Goal: Task Accomplishment & Management: Manage account settings

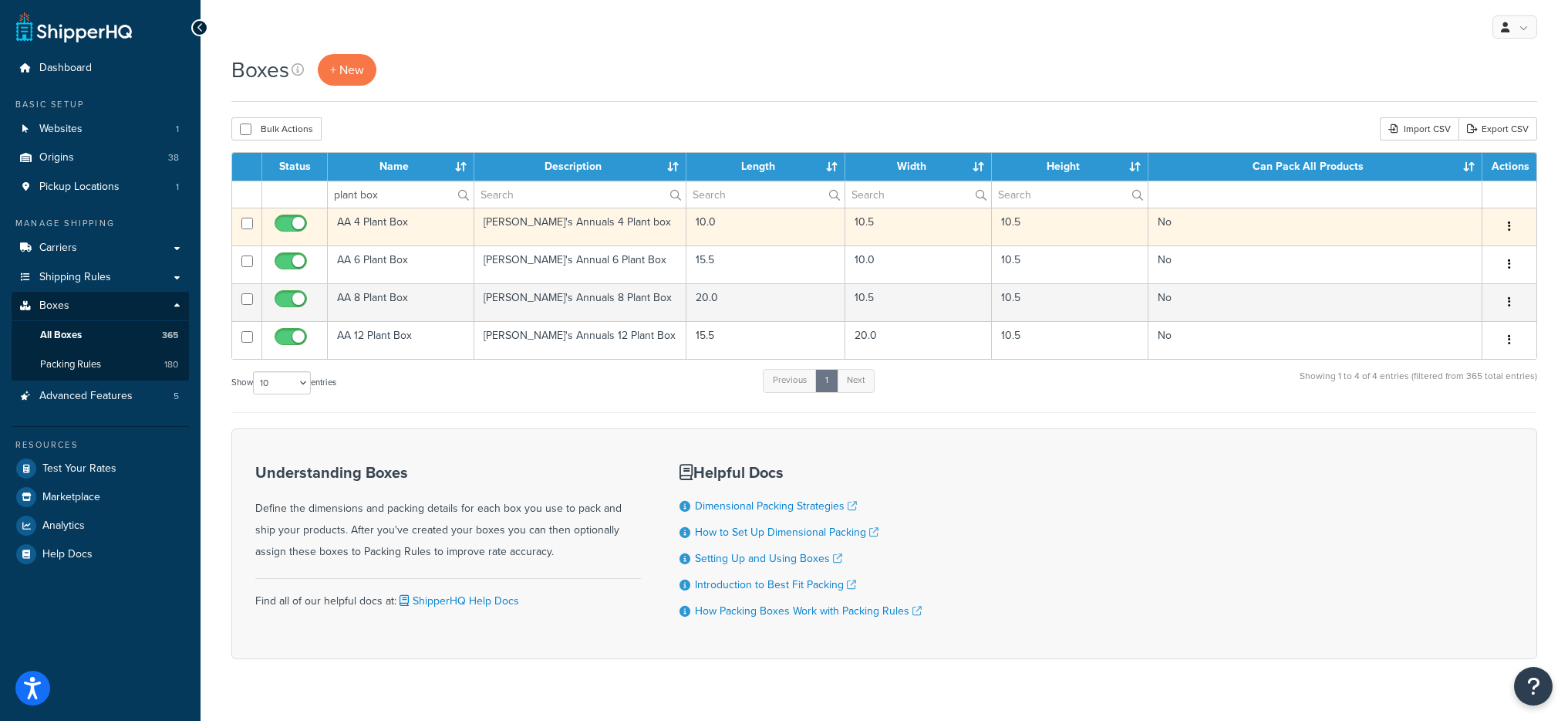
click at [581, 228] on td "Annie's Annuals 4 Plant box" at bounding box center [580, 226] width 211 height 38
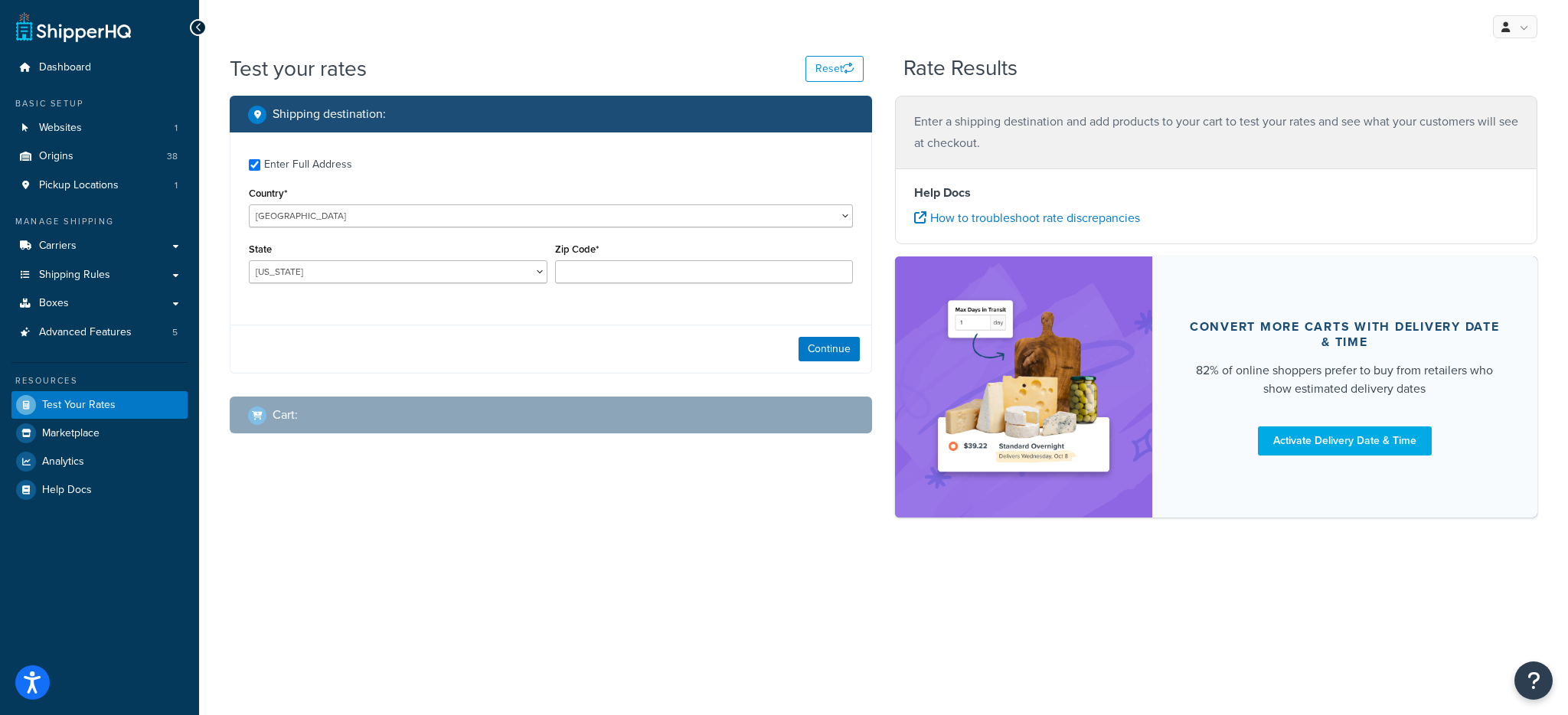
checkbox input "true"
type input "94598"
select select "CA"
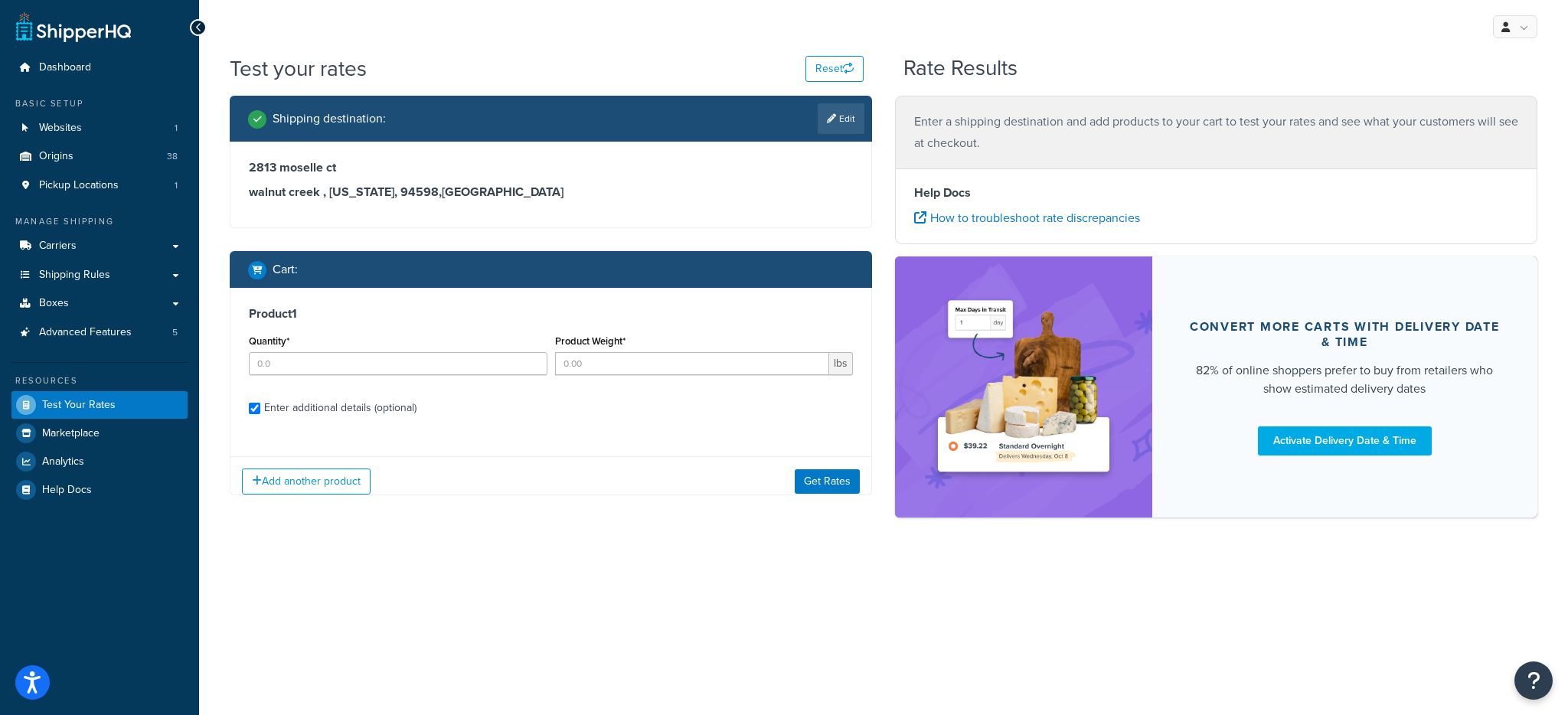
checkbox input "true"
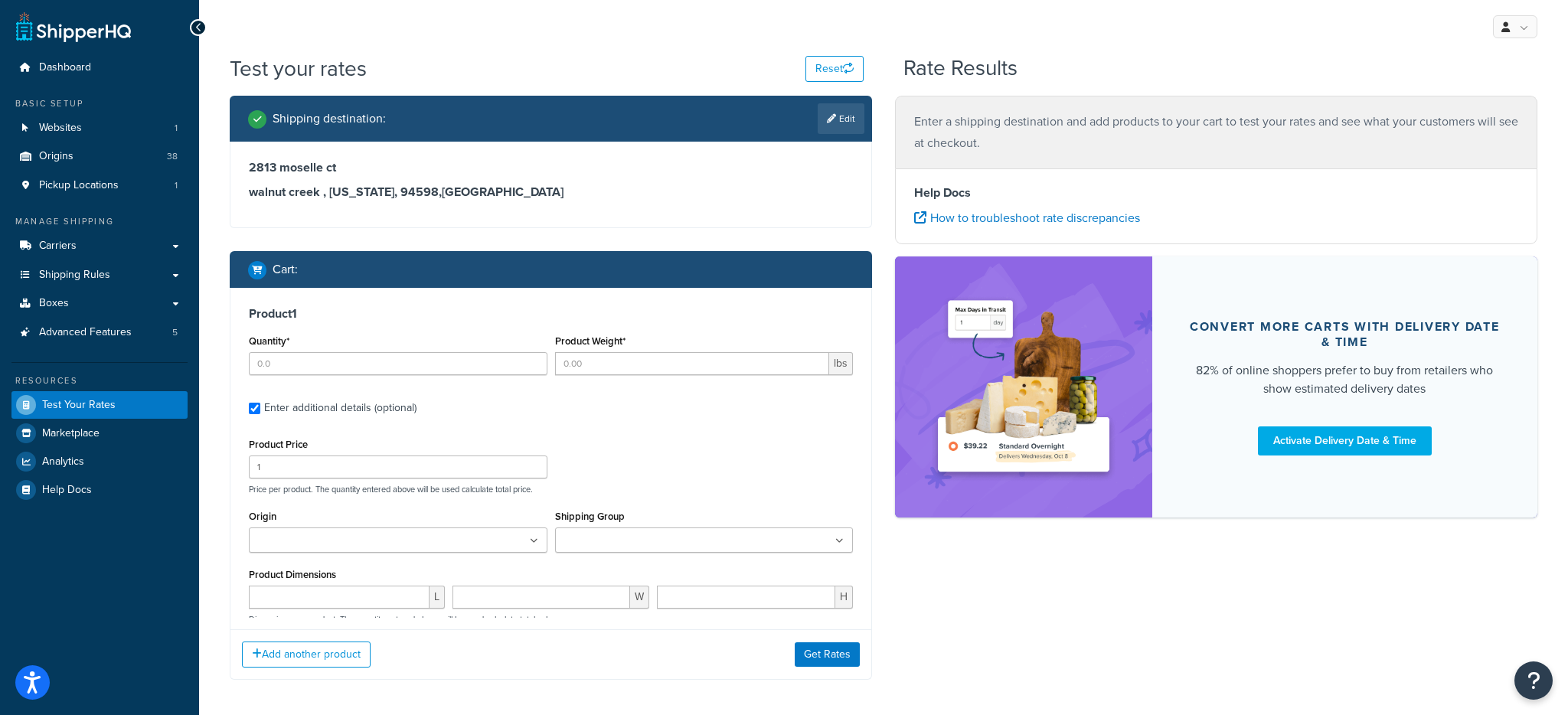
type input "4"
type input "1.1"
select select "84863"
type input "5"
type input "0.06"
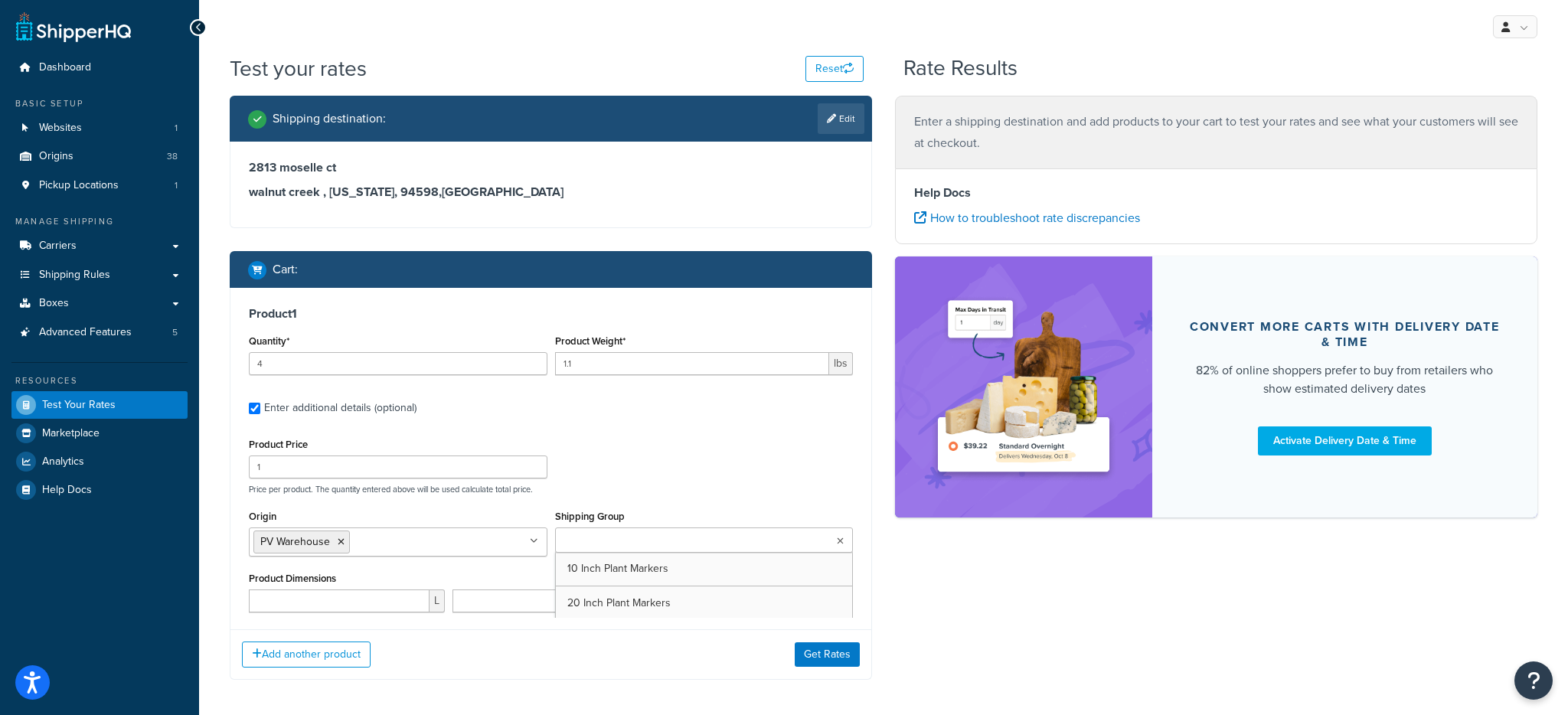
select select "65279"
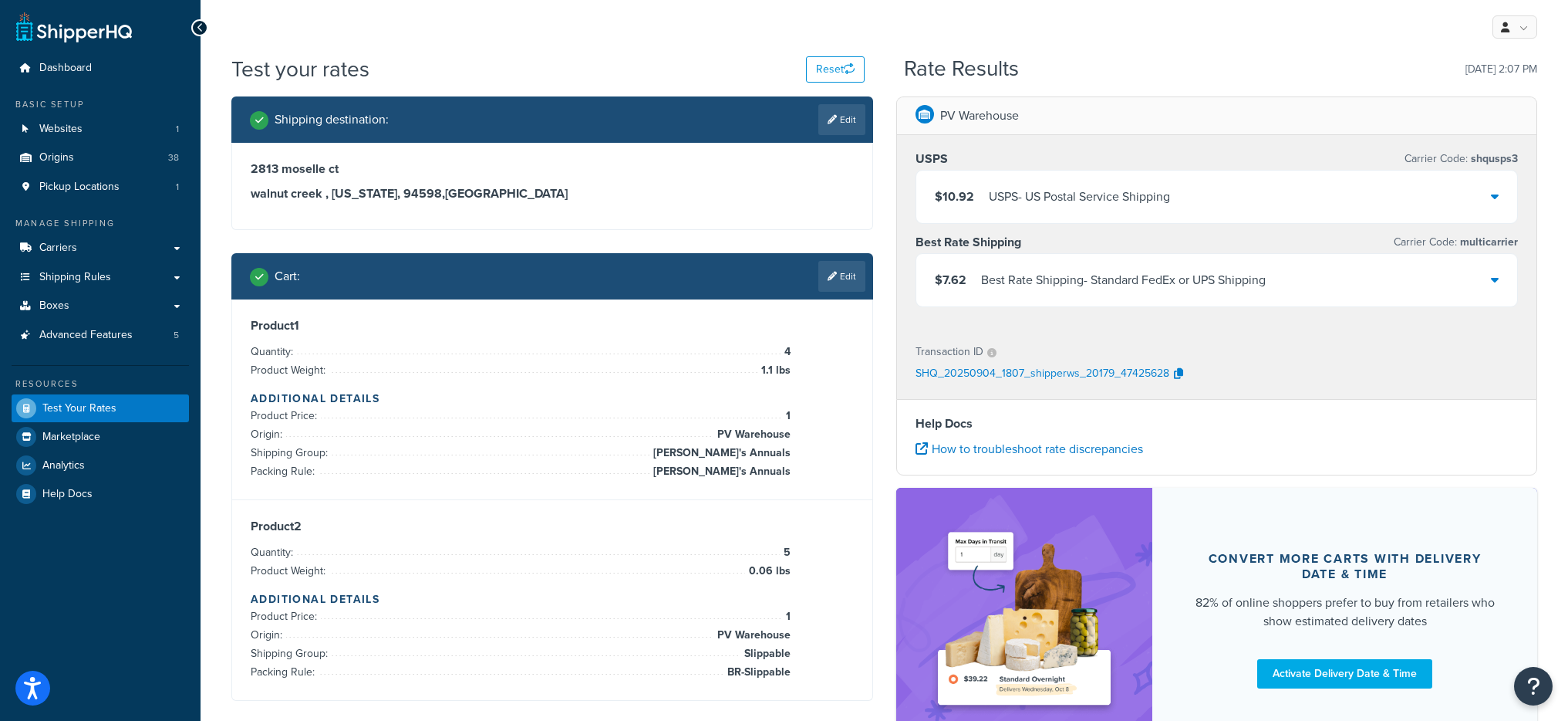
click at [1119, 187] on div "USPS - US Postal Service Shipping" at bounding box center [1079, 197] width 181 height 21
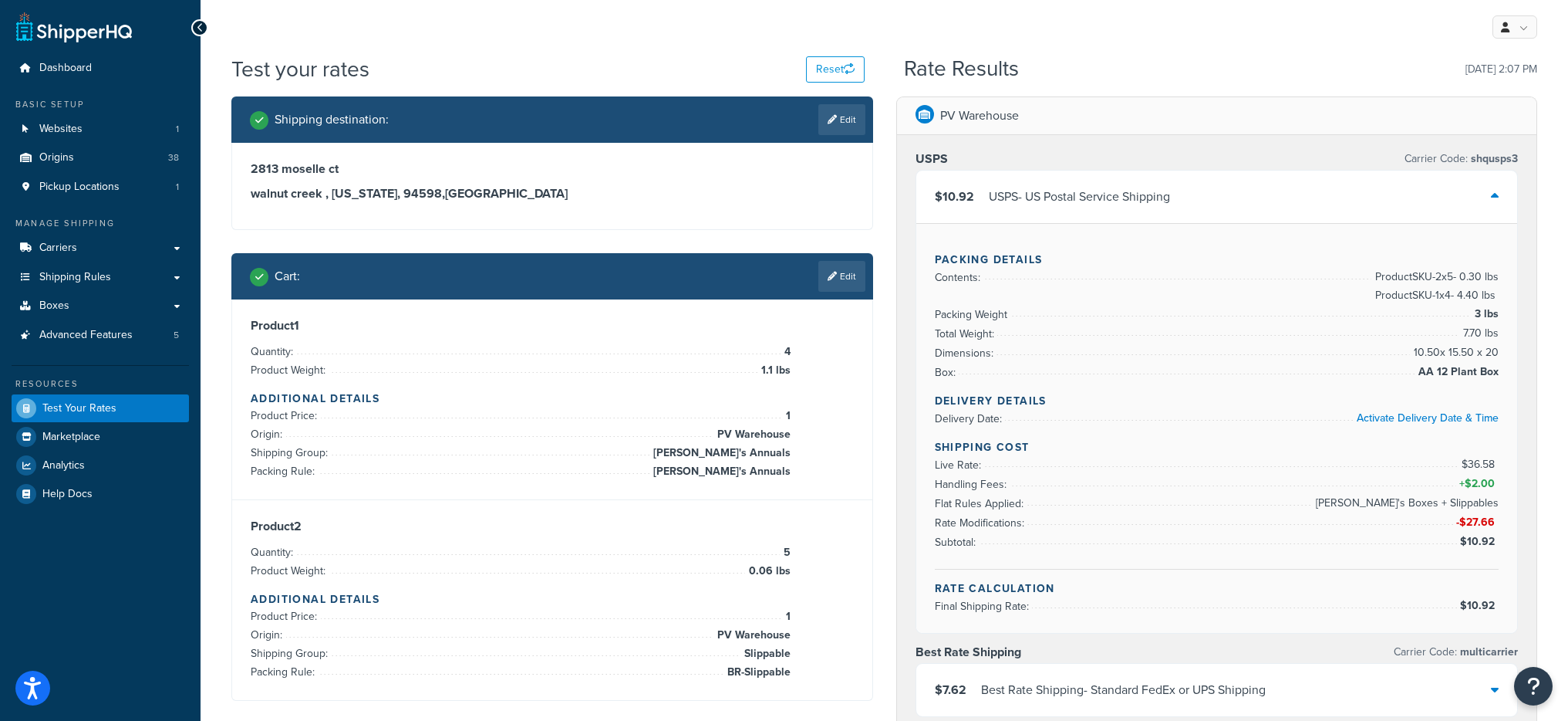
click at [1159, 204] on div "USPS - US Postal Service Shipping" at bounding box center [1079, 197] width 181 height 21
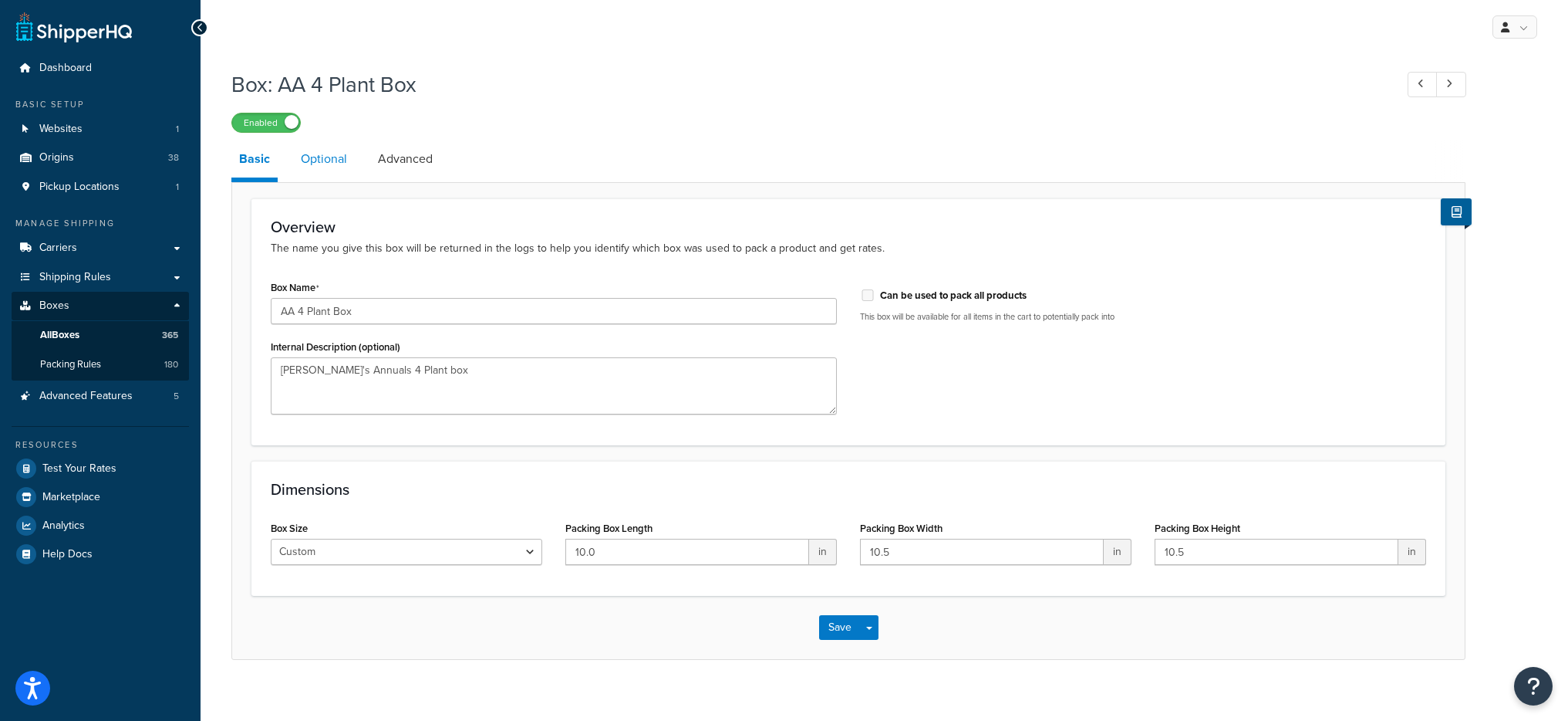
click at [323, 159] on link "Optional" at bounding box center [324, 159] width 62 height 37
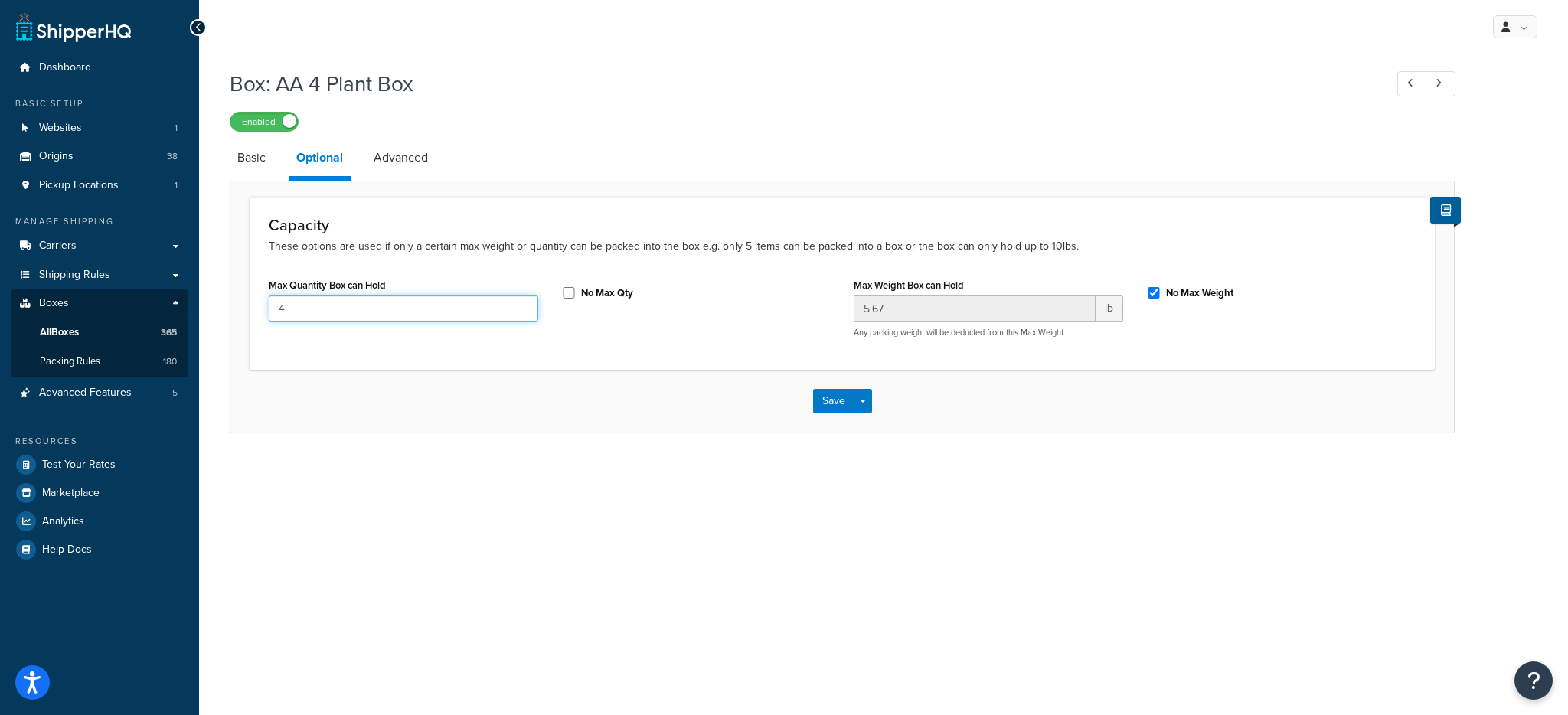
click at [338, 320] on input "4" at bounding box center [404, 308] width 269 height 26
click at [582, 286] on label "No Max Qty" at bounding box center [607, 293] width 52 height 13
click at [577, 287] on input "No Max Qty" at bounding box center [569, 293] width 15 height 12
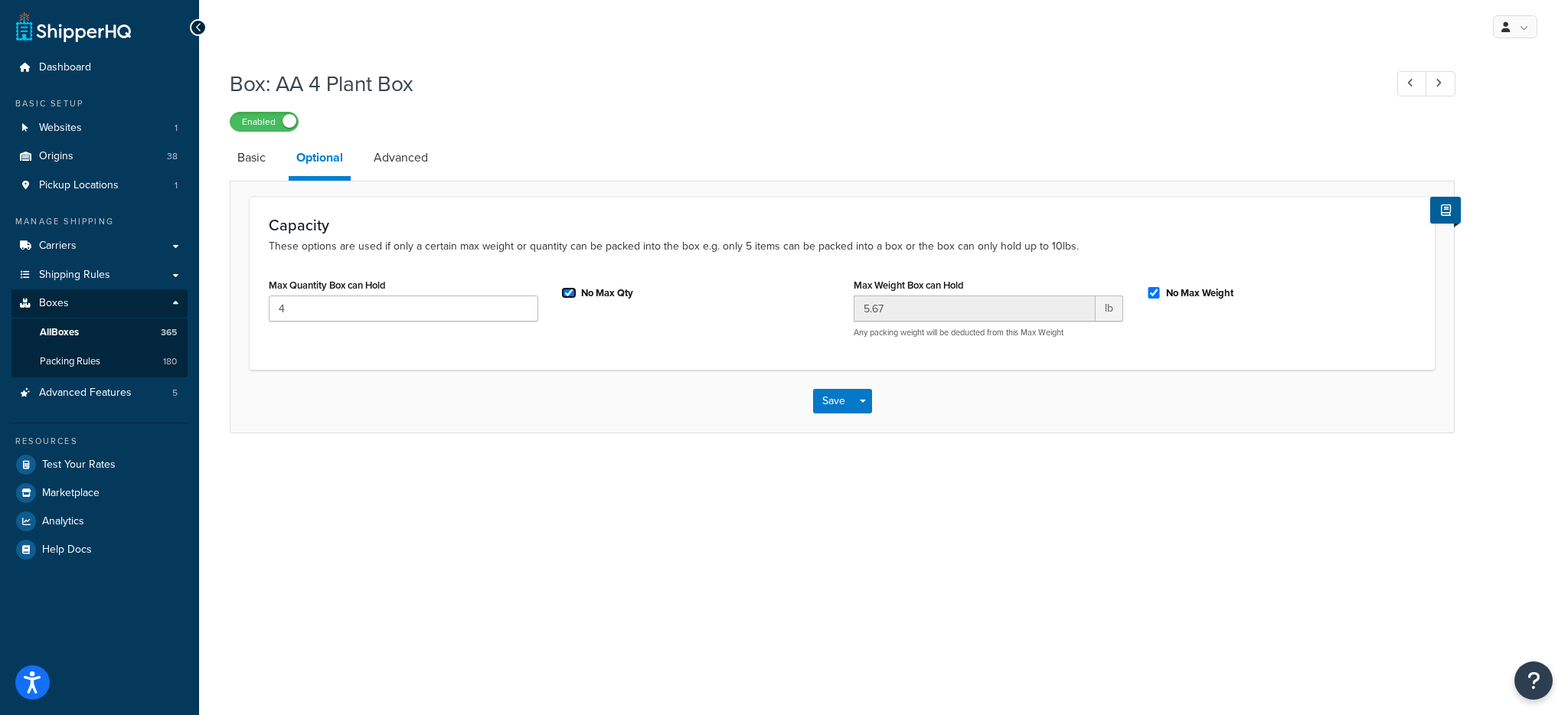
checkbox input "true"
click at [862, 407] on button "Save Dropdown" at bounding box center [862, 401] width 18 height 24
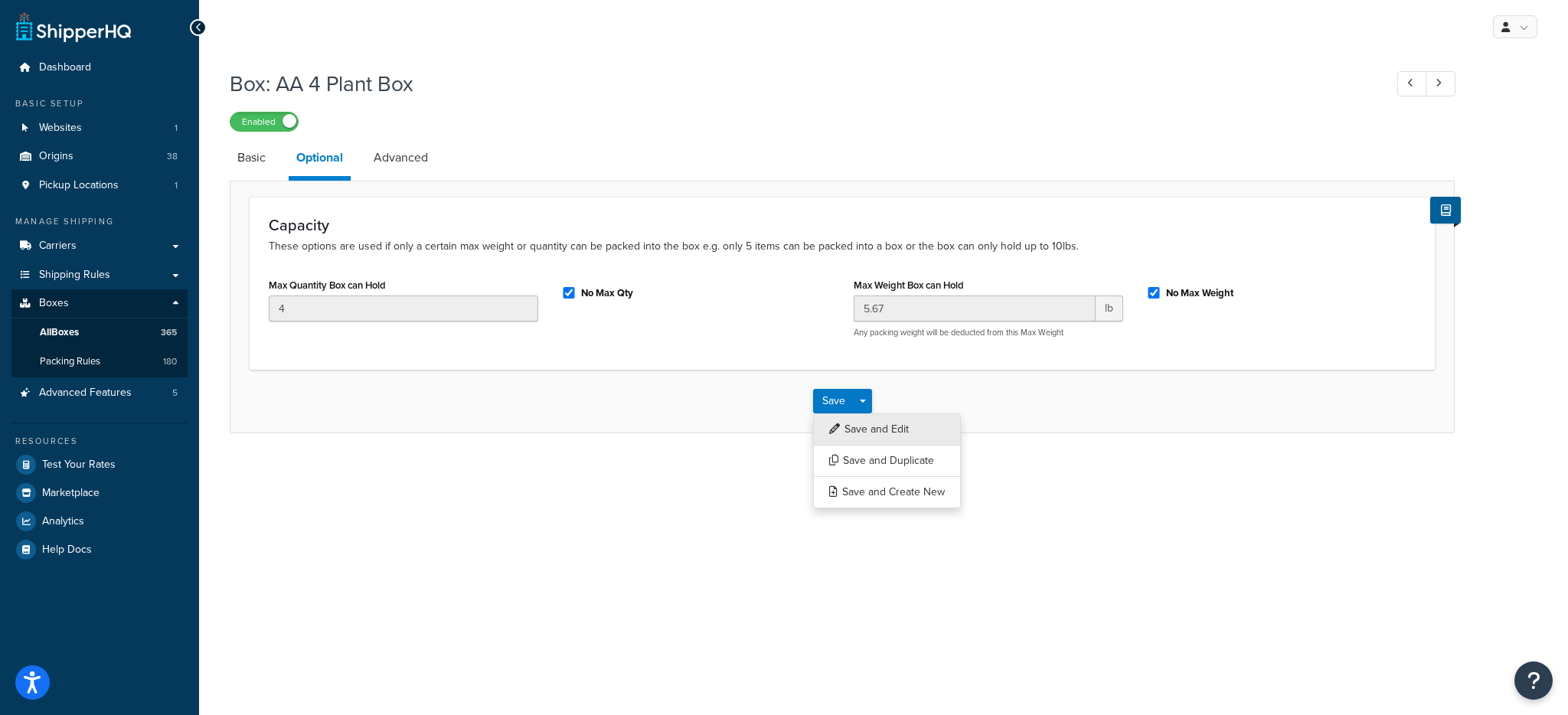
click at [874, 431] on button "Save and Edit" at bounding box center [887, 429] width 148 height 32
click at [570, 295] on input "No Max Qty" at bounding box center [569, 293] width 15 height 12
checkbox input "false"
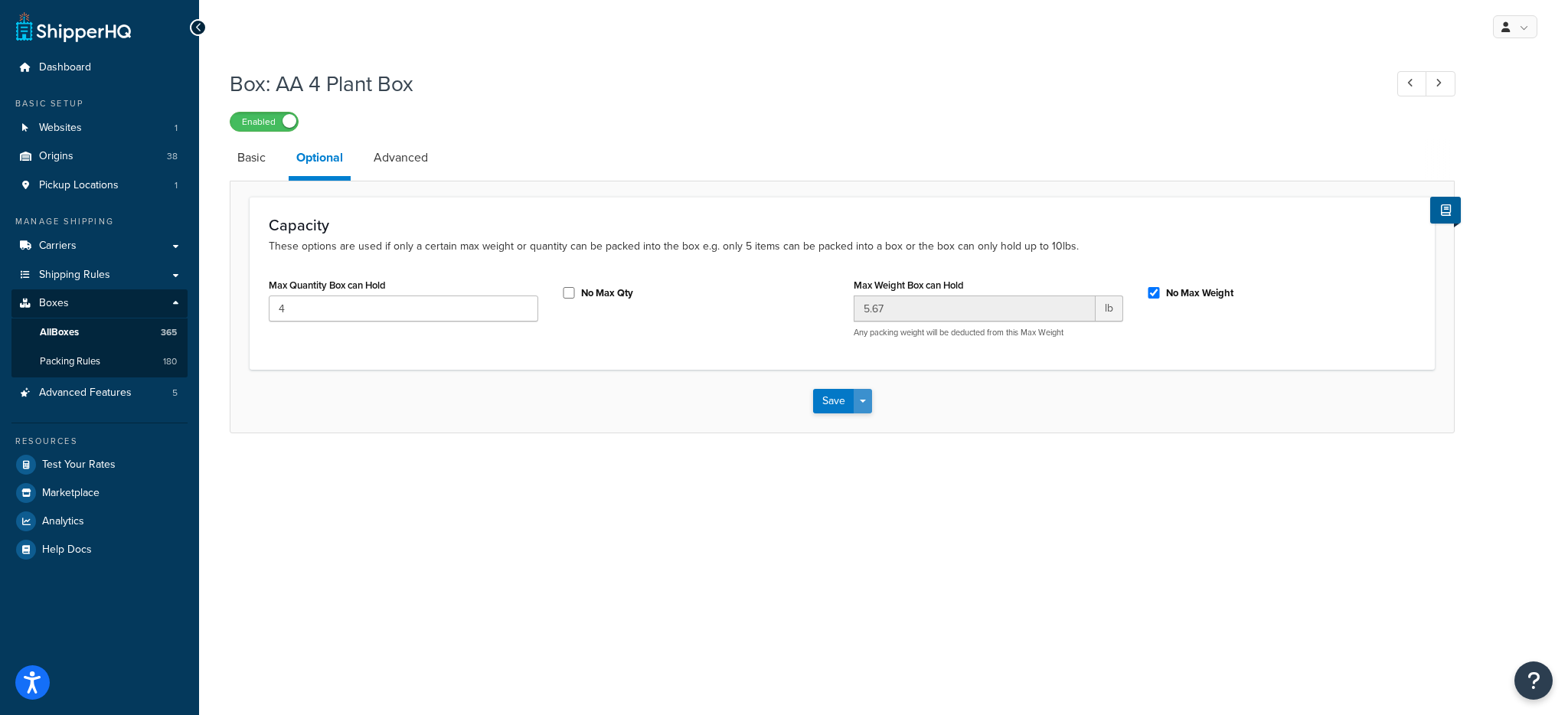
click at [861, 398] on button "Save Dropdown" at bounding box center [862, 401] width 18 height 24
click at [873, 433] on button "Save and Edit" at bounding box center [887, 429] width 148 height 32
drag, startPoint x: 419, startPoint y: 86, endPoint x: 280, endPoint y: 86, distance: 139.0
click at [280, 86] on h1 "Box: AA 4 Plant Box" at bounding box center [799, 84] width 1139 height 30
copy h1 "AA 4 Plant Box"
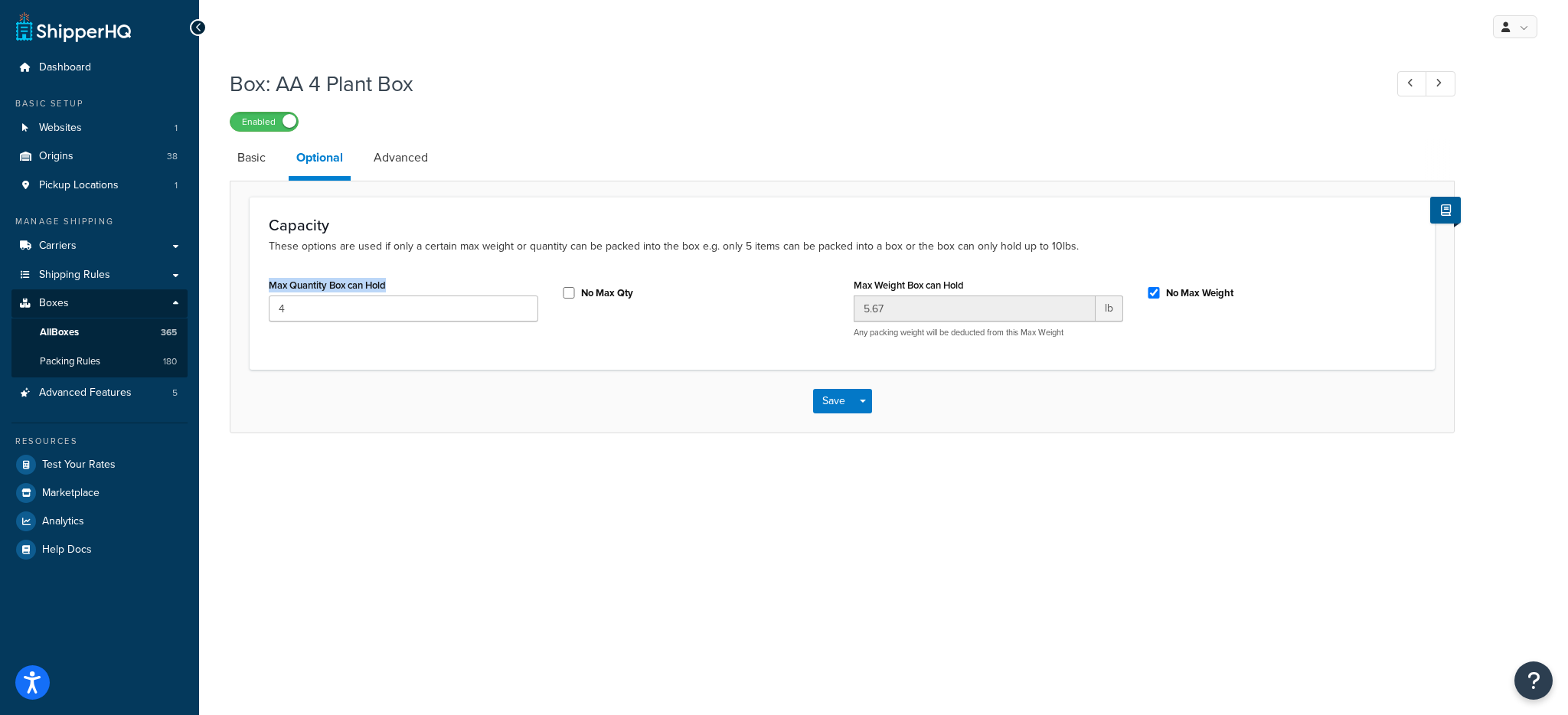
drag, startPoint x: 408, startPoint y: 284, endPoint x: 263, endPoint y: 280, distance: 145.1
click at [263, 280] on div "Max Quantity Box can Hold 4" at bounding box center [404, 303] width 292 height 59
copy label "Max Quantity Box can Hold"
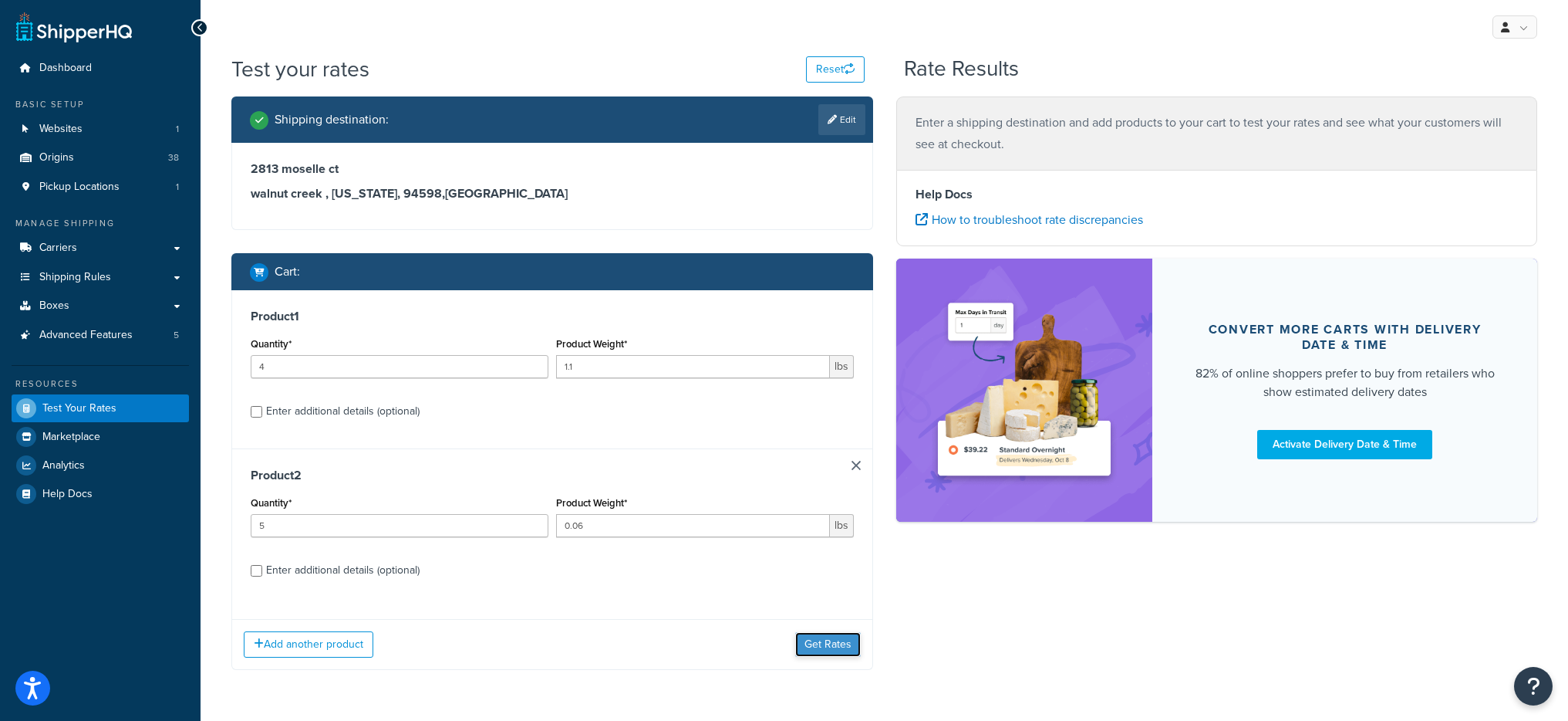
click at [829, 643] on button "Get Rates" at bounding box center [828, 643] width 66 height 24
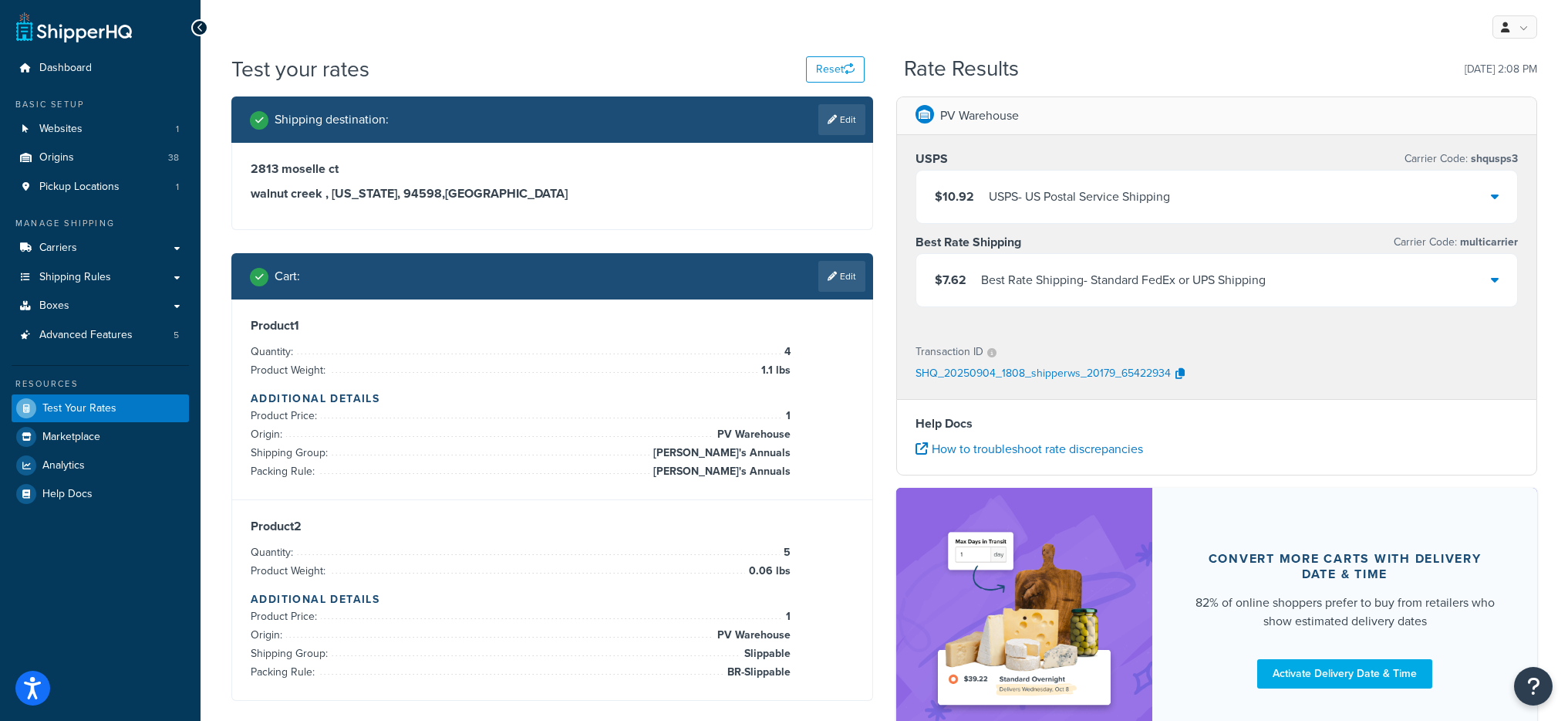
click at [1081, 210] on div "$10.92 USPS - US Postal Service Shipping" at bounding box center [1216, 197] width 601 height 52
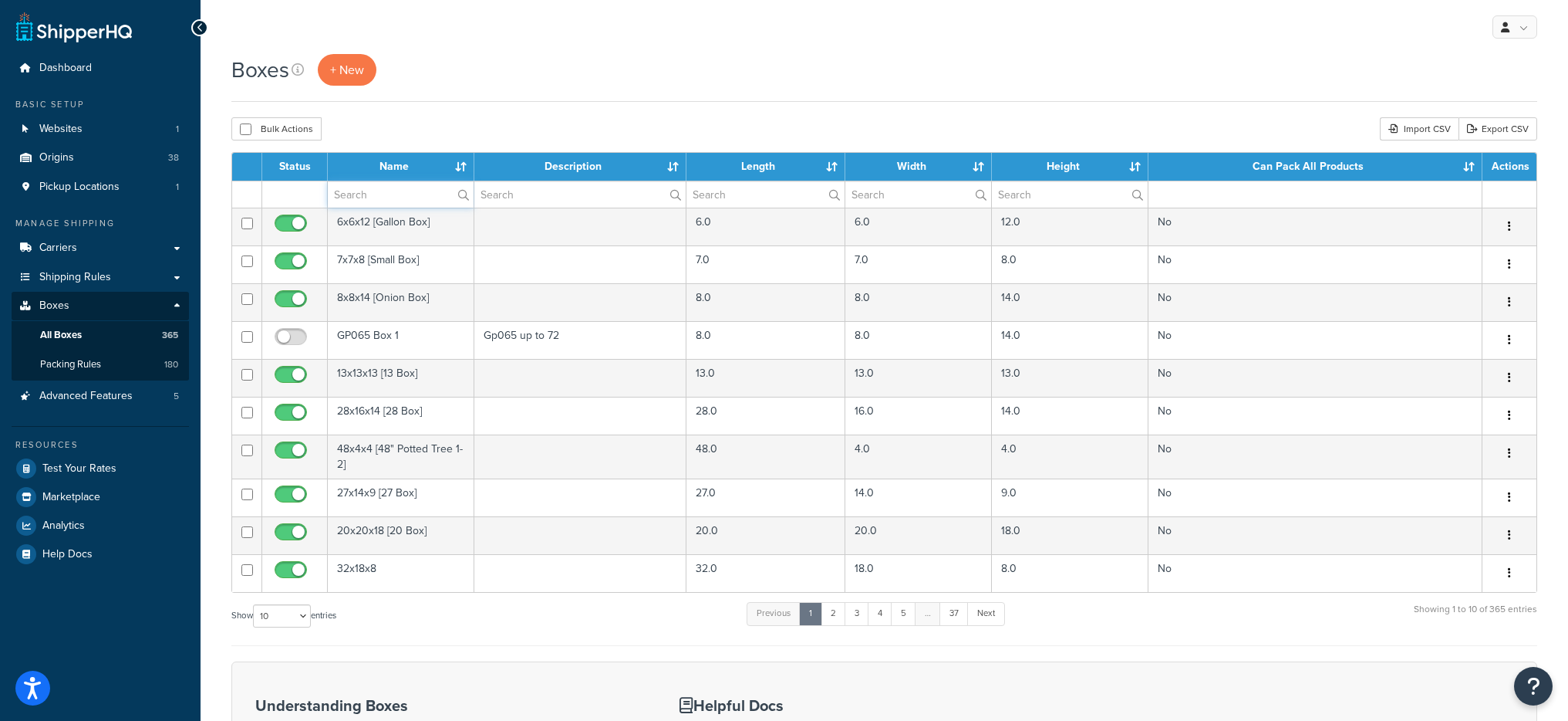
click at [358, 199] on input "text" at bounding box center [400, 194] width 146 height 26
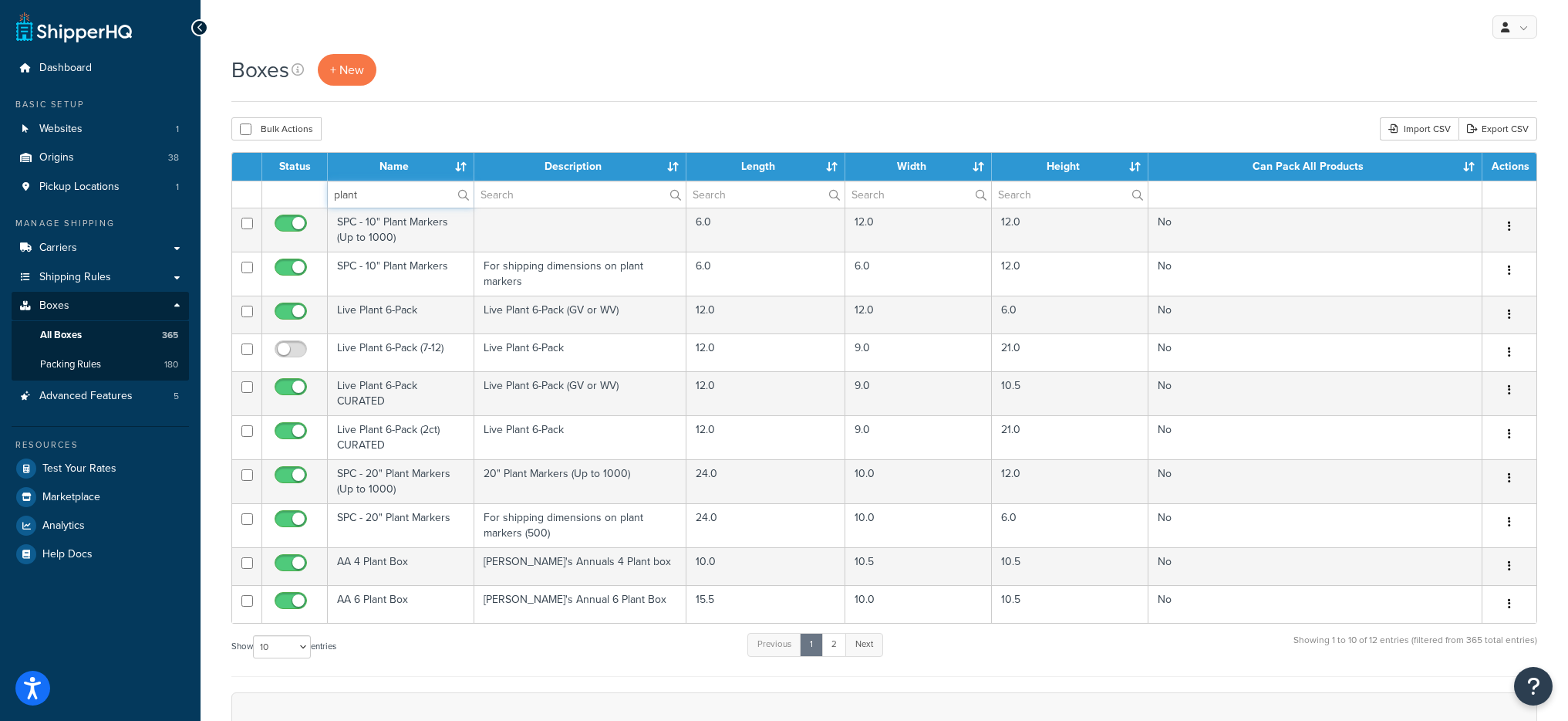
type input "plant"
click at [874, 639] on link "Next" at bounding box center [864, 644] width 38 height 23
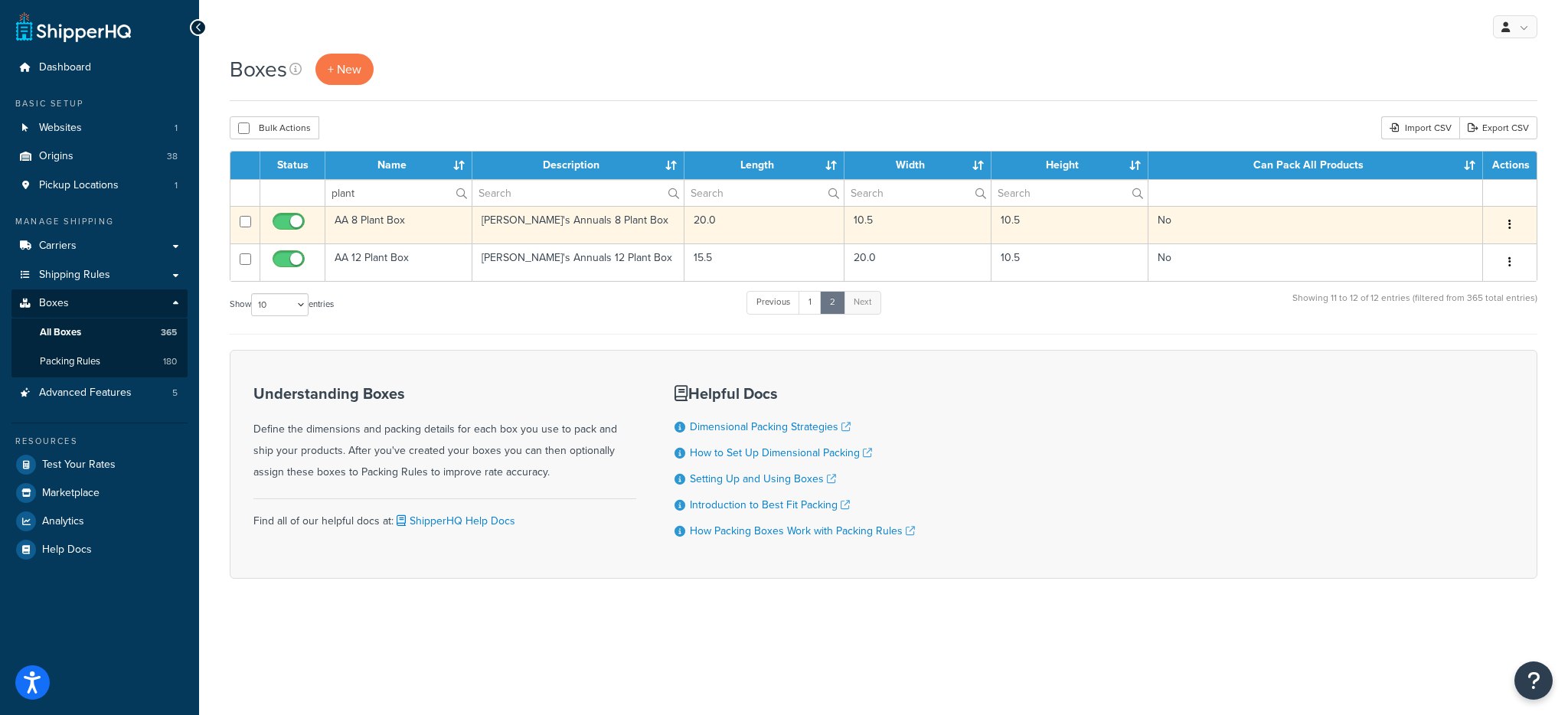
click at [389, 233] on td "AA 8 Plant Box" at bounding box center [398, 224] width 147 height 37
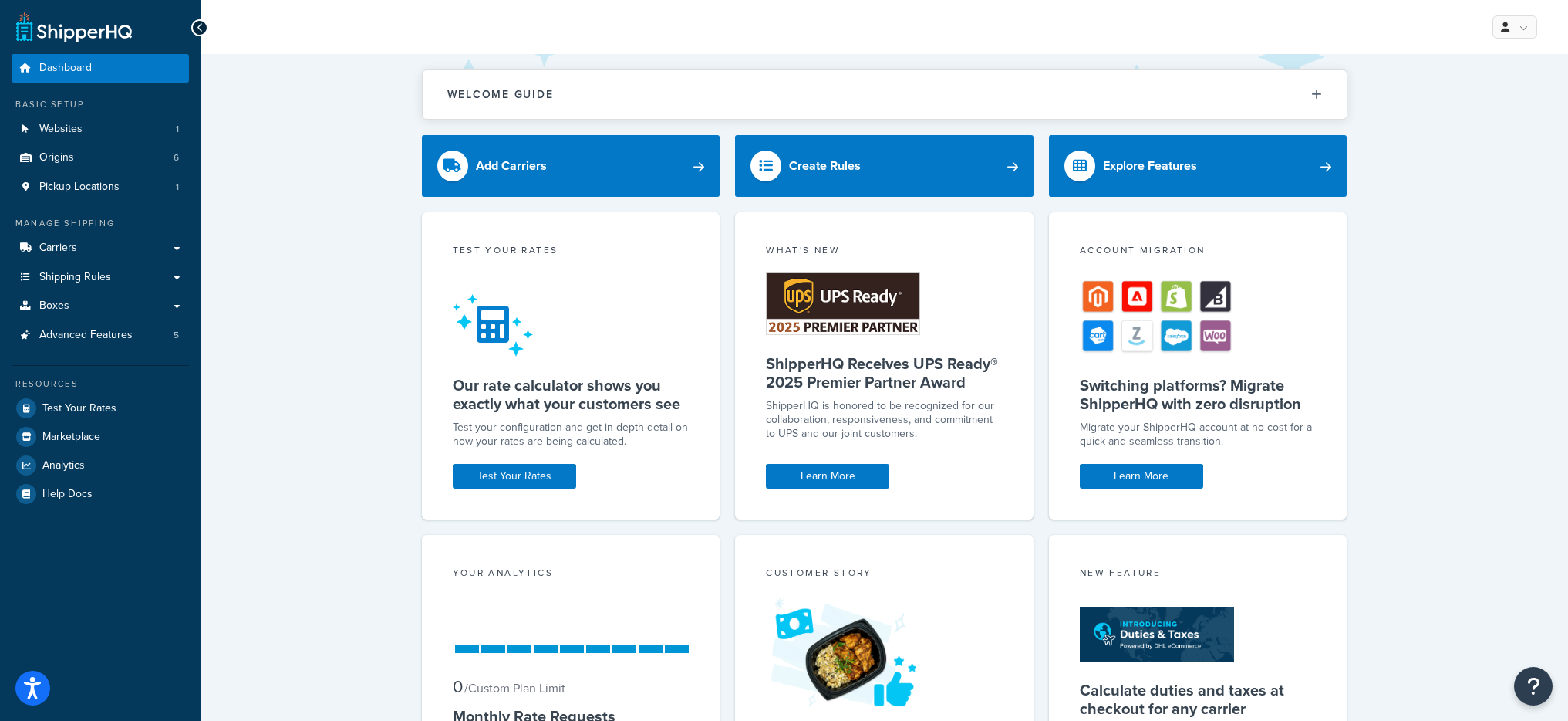
click at [105, 394] on li "Test Your Rates" at bounding box center [100, 408] width 177 height 28
click at [112, 405] on span "Test Your Rates" at bounding box center [79, 409] width 74 height 14
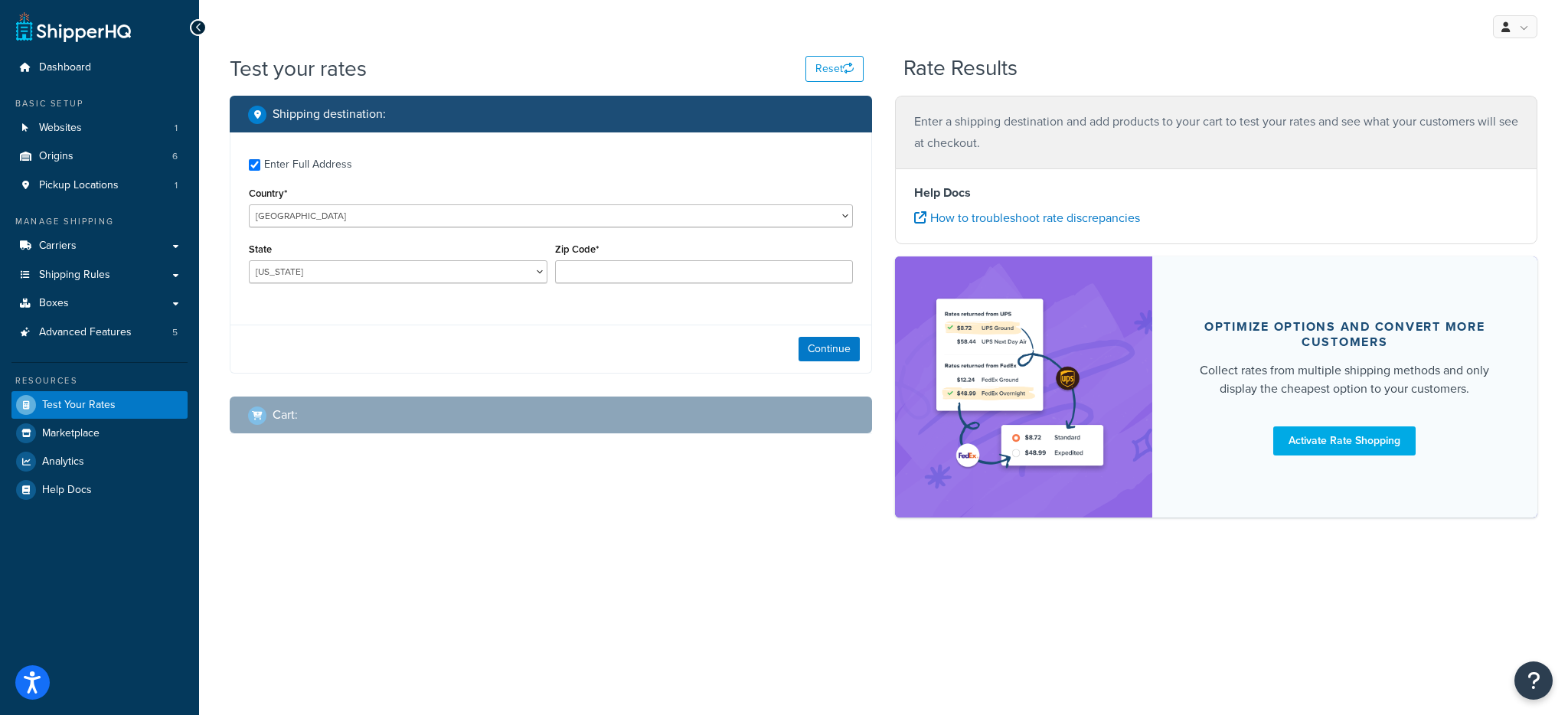
checkbox input "true"
type input "32168"
select select "FL"
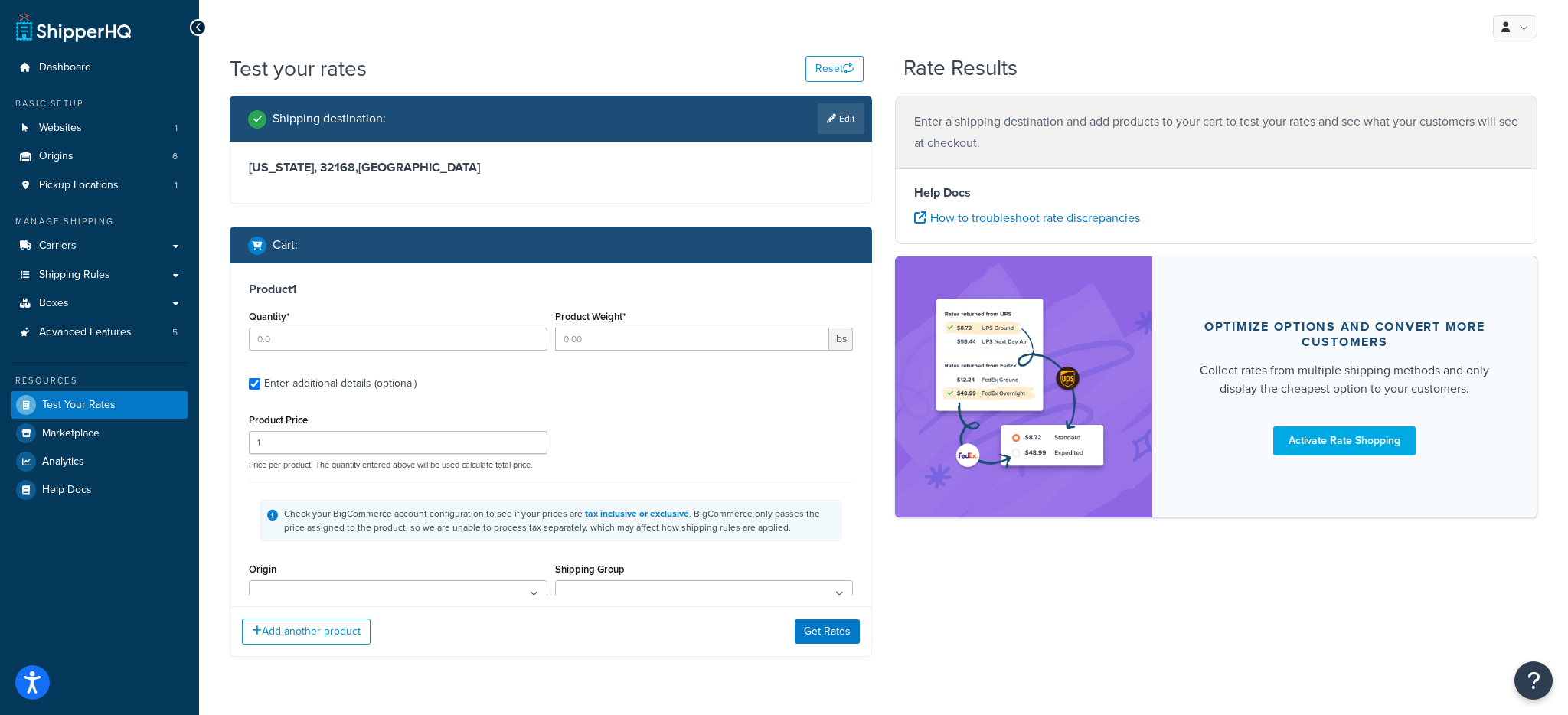
type input "65"
type input "0.03"
type input "0.06"
type input "2.0000"
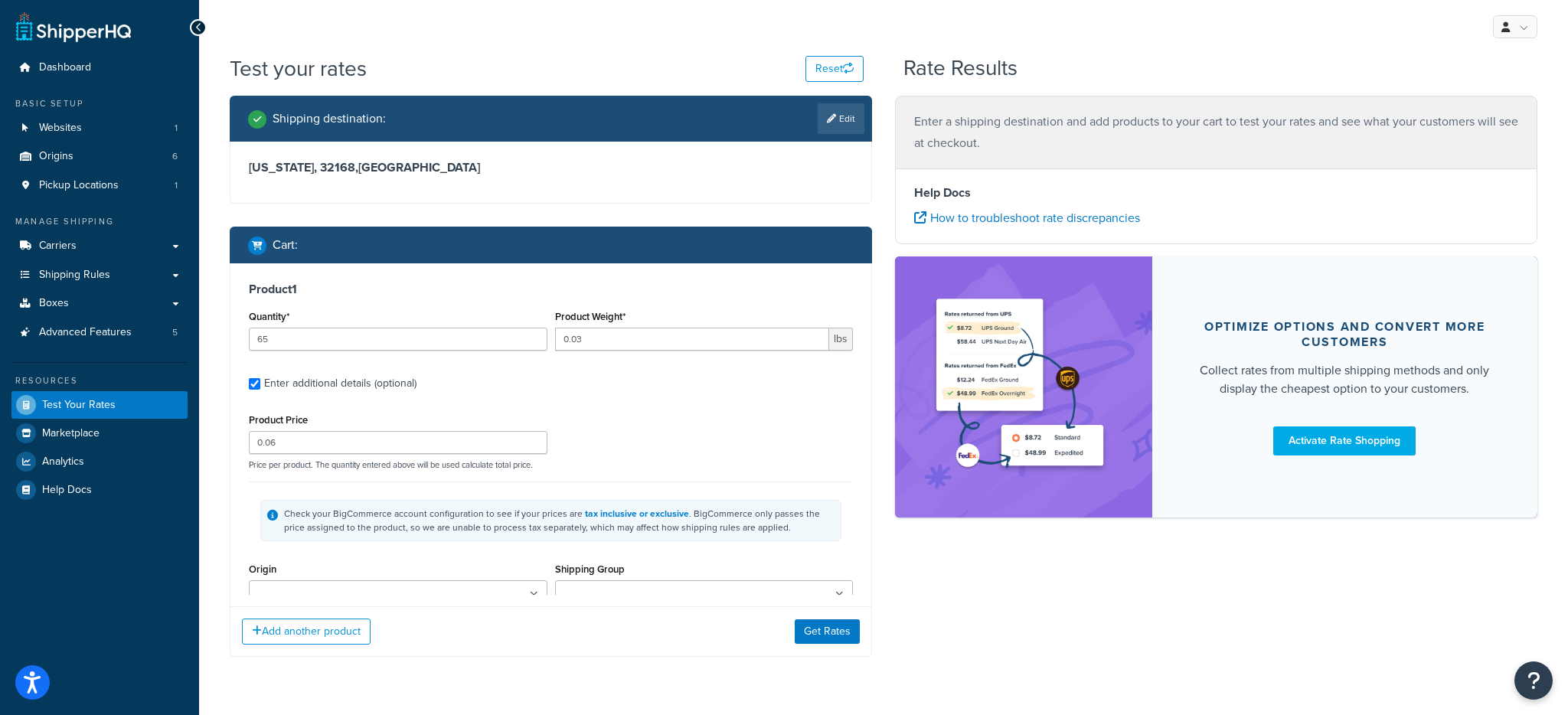
type input "0.5000"
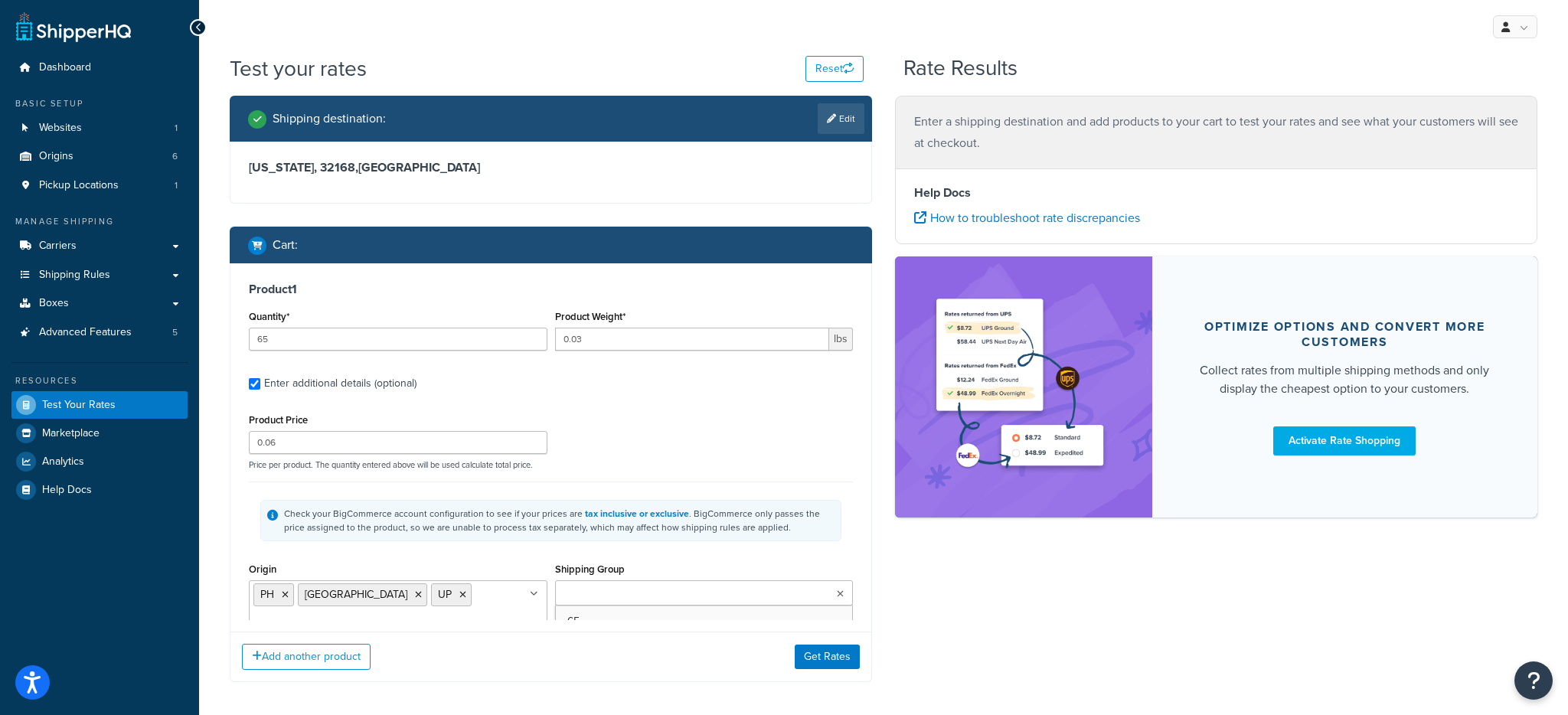
scroll to position [177, 0]
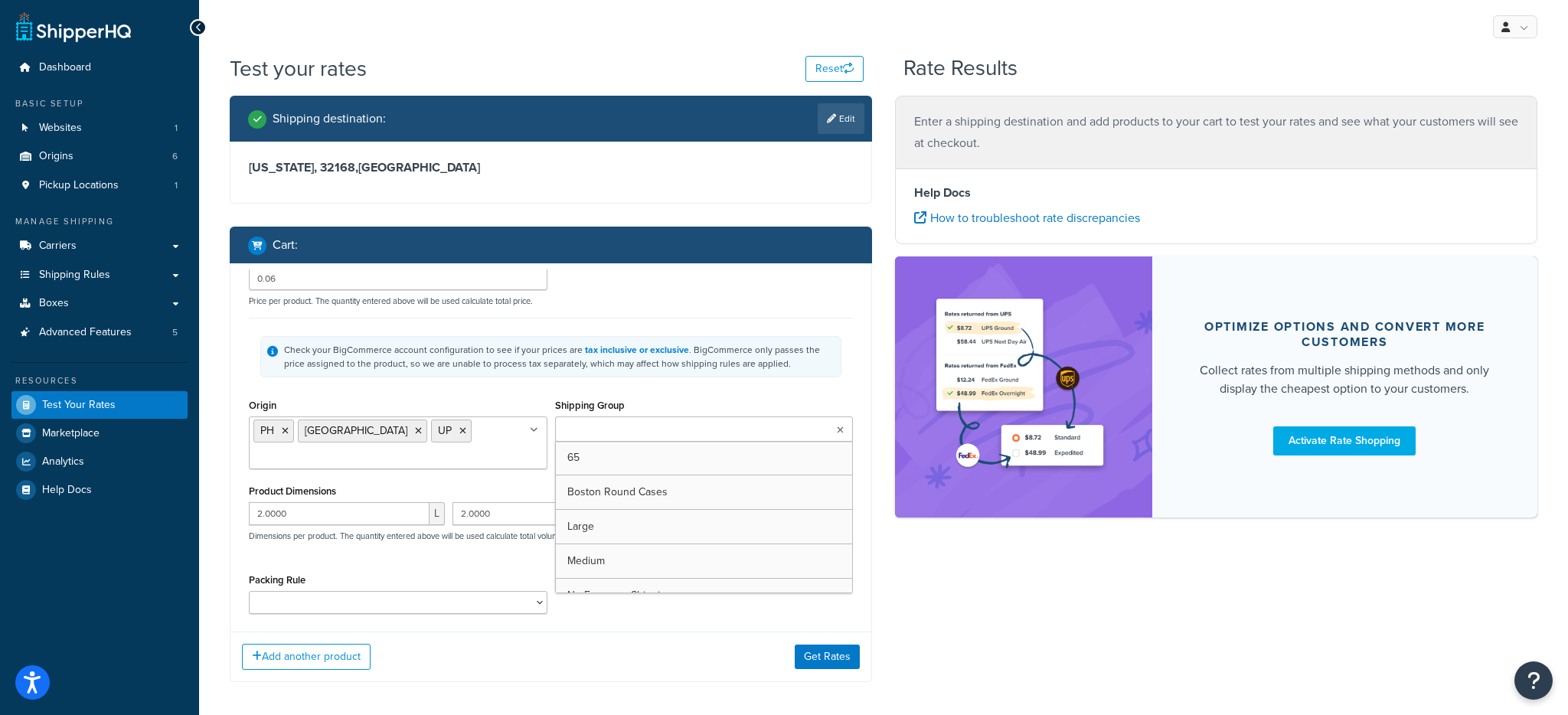
type input "65"
type input "0.27"
type input "1.5"
type input "6.0000"
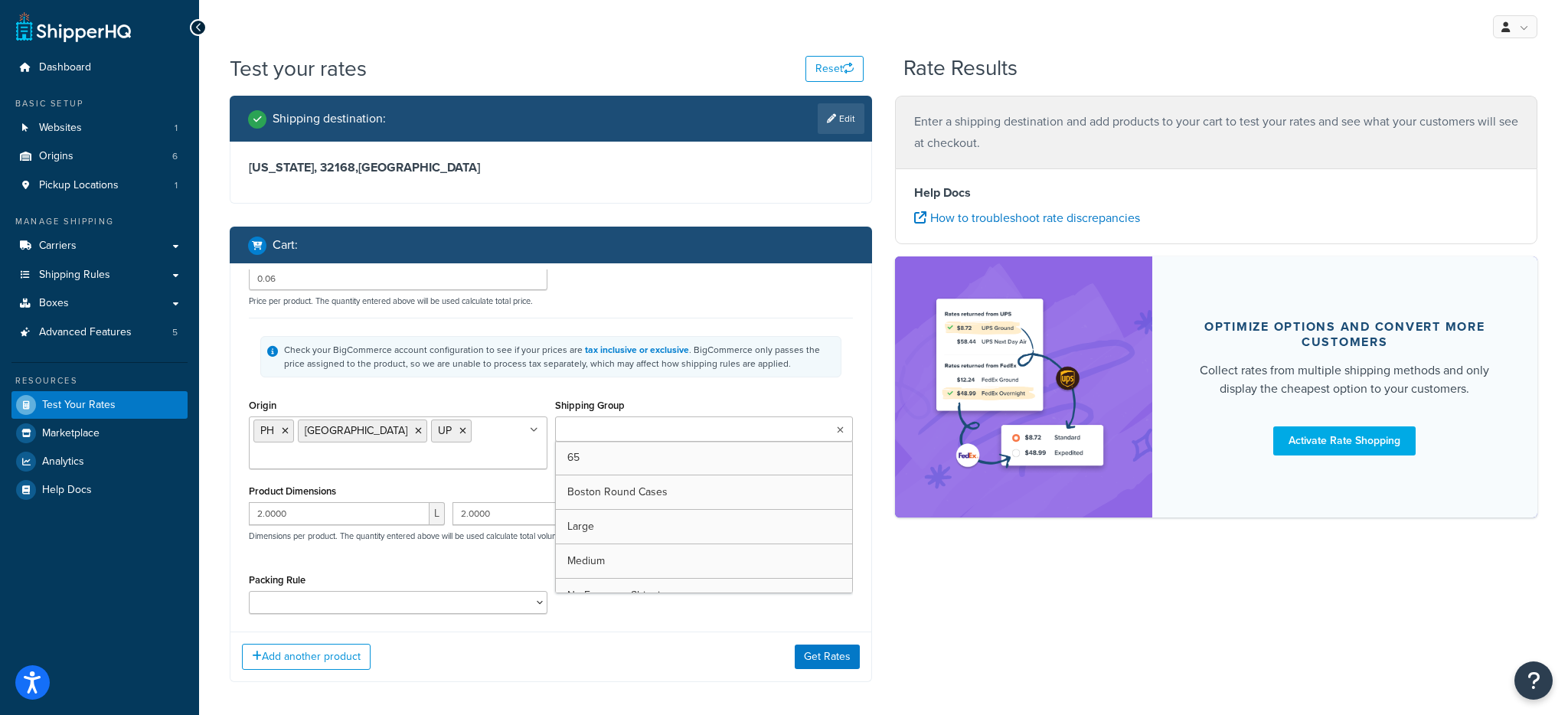
type input "12.0000"
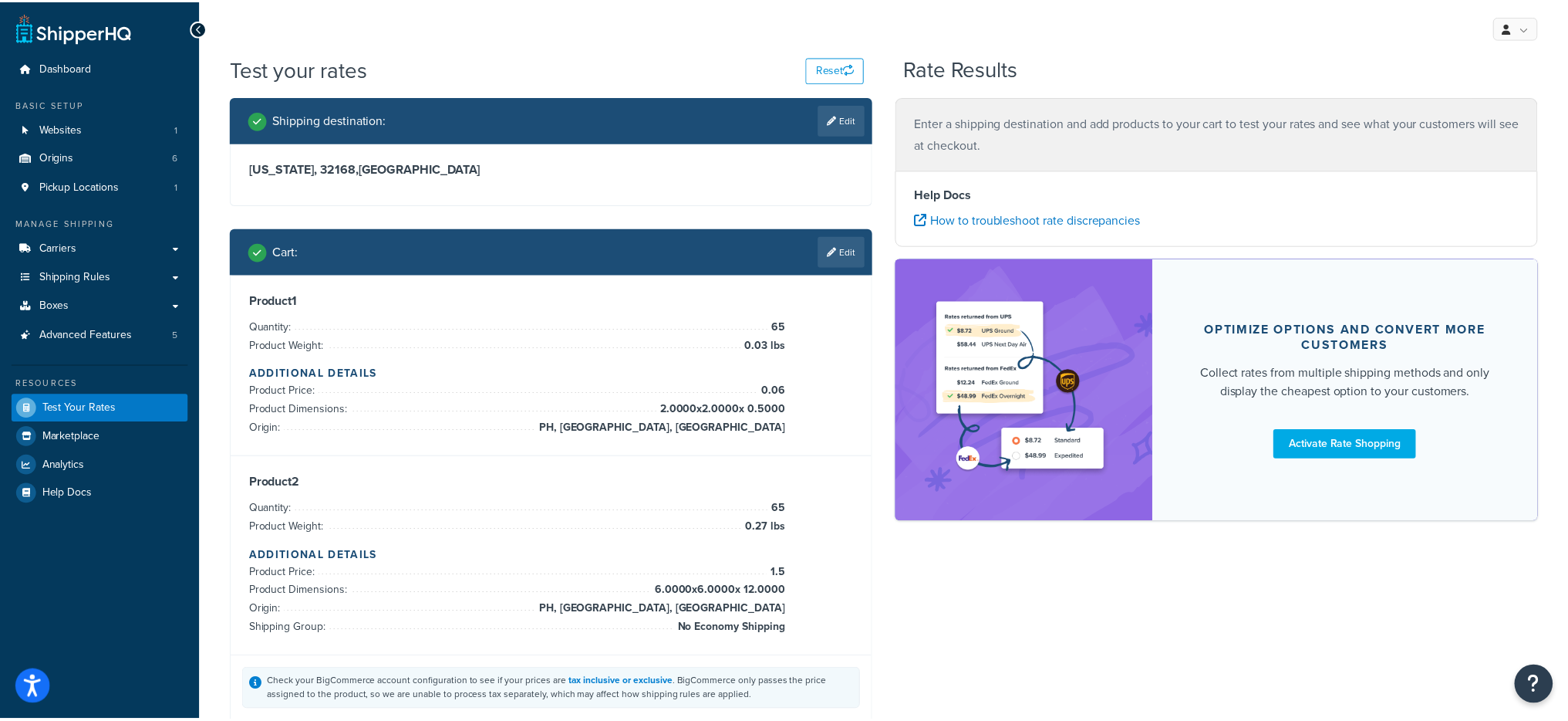
scroll to position [295, 0]
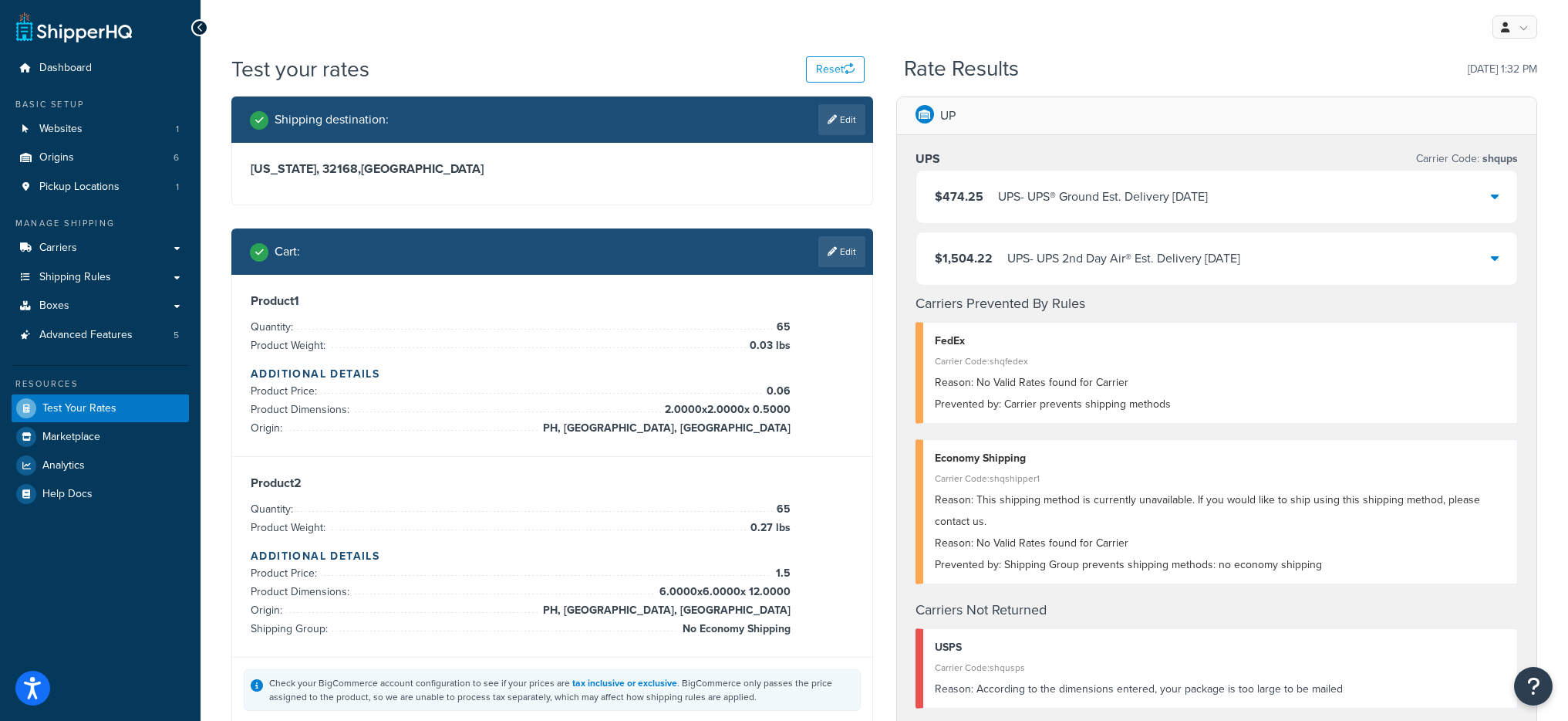
click at [1096, 212] on div "$474.25 UPS - UPS® Ground Est. Delivery Sep 12, 2025" at bounding box center [1216, 197] width 601 height 52
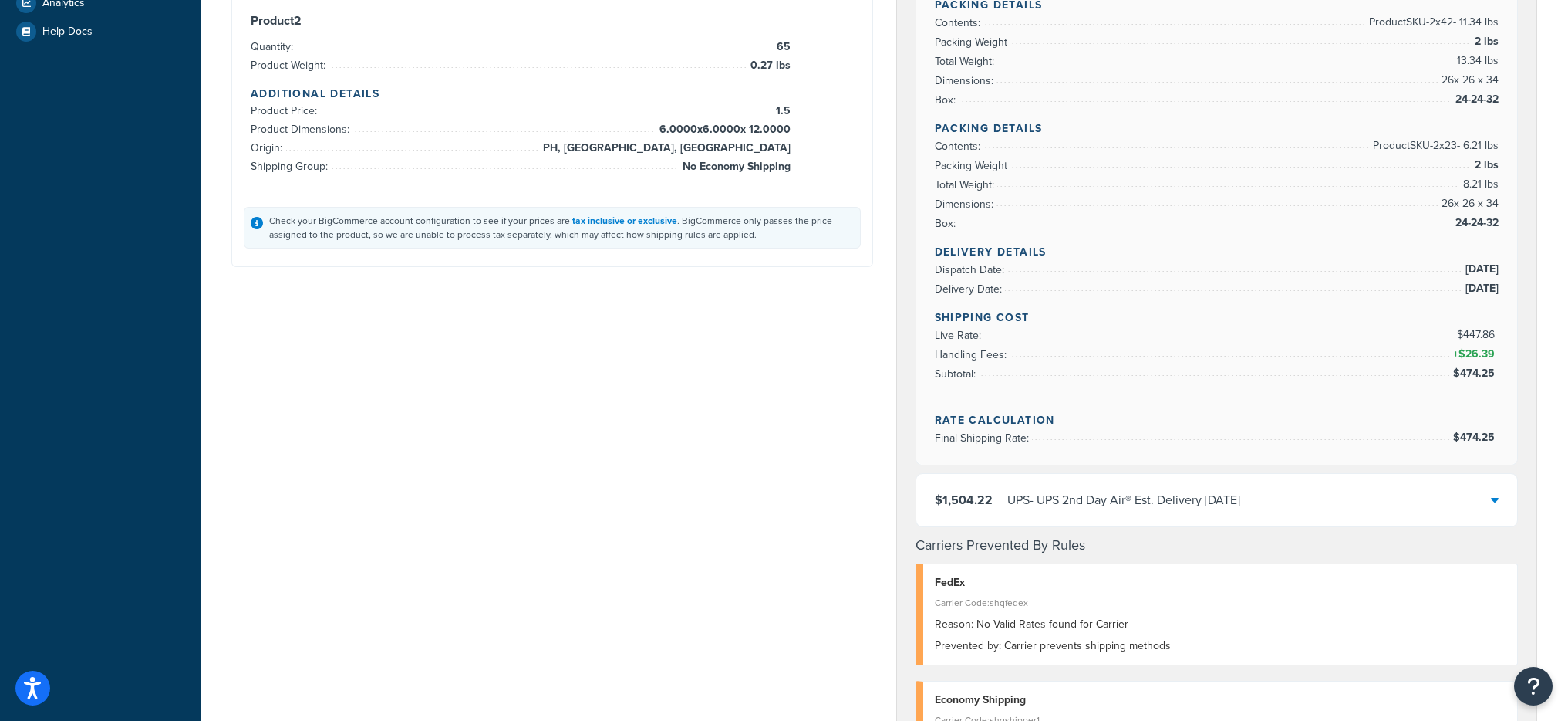
scroll to position [463, 0]
click at [1146, 507] on div "UPS - UPS 2nd Day Air® Est. Delivery Sep 11, 2025" at bounding box center [1123, 499] width 232 height 21
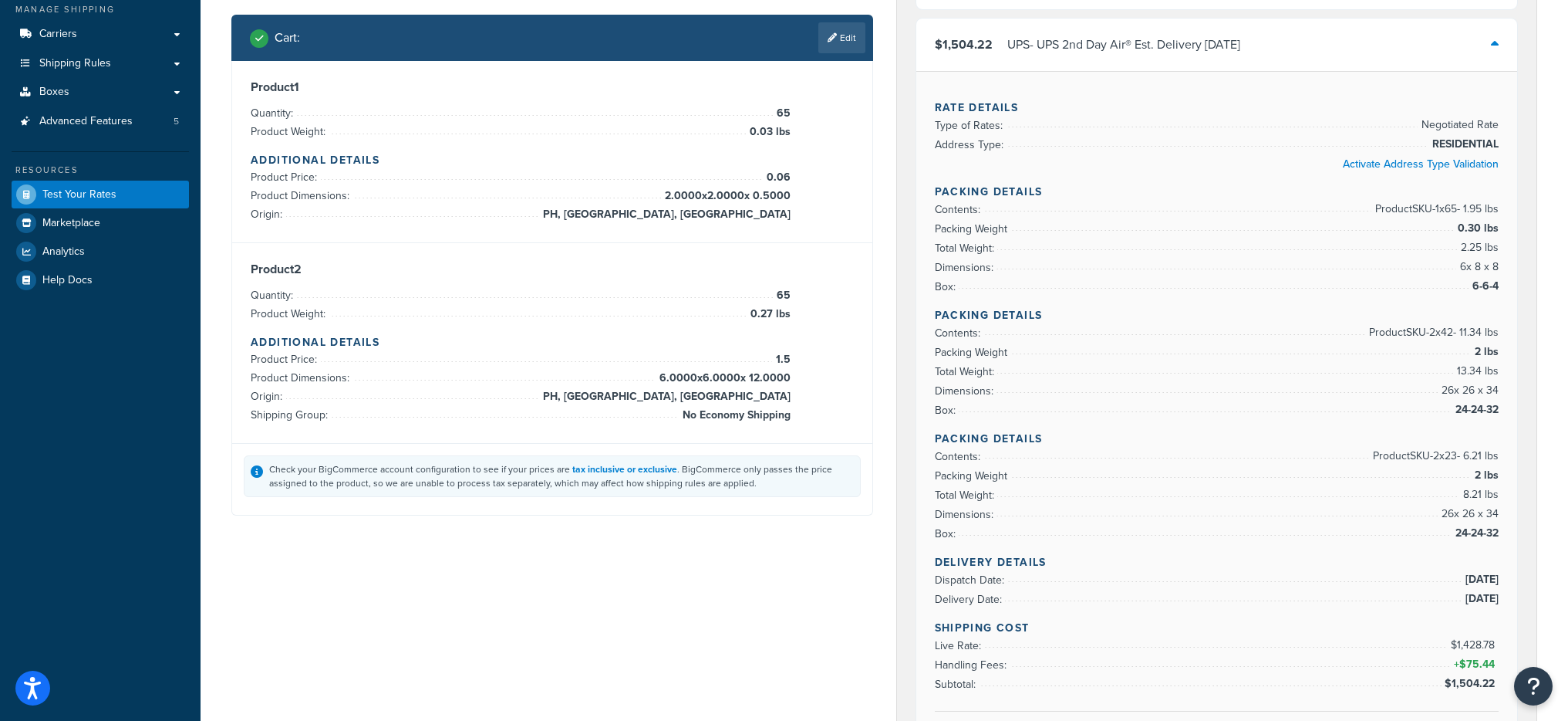
scroll to position [204, 0]
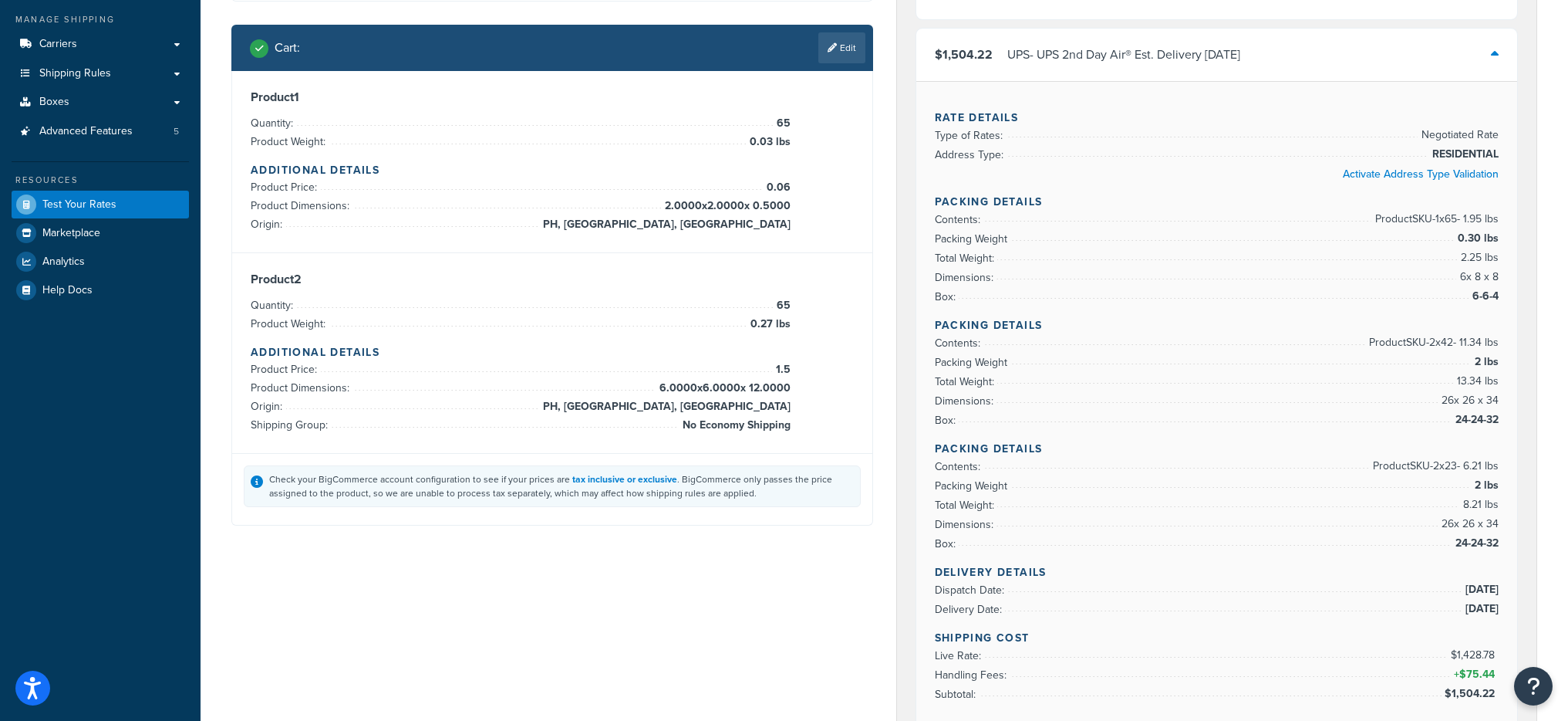
click at [1196, 74] on div "$1,504.22 UPS - UPS 2nd Day Air® Est. Delivery Sep 11, 2025" at bounding box center [1216, 54] width 601 height 52
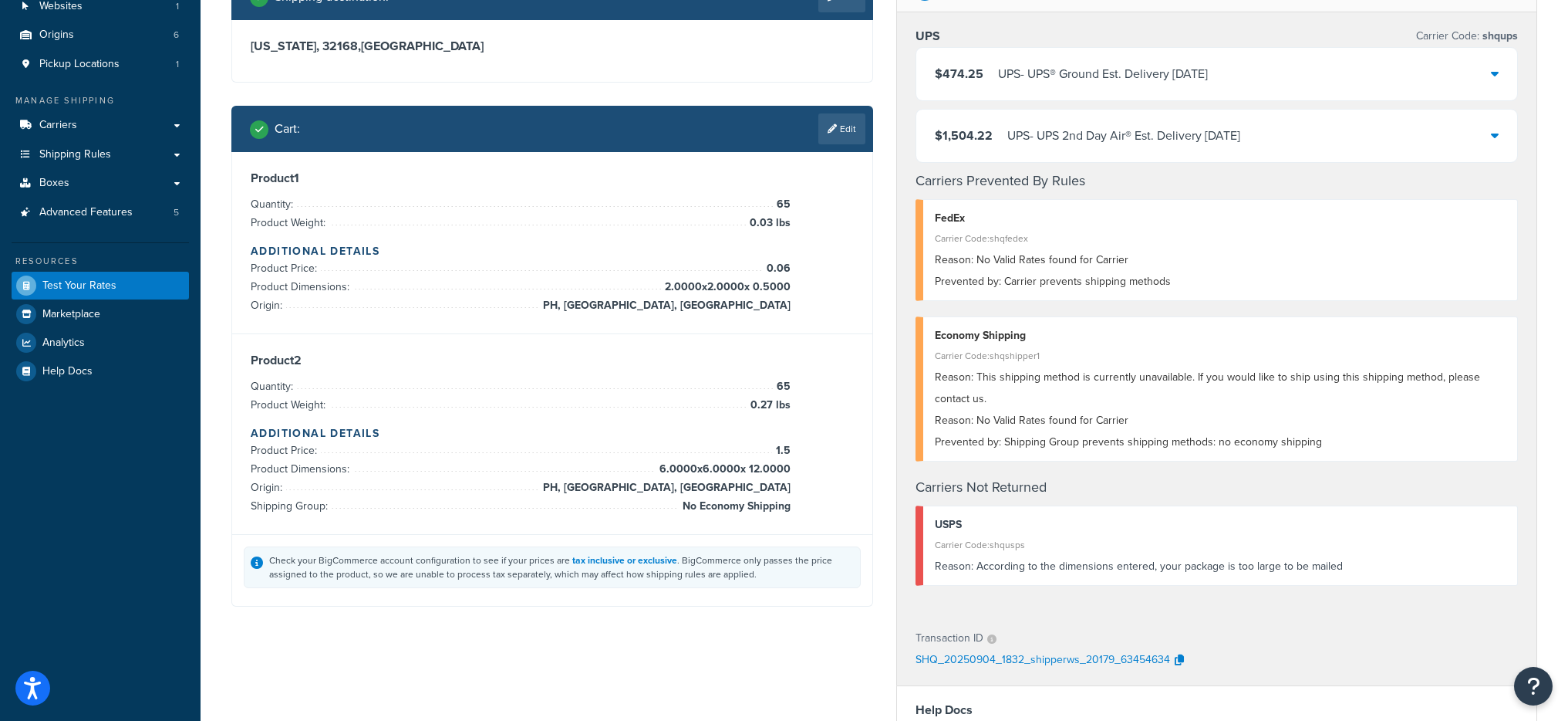
scroll to position [0, 0]
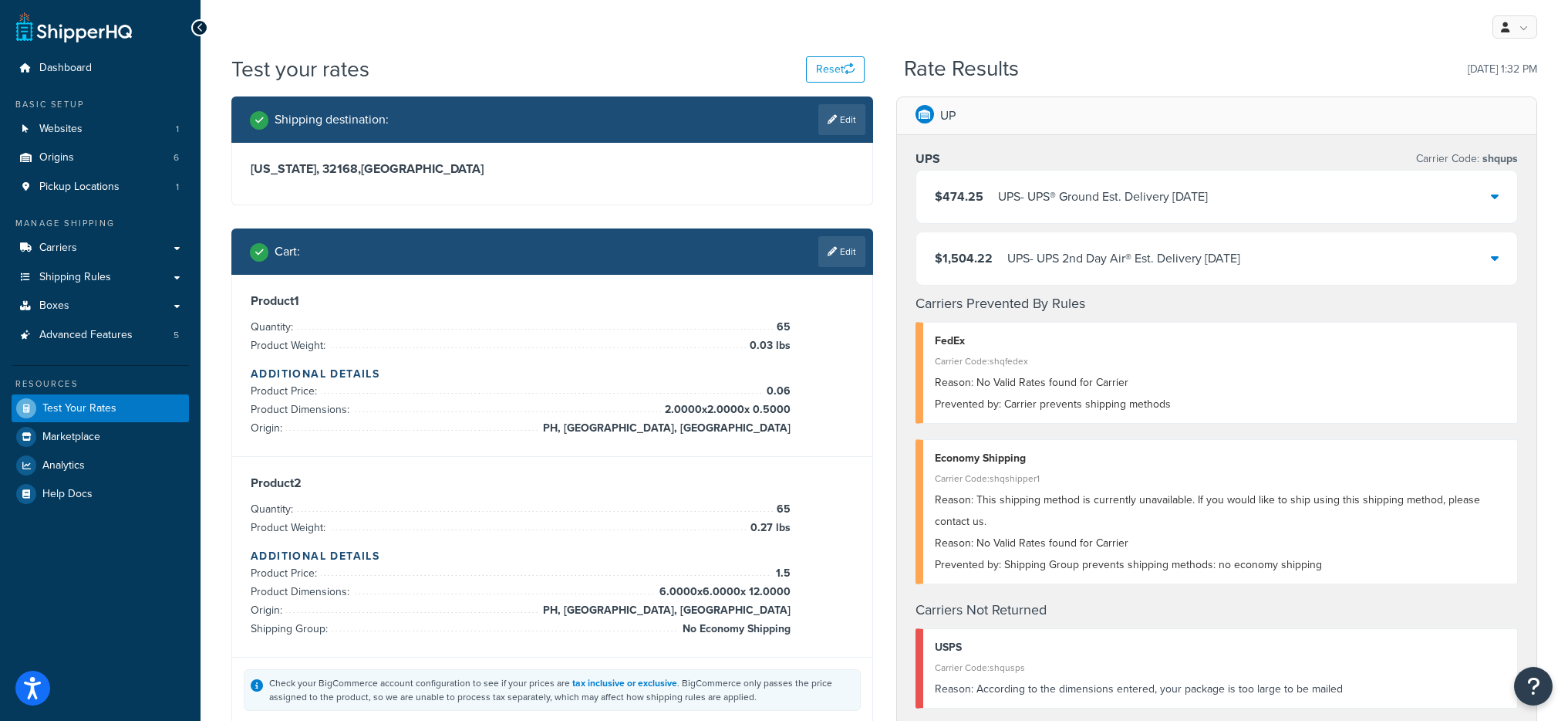
click at [1202, 203] on div "UPS - UPS® Ground Est. Delivery [DATE]" at bounding box center [1102, 197] width 210 height 21
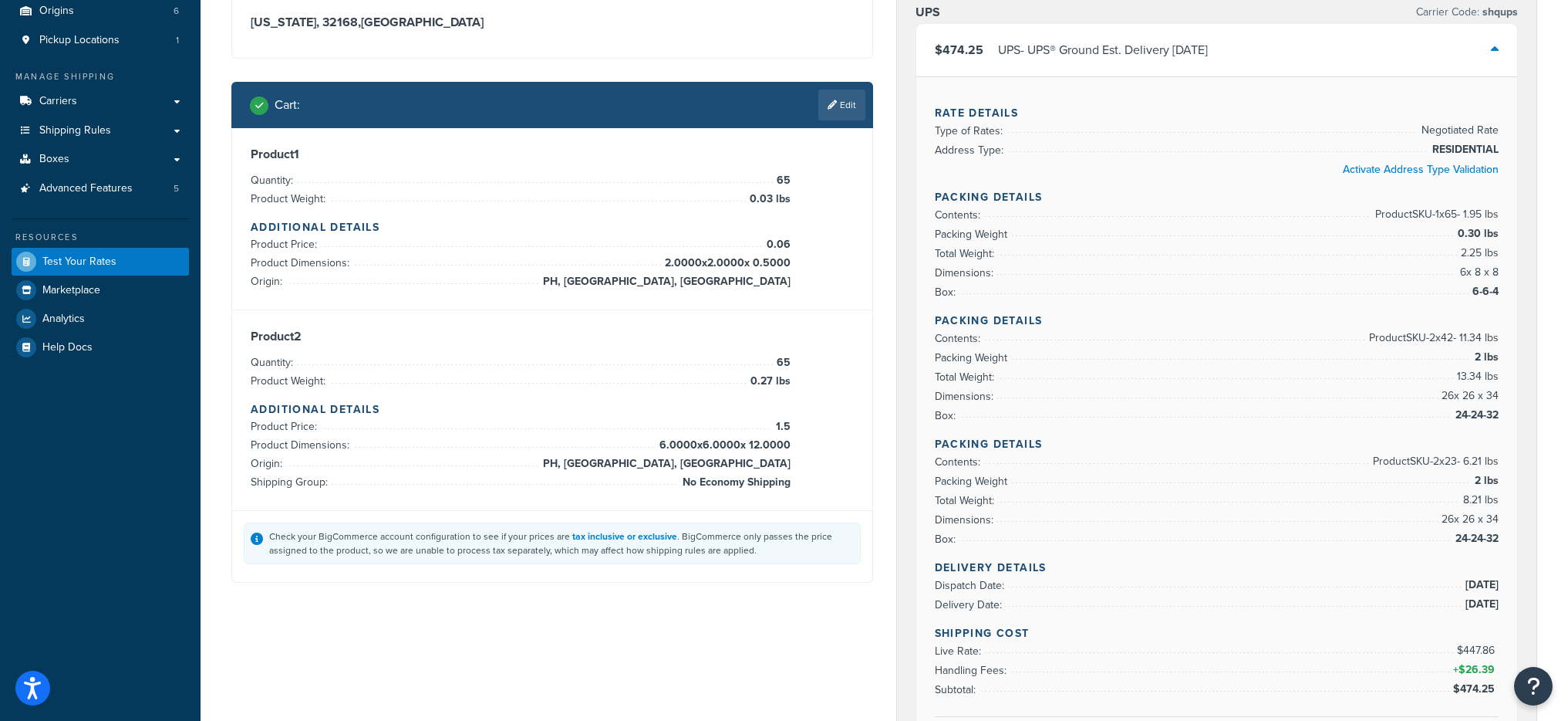
scroll to position [147, 0]
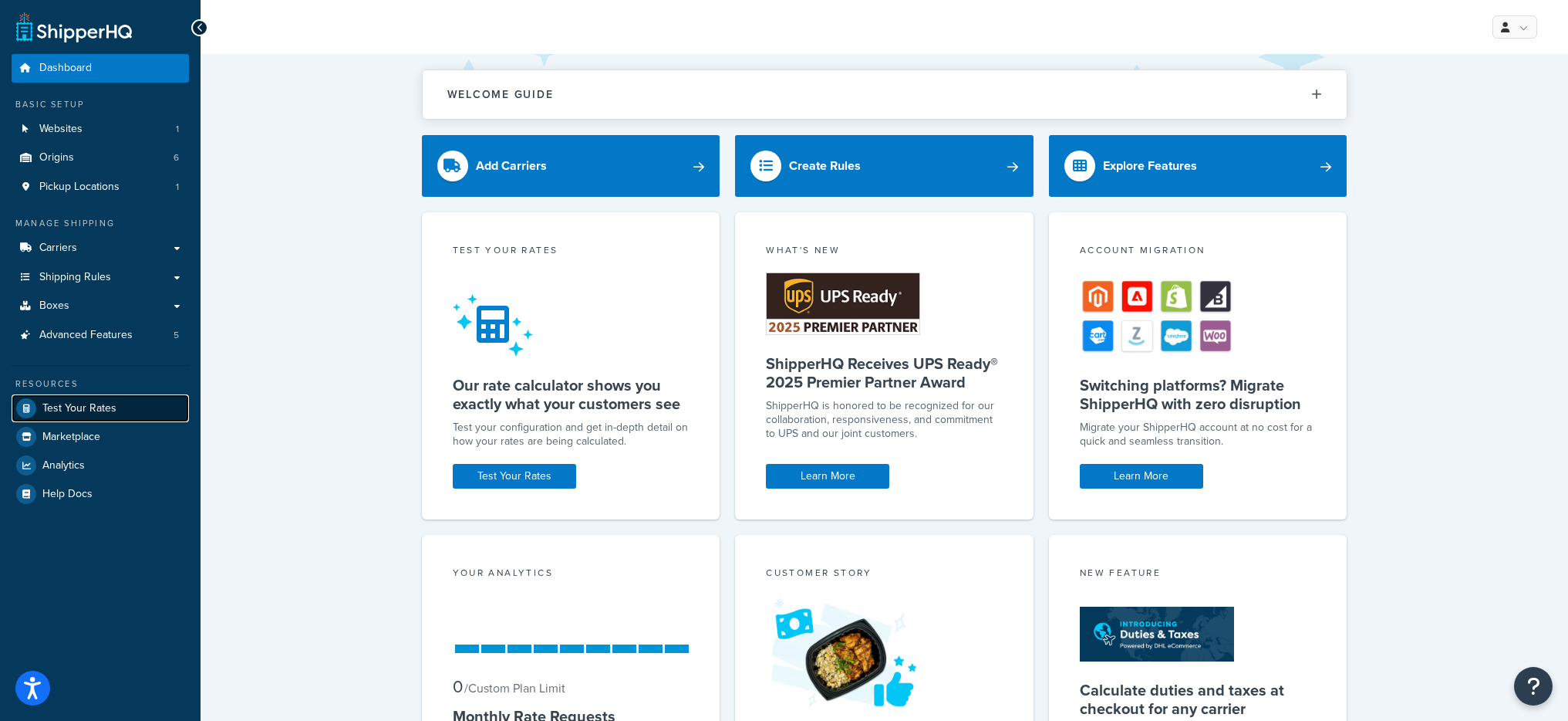
click at [93, 417] on link "Test Your Rates" at bounding box center [100, 408] width 177 height 28
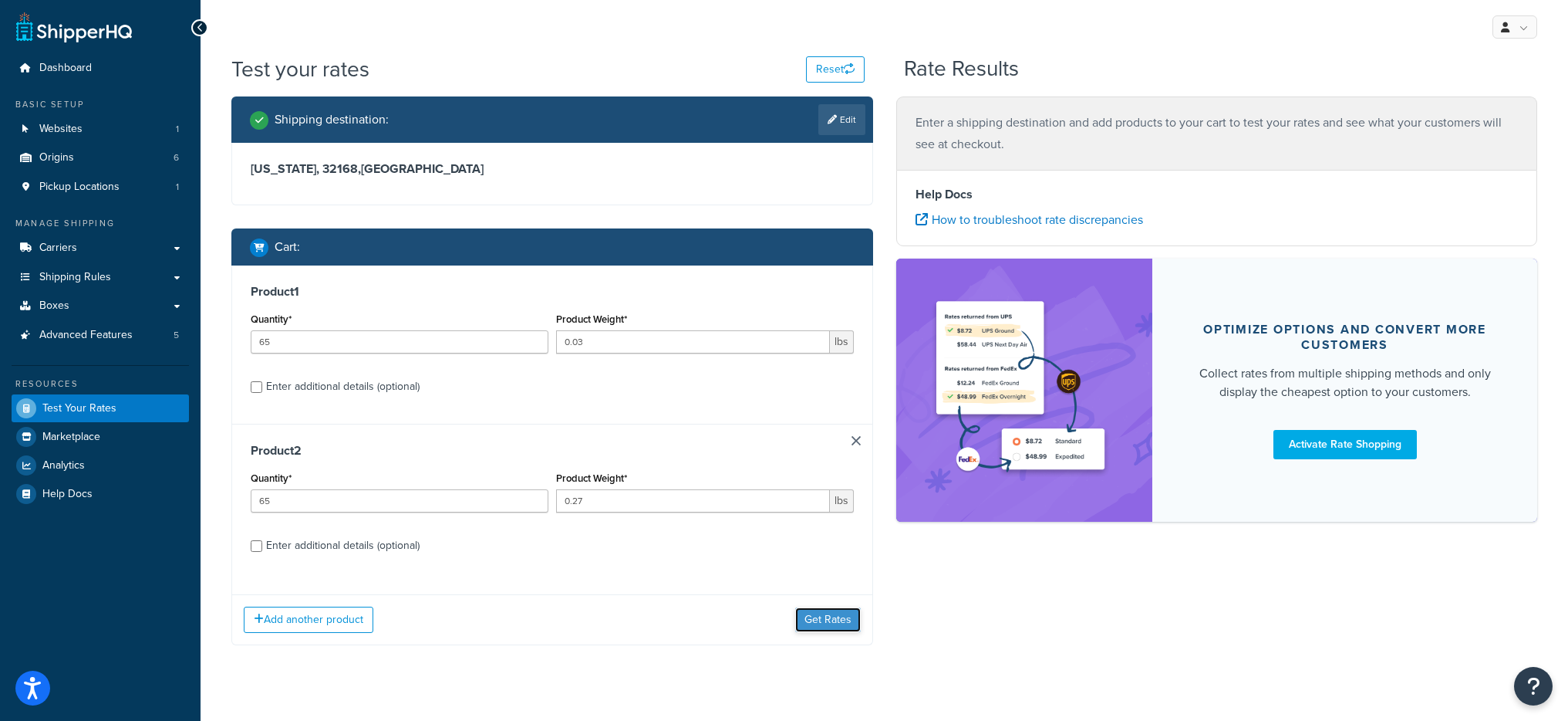
click at [851, 617] on button "Get Rates" at bounding box center [828, 619] width 66 height 24
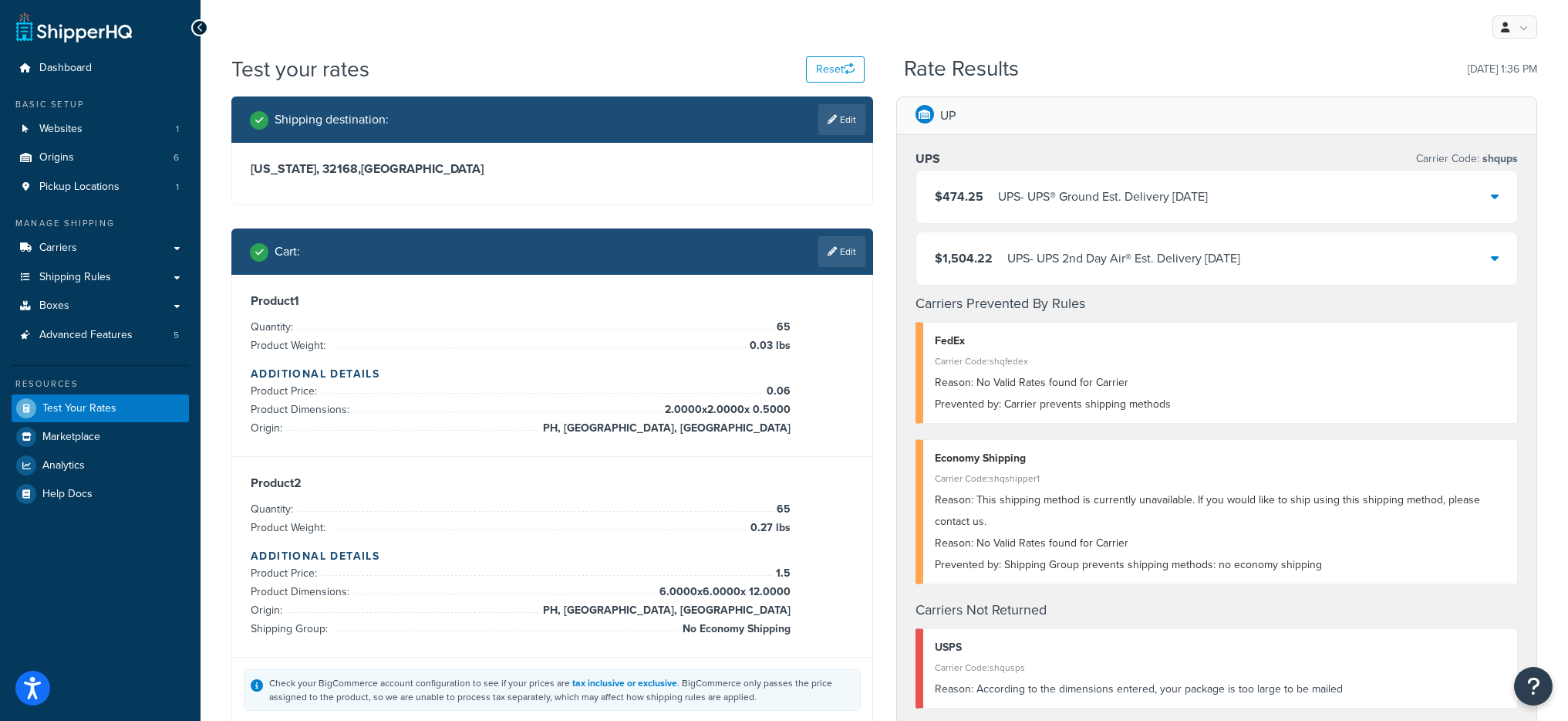
click at [1027, 199] on div "UPS - UPS® Ground Est. Delivery [DATE]" at bounding box center [1102, 197] width 210 height 21
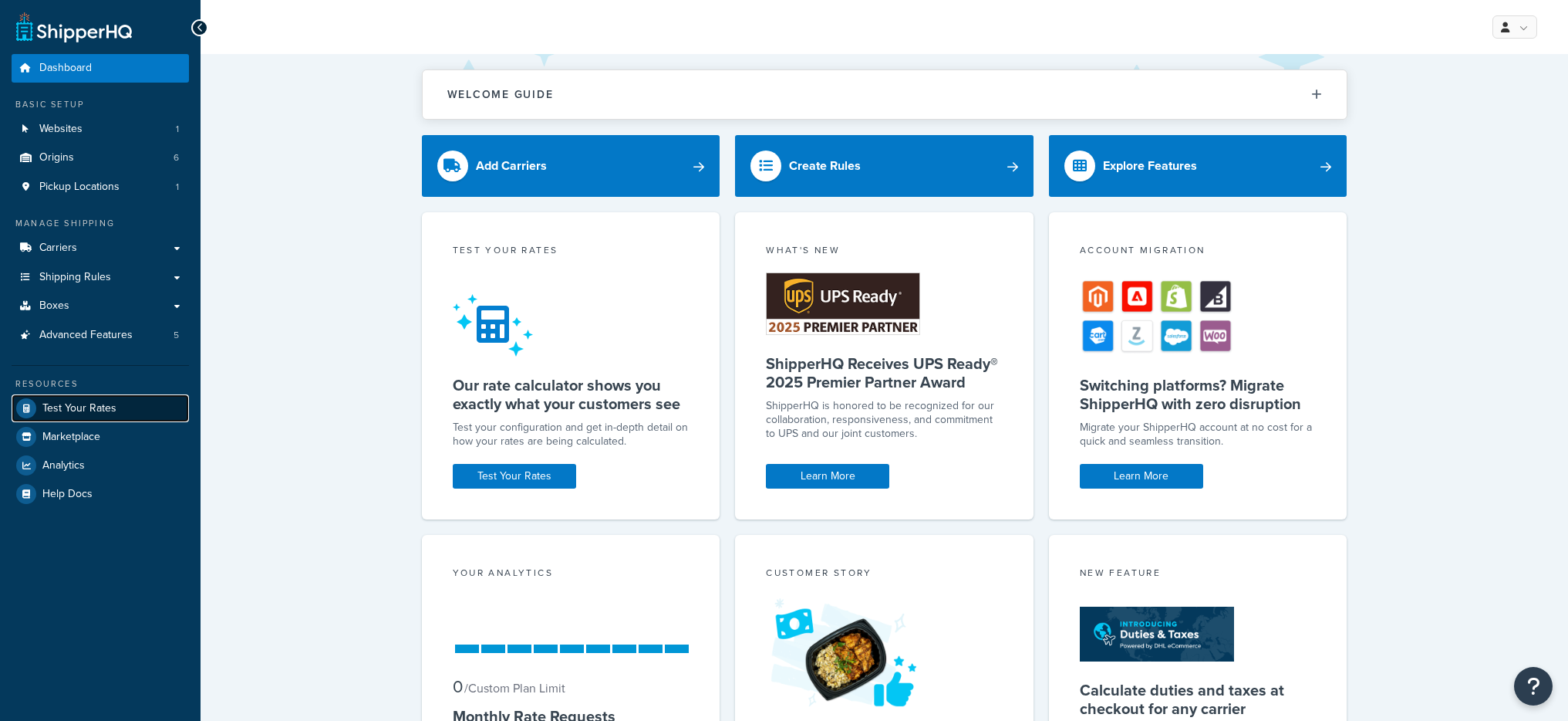
click at [126, 402] on link "Test Your Rates" at bounding box center [100, 408] width 177 height 28
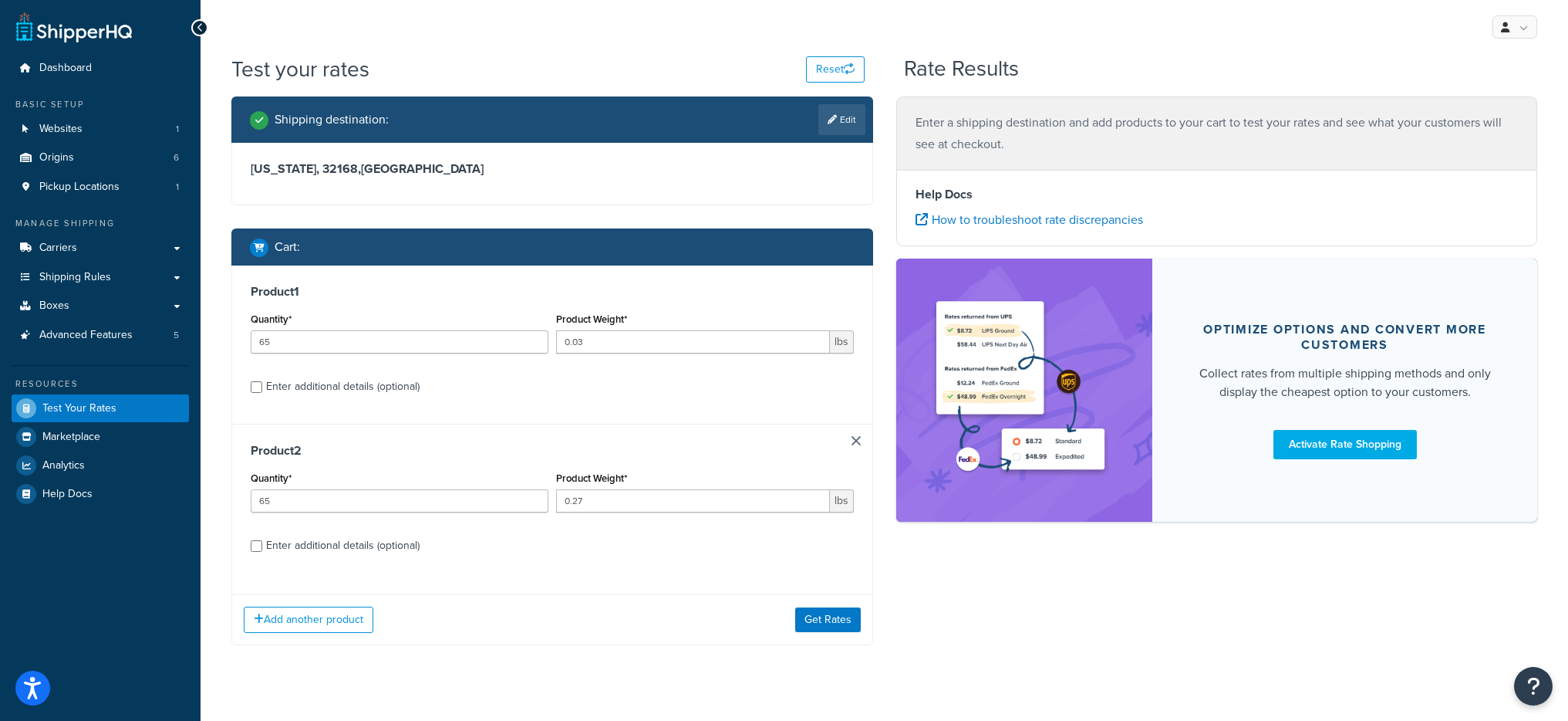
click at [326, 411] on div "Product 1 Quantity* 65 Product Weight* 0.03 lbs Enter additional details (optio…" at bounding box center [552, 344] width 640 height 158
click at [335, 404] on div "Product 1 Quantity* 65 Product Weight* 0.03 lbs Enter additional details (optio…" at bounding box center [552, 344] width 640 height 158
click at [350, 396] on div "Enter additional details (optional)" at bounding box center [343, 387] width 153 height 21
click at [262, 392] on input "Enter additional details (optional)" at bounding box center [257, 387] width 12 height 12
checkbox input "true"
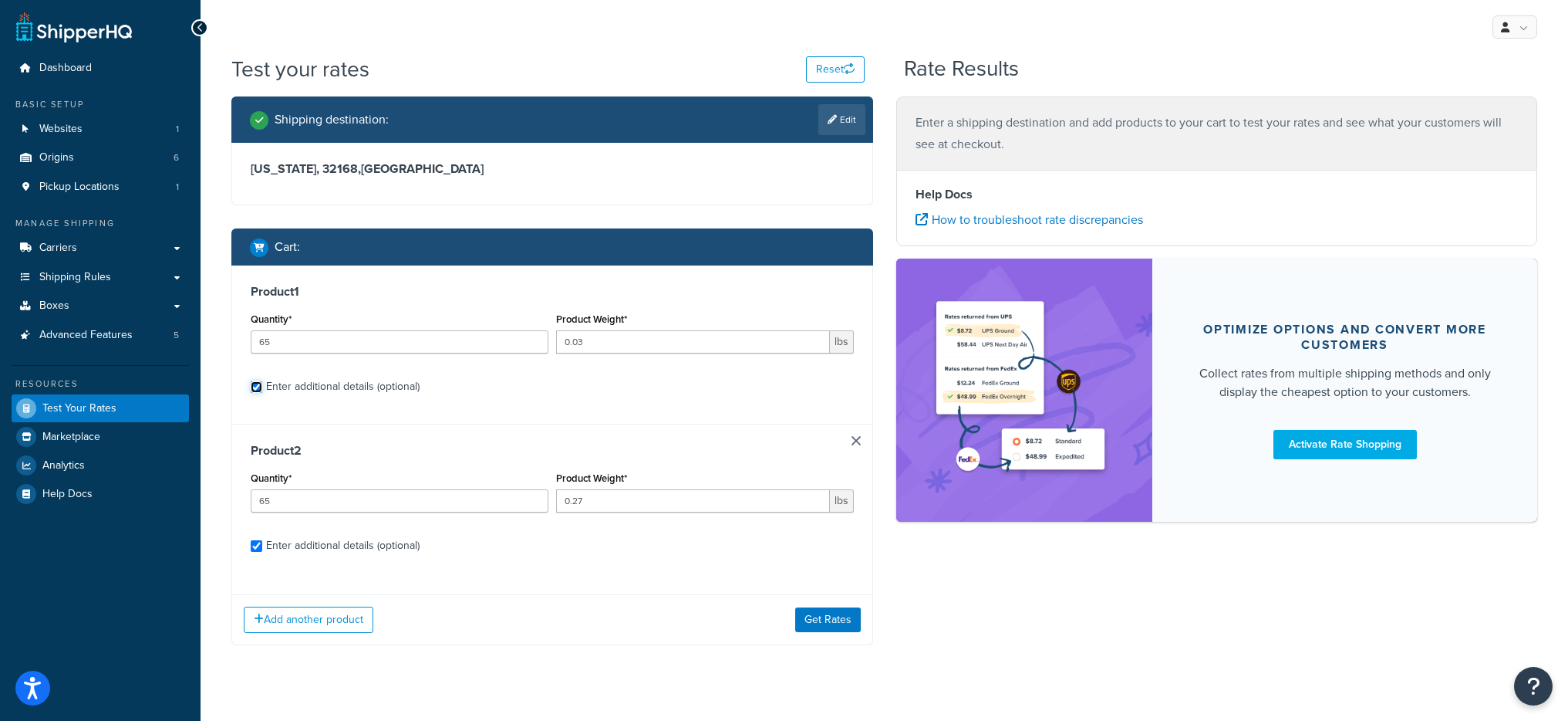
checkbox input "true"
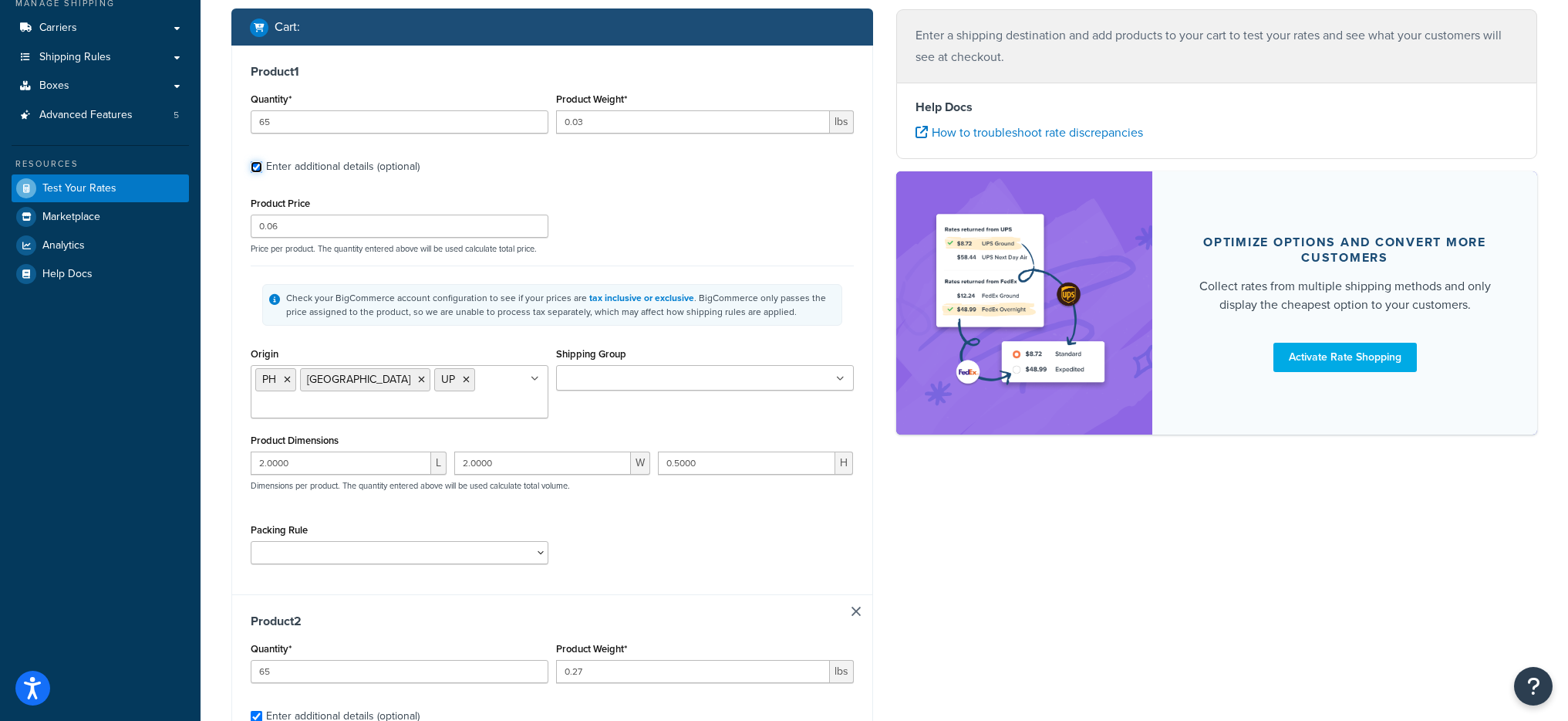
scroll to position [149, 0]
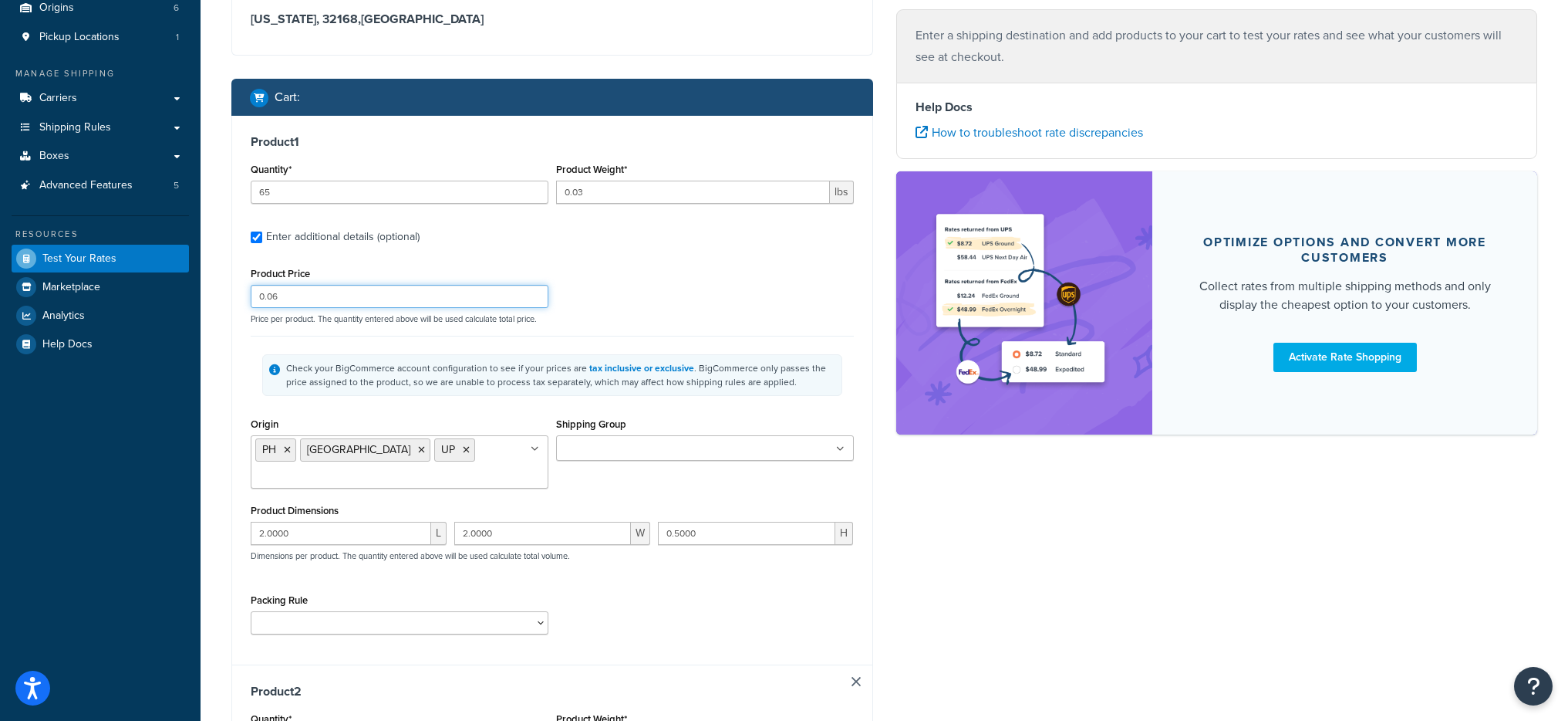
click at [295, 288] on input "0.06" at bounding box center [399, 297] width 297 height 23
type input "1.5"
click at [247, 290] on div "Product Price 1.5" at bounding box center [399, 286] width 305 height 45
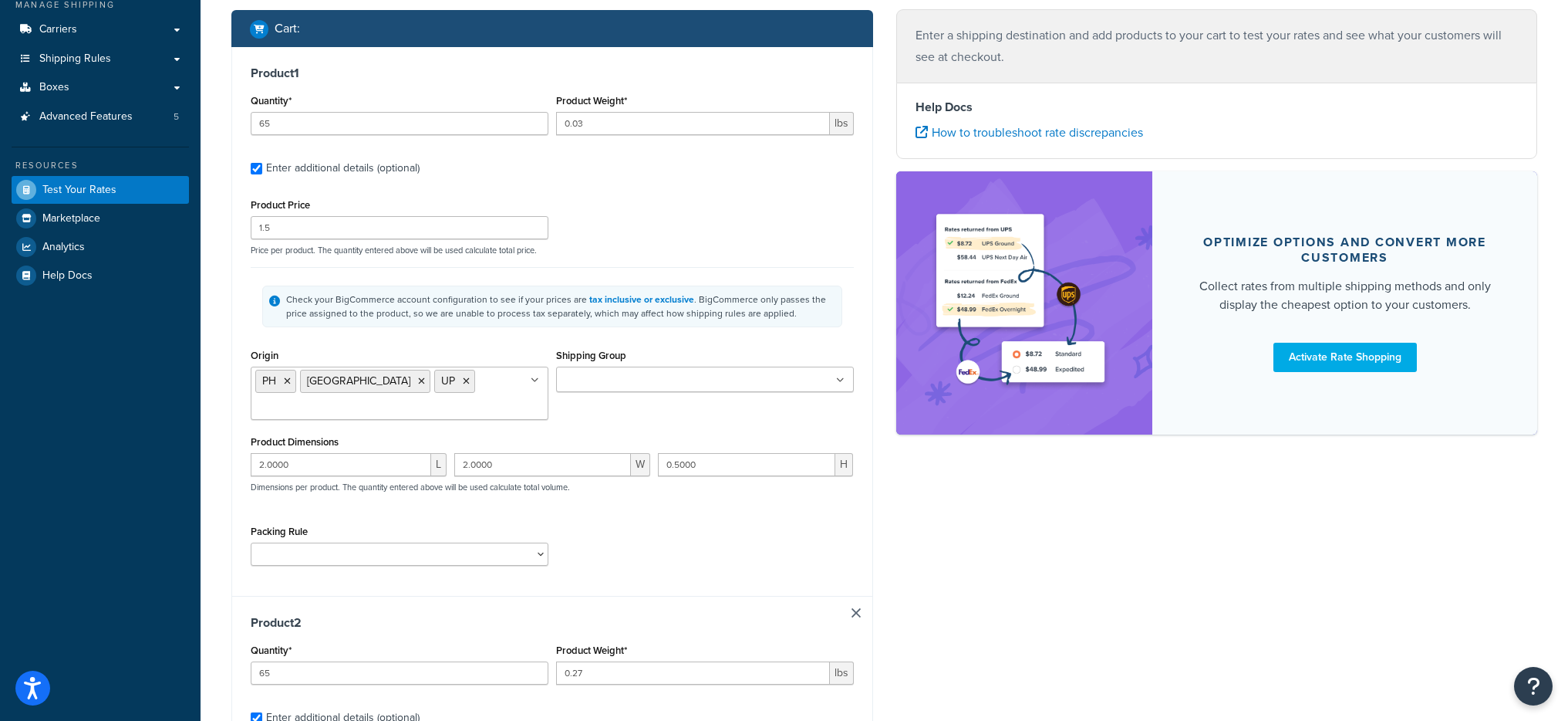
scroll to position [216, 0]
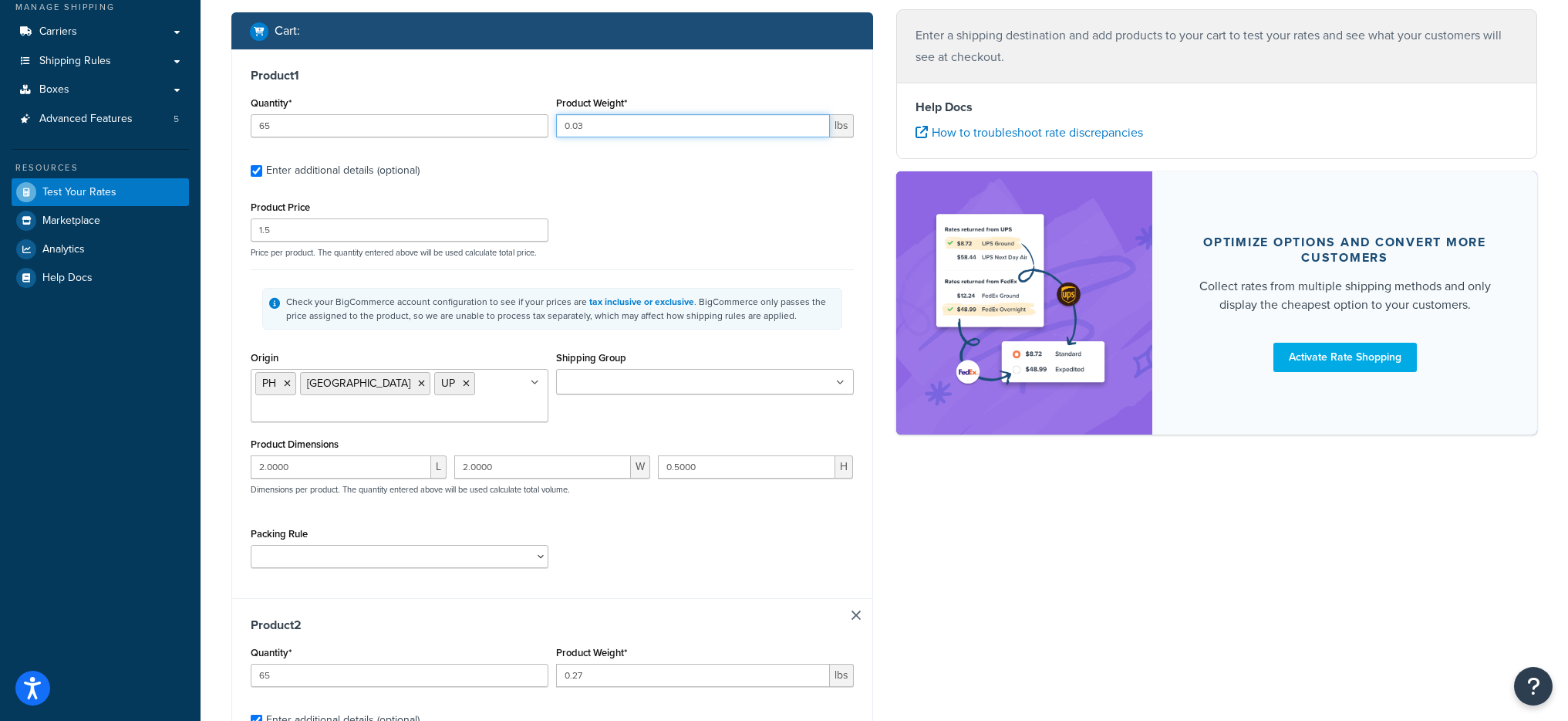
click at [594, 119] on input "0.03" at bounding box center [692, 126] width 274 height 23
type input "0.27"
click at [608, 200] on div "Product Price 1.5 Price per product. The quantity entered above will be used ca…" at bounding box center [552, 227] width 611 height 61
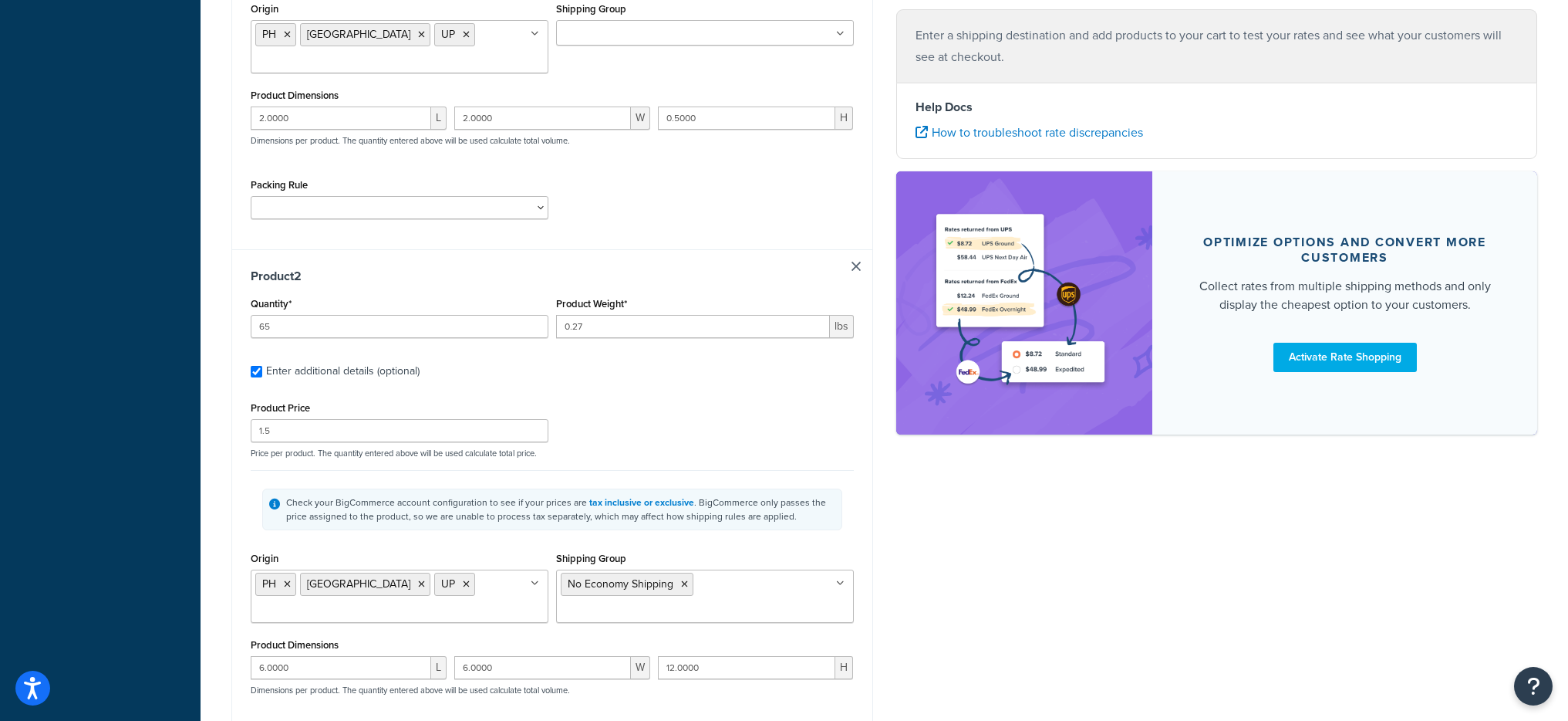
scroll to position [561, 0]
click at [852, 266] on link at bounding box center [856, 270] width 10 height 10
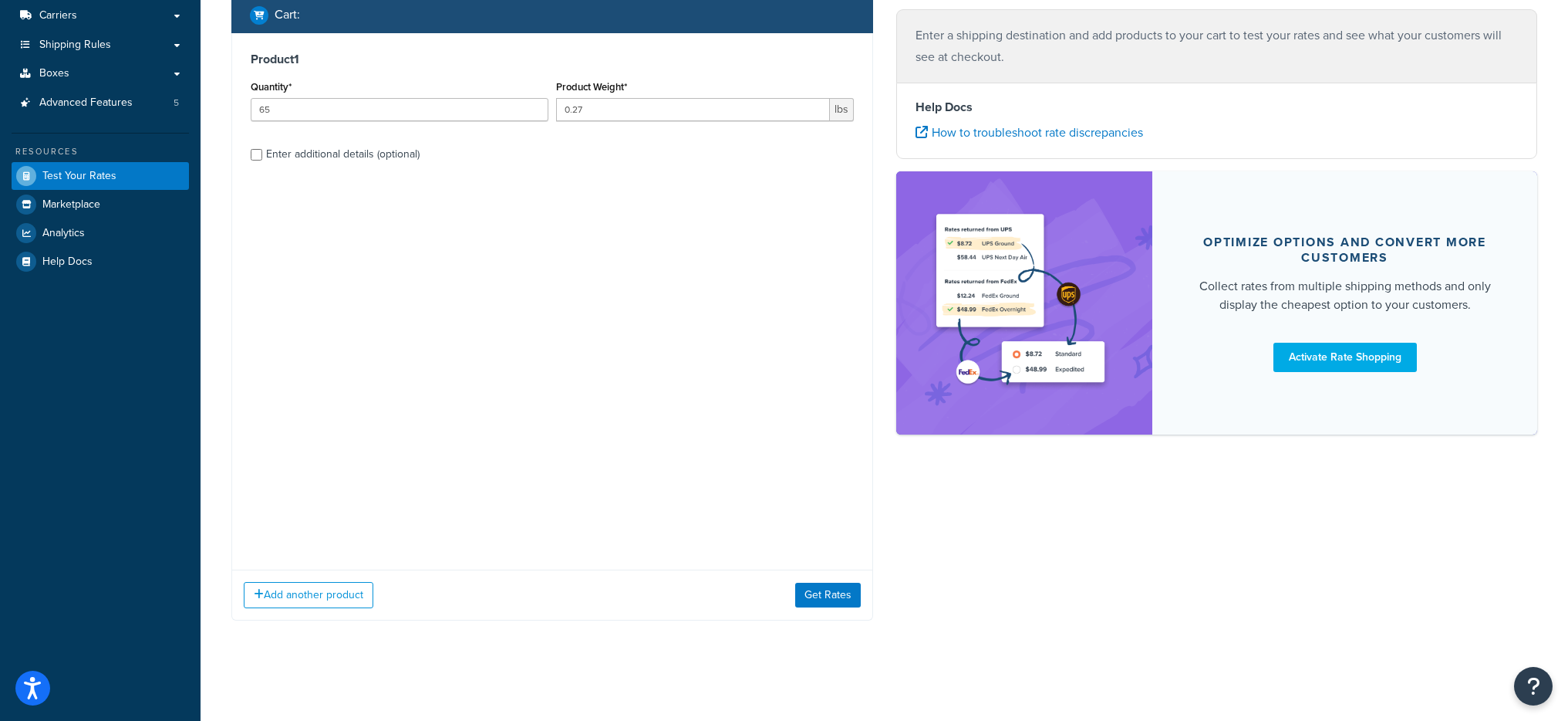
scroll to position [0, 0]
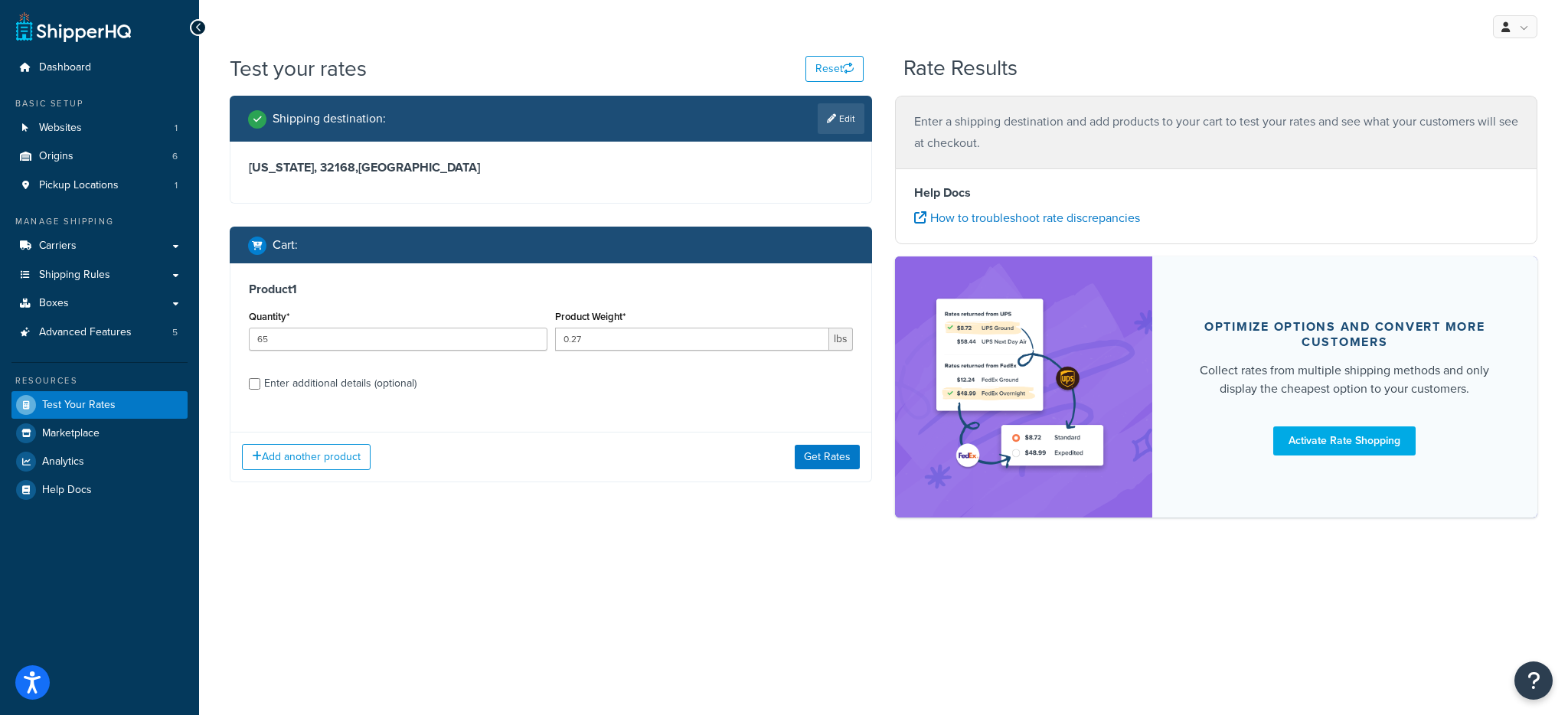
click at [307, 390] on div "Enter additional details (optional)" at bounding box center [340, 383] width 152 height 21
click at [261, 389] on input "Enter additional details (optional)" at bounding box center [255, 383] width 12 height 12
checkbox input "true"
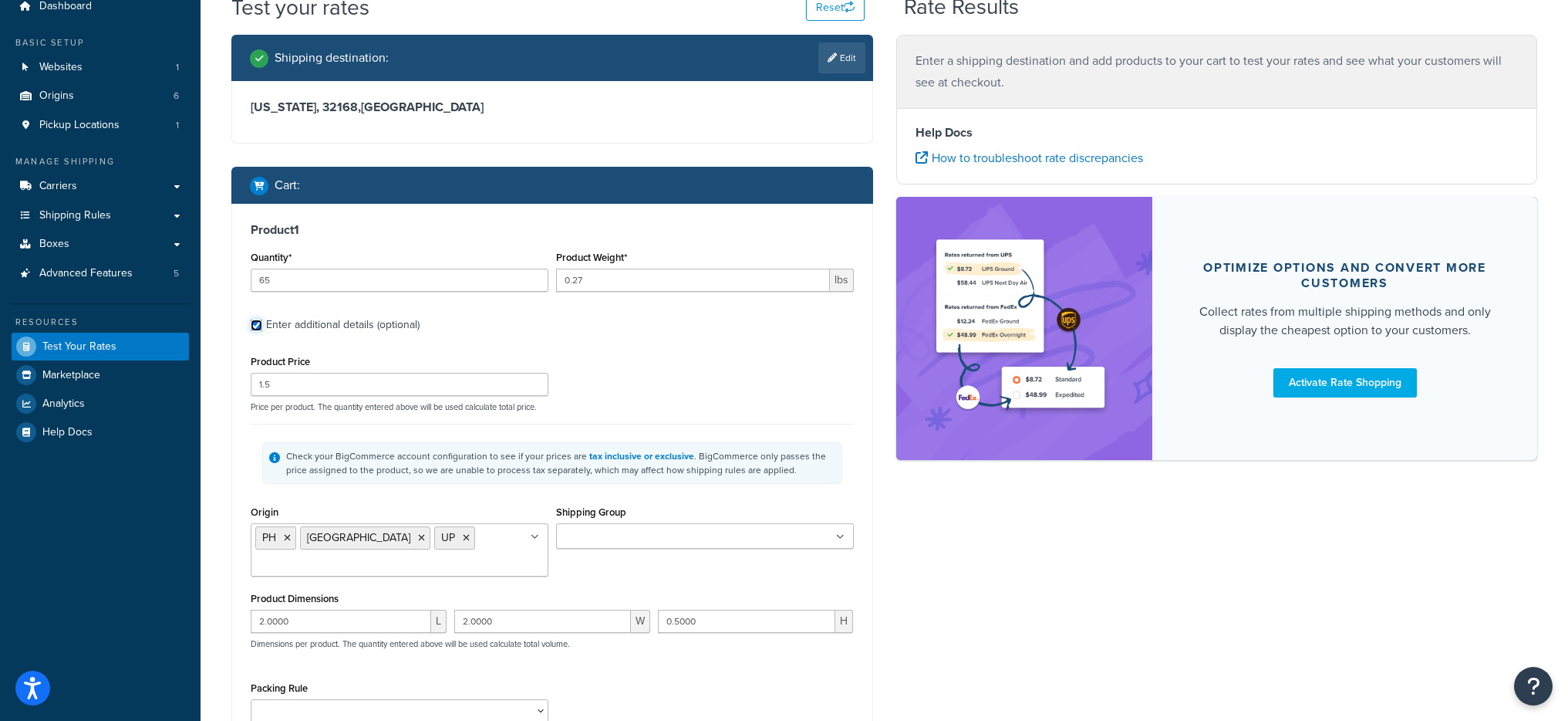
scroll to position [131, 0]
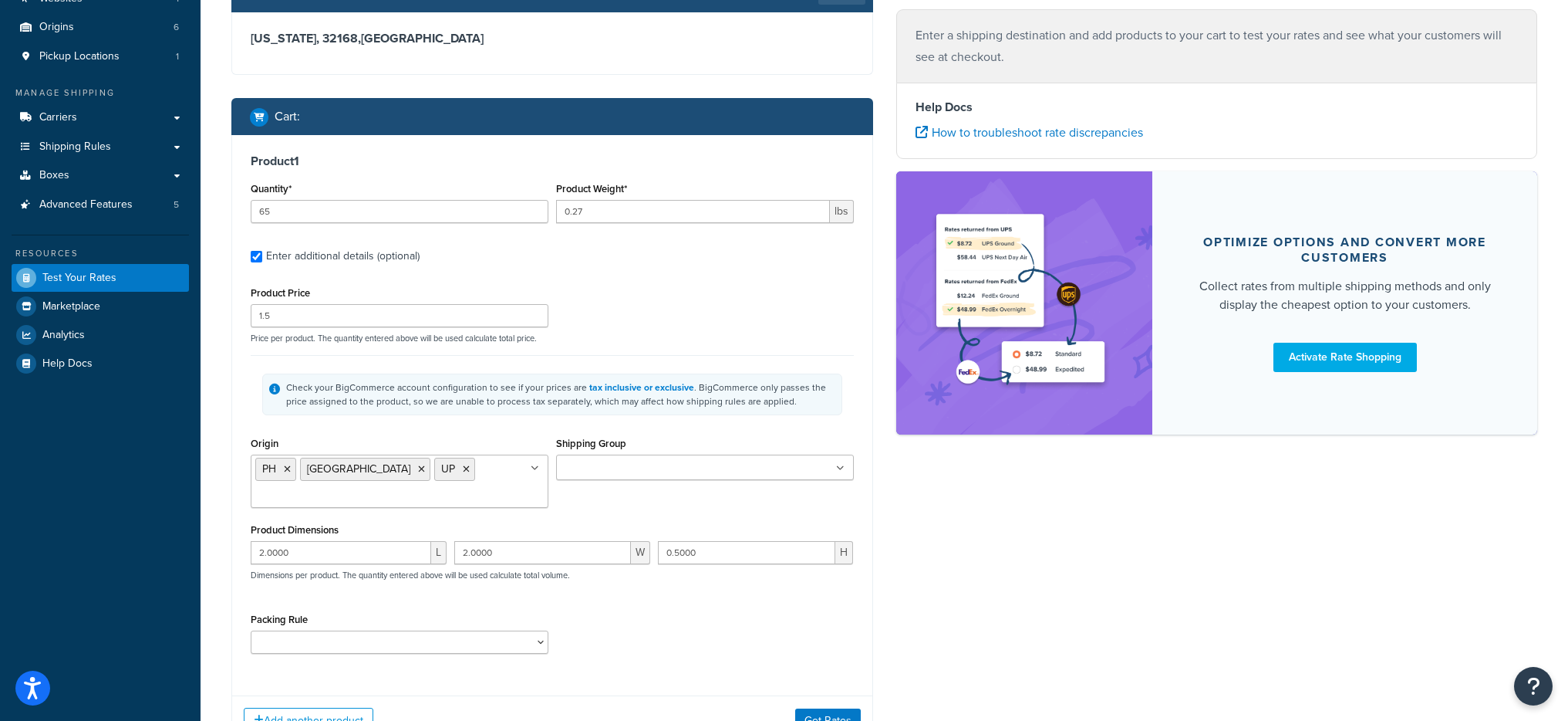
click at [644, 468] on input "Shipping Group" at bounding box center [629, 469] width 137 height 17
click at [644, 345] on div "Product Price 1.5 Price per product. The quantity entered above will be used ca…" at bounding box center [552, 473] width 603 height 383
click at [346, 541] on div "2.0000 L" at bounding box center [349, 558] width 203 height 35
click at [347, 541] on input "2.0000" at bounding box center [341, 552] width 180 height 23
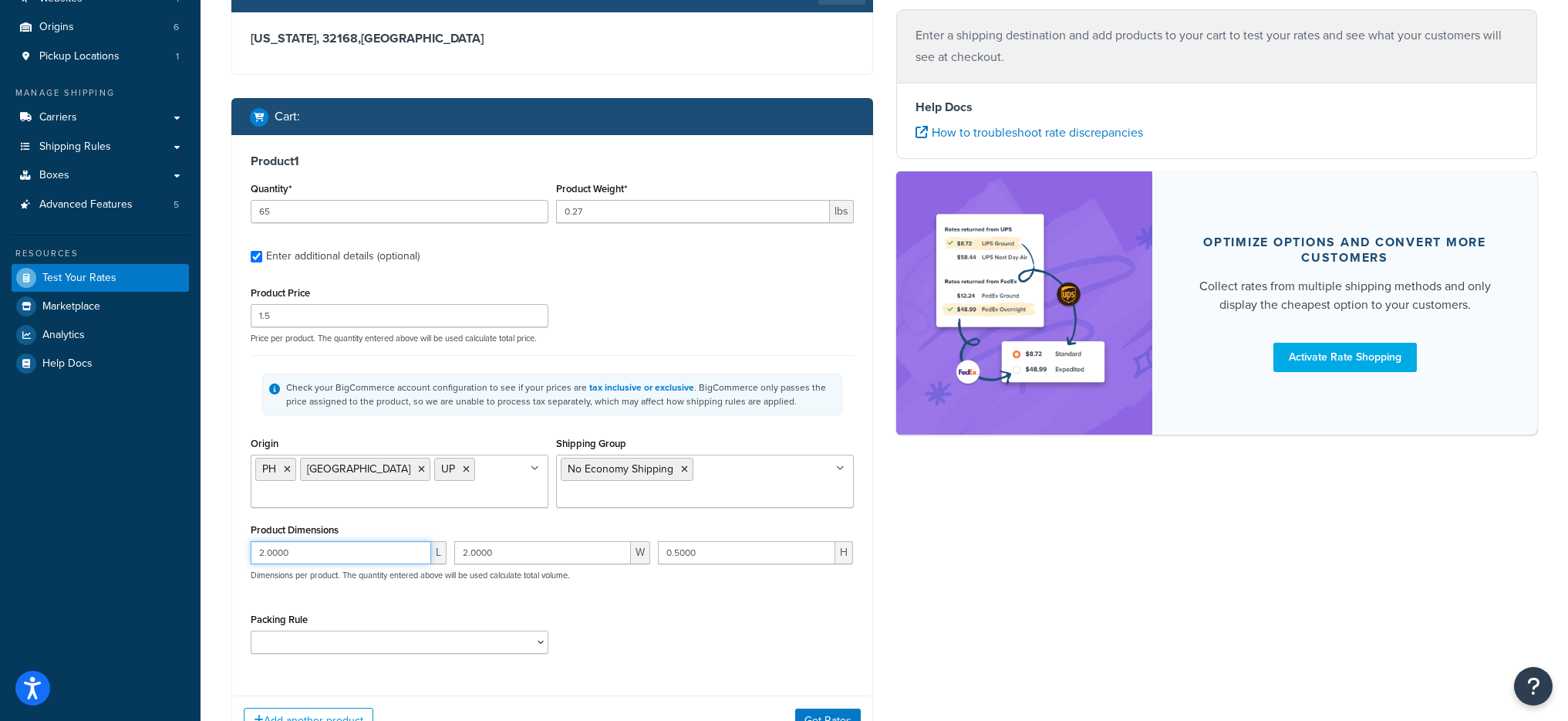
click at [347, 541] on input "2.0000" at bounding box center [341, 552] width 180 height 23
click at [503, 541] on input "2.0000" at bounding box center [542, 552] width 176 height 23
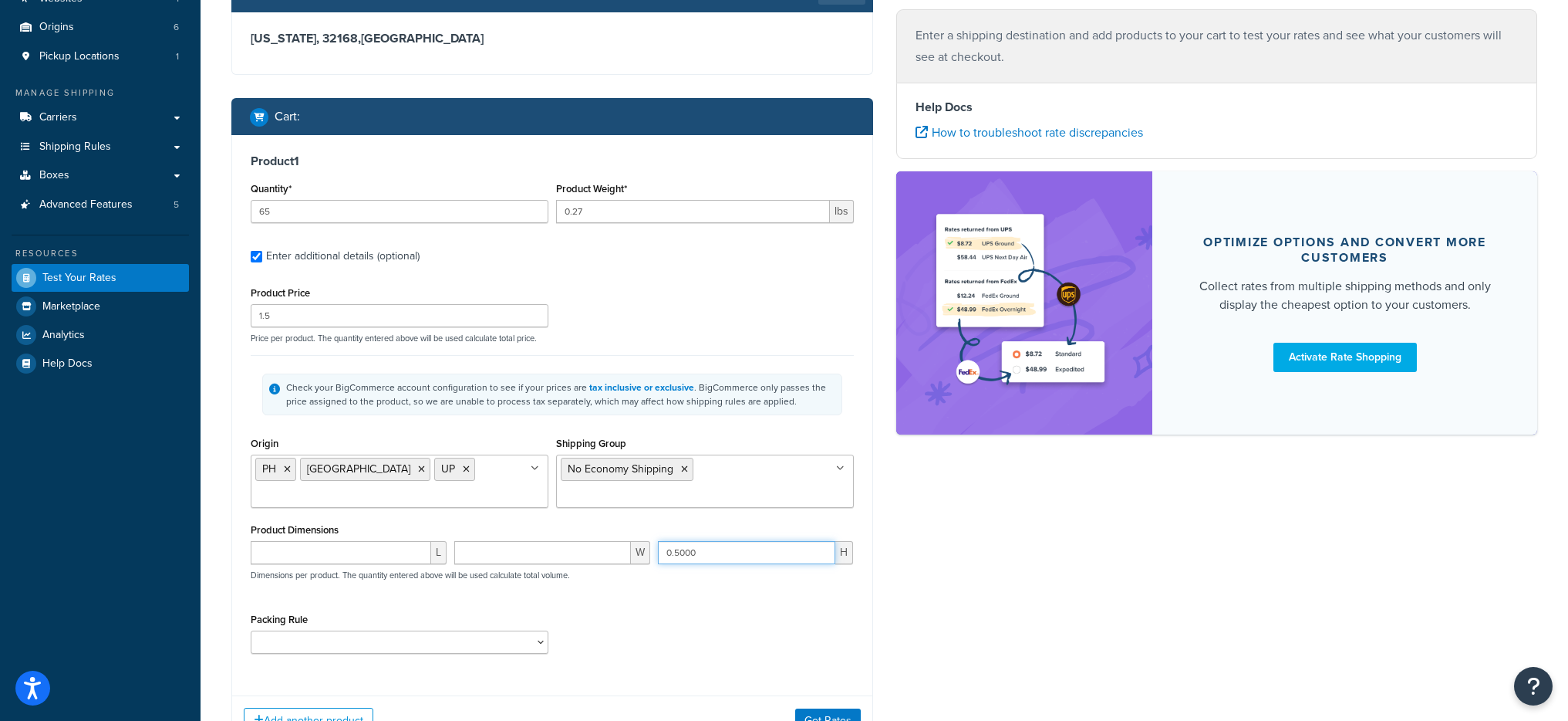
click at [694, 541] on input "0.5000" at bounding box center [747, 552] width 178 height 23
click at [813, 708] on button "Get Rates" at bounding box center [828, 720] width 66 height 24
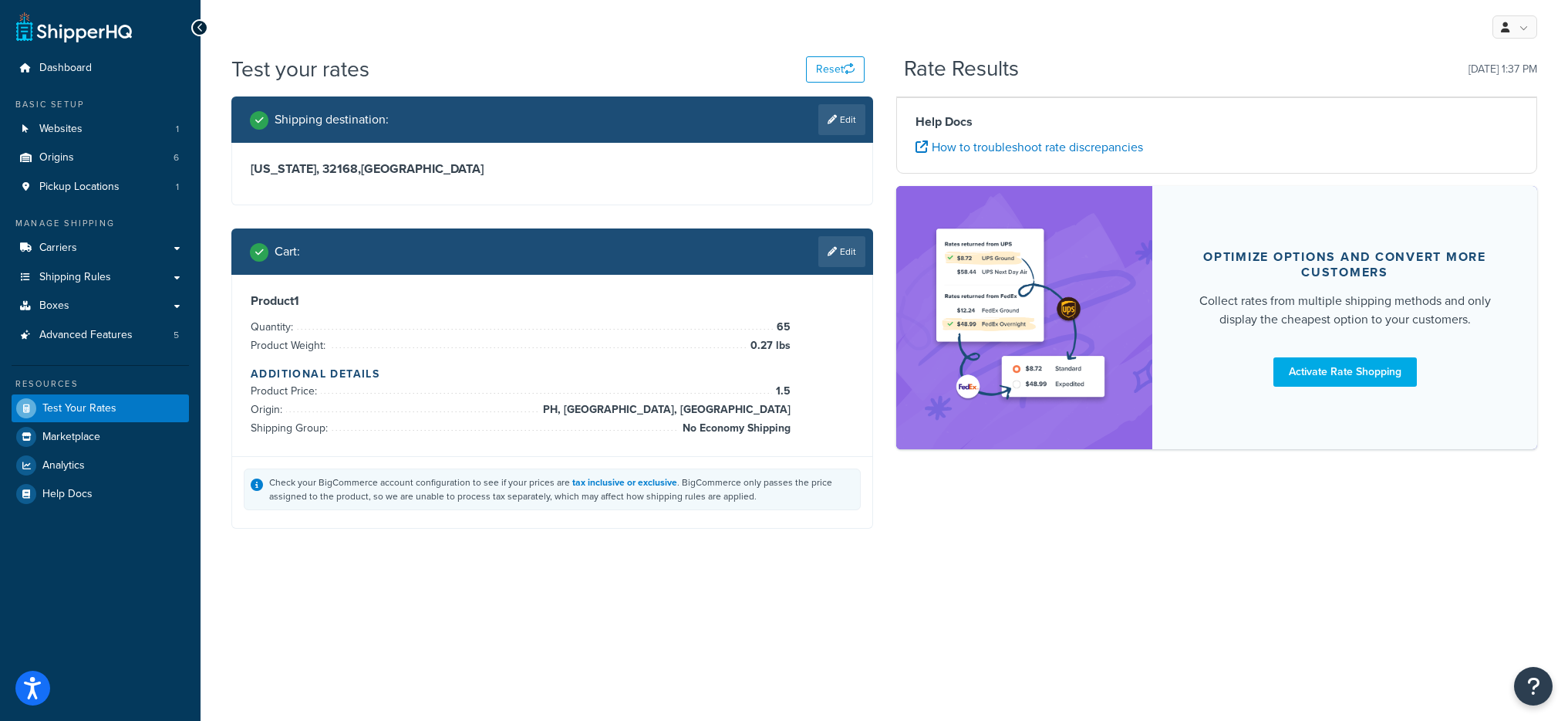
scroll to position [0, 0]
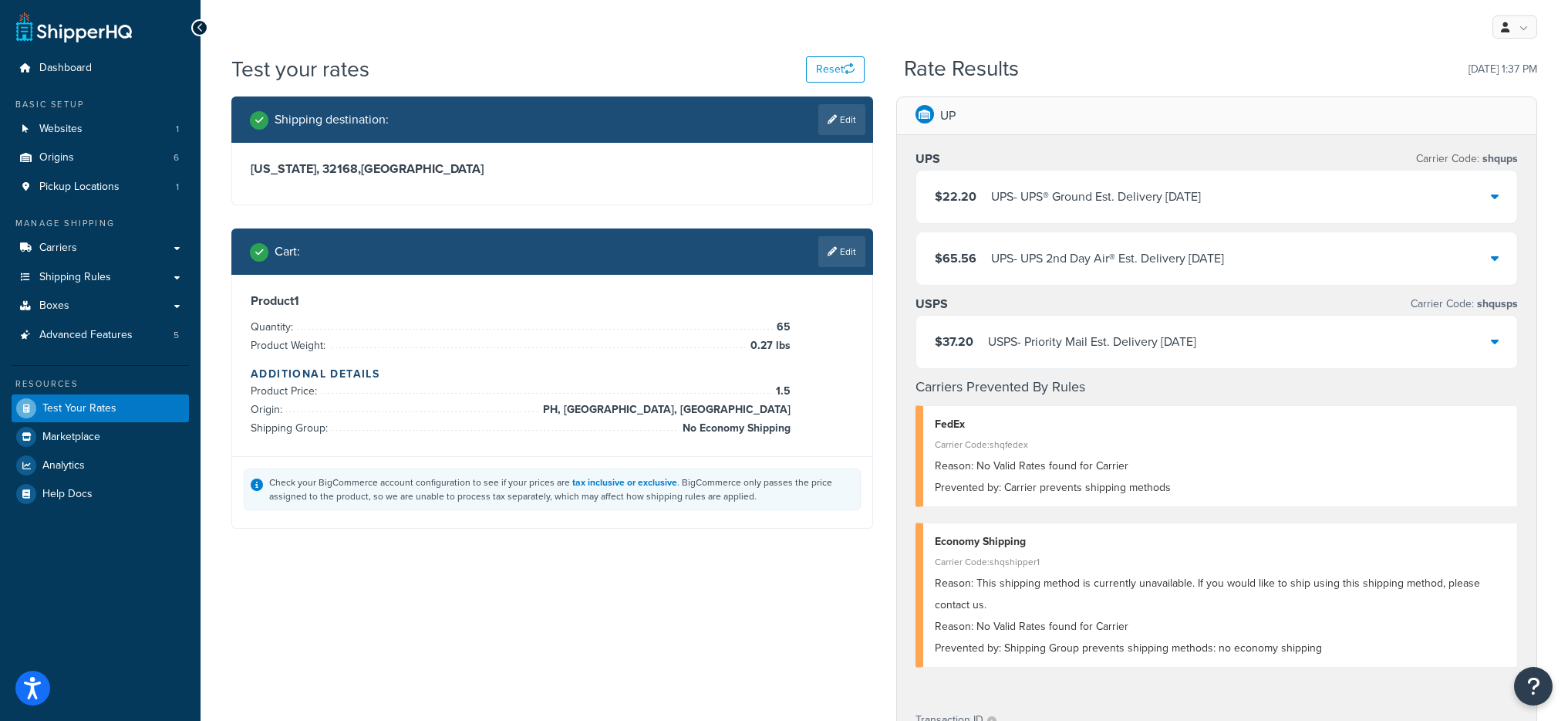
click at [1027, 191] on div "UPS - UPS® Ground Est. Delivery Sep 12, 2025" at bounding box center [1095, 197] width 210 height 21
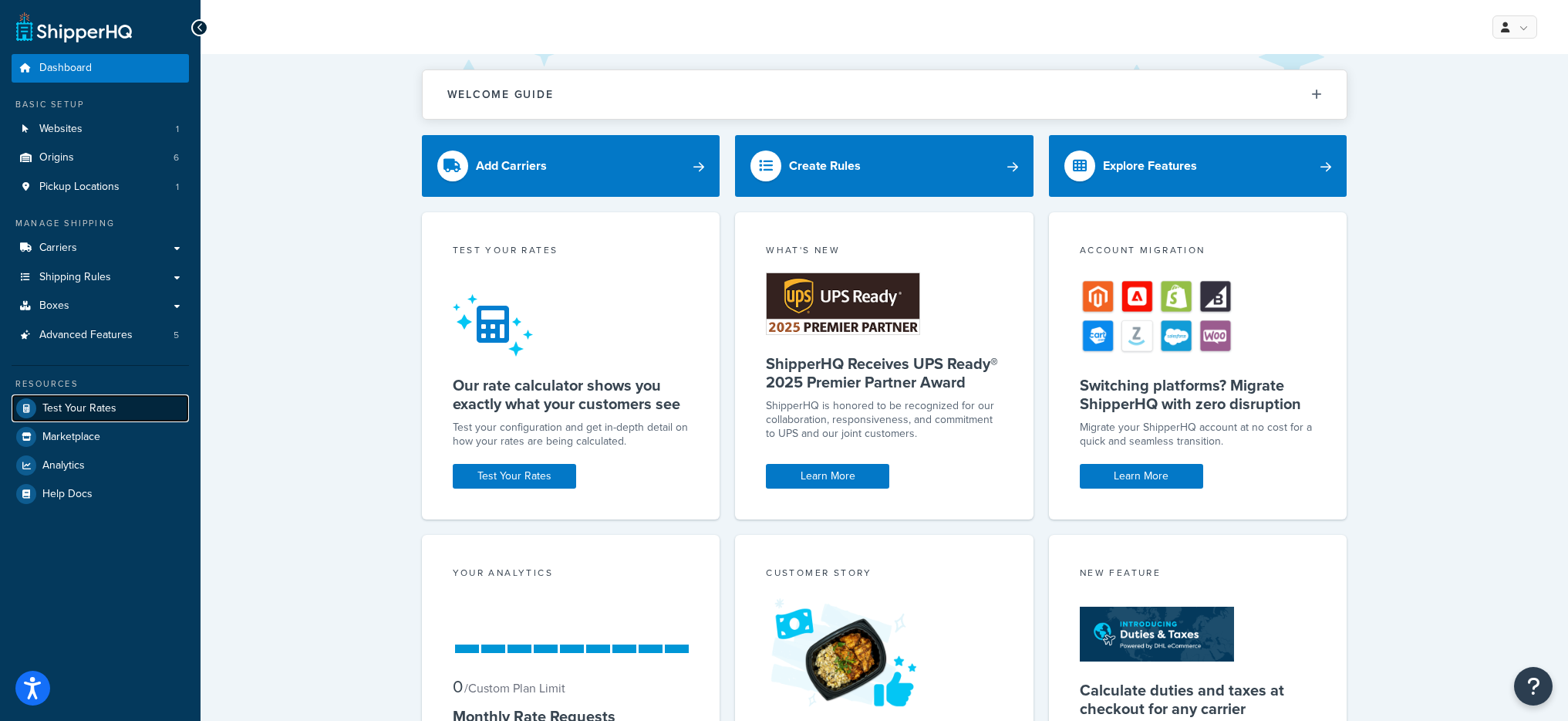
click at [145, 416] on link "Test Your Rates" at bounding box center [100, 408] width 177 height 28
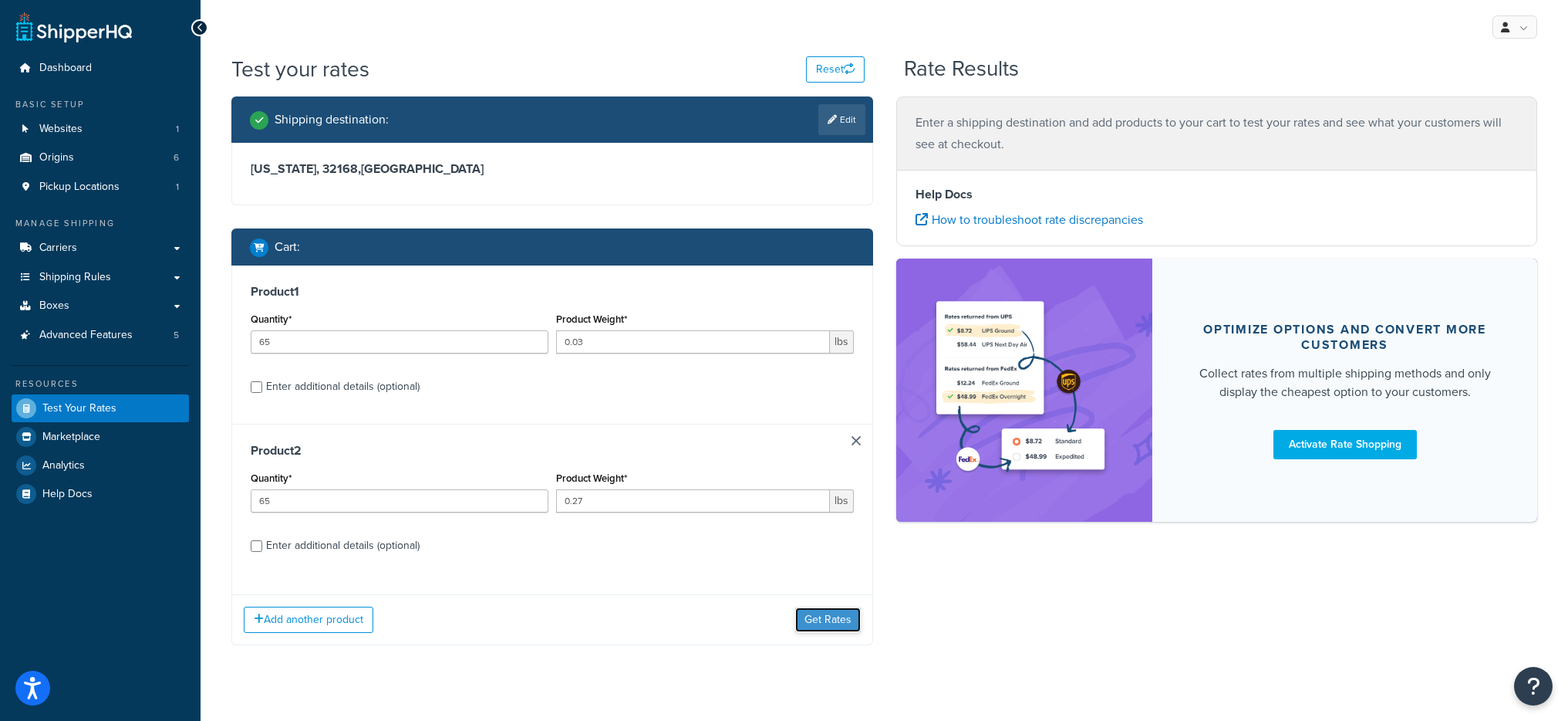
click at [823, 610] on button "Get Rates" at bounding box center [828, 619] width 66 height 24
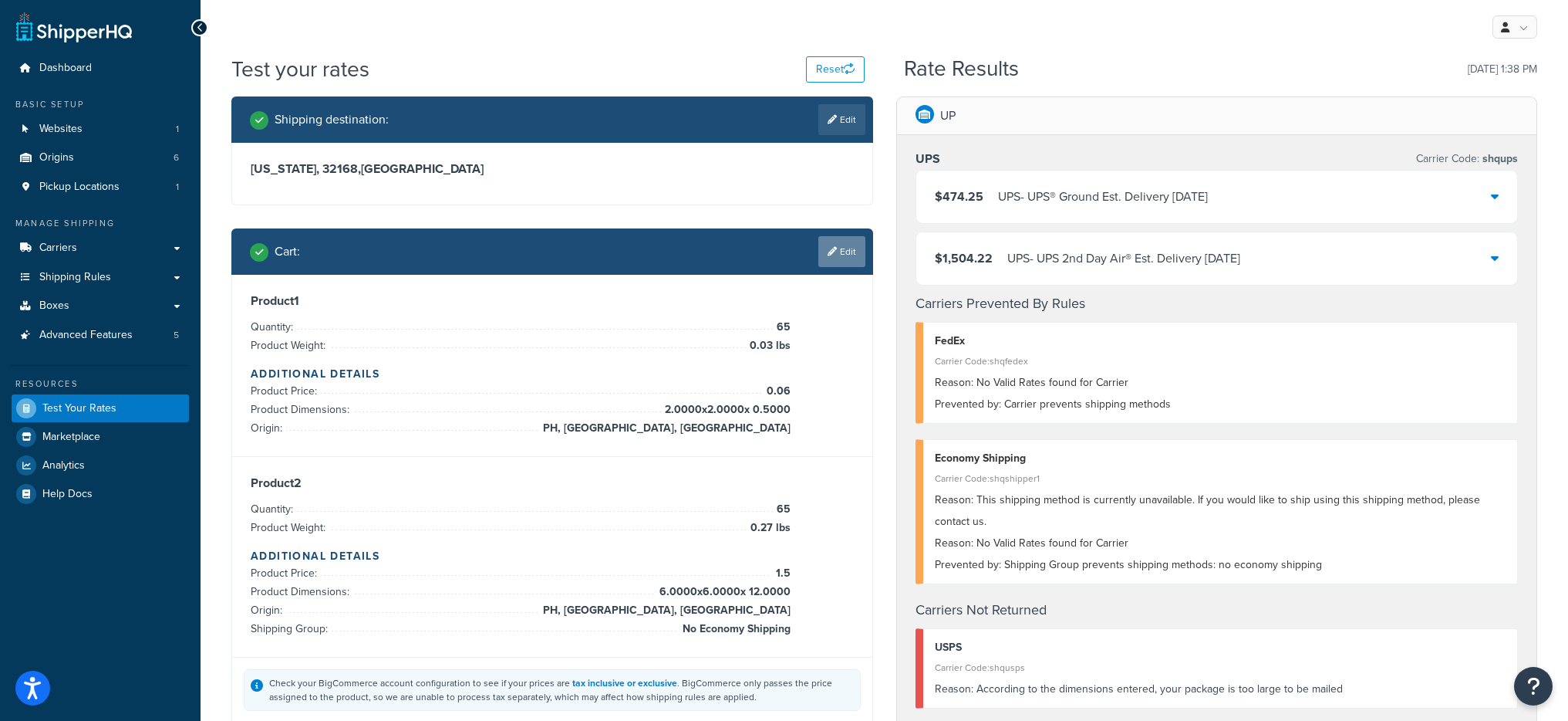
click at [845, 254] on link "Edit" at bounding box center [842, 252] width 47 height 31
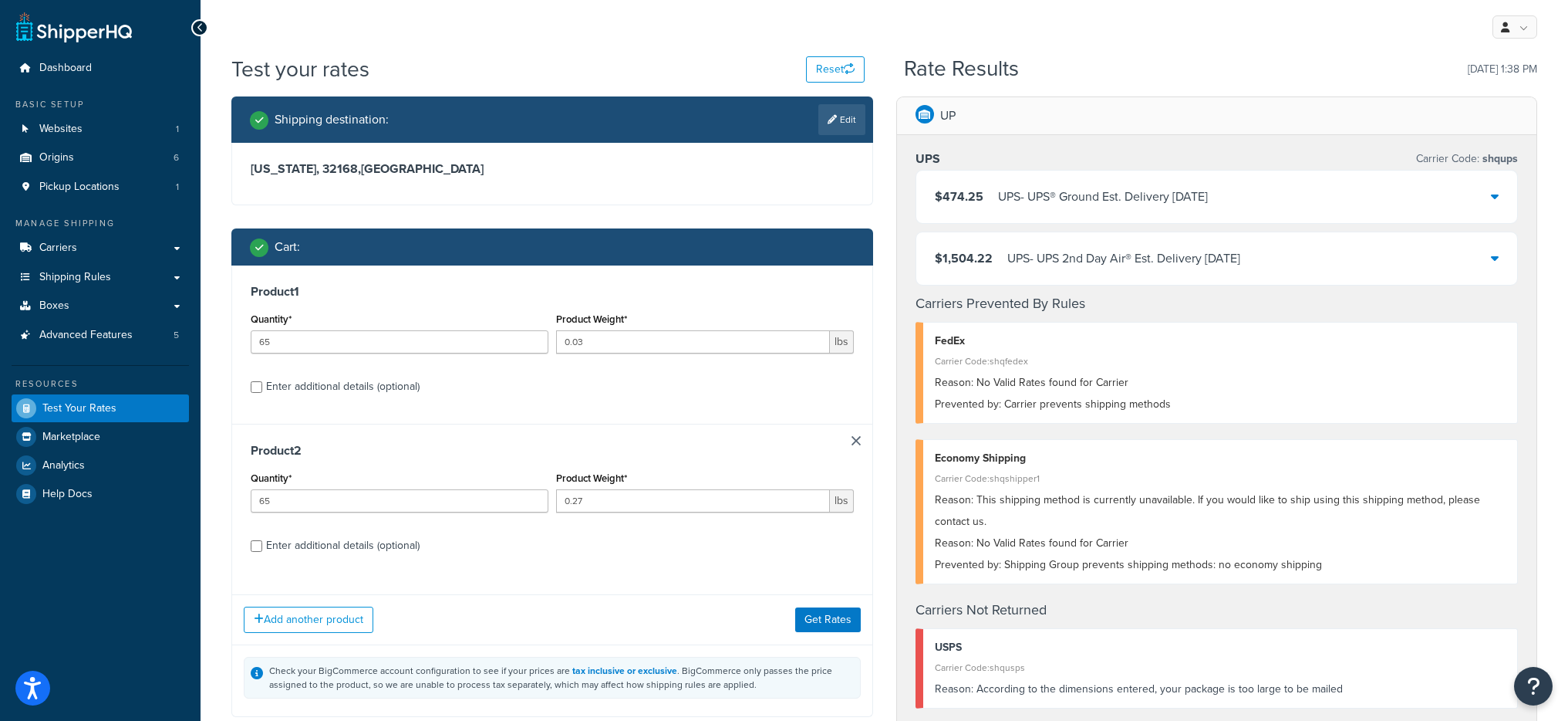
click at [297, 536] on div "Enter additional details (optional)" at bounding box center [343, 546] width 153 height 21
click at [262, 540] on input "Enter additional details (optional)" at bounding box center [257, 546] width 12 height 12
checkbox input "true"
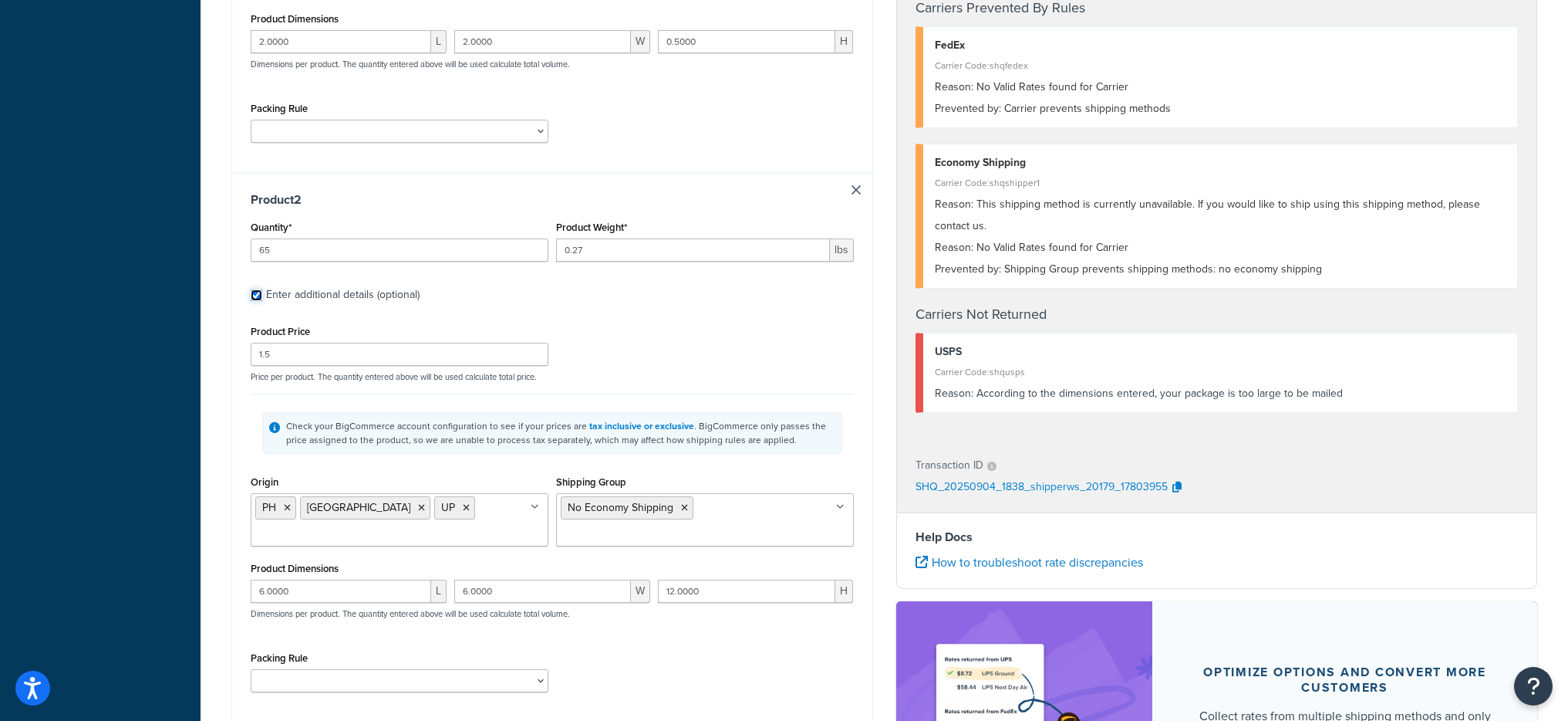
scroll to position [644, 0]
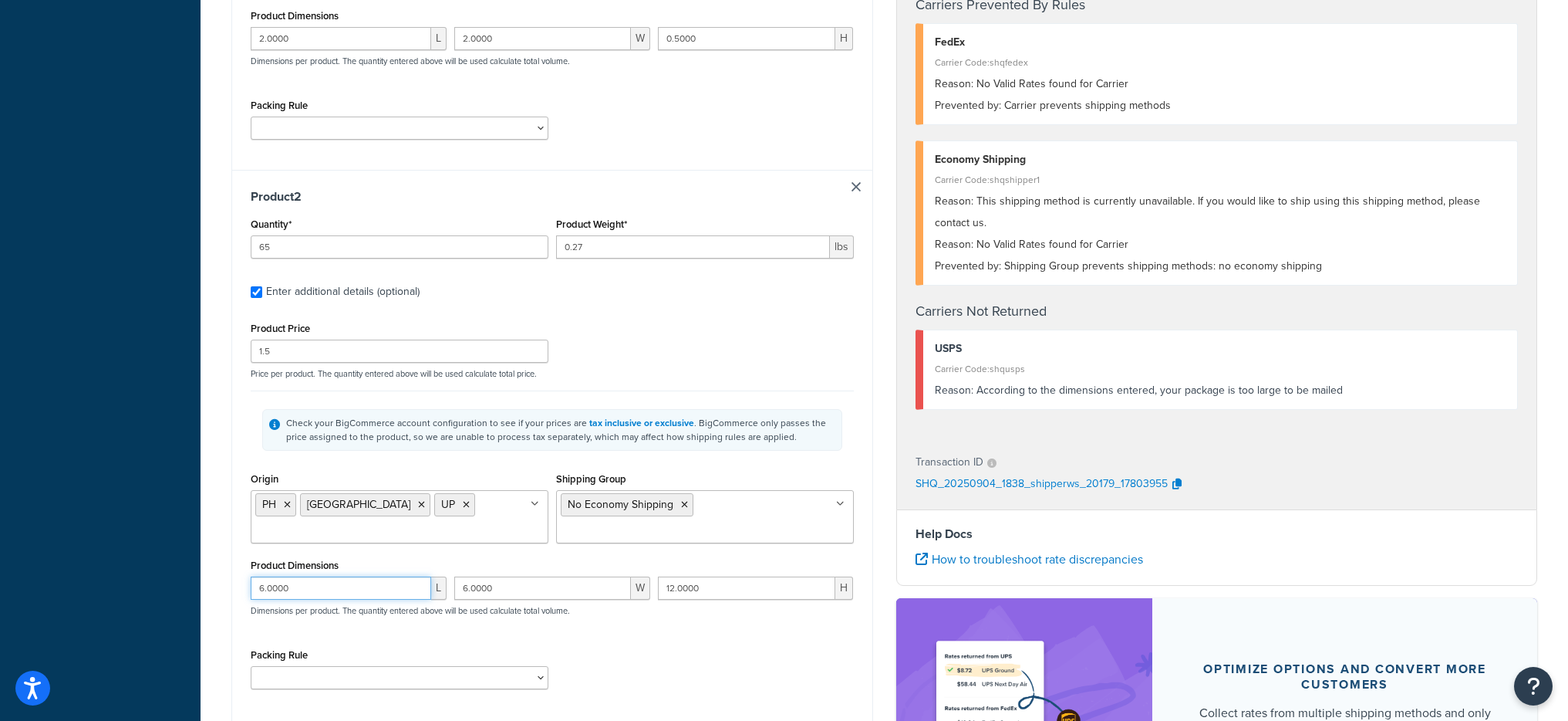
click at [373, 577] on input "6.0000" at bounding box center [341, 588] width 180 height 23
click at [374, 577] on input "6.0000" at bounding box center [341, 588] width 180 height 23
click at [553, 577] on input "6.0000" at bounding box center [542, 588] width 176 height 23
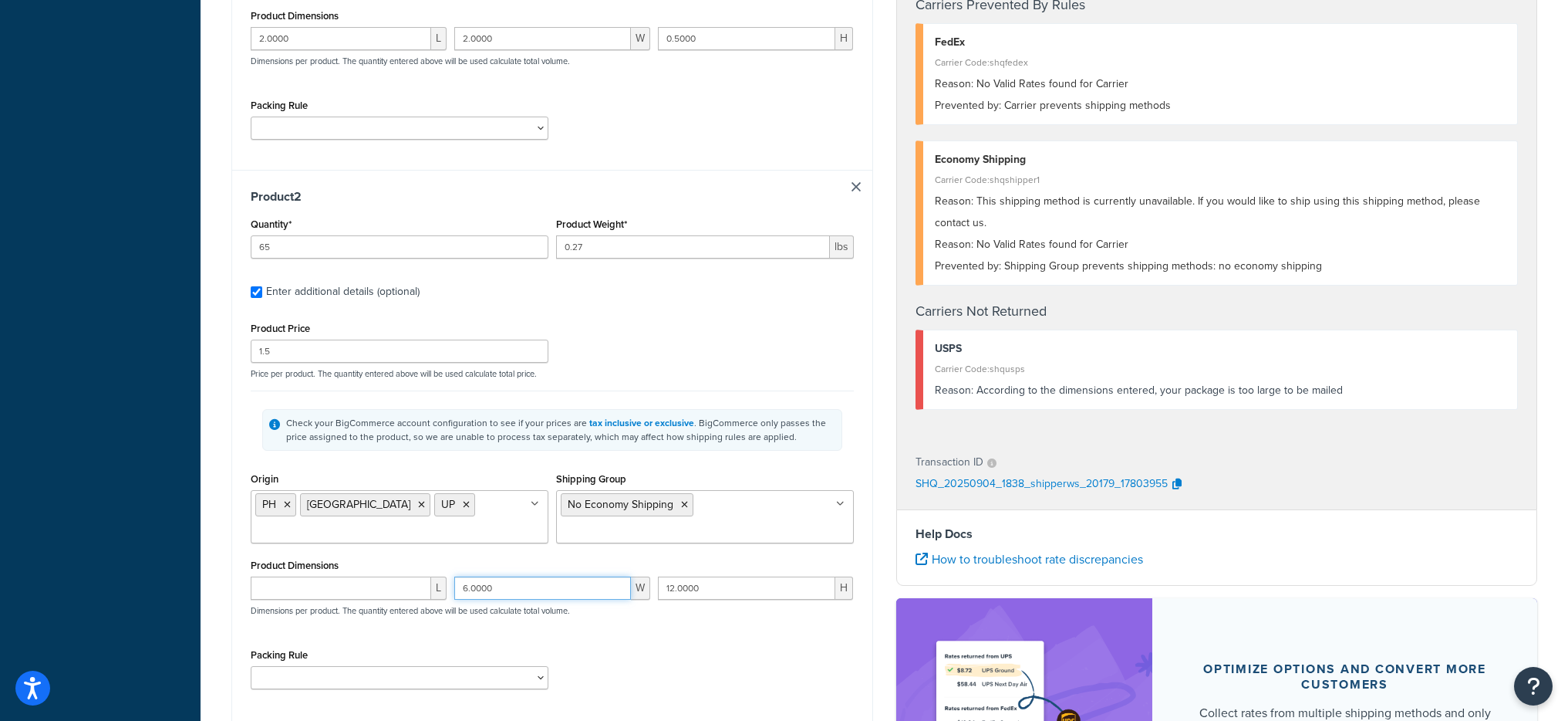
click at [553, 577] on input "6.0000" at bounding box center [542, 588] width 176 height 23
click at [719, 577] on input "12.0000" at bounding box center [747, 588] width 178 height 23
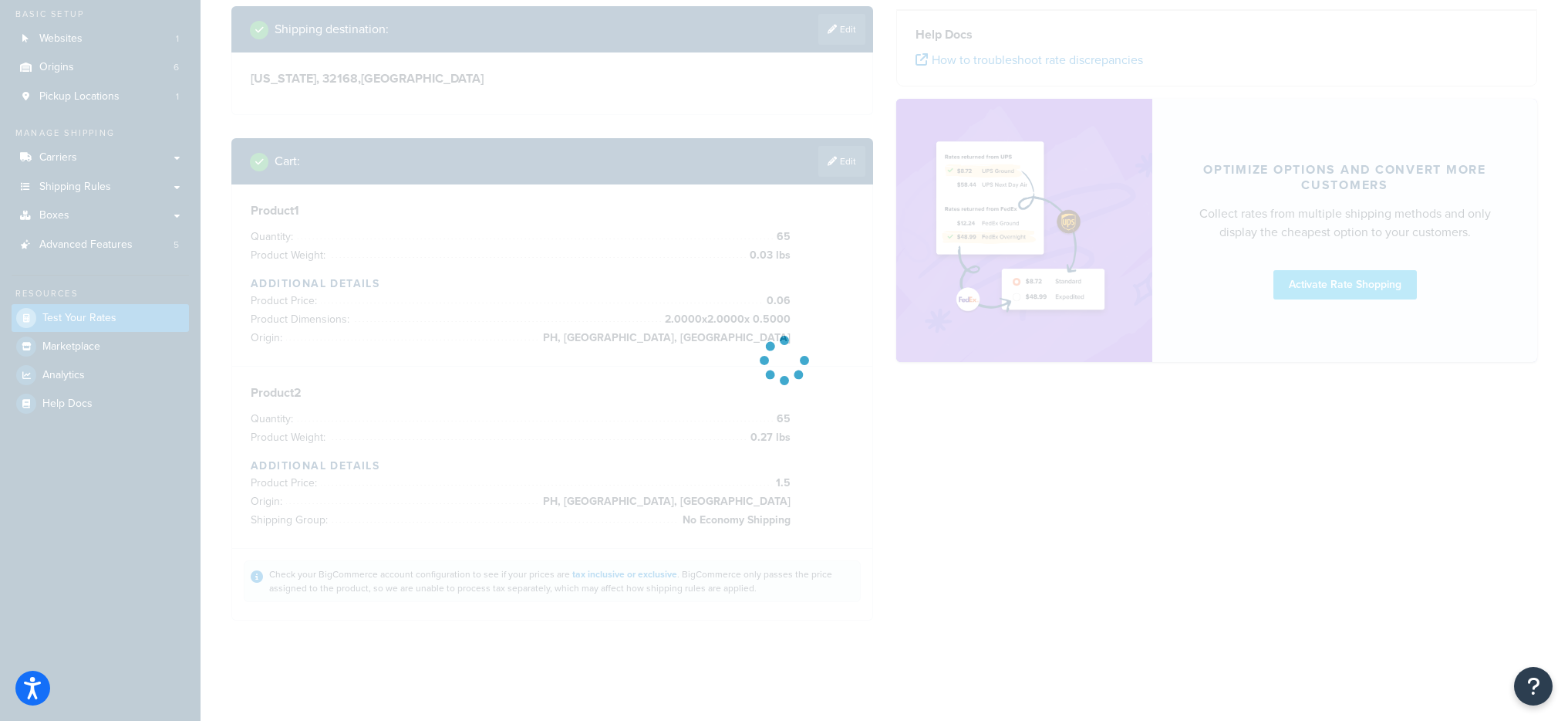
scroll to position [0, 0]
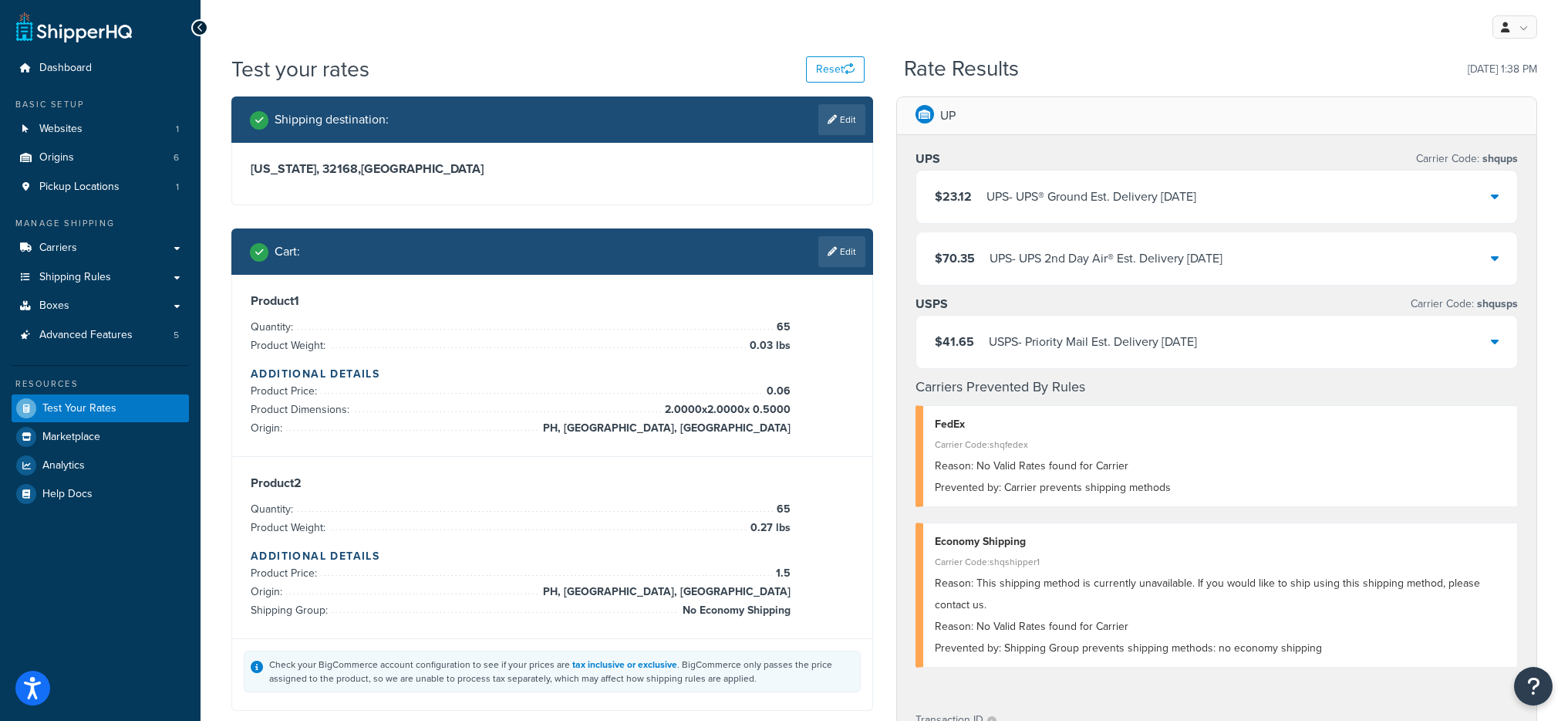
click at [1111, 189] on div "UPS - UPS® Ground Est. Delivery Sep 12, 2025" at bounding box center [1091, 197] width 210 height 21
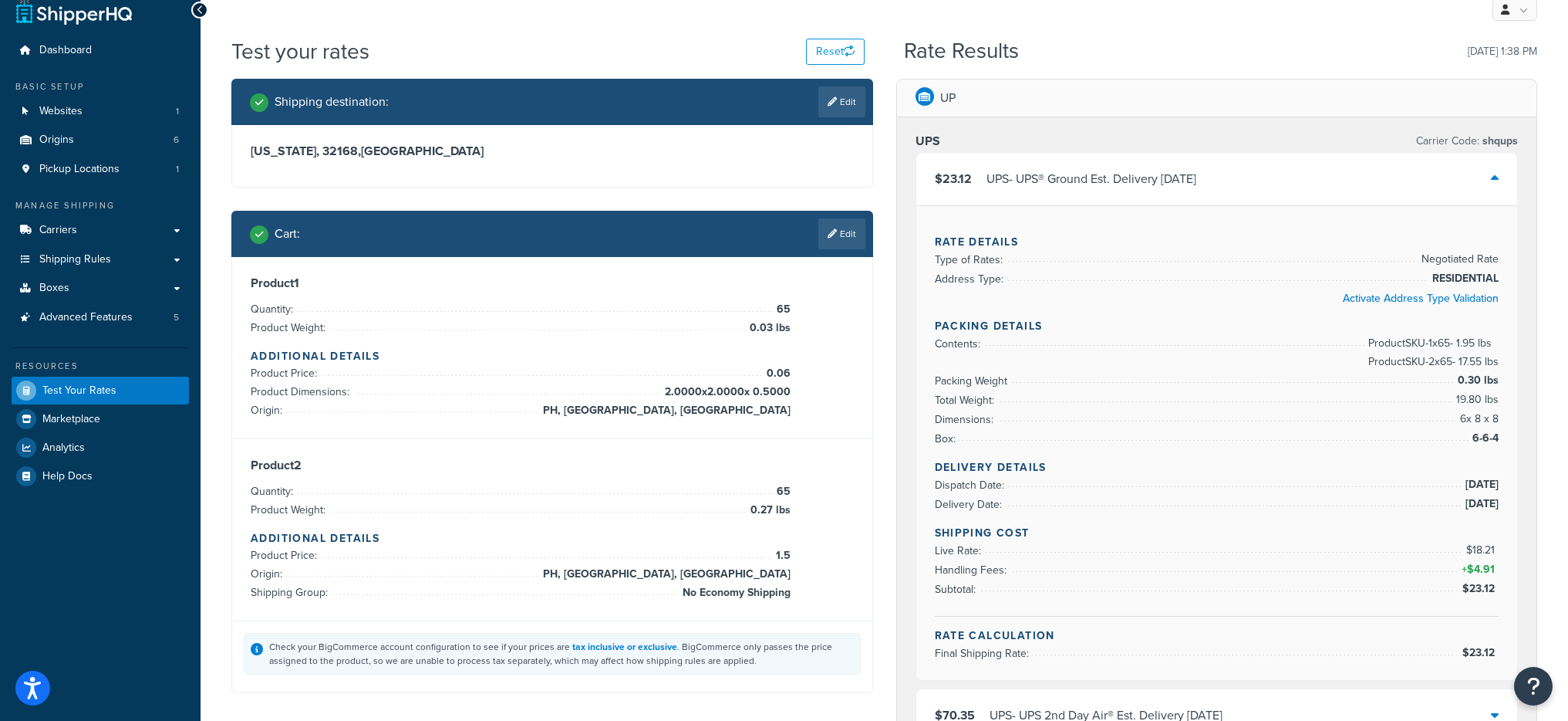
scroll to position [21, 0]
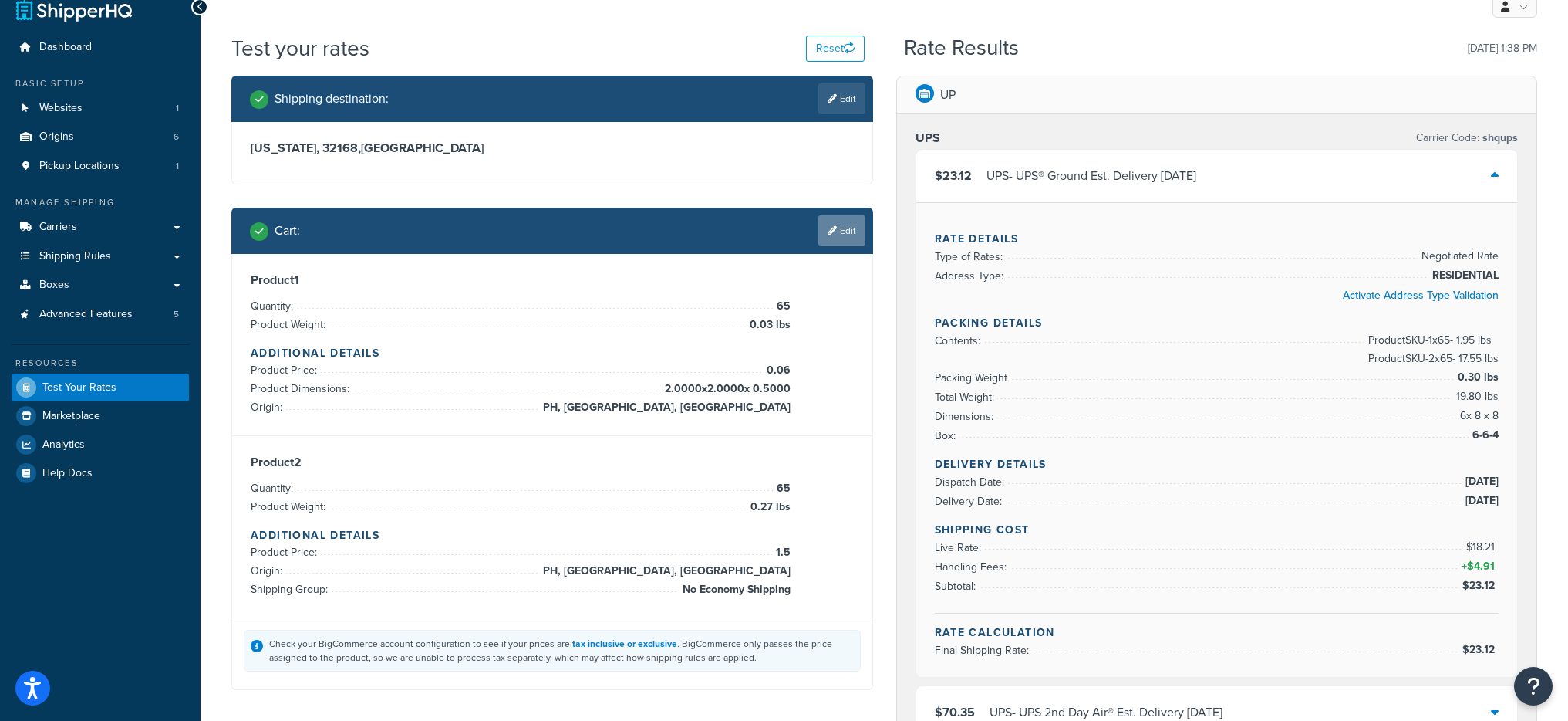
click at [851, 234] on link "Edit" at bounding box center [842, 231] width 47 height 31
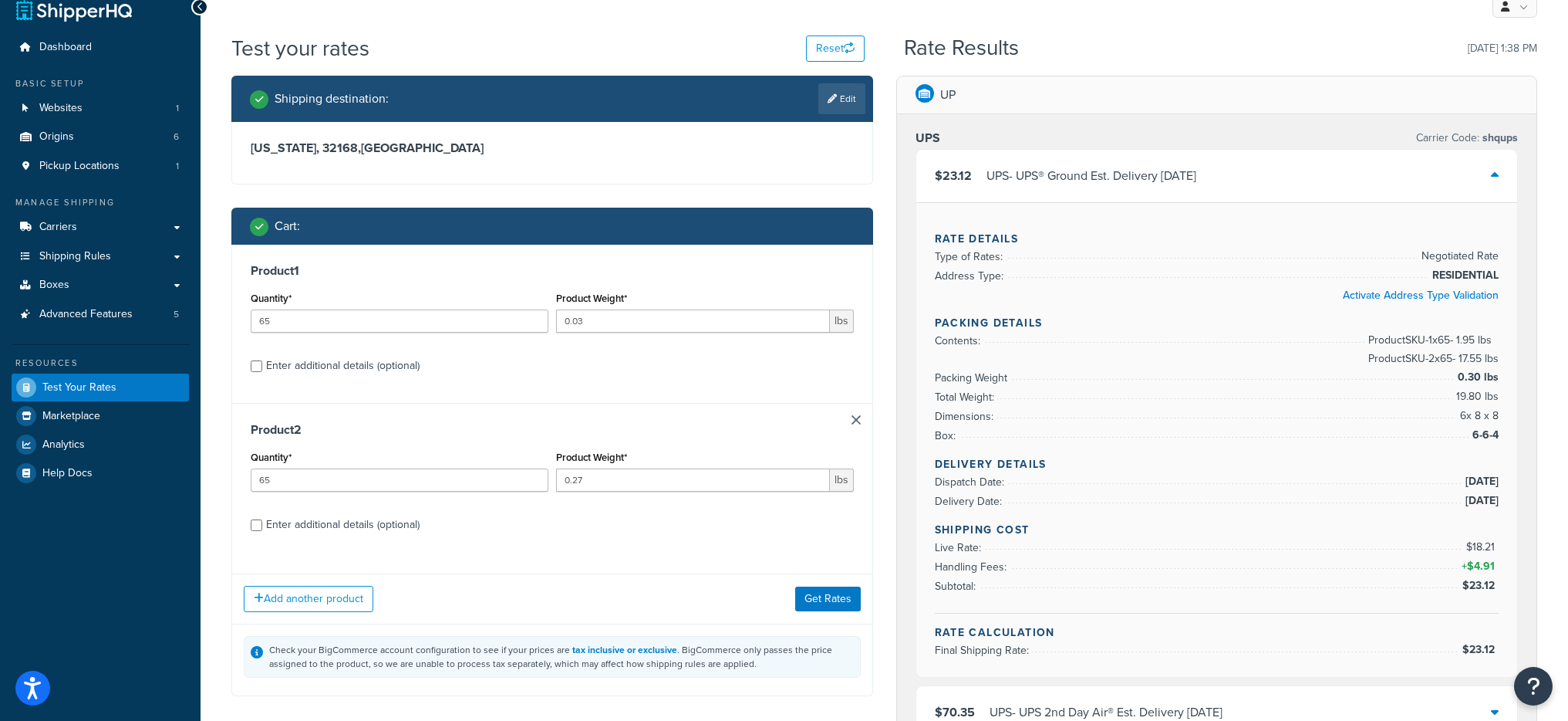
click at [333, 521] on div "Enter additional details (optional)" at bounding box center [343, 524] width 153 height 21
click at [262, 521] on input "Enter additional details (optional)" at bounding box center [257, 525] width 12 height 12
checkbox input "true"
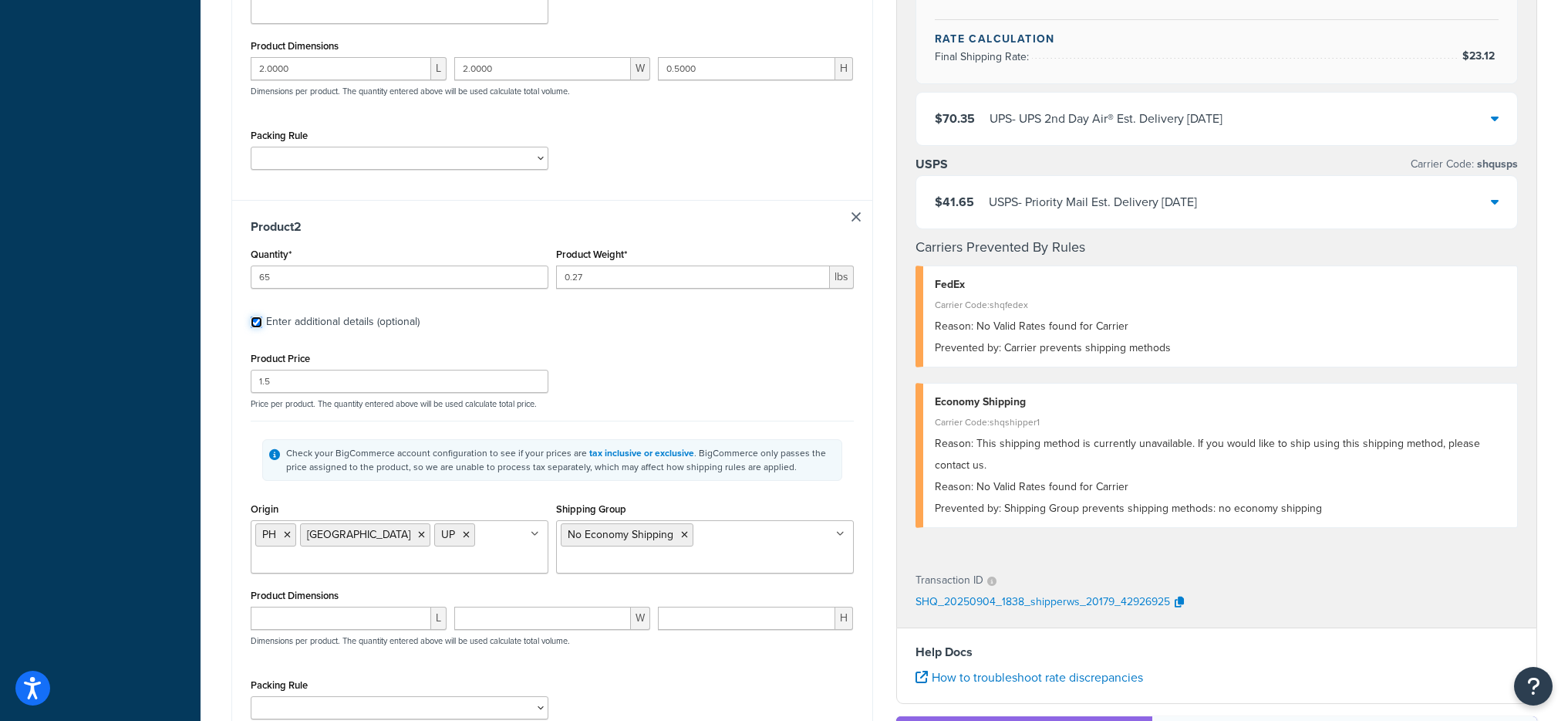
scroll to position [670, 0]
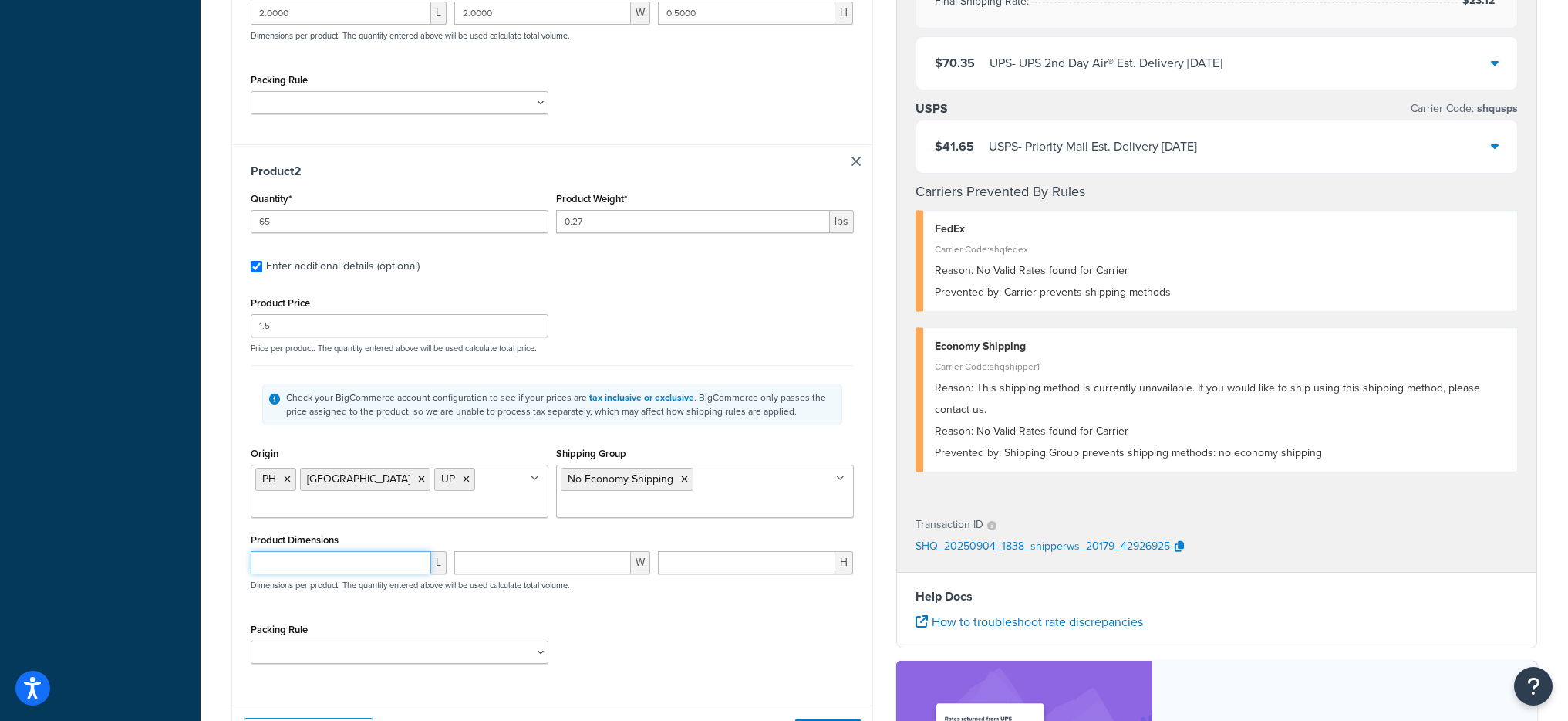
click at [384, 551] on input "number" at bounding box center [341, 563] width 180 height 23
type input "3"
click at [489, 551] on input "number" at bounding box center [542, 563] width 176 height 23
type input "3"
click at [736, 551] on input "number" at bounding box center [747, 563] width 178 height 23
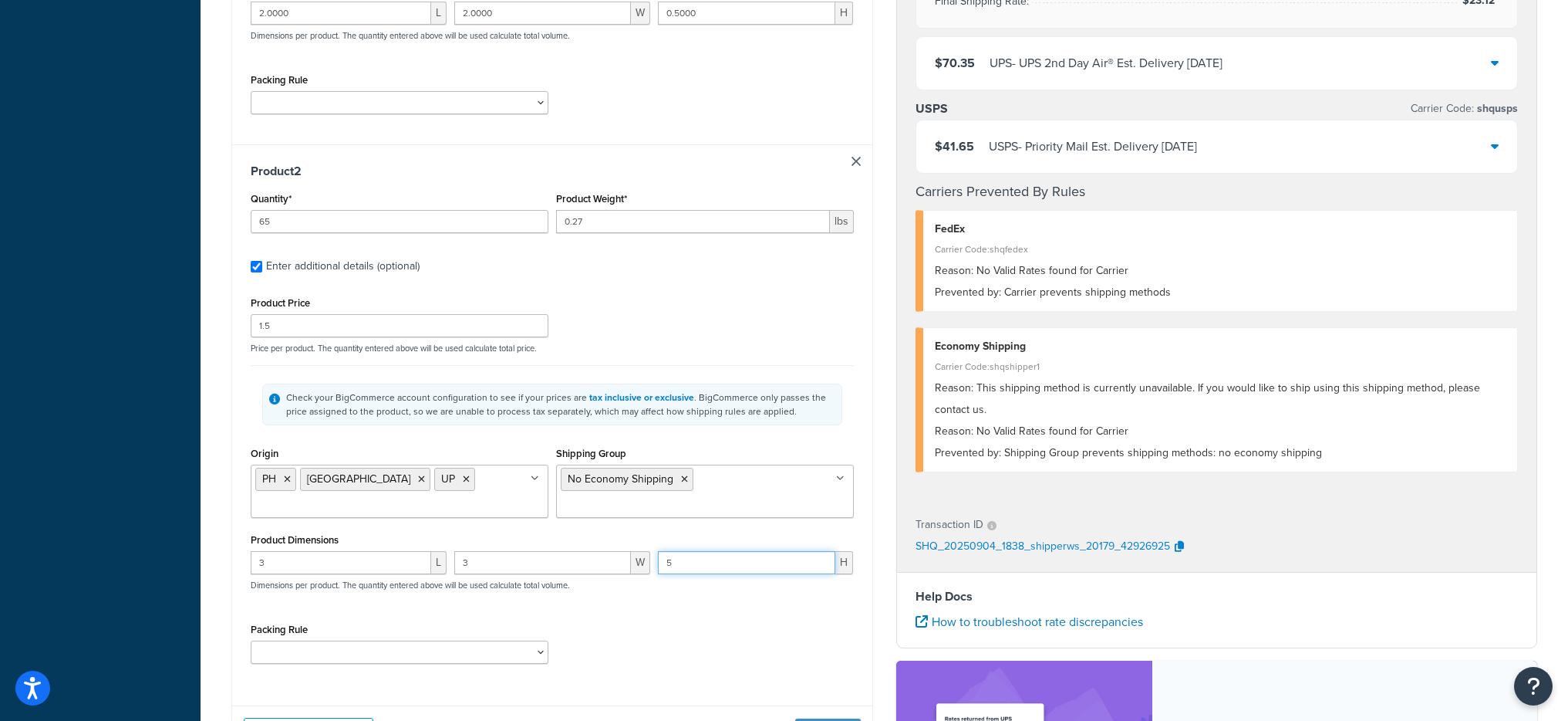
type input "5"
click at [806, 718] on button "Get Rates" at bounding box center [828, 730] width 66 height 24
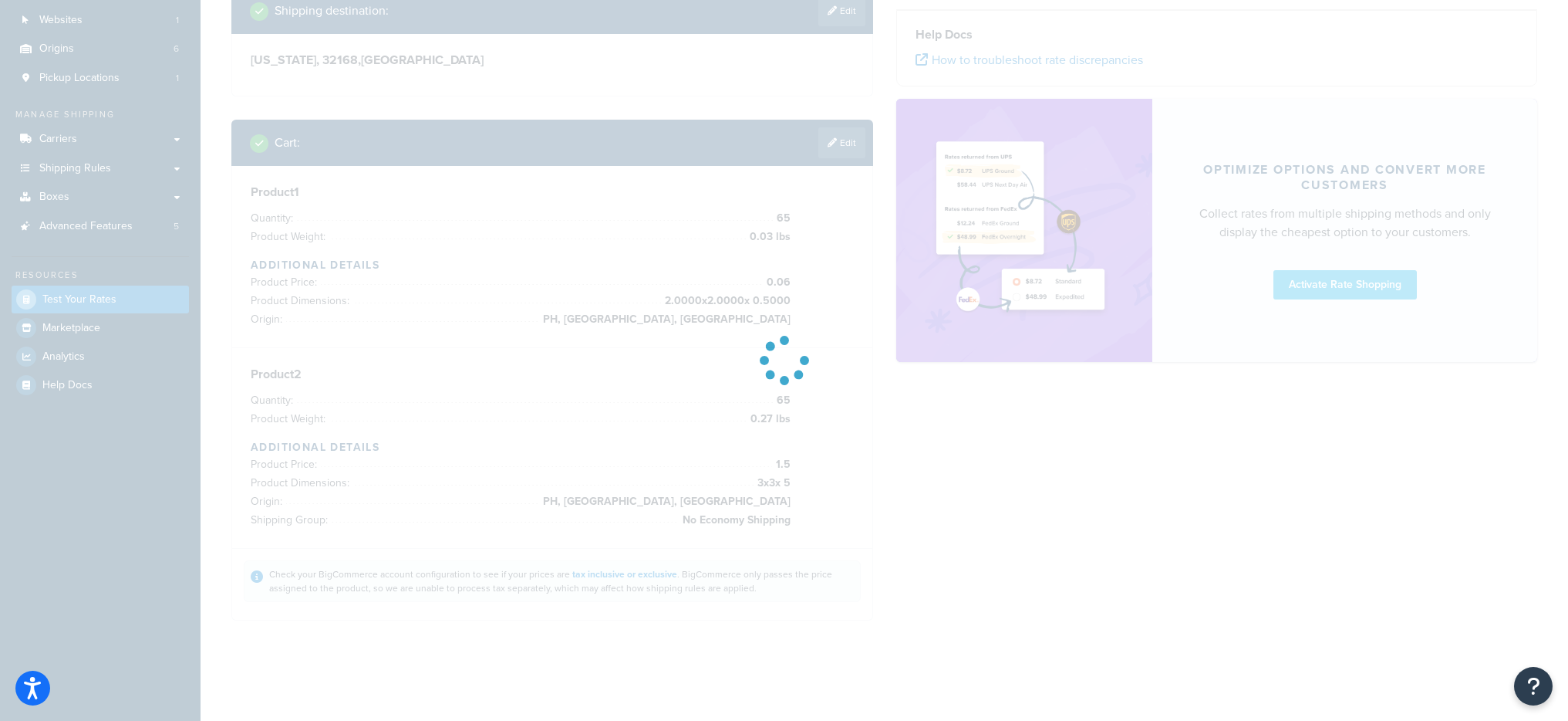
scroll to position [0, 0]
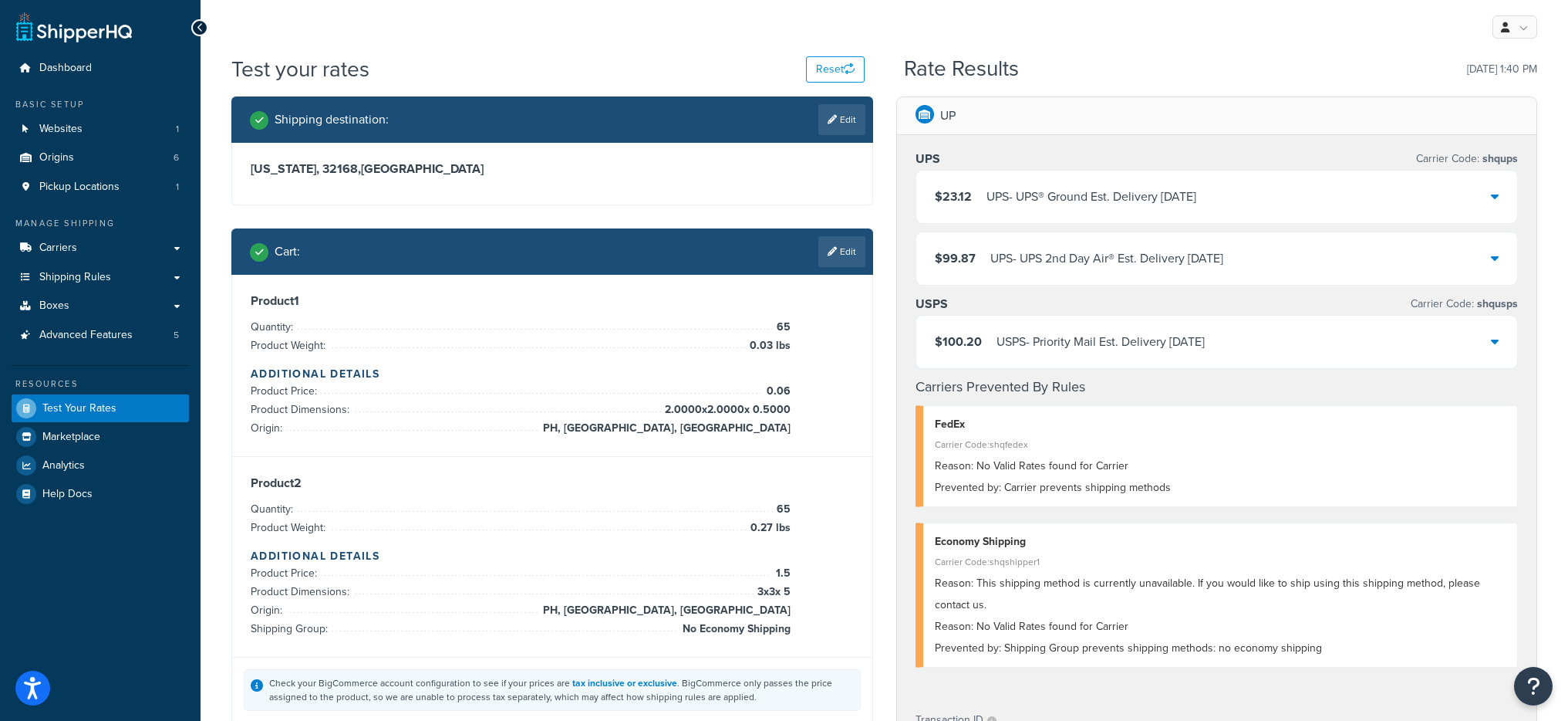
click at [1029, 222] on div "$23.12 UPS - UPS® Ground Est. Delivery Sep 12, 2025" at bounding box center [1216, 197] width 601 height 52
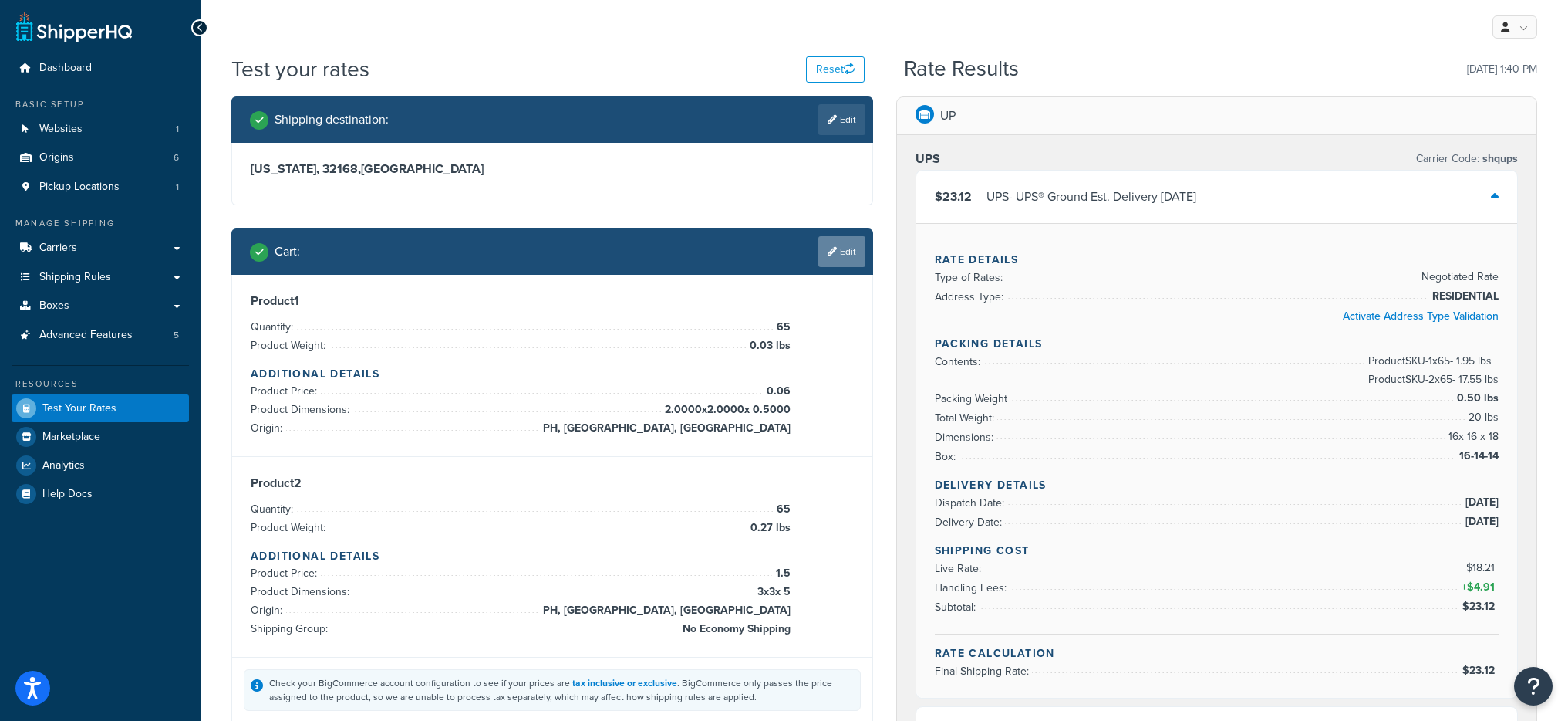
click at [844, 266] on link "Edit" at bounding box center [842, 252] width 47 height 31
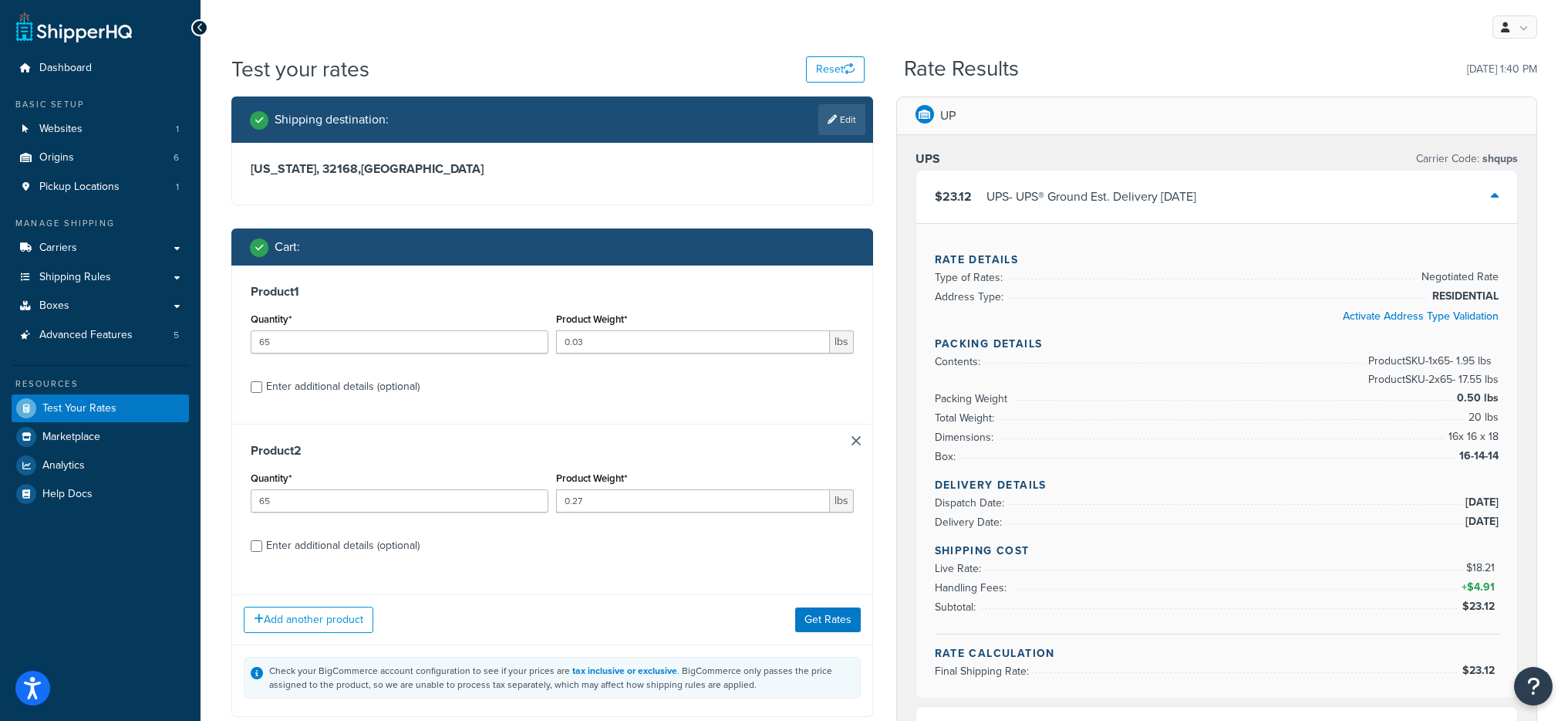
click at [318, 546] on div "Enter additional details (optional)" at bounding box center [343, 546] width 153 height 21
click at [262, 546] on input "Enter additional details (optional)" at bounding box center [257, 546] width 12 height 12
checkbox input "true"
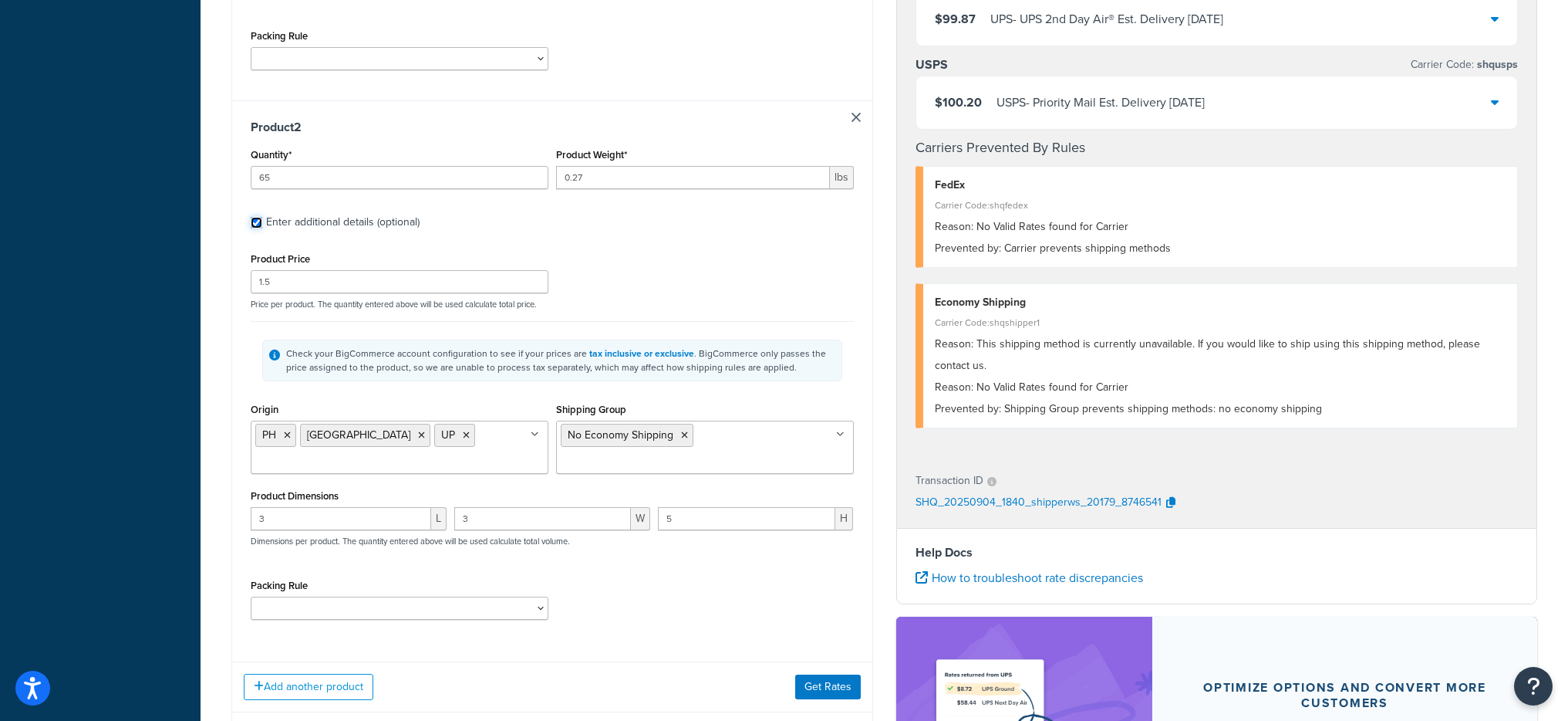
scroll to position [731, 0]
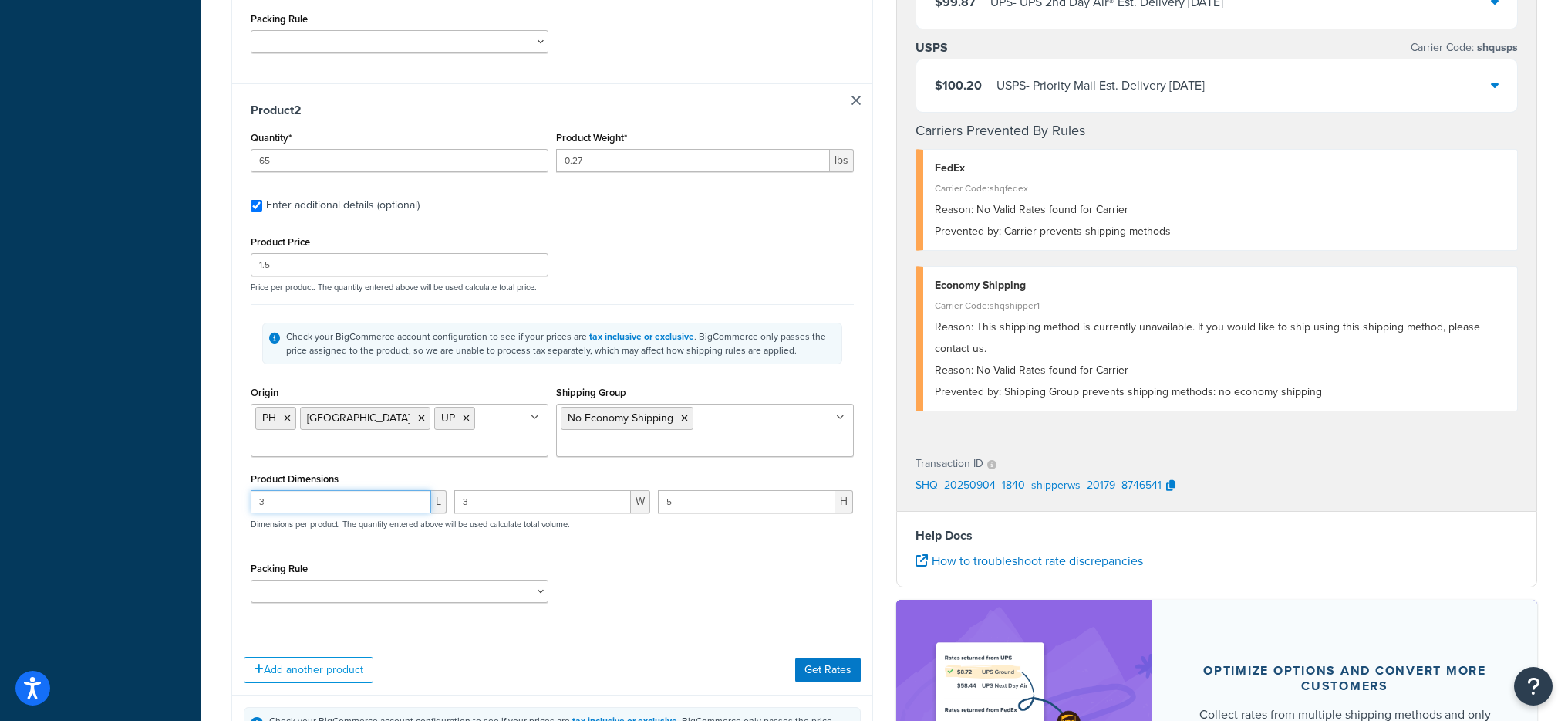
click at [305, 490] on input "3" at bounding box center [341, 502] width 180 height 23
click at [304, 490] on input "3" at bounding box center [341, 502] width 180 height 23
type input "6"
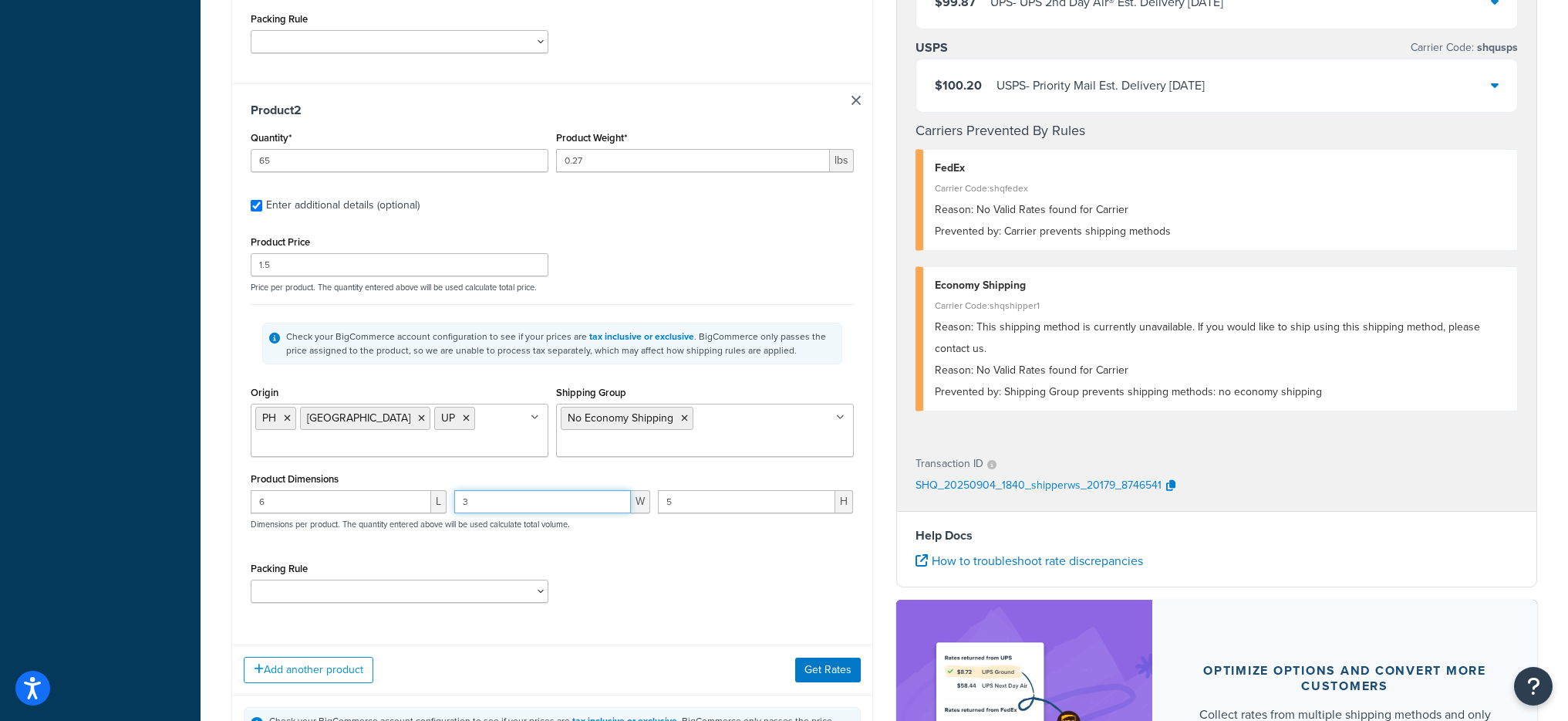
click at [516, 490] on input "3" at bounding box center [542, 502] width 176 height 23
type input "6"
click at [688, 490] on input "5" at bounding box center [747, 502] width 178 height 23
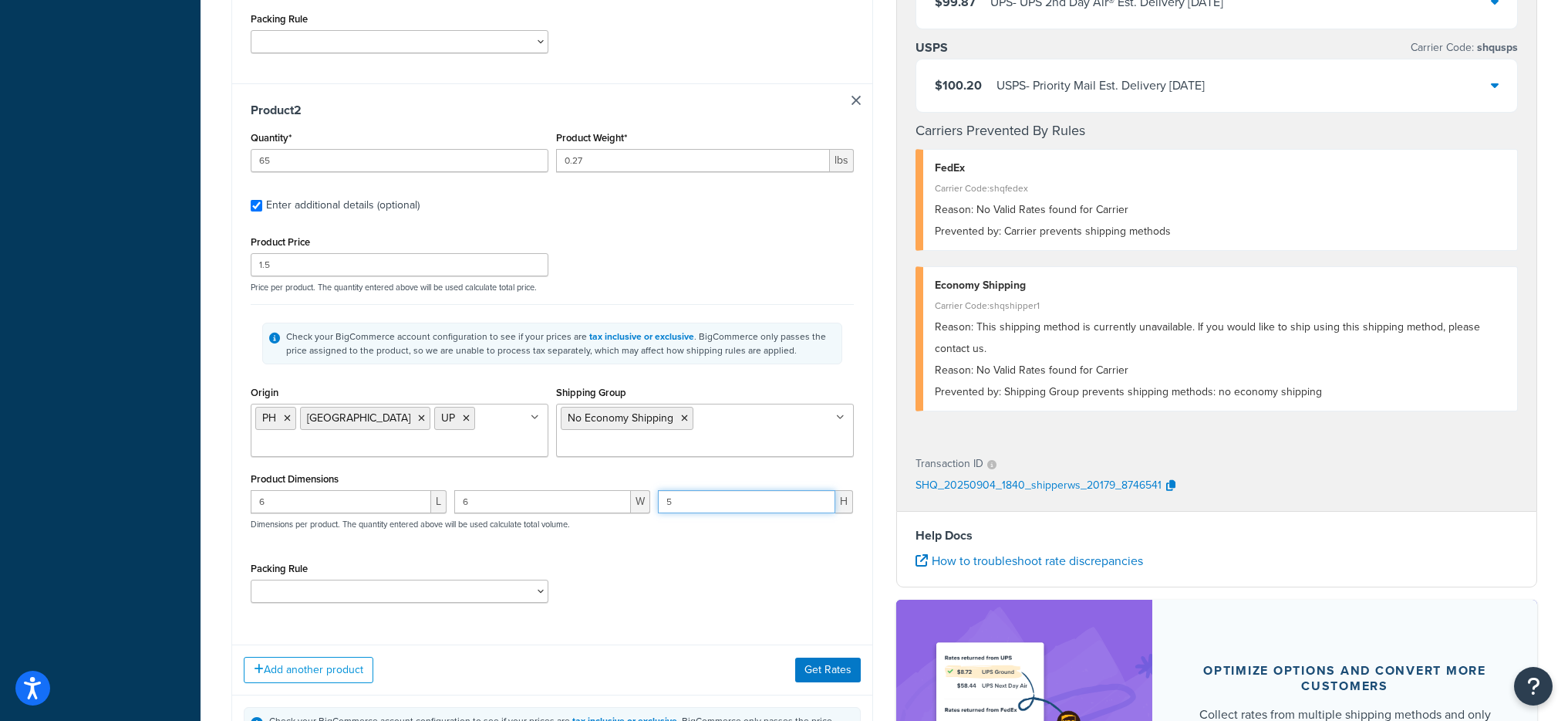
click at [688, 490] on input "5" at bounding box center [747, 502] width 178 height 23
type input "12"
click at [818, 657] on button "Get Rates" at bounding box center [828, 669] width 66 height 24
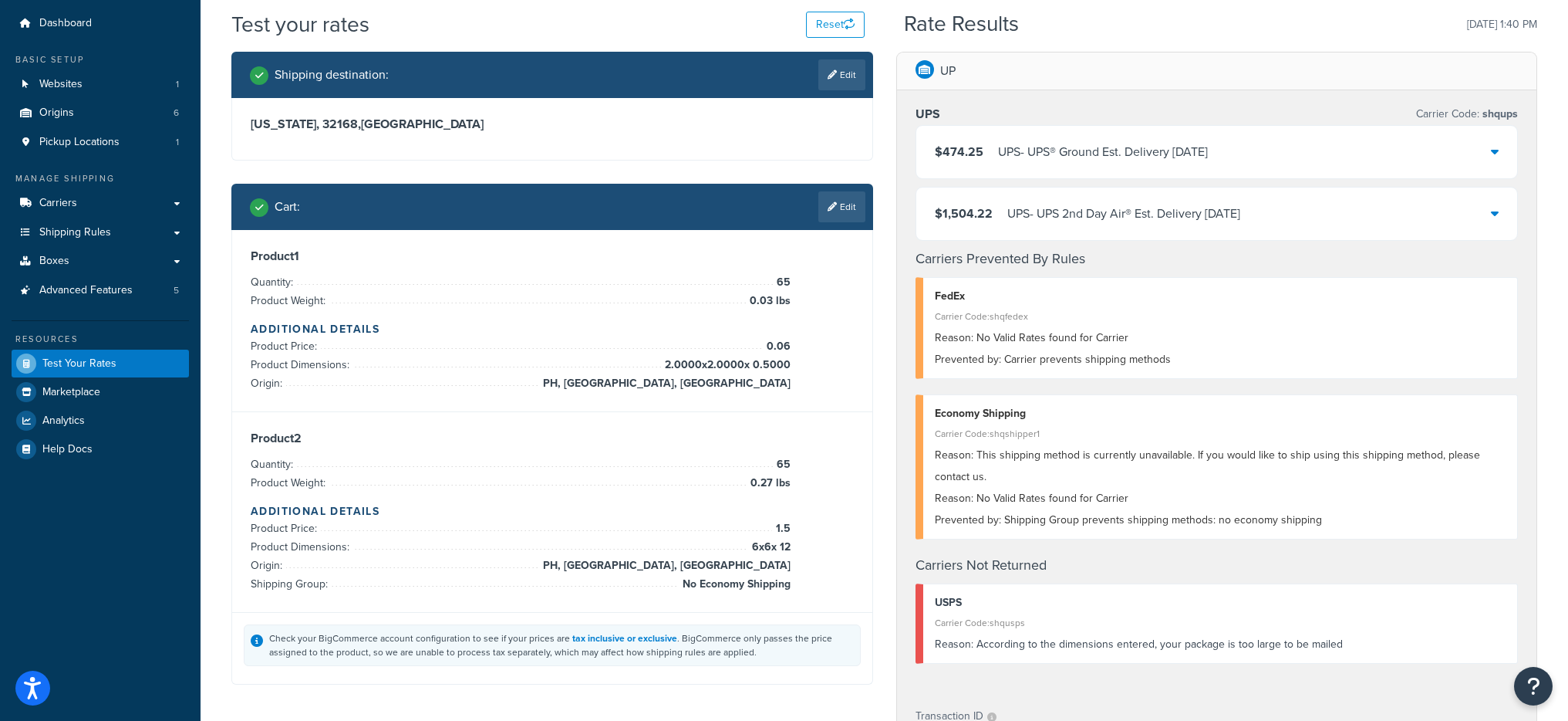
scroll to position [0, 0]
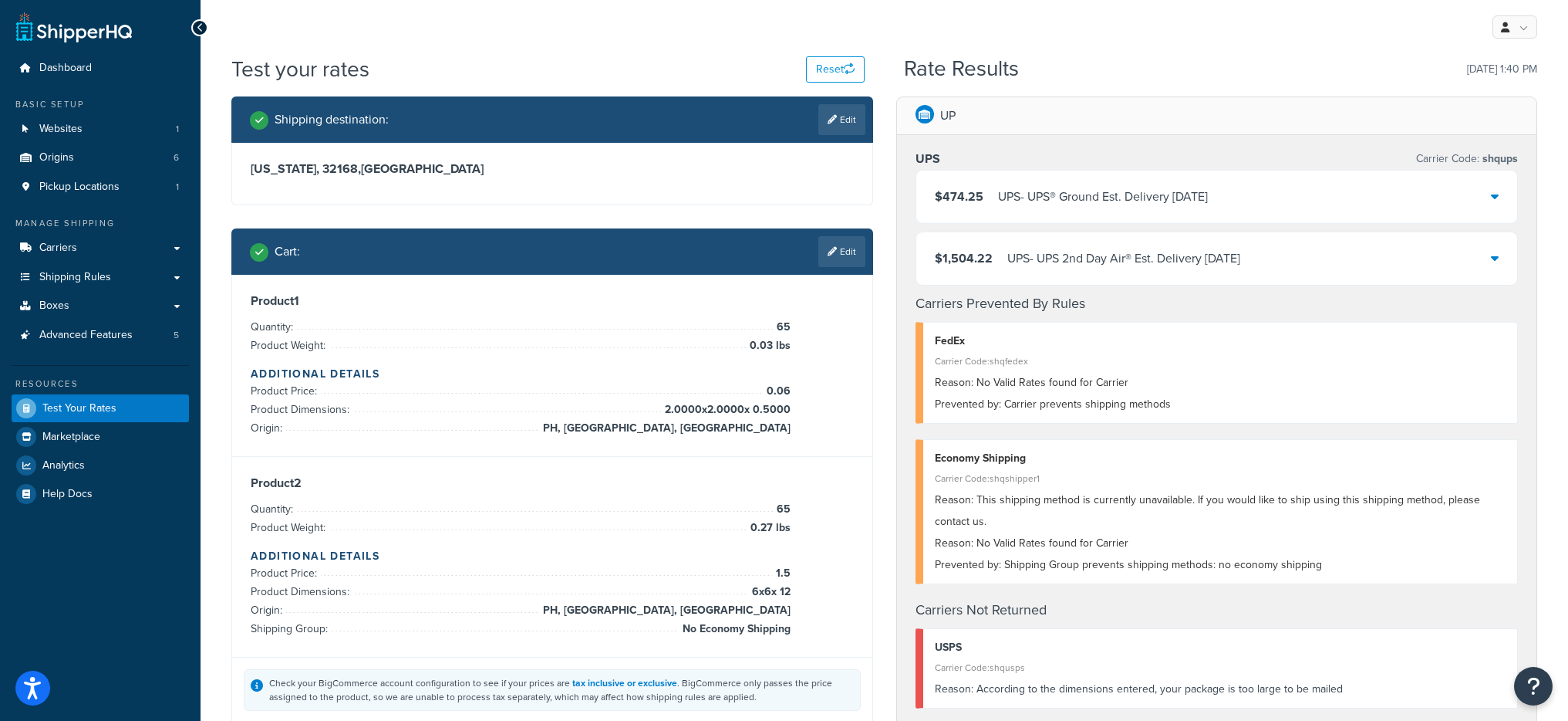
click at [1047, 179] on div "$474.25 UPS - UPS® Ground Est. Delivery Sep 12, 2025" at bounding box center [1216, 197] width 601 height 52
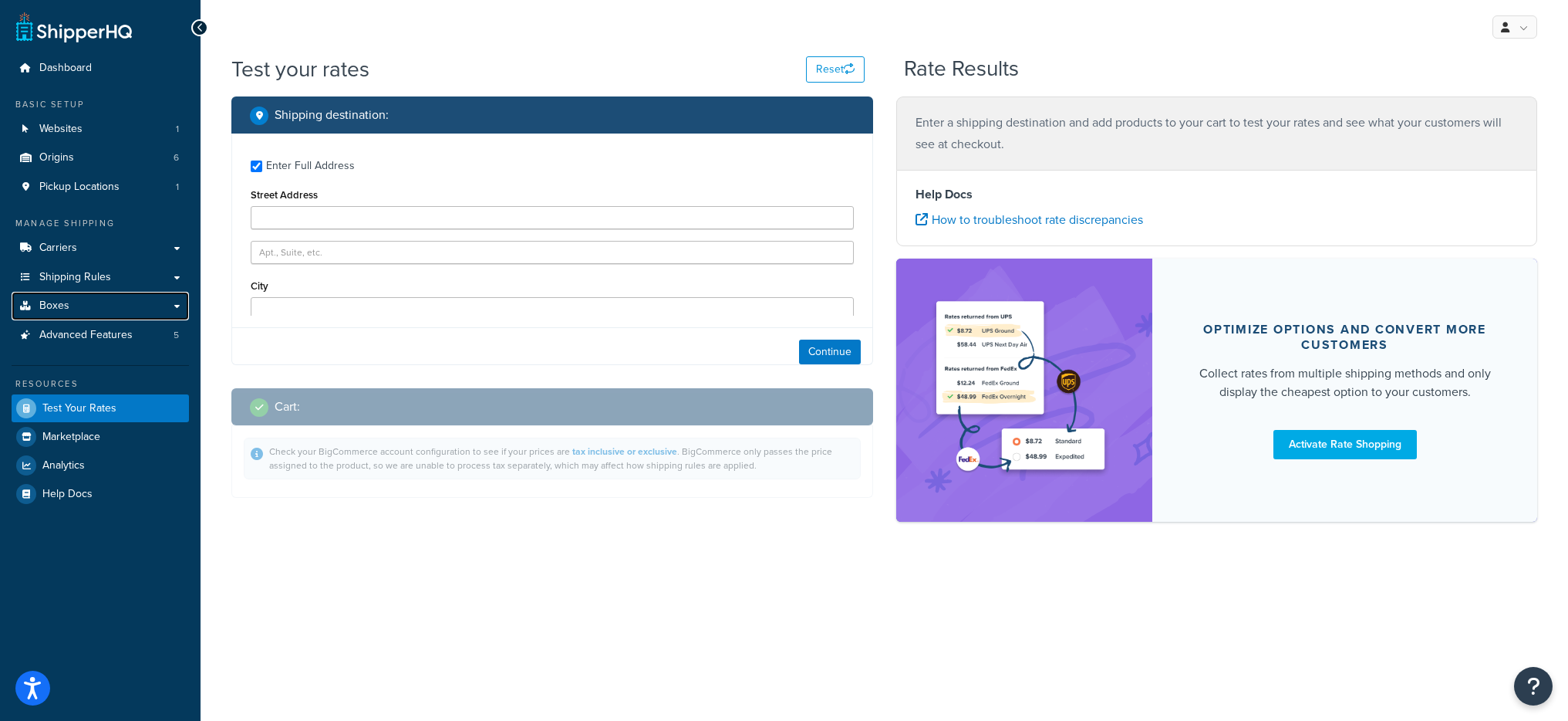
type input "32168"
select select "FL"
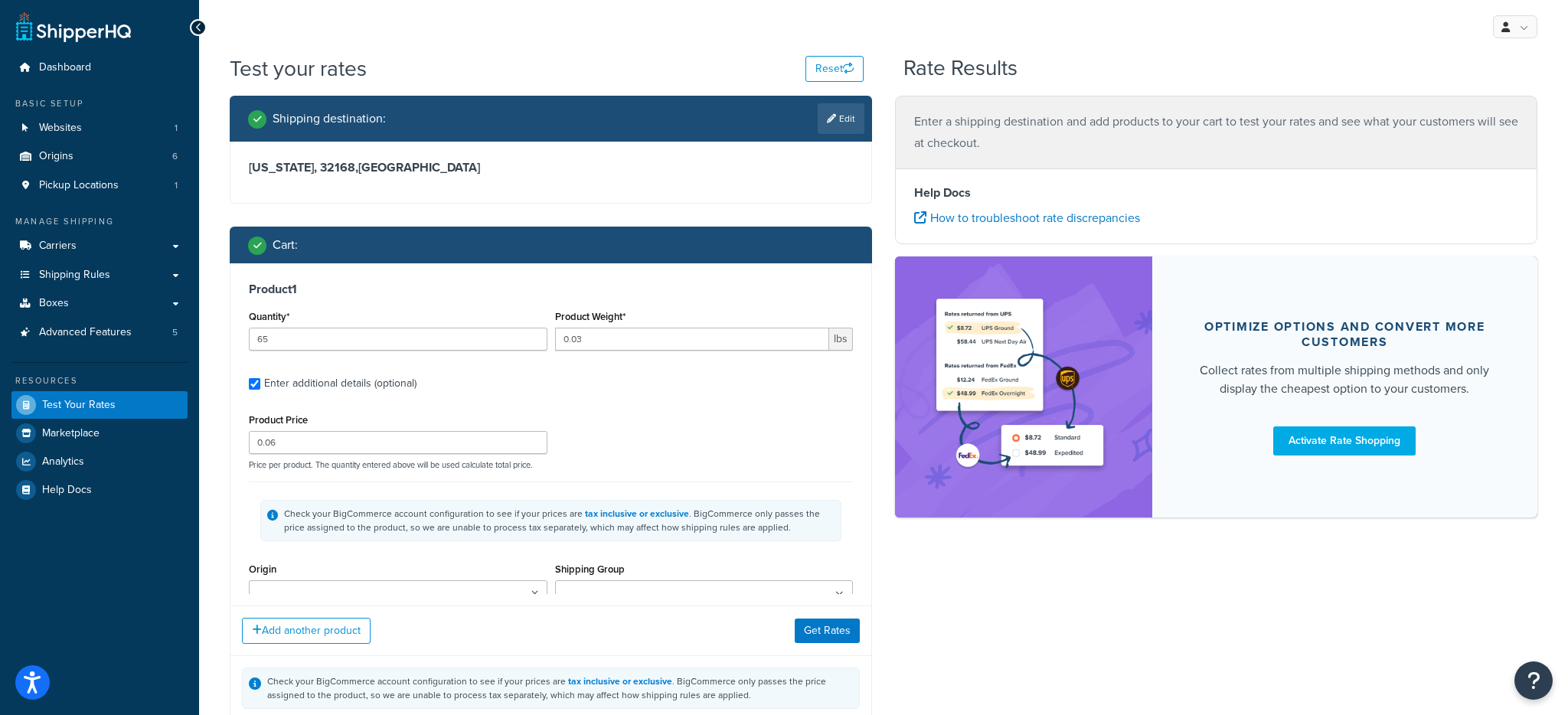
type input "65"
type input "0.27"
type input "1.5"
type input "6.0000"
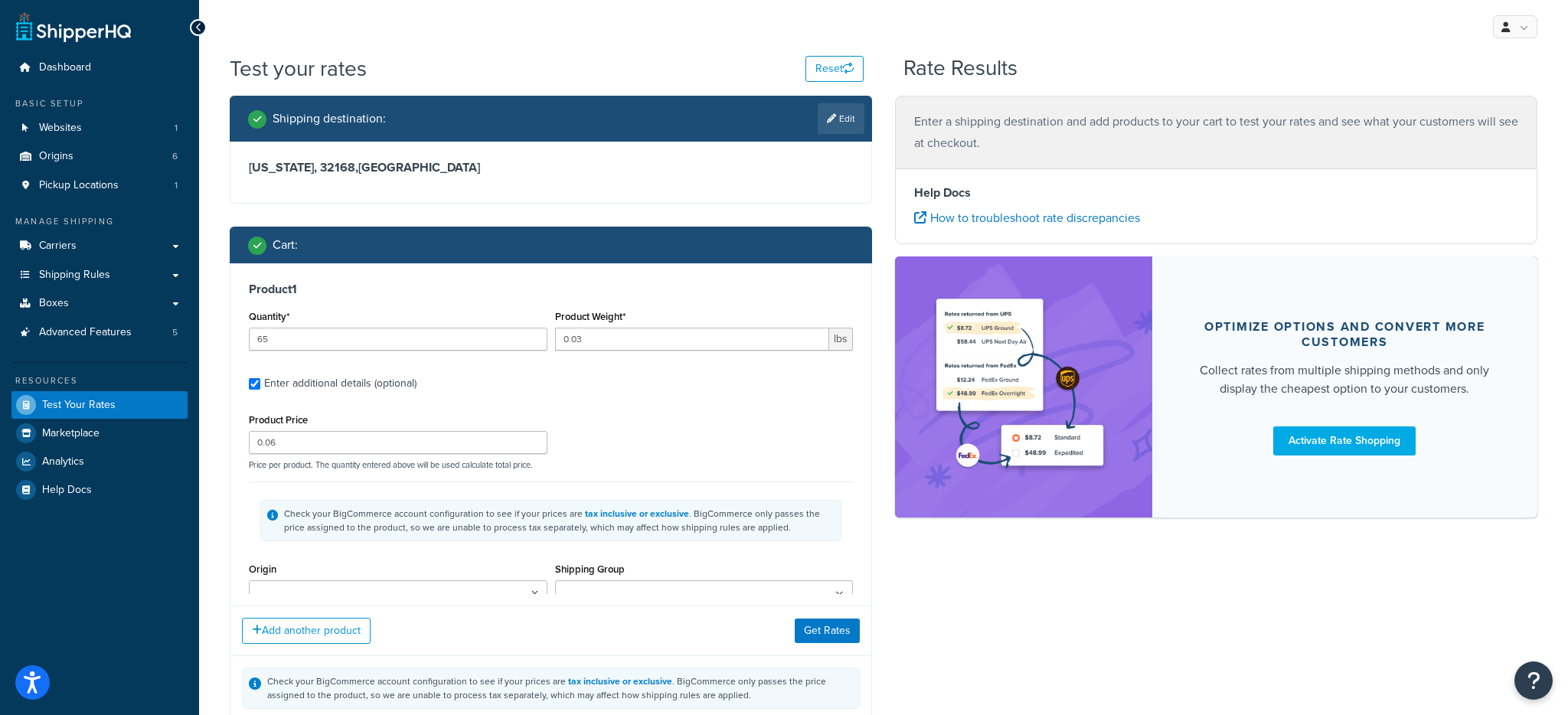
type input "12.0000"
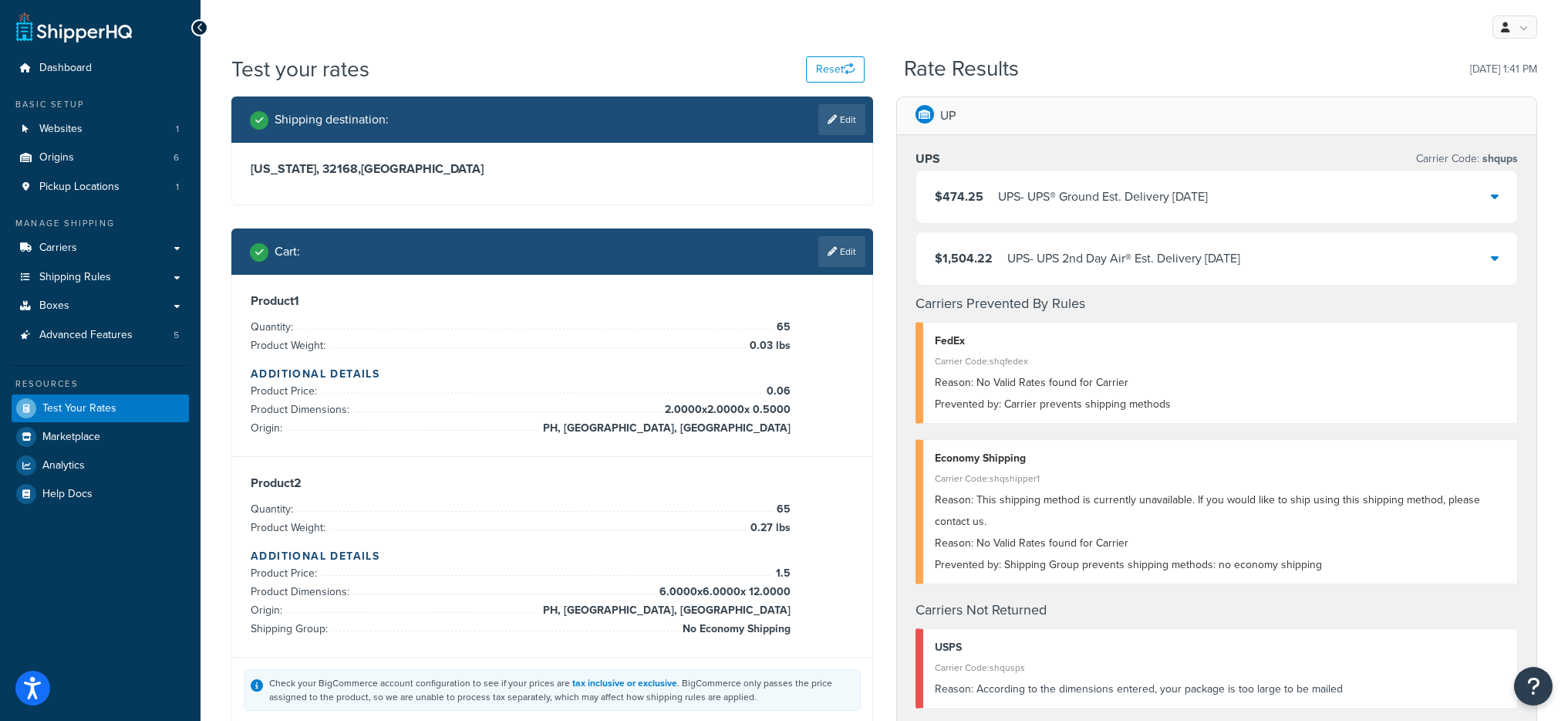
click at [1134, 171] on div "$474.25 UPS - UPS® Ground Est. Delivery Sep 12, 2025" at bounding box center [1216, 197] width 601 height 52
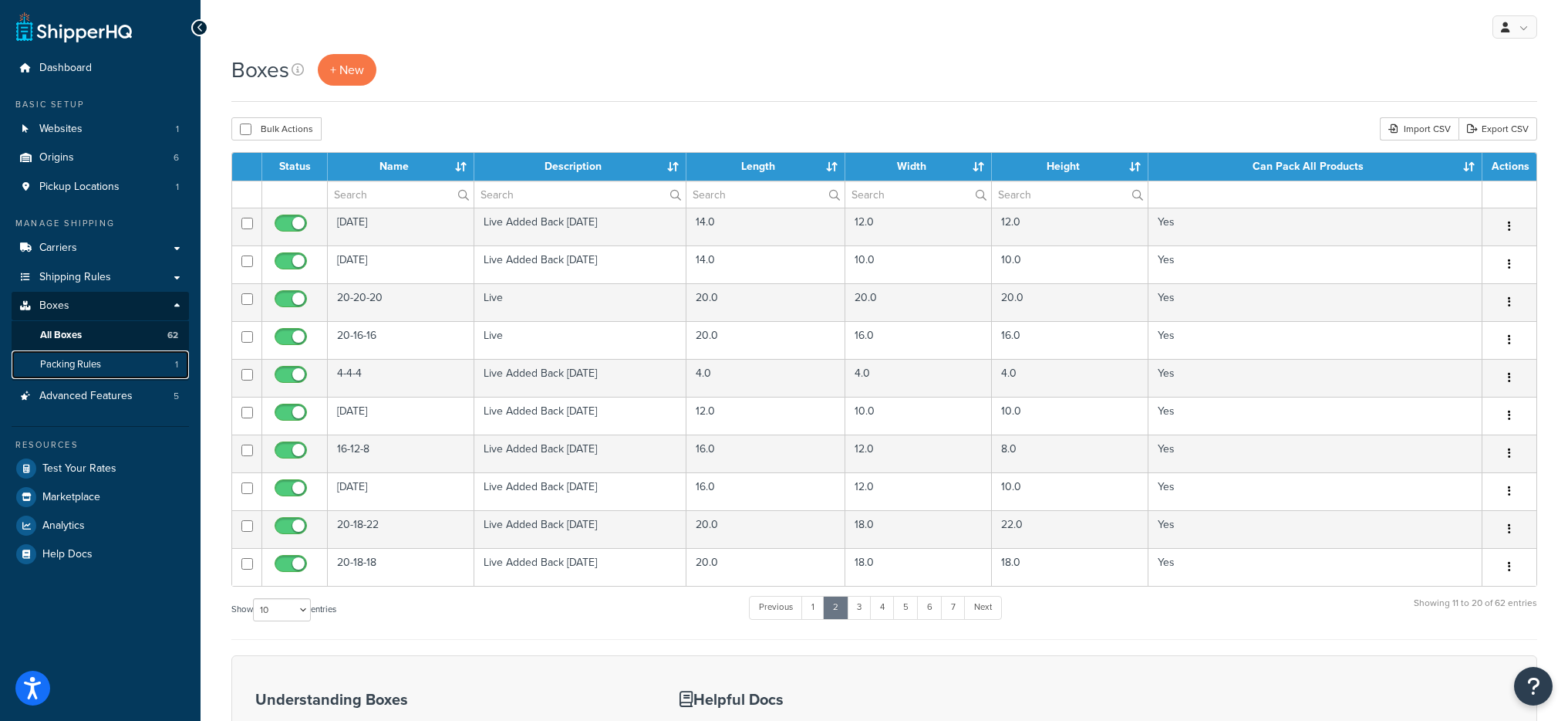
click at [164, 358] on link "Packing Rules 1" at bounding box center [100, 364] width 177 height 28
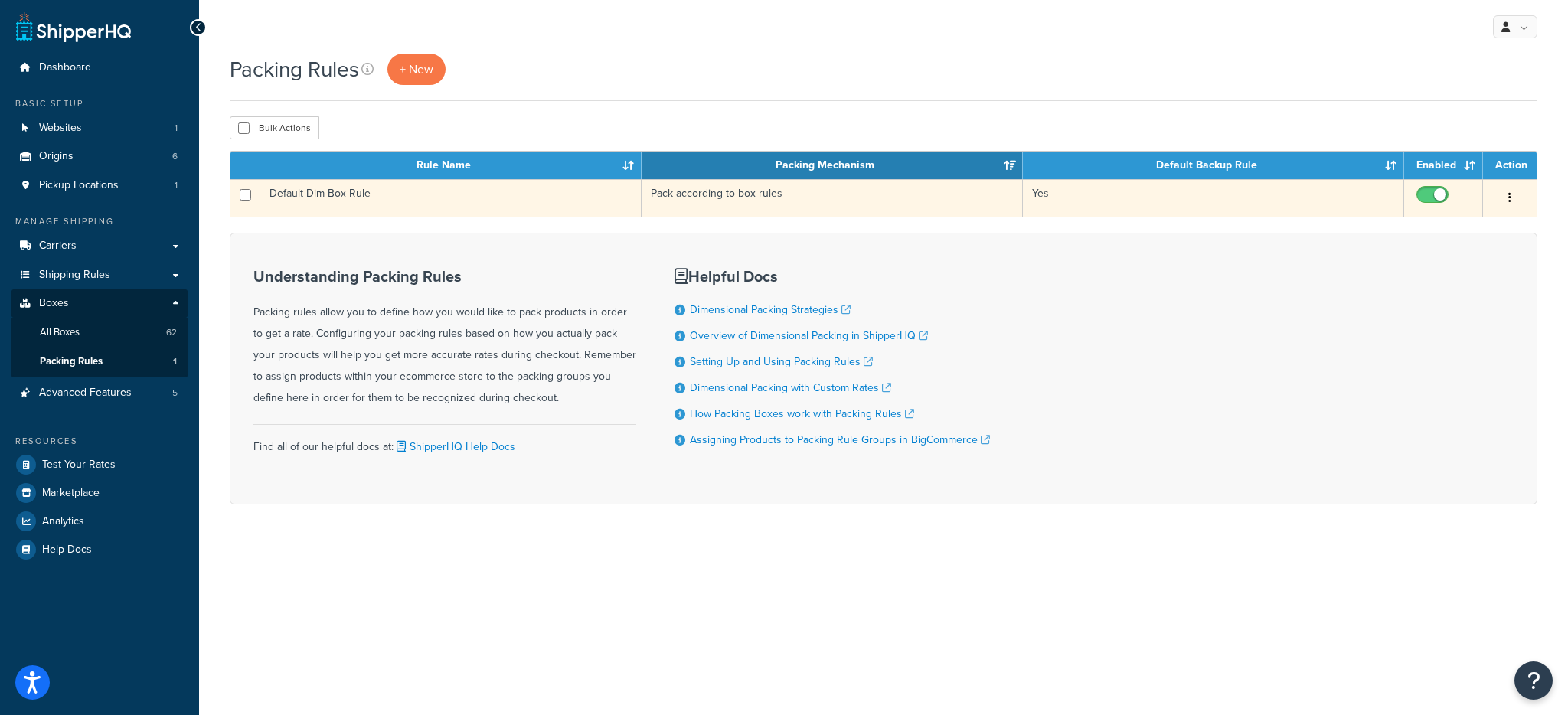
click at [507, 197] on td "Default Dim Box Rule" at bounding box center [451, 197] width 382 height 37
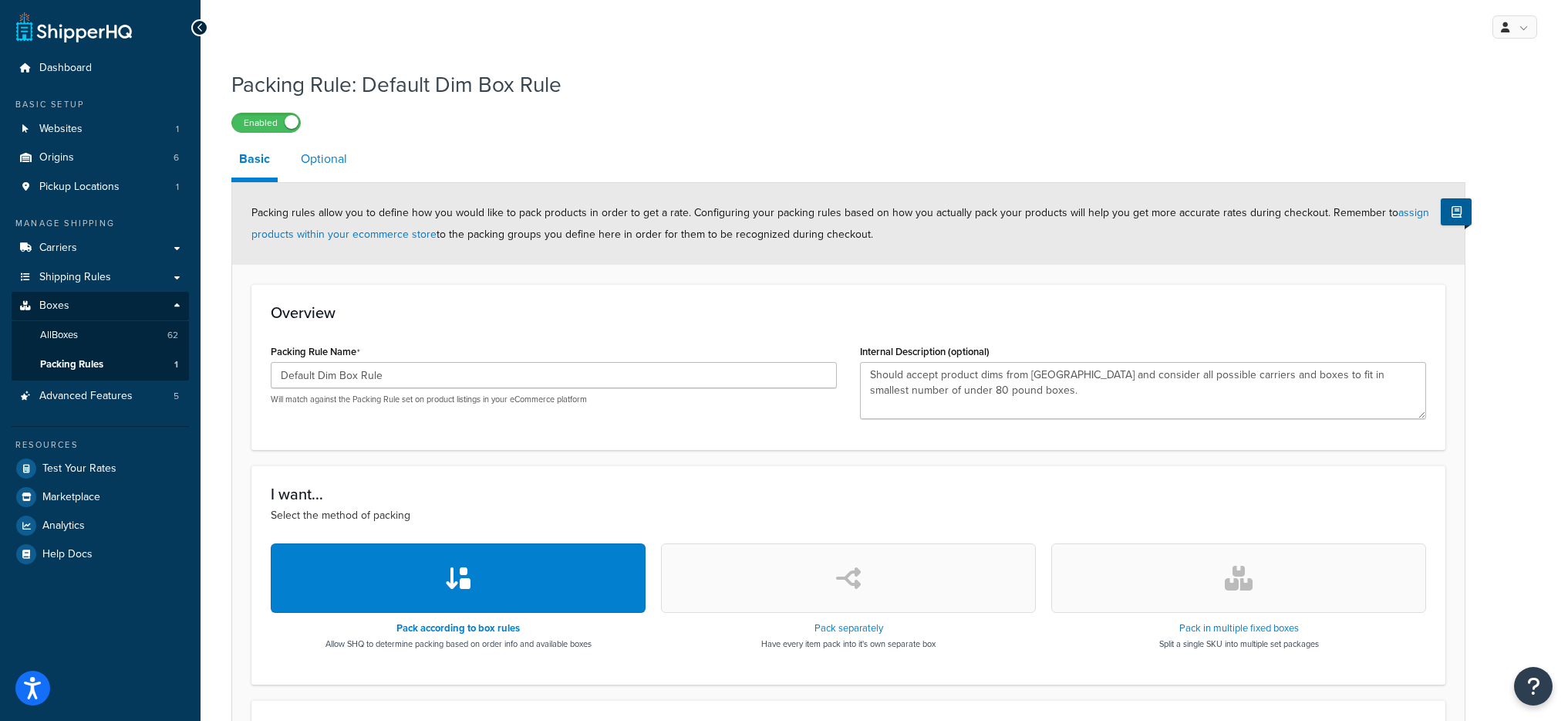
click at [318, 168] on link "Optional" at bounding box center [324, 159] width 62 height 37
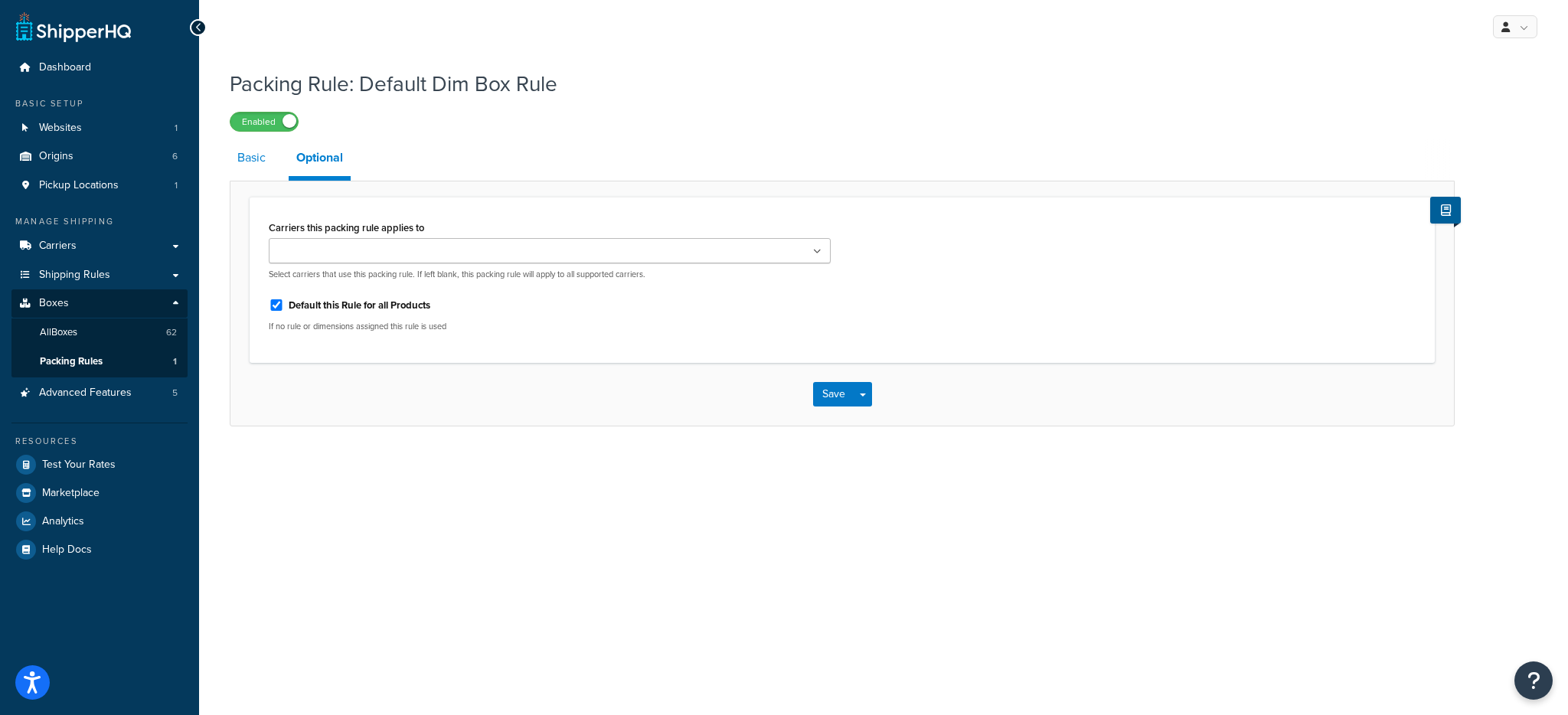
click at [254, 175] on link "Basic" at bounding box center [251, 158] width 43 height 37
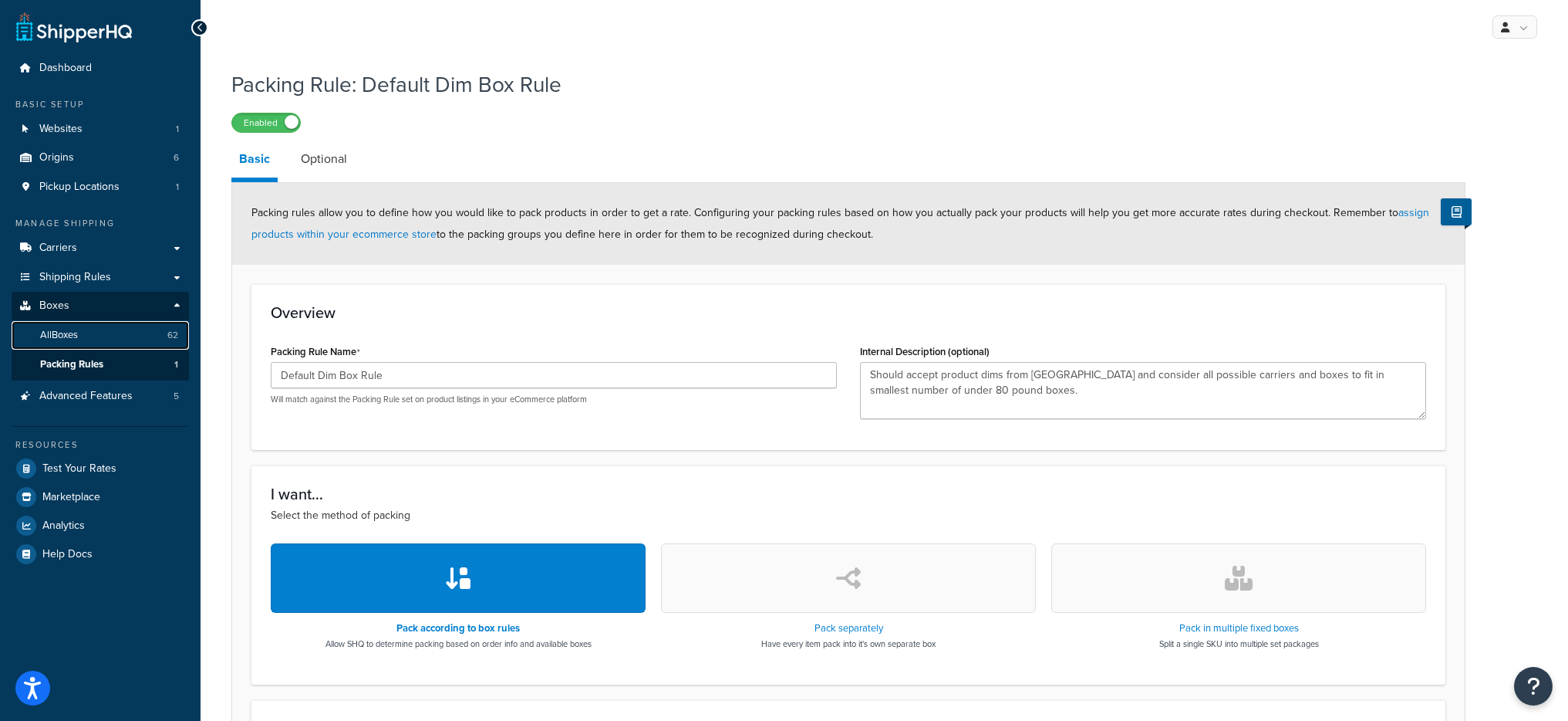
click at [159, 331] on link "All Boxes 62" at bounding box center [100, 334] width 177 height 28
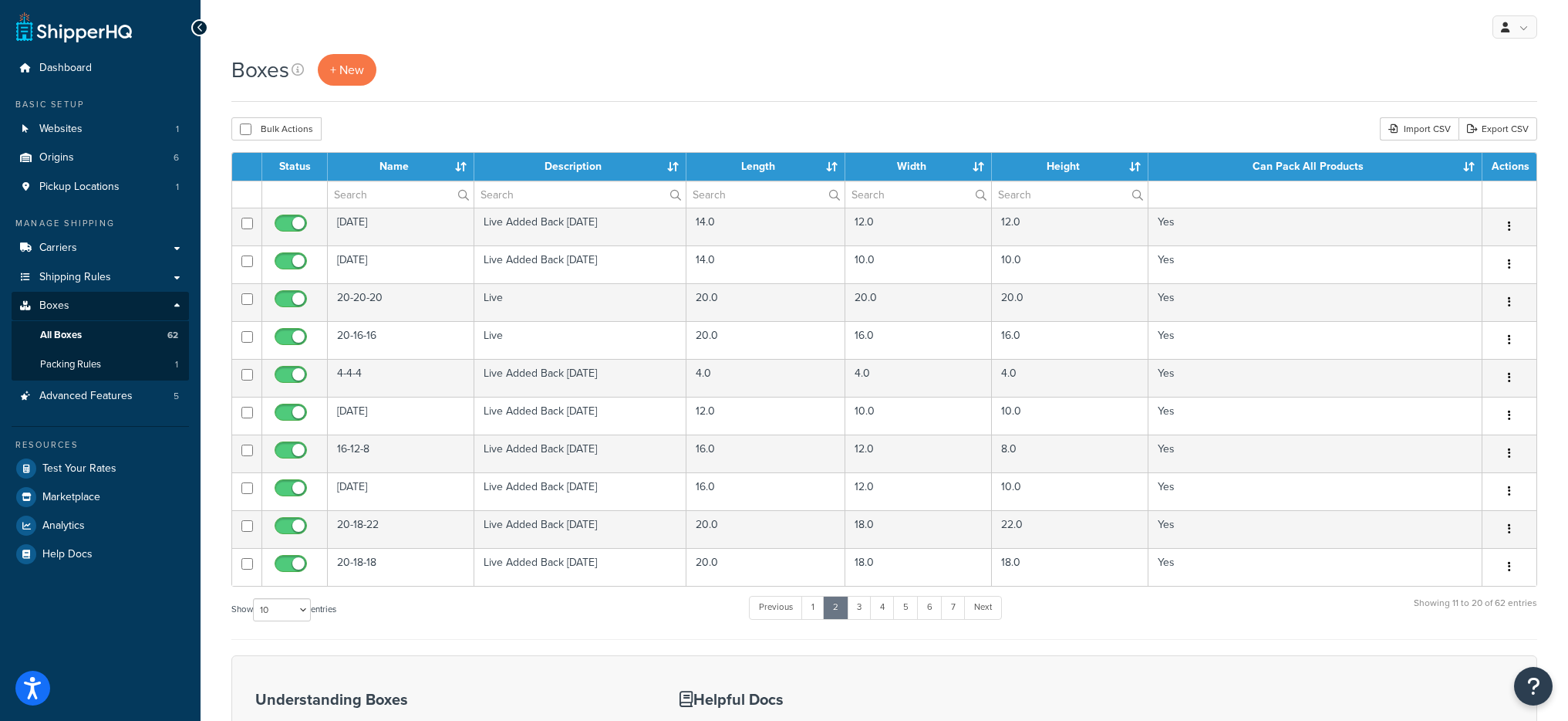
click at [316, 610] on label "Show 10 15 25 50 100 1000 entries" at bounding box center [284, 610] width 105 height 23
click at [311, 610] on select "10 15 25 50 100 1000" at bounding box center [282, 610] width 58 height 23
select select "1000"
click at [255, 598] on select "10 15 25 50 100 1000" at bounding box center [282, 610] width 58 height 23
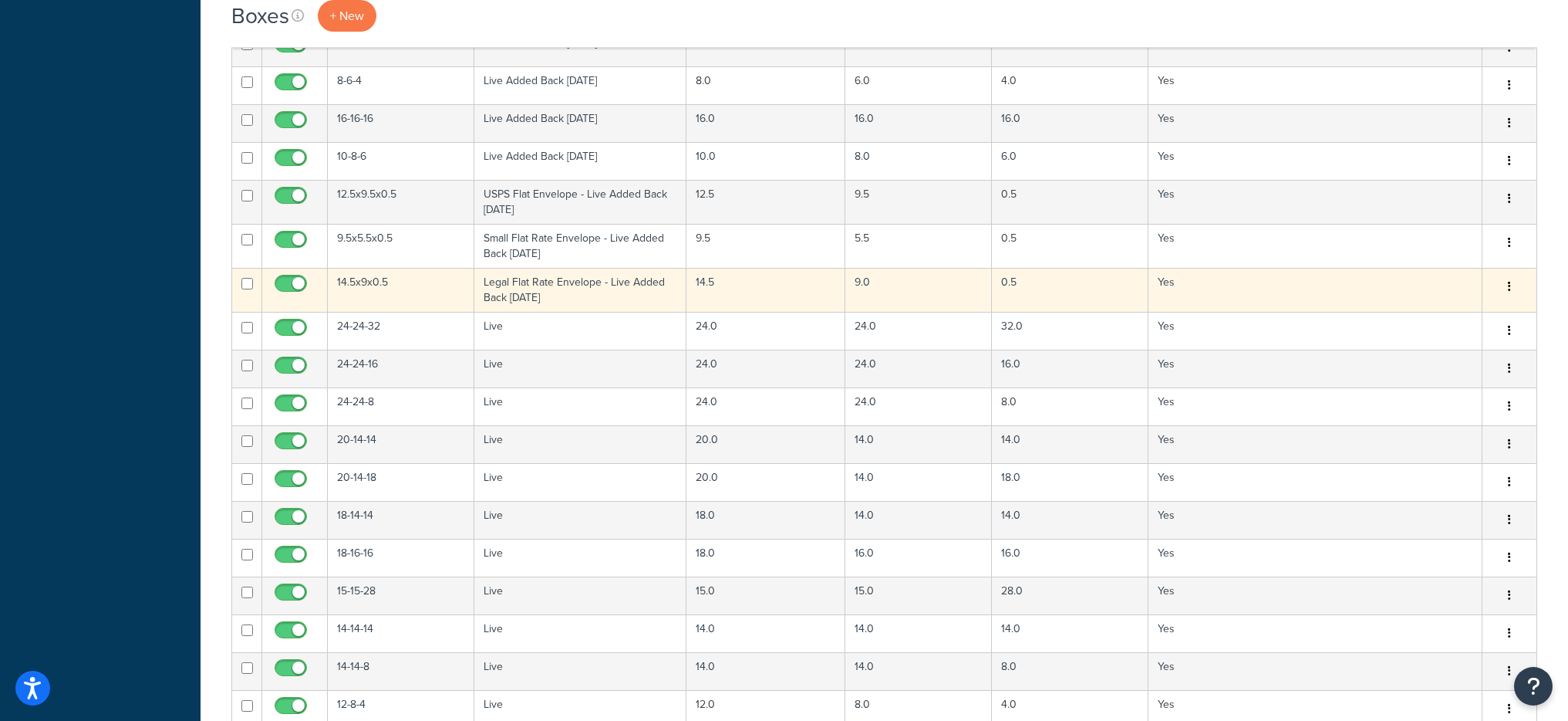
scroll to position [1617, 0]
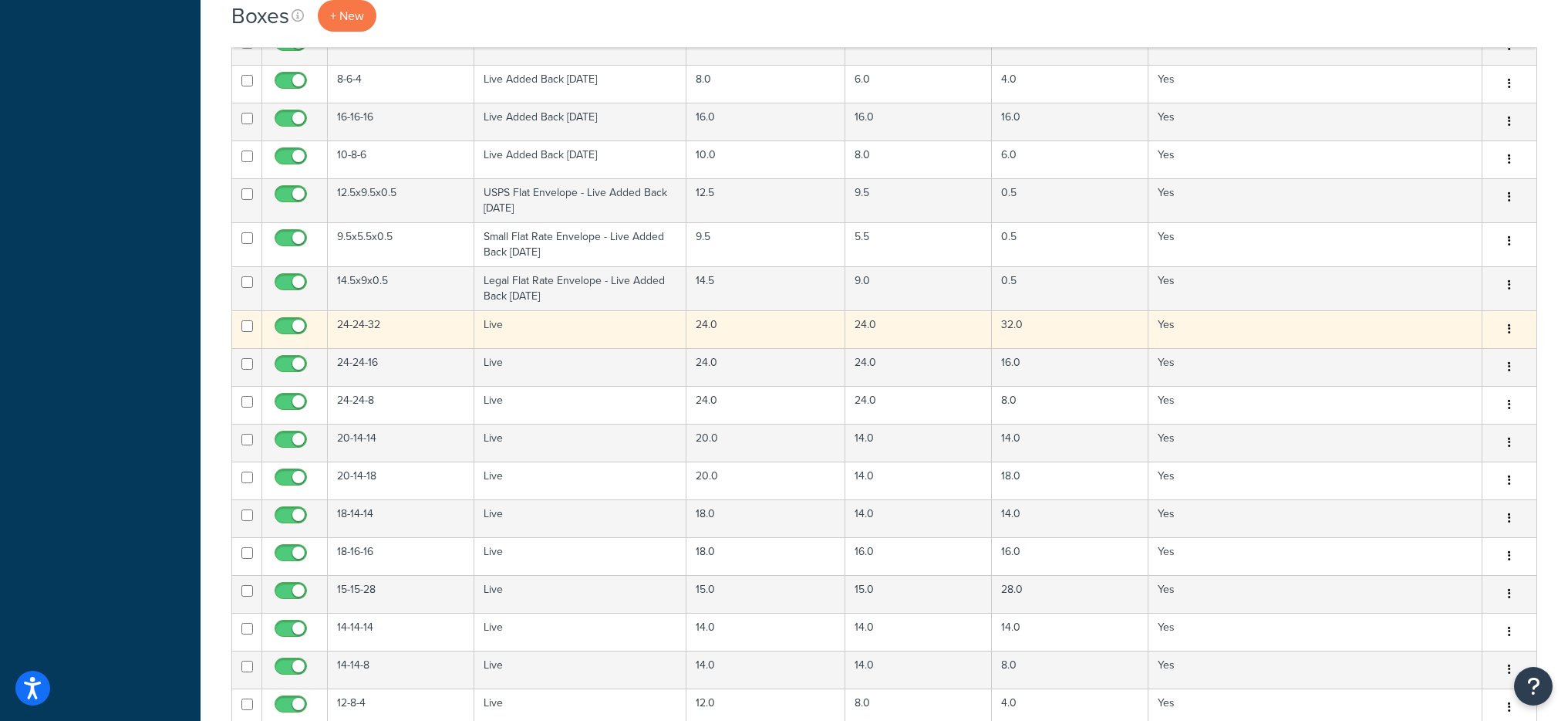
click at [418, 323] on td "24-24-32" at bounding box center [400, 329] width 146 height 38
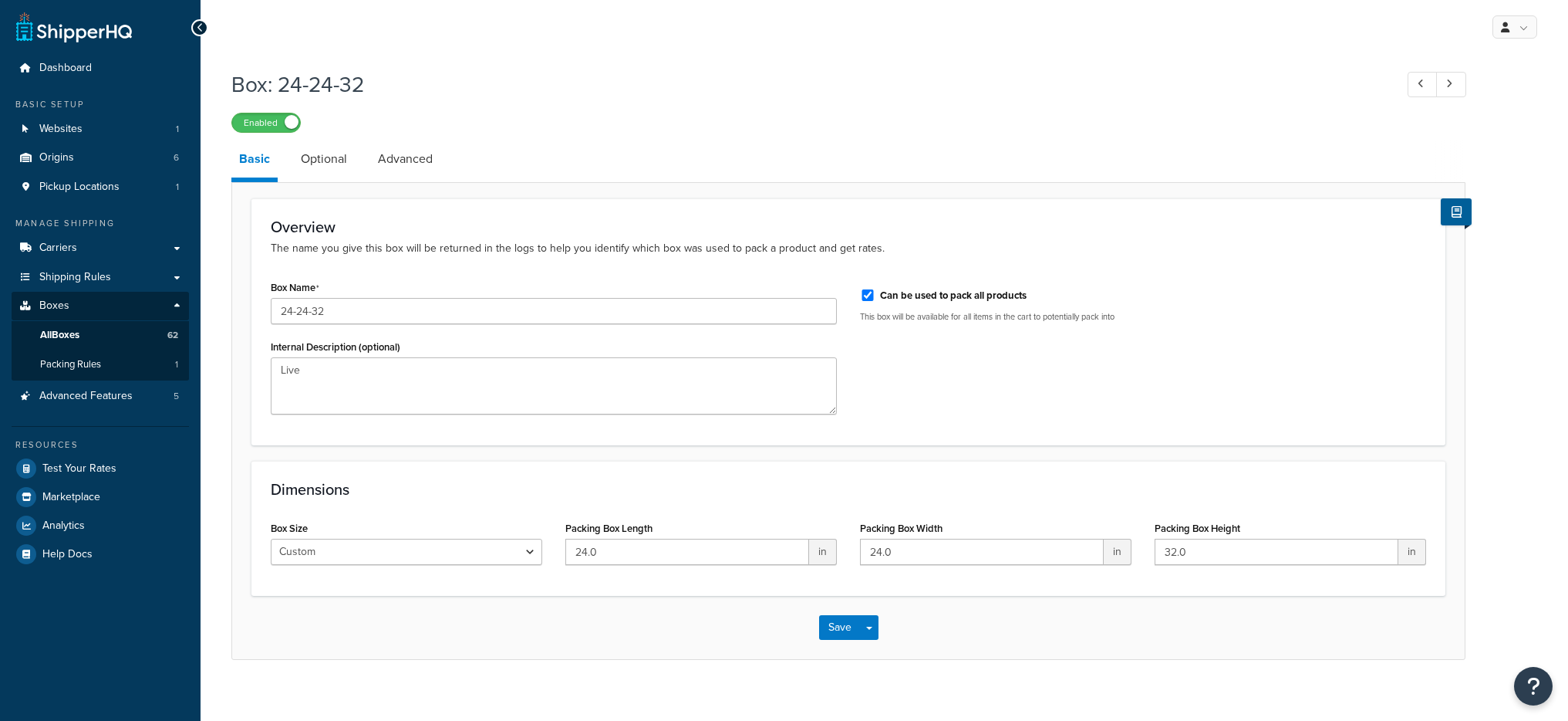
scroll to position [16, 0]
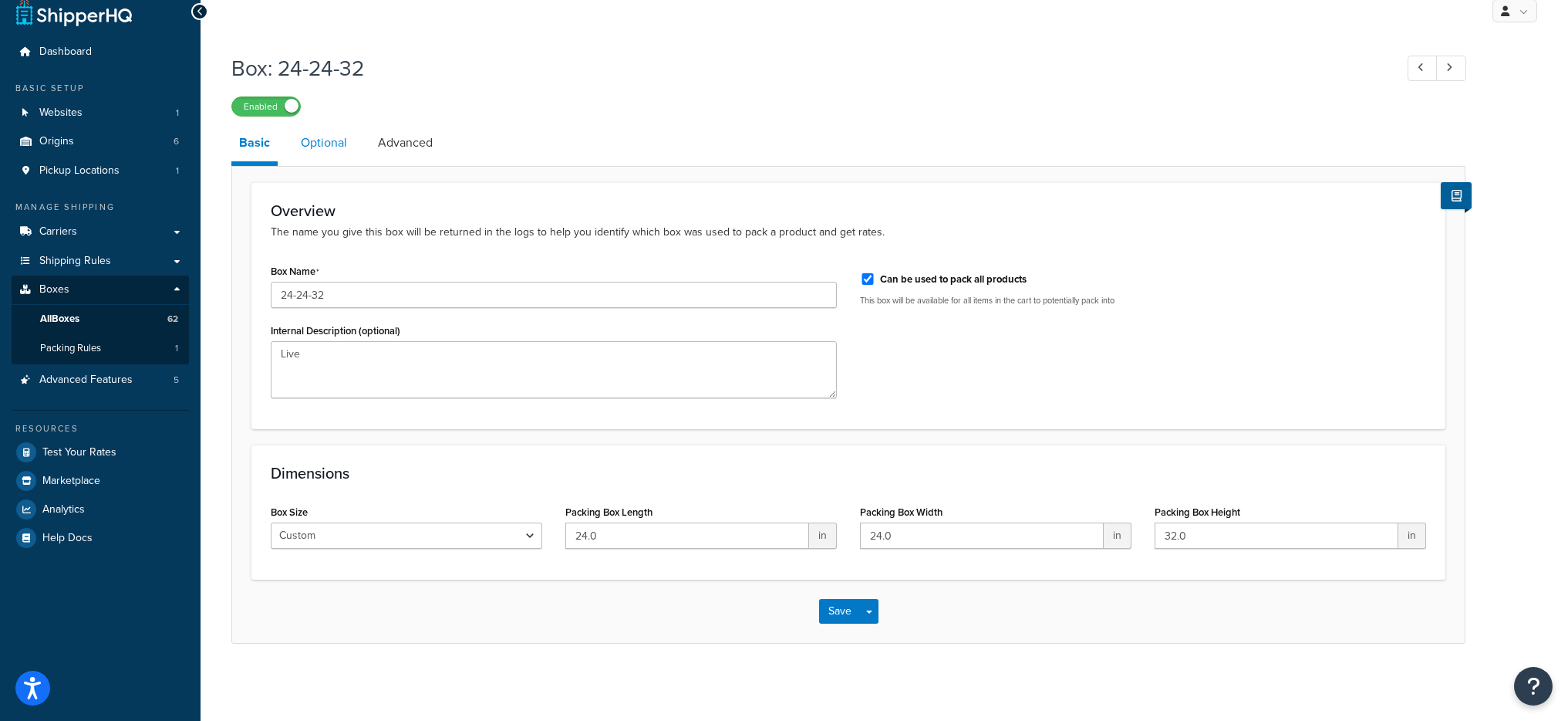
click at [327, 142] on link "Optional" at bounding box center [324, 142] width 62 height 37
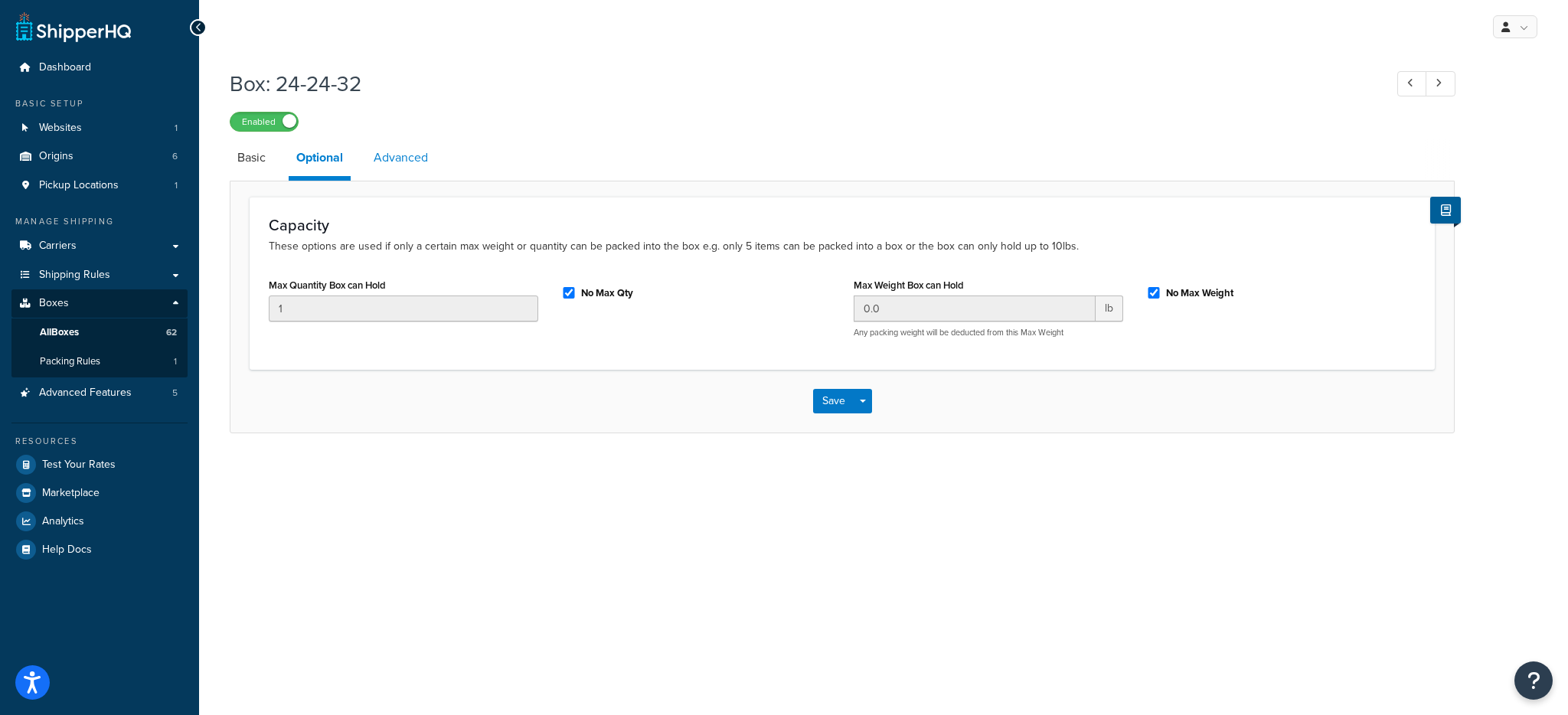
click at [438, 162] on li "Advanced" at bounding box center [409, 158] width 85 height 37
click at [409, 159] on link "Advanced" at bounding box center [401, 158] width 69 height 37
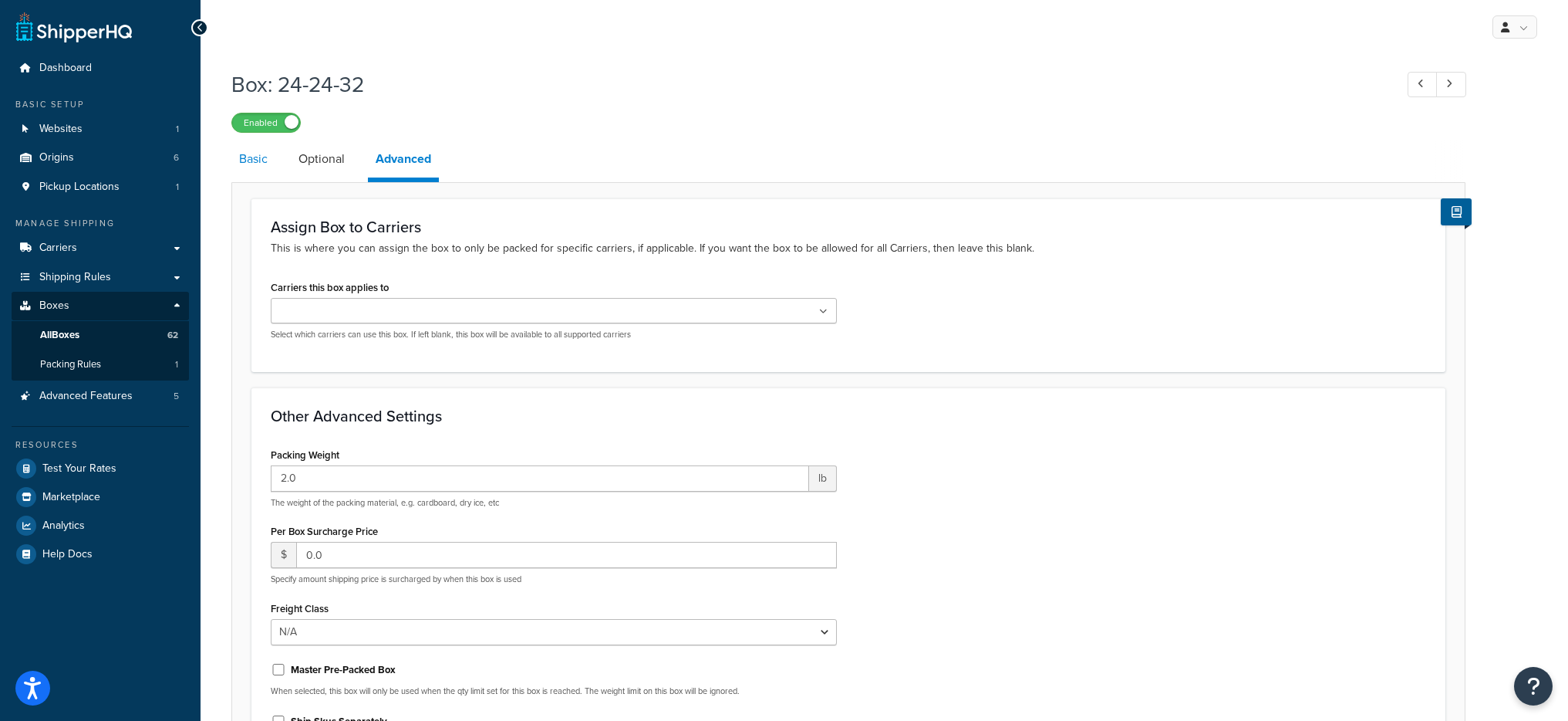
click at [262, 160] on link "Basic" at bounding box center [253, 159] width 44 height 37
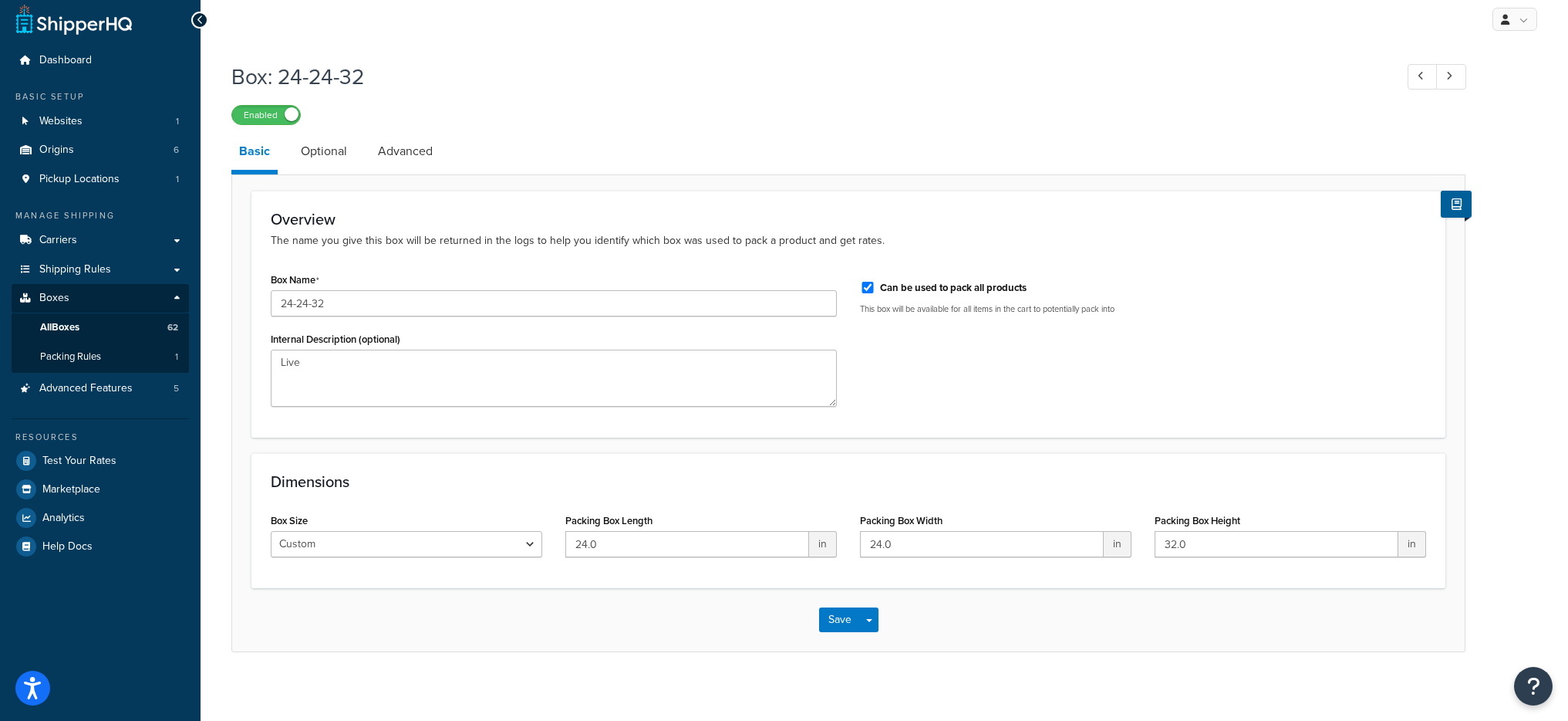
scroll to position [16, 0]
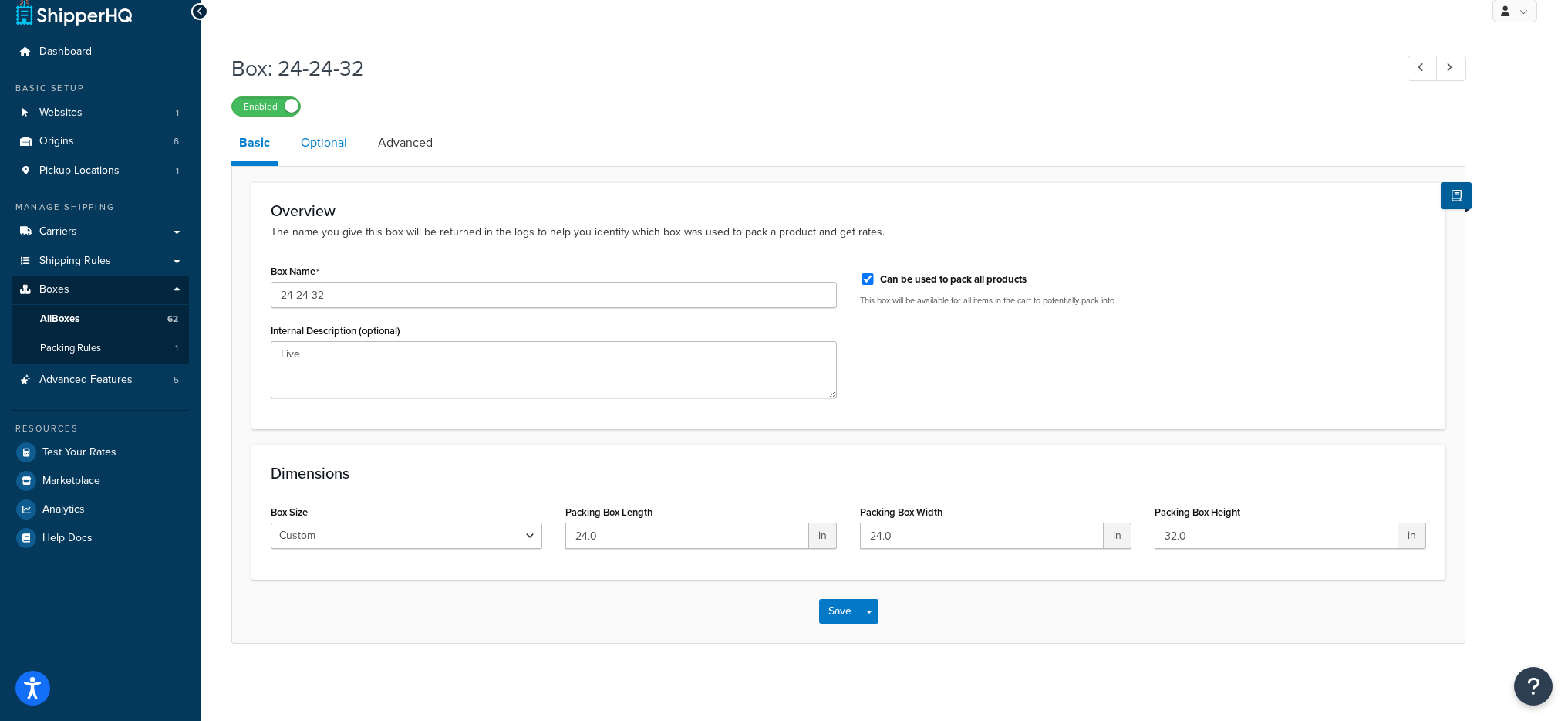
click at [312, 142] on link "Optional" at bounding box center [324, 142] width 62 height 37
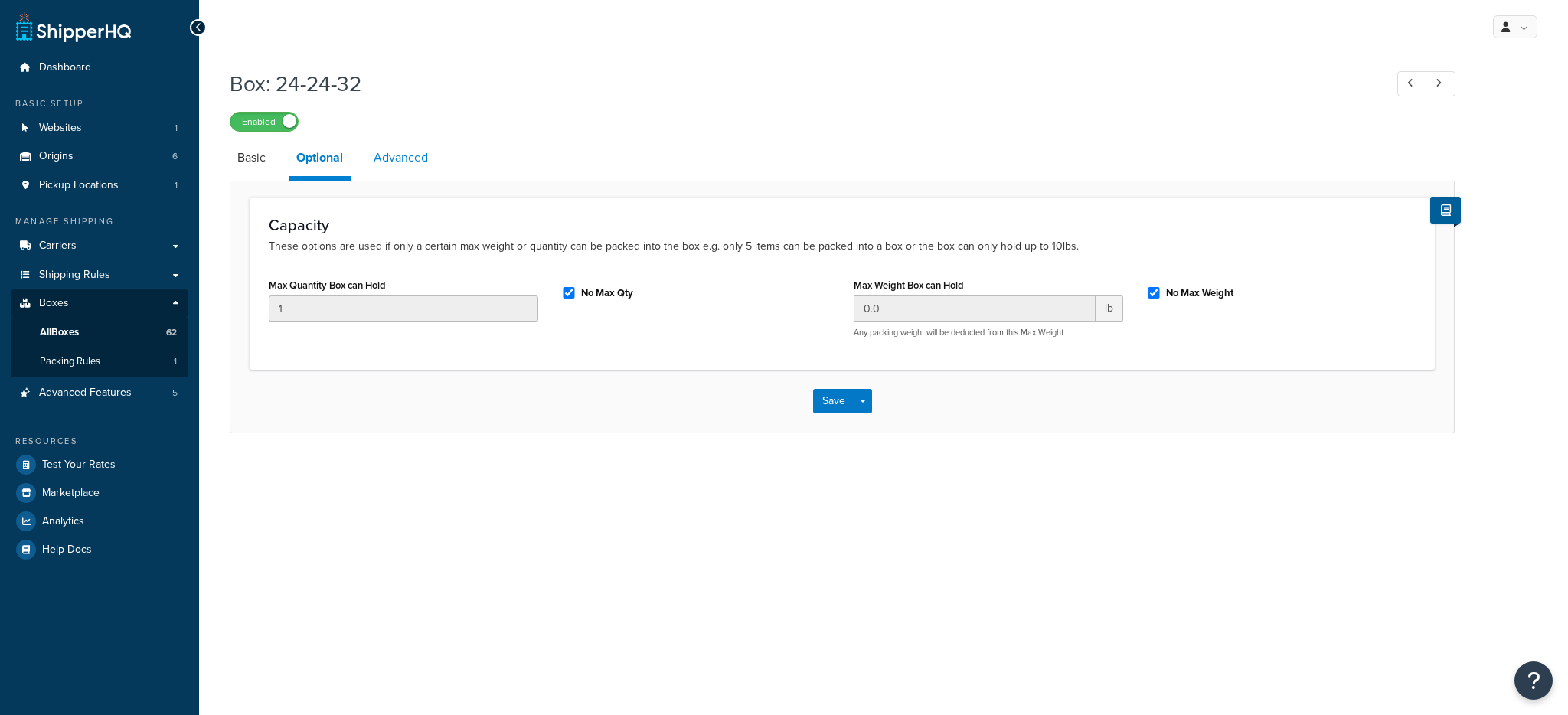
click at [406, 161] on link "Advanced" at bounding box center [401, 158] width 69 height 37
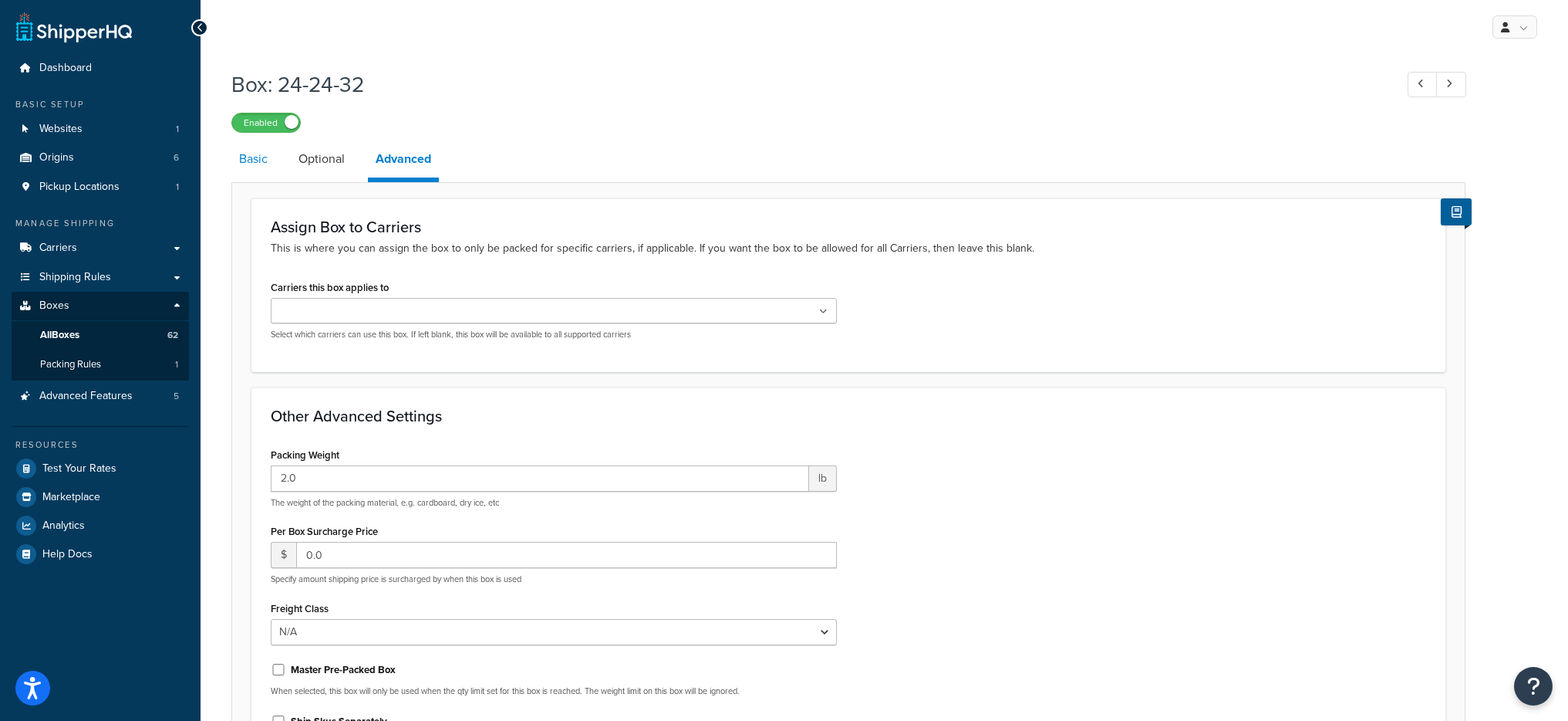
click at [270, 165] on link "Basic" at bounding box center [253, 159] width 44 height 37
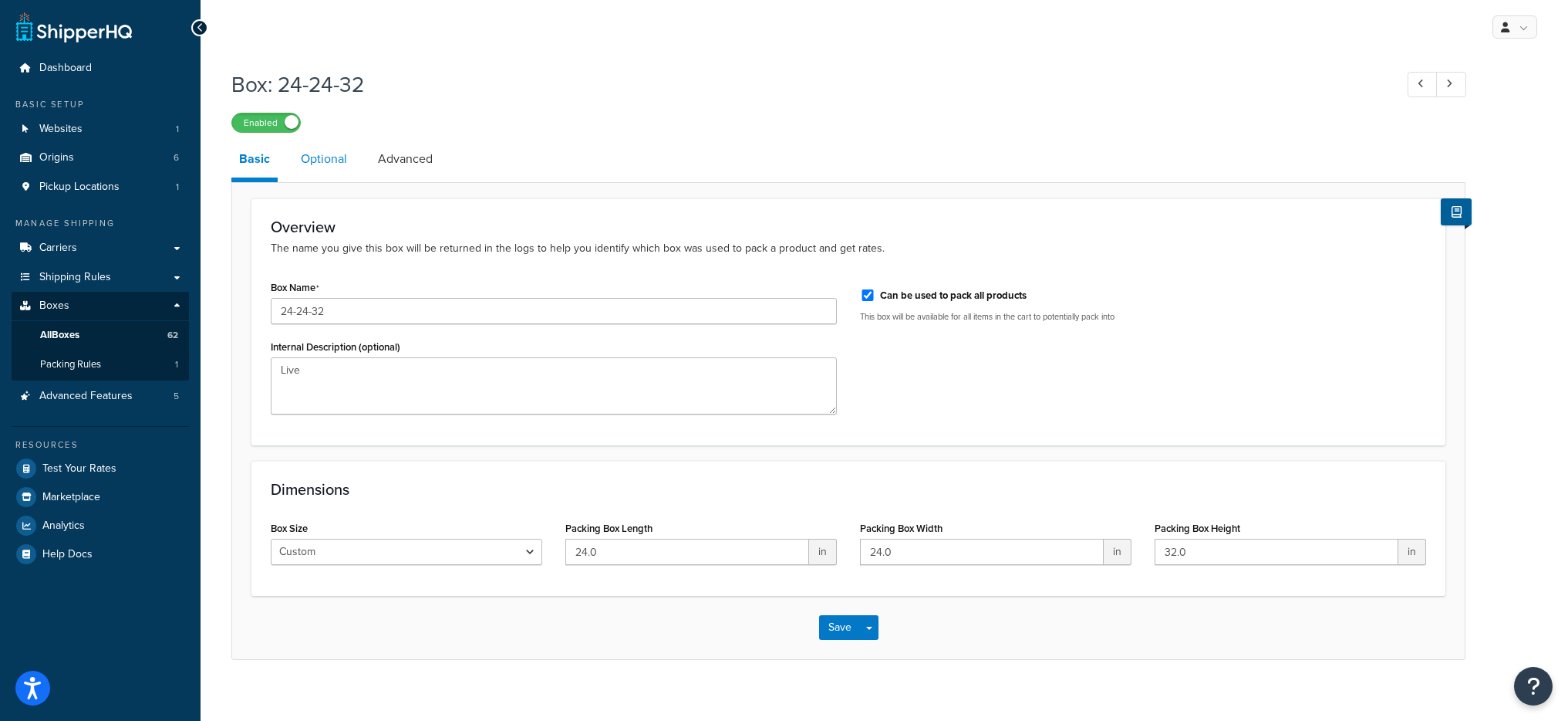
click at [340, 162] on link "Optional" at bounding box center [324, 159] width 62 height 37
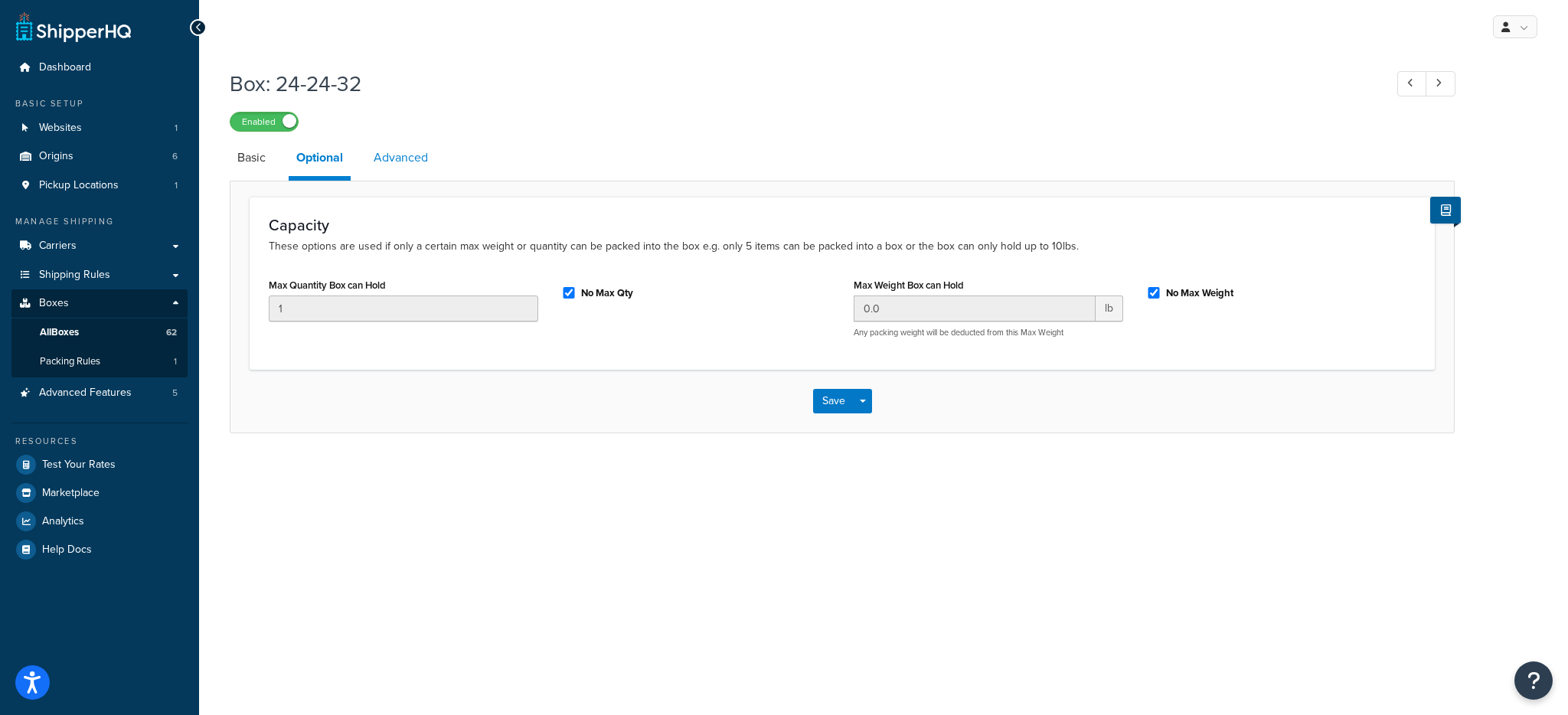
click at [400, 160] on link "Advanced" at bounding box center [401, 158] width 69 height 37
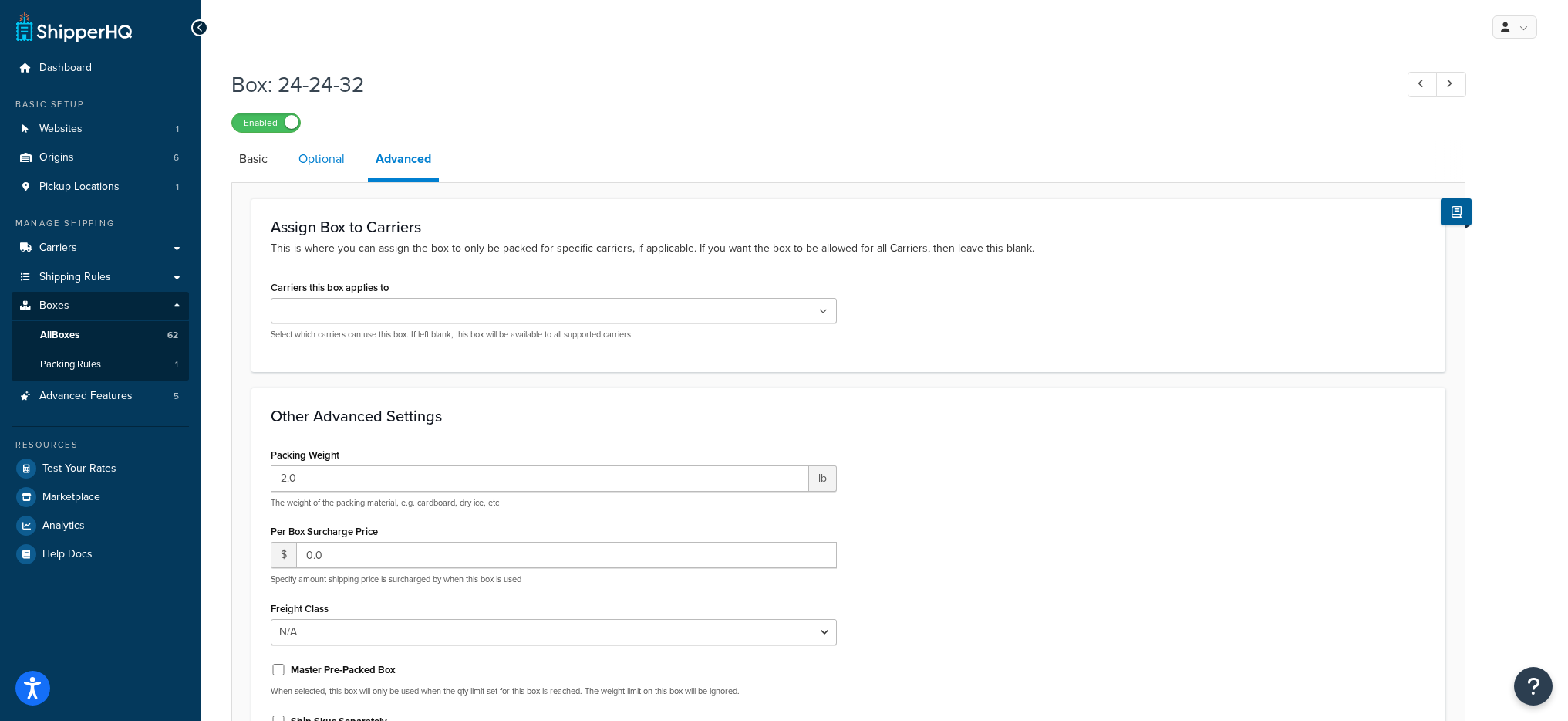
click at [326, 171] on link "Optional" at bounding box center [322, 159] width 62 height 37
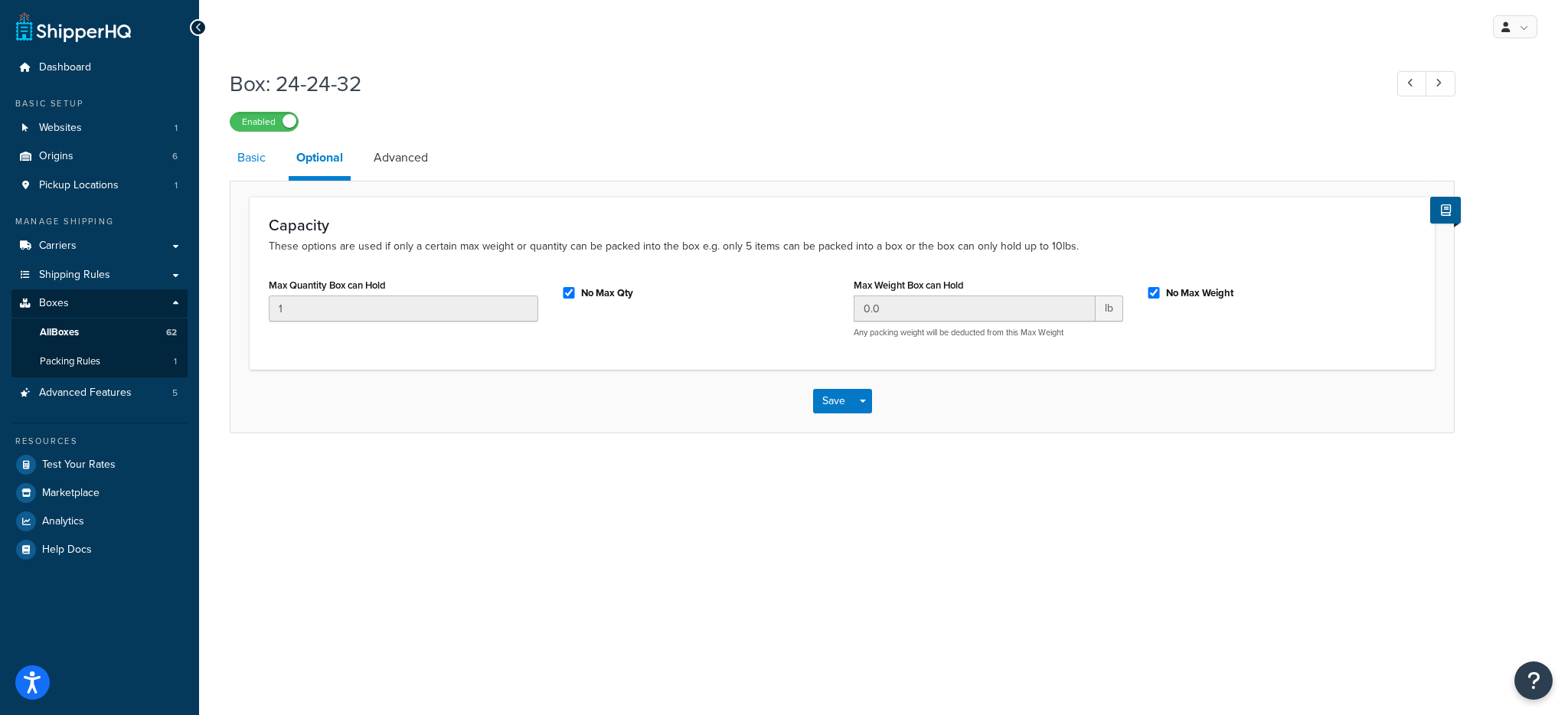
click at [271, 169] on link "Basic" at bounding box center [251, 158] width 43 height 37
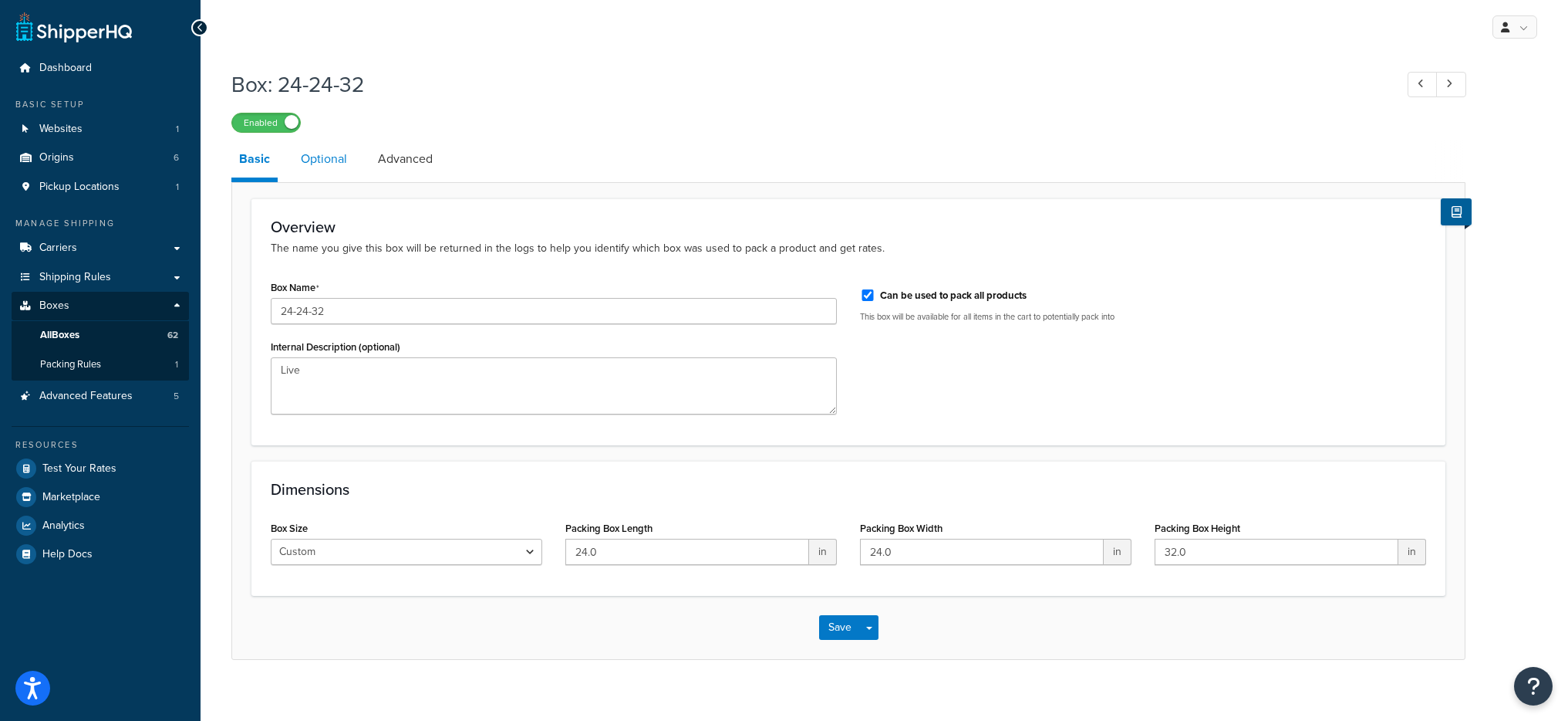
click at [347, 159] on link "Optional" at bounding box center [324, 159] width 62 height 37
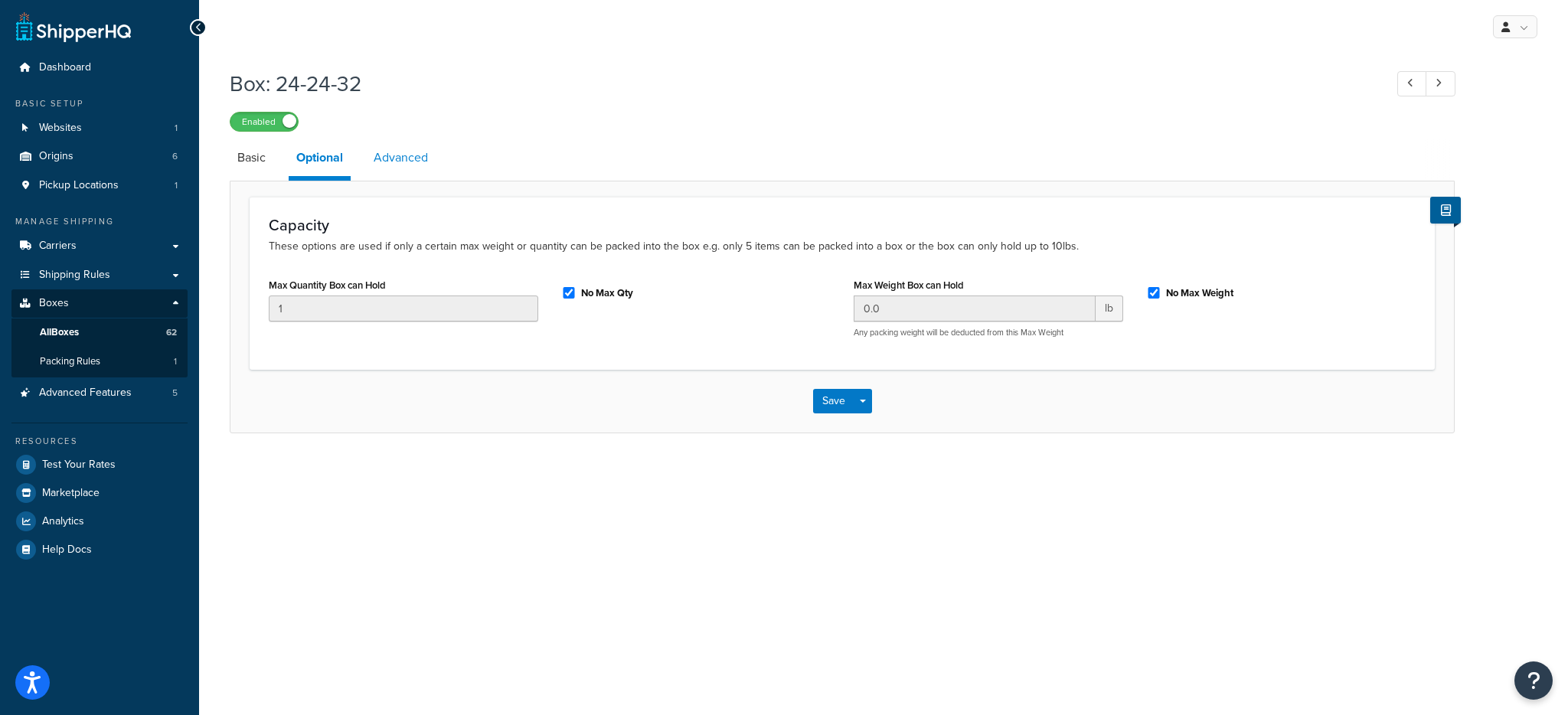
click at [393, 158] on link "Advanced" at bounding box center [401, 158] width 69 height 37
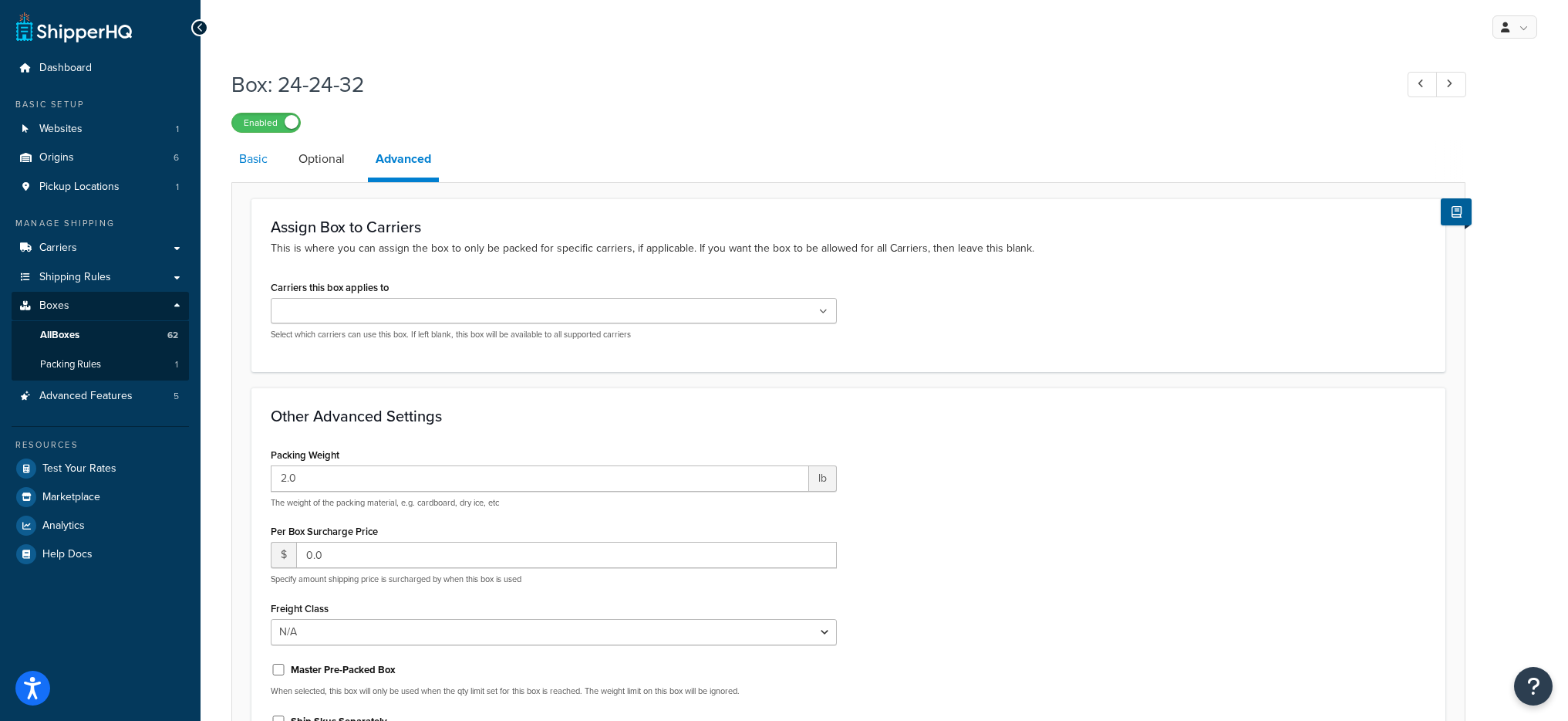
click at [262, 157] on link "Basic" at bounding box center [253, 159] width 44 height 37
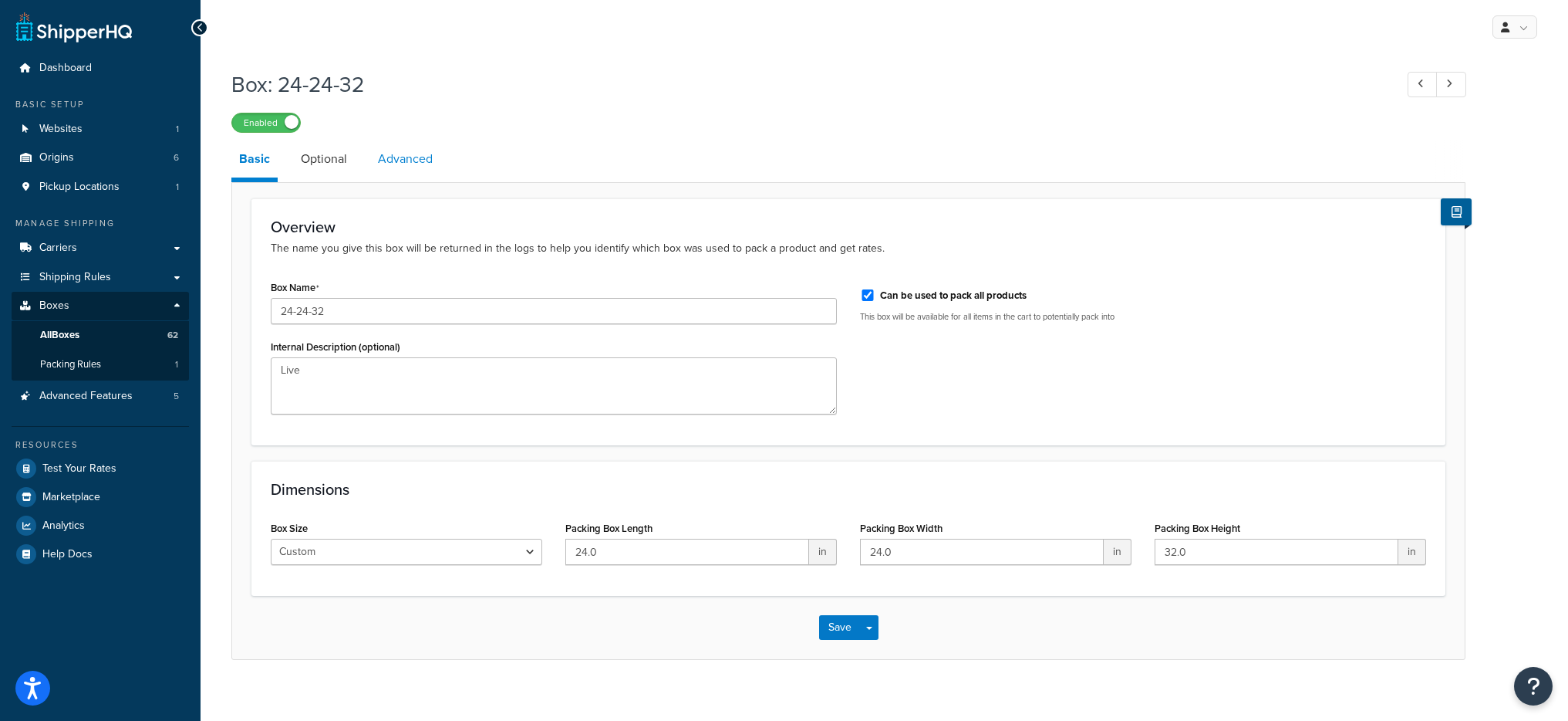
click at [393, 165] on link "Advanced" at bounding box center [405, 159] width 70 height 37
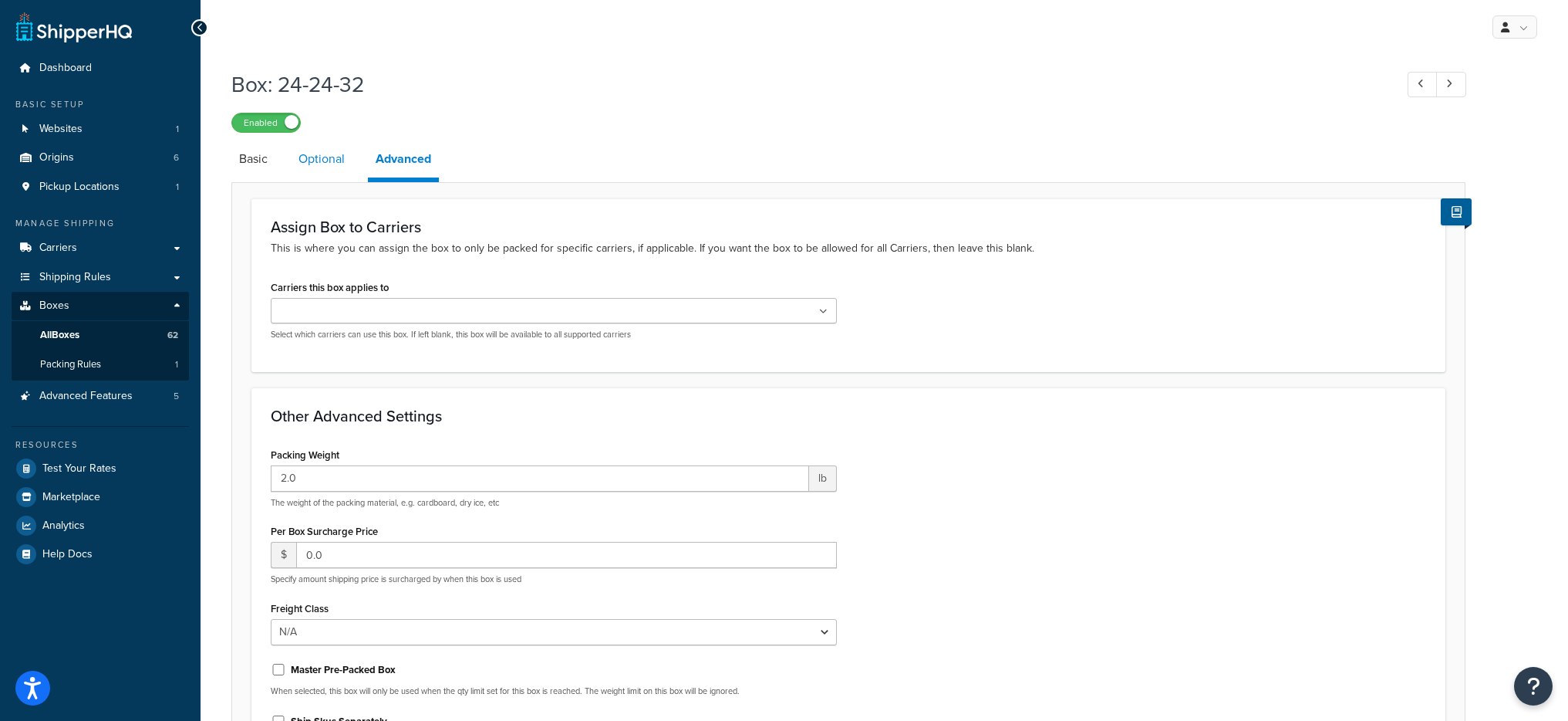
click at [336, 165] on link "Optional" at bounding box center [322, 159] width 62 height 37
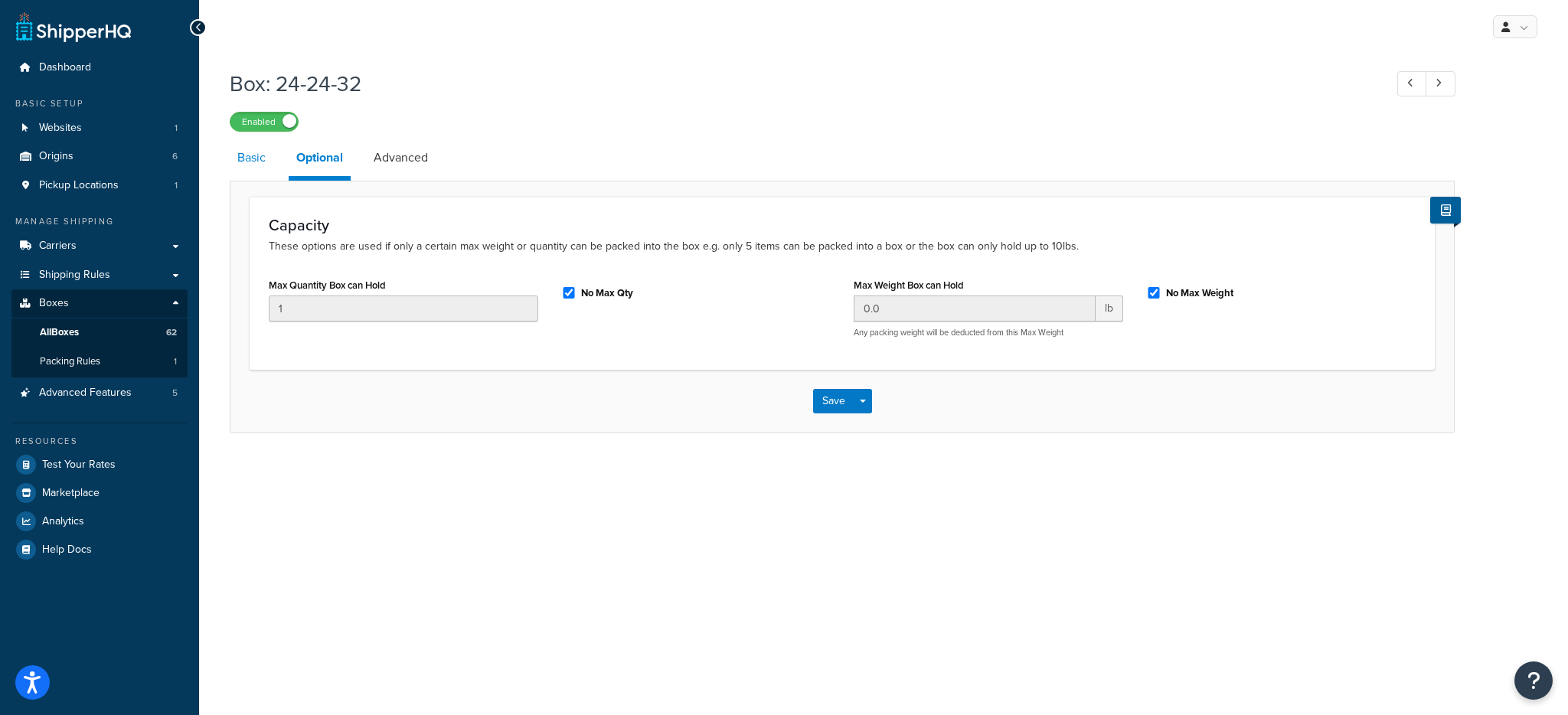
click at [235, 164] on link "Basic" at bounding box center [251, 158] width 43 height 37
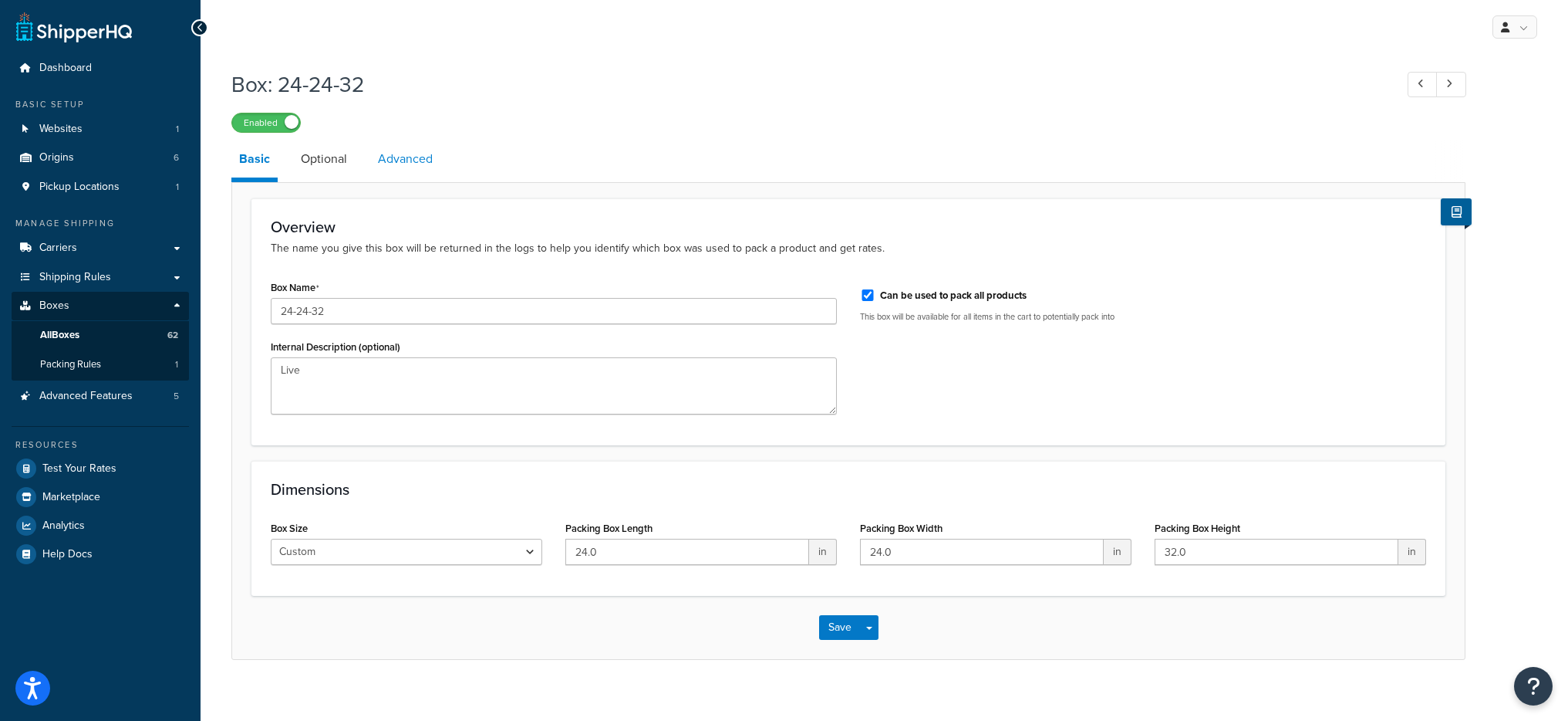
click at [400, 156] on link "Advanced" at bounding box center [405, 159] width 70 height 37
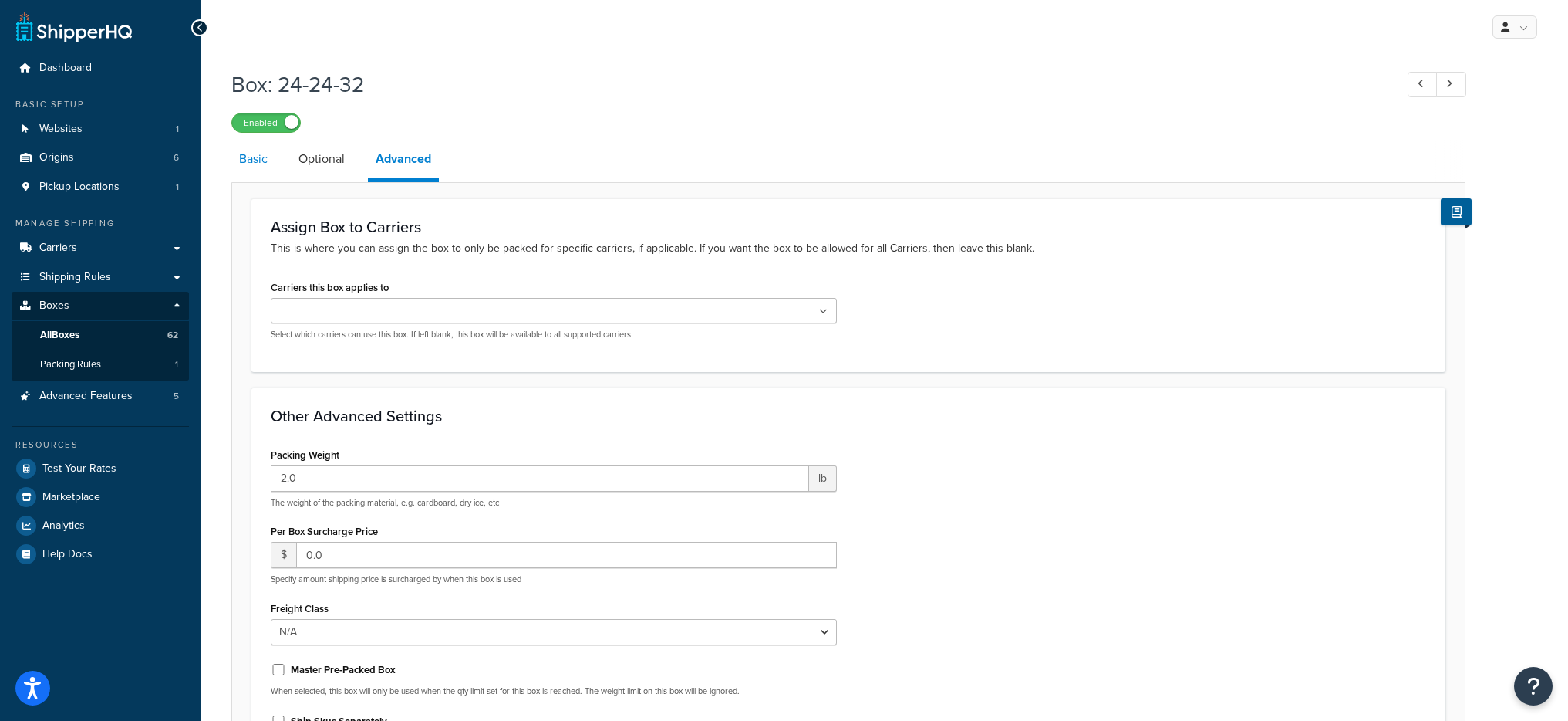
click at [253, 161] on link "Basic" at bounding box center [253, 159] width 44 height 37
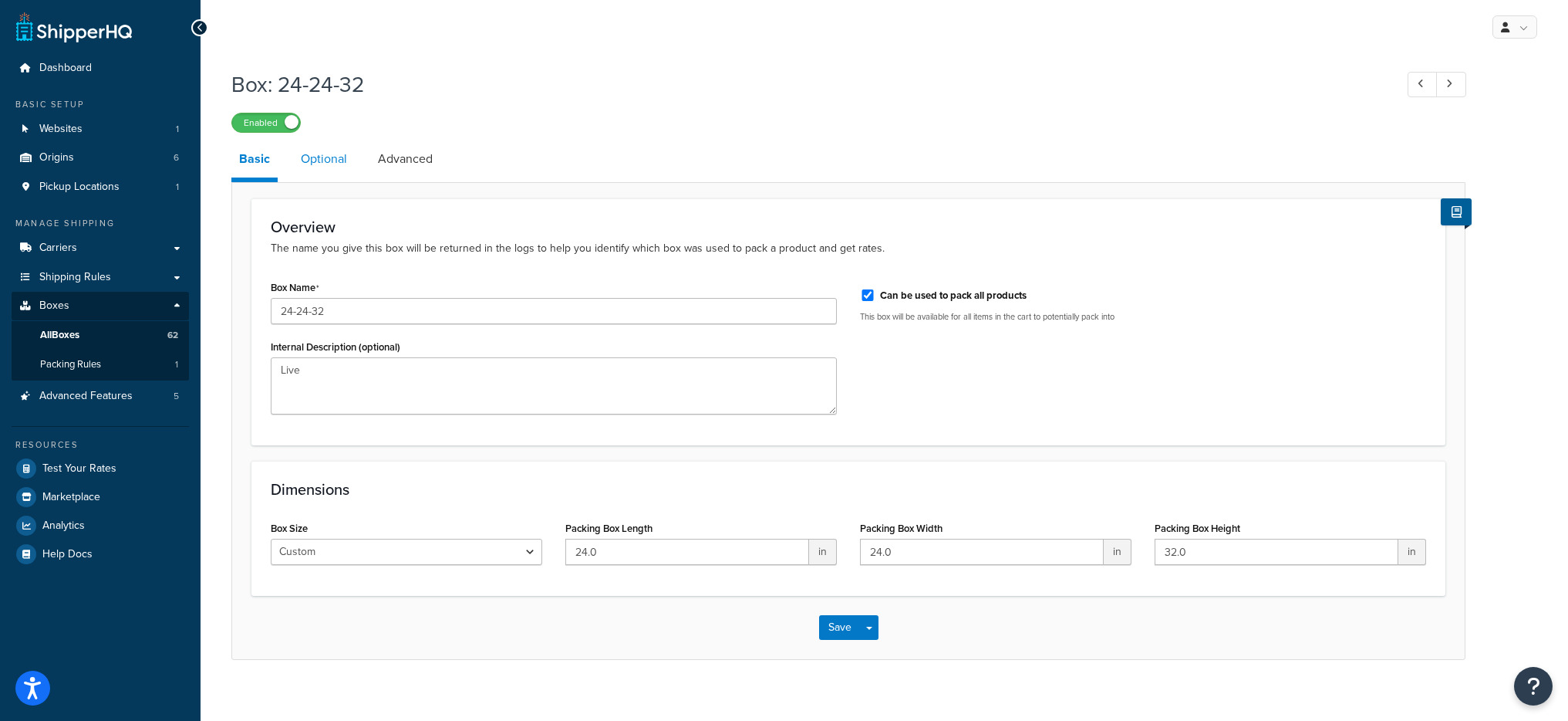
click at [315, 159] on link "Optional" at bounding box center [324, 159] width 62 height 37
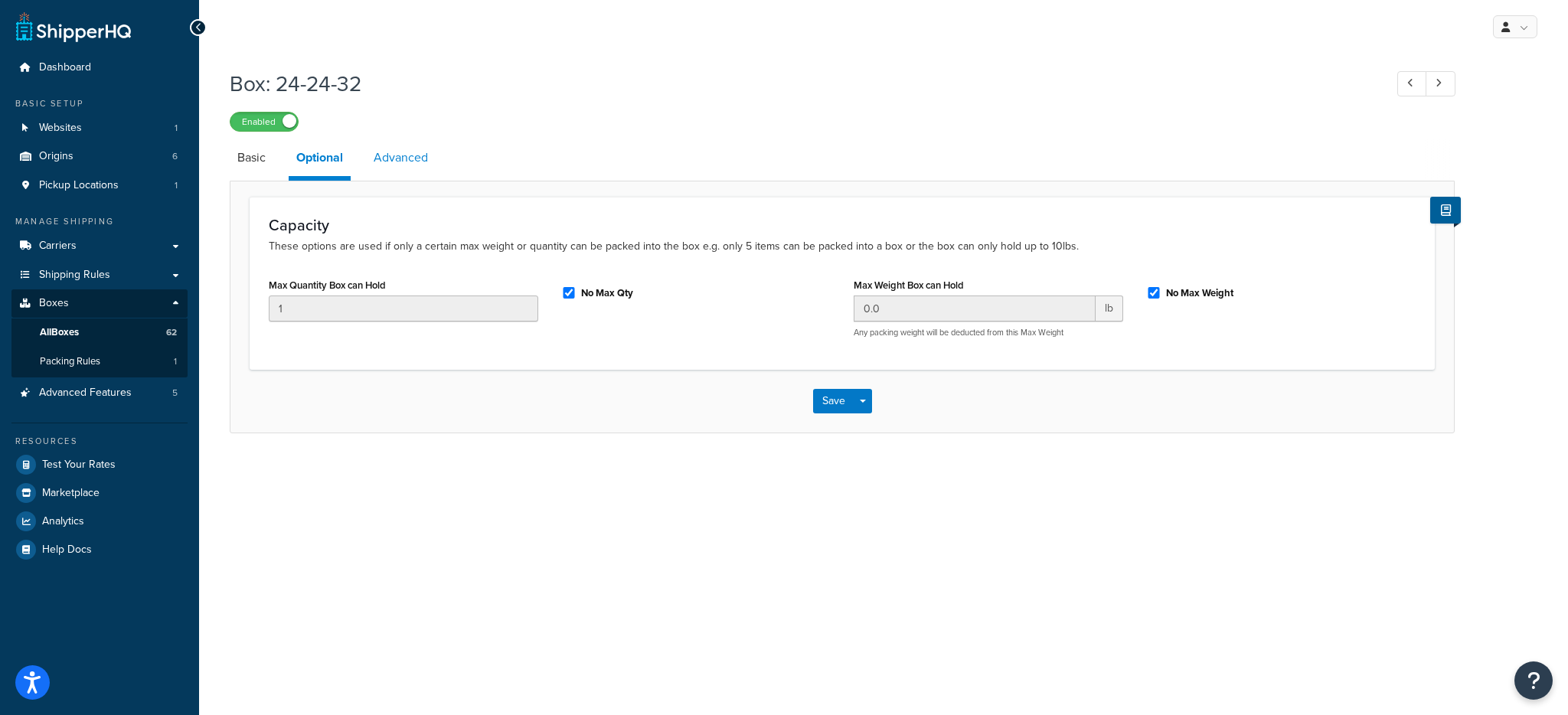
click at [383, 158] on link "Advanced" at bounding box center [401, 158] width 69 height 37
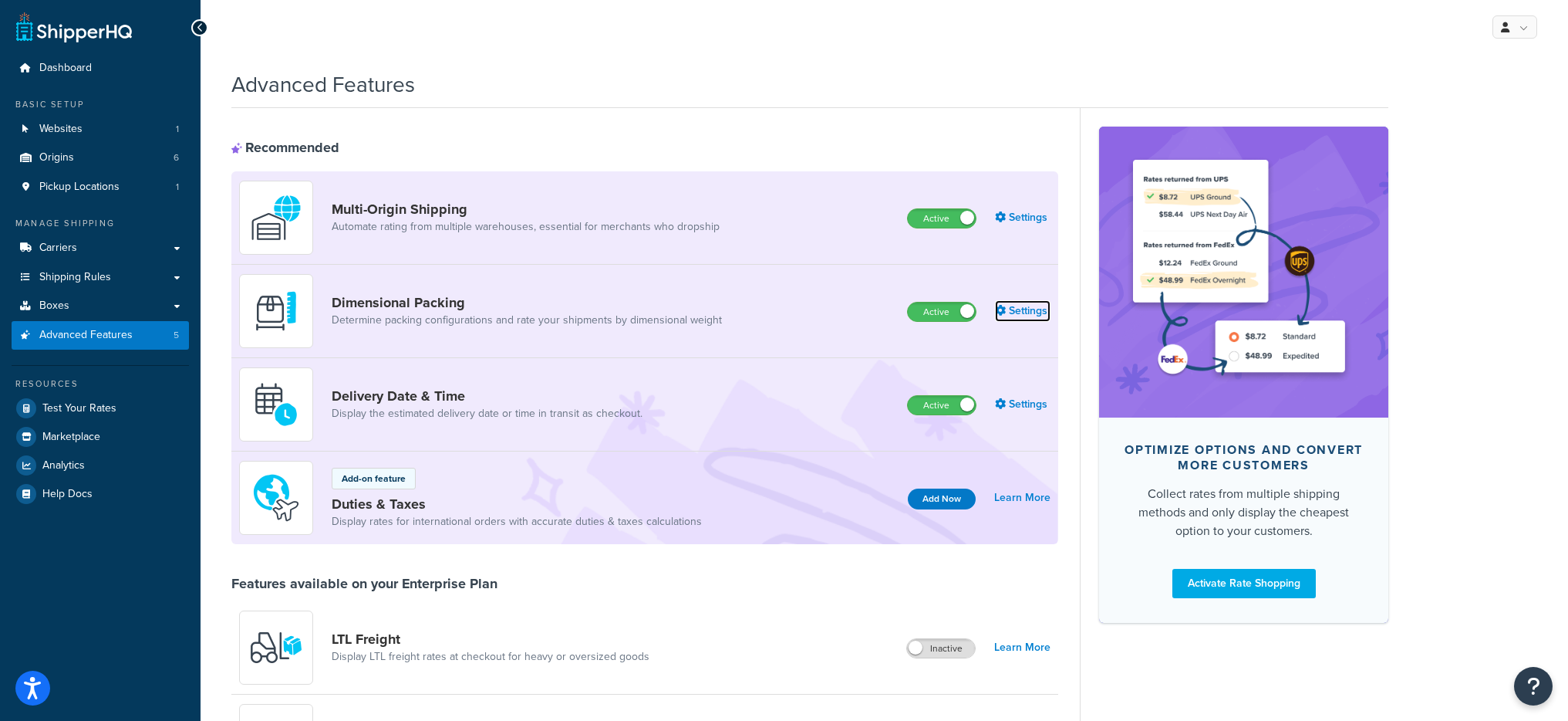
click at [1014, 308] on link "Settings" at bounding box center [1022, 311] width 55 height 21
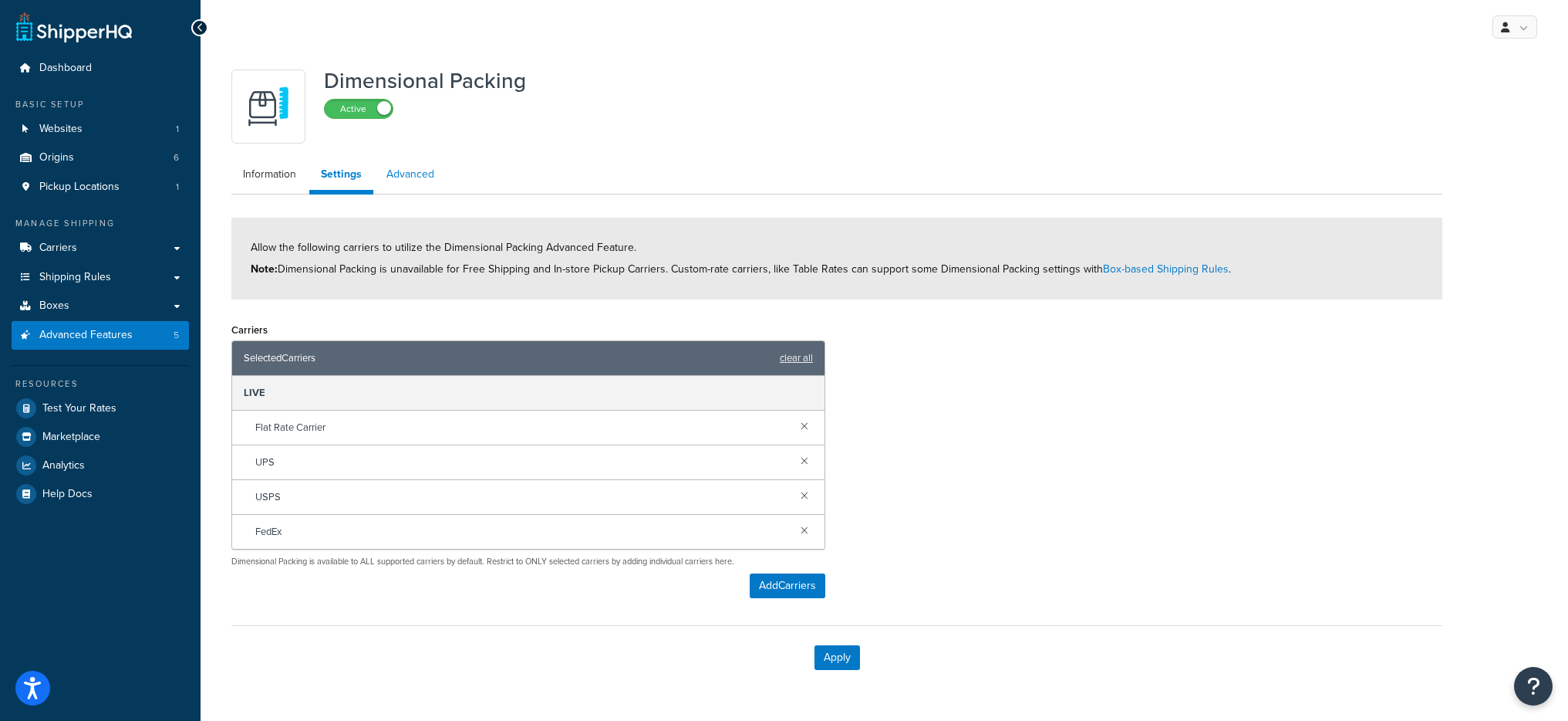
click at [409, 176] on link "Advanced" at bounding box center [410, 174] width 71 height 31
select select "false"
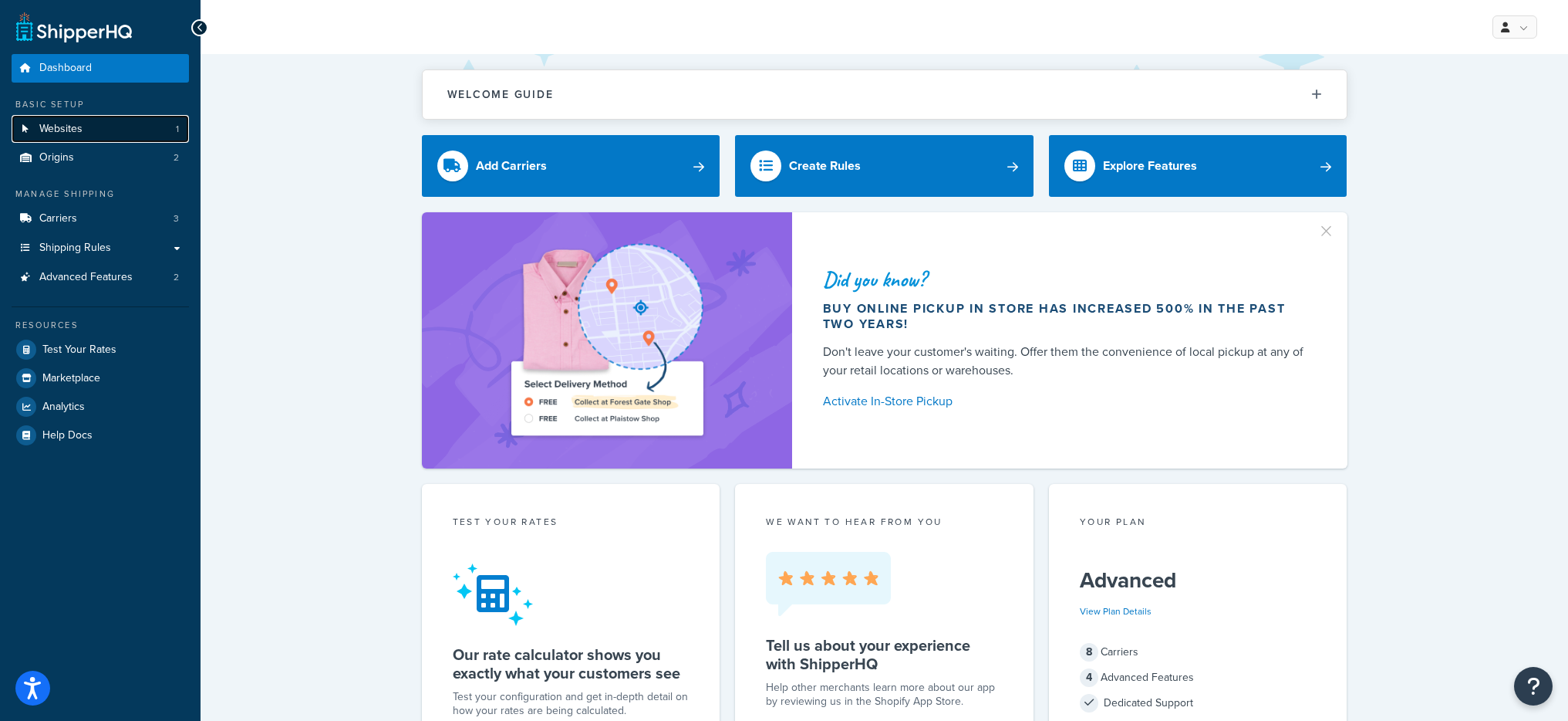
click at [181, 122] on link "Websites 1" at bounding box center [100, 129] width 177 height 28
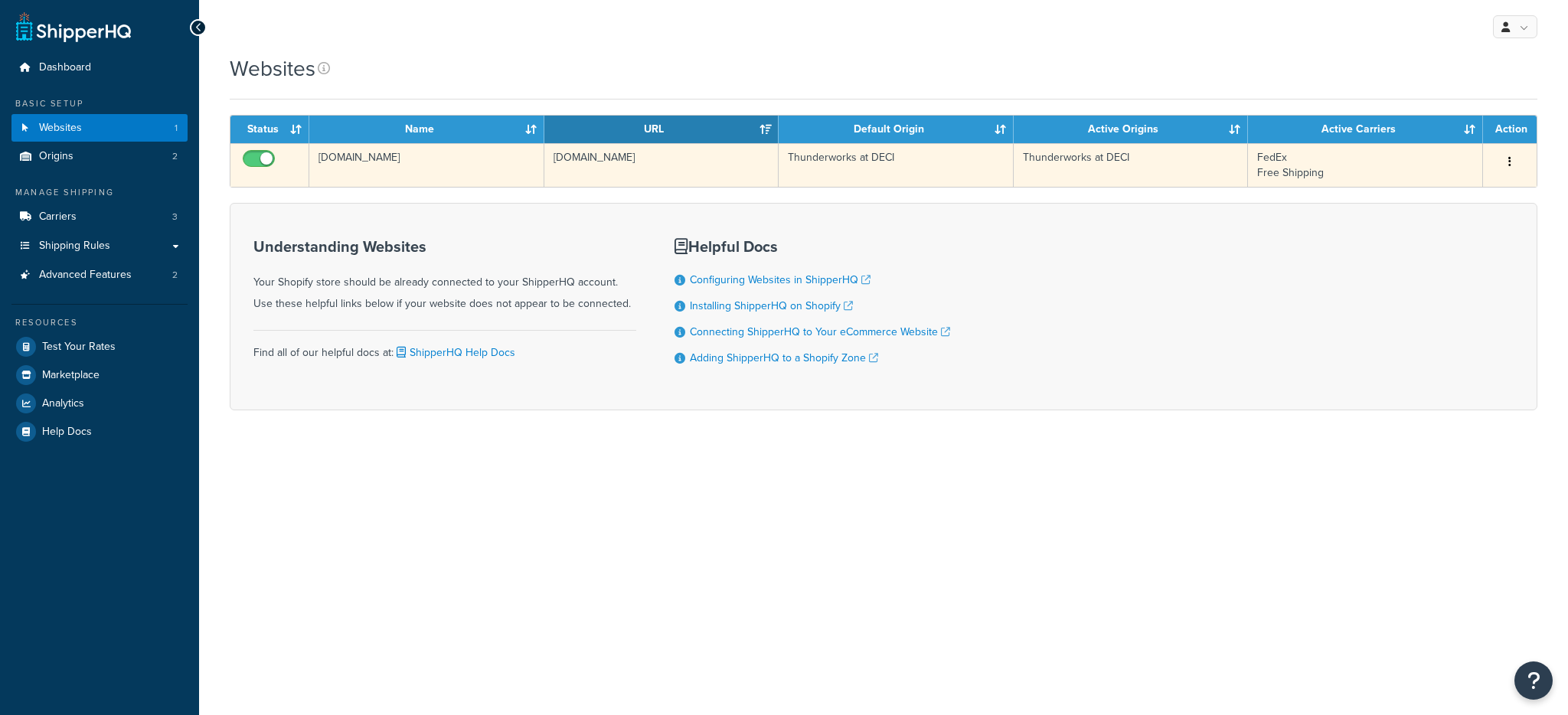
click at [441, 154] on td "[DOMAIN_NAME]" at bounding box center [427, 164] width 235 height 43
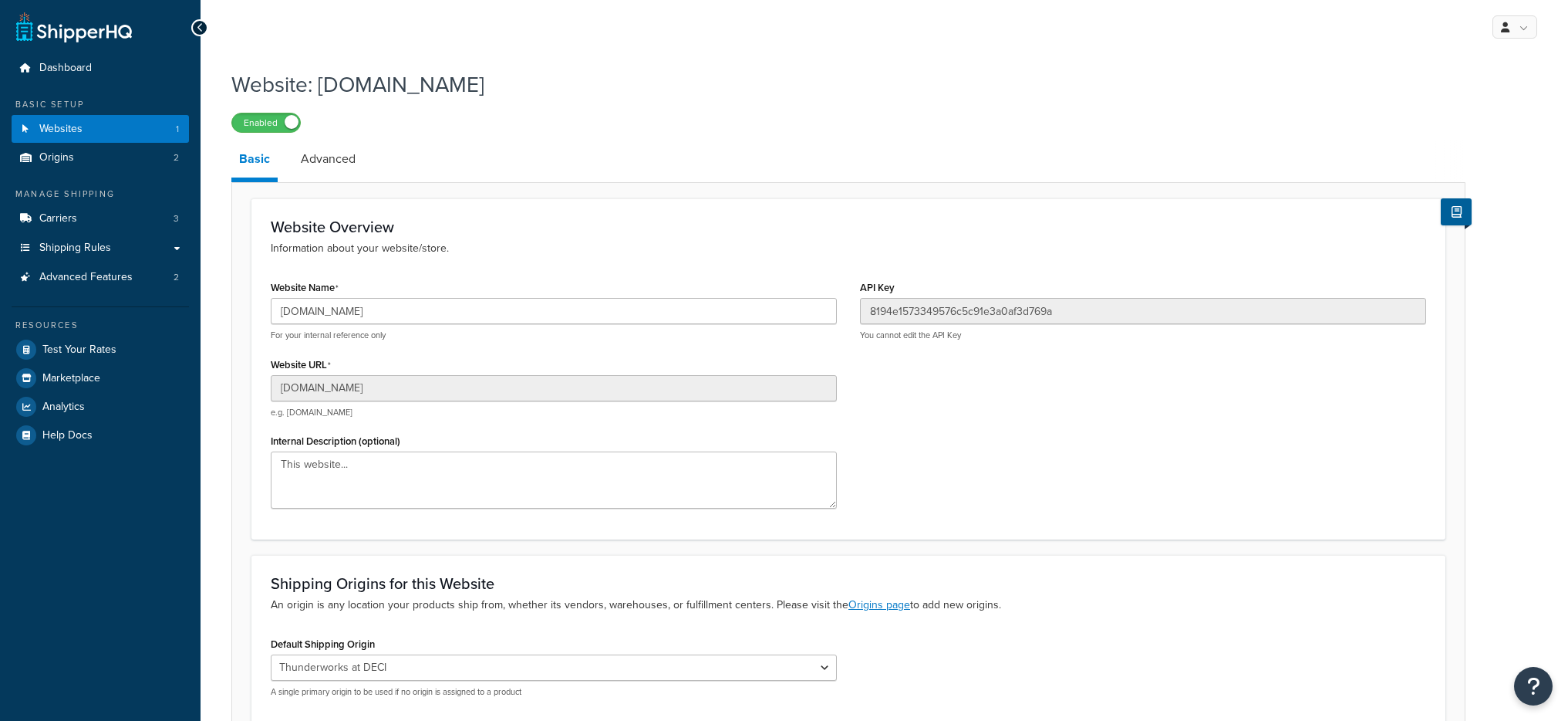
select select "117024"
click at [432, 313] on input "[DOMAIN_NAME]" at bounding box center [554, 310] width 566 height 26
click at [146, 342] on link "Test Your Rates" at bounding box center [100, 349] width 177 height 28
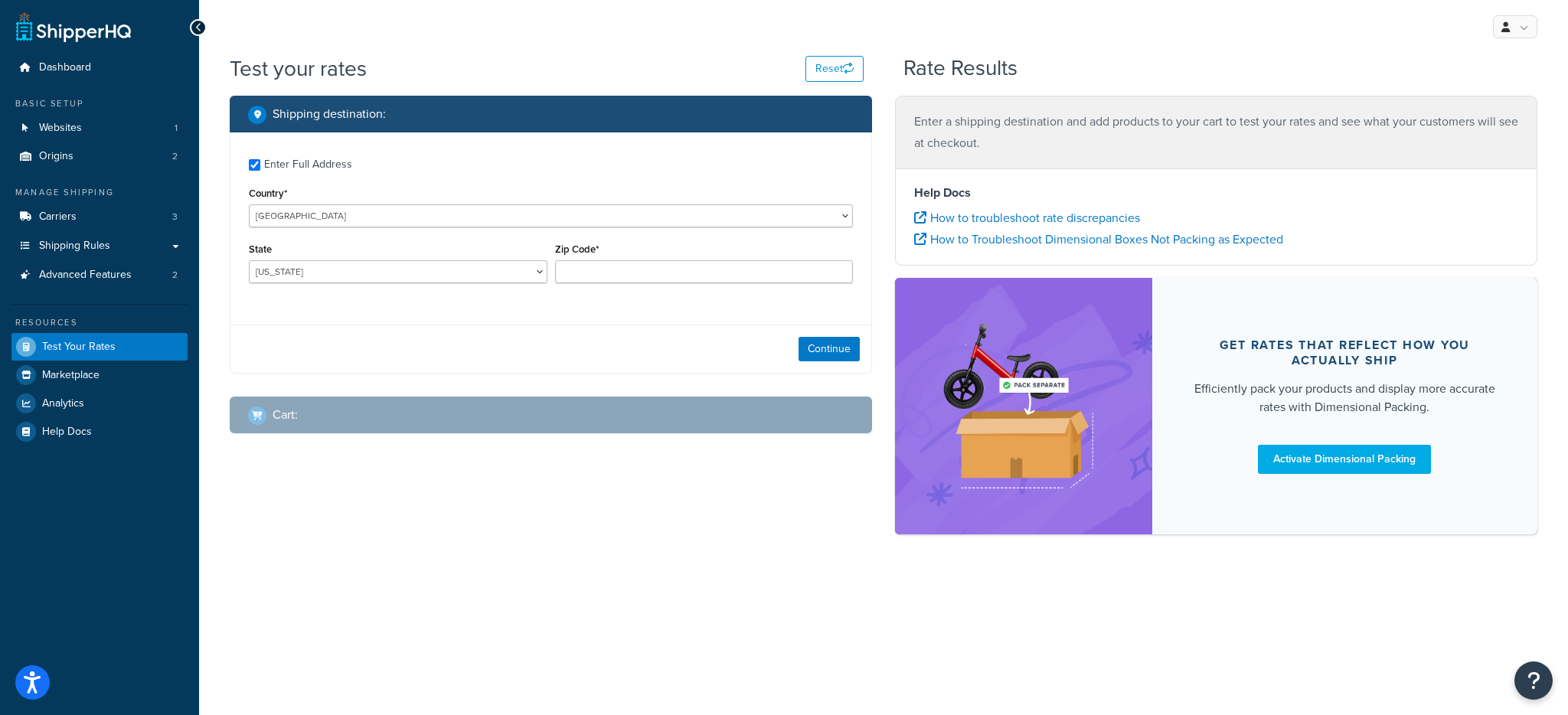
checkbox input "true"
type input "N1G 4T2"
select select "CA"
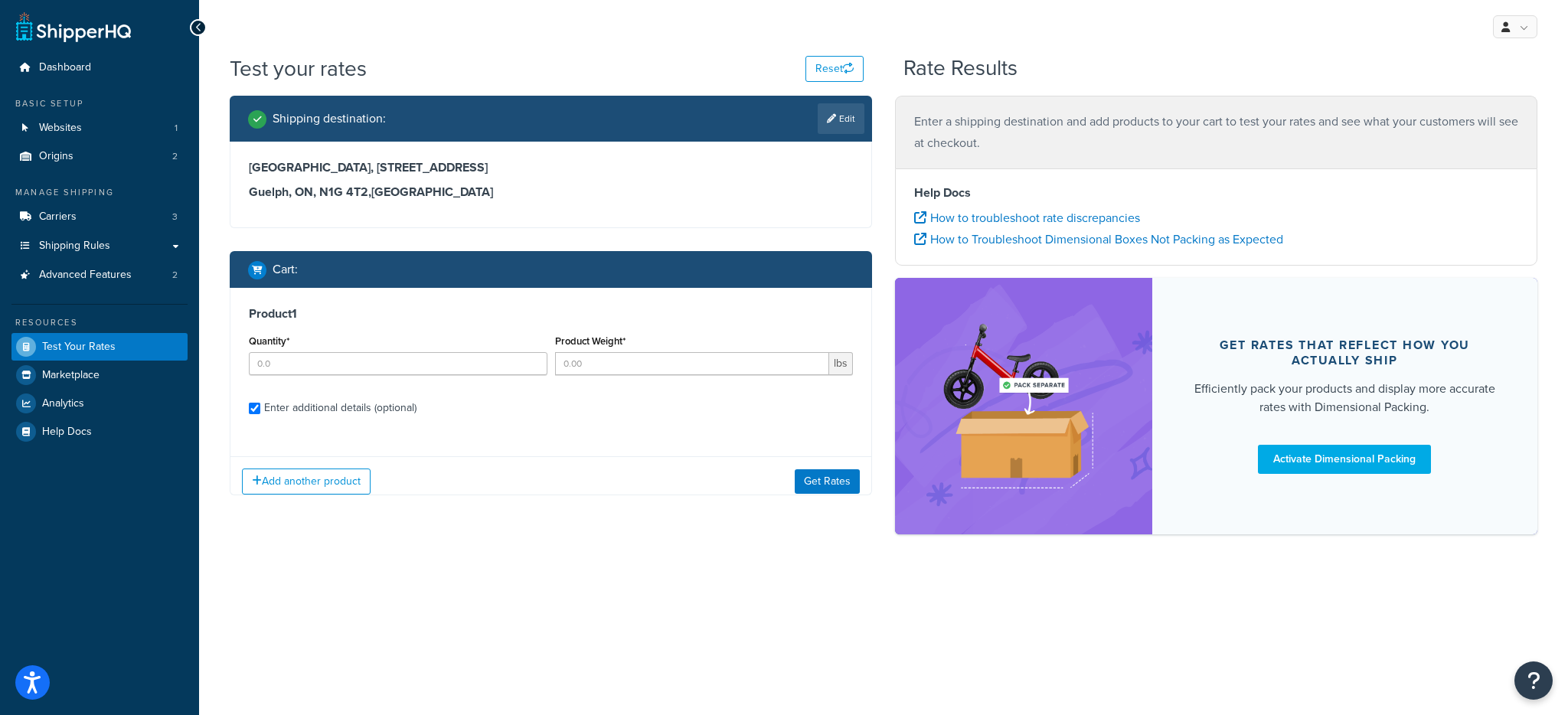
checkbox input "true"
type input "2"
type input "0"
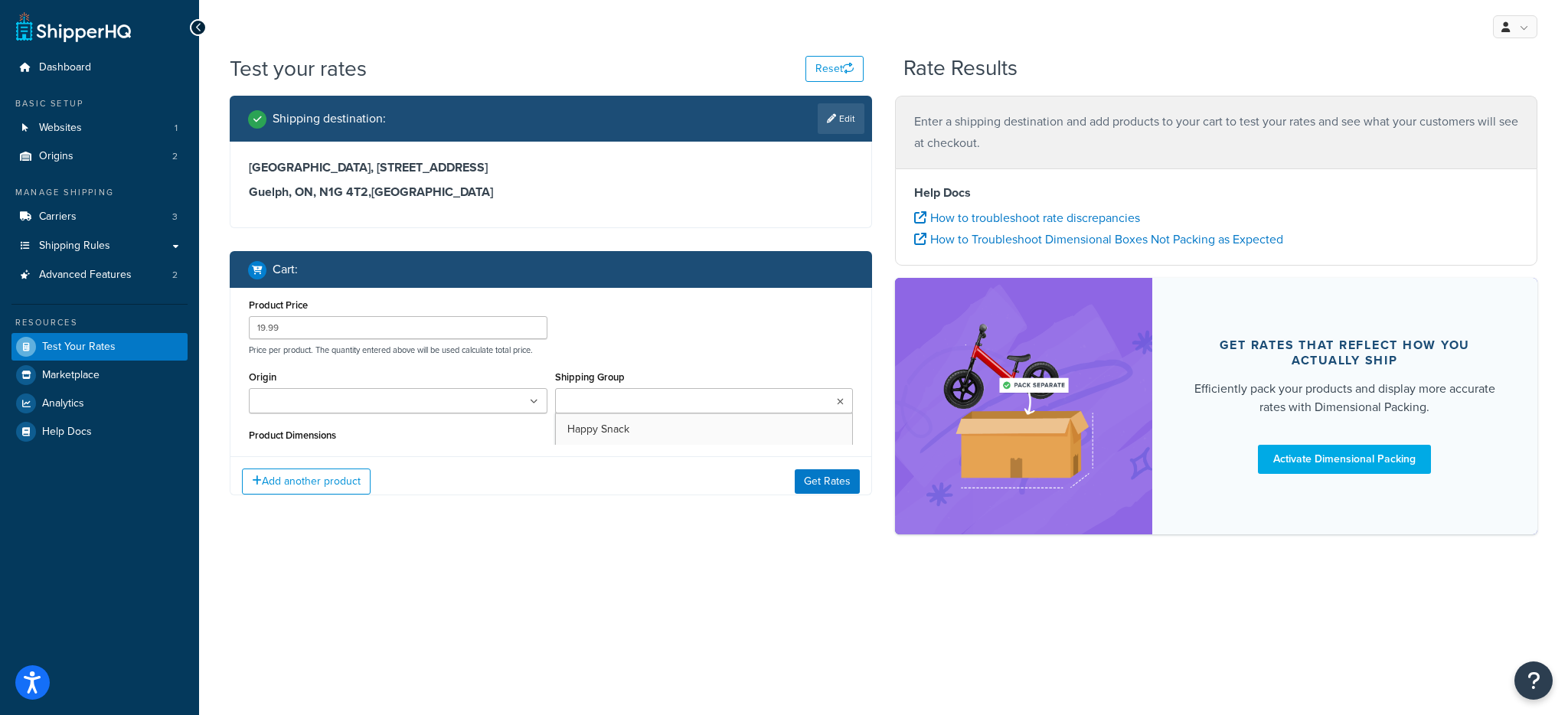
type input "AL"
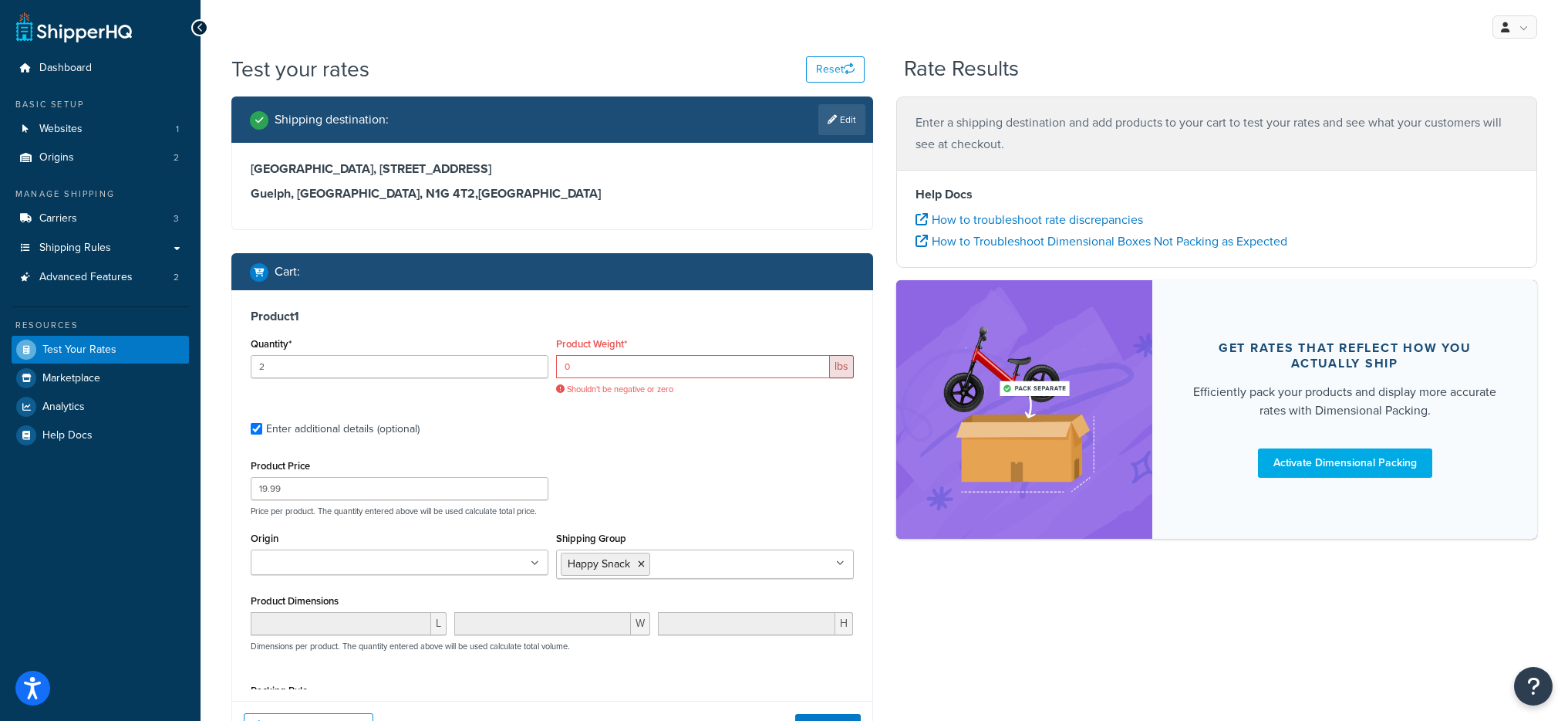
type input "ON"
click at [668, 361] on input "0" at bounding box center [692, 366] width 274 height 23
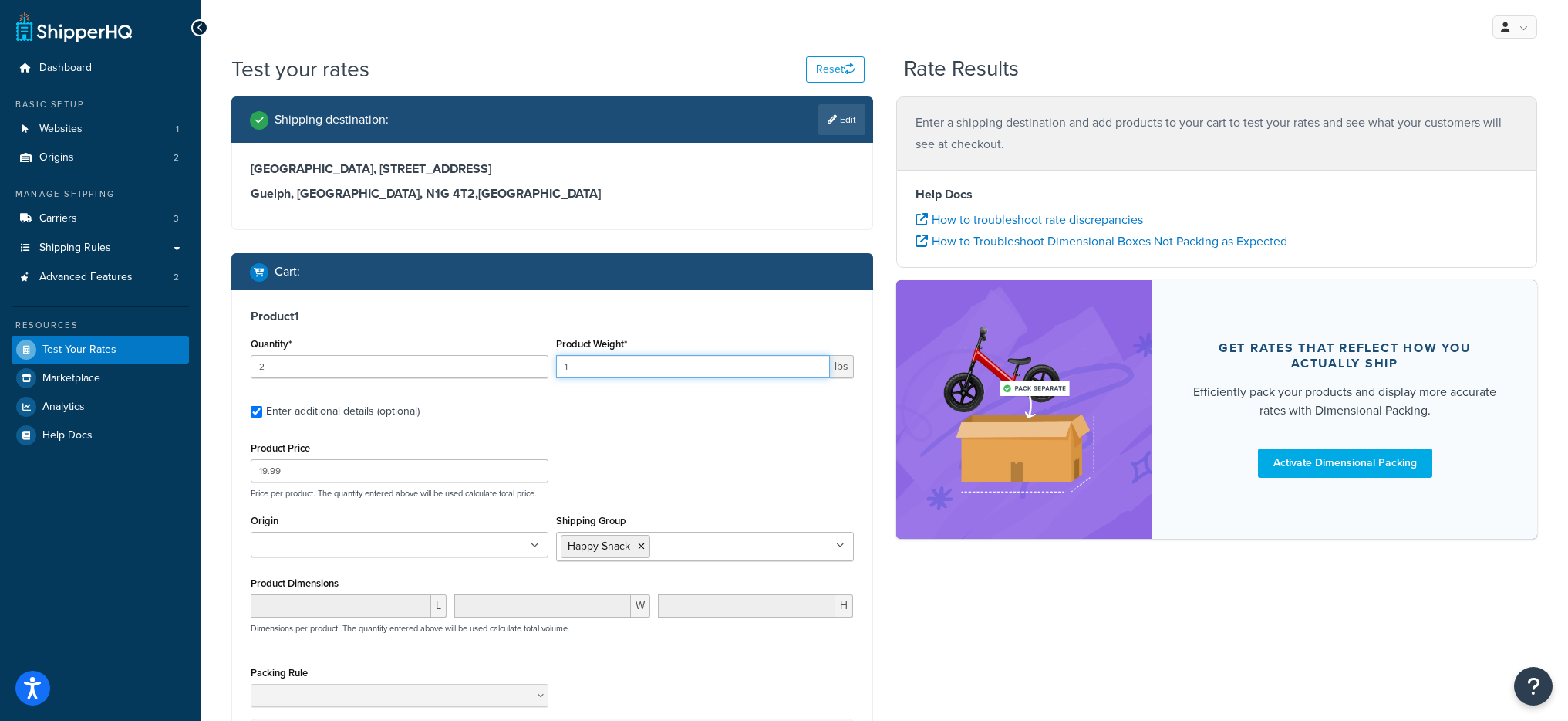
type input "1"
click at [210, 502] on div "Test your rates Reset Rate Results Shipping destination : Edit Research Park Ce…" at bounding box center [884, 479] width 1368 height 849
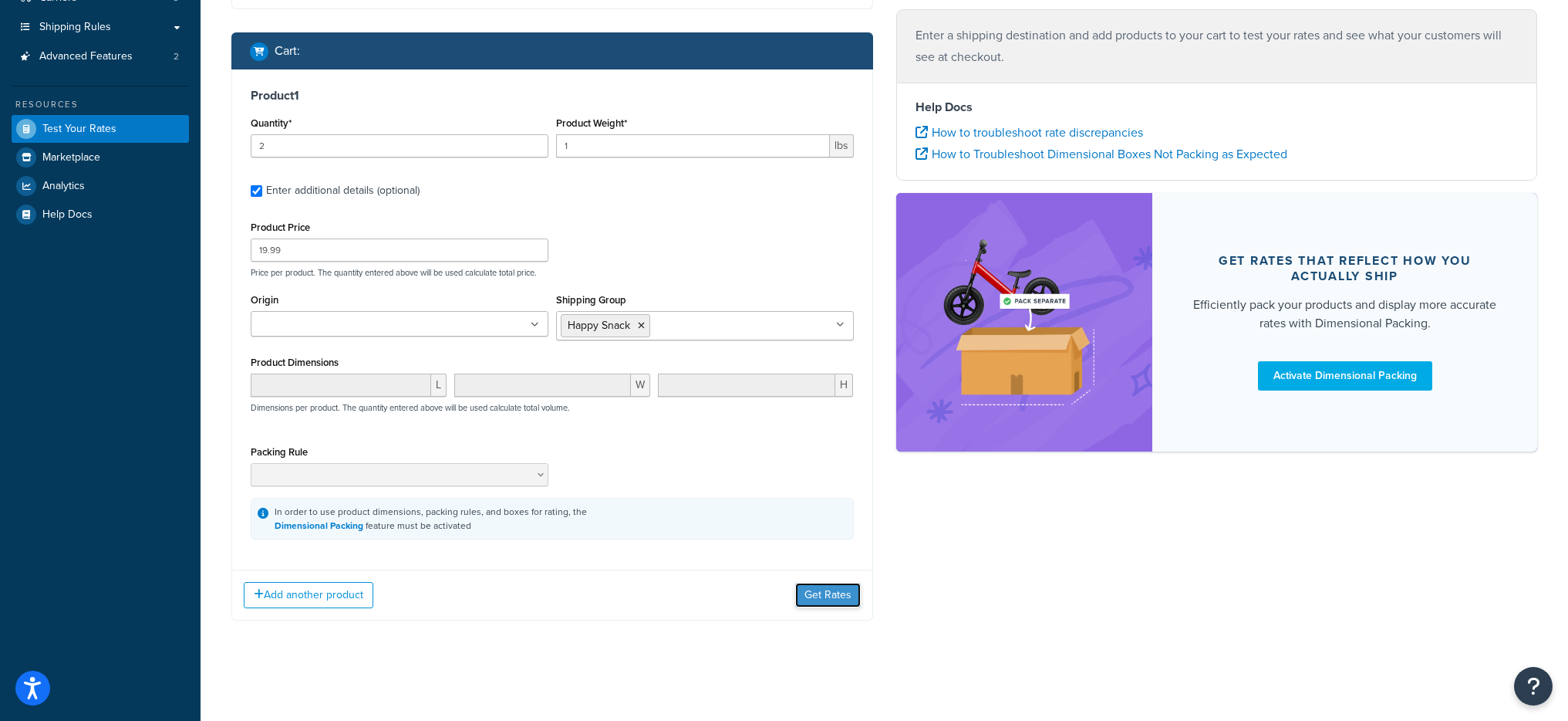
click at [835, 597] on button "Get Rates" at bounding box center [828, 594] width 66 height 24
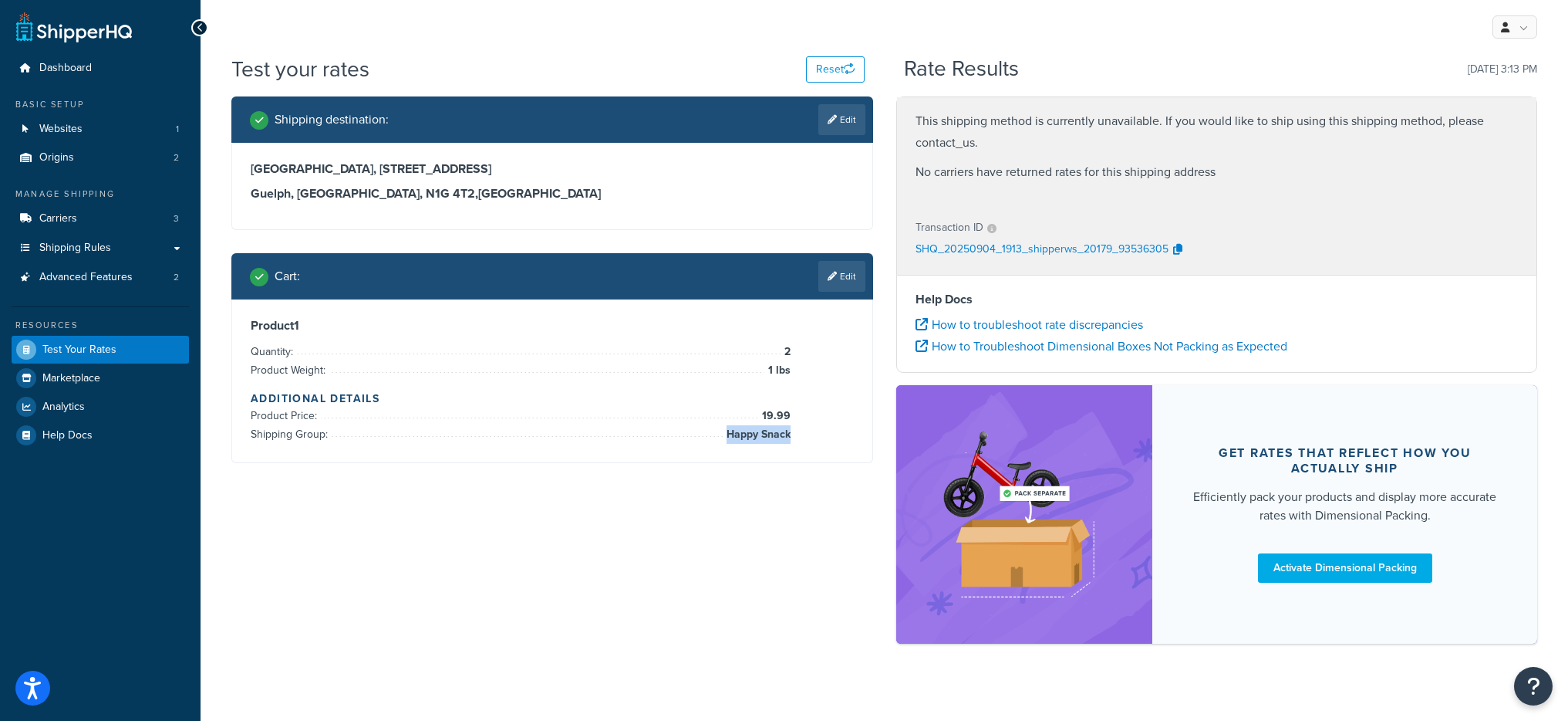
drag, startPoint x: 722, startPoint y: 436, endPoint x: 789, endPoint y: 438, distance: 67.0
click at [789, 438] on span "Happy Snack" at bounding box center [756, 434] width 68 height 18
drag, startPoint x: 680, startPoint y: 487, endPoint x: 580, endPoint y: 414, distance: 123.8
click at [680, 489] on div "Shipping destination : Edit Research Park Centre, 150 Research Lane Suite 225 G…" at bounding box center [884, 378] width 1329 height 562
click at [855, 272] on link "Edit" at bounding box center [842, 276] width 47 height 31
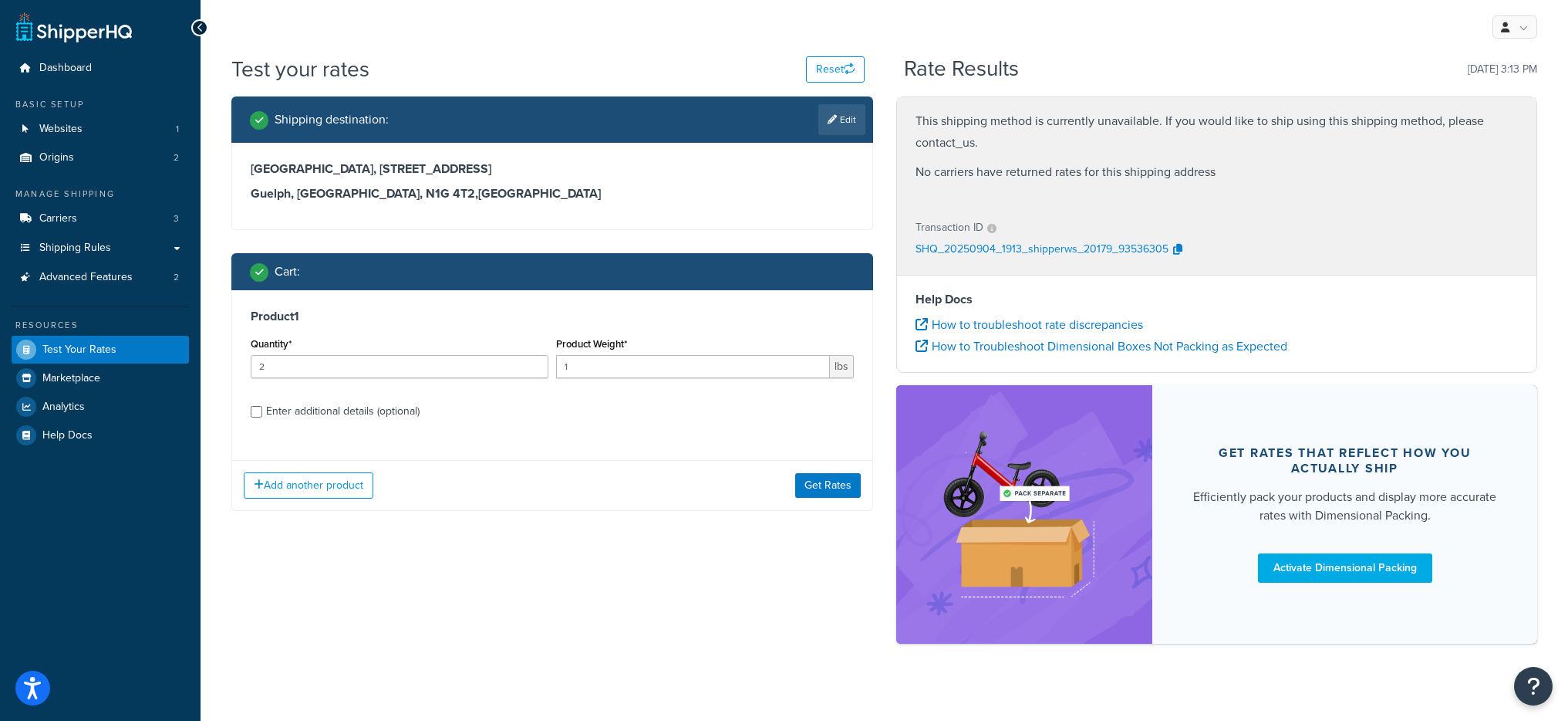
click at [363, 434] on div "Product 1 Quantity* 2 Product Weight* 1 lbs Enter additional details (optional)" at bounding box center [552, 368] width 640 height 158
click at [360, 411] on div "Enter additional details (optional)" at bounding box center [343, 411] width 153 height 21
click at [262, 411] on input "Enter additional details (optional)" at bounding box center [257, 412] width 12 height 12
checkbox input "true"
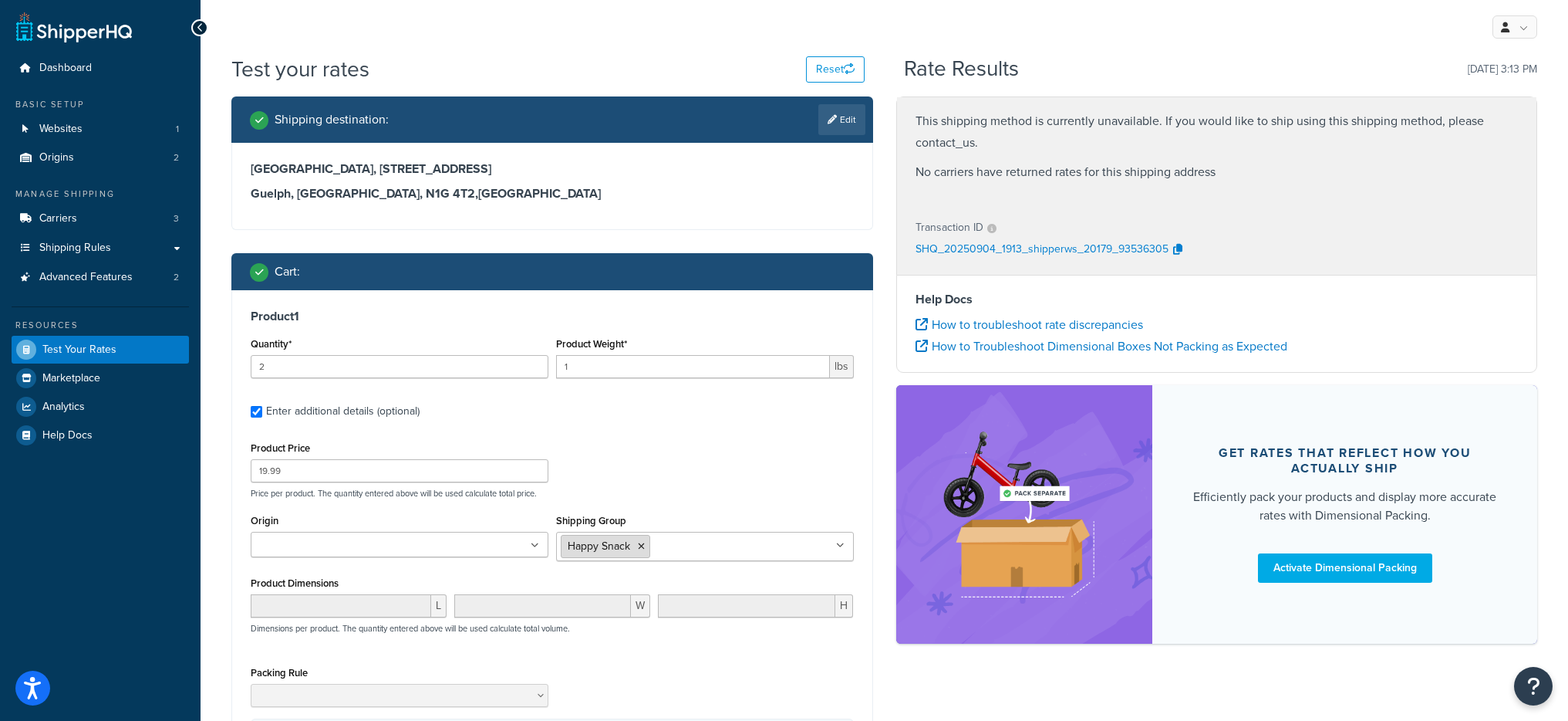
click at [640, 548] on icon at bounding box center [641, 547] width 7 height 10
click at [651, 457] on div "Product Price 19.99 Price per product. The quantity entered above will be used …" at bounding box center [552, 468] width 611 height 61
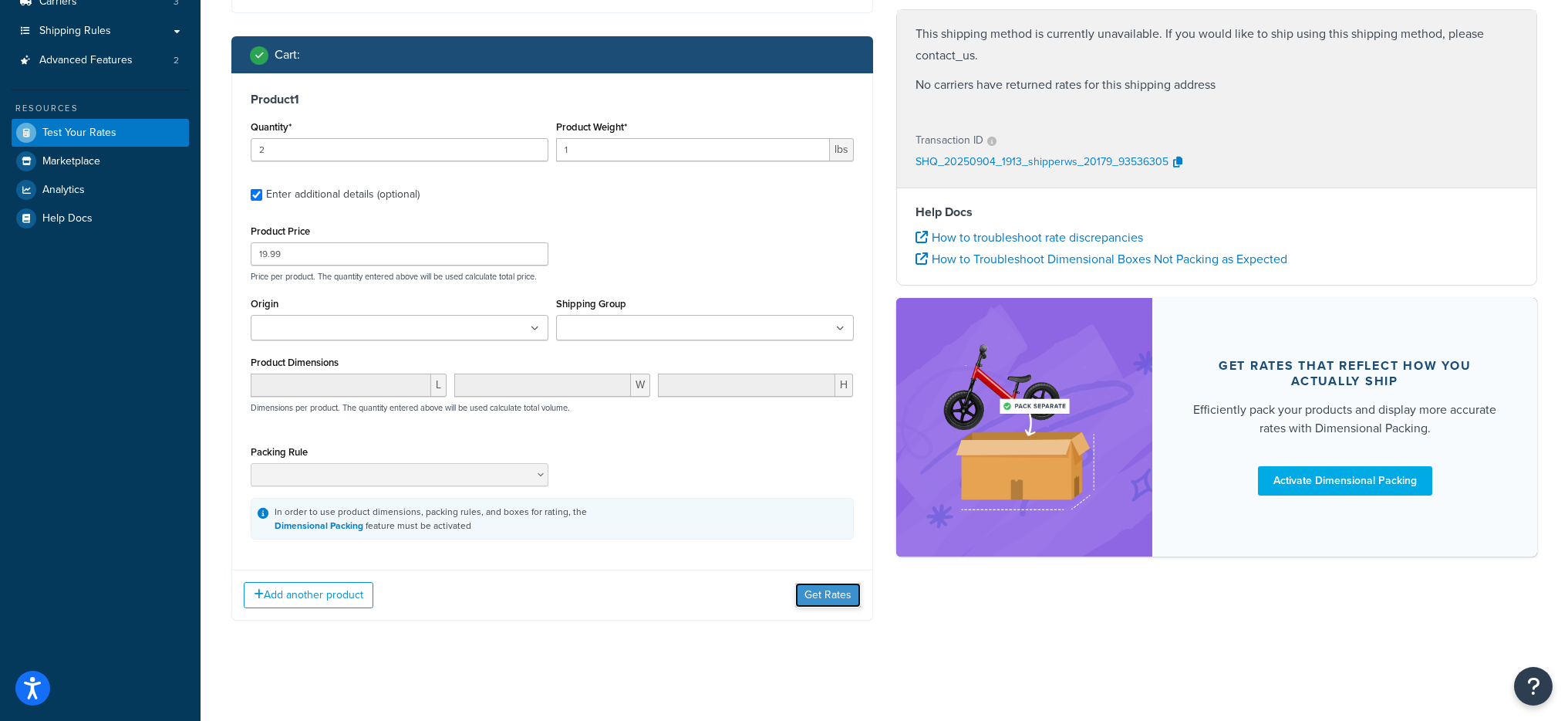
click at [813, 592] on button "Get Rates" at bounding box center [828, 594] width 66 height 24
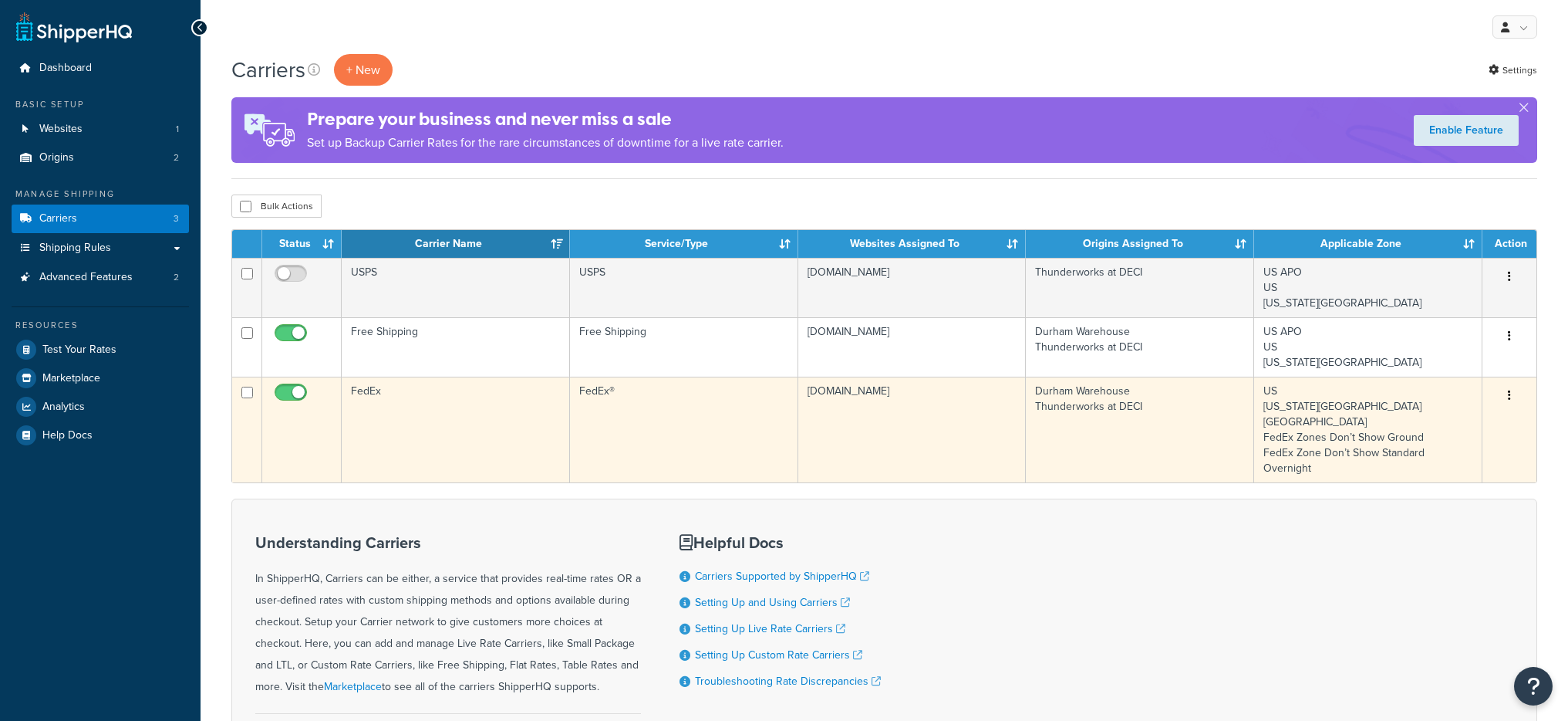
click at [603, 440] on td "FedEx®" at bounding box center [684, 429] width 229 height 106
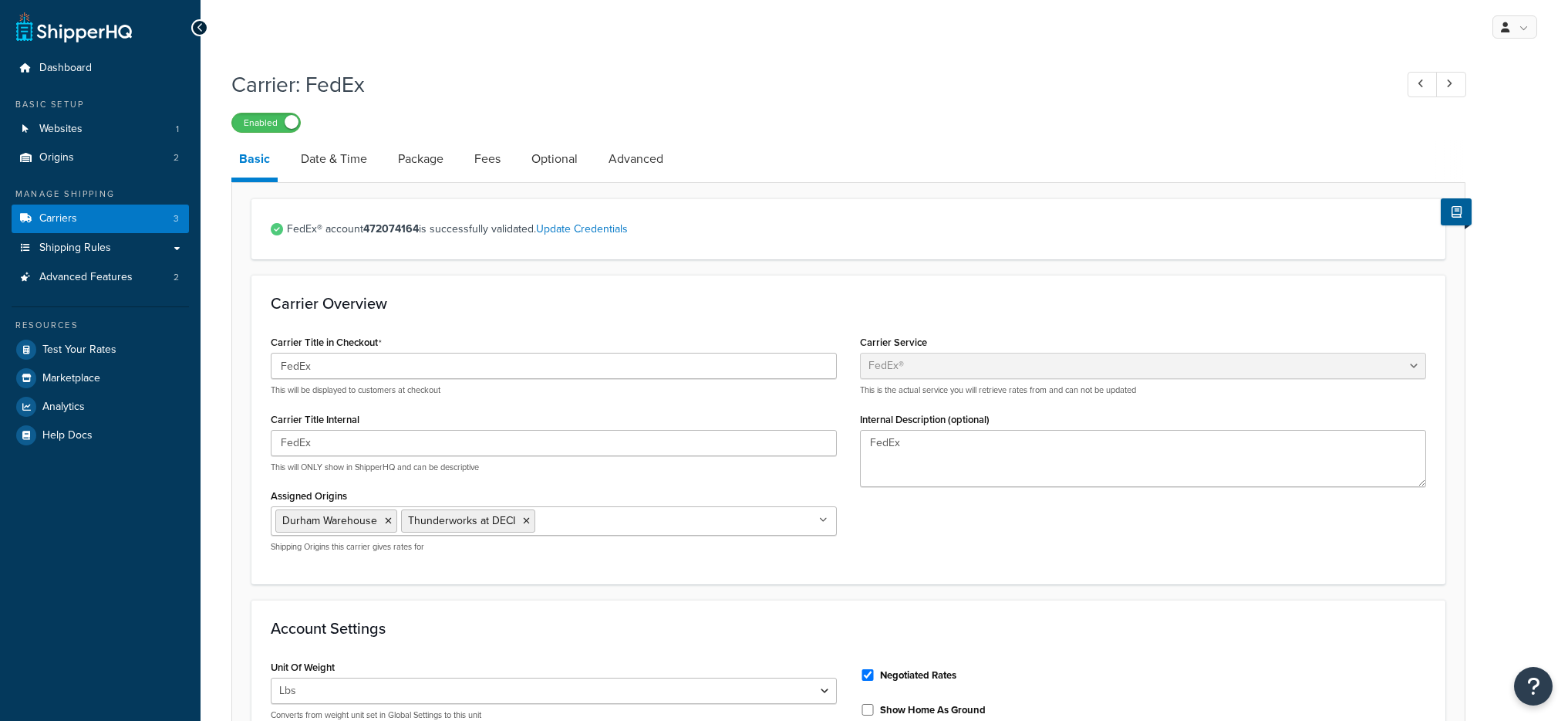
select select "fedEx"
select select "REGULAR_PICKUP"
select select "YOUR_PACKAGING"
click at [129, 225] on link "Carriers 3" at bounding box center [100, 218] width 177 height 28
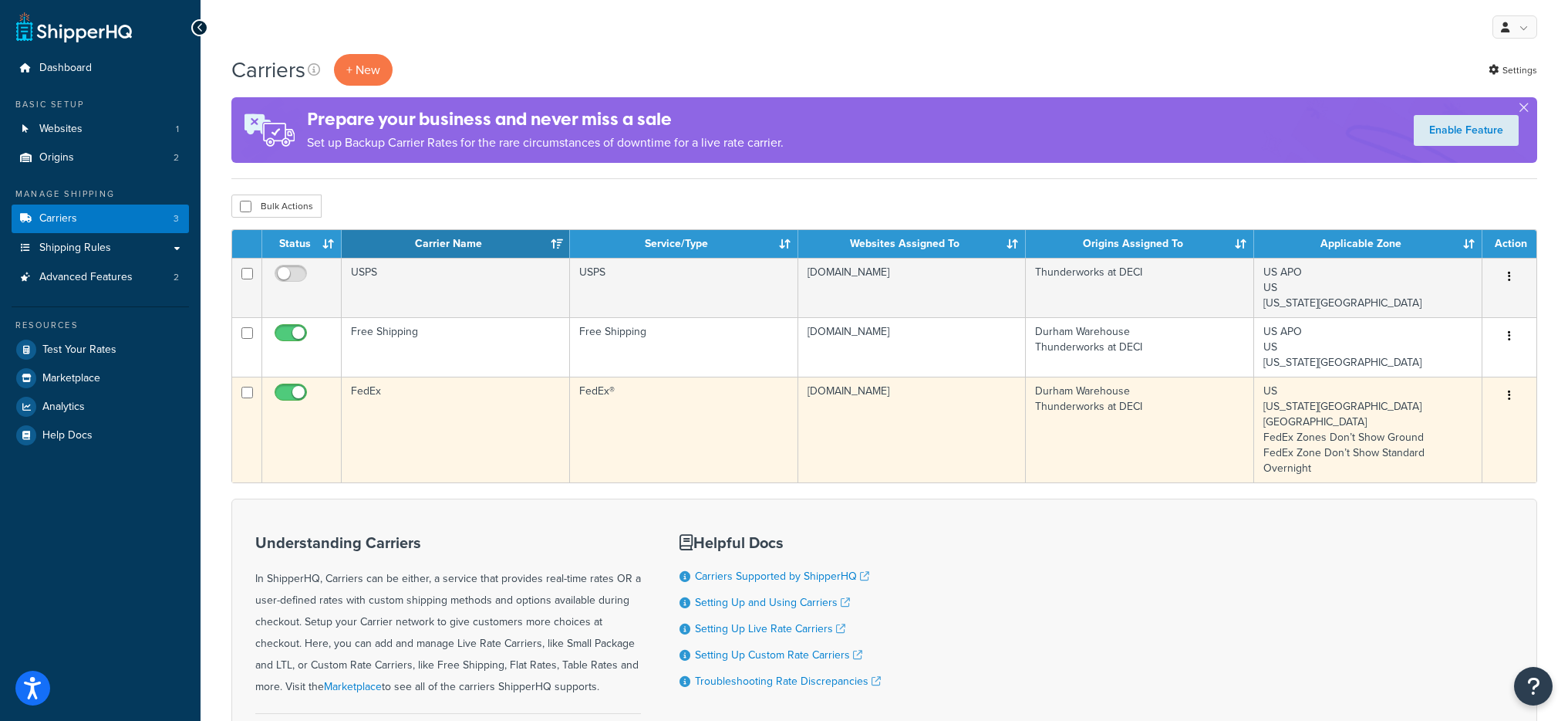
click at [479, 419] on td "FedEx" at bounding box center [456, 429] width 229 height 106
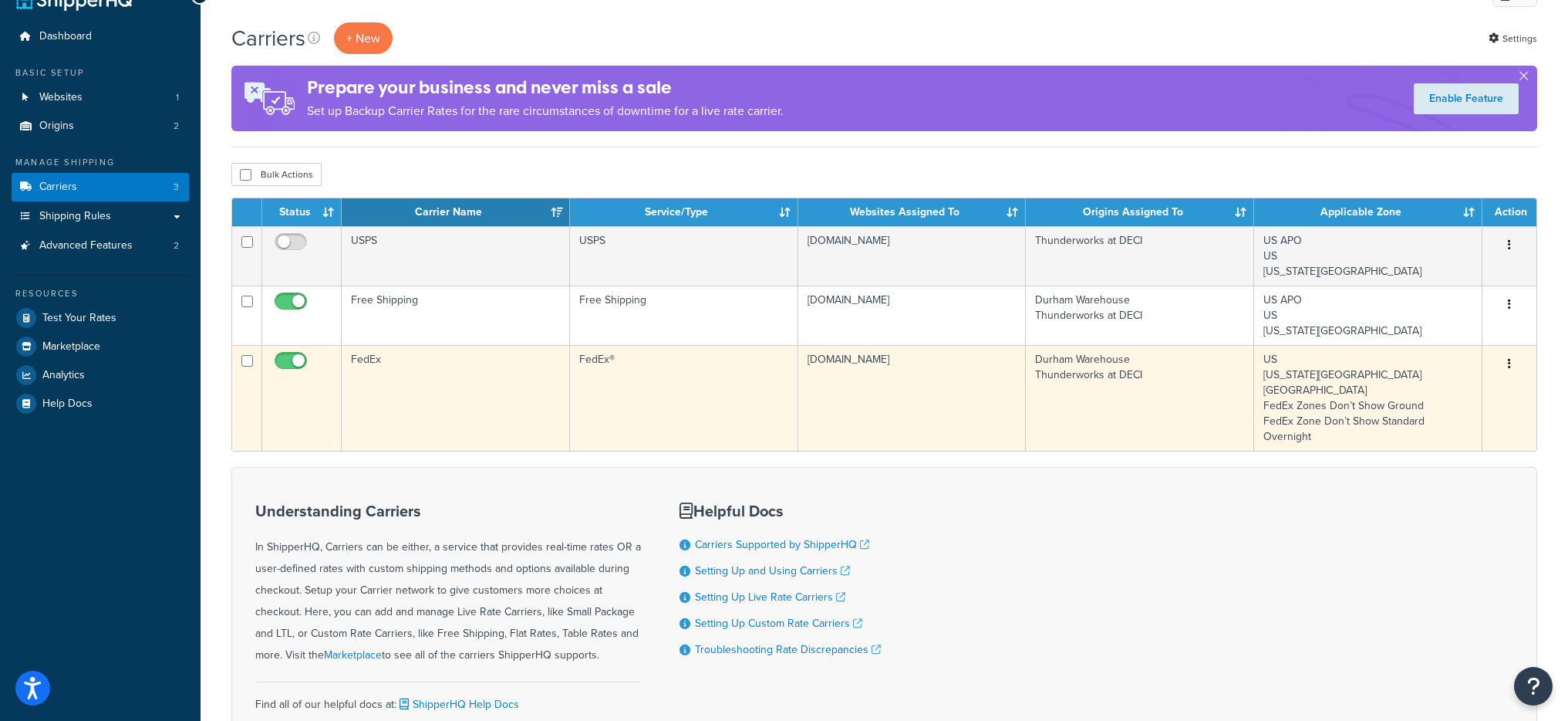
scroll to position [49, 0]
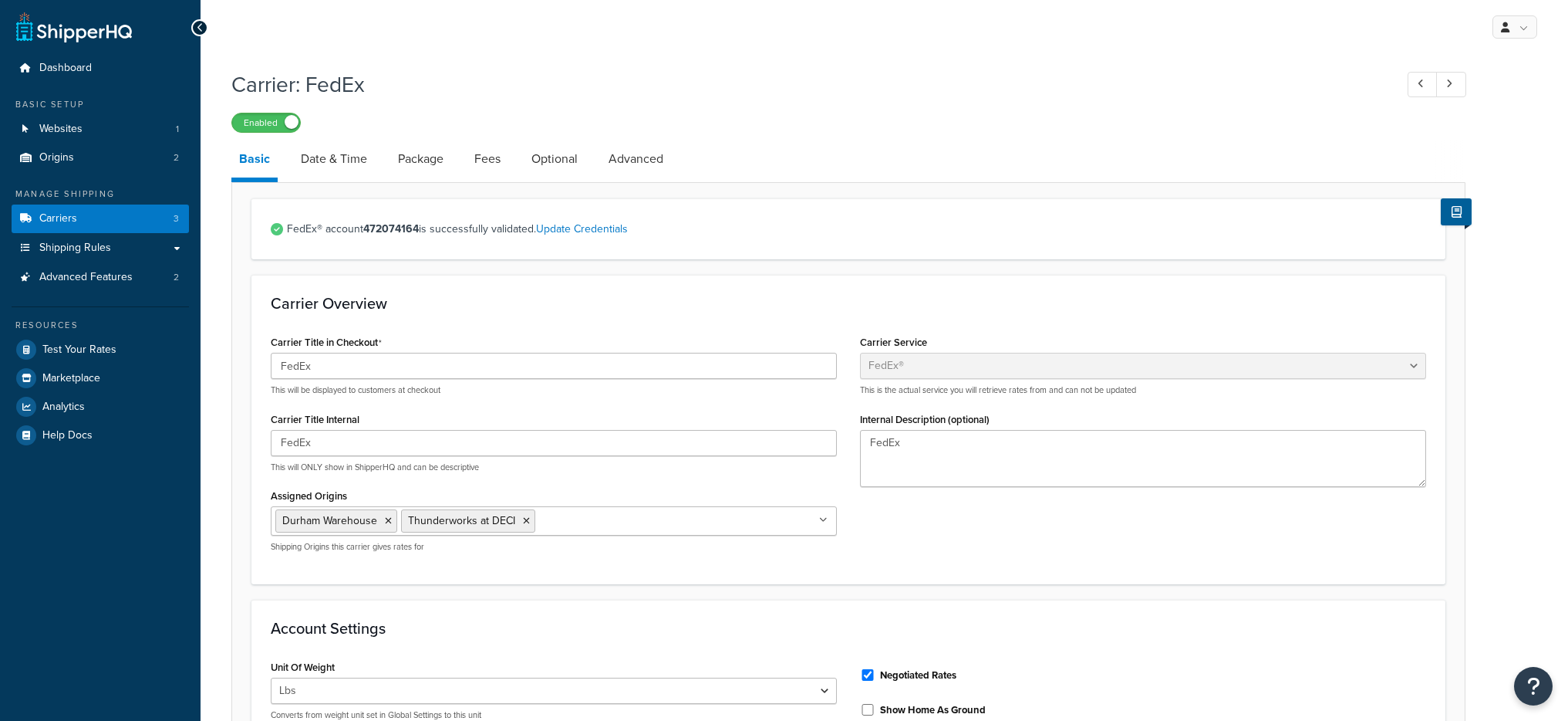
select select "fedEx"
select select "REGULAR_PICKUP"
select select "YOUR_PACKAGING"
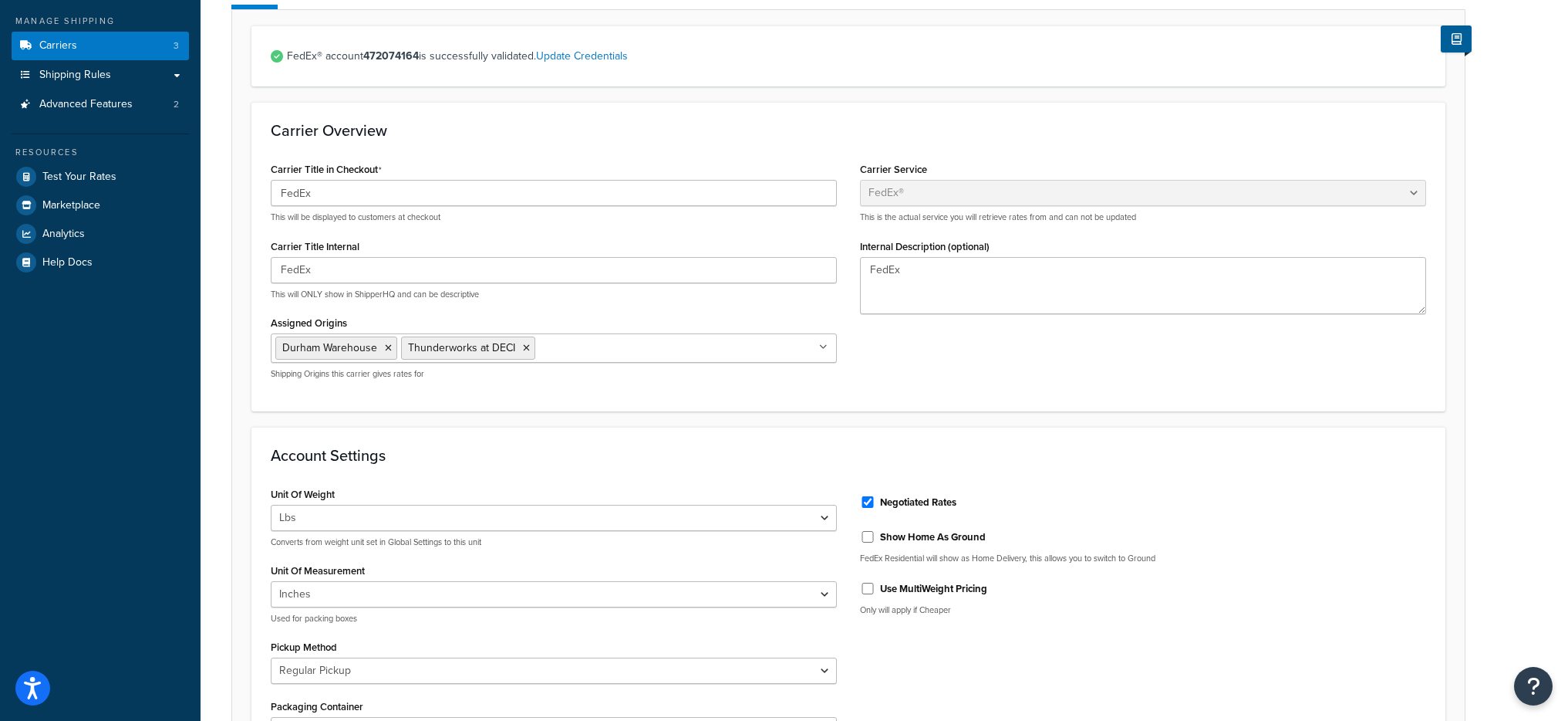
scroll to position [165, 0]
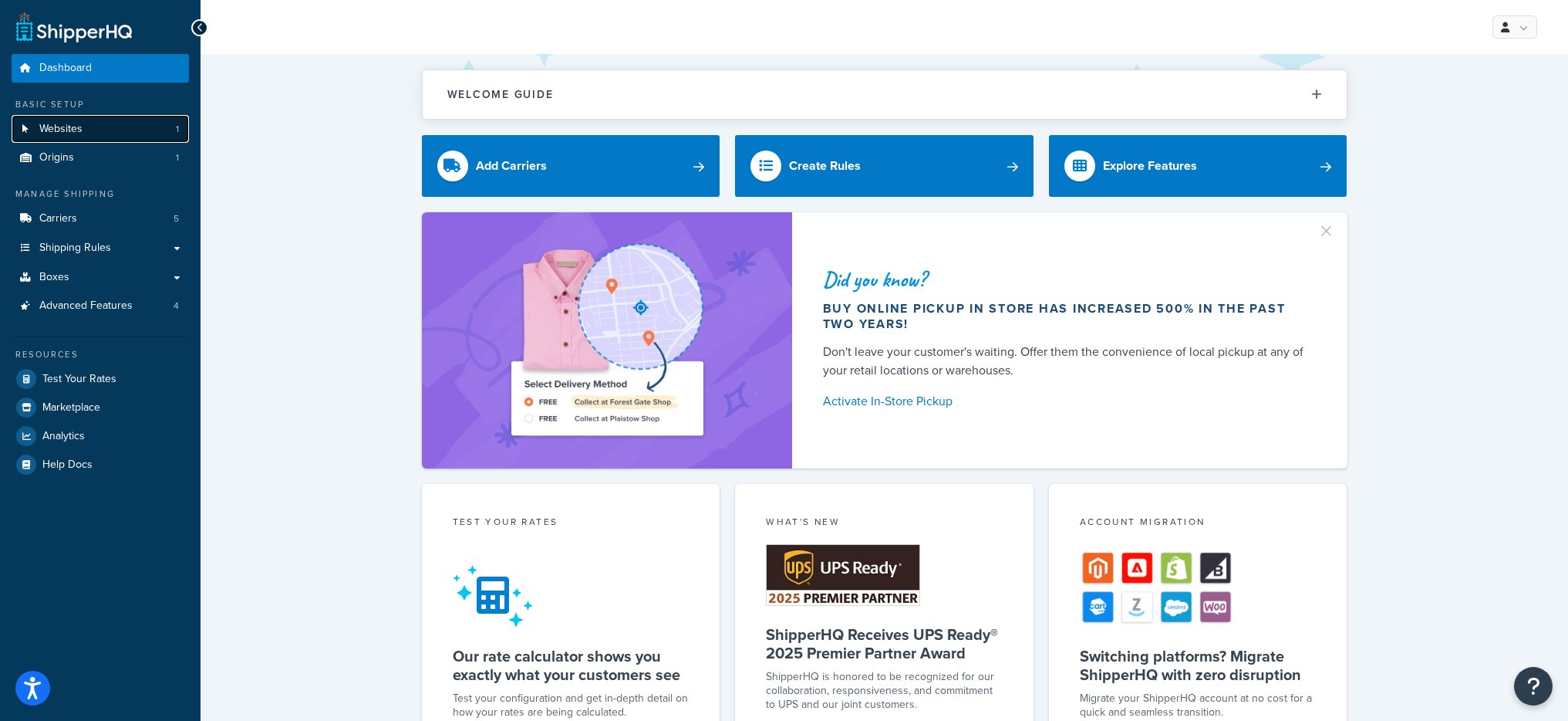
click at [137, 132] on link "Websites 1" at bounding box center [100, 129] width 177 height 28
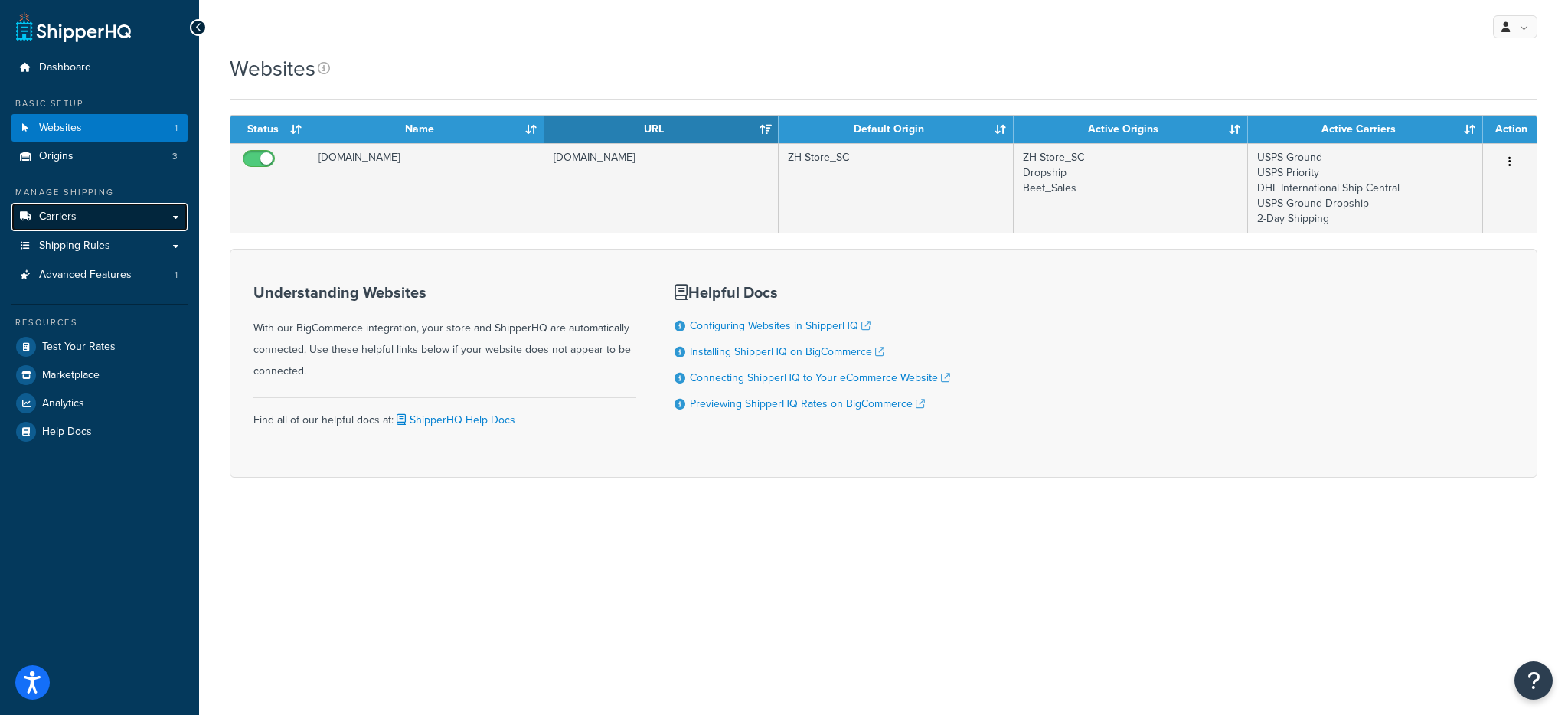
click at [111, 211] on link "Carriers" at bounding box center [99, 216] width 176 height 28
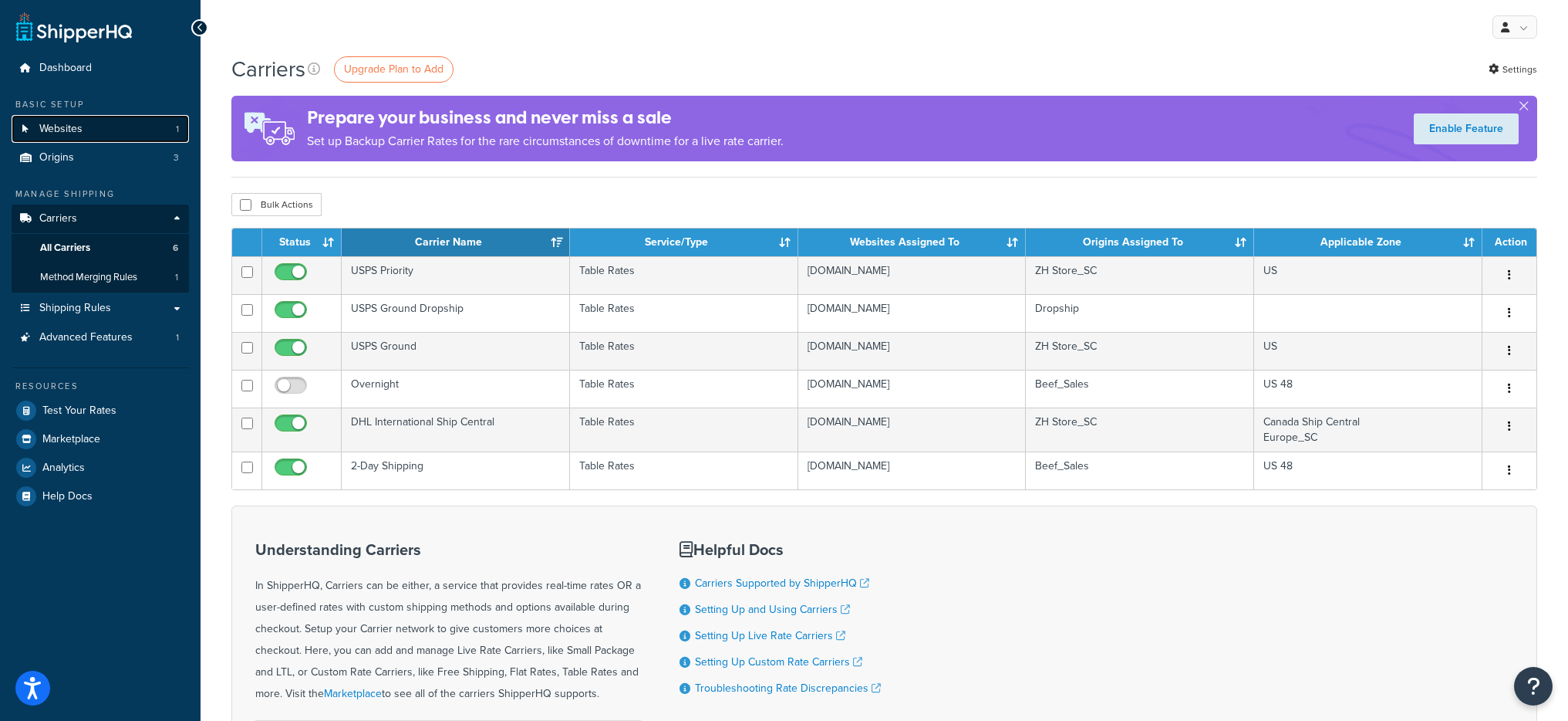
click at [96, 130] on link "Websites 1" at bounding box center [100, 129] width 177 height 28
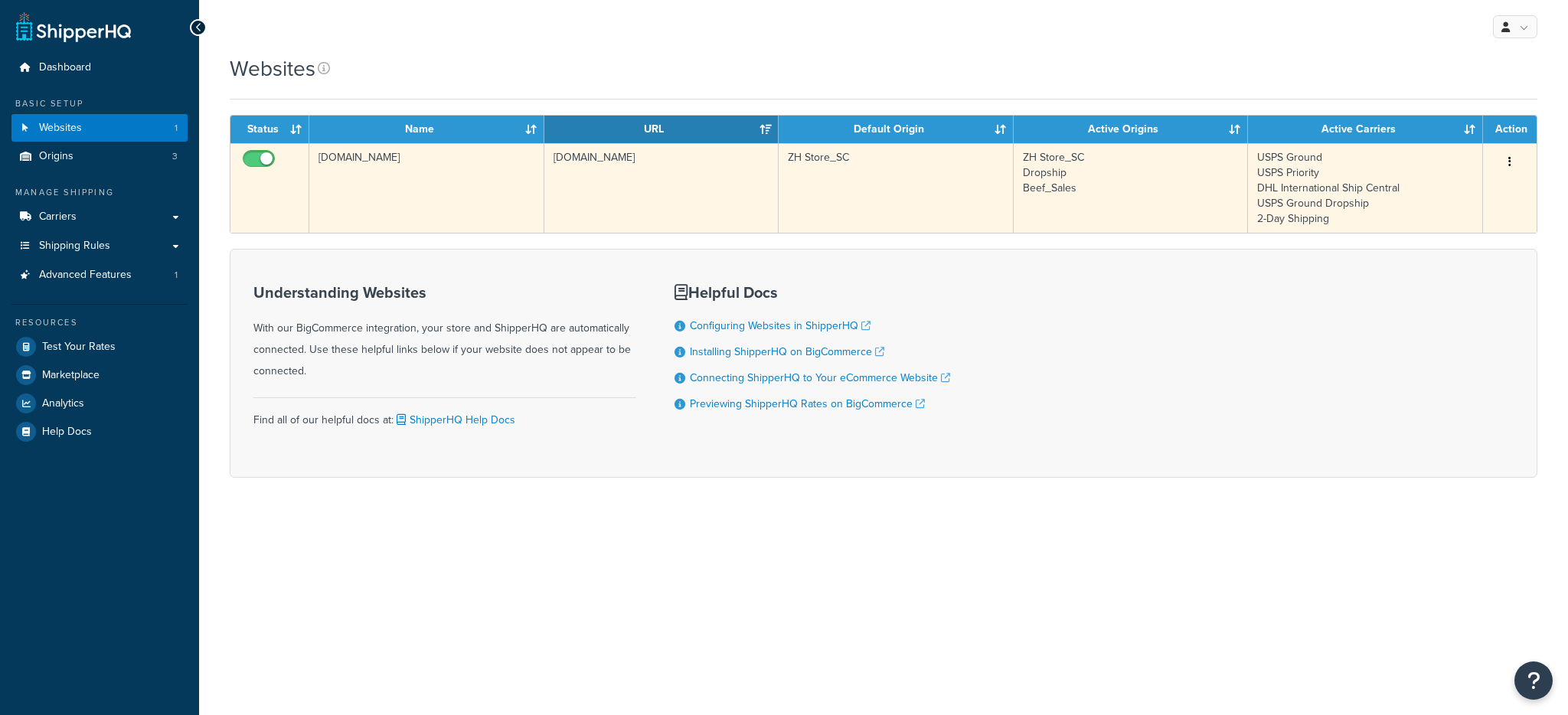
click at [470, 186] on td "[DOMAIN_NAME]" at bounding box center [427, 187] width 235 height 89
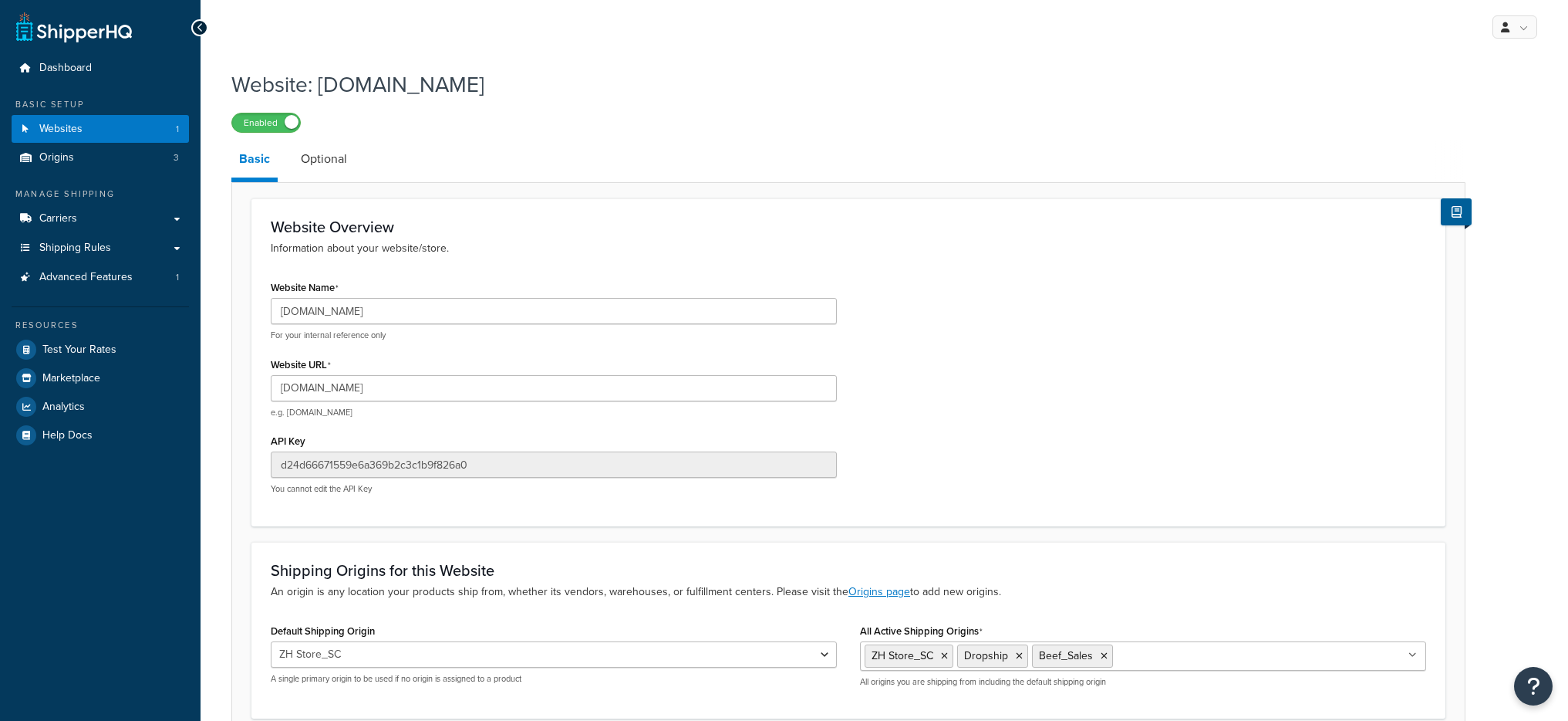
click at [426, 297] on div "Website Name checkout.zhstore.com For your internal reference only" at bounding box center [554, 308] width 566 height 65
click at [434, 317] on input "checkout.zhstore.com" at bounding box center [554, 310] width 566 height 26
click at [359, 310] on input "[DOMAIN_NAME]" at bounding box center [554, 310] width 566 height 26
click at [359, 310] on input "checkout.zhstore.com" at bounding box center [554, 310] width 566 height 26
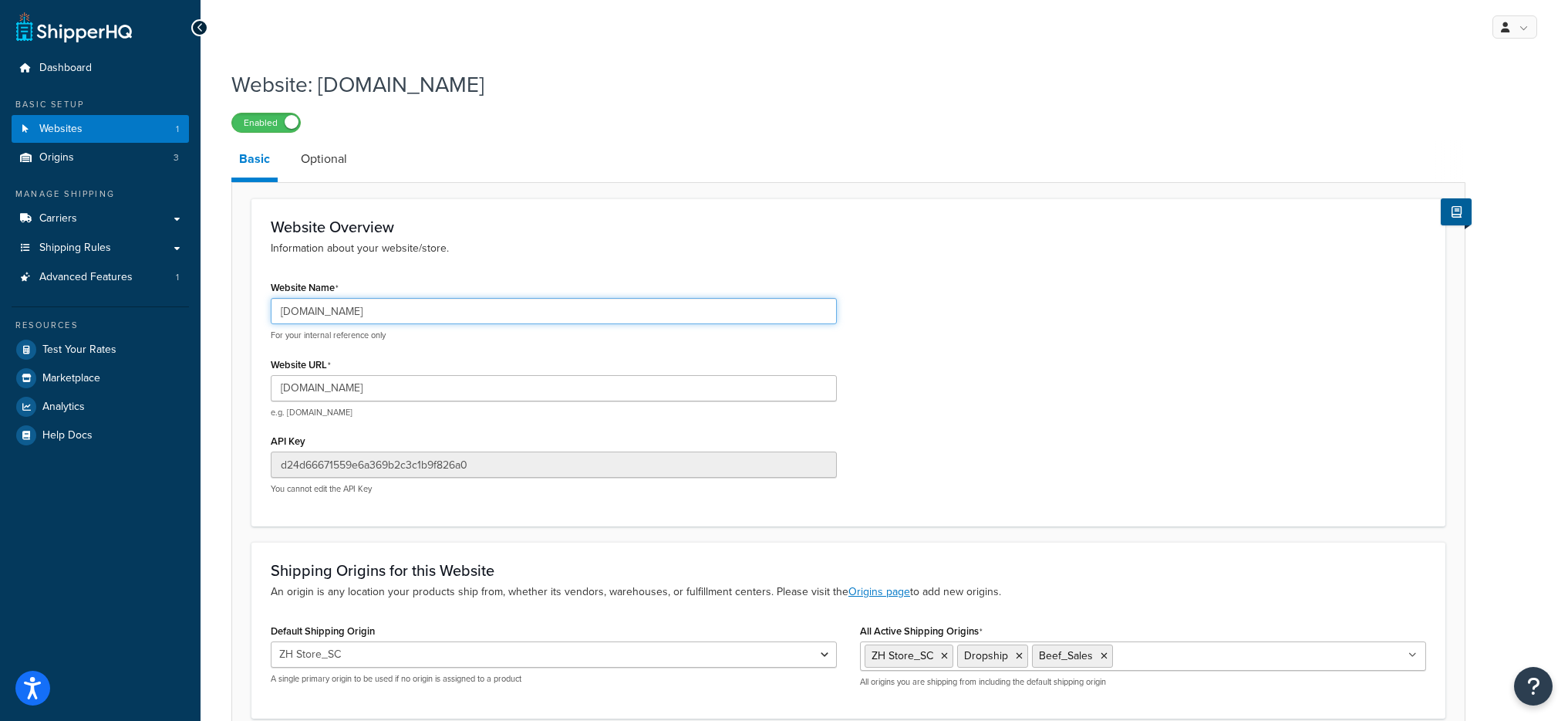
click at [359, 310] on input "checkout.zhstore.com" at bounding box center [554, 310] width 566 height 26
click at [74, 352] on span "Test Your Rates" at bounding box center [79, 350] width 74 height 14
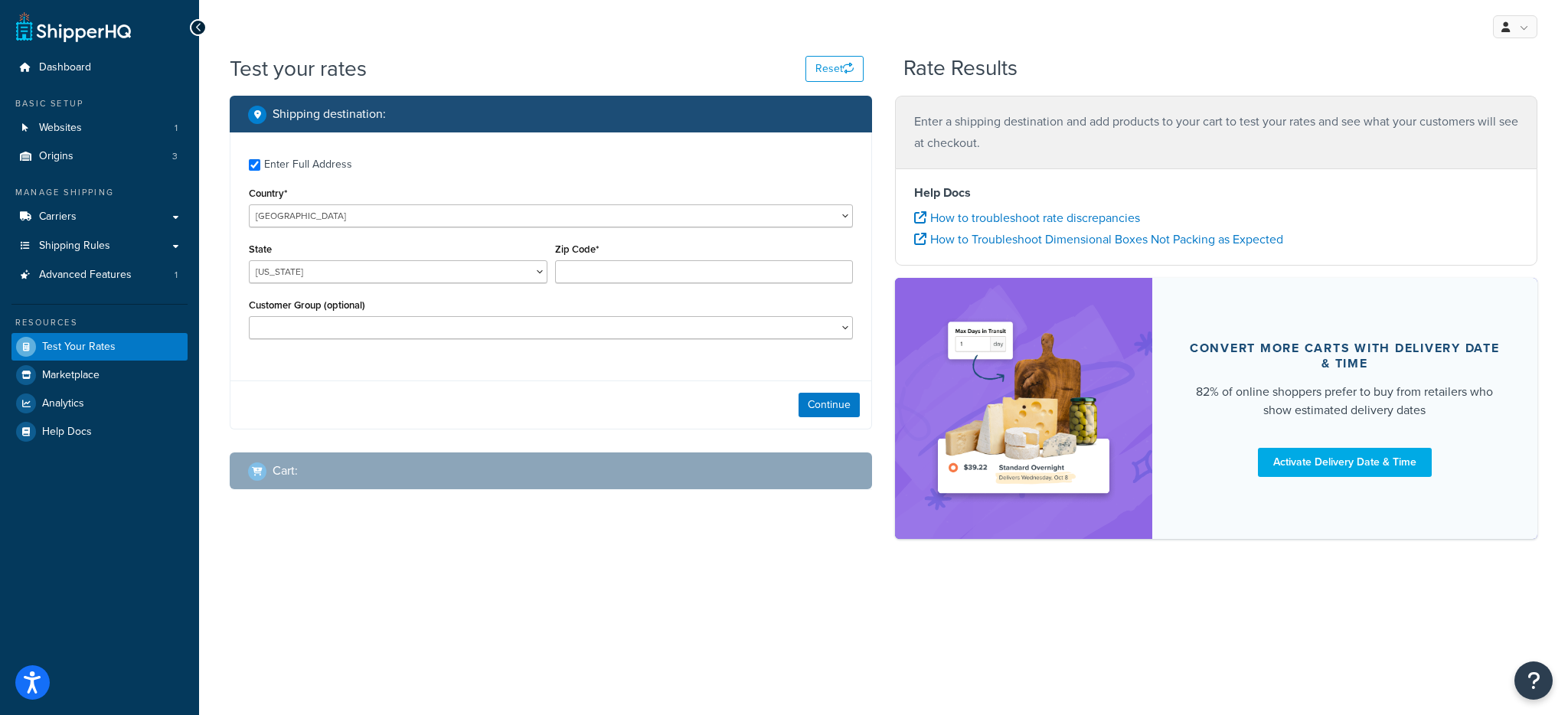
checkbox input "true"
type input "92064"
select select "CA"
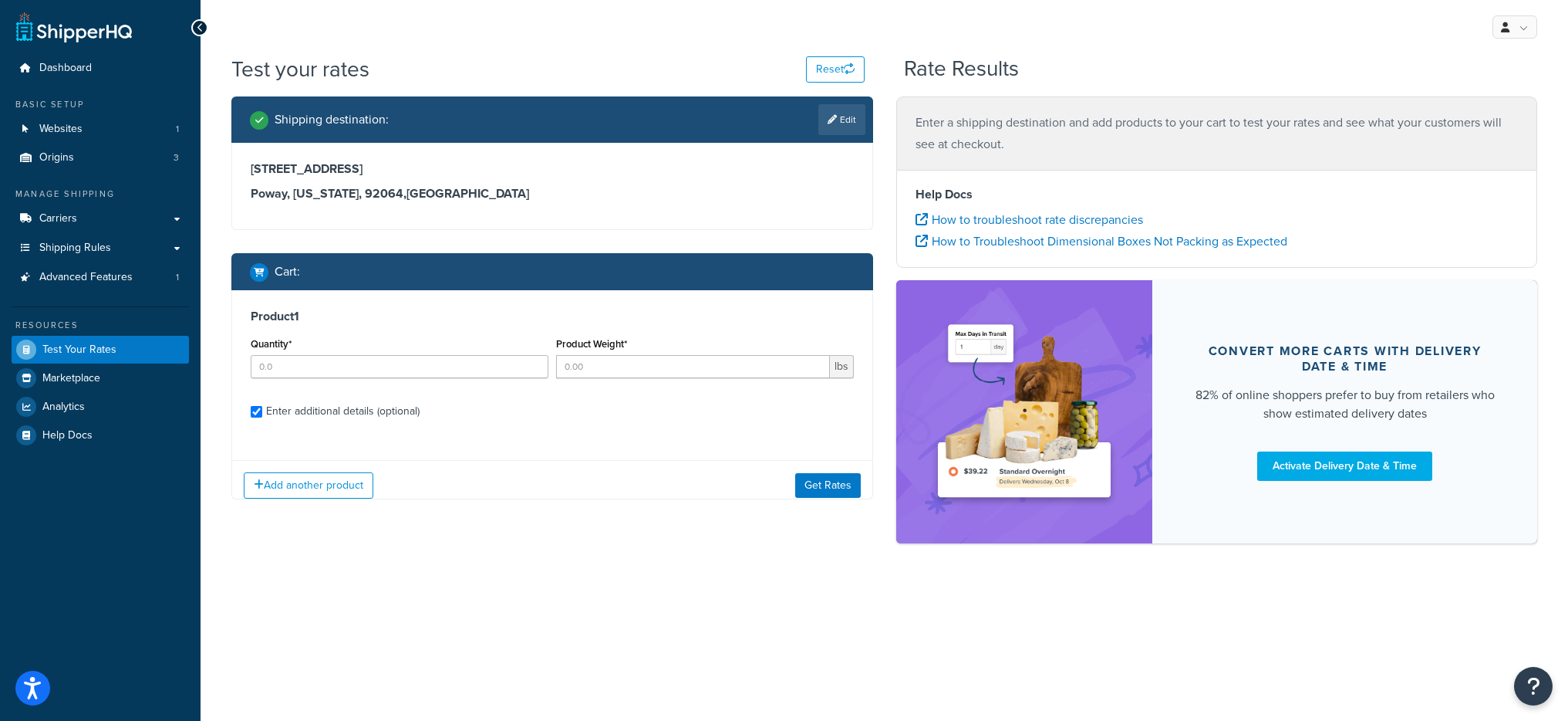
checkbox input "true"
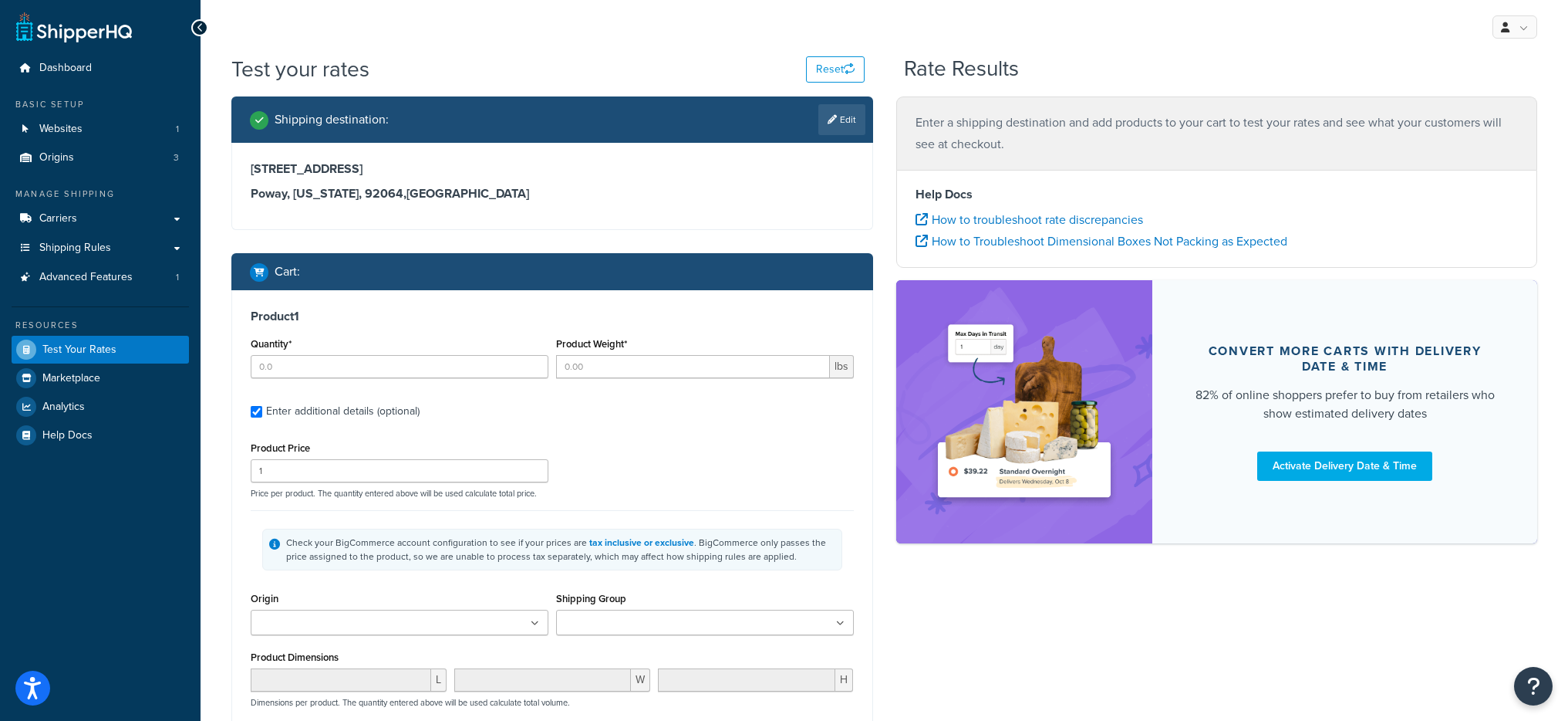
type input "1"
type input "0.5"
type input "0"
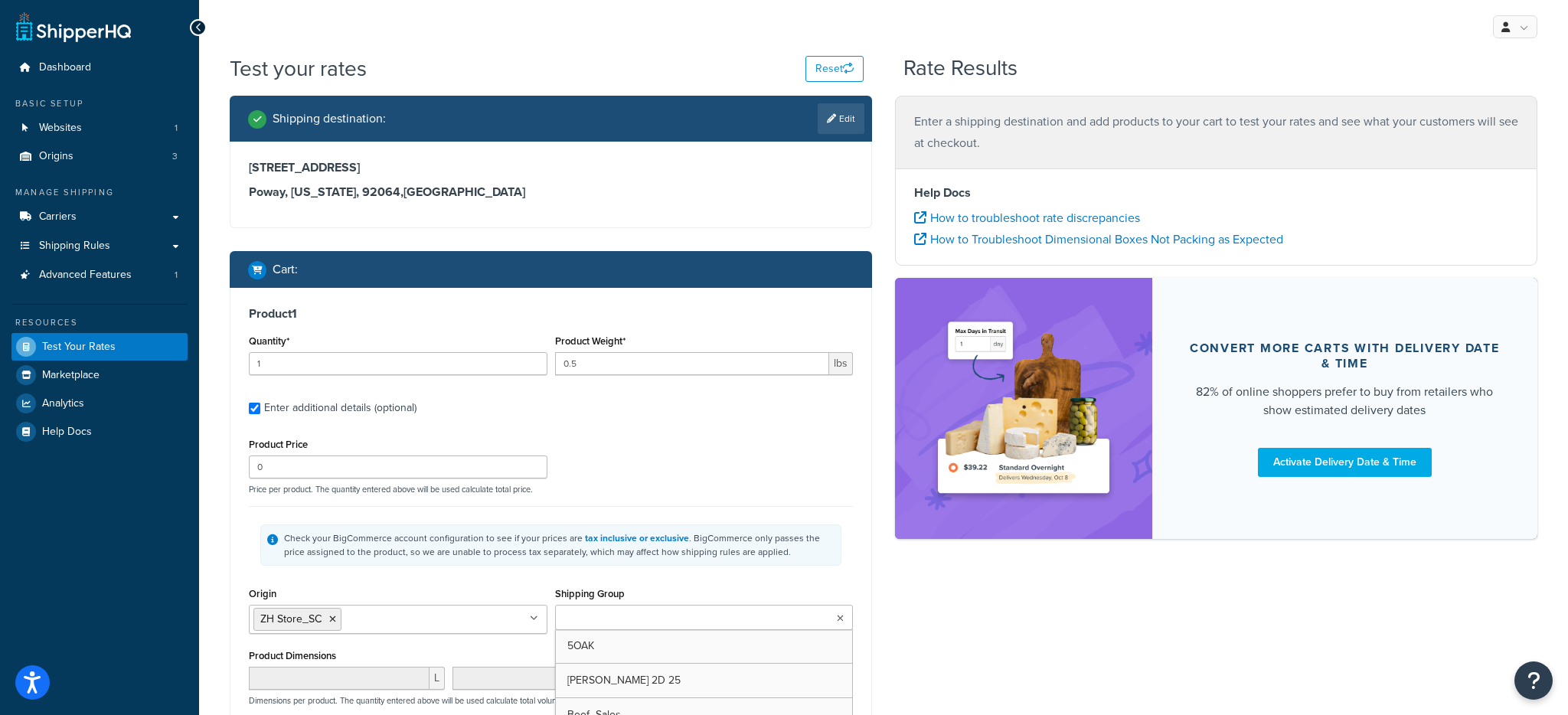
type input "1"
type input "0.0625"
type input "0"
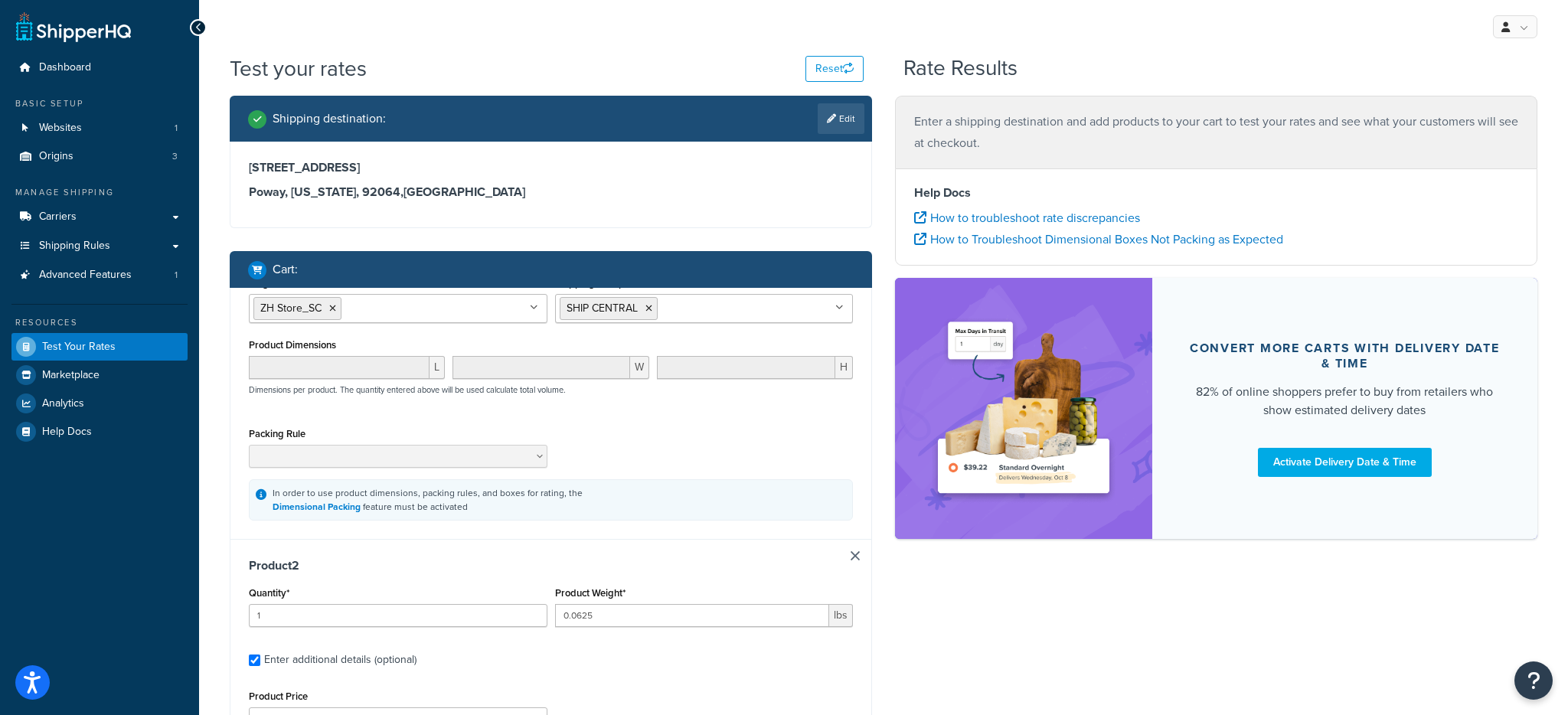
type input "1"
type input "0.75"
type input "280"
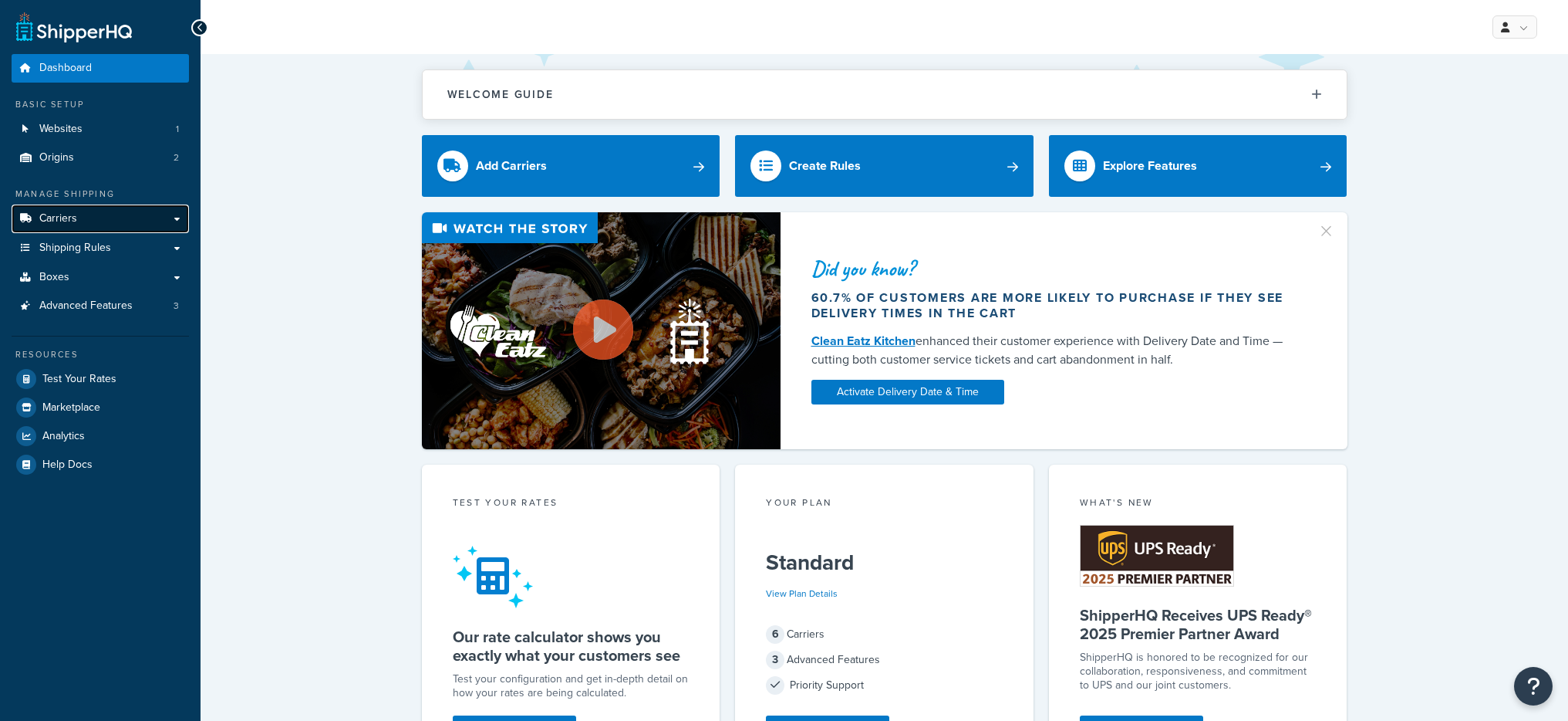
click at [114, 226] on link "Carriers" at bounding box center [100, 218] width 177 height 28
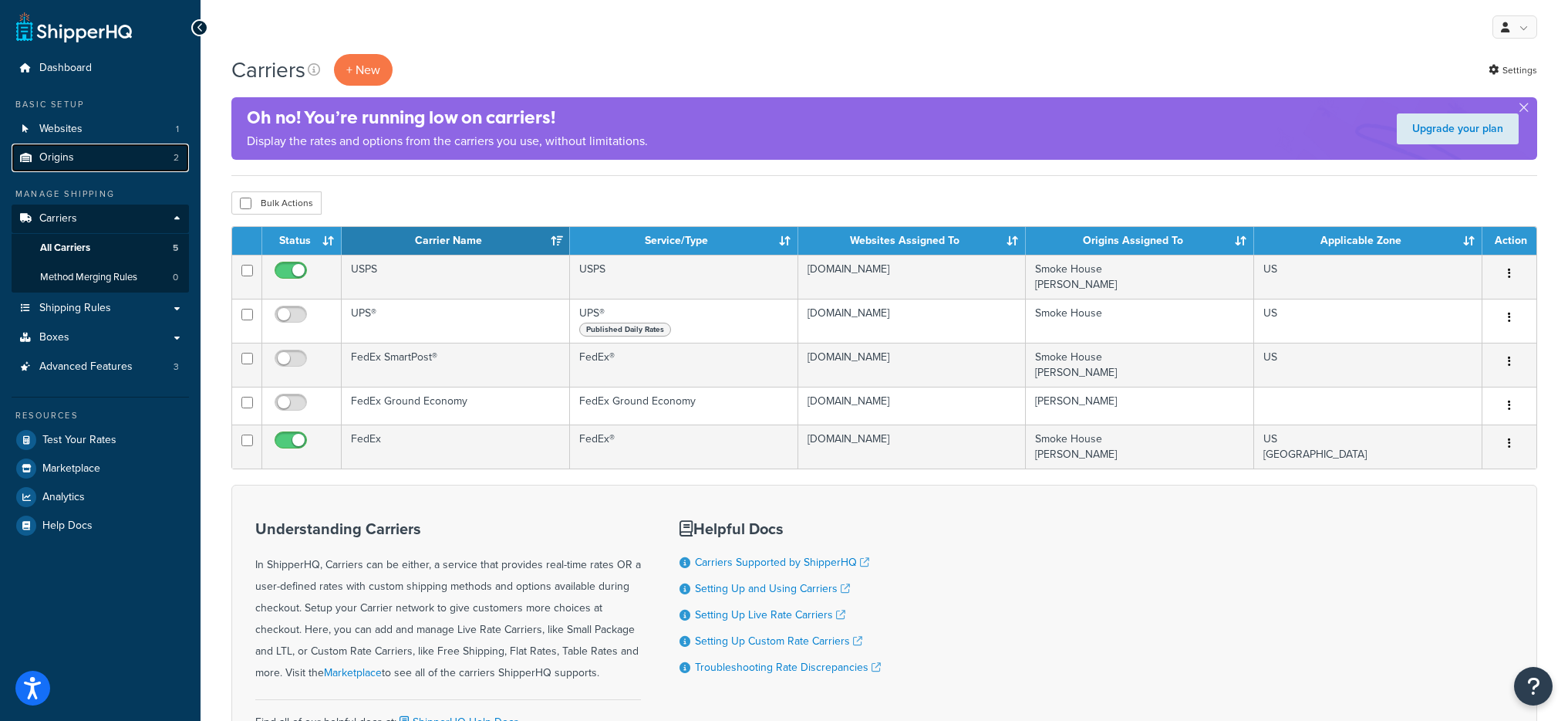
click at [158, 154] on link "Origins 2" at bounding box center [100, 157] width 177 height 28
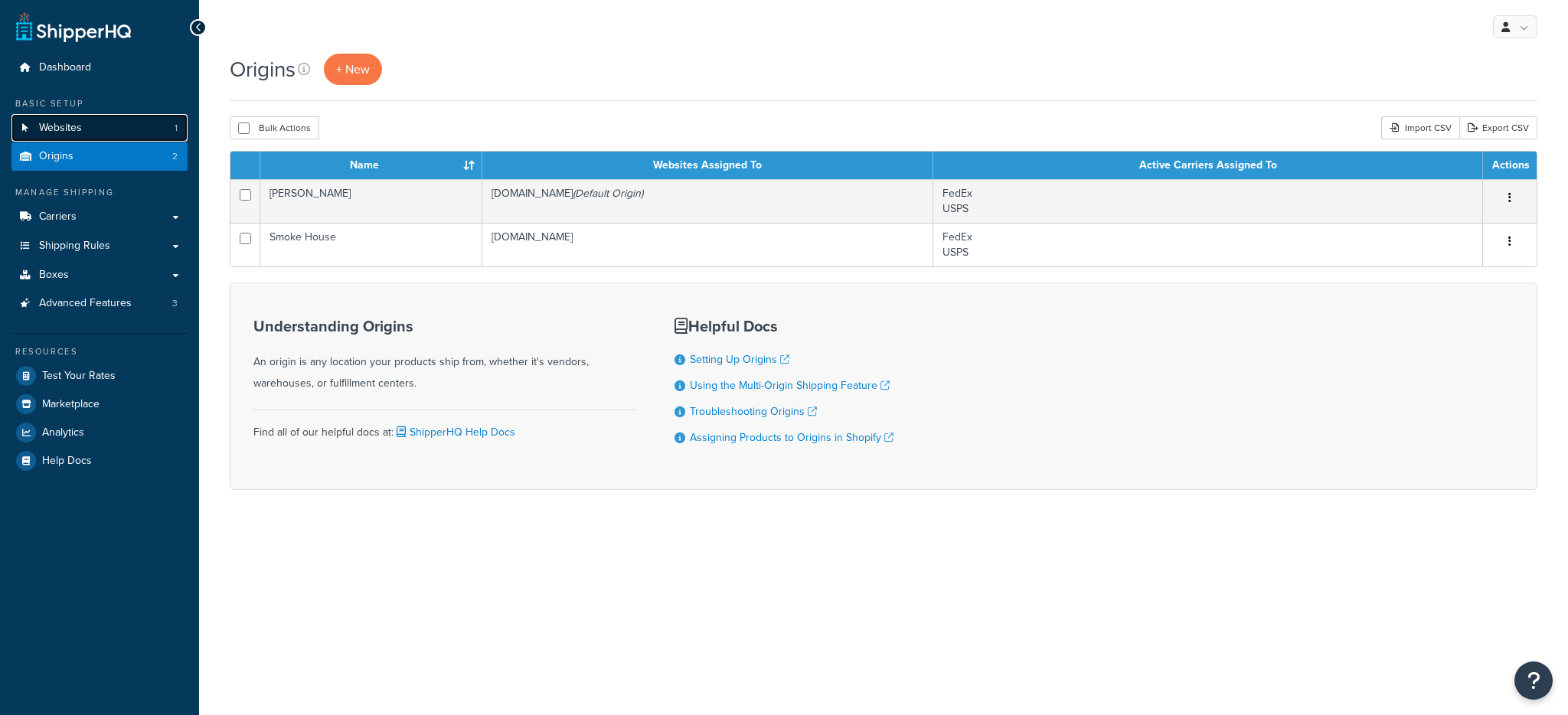
click at [154, 137] on link "Websites 1" at bounding box center [99, 128] width 176 height 28
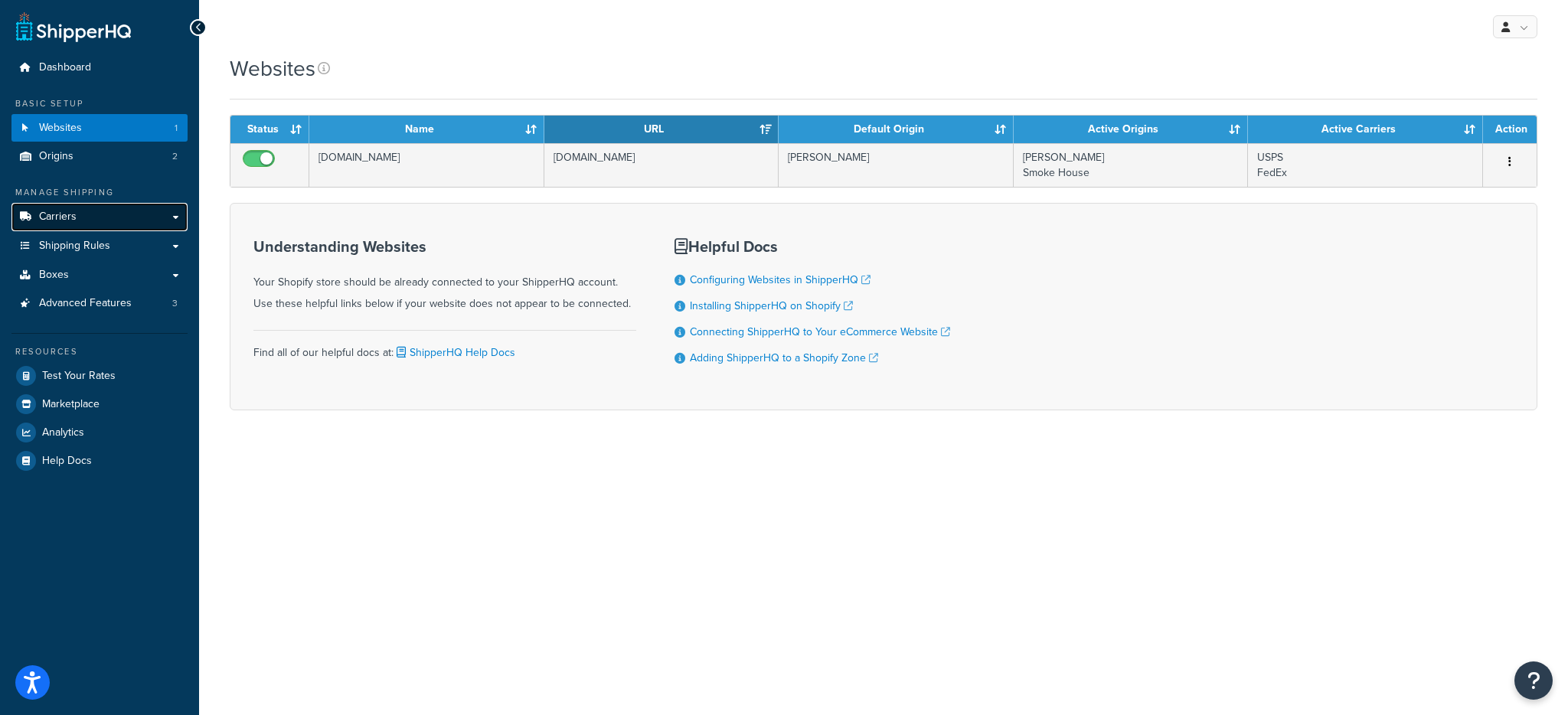
click at [154, 213] on link "Carriers" at bounding box center [99, 216] width 176 height 28
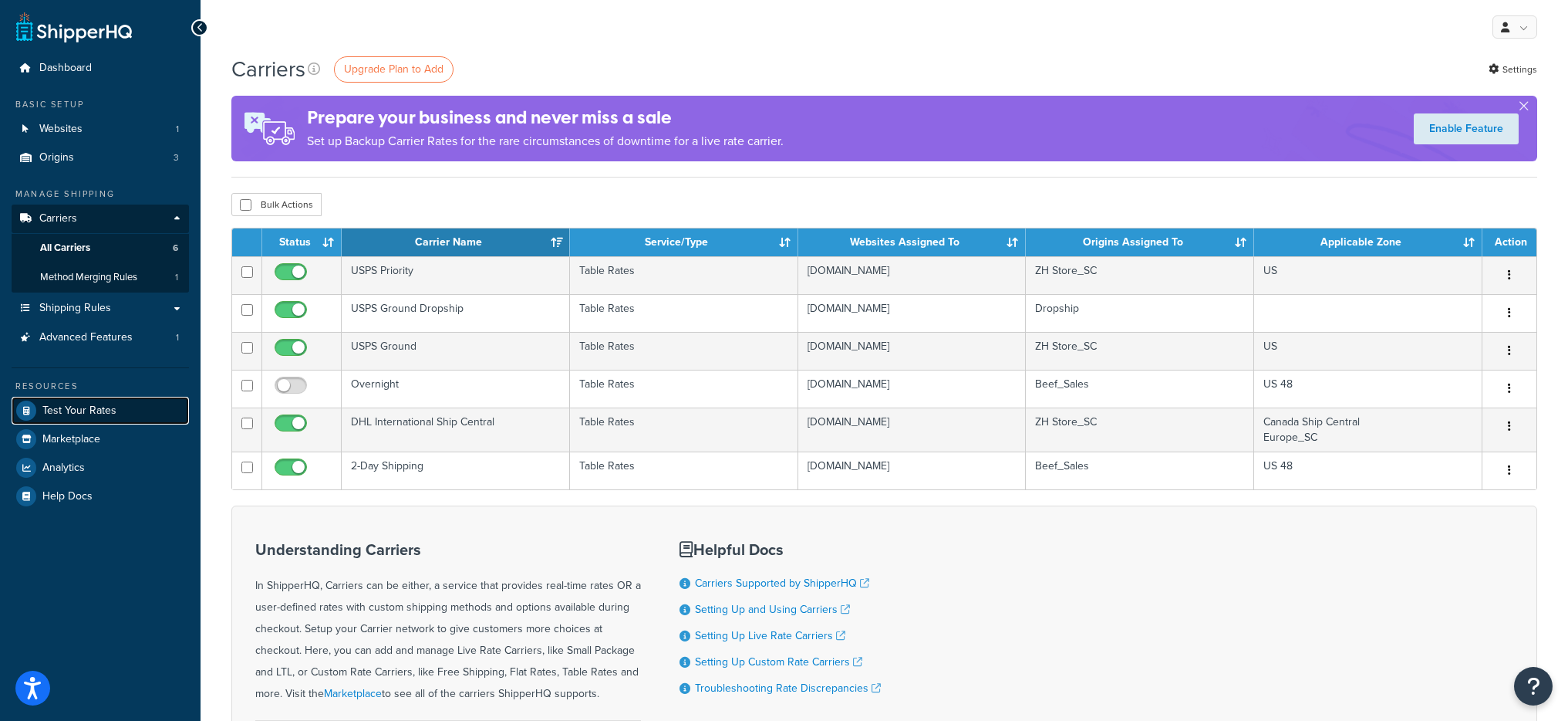
click at [78, 404] on span "Test Your Rates" at bounding box center [79, 411] width 74 height 14
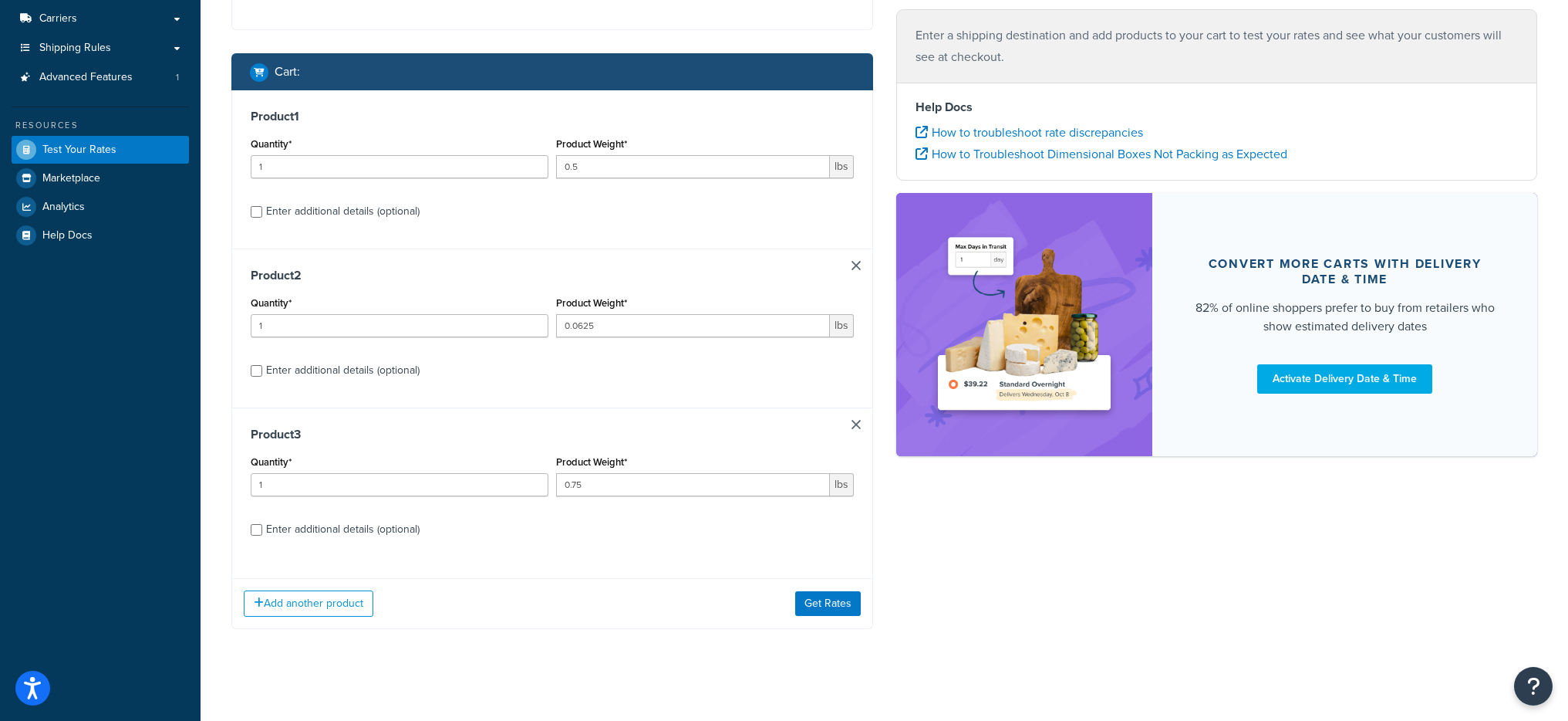
scroll to position [208, 0]
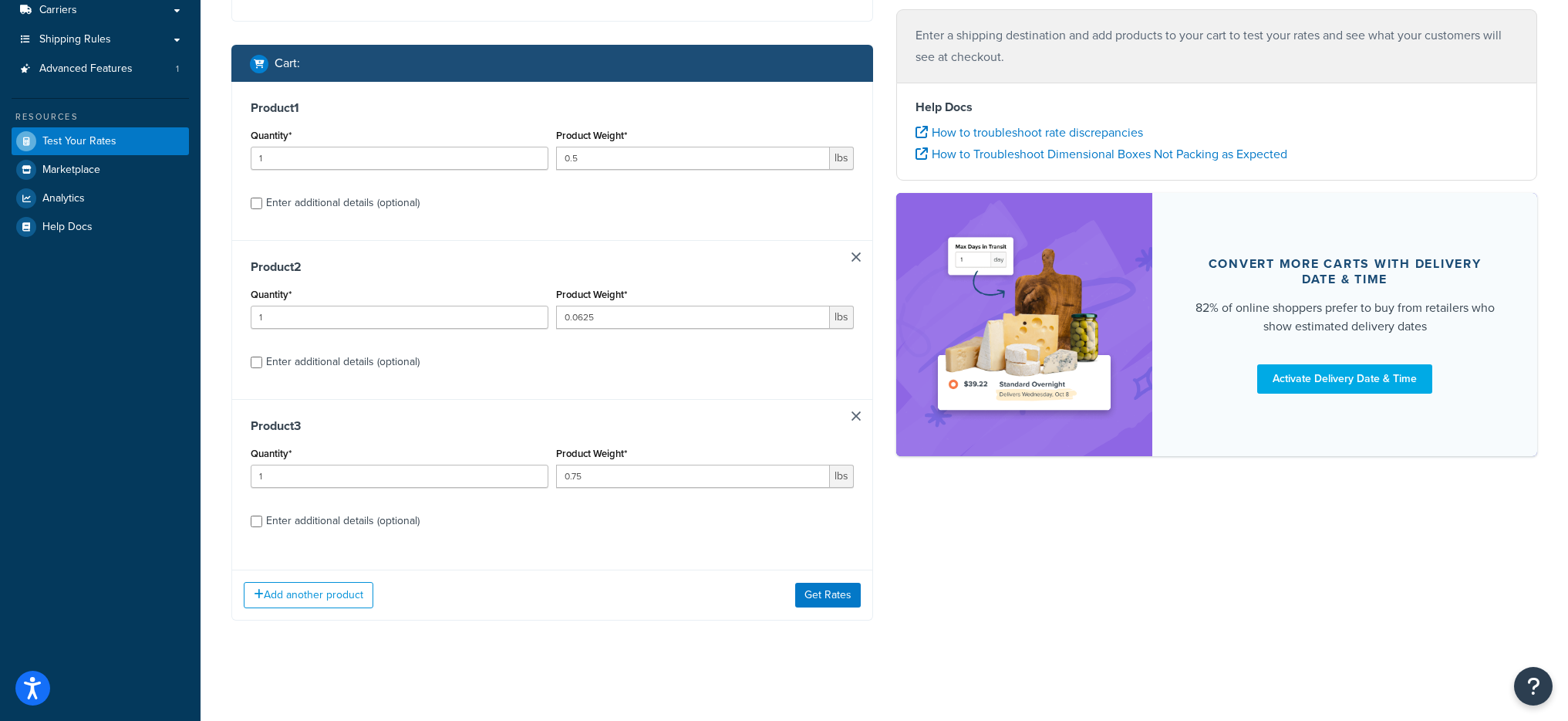
click at [823, 610] on div "Add another product Get Rates" at bounding box center [552, 595] width 640 height 50
click at [816, 598] on button "Get Rates" at bounding box center [828, 594] width 66 height 24
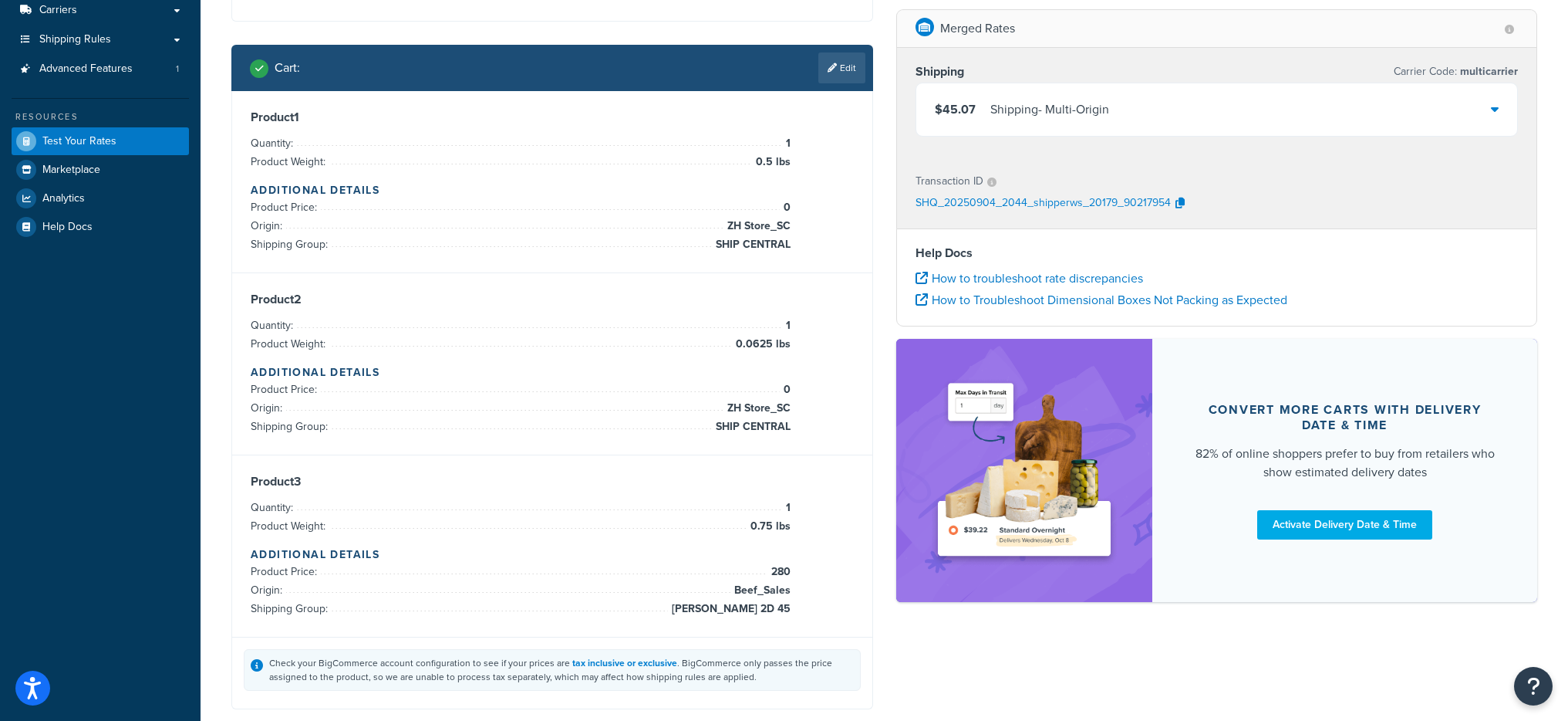
click at [1035, 124] on div "$45.07 Shipping - Multi-Origin" at bounding box center [1216, 110] width 601 height 52
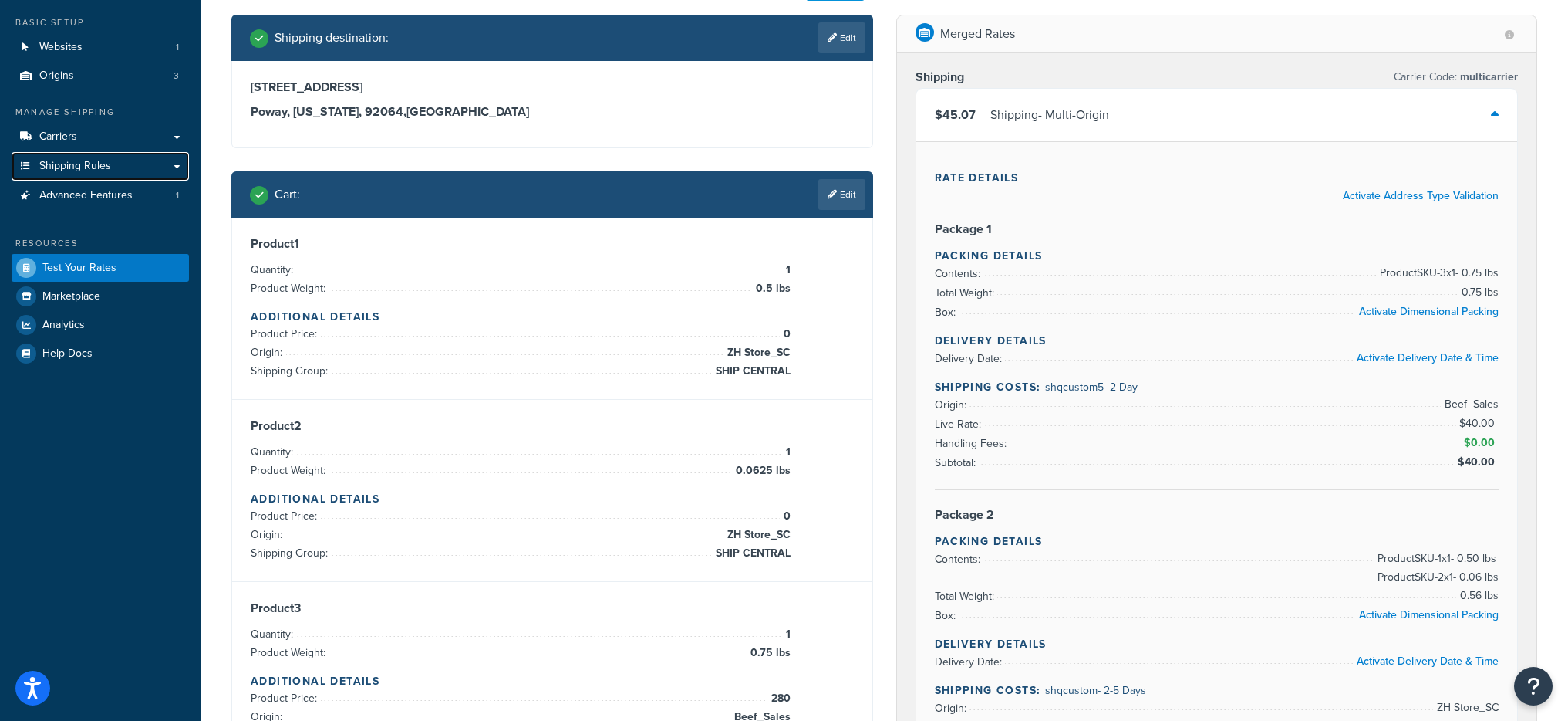
scroll to position [0, 0]
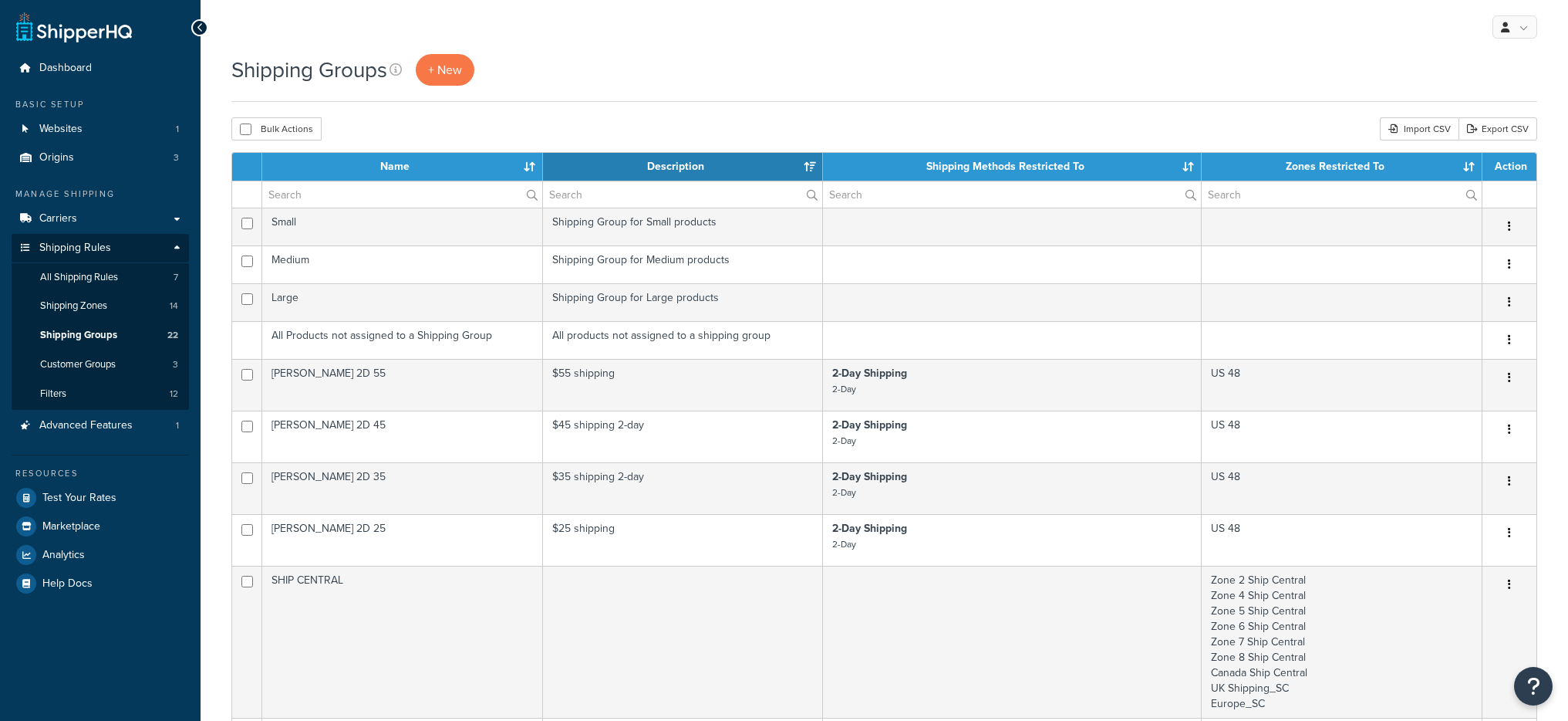
select select "15"
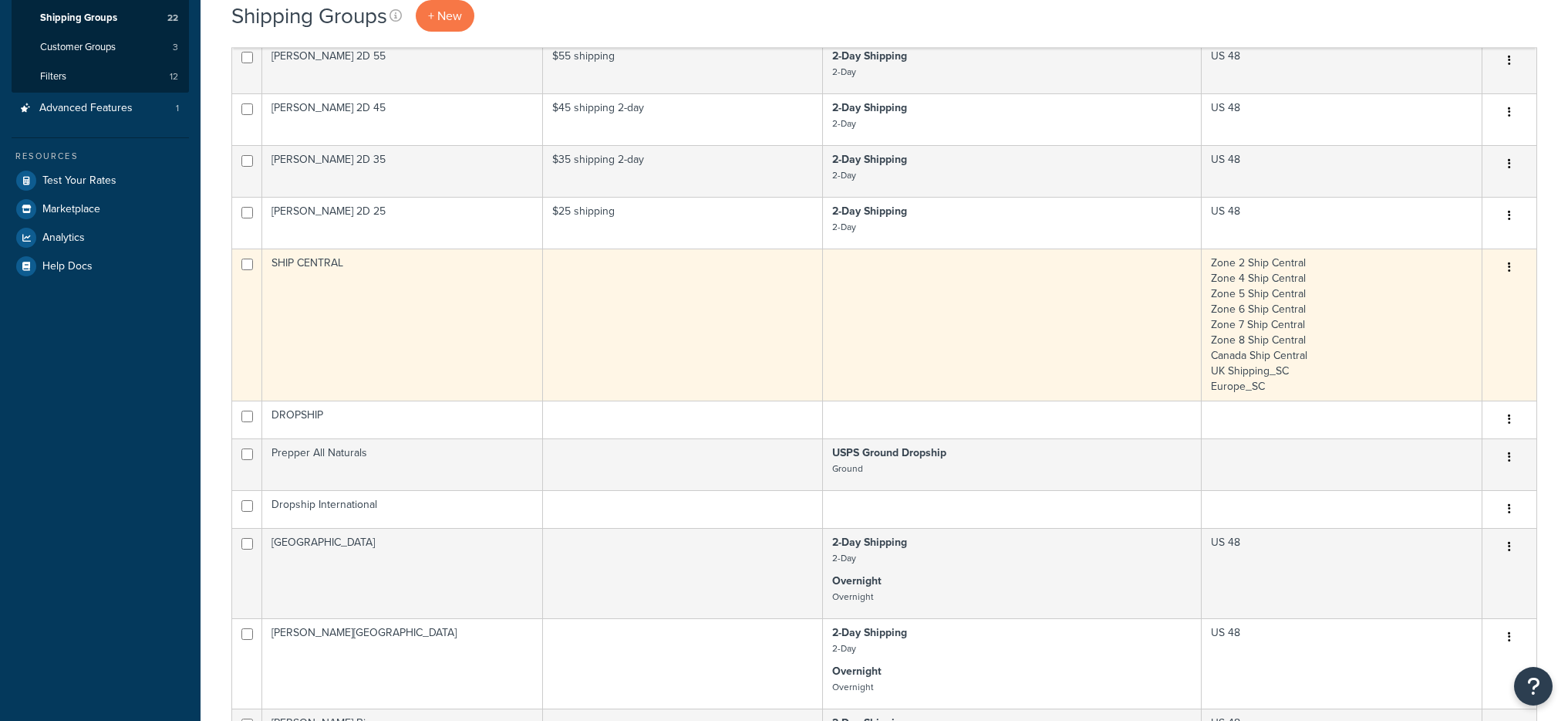
click at [461, 321] on td "SHIP CENTRAL" at bounding box center [403, 324] width 281 height 152
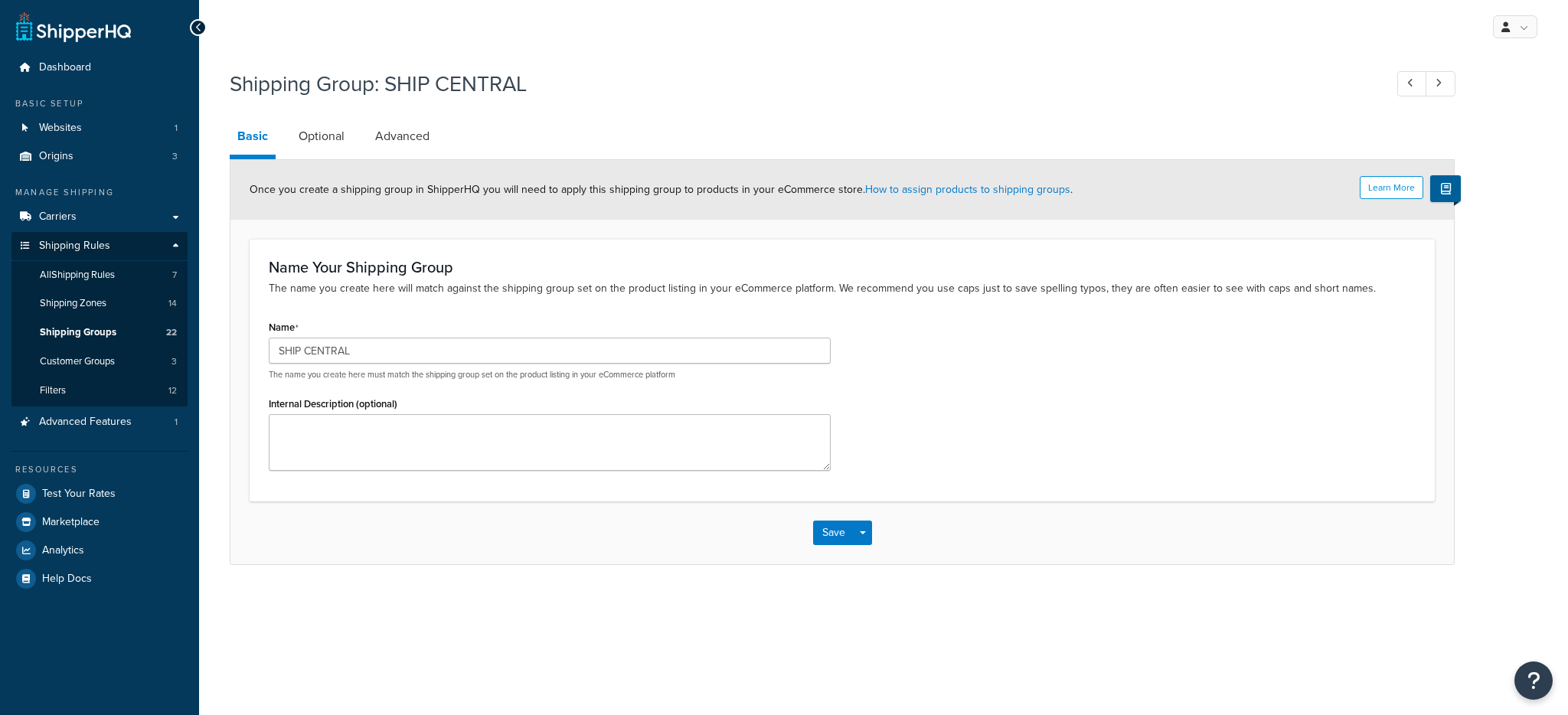
click at [393, 132] on link "Advanced" at bounding box center [402, 136] width 69 height 37
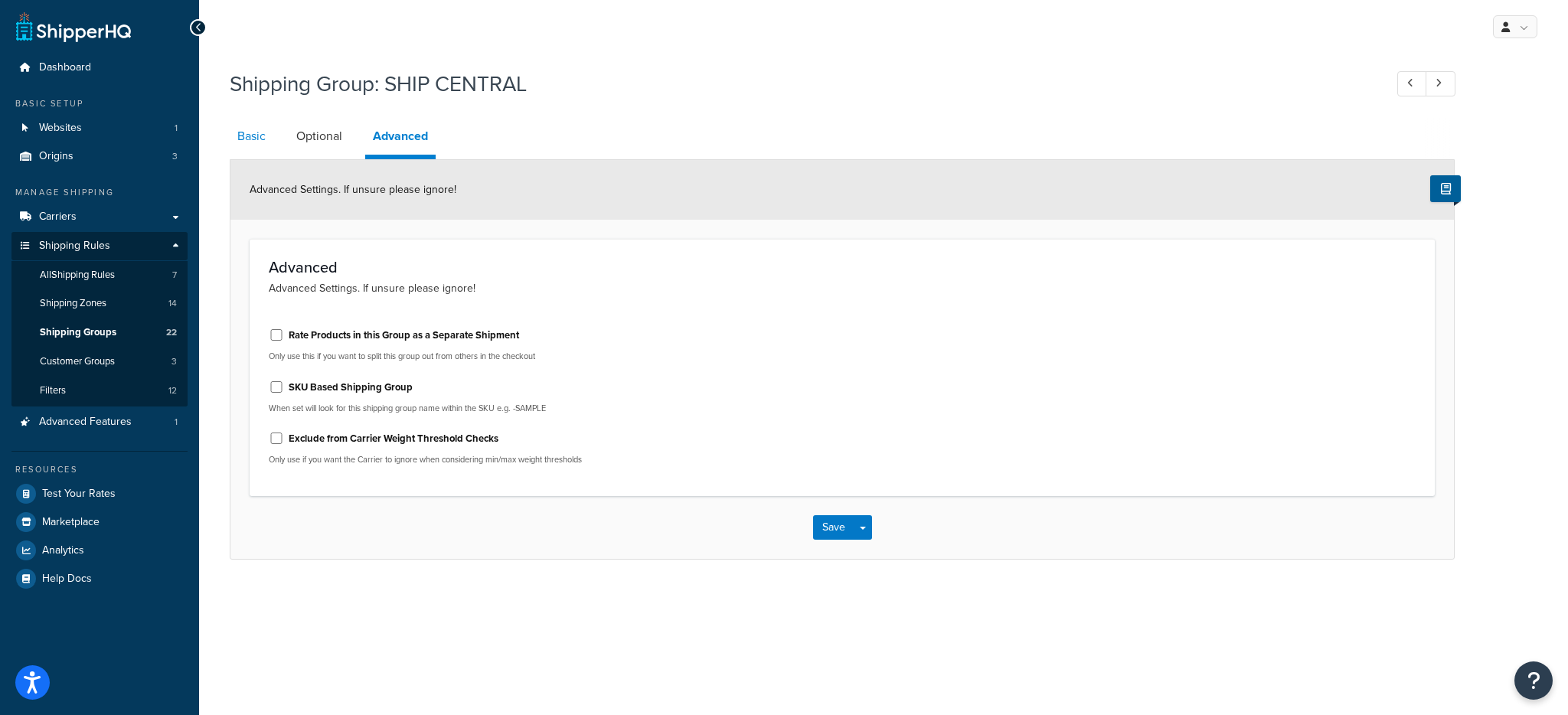
click at [257, 136] on link "Basic" at bounding box center [251, 136] width 43 height 37
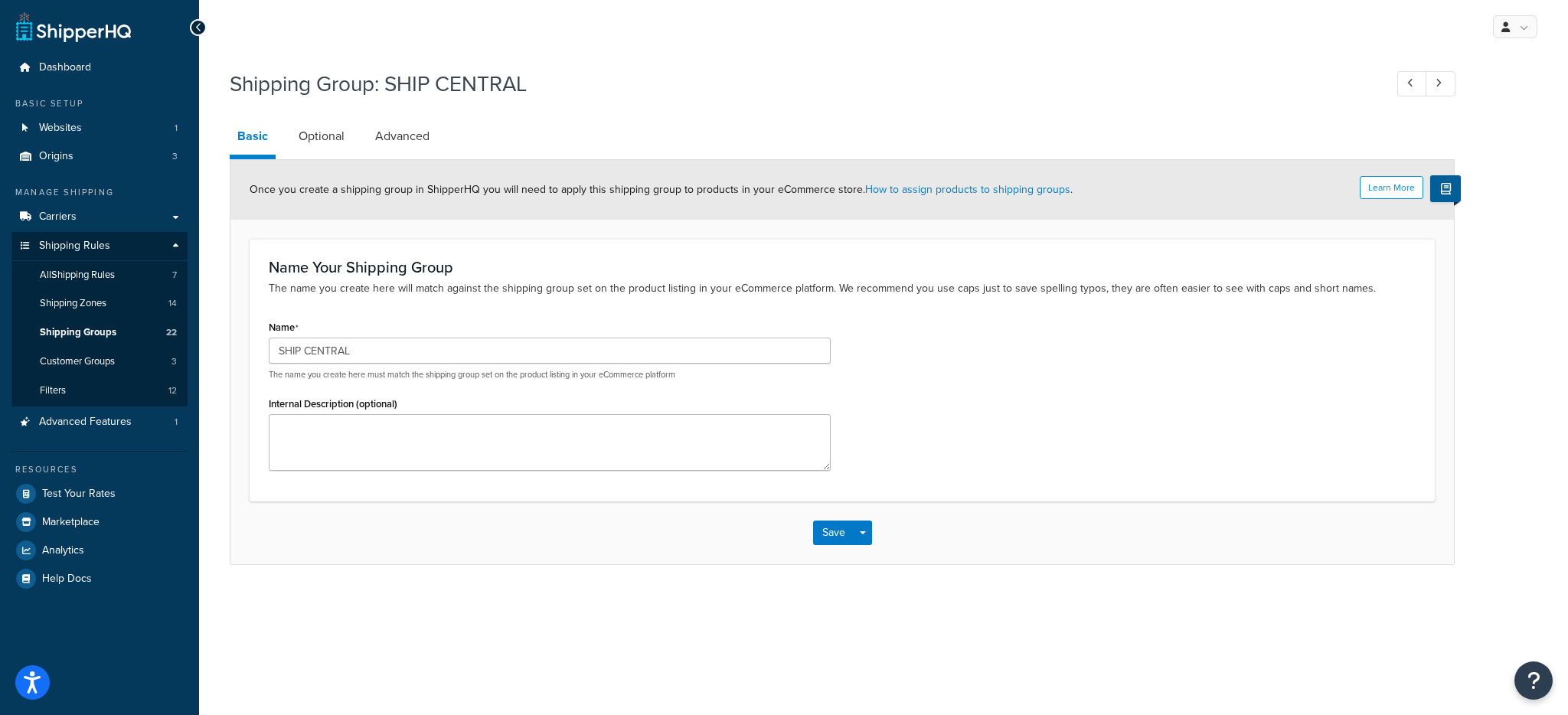
click at [327, 141] on link "Optional" at bounding box center [322, 136] width 62 height 37
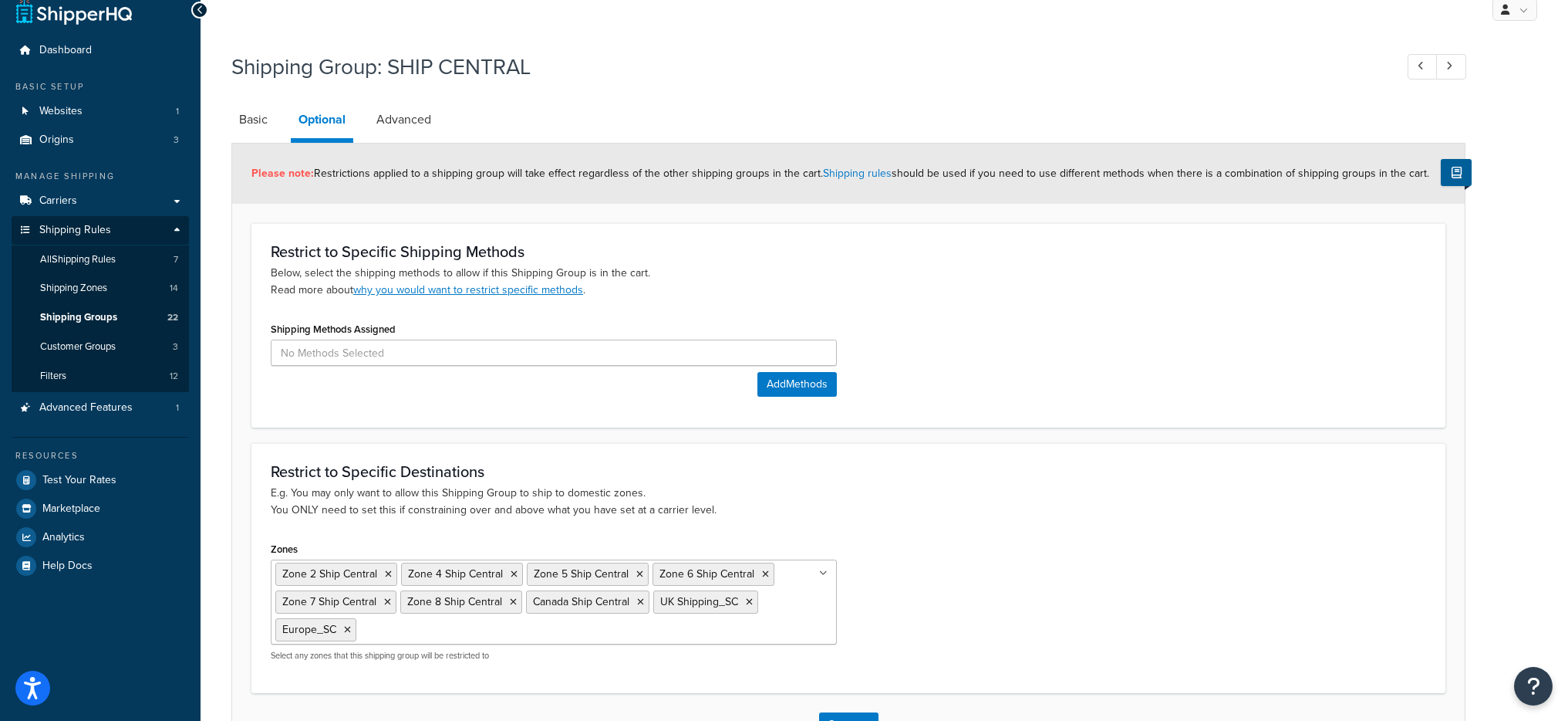
scroll to position [131, 0]
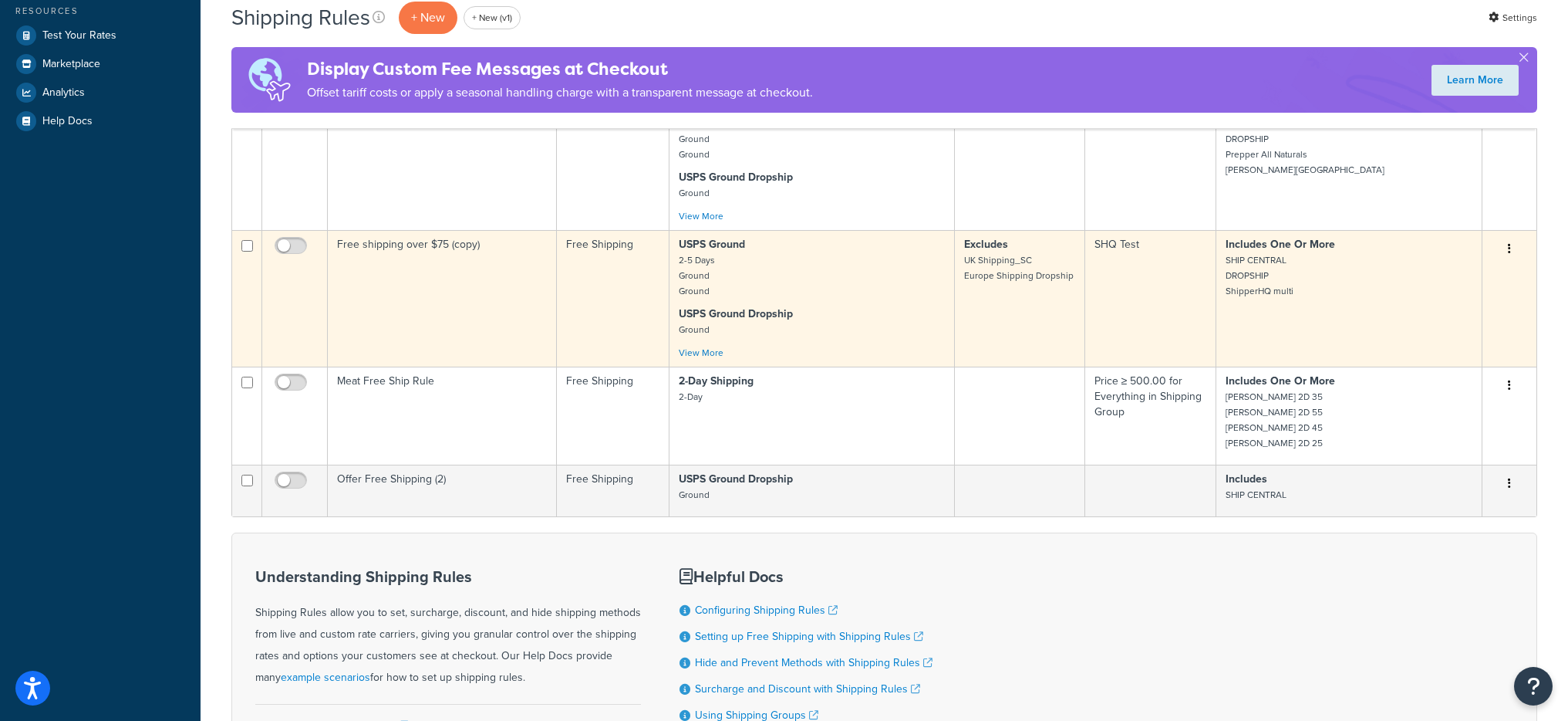
scroll to position [441, 0]
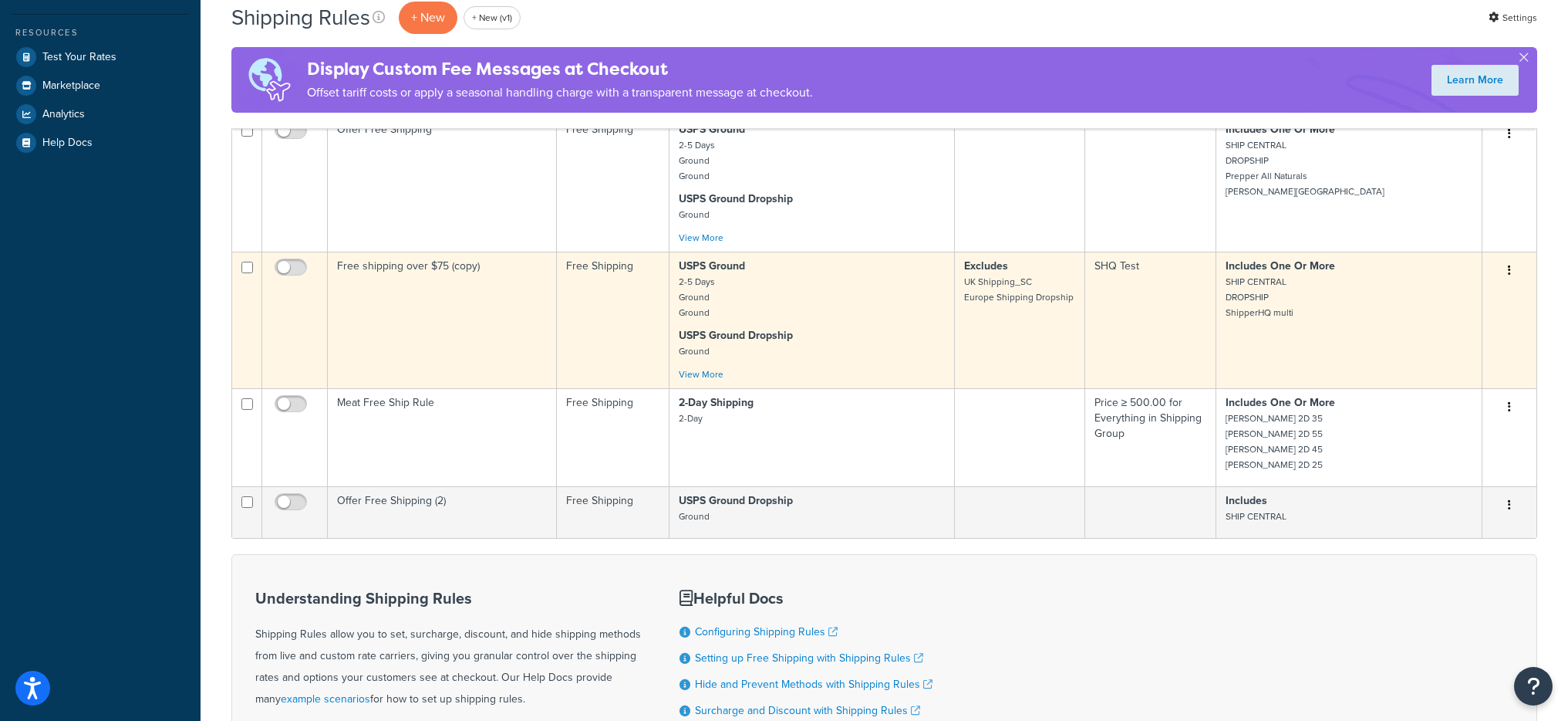
click at [448, 329] on td "Free shipping over $75 (copy)" at bounding box center [442, 320] width 230 height 137
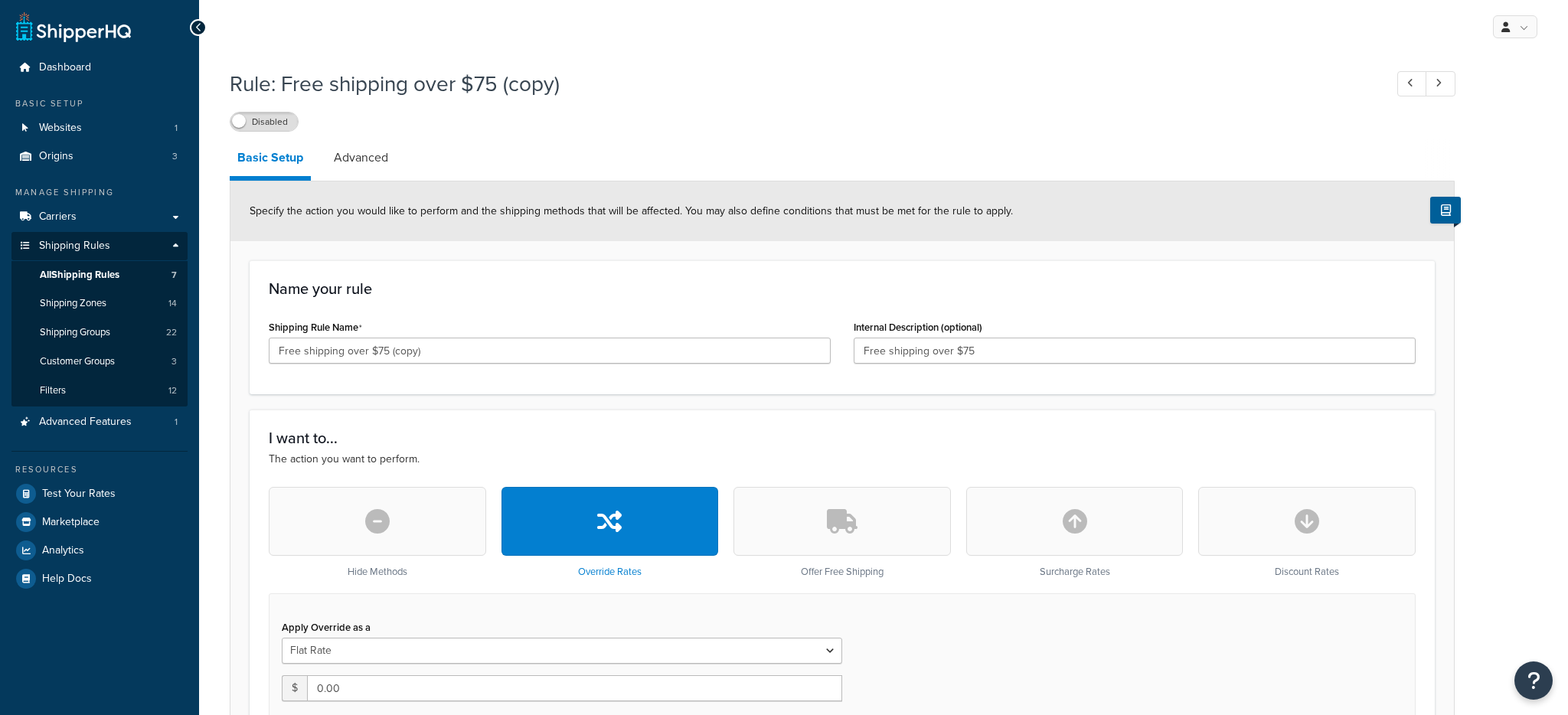
select select "SHIPPING_GROUP"
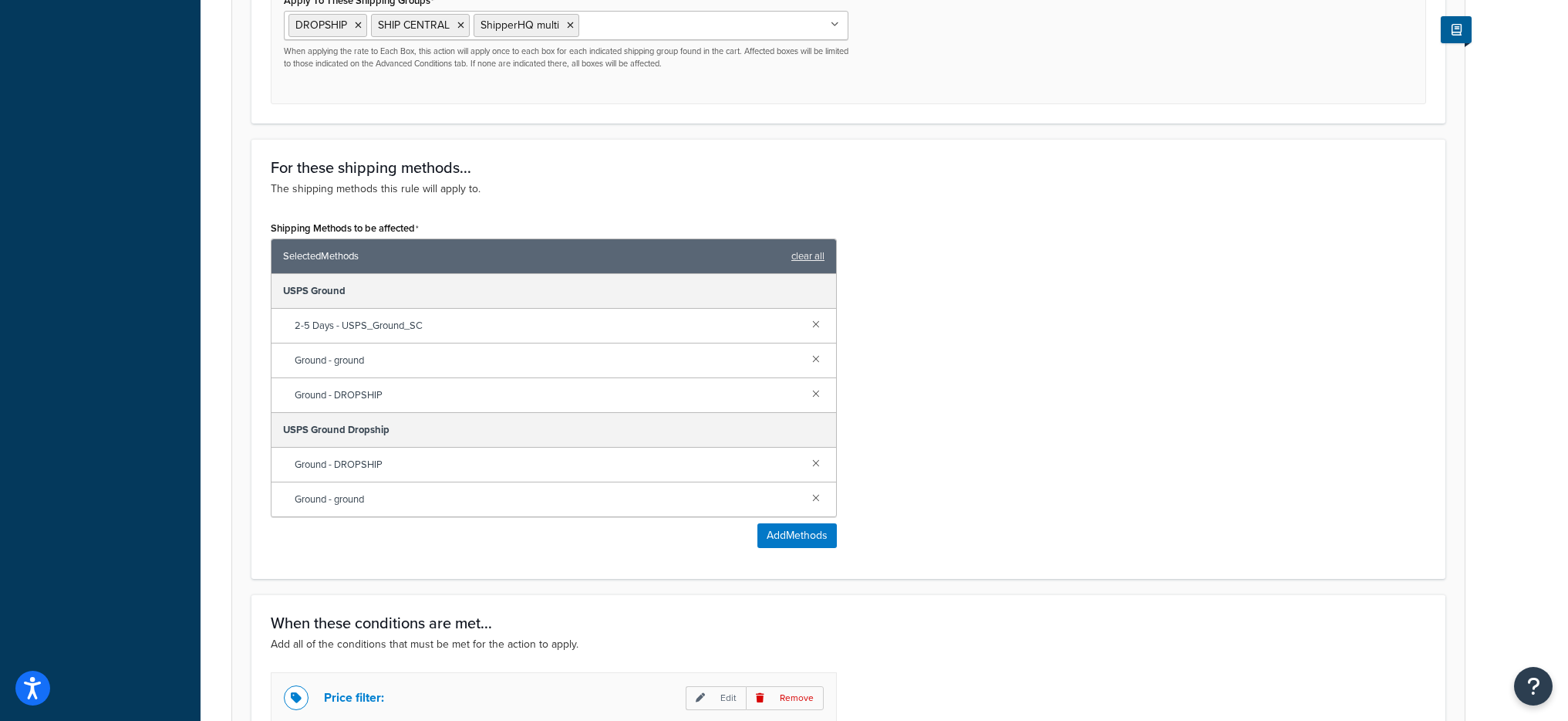
scroll to position [1121, 0]
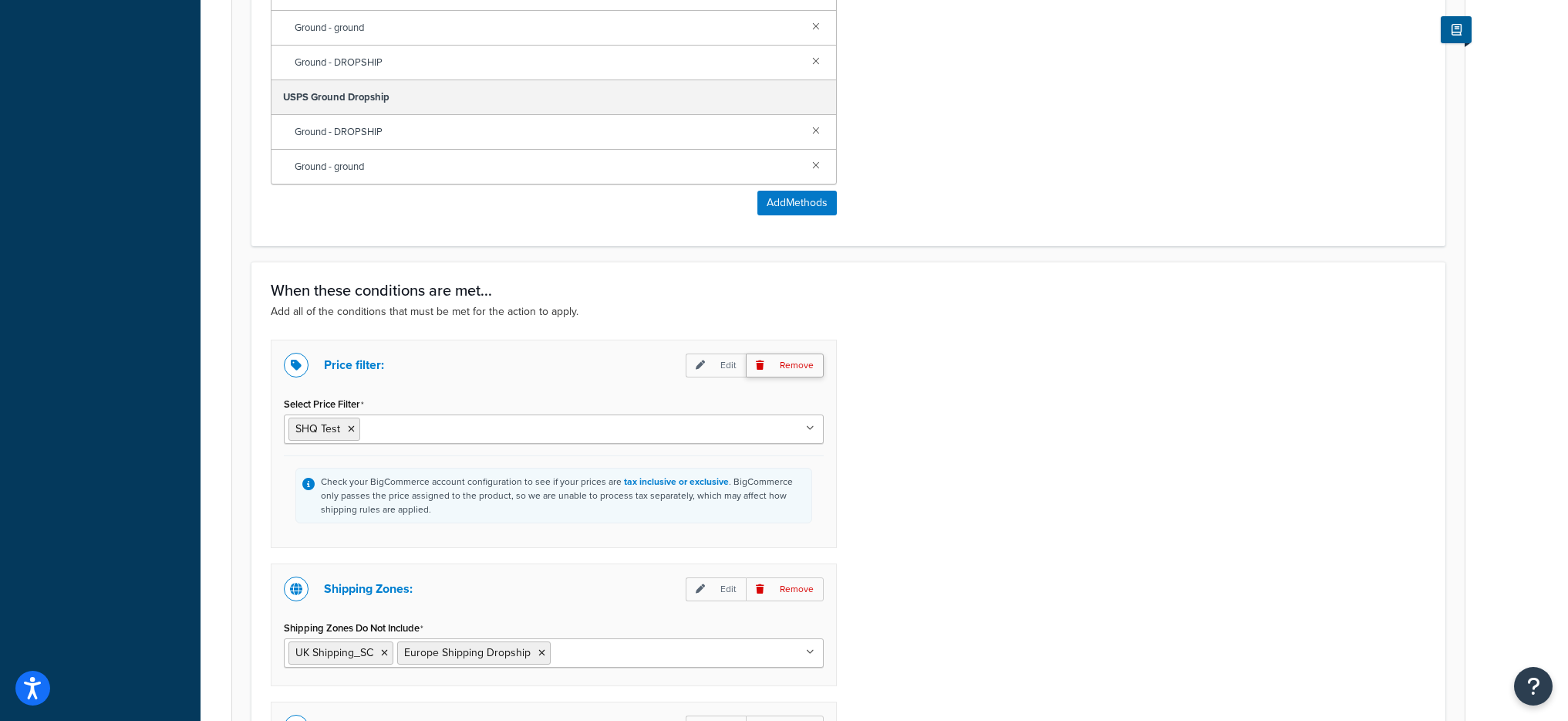
click at [814, 358] on p "Remove" at bounding box center [784, 365] width 77 height 24
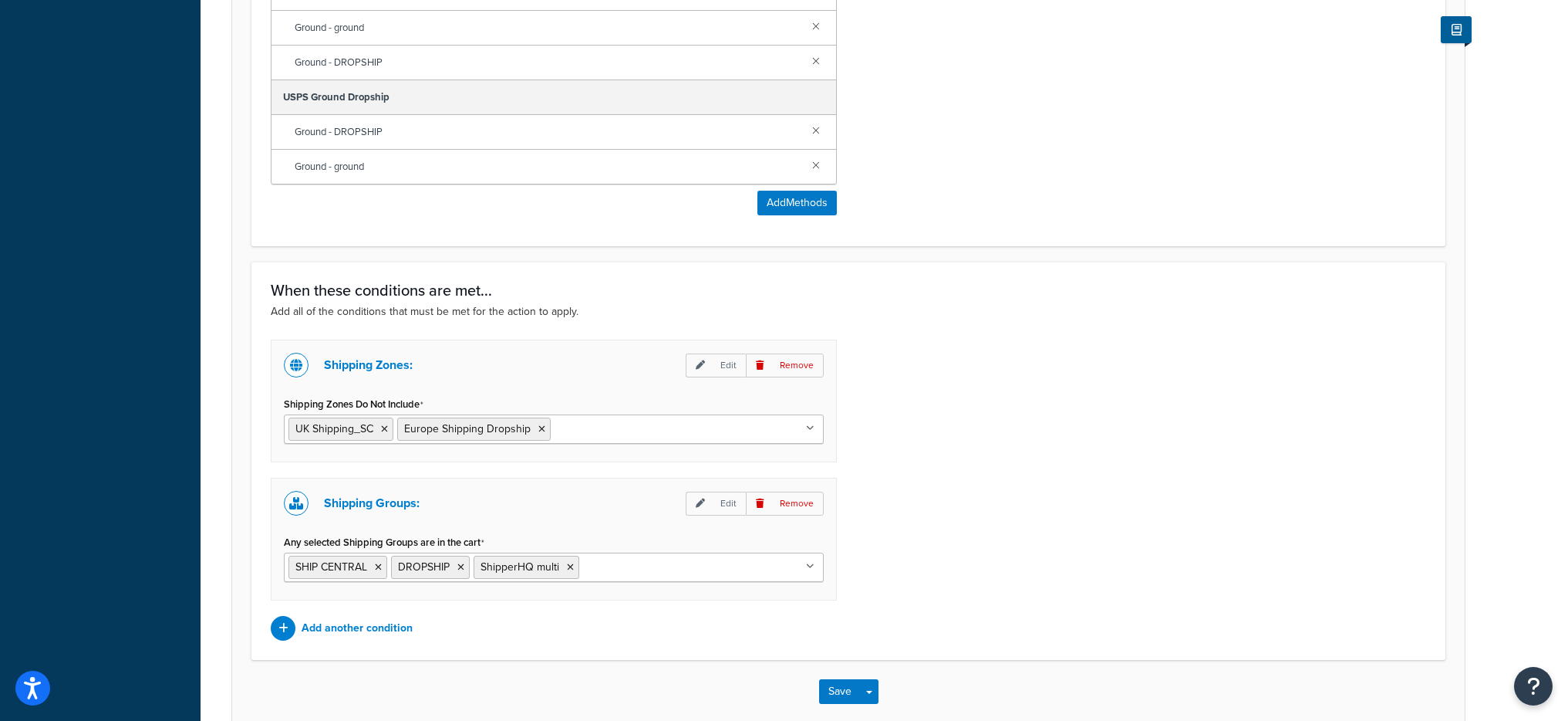
click at [1013, 462] on div "Shipping Zones: Edit Remove Shipping Zones Do Not Include UK Shipping_SC Europe…" at bounding box center [848, 489] width 1179 height 301
click at [880, 678] on div "Save Save Dropdown Save and Edit Save and Duplicate Save and Create New" at bounding box center [848, 691] width 1233 height 63
click at [876, 680] on button "Save Dropdown" at bounding box center [869, 691] width 18 height 24
click at [893, 709] on button "Save and Edit" at bounding box center [894, 719] width 149 height 32
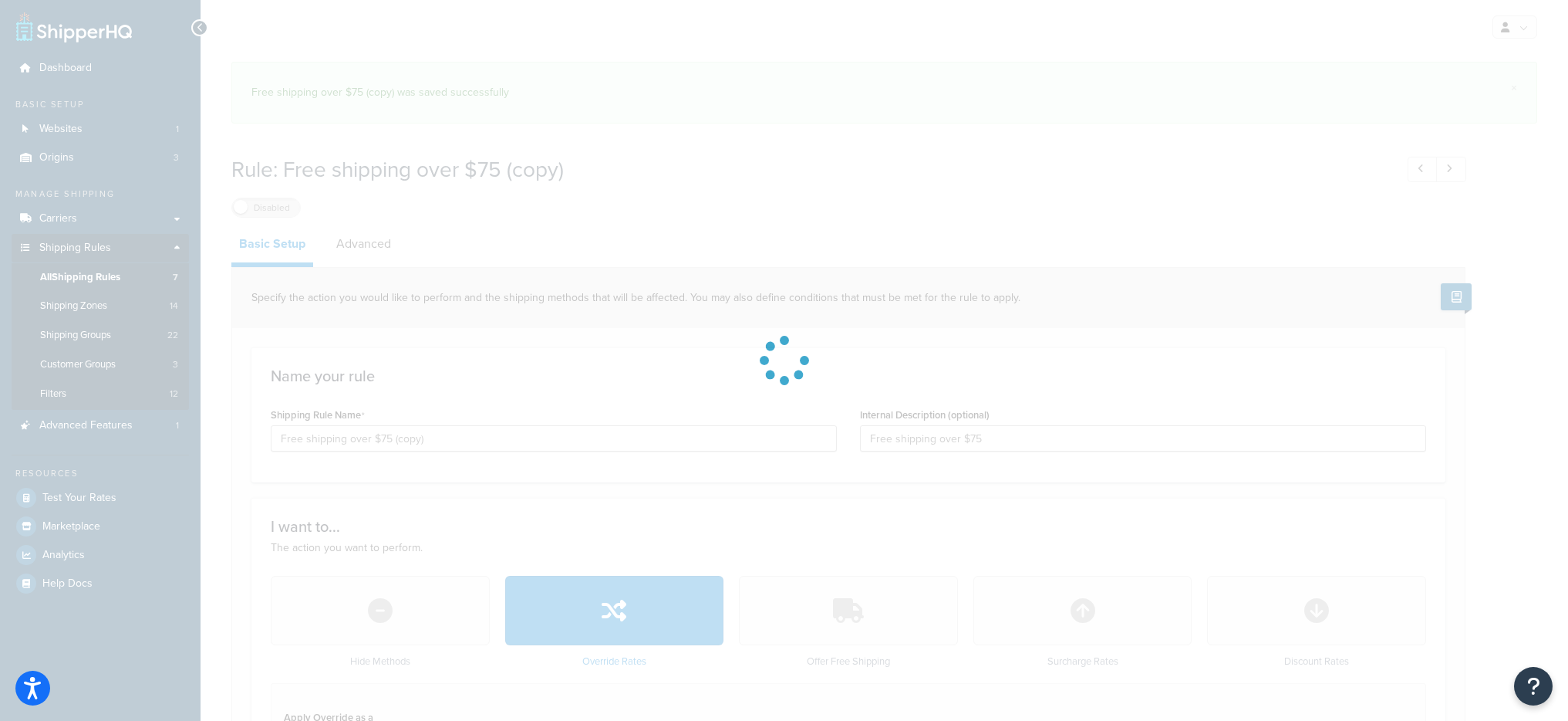
select select "SHIPPING_GROUP"
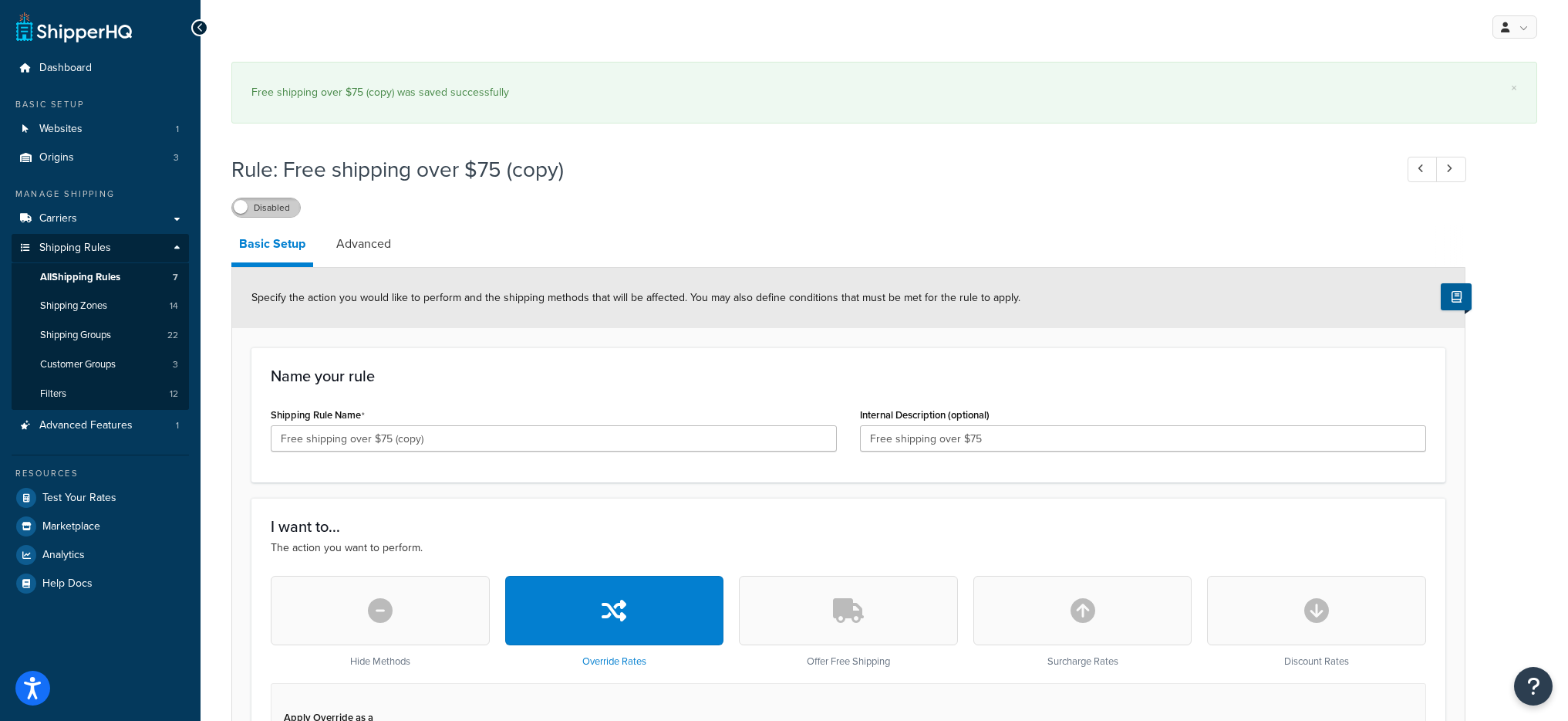
click at [256, 202] on label "Disabled" at bounding box center [266, 207] width 68 height 18
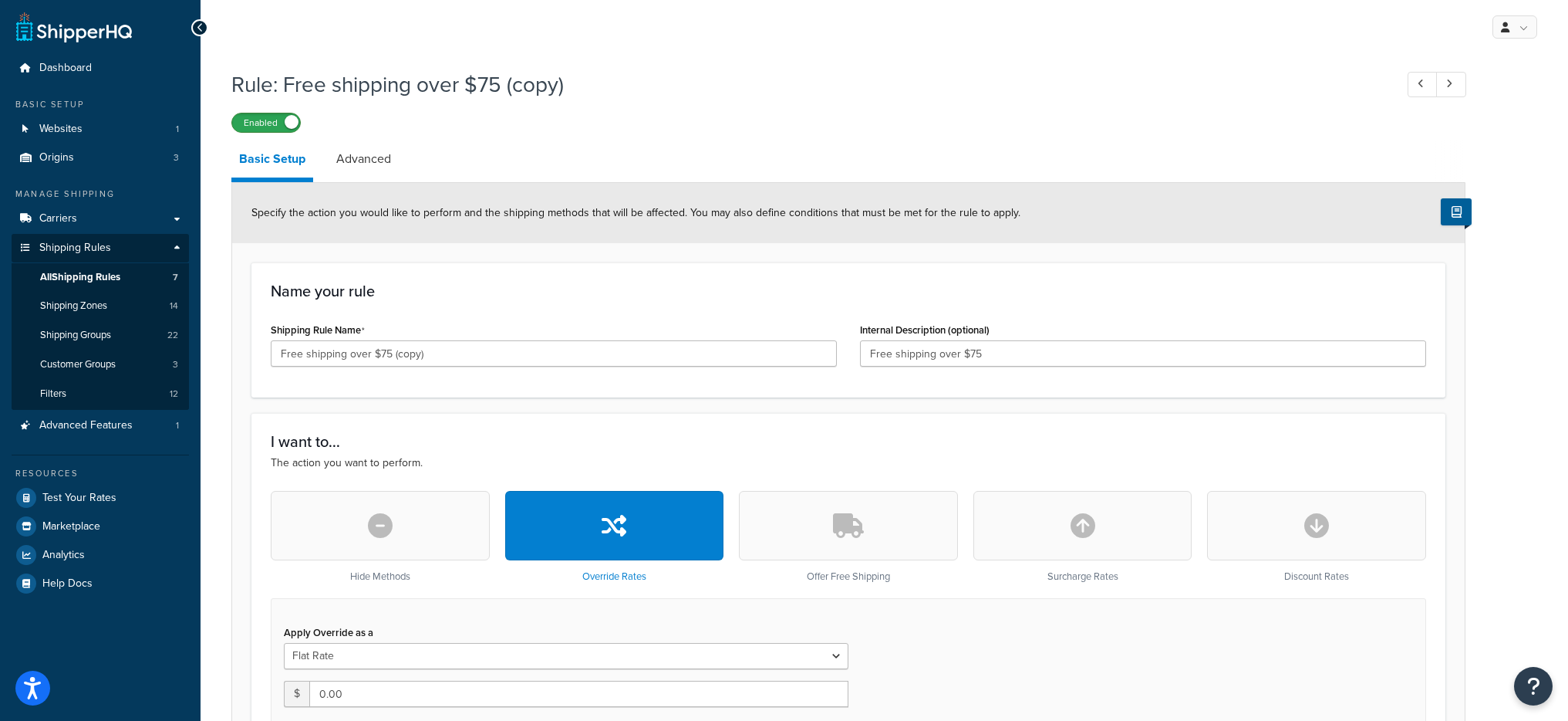
click at [280, 127] on label "Enabled" at bounding box center [266, 122] width 68 height 18
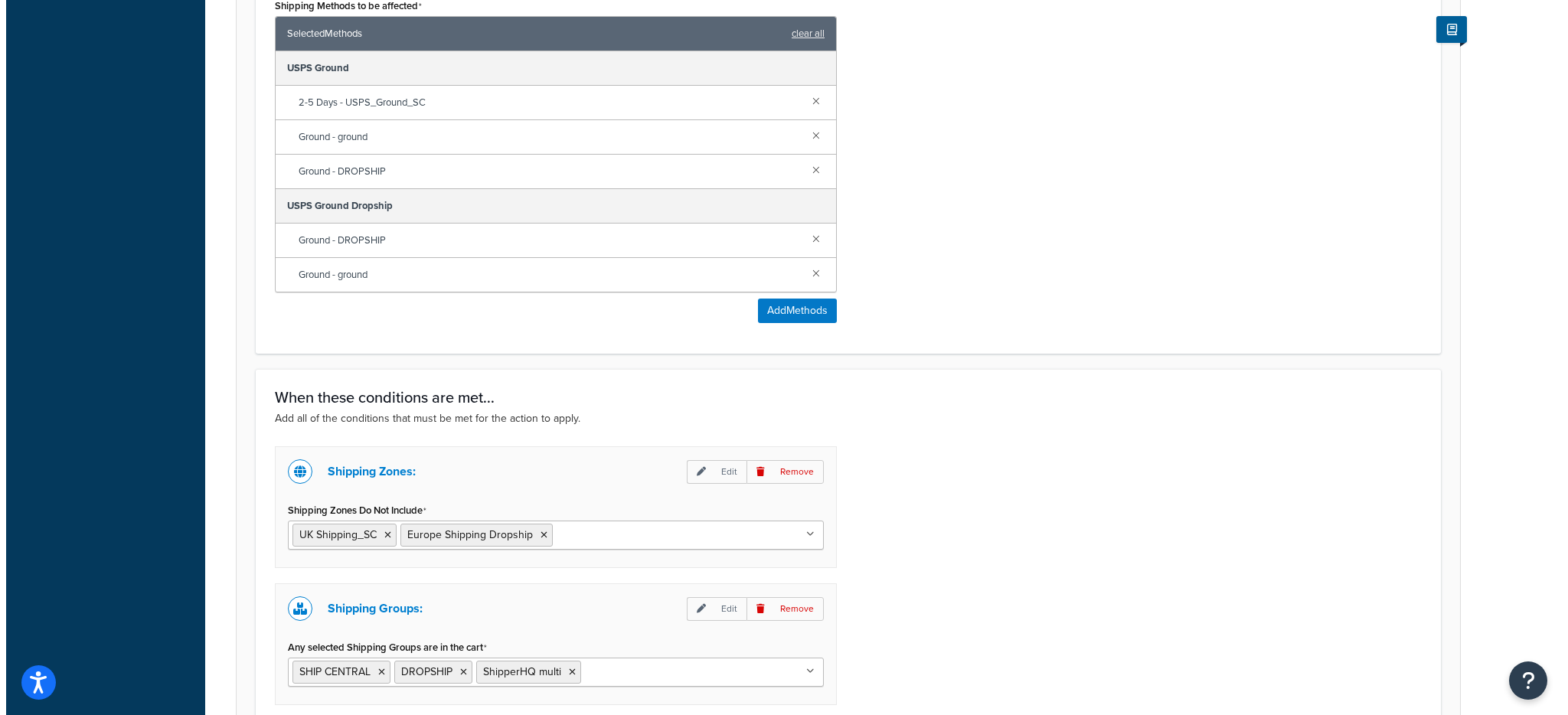
scroll to position [1192, 0]
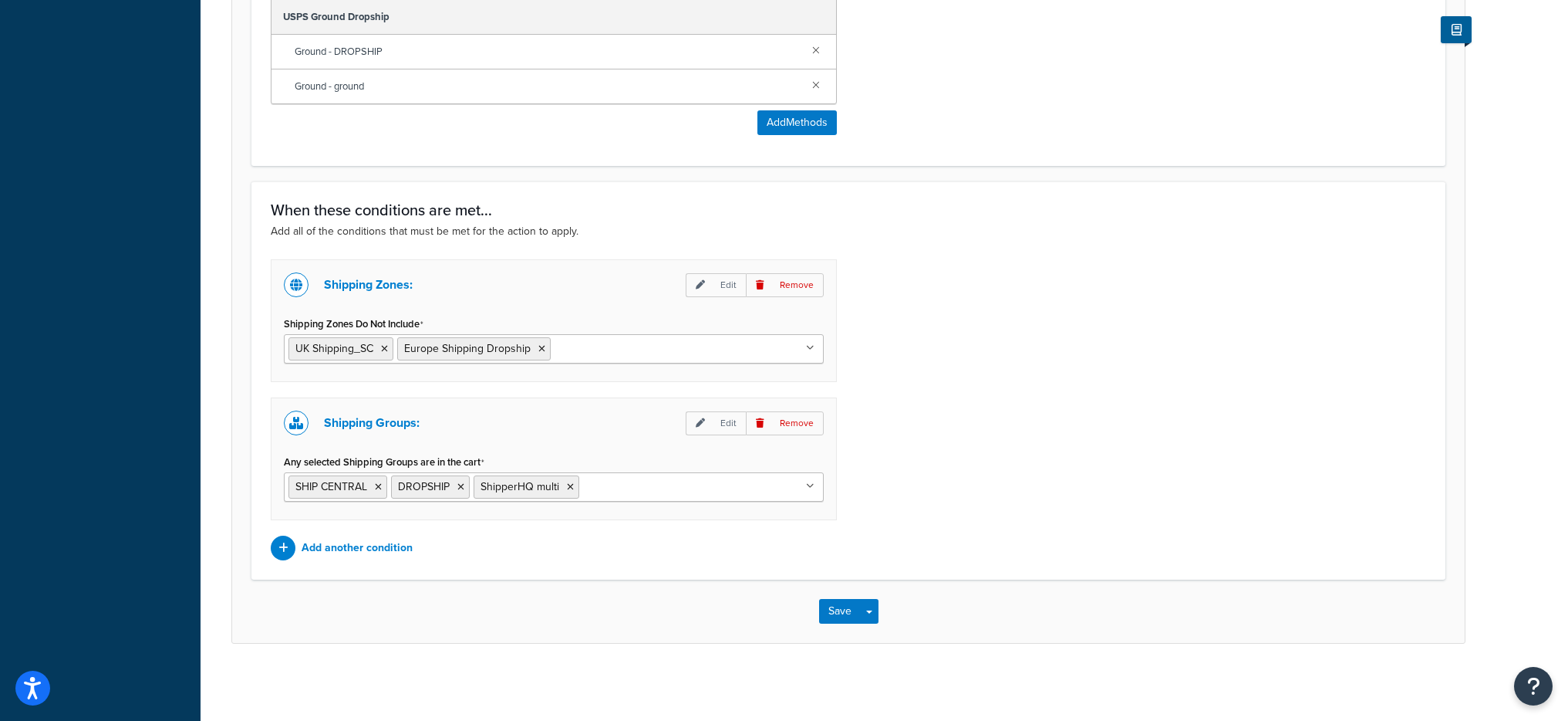
click at [390, 560] on div "When these conditions are met... Add all of the conditions that must be met for…" at bounding box center [848, 380] width 1194 height 398
click at [389, 550] on p "Add another condition" at bounding box center [356, 548] width 111 height 21
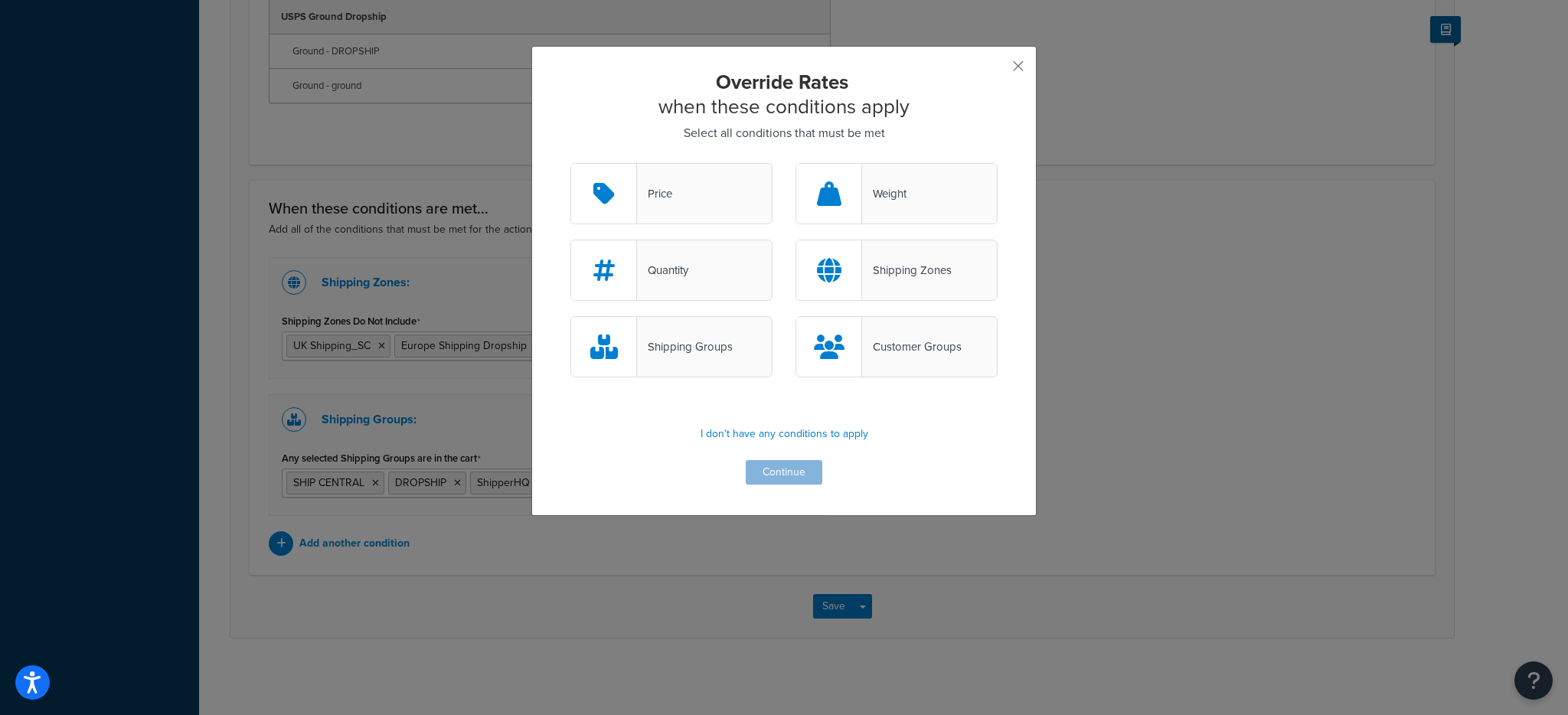
click at [712, 197] on div "Price" at bounding box center [671, 194] width 202 height 62
click at [0, 0] on input "Price" at bounding box center [0, 0] width 0 height 0
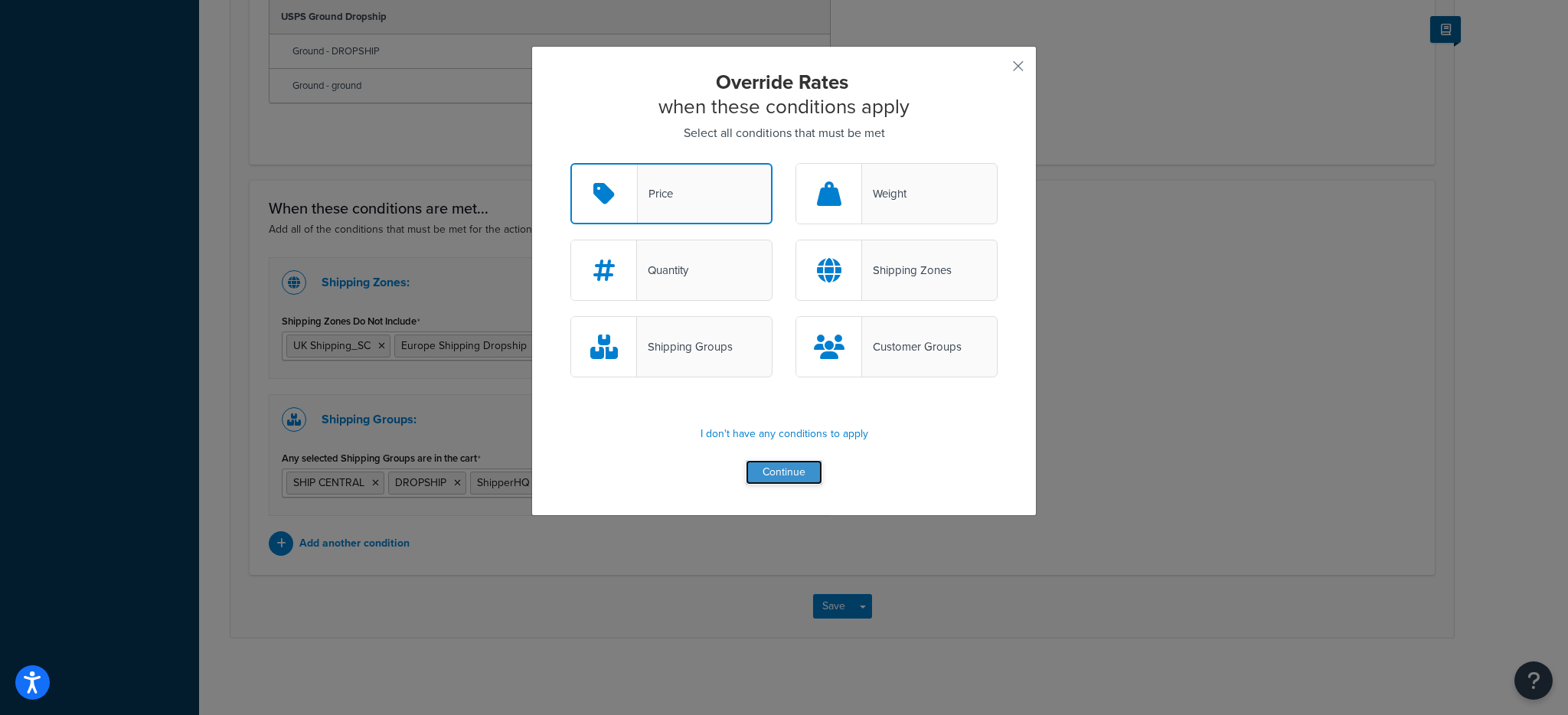
click at [782, 466] on button "Continue" at bounding box center [784, 472] width 77 height 24
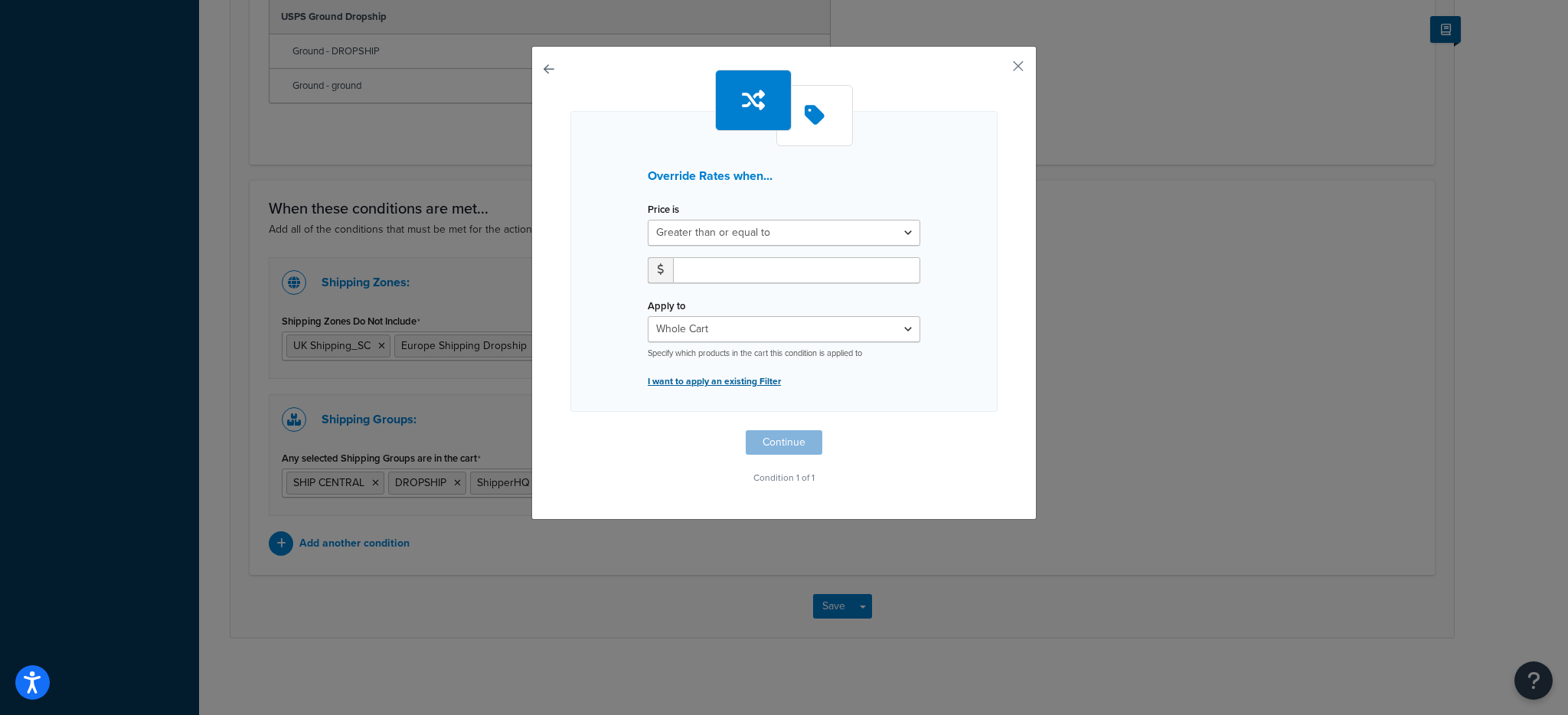
click at [752, 379] on p "I want to apply an existing Filter" at bounding box center [784, 381] width 272 height 21
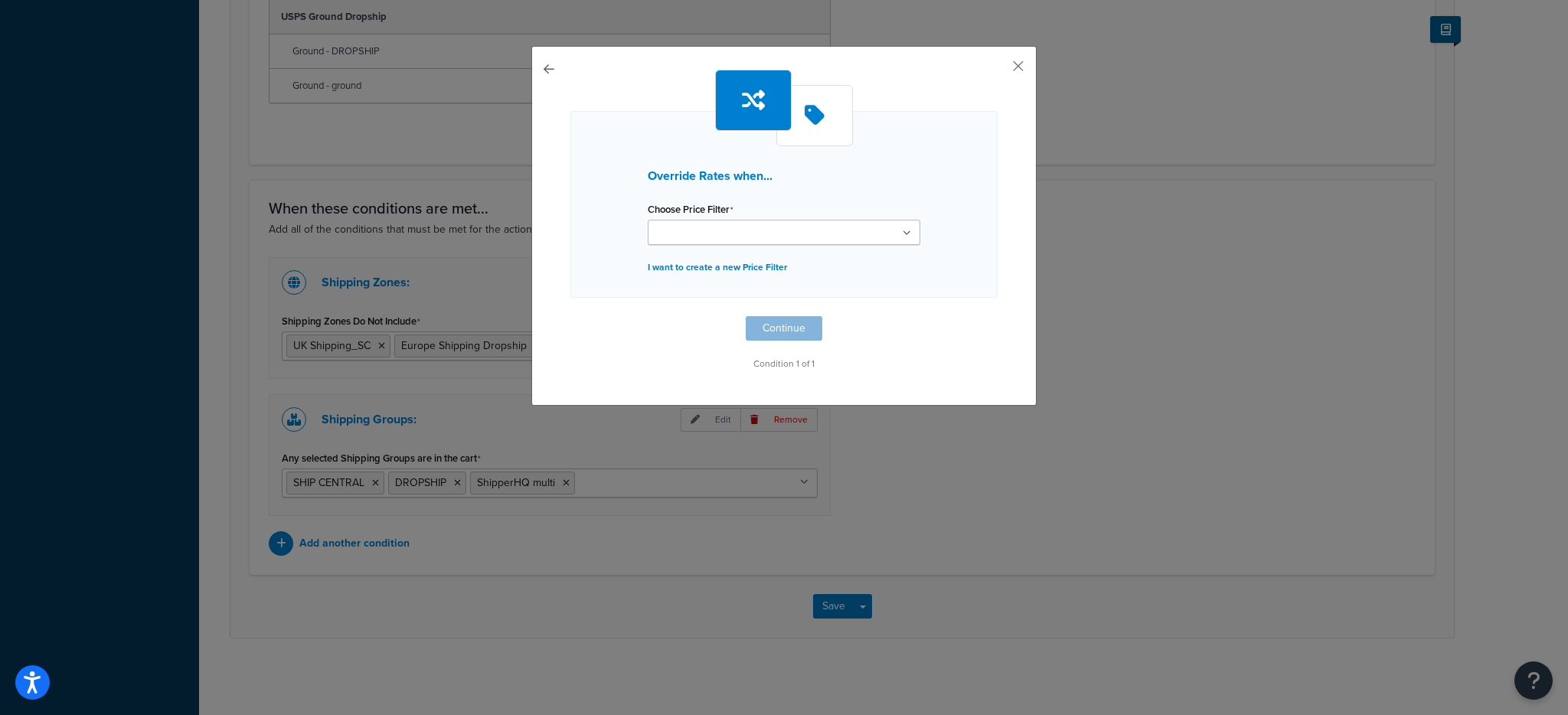
click at [719, 234] on input "Choose Price Filter" at bounding box center [719, 234] width 136 height 17
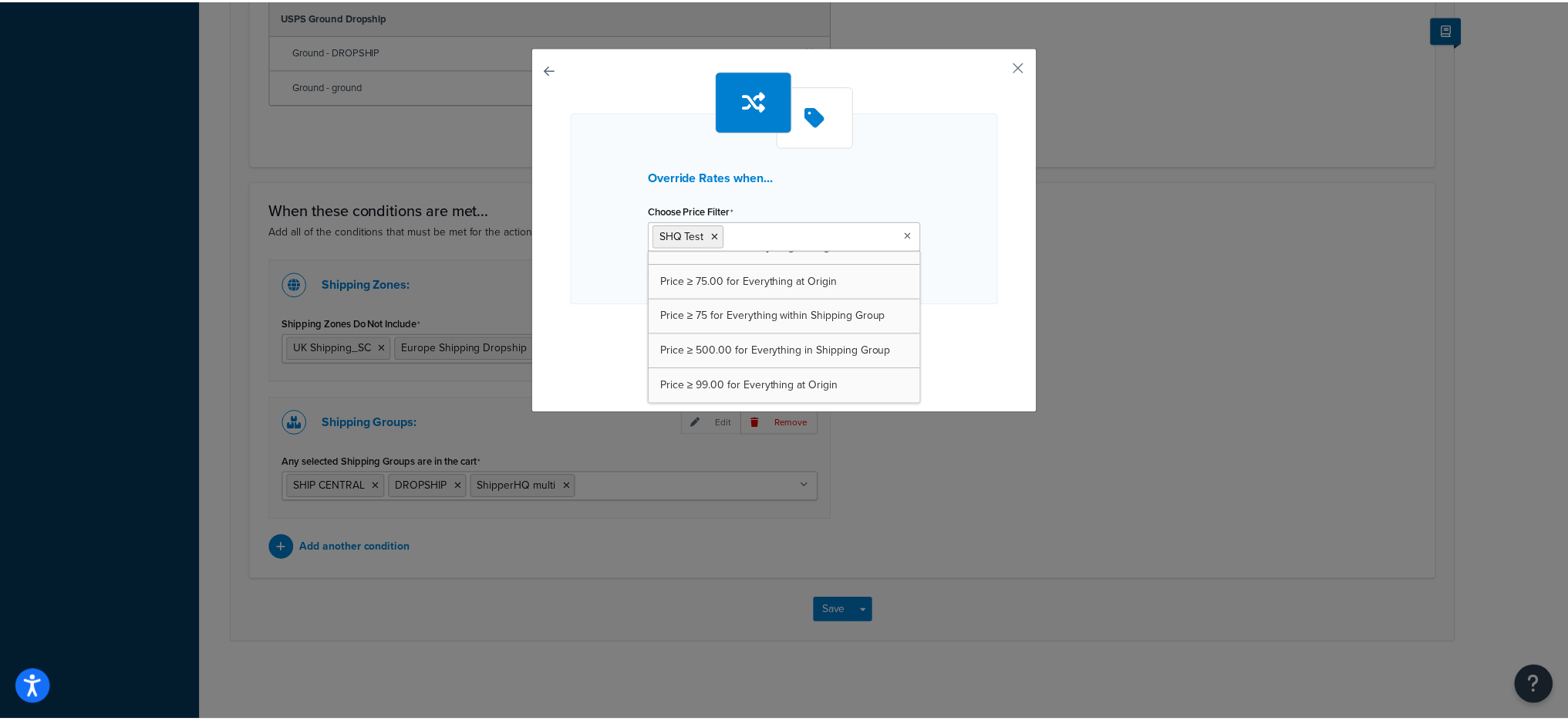
scroll to position [89, 0]
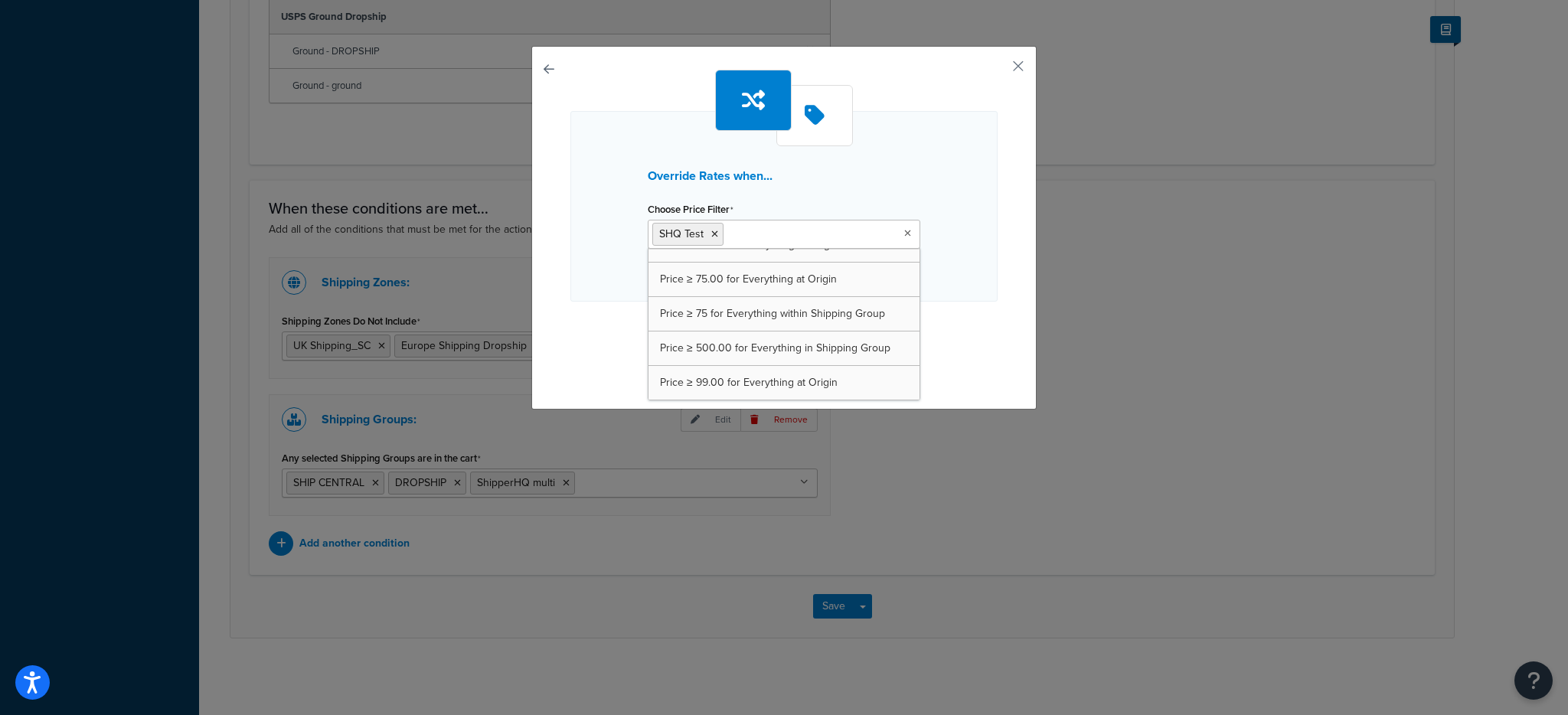
click at [610, 333] on div "Override Rates when... Choose Price Filter SHQ Test Price ≥ 50.00 for Whole Car…" at bounding box center [784, 223] width 427 height 308
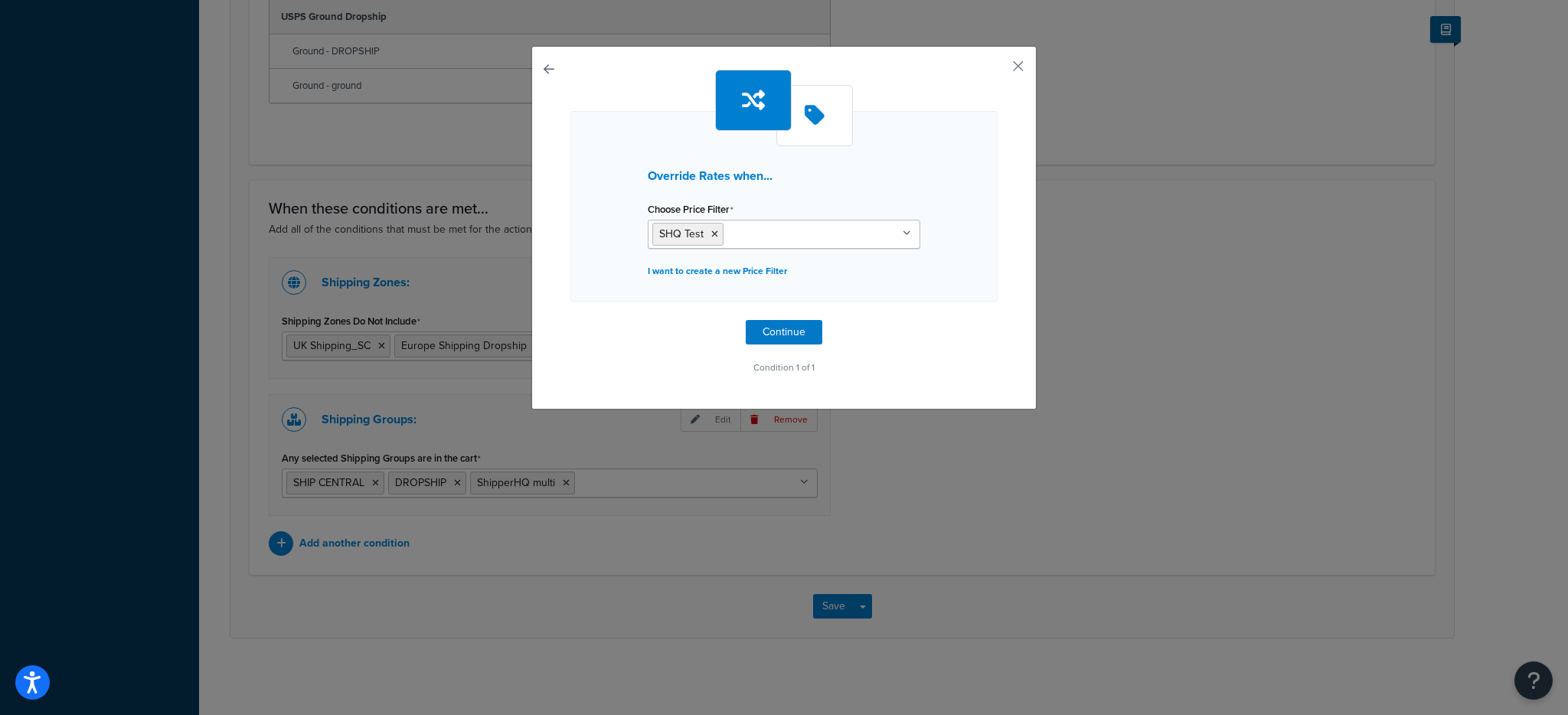
click at [787, 344] on div "Override Rates when... Choose Price Filter SHQ Test Price ≥ 50.00 for Whole Car…" at bounding box center [784, 223] width 427 height 308
click at [782, 343] on button "Continue" at bounding box center [784, 332] width 77 height 24
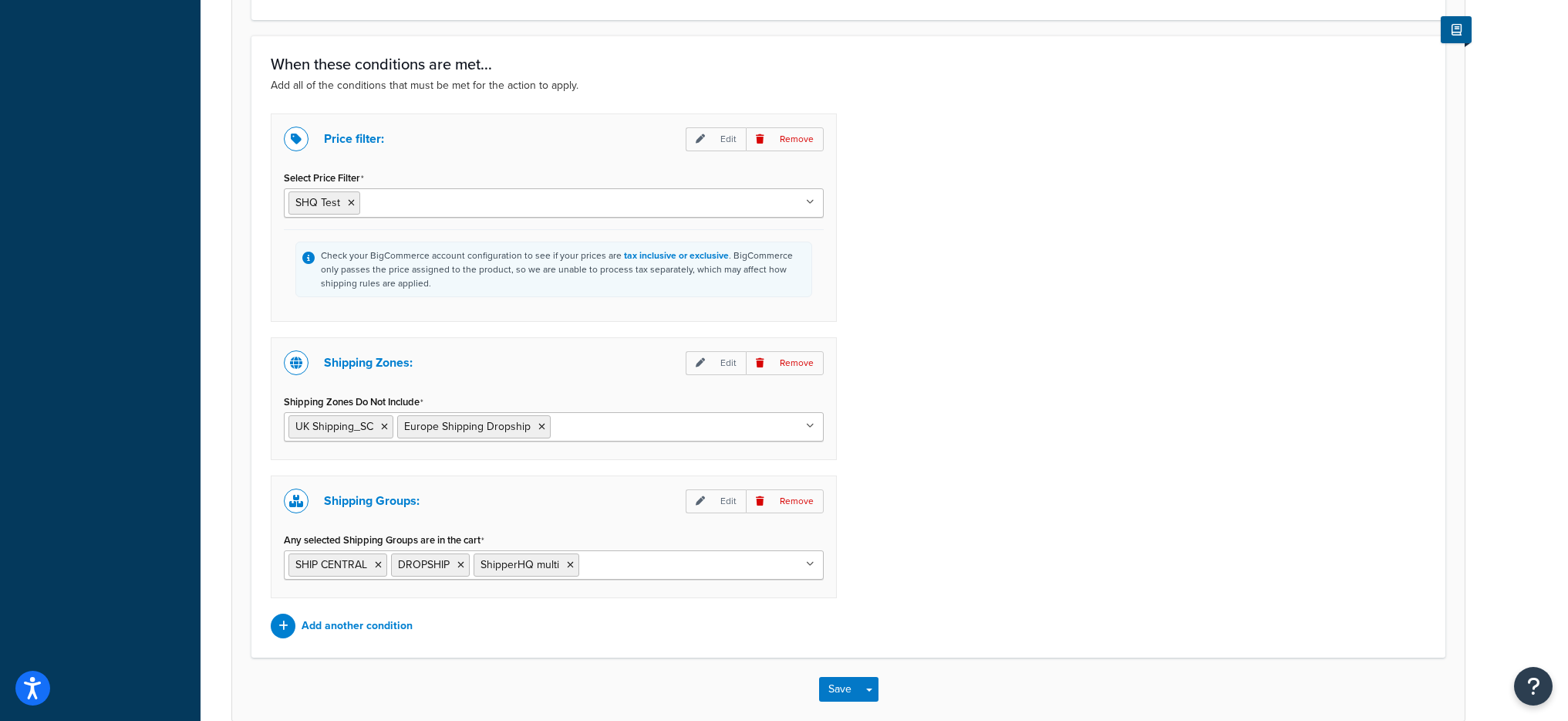
scroll to position [1426, 0]
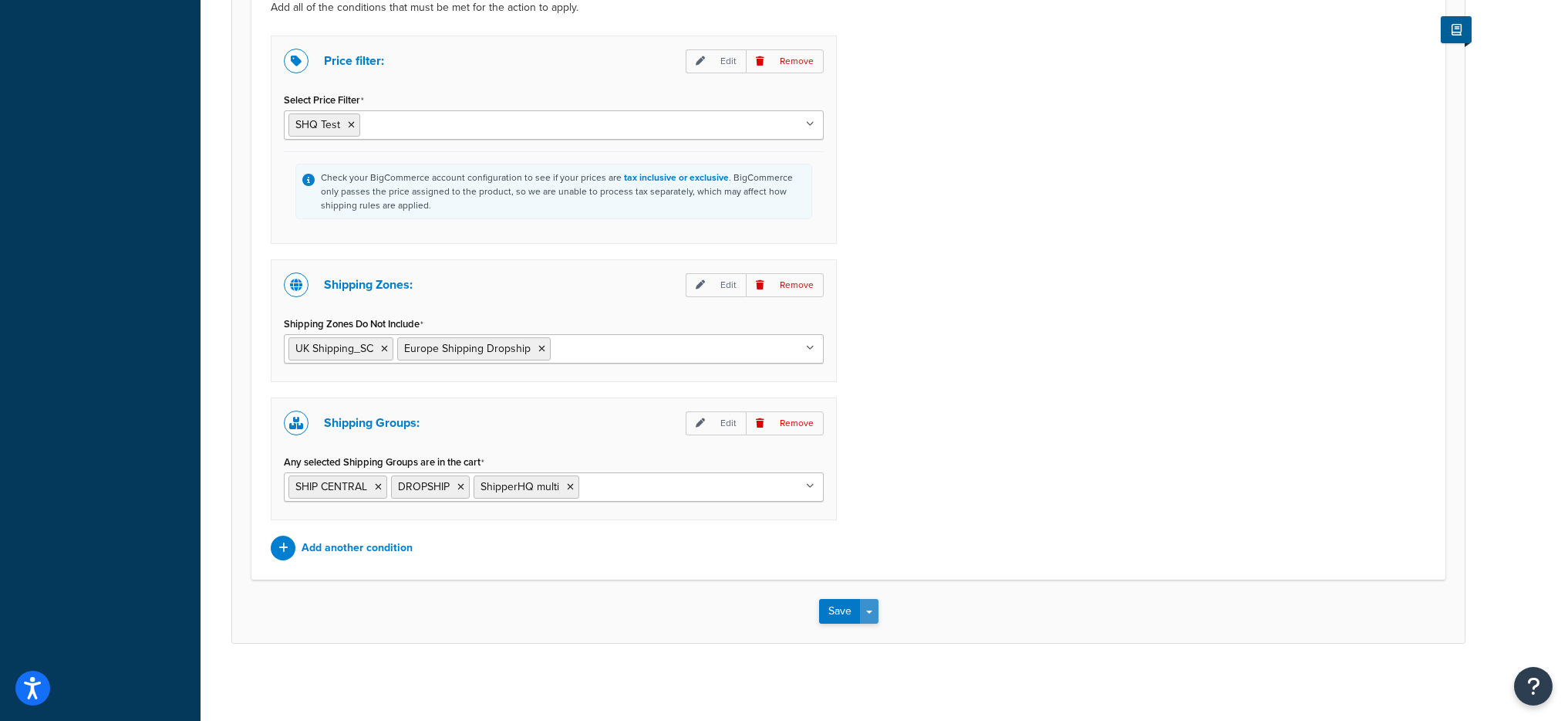
click at [870, 614] on button "Save Dropdown" at bounding box center [869, 611] width 18 height 24
click at [869, 630] on button "Save and Edit" at bounding box center [894, 639] width 149 height 32
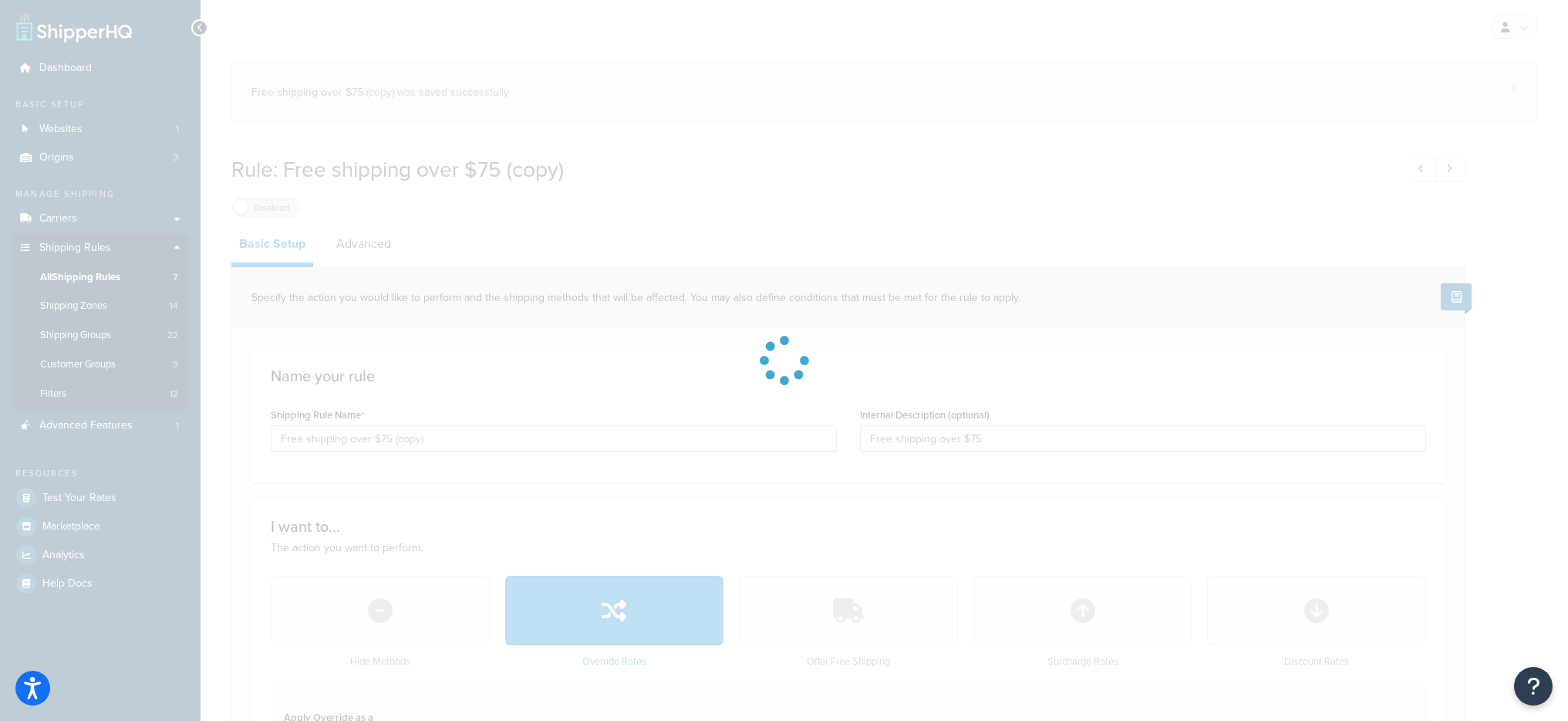
select select "SHIPPING_GROUP"
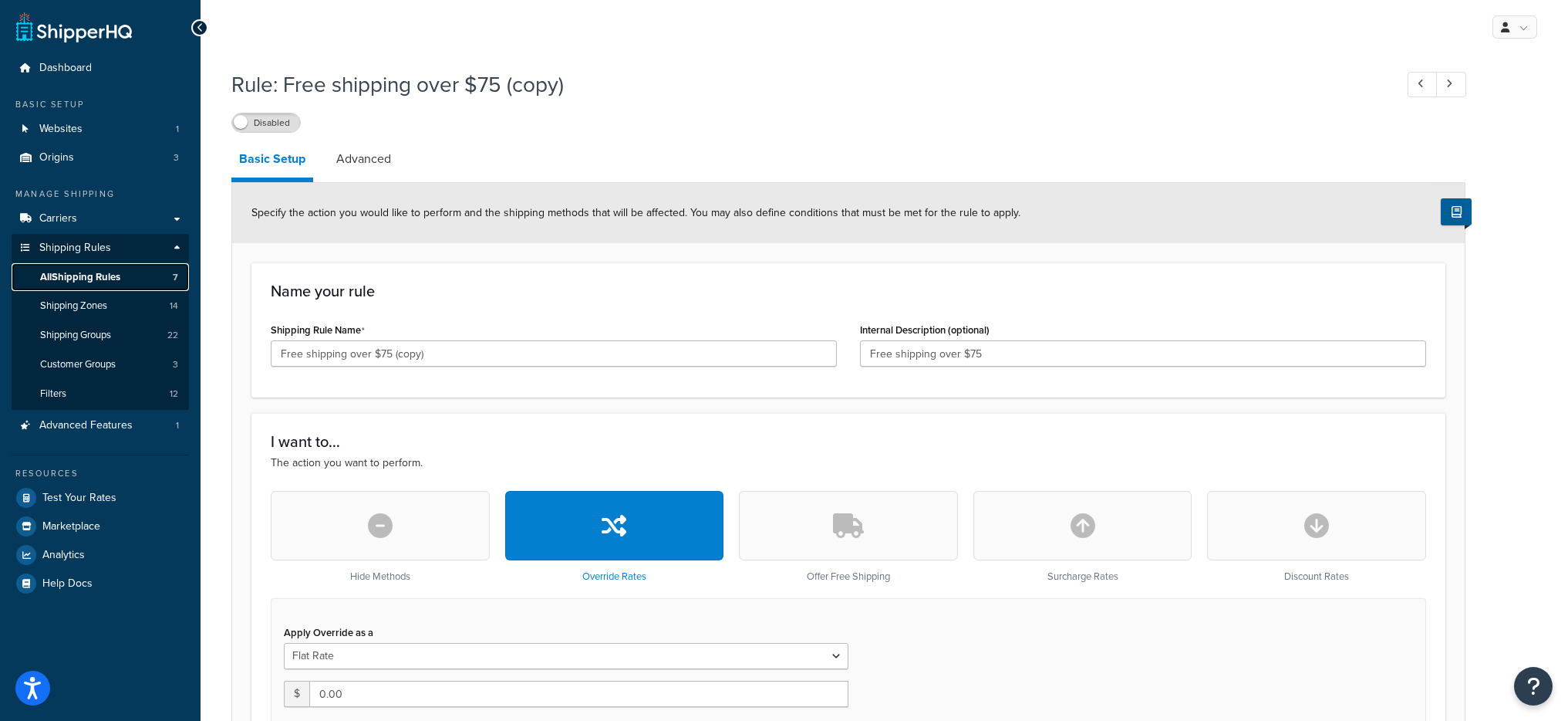
click at [108, 274] on span "All Shipping Rules" at bounding box center [79, 278] width 80 height 14
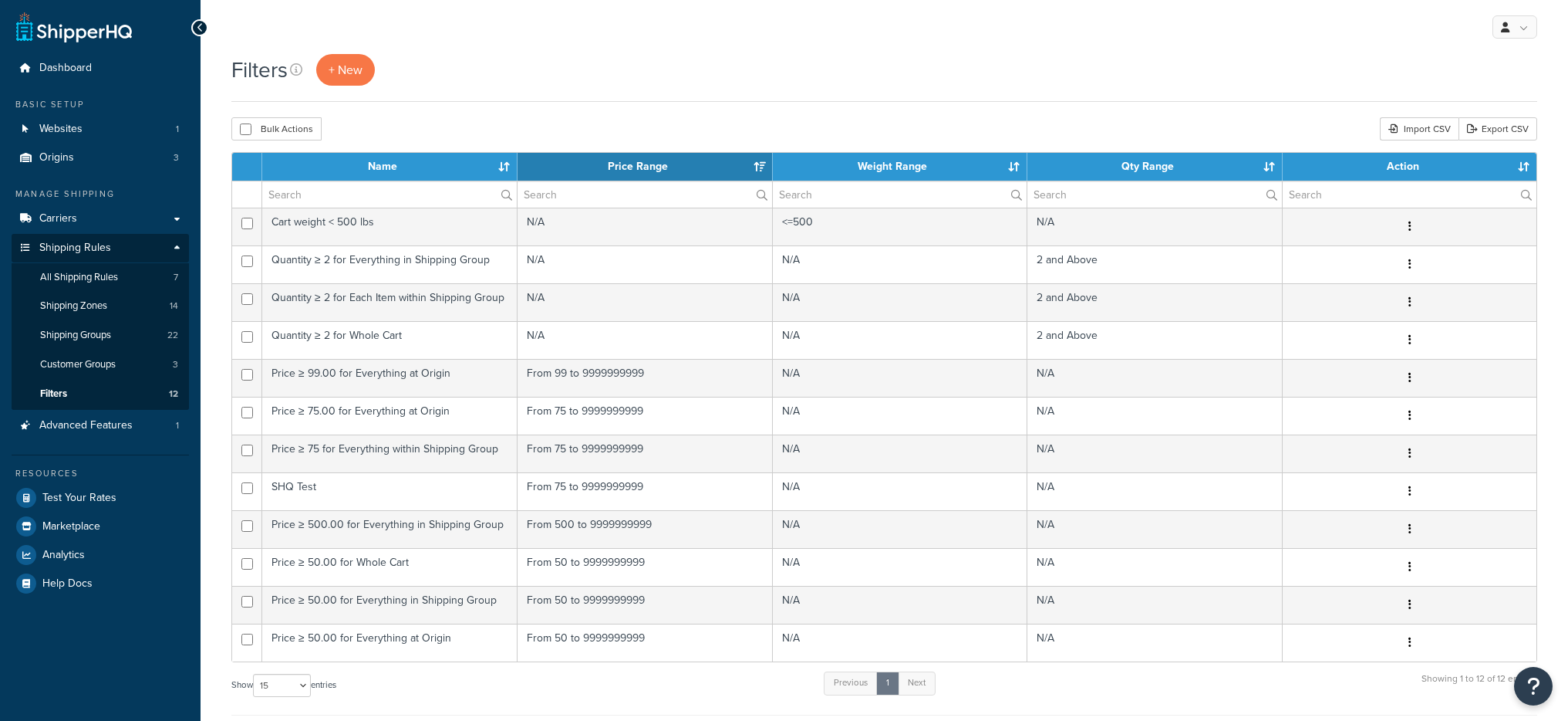
select select "15"
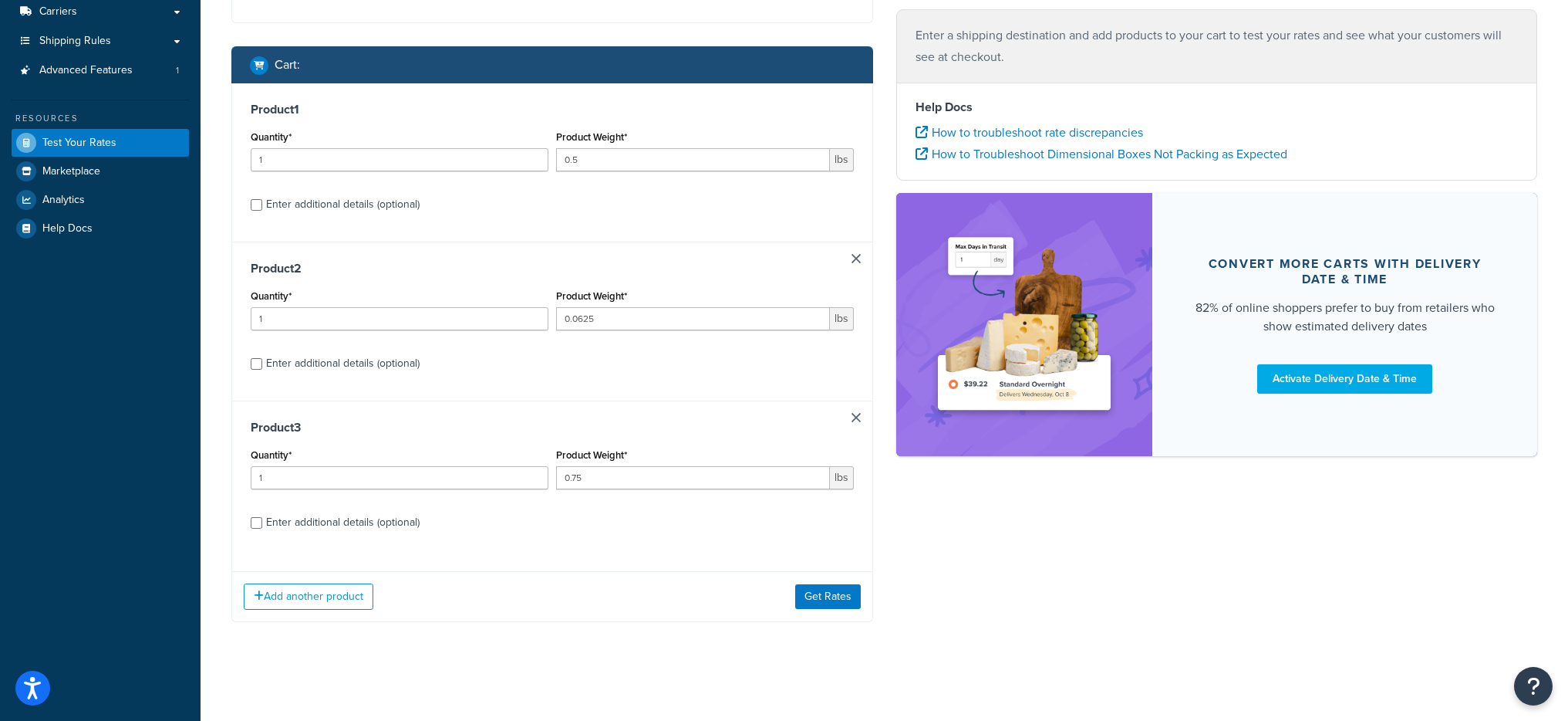
scroll to position [208, 0]
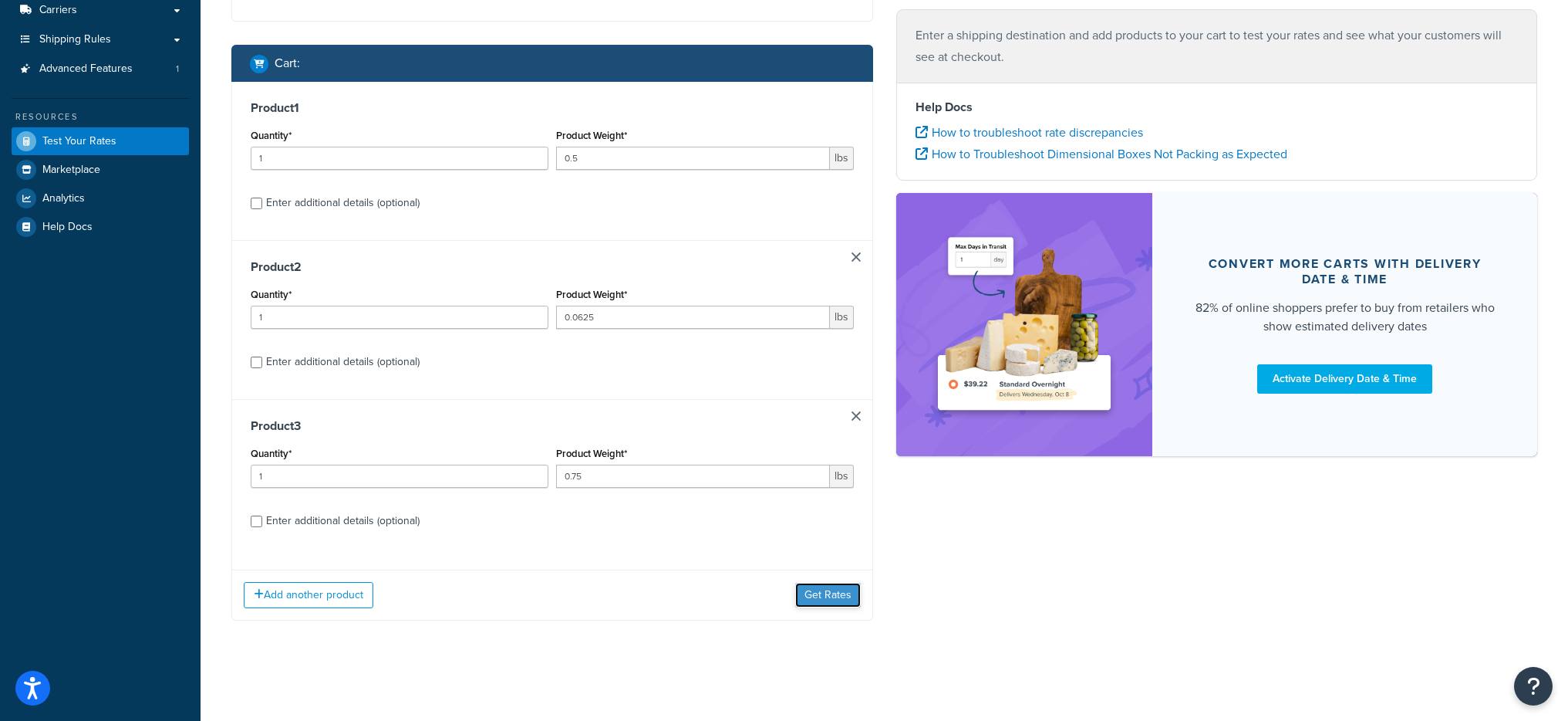
click at [812, 593] on button "Get Rates" at bounding box center [828, 594] width 66 height 24
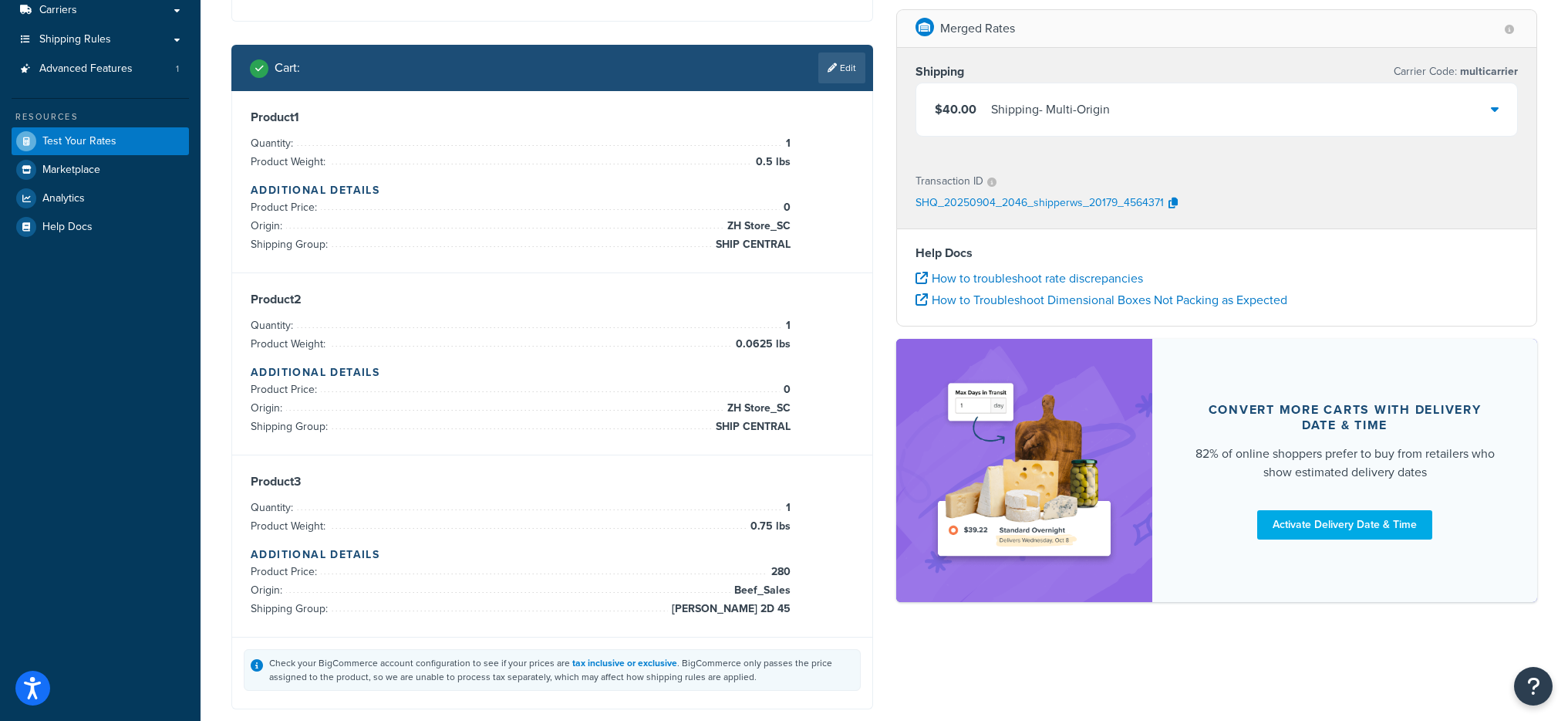
click at [994, 111] on div "Shipping - Multi-Origin" at bounding box center [1050, 110] width 119 height 21
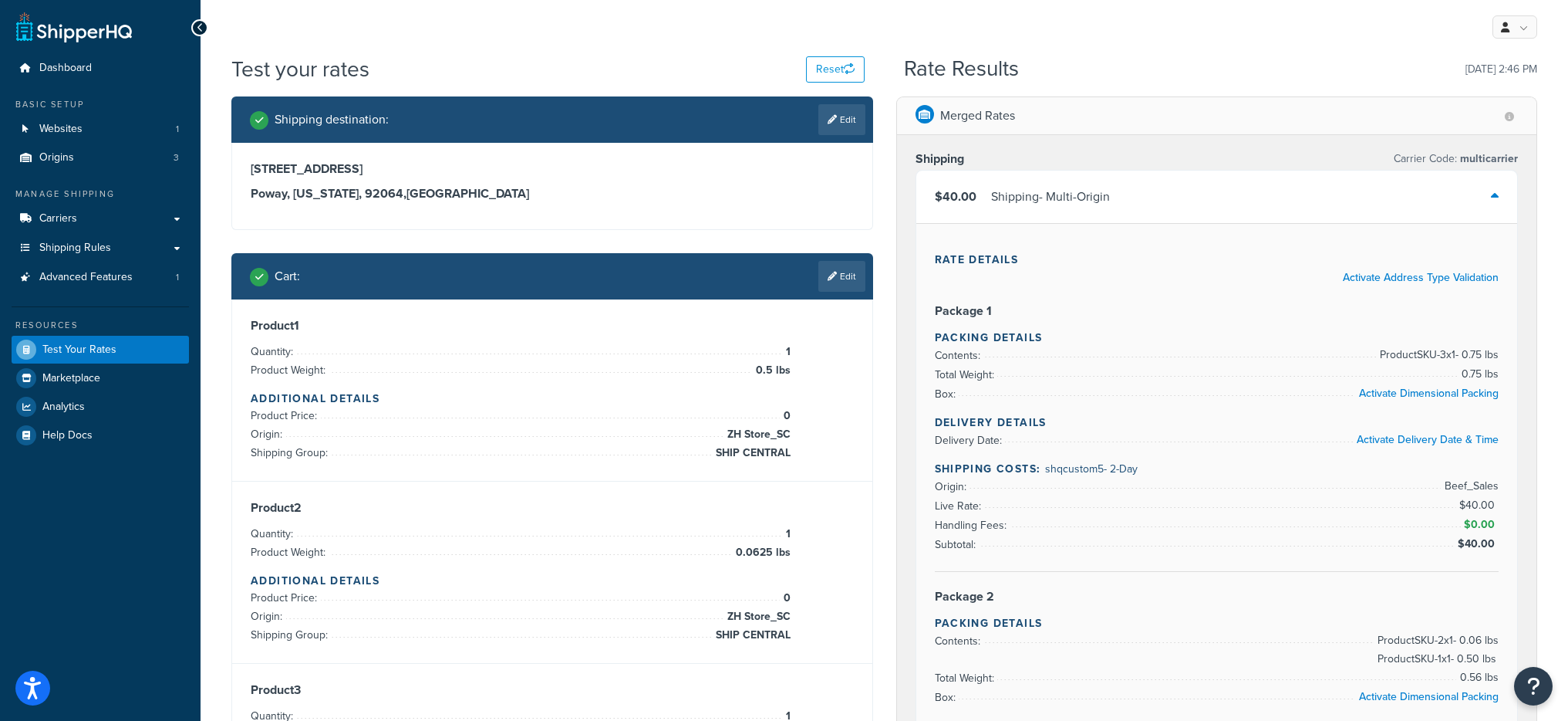
scroll to position [293, 0]
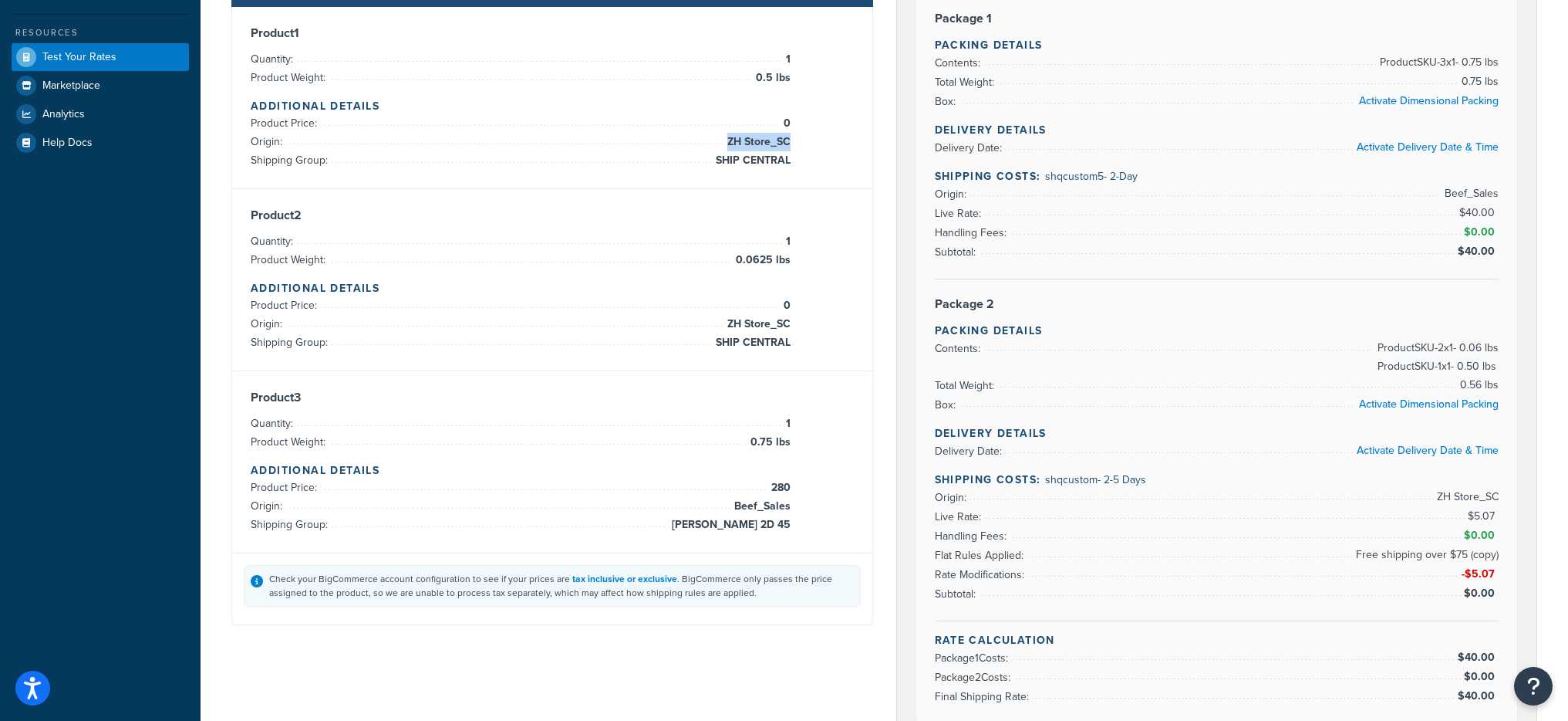
drag, startPoint x: 728, startPoint y: 139, endPoint x: 789, endPoint y: 140, distance: 61.0
click at [789, 140] on span "ZH Store_SC" at bounding box center [756, 141] width 67 height 18
copy span "ZH Store_SC"
drag, startPoint x: 720, startPoint y: 337, endPoint x: 788, endPoint y: 339, distance: 68.0
click at [788, 339] on span "SHIP CENTRAL" at bounding box center [751, 342] width 78 height 18
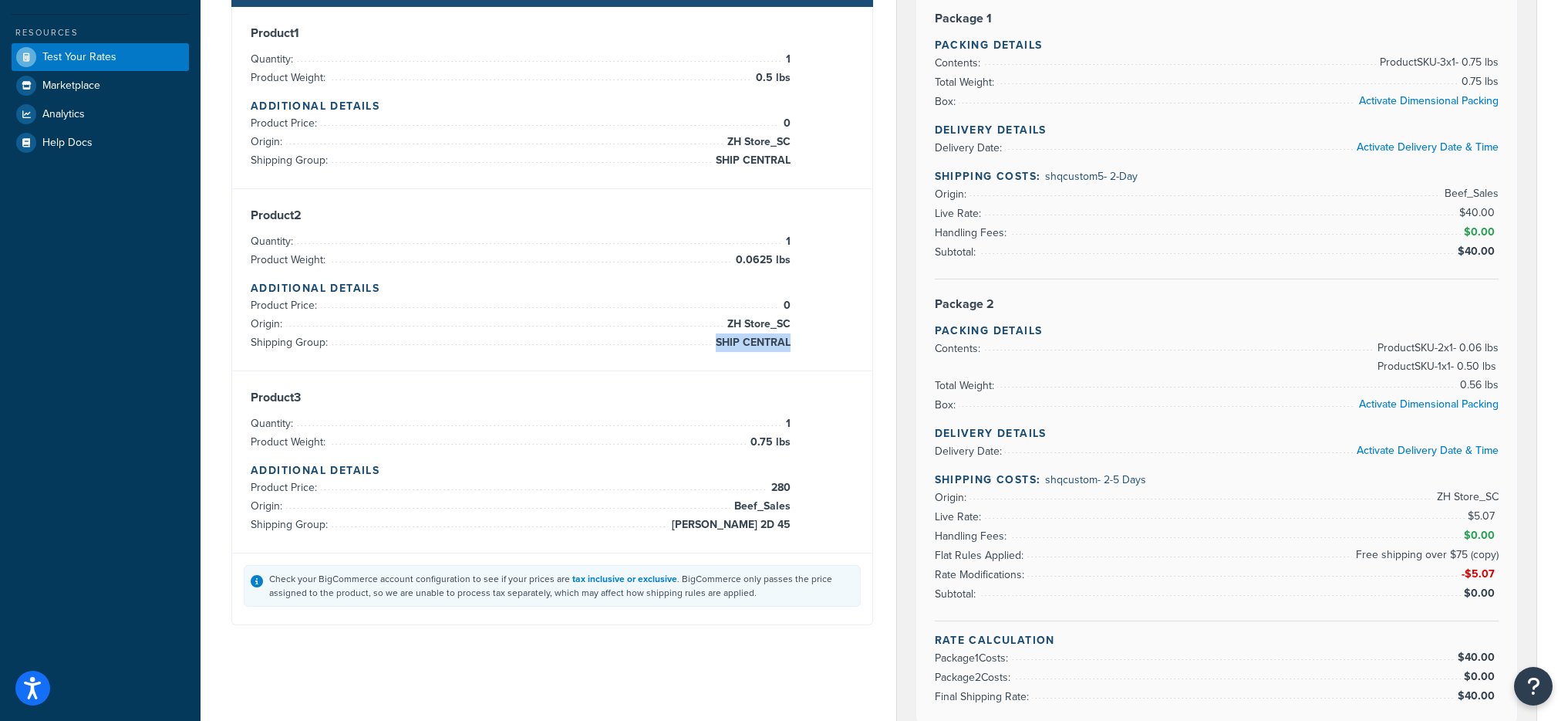
copy span "SHIP CENTRAL"
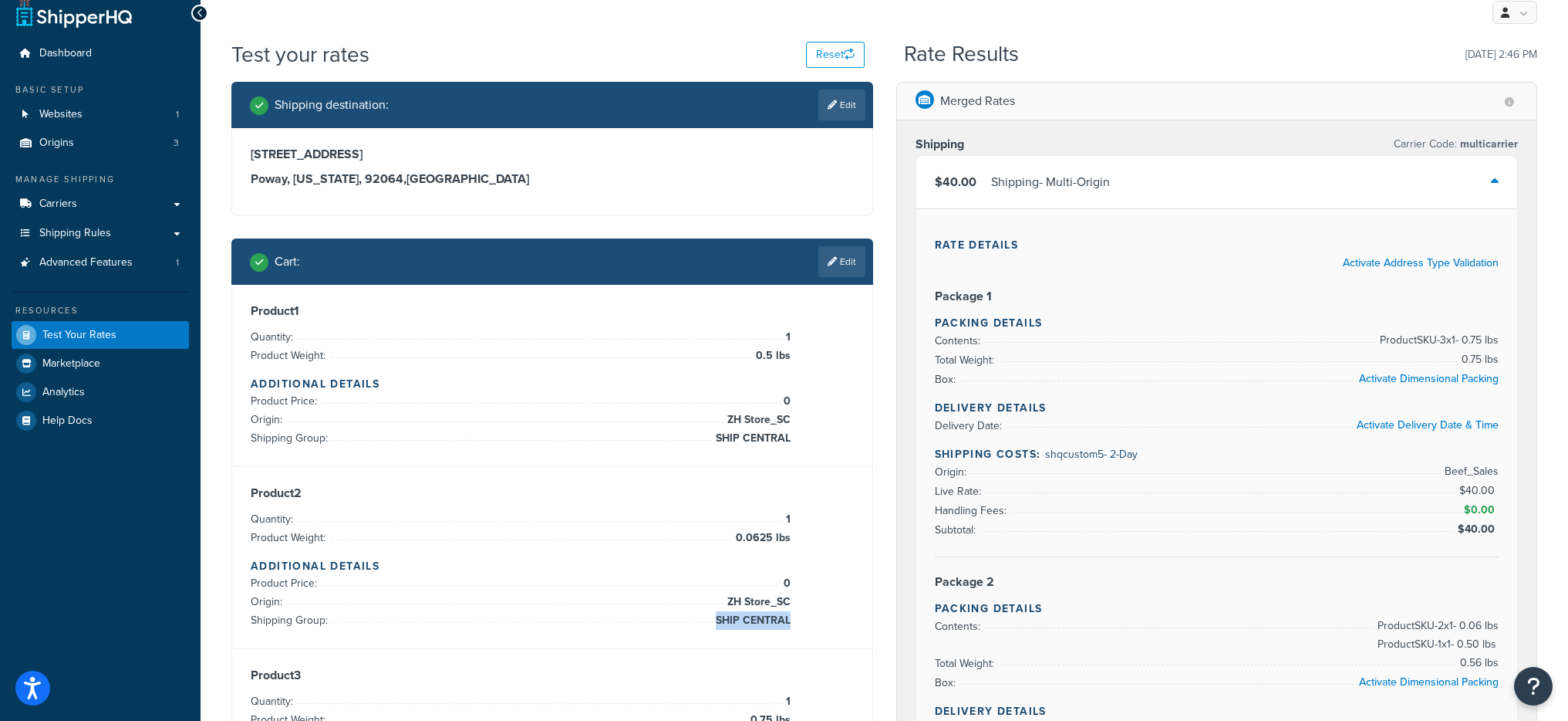
scroll to position [0, 0]
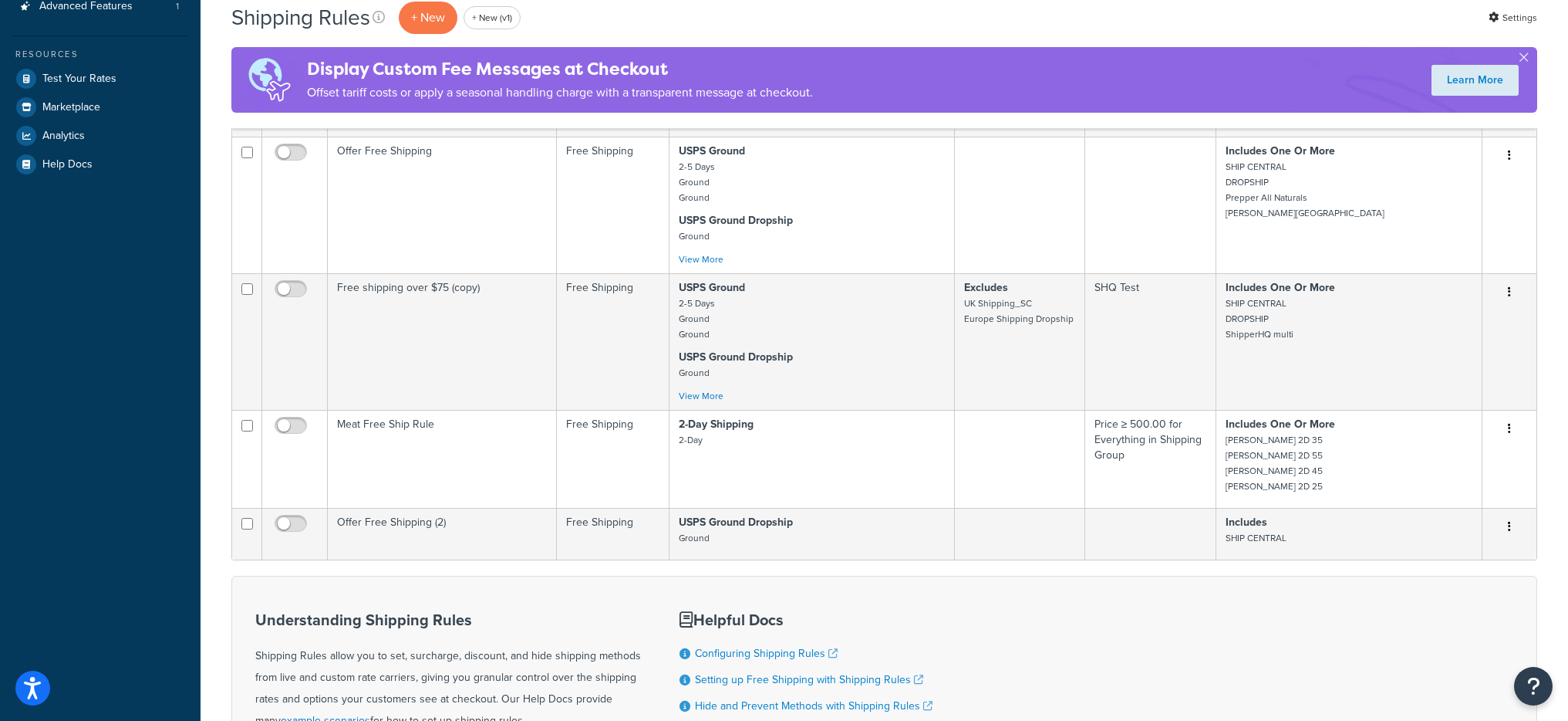
scroll to position [416, 0]
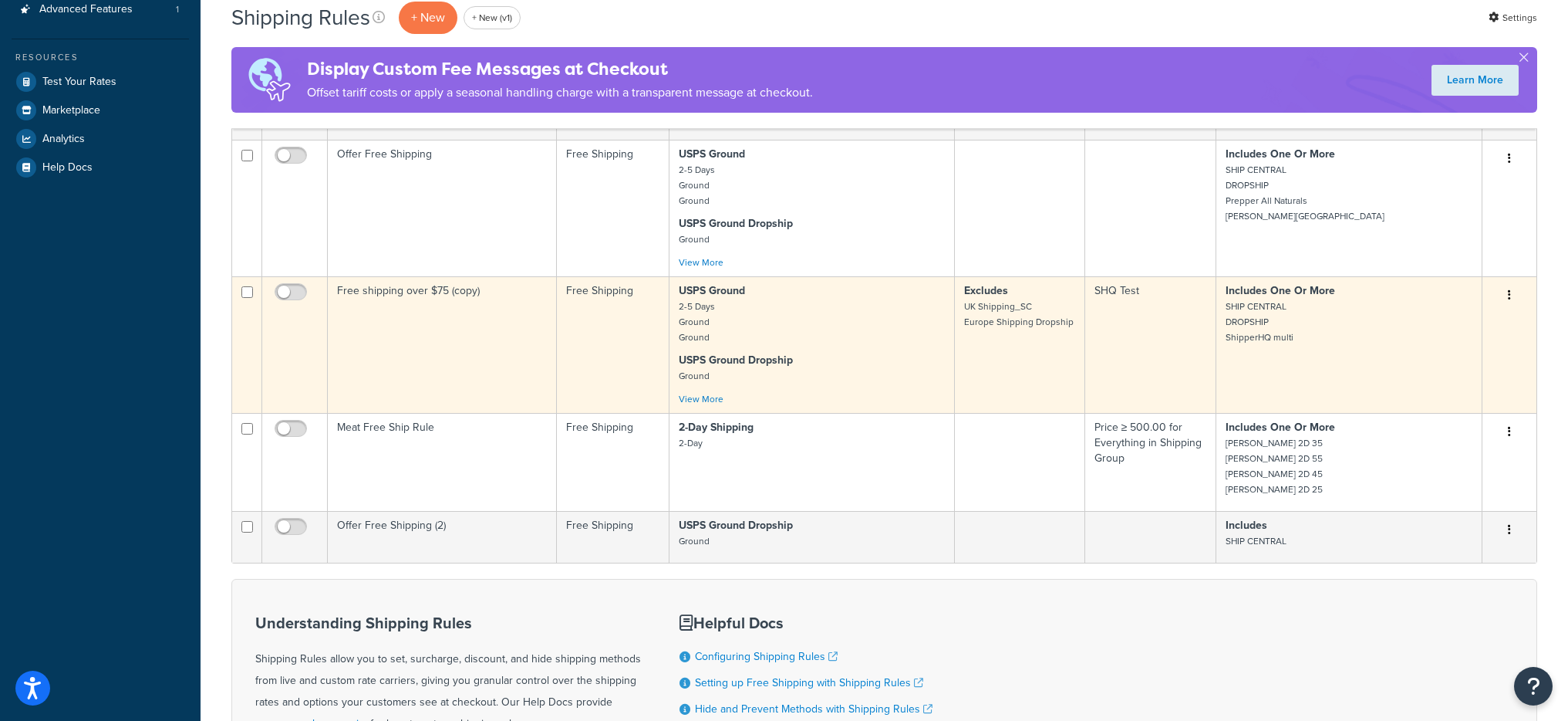
click at [1510, 292] on icon "button" at bounding box center [1509, 295] width 3 height 11
click at [1450, 358] on link "Duplicate" at bounding box center [1459, 356] width 122 height 32
click at [1430, 359] on link "Duplicate" at bounding box center [1459, 356] width 122 height 32
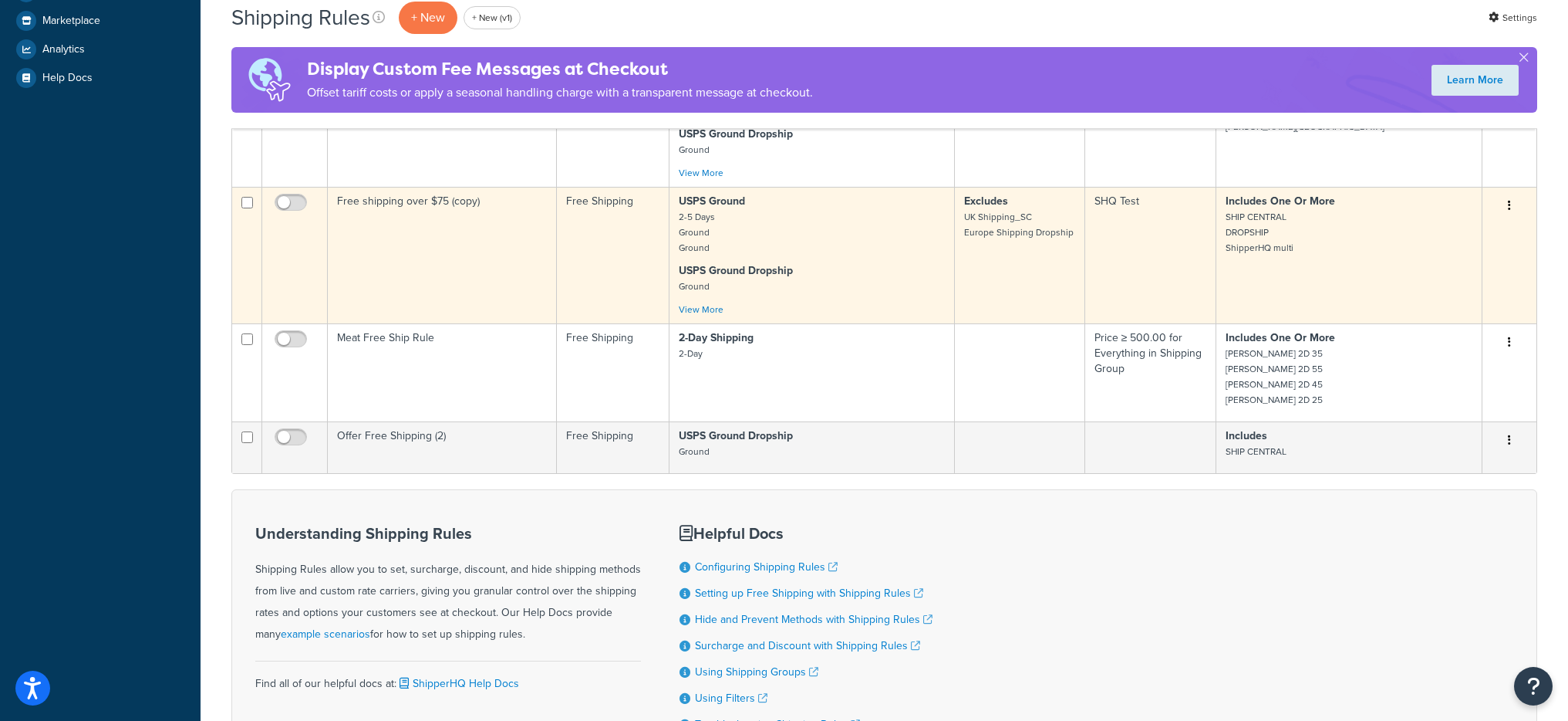
scroll to position [503, 0]
click at [1506, 209] on button "button" at bounding box center [1509, 207] width 21 height 24
click at [1475, 267] on link "Duplicate" at bounding box center [1459, 268] width 122 height 32
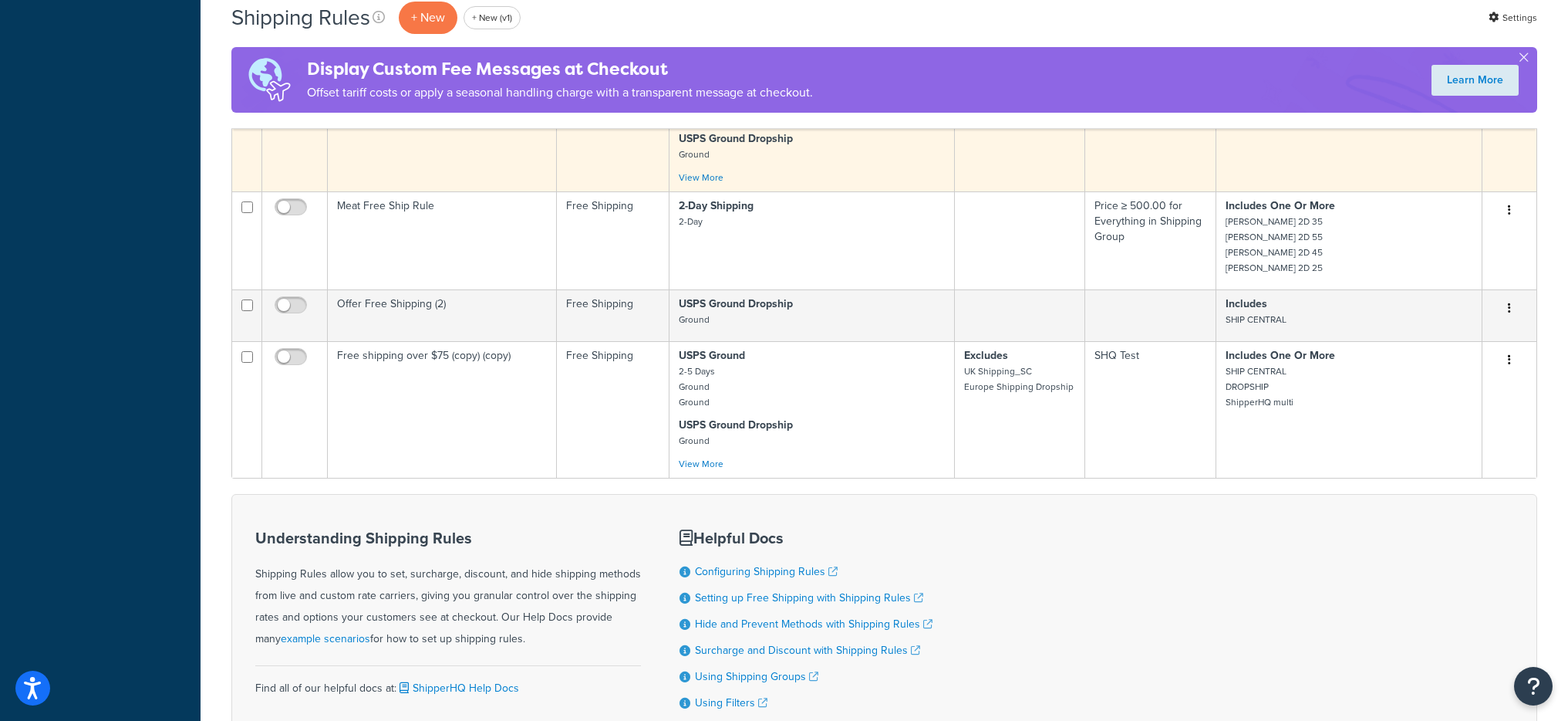
scroll to position [563, 0]
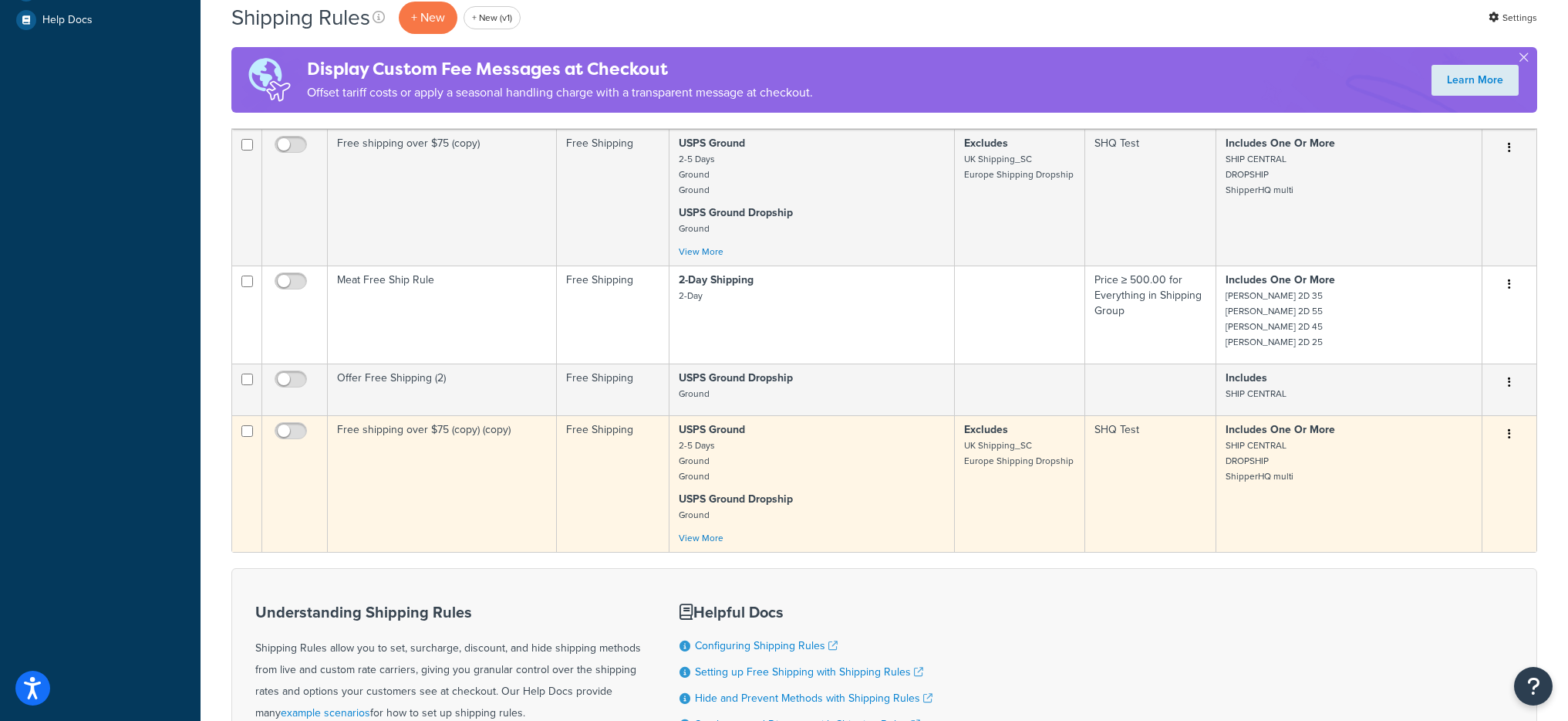
click at [518, 506] on td "Free shipping over $75 (copy) (copy)" at bounding box center [442, 483] width 230 height 137
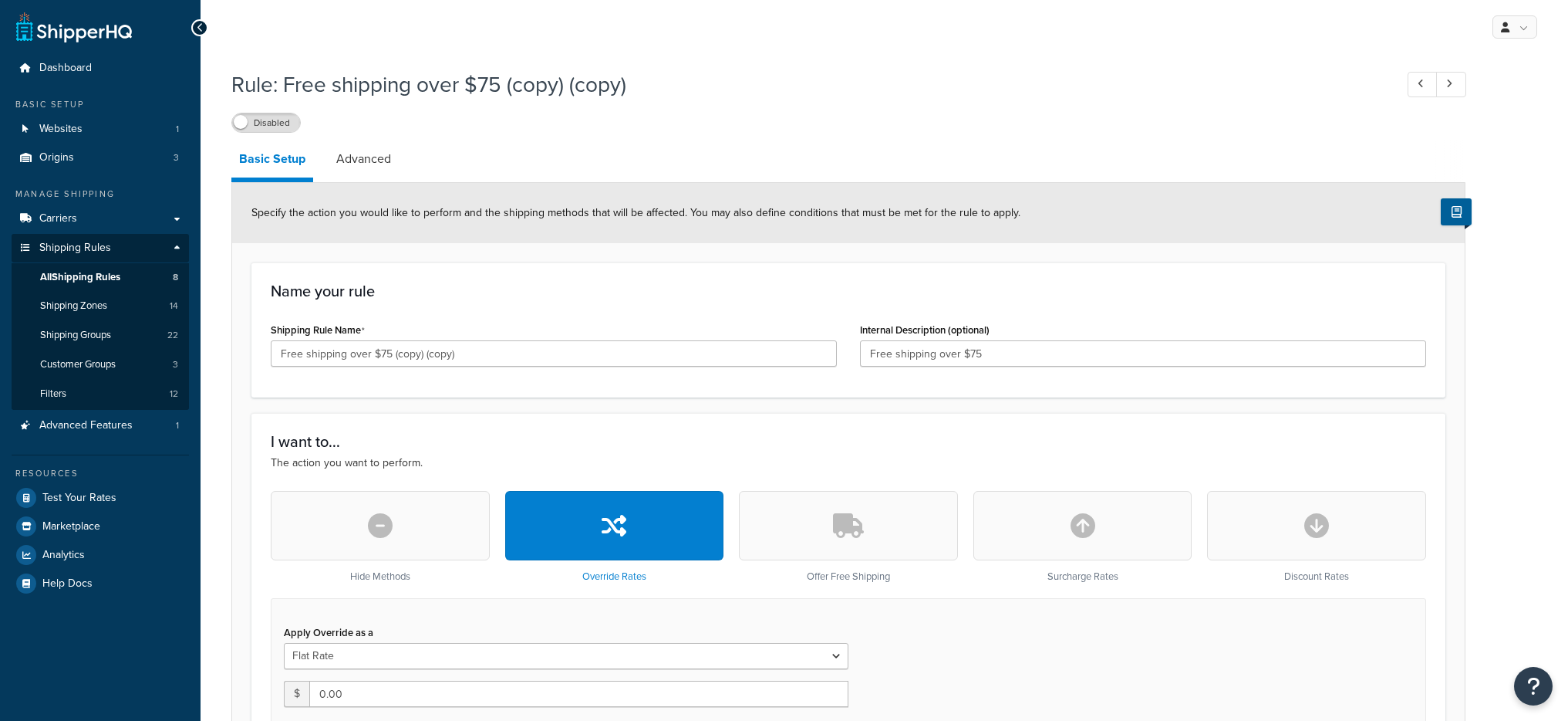
select select "SHIPPING_GROUP"
drag, startPoint x: 473, startPoint y: 355, endPoint x: 263, endPoint y: 349, distance: 210.1
click at [263, 349] on div "Shipping Rule Name Free shipping over $75 (copy) (copy)" at bounding box center [554, 348] width 589 height 59
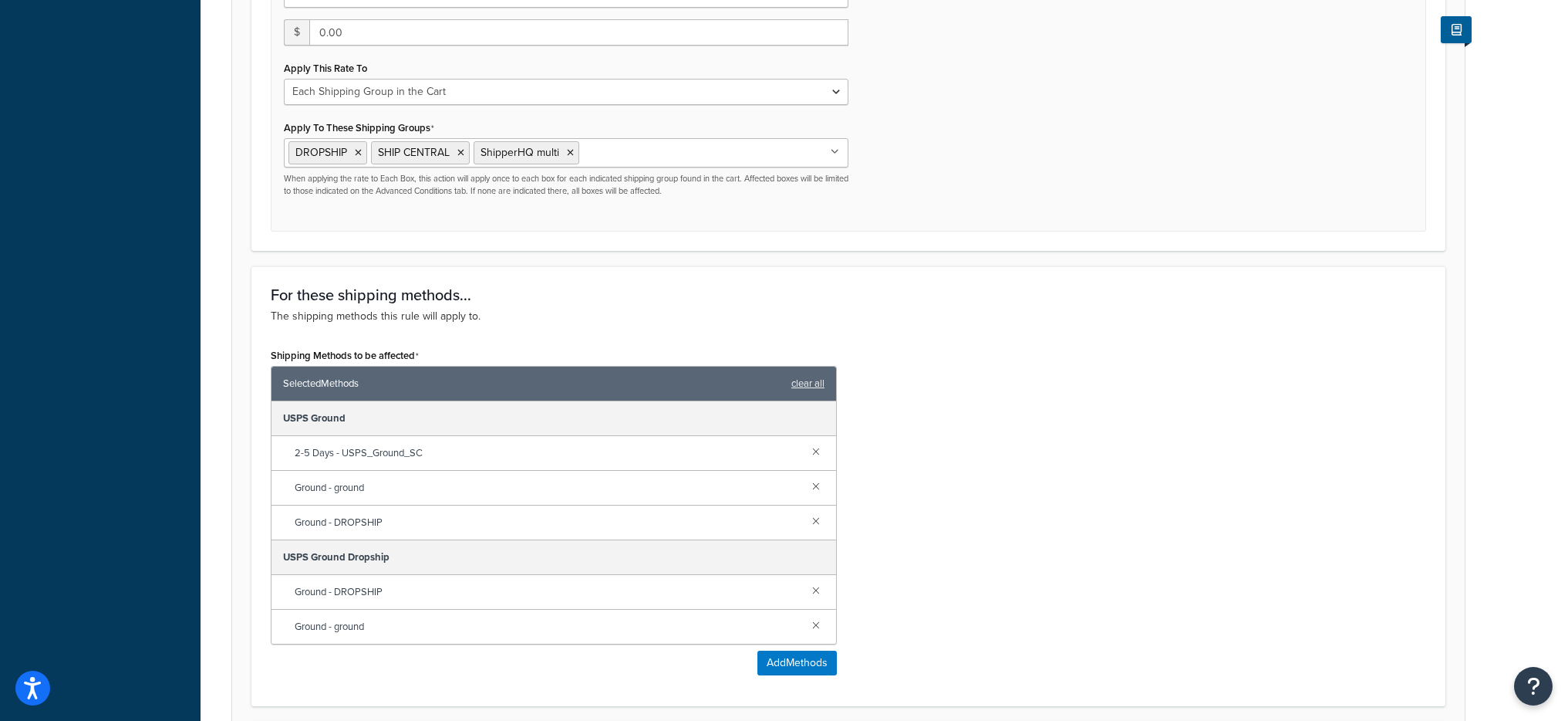
scroll to position [665, 0]
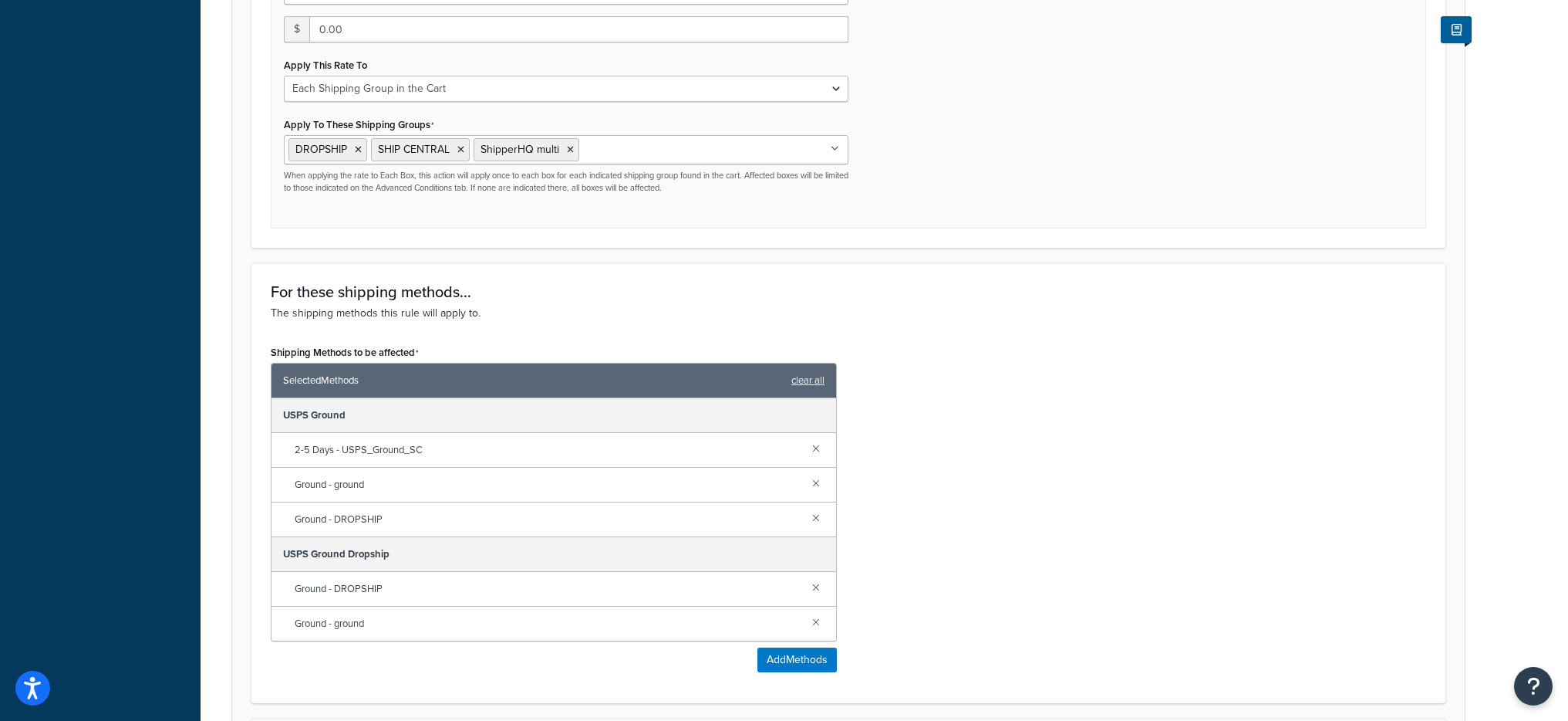
type input "Free items ship free"
click at [357, 149] on icon at bounding box center [357, 150] width 7 height 10
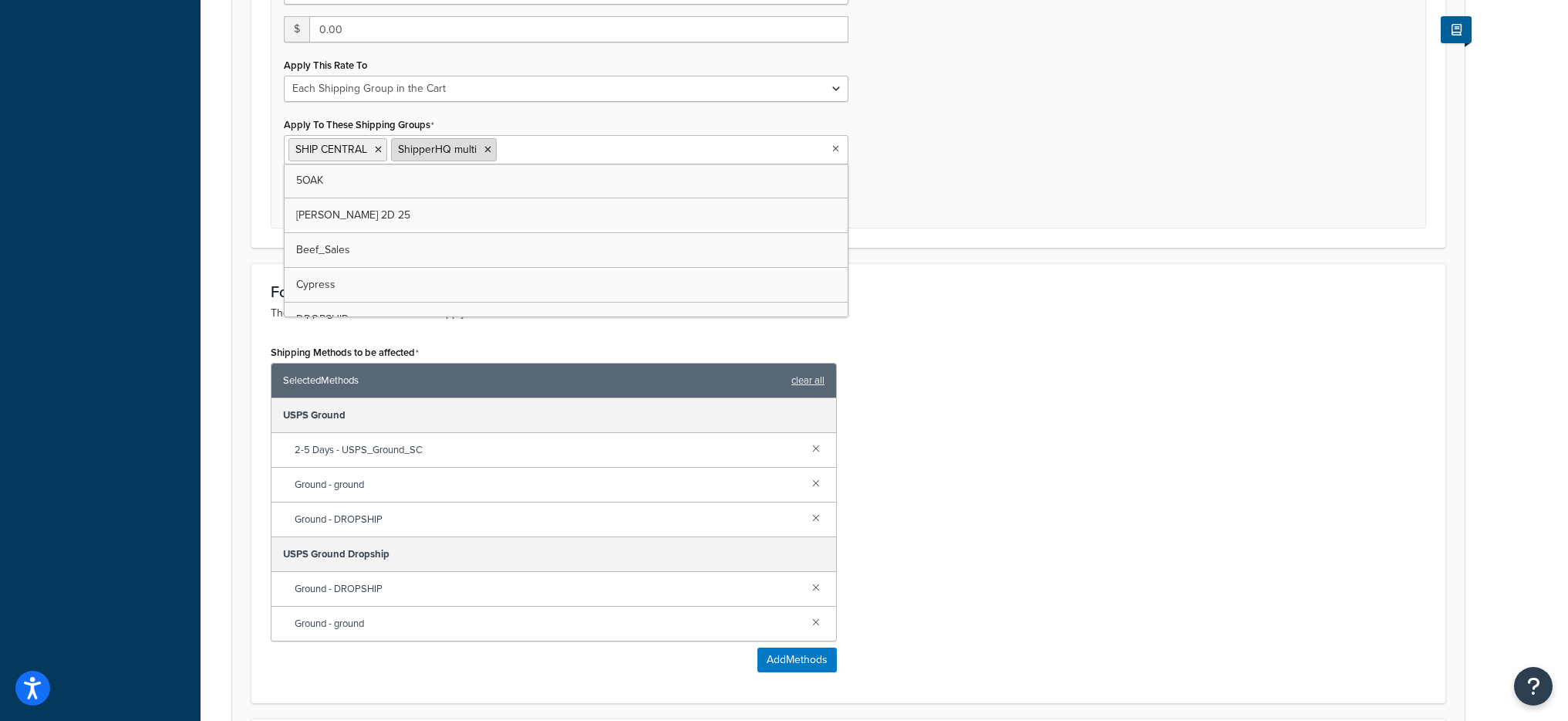
click at [488, 149] on icon at bounding box center [487, 150] width 7 height 10
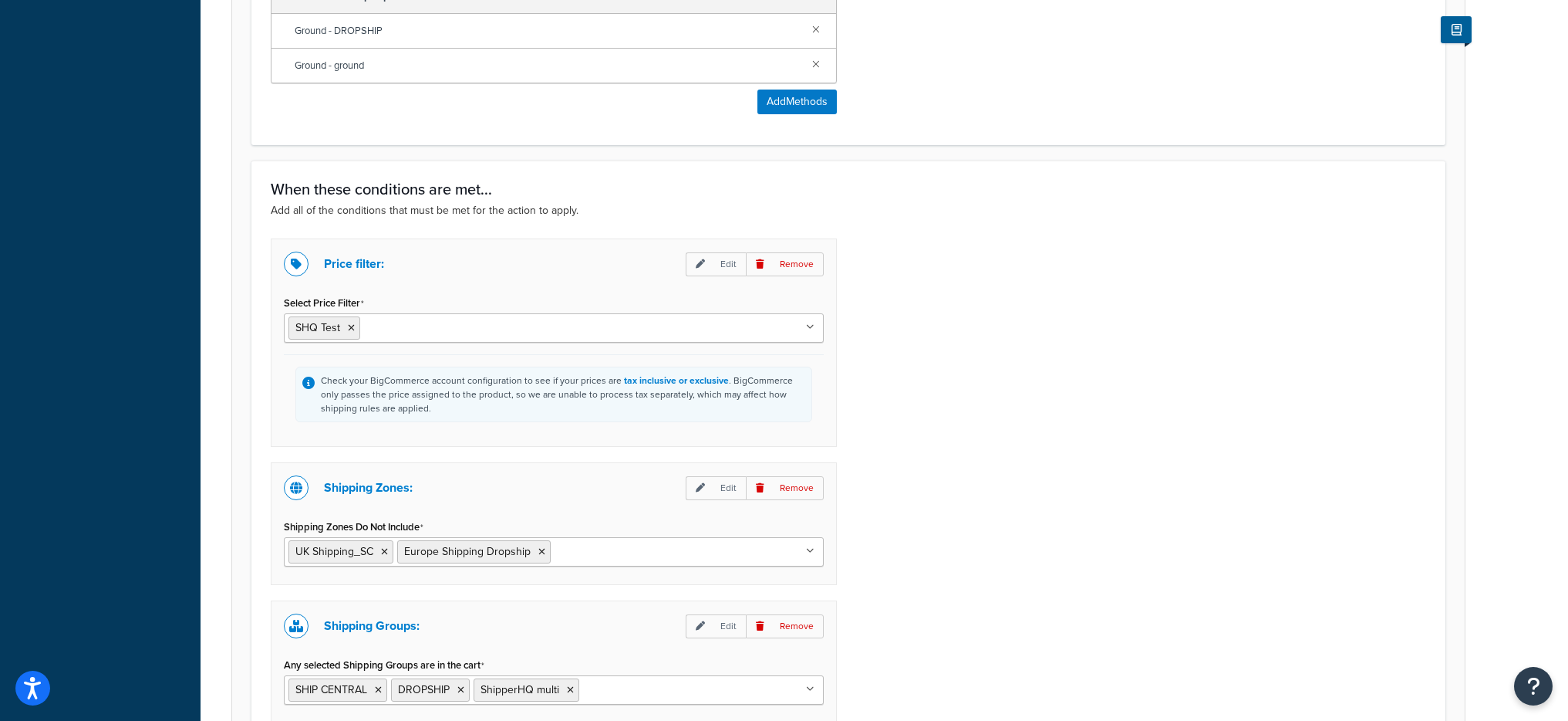
scroll to position [1225, 0]
click at [786, 257] on p "Remove" at bounding box center [784, 262] width 77 height 24
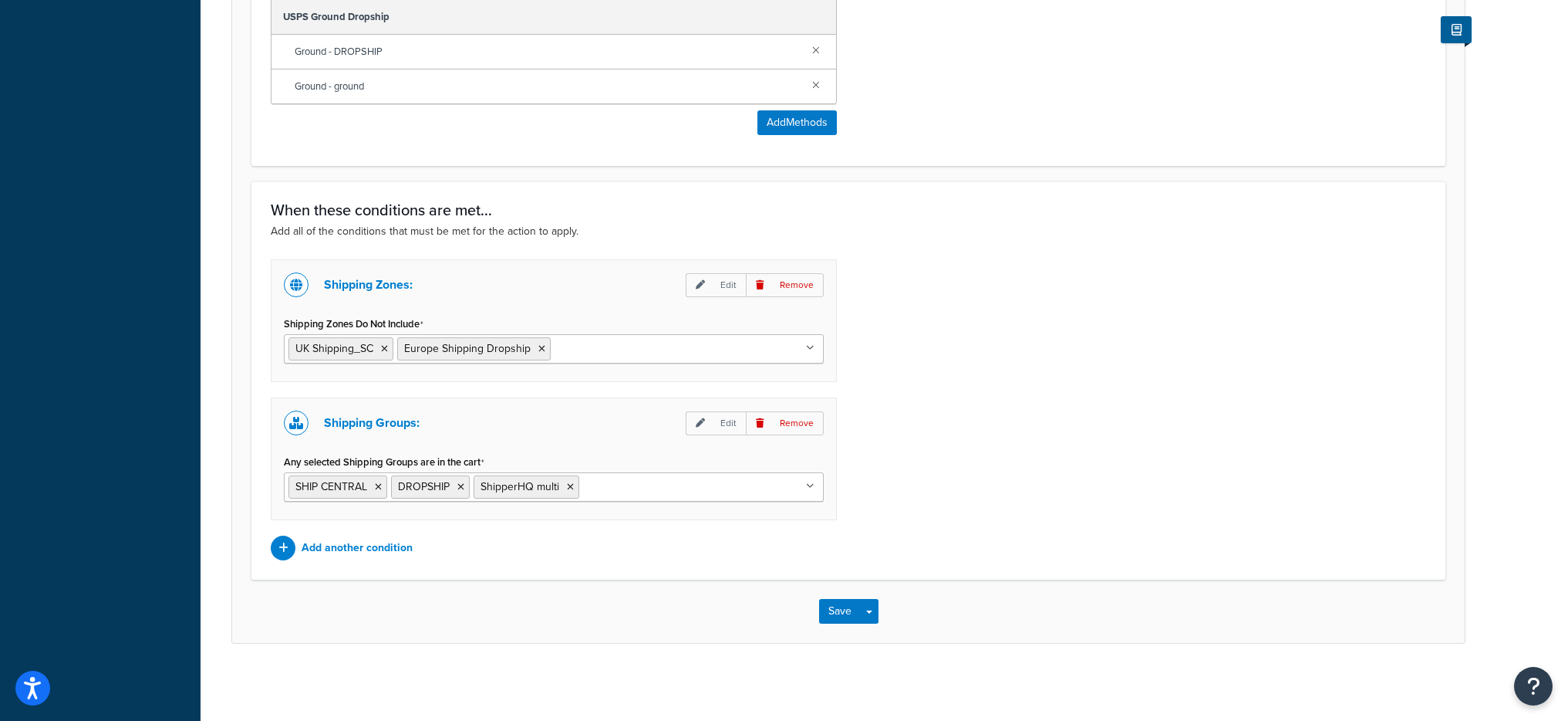
scroll to position [1202, 0]
click at [462, 488] on icon at bounding box center [460, 487] width 7 height 10
click at [488, 486] on icon at bounding box center [487, 487] width 7 height 10
click at [885, 428] on div "Shipping Zones: Edit Remove Shipping Zones Do Not Include UK Shipping_SC Europe…" at bounding box center [848, 410] width 1179 height 301
click at [794, 287] on p "Remove" at bounding box center [784, 285] width 77 height 24
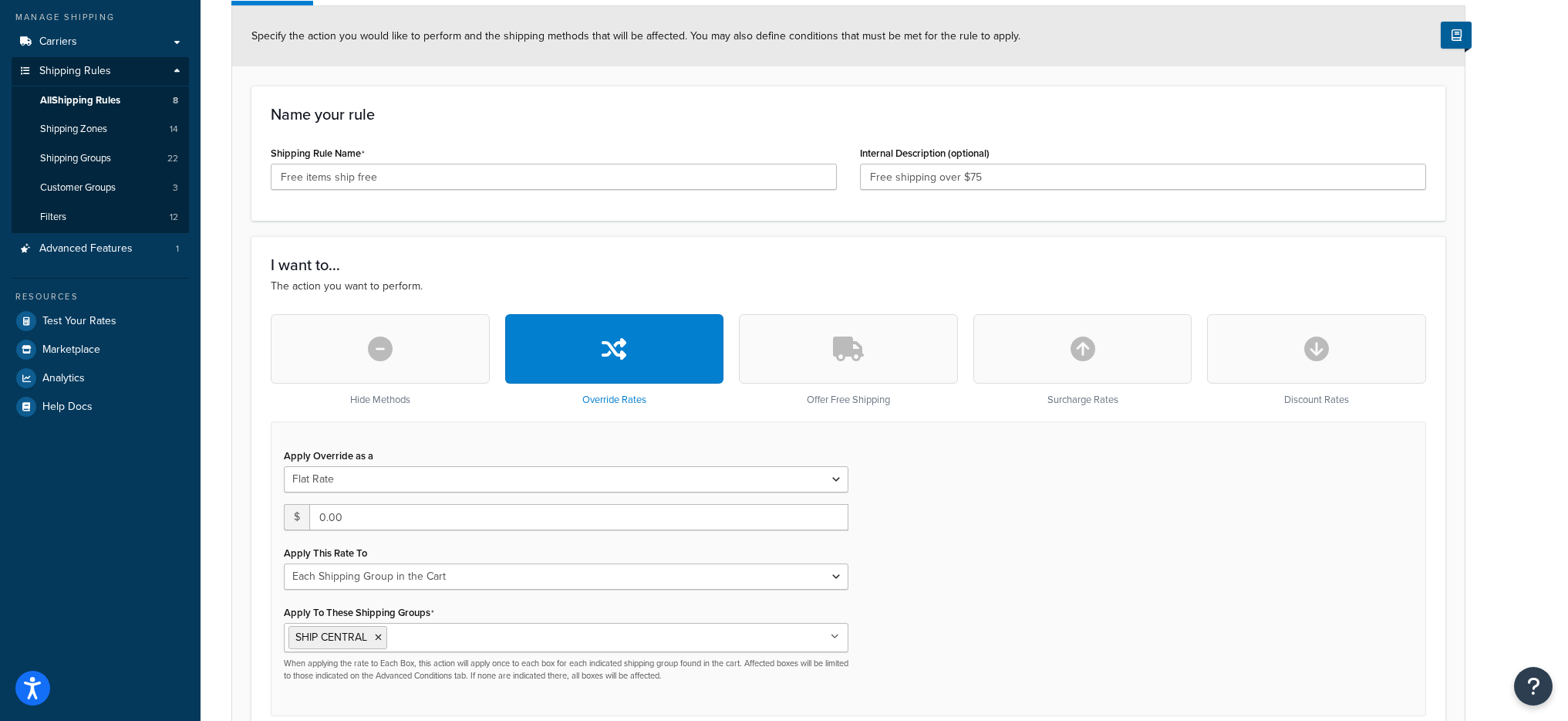
scroll to position [176, 0]
drag, startPoint x: 1017, startPoint y: 177, endPoint x: 903, endPoint y: 179, distance: 114.0
click at [895, 176] on input "Free shipping over $75" at bounding box center [1143, 177] width 566 height 26
type input "Free items get free shipping"
click at [805, 205] on div "Name your rule Shipping Rule Name Free items ship free Internal Description (op…" at bounding box center [848, 153] width 1194 height 135
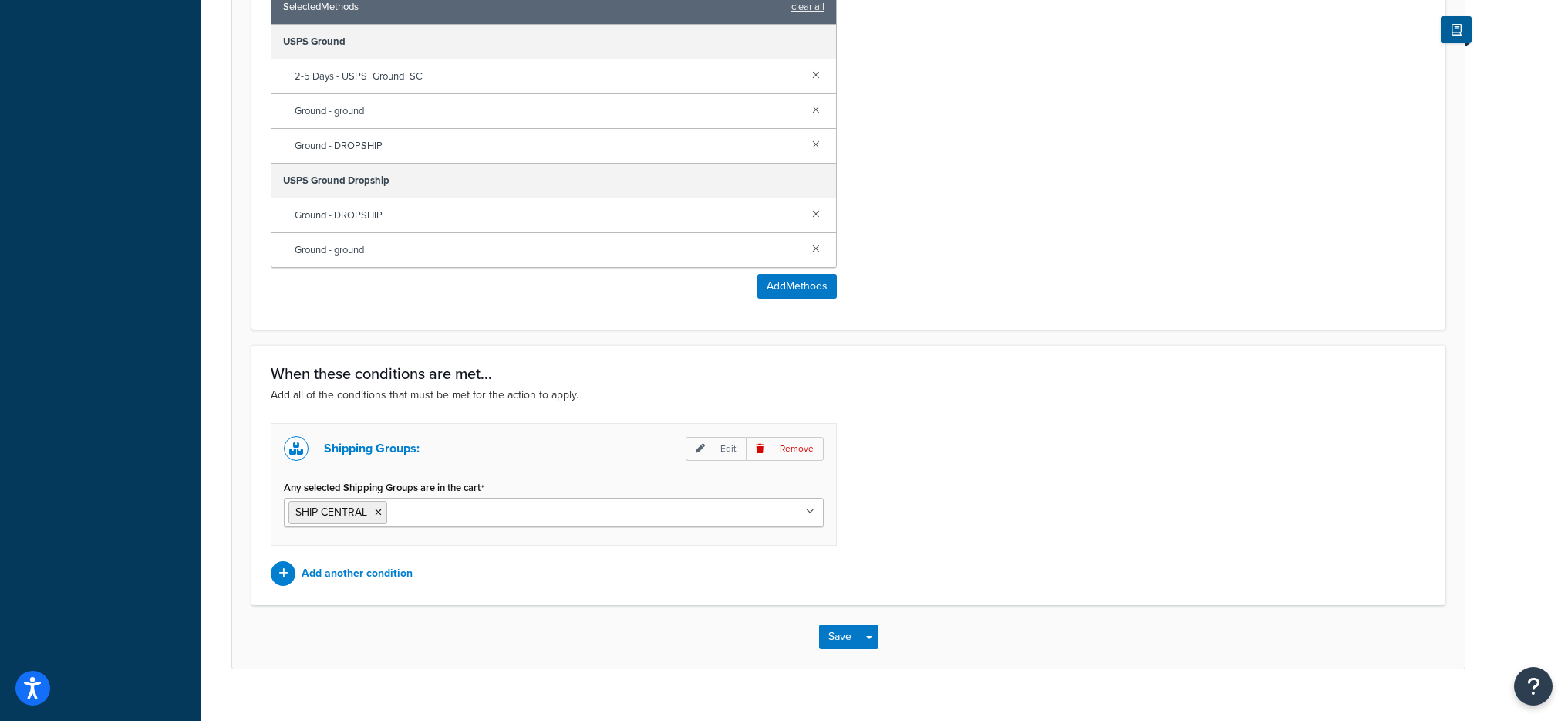
scroll to position [1063, 0]
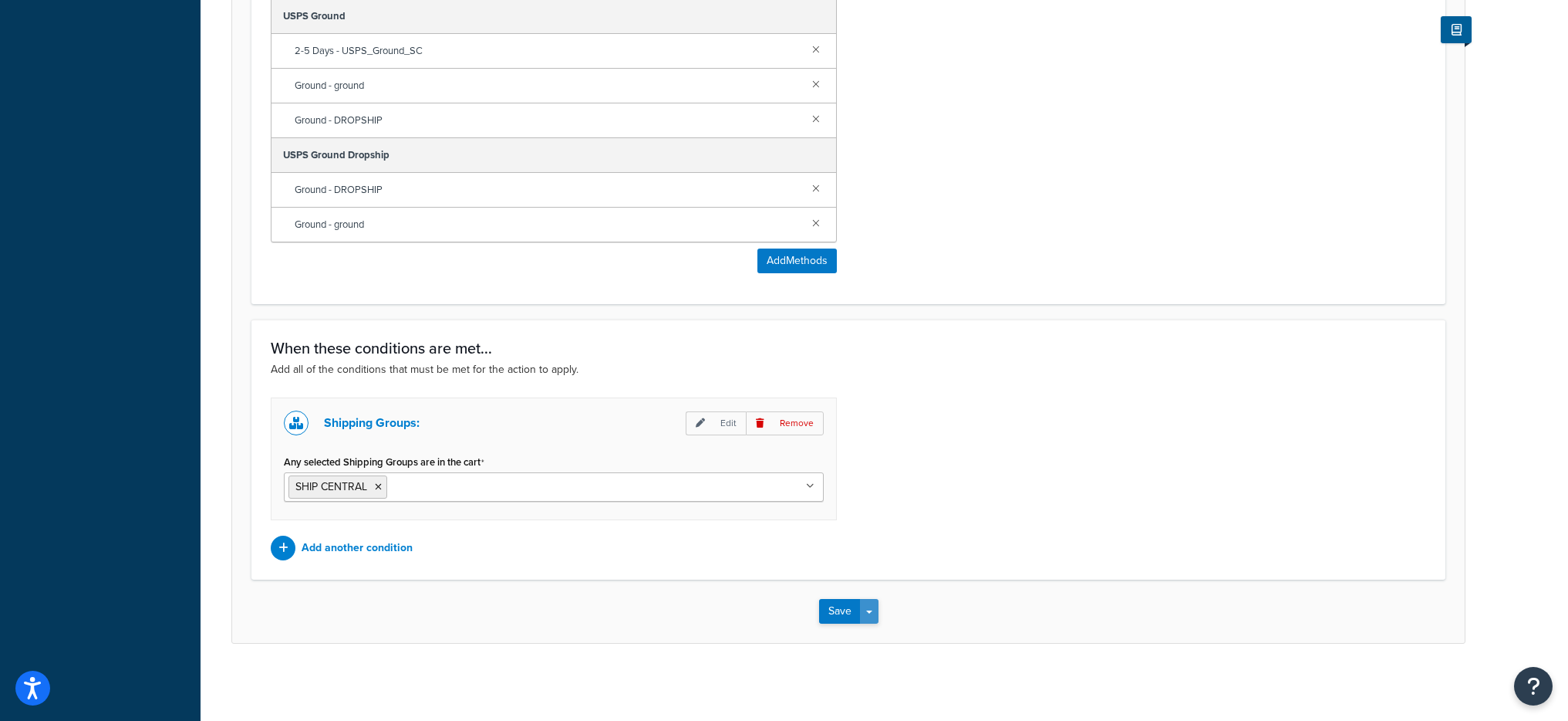
click at [869, 608] on button "Save Dropdown" at bounding box center [869, 611] width 18 height 24
click at [883, 634] on button "Save and Edit" at bounding box center [894, 639] width 149 height 32
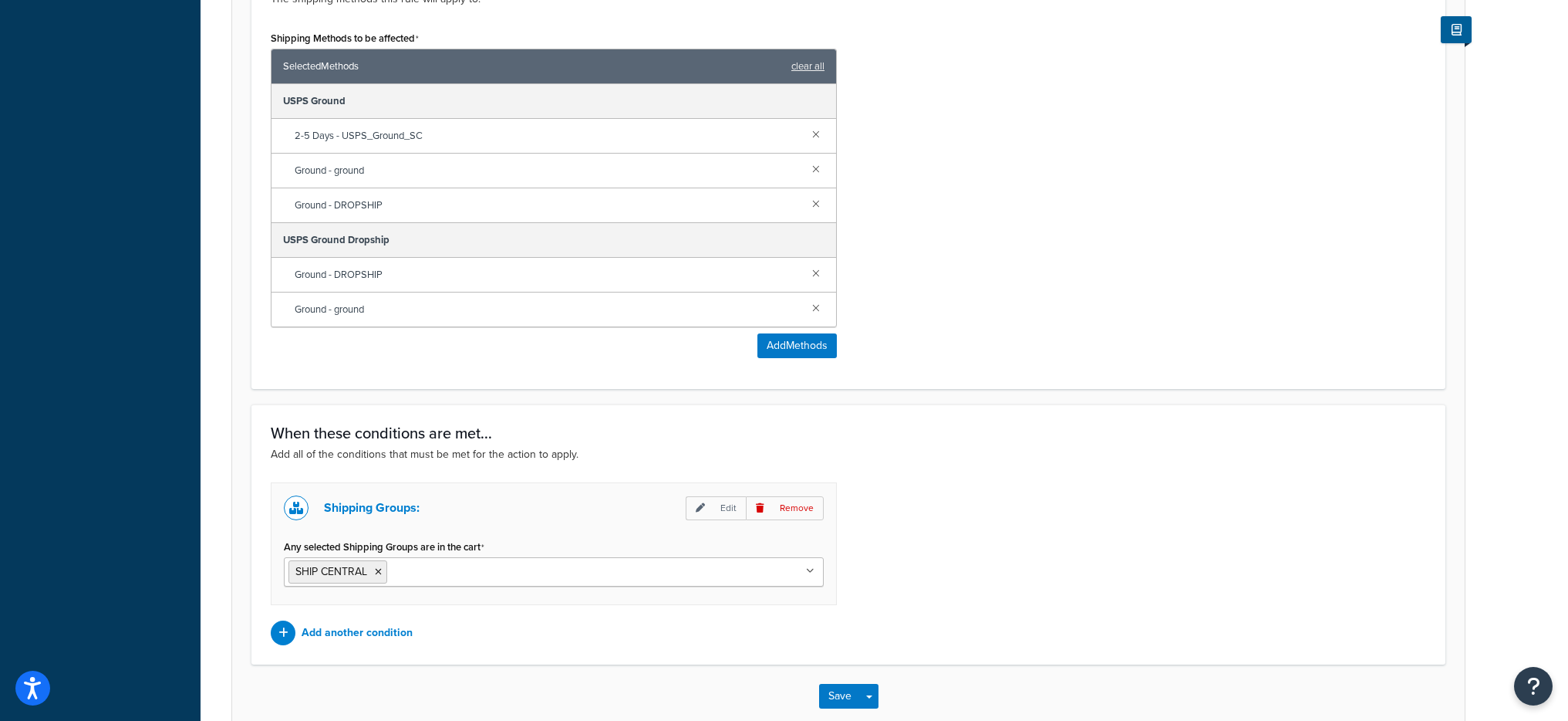
scroll to position [0, 0]
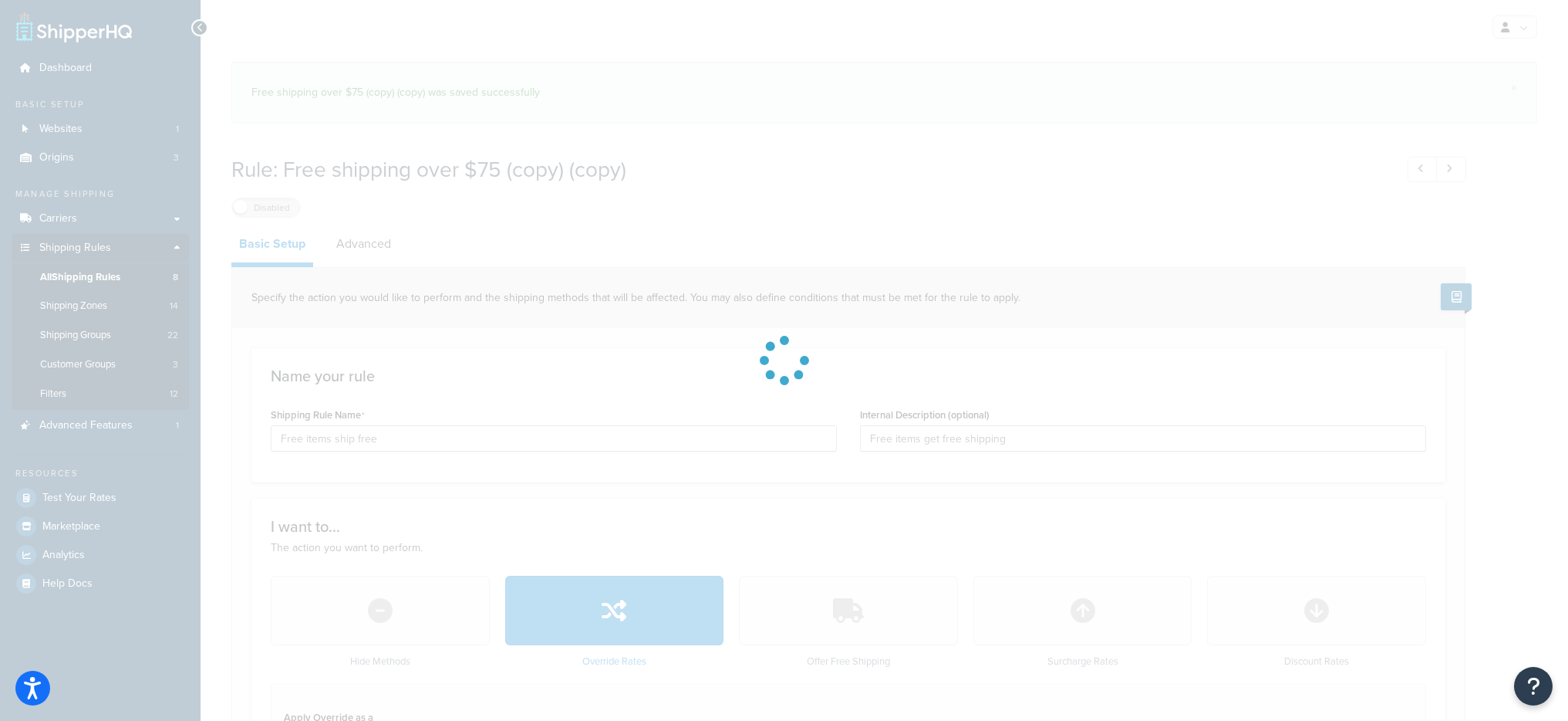
select select "SHIPPING_GROUP"
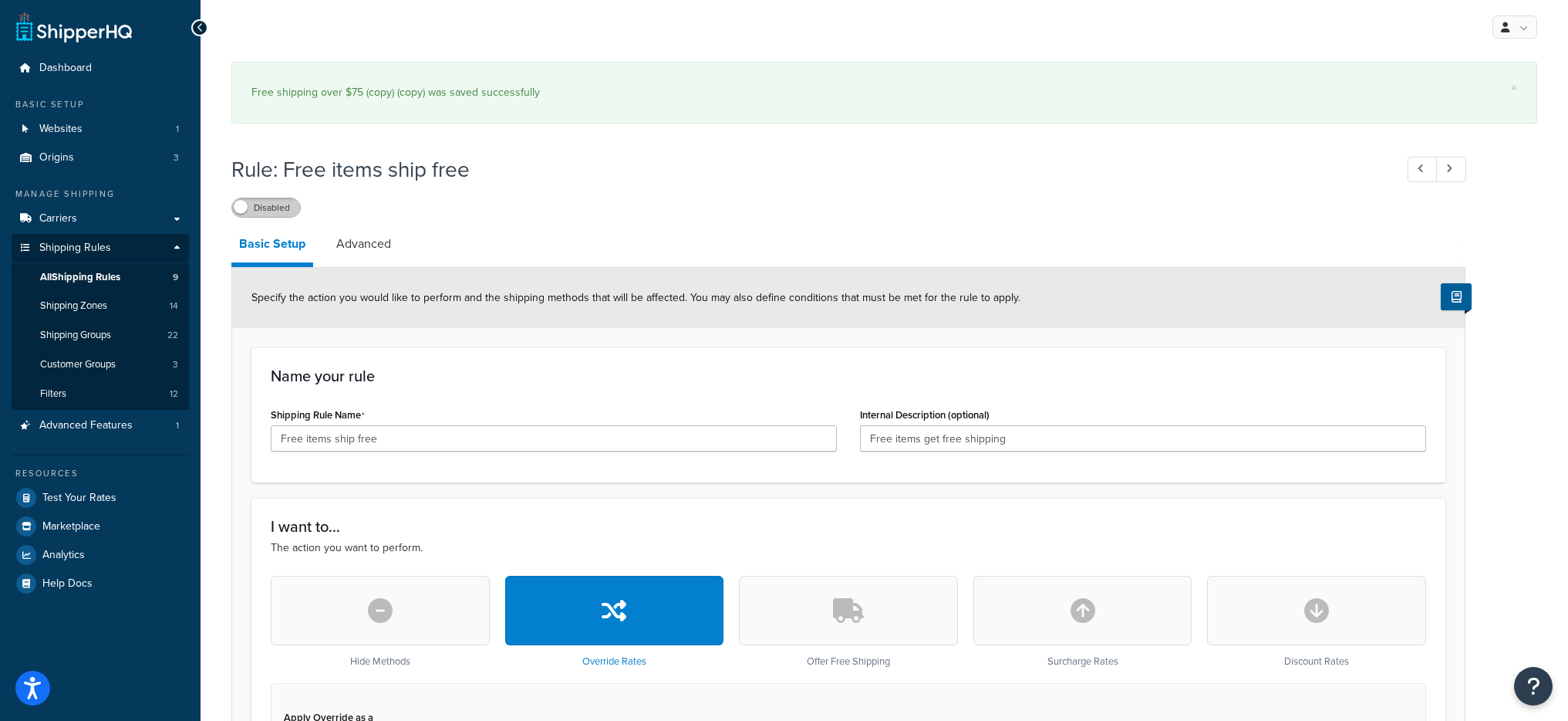
click at [255, 210] on label "Disabled" at bounding box center [266, 207] width 68 height 18
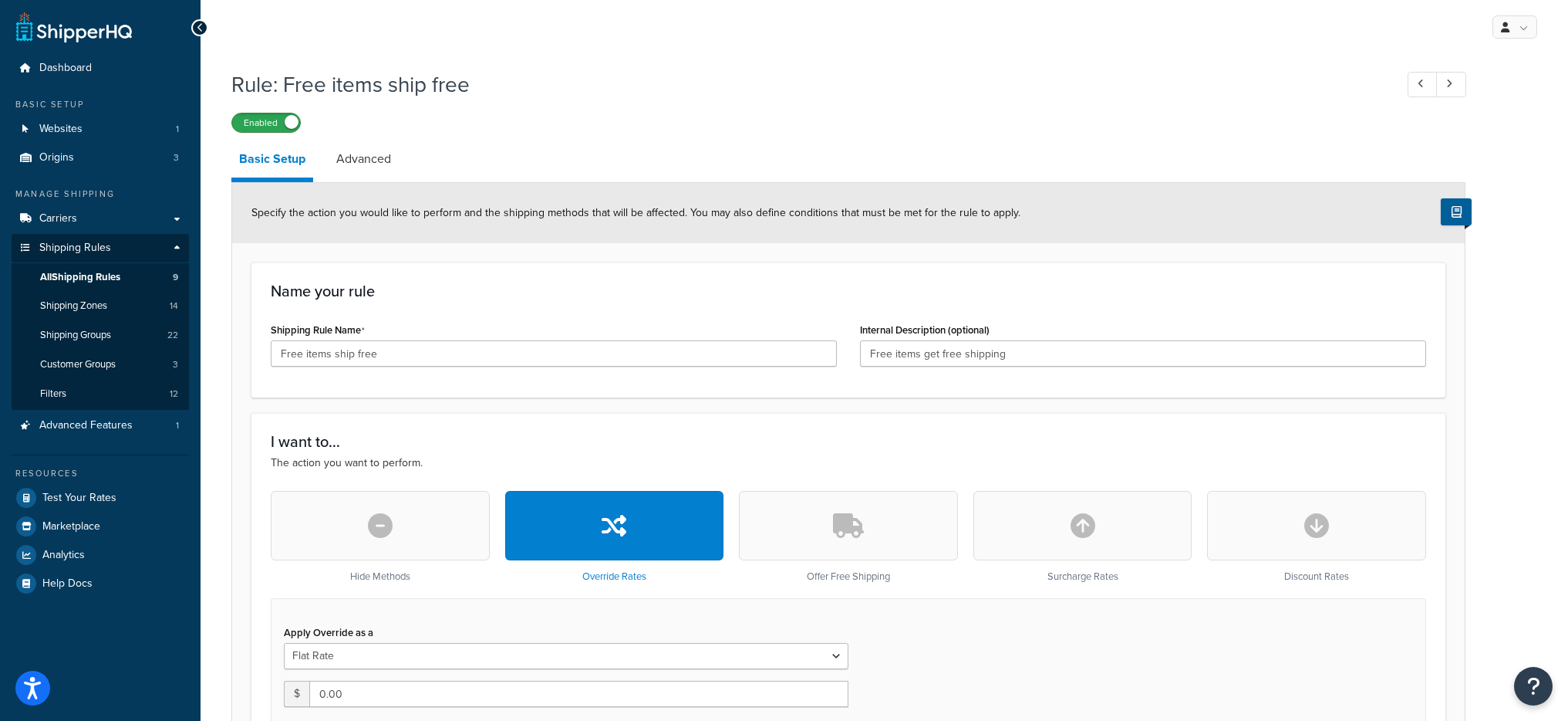
click at [275, 132] on label "Enabled" at bounding box center [266, 122] width 68 height 18
click at [345, 175] on link "Advanced" at bounding box center [363, 159] width 70 height 37
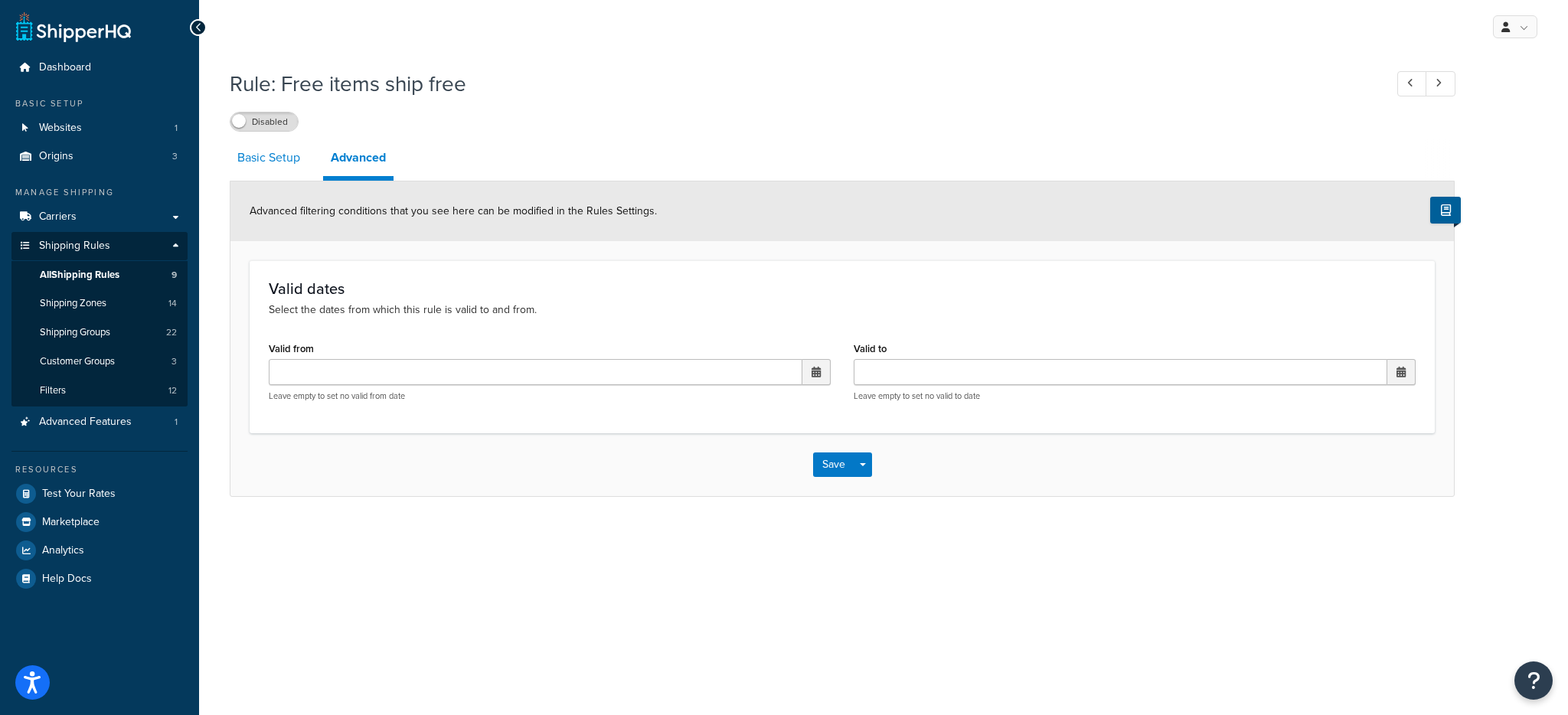
click at [289, 163] on link "Basic Setup" at bounding box center [268, 158] width 78 height 37
select select "SHIPPING_GROUP"
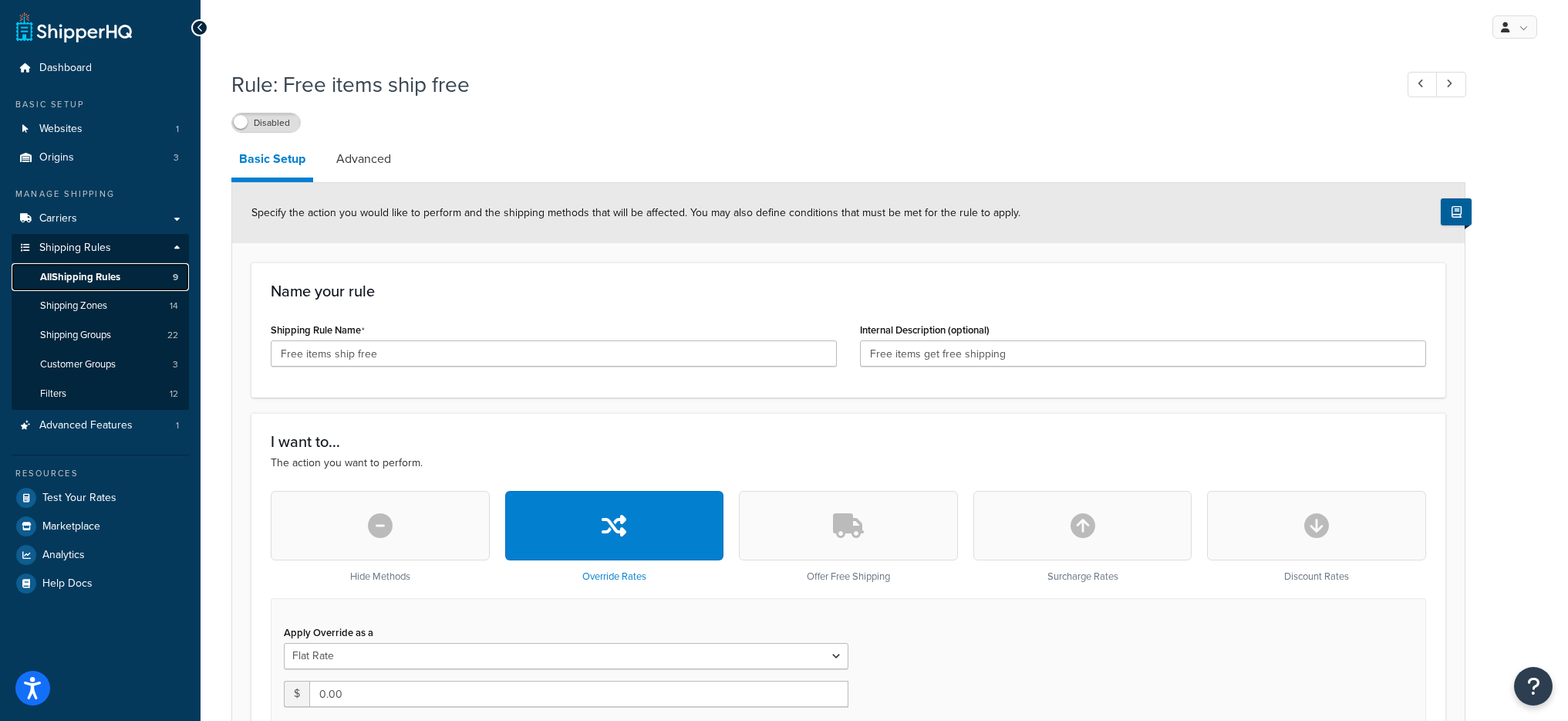
click at [120, 275] on span "All Shipping Rules" at bounding box center [79, 278] width 80 height 14
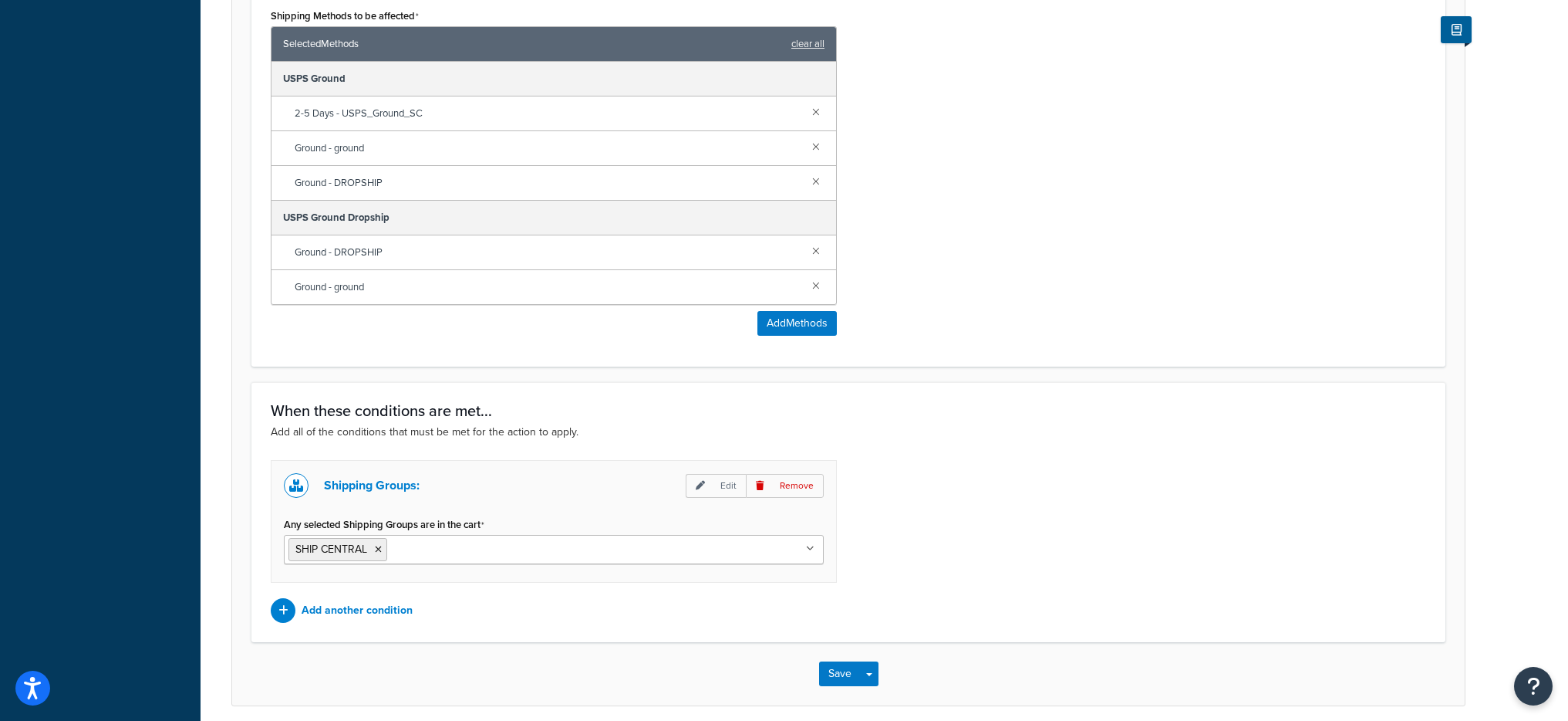
scroll to position [1063, 0]
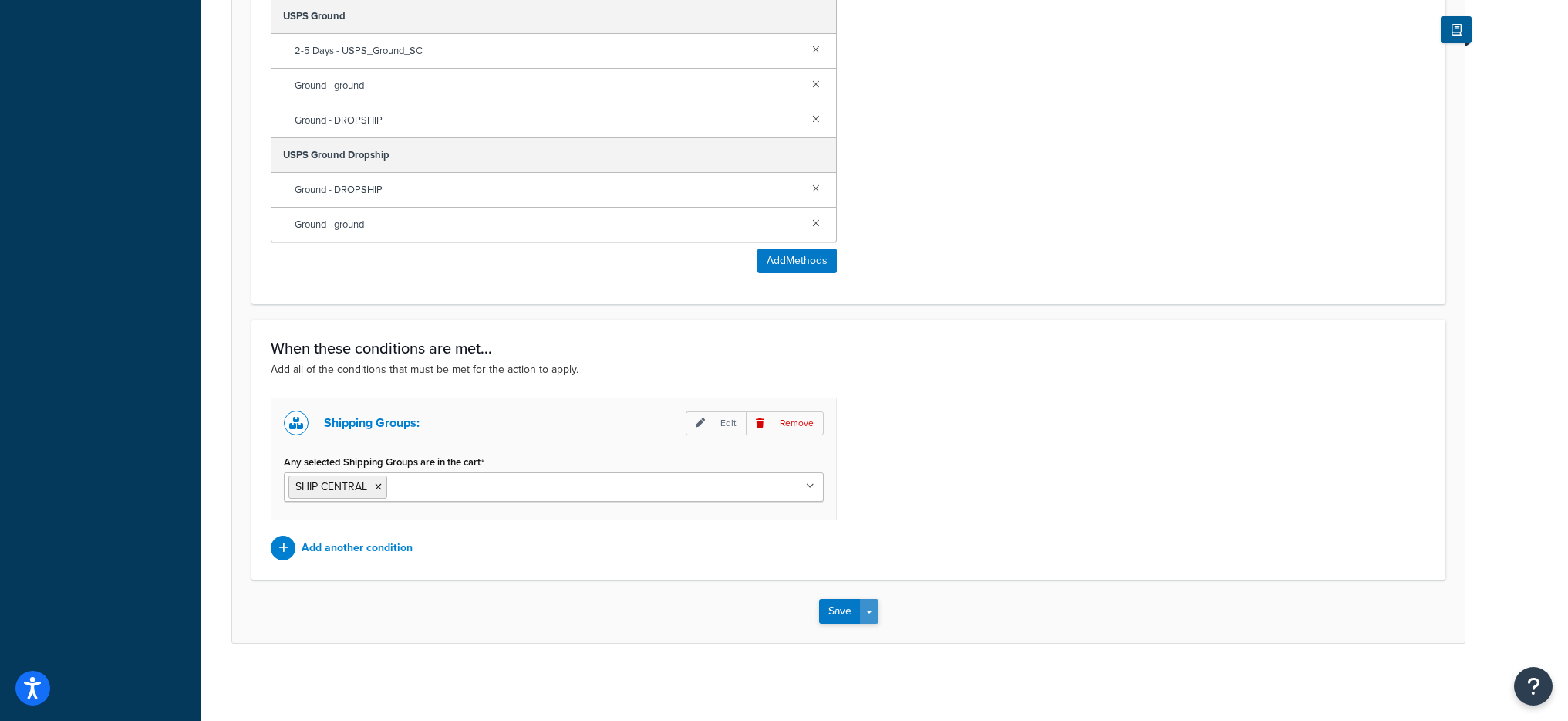
click at [870, 608] on button "Save Dropdown" at bounding box center [869, 611] width 18 height 24
click at [888, 639] on button "Save and Edit" at bounding box center [894, 639] width 149 height 32
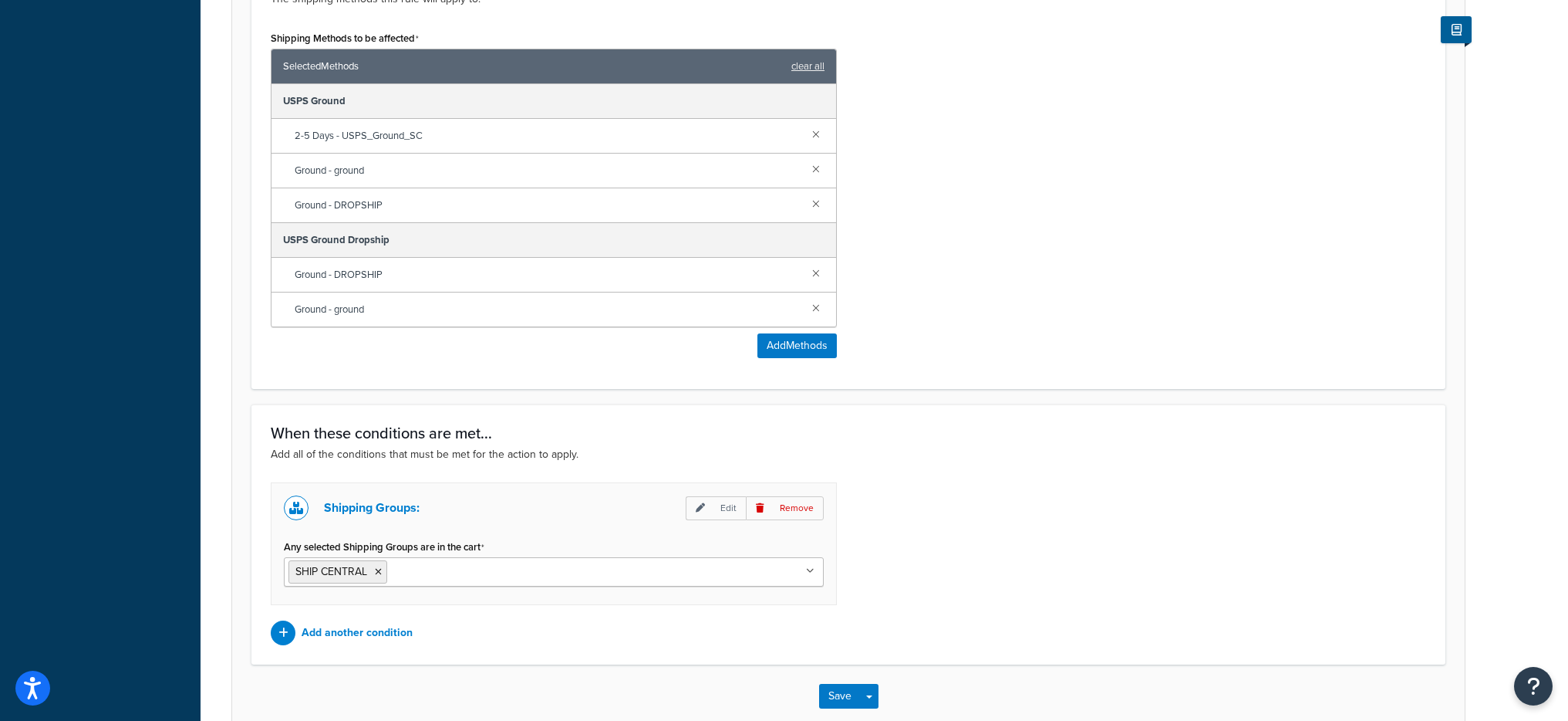
scroll to position [0, 0]
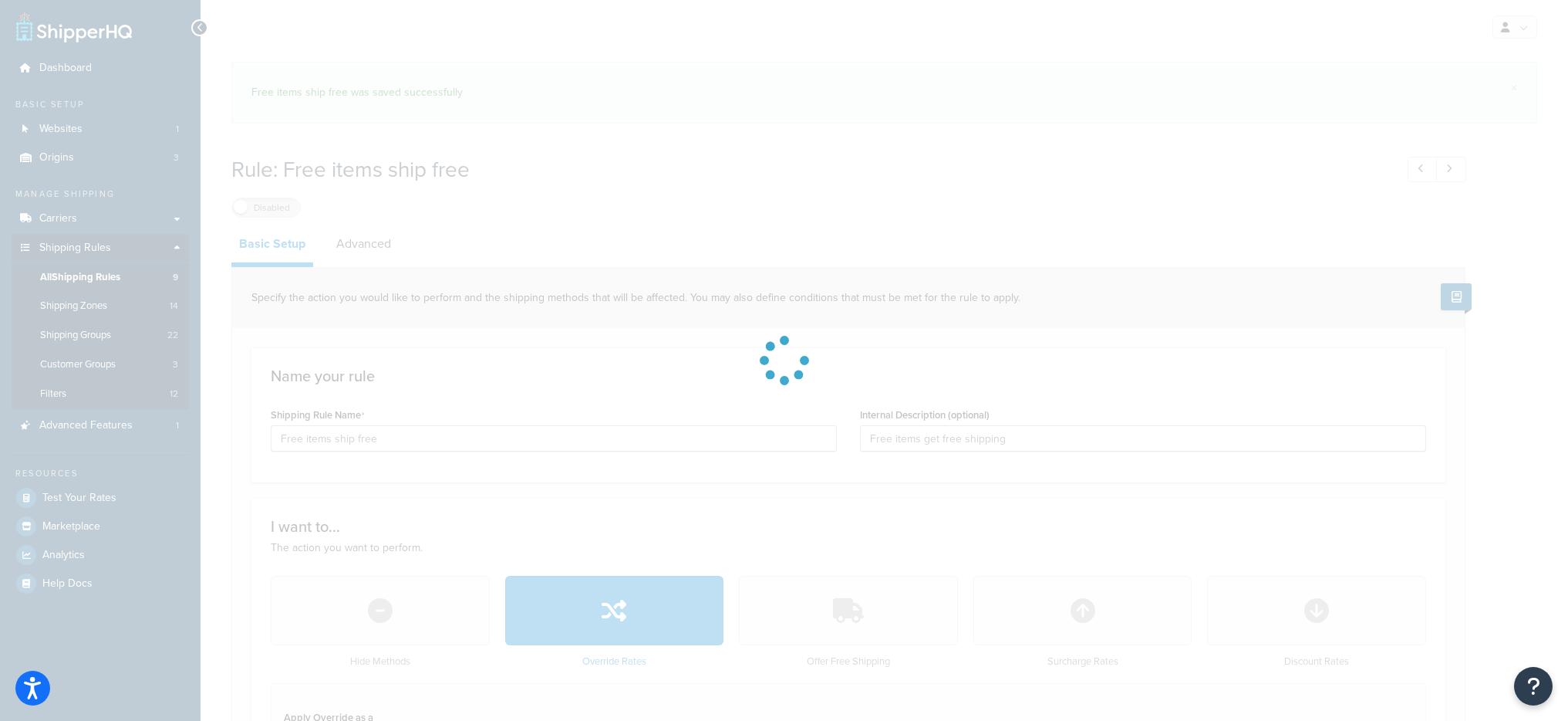
select select "SHIPPING_GROUP"
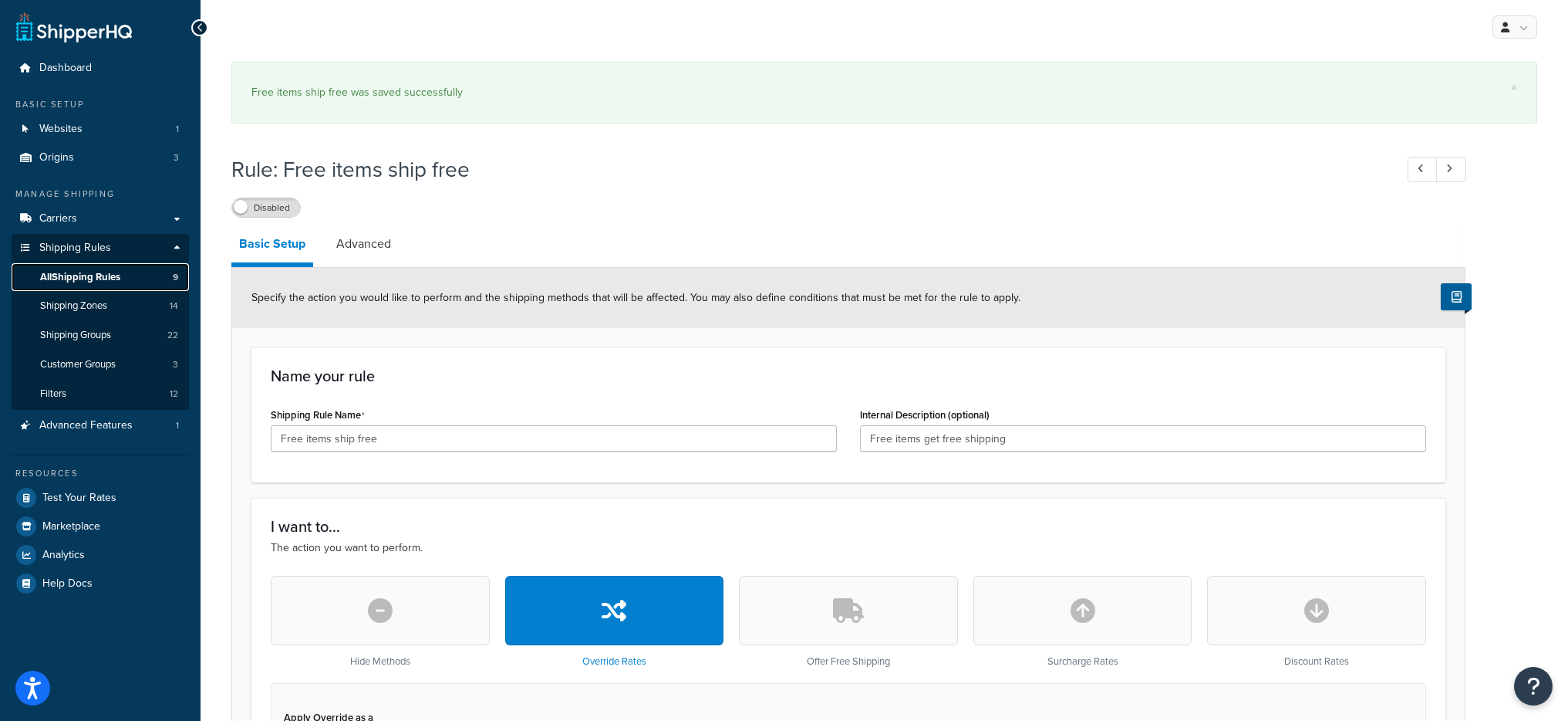
click at [144, 272] on link "All Shipping Rules 9" at bounding box center [100, 277] width 177 height 28
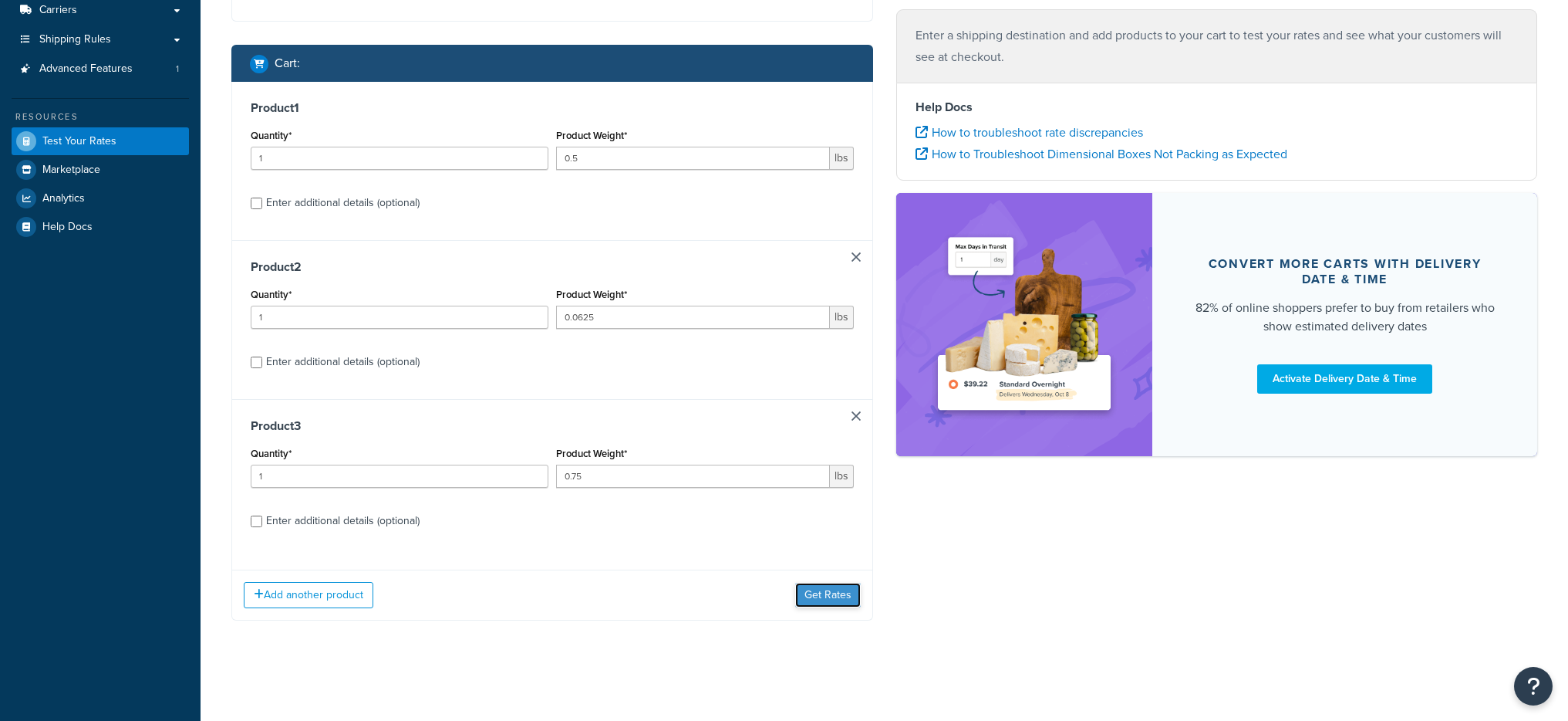
click at [854, 599] on button "Get Rates" at bounding box center [828, 594] width 66 height 24
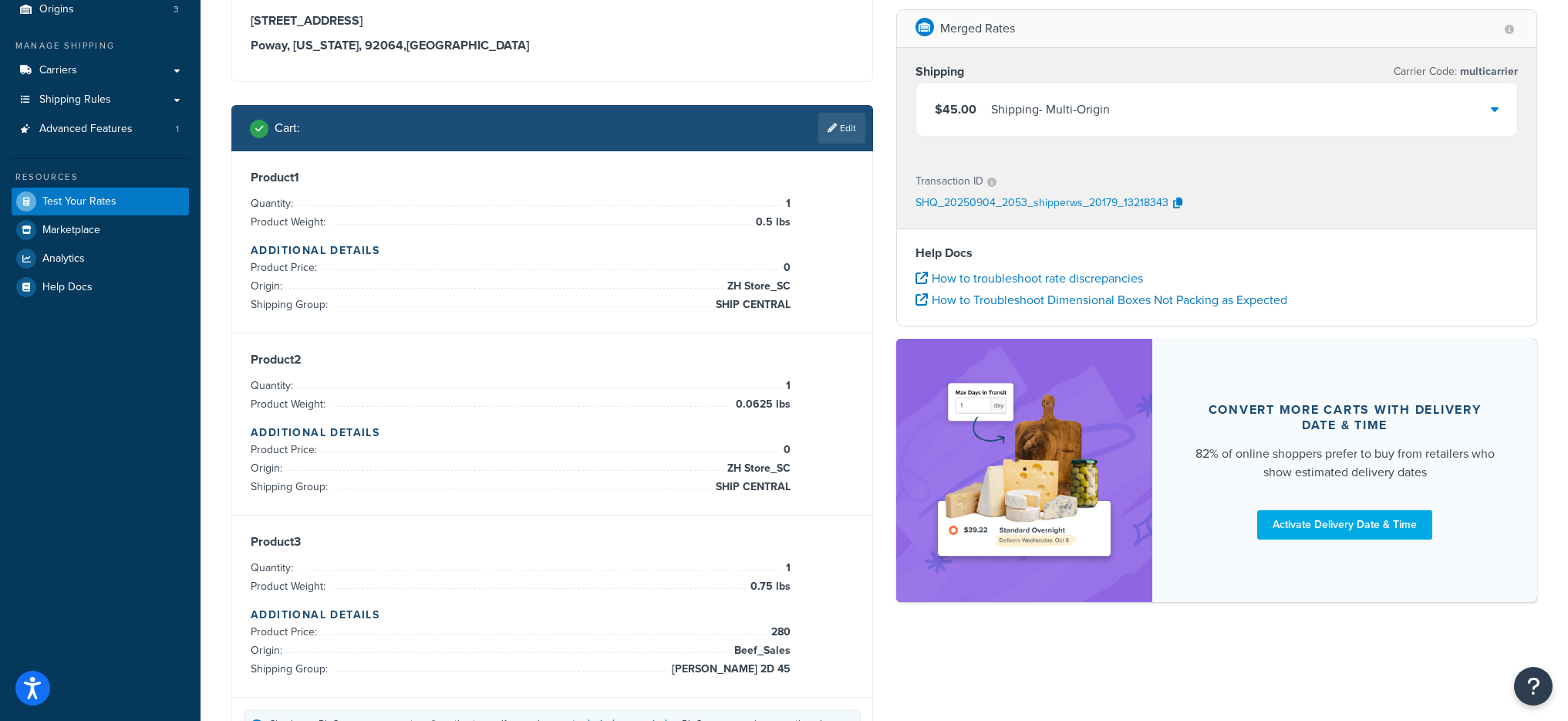
scroll to position [78, 0]
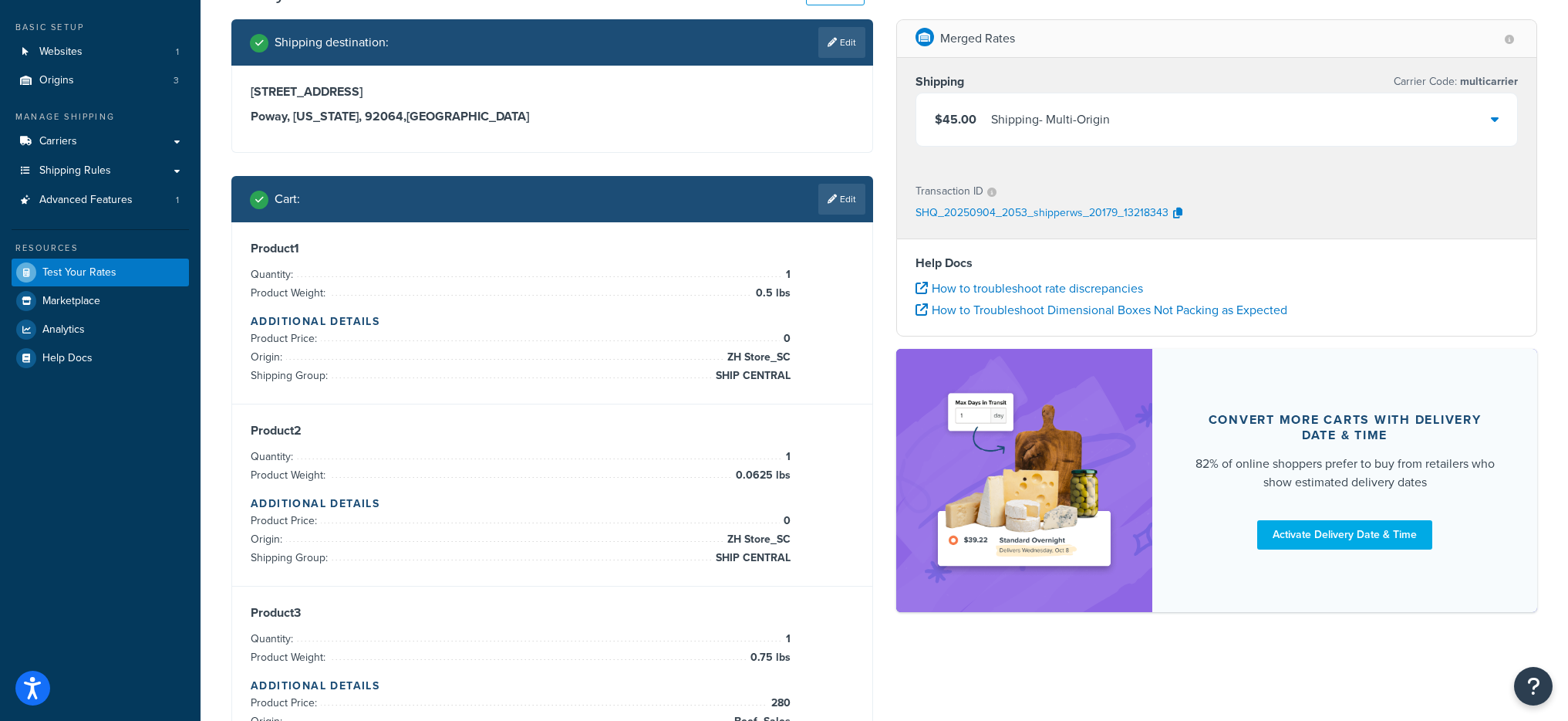
click at [974, 141] on div "$45.00 Shipping - Multi-Origin" at bounding box center [1216, 119] width 601 height 52
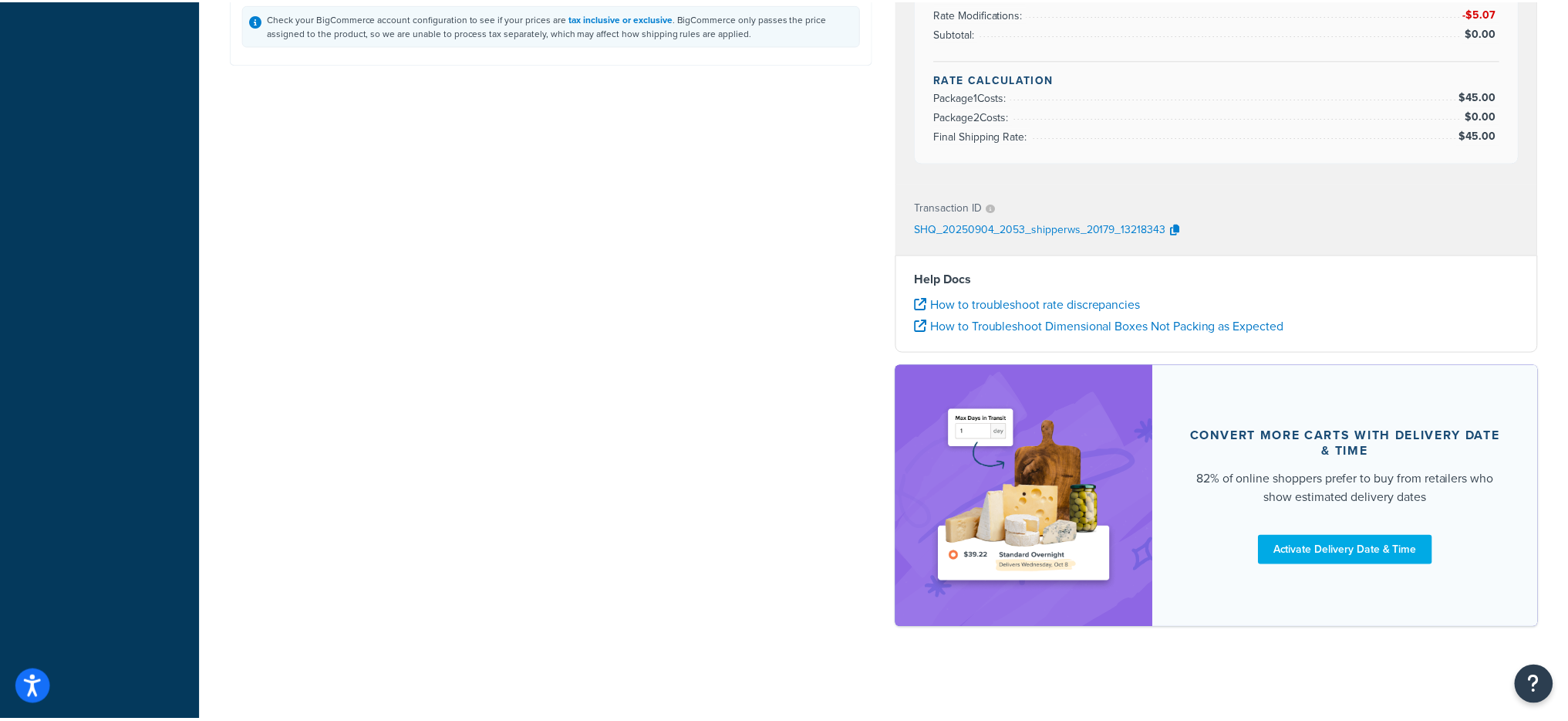
scroll to position [0, 0]
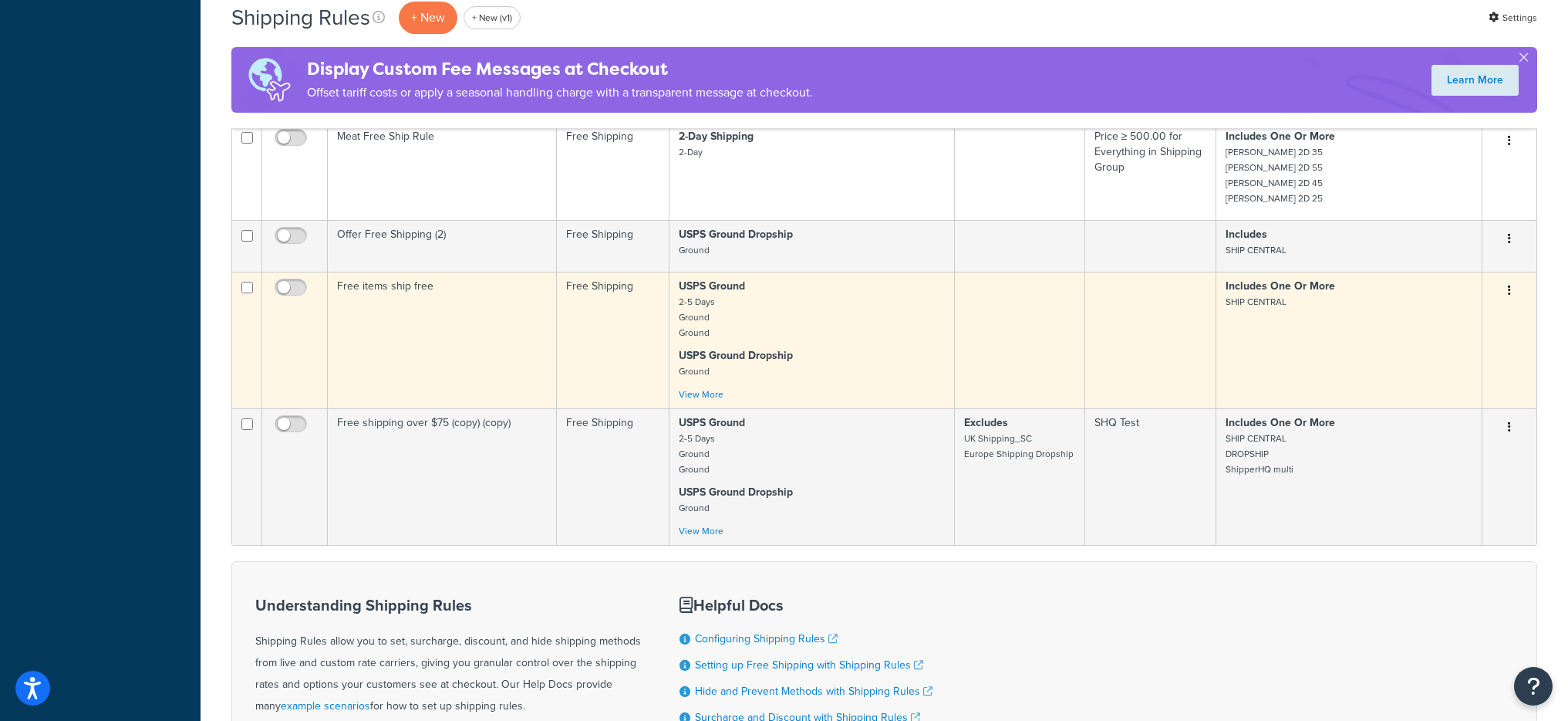
scroll to position [718, 0]
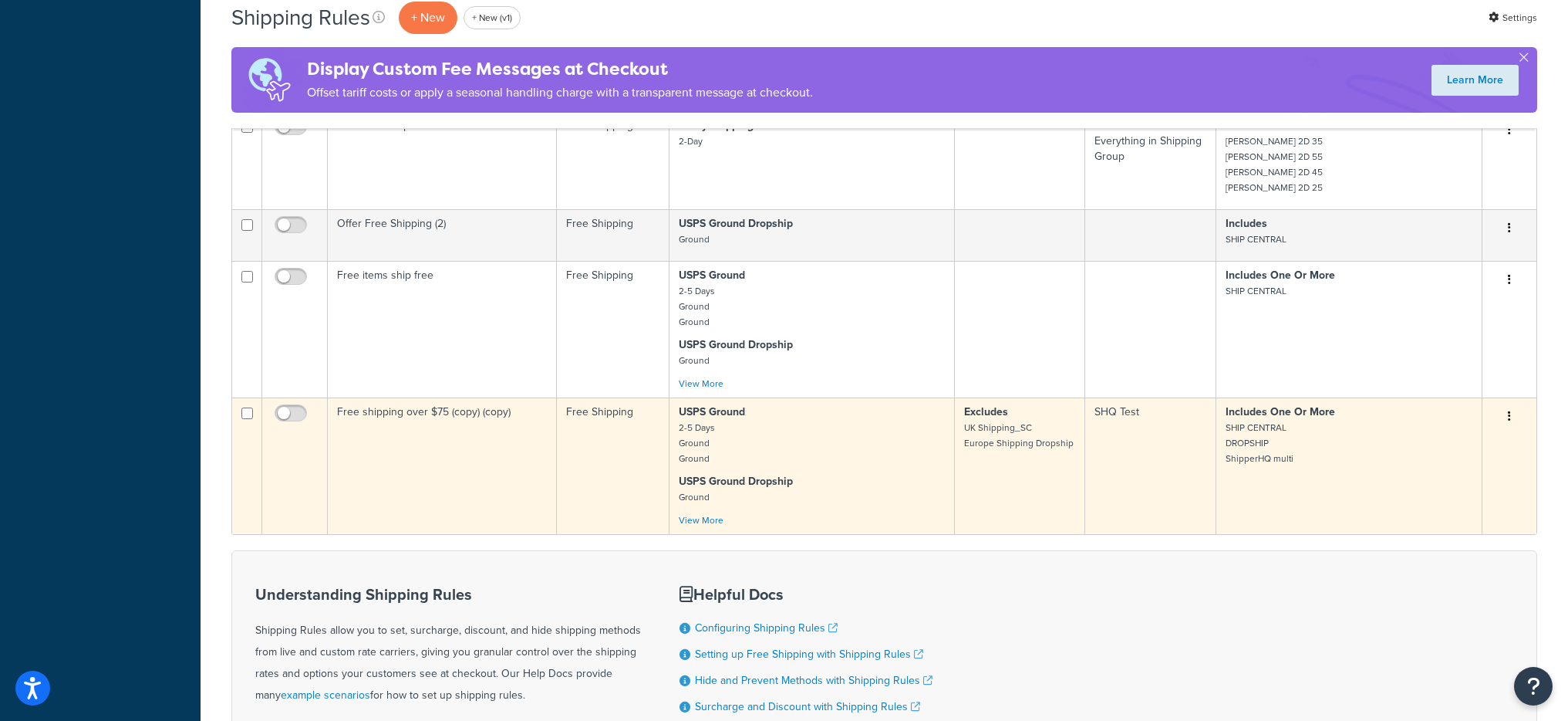
click at [1509, 417] on icon "button" at bounding box center [1509, 416] width 3 height 11
click at [518, 474] on td "Free shipping over $75 (copy) (copy)" at bounding box center [442, 465] width 230 height 137
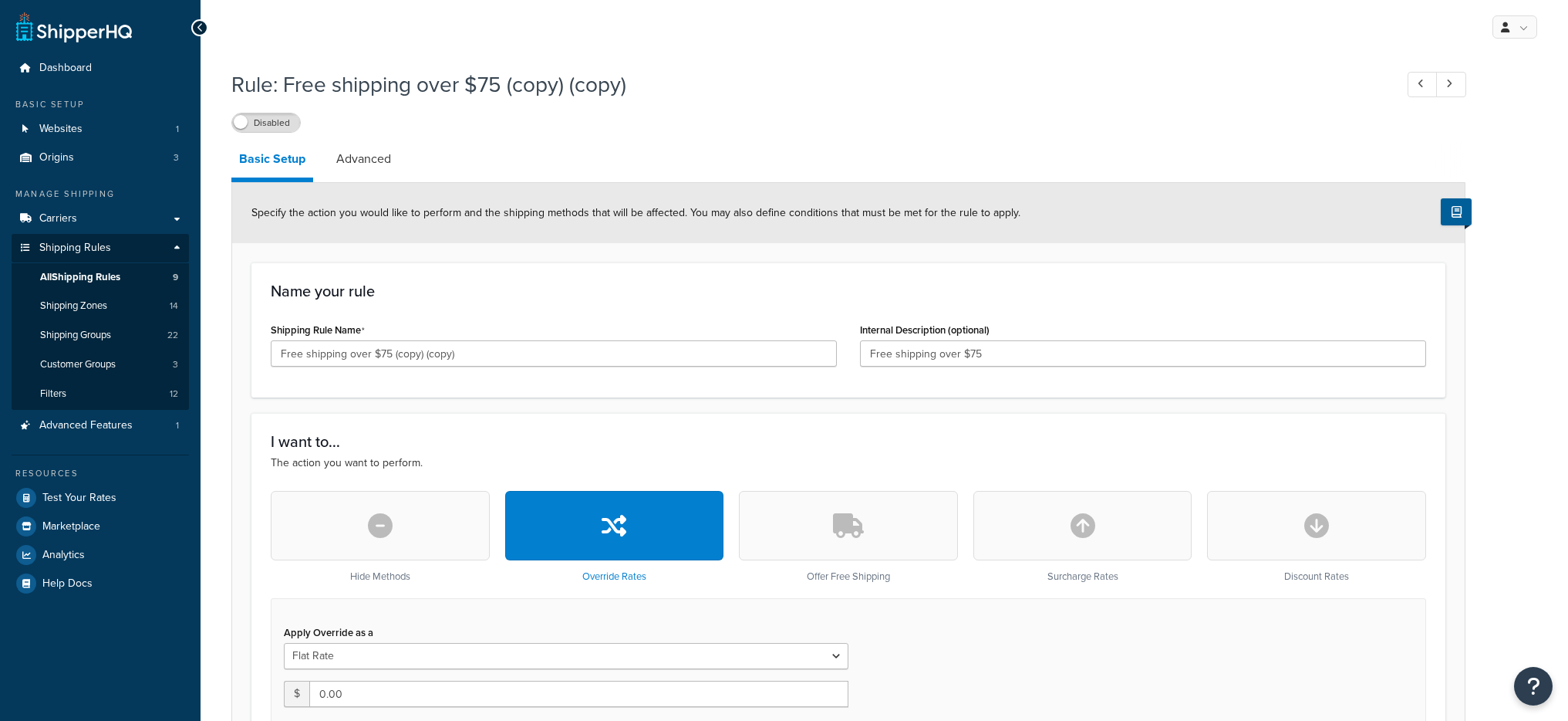
select select "SHIPPING_GROUP"
click at [498, 354] on input "Free shipping over $75 (copy) (copy)" at bounding box center [554, 353] width 566 height 26
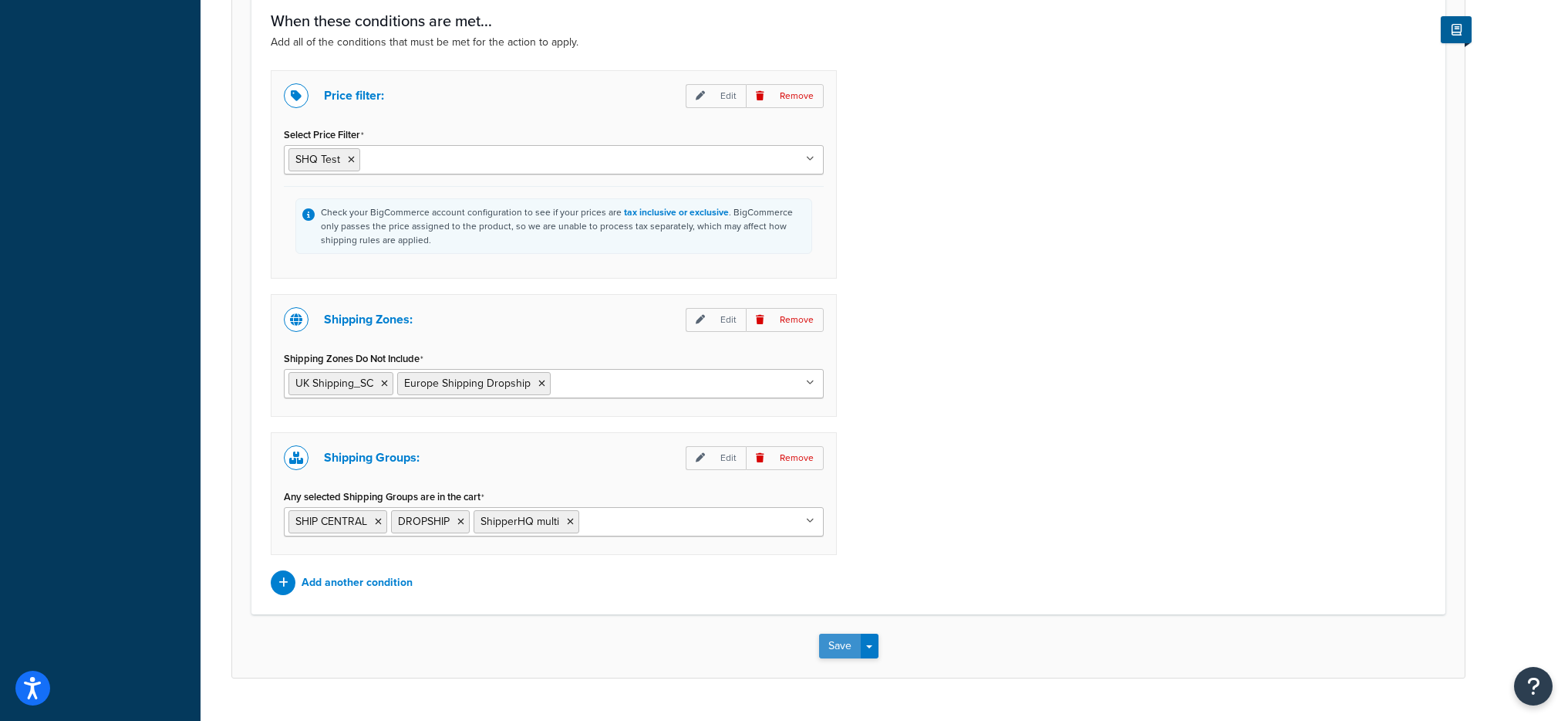
scroll to position [1426, 0]
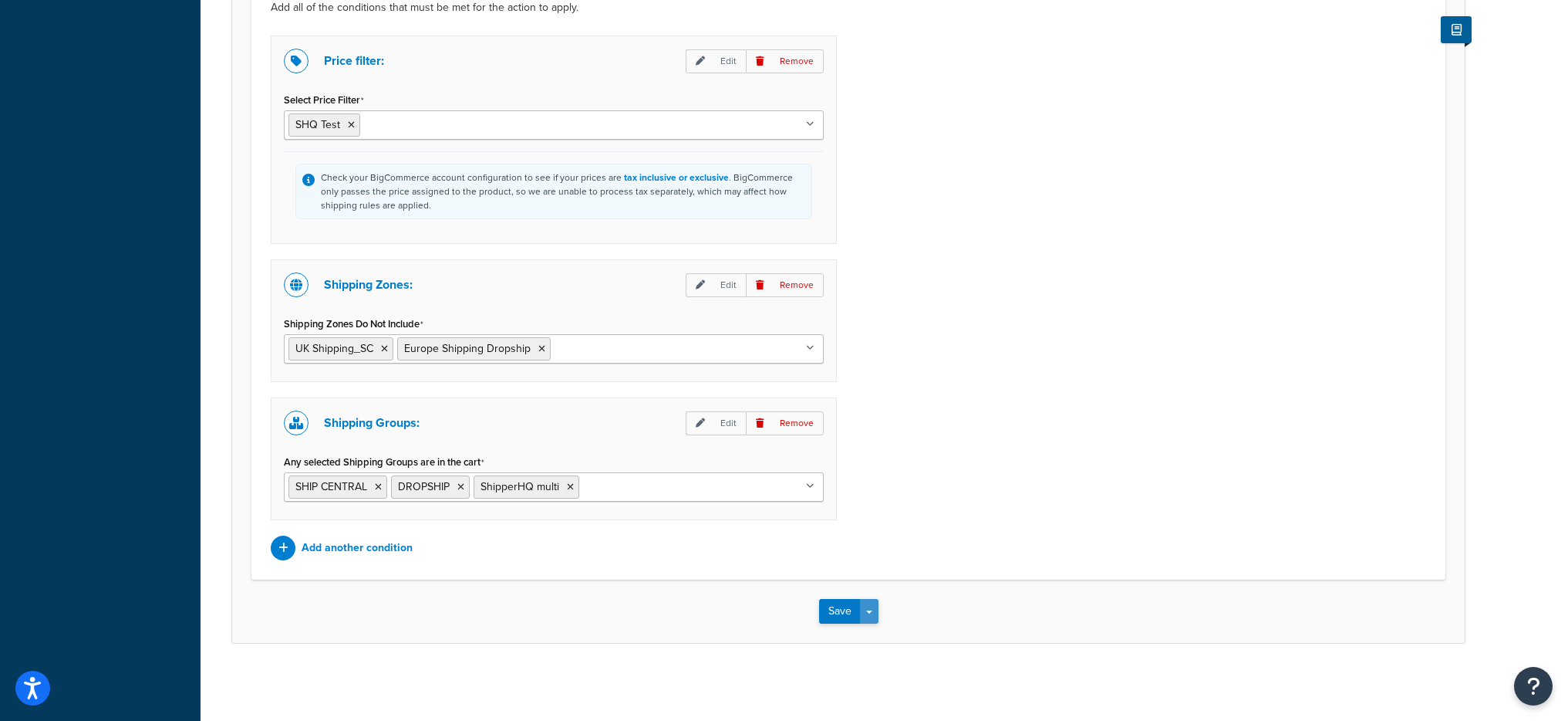
click at [861, 610] on button "Save Dropdown" at bounding box center [869, 611] width 18 height 24
click at [885, 645] on button "Save and Edit" at bounding box center [894, 639] width 149 height 32
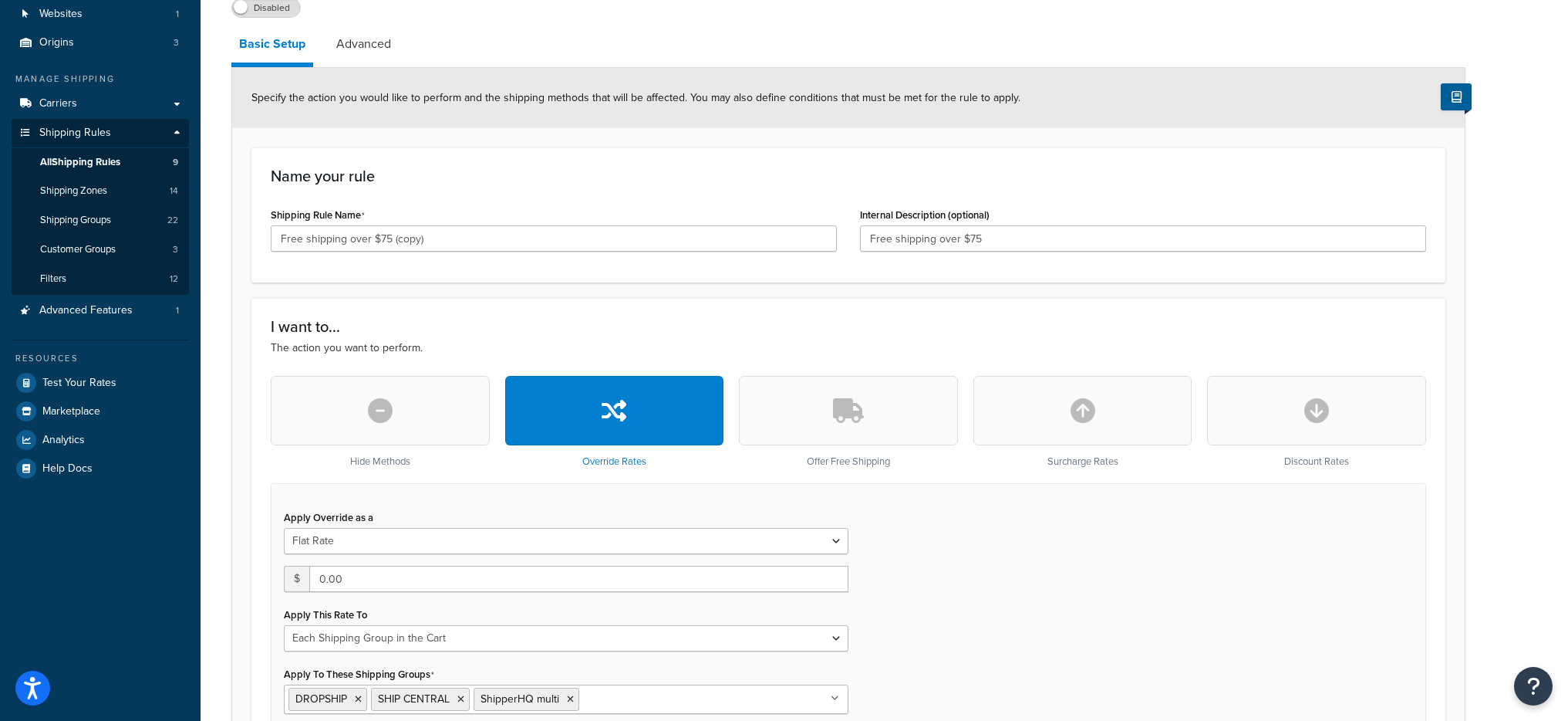
scroll to position [107, 0]
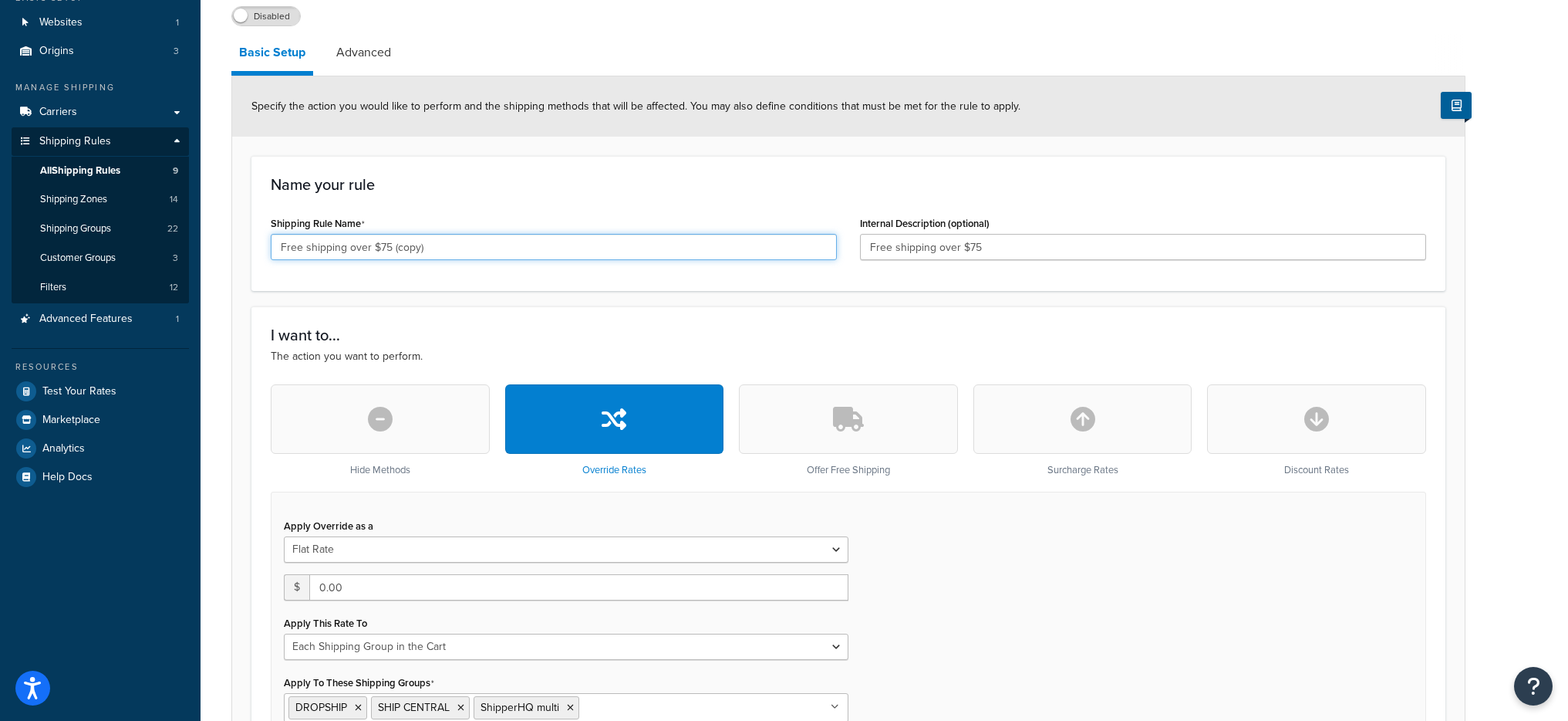
click at [418, 244] on input "Free shipping over $75 (copy)" at bounding box center [554, 246] width 566 height 26
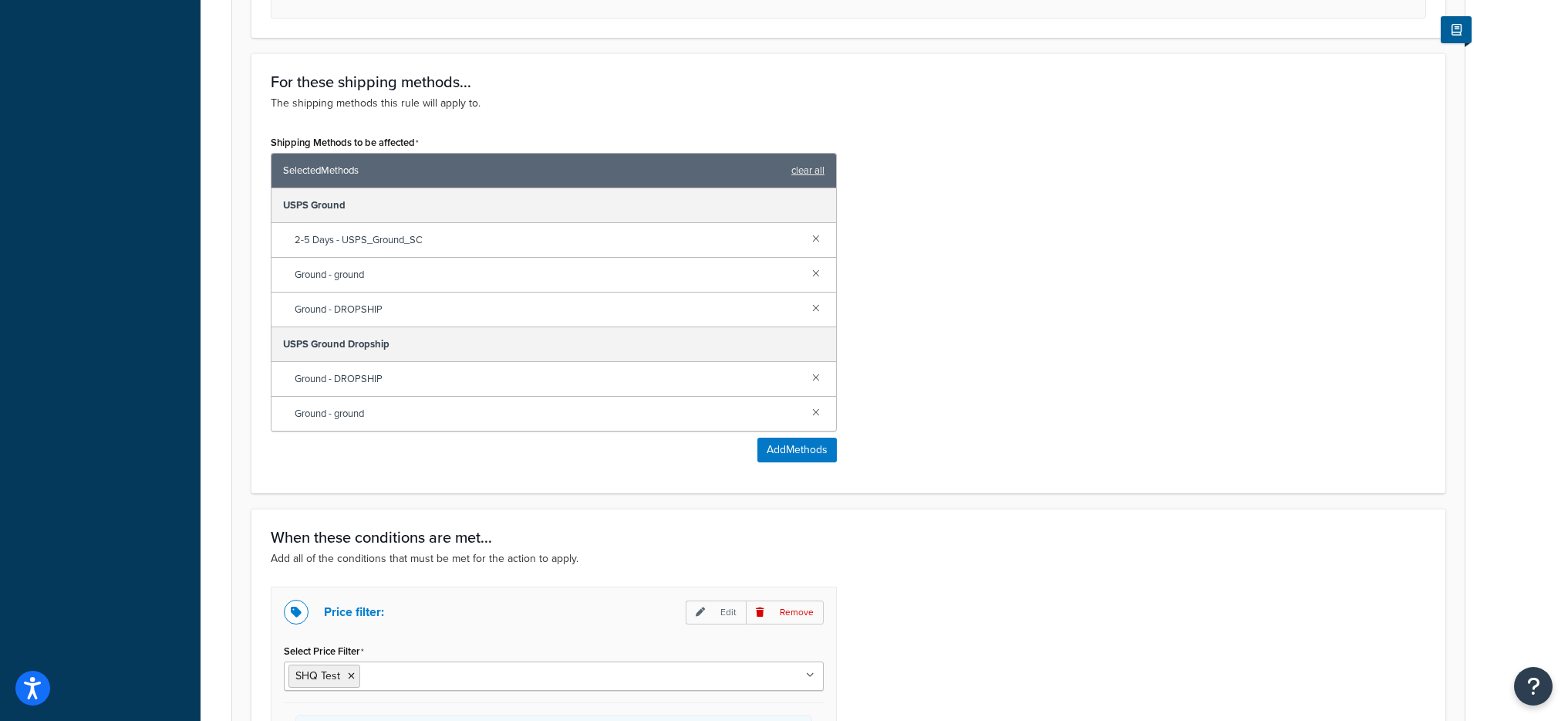
scroll to position [1426, 0]
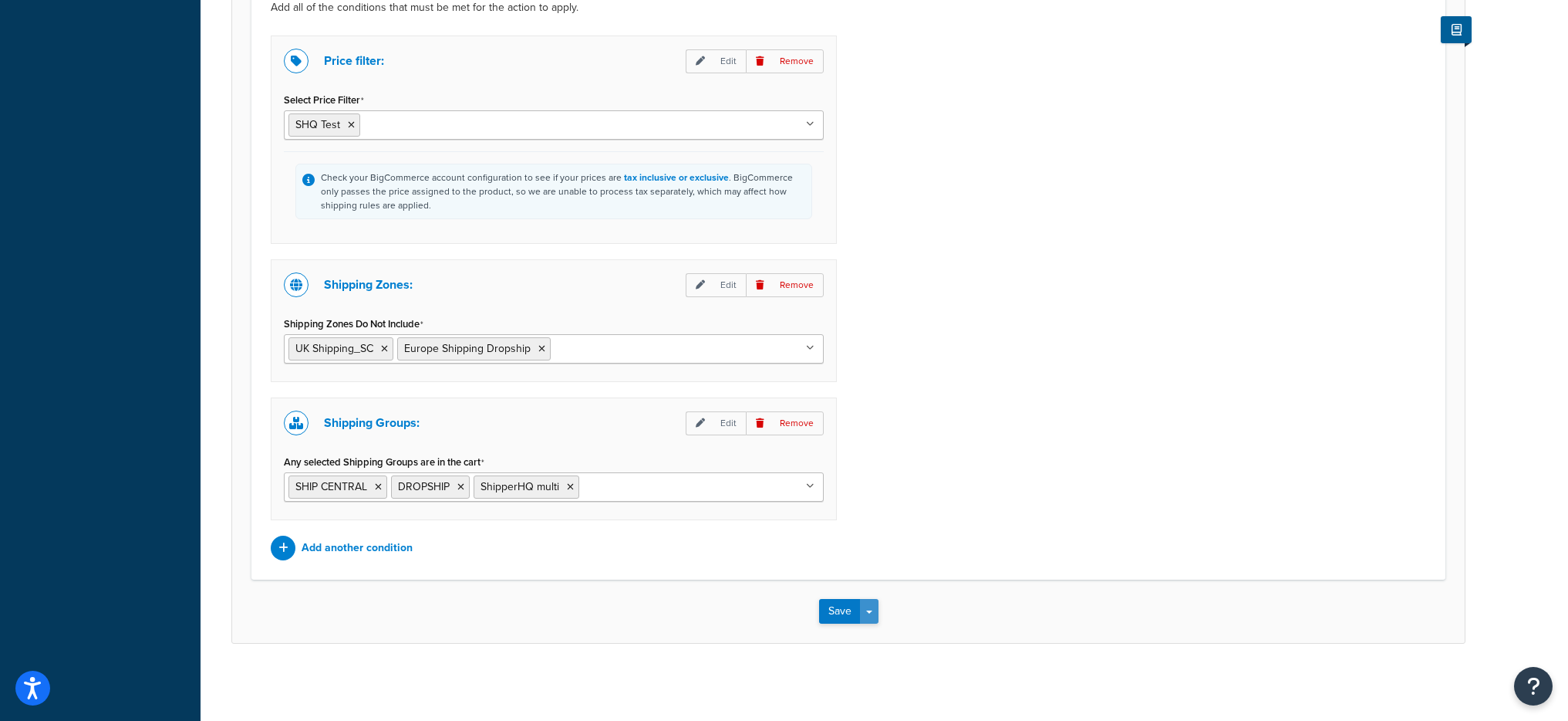
type input "Free shipping over $75 (copy )"
click at [870, 611] on span "button" at bounding box center [869, 611] width 6 height 3
click at [876, 640] on button "Save and Edit" at bounding box center [894, 639] width 149 height 32
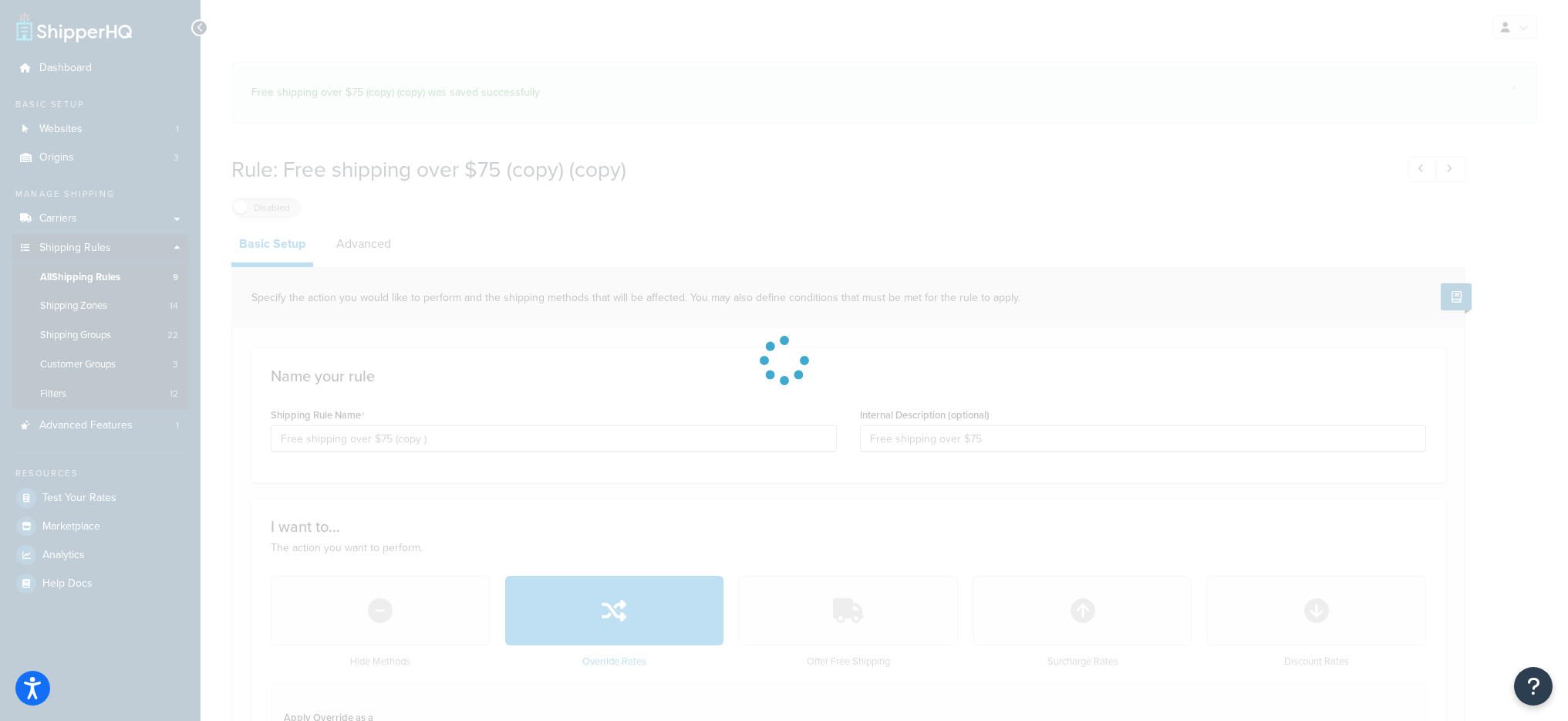
select select "SHIPPING_GROUP"
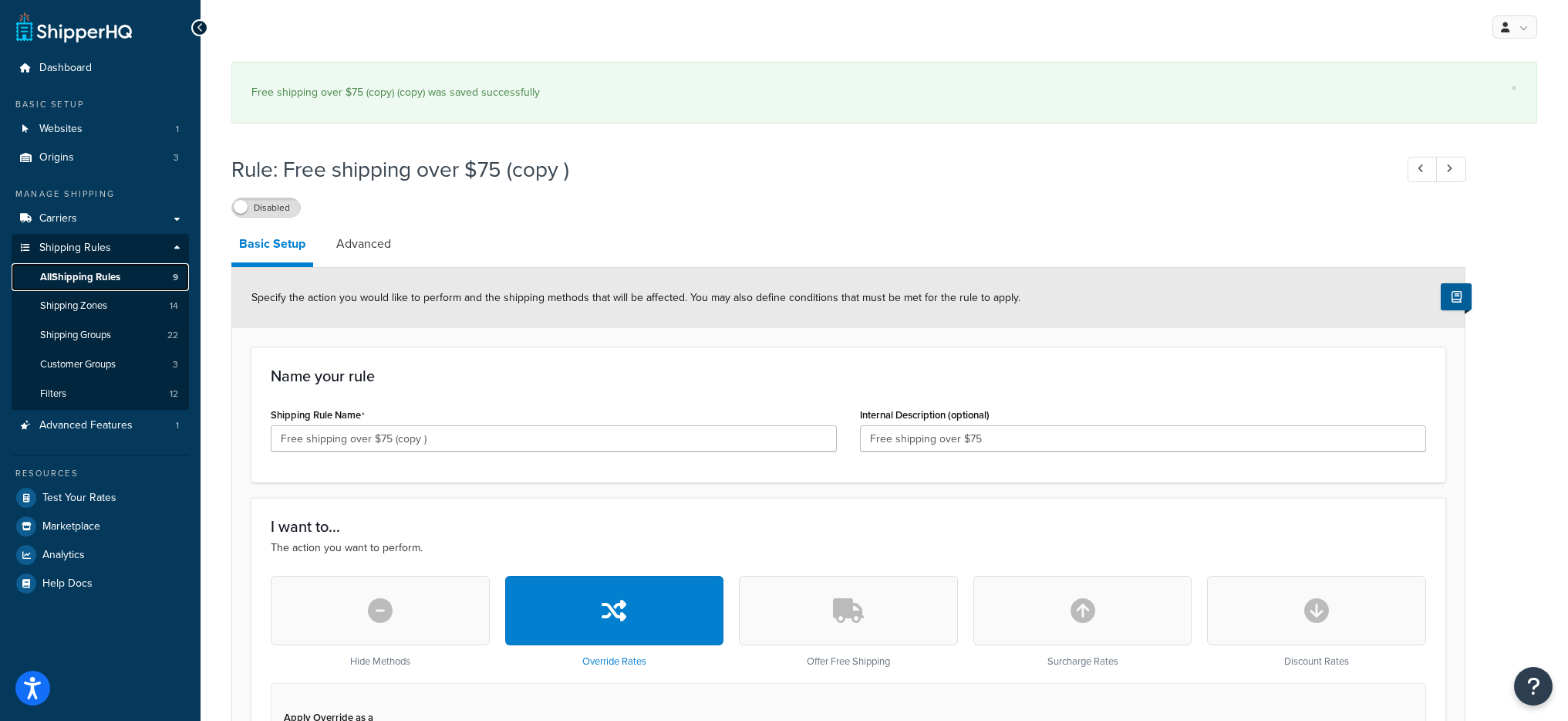
click at [146, 280] on link "All Shipping Rules 9" at bounding box center [100, 277] width 177 height 28
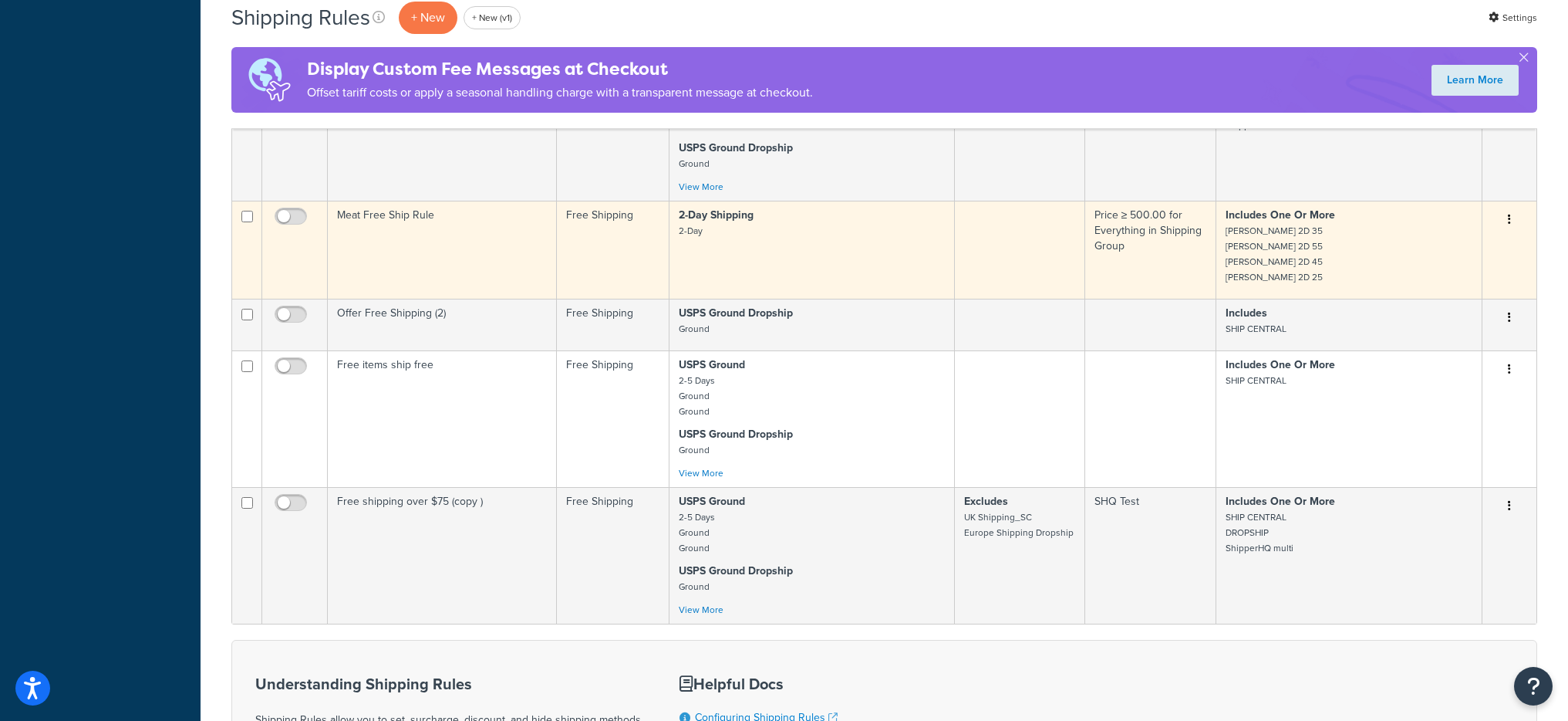
scroll to position [637, 0]
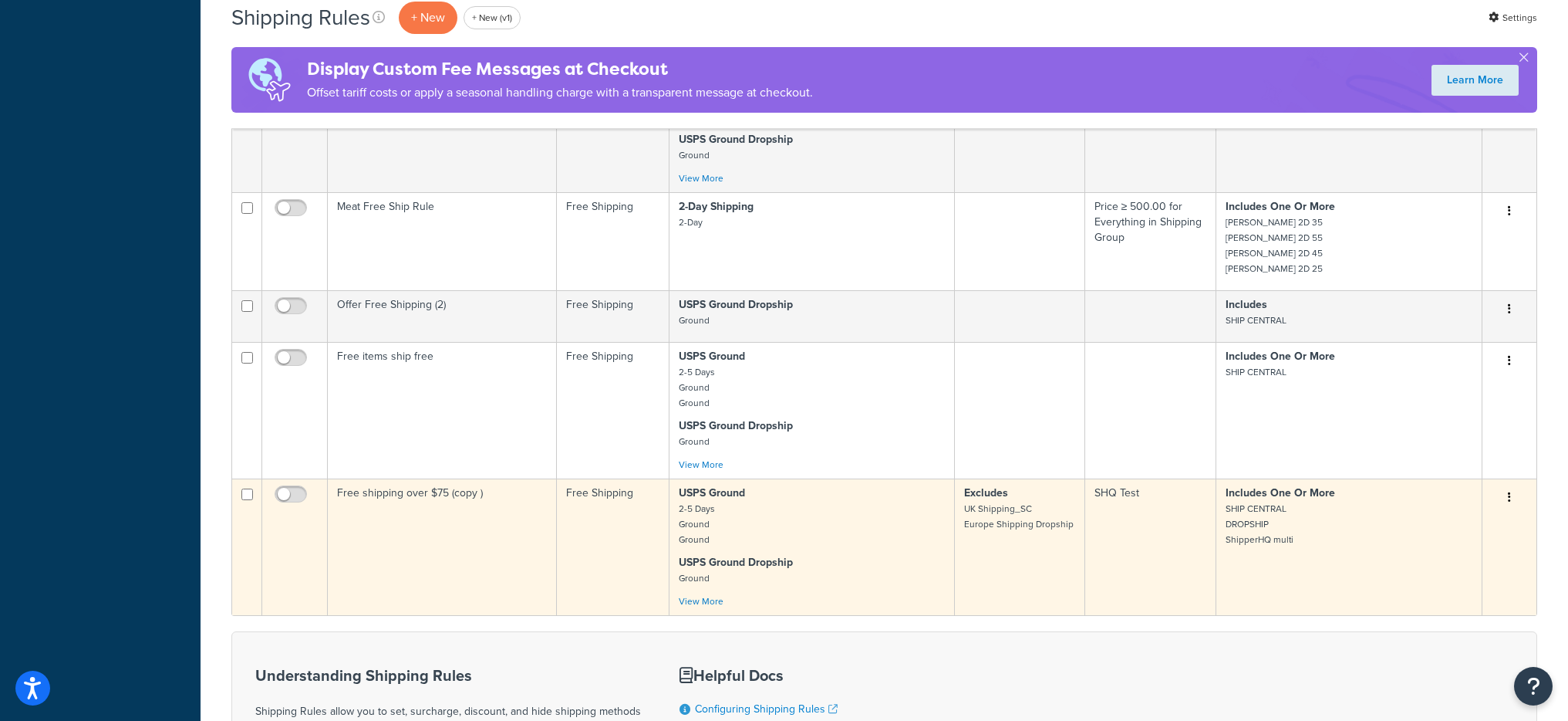
click at [1509, 496] on icon "button" at bounding box center [1509, 496] width 3 height 11
click at [1469, 594] on link "Delete" at bounding box center [1459, 589] width 122 height 32
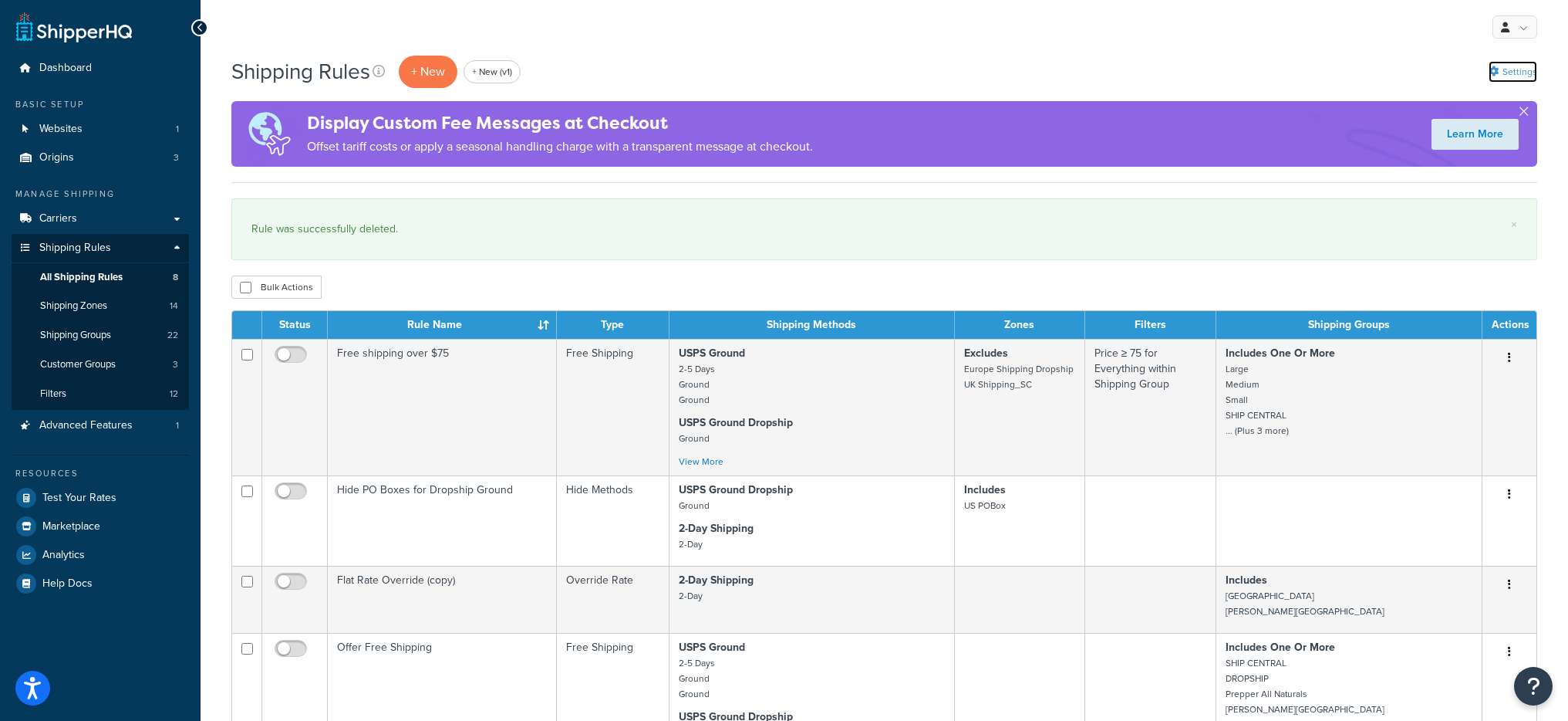
click at [1513, 78] on link "Settings" at bounding box center [1513, 72] width 48 height 21
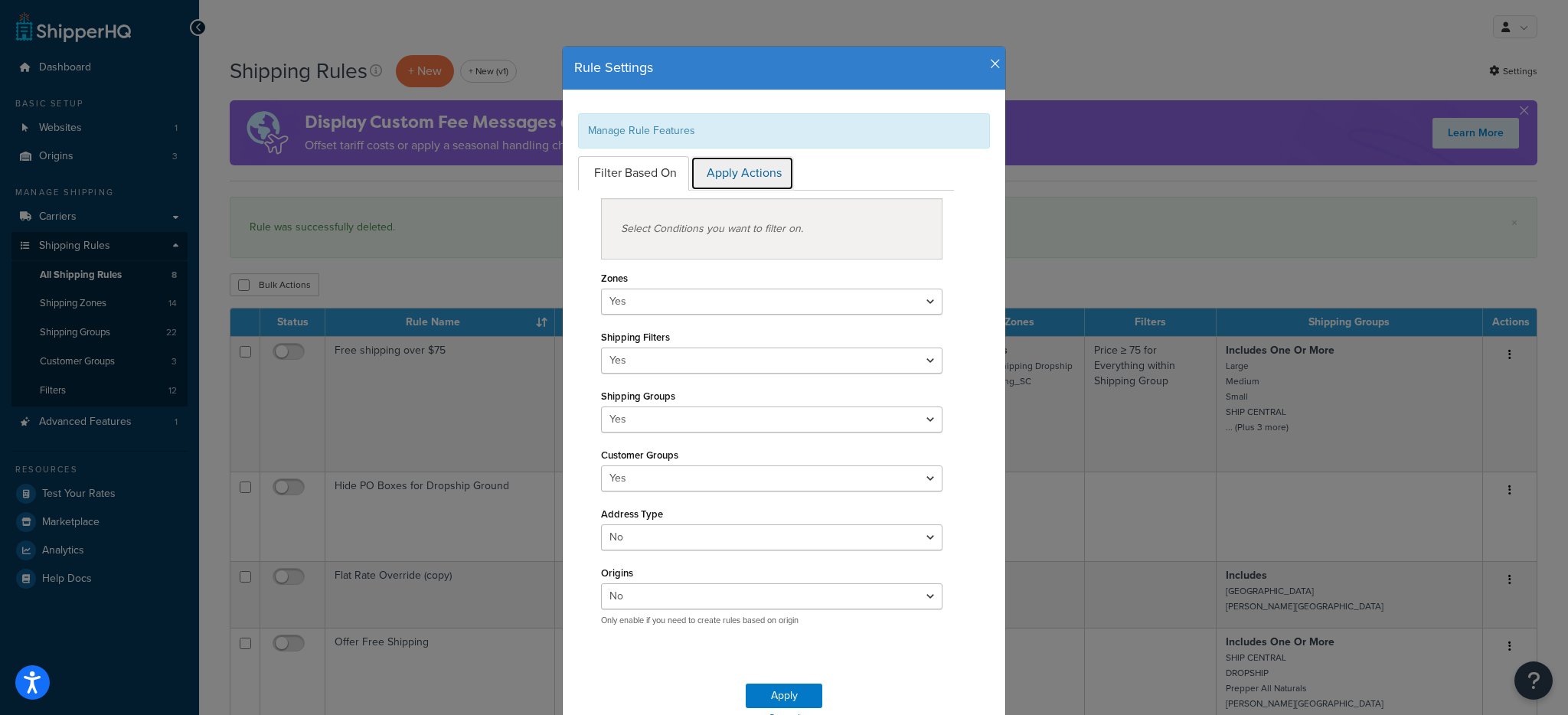
click at [762, 175] on link "Apply Actions" at bounding box center [742, 173] width 104 height 35
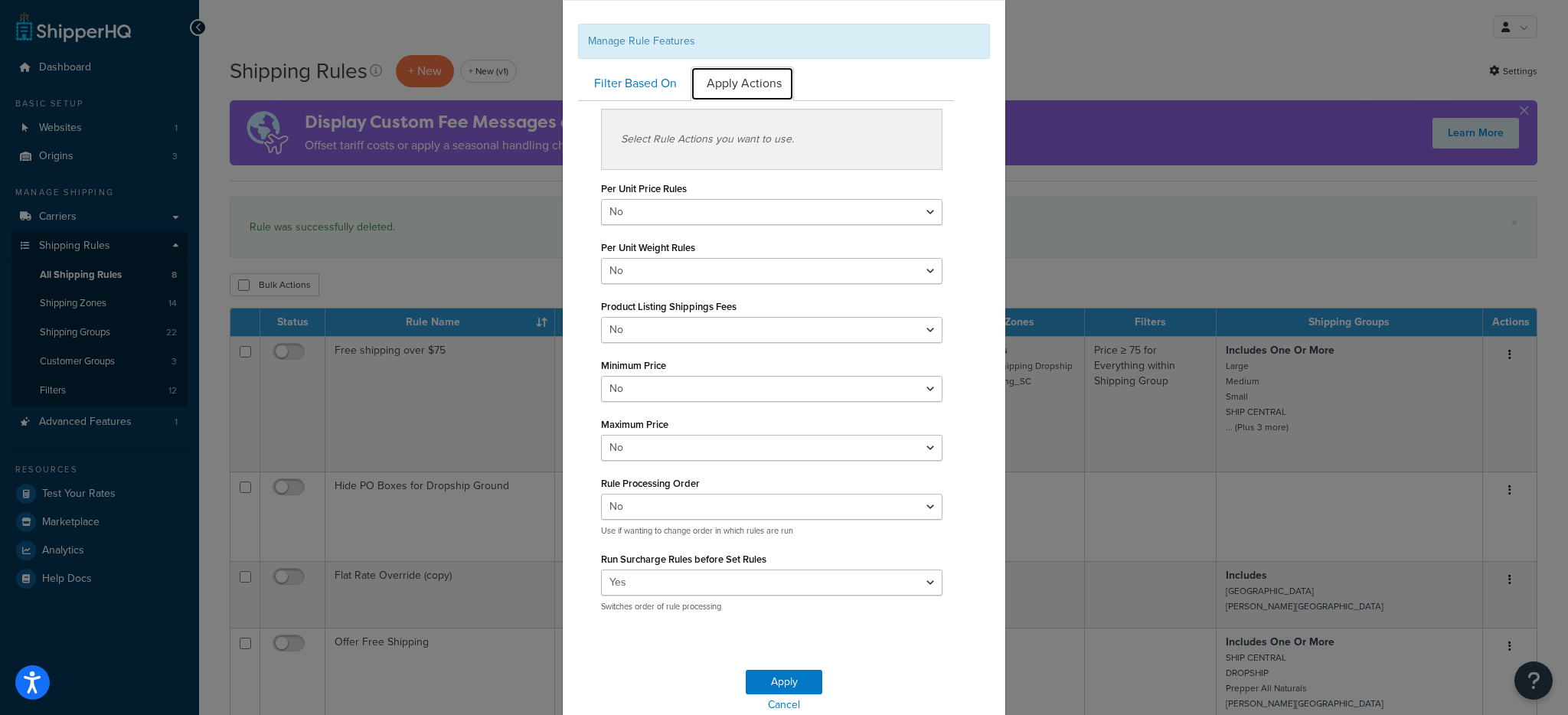
scroll to position [100, 0]
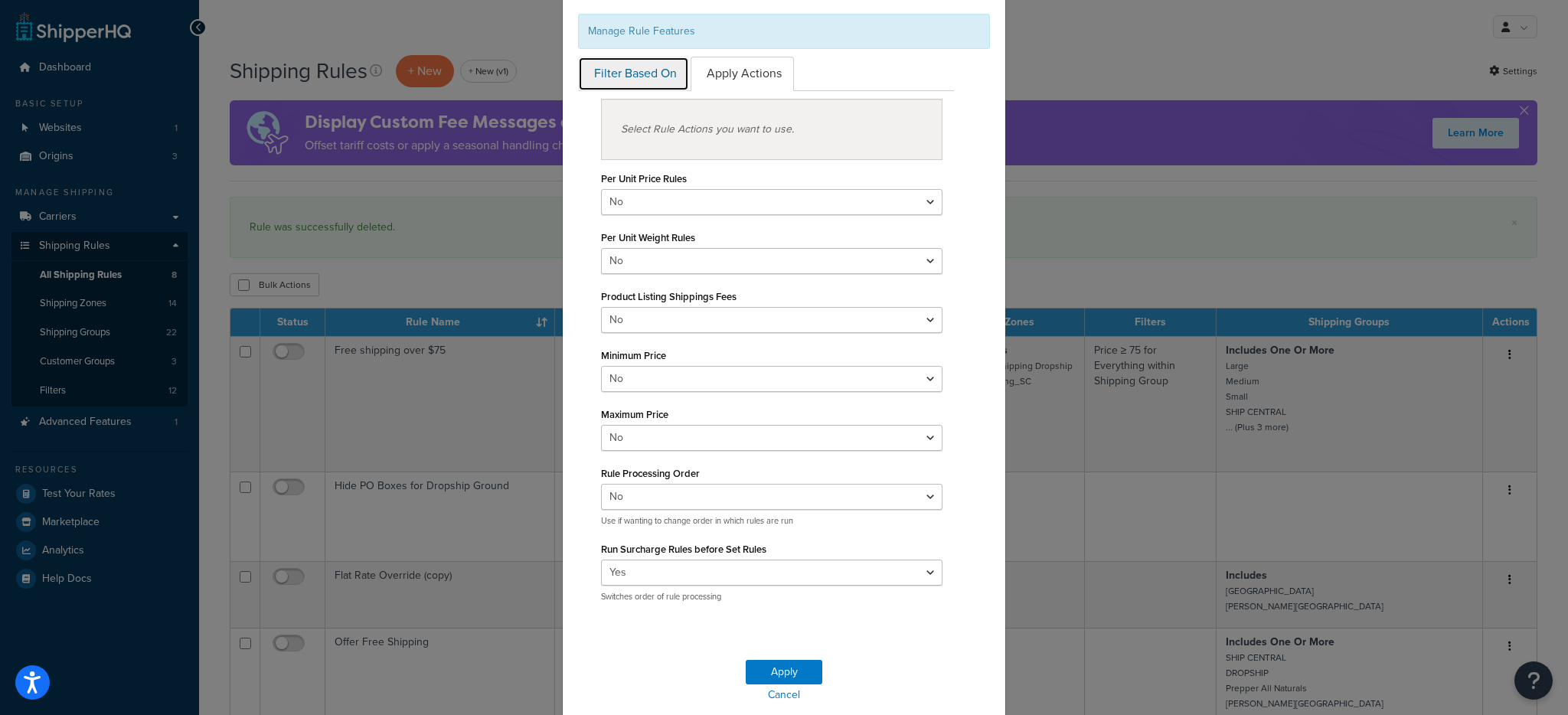
click at [628, 85] on link "Filter Based On" at bounding box center [633, 74] width 111 height 35
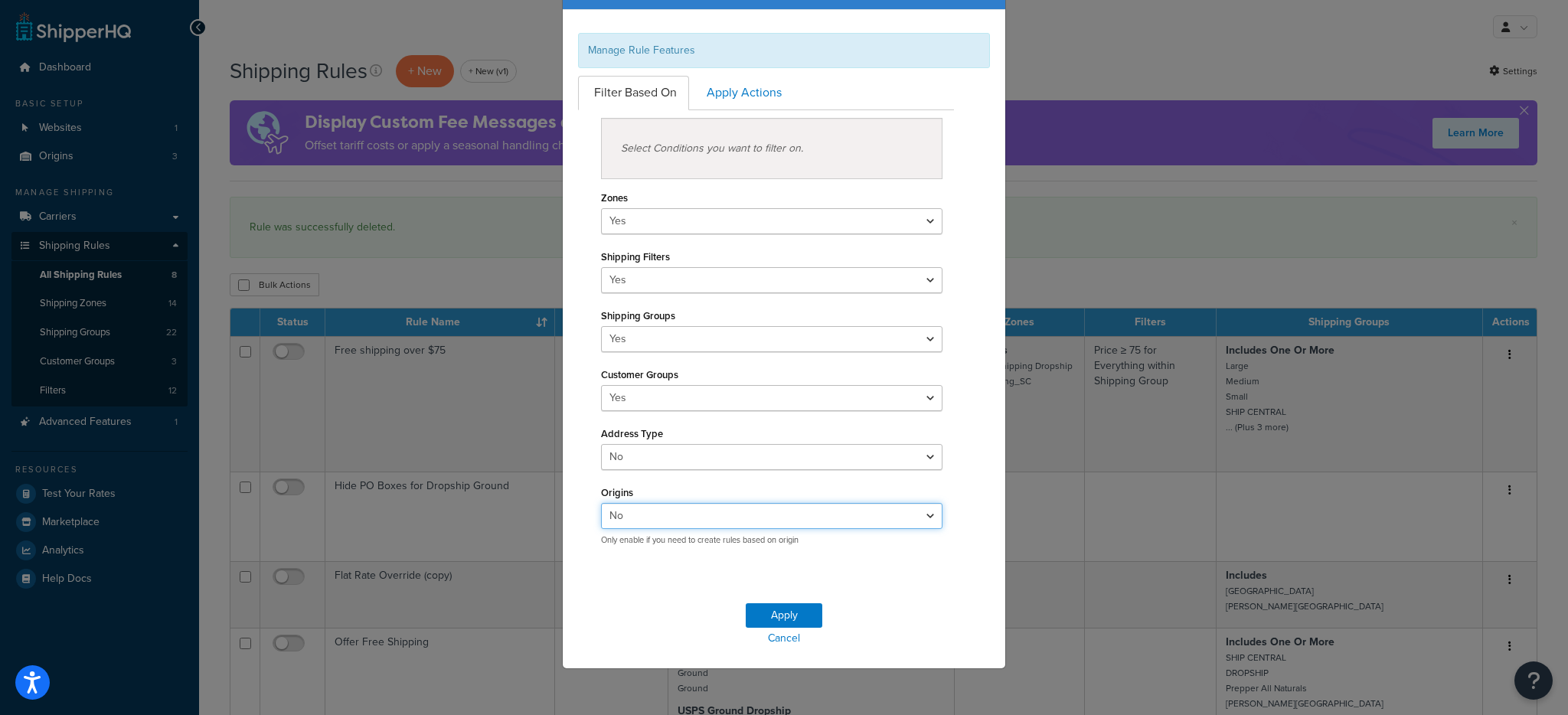
click at [710, 524] on select "Yes No" at bounding box center [771, 515] width 341 height 26
select select "true"
click at [601, 503] on select "Yes No" at bounding box center [771, 515] width 341 height 26
click at [804, 616] on button "Apply" at bounding box center [784, 614] width 77 height 24
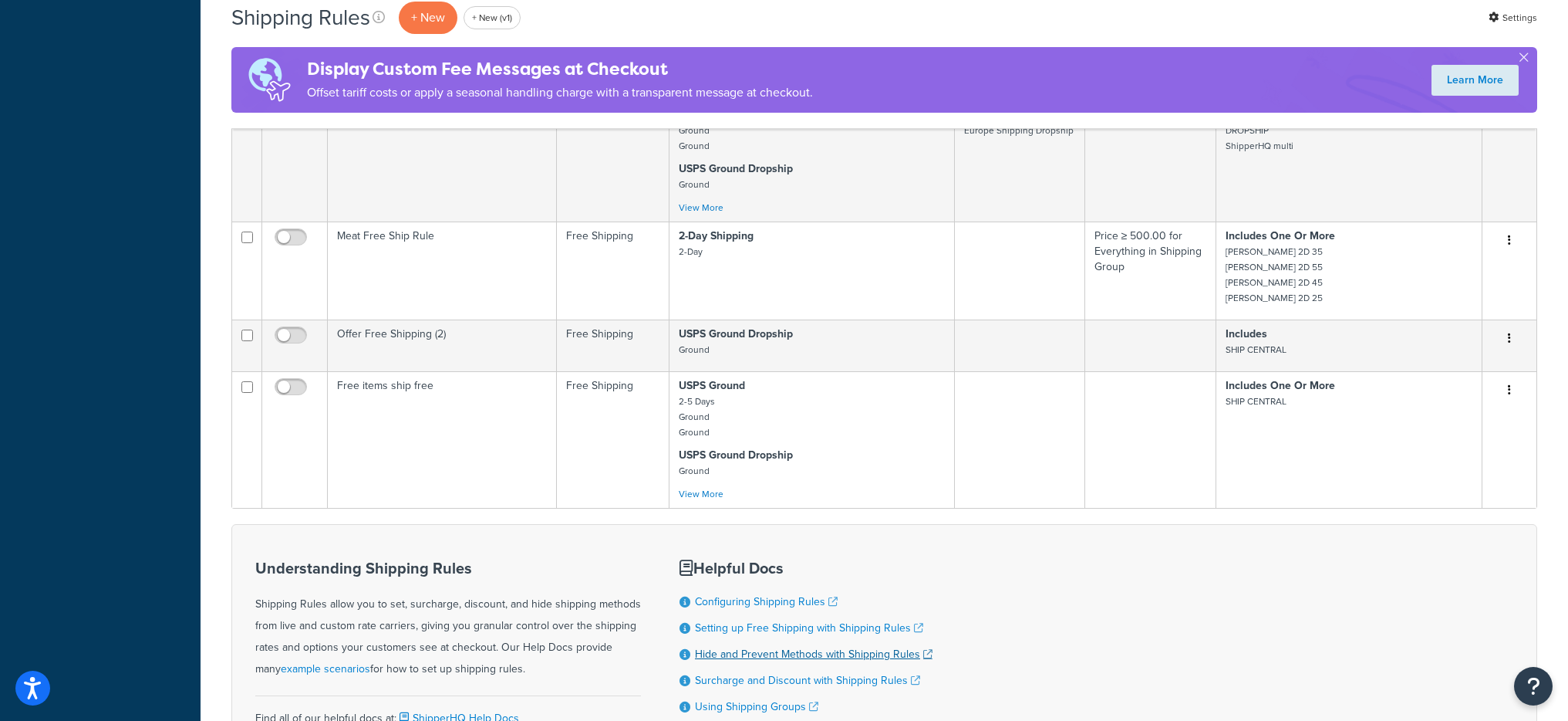
scroll to position [831, 0]
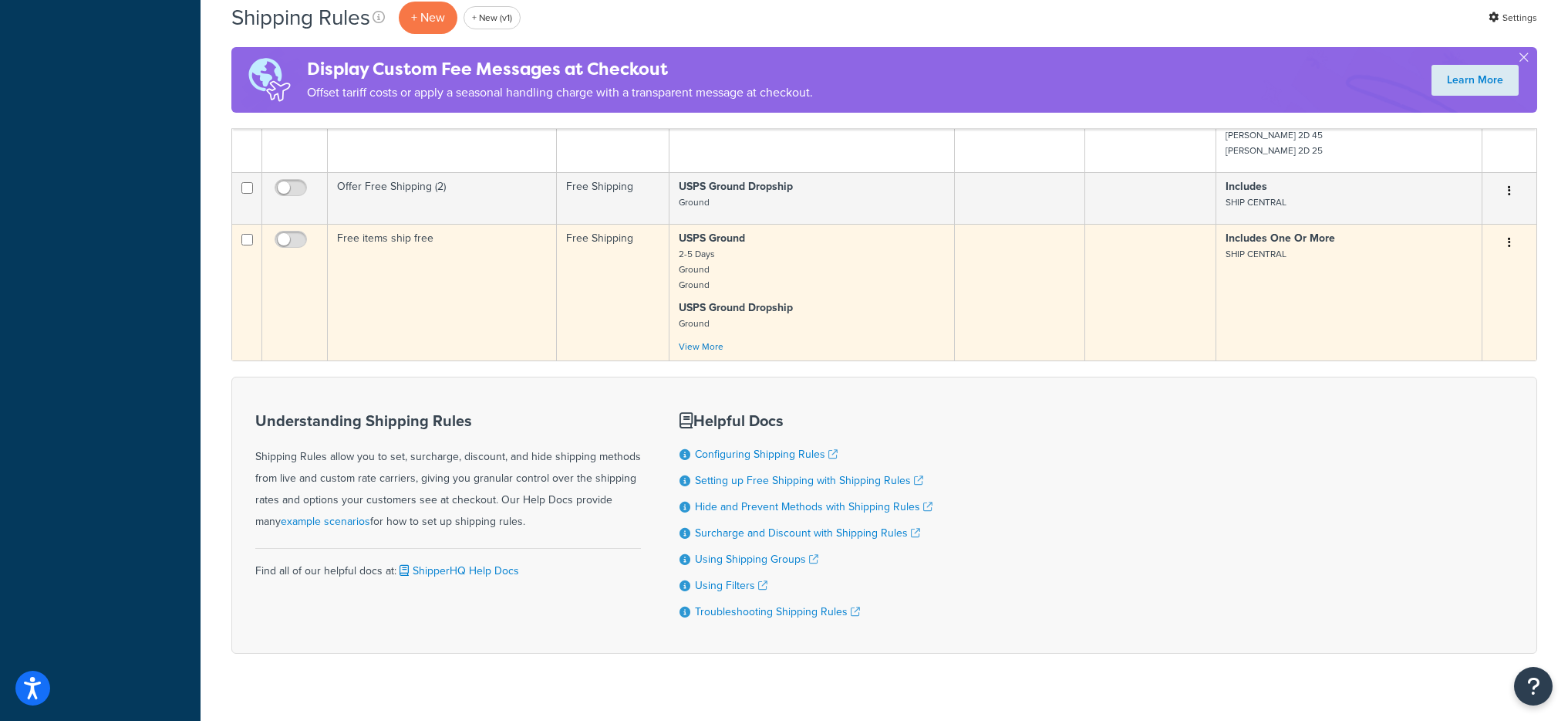
click at [516, 345] on td "Free items ship free" at bounding box center [442, 292] width 230 height 137
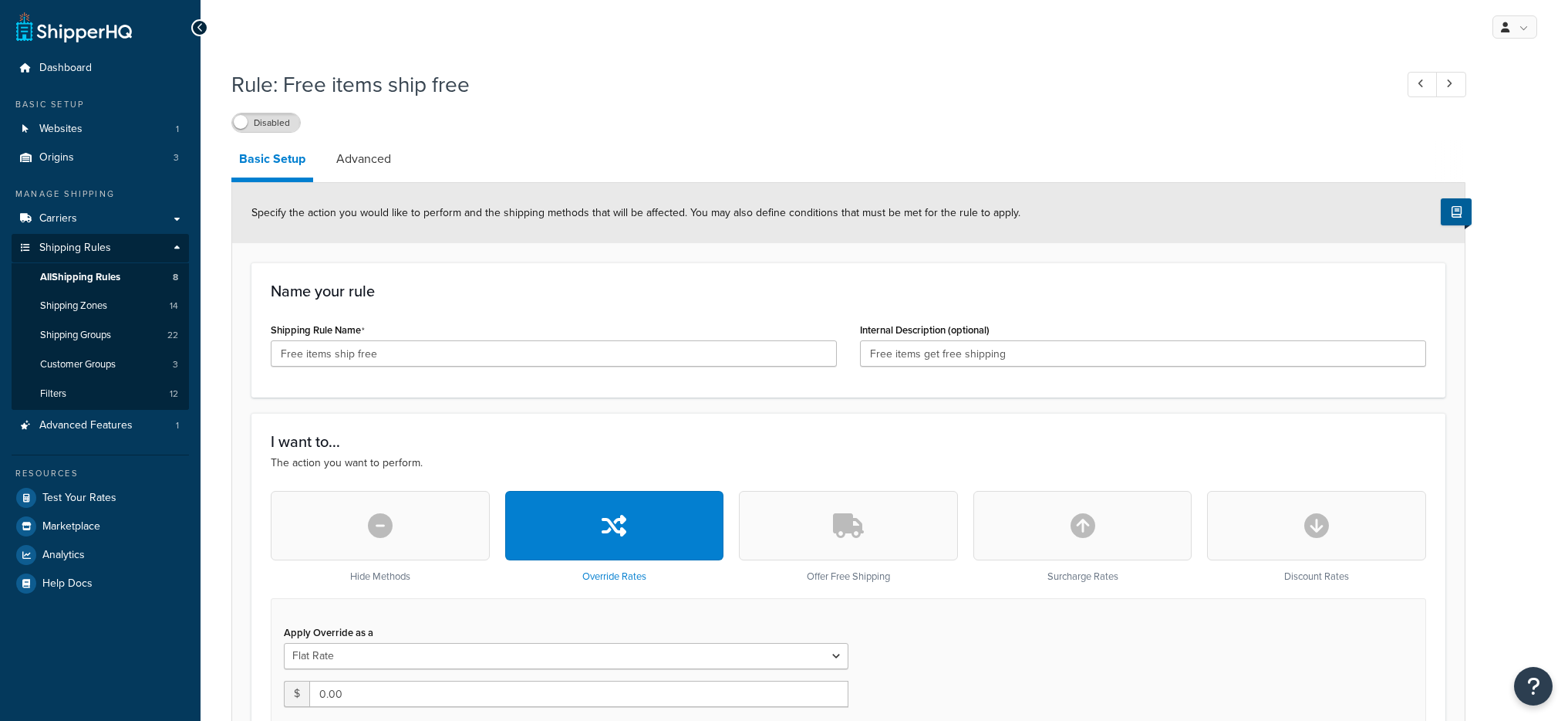
select select "SHIPPING_GROUP"
click at [394, 157] on link "Advanced" at bounding box center [363, 159] width 70 height 37
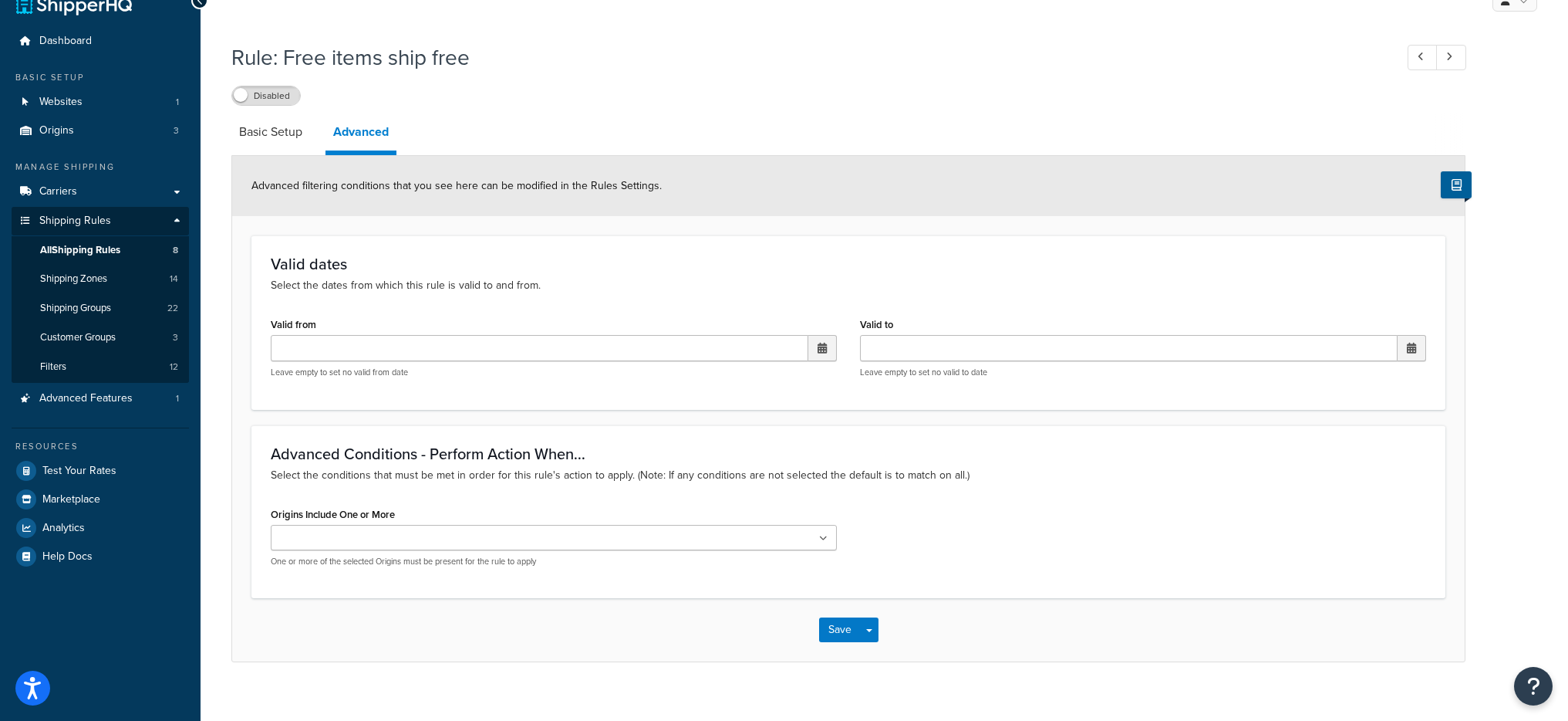
scroll to position [46, 0]
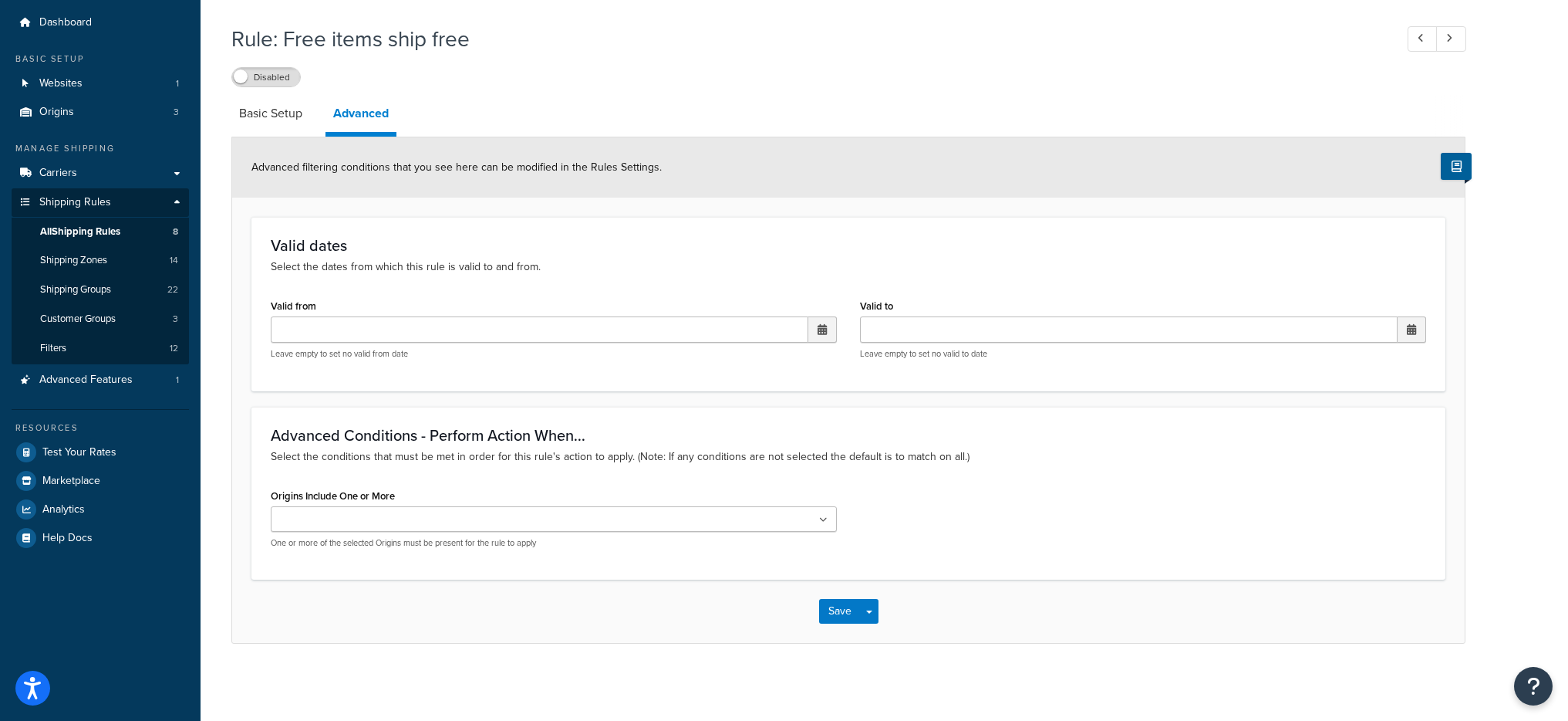
click at [445, 530] on ul at bounding box center [554, 518] width 566 height 25
click at [894, 461] on p "Select the conditions that must be met in order for this rule's action to apply…" at bounding box center [848, 457] width 1155 height 17
click at [864, 616] on button "Save Dropdown" at bounding box center [869, 614] width 18 height 24
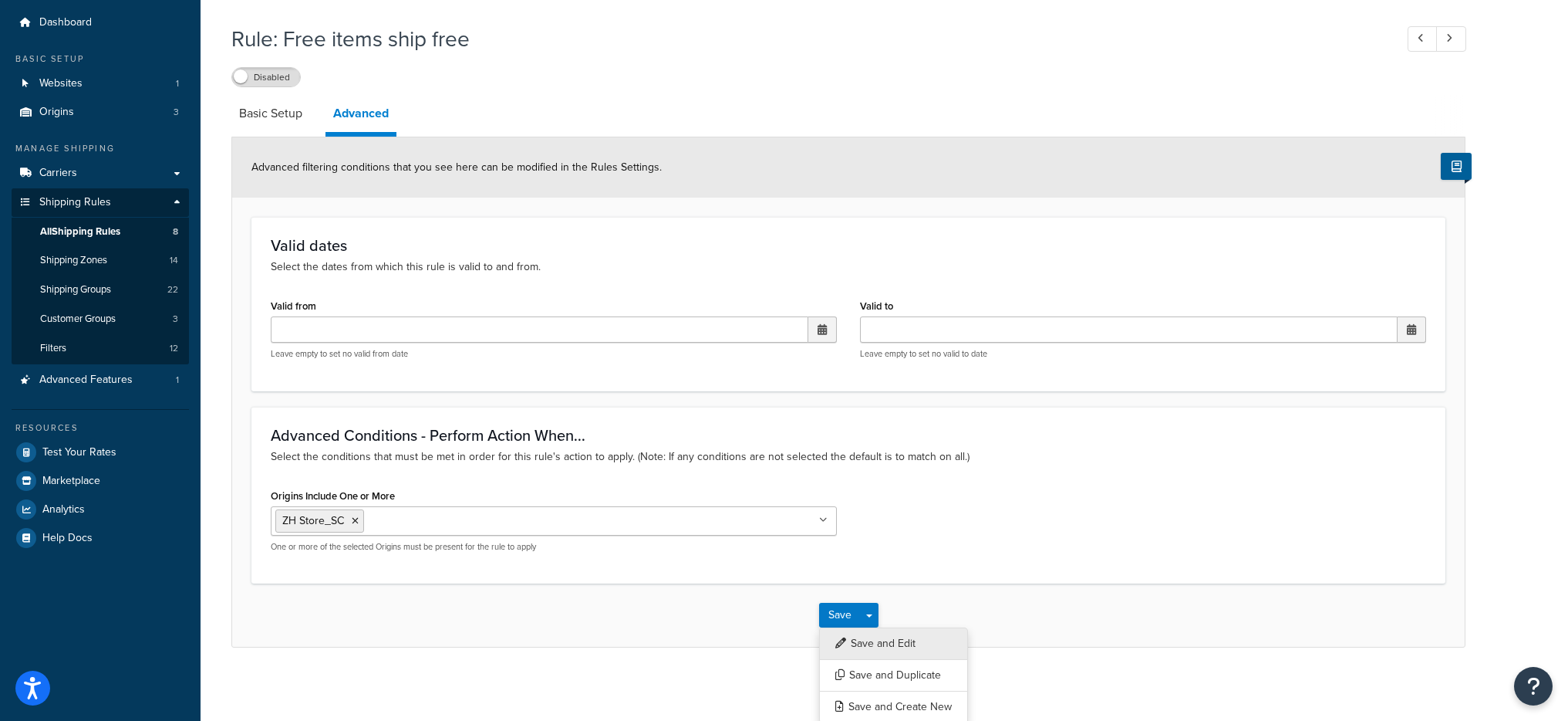
click at [880, 651] on button "Save and Edit" at bounding box center [894, 643] width 149 height 32
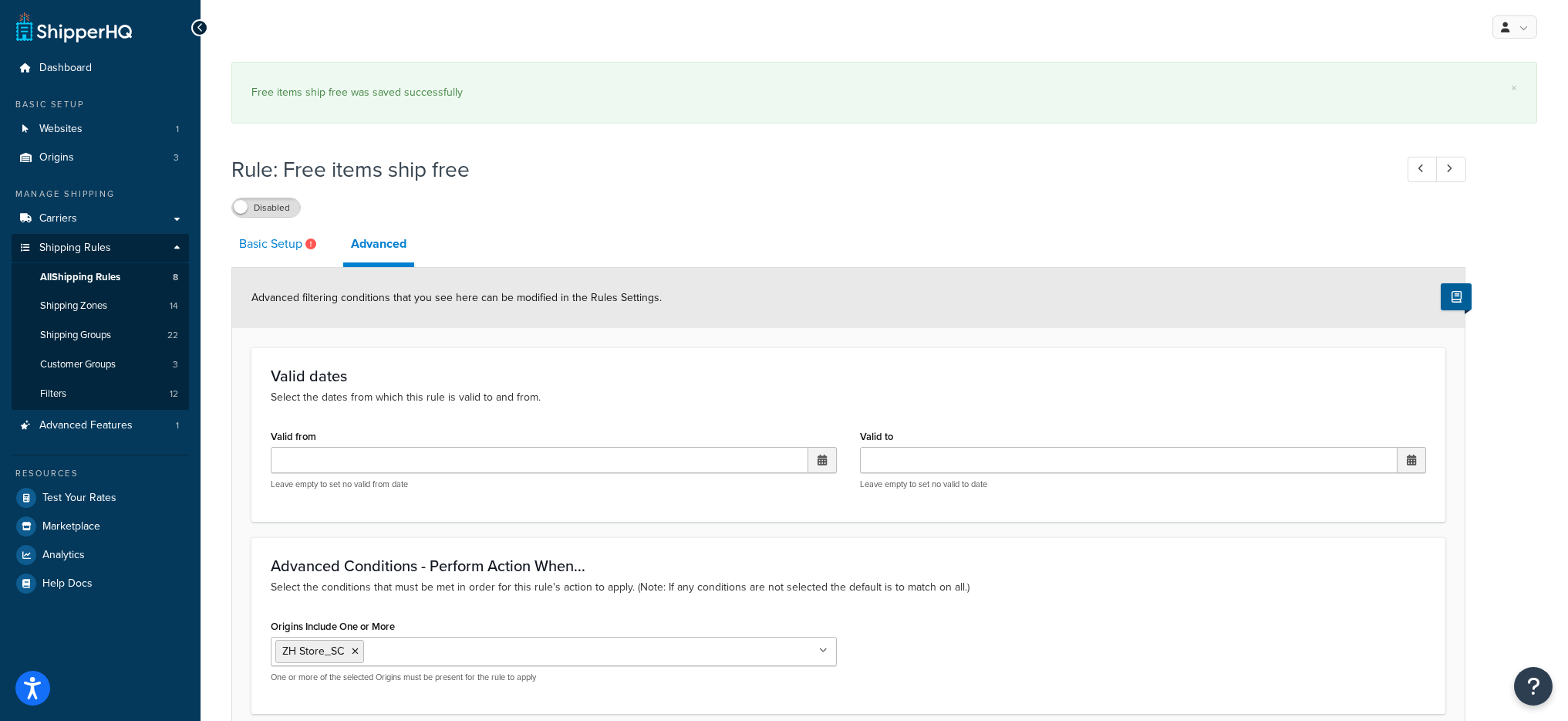
click at [266, 250] on link "Basic Setup" at bounding box center [280, 244] width 97 height 37
select select "SHIPPING_GROUP"
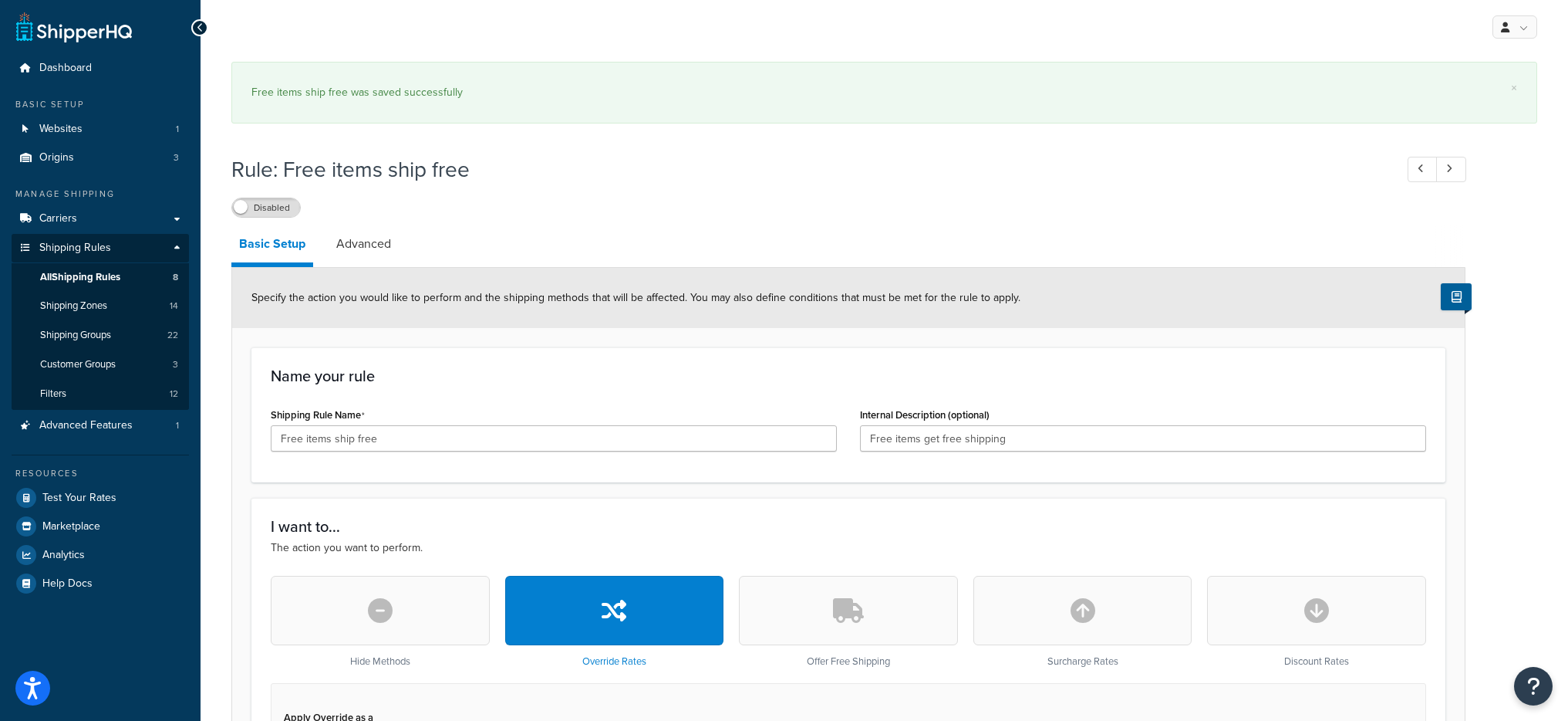
click at [274, 209] on label "Disabled" at bounding box center [266, 207] width 68 height 18
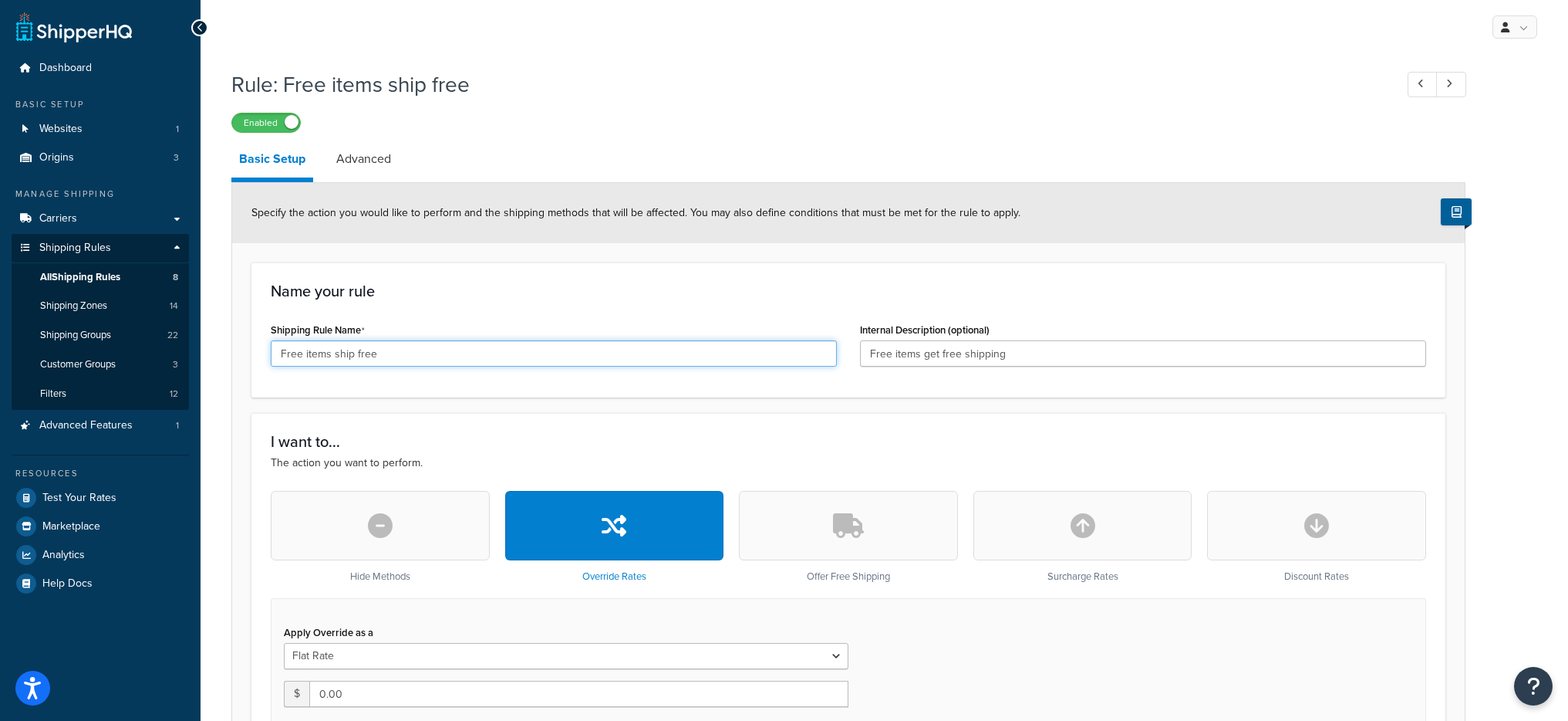
click at [335, 355] on input "Free items ship free" at bounding box center [554, 353] width 566 height 26
click at [350, 358] on input "Free items ship free" at bounding box center [554, 353] width 566 height 26
click at [352, 355] on input "Free items ship free" at bounding box center [554, 353] width 566 height 26
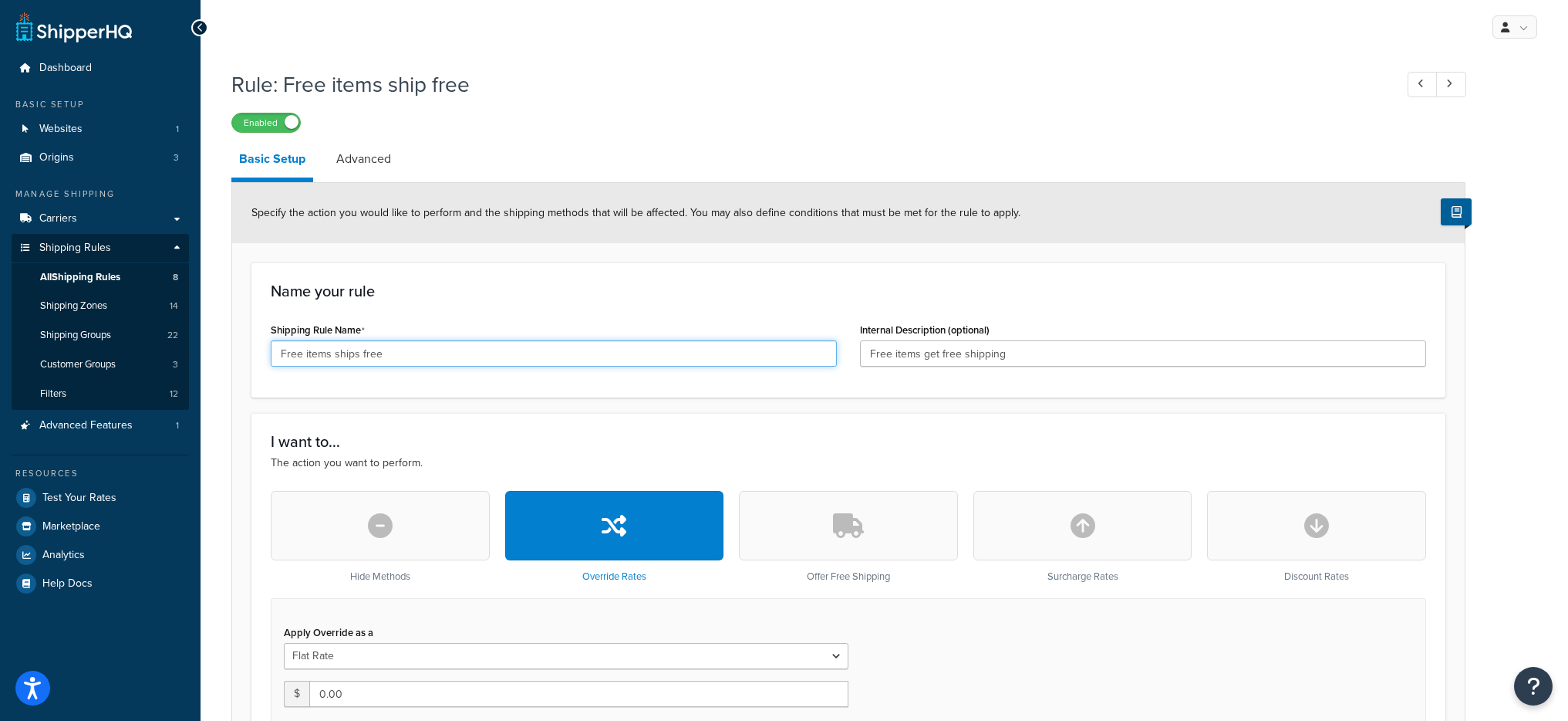
click at [430, 362] on input "Free items ships free" at bounding box center [554, 353] width 566 height 26
click at [368, 355] on input "Free items ships free" at bounding box center [554, 353] width 566 height 26
click at [369, 355] on input "Free items ships free" at bounding box center [554, 353] width 566 height 26
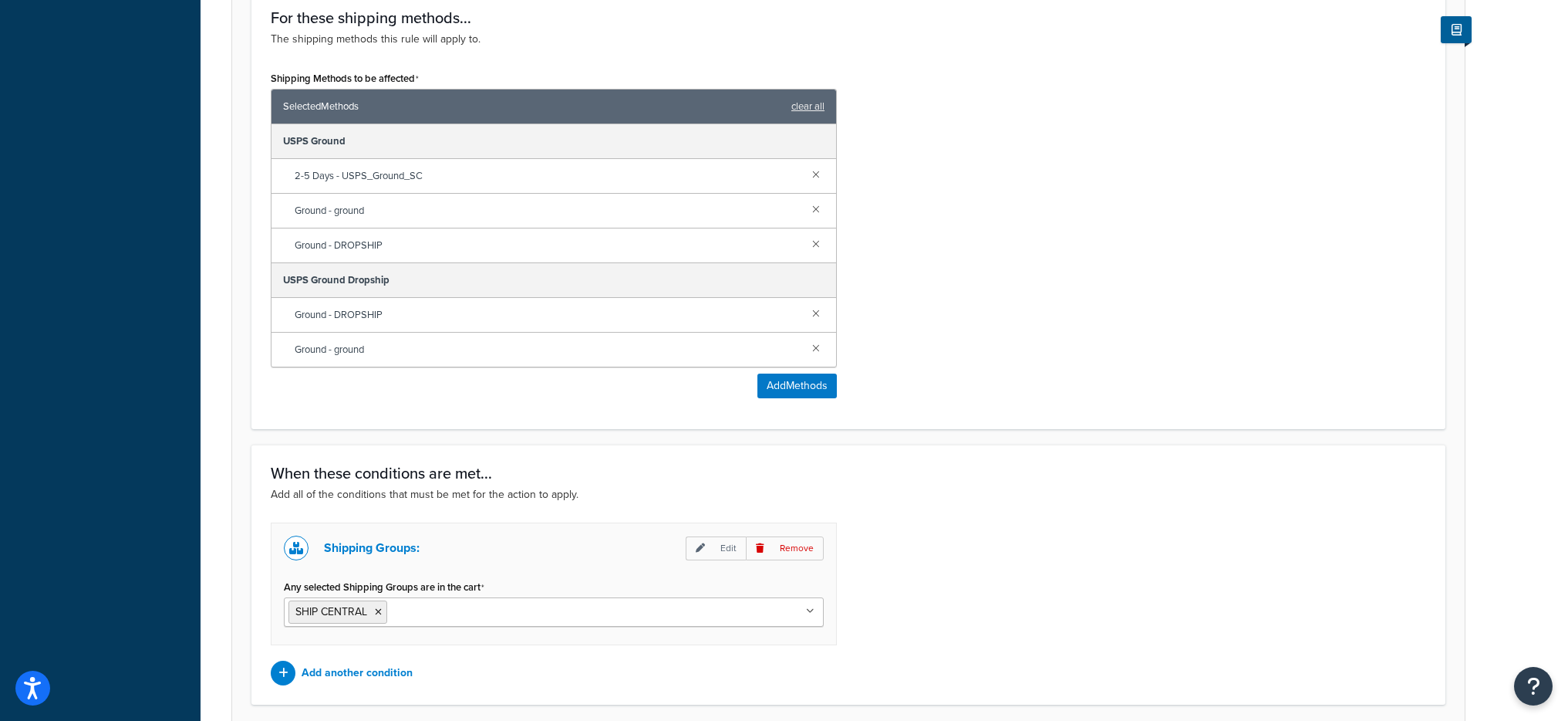
scroll to position [1063, 0]
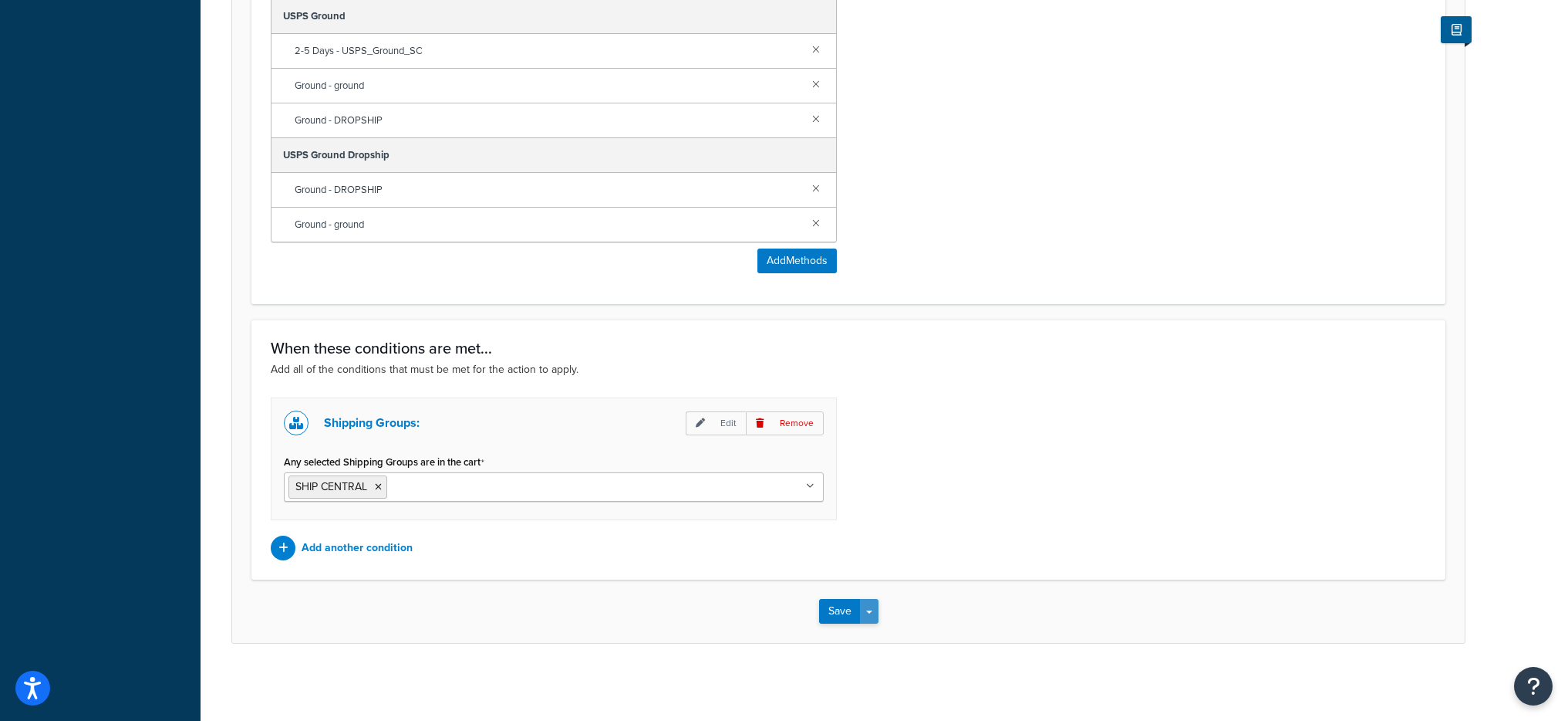
type input "Free items ships free"
click at [869, 614] on button "Save Dropdown" at bounding box center [869, 611] width 18 height 24
click at [888, 646] on button "Save and Edit" at bounding box center [894, 639] width 149 height 32
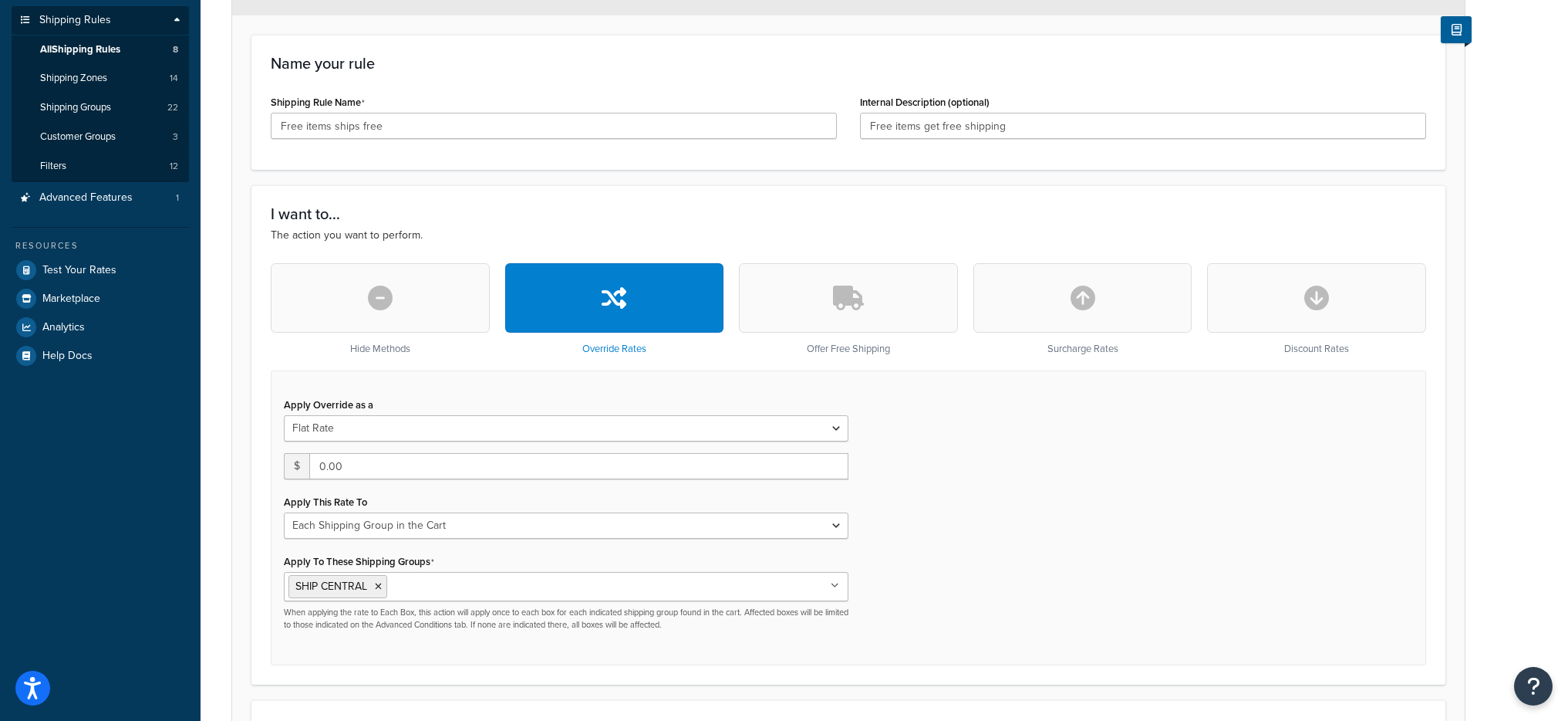
scroll to position [497, 0]
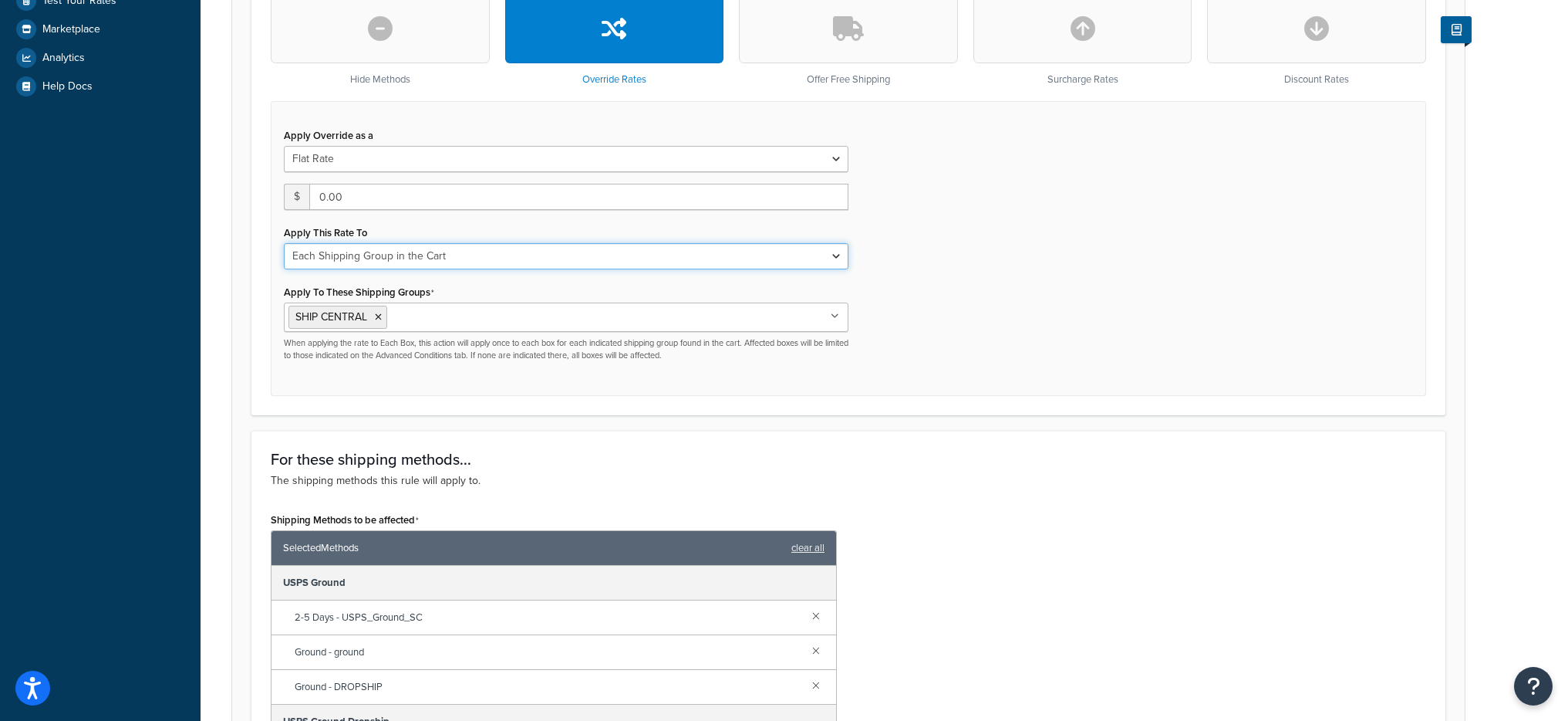
click at [623, 253] on select "Each Shipment in the Cart Each Origin in the Cart Each Shipping Group in the Ca…" at bounding box center [566, 256] width 565 height 26
select select "CART"
click at [284, 243] on select "Each Shipment in the Cart Each Origin in the Cart Each Shipping Group in the Ca…" at bounding box center [566, 256] width 565 height 26
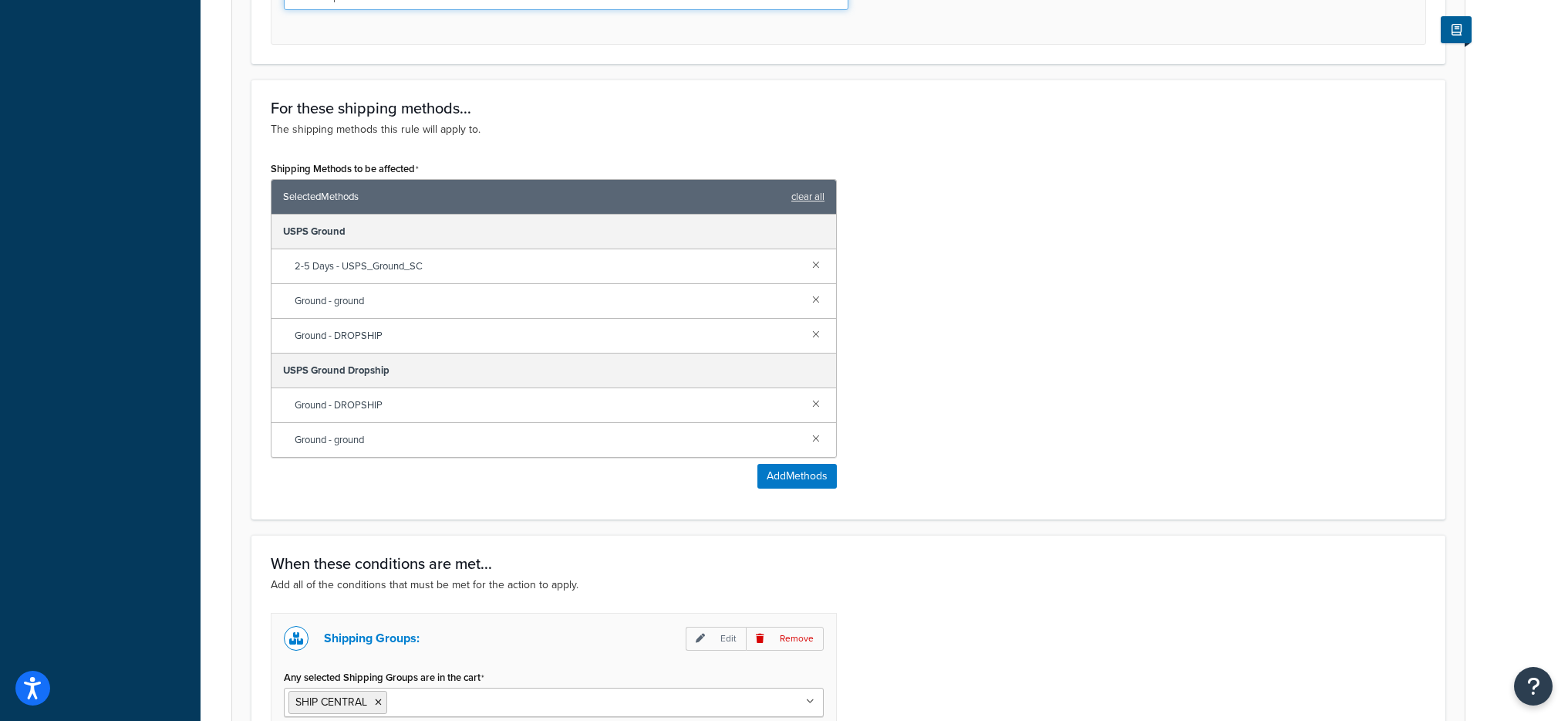
scroll to position [972, 0]
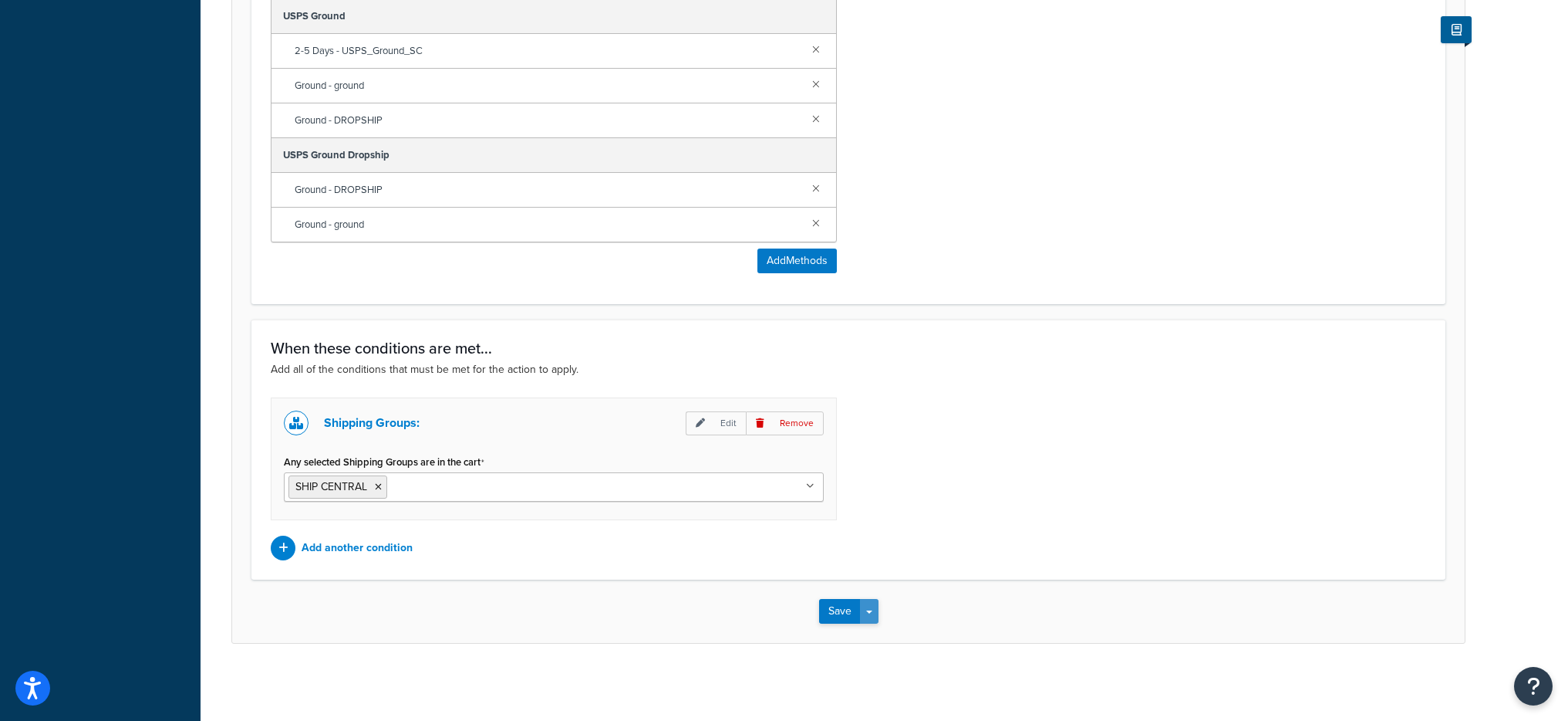
click at [875, 606] on button "Save Dropdown" at bounding box center [869, 611] width 18 height 24
click at [891, 636] on button "Save and Edit" at bounding box center [894, 639] width 149 height 32
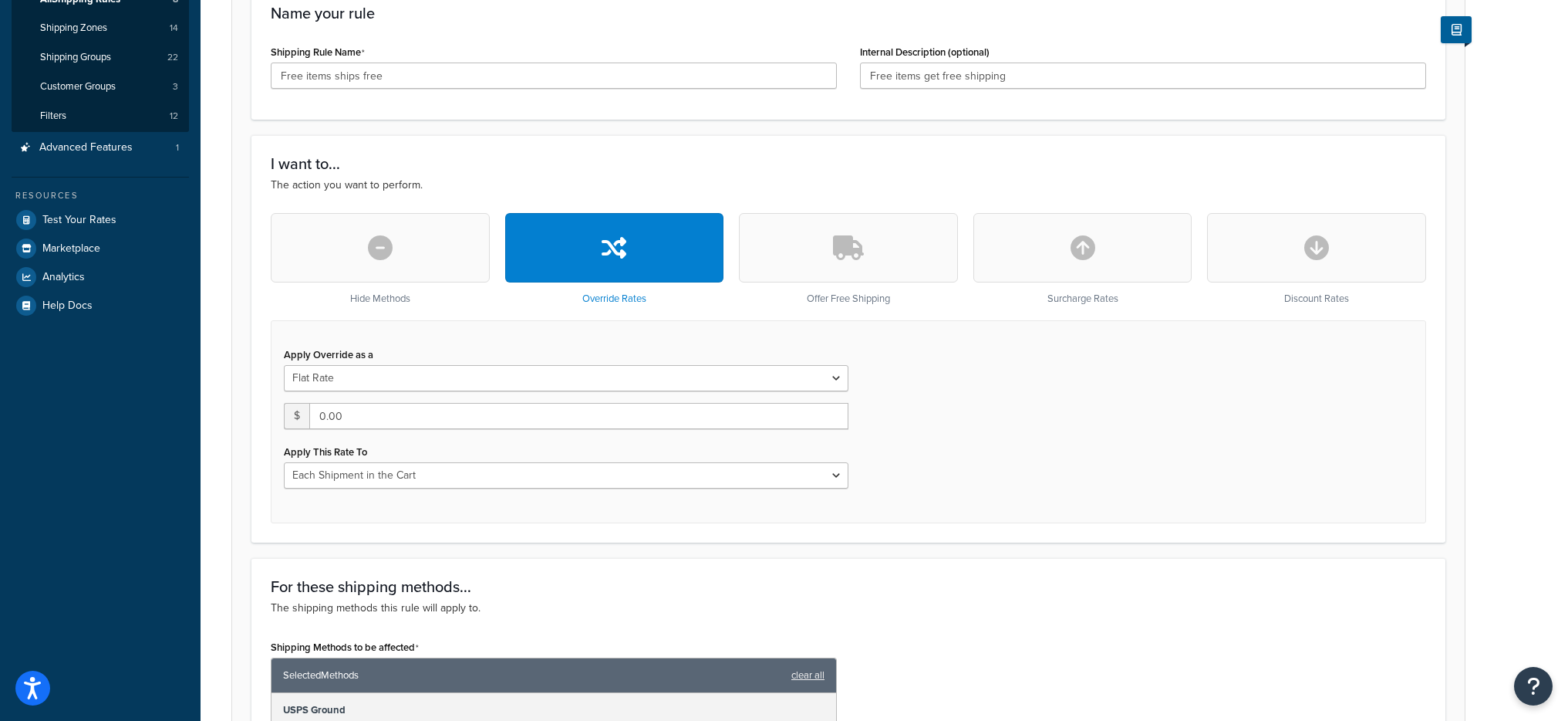
scroll to position [392, 0]
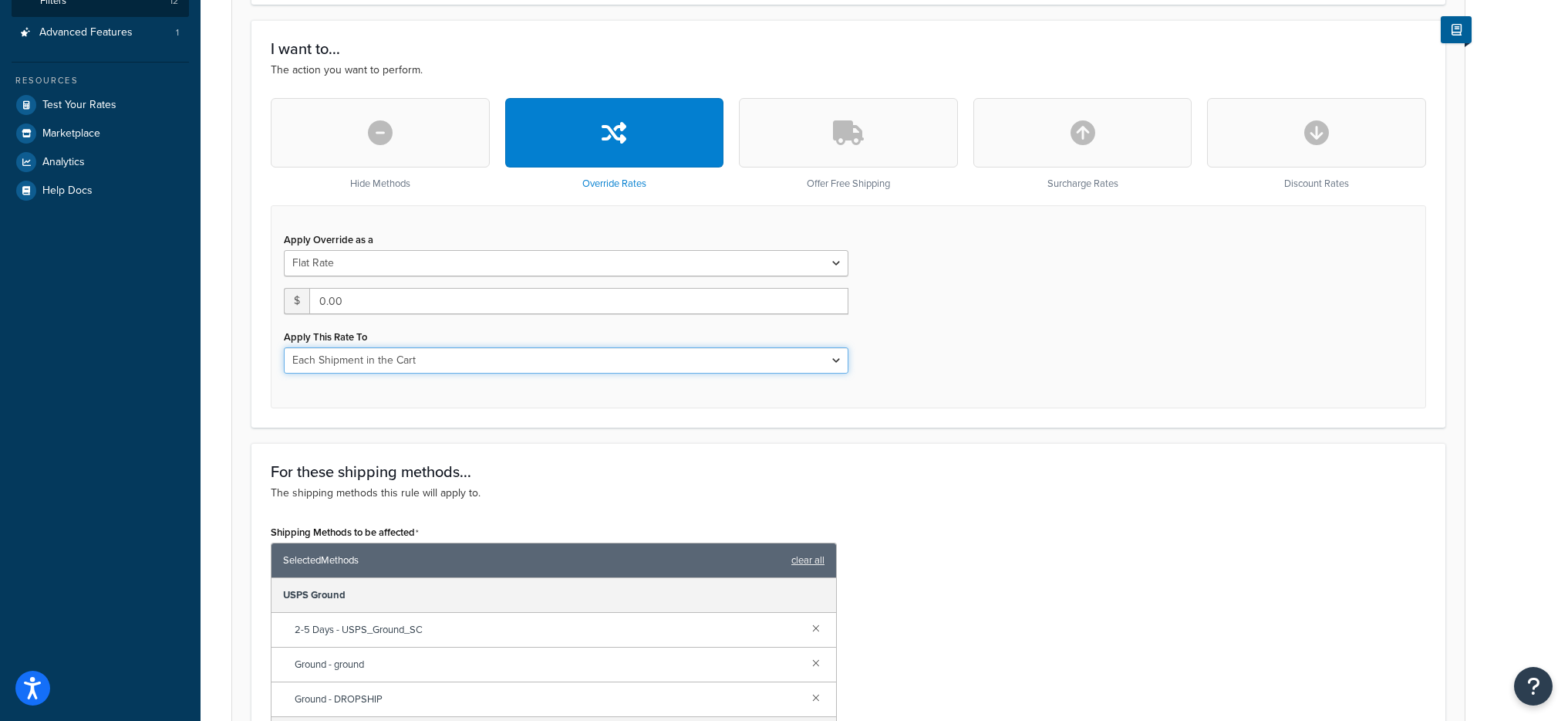
click at [549, 361] on select "Each Shipment in the Cart Each Origin in the Cart Each Shipping Group in the Ca…" at bounding box center [566, 360] width 565 height 26
select select "SHIPPING_GROUP"
click at [284, 347] on select "Each Shipment in the Cart Each Origin in the Cart Each Shipping Group in the Ca…" at bounding box center [566, 360] width 565 height 26
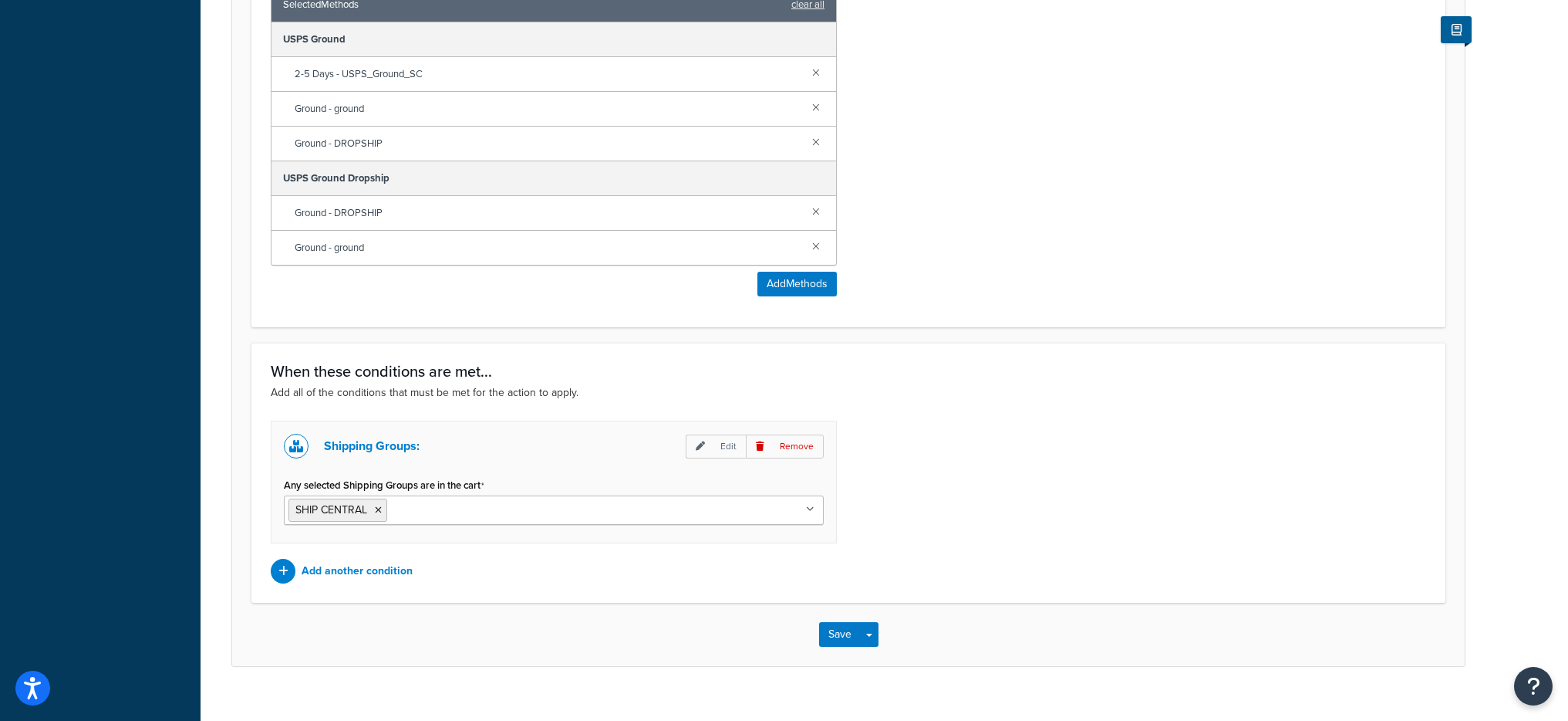
scroll to position [1063, 0]
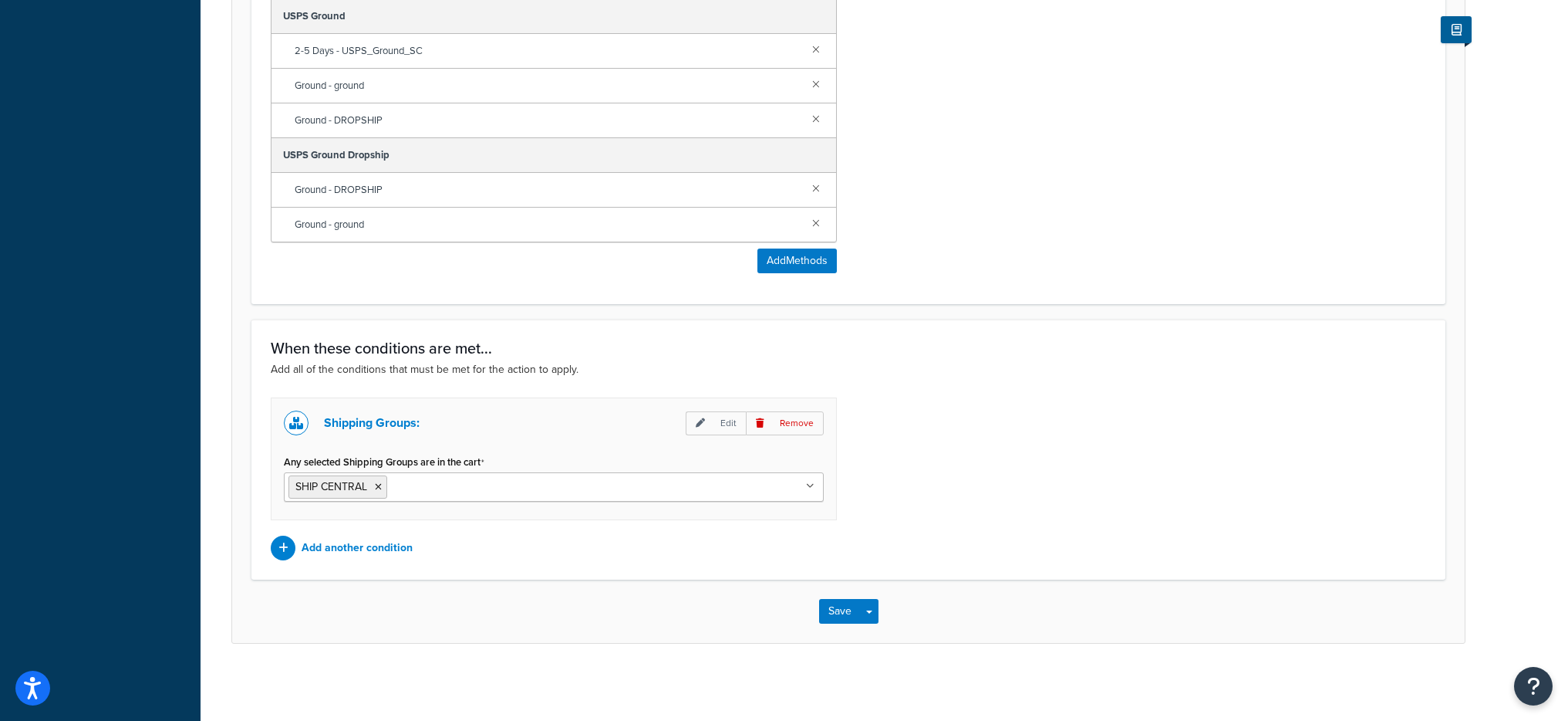
click at [880, 618] on div "Save Save Dropdown Save and Edit Save and Duplicate Save and Create New" at bounding box center [848, 611] width 1233 height 63
click at [872, 613] on button "Save Dropdown" at bounding box center [869, 611] width 18 height 24
click at [878, 637] on button "Save and Edit" at bounding box center [894, 639] width 149 height 32
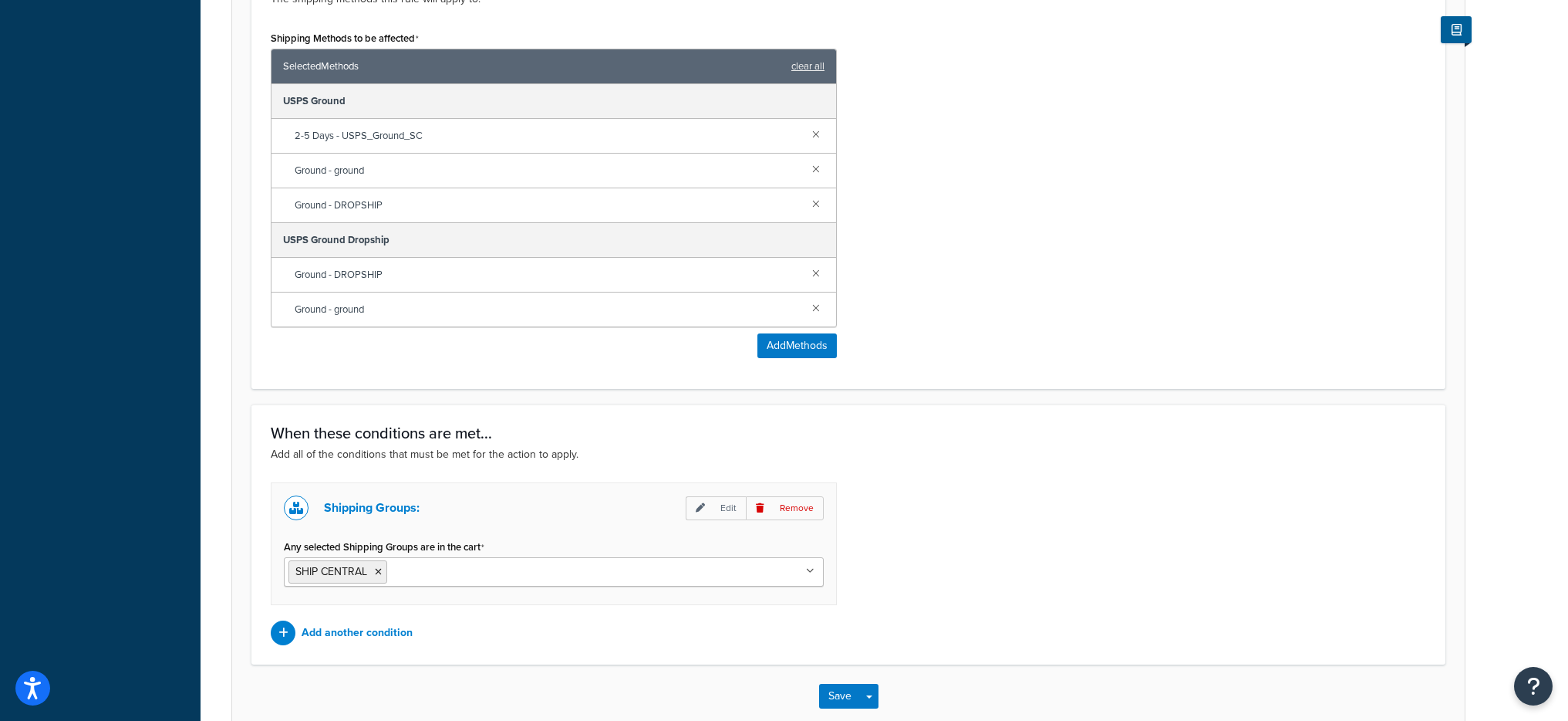
scroll to position [0, 0]
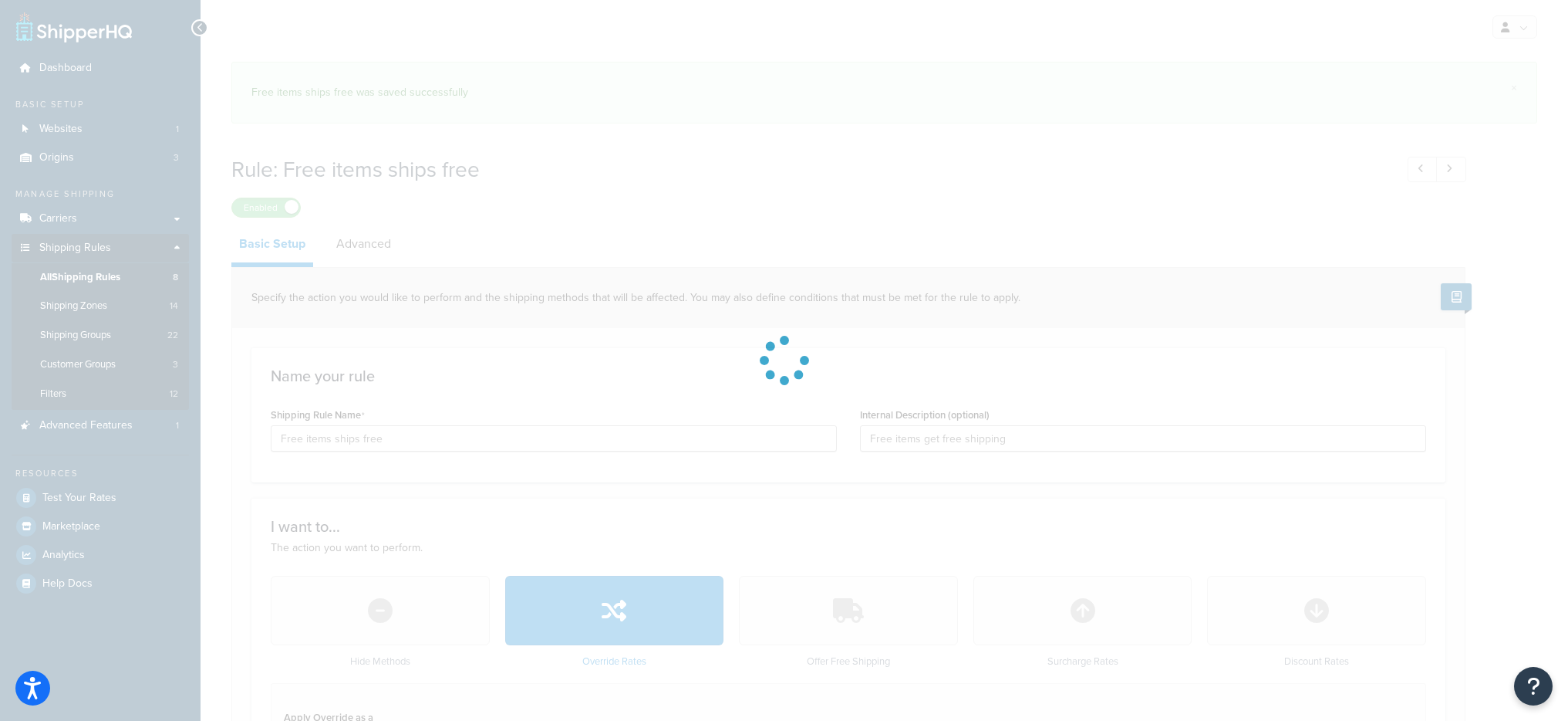
select select "SHIPPING_GROUP"
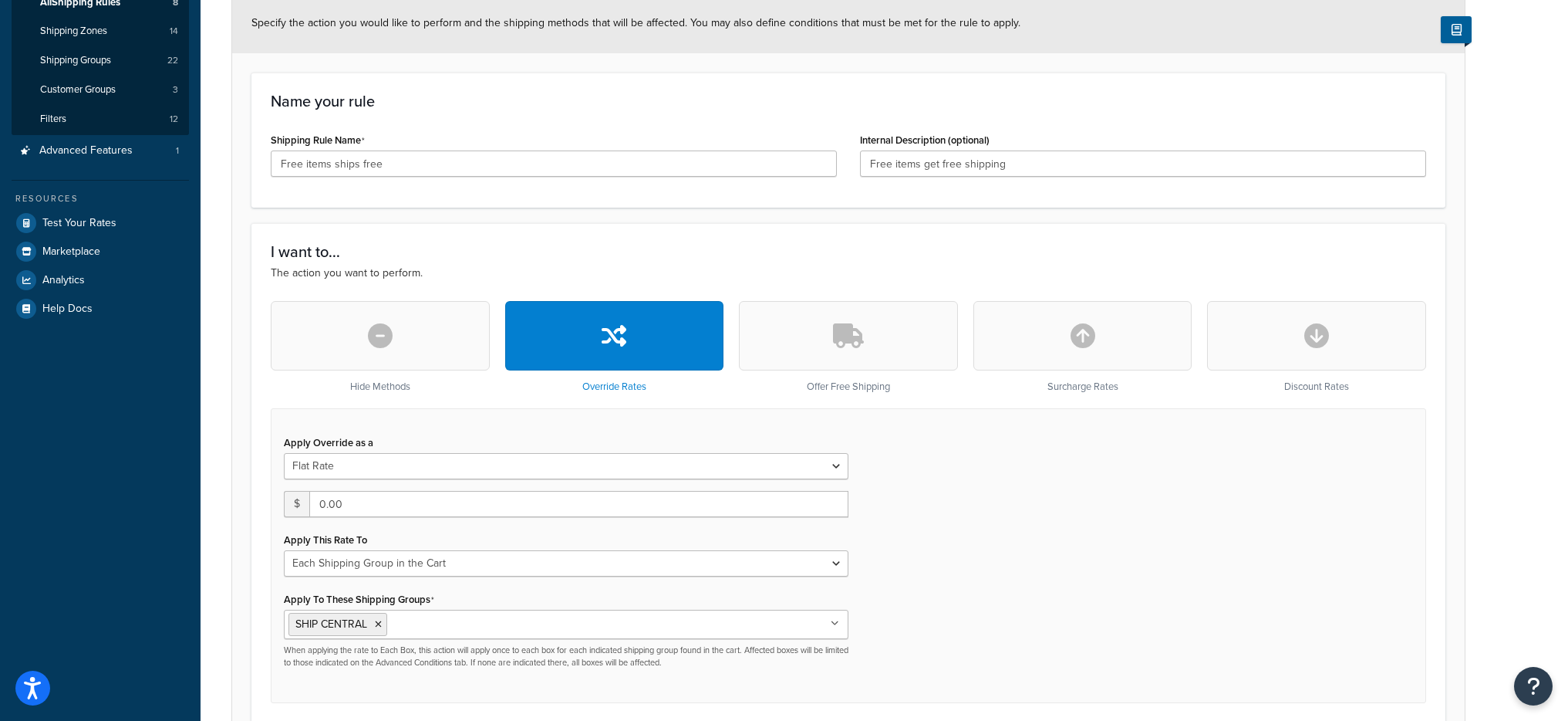
scroll to position [436, 0]
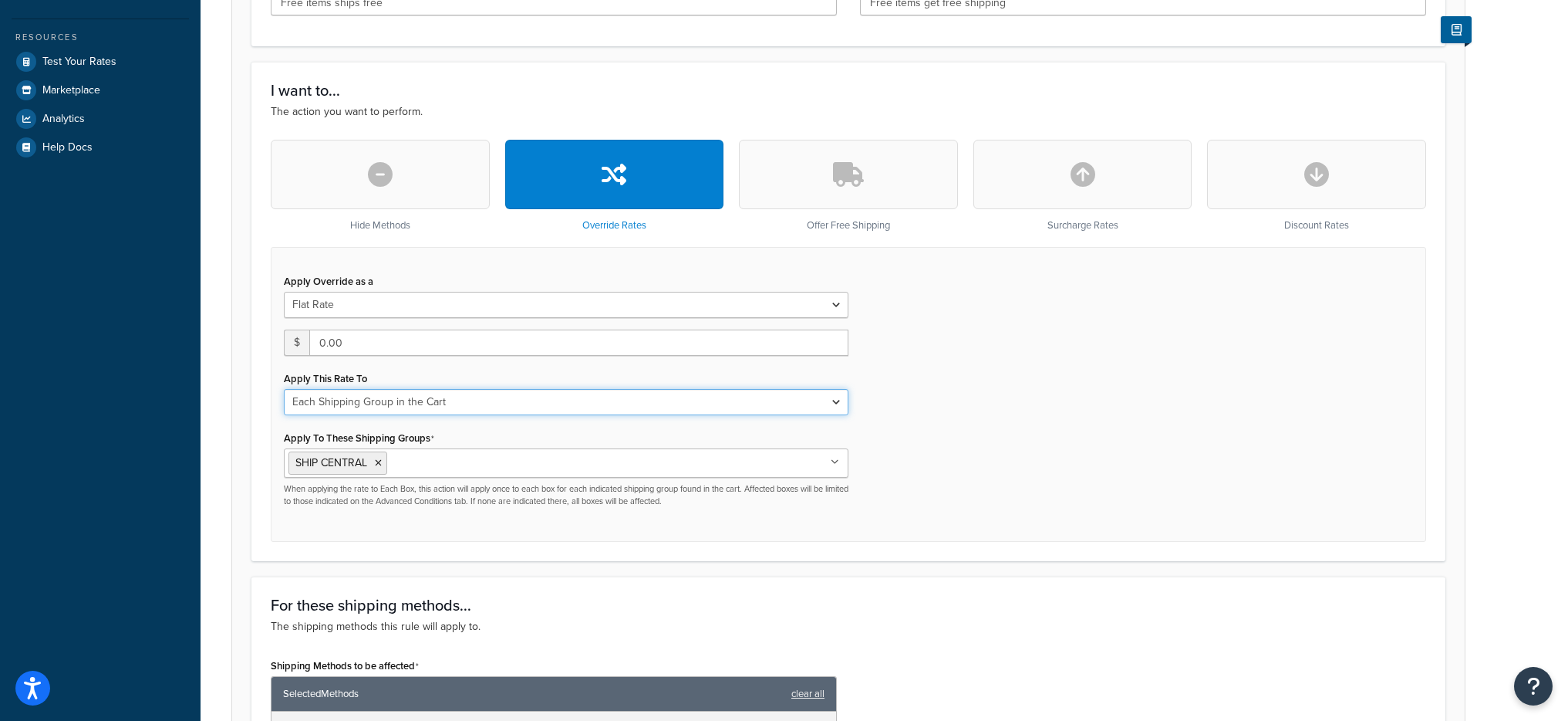
click at [783, 398] on select "Each Shipment in the Cart Each Origin in the Cart Each Shipping Group in the Ca…" at bounding box center [566, 401] width 565 height 26
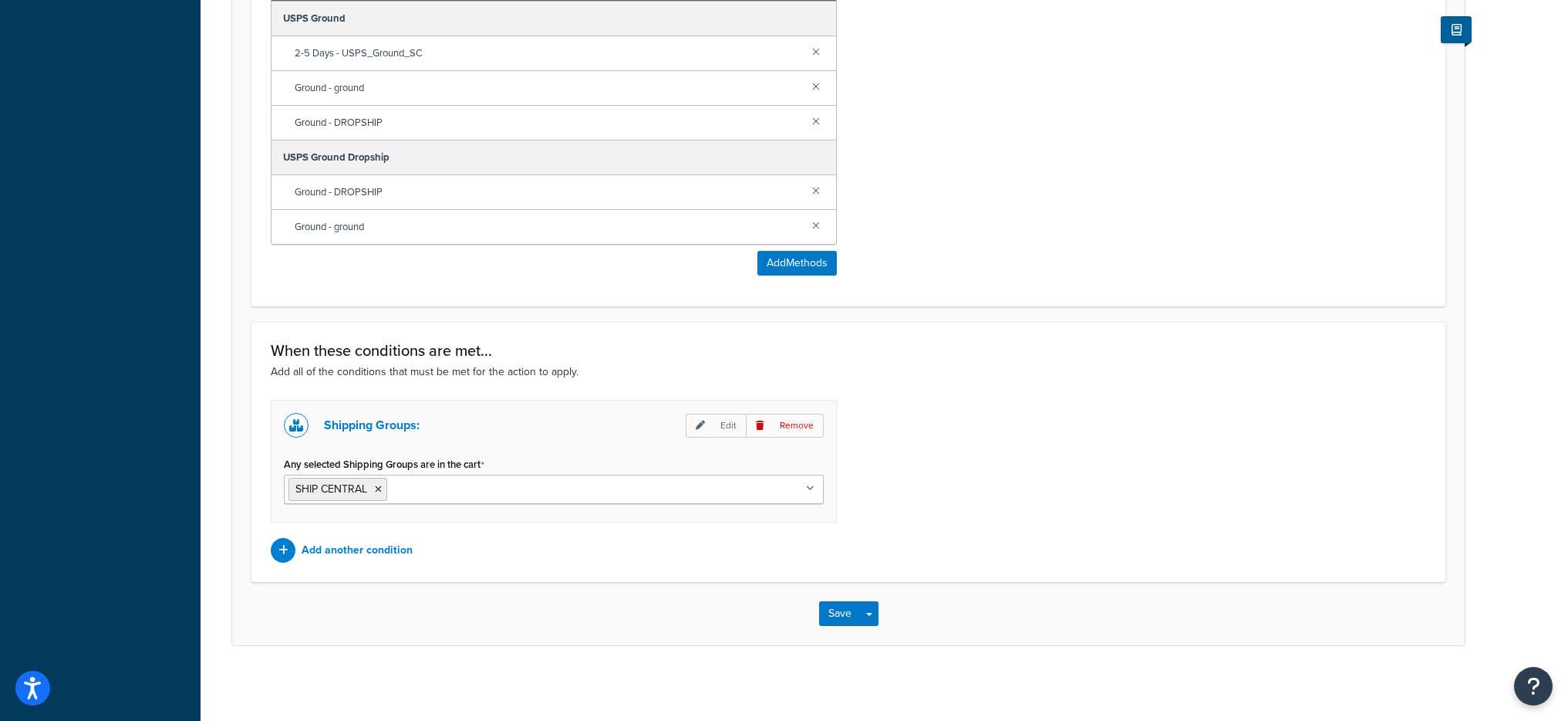
scroll to position [1063, 0]
click at [700, 502] on div "Shipping Groups: Edit Remove Any selected Shipping Groups are in the cart SHIP …" at bounding box center [554, 458] width 566 height 123
click at [702, 495] on ul "SHIP CENTRAL" at bounding box center [553, 486] width 539 height 29
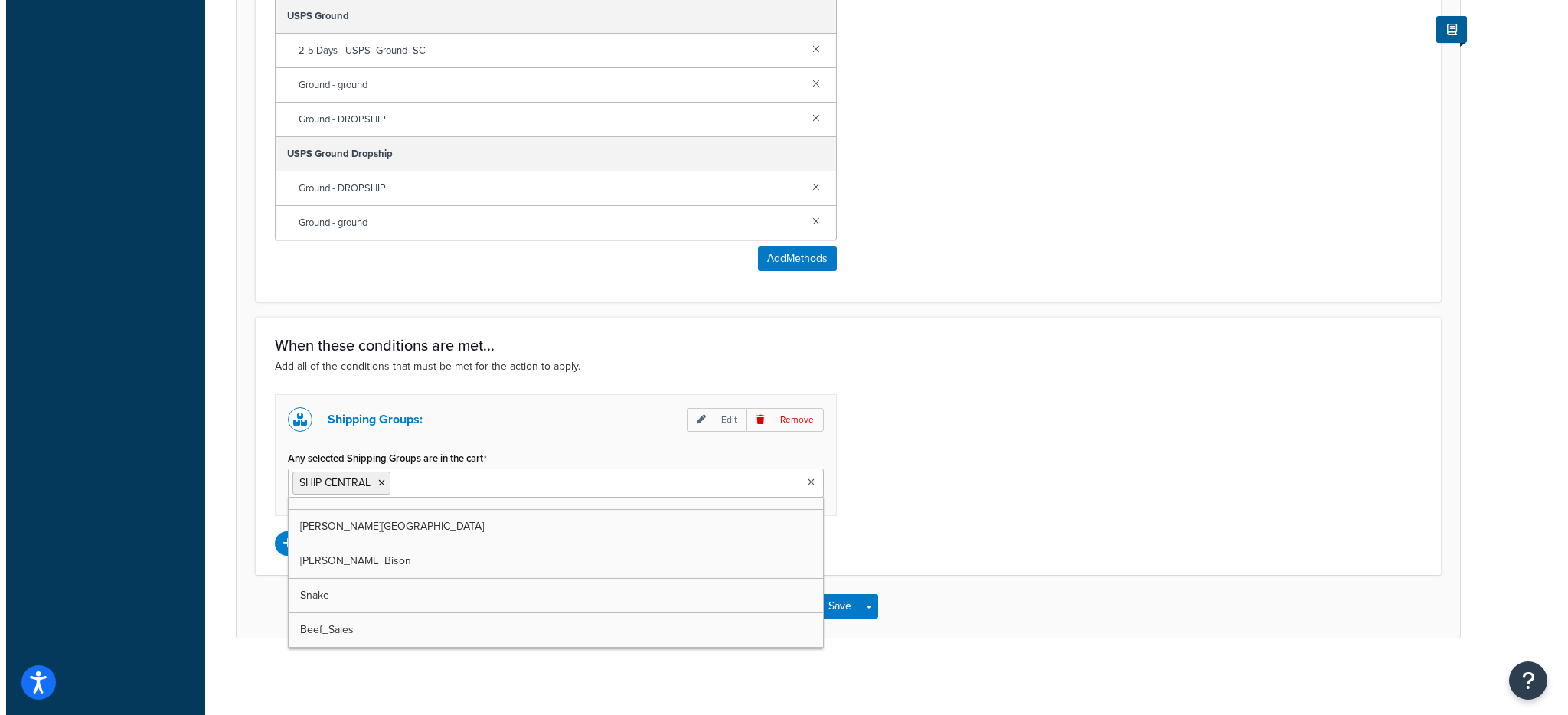
scroll to position [231, 0]
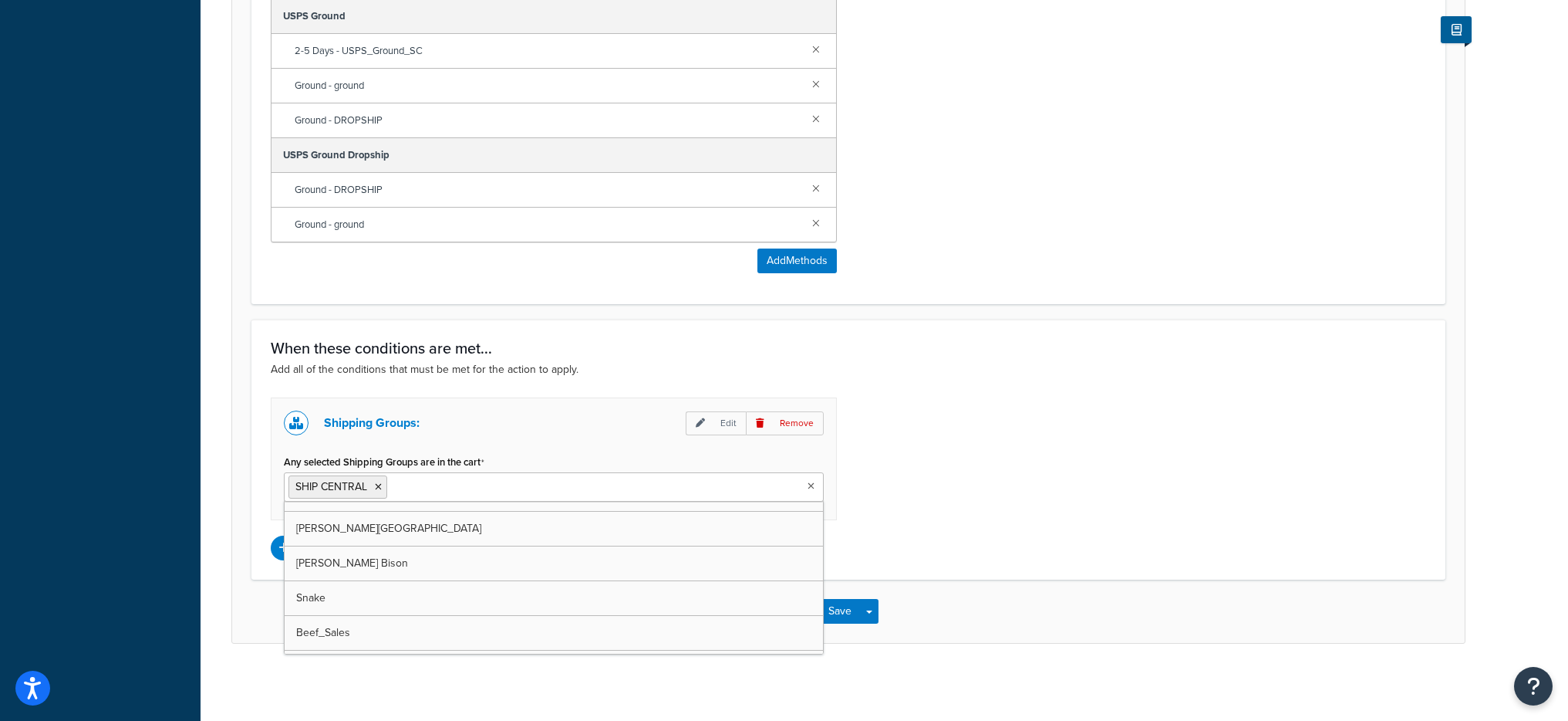
click at [873, 474] on div "Shipping Groups: Edit Remove Any selected Shipping Groups are in the cart SHIP …" at bounding box center [848, 479] width 1179 height 163
click at [692, 423] on p "Edit" at bounding box center [716, 423] width 60 height 24
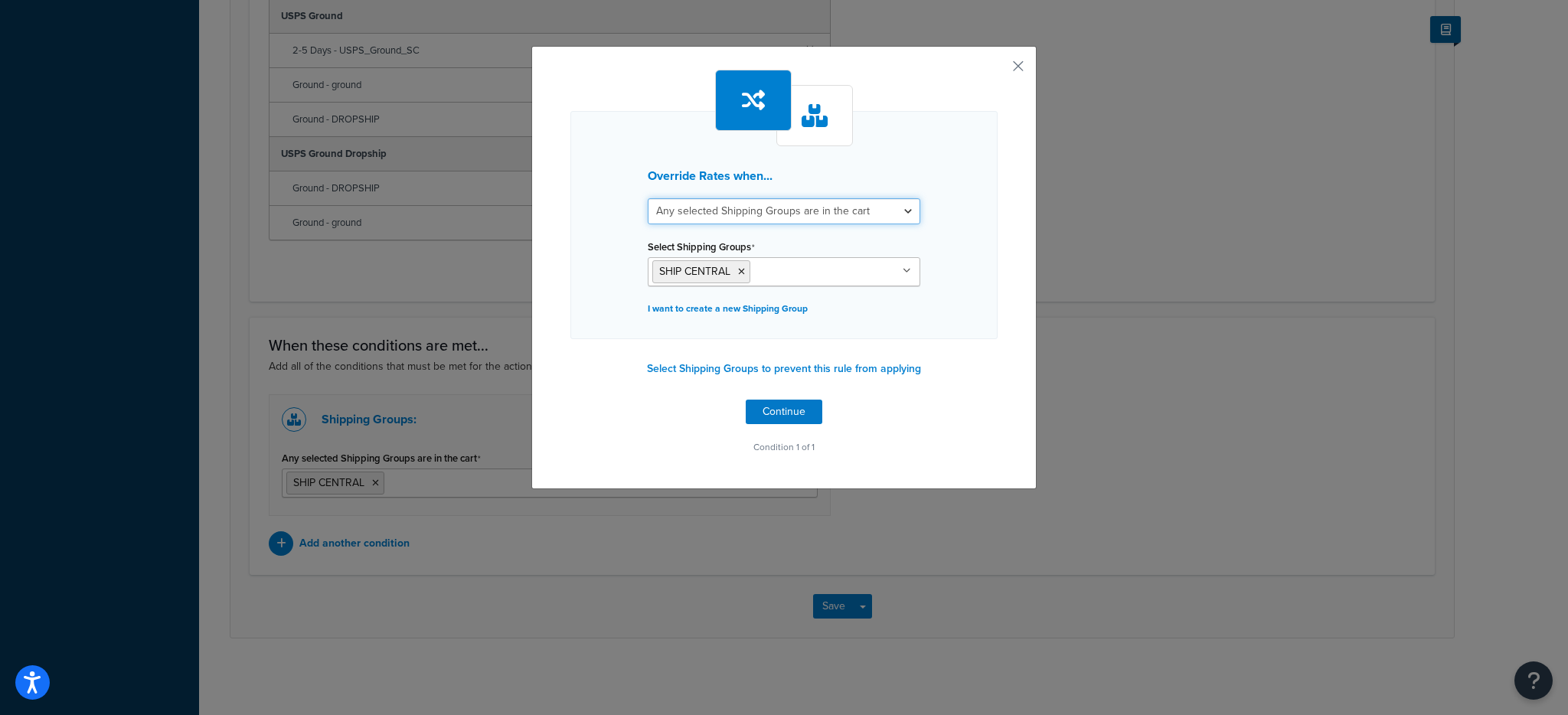
click at [738, 220] on select "All selected Shipping Groups are in the cart Any selected Shipping Groups are i…" at bounding box center [784, 210] width 272 height 26
select select "all"
click at [648, 198] on select "All selected Shipping Groups are in the cart Any selected Shipping Groups are i…" at bounding box center [784, 210] width 272 height 26
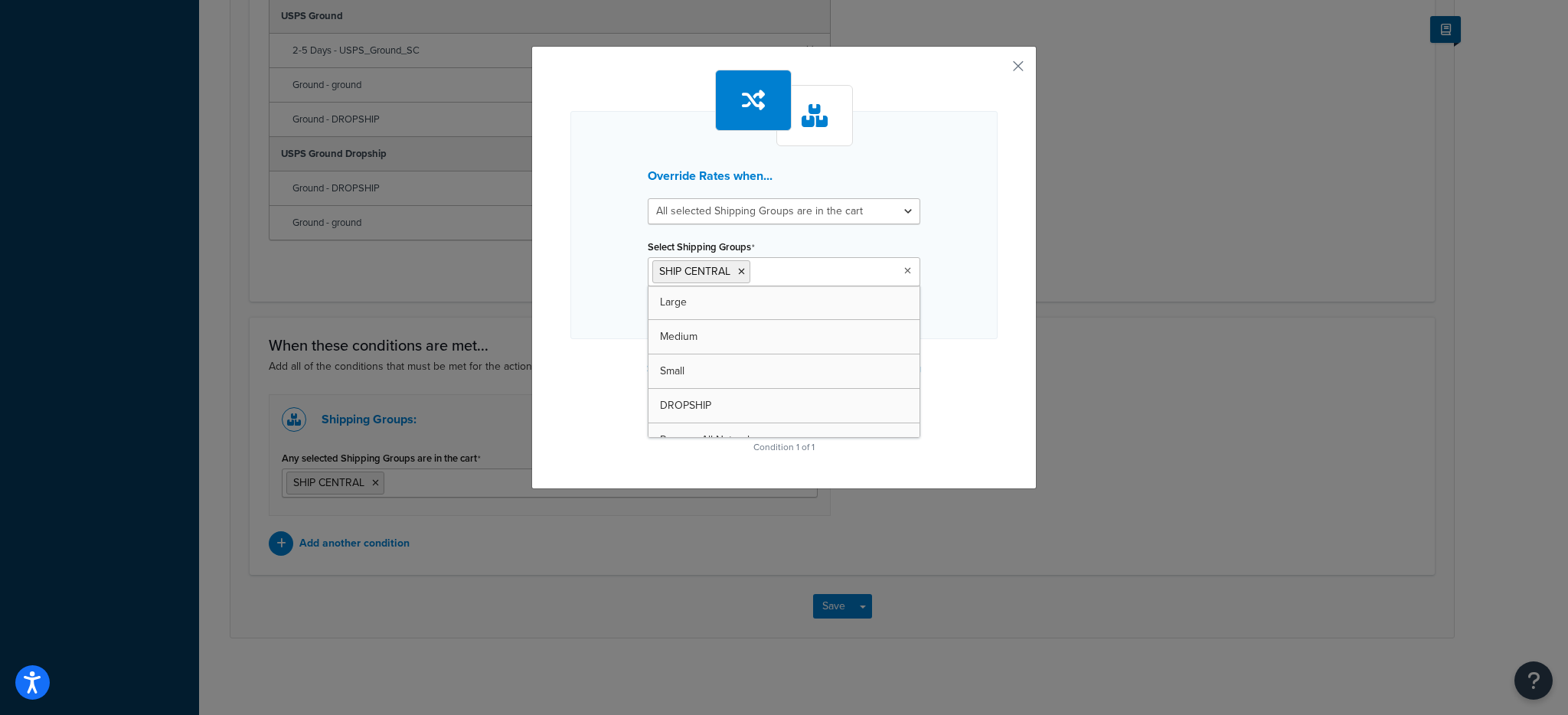
click at [772, 269] on input "Select Shipping Groups" at bounding box center [821, 271] width 136 height 17
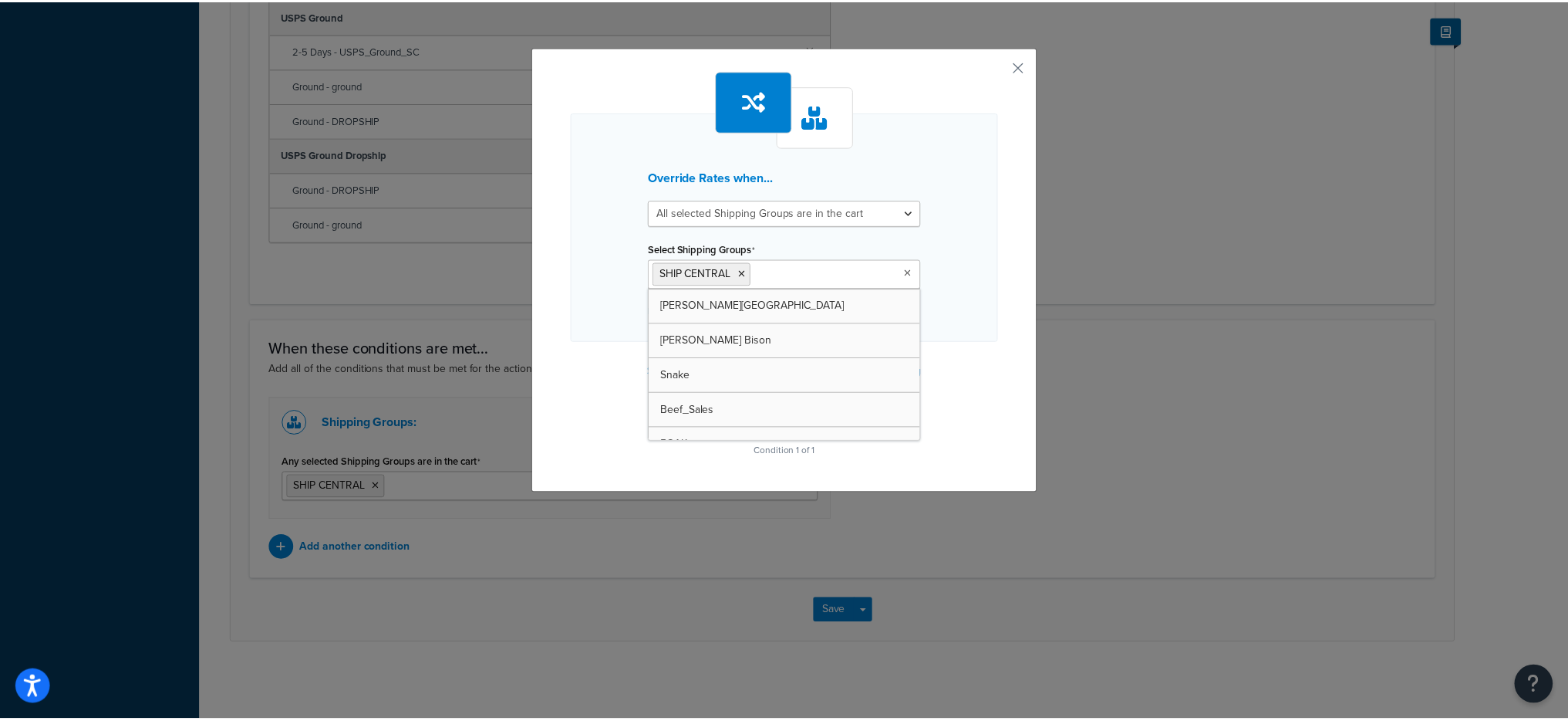
scroll to position [245, 0]
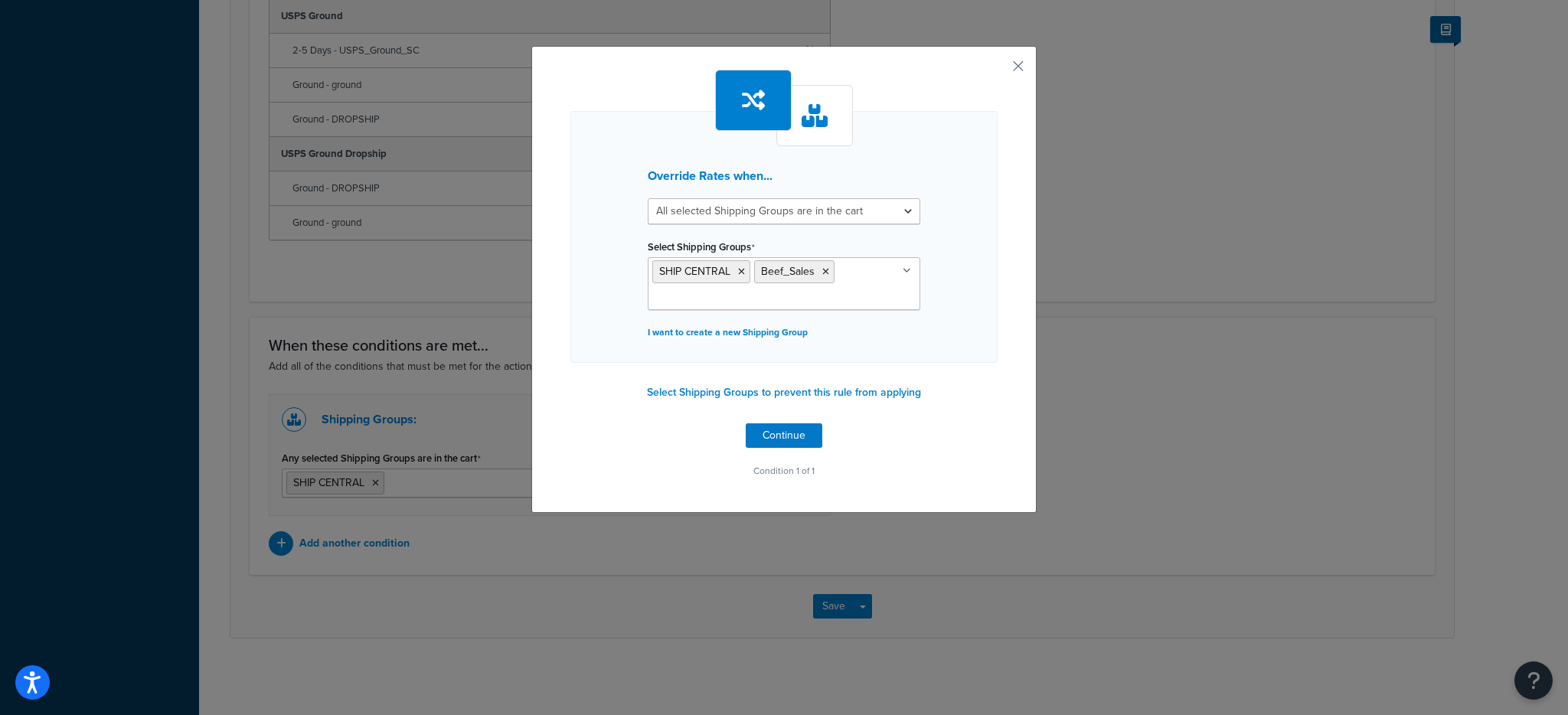
click at [953, 395] on div "Override Rates when... All selected Shipping Groups are in the cart Any selecte…" at bounding box center [784, 275] width 427 height 411
click at [771, 444] on button "Continue" at bounding box center [784, 434] width 77 height 24
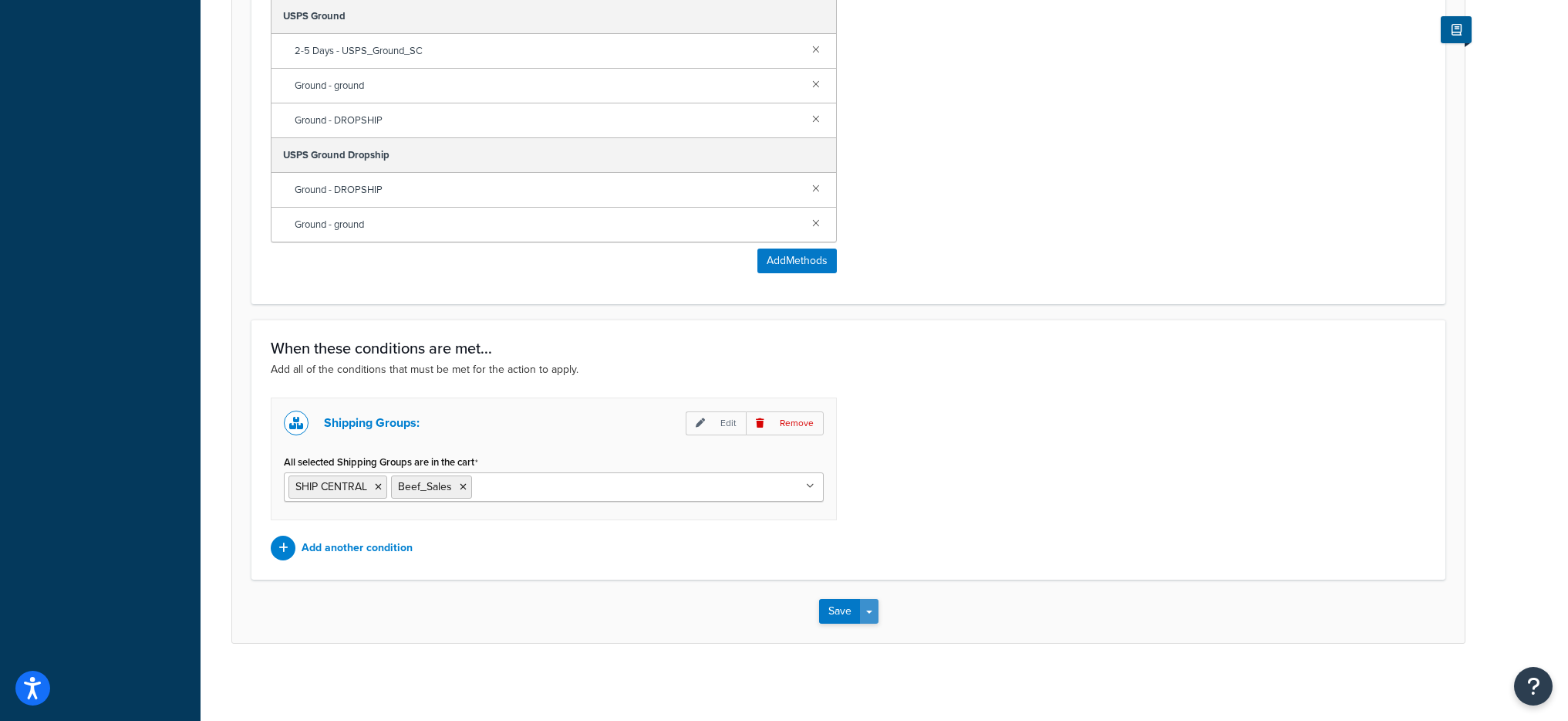
click at [865, 608] on button "Save Dropdown" at bounding box center [869, 611] width 18 height 24
click at [880, 639] on button "Save and Edit" at bounding box center [894, 639] width 149 height 32
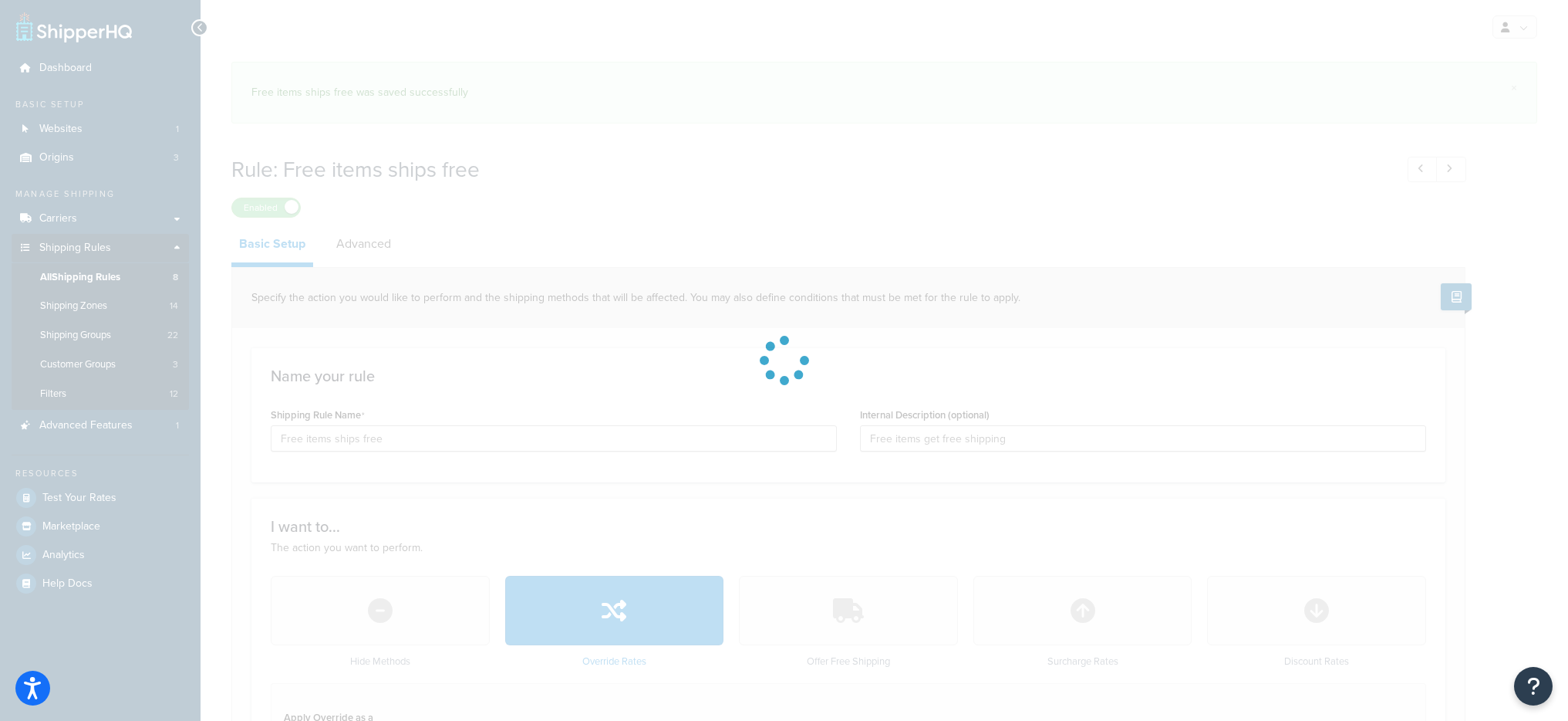
select select "SHIPPING_GROUP"
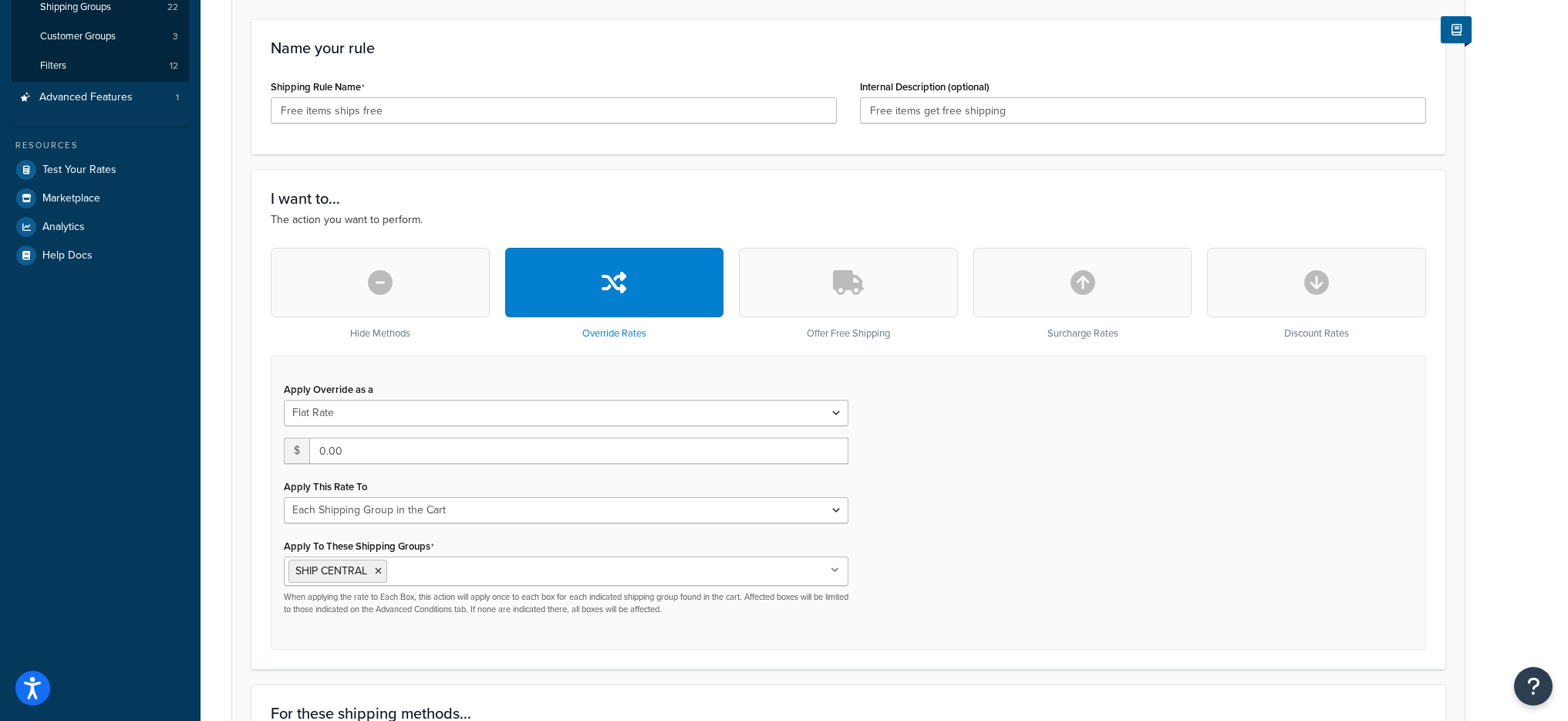
scroll to position [476, 0]
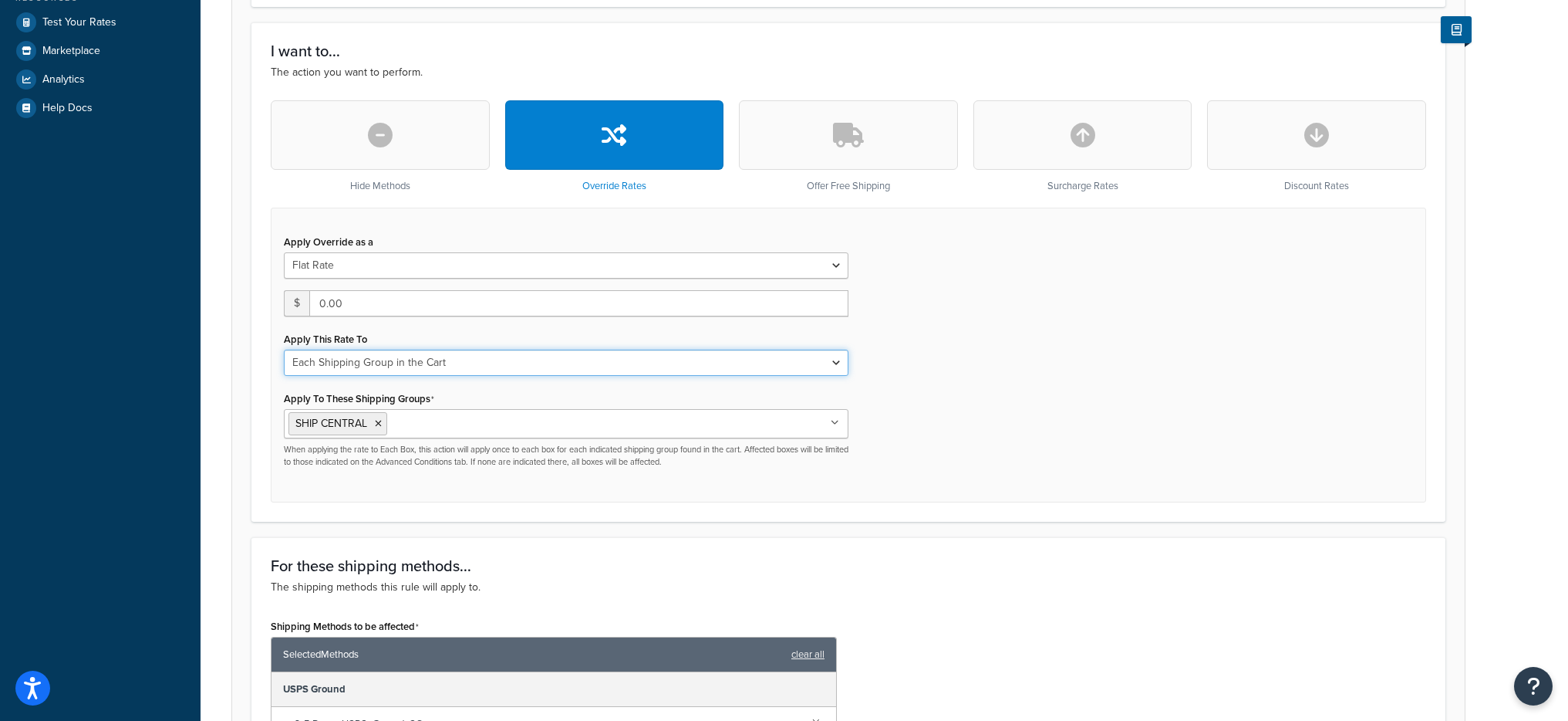
click at [504, 364] on select "Each Shipment in the Cart Each Origin in the Cart Each Shipping Group in the Ca…" at bounding box center [566, 362] width 565 height 26
click at [1337, 128] on button "button" at bounding box center [1316, 136] width 219 height 70
type input "0"
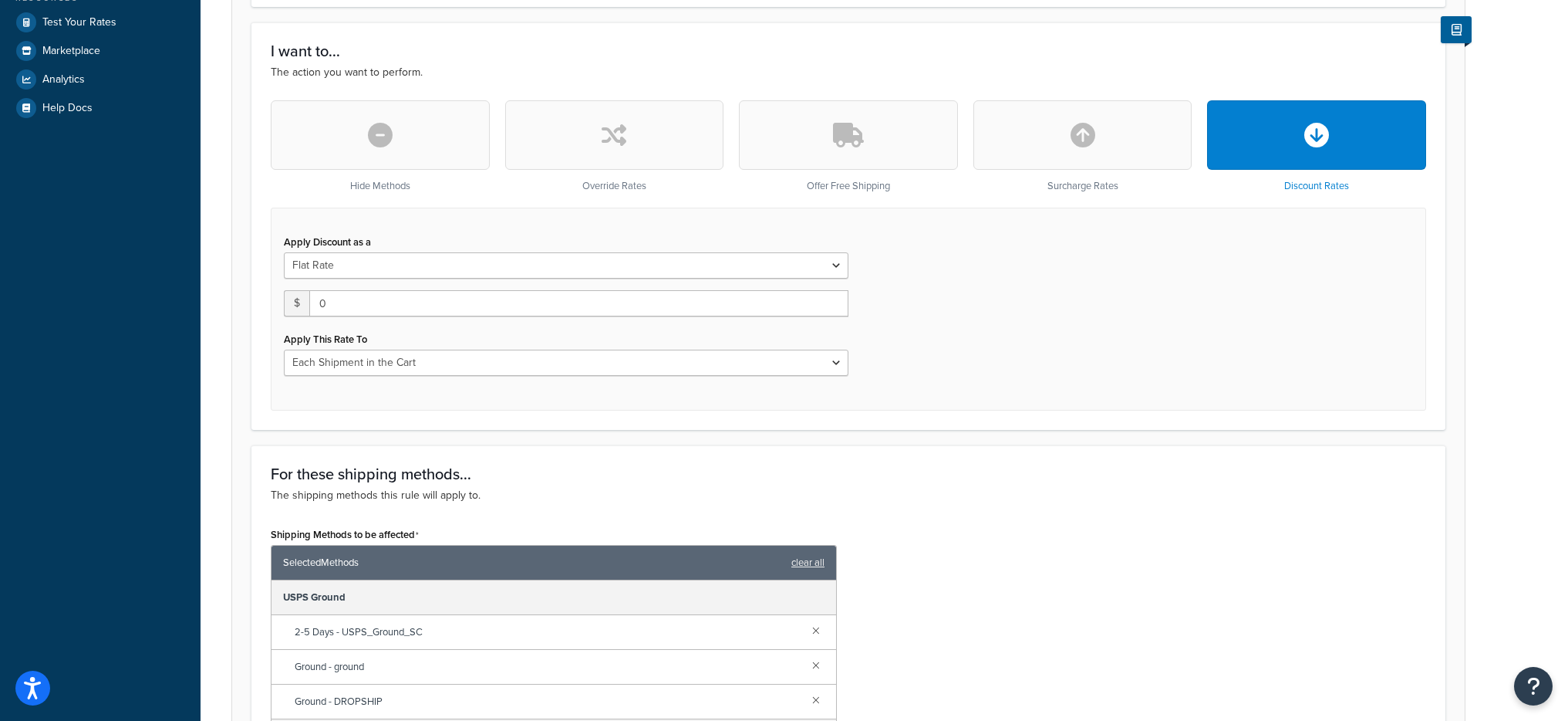
click at [547, 336] on div "Apply This Rate To Entire Cart Each Shipment in the Cart Each Origin in the Car…" at bounding box center [566, 351] width 565 height 47
click at [551, 347] on div "Apply This Rate To Entire Cart Each Shipment in the Cart Each Origin in the Car…" at bounding box center [566, 351] width 565 height 47
click at [563, 361] on select "Entire Cart Each Shipment in the Cart Each Origin in the Cart Each Shipping Gro…" at bounding box center [566, 362] width 565 height 26
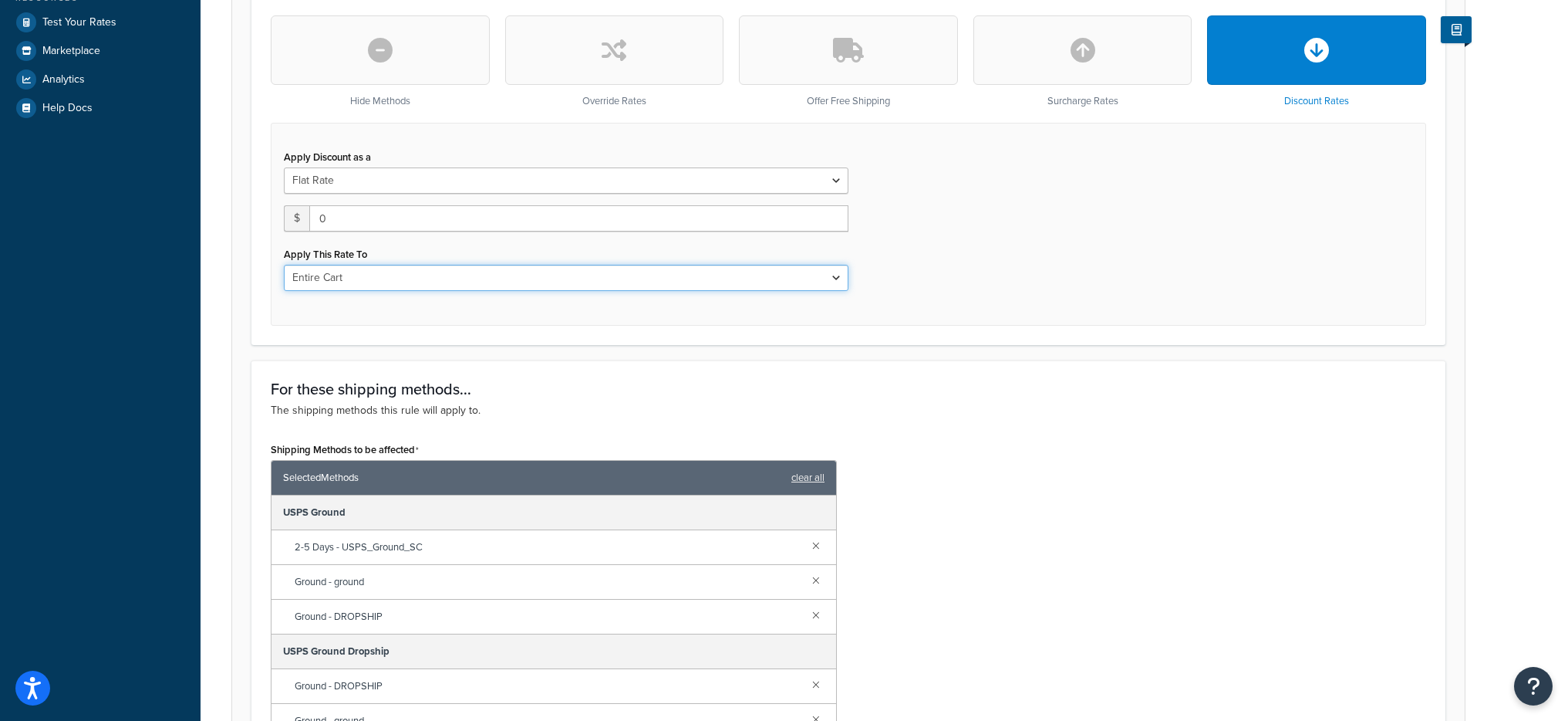
click at [284, 265] on select "Entire Cart Each Shipment in the Cart Each Origin in the Cart Each Shipping Gro…" at bounding box center [566, 277] width 565 height 26
click at [677, 260] on div "Apply This Rate To Entire Cart Each Shipment in the Cart Each Origin in the Car…" at bounding box center [566, 266] width 565 height 47
click at [678, 266] on select "Entire Cart Each Shipment in the Cart Each Origin in the Cart Each Shipping Gro…" at bounding box center [566, 277] width 565 height 26
click at [284, 265] on select "Entire Cart Each Shipment in the Cart Each Origin in the Cart Each Shipping Gro…" at bounding box center [566, 277] width 565 height 26
click at [653, 294] on div "Apply Discount as a Flat Rate Percentage Flat Rate & Percentage $ 0 Apply This …" at bounding box center [566, 225] width 588 height 157
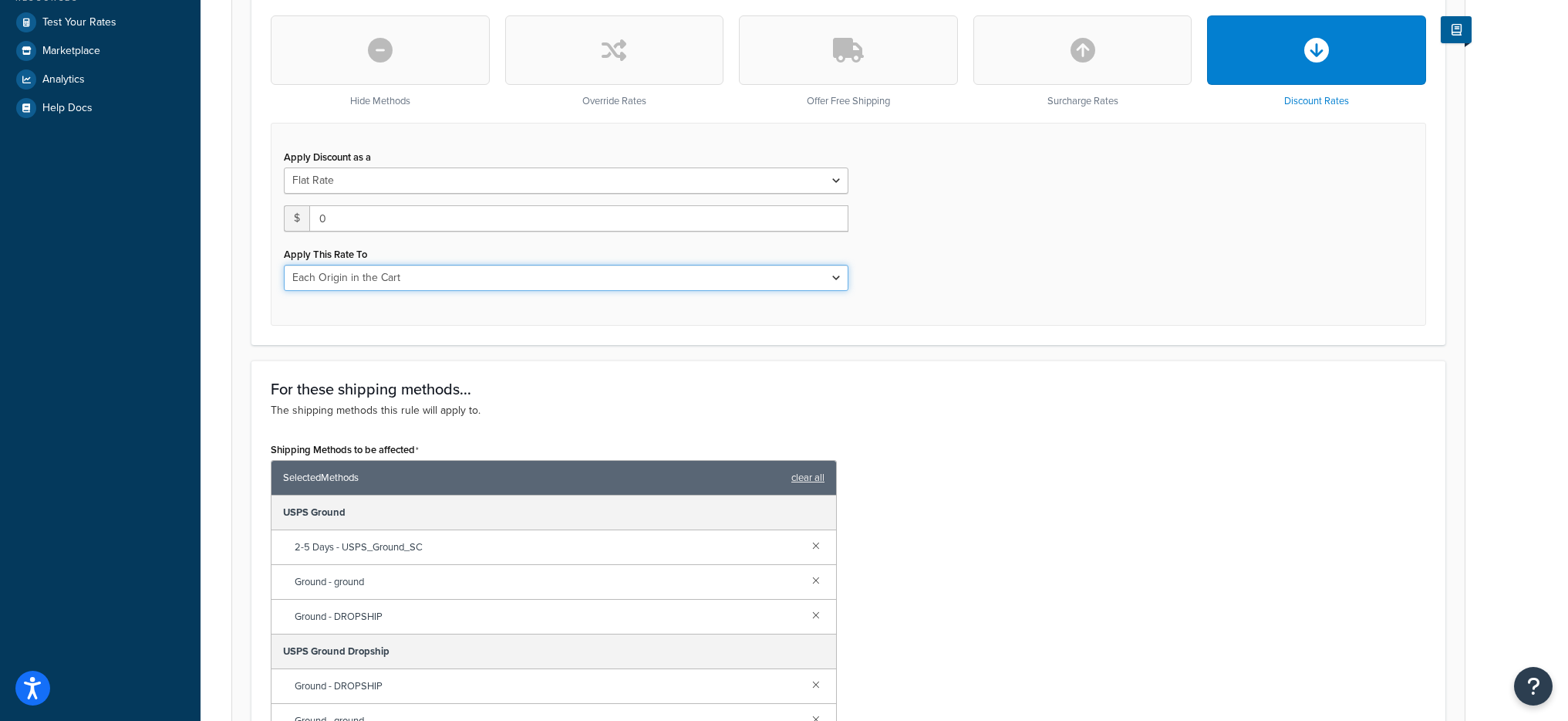
click at [653, 290] on select "Entire Cart Each Shipment in the Cart Each Origin in the Cart Each Shipping Gro…" at bounding box center [566, 277] width 565 height 26
select select "SHIPPING_GROUP"
click at [284, 265] on select "Entire Cart Each Shipment in the Cart Each Origin in the Cart Each Shipping Gro…" at bounding box center [566, 277] width 565 height 26
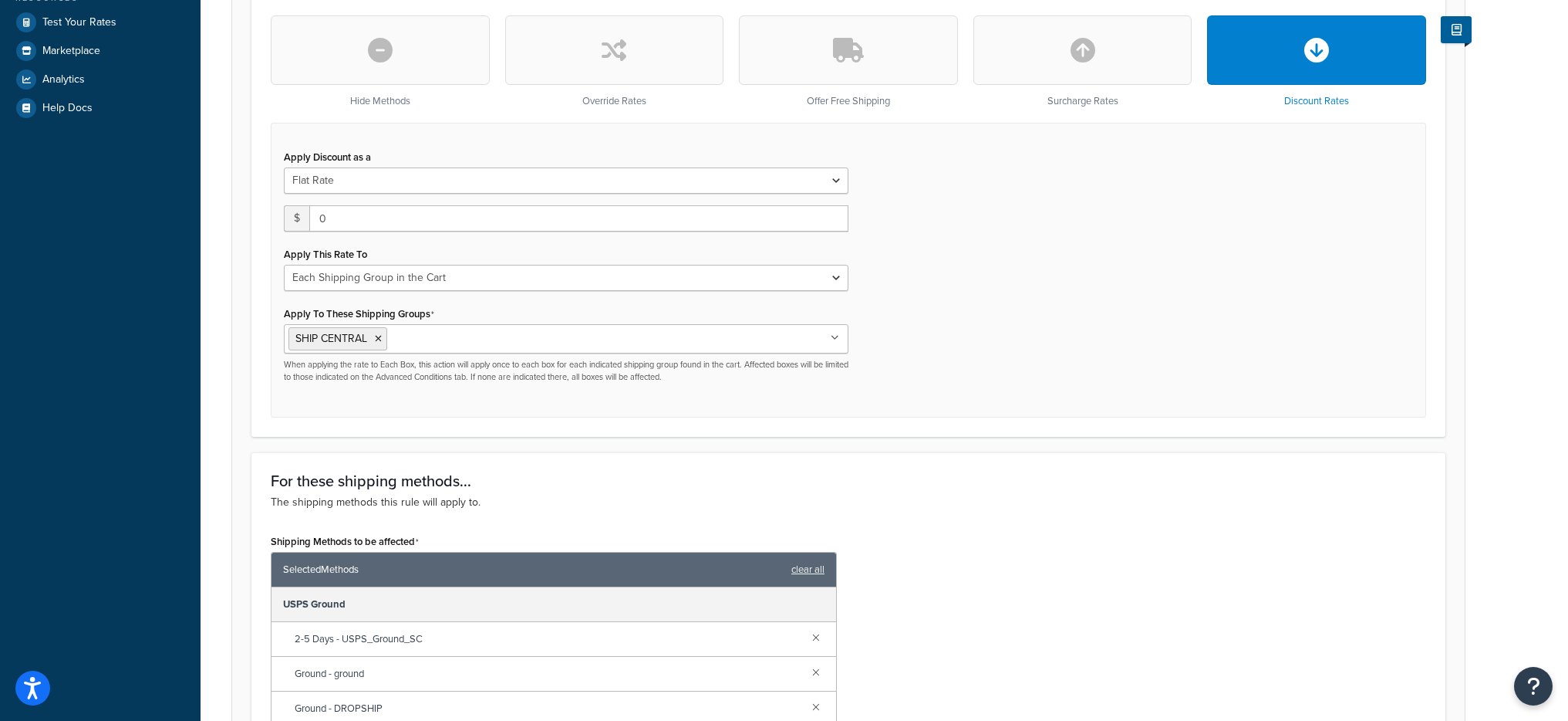
click at [933, 381] on div "Apply Discount as a Flat Rate Percentage Flat Rate & Percentage $ 0 Apply This …" at bounding box center [848, 270] width 1155 height 295
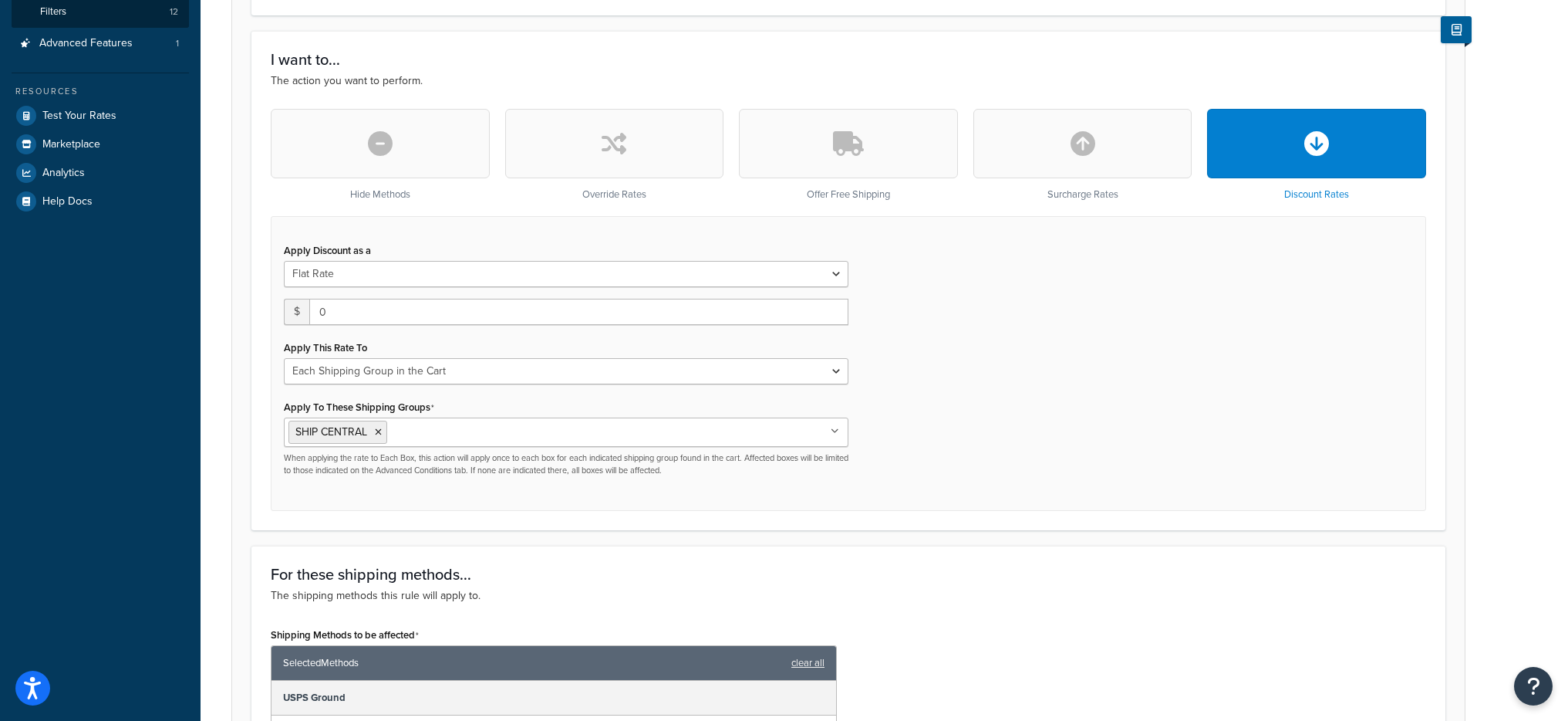
scroll to position [366, 0]
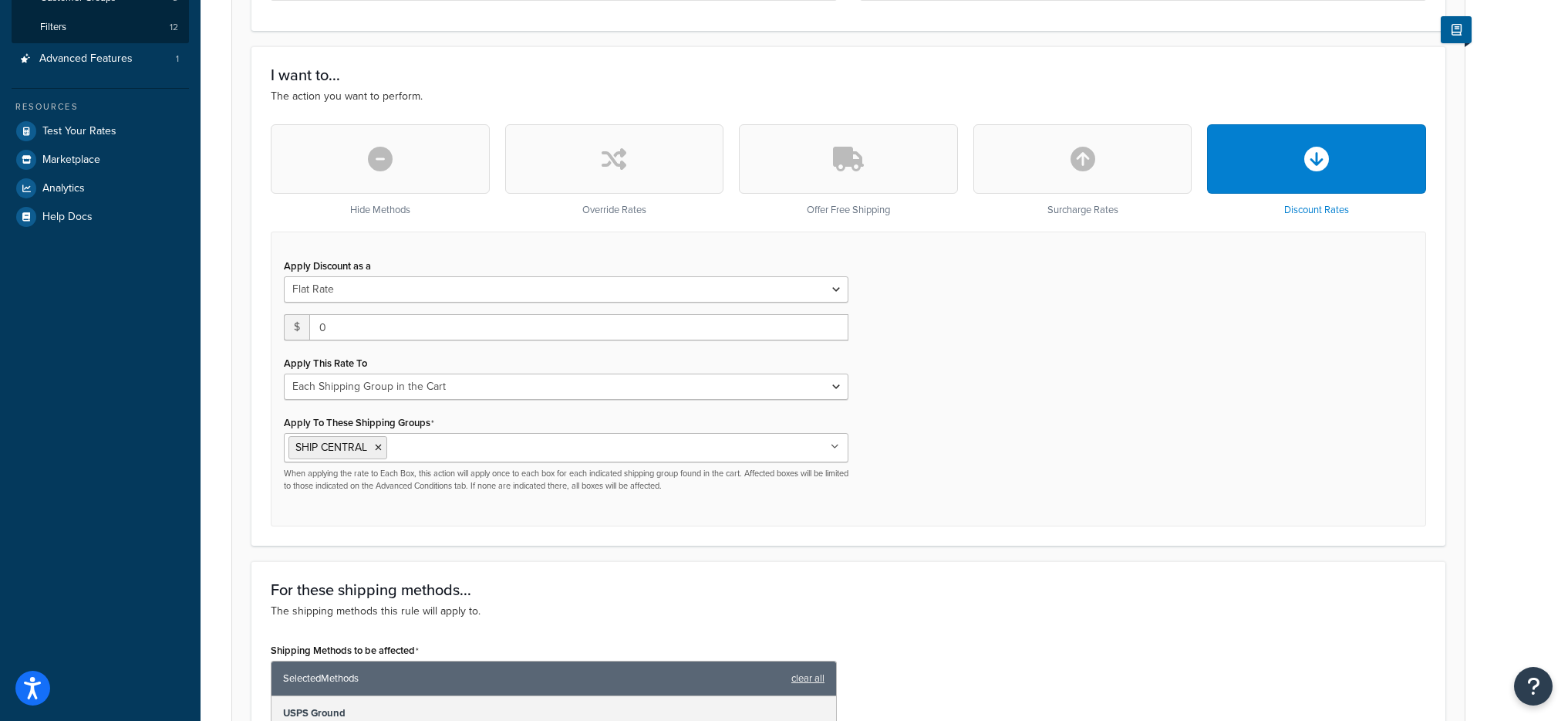
click at [758, 305] on div "Apply Discount as a Flat Rate Percentage Flat Rate & Percentage $ 0 Apply This …" at bounding box center [566, 373] width 588 height 236
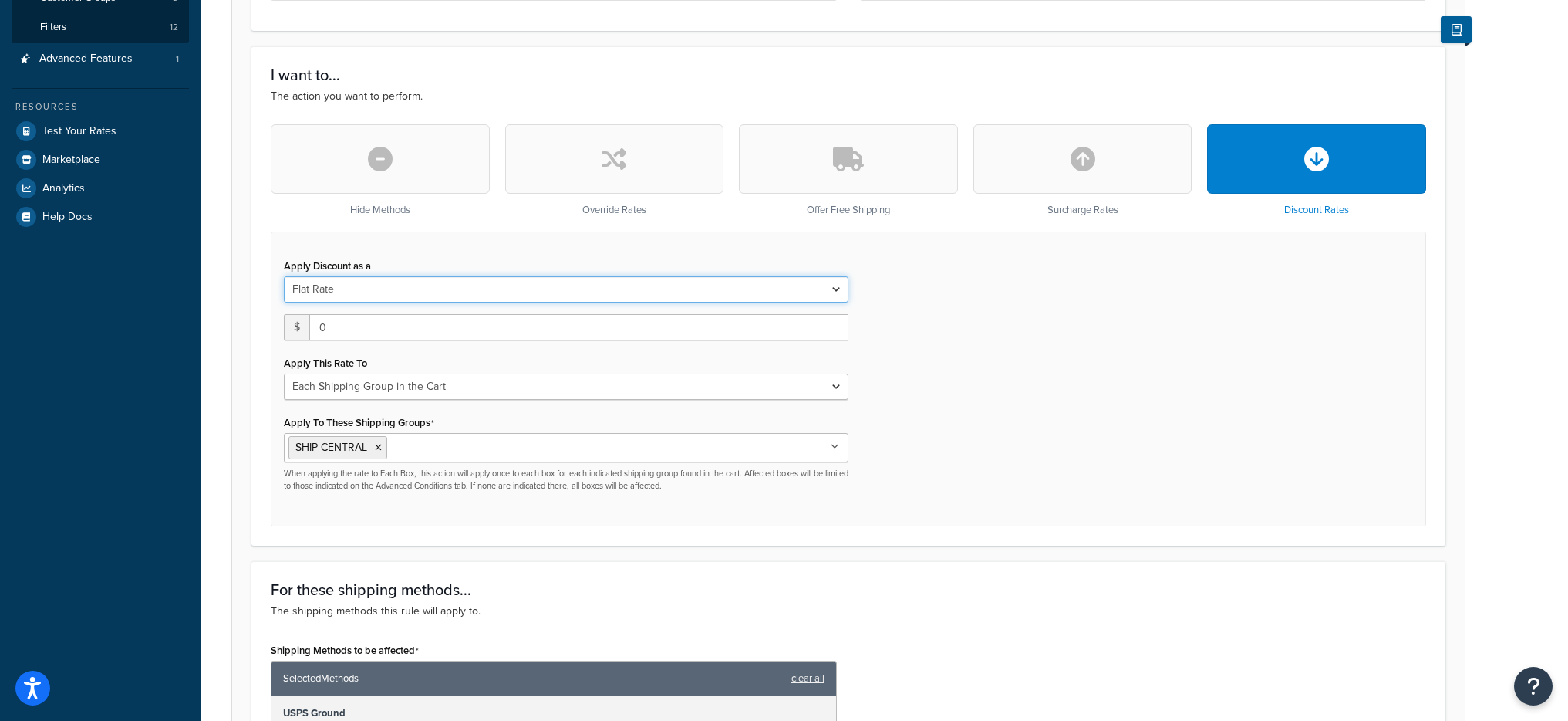
click at [759, 296] on select "Flat Rate Percentage Flat Rate & Percentage" at bounding box center [566, 289] width 565 height 26
select select "PERCENTAGE"
click at [284, 276] on select "Flat Rate Percentage Flat Rate & Percentage" at bounding box center [566, 289] width 565 height 26
click at [449, 324] on input "0.0" at bounding box center [406, 327] width 244 height 26
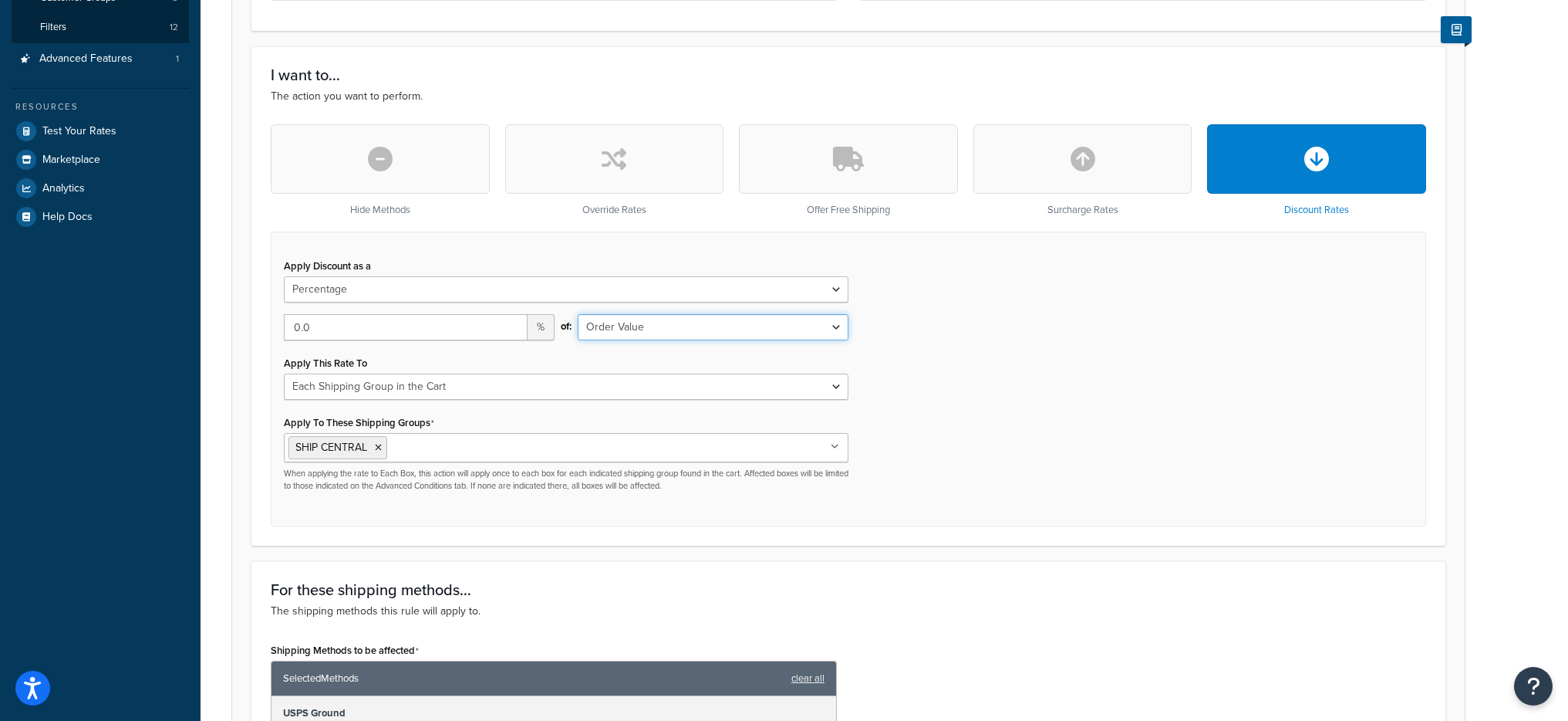
click at [653, 326] on select "Shipping Price Order Value" at bounding box center [713, 327] width 271 height 26
select select "SHIPPING"
click at [577, 314] on select "Shipping Price Order Value" at bounding box center [713, 327] width 271 height 26
click at [373, 335] on input "0.0" at bounding box center [406, 327] width 244 height 26
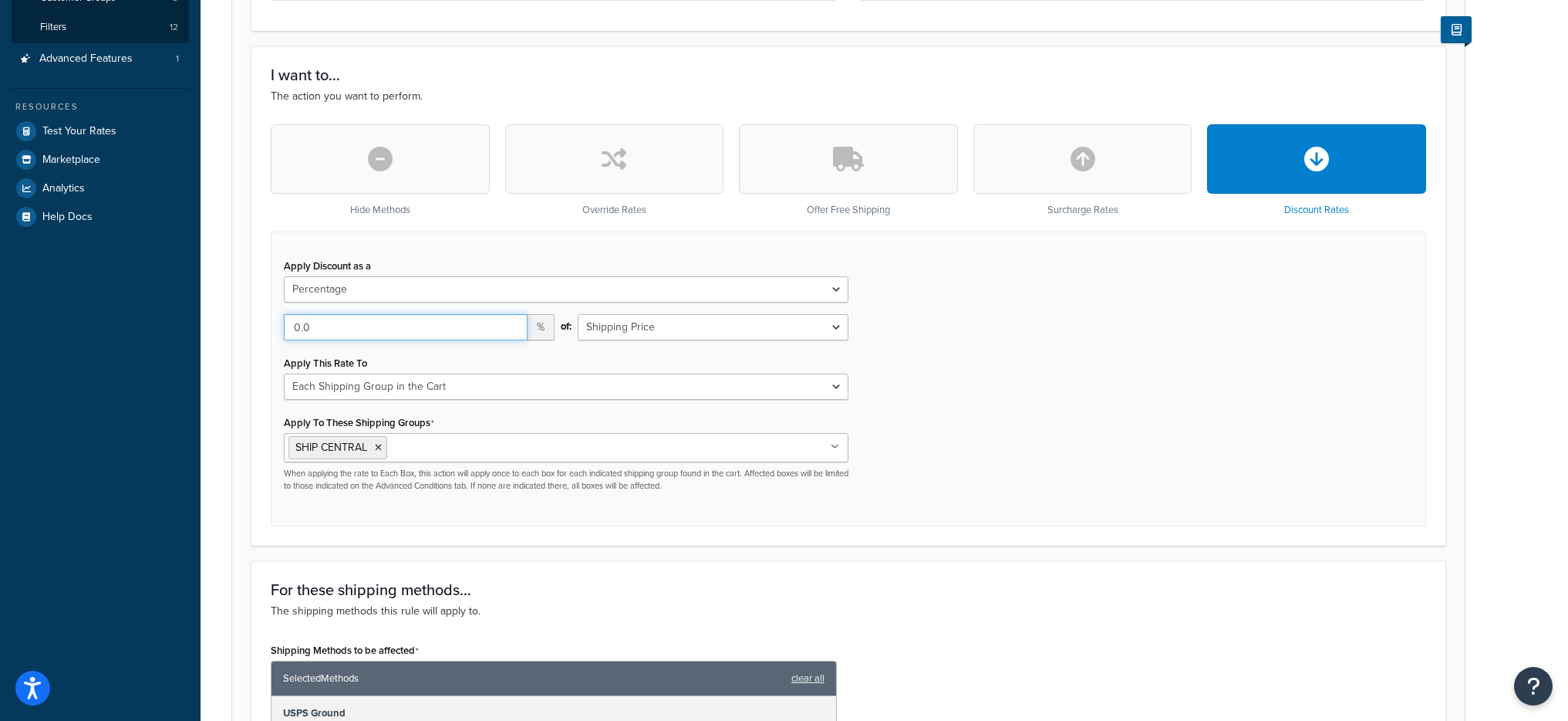
click at [373, 335] on input "0.0" at bounding box center [406, 327] width 244 height 26
type input "100"
click at [351, 351] on div "100 %" at bounding box center [418, 332] width 293 height 38
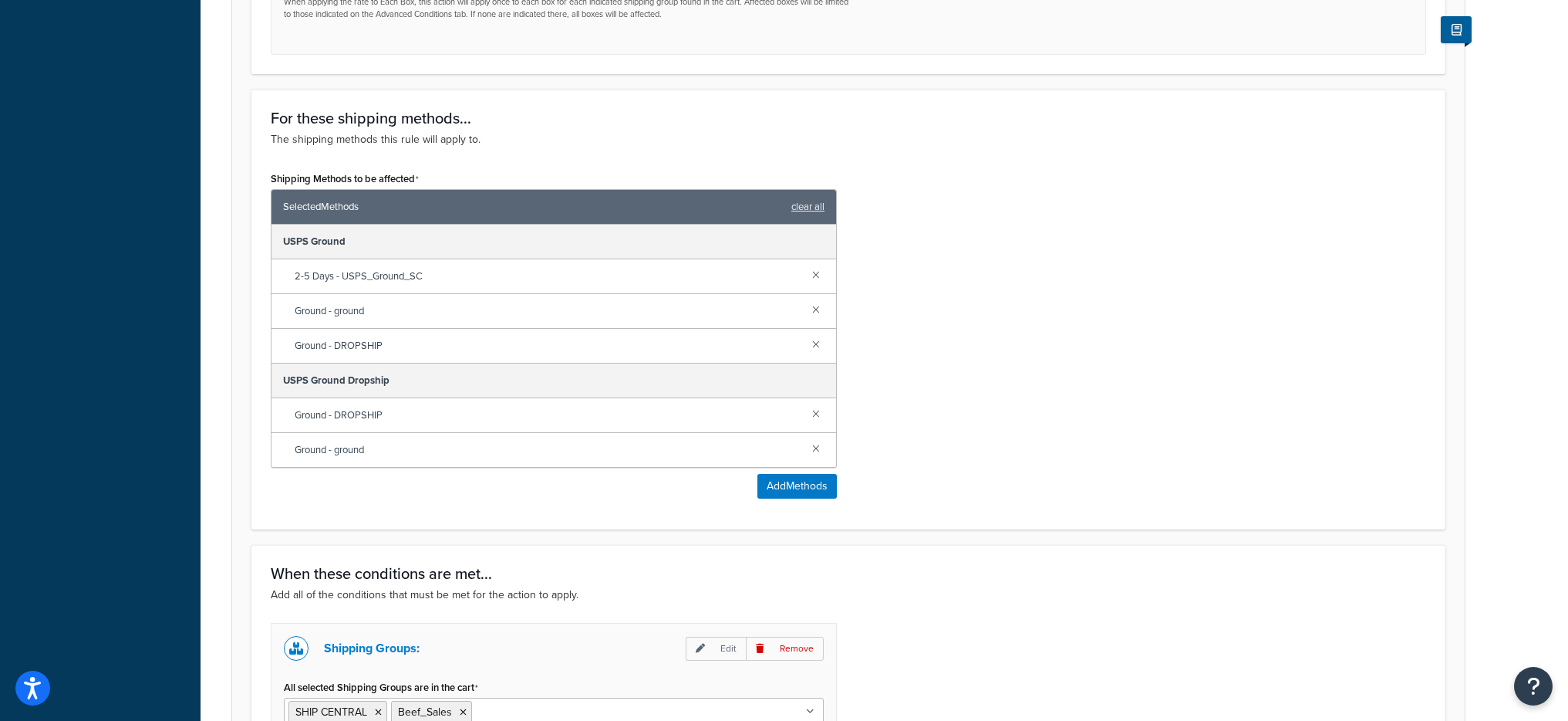
scroll to position [1063, 0]
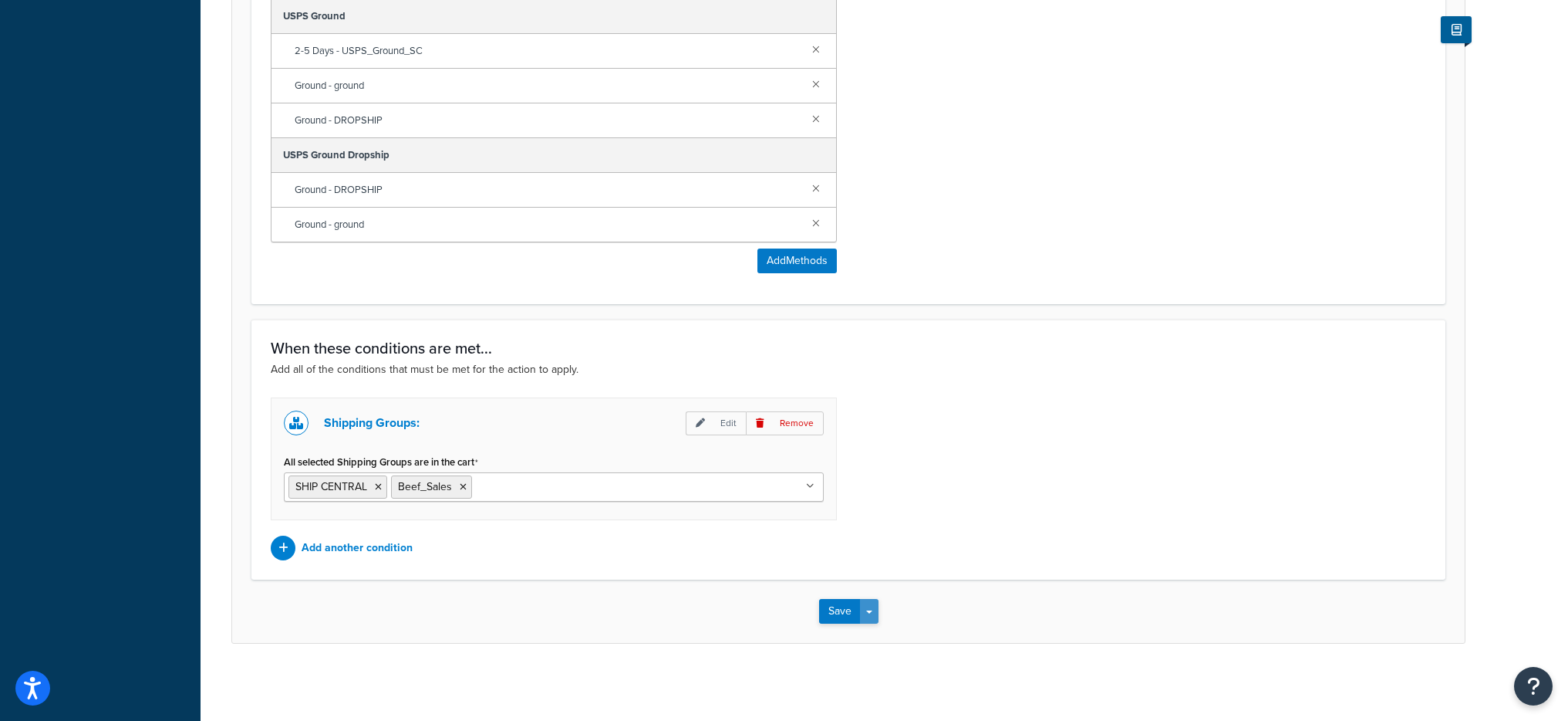
click at [873, 607] on button "Save Dropdown" at bounding box center [869, 611] width 18 height 24
click at [884, 624] on button "Save and Edit" at bounding box center [894, 639] width 149 height 32
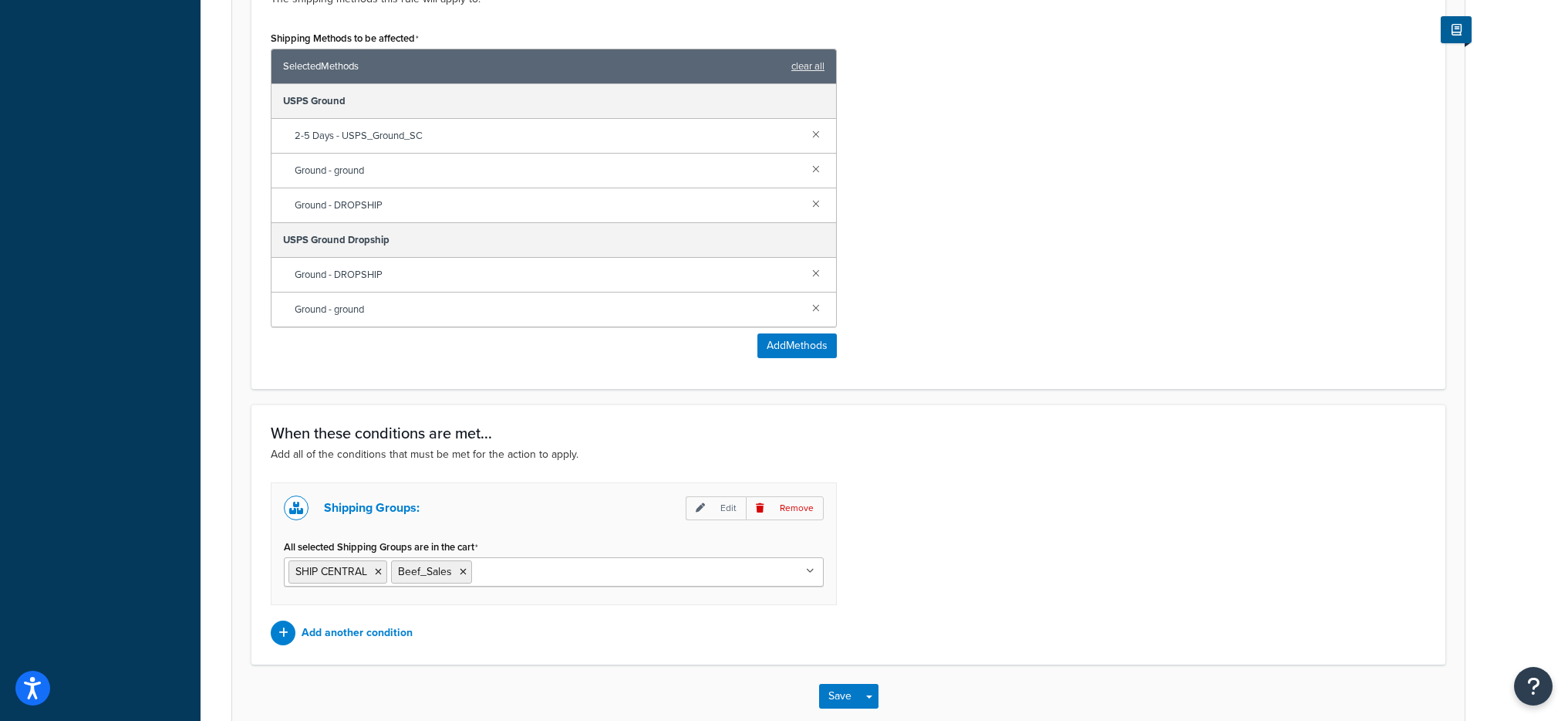
scroll to position [0, 0]
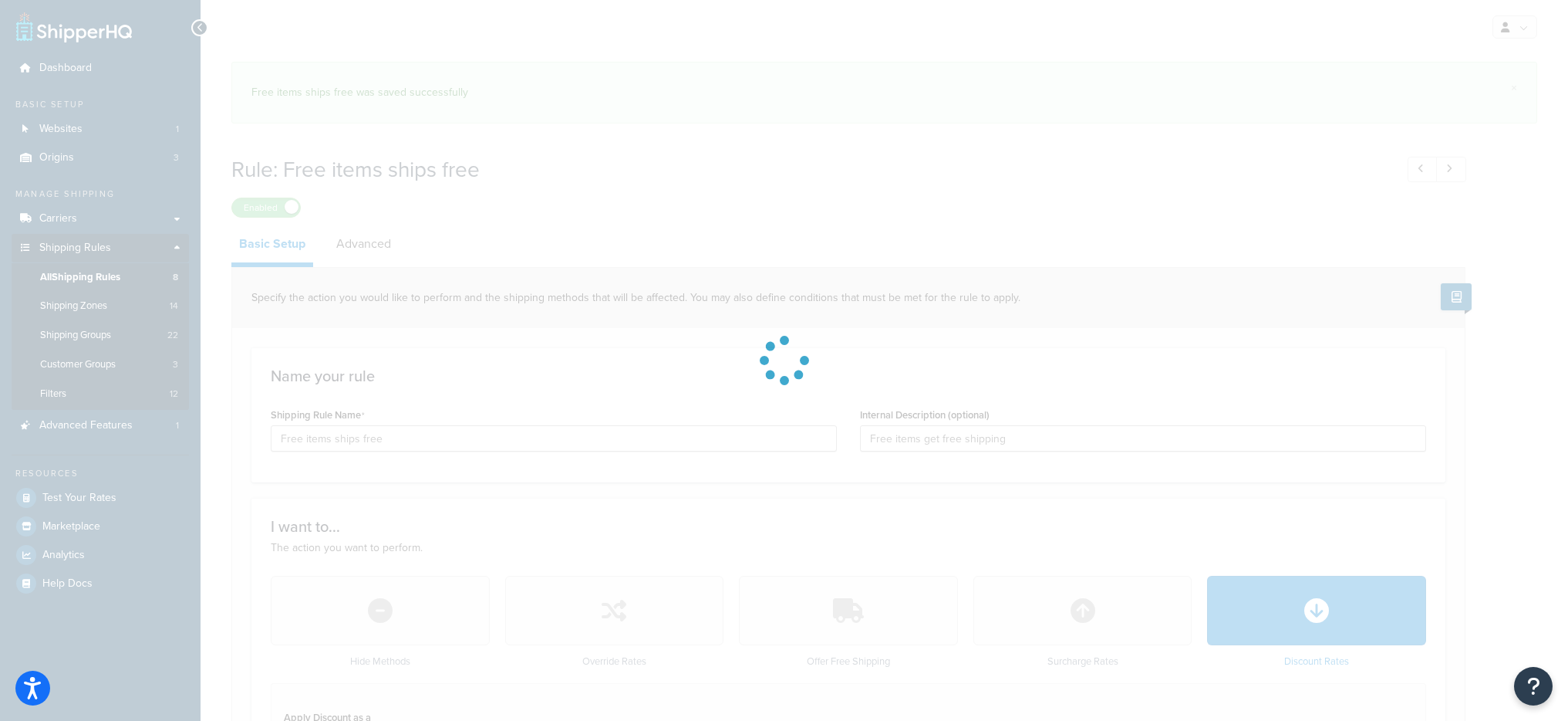
select select "PERCENTAGE"
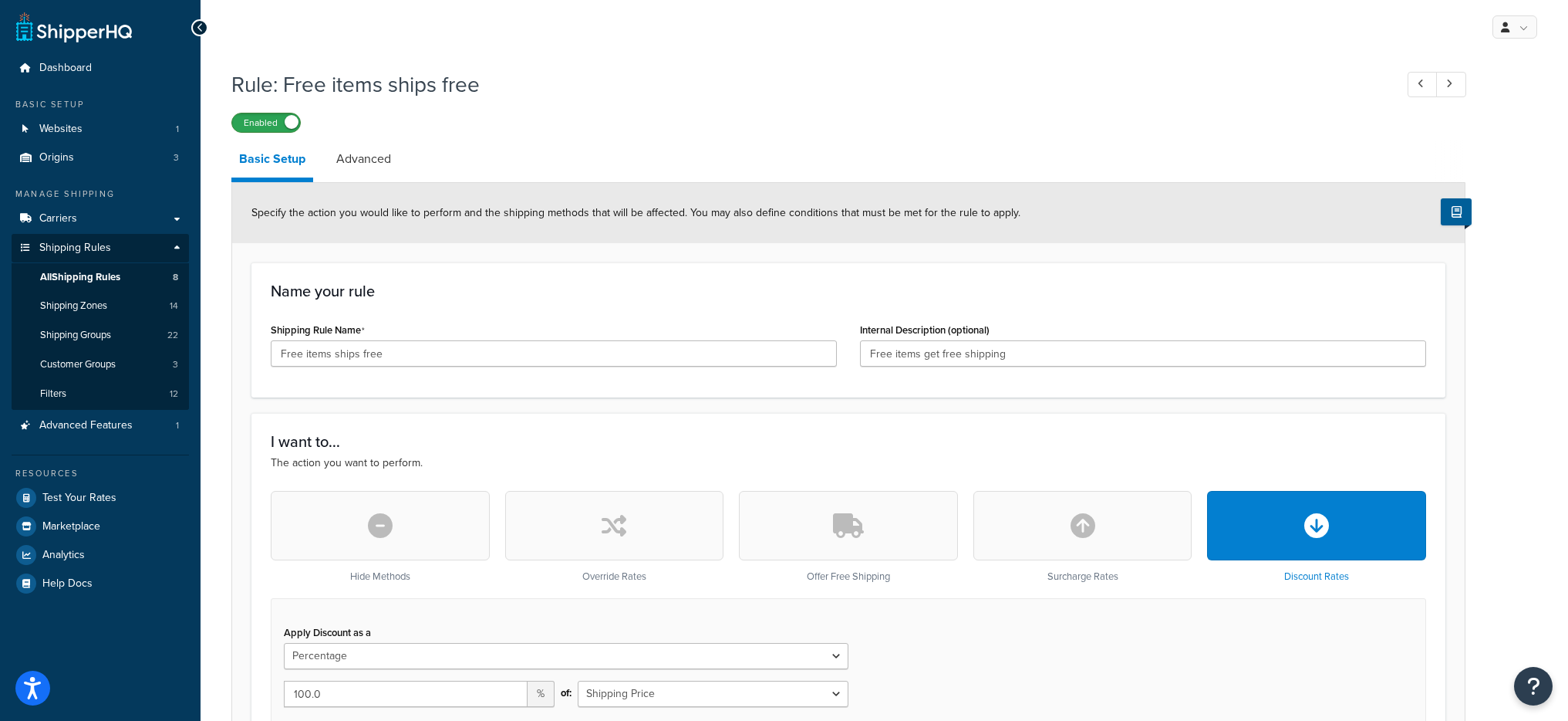
click at [296, 129] on label "Enabled" at bounding box center [266, 122] width 68 height 18
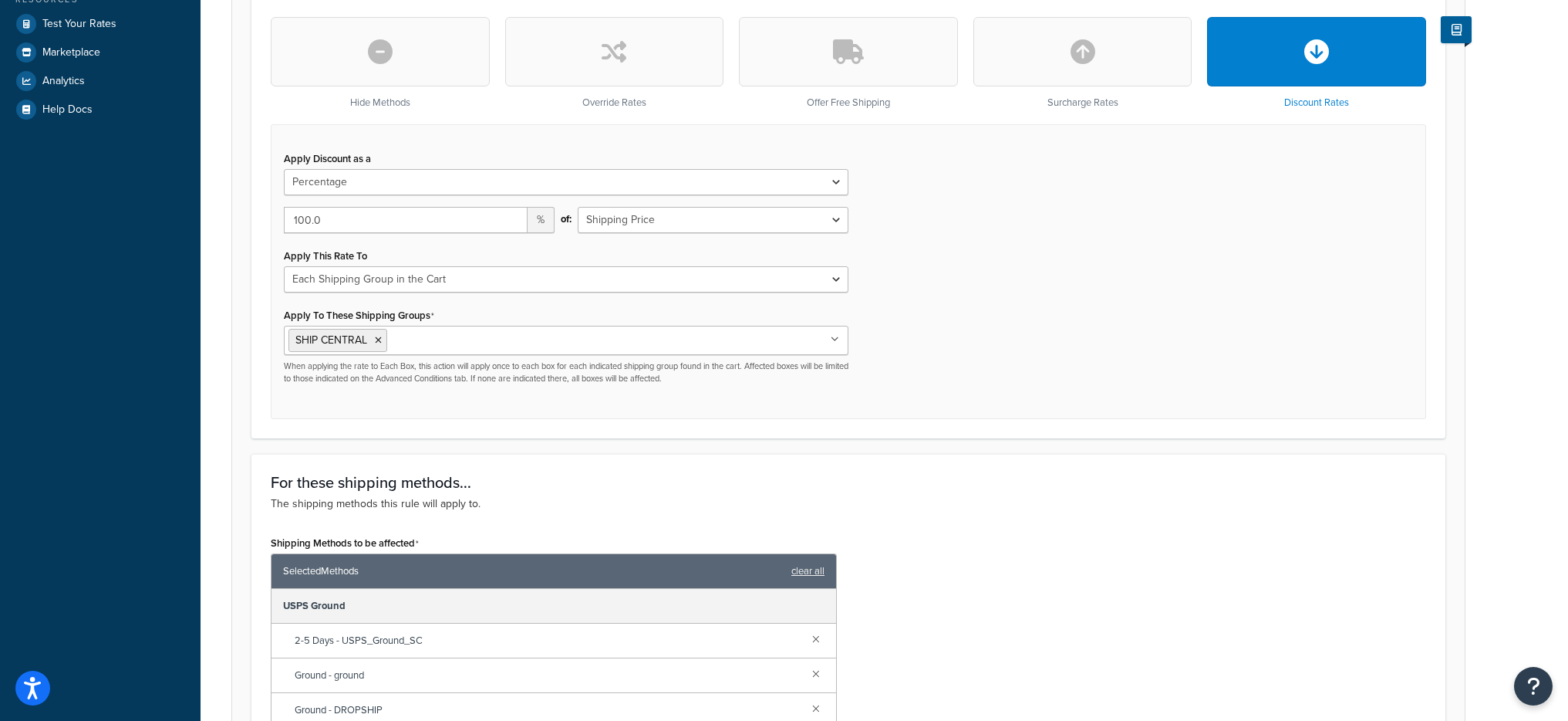
scroll to position [472, 0]
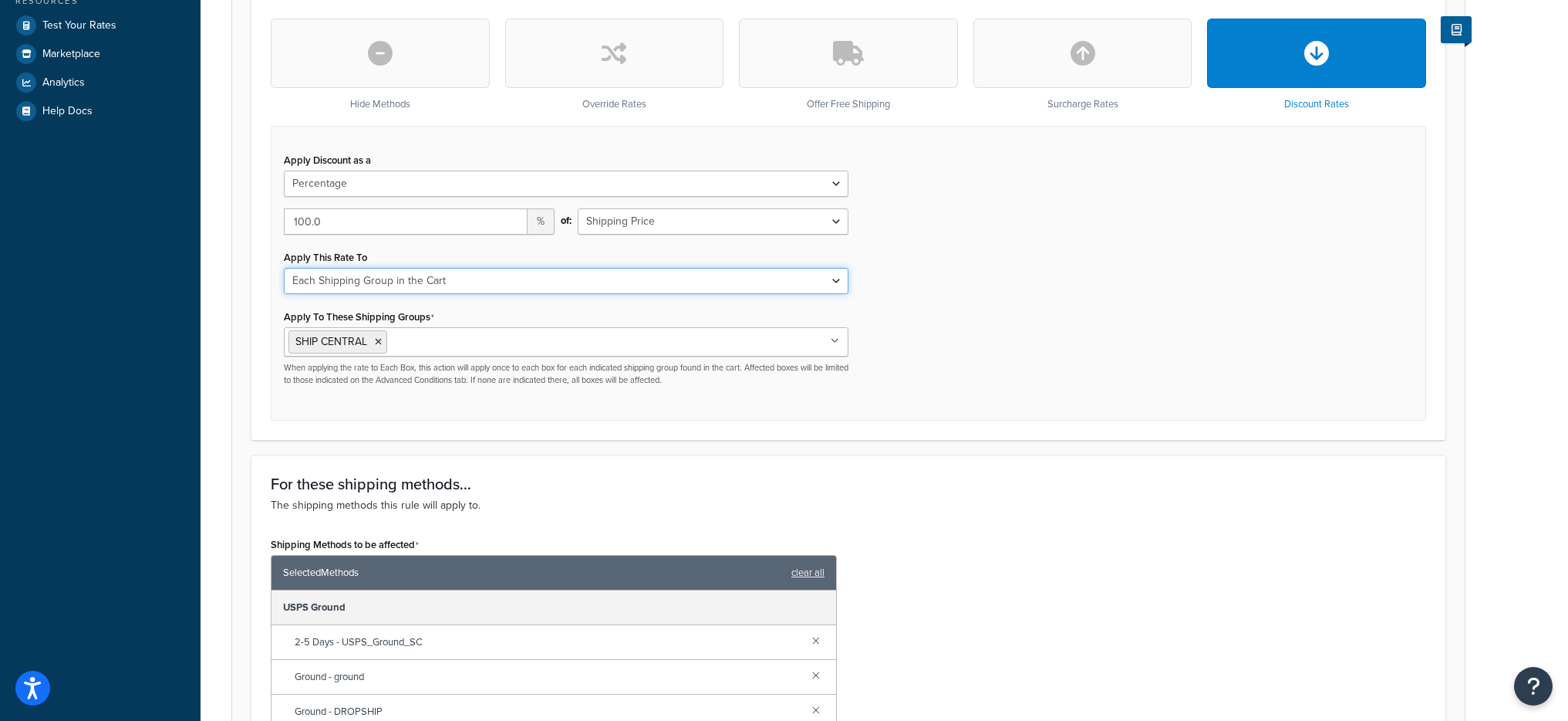
click at [619, 285] on select "Entire Cart Each Shipment in the Cart Each Origin in the Cart Each Shipping Gro…" at bounding box center [566, 280] width 565 height 26
click at [284, 267] on select "Entire Cart Each Shipment in the Cart Each Origin in the Cart Each Shipping Gro…" at bounding box center [566, 280] width 565 height 26
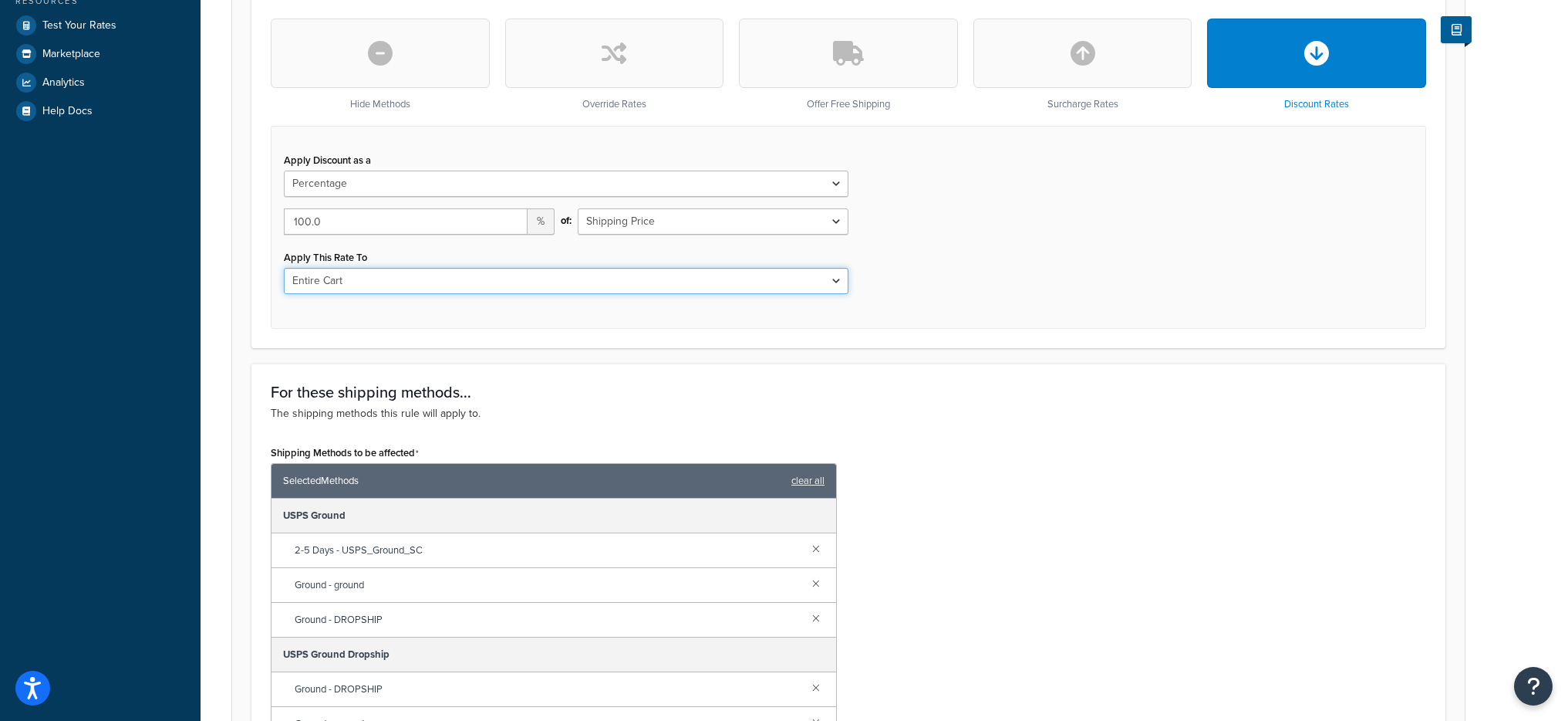
click at [629, 290] on select "Entire Cart Each Shipment in the Cart Each Origin in the Cart Each Shipping Gro…" at bounding box center [566, 280] width 565 height 26
click at [284, 267] on select "Entire Cart Each Shipment in the Cart Each Origin in the Cart Each Shipping Gro…" at bounding box center [566, 280] width 565 height 26
click at [595, 295] on div "Apply Discount as a Flat Rate Percentage Flat Rate & Percentage 100.0 % of: Shi…" at bounding box center [566, 228] width 588 height 157
click at [600, 286] on select "Entire Cart Each Shipment in the Cart Each Origin in the Cart Each Shipping Gro…" at bounding box center [566, 280] width 565 height 26
click at [284, 267] on select "Entire Cart Each Shipment in the Cart Each Origin in the Cart Each Shipping Gro…" at bounding box center [566, 280] width 565 height 26
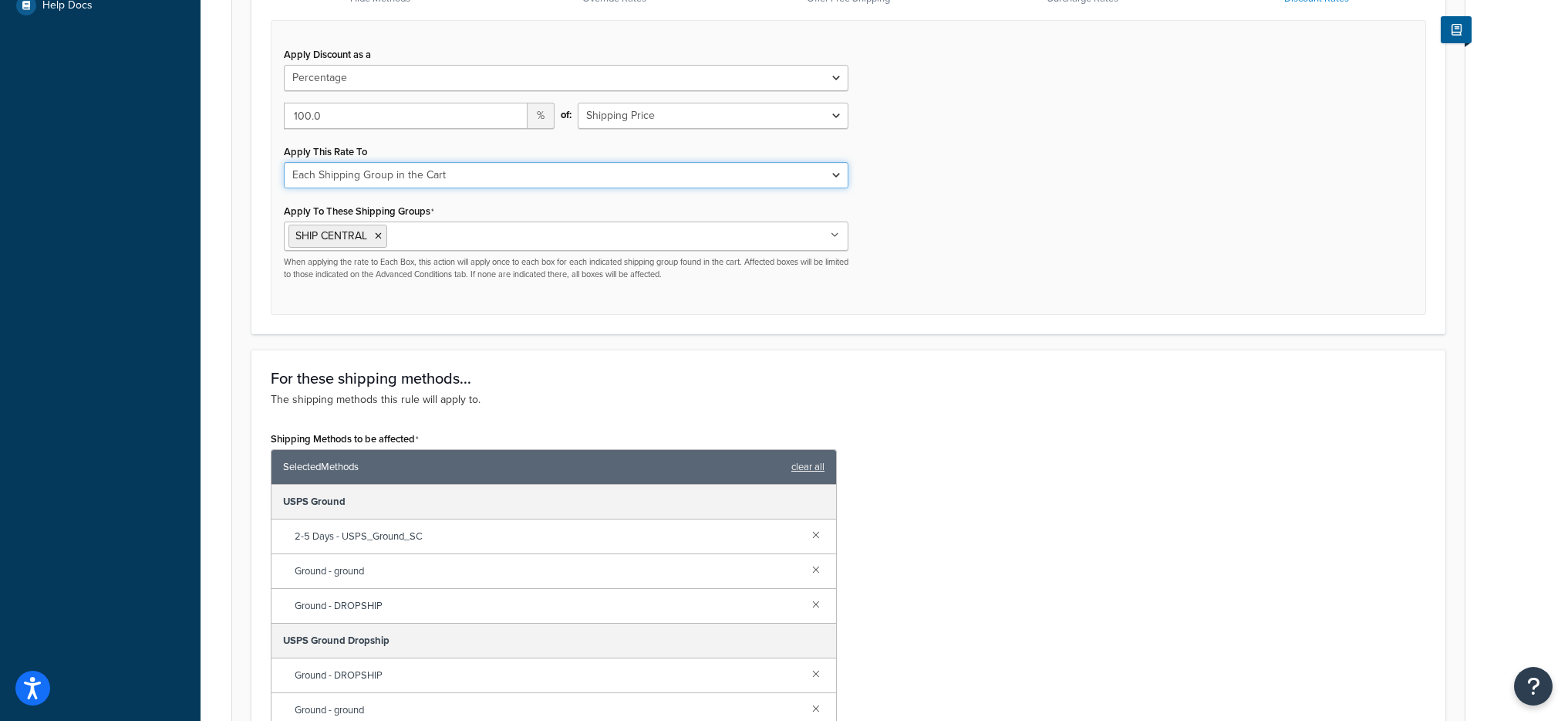
scroll to position [267, 0]
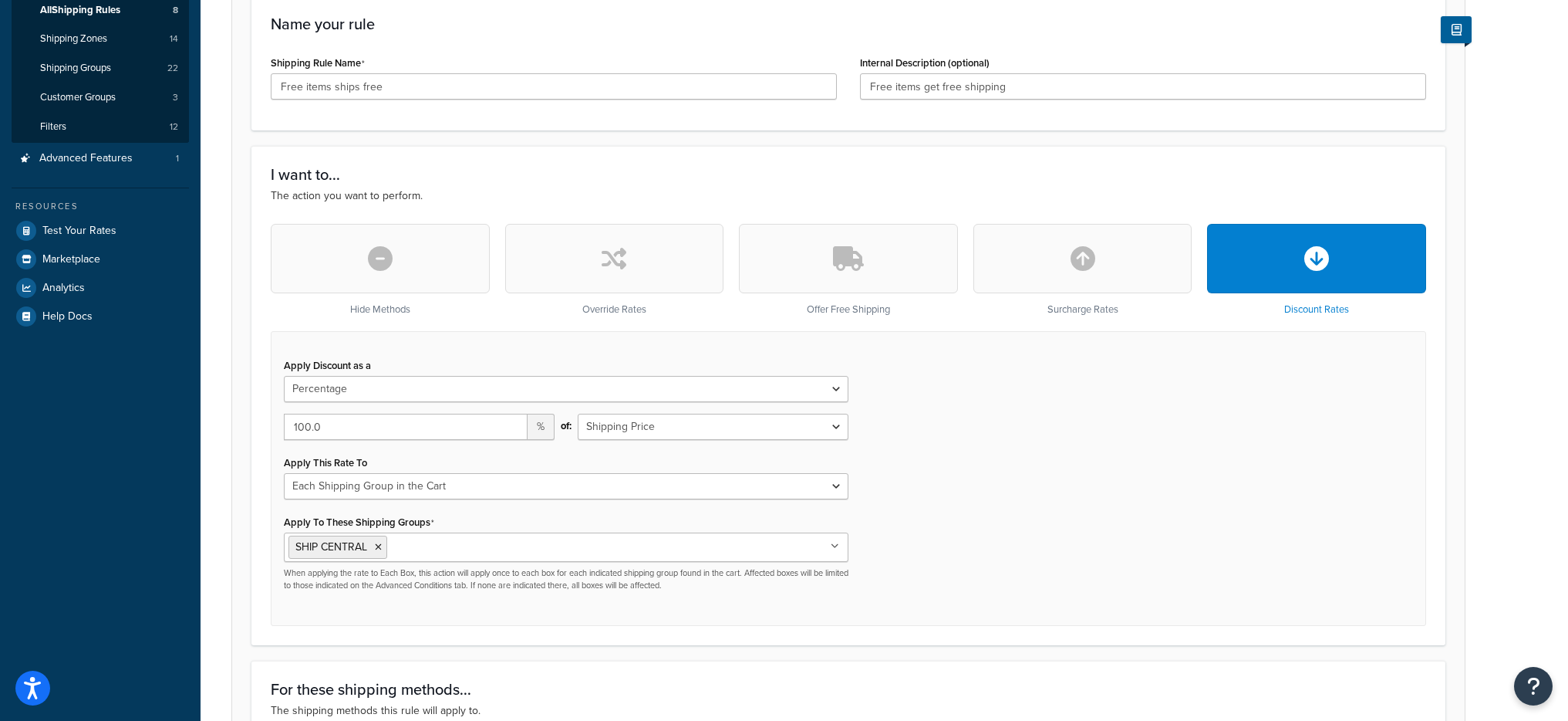
click at [973, 512] on div "Apply Discount as a Flat Rate Percentage Flat Rate & Percentage 100.0 % of: Shi…" at bounding box center [848, 479] width 1155 height 295
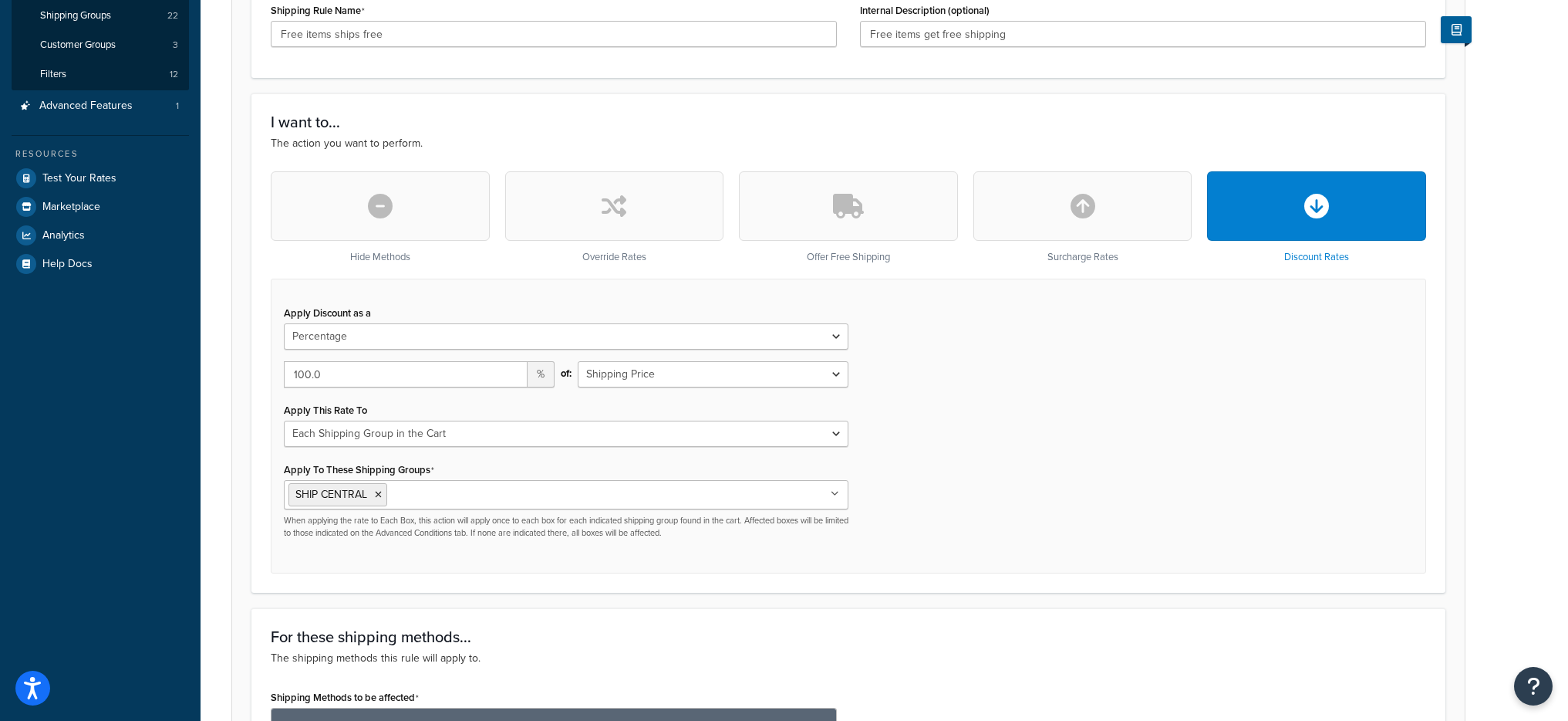
scroll to position [340, 0]
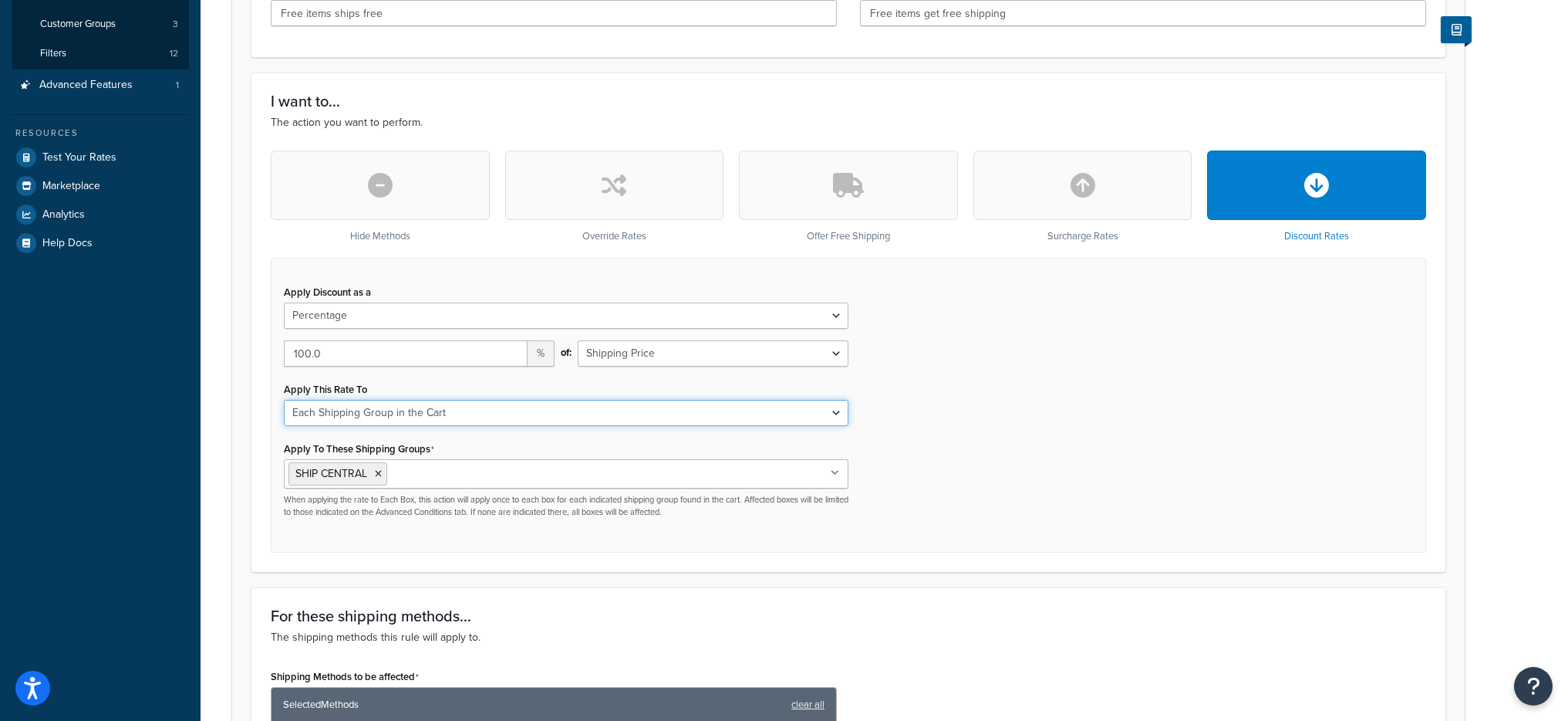
click at [693, 420] on select "Entire Cart Each Shipment in the Cart Each Origin in the Cart Each Shipping Gro…" at bounding box center [566, 412] width 565 height 26
click at [284, 399] on select "Entire Cart Each Shipment in the Cart Each Origin in the Cart Each Shipping Gro…" at bounding box center [566, 412] width 565 height 26
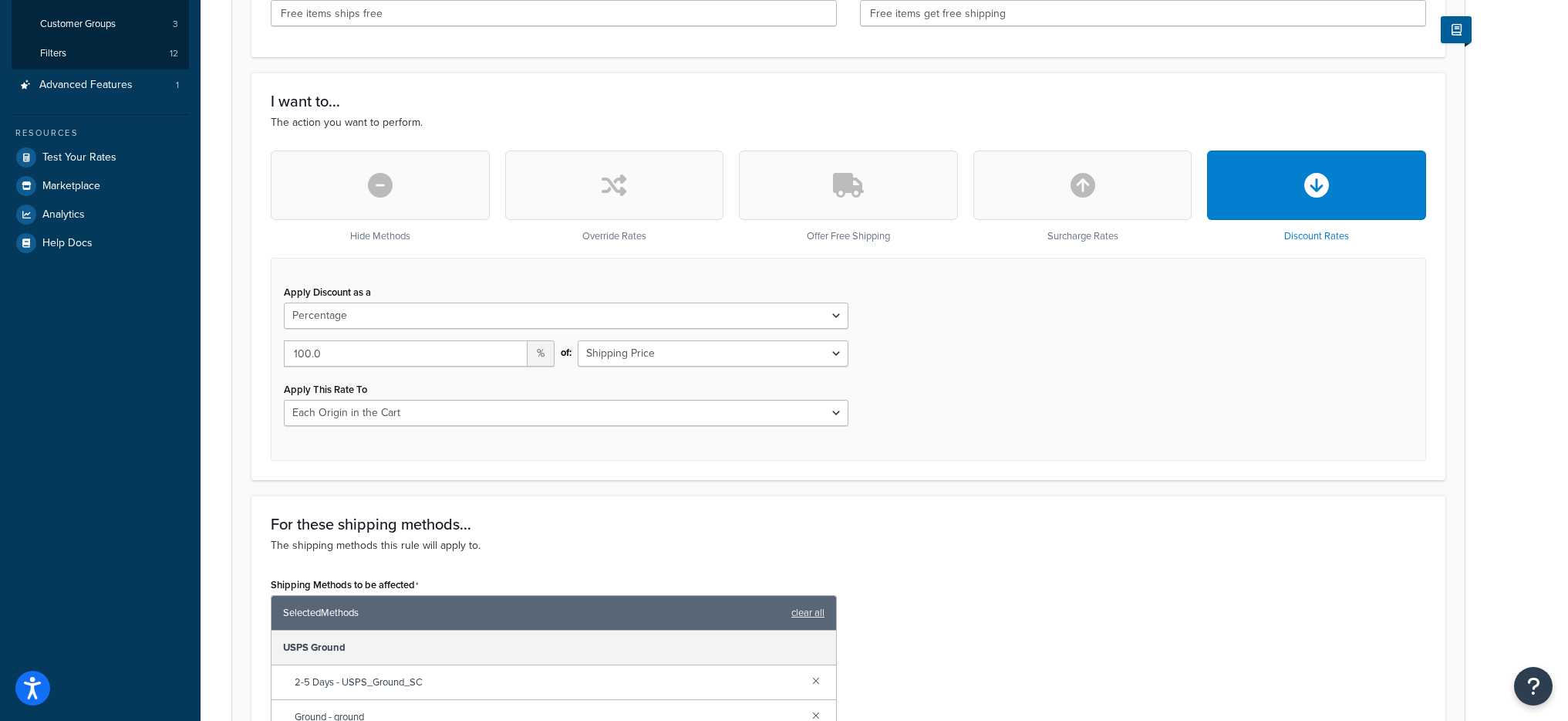
click at [672, 397] on div "Apply This Rate To Entire Cart Each Shipment in the Cart Each Origin in the Car…" at bounding box center [566, 401] width 565 height 47
click at [688, 422] on select "Entire Cart Each Shipment in the Cart Each Origin in the Cart Each Shipping Gro…" at bounding box center [566, 412] width 565 height 26
click at [284, 399] on select "Entire Cart Each Shipment in the Cart Each Origin in the Cart Each Shipping Gro…" at bounding box center [566, 412] width 565 height 26
click at [675, 417] on select "Entire Cart Each Shipment in the Cart Each Origin in the Cart Each Shipping Gro…" at bounding box center [566, 412] width 565 height 26
click at [697, 406] on select "Entire Cart Each Shipment in the Cart Each Origin in the Cart Each Shipping Gro…" at bounding box center [566, 412] width 565 height 26
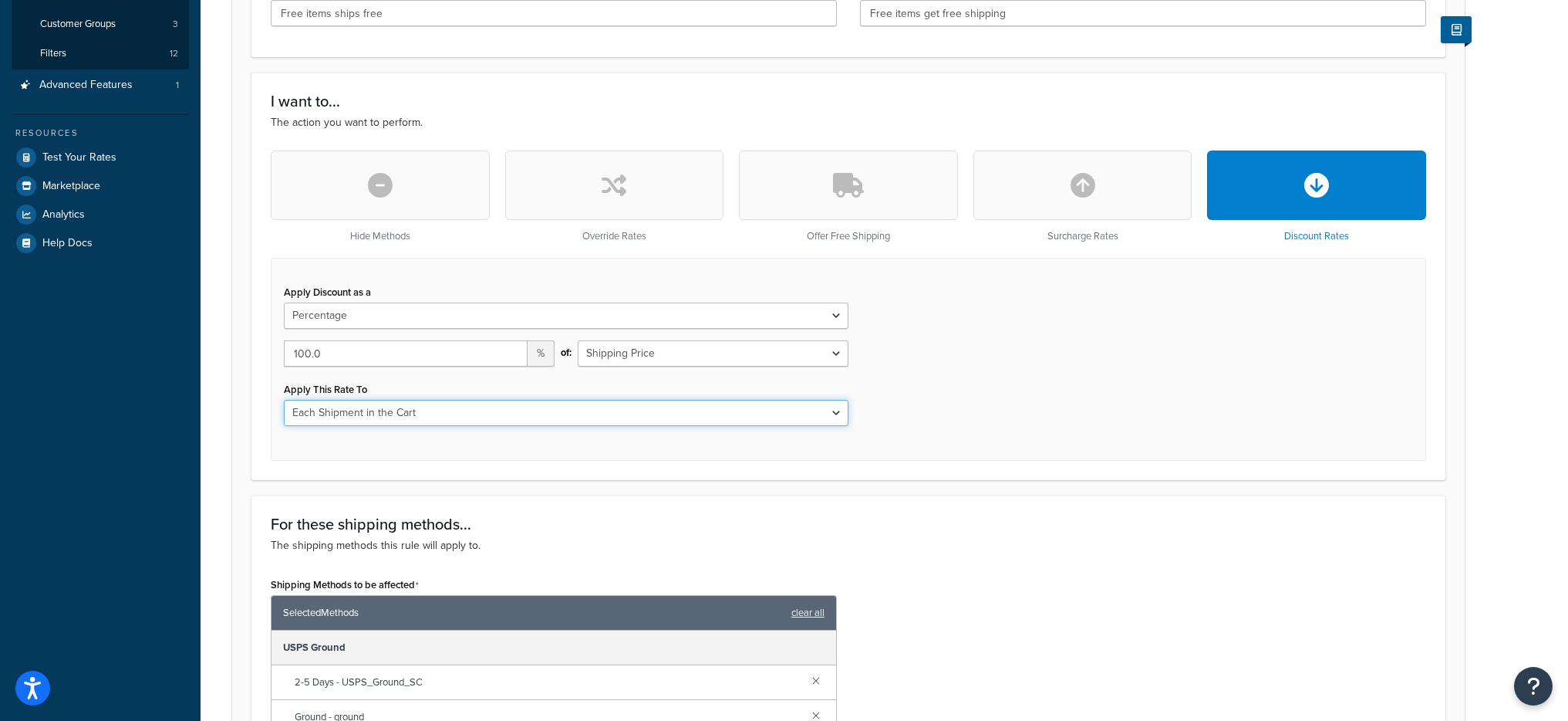
select select "SHIPPING_GROUP"
click at [284, 399] on select "Entire Cart Each Shipment in the Cart Each Origin in the Cart Each Shipping Gro…" at bounding box center [566, 412] width 565 height 26
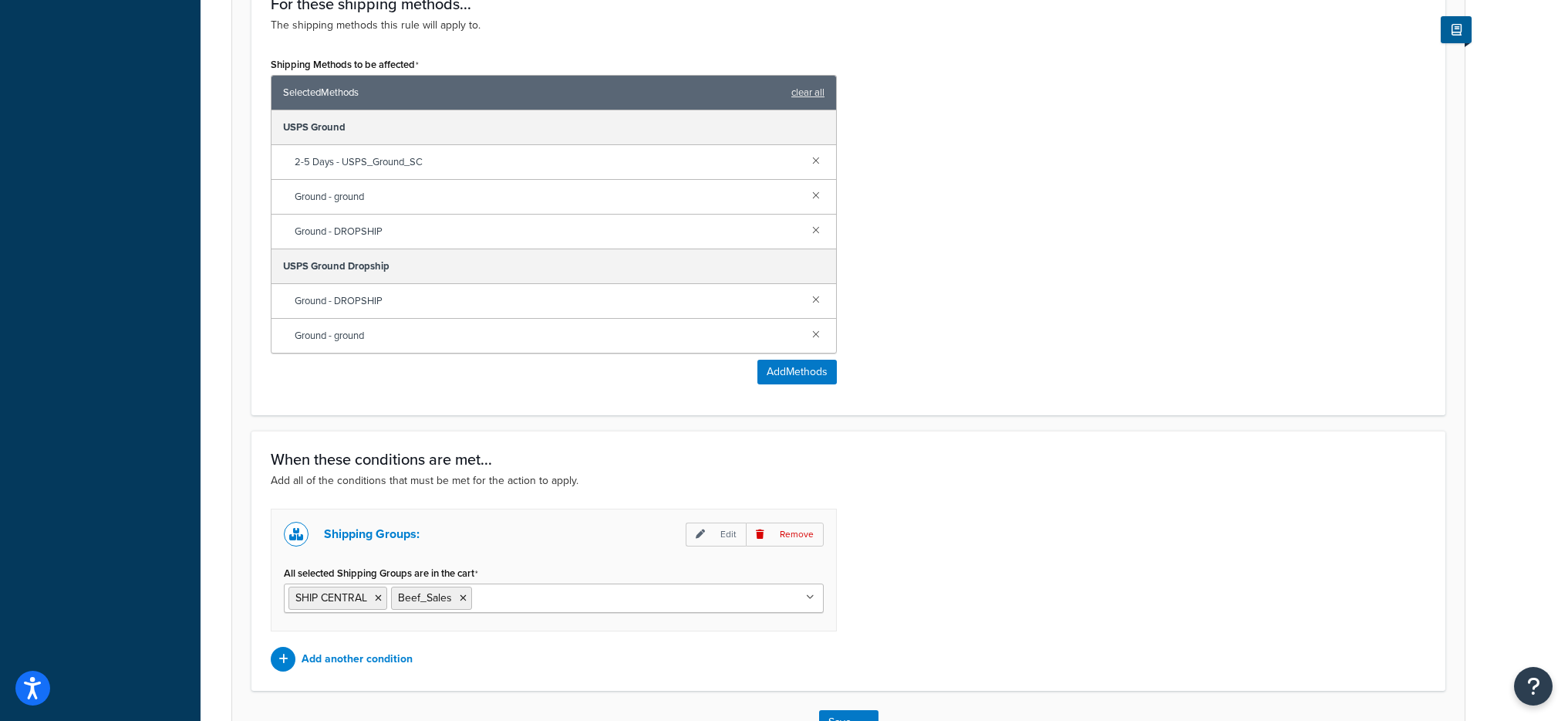
scroll to position [1063, 0]
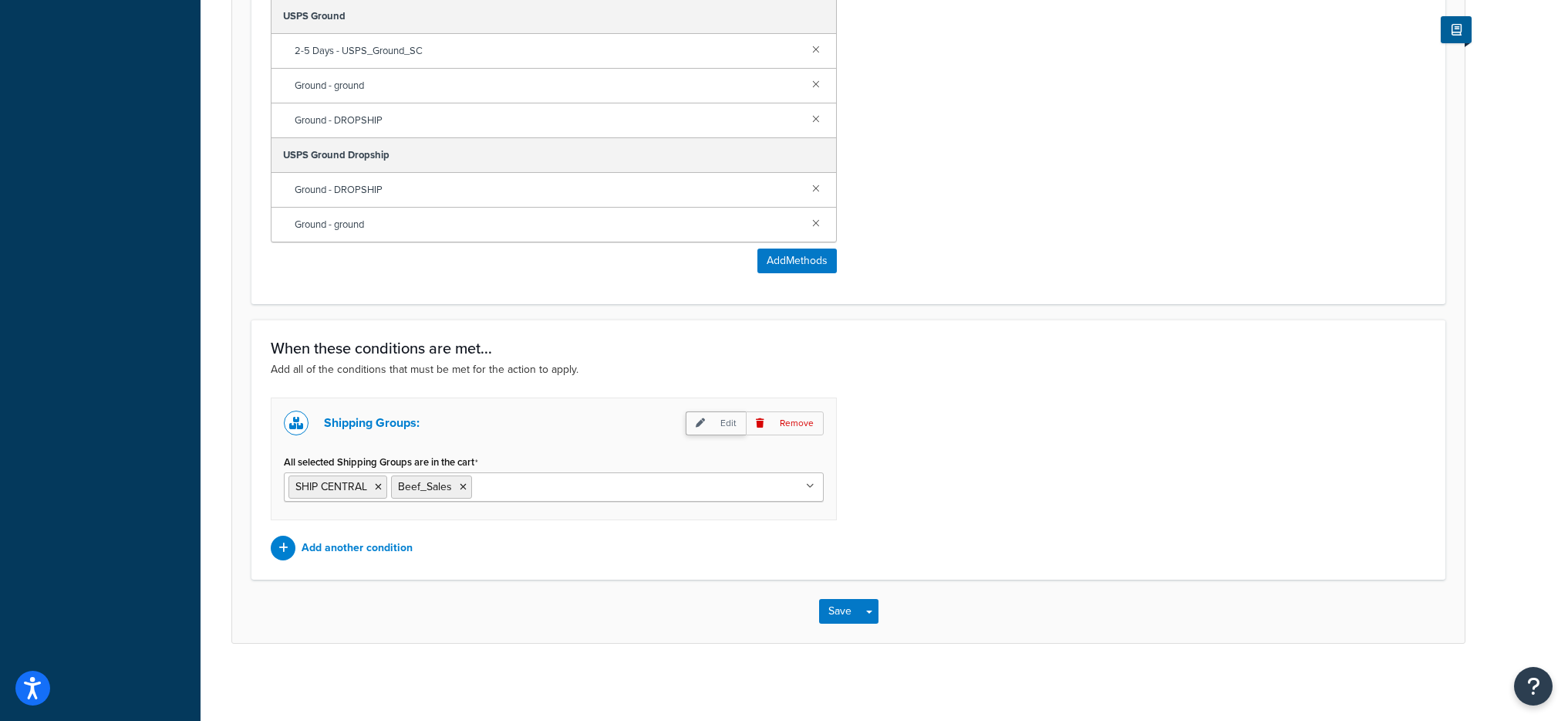
click at [703, 428] on p "Edit" at bounding box center [716, 423] width 60 height 24
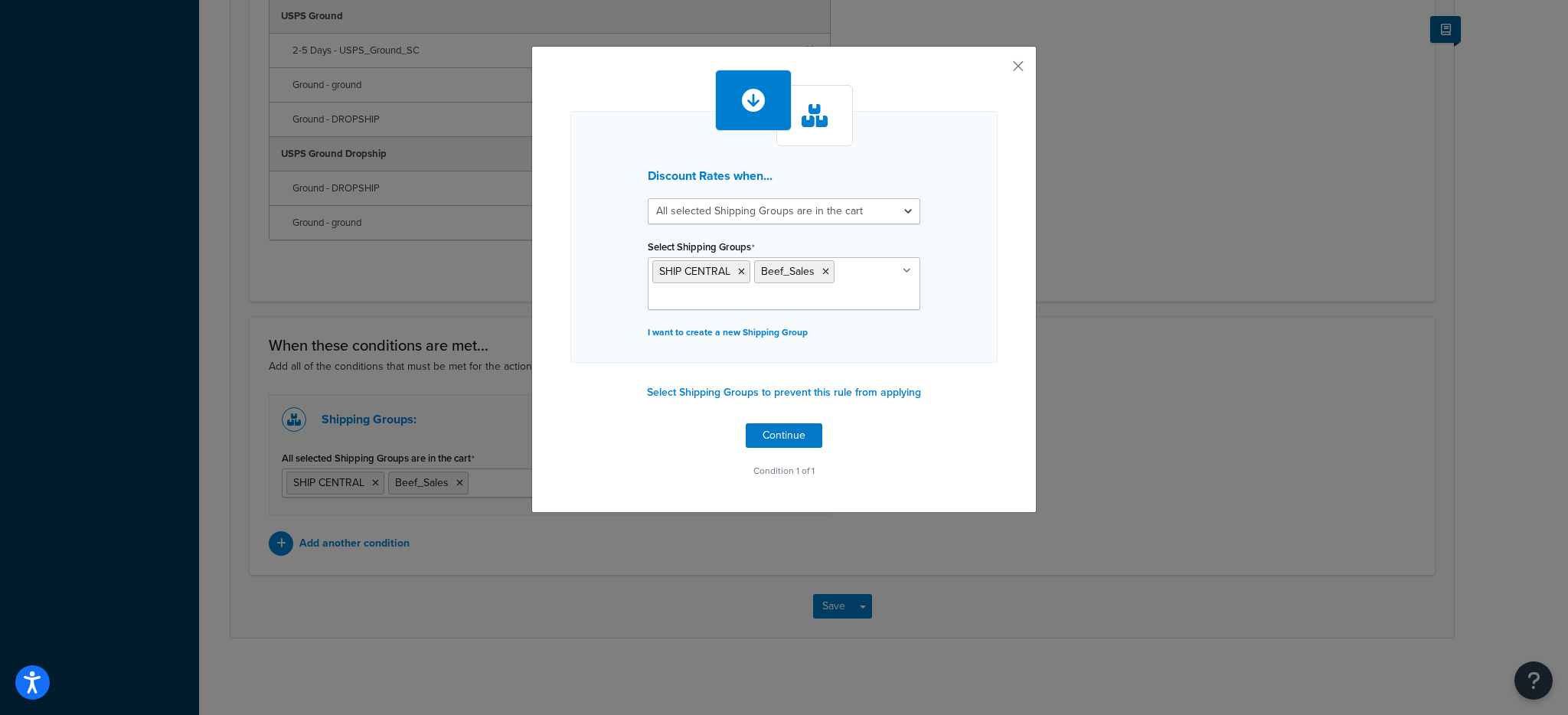
click at [1019, 75] on div "Discount Rates when... All selected Shipping Groups are in the cart Any selecte…" at bounding box center [784, 280] width 506 height 467
click at [859, 216] on select "All selected Shipping Groups are in the cart Any selected Shipping Groups are i…" at bounding box center [784, 210] width 272 height 26
click at [998, 69] on button "button" at bounding box center [996, 71] width 4 height 4
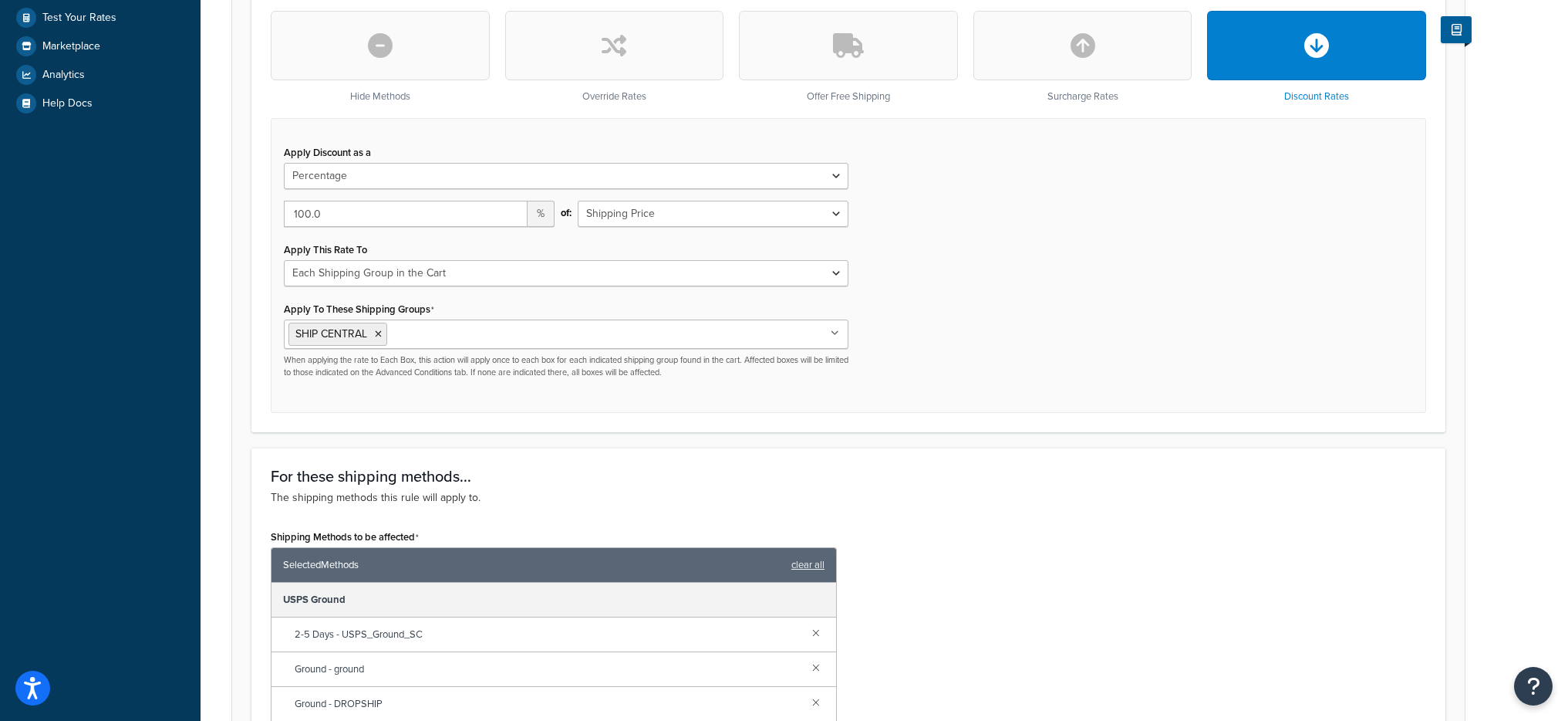
scroll to position [403, 0]
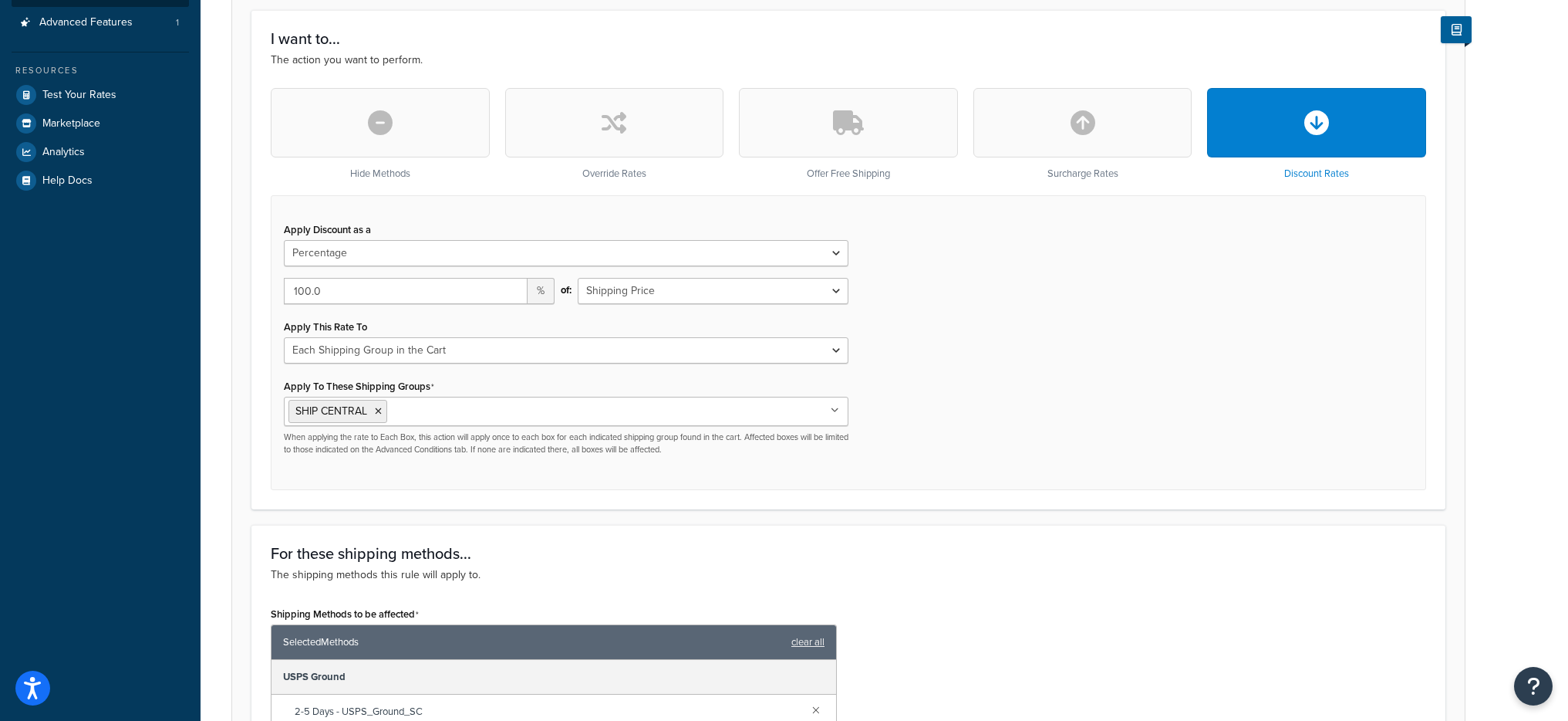
click at [843, 131] on icon "button" at bounding box center [848, 122] width 31 height 24
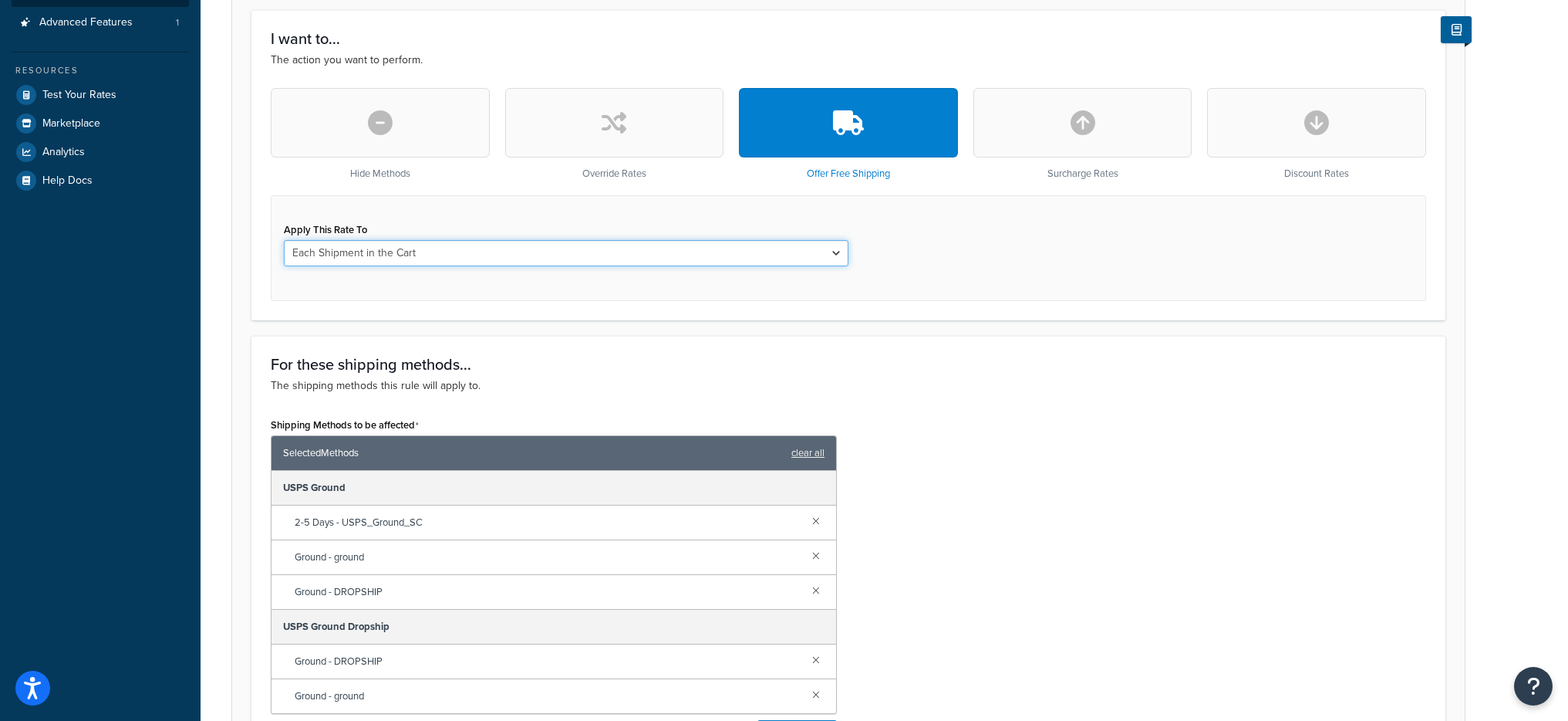
click at [616, 252] on select "Each Shipment in the Cart Each Origin in the Cart Each Shipping Group in the Ca…" at bounding box center [566, 253] width 565 height 26
select select "SHIPPING_GROUP"
click at [284, 240] on select "Each Shipment in the Cart Each Origin in the Cart Each Shipping Group in the Ca…" at bounding box center [566, 253] width 565 height 26
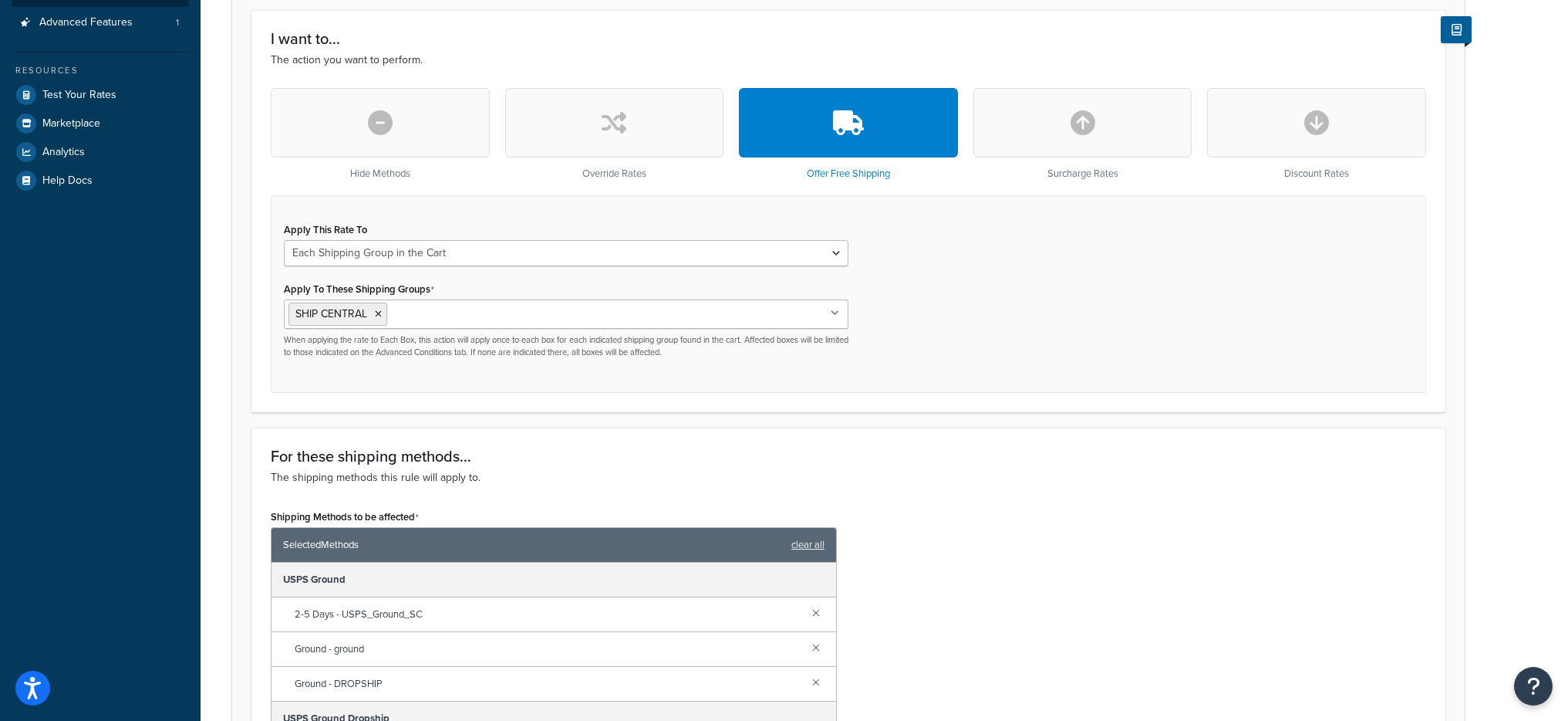
click at [622, 415] on form "Specify the action you would like to perform and the shipping methods that will…" at bounding box center [848, 493] width 1233 height 1426
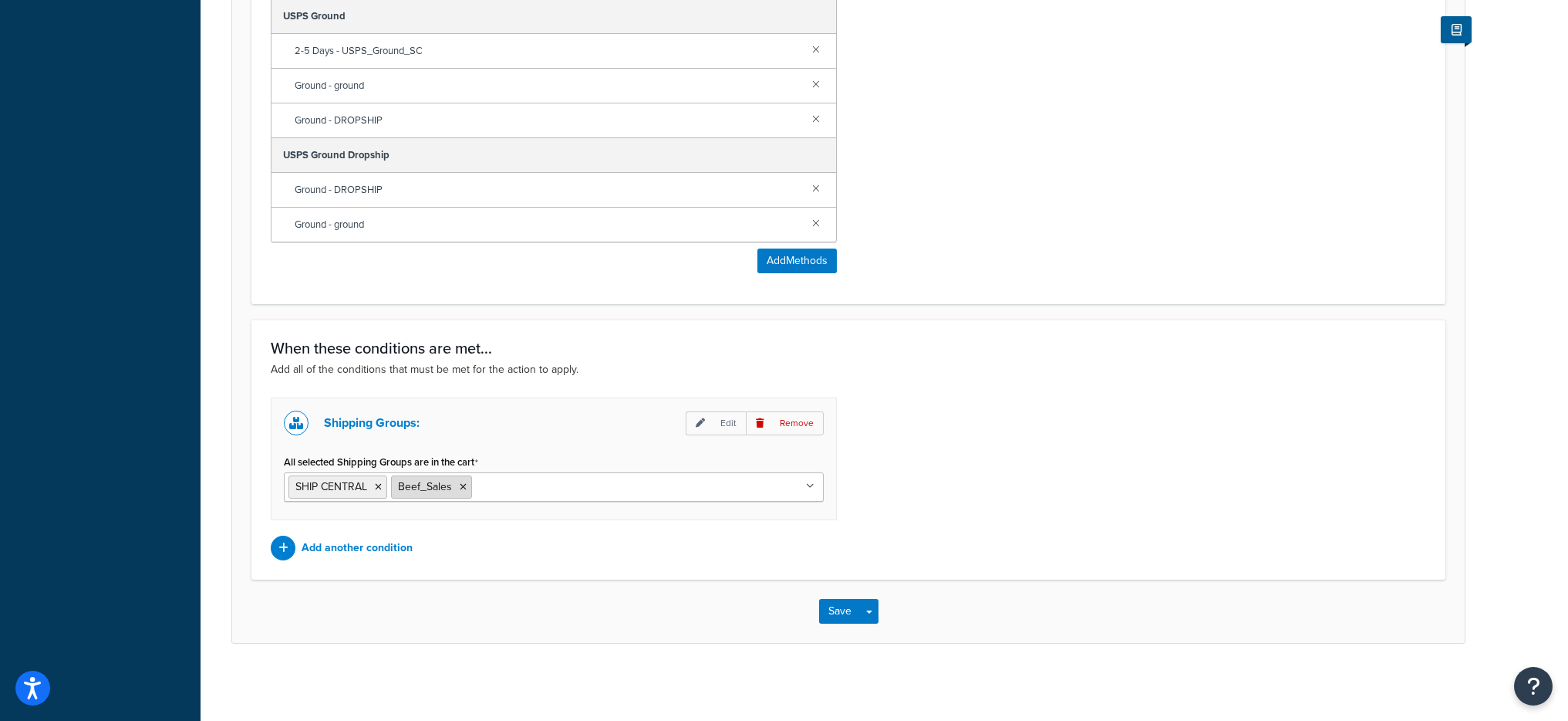
click at [456, 490] on li "Beef_Sales" at bounding box center [432, 487] width 81 height 23
click at [462, 489] on icon at bounding box center [463, 487] width 7 height 10
click at [950, 427] on div "Shipping Groups: Edit Remove All selected Shipping Groups are in the cart SHIP …" at bounding box center [848, 479] width 1179 height 163
click at [723, 427] on p "Edit" at bounding box center [716, 423] width 60 height 24
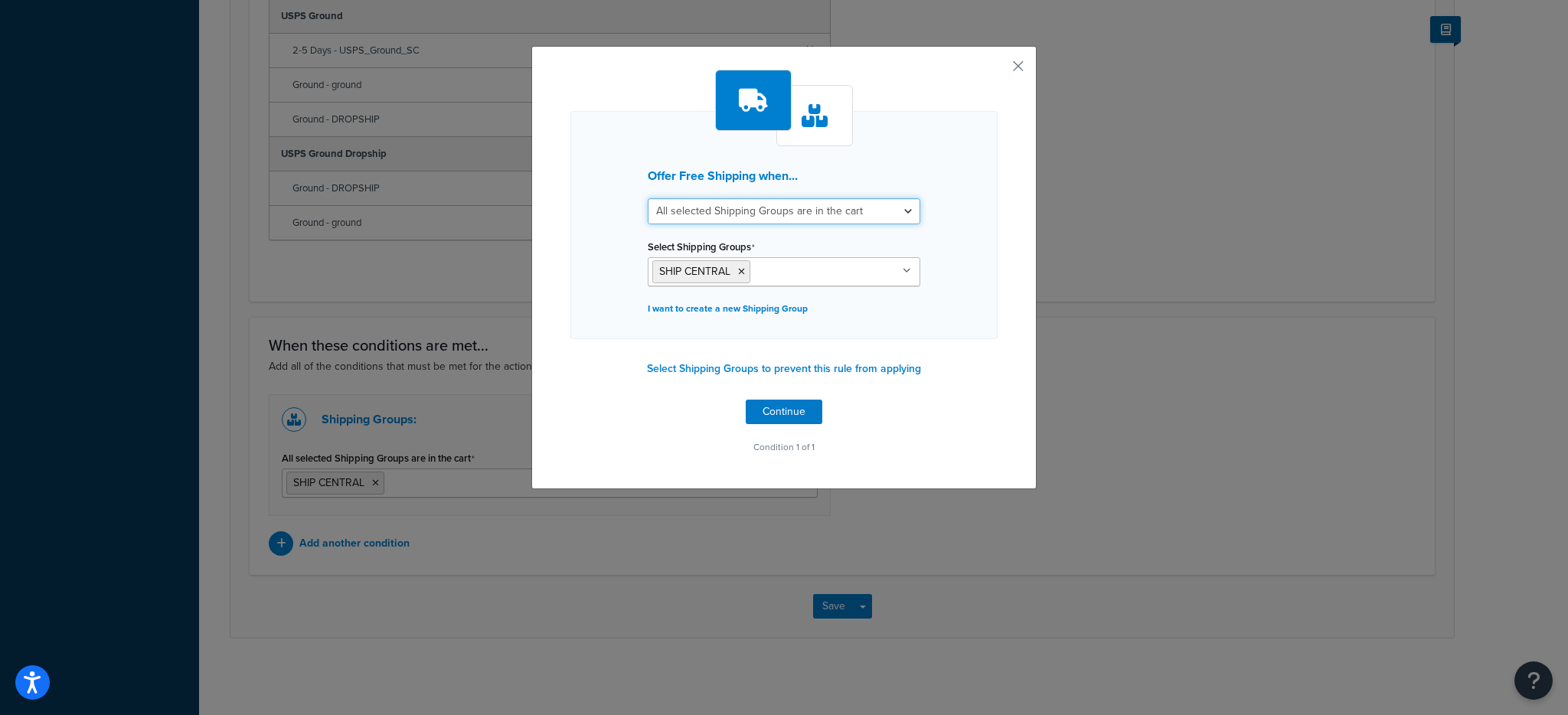
click at [706, 221] on select "All selected Shipping Groups are in the cart Any selected Shipping Groups are i…" at bounding box center [784, 210] width 272 height 26
select select "any"
click at [648, 198] on select "All selected Shipping Groups are in the cart Any selected Shipping Groups are i…" at bounding box center [784, 210] width 272 height 26
click at [764, 406] on button "Continue" at bounding box center [784, 411] width 77 height 24
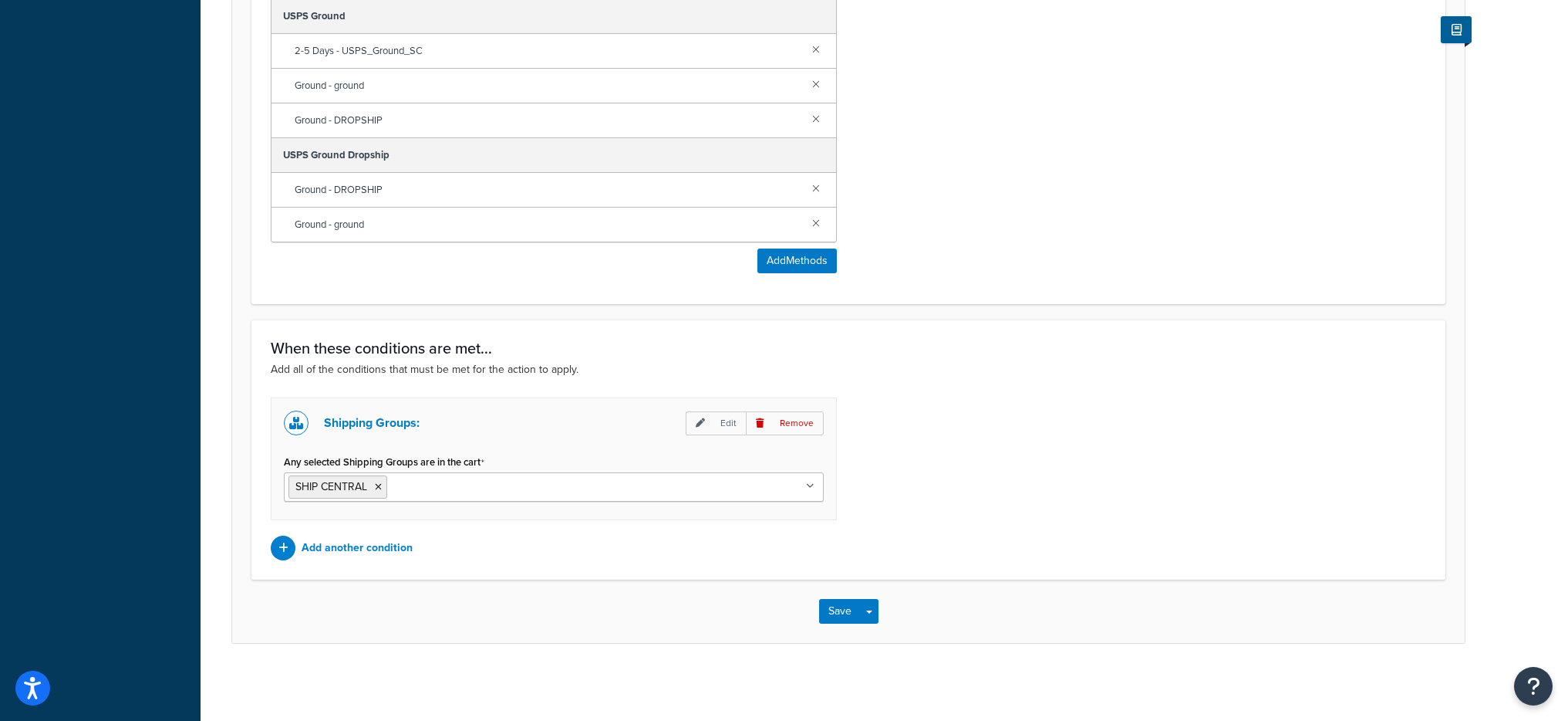
click at [880, 617] on div "Save Save Dropdown Save and Edit Save and Duplicate Save and Create New" at bounding box center [848, 611] width 1233 height 63
click at [875, 616] on button "Save Dropdown" at bounding box center [869, 611] width 18 height 24
click at [876, 639] on button "Save and Edit" at bounding box center [894, 639] width 149 height 32
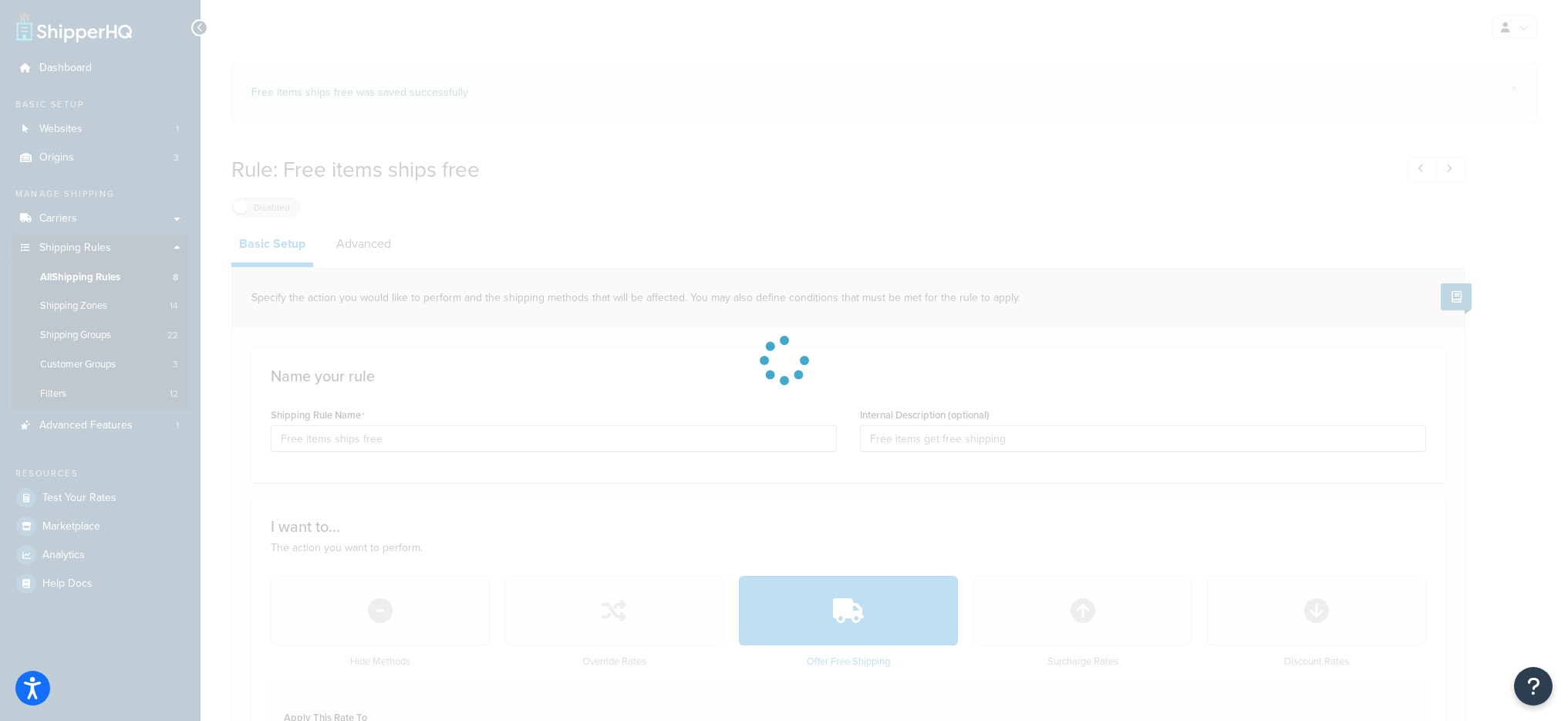
select select "SHIPPING_GROUP"
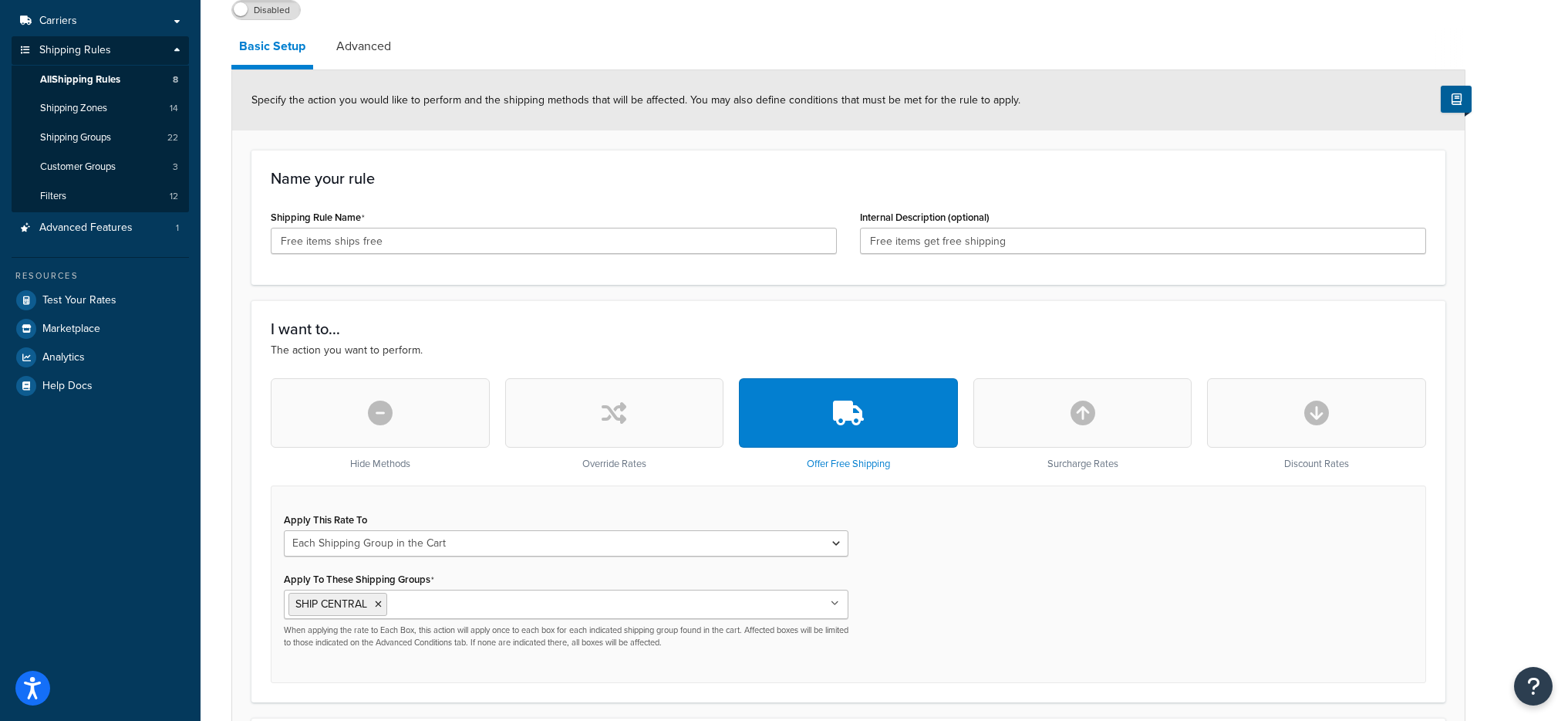
scroll to position [39, 0]
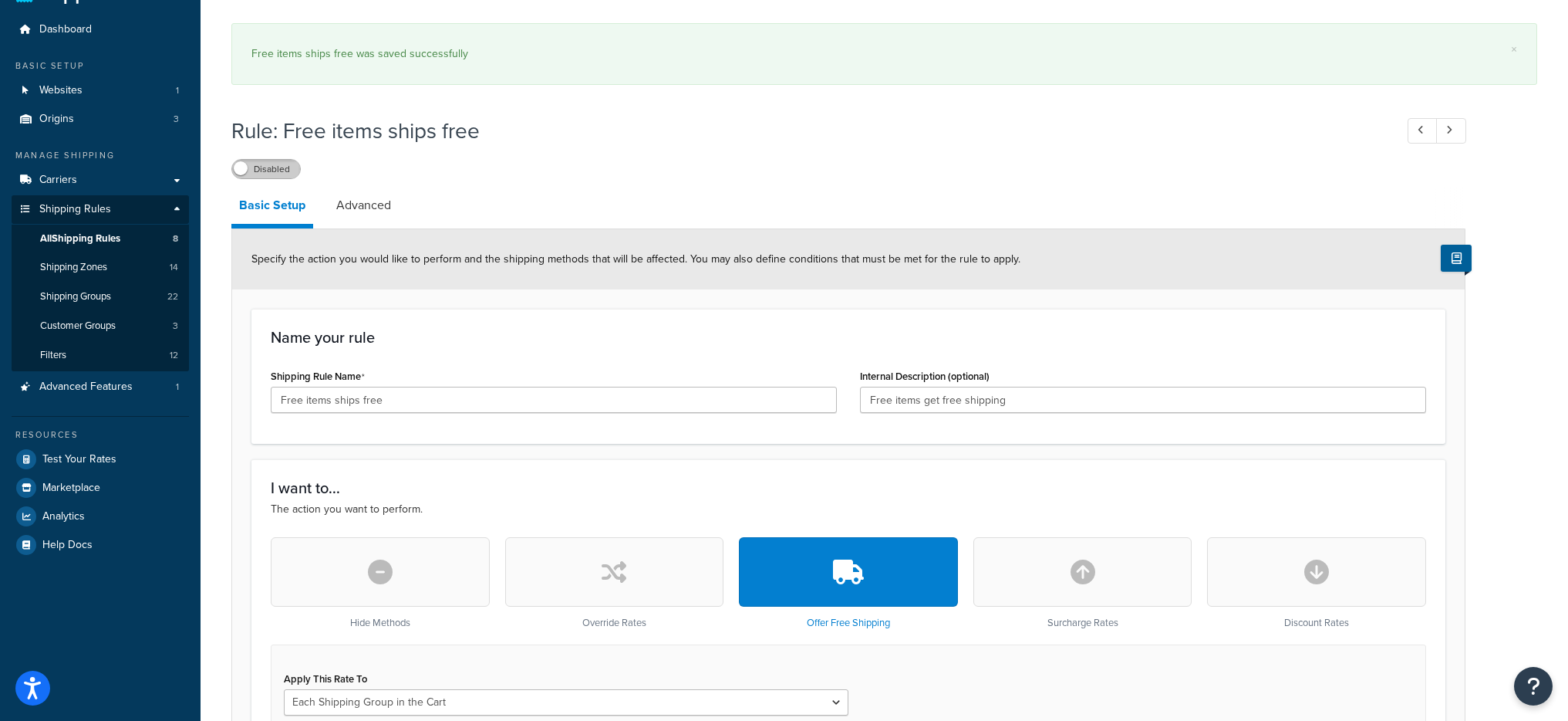
click at [290, 168] on label "Disabled" at bounding box center [266, 169] width 68 height 18
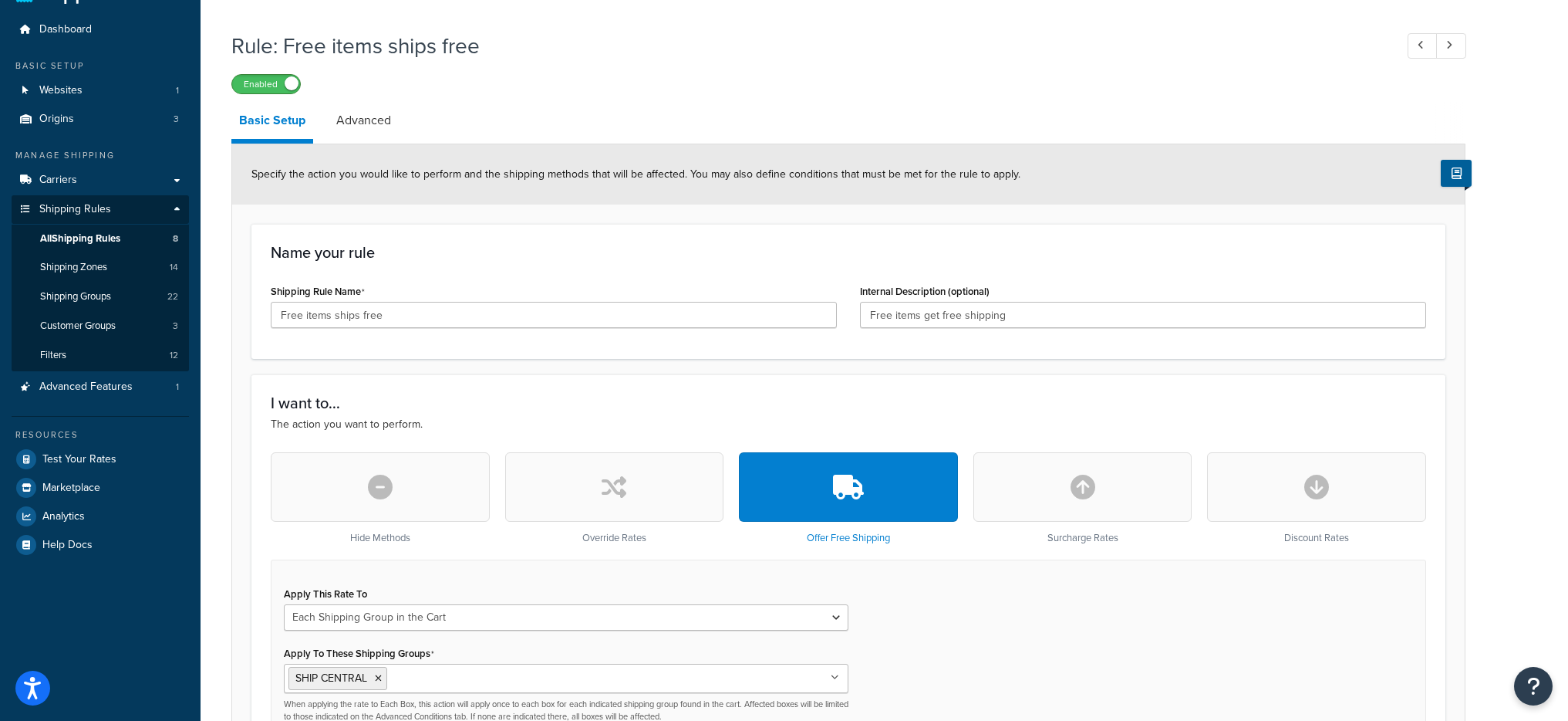
click at [295, 79] on span at bounding box center [292, 83] width 14 height 14
click at [62, 28] on span "Dashboard" at bounding box center [66, 30] width 52 height 14
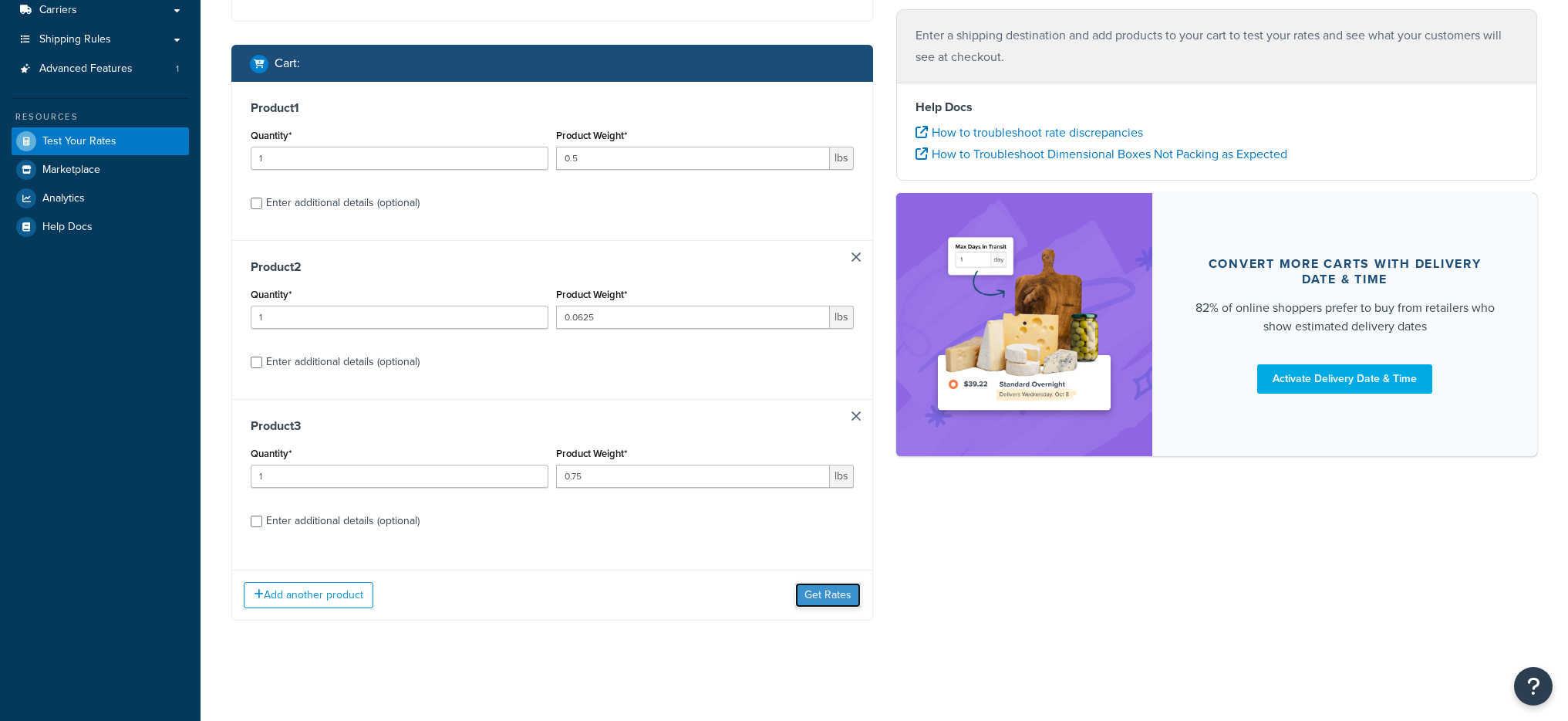
click at [849, 595] on button "Get Rates" at bounding box center [828, 594] width 66 height 24
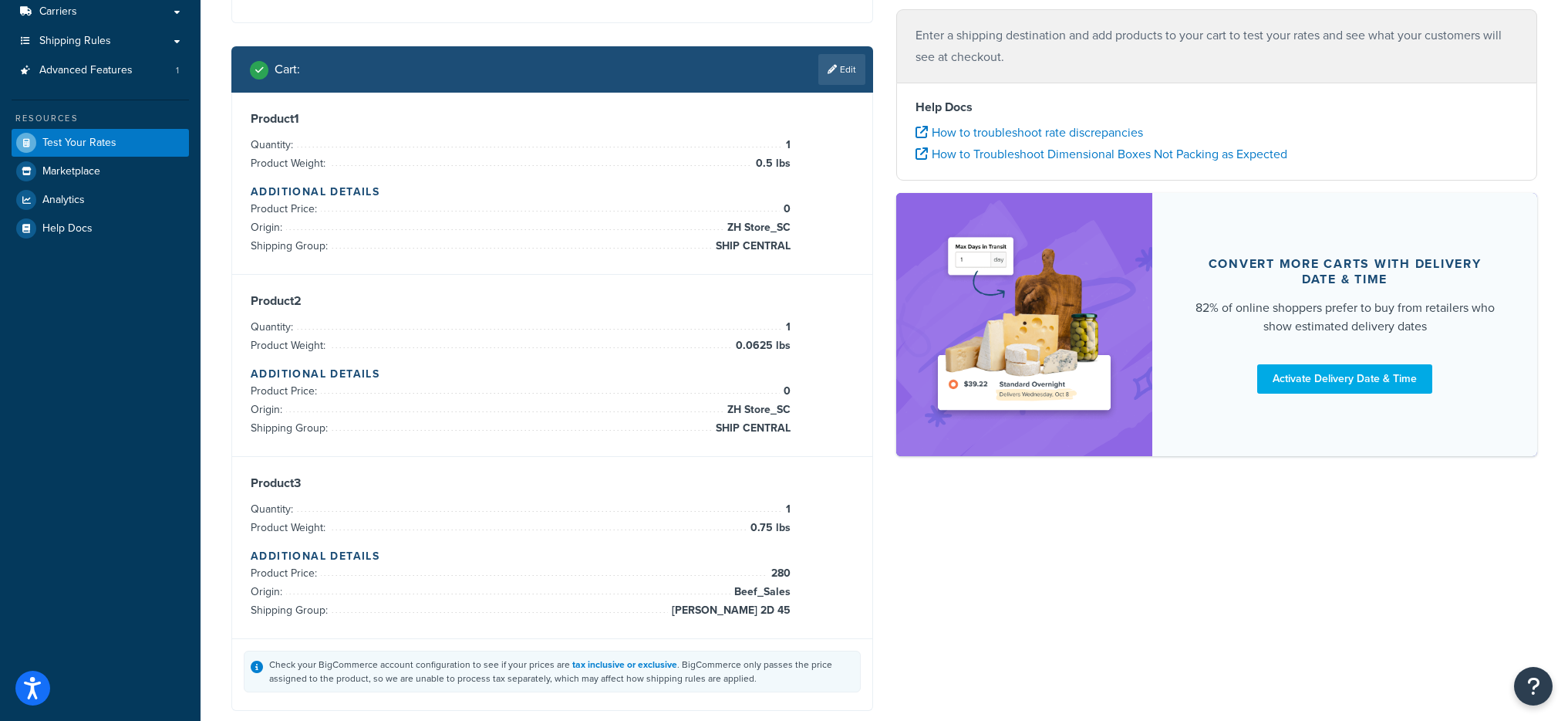
scroll to position [208, 0]
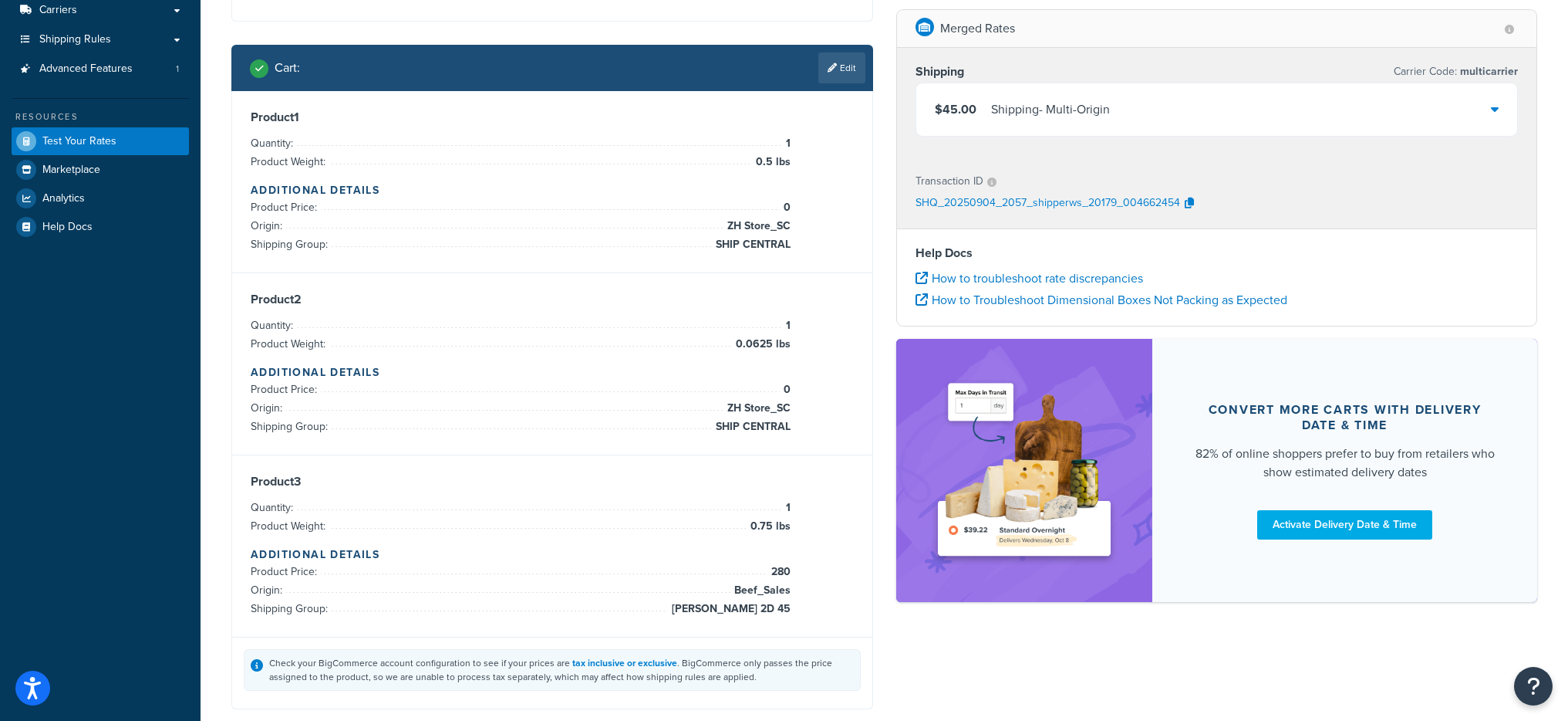
click at [1171, 93] on div "$45.00 Shipping - Multi-Origin" at bounding box center [1216, 110] width 601 height 52
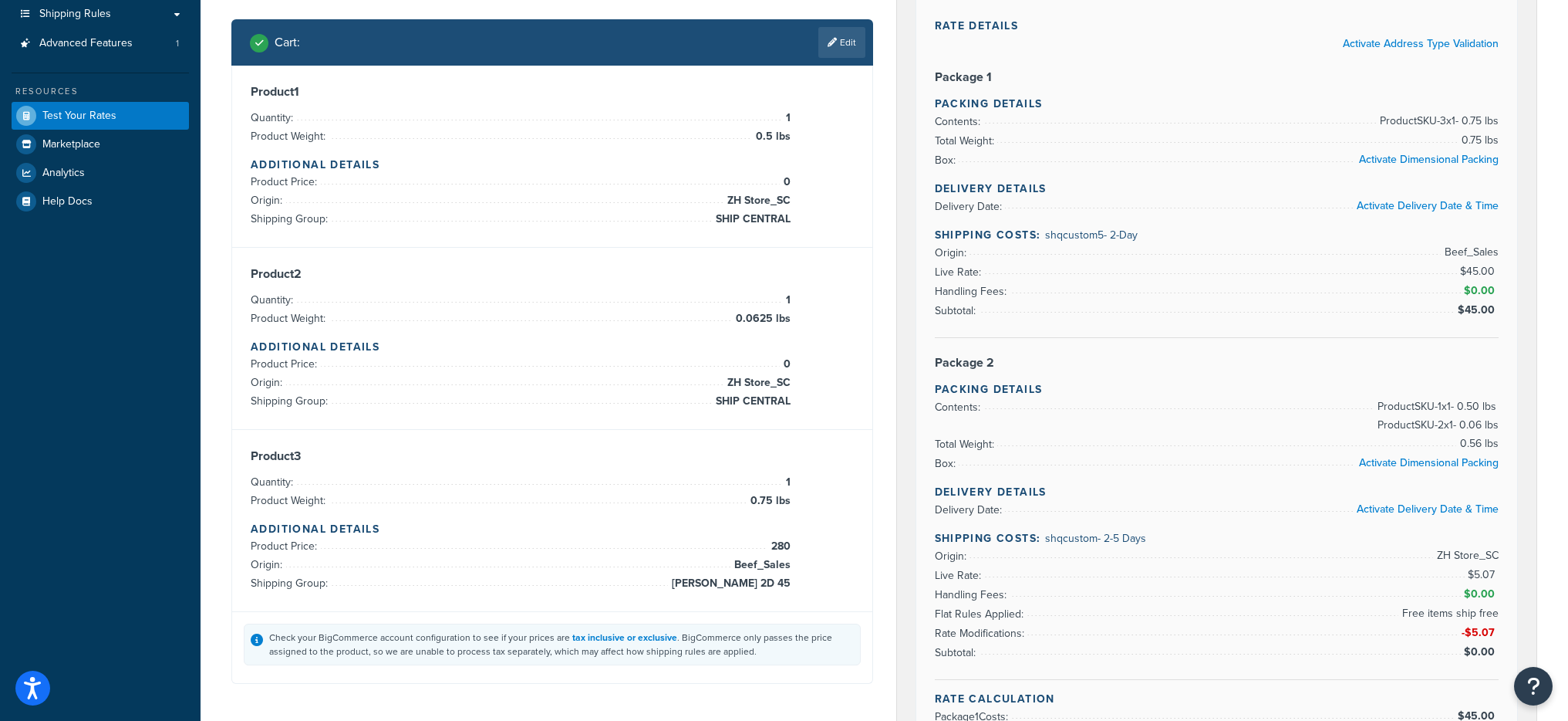
scroll to position [224, 0]
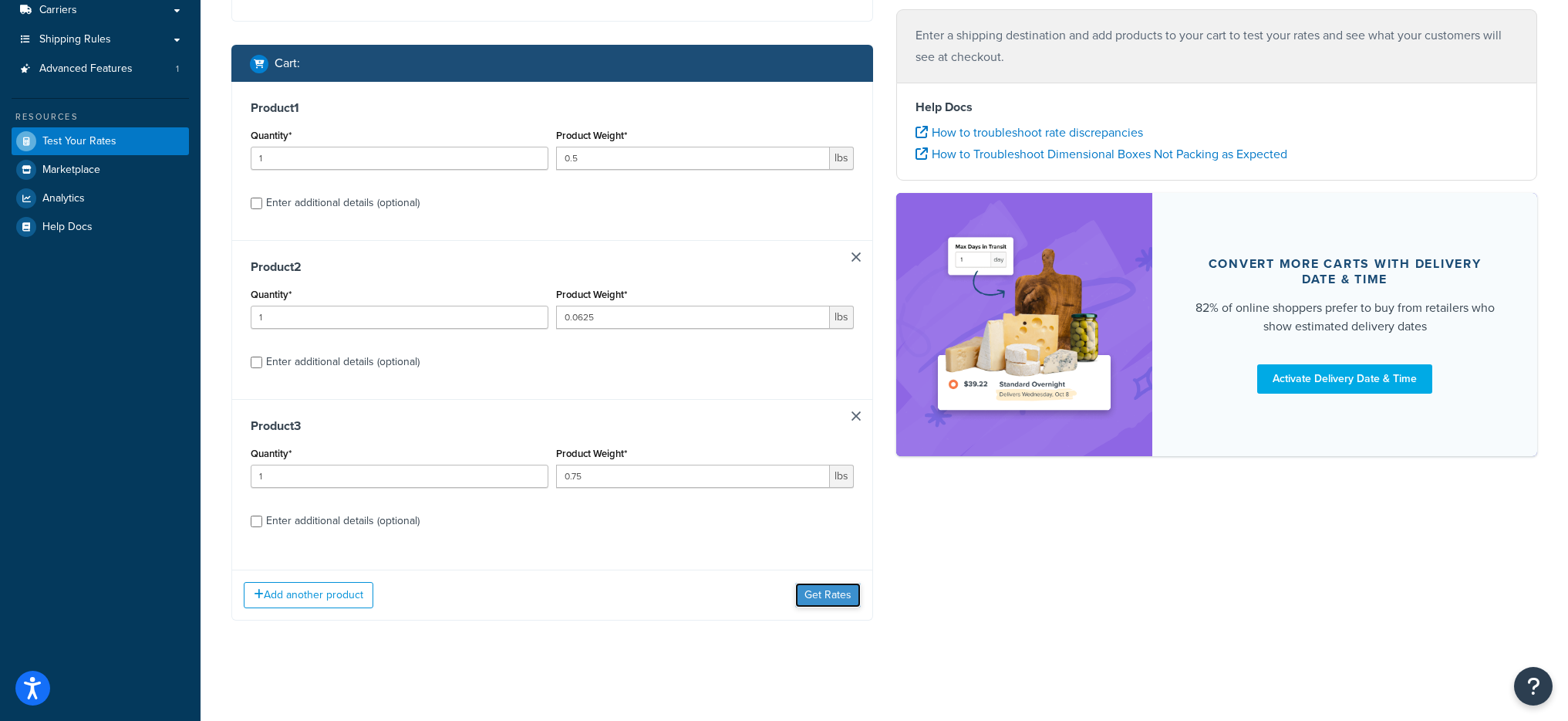
click at [830, 597] on button "Get Rates" at bounding box center [828, 594] width 66 height 24
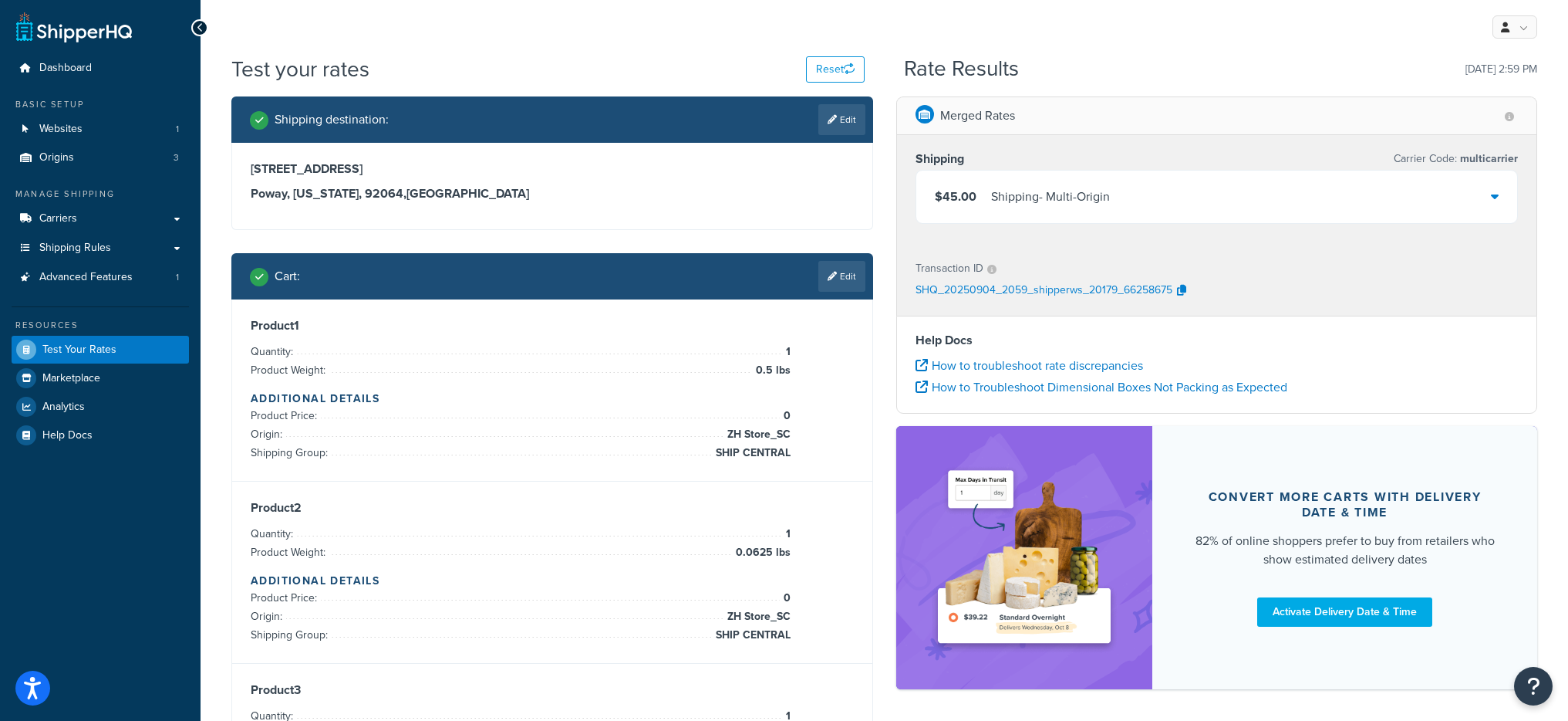
click at [1030, 179] on div "$45.00 Shipping - Multi-Origin" at bounding box center [1216, 197] width 601 height 52
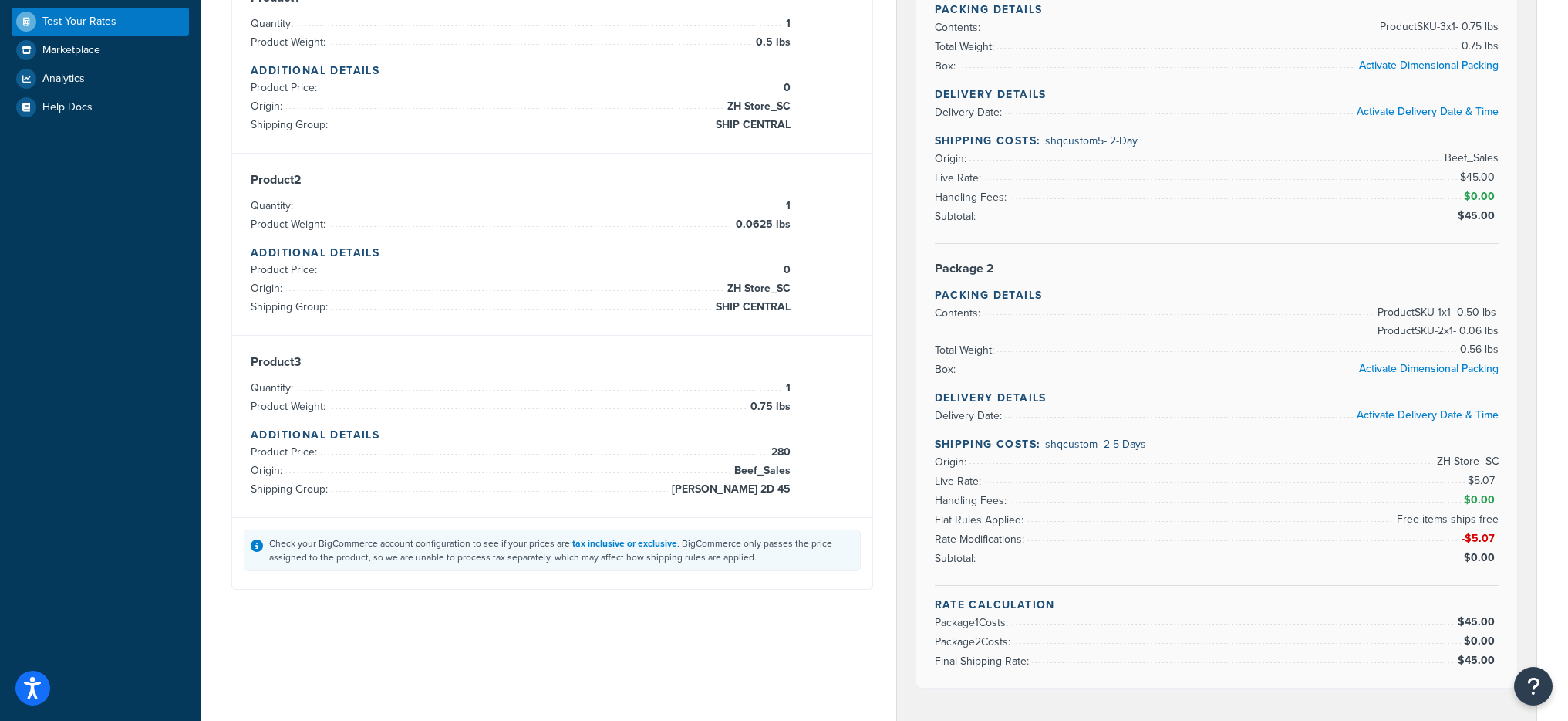
scroll to position [328, 0]
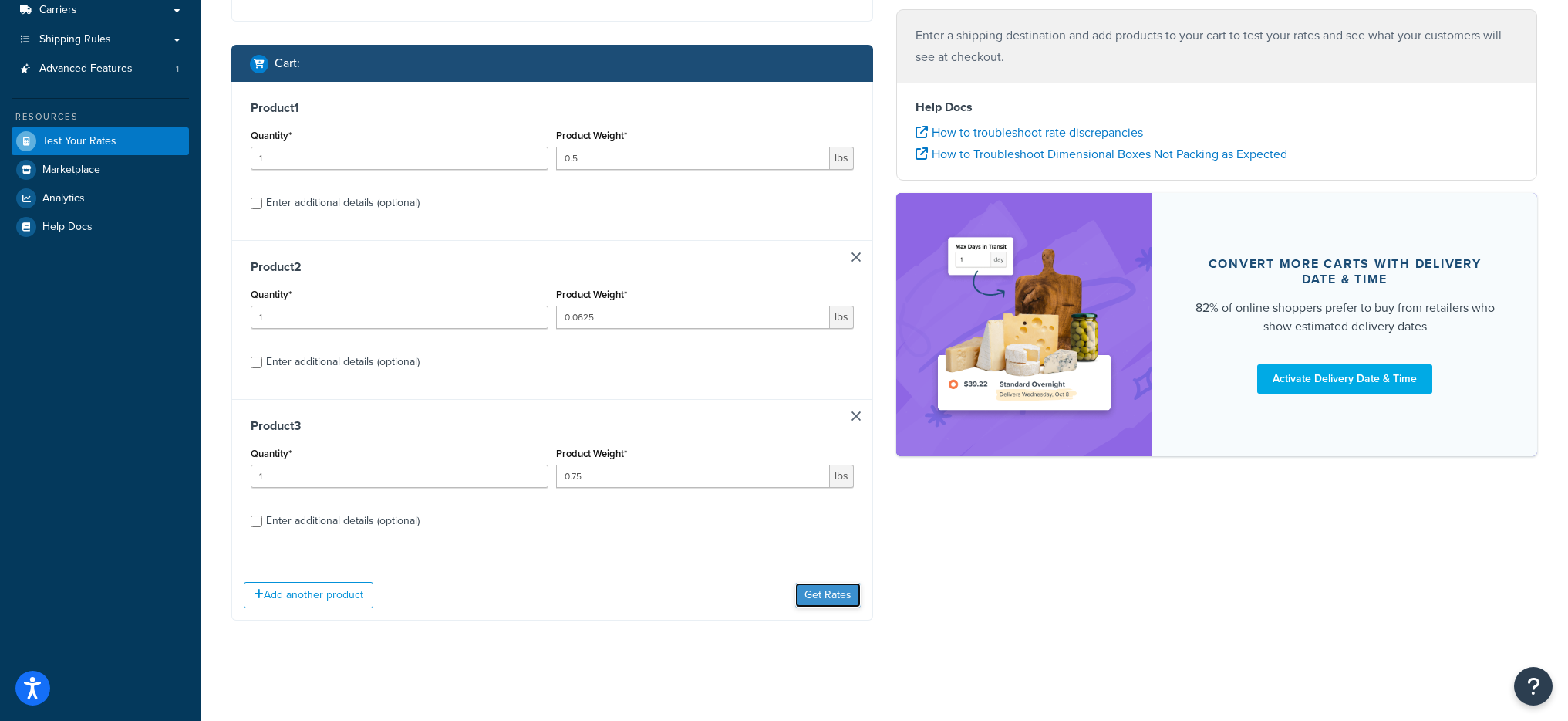
click at [843, 599] on button "Get Rates" at bounding box center [828, 594] width 66 height 24
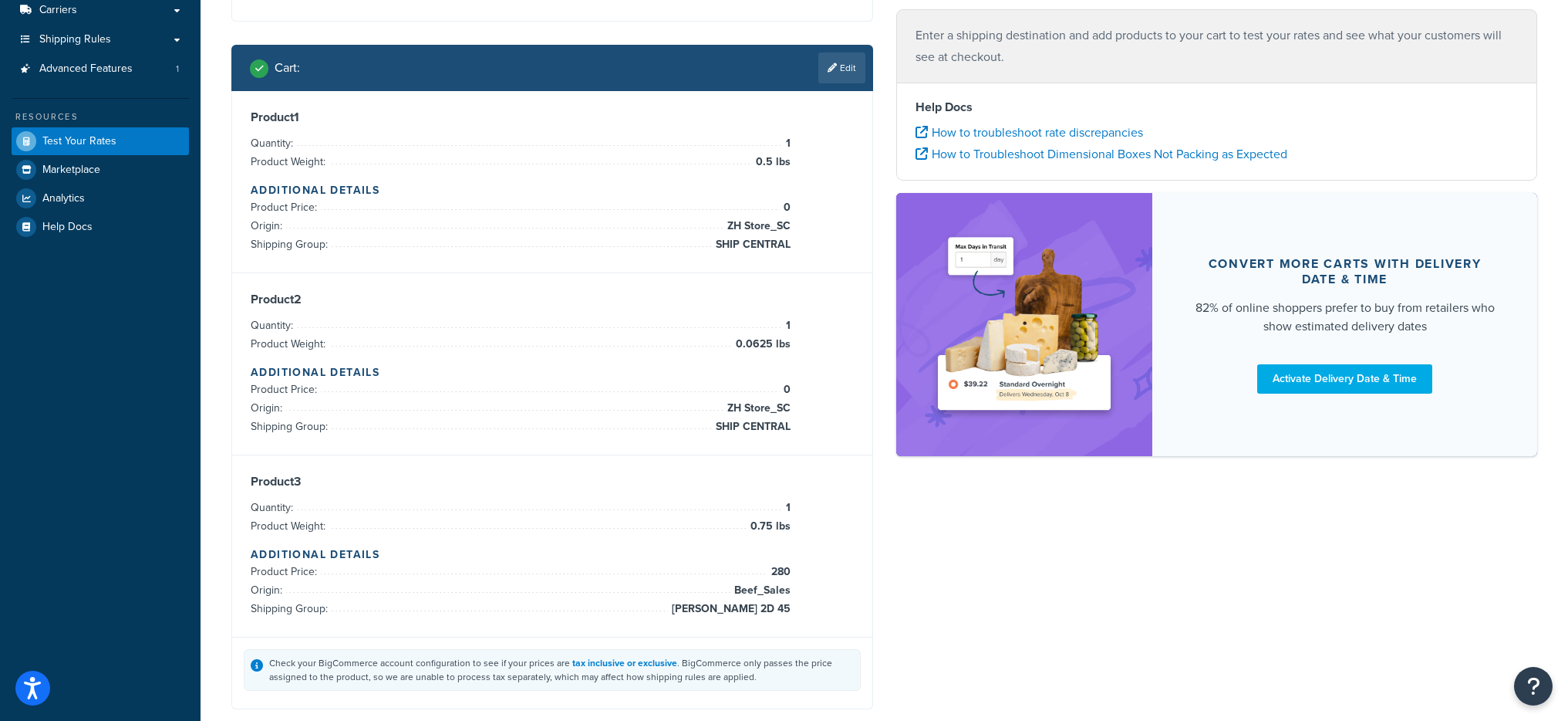
scroll to position [208, 0]
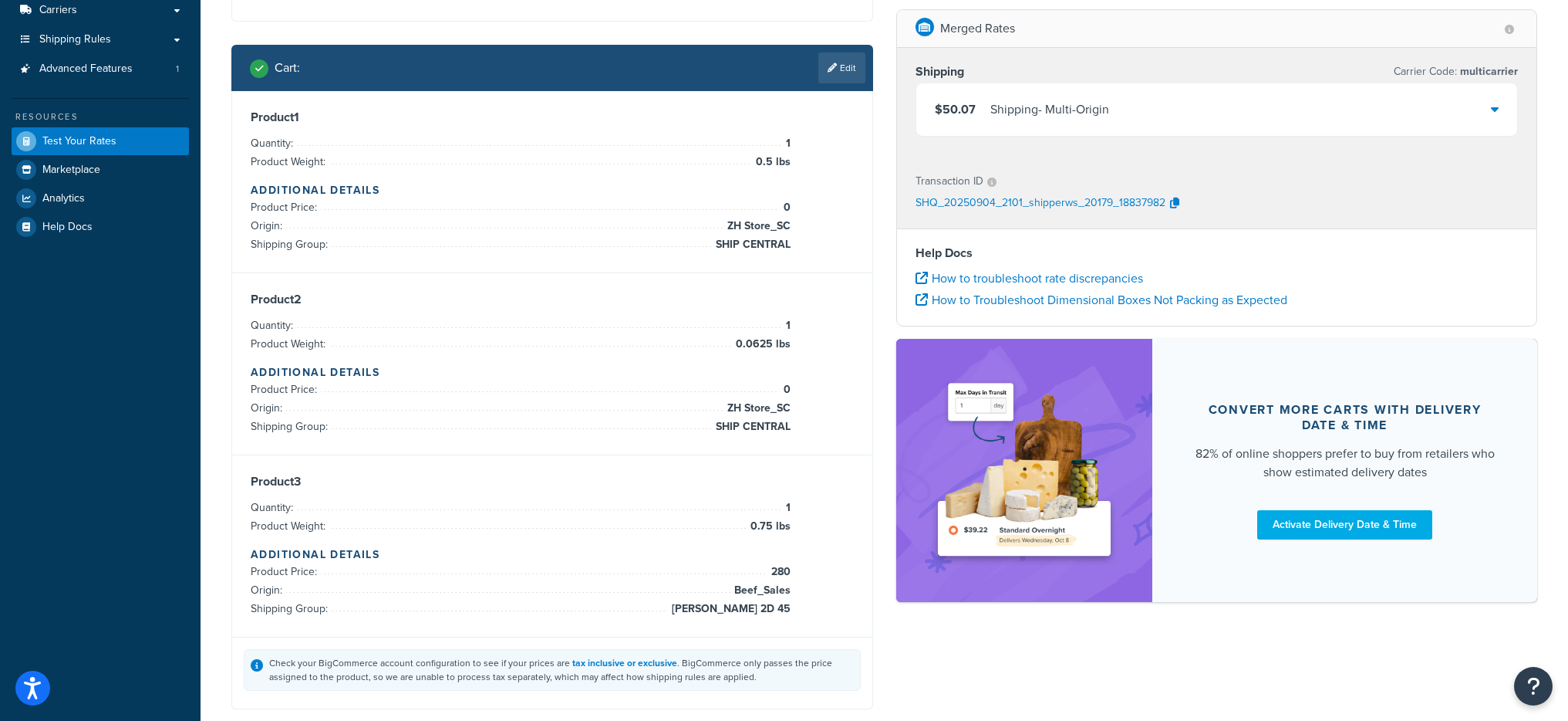
click at [988, 111] on div "$50.07 Shipping - Multi-Origin" at bounding box center [1022, 110] width 174 height 21
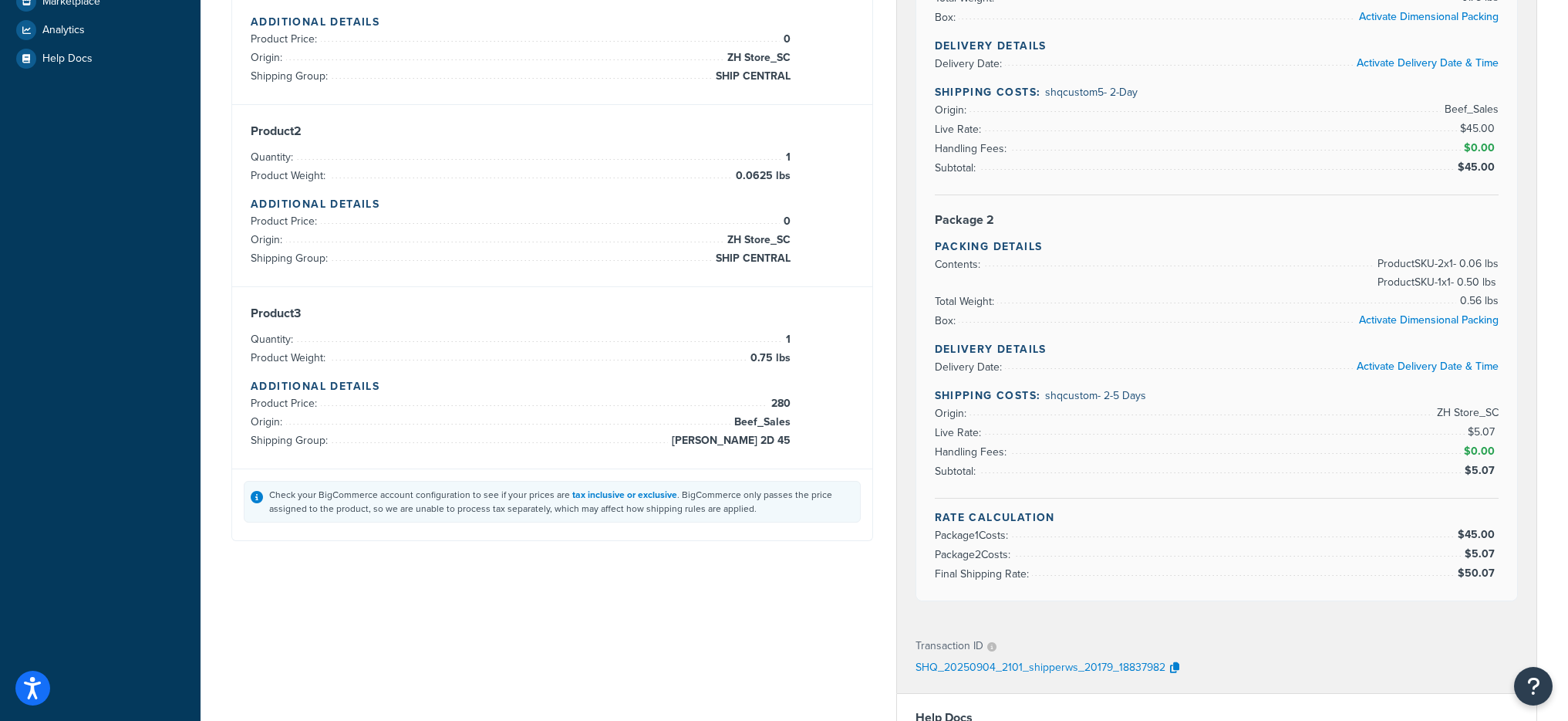
scroll to position [383, 0]
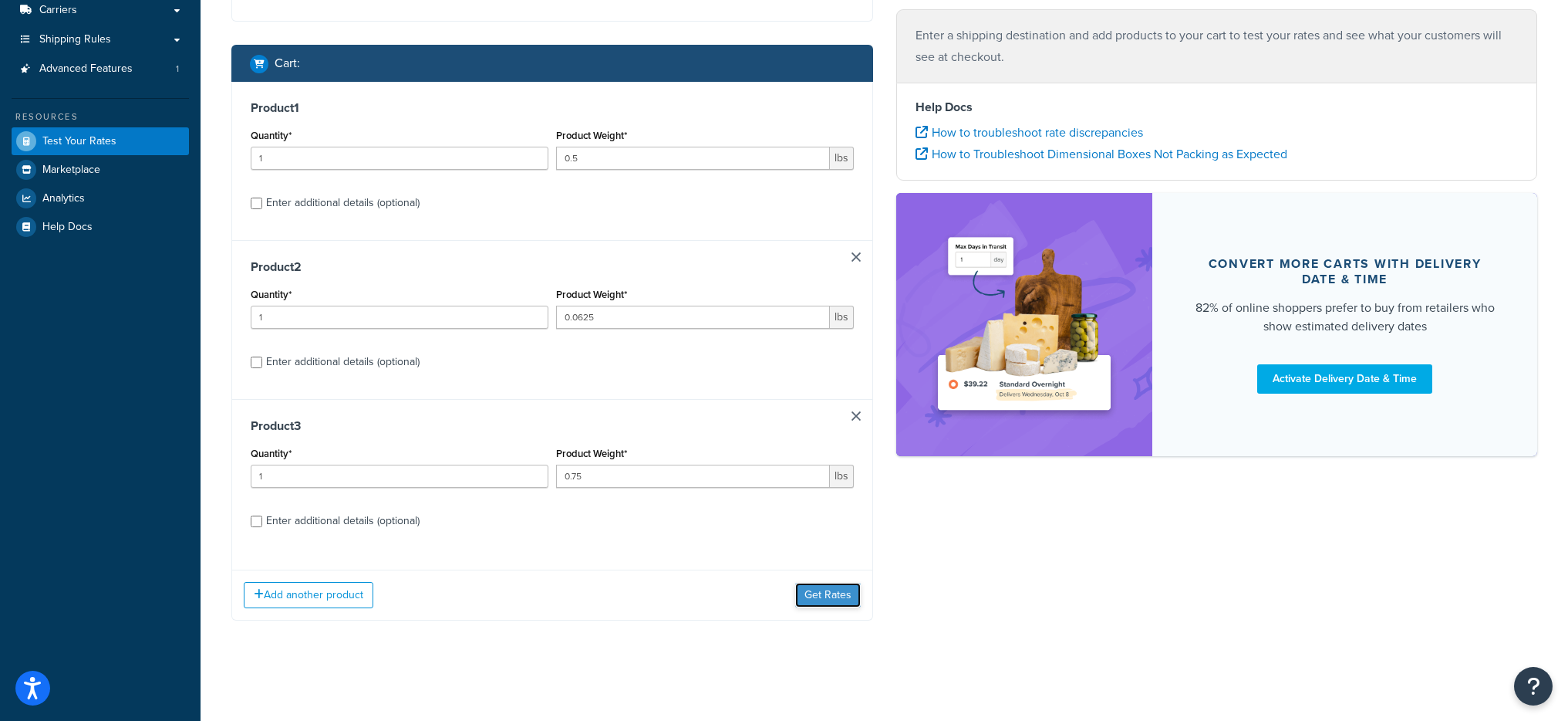
click at [833, 604] on button "Get Rates" at bounding box center [828, 594] width 66 height 24
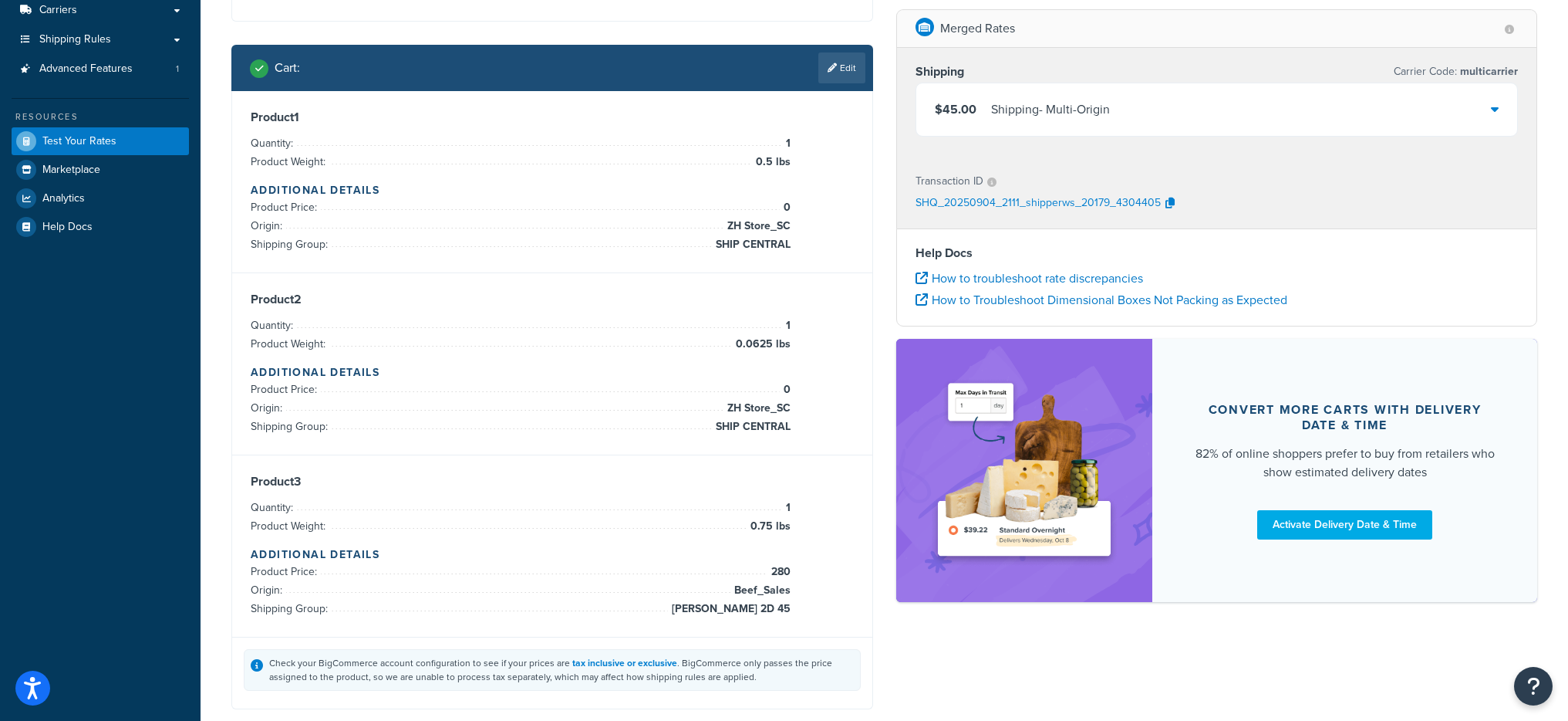
click at [1061, 124] on div "$45.00 Shipping - Multi-Origin" at bounding box center [1216, 110] width 601 height 52
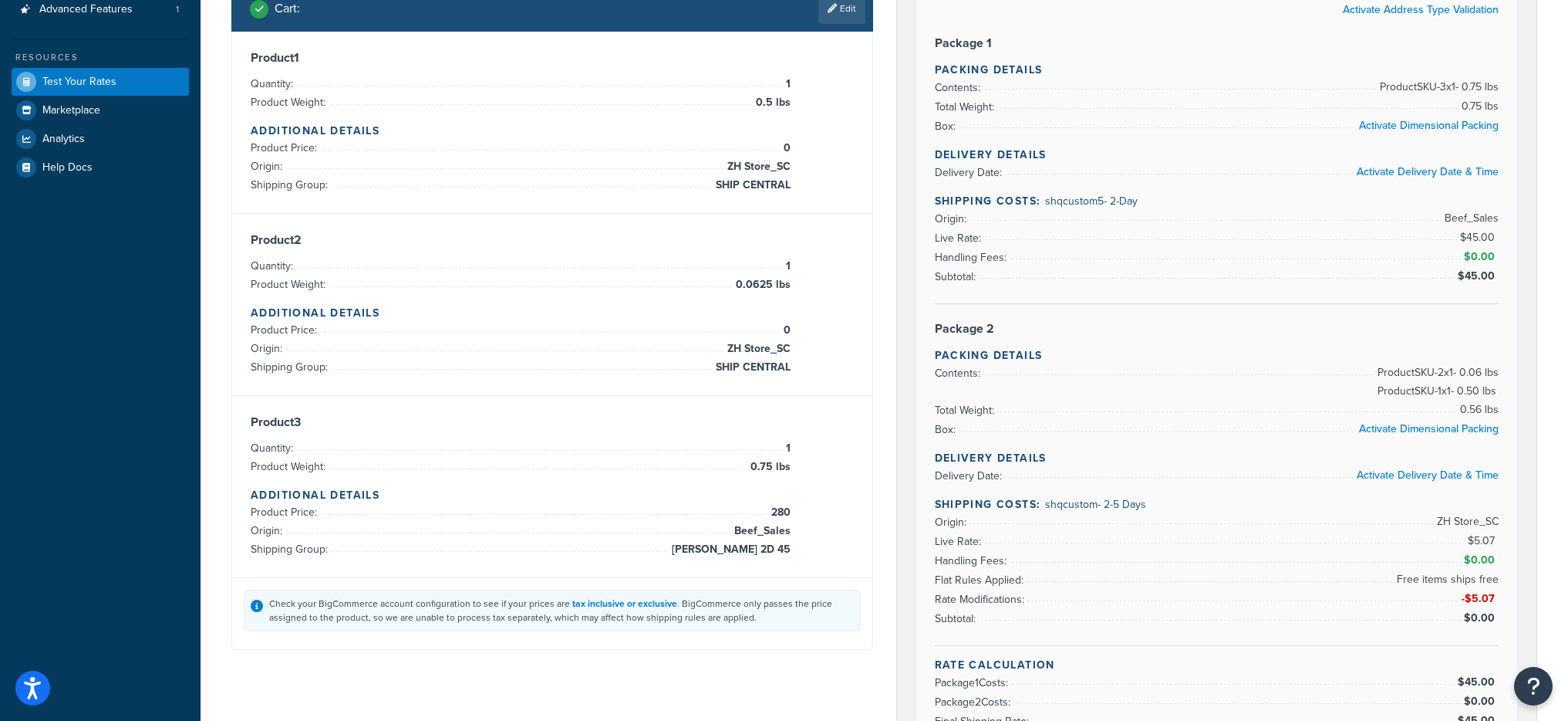
scroll to position [269, 0]
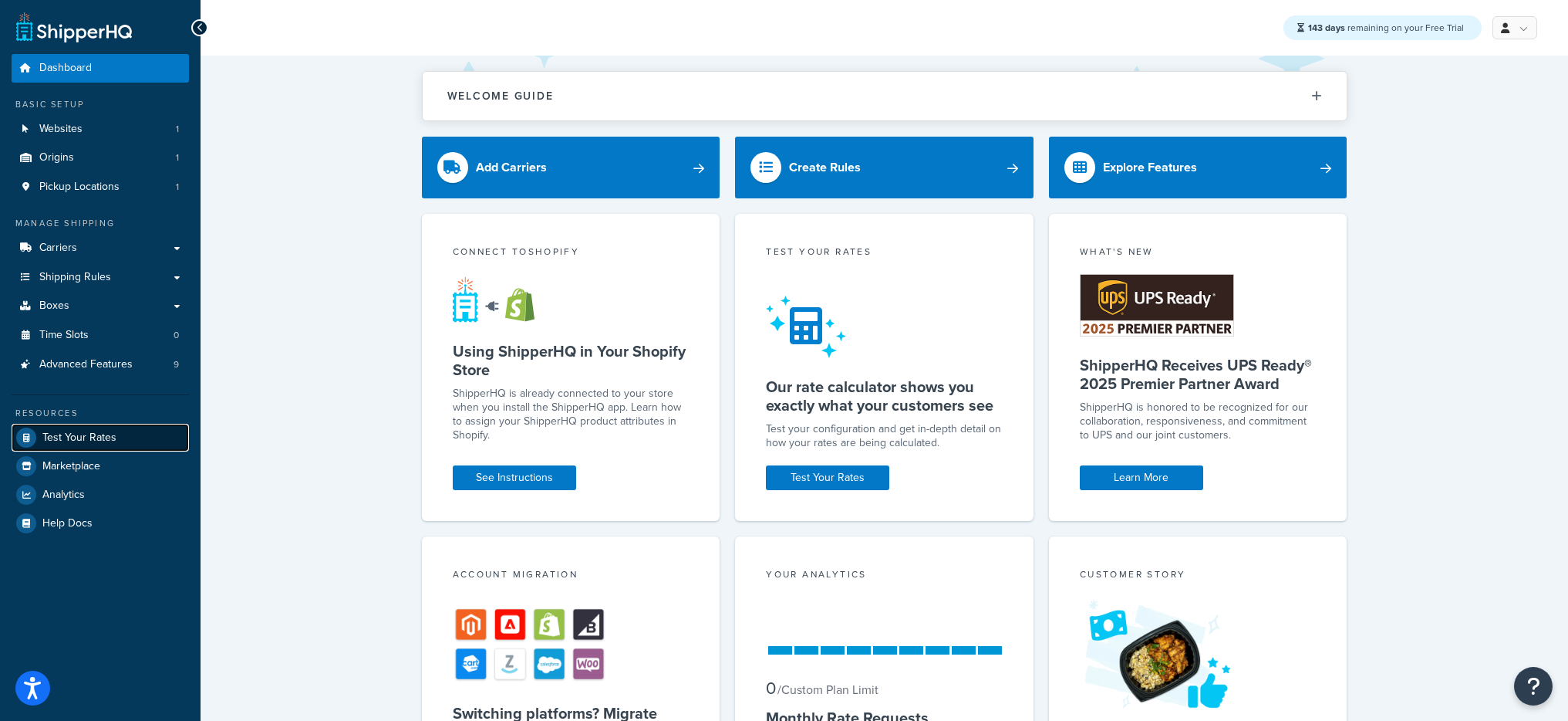
click at [104, 444] on span "Test Your Rates" at bounding box center [79, 438] width 74 height 14
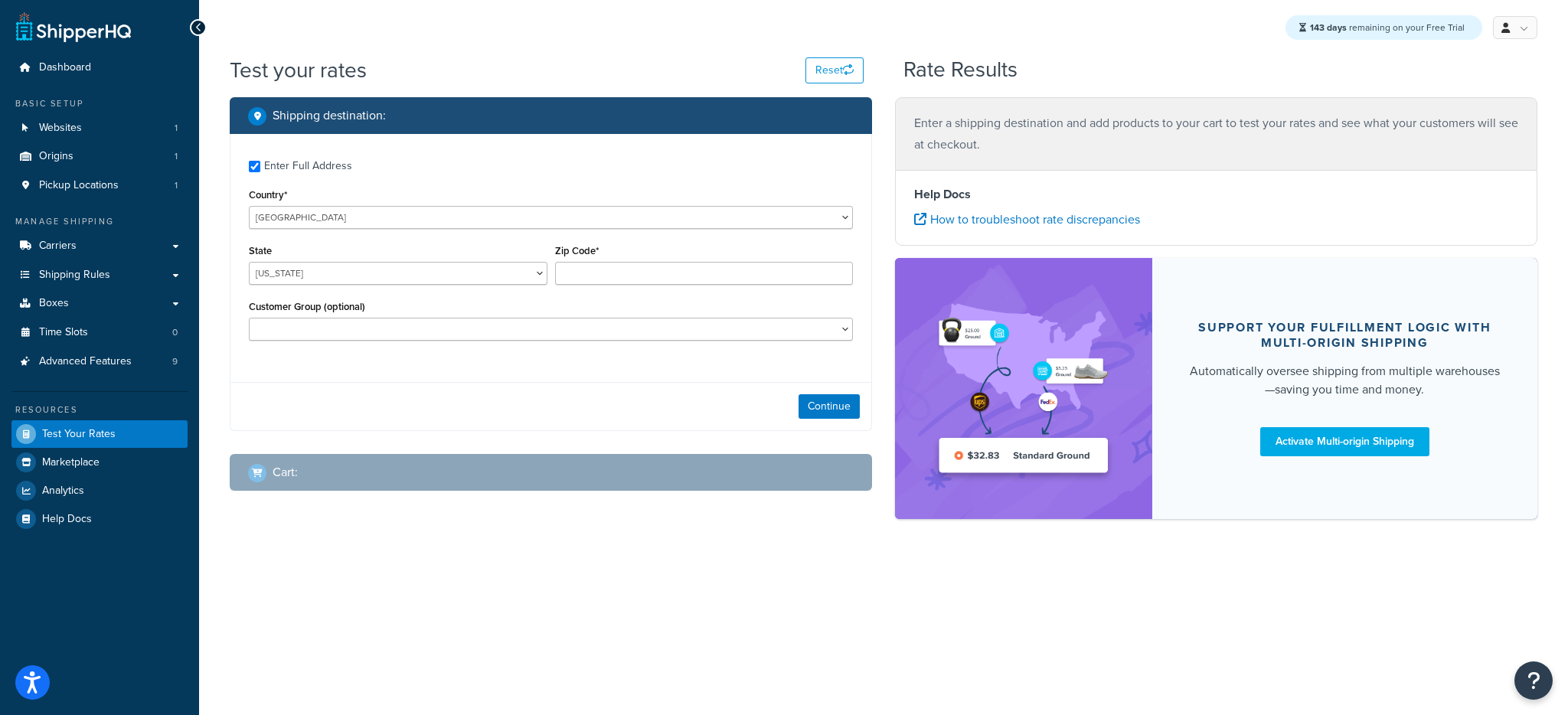
checkbox input "true"
type input "59106"
select select "MT"
select select
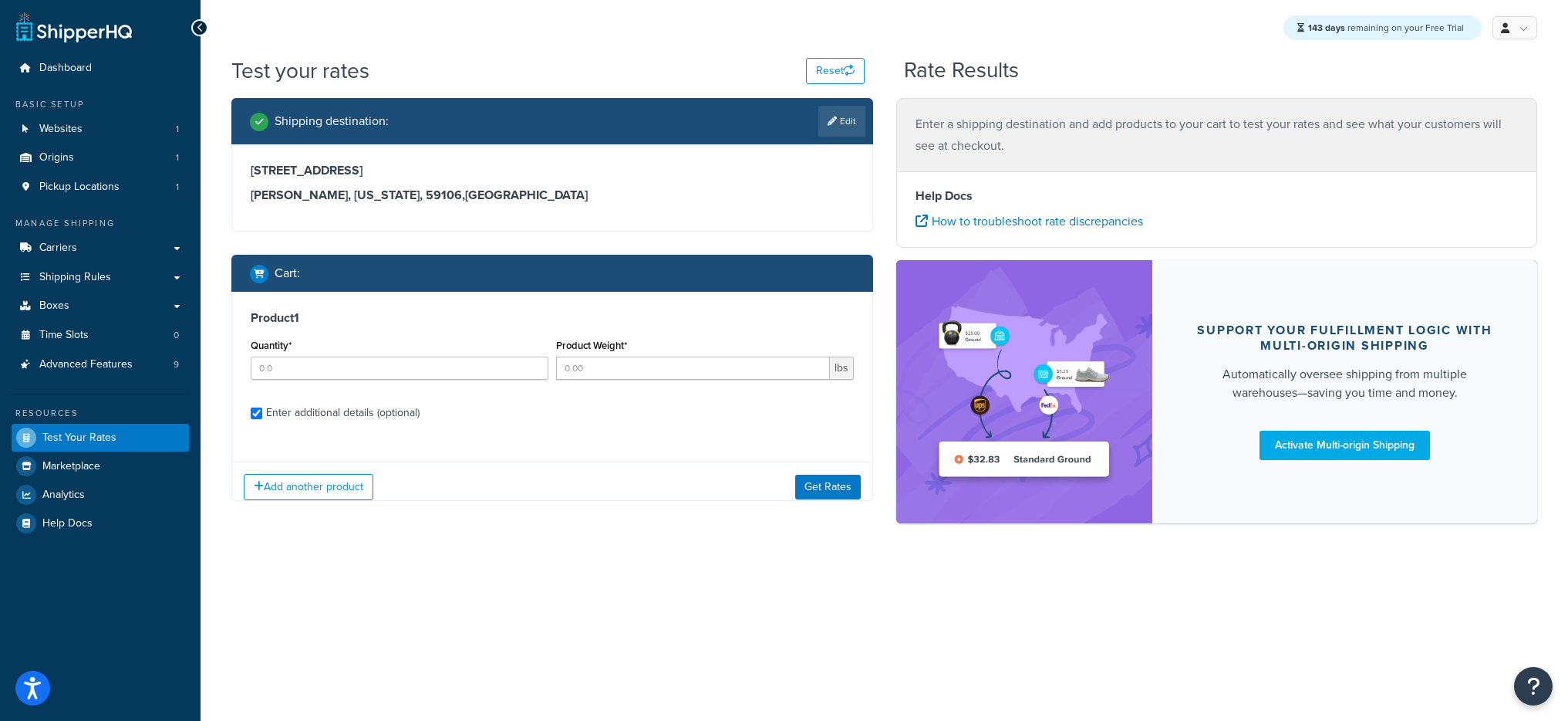
checkbox input "true"
type input "3"
type input "0.2999"
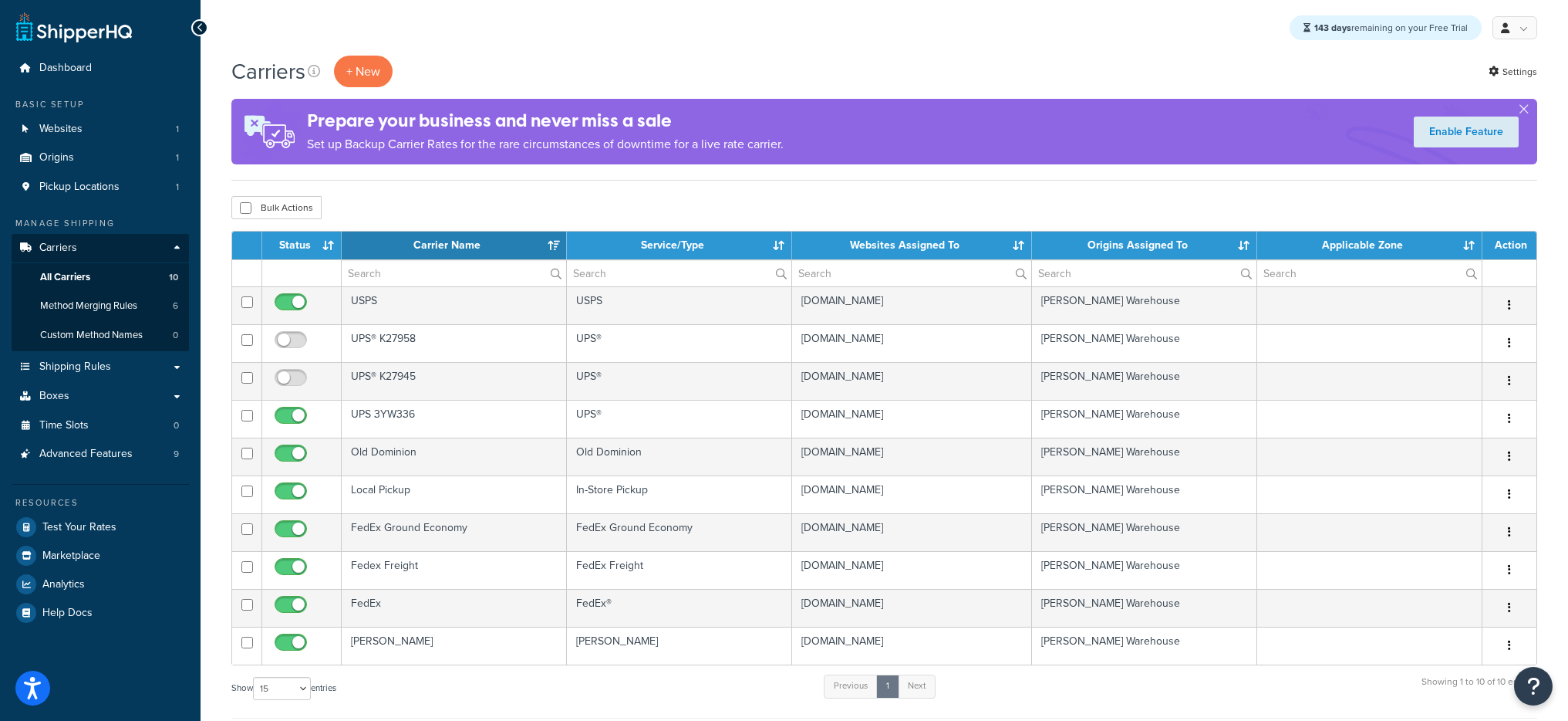
select select "15"
click at [135, 309] on span "Method Merging Rules" at bounding box center [88, 306] width 97 height 14
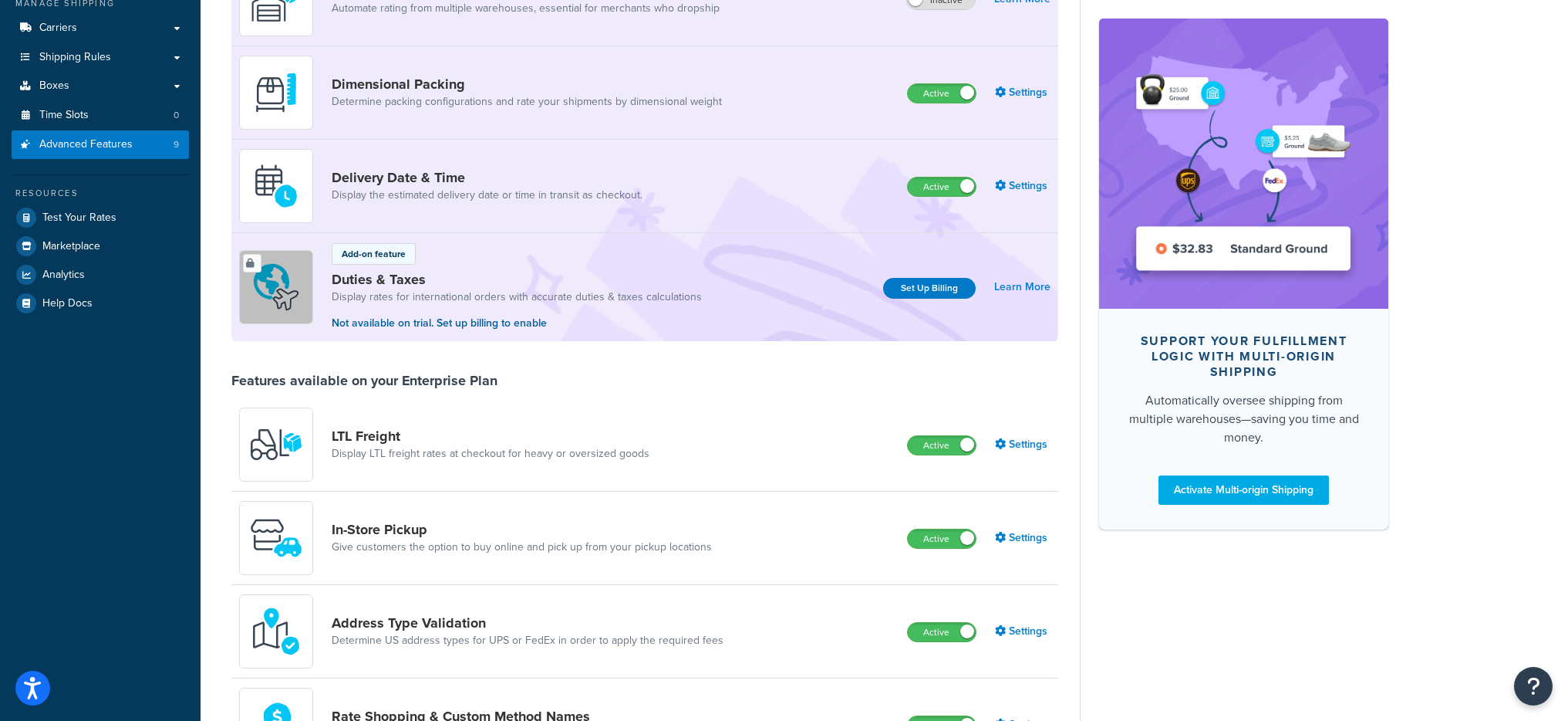
scroll to position [19, 0]
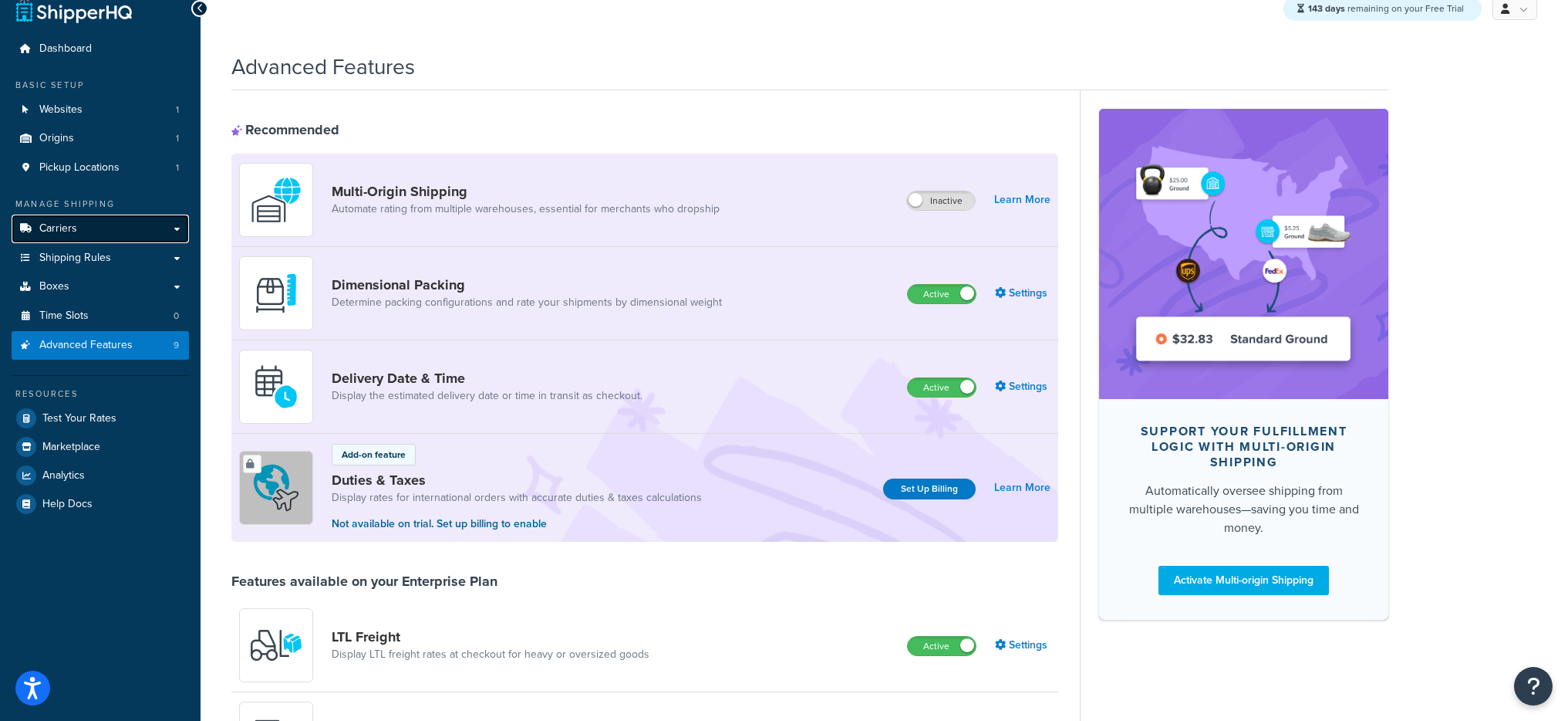
click at [70, 229] on span "Carriers" at bounding box center [58, 229] width 38 height 14
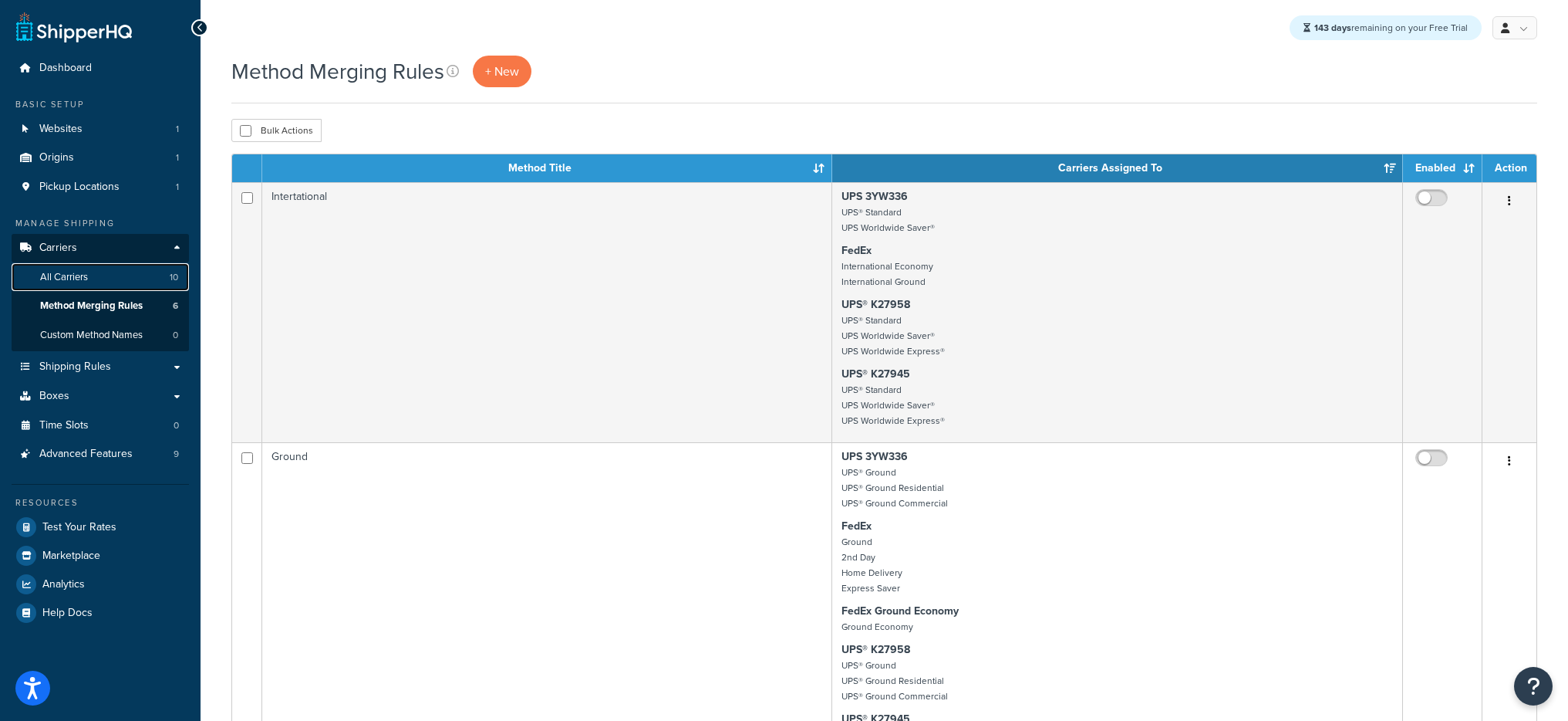
click at [93, 271] on link "All Carriers 10" at bounding box center [100, 277] width 177 height 28
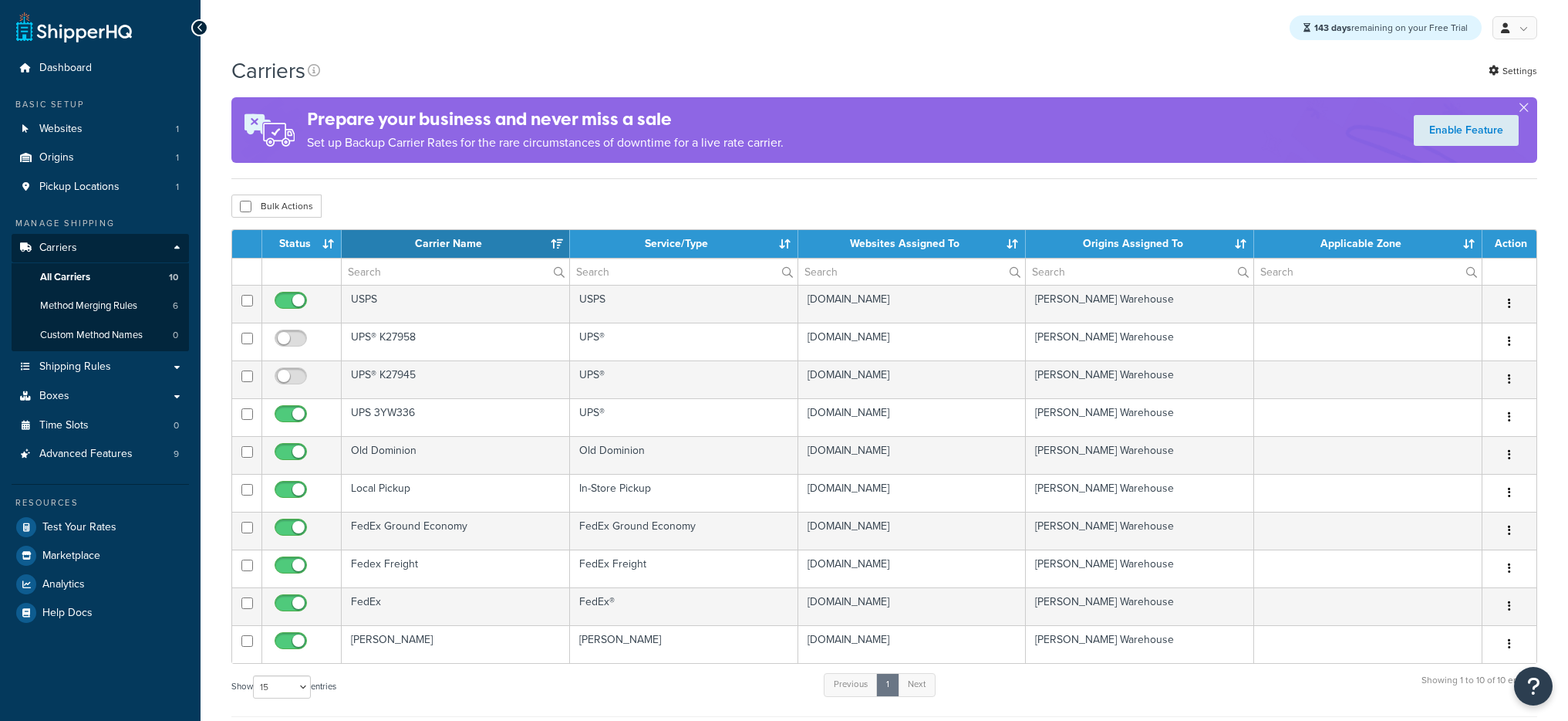
select select "15"
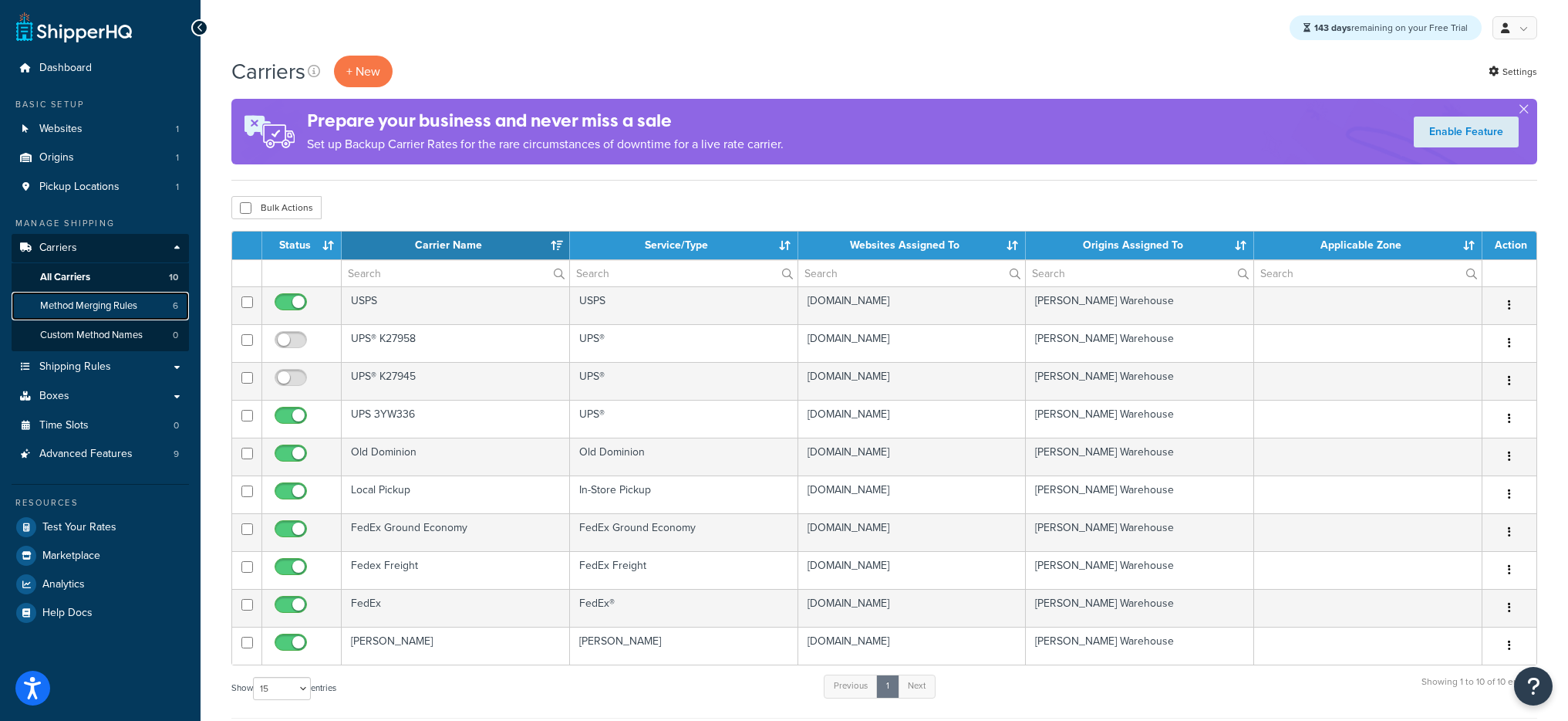
click at [145, 313] on link "Method Merging Rules 6" at bounding box center [100, 305] width 177 height 28
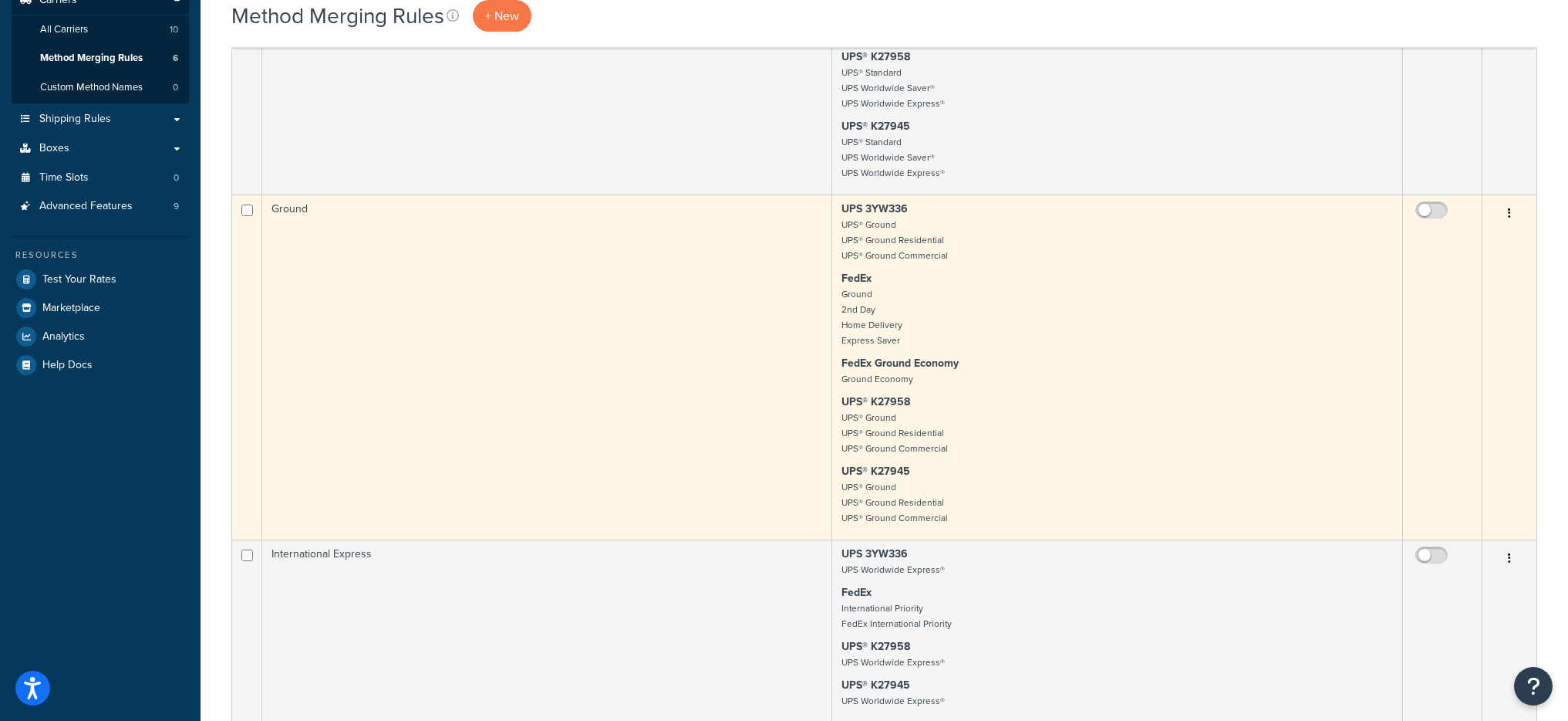
scroll to position [251, 0]
click at [1419, 206] on input "checkbox" at bounding box center [1433, 211] width 43 height 19
checkbox input "true"
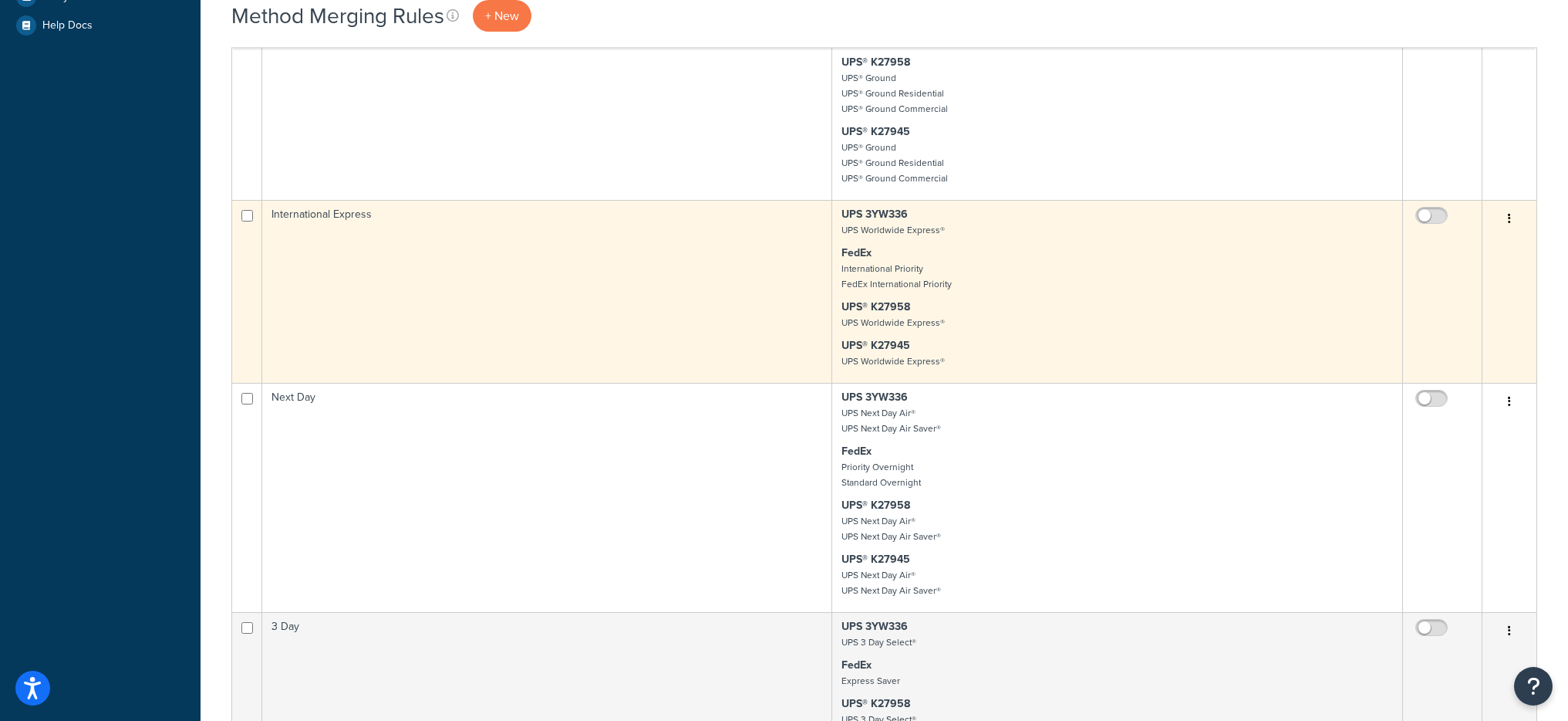
scroll to position [866, 0]
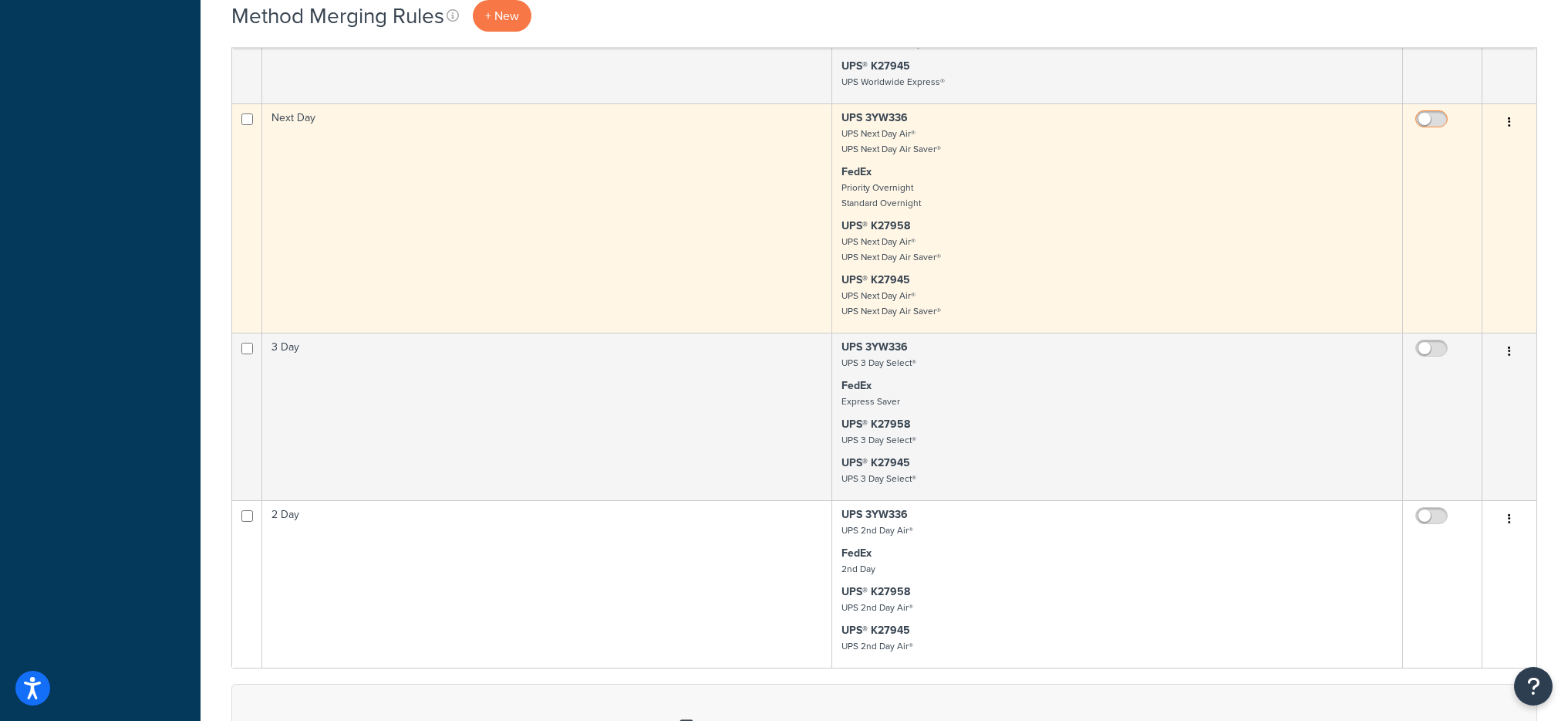
click at [1422, 114] on input "checkbox" at bounding box center [1433, 123] width 43 height 19
checkbox input "true"
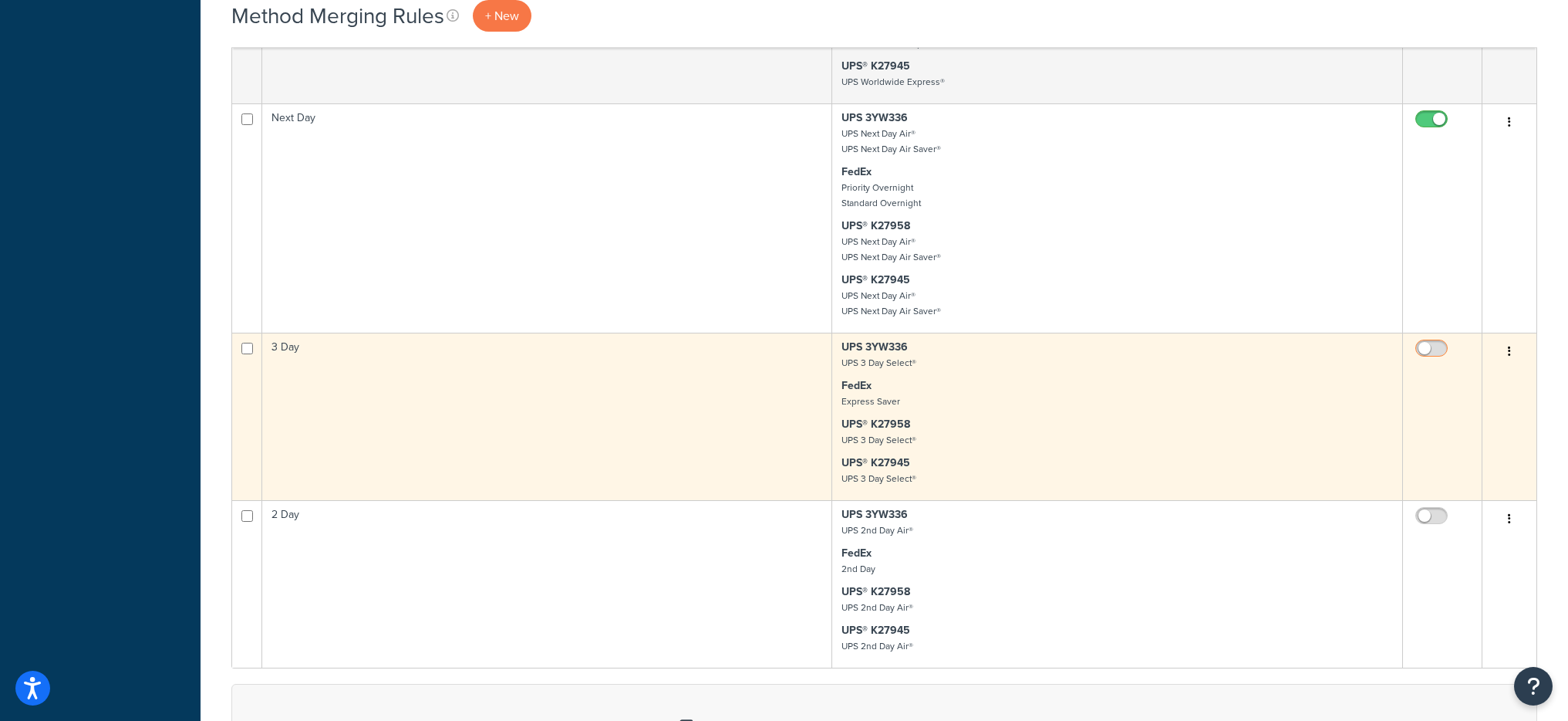
click at [1423, 353] on input "checkbox" at bounding box center [1433, 353] width 43 height 19
checkbox input "true"
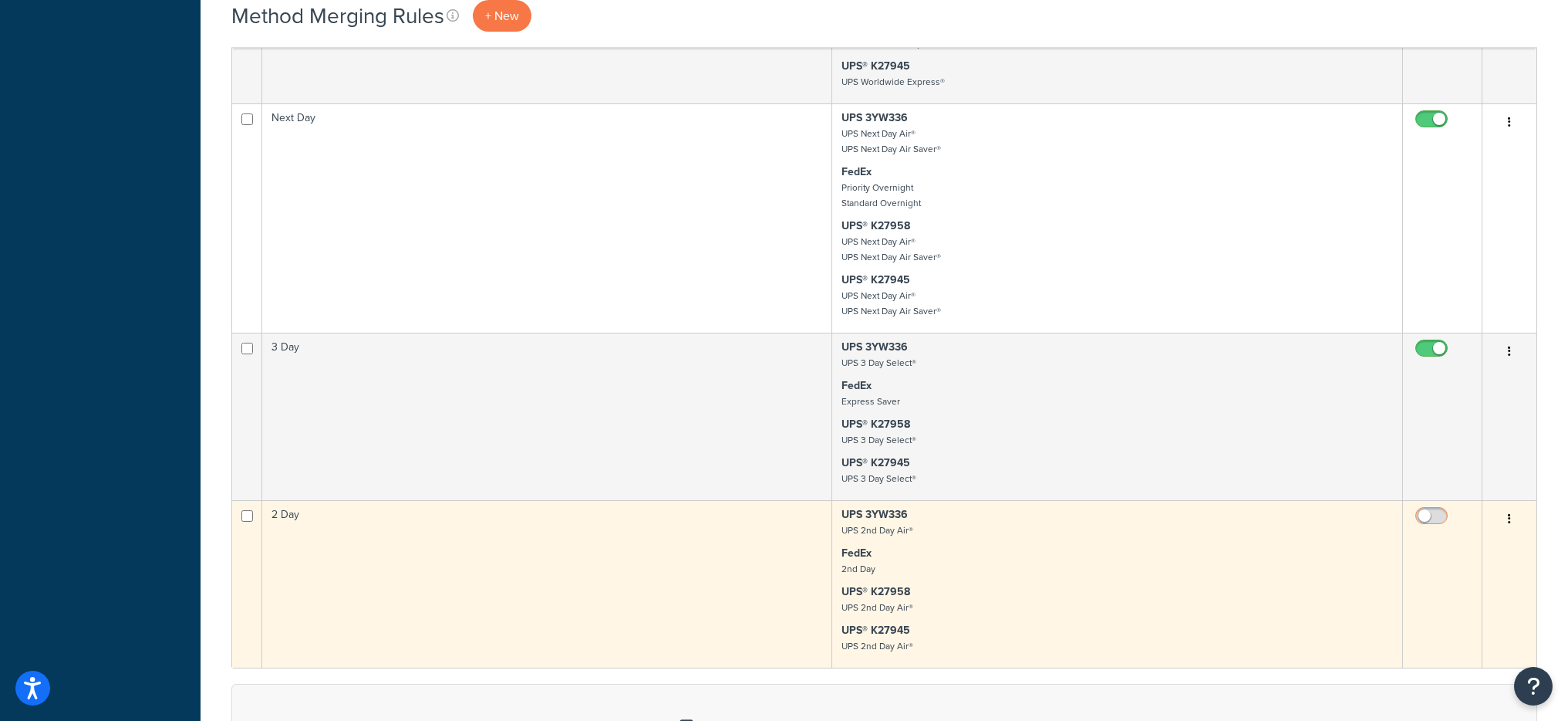
click at [1431, 521] on input "checkbox" at bounding box center [1433, 519] width 43 height 19
checkbox input "true"
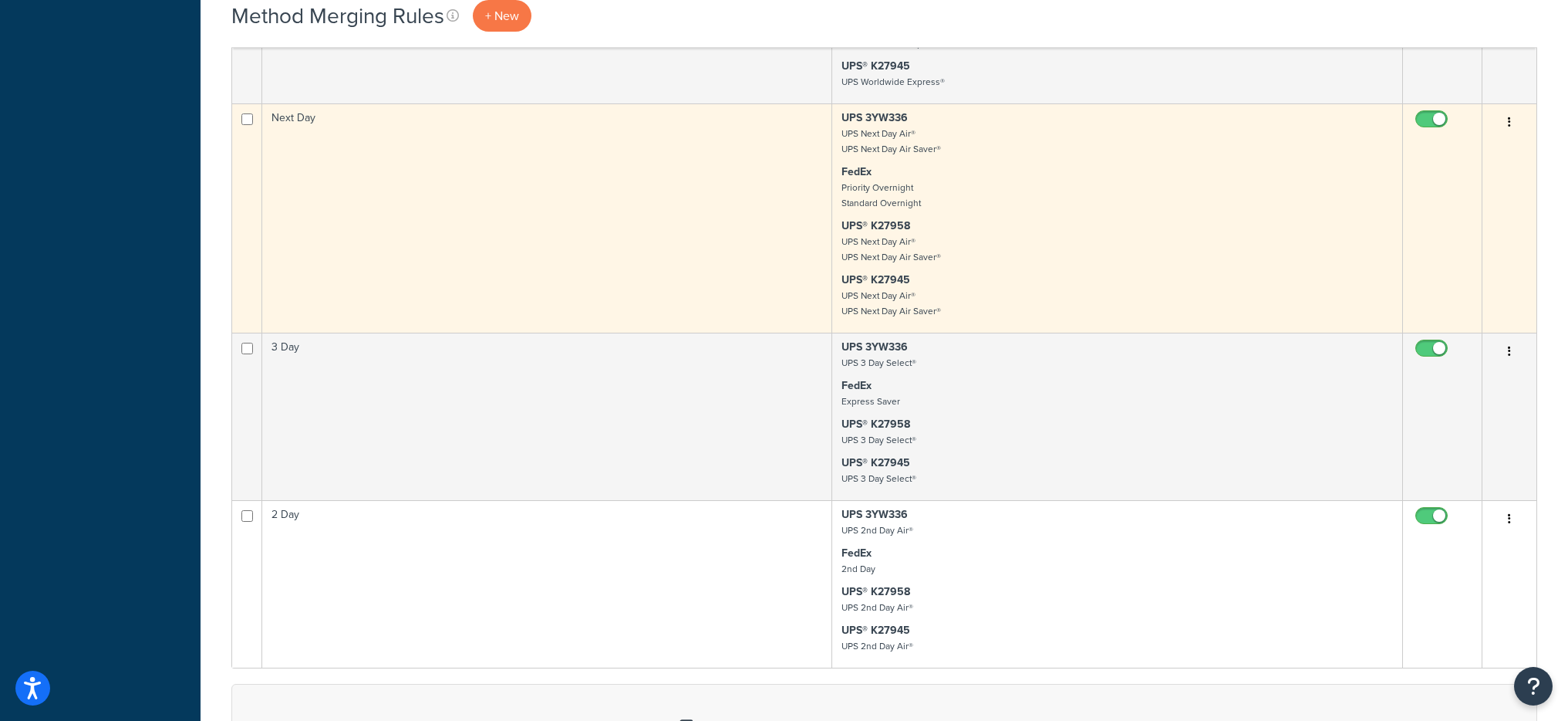
click at [1431, 121] on input "checkbox" at bounding box center [1433, 123] width 43 height 19
checkbox input "false"
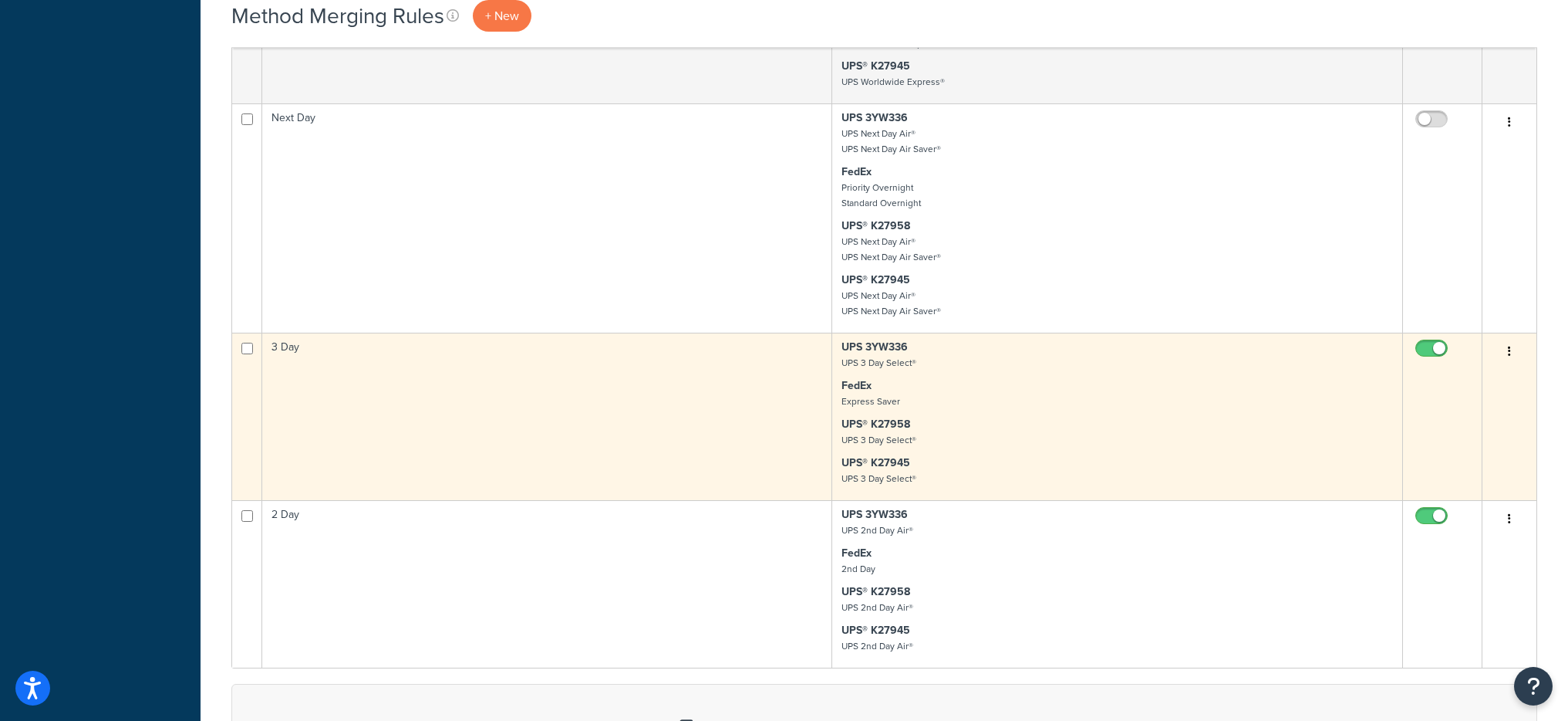
click at [1431, 353] on input "checkbox" at bounding box center [1433, 353] width 43 height 19
checkbox input "false"
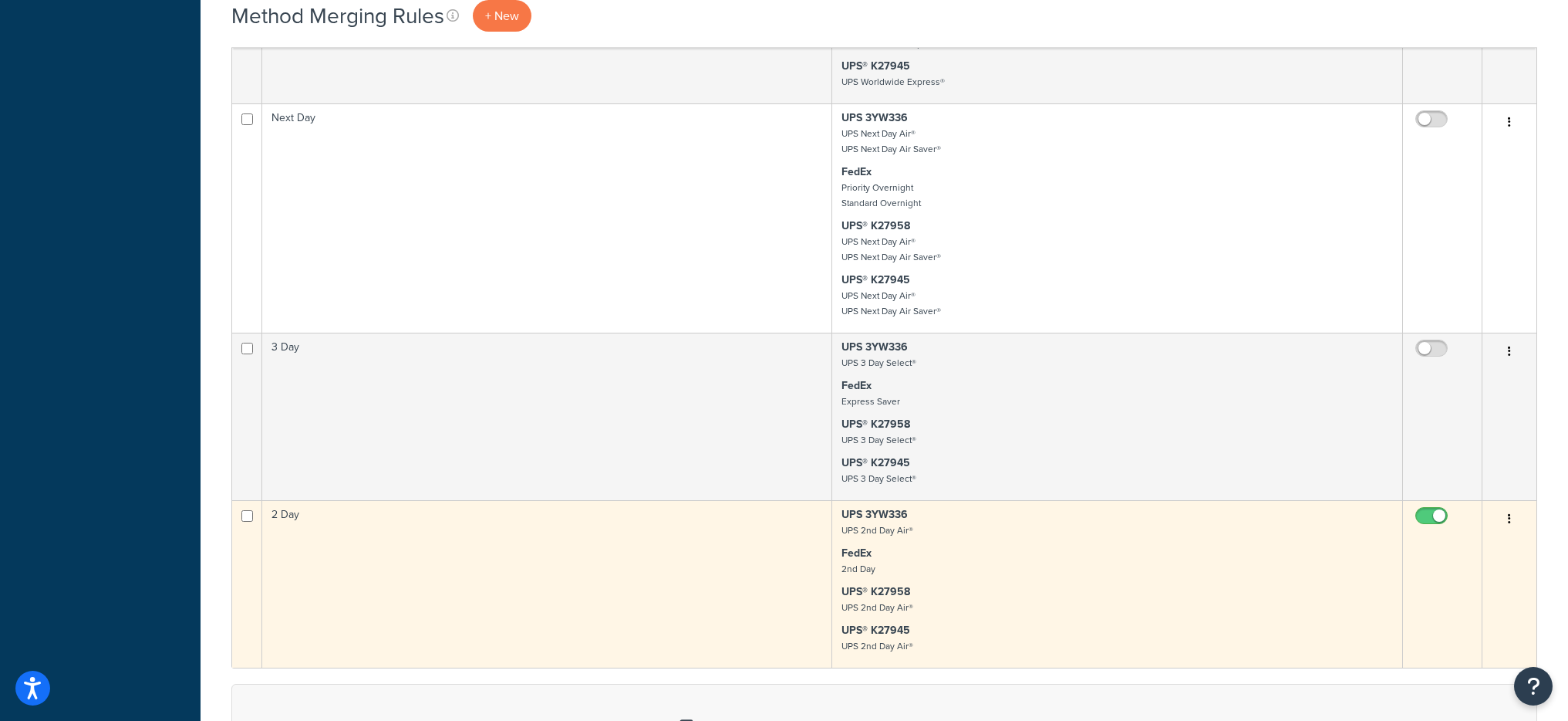
click at [1437, 514] on input "checkbox" at bounding box center [1433, 519] width 43 height 19
checkbox input "false"
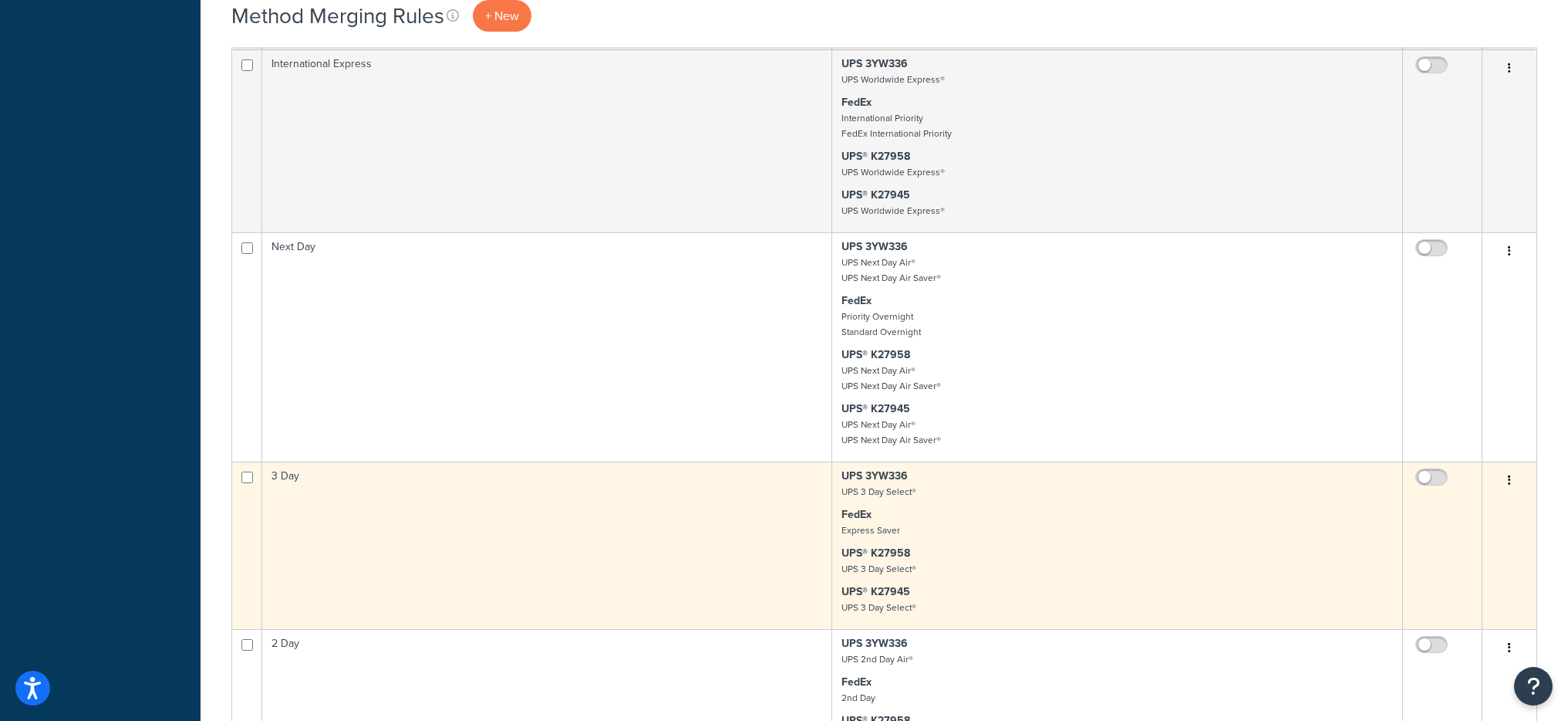
scroll to position [365, 0]
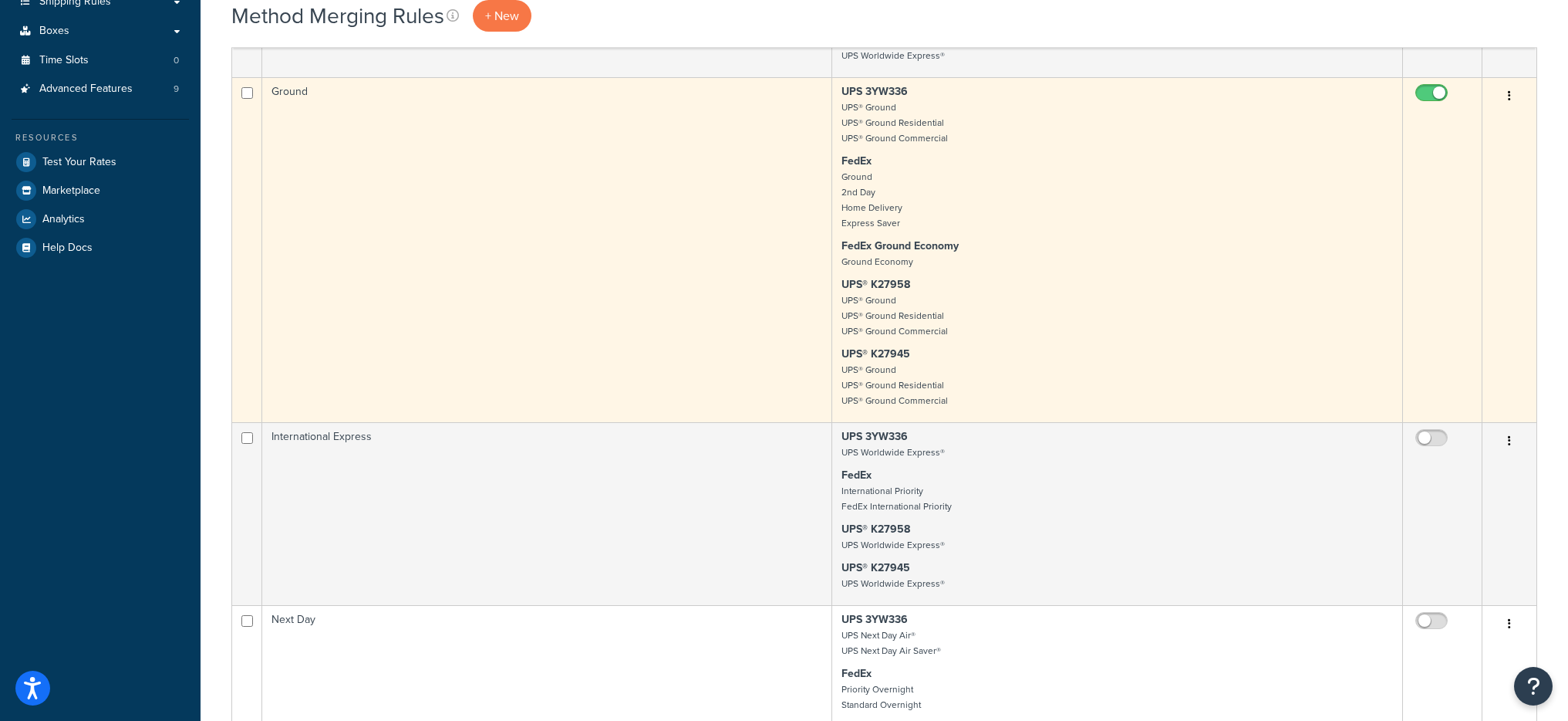
click at [1426, 96] on input "checkbox" at bounding box center [1433, 97] width 43 height 19
checkbox input "false"
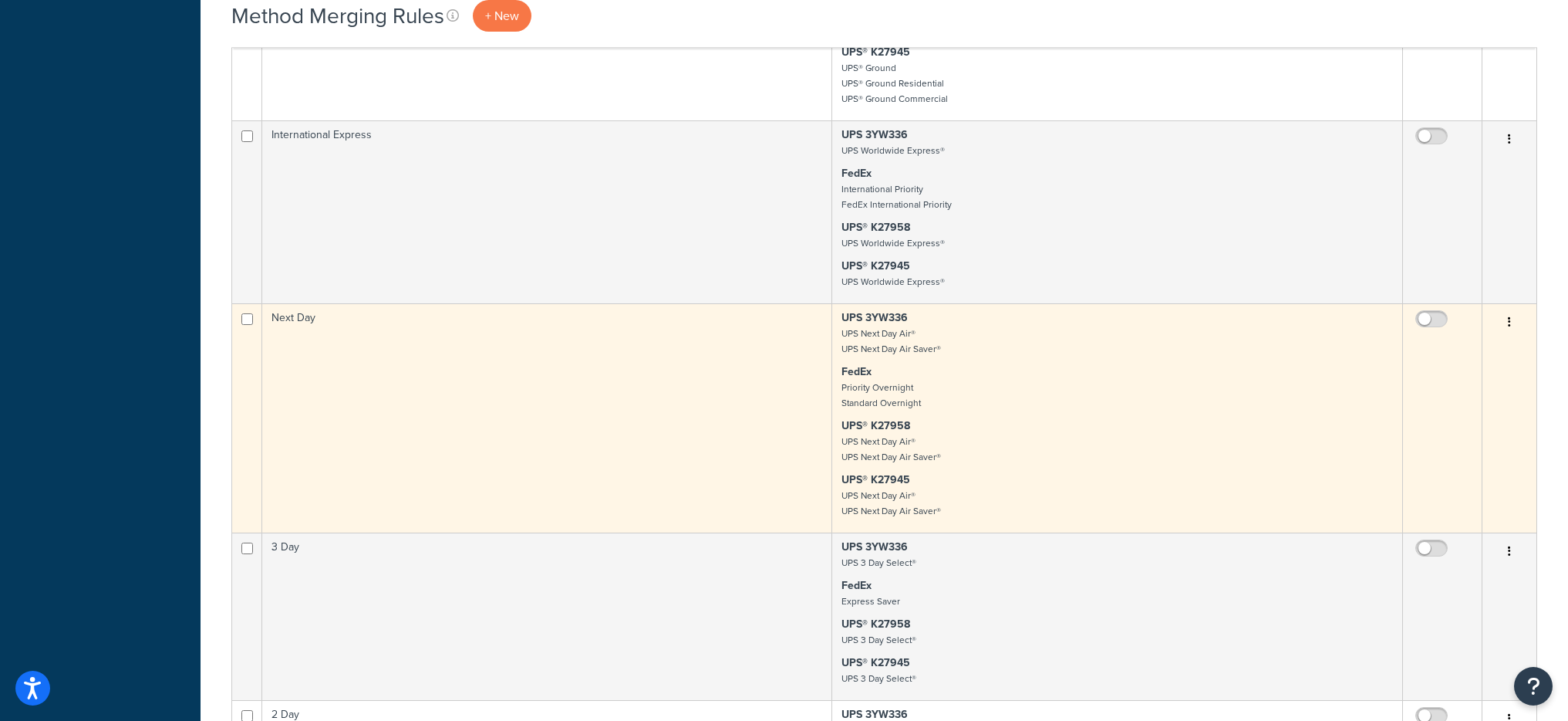
scroll to position [688, 0]
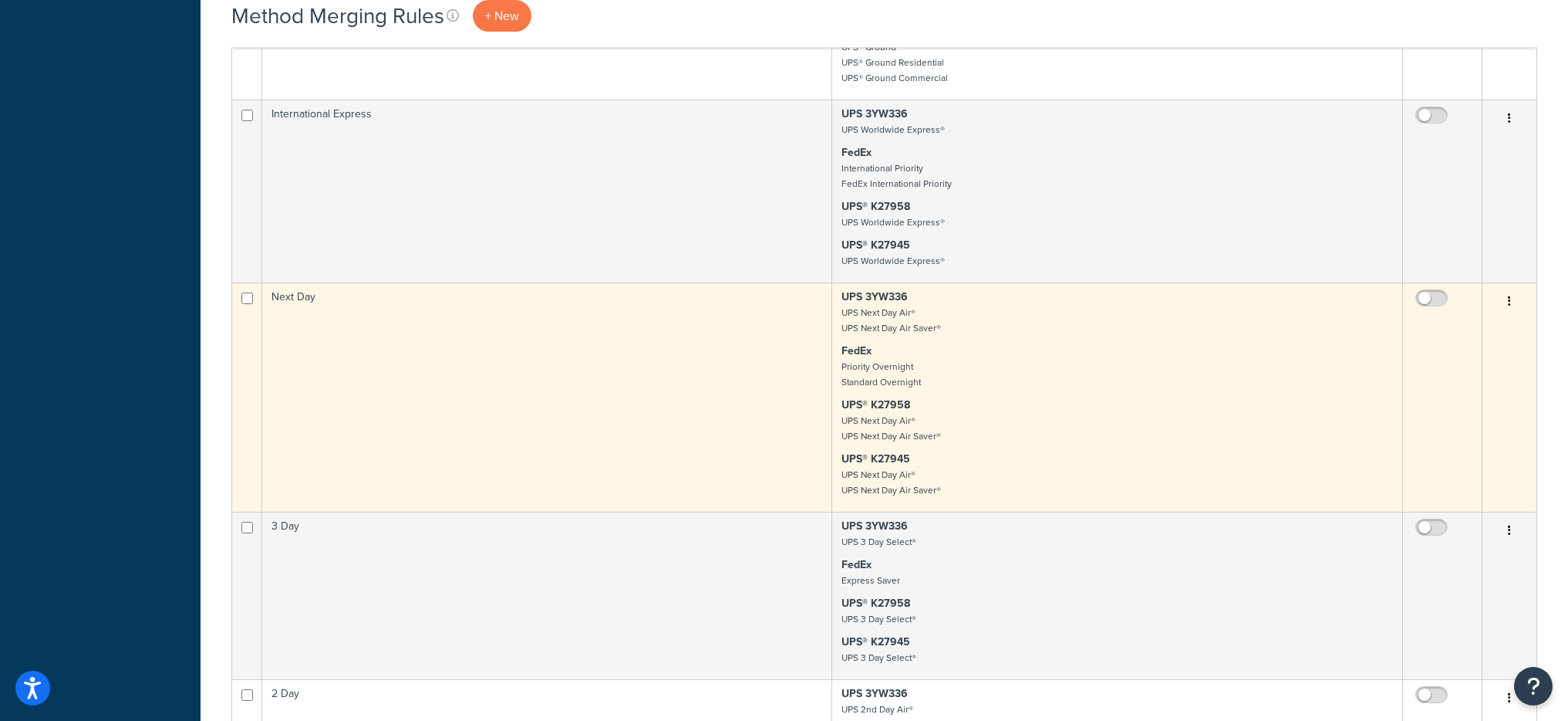
click at [929, 383] on p "FedEx Priority Overnight Standard Overnight" at bounding box center [1117, 366] width 551 height 47
click at [997, 364] on p "FedEx Priority Overnight Standard Overnight" at bounding box center [1117, 366] width 551 height 47
click at [1504, 305] on button "button" at bounding box center [1509, 301] width 21 height 24
click at [1481, 335] on link "Edit" at bounding box center [1447, 331] width 122 height 32
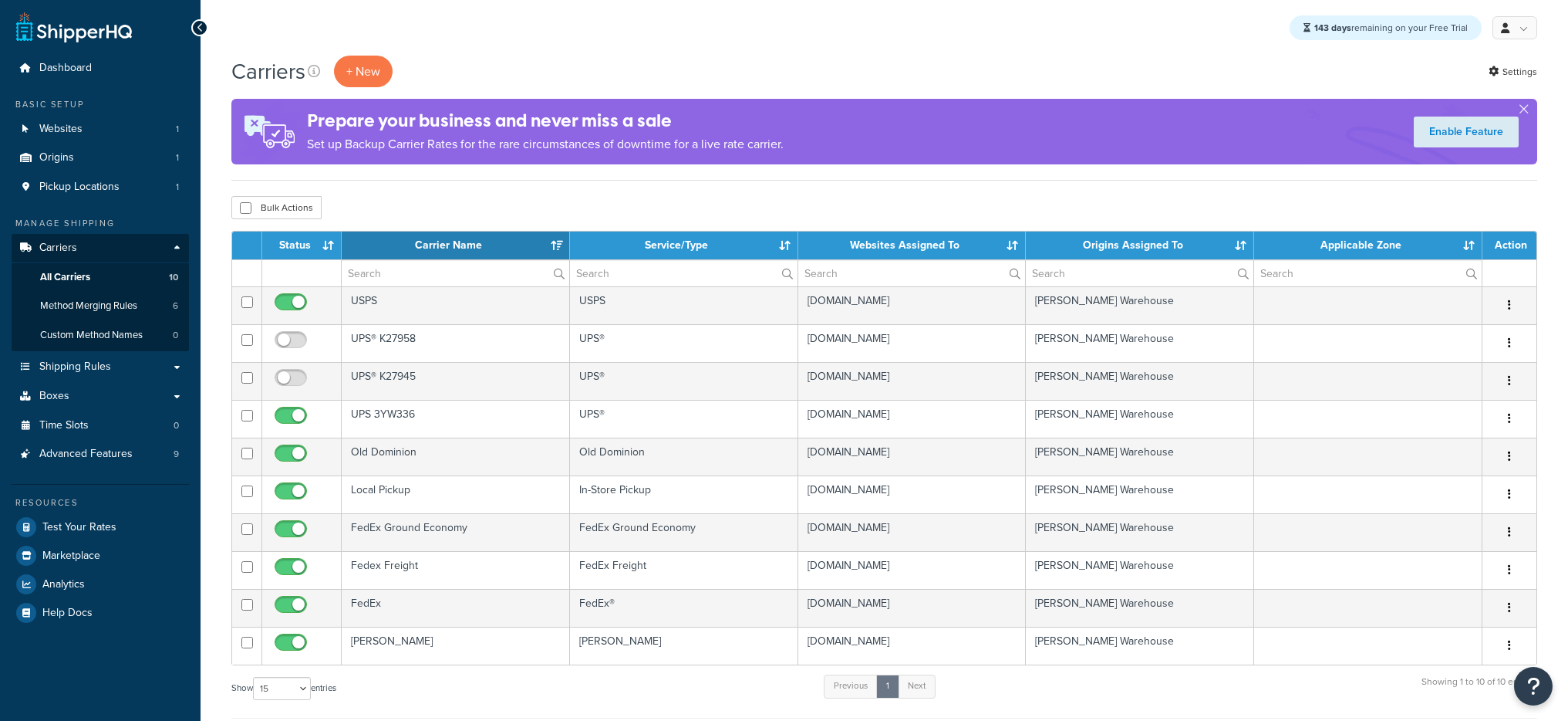
select select "15"
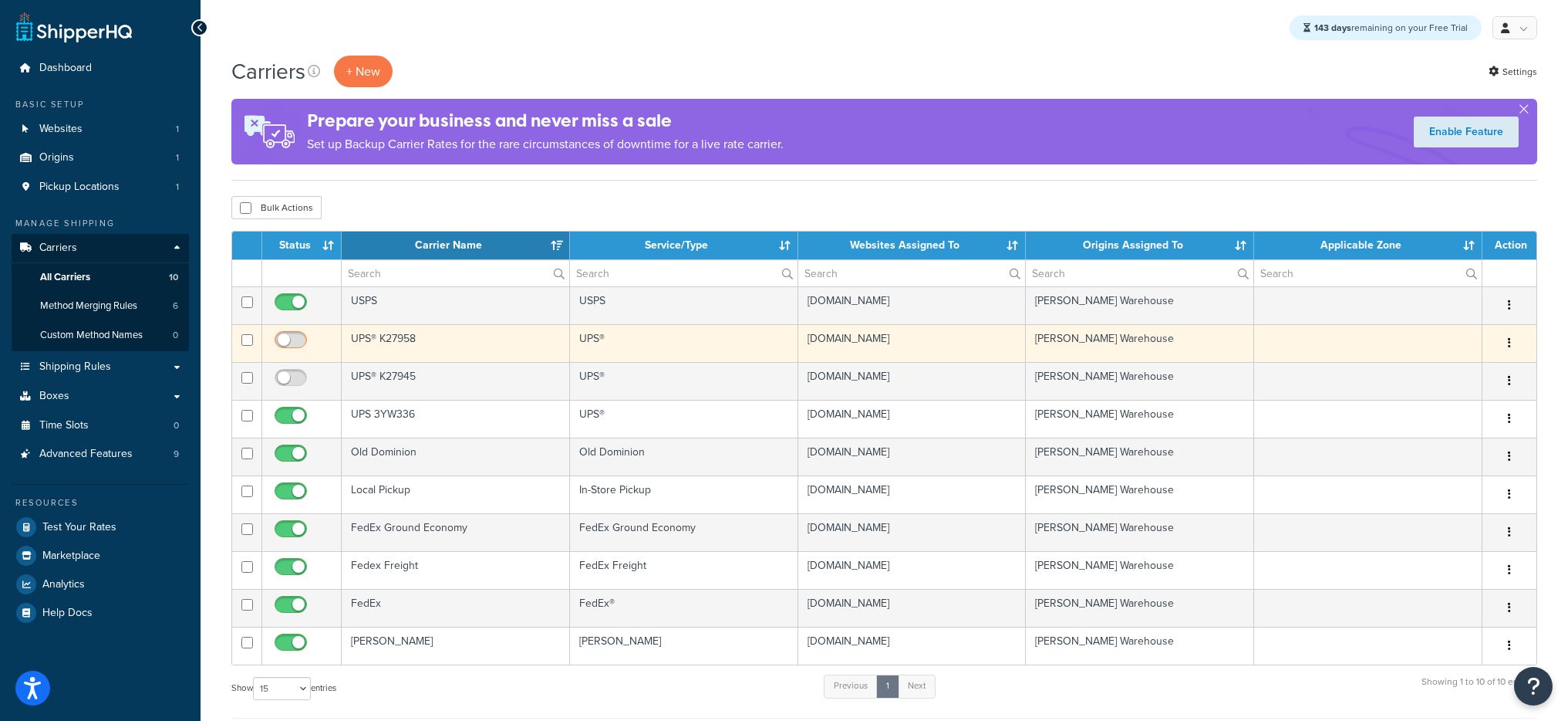
click at [282, 342] on input "checkbox" at bounding box center [292, 344] width 43 height 19
checkbox input "true"
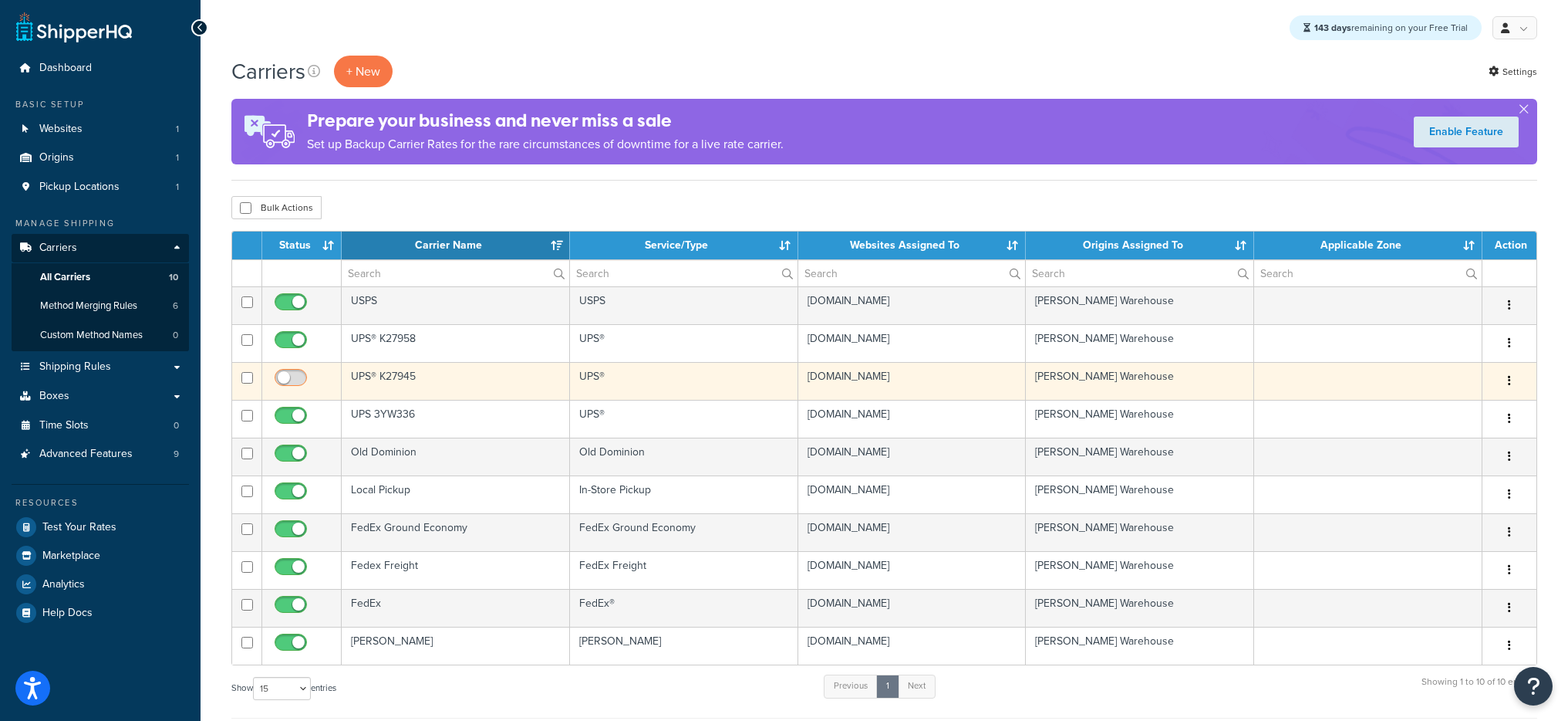
click at [293, 375] on input "checkbox" at bounding box center [292, 382] width 43 height 19
checkbox input "true"
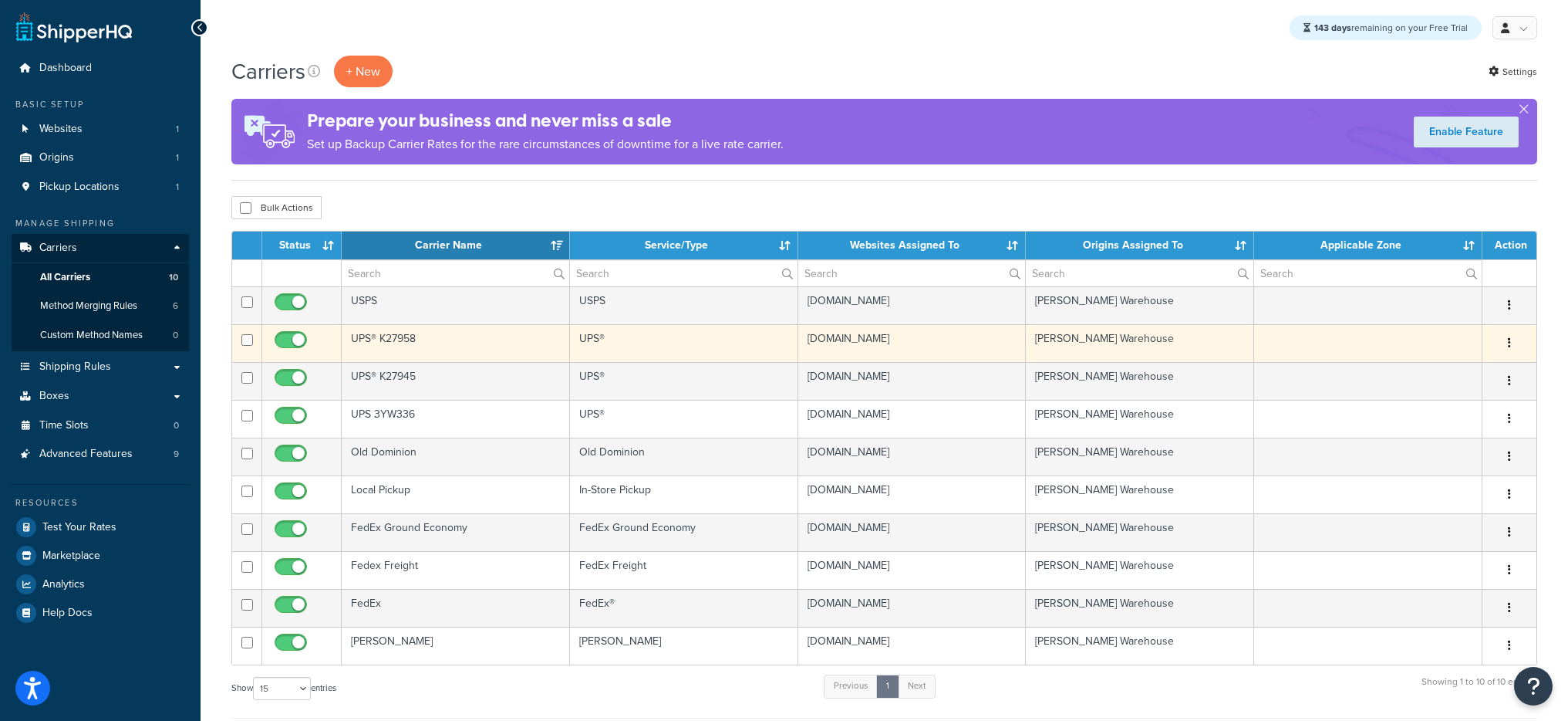
click at [296, 335] on input "checkbox" at bounding box center [292, 344] width 43 height 19
checkbox input "false"
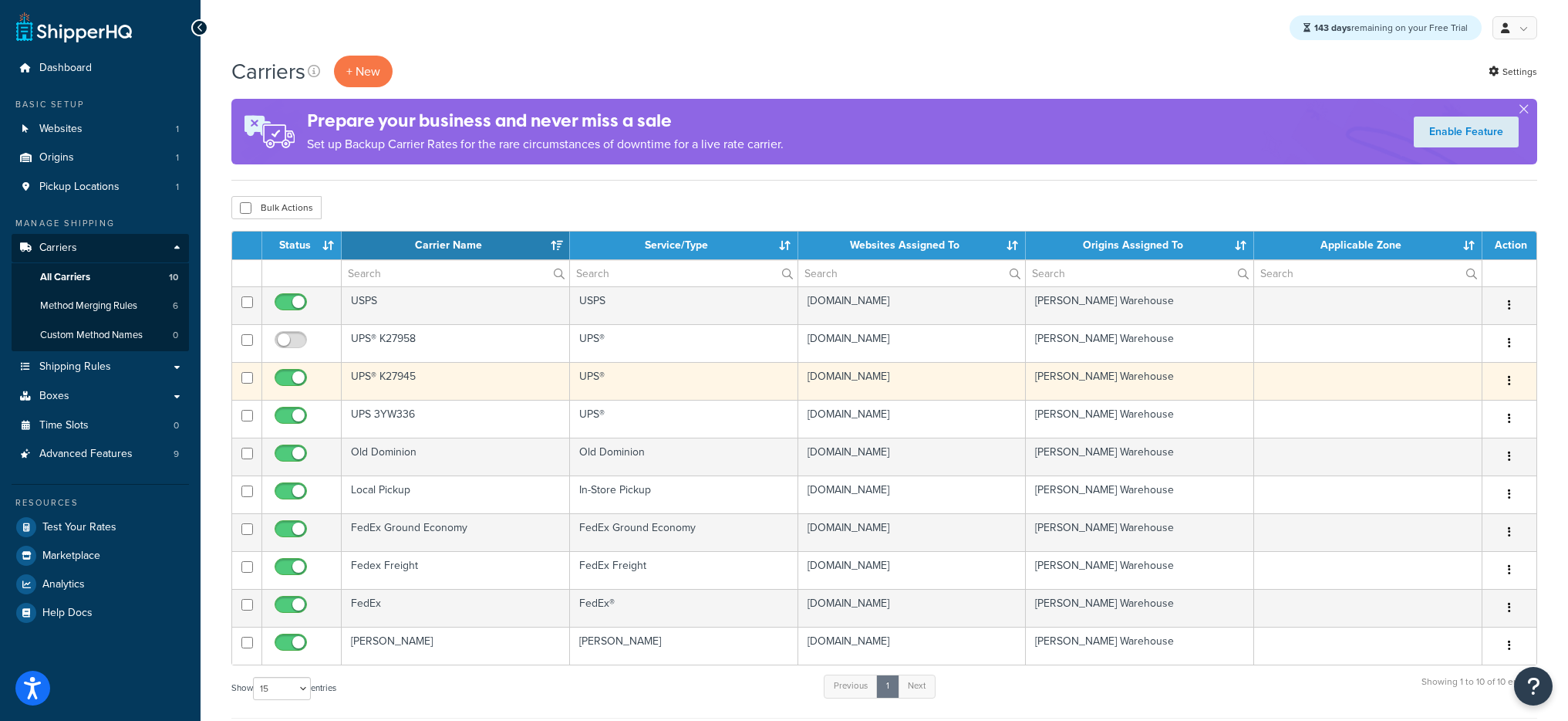
click at [295, 373] on input "checkbox" at bounding box center [292, 382] width 43 height 19
checkbox input "false"
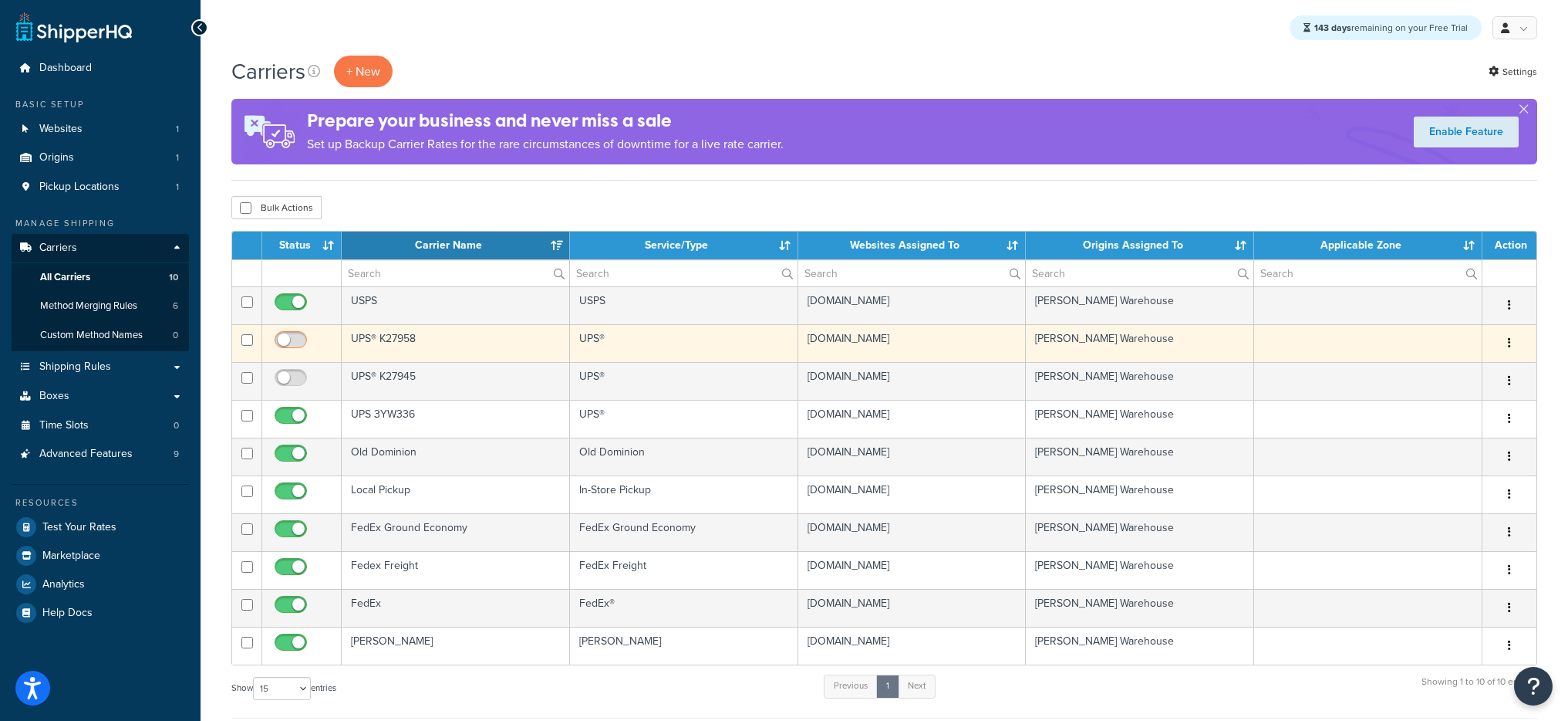
click at [292, 343] on input "checkbox" at bounding box center [292, 344] width 43 height 19
checkbox input "true"
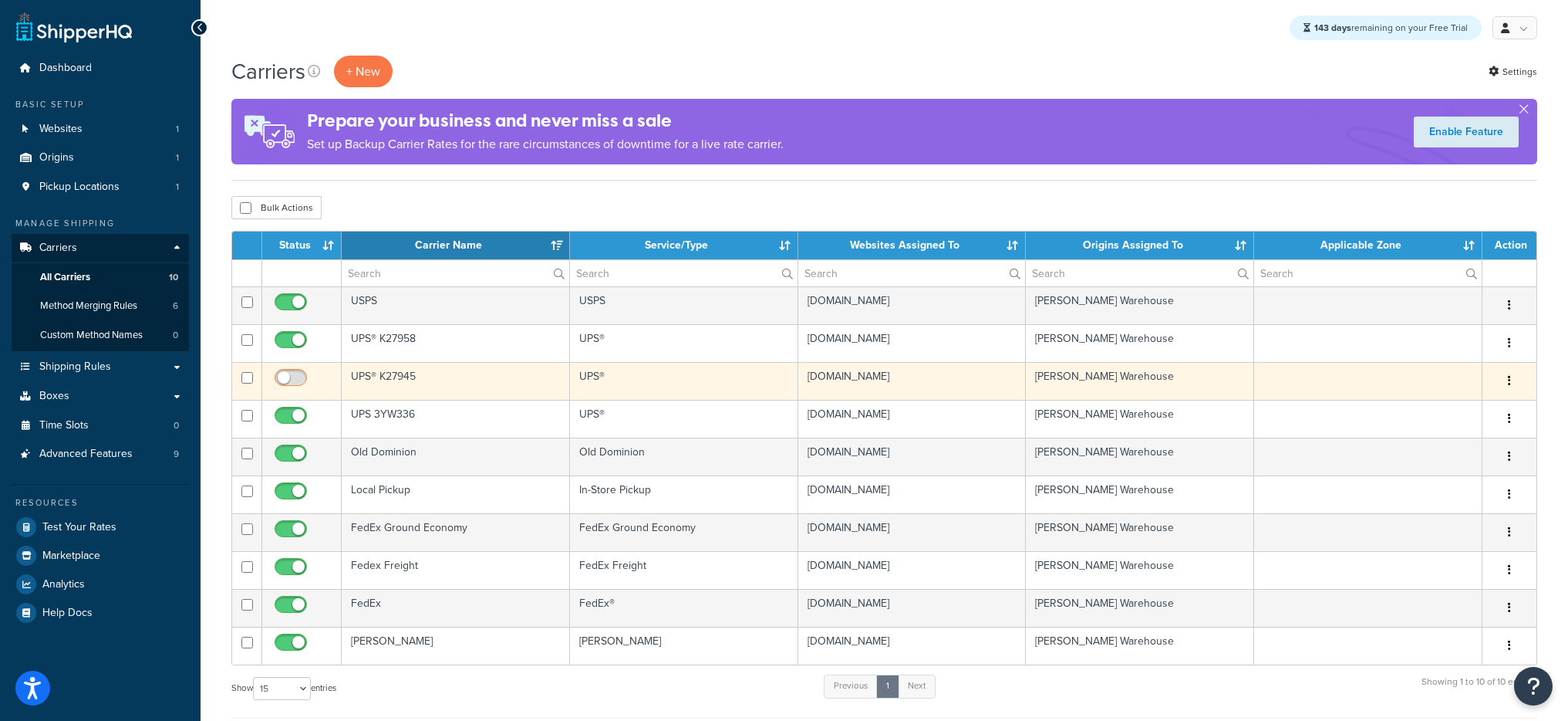
click at [301, 375] on input "checkbox" at bounding box center [292, 382] width 43 height 19
checkbox input "true"
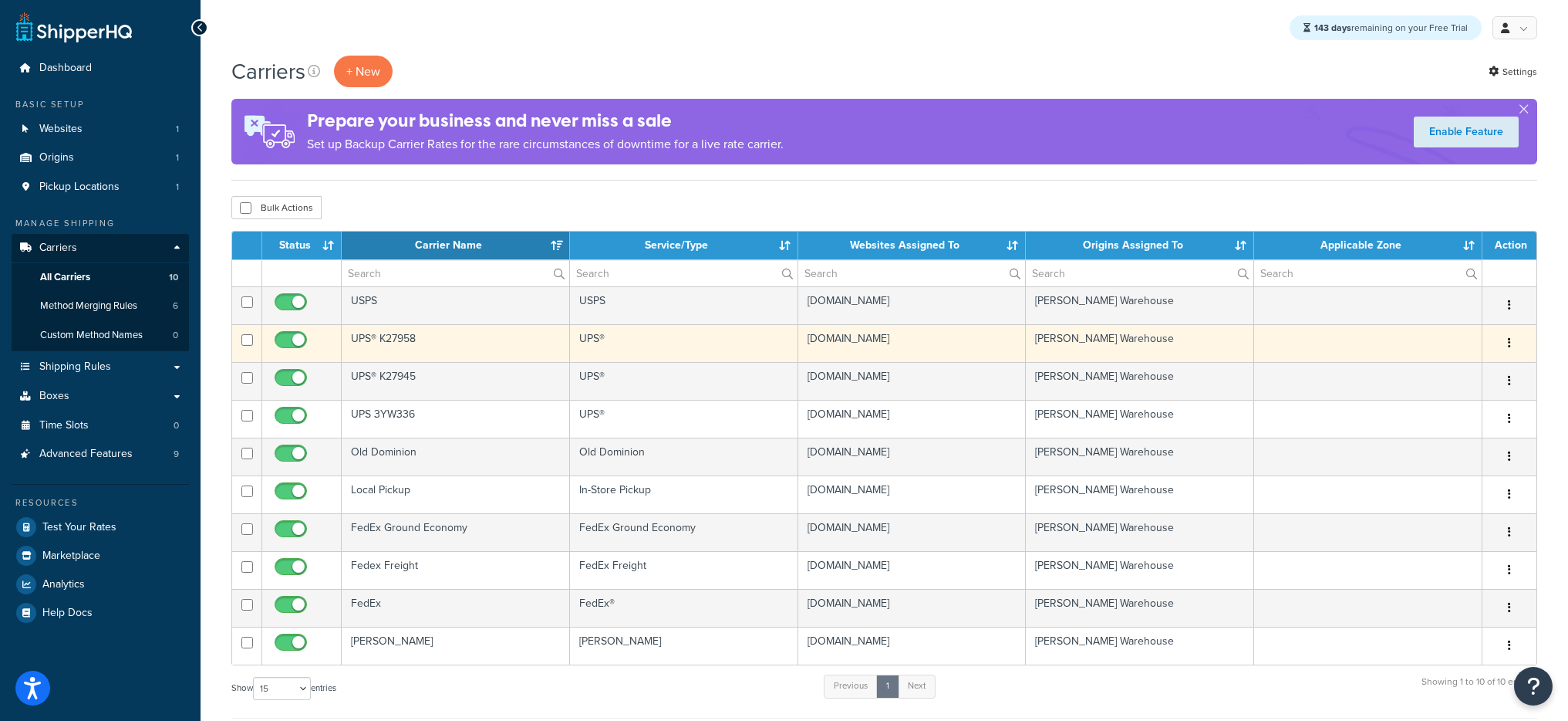
click at [293, 339] on input "checkbox" at bounding box center [292, 344] width 43 height 19
checkbox input "false"
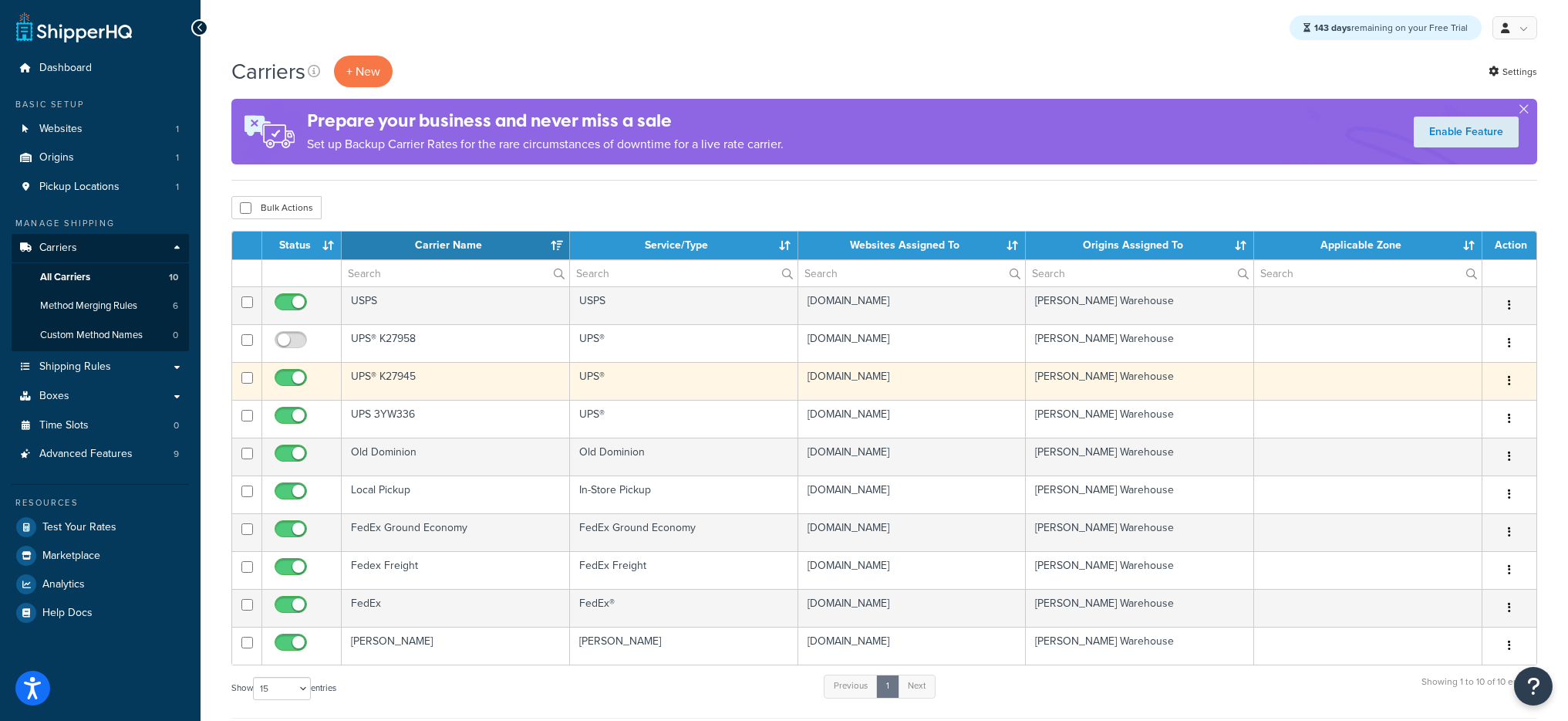
click at [291, 379] on input "checkbox" at bounding box center [292, 382] width 43 height 19
checkbox input "false"
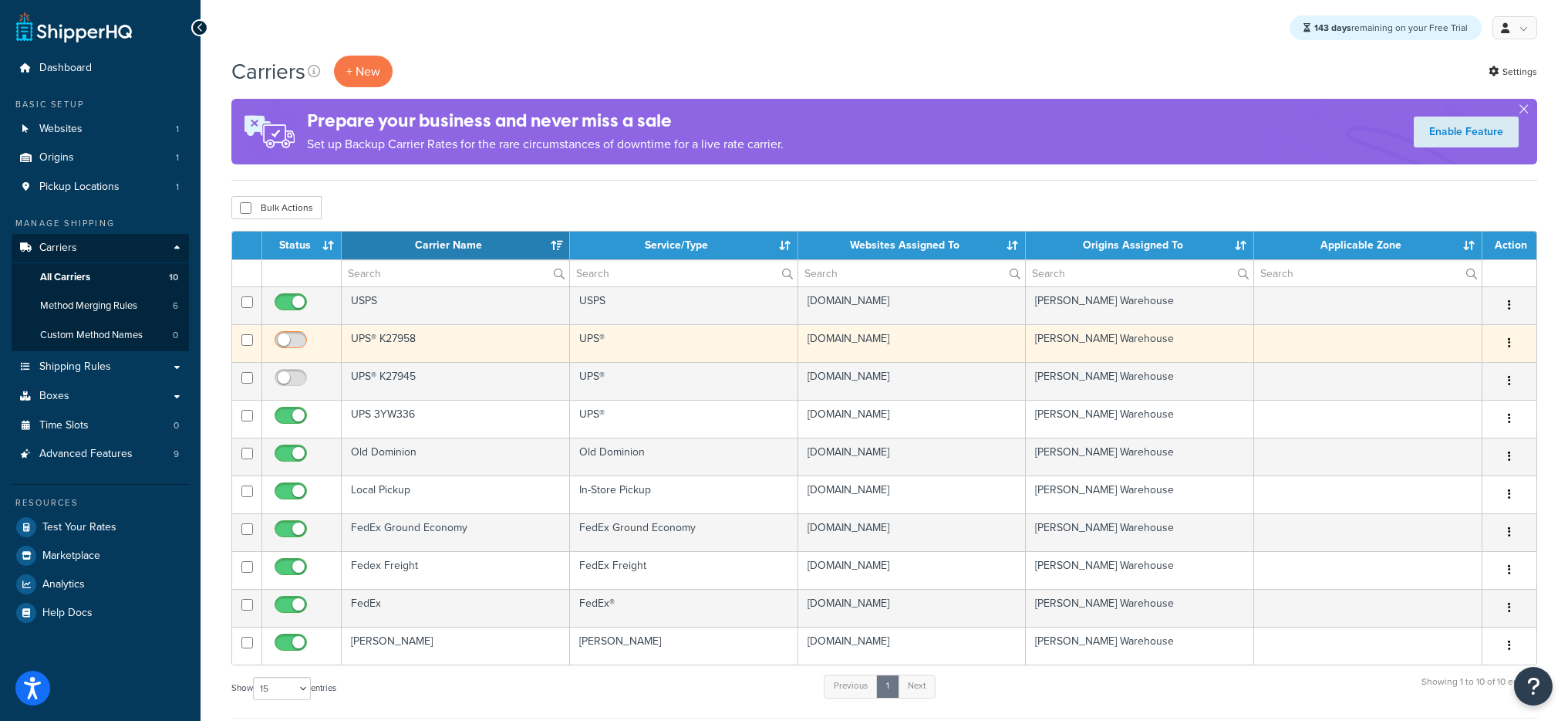
click at [296, 343] on input "checkbox" at bounding box center [292, 344] width 43 height 19
checkbox input "true"
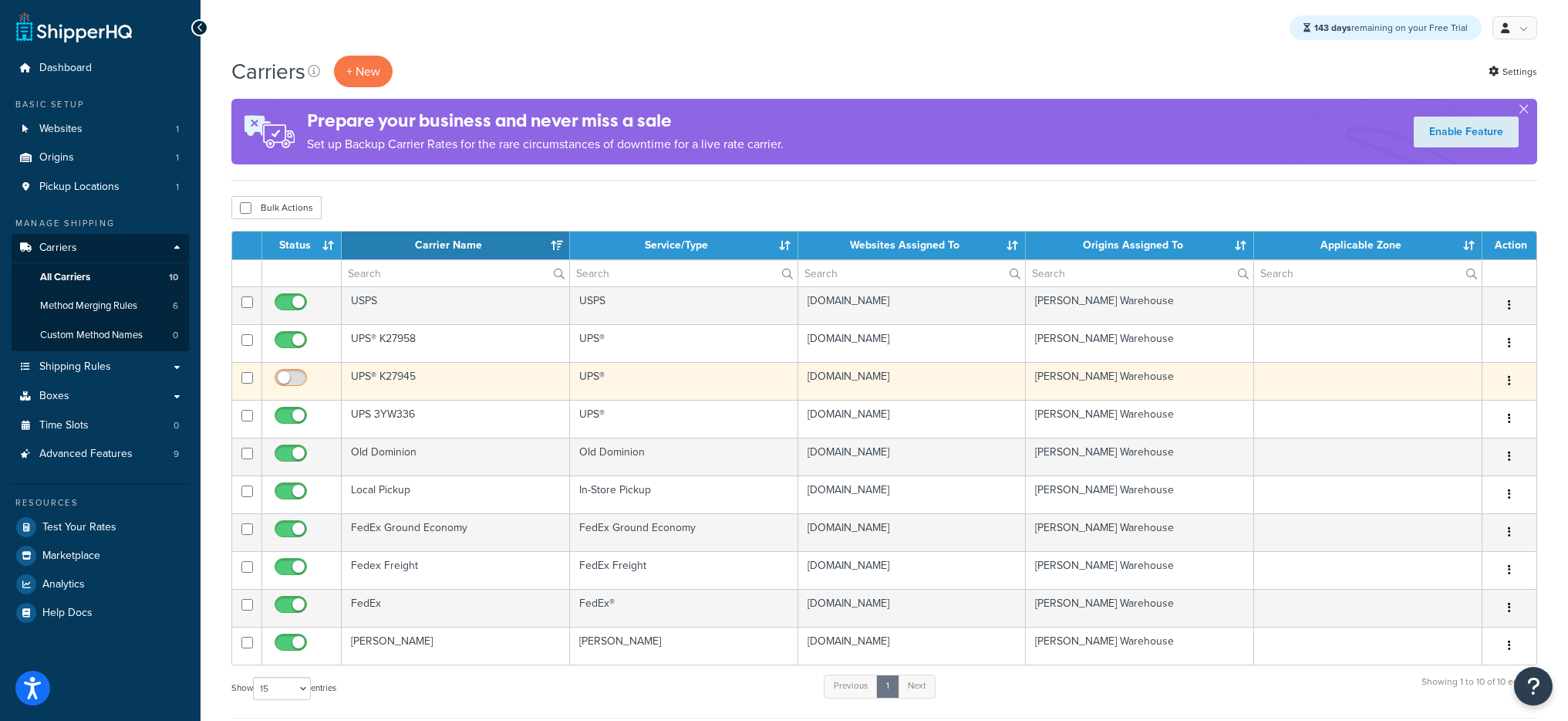
click at [297, 376] on input "checkbox" at bounding box center [292, 382] width 43 height 19
checkbox input "true"
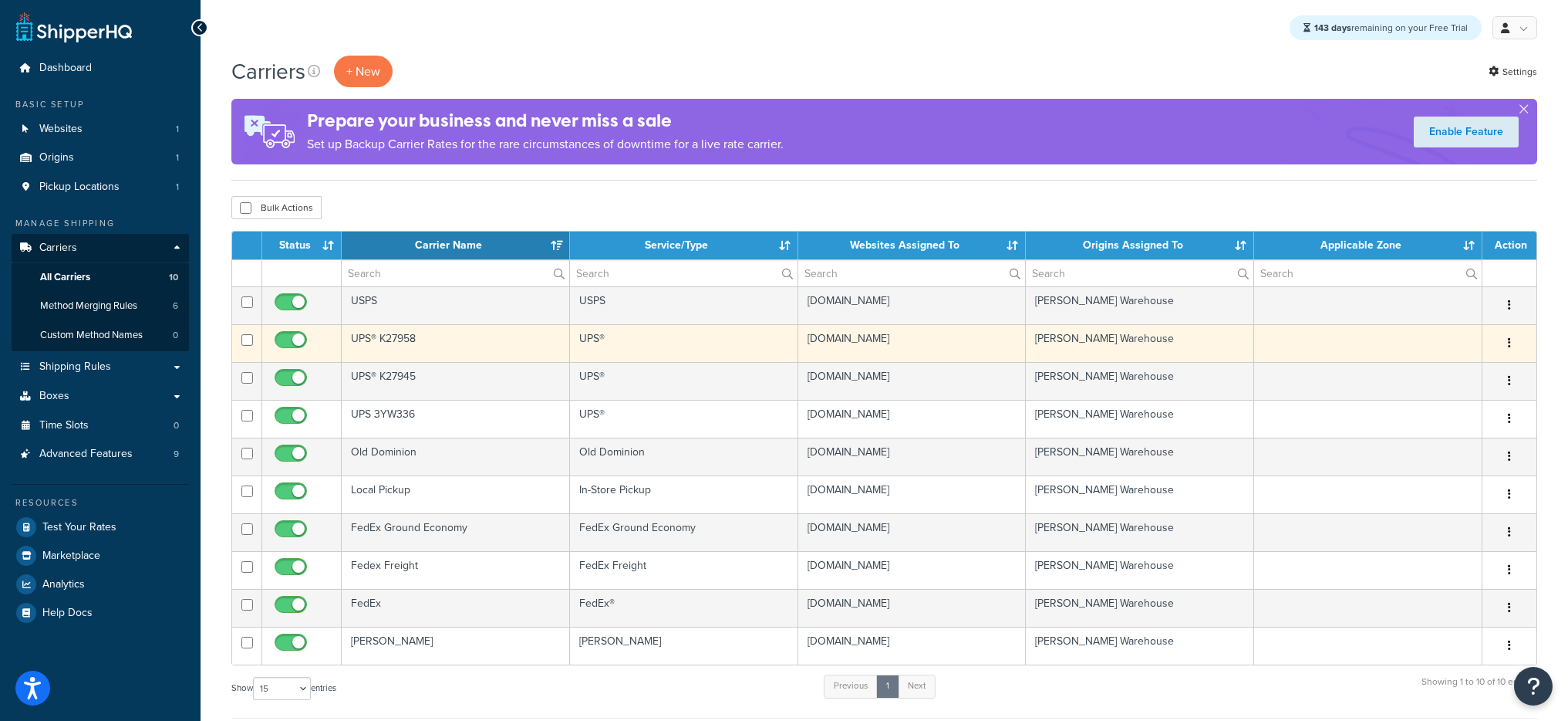
click at [297, 335] on input "checkbox" at bounding box center [292, 344] width 43 height 19
checkbox input "false"
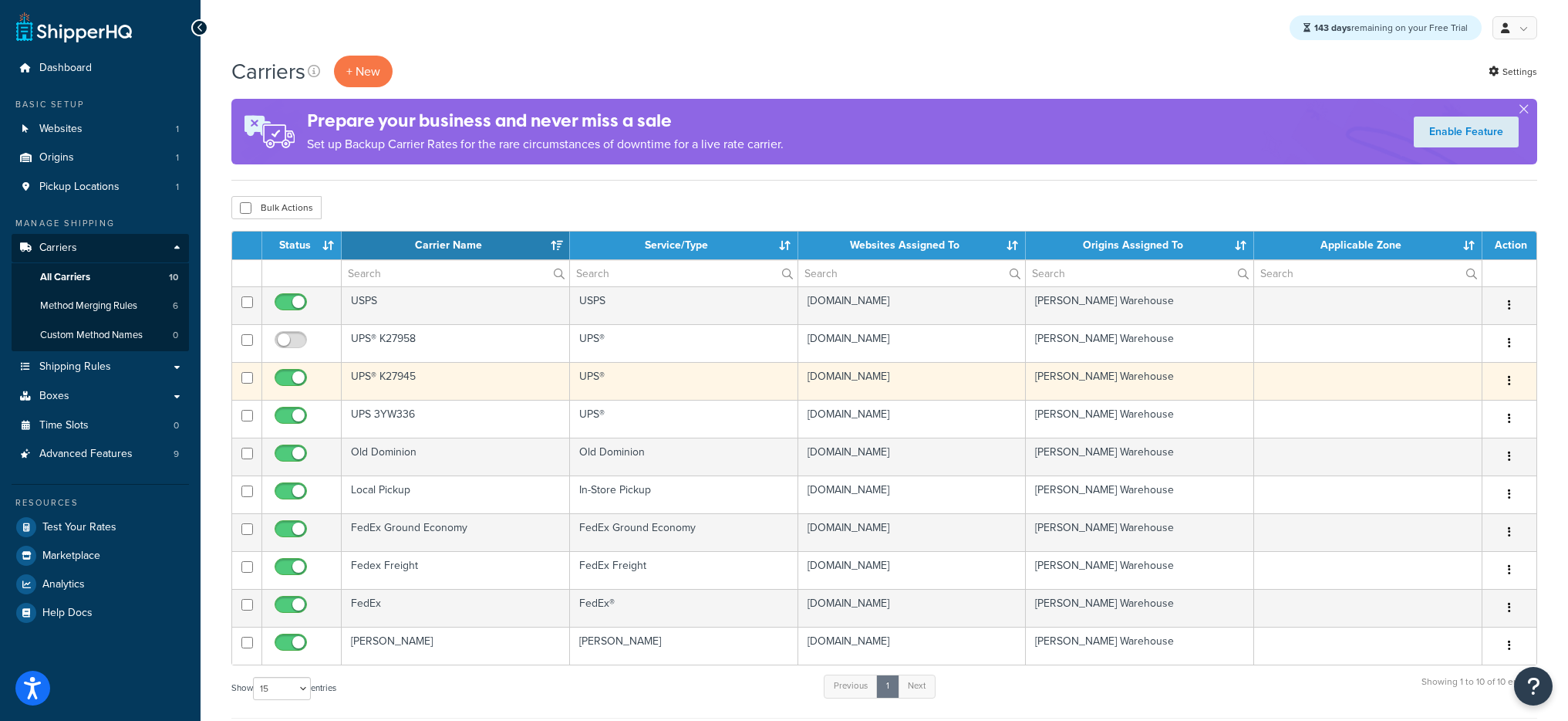
click at [301, 377] on input "checkbox" at bounding box center [292, 382] width 43 height 19
checkbox input "false"
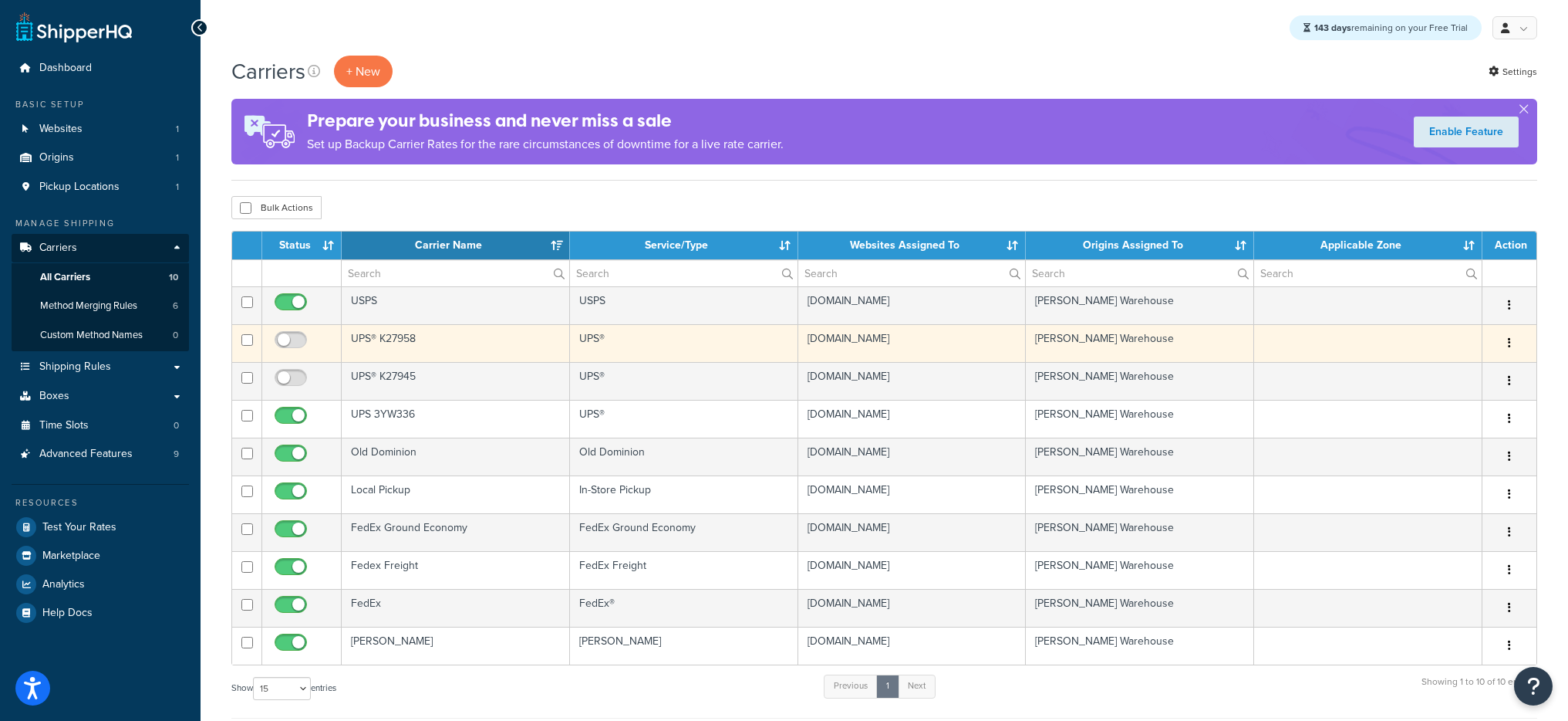
click at [472, 341] on td "UPS® K27958" at bounding box center [456, 342] width 229 height 38
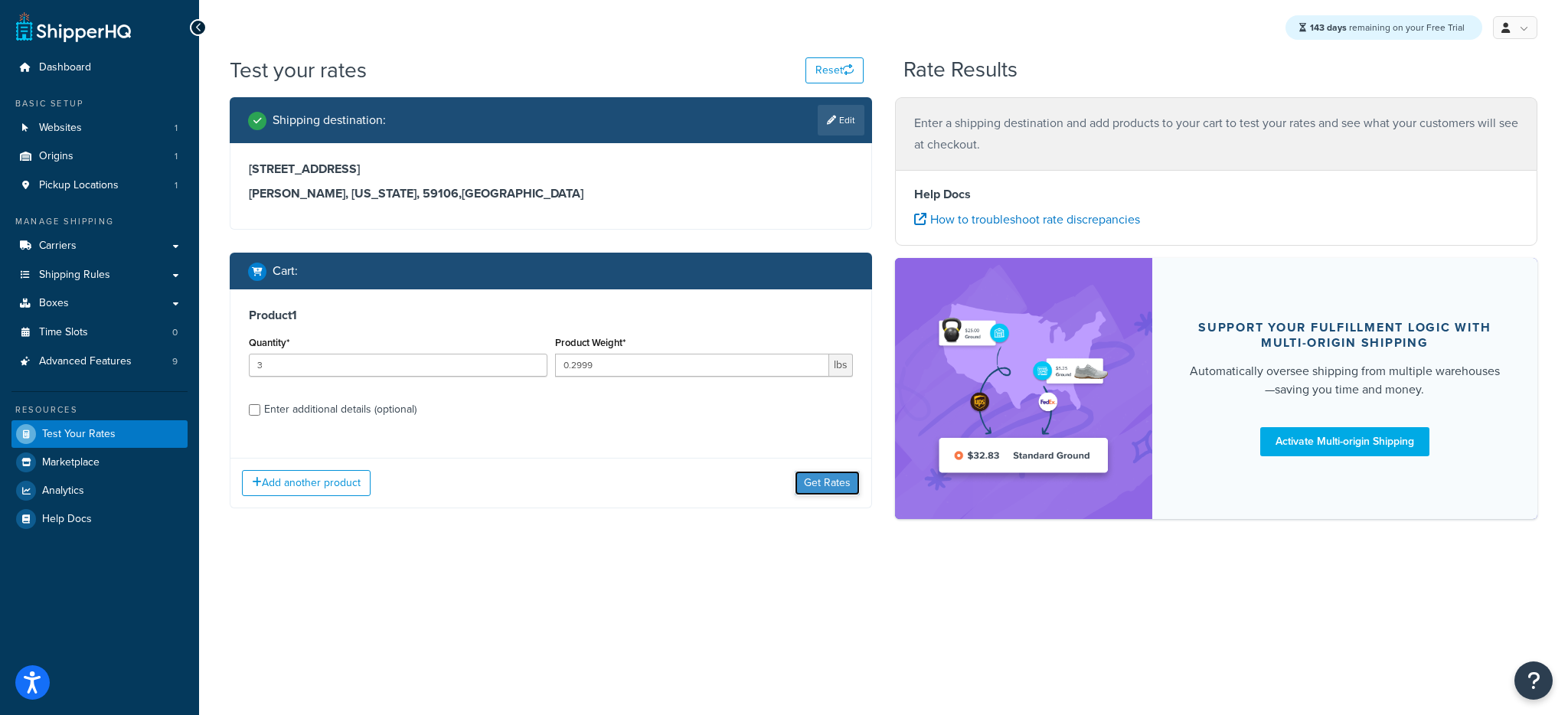
click at [821, 486] on button "Get Rates" at bounding box center [828, 482] width 65 height 24
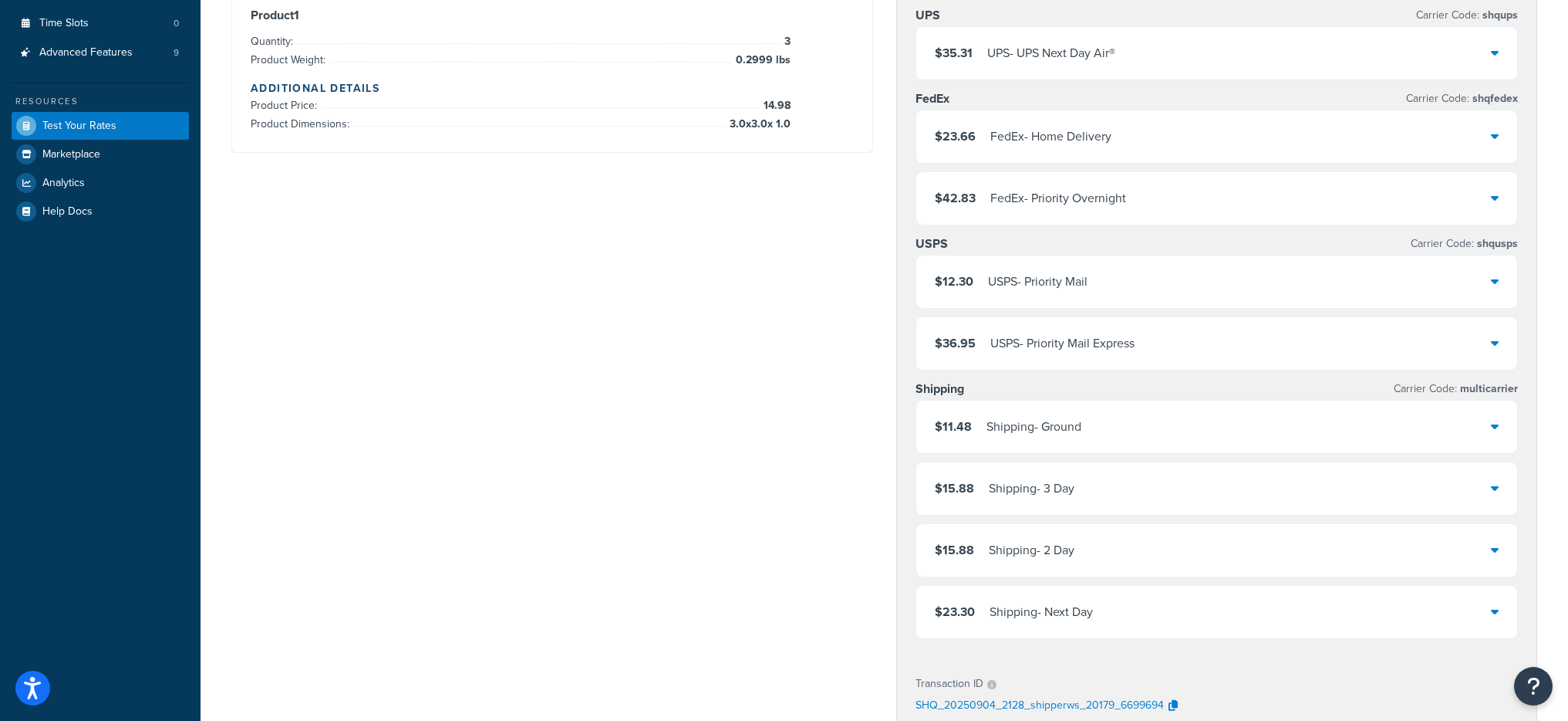
scroll to position [387, 0]
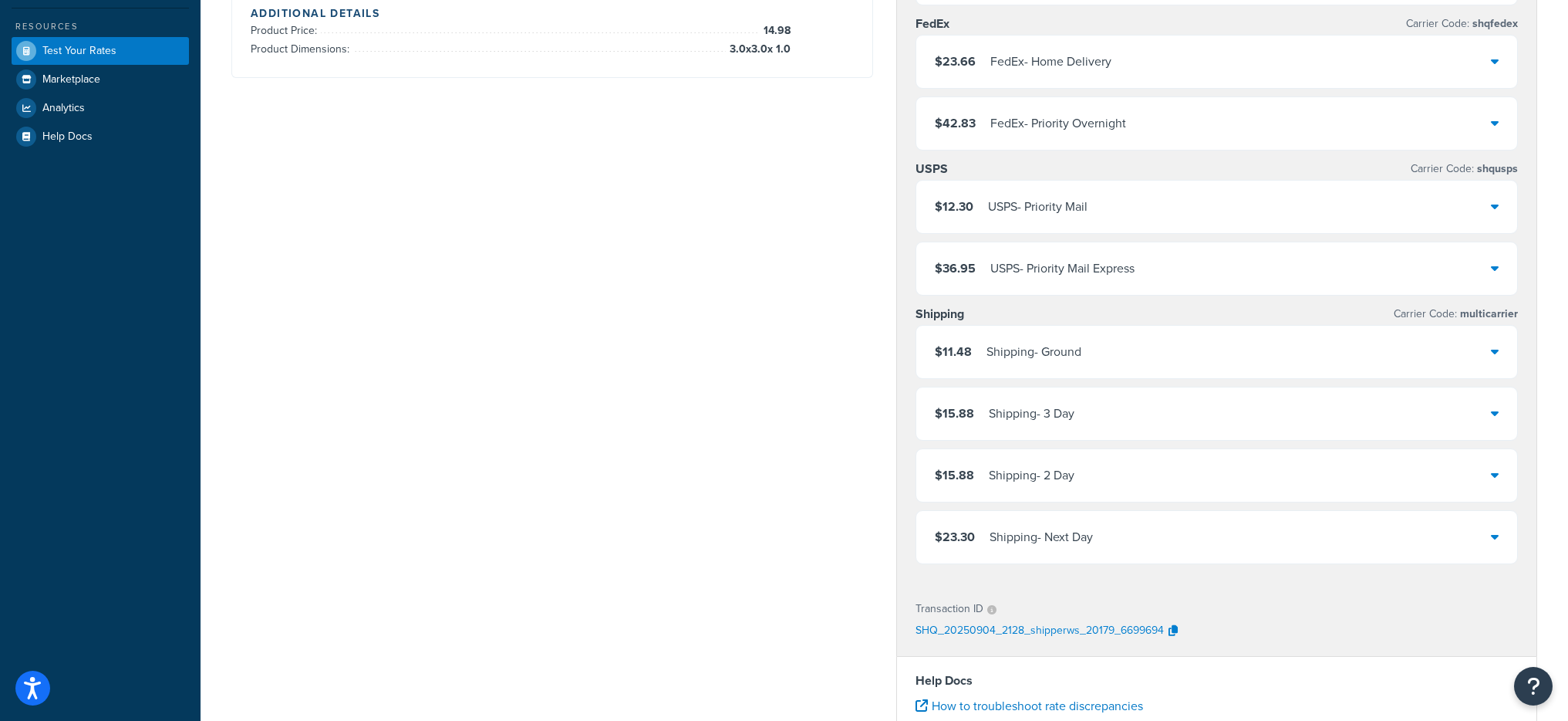
click at [1136, 532] on div "$23.30 Shipping - Next Day" at bounding box center [1216, 537] width 601 height 52
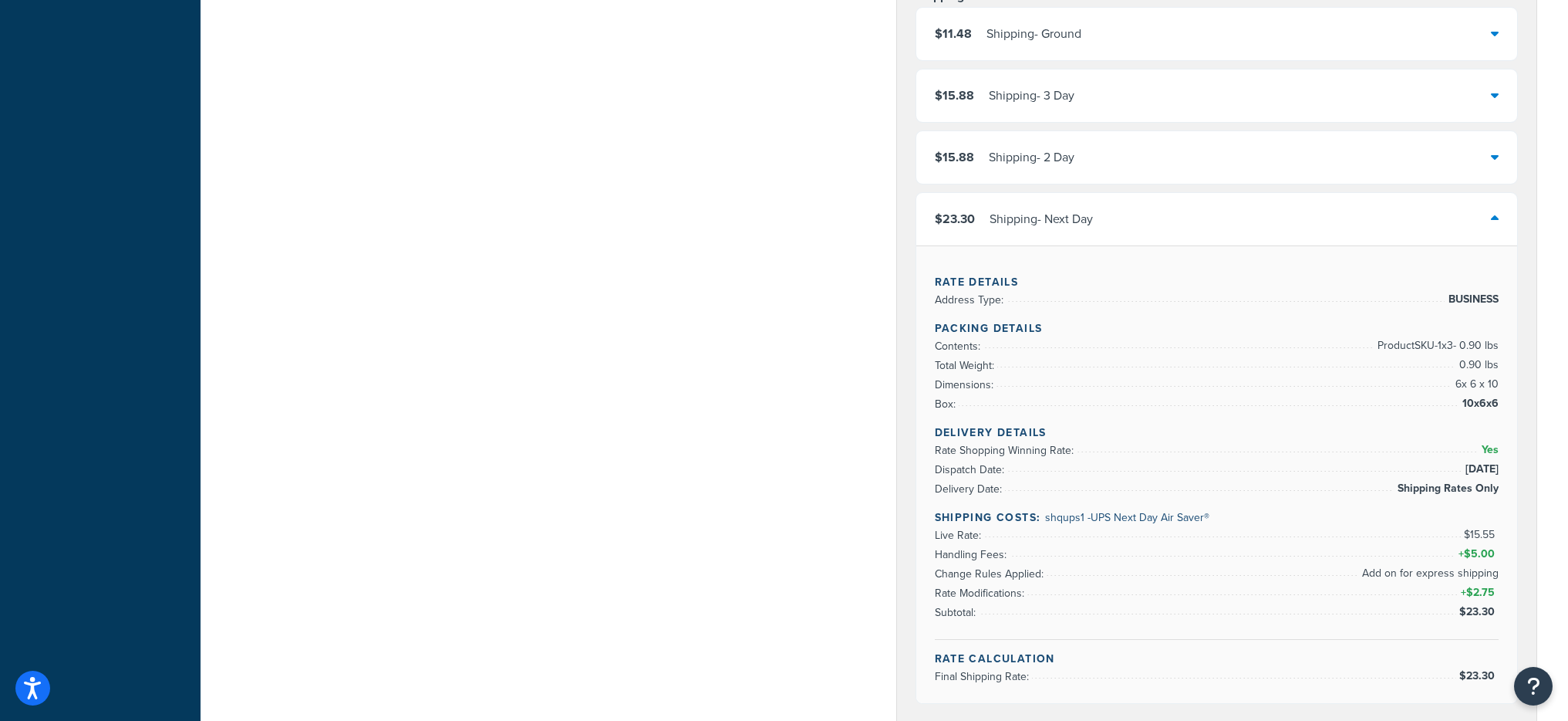
scroll to position [689, 0]
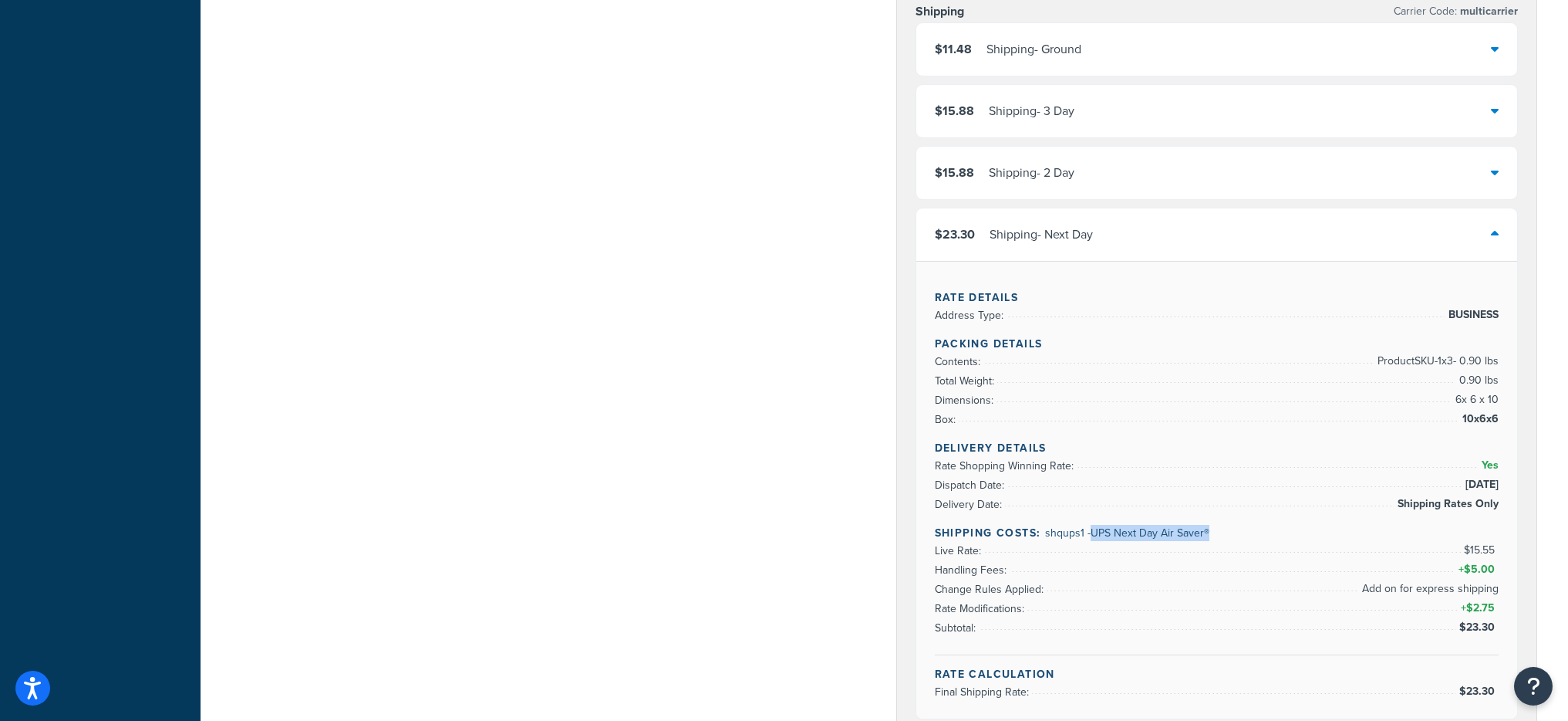
drag, startPoint x: 1091, startPoint y: 532, endPoint x: 1212, endPoint y: 532, distance: 121.0
click at [1212, 532] on h4 "Shipping Costs: shqups1 - UPS Next Day Air Saver®" at bounding box center [1216, 532] width 565 height 16
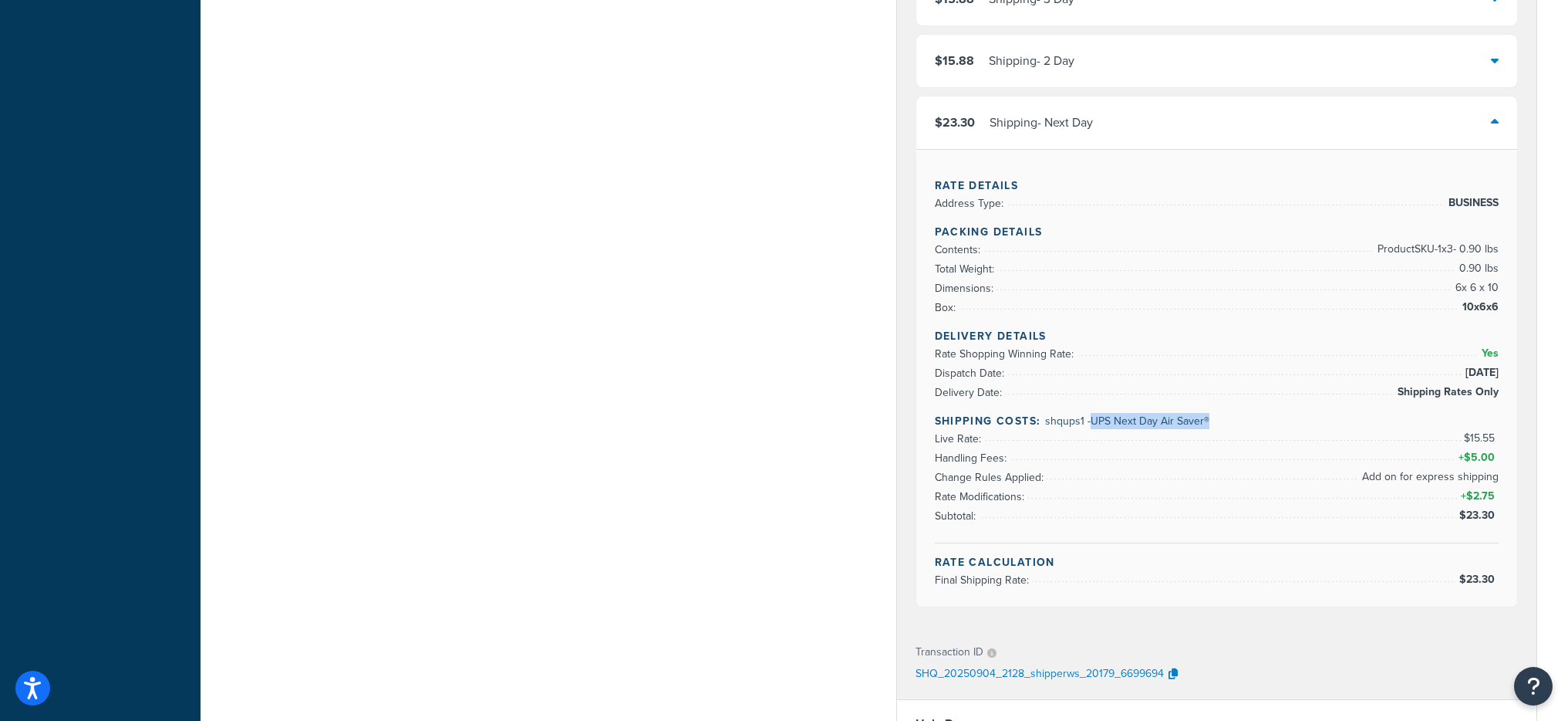
scroll to position [798, 0]
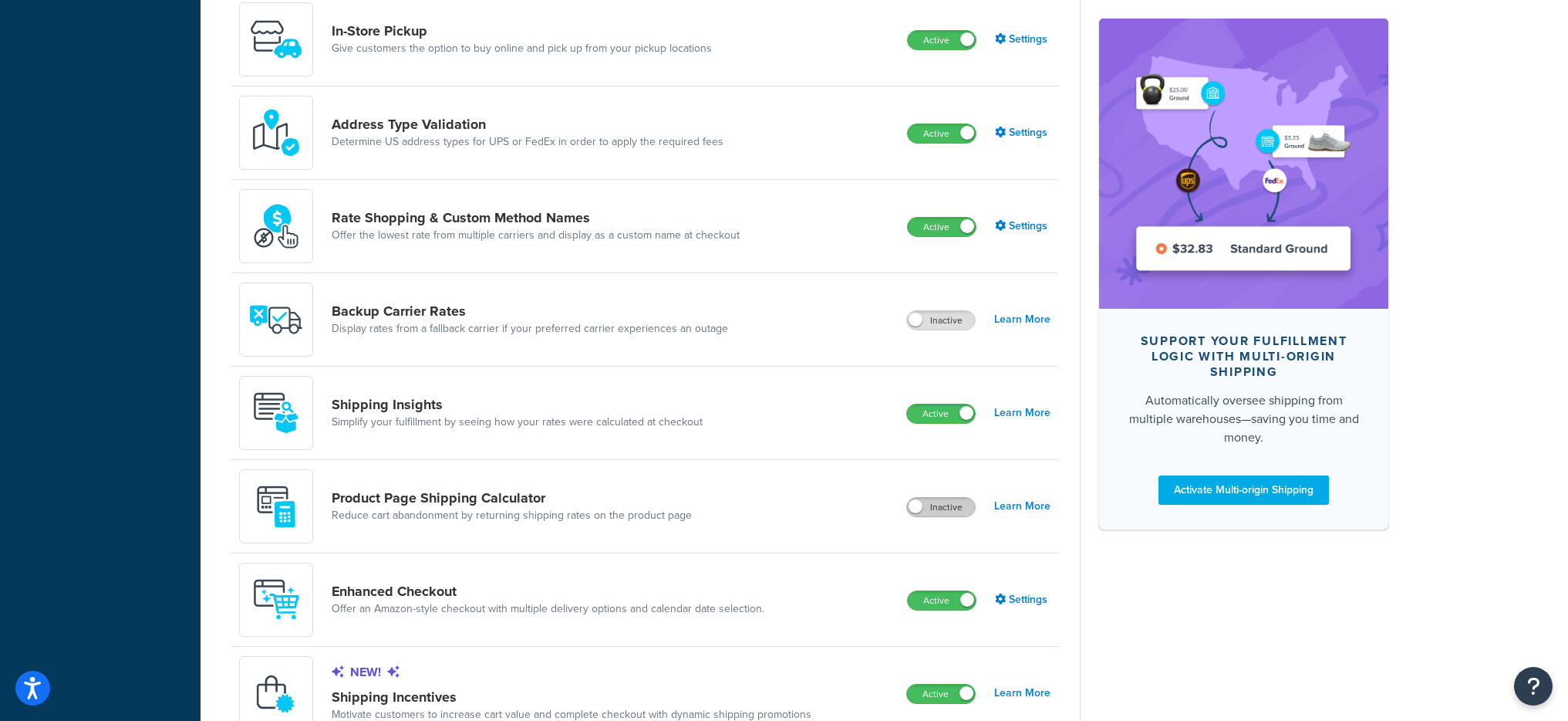
scroll to position [749, 0]
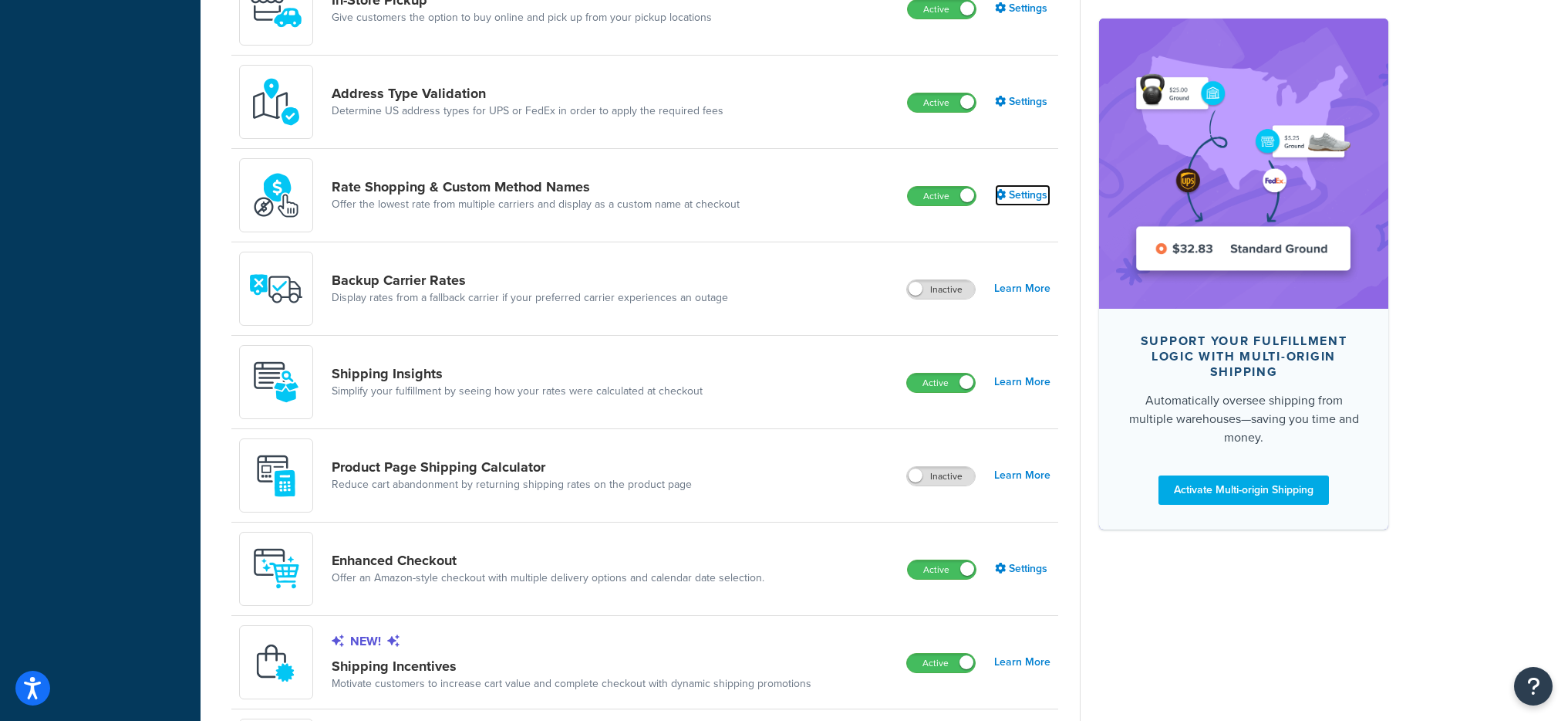
click at [999, 191] on icon at bounding box center [999, 194] width 11 height 11
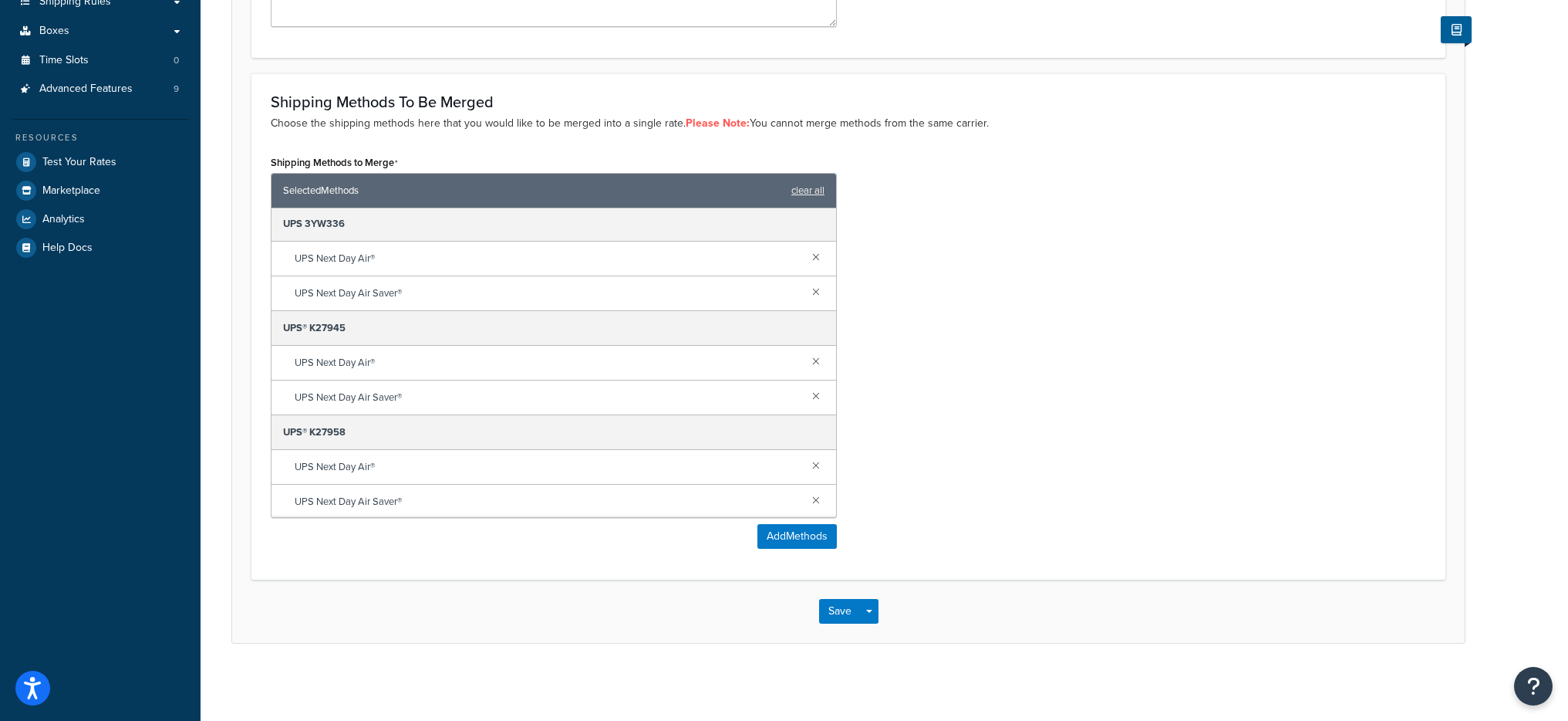
scroll to position [108, 0]
click at [808, 288] on link at bounding box center [816, 290] width 17 height 17
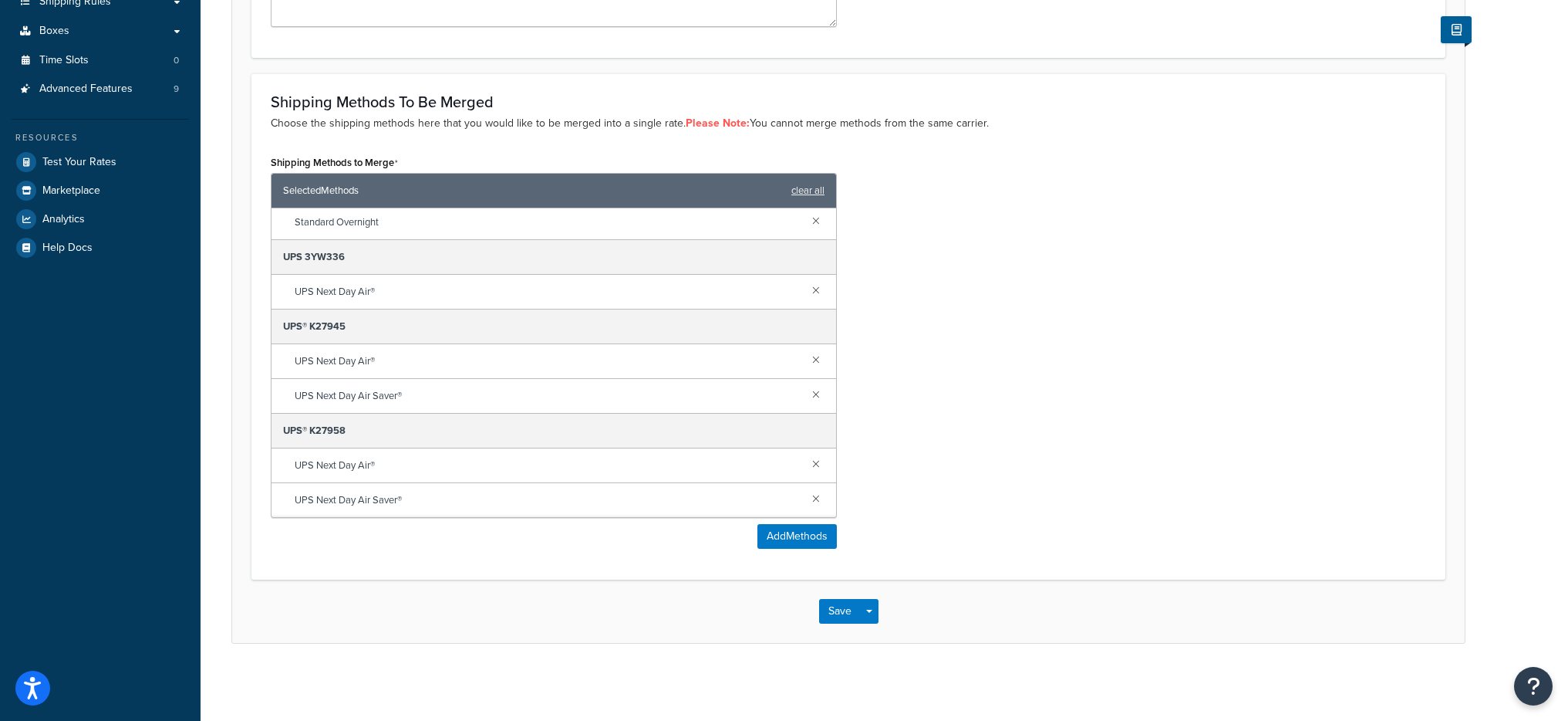
scroll to position [73, 0]
click at [808, 394] on link at bounding box center [816, 393] width 17 height 17
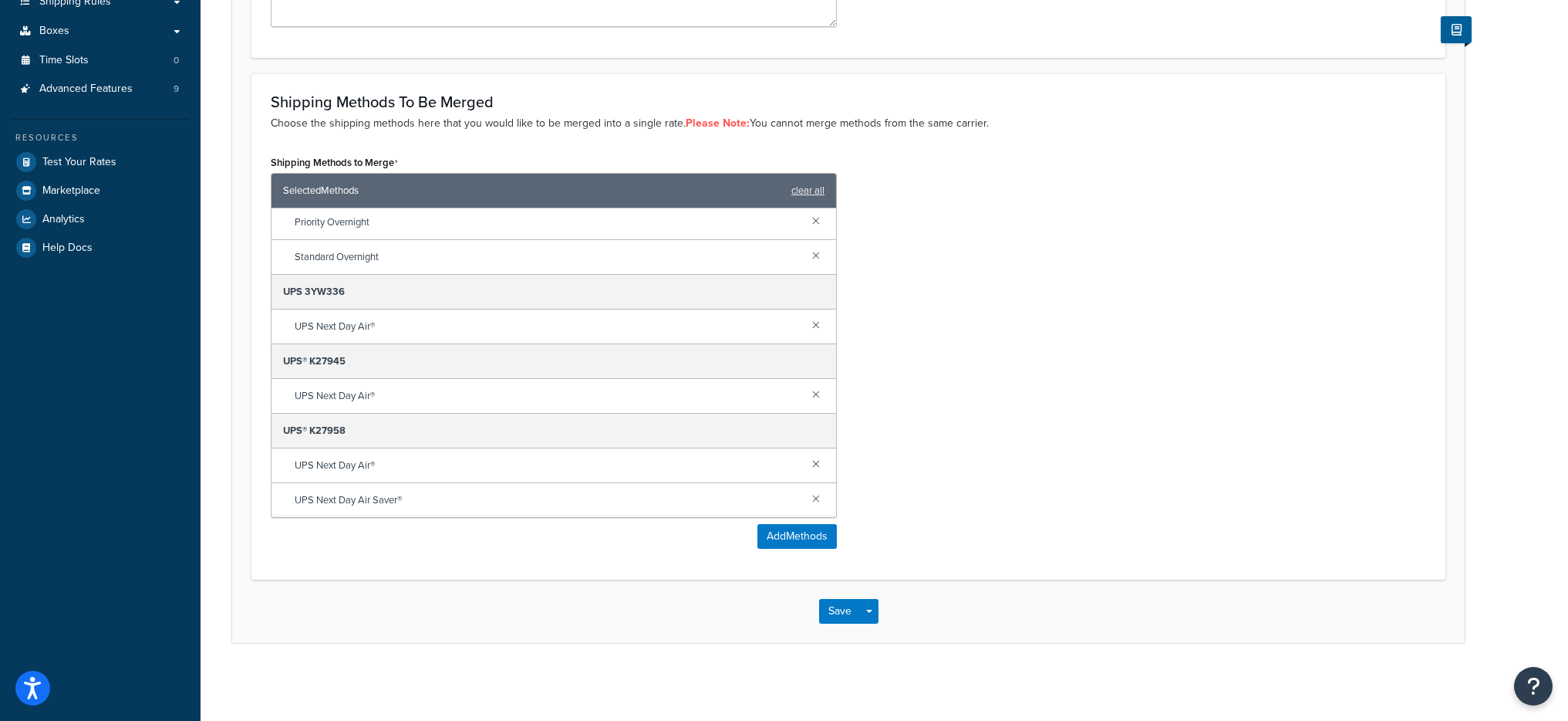
scroll to position [38, 0]
click at [808, 500] on link at bounding box center [816, 498] width 17 height 17
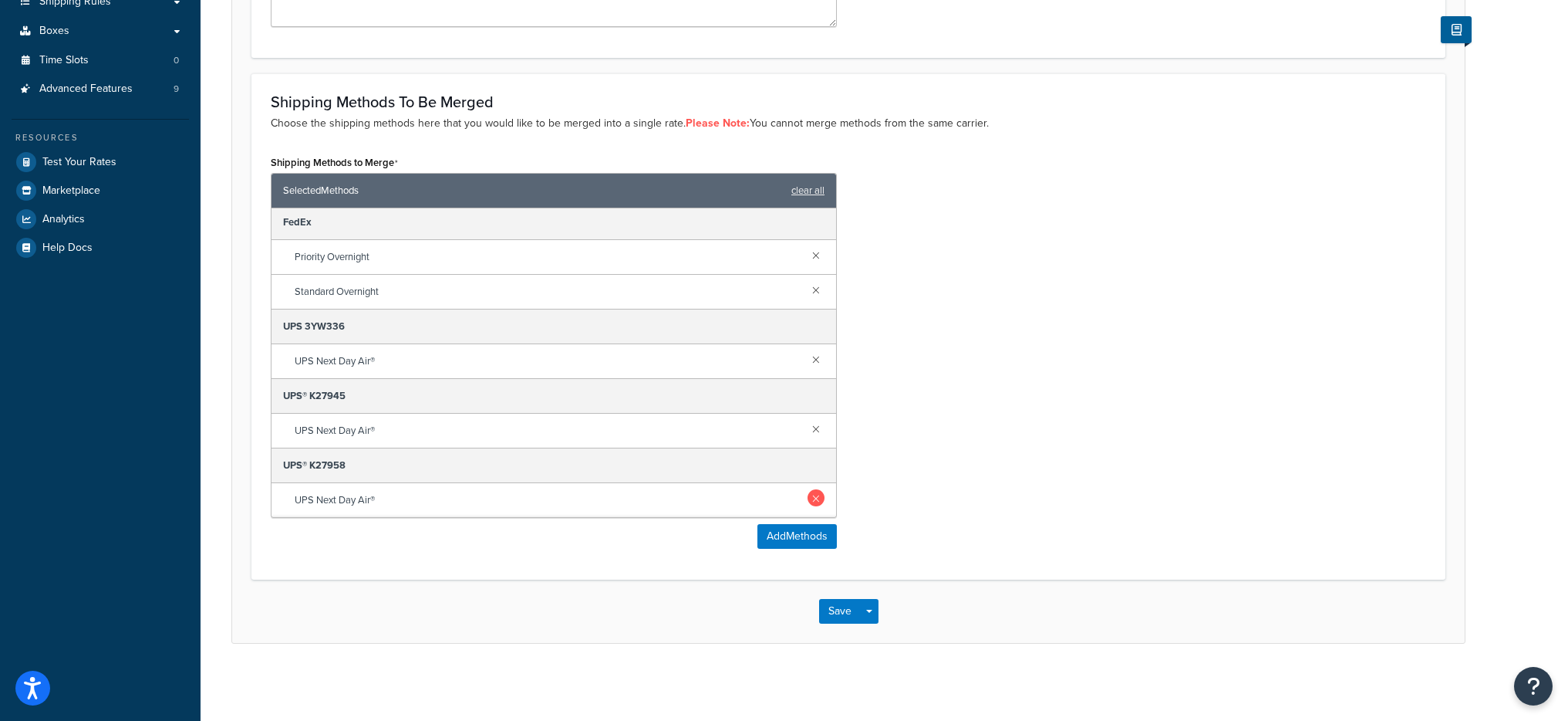
scroll to position [3, 0]
click at [876, 612] on button "Save Dropdown" at bounding box center [869, 611] width 18 height 24
click at [876, 634] on button "Save and Edit" at bounding box center [894, 639] width 149 height 32
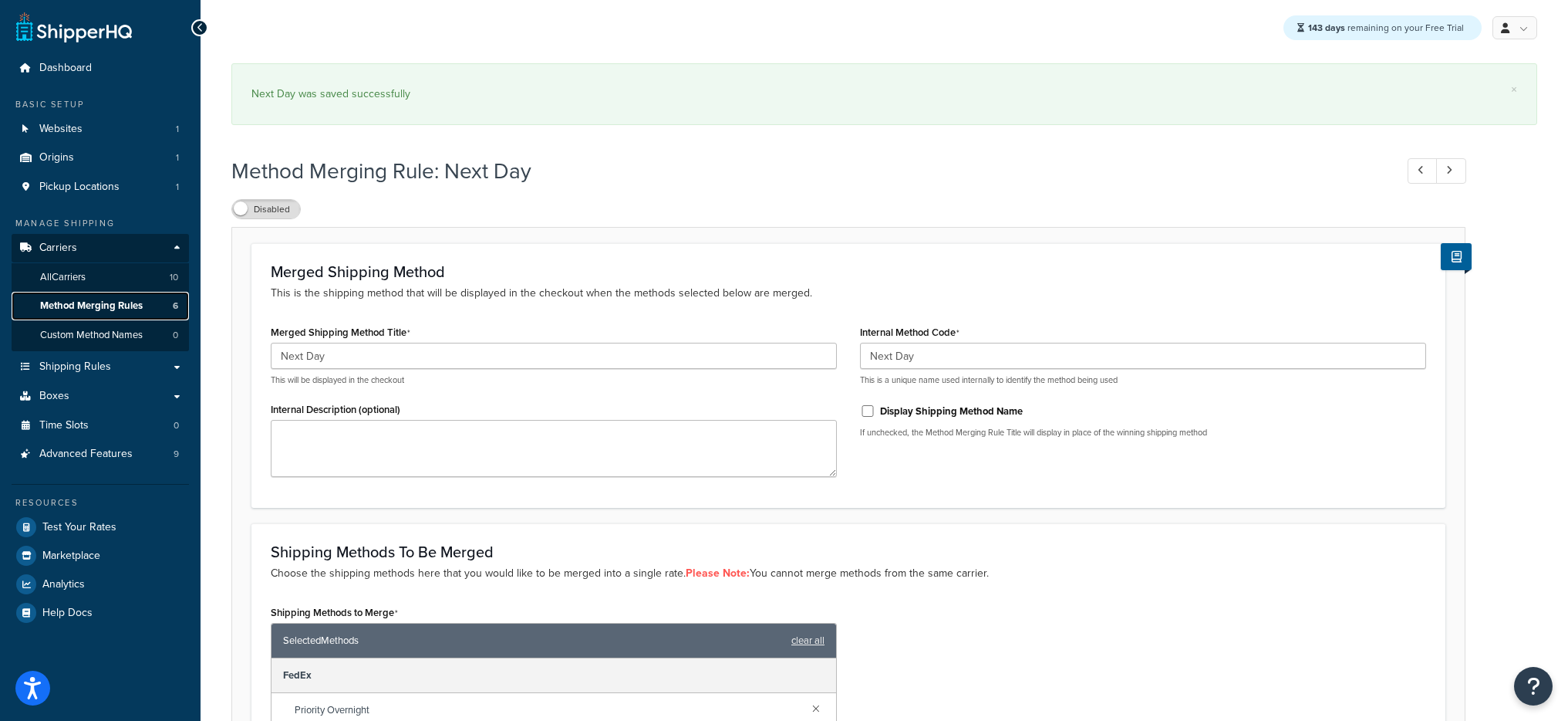
click at [108, 309] on span "Method Merging Rules" at bounding box center [91, 306] width 103 height 14
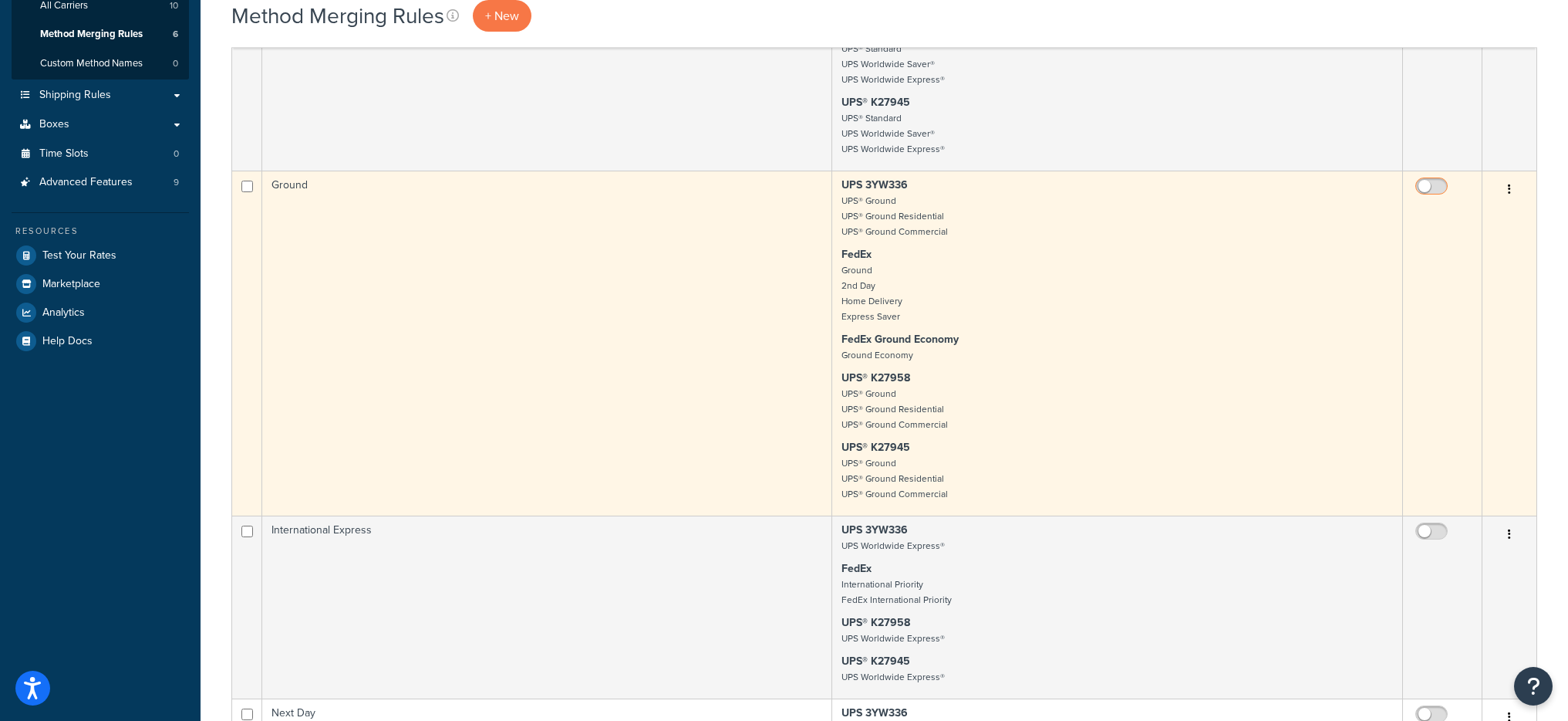
click at [1424, 188] on input "checkbox" at bounding box center [1433, 190] width 43 height 19
checkbox input "true"
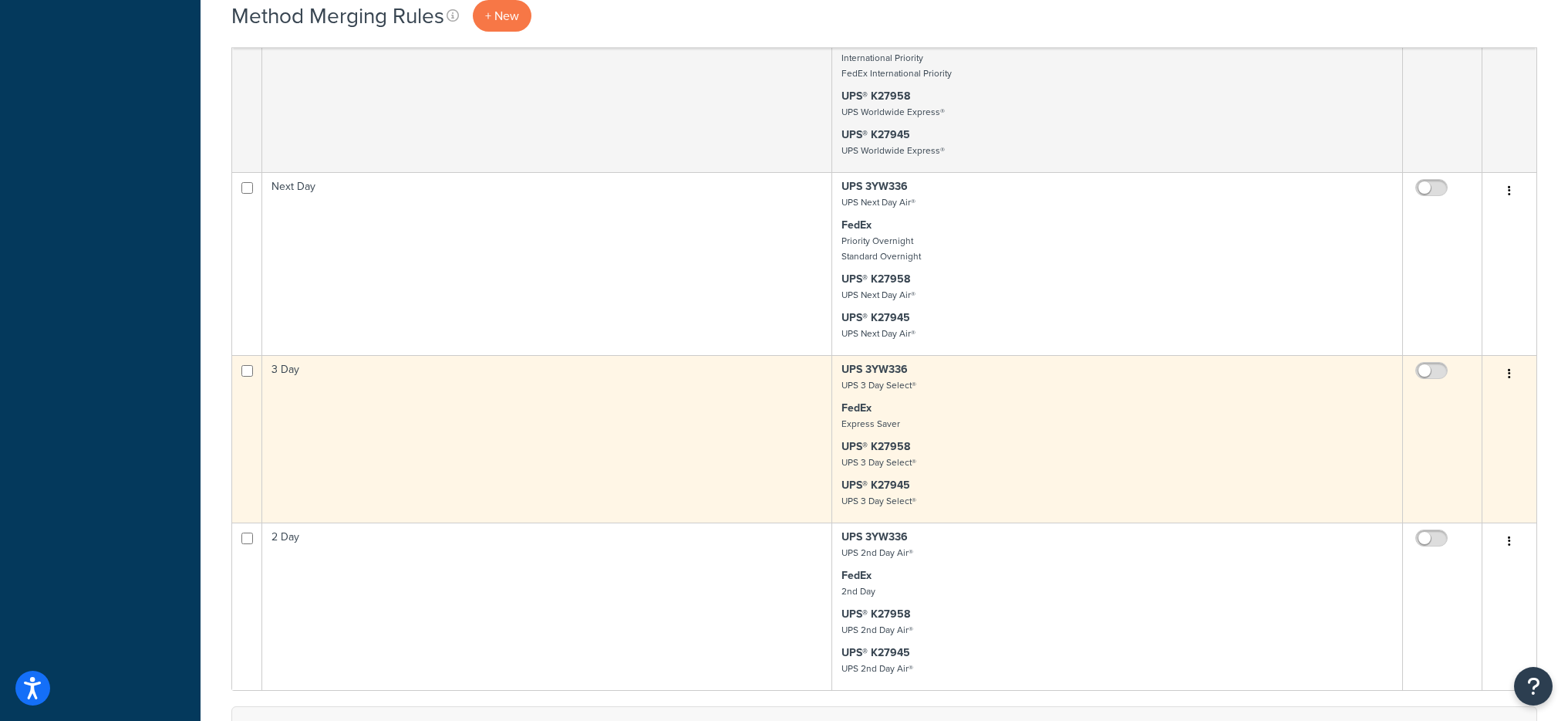
scroll to position [801, 0]
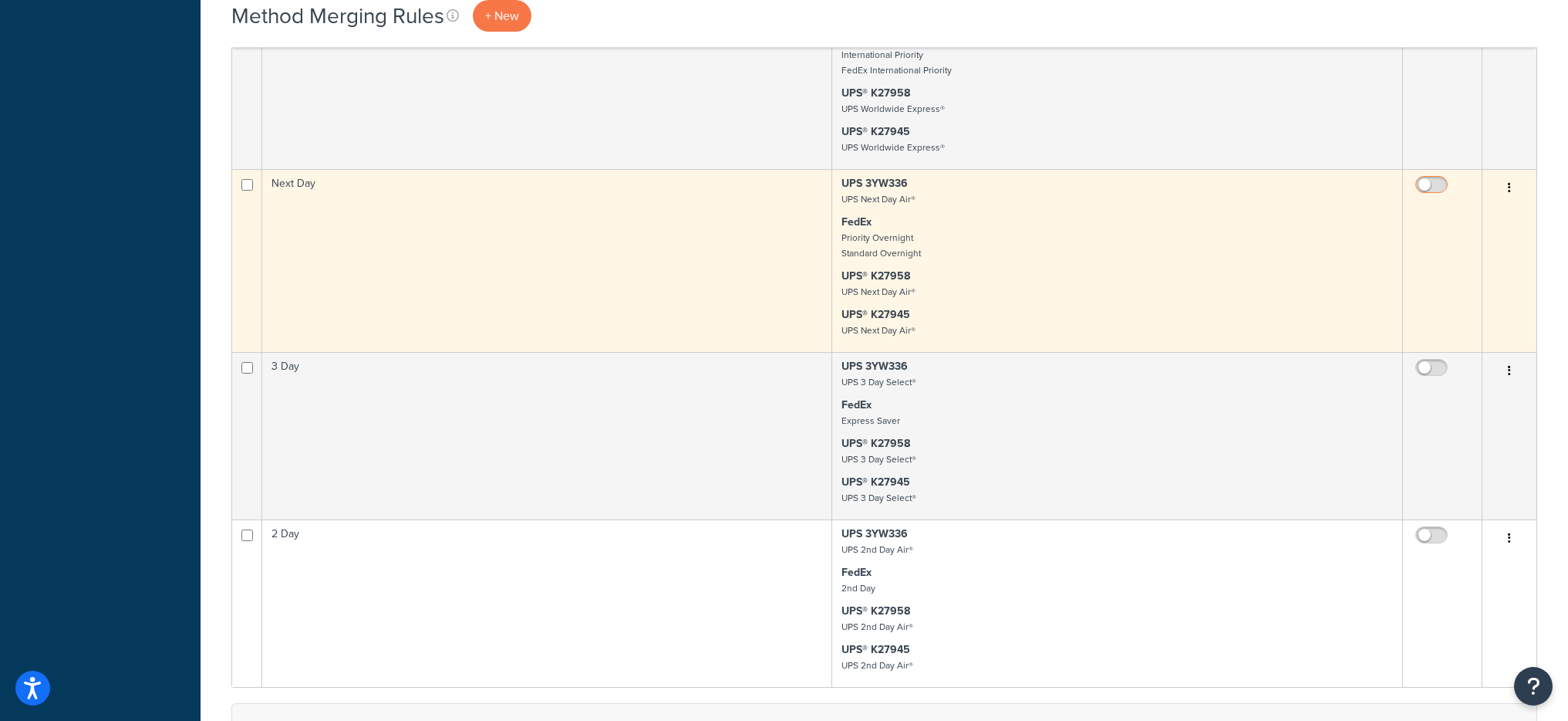
click at [1419, 182] on input "checkbox" at bounding box center [1433, 189] width 43 height 19
checkbox input "true"
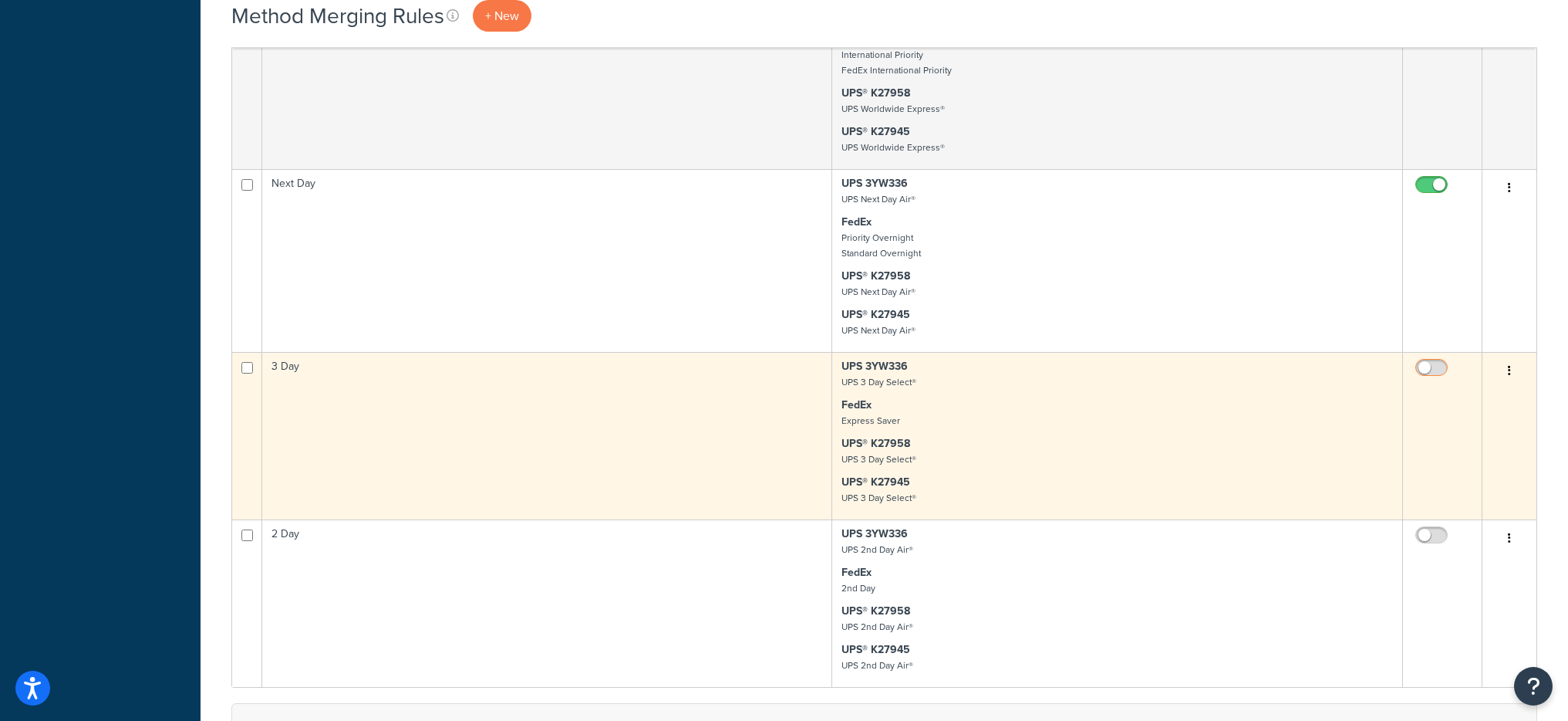
click at [1432, 361] on span at bounding box center [1430, 367] width 32 height 18
click at [1432, 361] on input "checkbox" at bounding box center [1433, 371] width 43 height 19
checkbox input "true"
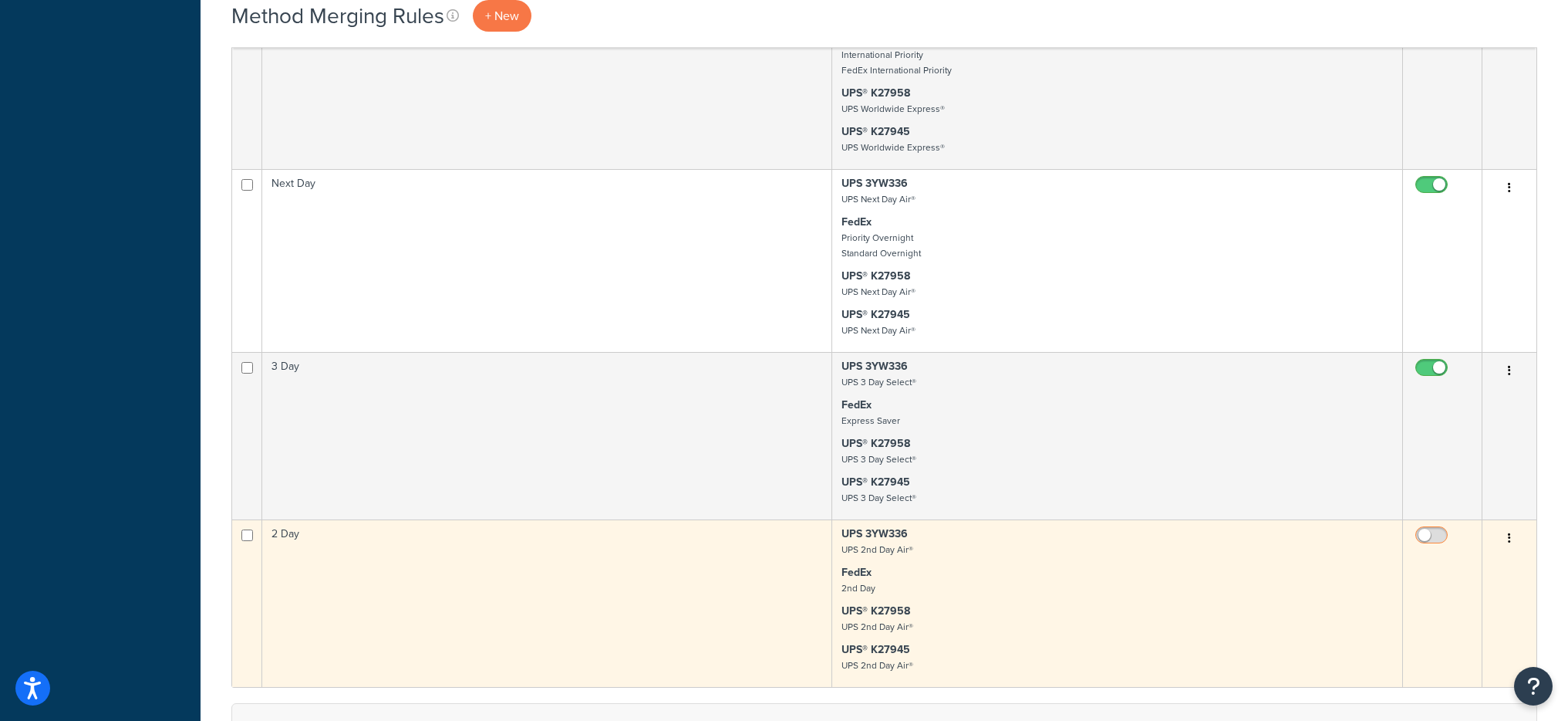
click at [1441, 531] on input "checkbox" at bounding box center [1433, 539] width 43 height 19
checkbox input "true"
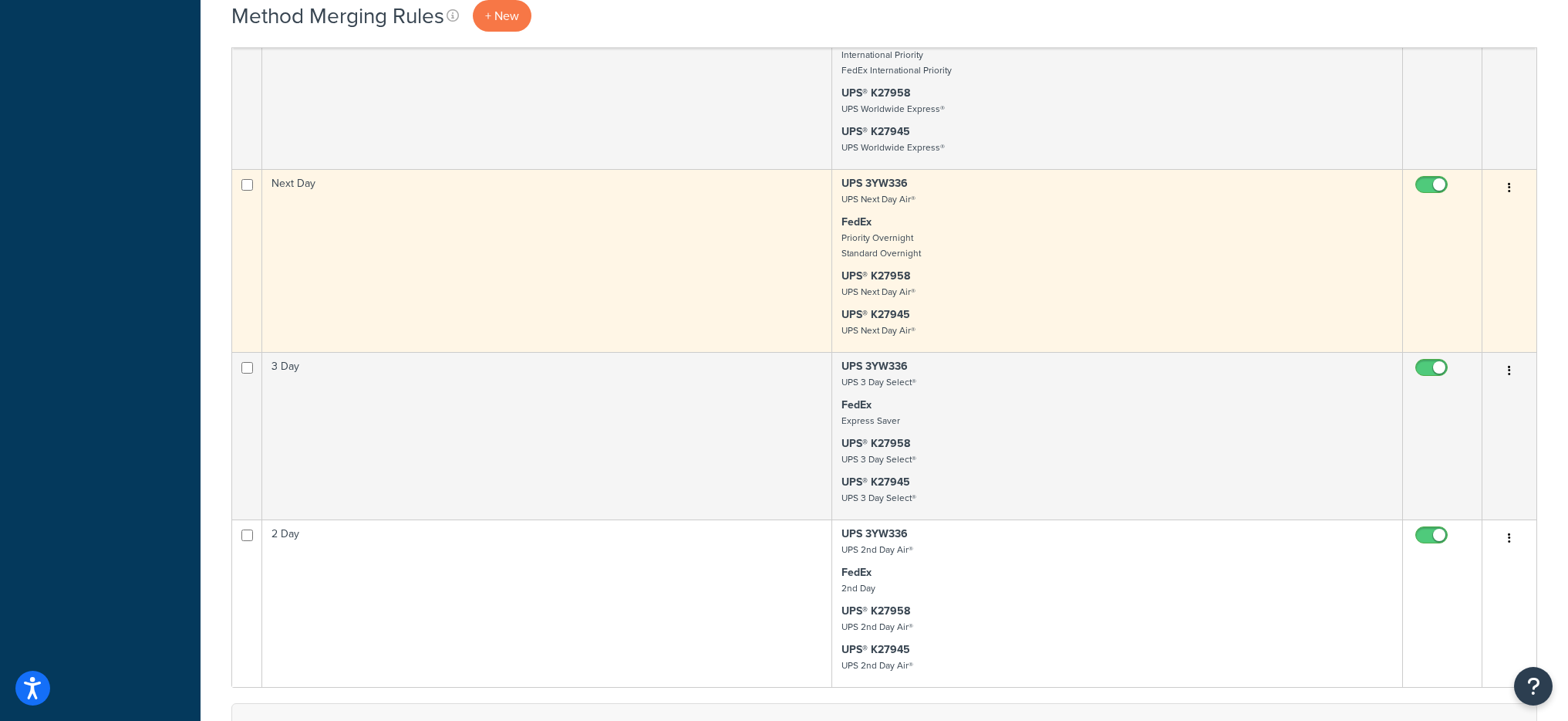
click at [1418, 188] on input "checkbox" at bounding box center [1433, 189] width 43 height 19
checkbox input "false"
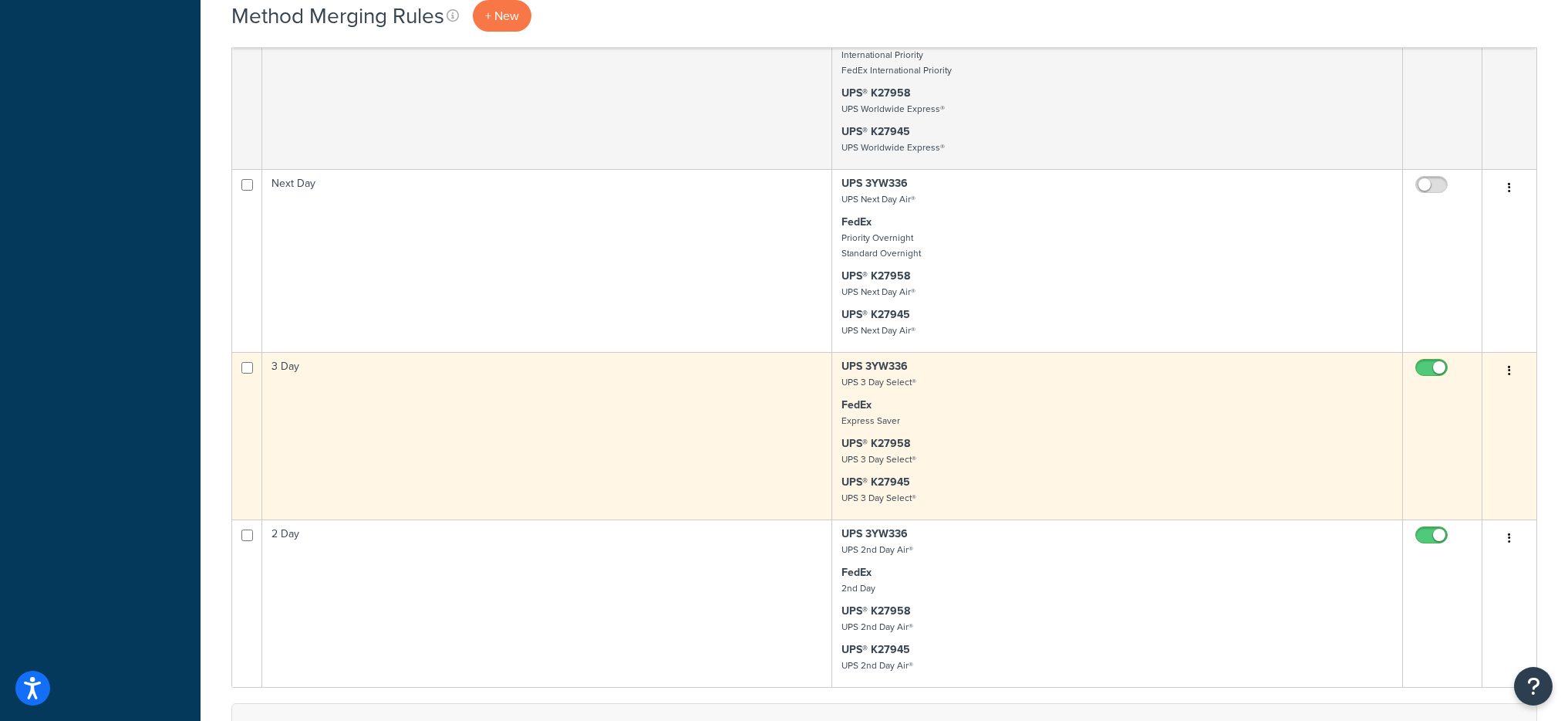
click at [1430, 374] on input "checkbox" at bounding box center [1433, 371] width 43 height 19
checkbox input "false"
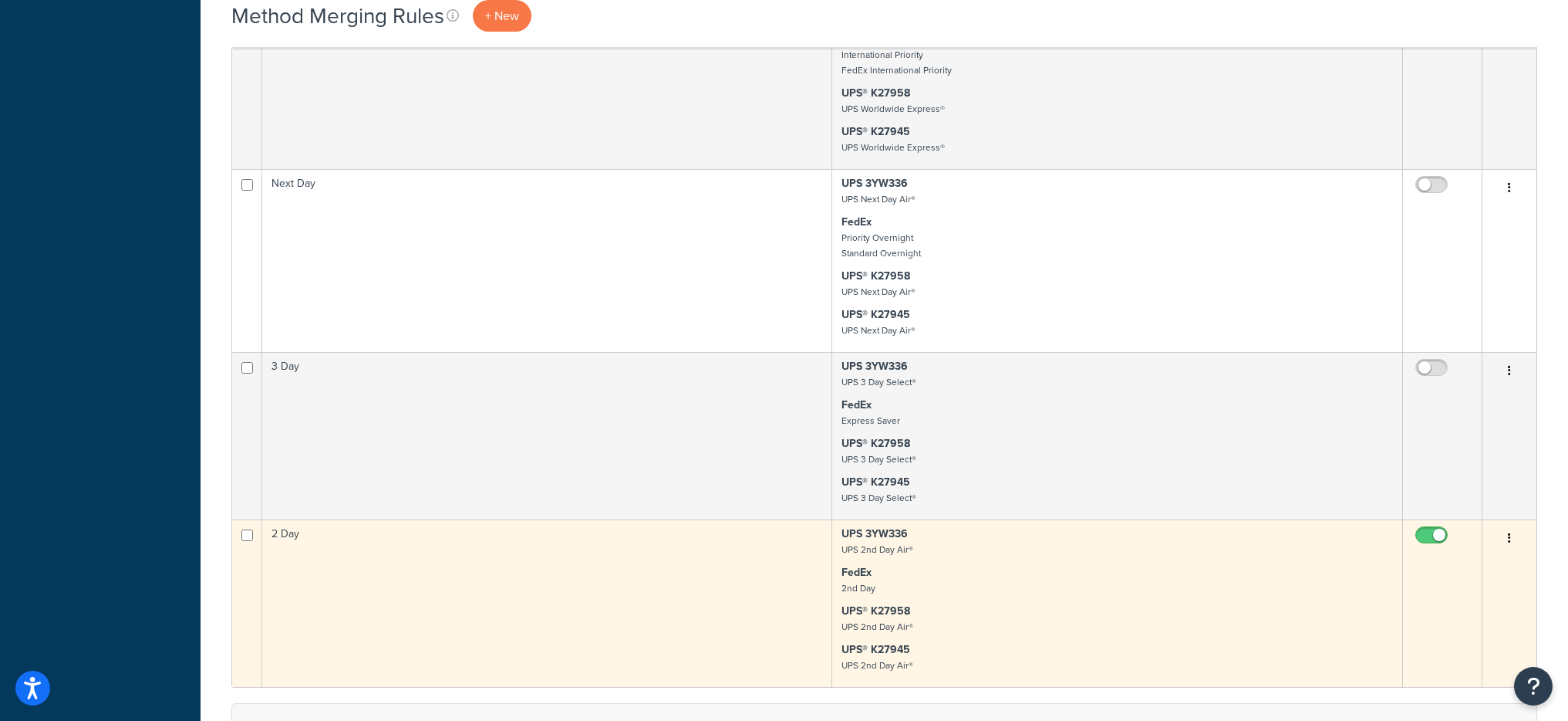
click at [1433, 540] on input "checkbox" at bounding box center [1433, 539] width 43 height 19
checkbox input "false"
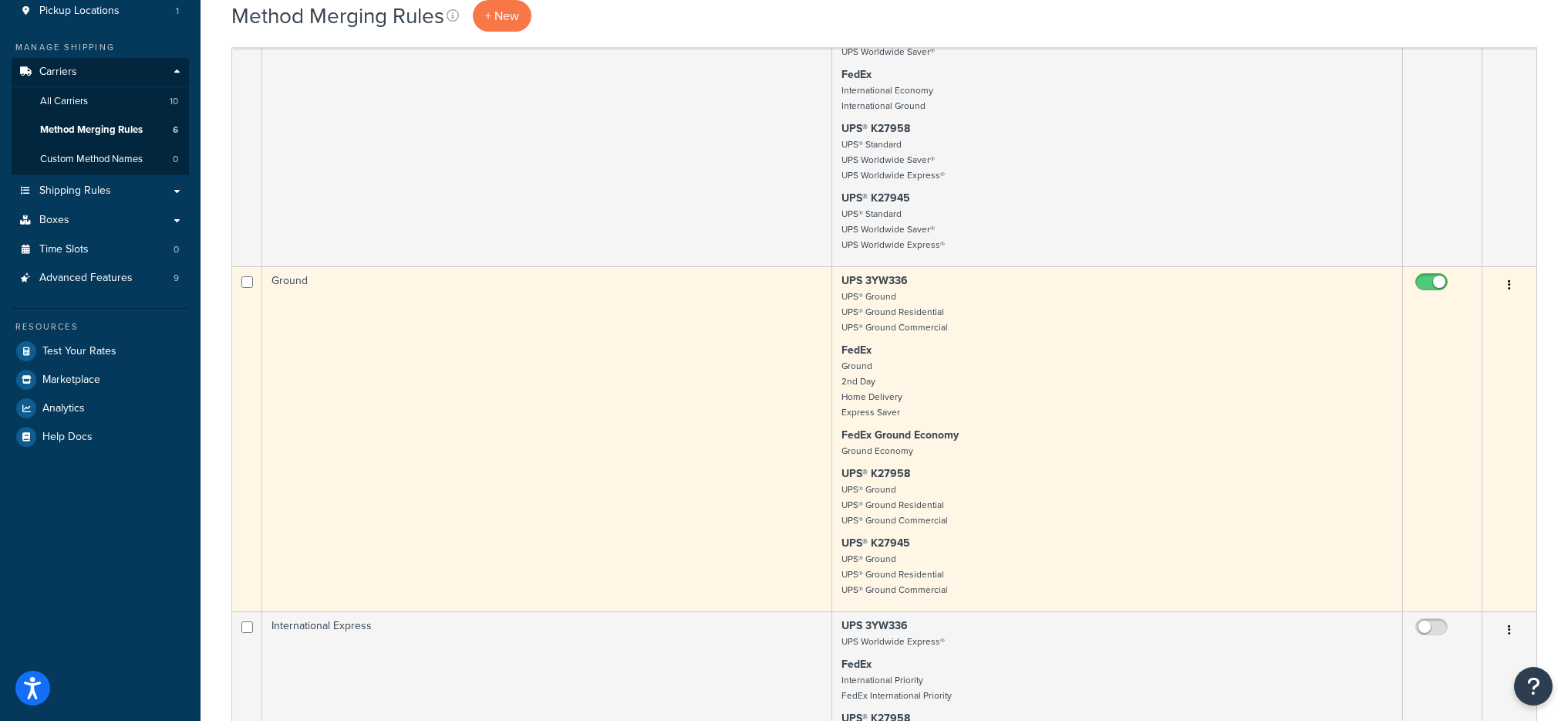
scroll to position [175, 0]
click at [1440, 279] on input "checkbox" at bounding box center [1433, 287] width 43 height 19
checkbox input "false"
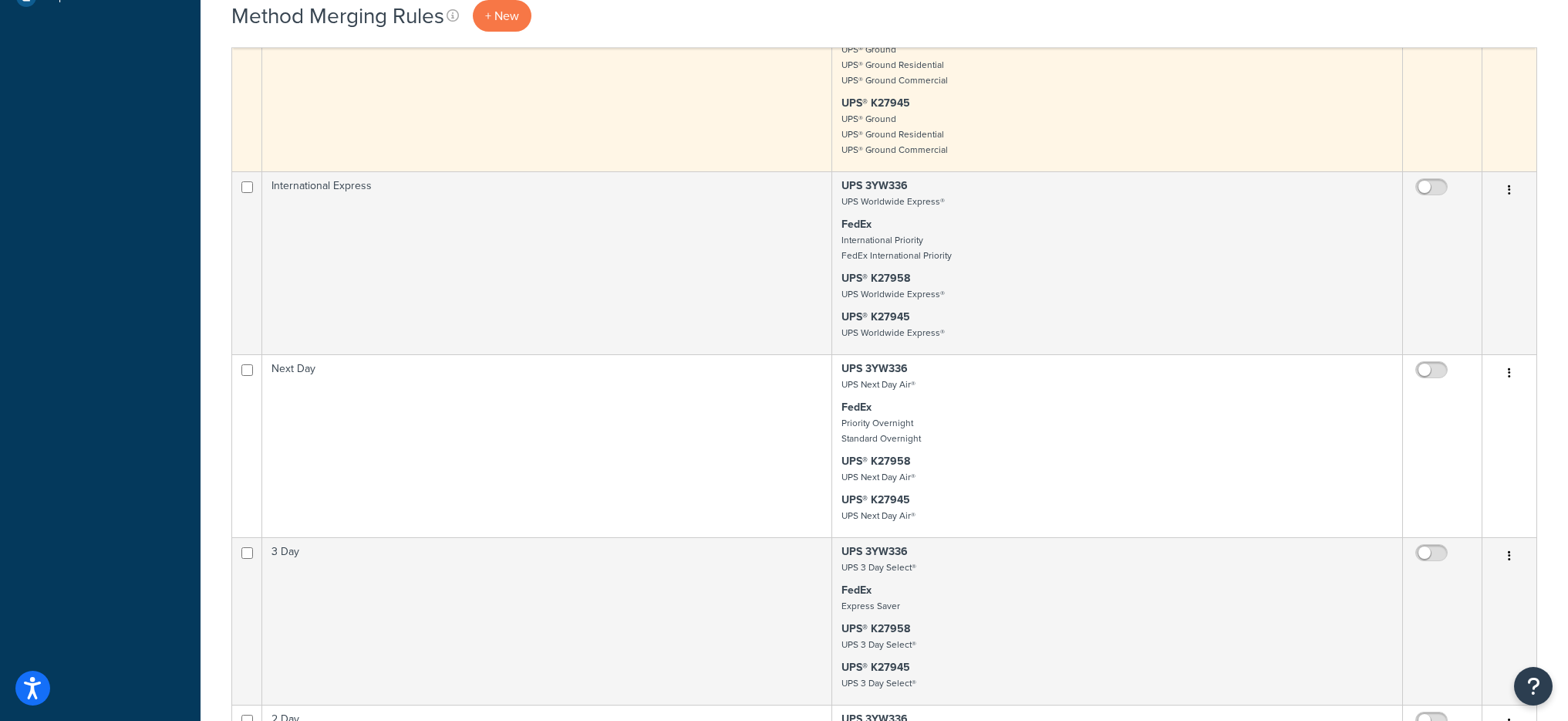
scroll to position [645, 0]
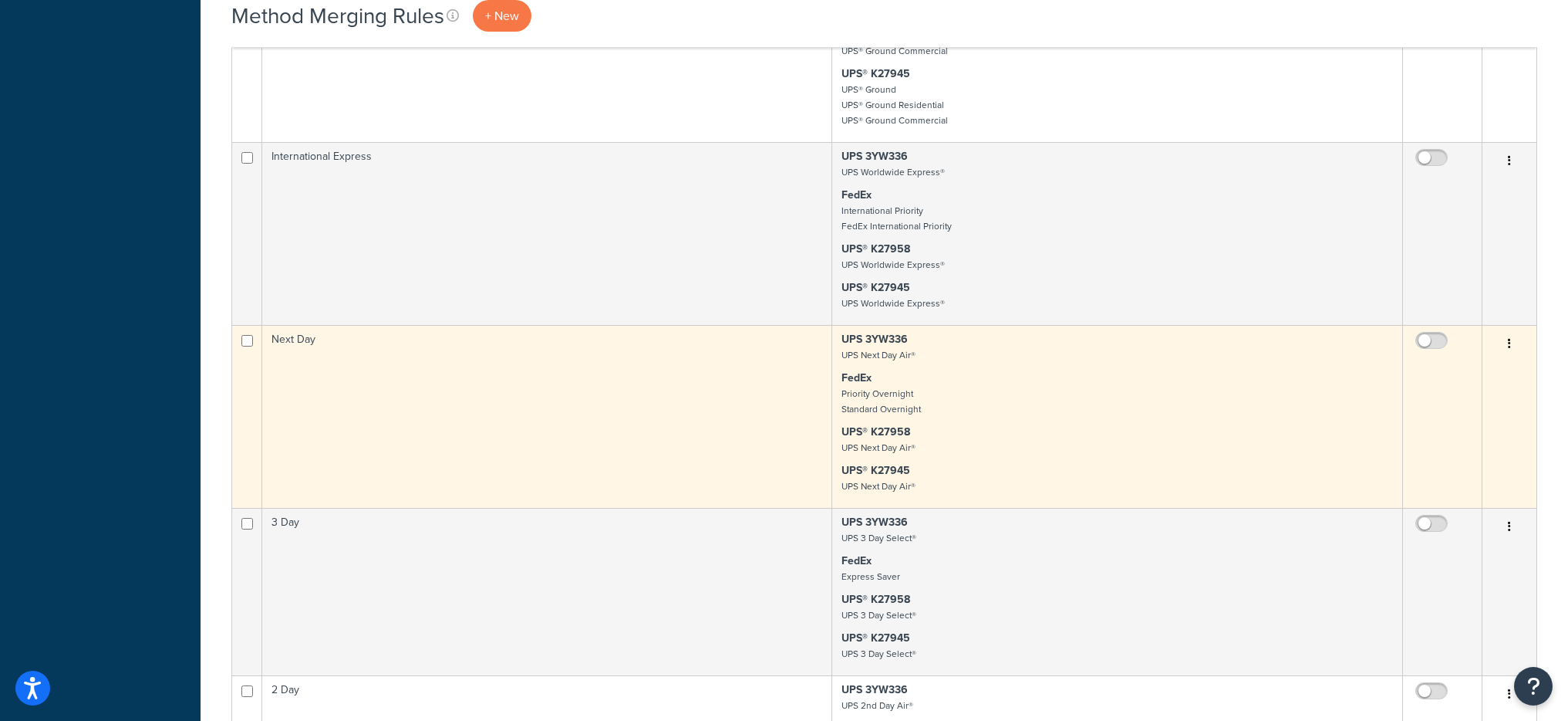
click at [971, 392] on p "FedEx Priority Overnight Standard Overnight" at bounding box center [1117, 393] width 551 height 47
click at [944, 390] on p "FedEx Priority Overnight Standard Overnight" at bounding box center [1117, 393] width 551 height 47
click at [1507, 343] on button "button" at bounding box center [1509, 343] width 21 height 24
click at [1483, 379] on link "Edit" at bounding box center [1447, 374] width 122 height 32
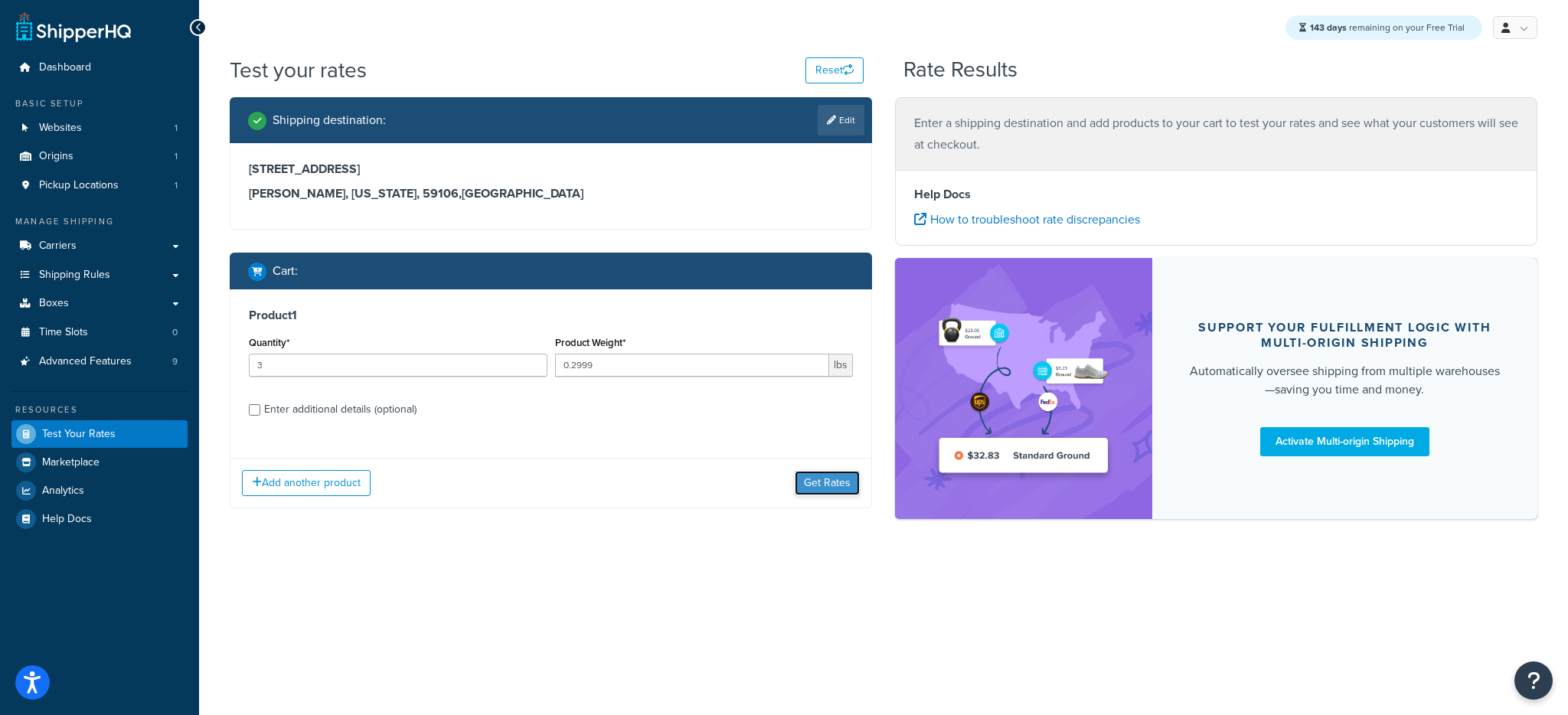
click at [825, 479] on button "Get Rates" at bounding box center [828, 482] width 65 height 24
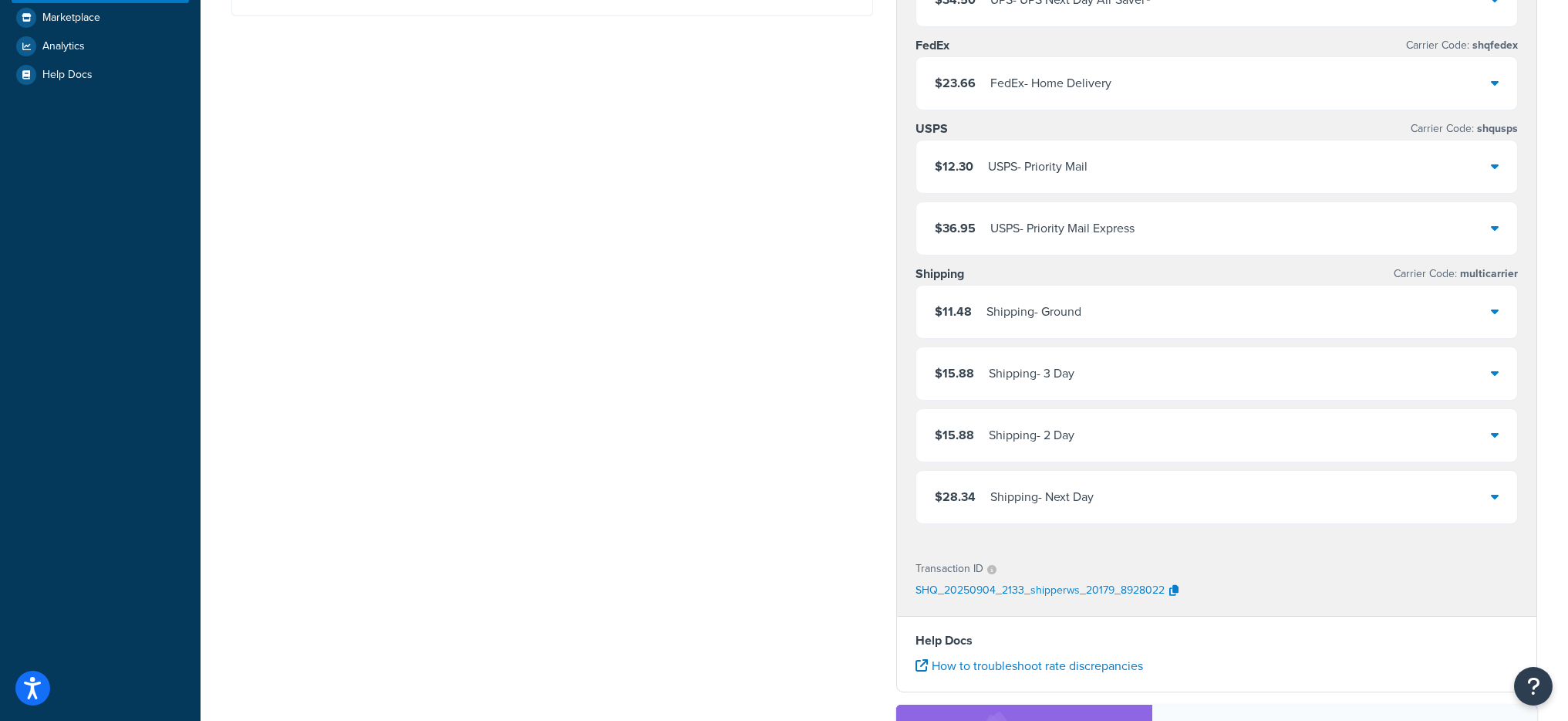
scroll to position [456, 0]
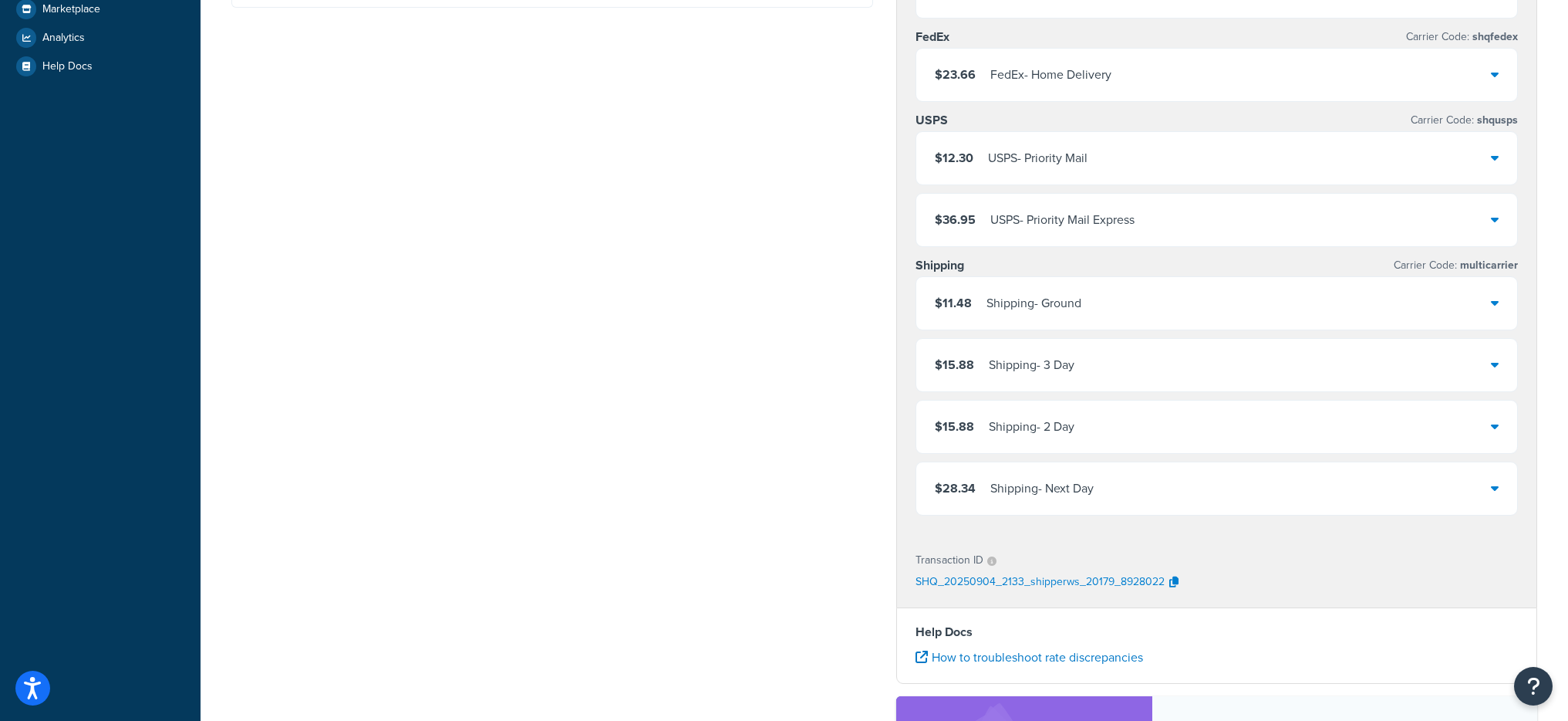
click at [1161, 510] on div "$28.34 Shipping - Next Day" at bounding box center [1216, 488] width 601 height 52
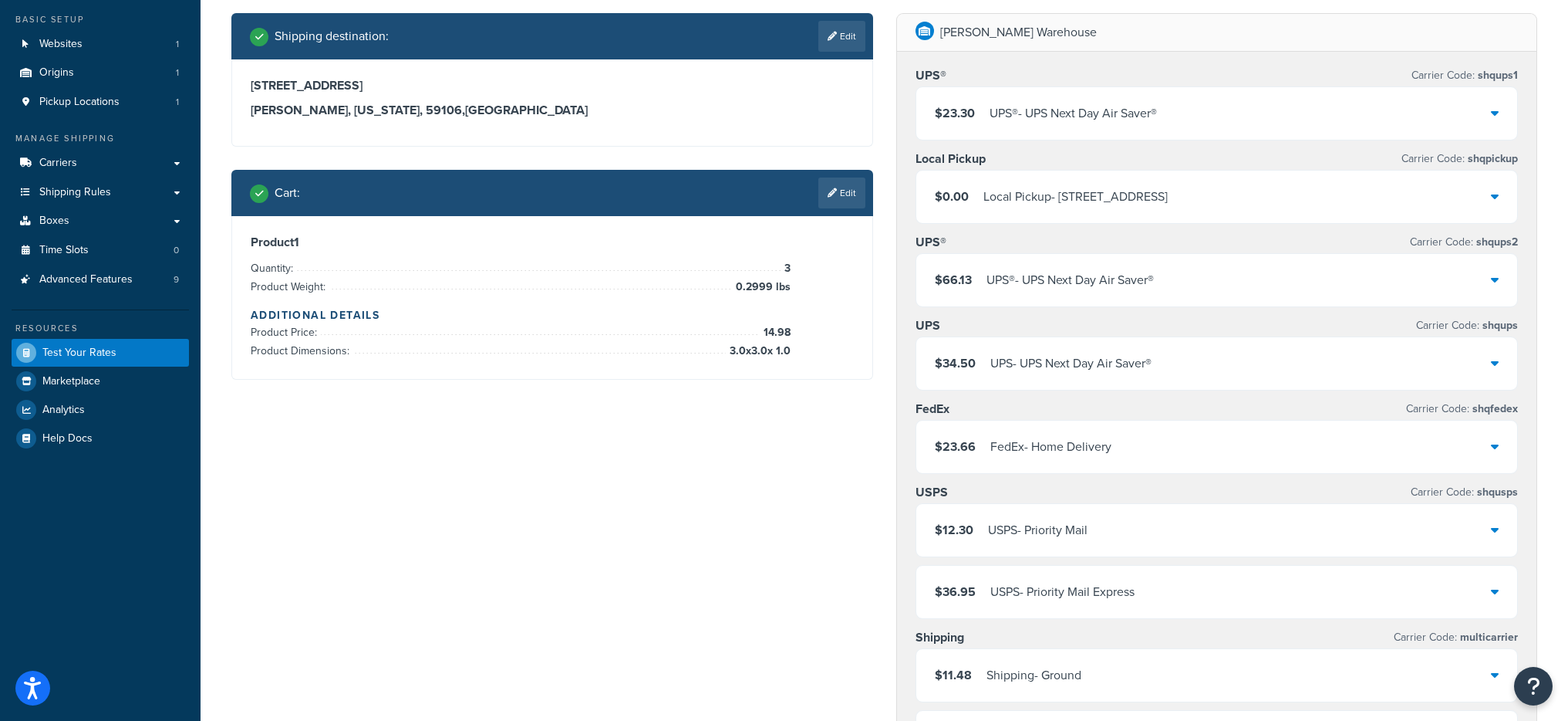
scroll to position [81, 0]
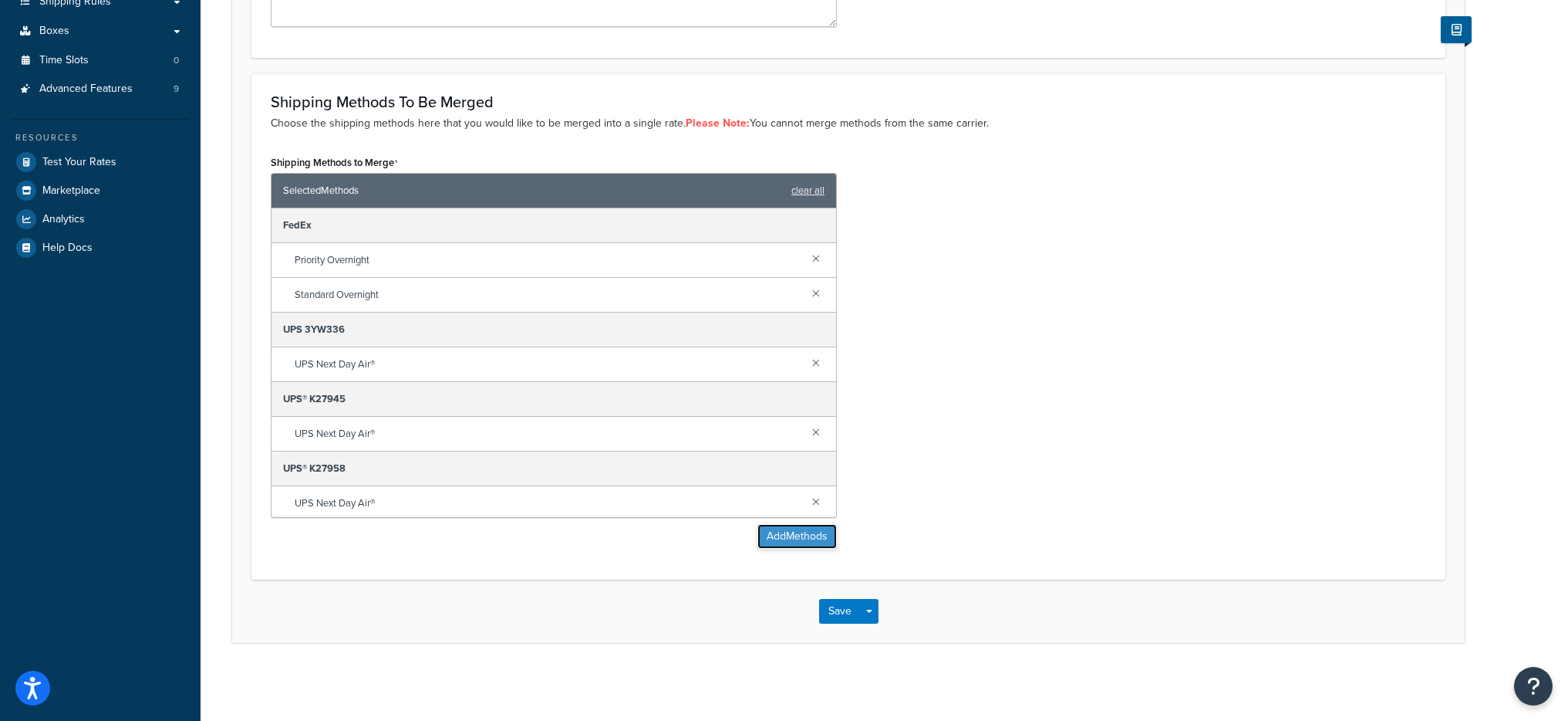
click at [777, 537] on button "Add Methods" at bounding box center [797, 536] width 79 height 24
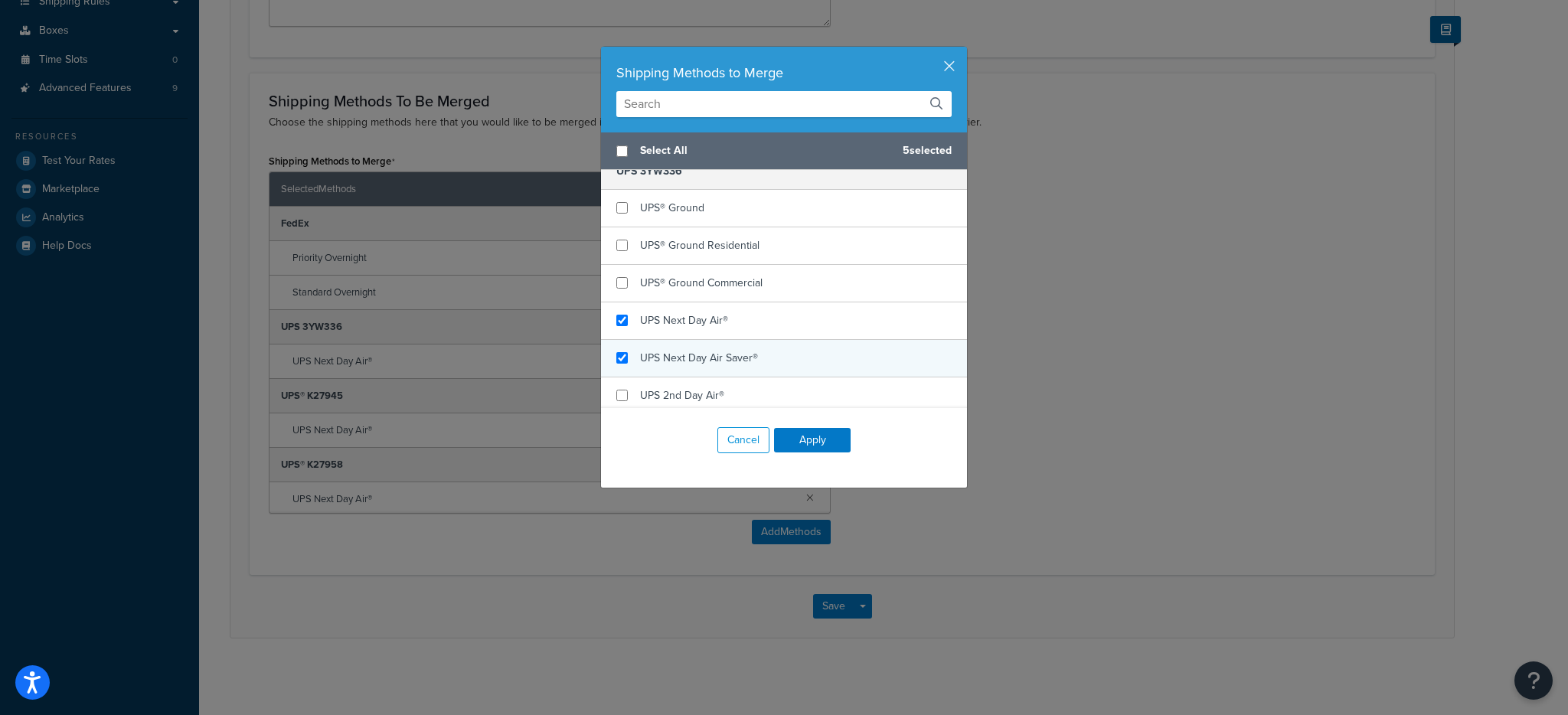
checkbox input "true"
click at [720, 353] on span "UPS Next Day Air Saver®" at bounding box center [699, 358] width 118 height 16
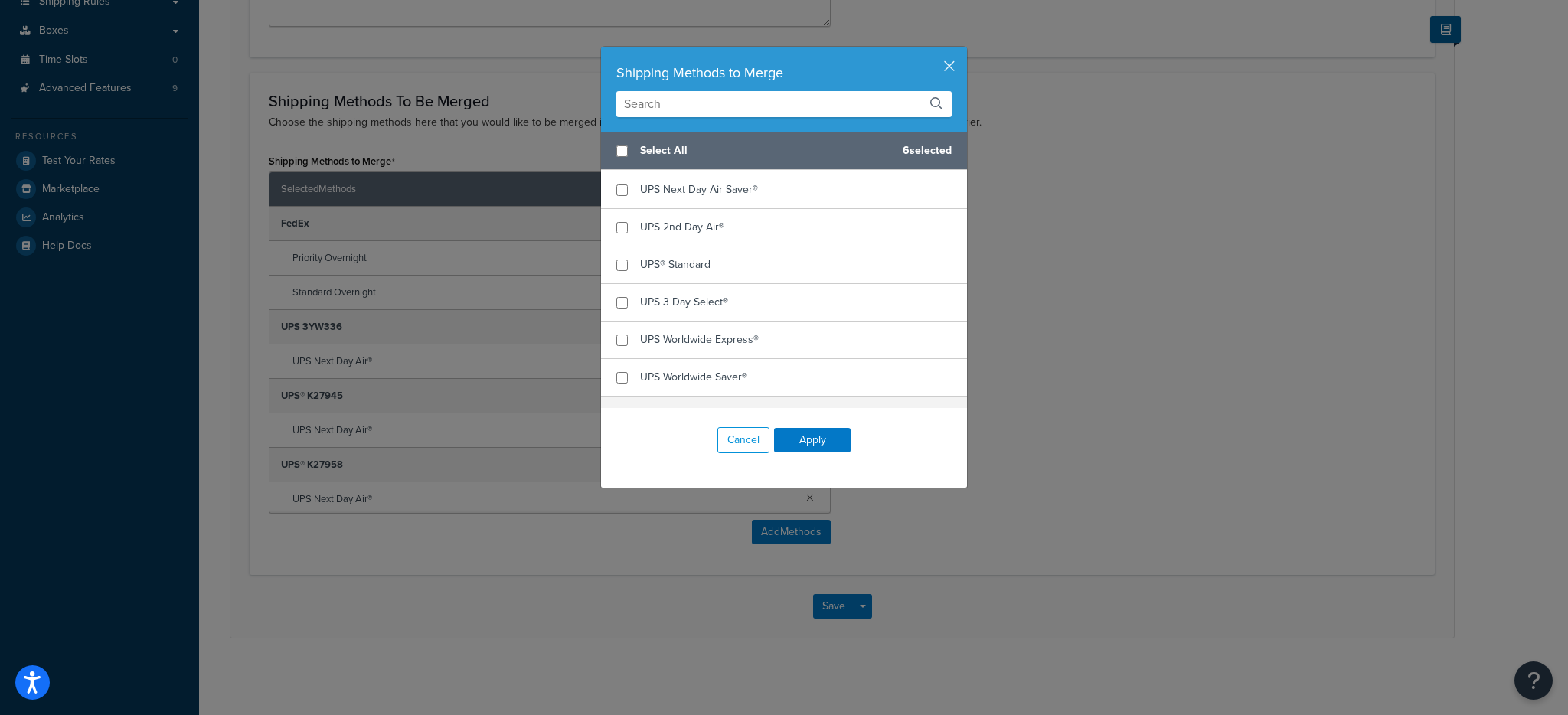
scroll to position [1386, 0]
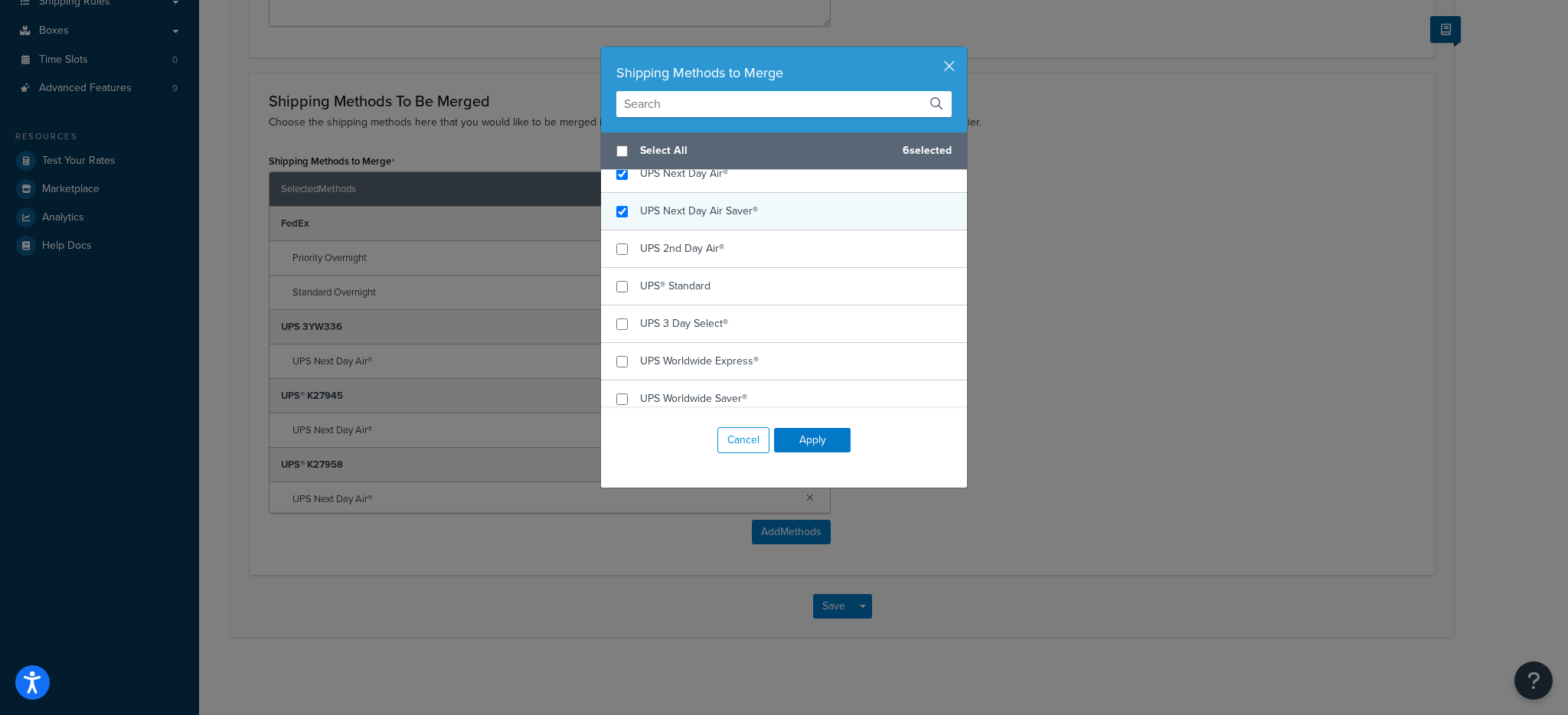
checkbox input "true"
click at [678, 221] on div "UPS Next Day Air Saver®" at bounding box center [699, 211] width 118 height 21
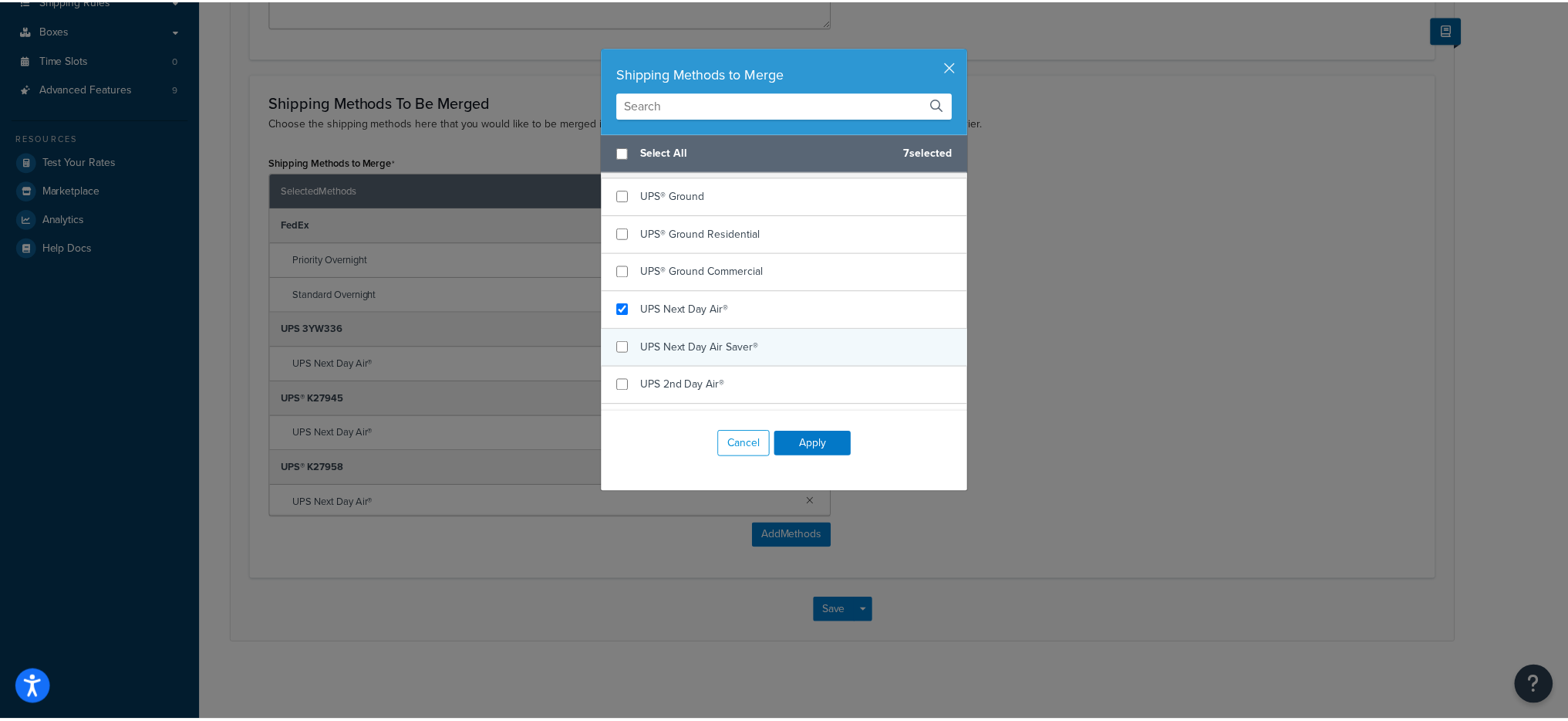
scroll to position [1678, 0]
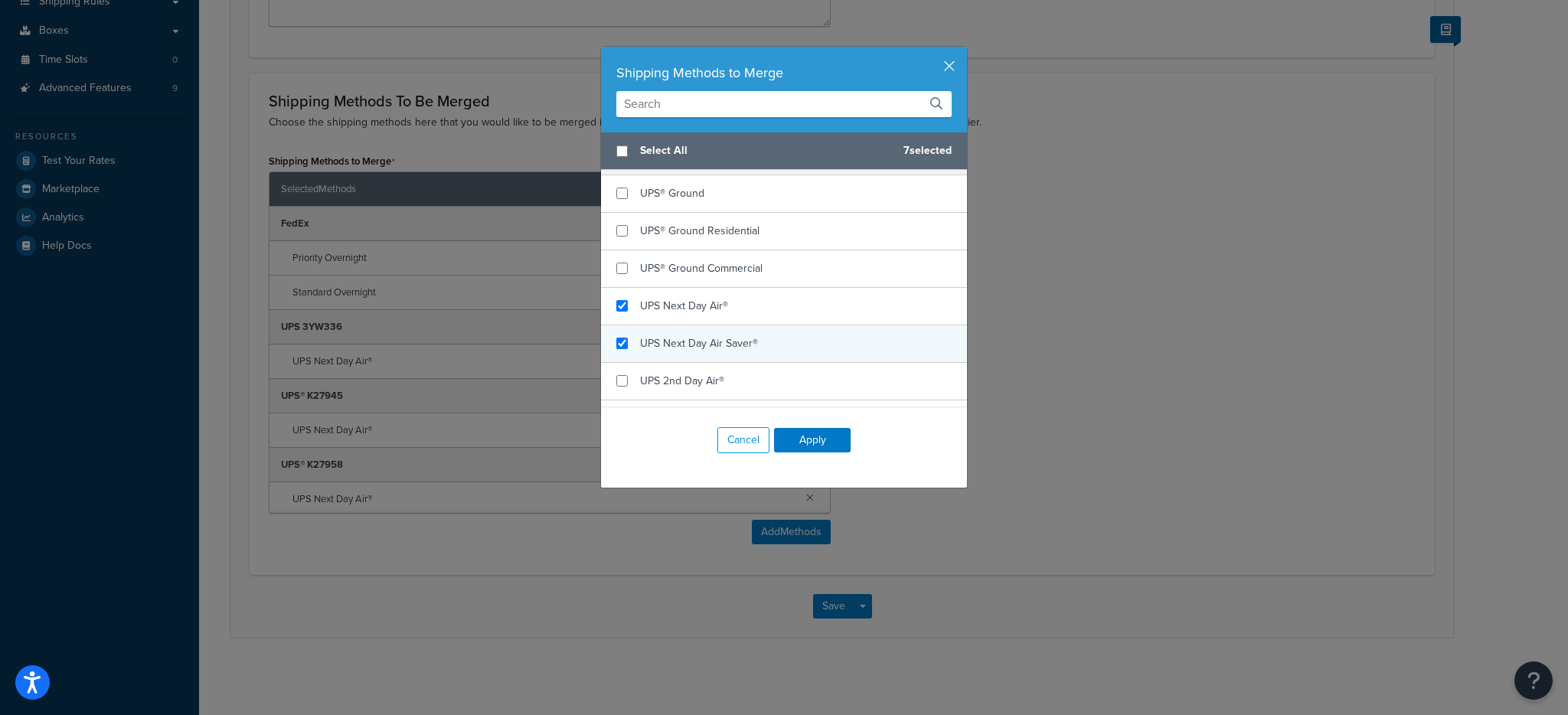
checkbox input "true"
click at [705, 333] on div "UPS Next Day Air Saver®" at bounding box center [699, 343] width 118 height 21
click at [810, 445] on button "Apply" at bounding box center [812, 439] width 77 height 24
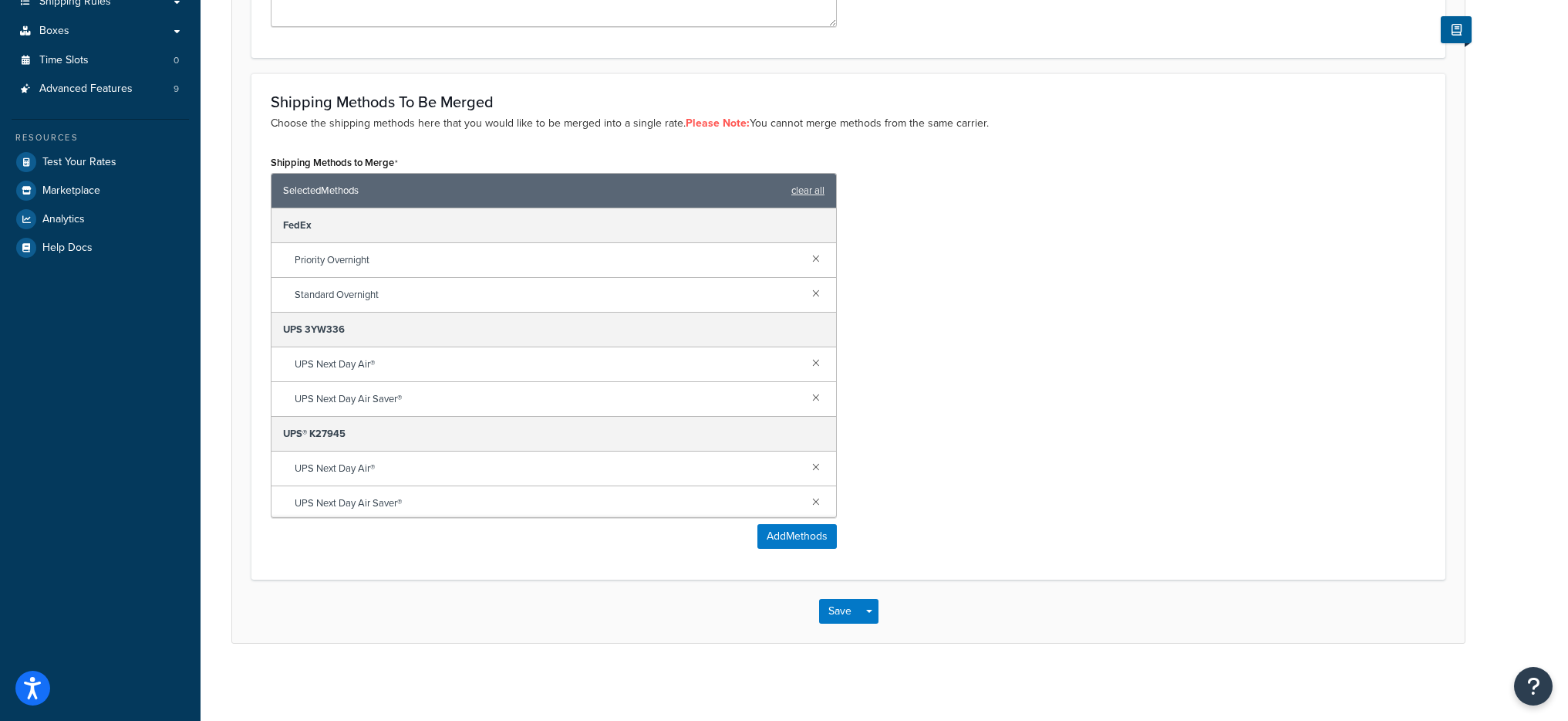
scroll to position [108, 0]
click at [867, 599] on button "Save Dropdown" at bounding box center [869, 611] width 18 height 24
click at [891, 631] on button "Save and Edit" at bounding box center [894, 639] width 149 height 32
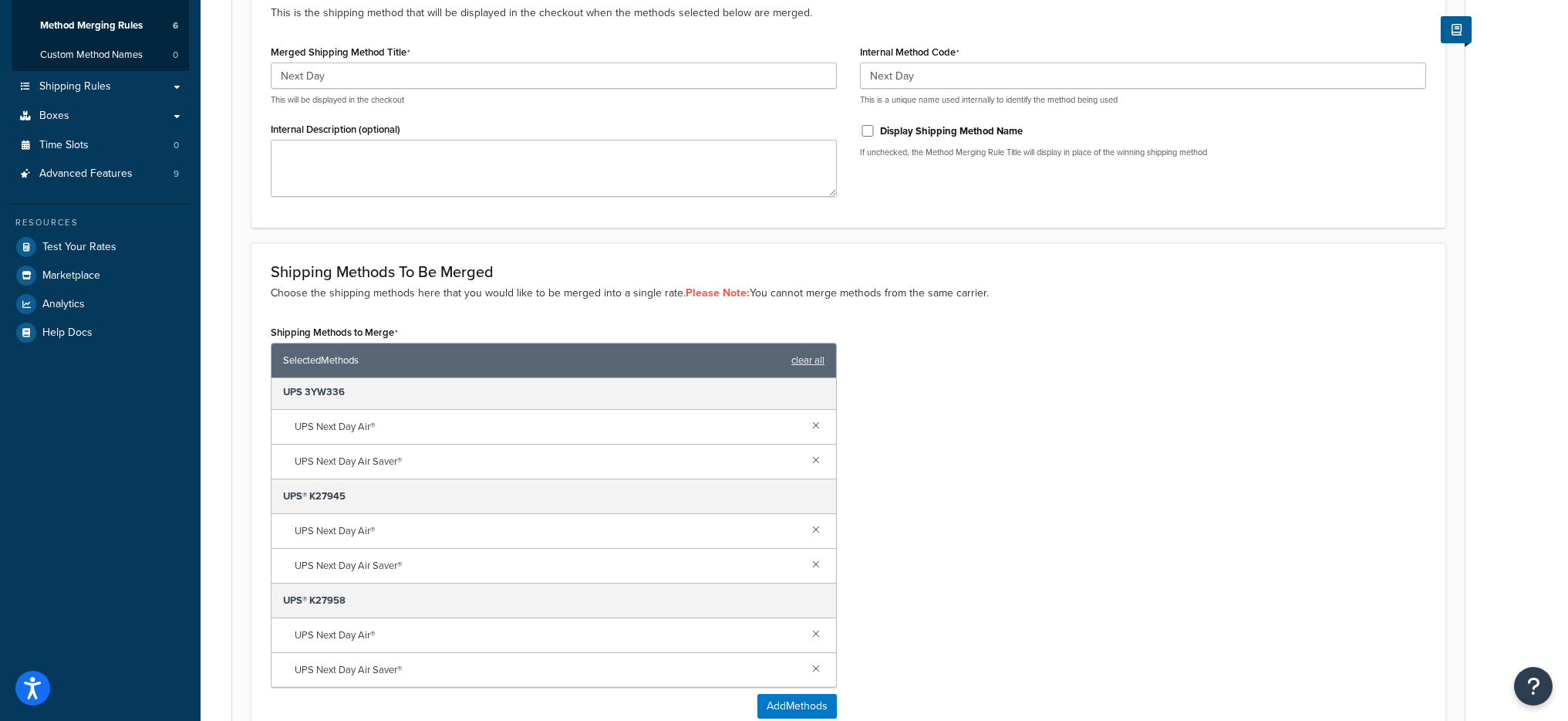
scroll to position [0, 0]
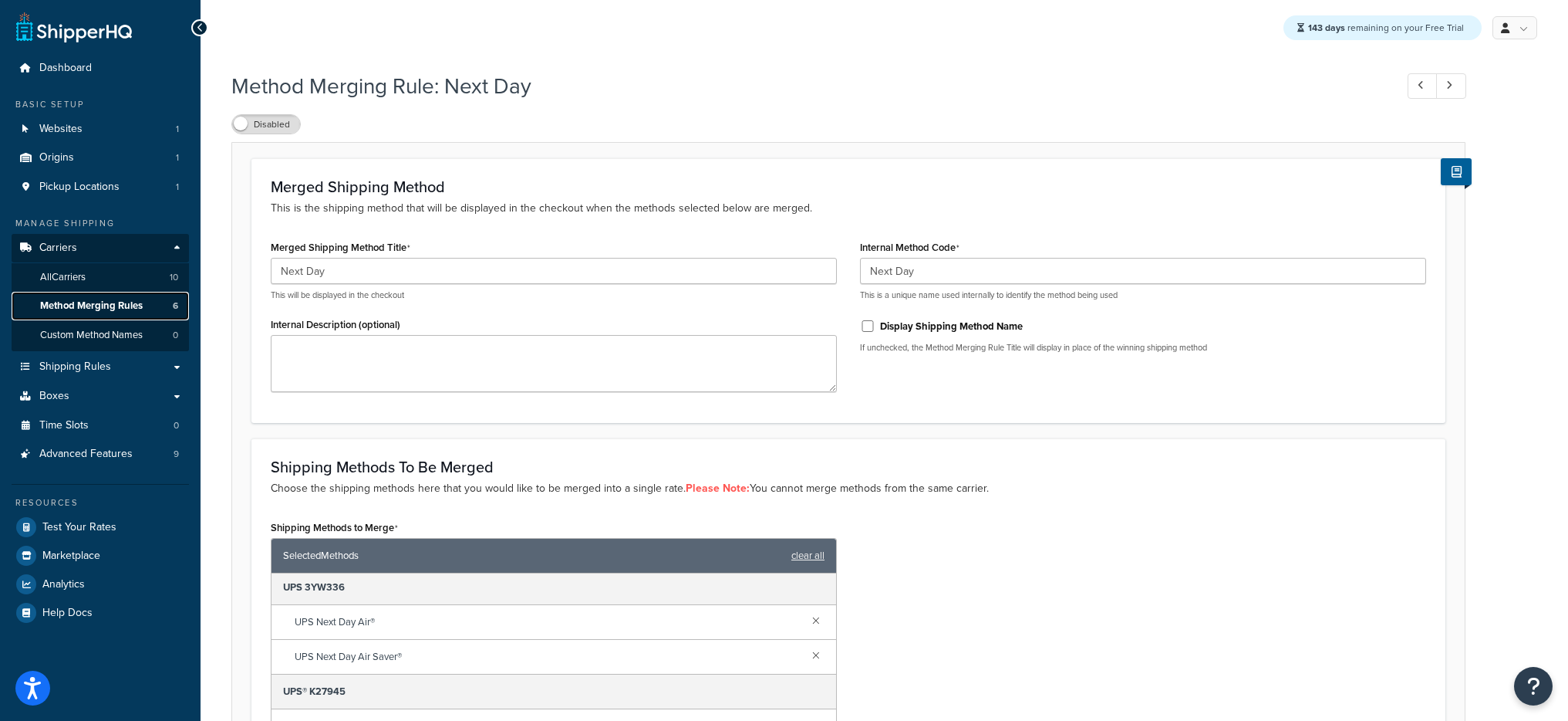
click at [170, 299] on link "Method Merging Rules 6" at bounding box center [100, 305] width 177 height 28
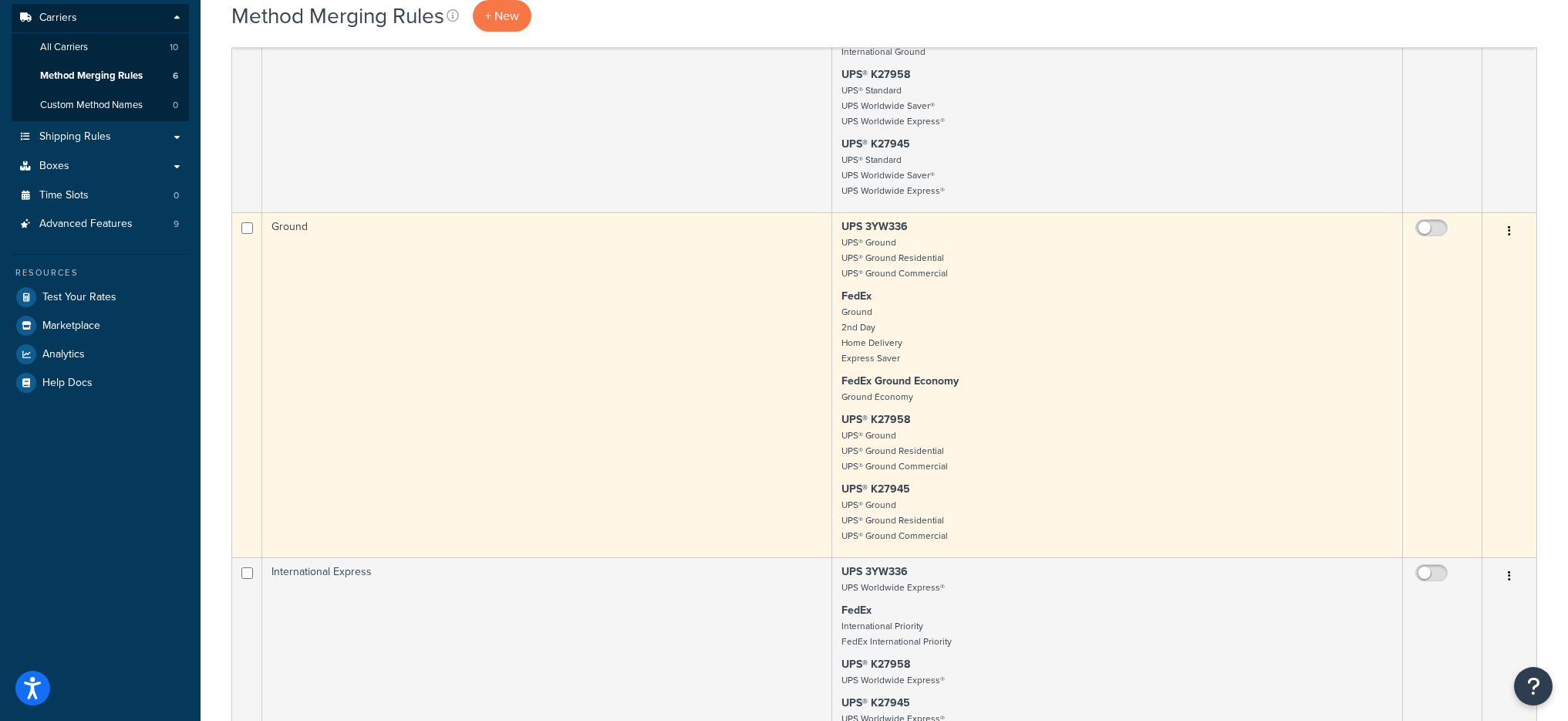
scroll to position [227, 0]
click at [1428, 232] on input "checkbox" at bounding box center [1433, 235] width 43 height 19
checkbox input "true"
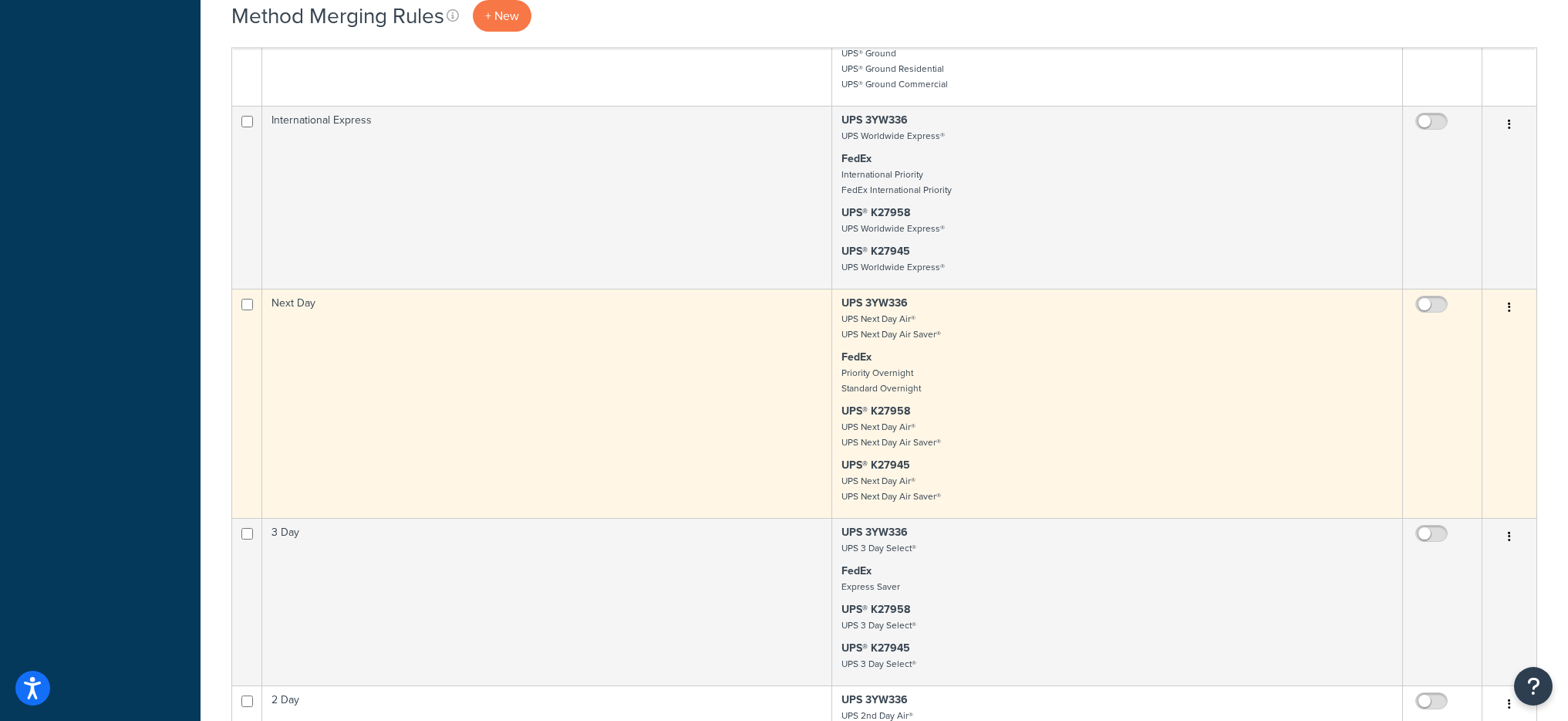
scroll to position [701, 0]
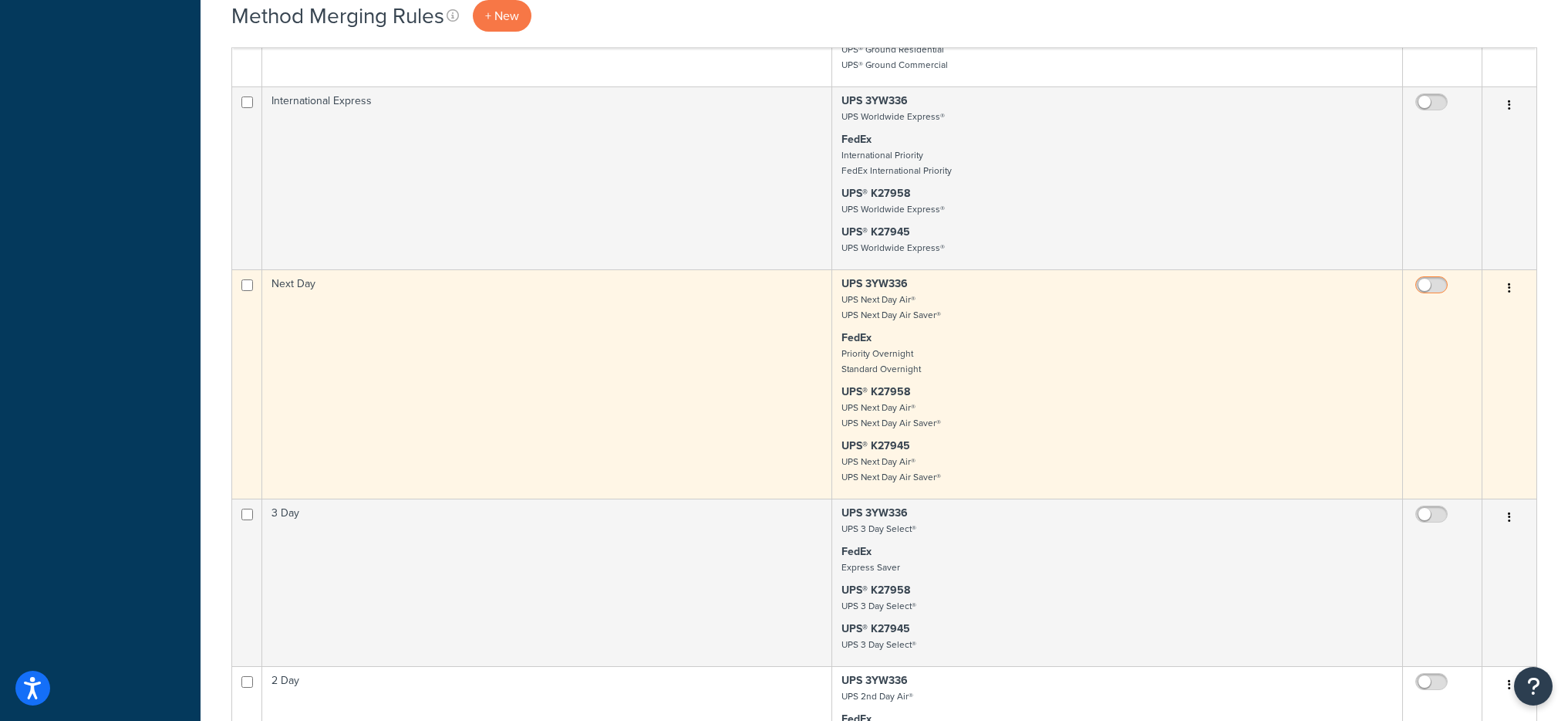
click at [1426, 290] on input "checkbox" at bounding box center [1433, 289] width 43 height 19
checkbox input "true"
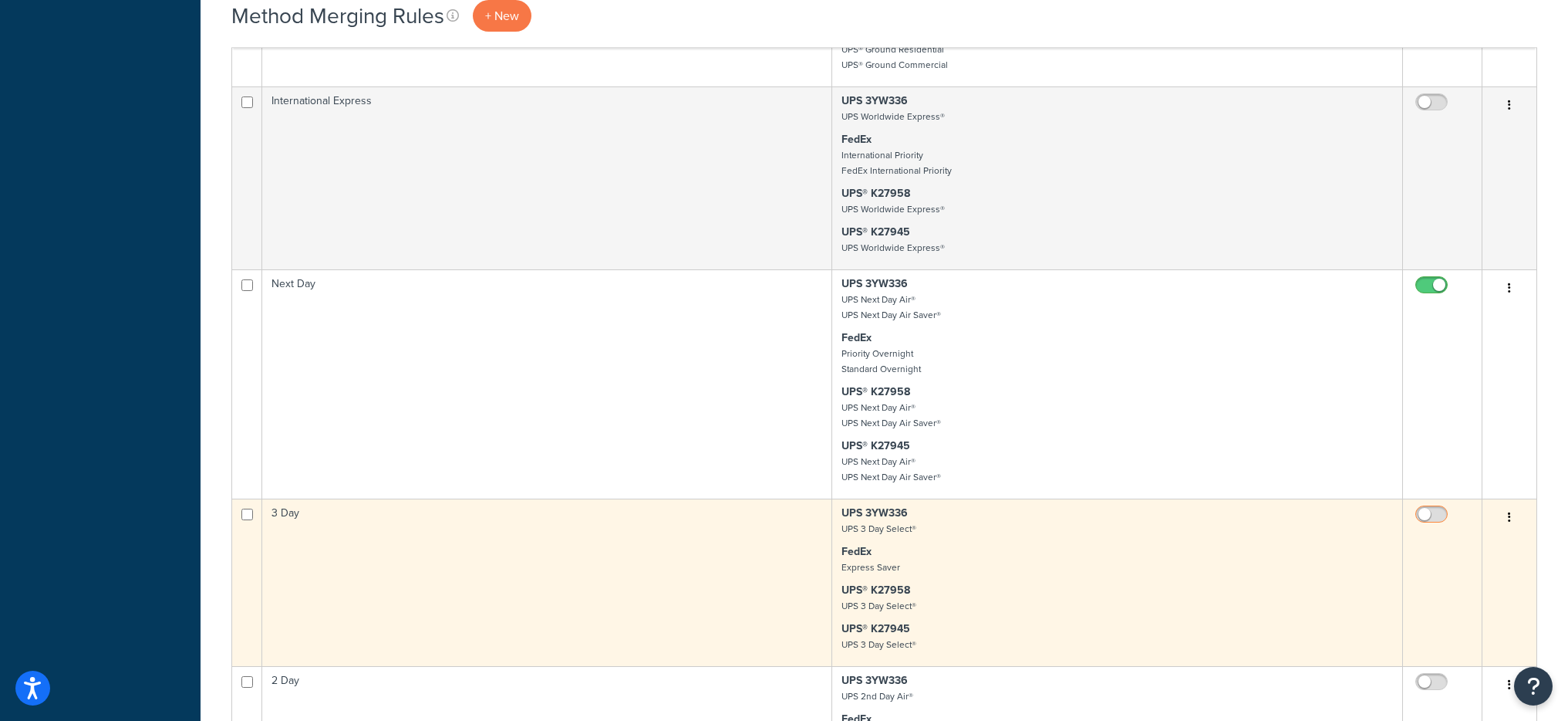
click at [1433, 513] on input "checkbox" at bounding box center [1433, 518] width 43 height 19
checkbox input "true"
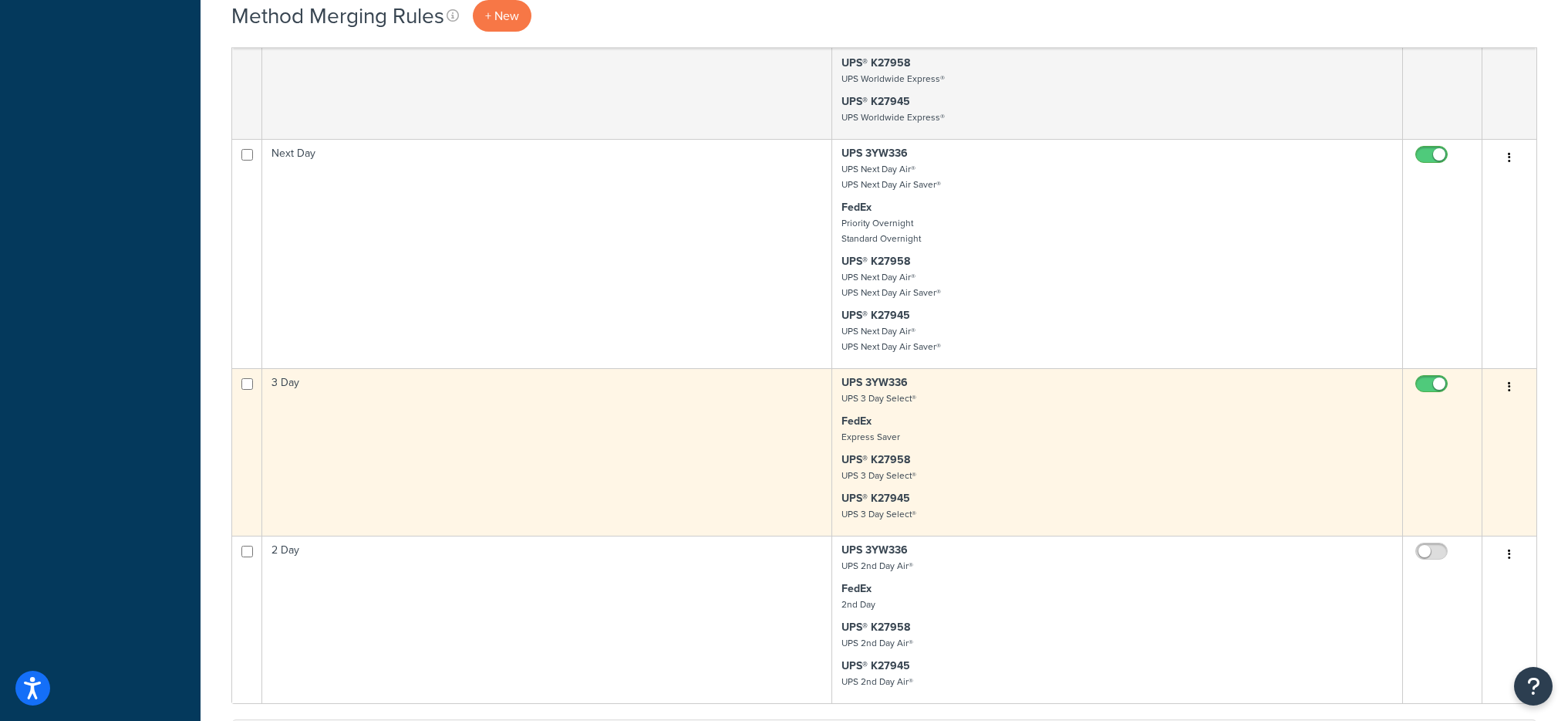
scroll to position [831, 0]
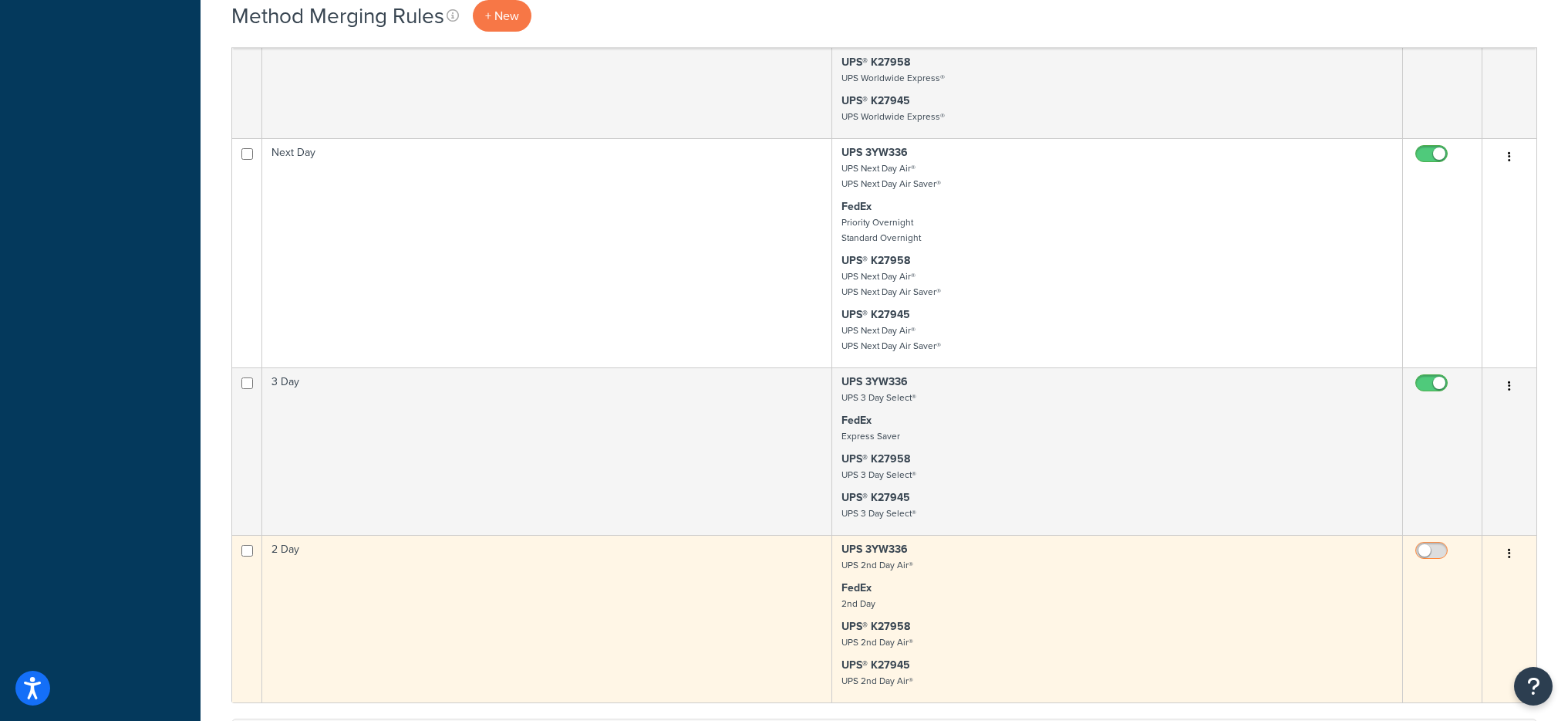
click at [1432, 544] on span at bounding box center [1430, 550] width 32 height 18
click at [1432, 545] on input "checkbox" at bounding box center [1433, 554] width 43 height 19
checkbox input "true"
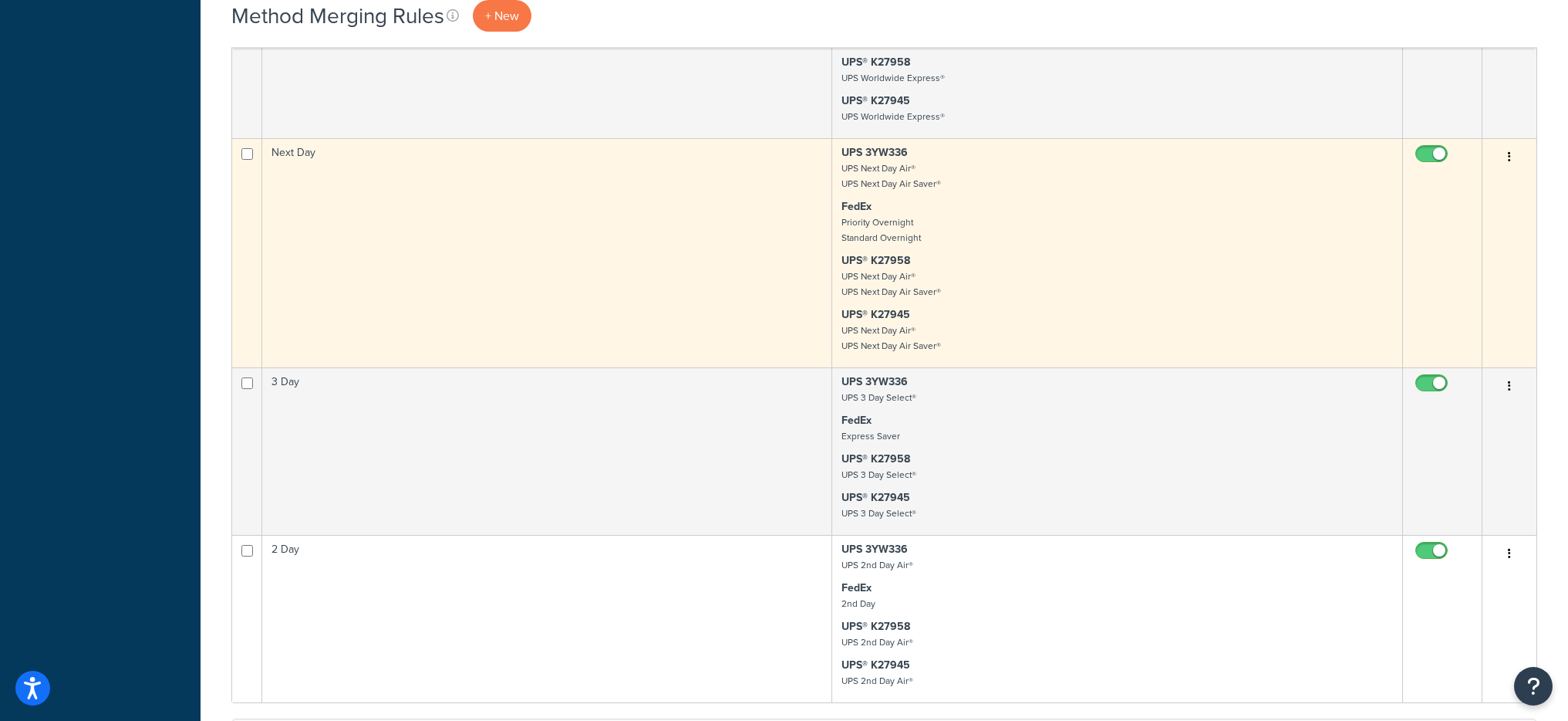
click at [1445, 159] on input "checkbox" at bounding box center [1433, 158] width 43 height 19
checkbox input "false"
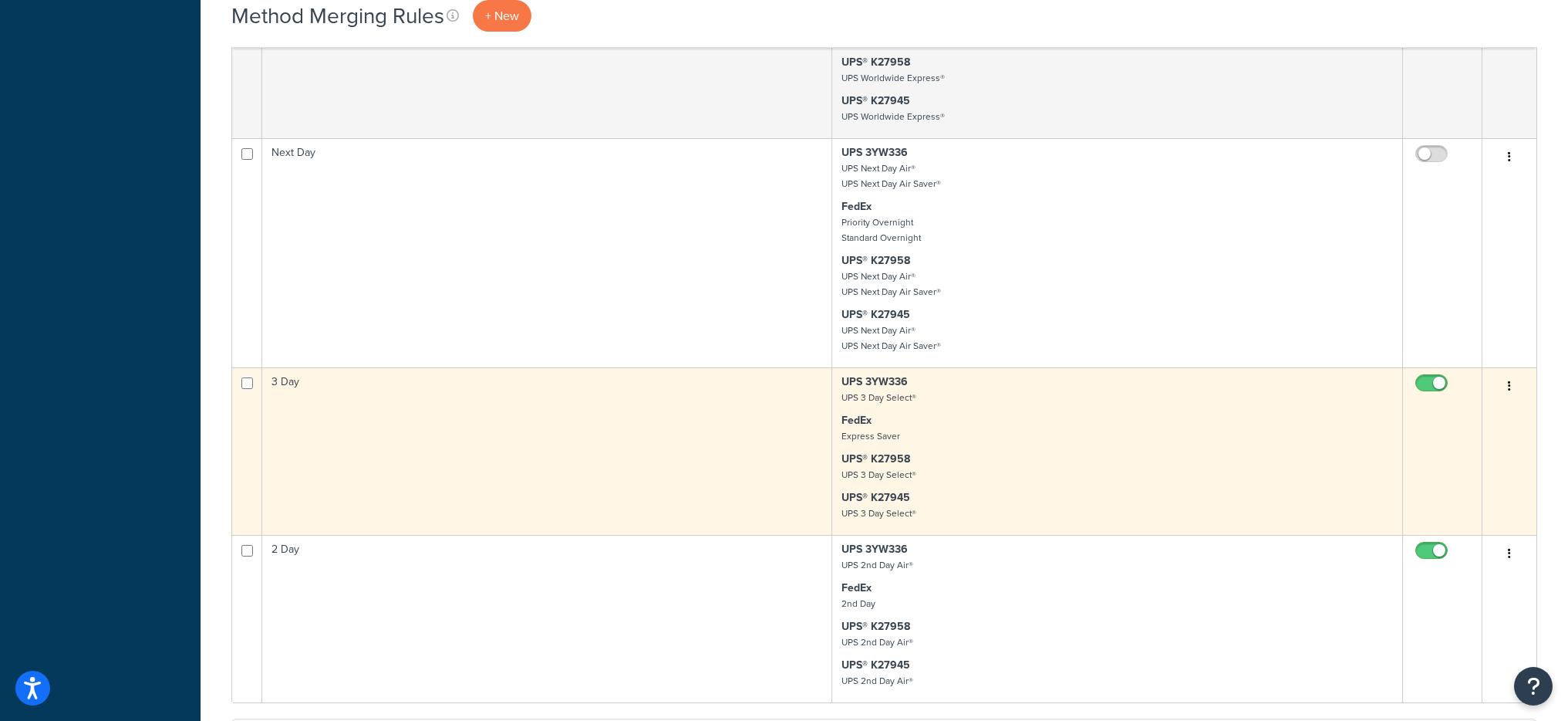
click at [1428, 382] on input "checkbox" at bounding box center [1433, 387] width 43 height 19
checkbox input "false"
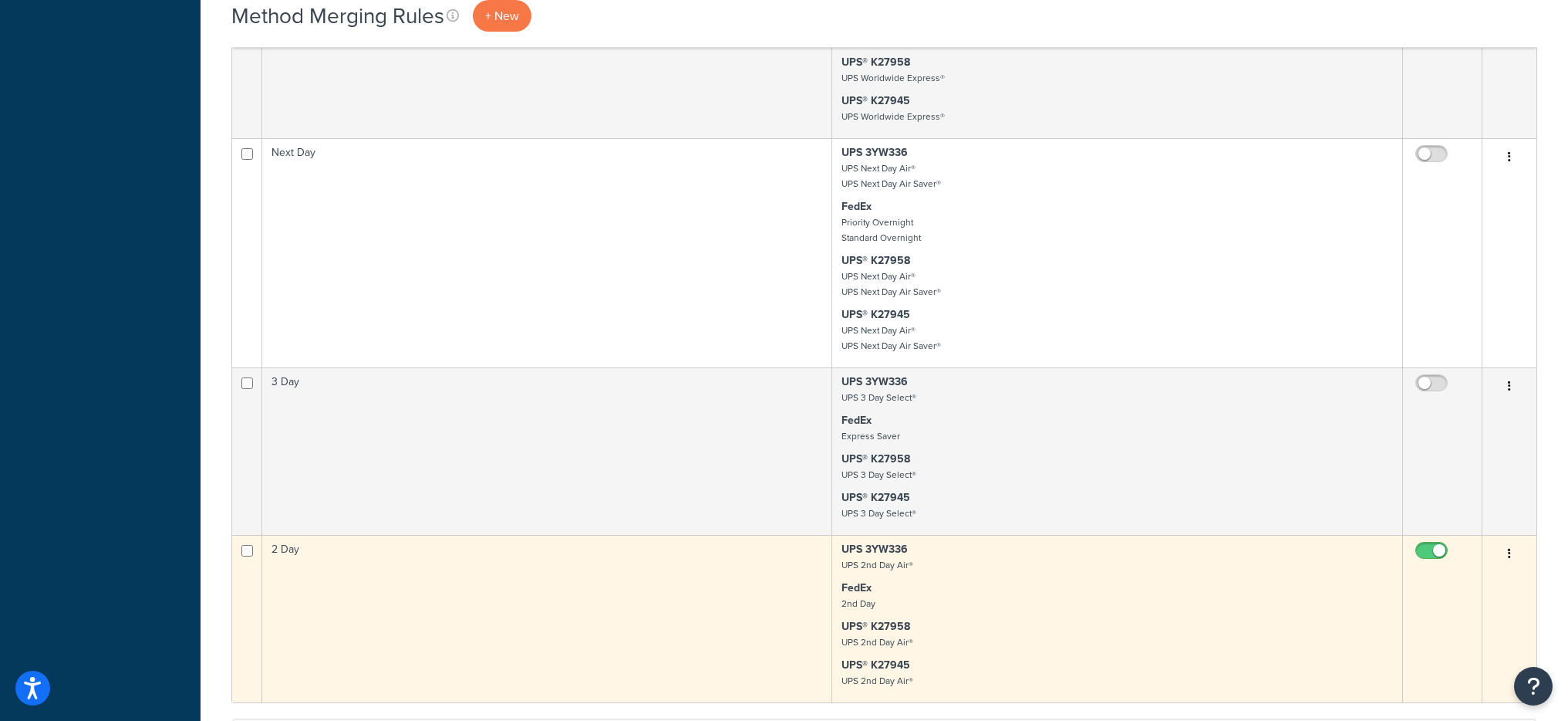
click at [1428, 548] on input "checkbox" at bounding box center [1433, 554] width 43 height 19
checkbox input "false"
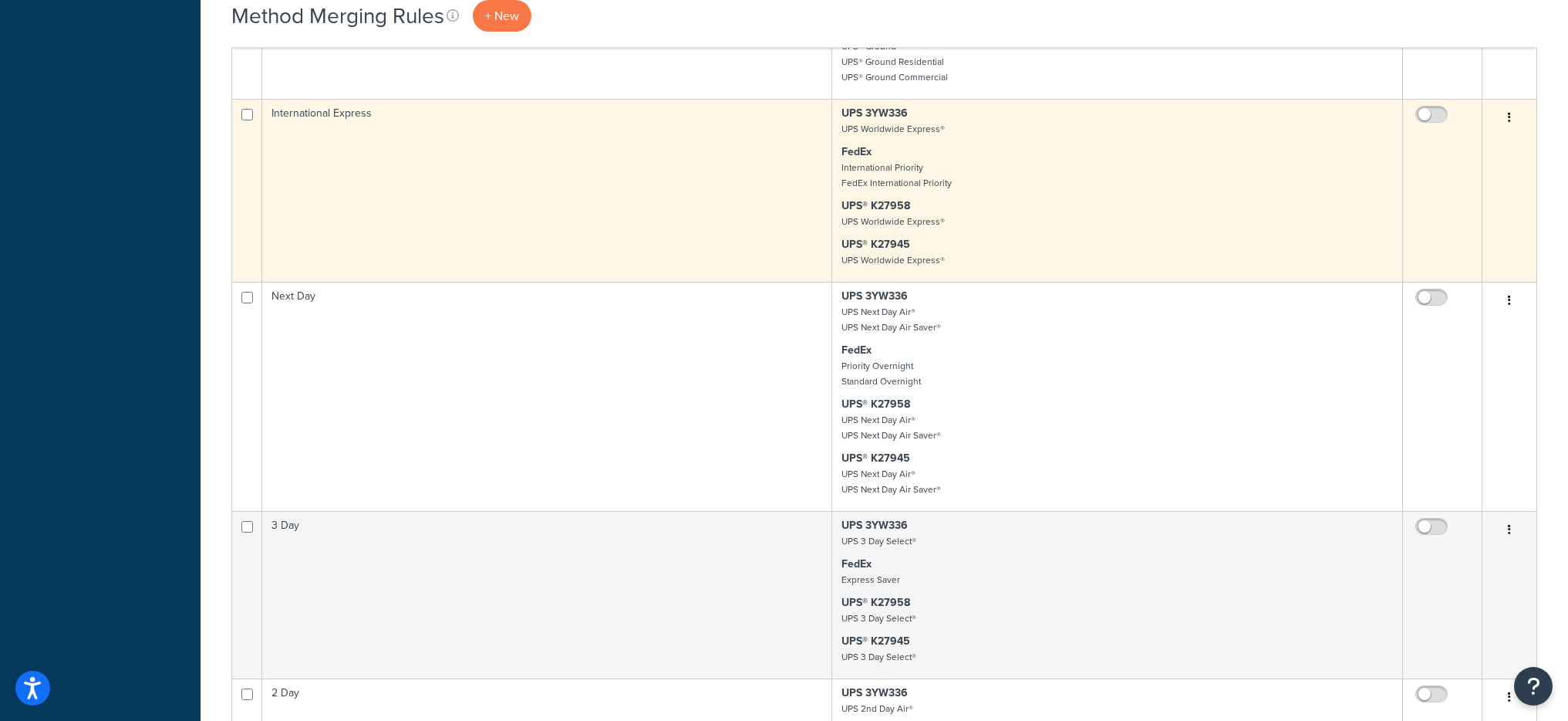
scroll to position [371, 0]
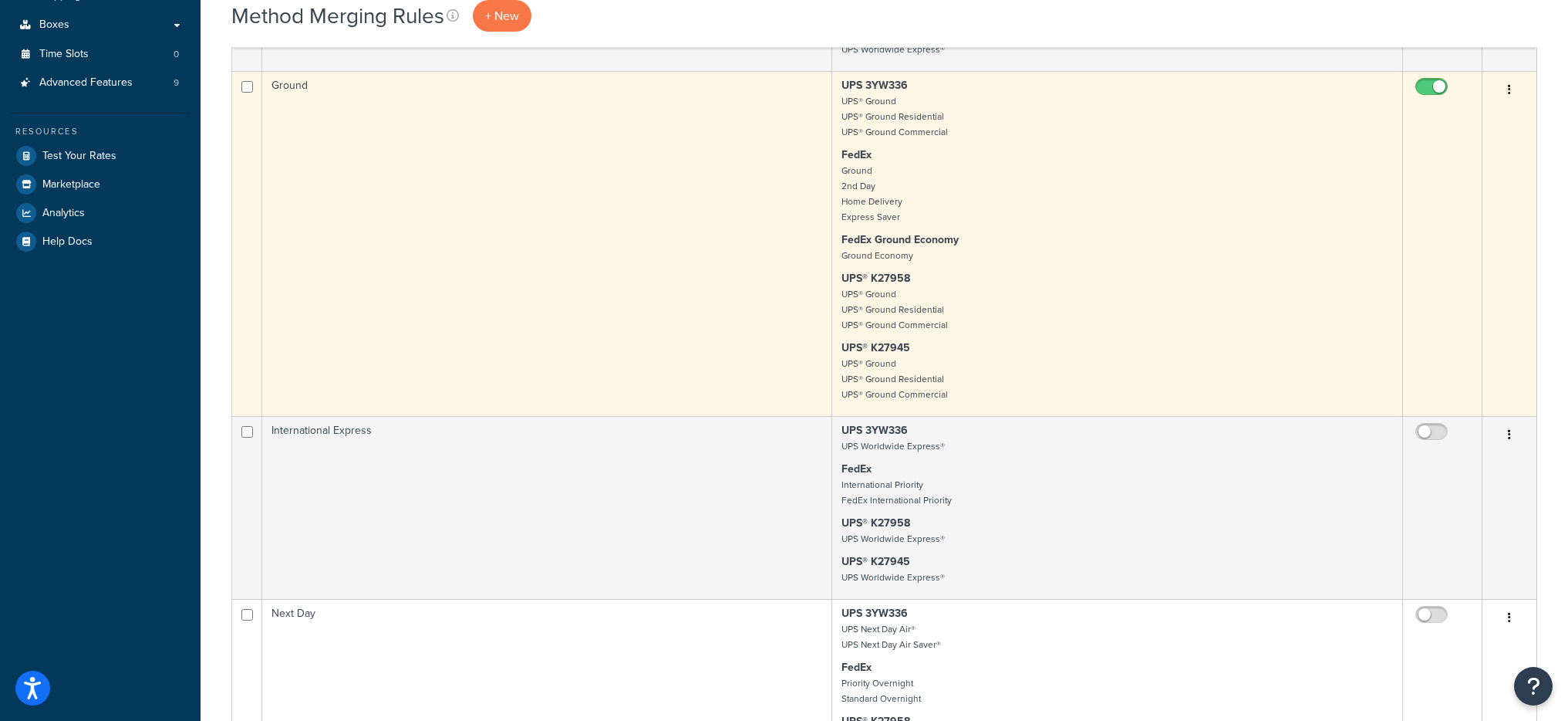
click at [1437, 89] on input "checkbox" at bounding box center [1433, 91] width 43 height 19
checkbox input "false"
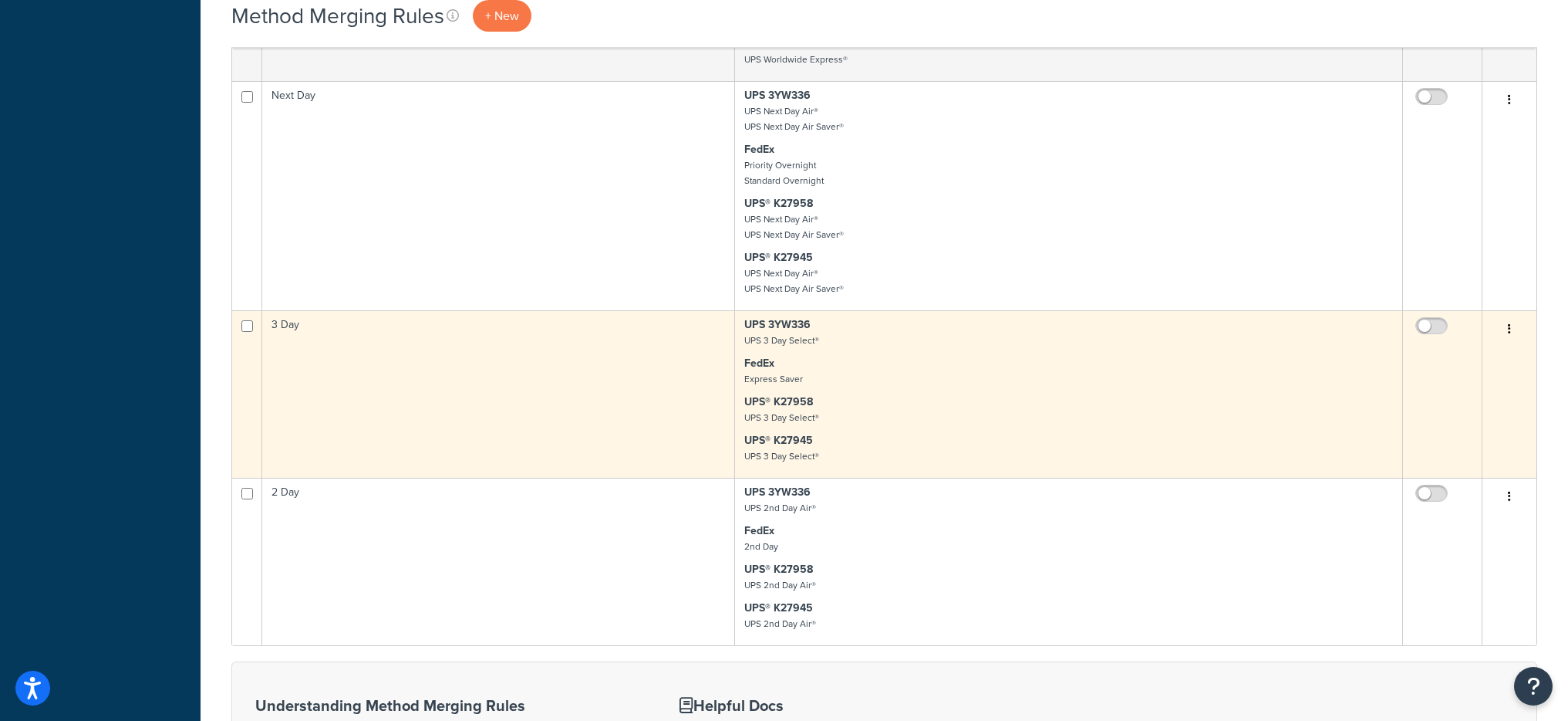
scroll to position [904, 0]
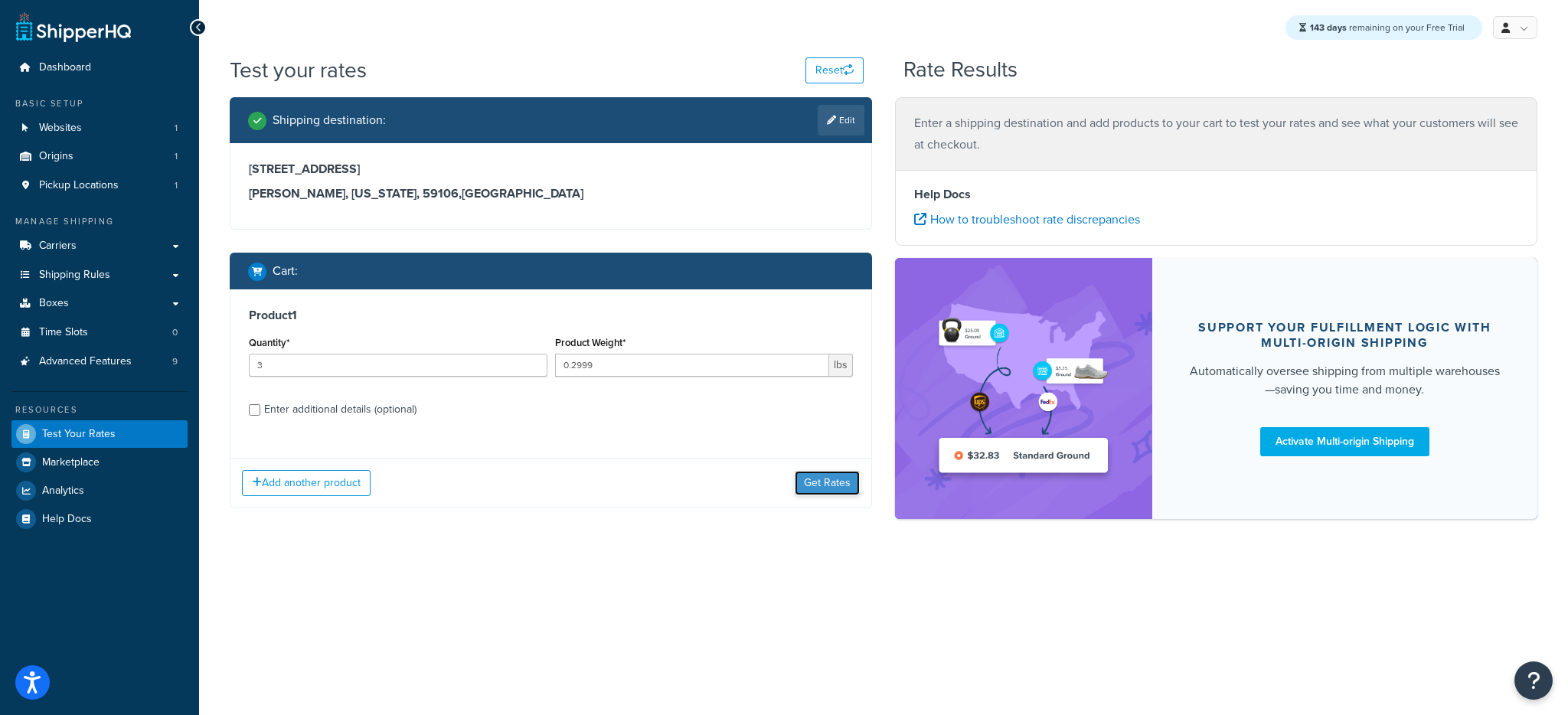
click at [825, 486] on button "Get Rates" at bounding box center [828, 482] width 65 height 24
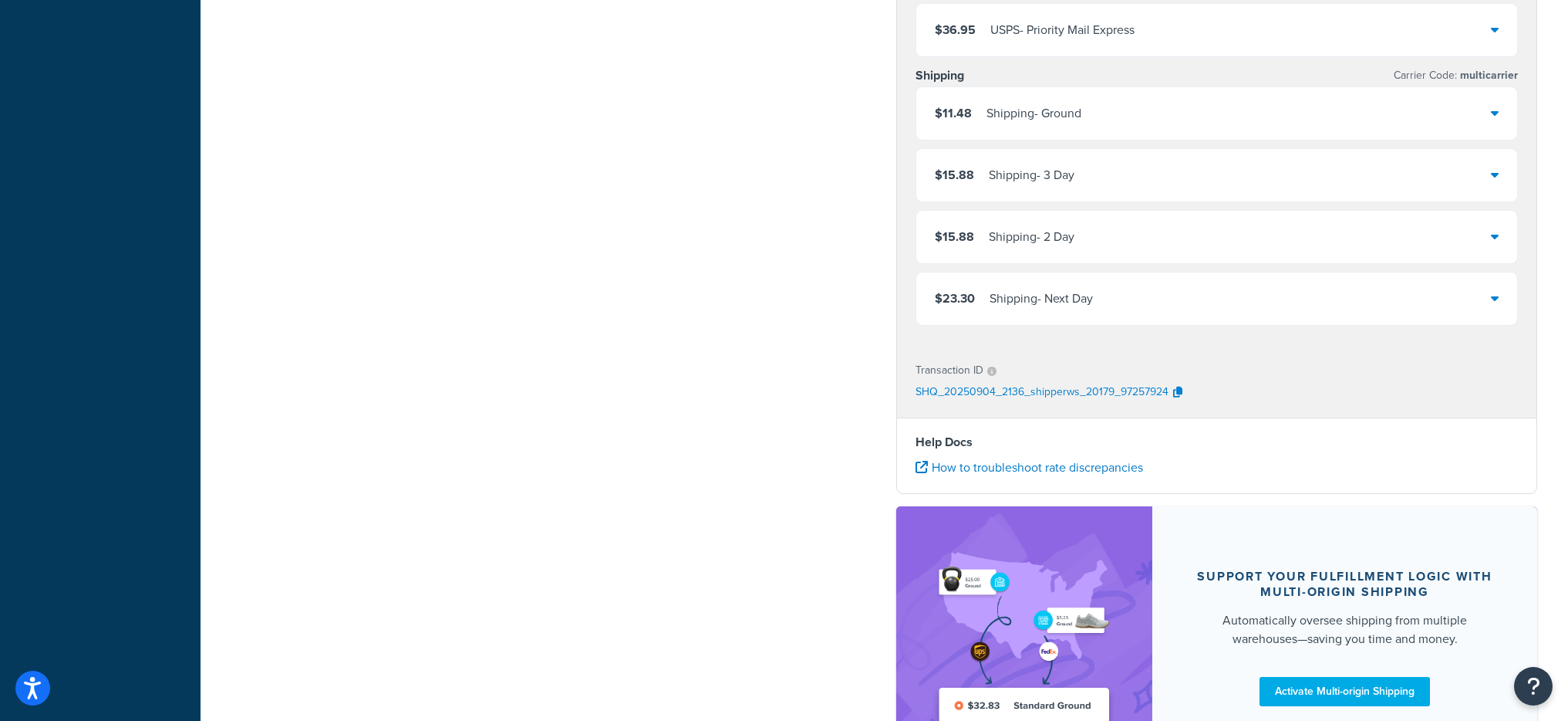
scroll to position [623, 0]
click at [1157, 295] on div "$23.30 Shipping - Next Day" at bounding box center [1216, 300] width 601 height 52
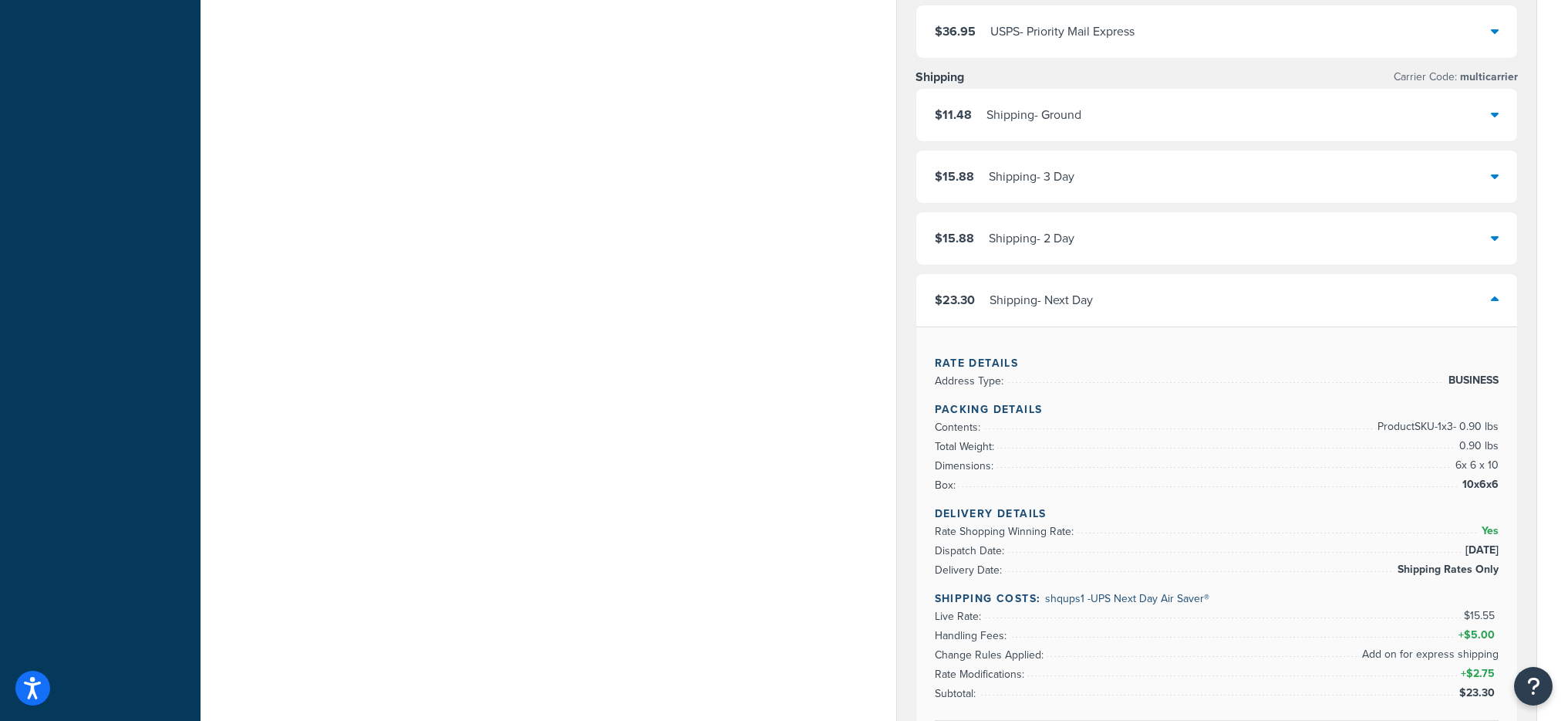
click at [1159, 296] on div "$23.30 Shipping - Next Day" at bounding box center [1216, 300] width 601 height 52
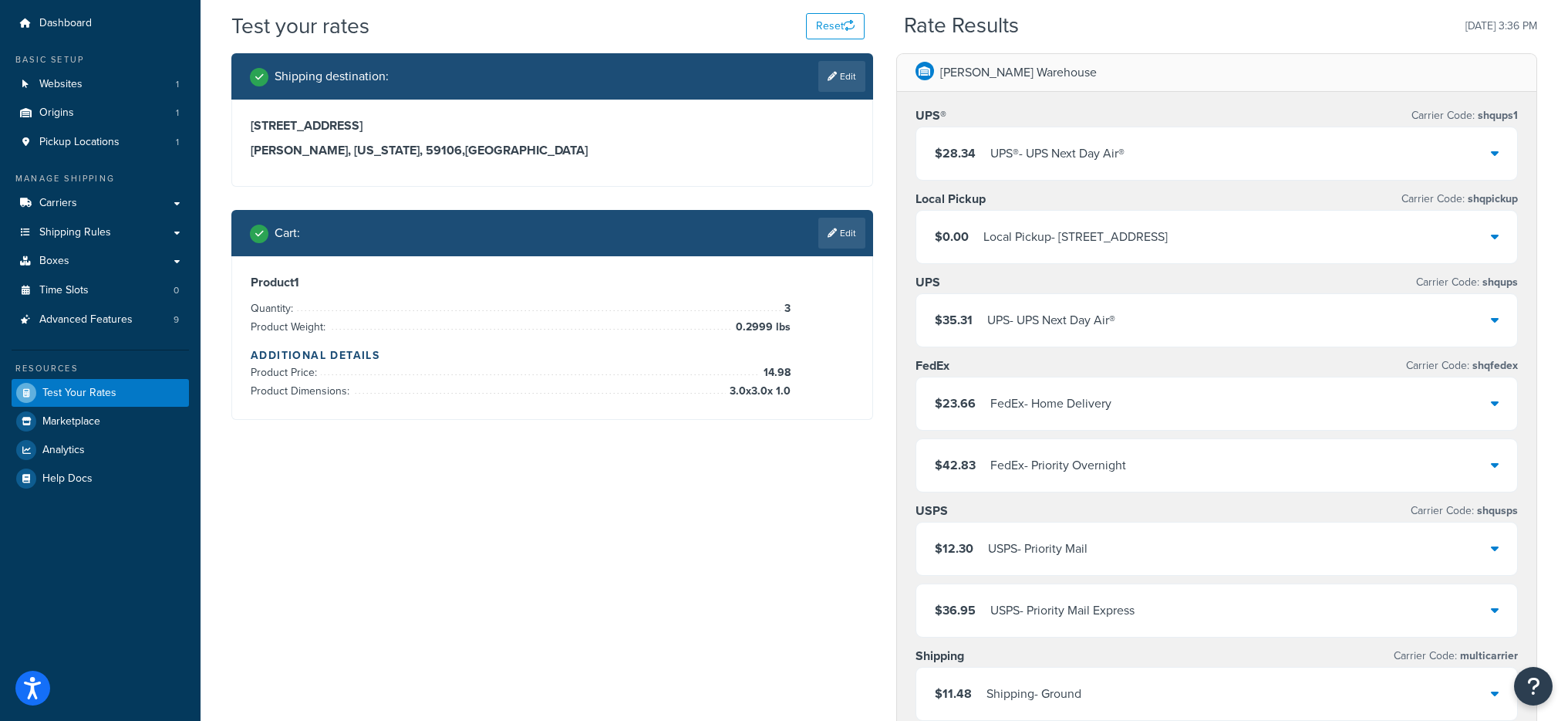
scroll to position [35, 0]
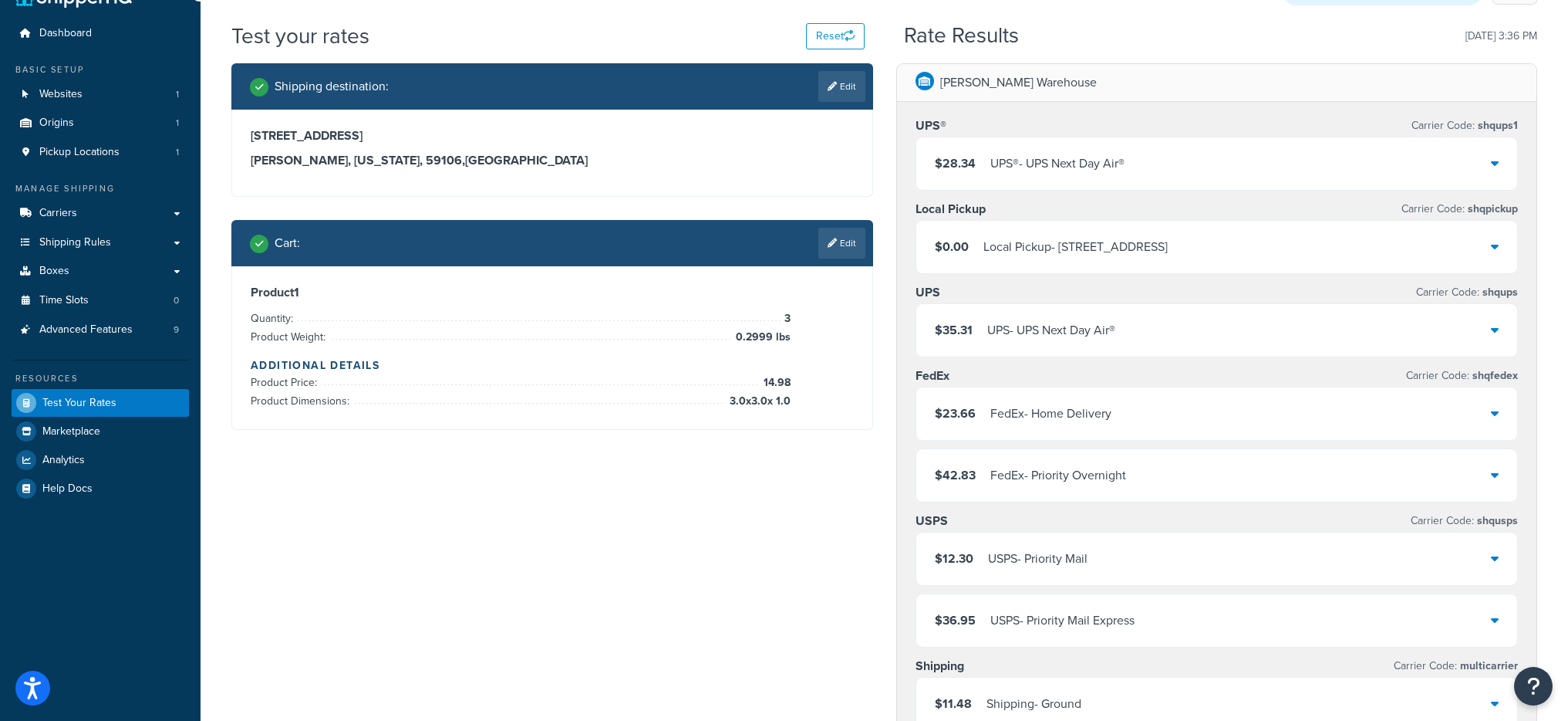
click at [1187, 158] on div "$28.34 UPS® - UPS Next Day Air®" at bounding box center [1216, 164] width 601 height 52
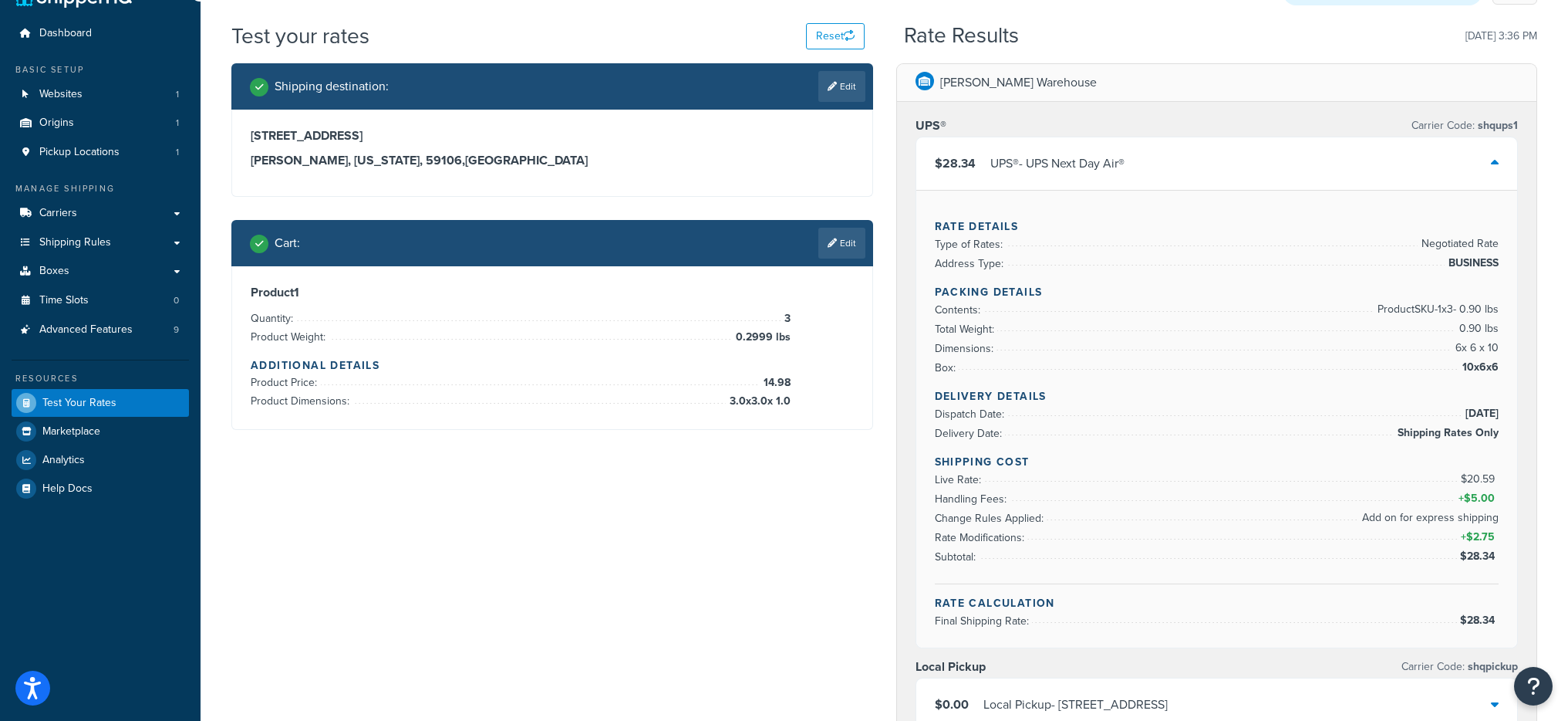
click at [1187, 159] on div "$28.34 UPS® - UPS Next Day Air®" at bounding box center [1216, 164] width 601 height 52
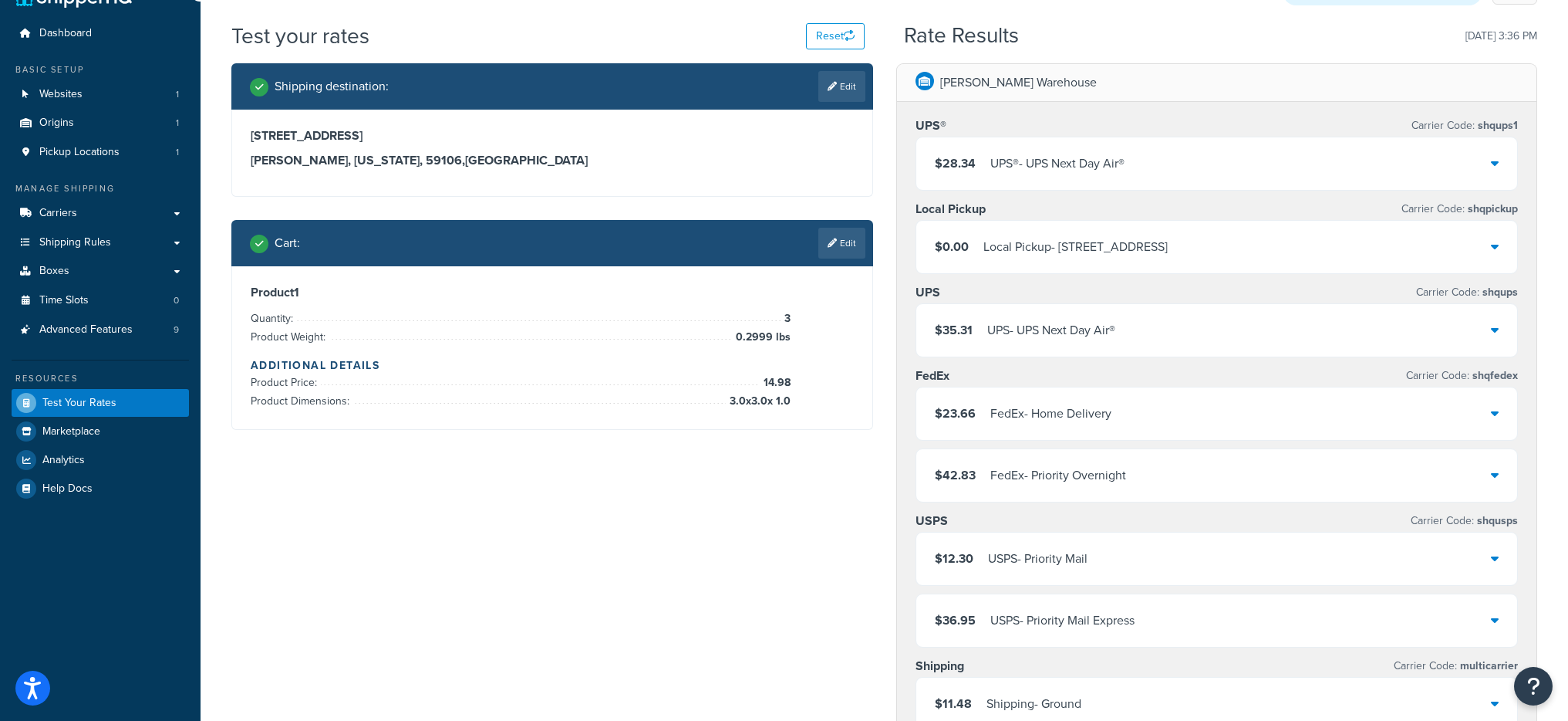
click at [1040, 335] on div "UPS - UPS Next Day Air®" at bounding box center [1051, 330] width 128 height 21
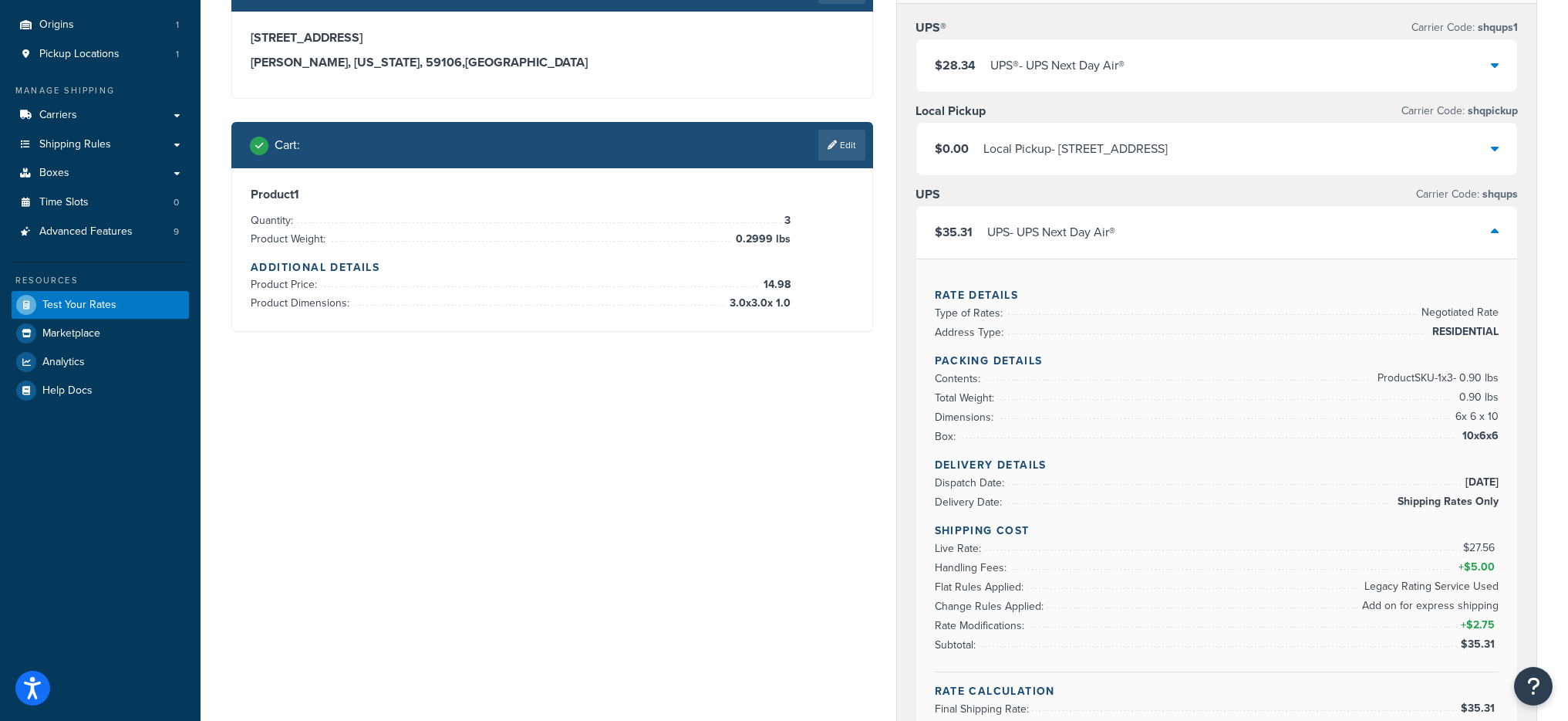
scroll to position [142, 0]
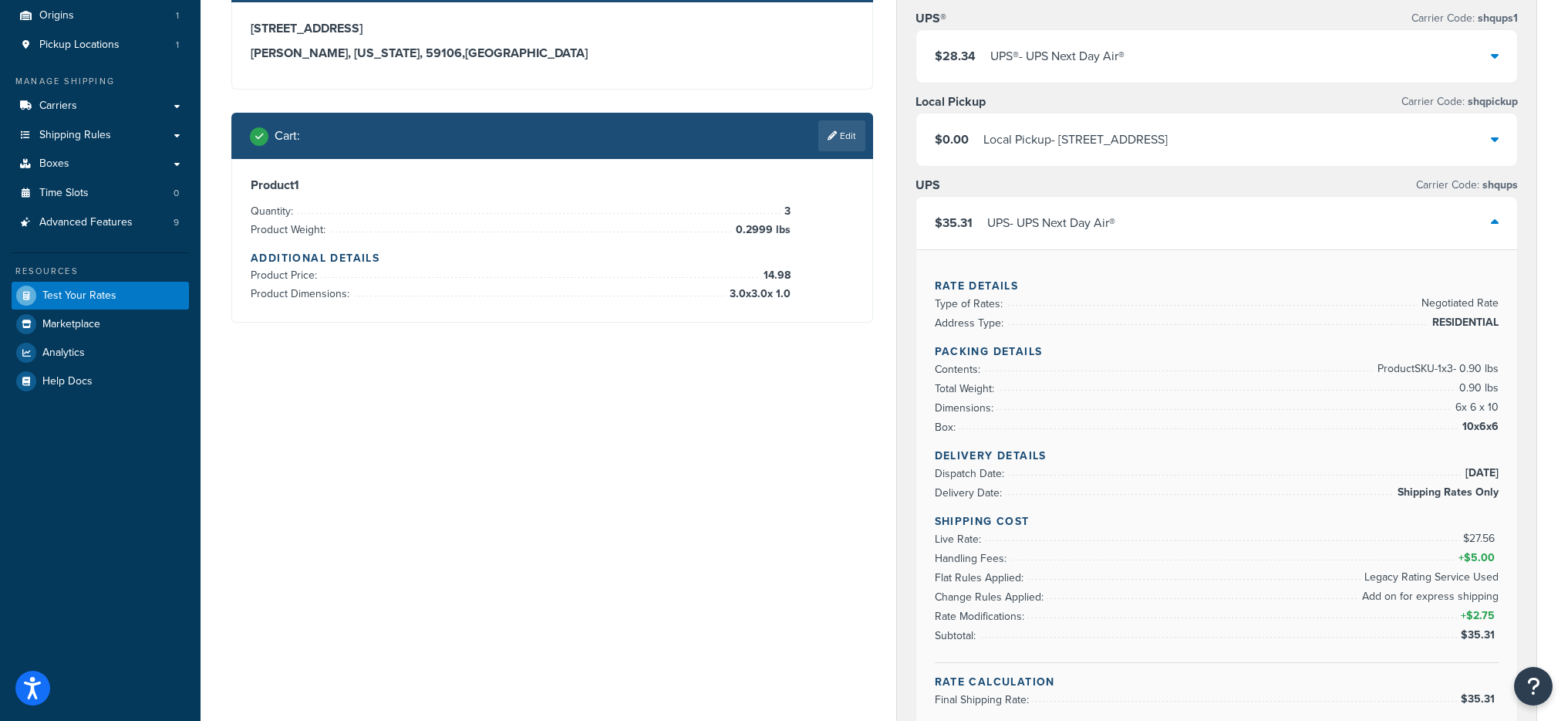
click at [1126, 230] on div "$35.31 UPS - UPS Next Day Air®" at bounding box center [1216, 223] width 601 height 52
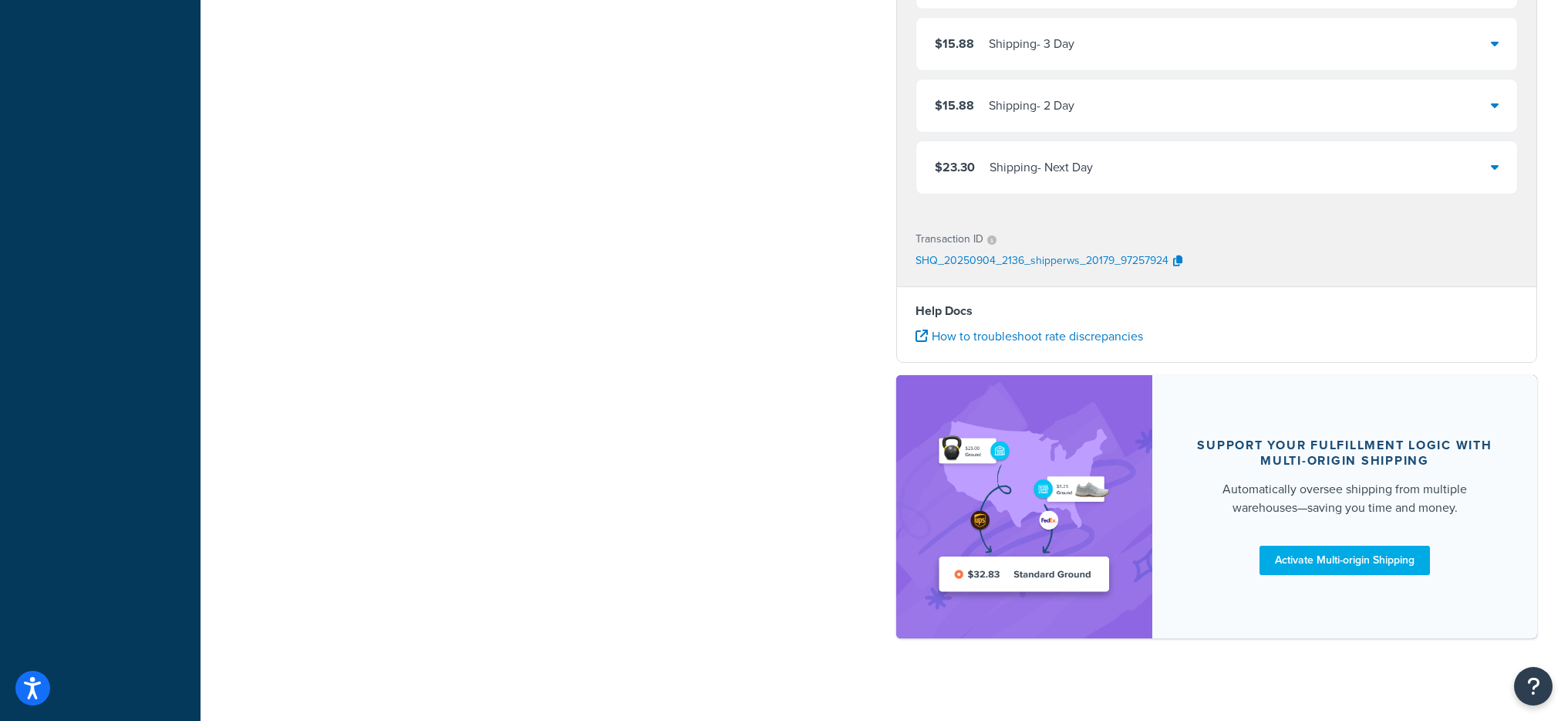
scroll to position [613, 0]
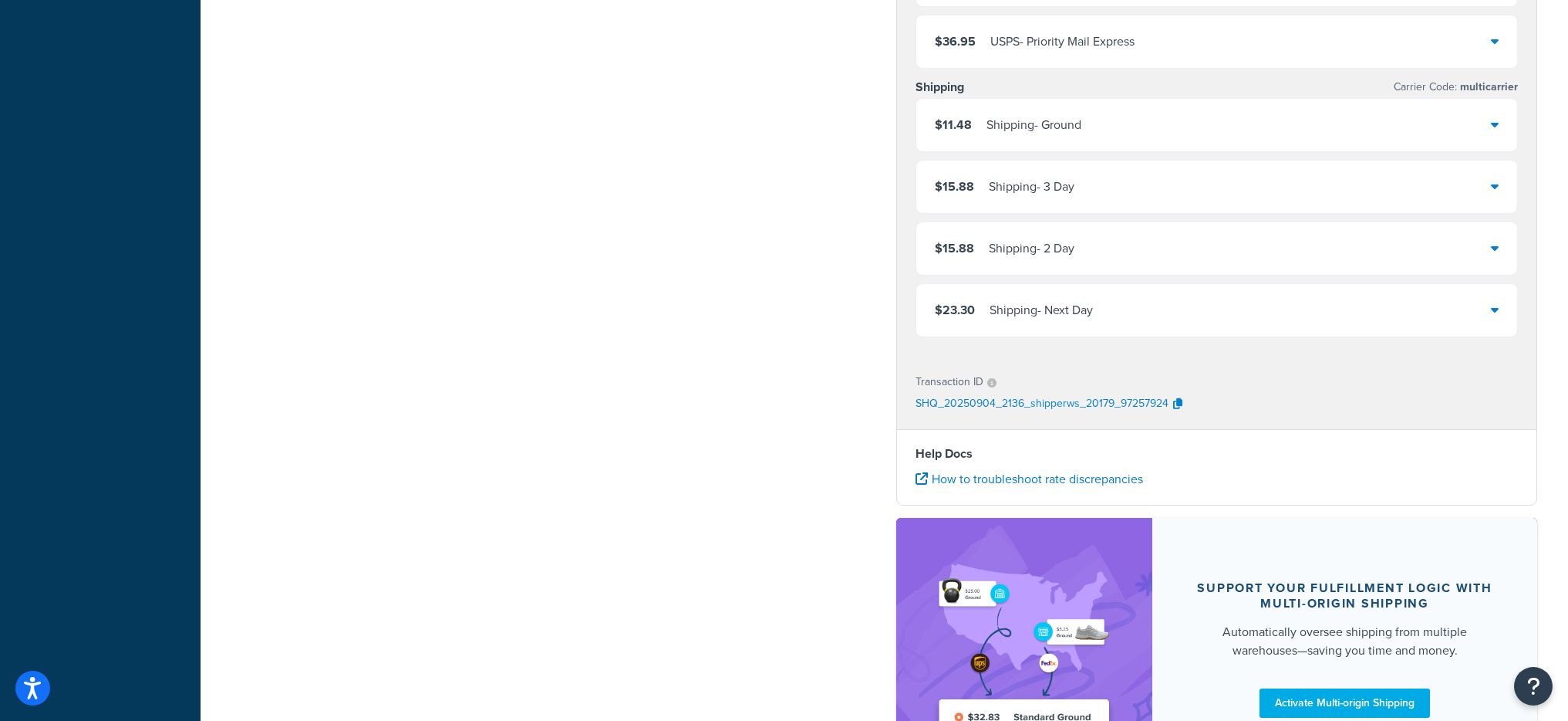
click at [1137, 133] on div "$11.48 Shipping - Ground" at bounding box center [1216, 125] width 601 height 52
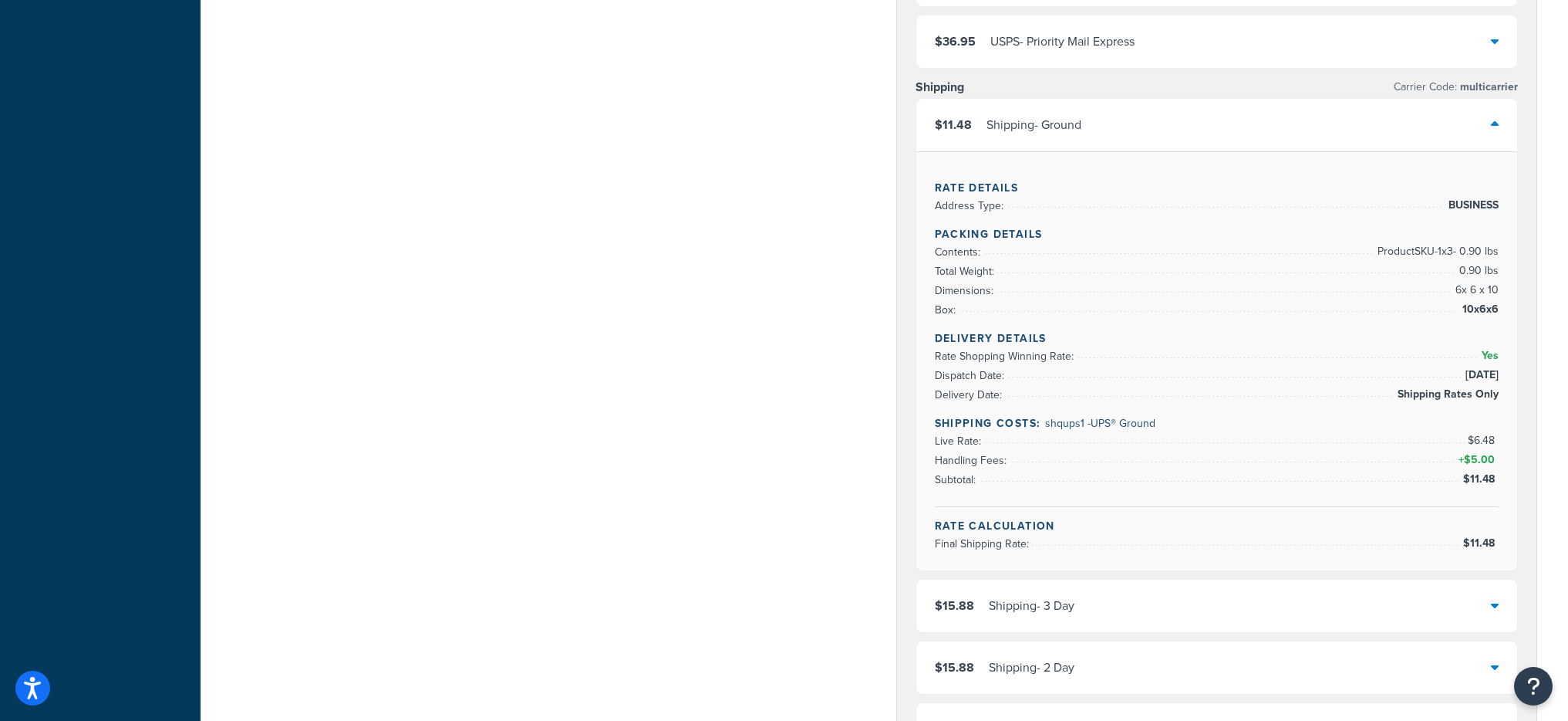
click at [1138, 134] on div "$11.48 Shipping - Ground" at bounding box center [1216, 125] width 601 height 52
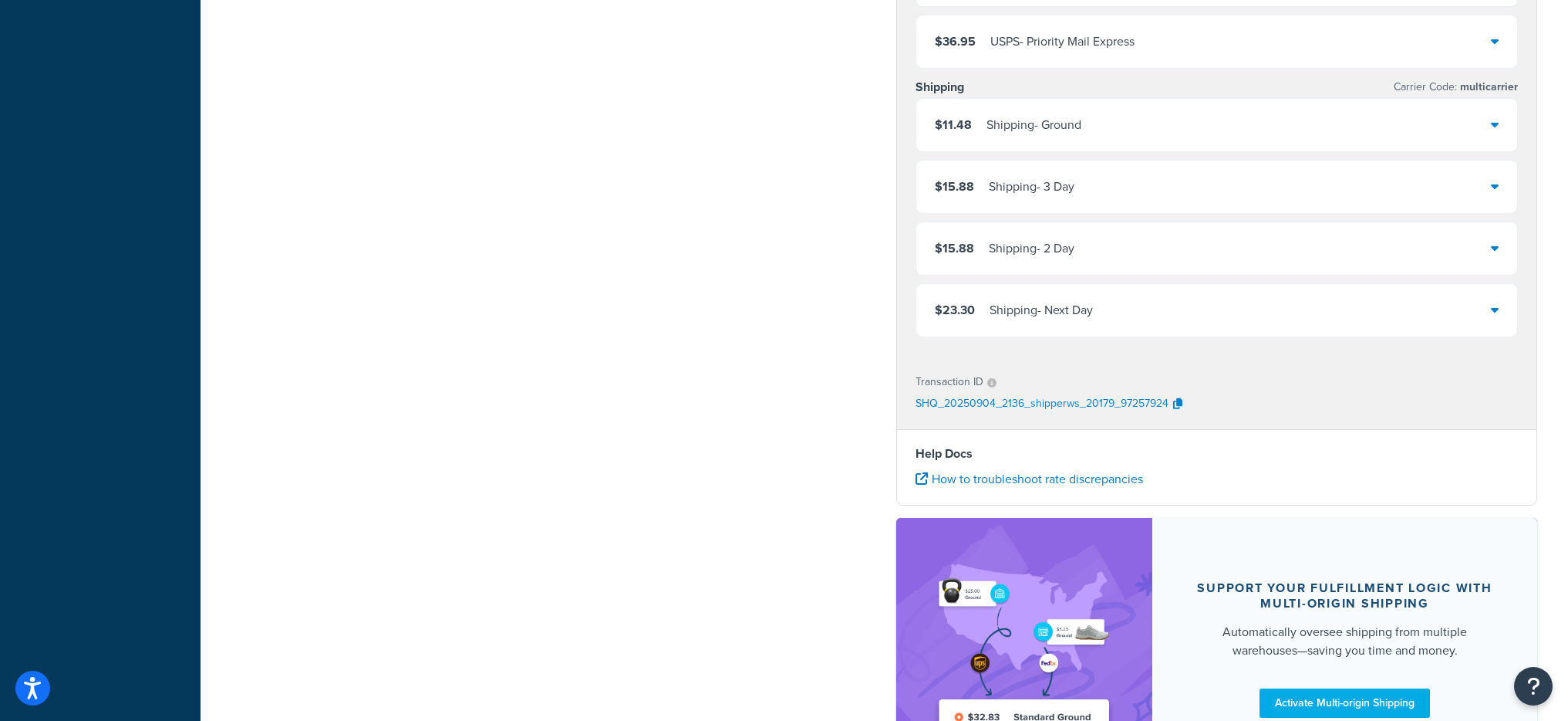
click at [1111, 201] on div "$15.88 Shipping - 3 Day" at bounding box center [1216, 187] width 601 height 52
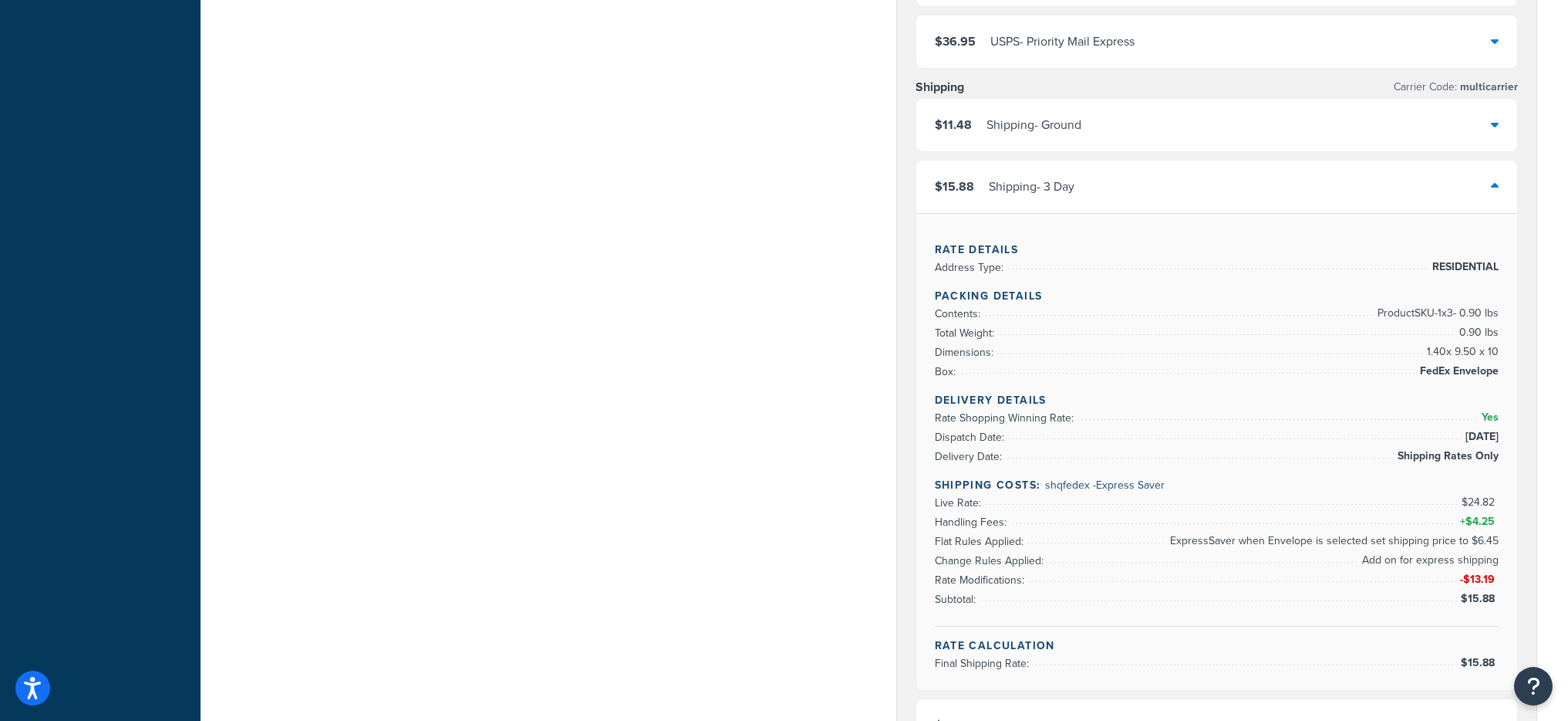
click at [1111, 201] on div "$15.88 Shipping - 3 Day" at bounding box center [1216, 187] width 601 height 52
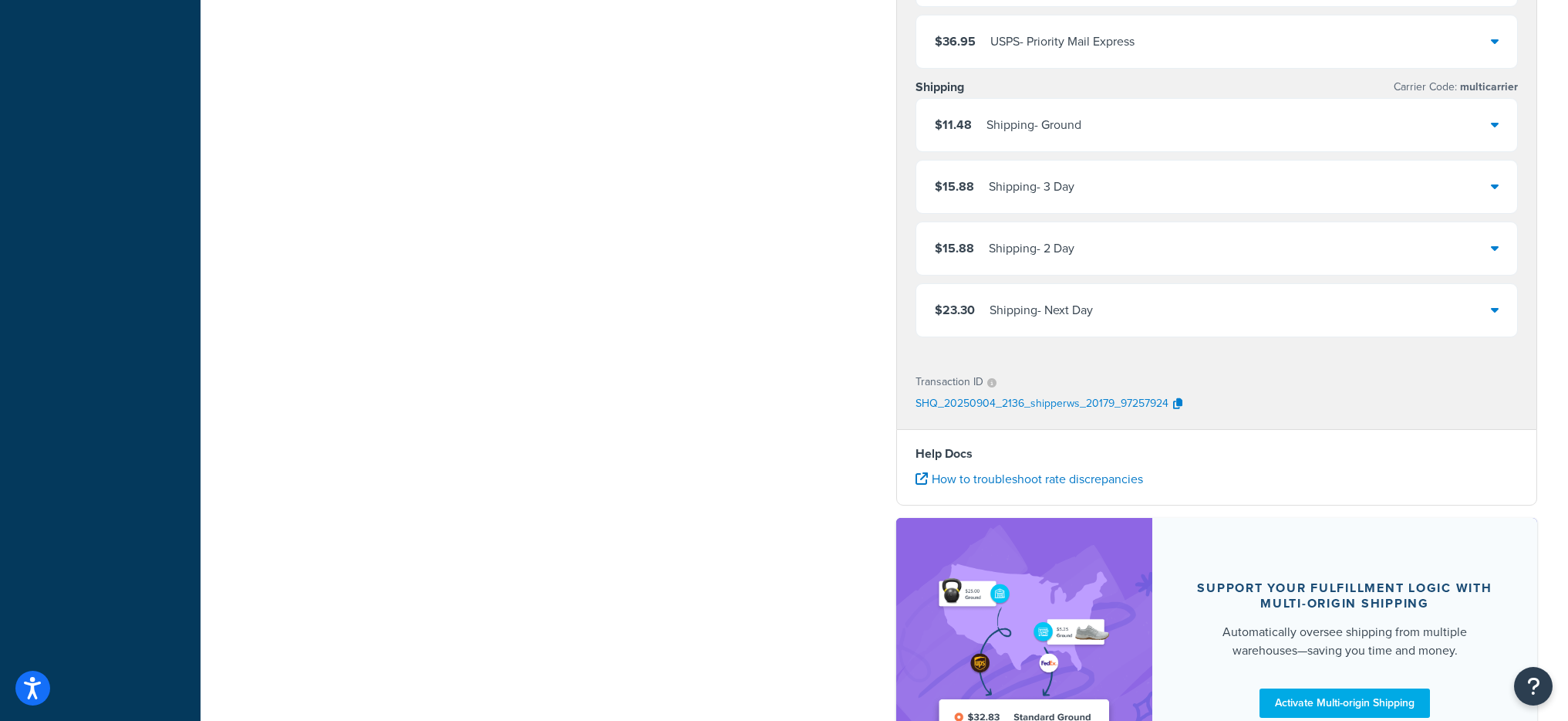
click at [1139, 255] on div "$15.88 Shipping - 2 Day" at bounding box center [1216, 248] width 601 height 52
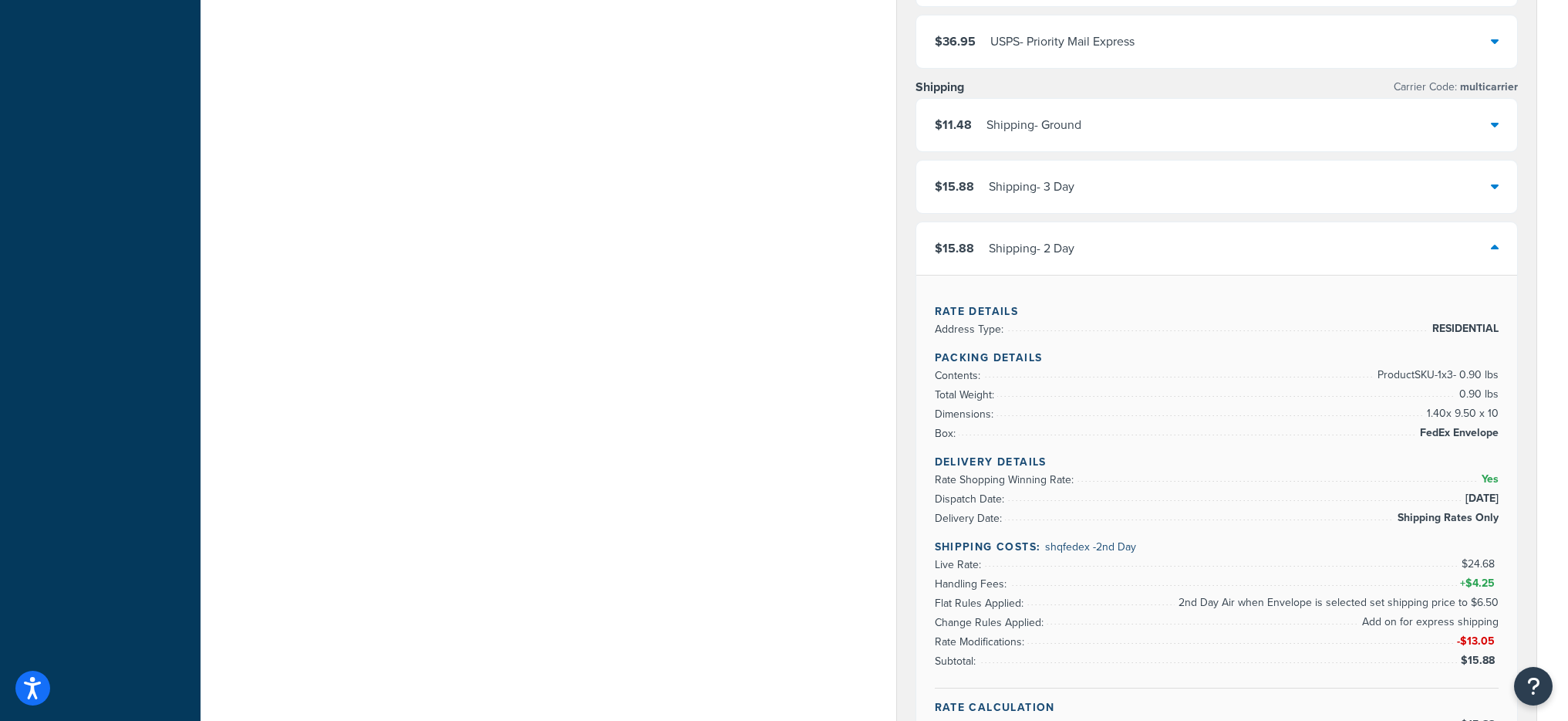
click at [1139, 255] on div "$15.88 Shipping - 2 Day" at bounding box center [1216, 248] width 601 height 52
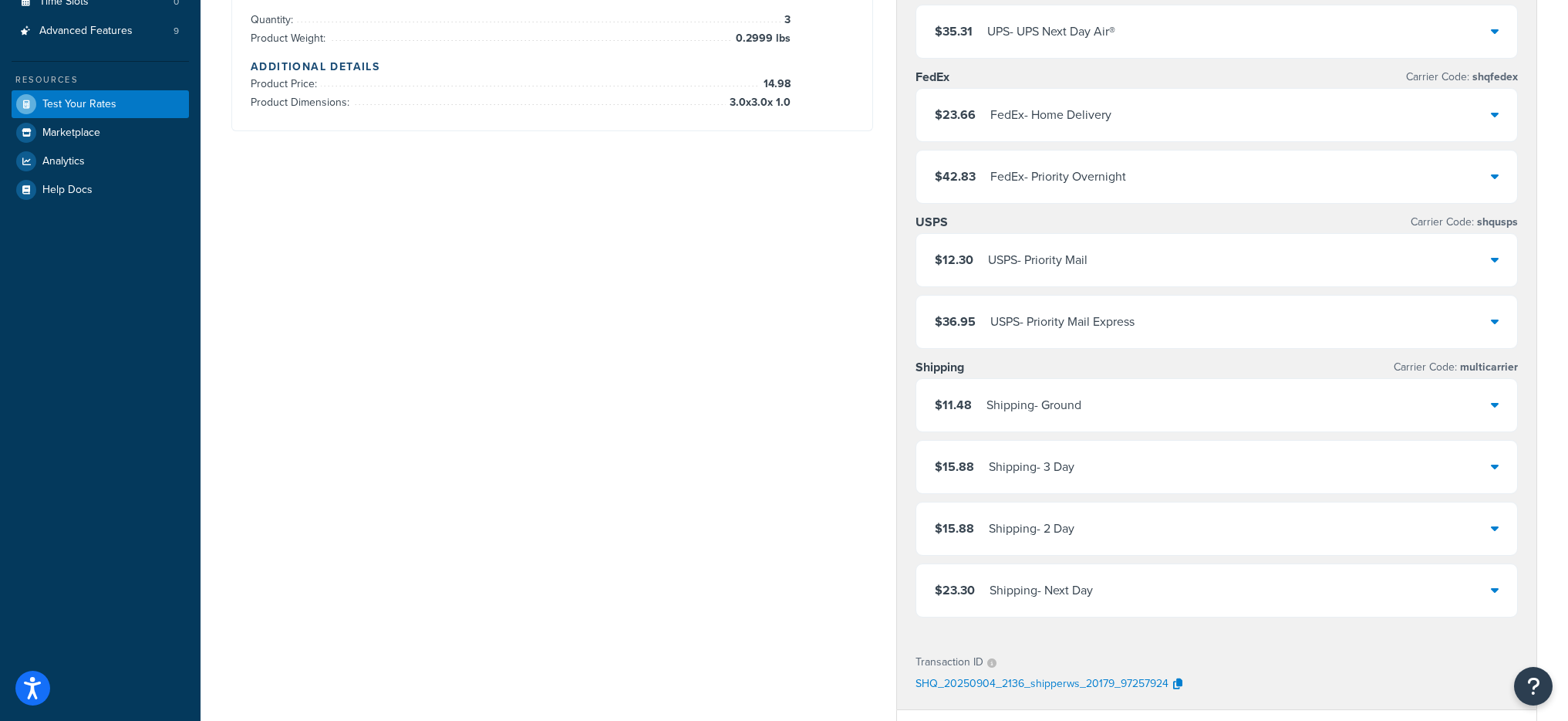
scroll to position [355, 0]
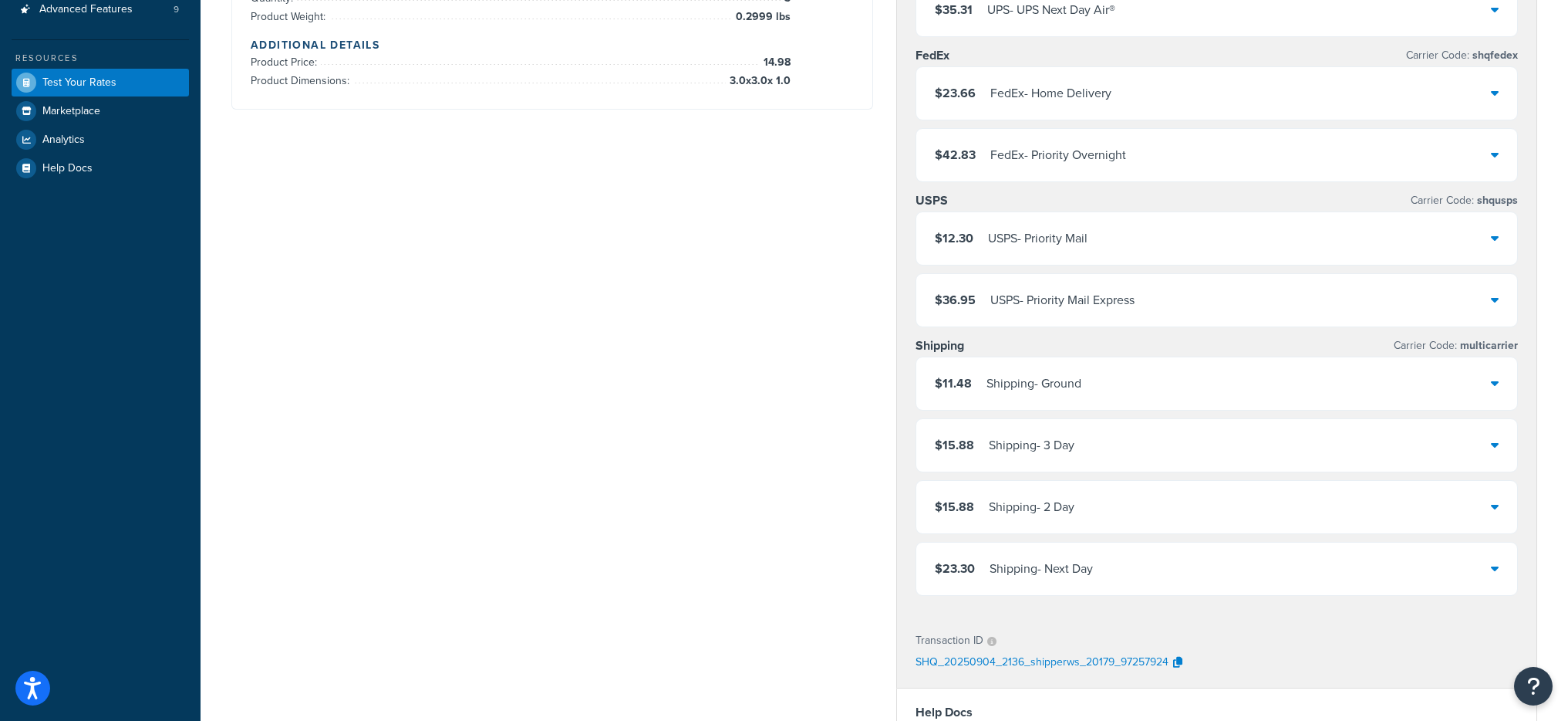
click at [1161, 453] on div "$15.88 Shipping - 3 Day" at bounding box center [1216, 445] width 601 height 52
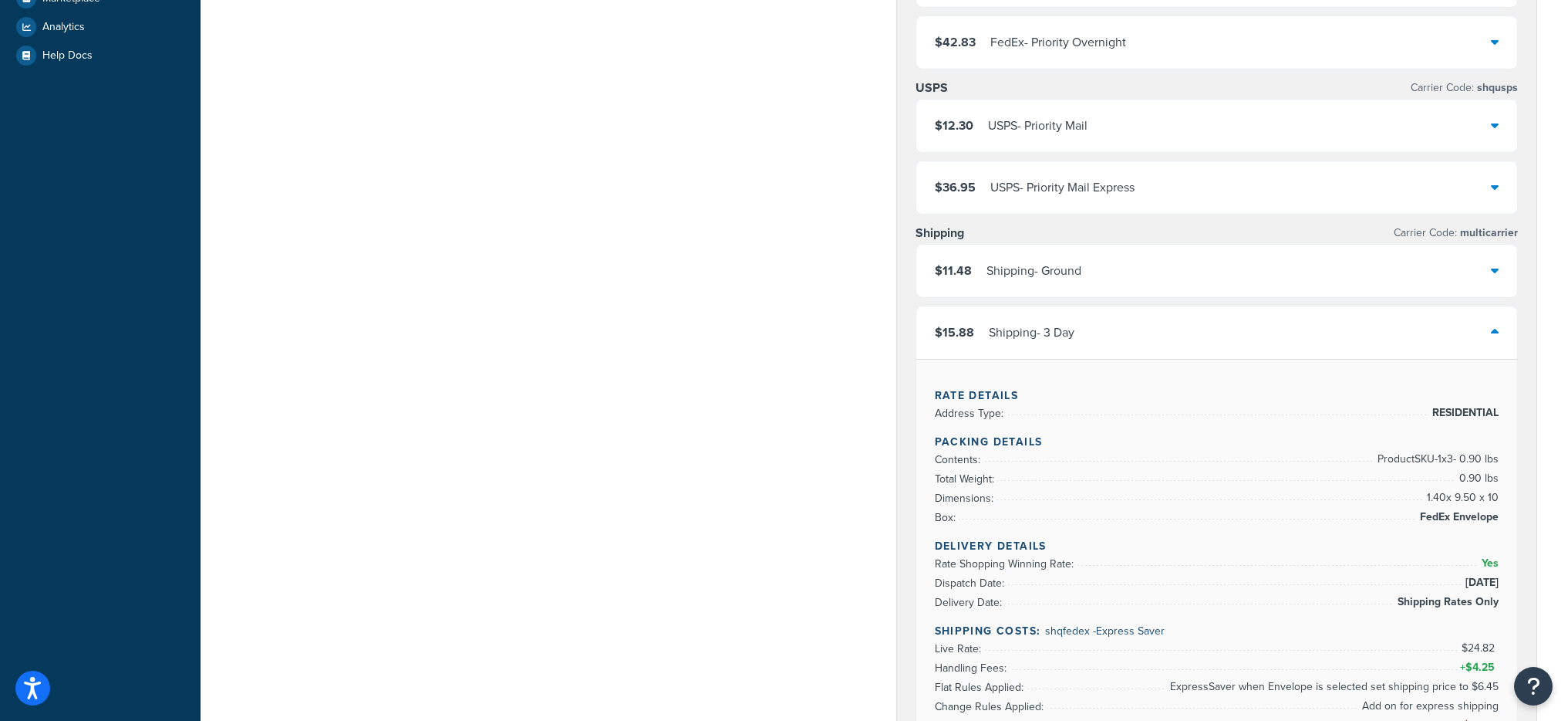
scroll to position [470, 0]
click at [1147, 351] on div "$15.88 Shipping - 3 Day" at bounding box center [1216, 330] width 601 height 52
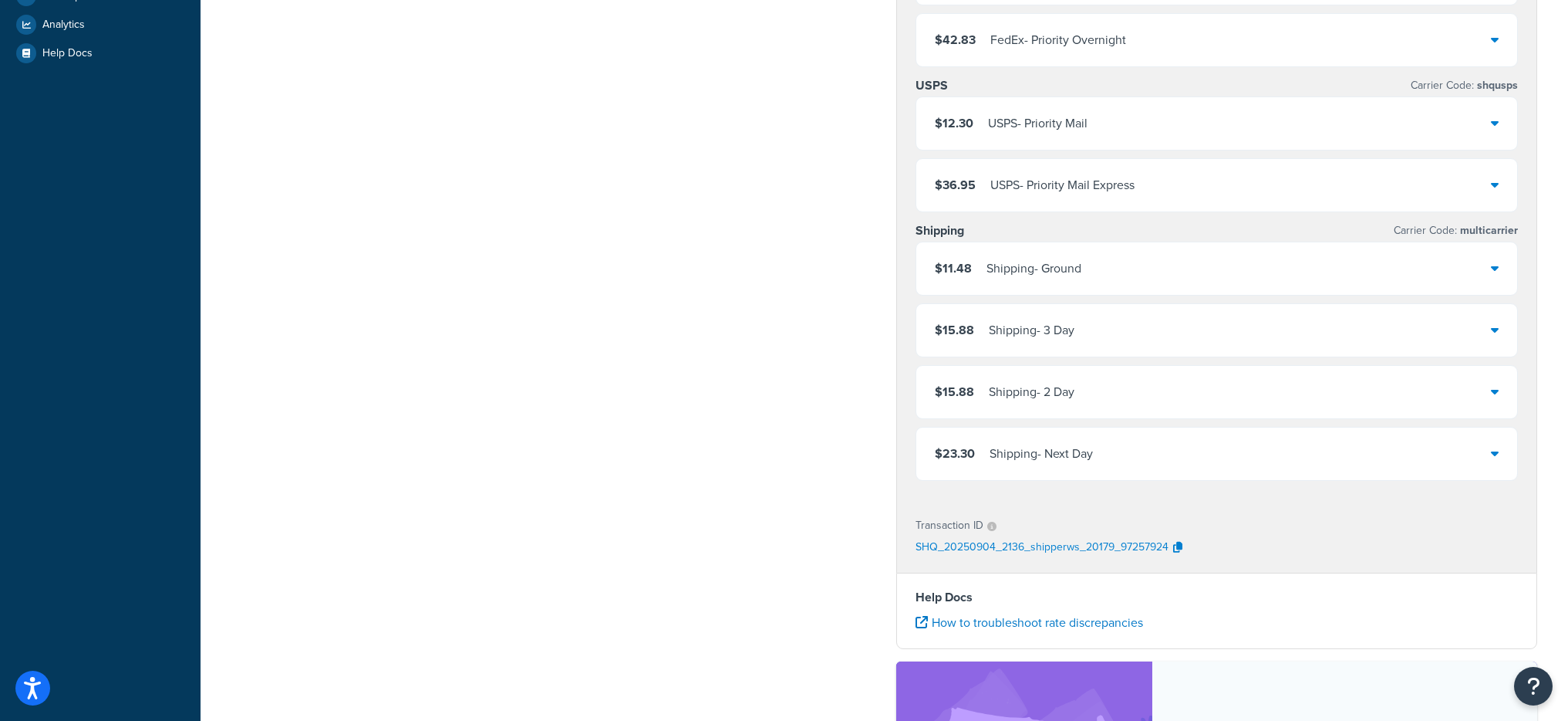
click at [1138, 378] on div "$15.88 Shipping - 2 Day" at bounding box center [1216, 392] width 601 height 52
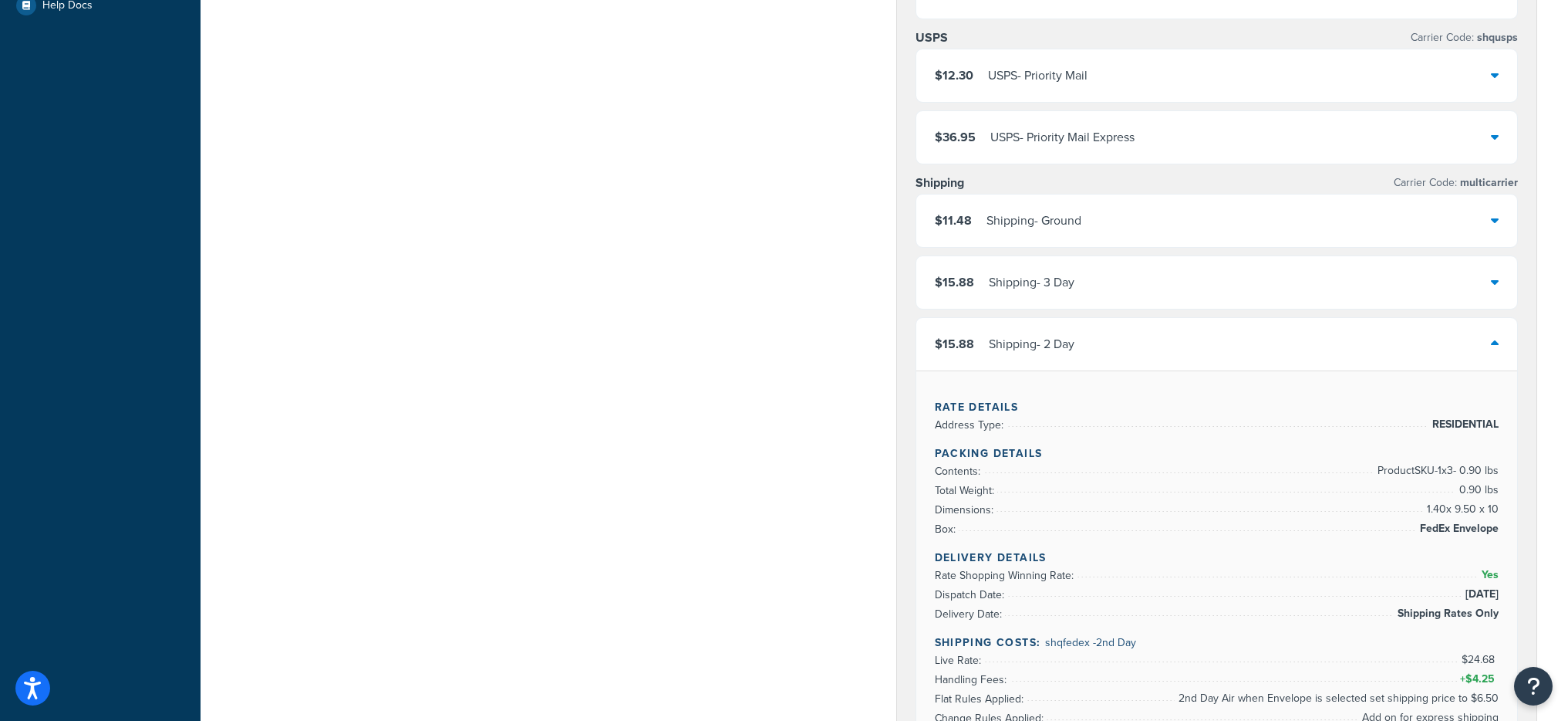
click at [1127, 339] on div "$15.88 Shipping - 2 Day" at bounding box center [1216, 344] width 601 height 52
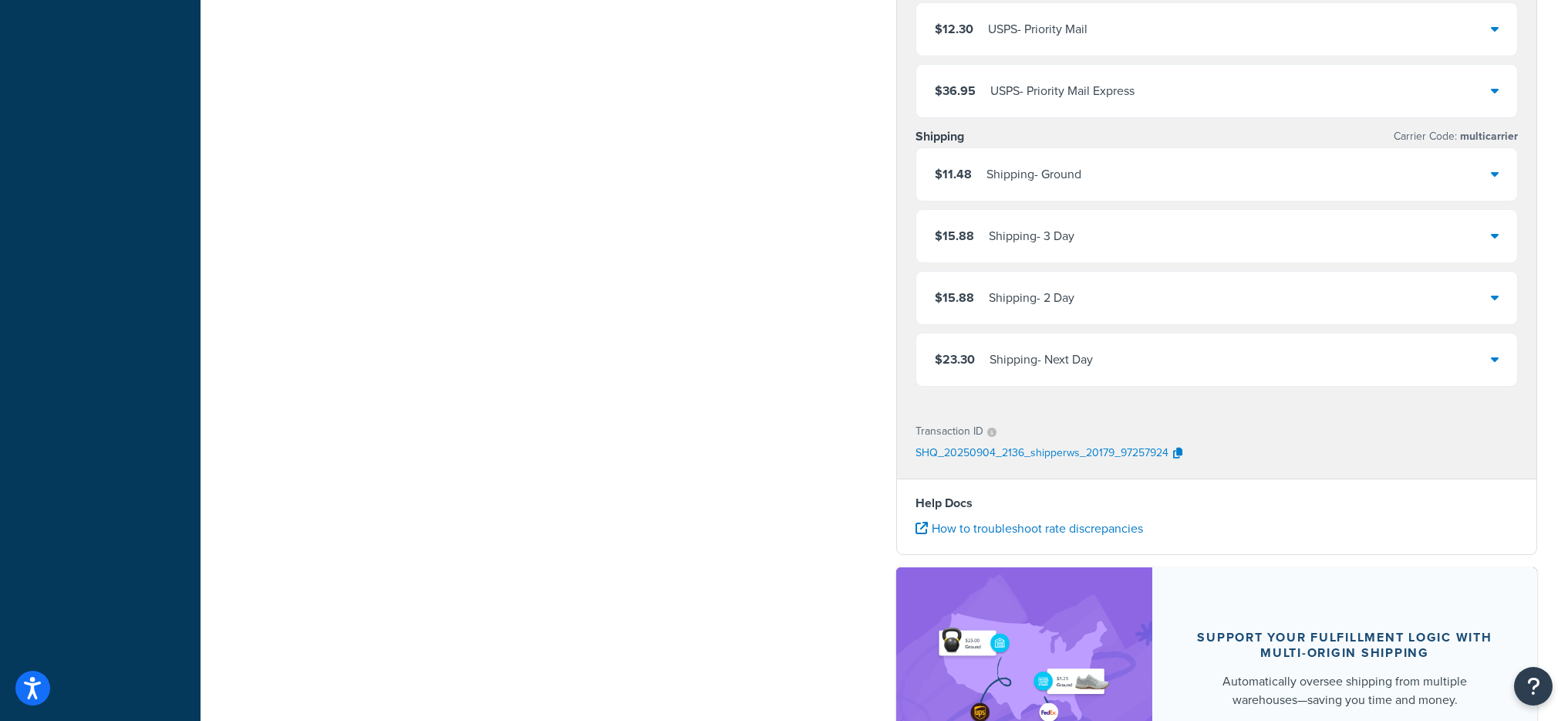
scroll to position [565, 0]
click at [1121, 367] on div "$23.30 Shipping - Next Day" at bounding box center [1216, 359] width 601 height 52
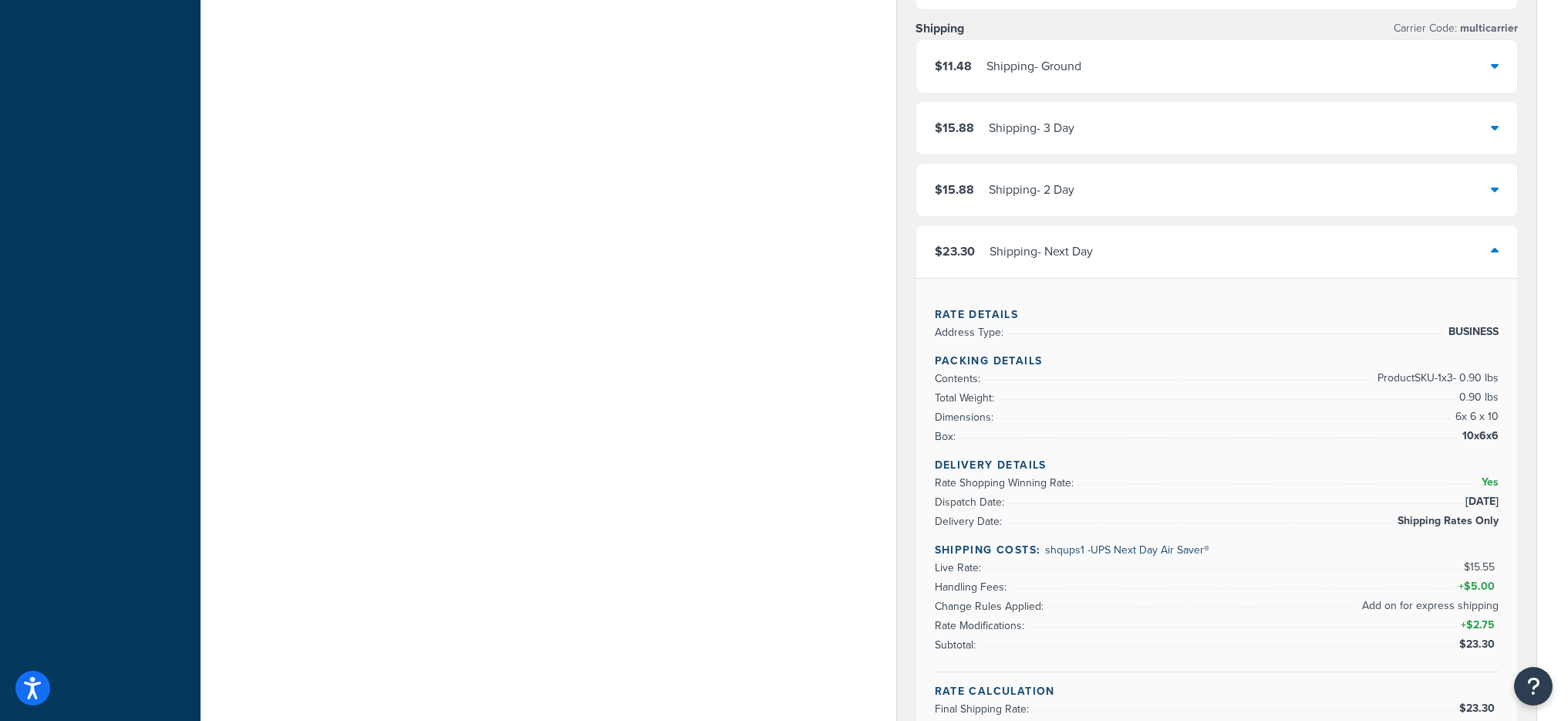
click at [1111, 256] on div "$23.30 Shipping - Next Day" at bounding box center [1216, 252] width 601 height 52
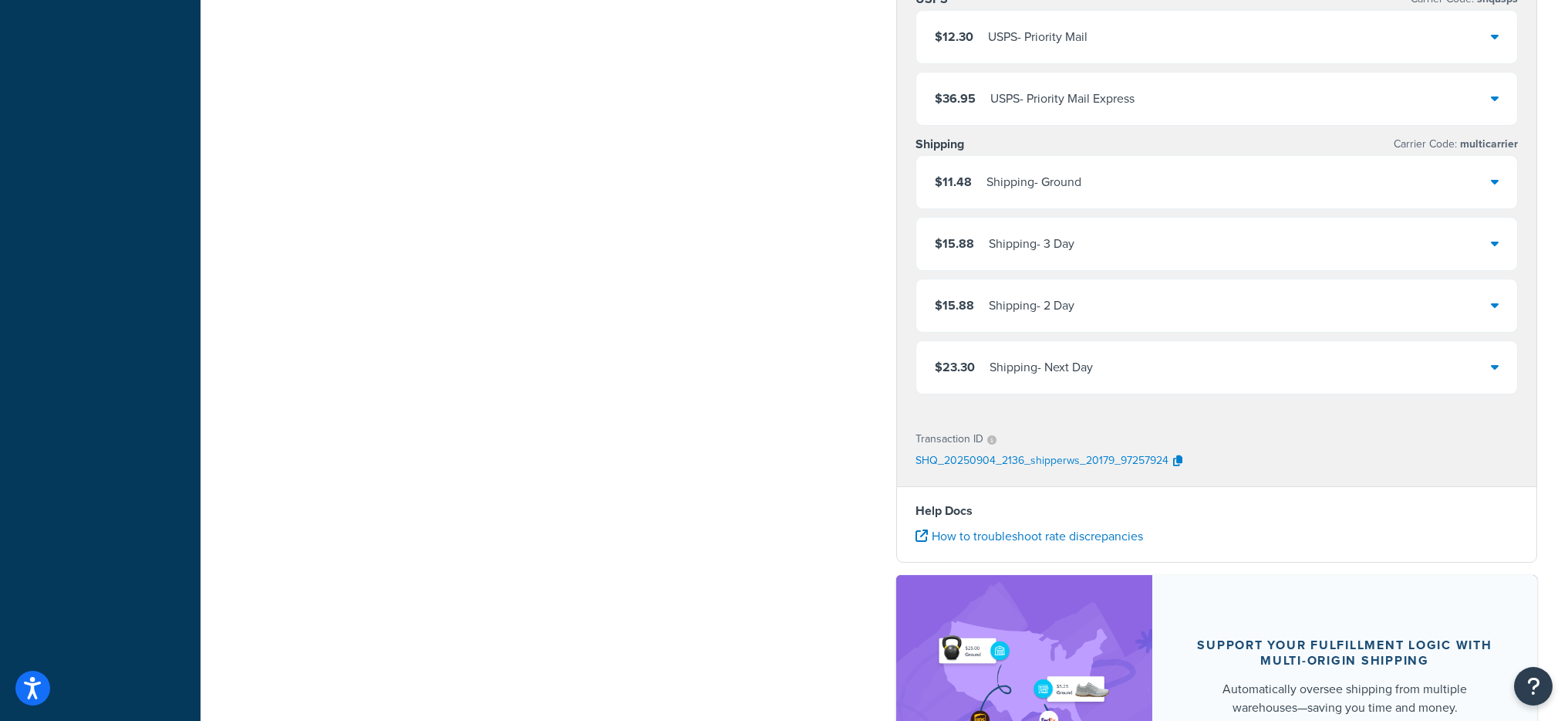
scroll to position [403, 0]
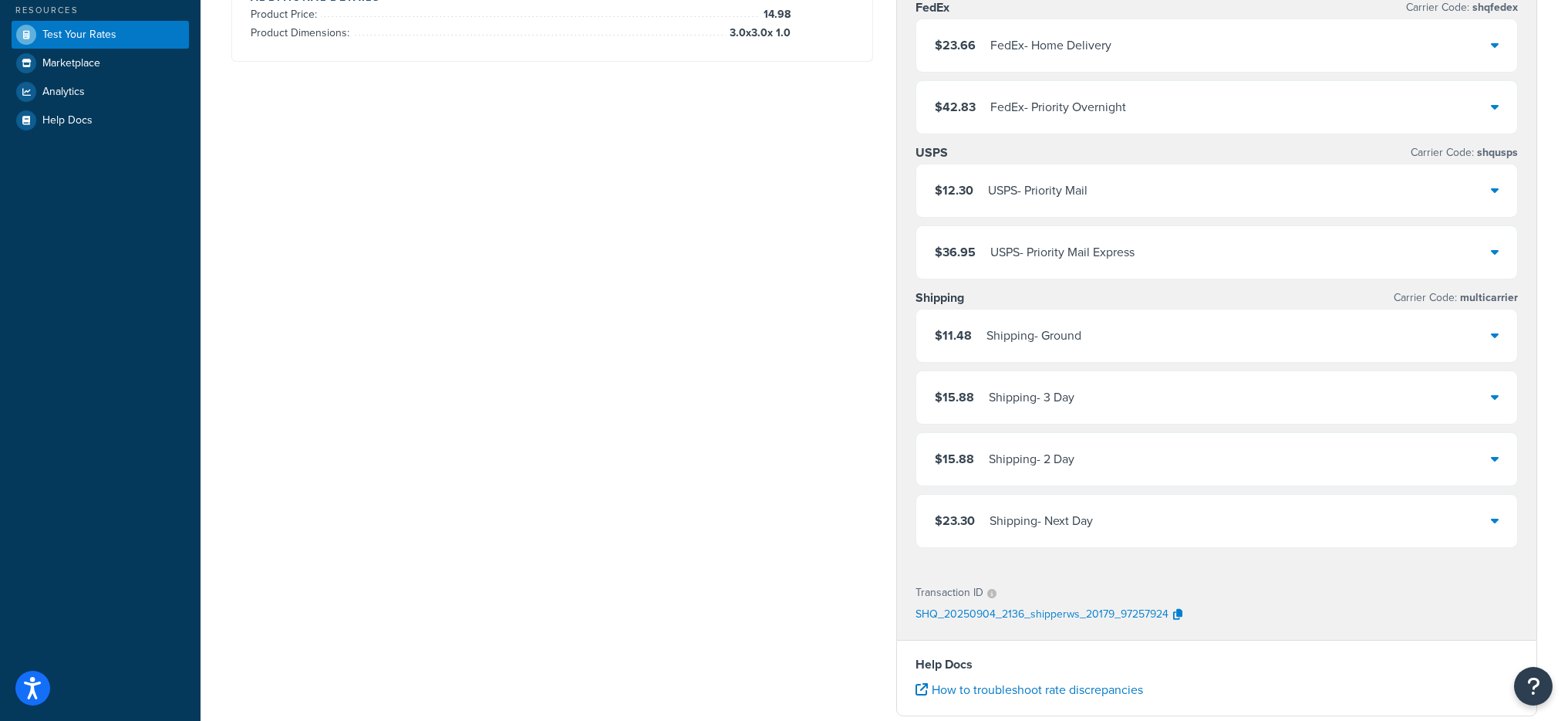
click at [1142, 343] on div "$11.48 Shipping - Ground" at bounding box center [1216, 335] width 601 height 52
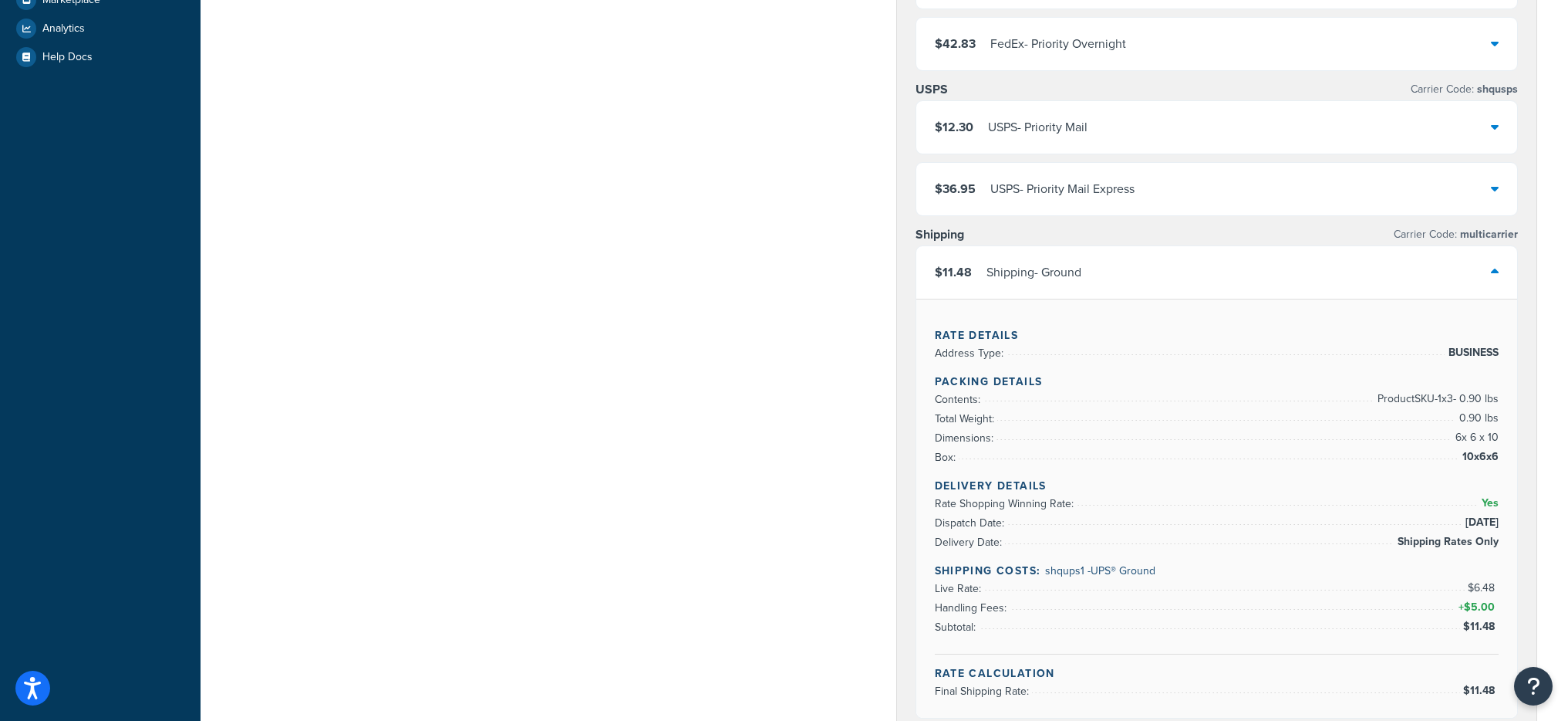
scroll to position [463, 0]
click at [1134, 294] on div "$11.48 Shipping - Ground" at bounding box center [1216, 275] width 601 height 52
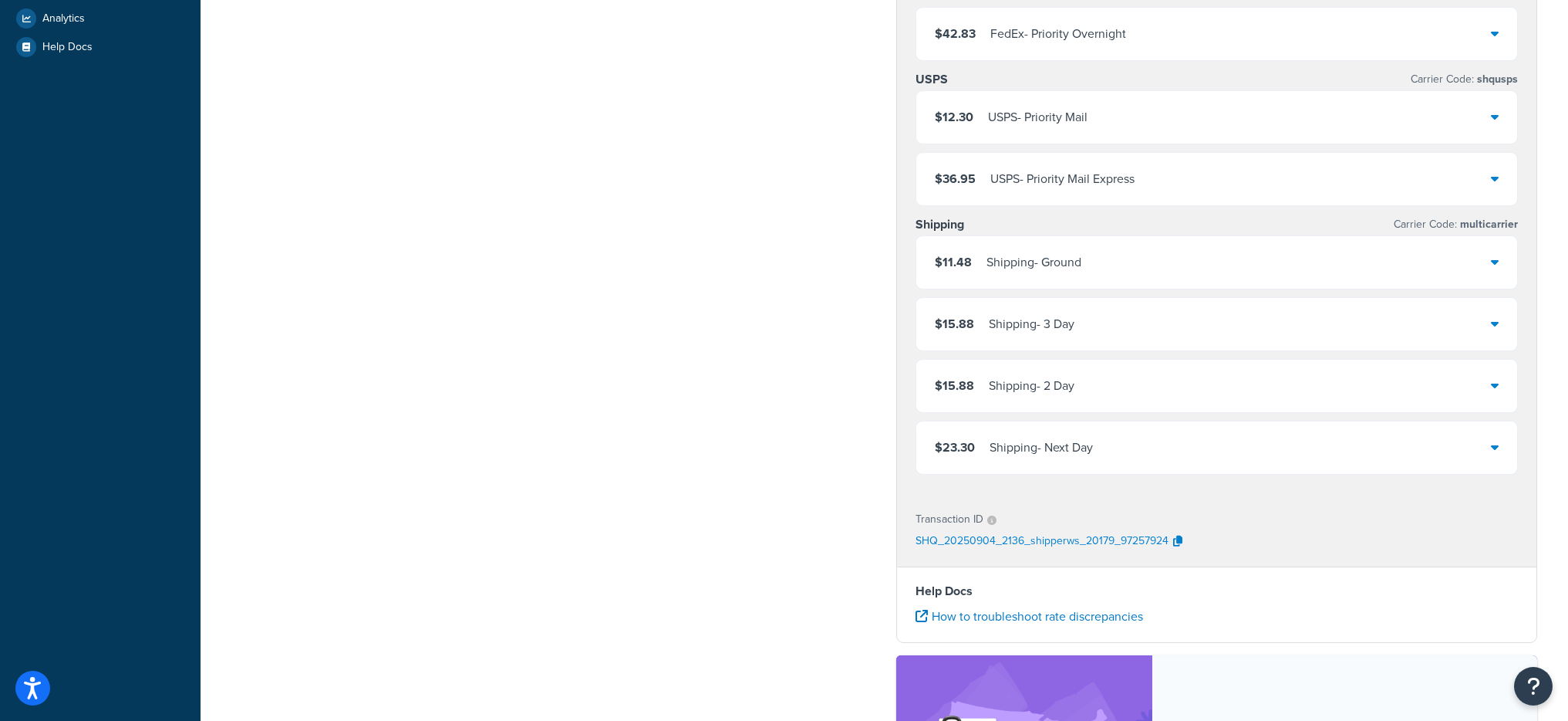
scroll to position [480, 0]
click at [1085, 333] on div "$15.88 Shipping - 3 Day" at bounding box center [1216, 321] width 601 height 52
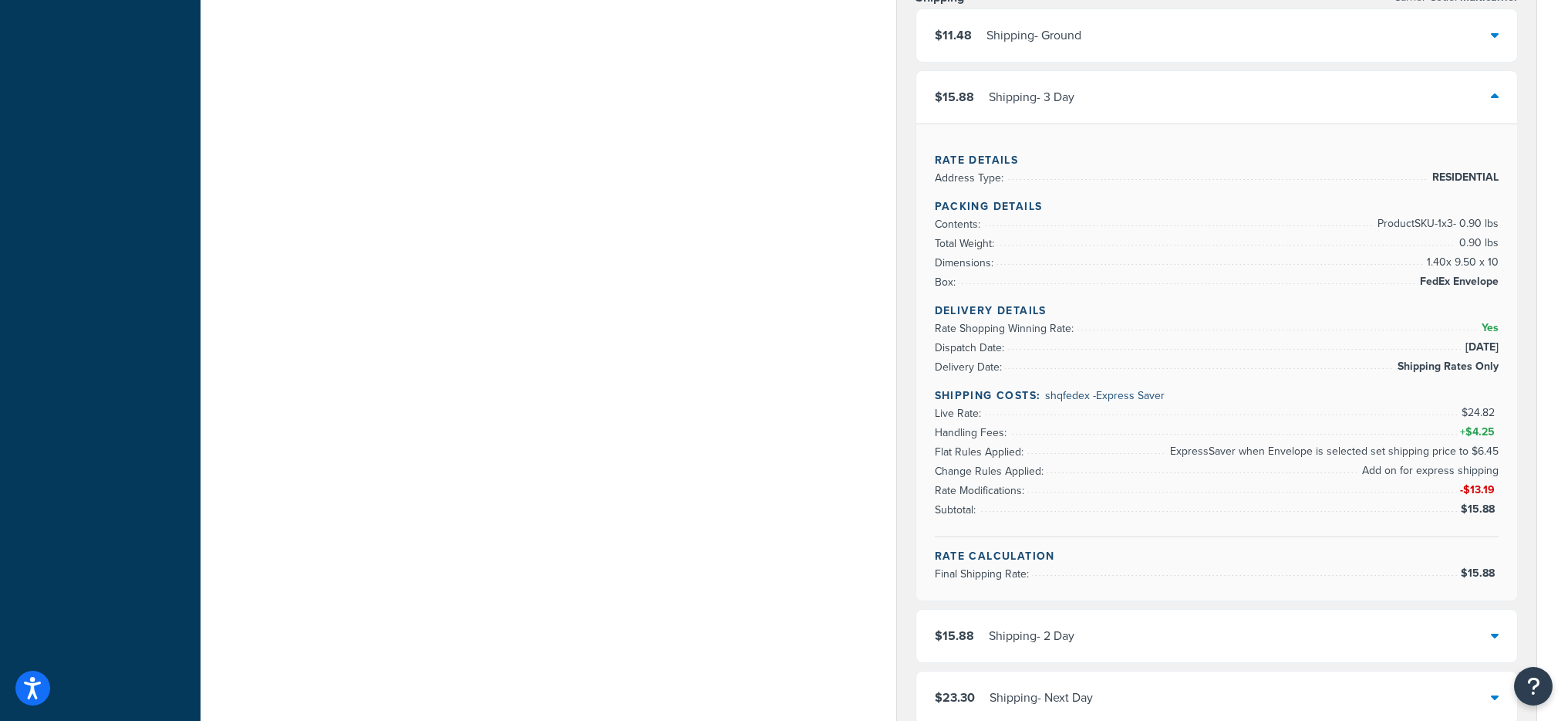
scroll to position [705, 0]
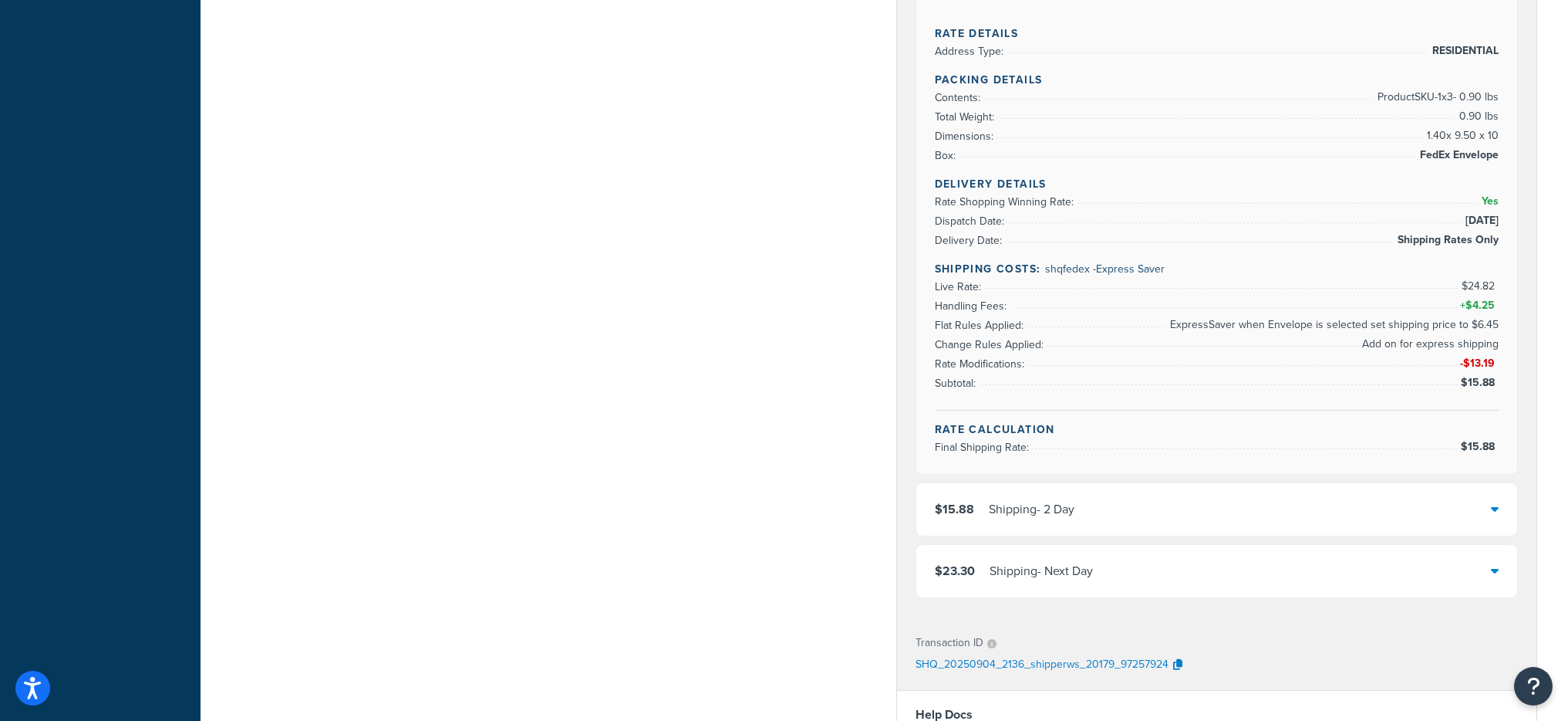
click at [1092, 501] on div "$15.88 Shipping - 2 Day" at bounding box center [1216, 509] width 601 height 52
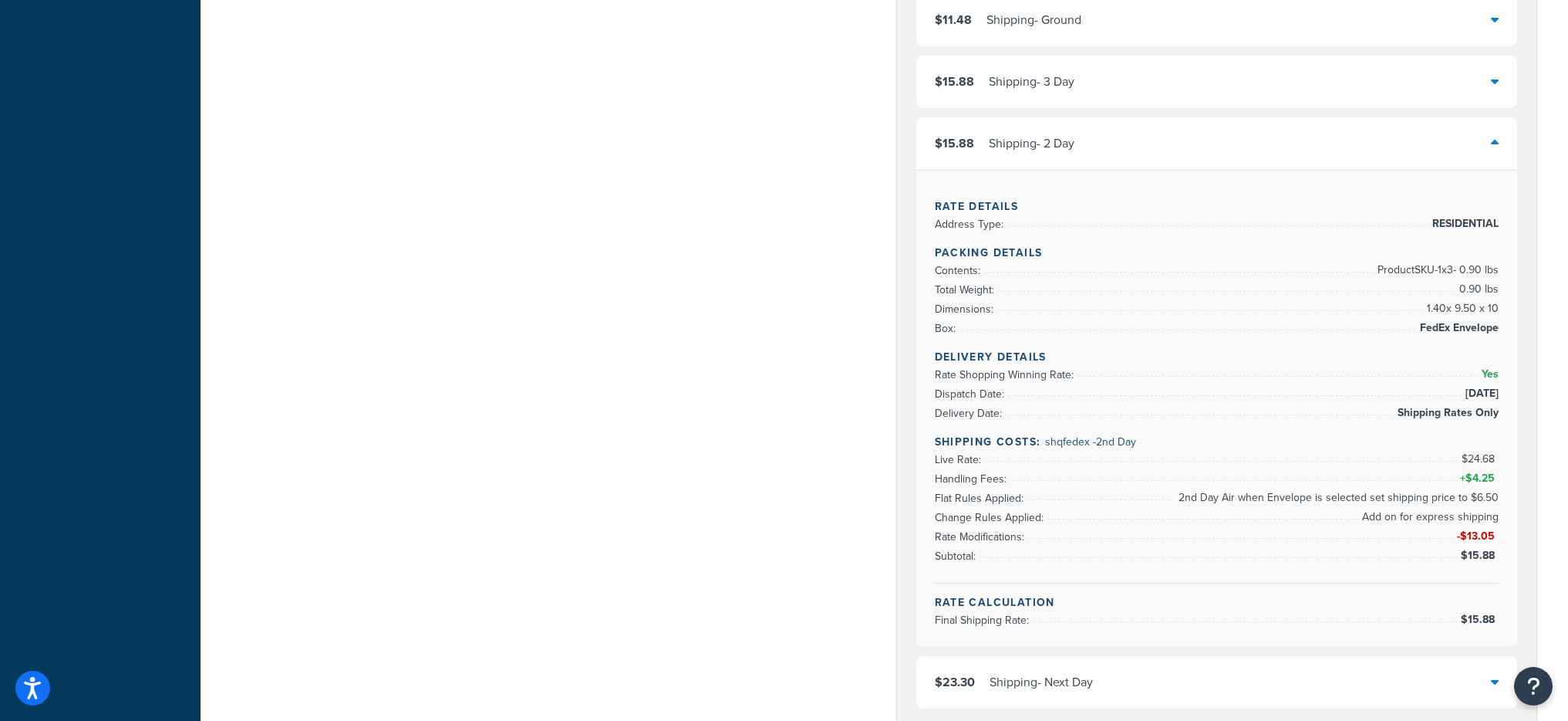
scroll to position [700, 0]
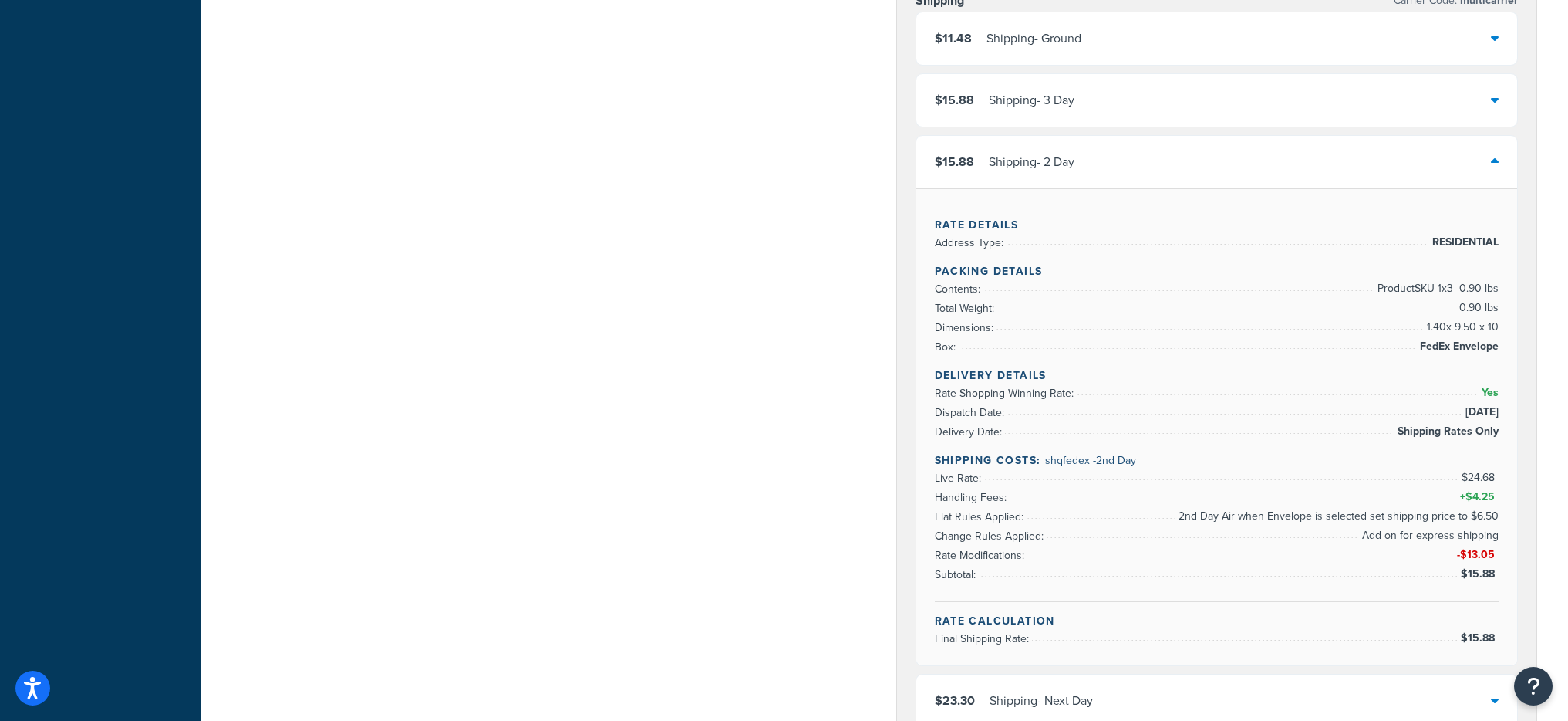
click at [1118, 171] on div "$15.88 Shipping - 2 Day" at bounding box center [1216, 162] width 601 height 52
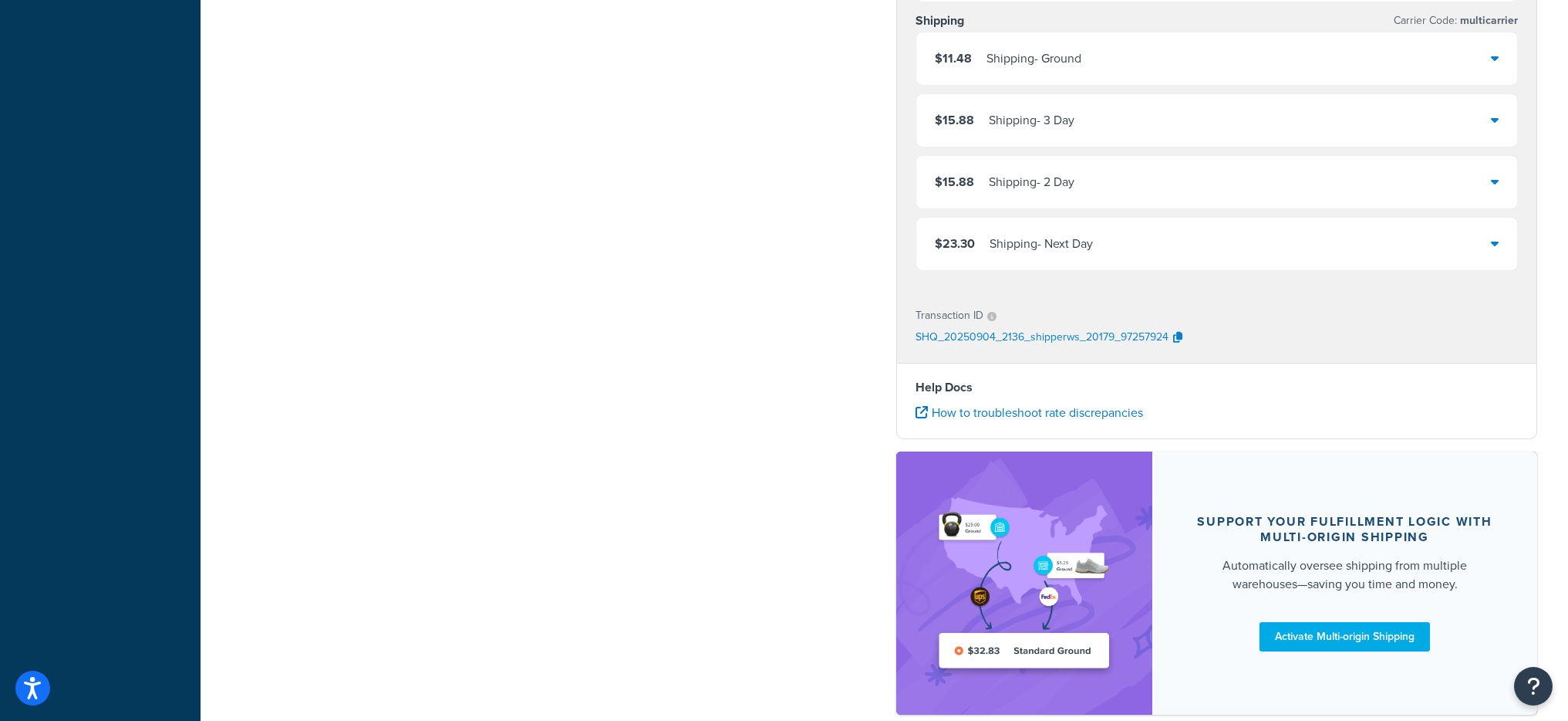
scroll to position [671, 0]
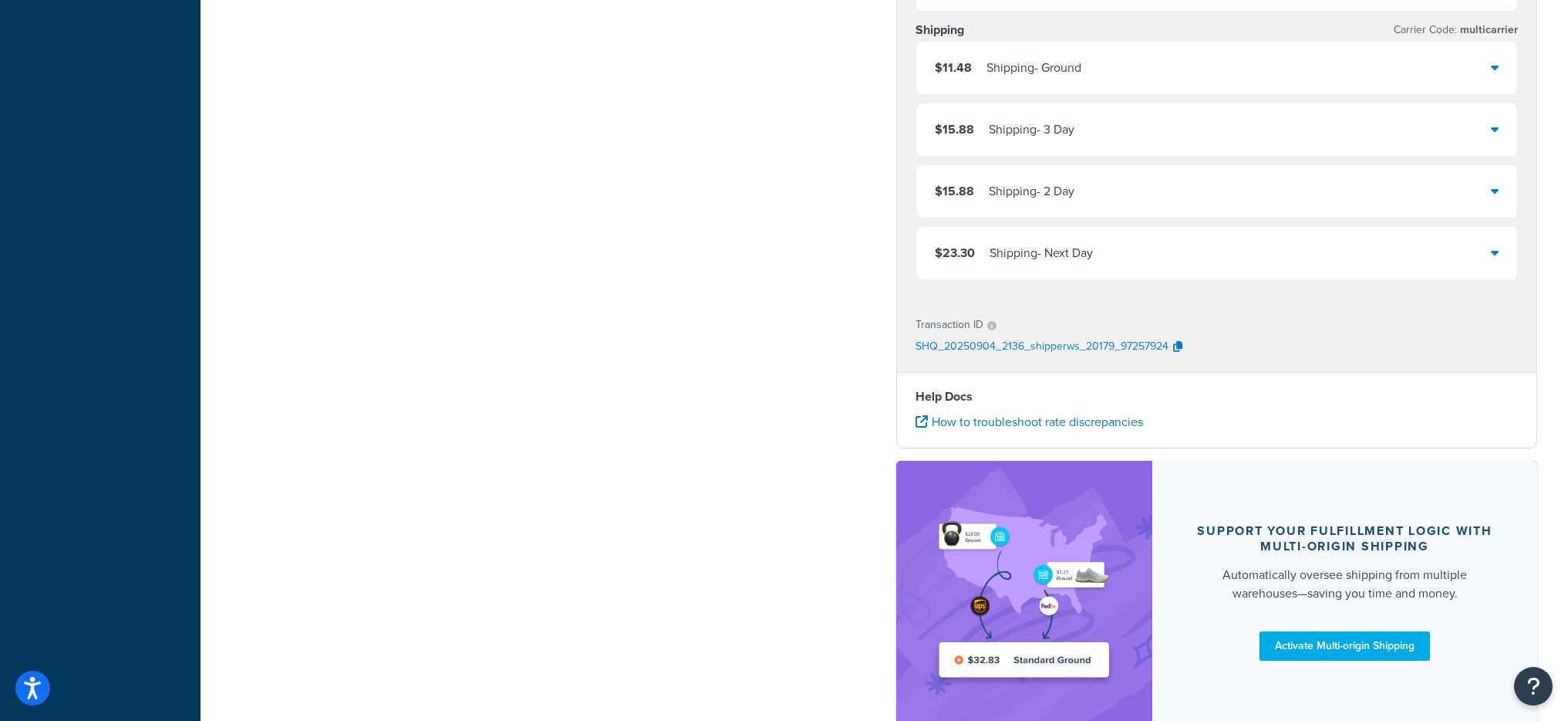
click at [1111, 73] on div "$11.48 Shipping - Ground" at bounding box center [1216, 68] width 601 height 52
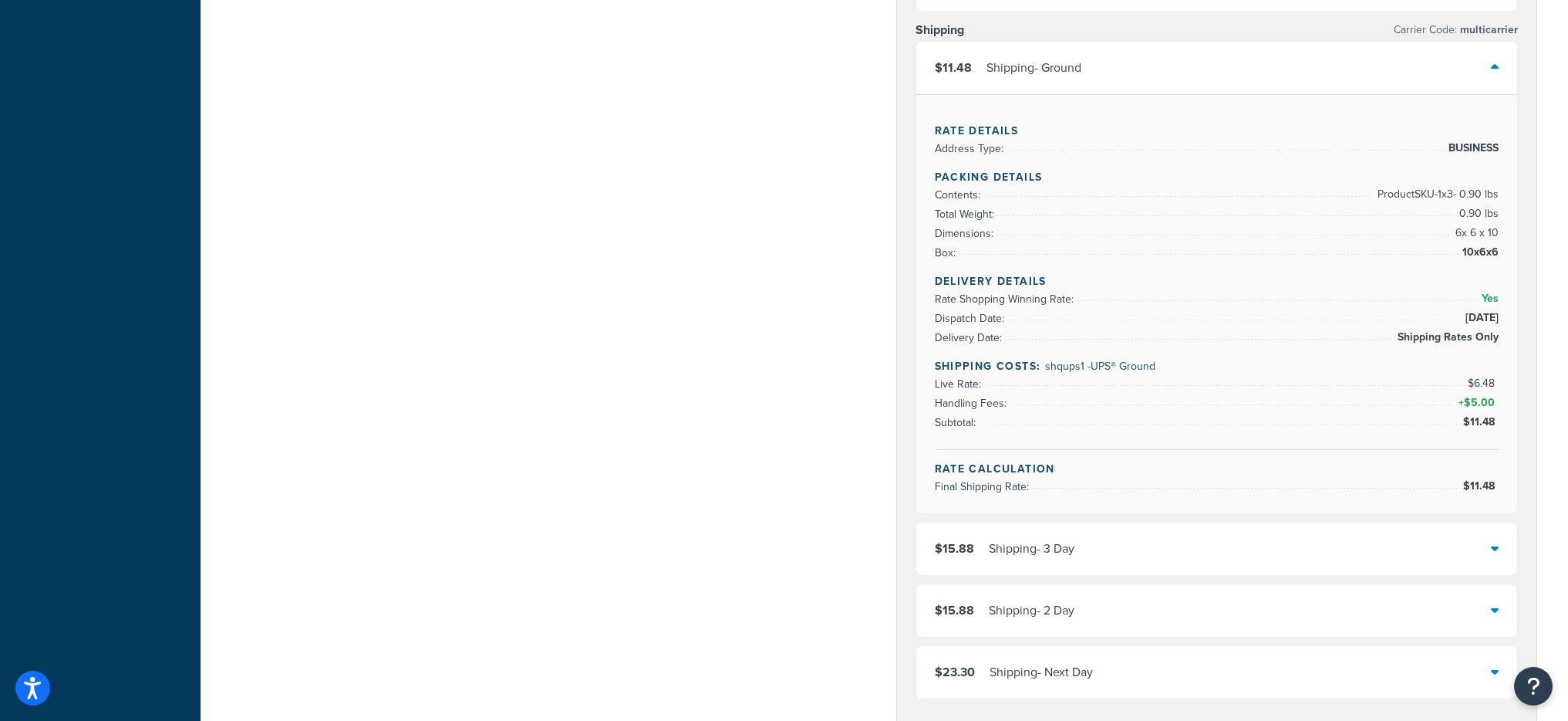
click at [1138, 74] on div "$11.48 Shipping - Ground" at bounding box center [1216, 68] width 601 height 52
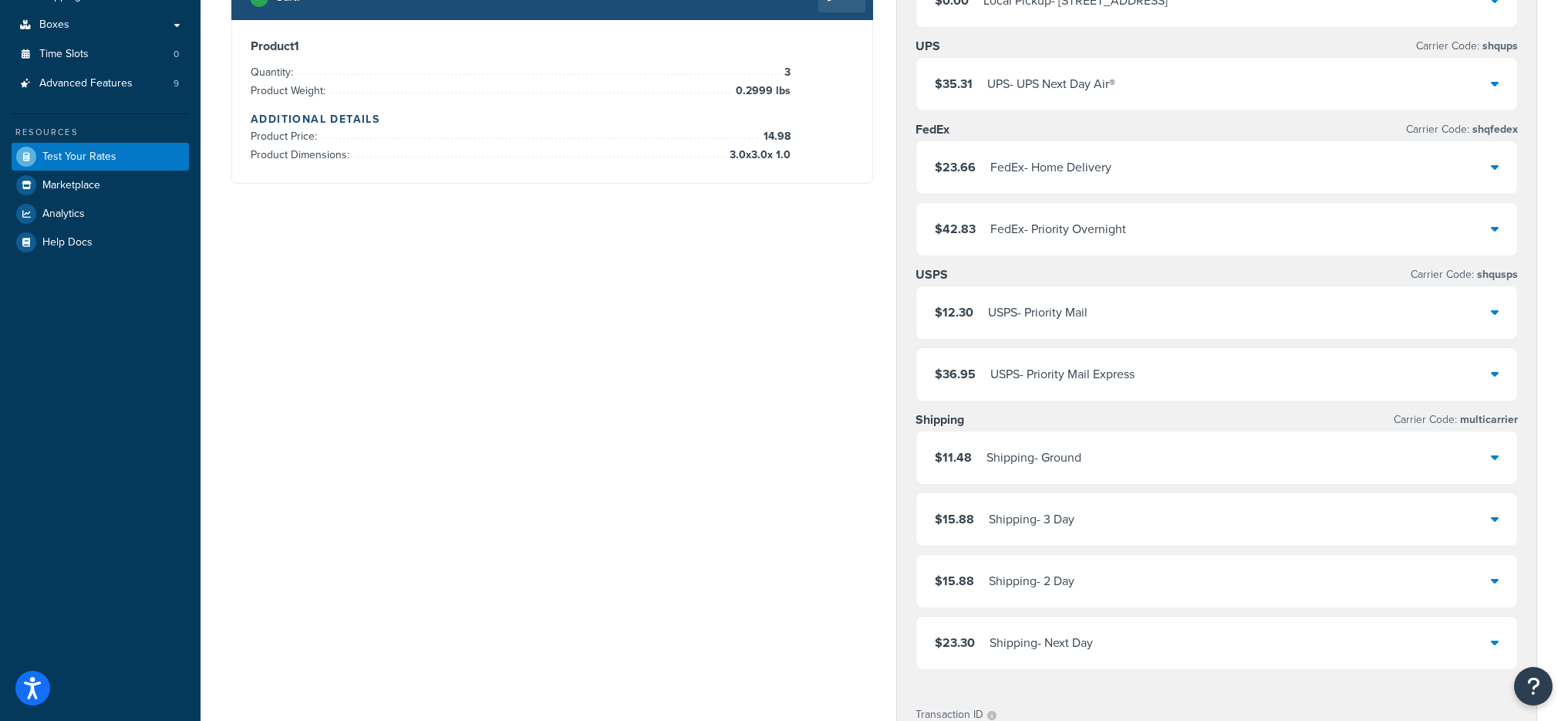
scroll to position [271, 0]
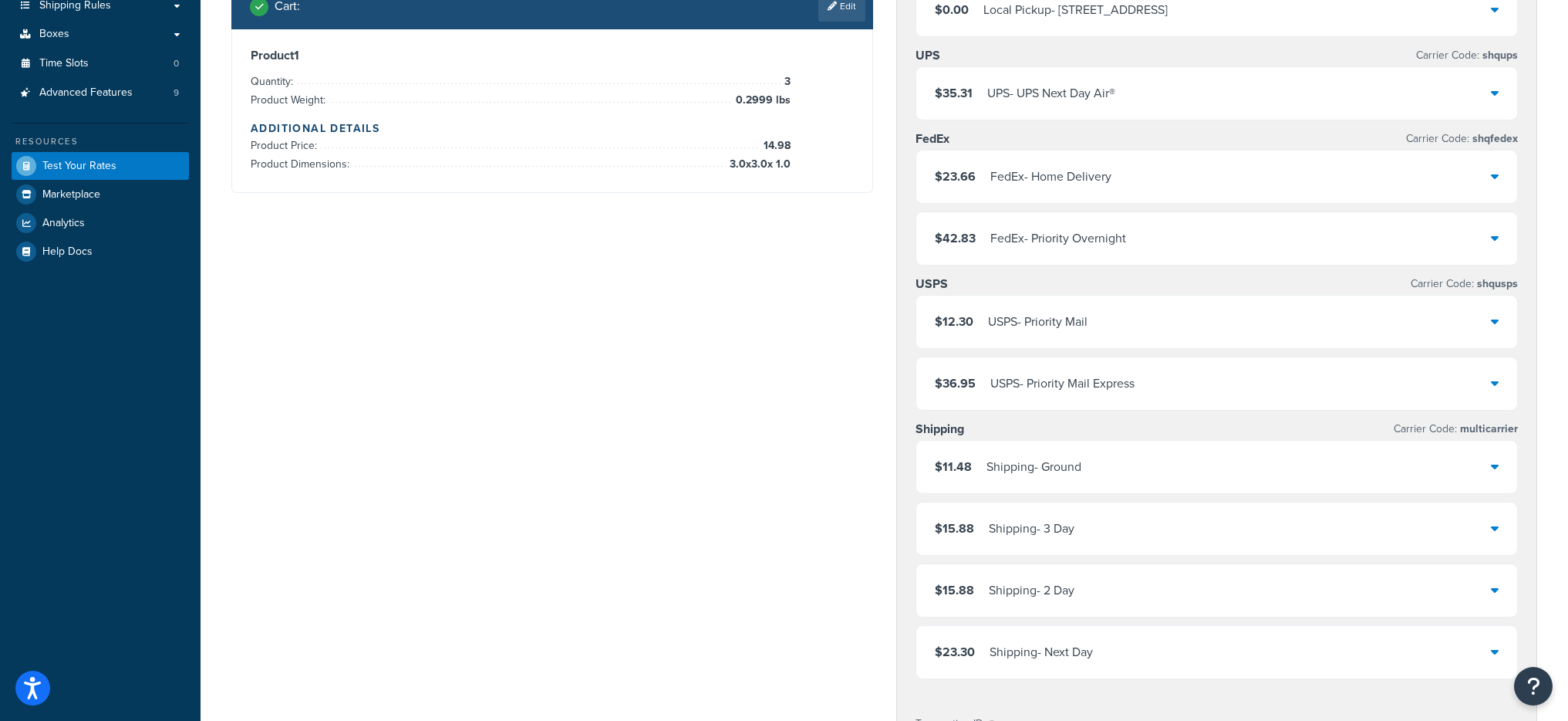
click at [1065, 474] on div "Shipping - Ground" at bounding box center [1033, 467] width 95 height 21
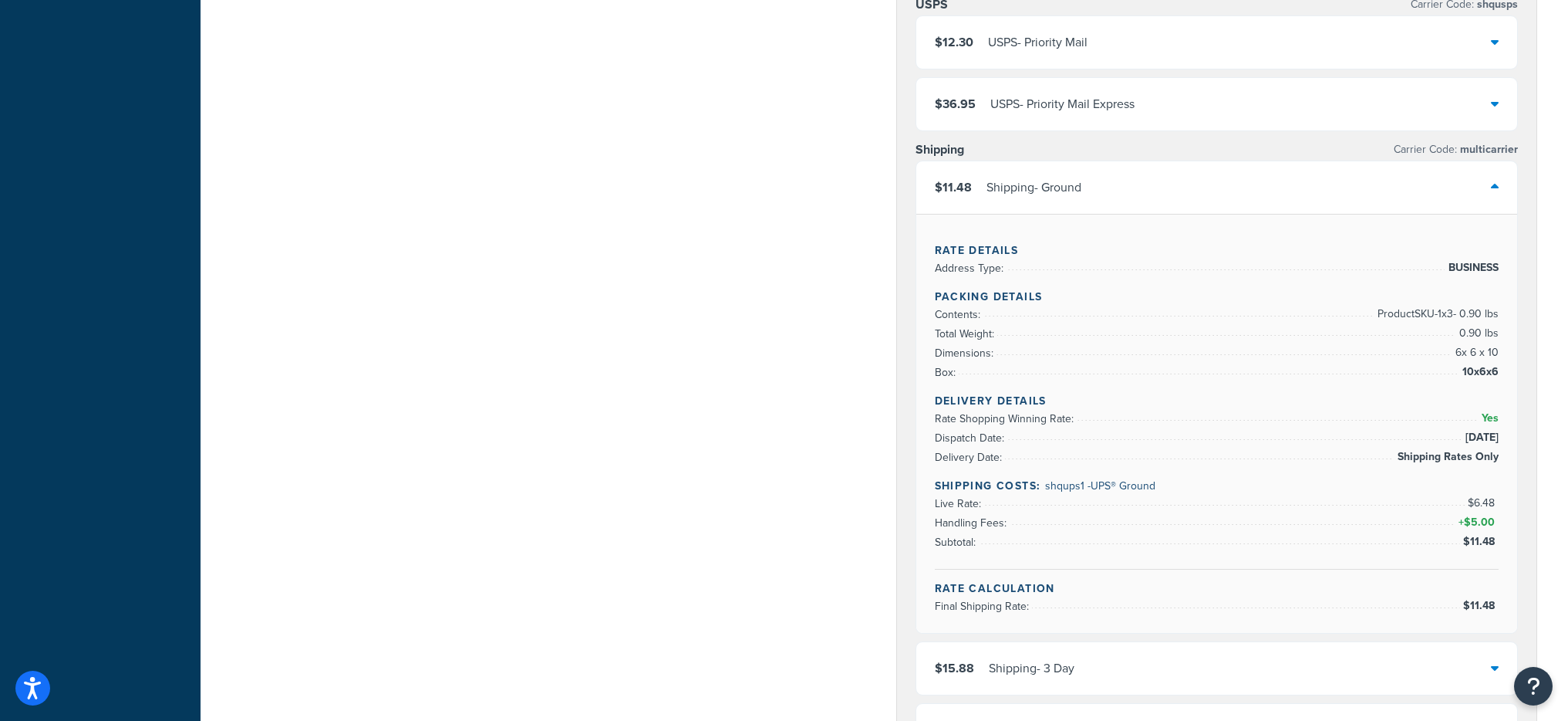
scroll to position [727, 0]
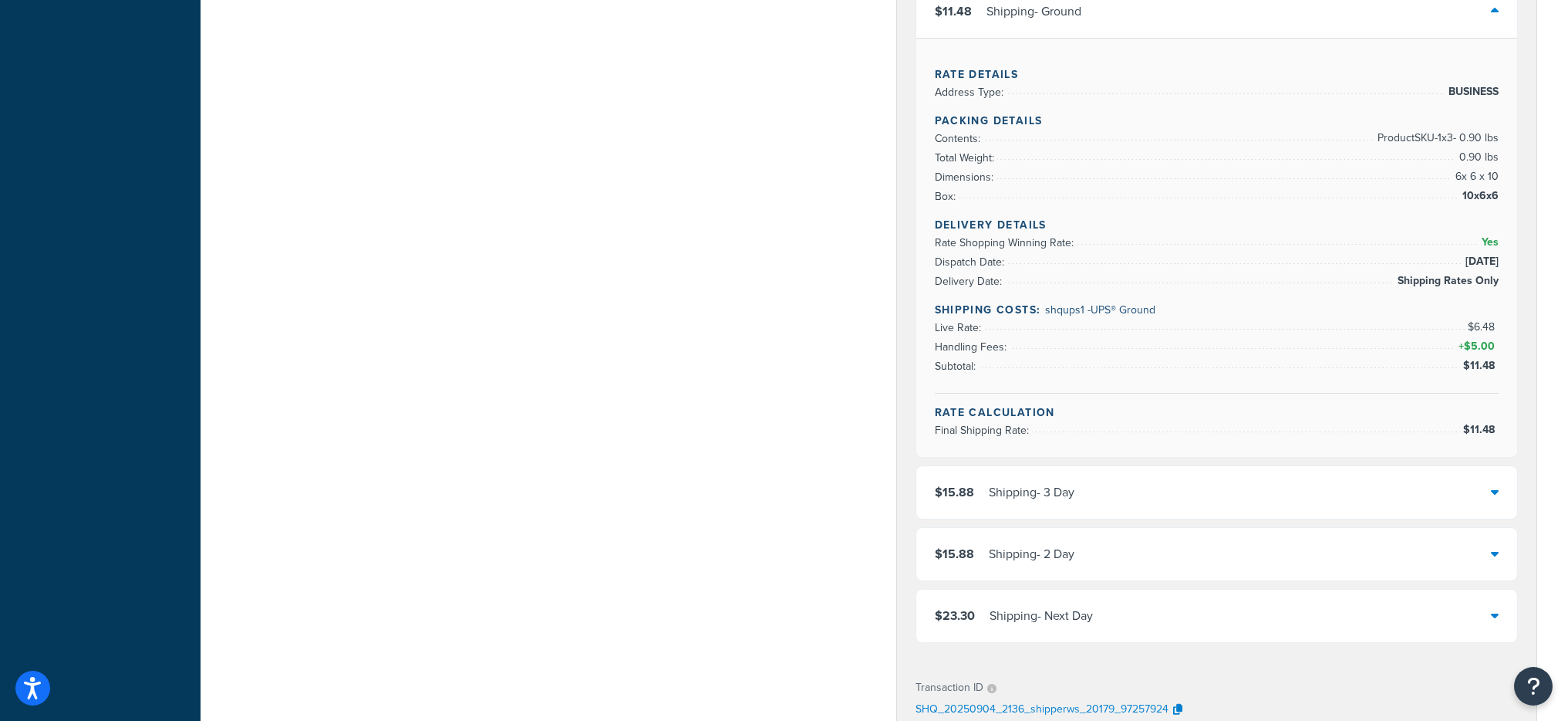
click at [1089, 506] on div "$15.88 Shipping - 3 Day" at bounding box center [1216, 492] width 601 height 52
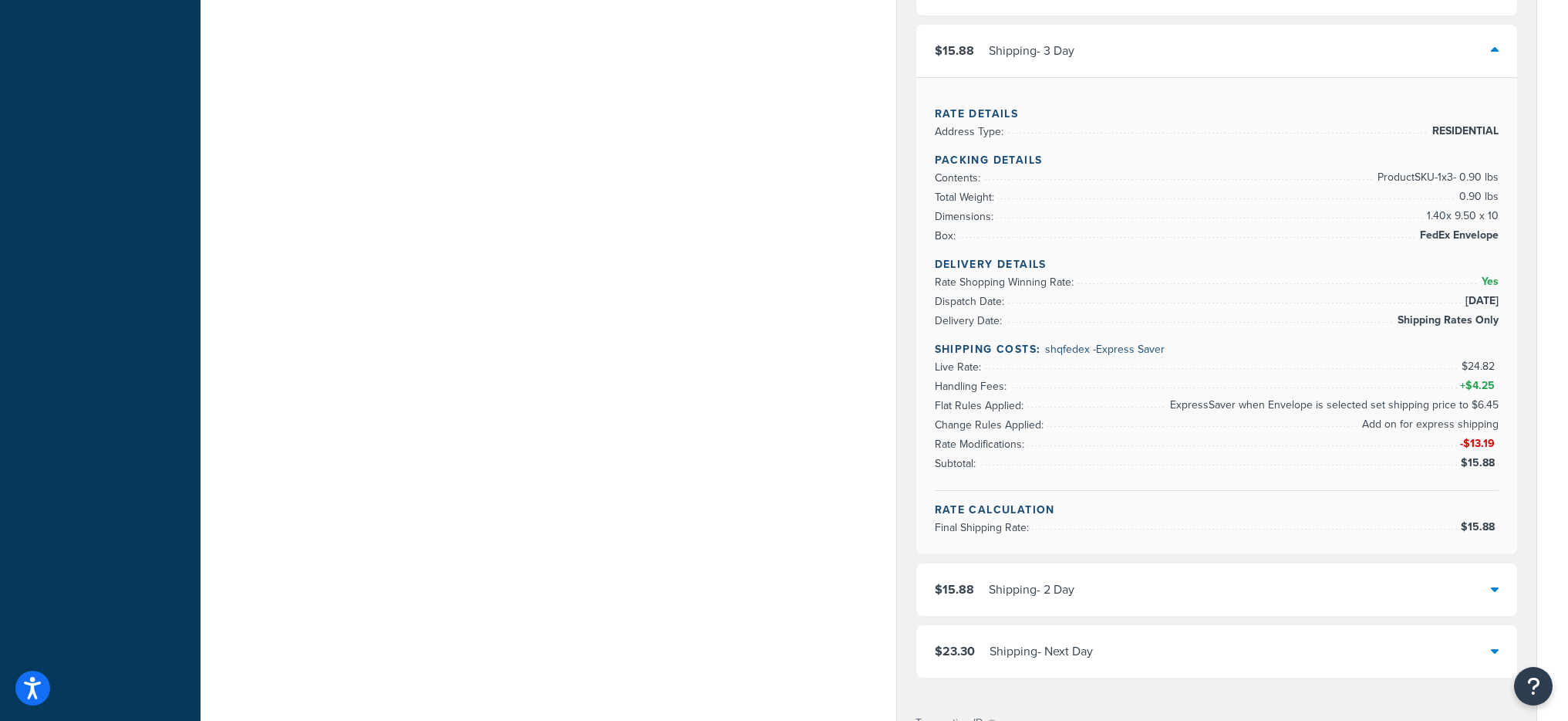
scroll to position [613, 0]
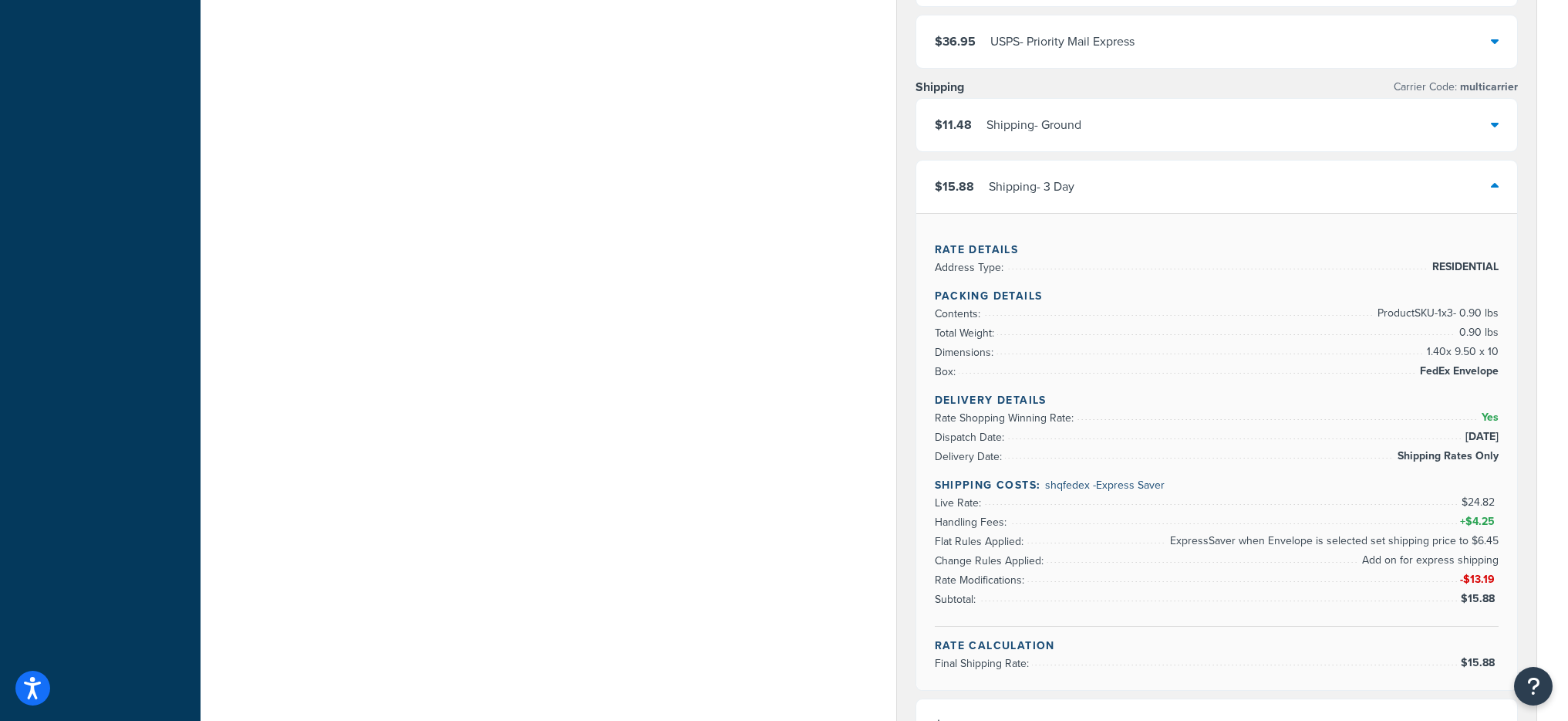
click at [1091, 177] on div "$15.88 Shipping - 3 Day" at bounding box center [1216, 187] width 601 height 52
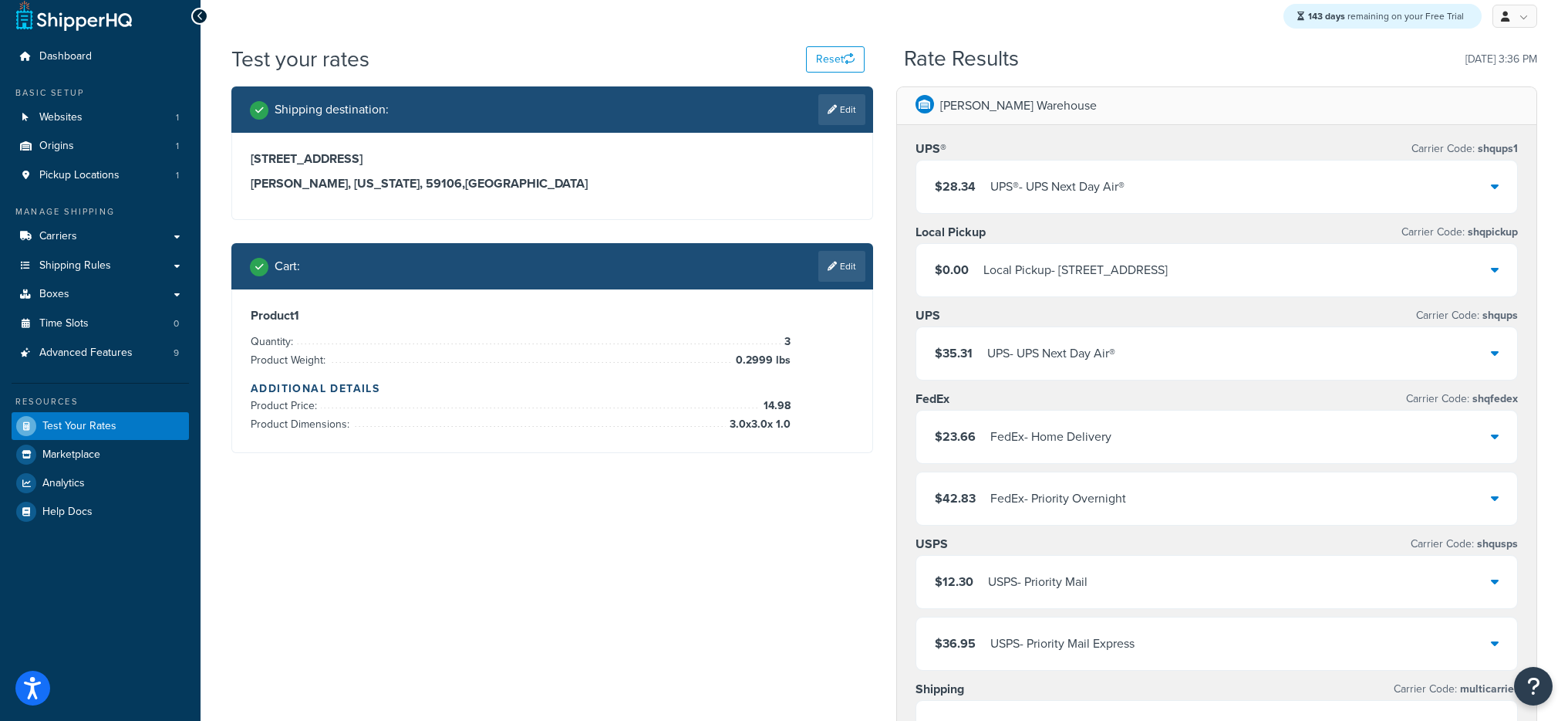
scroll to position [8, 0]
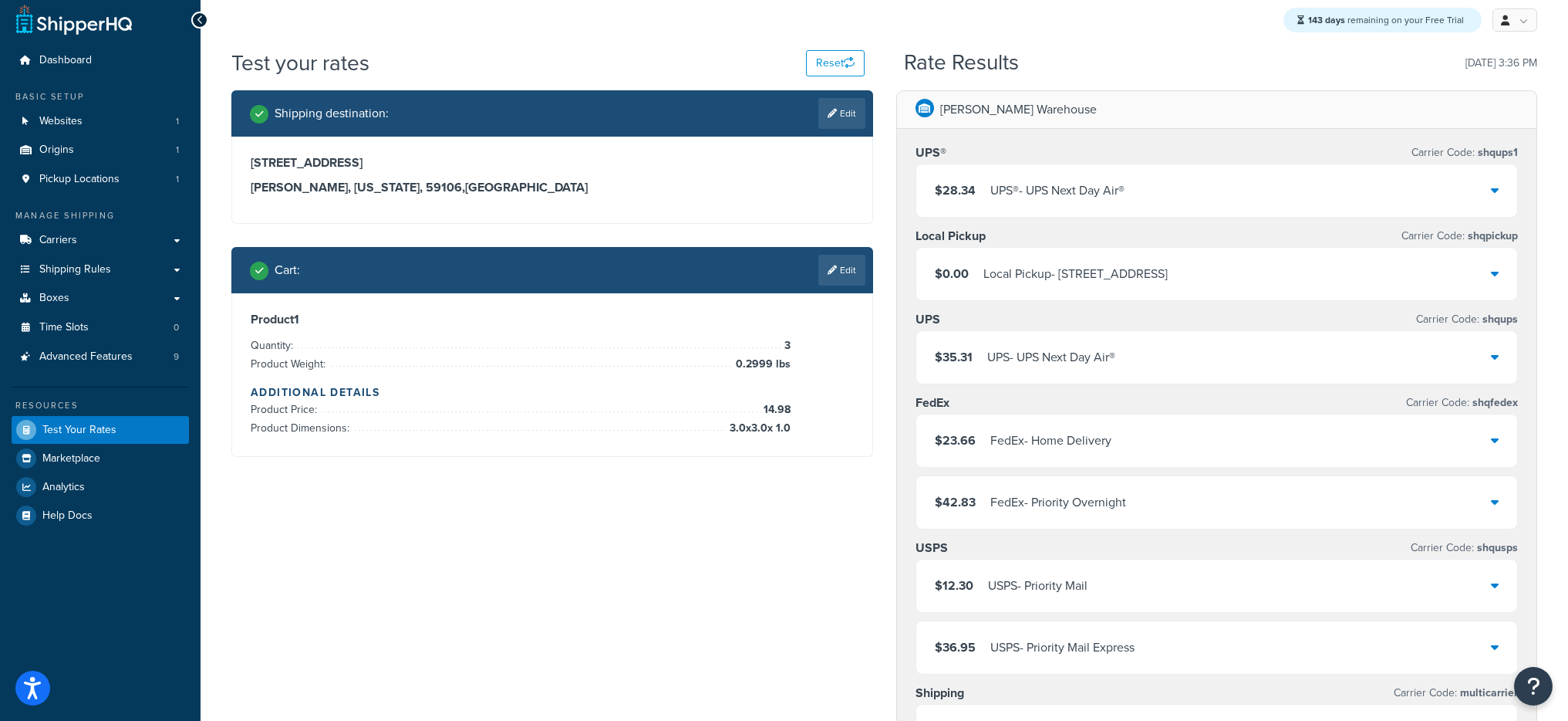
click at [1104, 191] on div "UPS® - UPS Next Day Air®" at bounding box center [1057, 191] width 135 height 21
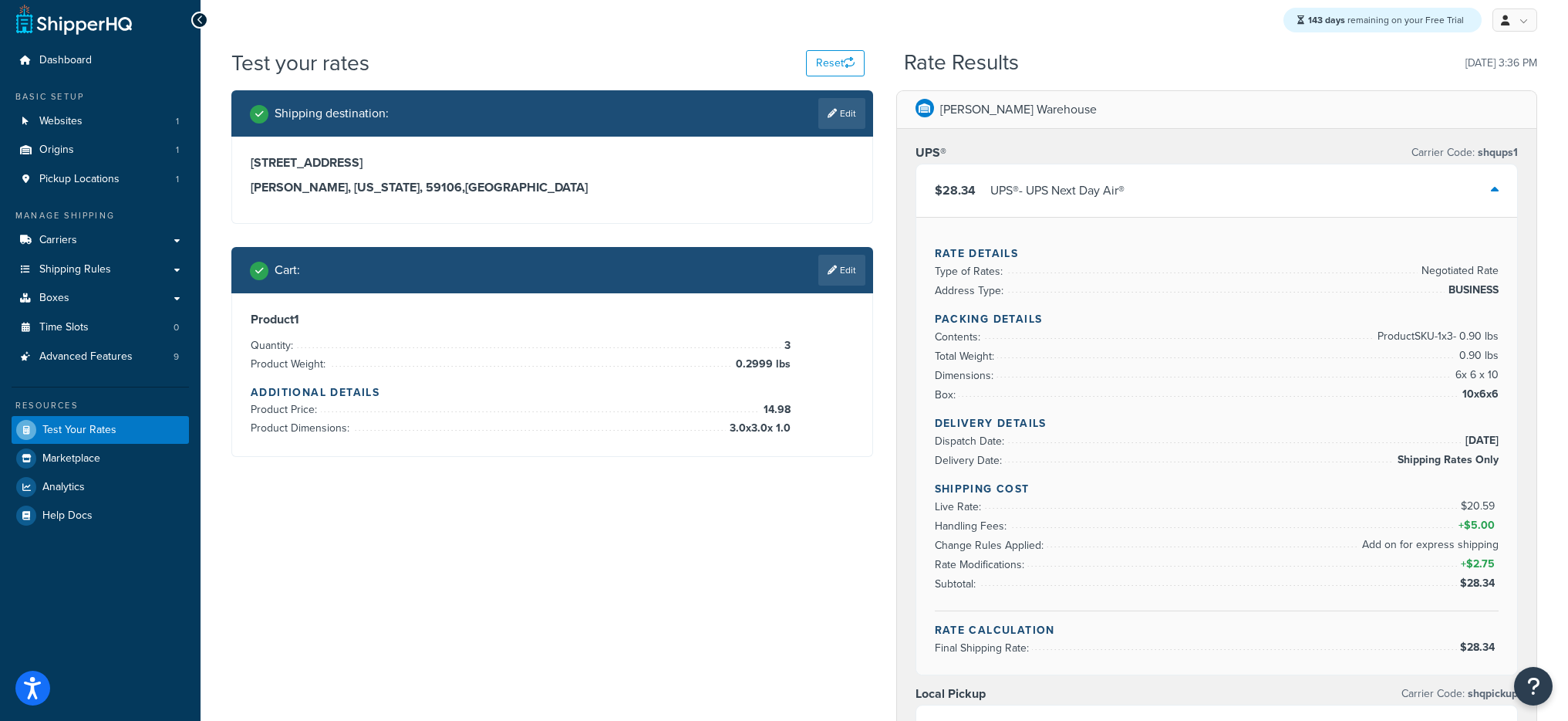
click at [1104, 193] on div "UPS® - UPS Next Day Air®" at bounding box center [1057, 191] width 135 height 21
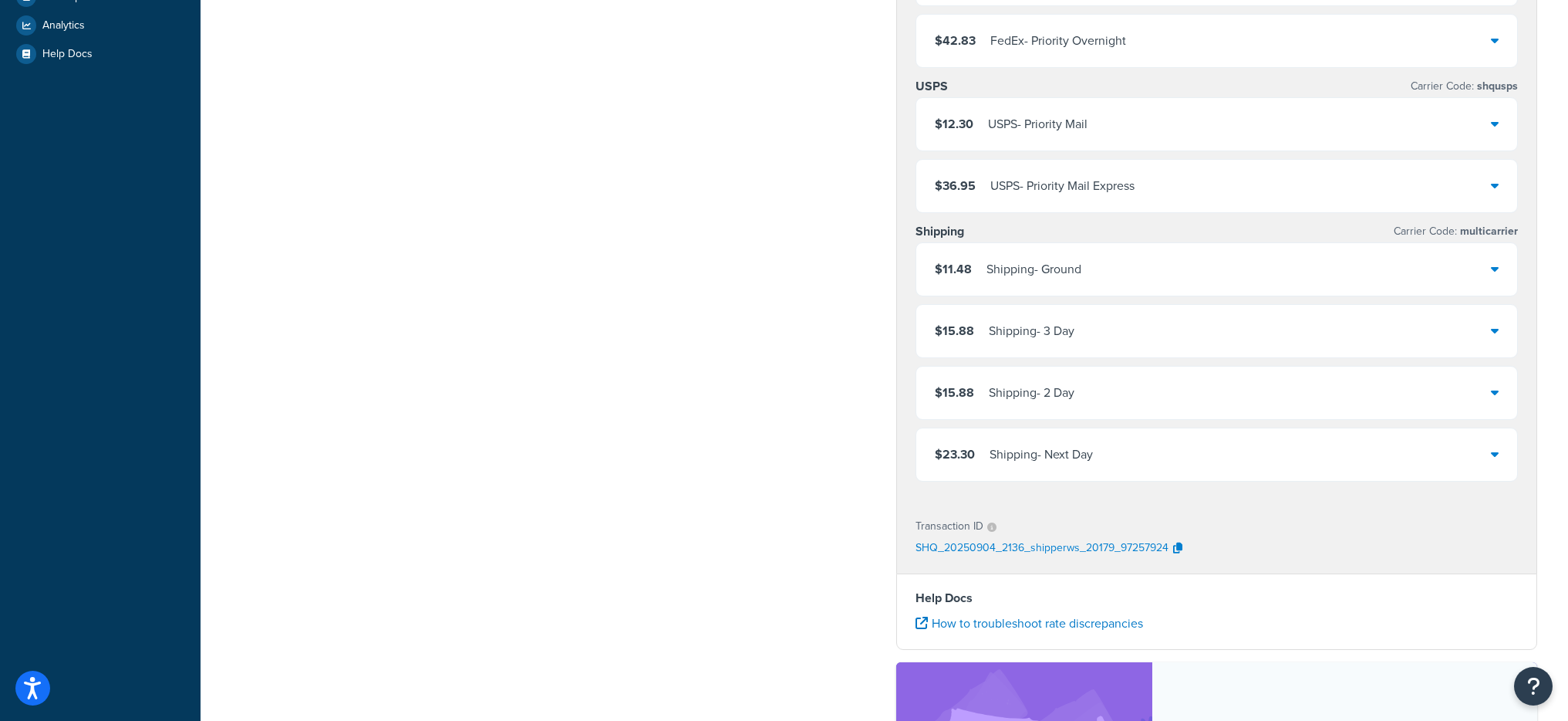
scroll to position [514, 0]
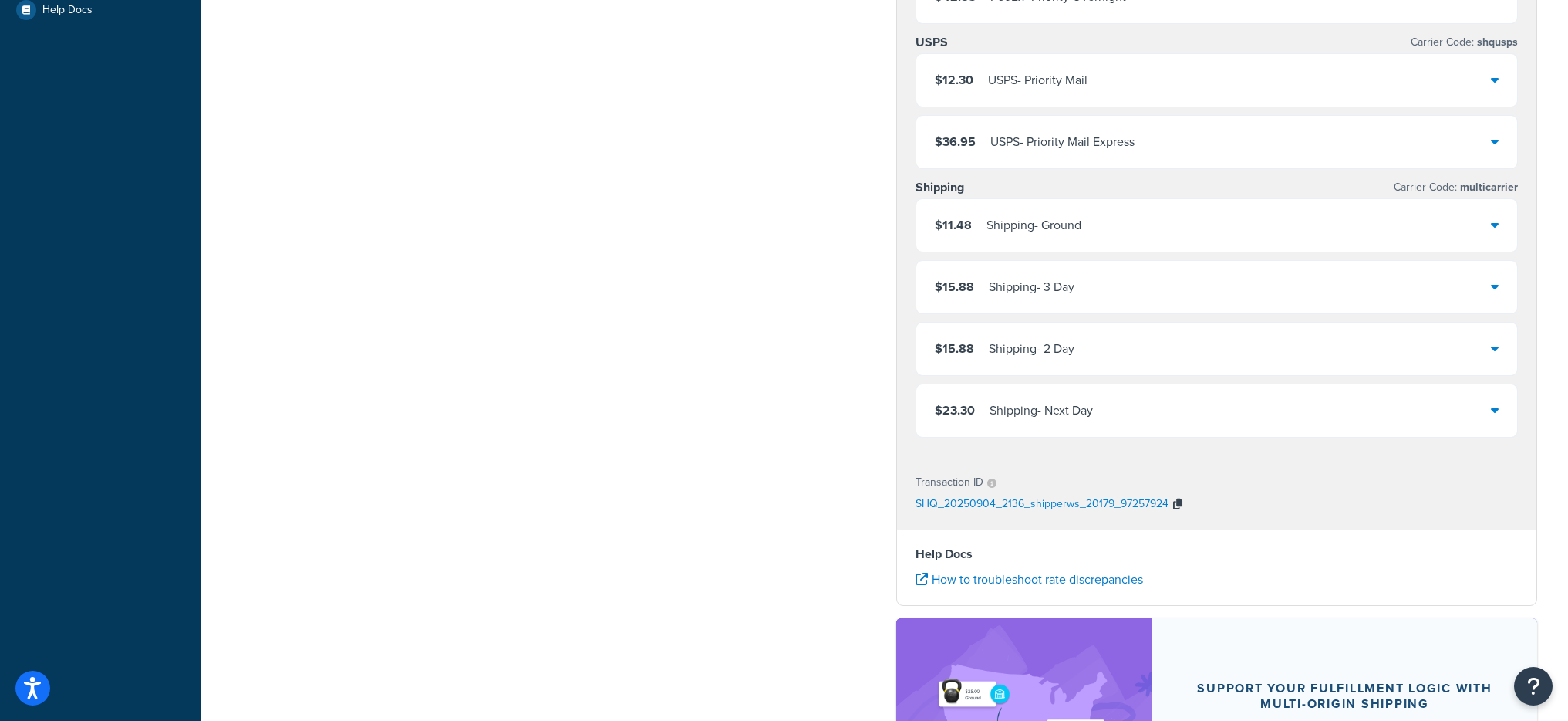
click at [1176, 504] on icon "button" at bounding box center [1178, 503] width 10 height 11
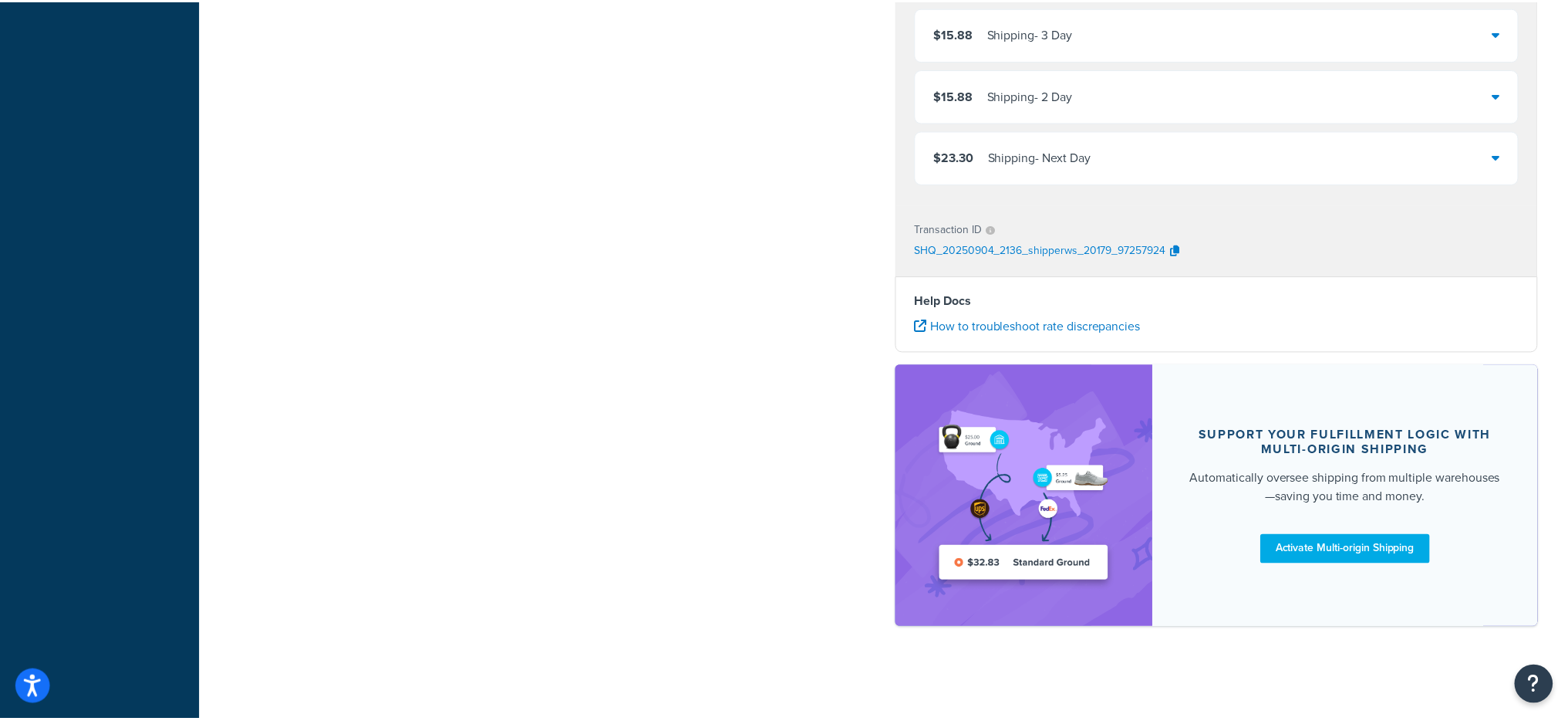
scroll to position [0, 0]
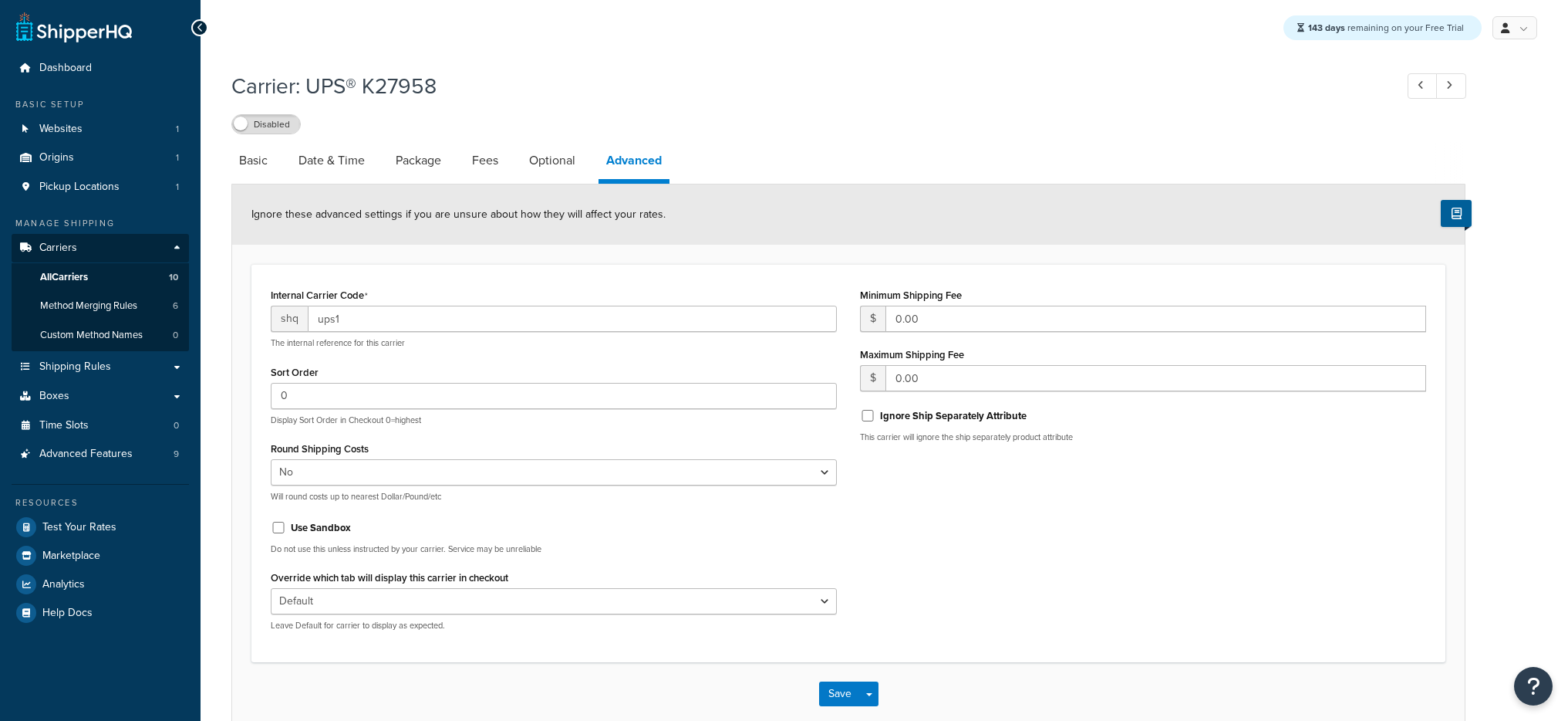
select select "false"
click at [65, 281] on span "All Carriers" at bounding box center [63, 278] width 47 height 14
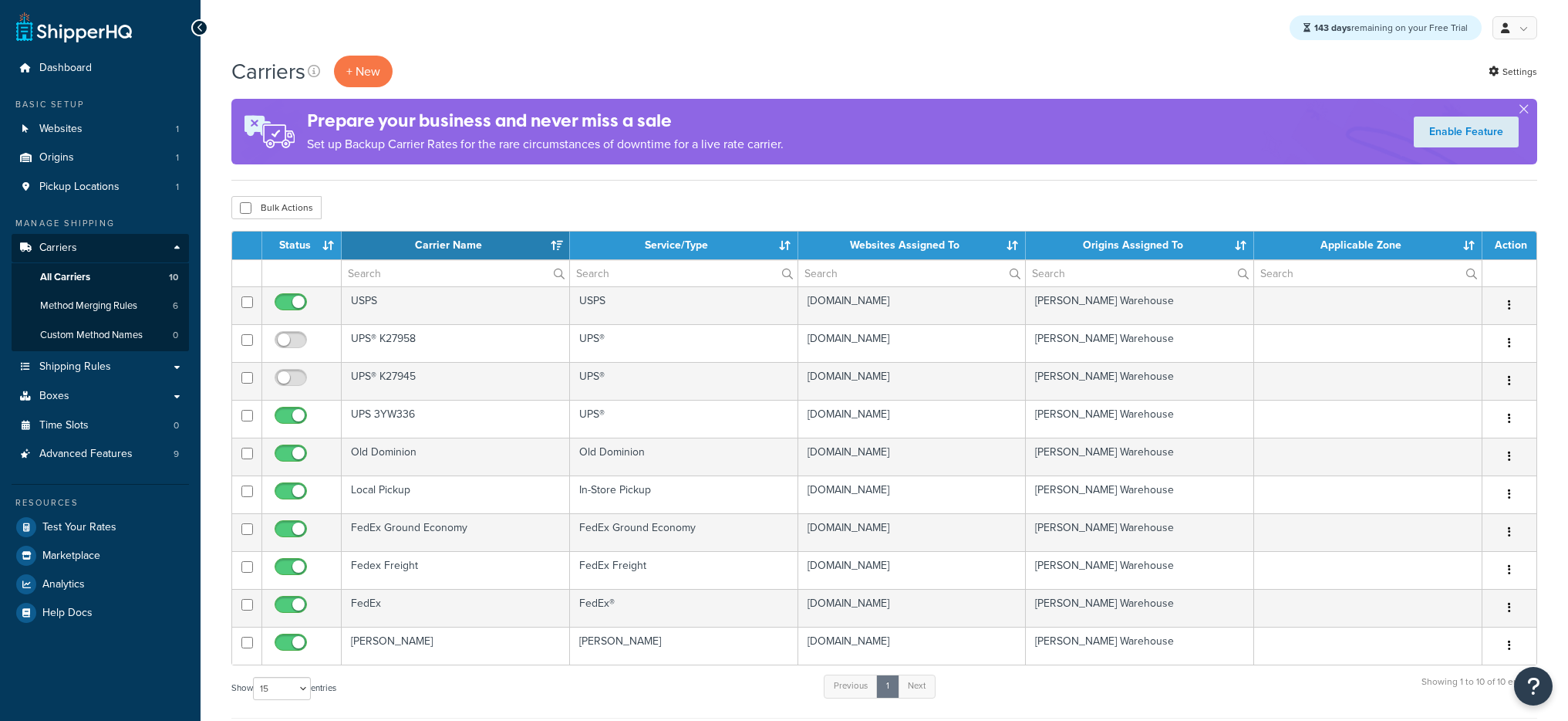
select select "15"
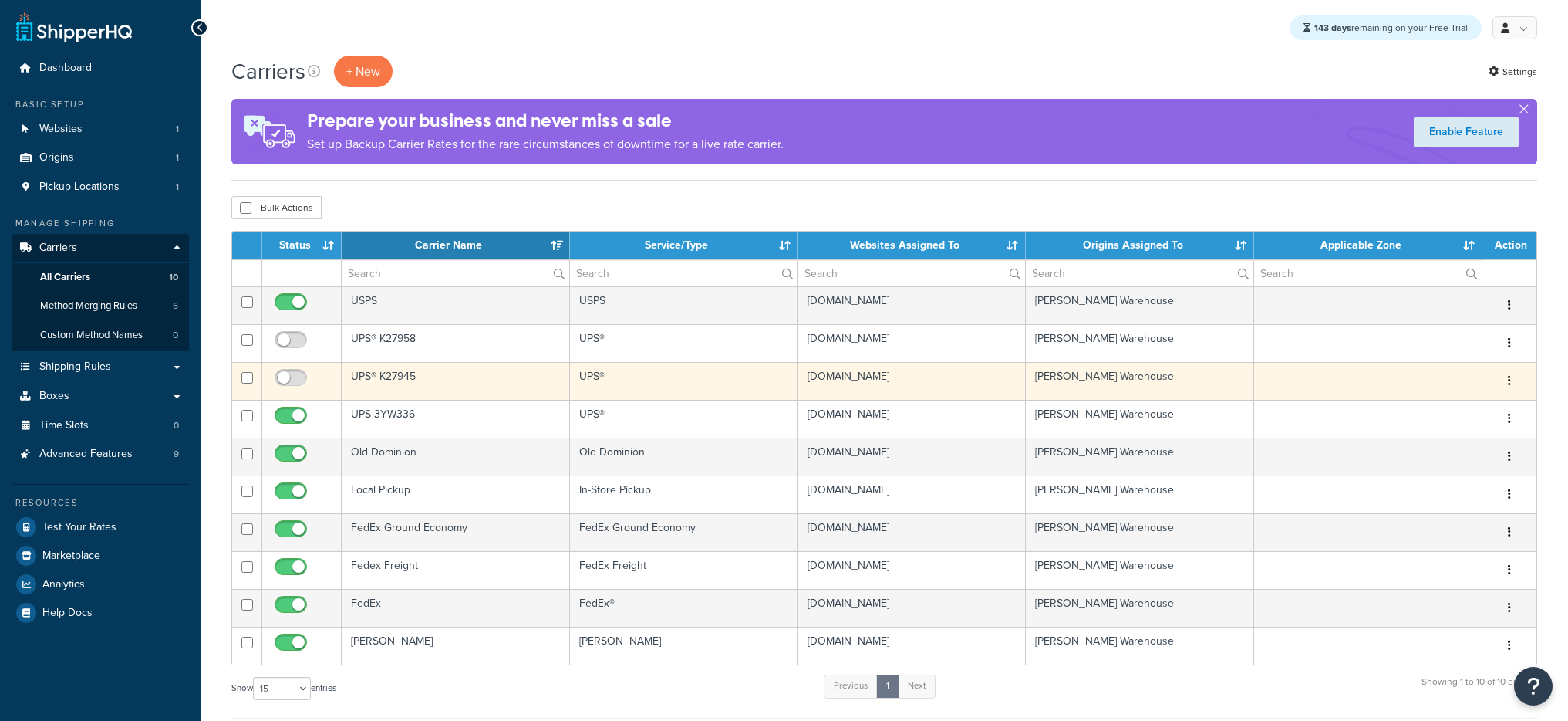
click at [449, 373] on td "UPS® K27945" at bounding box center [456, 380] width 229 height 38
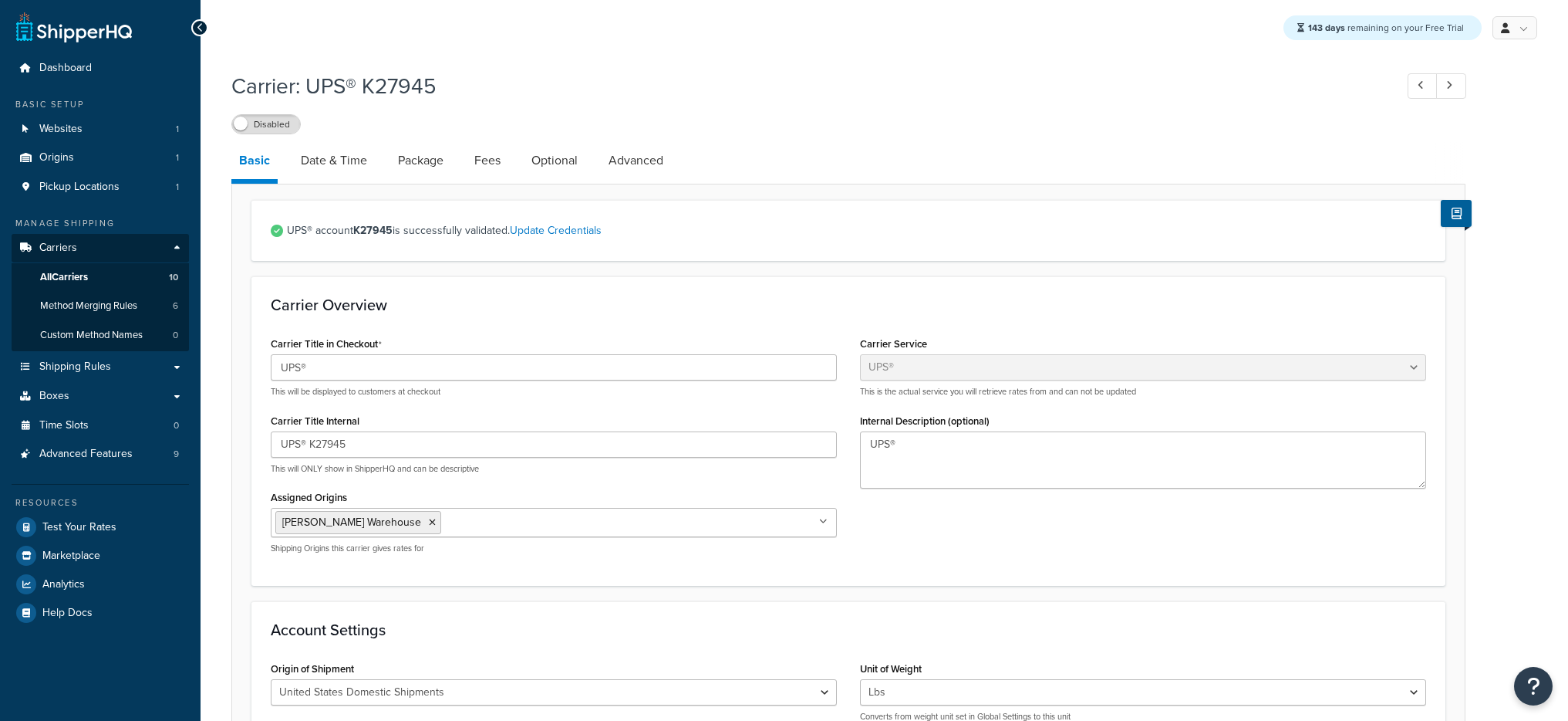
select select "ups"
click at [652, 149] on link "Advanced" at bounding box center [635, 161] width 70 height 37
select select "false"
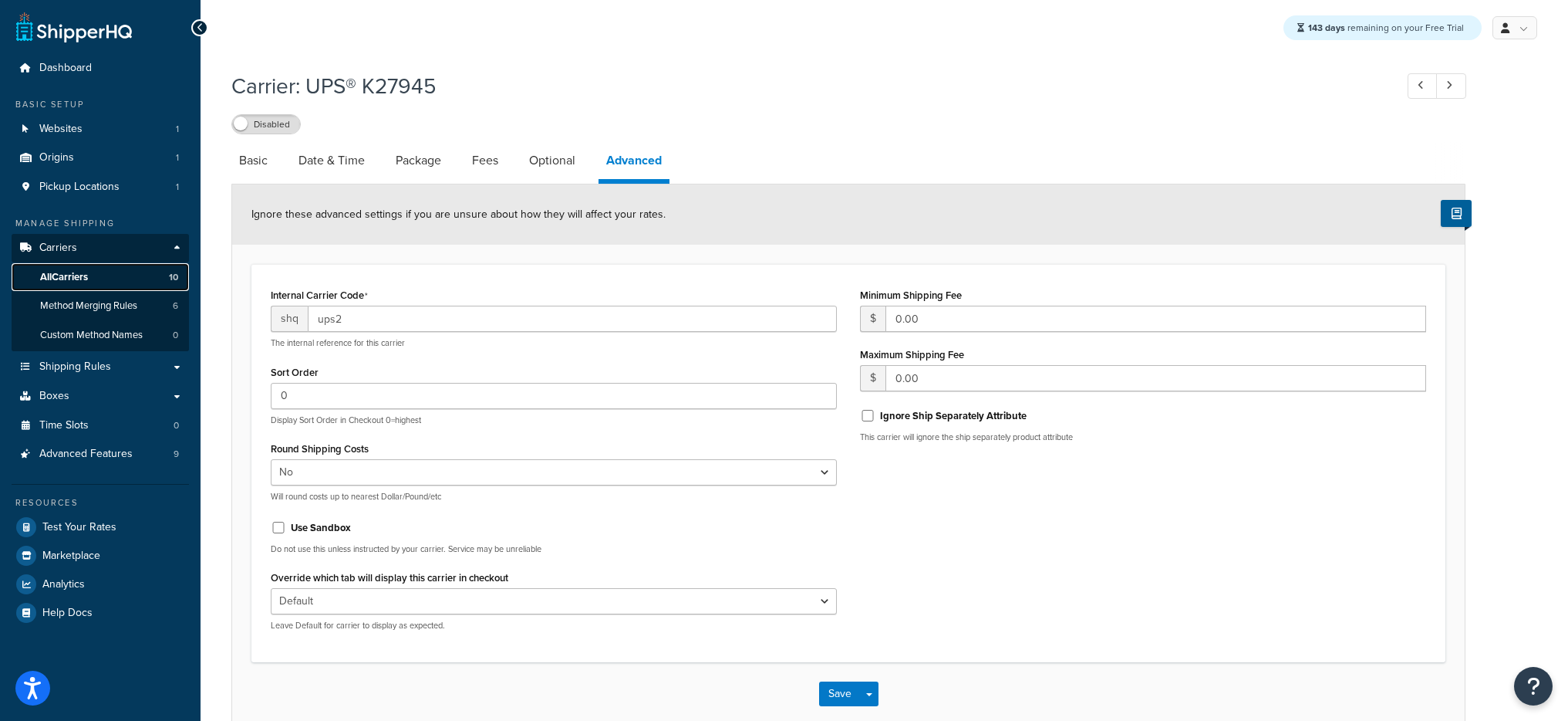
click at [138, 271] on link "All Carriers 10" at bounding box center [100, 277] width 177 height 28
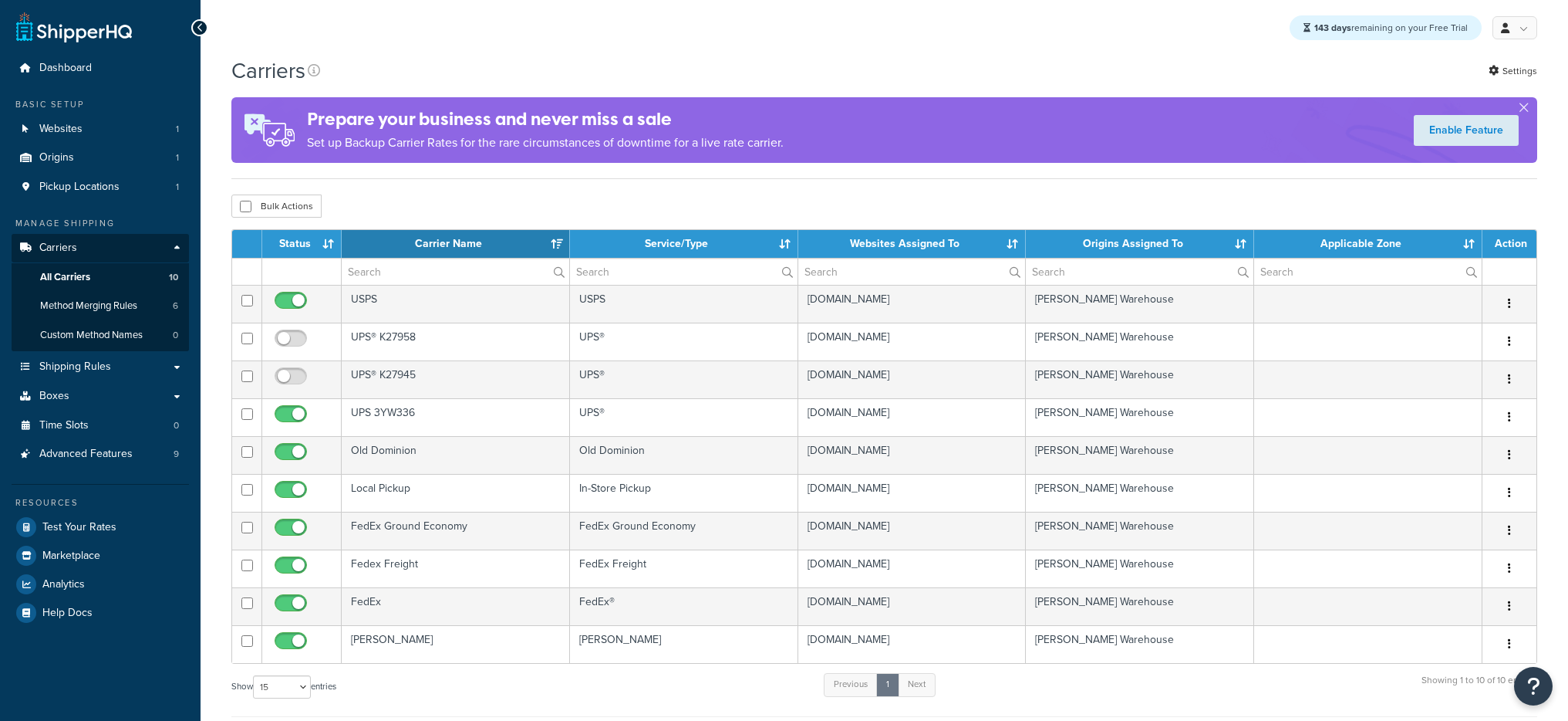
select select "15"
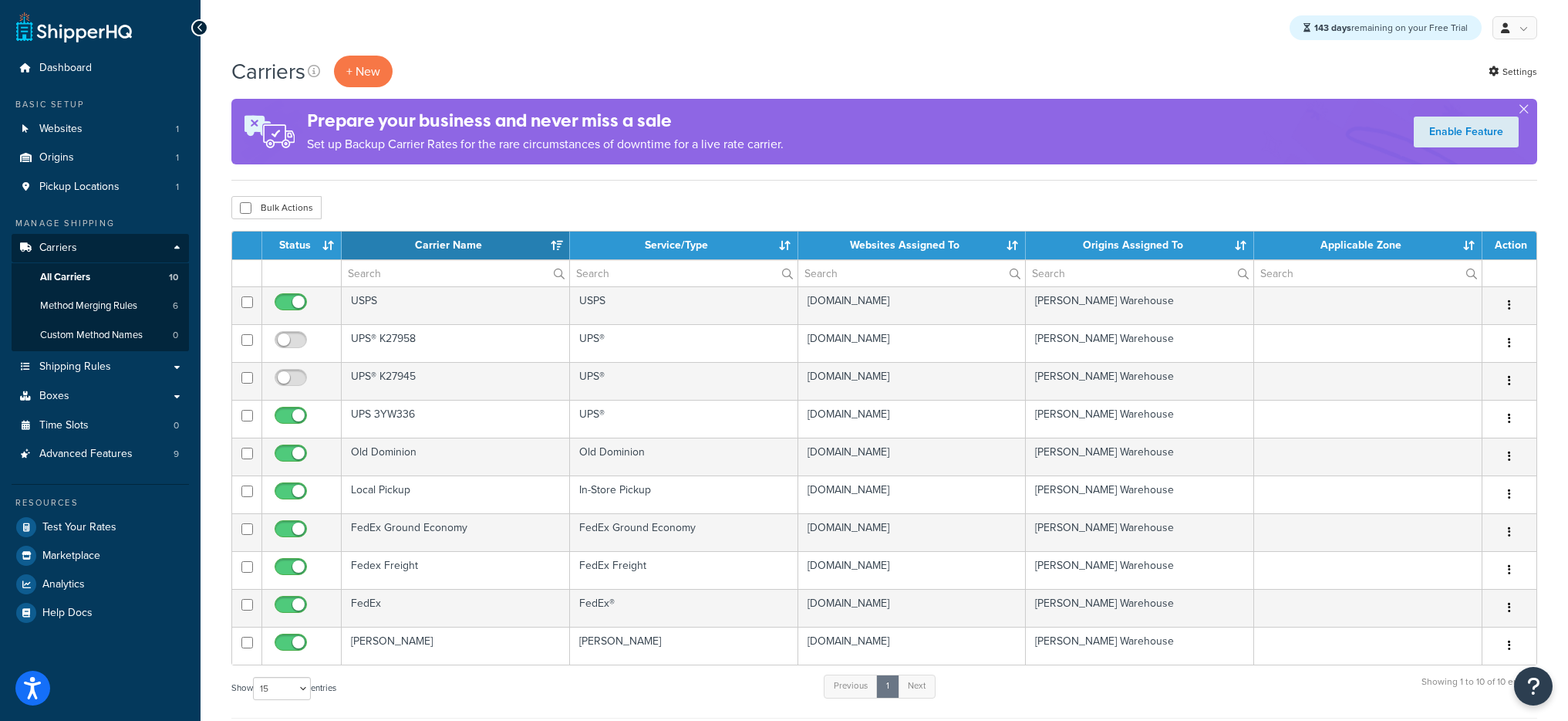
click at [1481, 77] on div "Carriers + New Settings" at bounding box center [884, 71] width 1306 height 32
click at [1506, 72] on link "Settings" at bounding box center [1513, 72] width 48 height 21
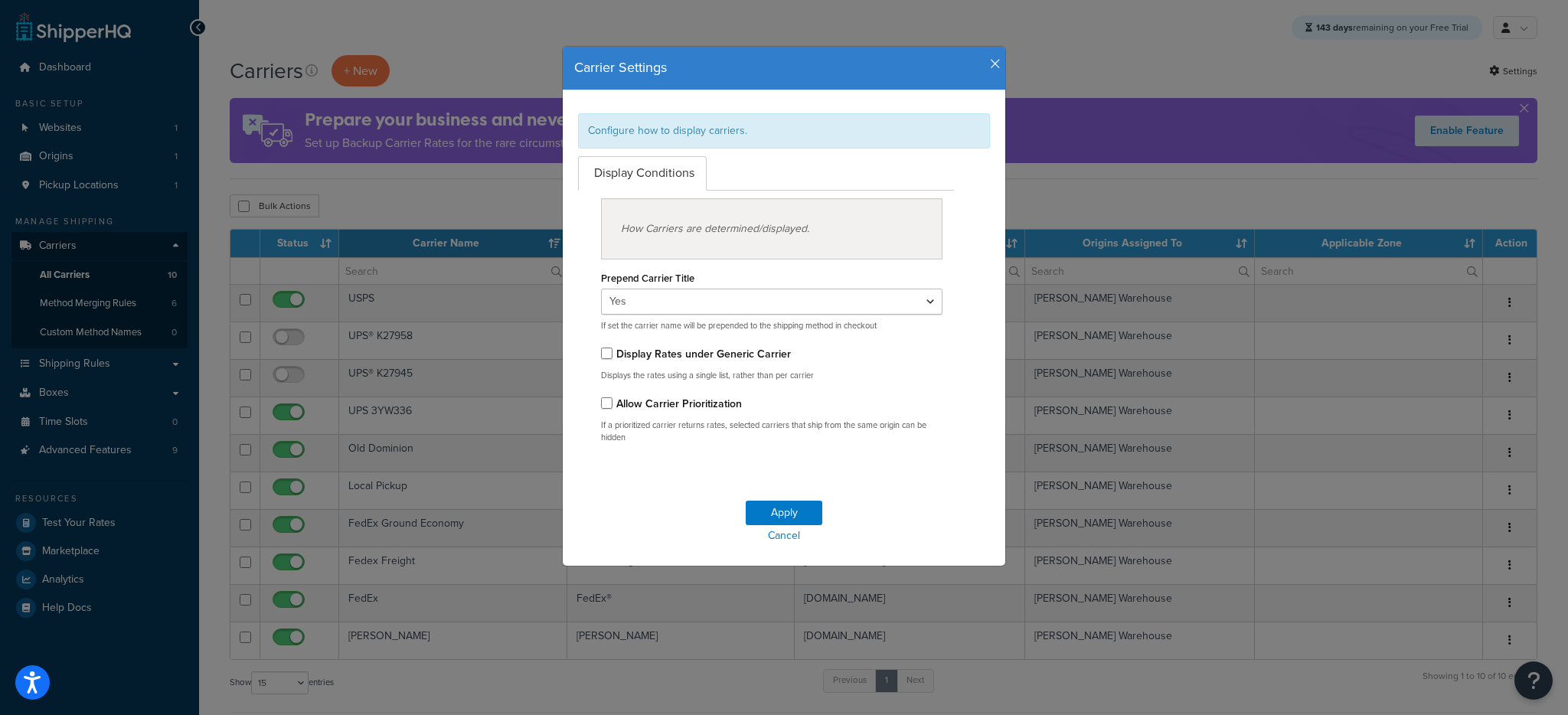
click at [990, 65] on icon "button" at bounding box center [995, 64] width 11 height 13
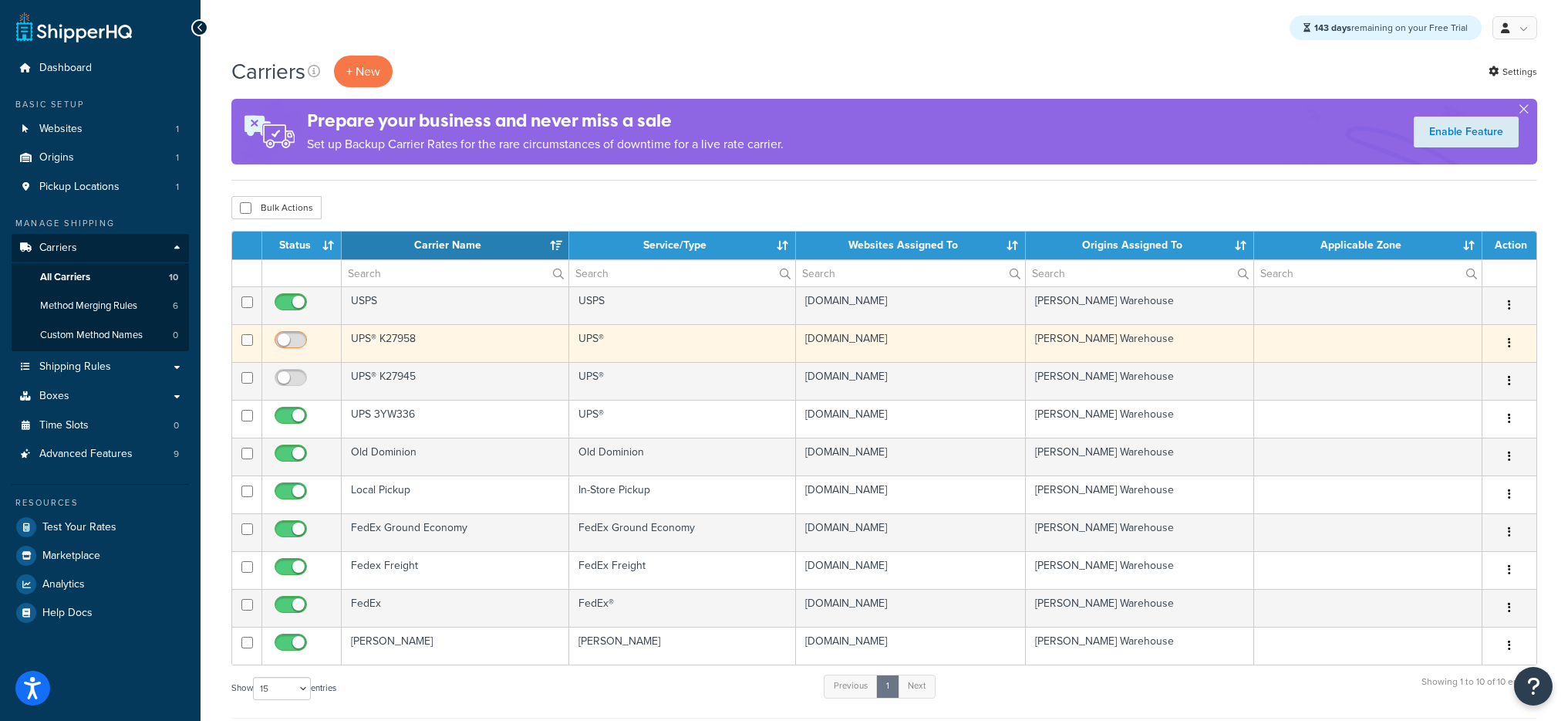
click at [305, 334] on input "checkbox" at bounding box center [292, 344] width 43 height 19
checkbox input "true"
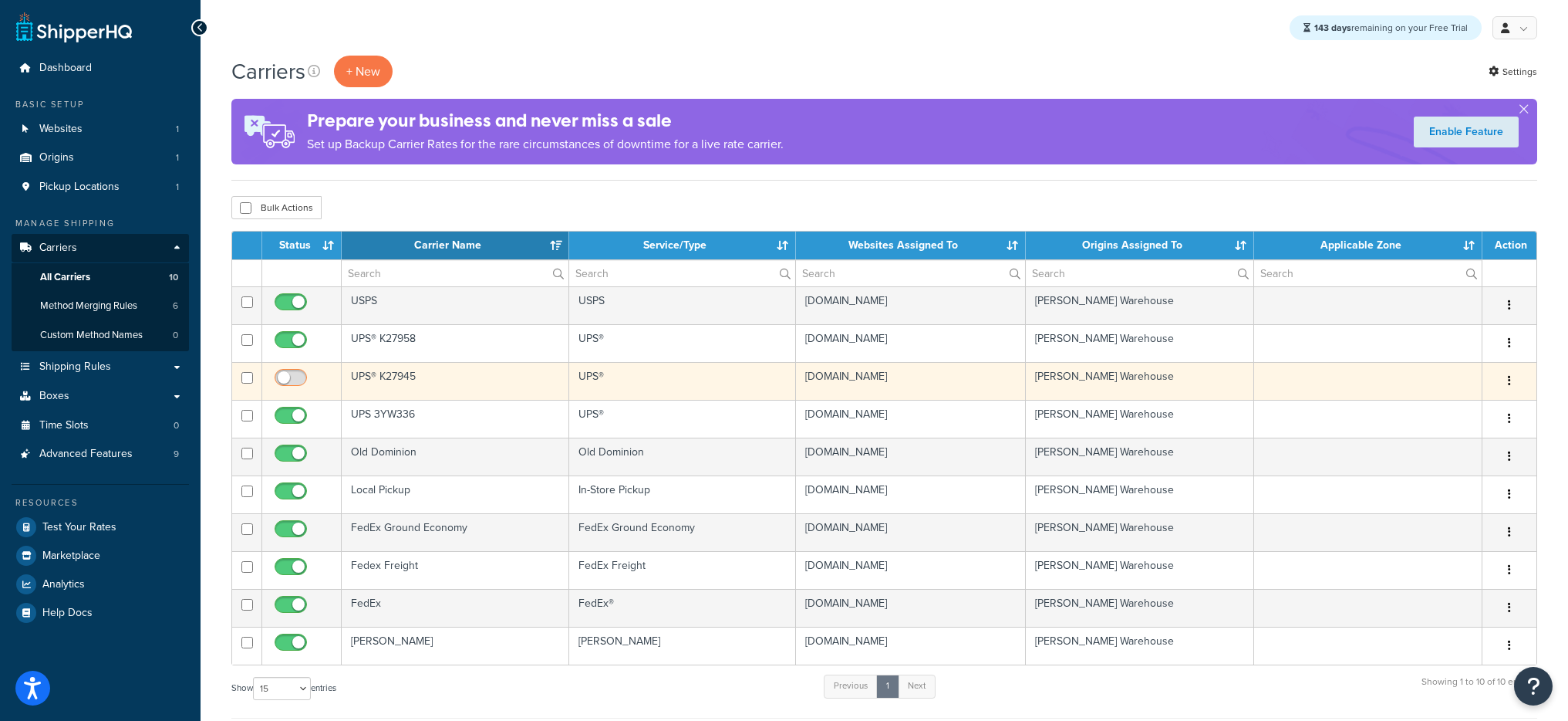
click at [294, 375] on input "checkbox" at bounding box center [292, 382] width 43 height 19
checkbox input "true"
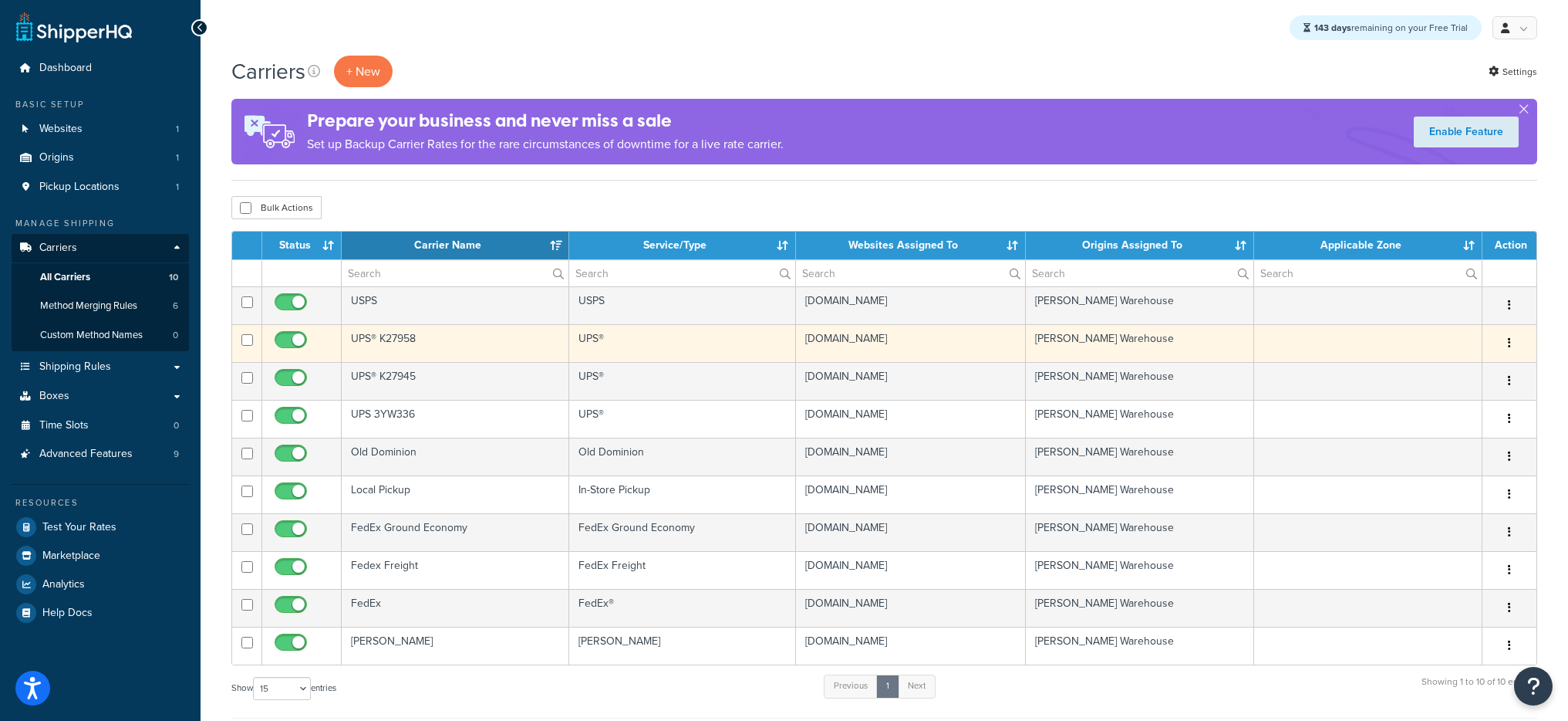
click at [294, 339] on input "checkbox" at bounding box center [292, 344] width 43 height 19
checkbox input "false"
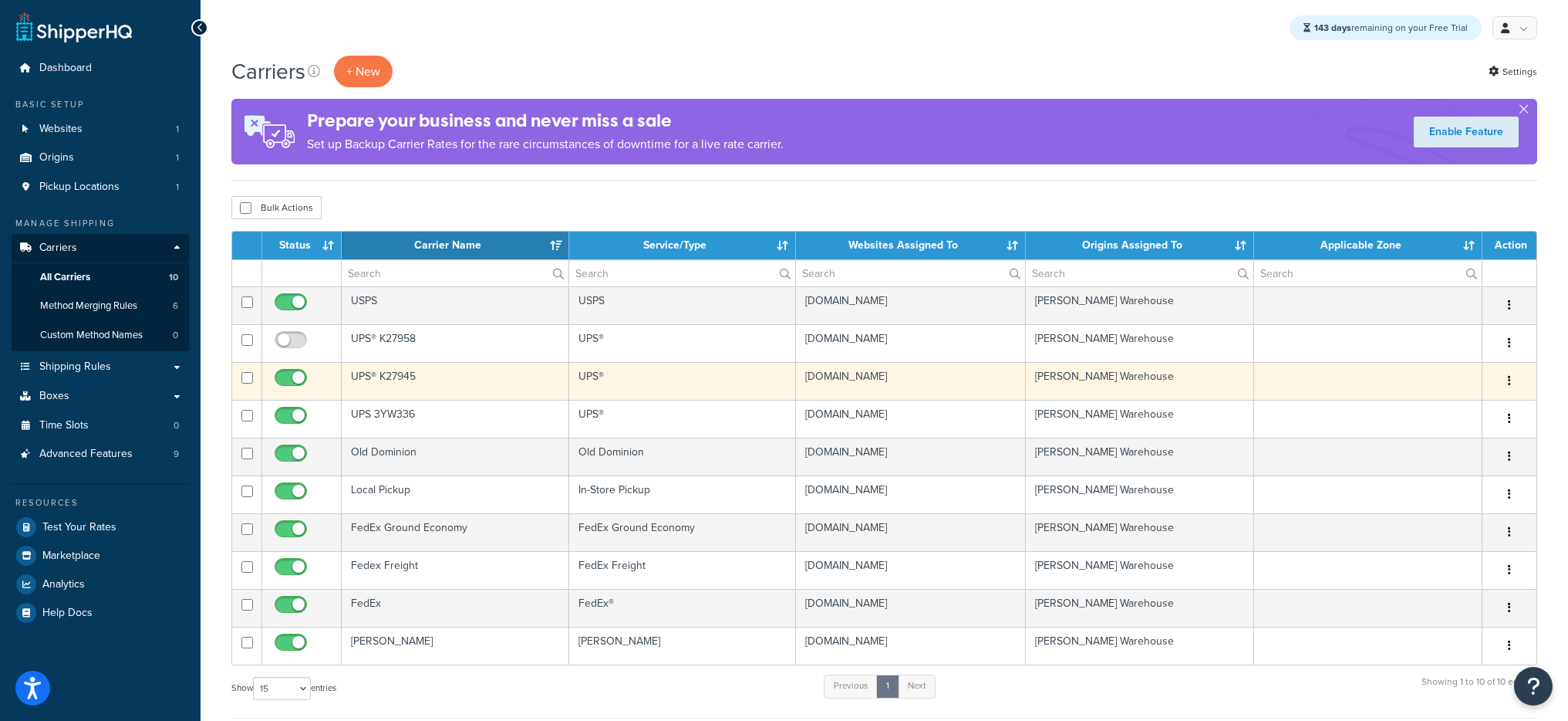
click at [299, 379] on input "checkbox" at bounding box center [292, 382] width 43 height 19
checkbox input "false"
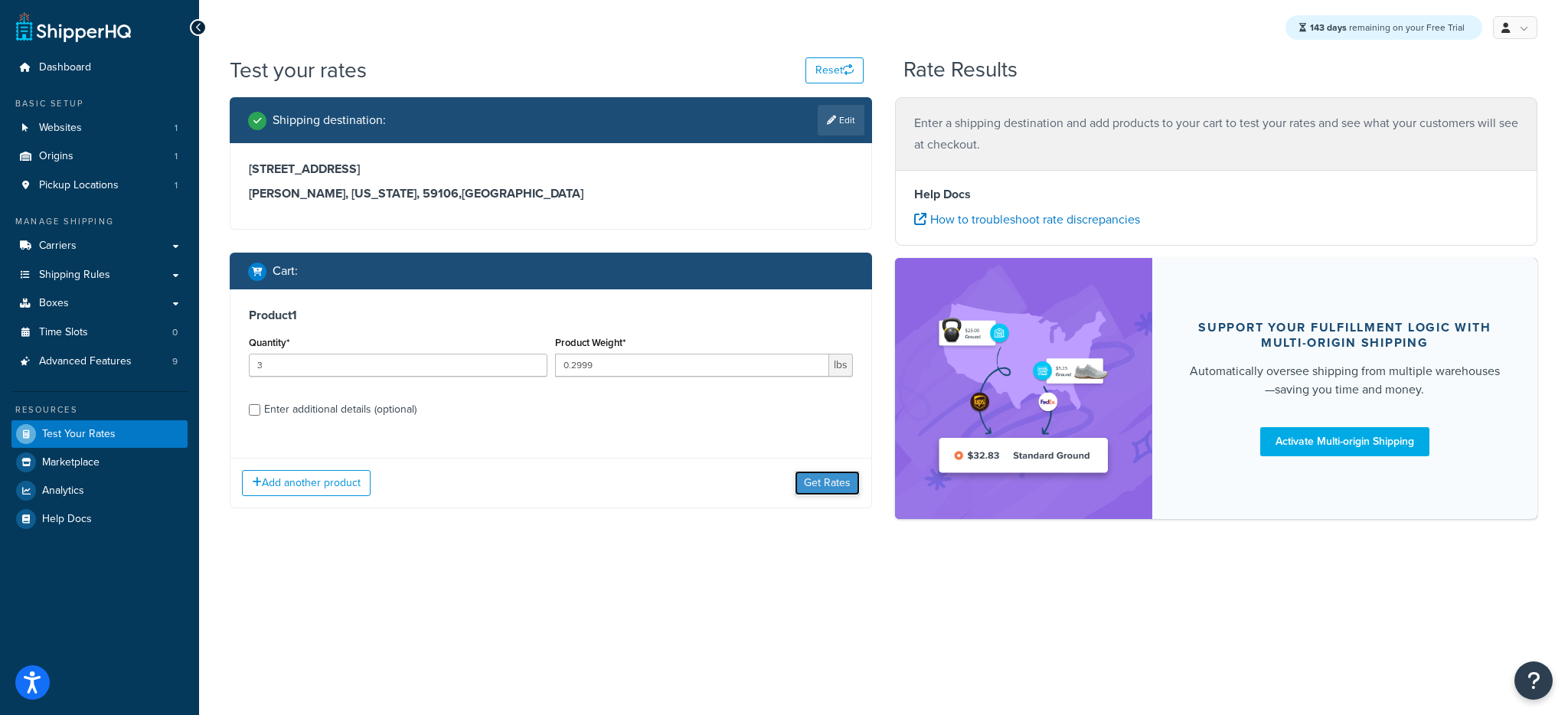
click at [841, 482] on button "Get Rates" at bounding box center [828, 482] width 65 height 24
click at [812, 475] on button "Get Rates" at bounding box center [828, 482] width 65 height 24
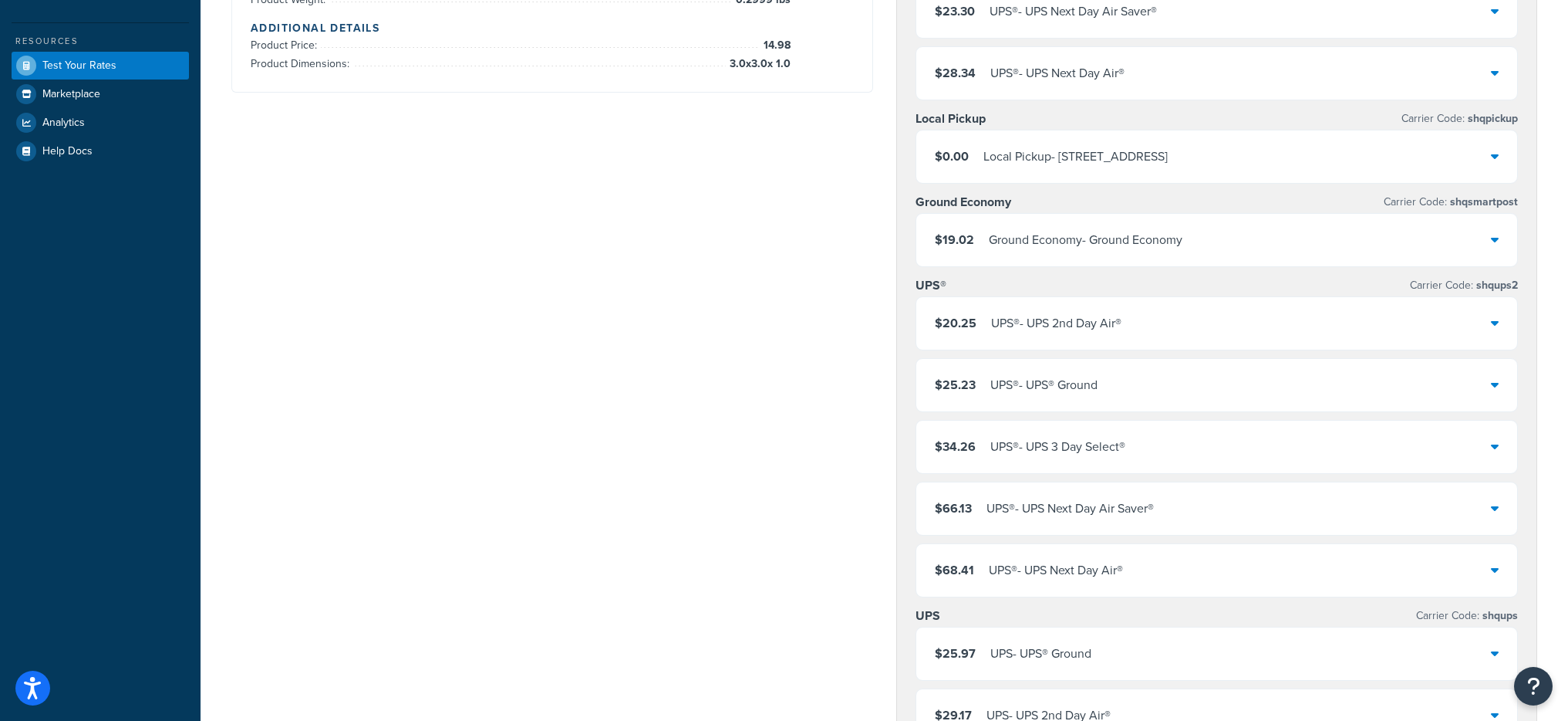
scroll to position [69, 0]
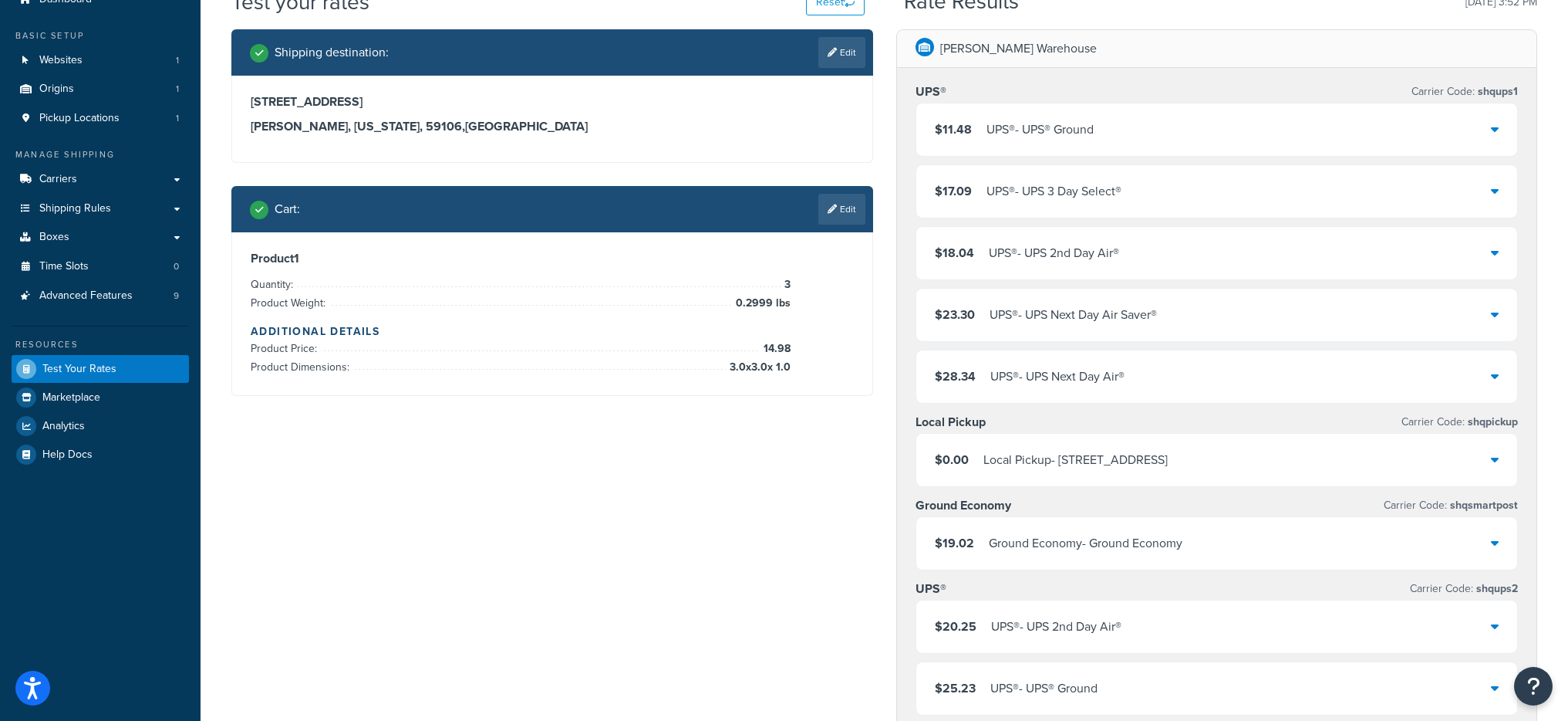
click at [1121, 133] on div "$11.48 UPS® - UPS® Ground" at bounding box center [1216, 130] width 601 height 52
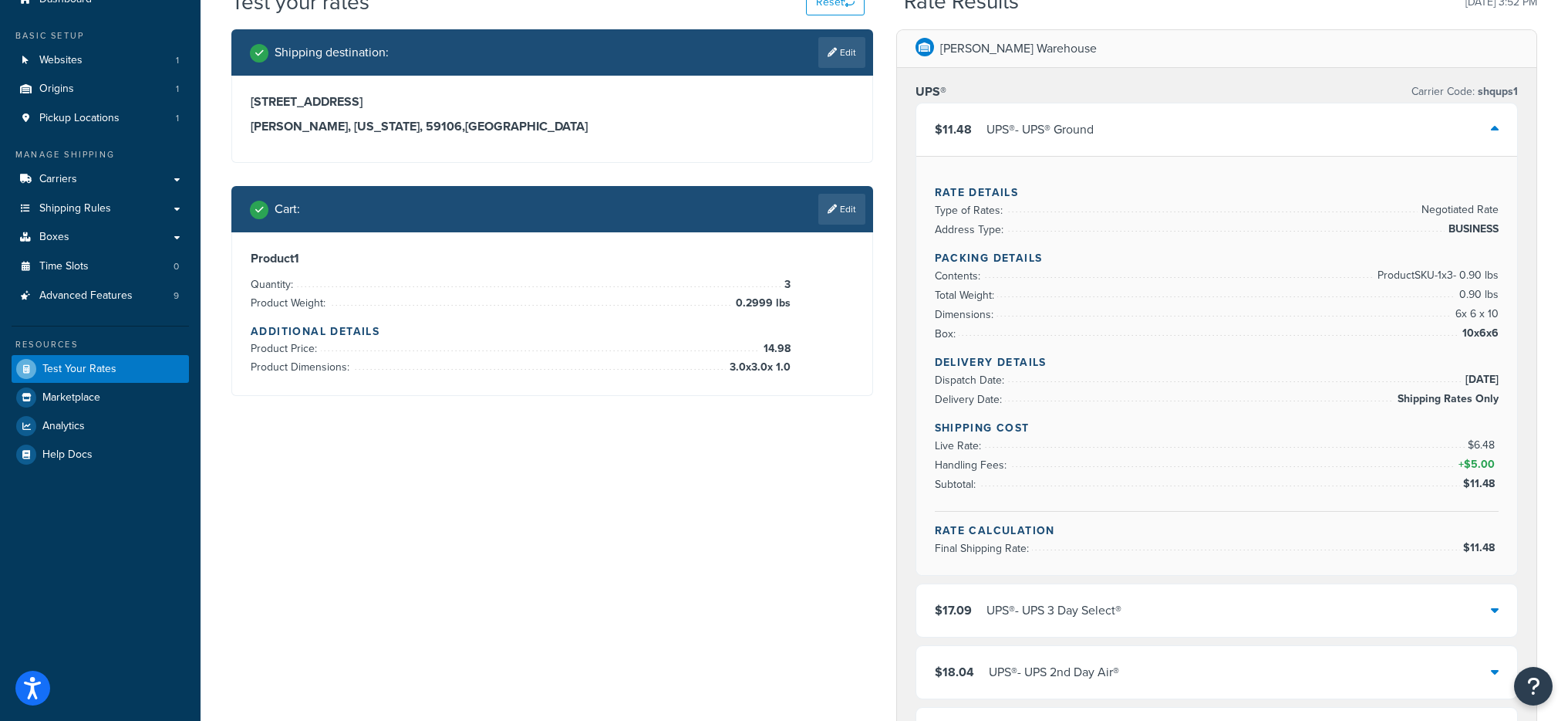
scroll to position [72, 0]
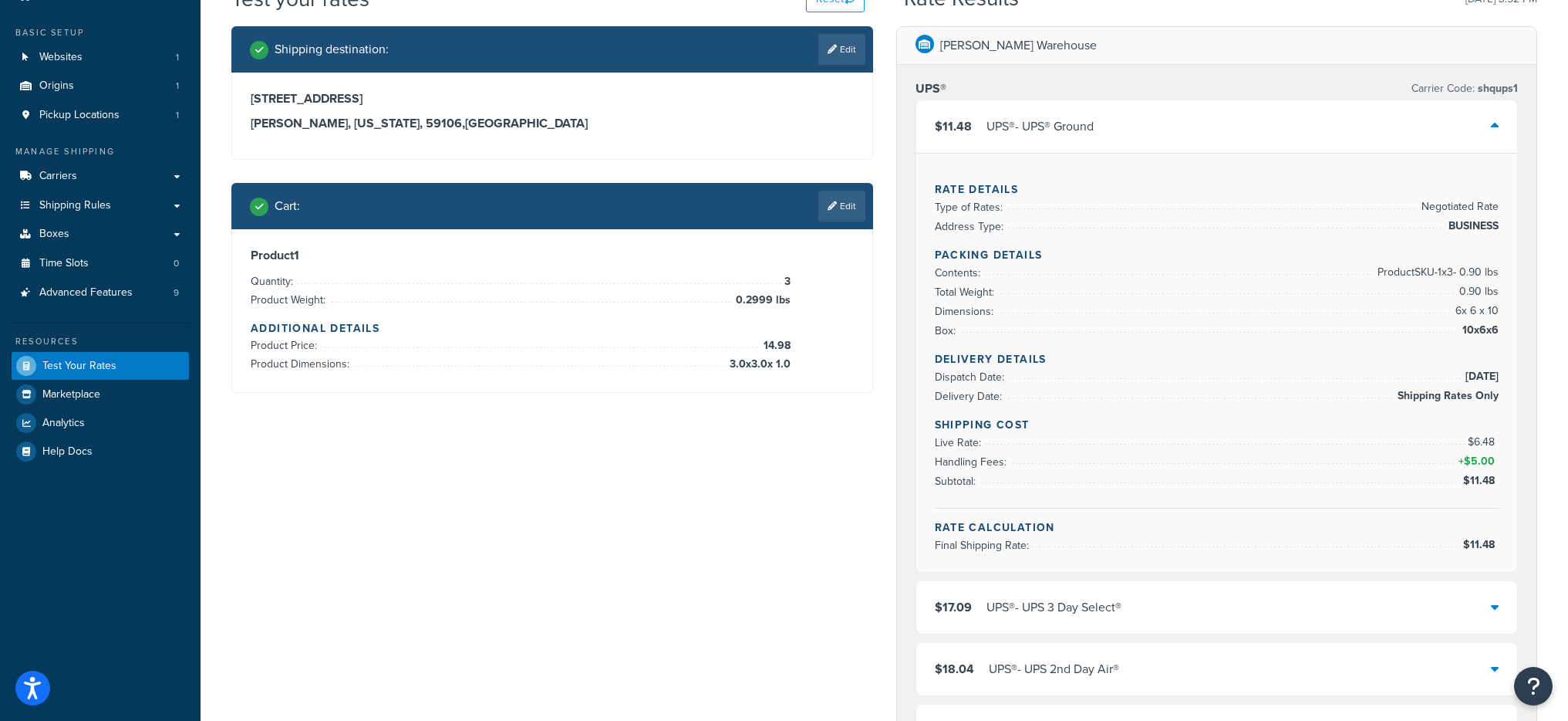
click at [1187, 128] on div "$11.48 UPS® - UPS® Ground" at bounding box center [1216, 127] width 601 height 52
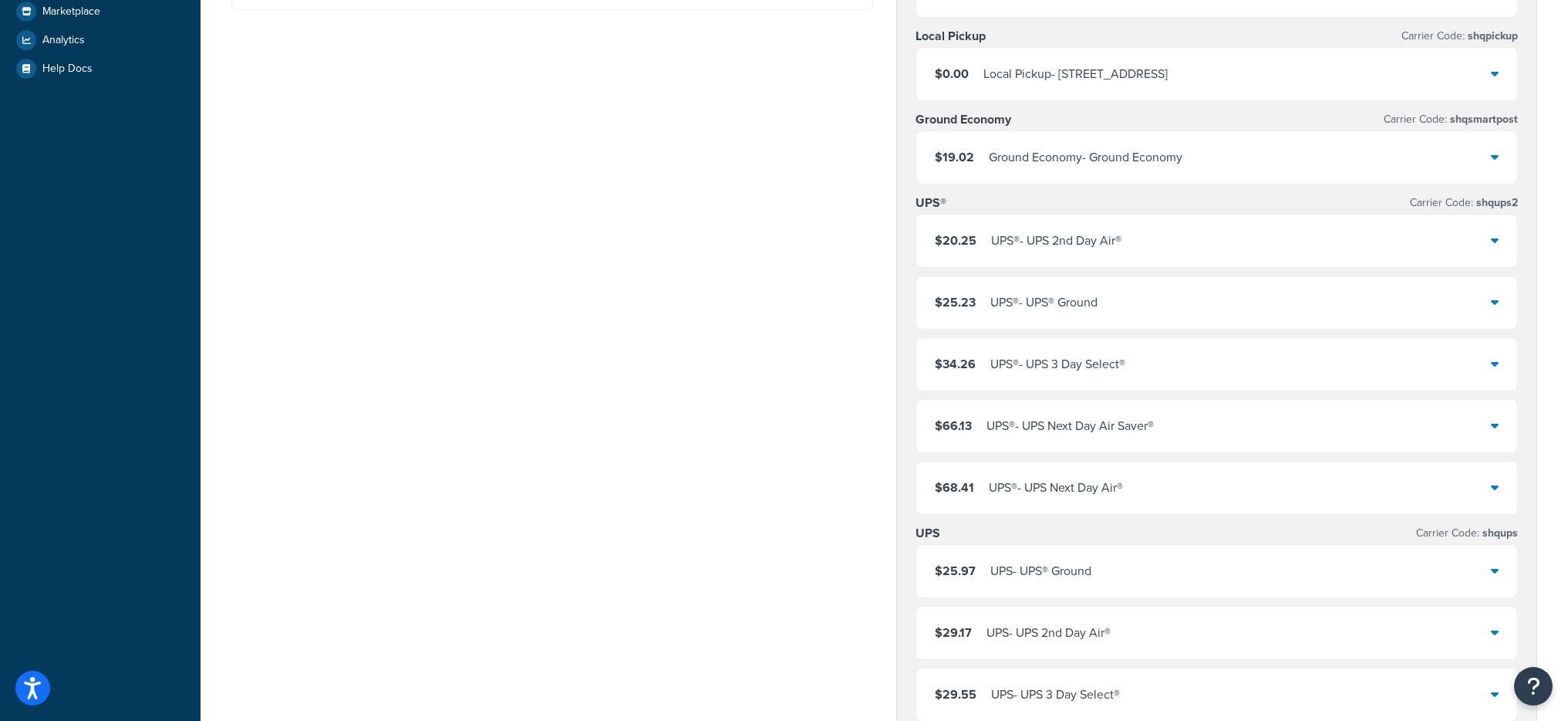
scroll to position [457, 0]
click at [1175, 308] on div "$25.23 UPS® - UPS® Ground" at bounding box center [1216, 299] width 601 height 52
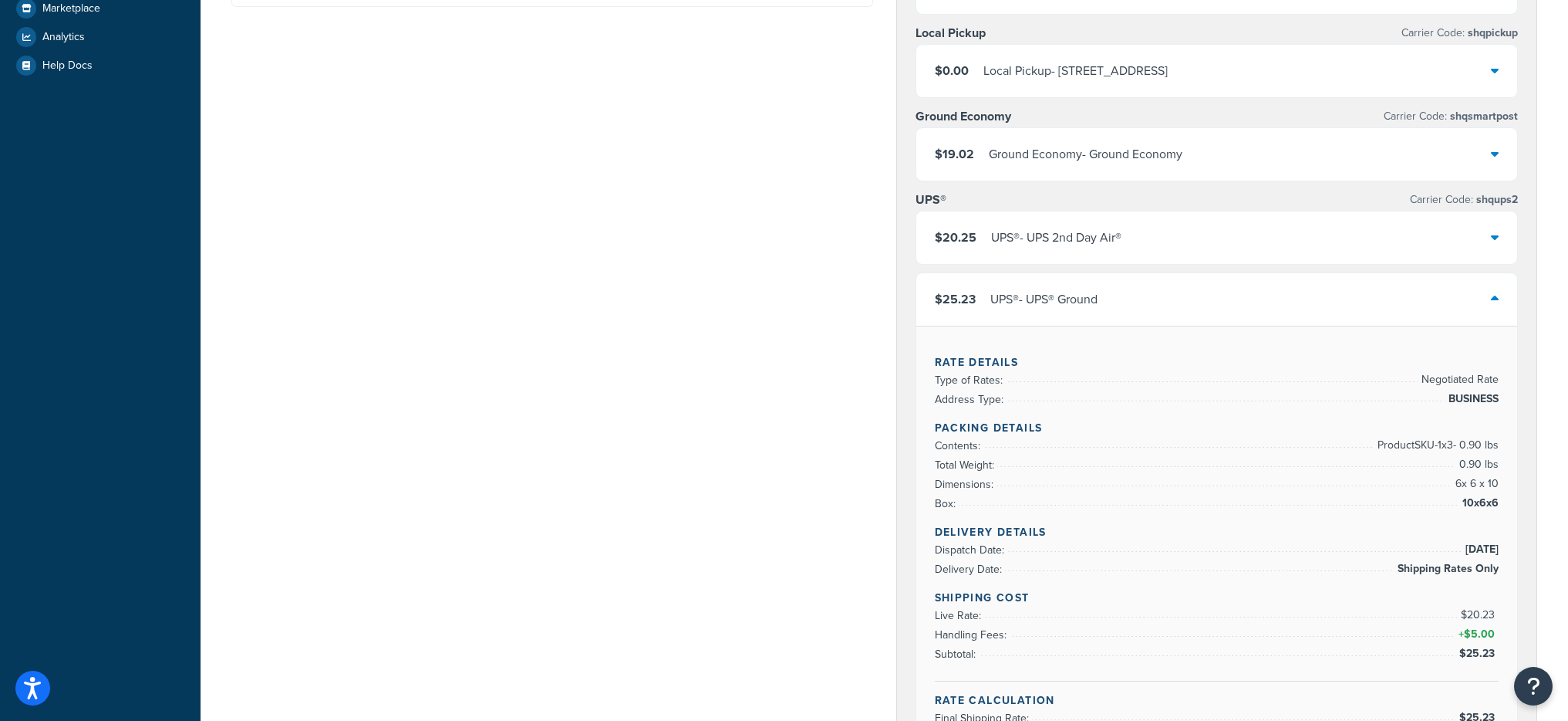
click at [1176, 309] on div "$25.23 UPS® - UPS® Ground" at bounding box center [1216, 299] width 601 height 52
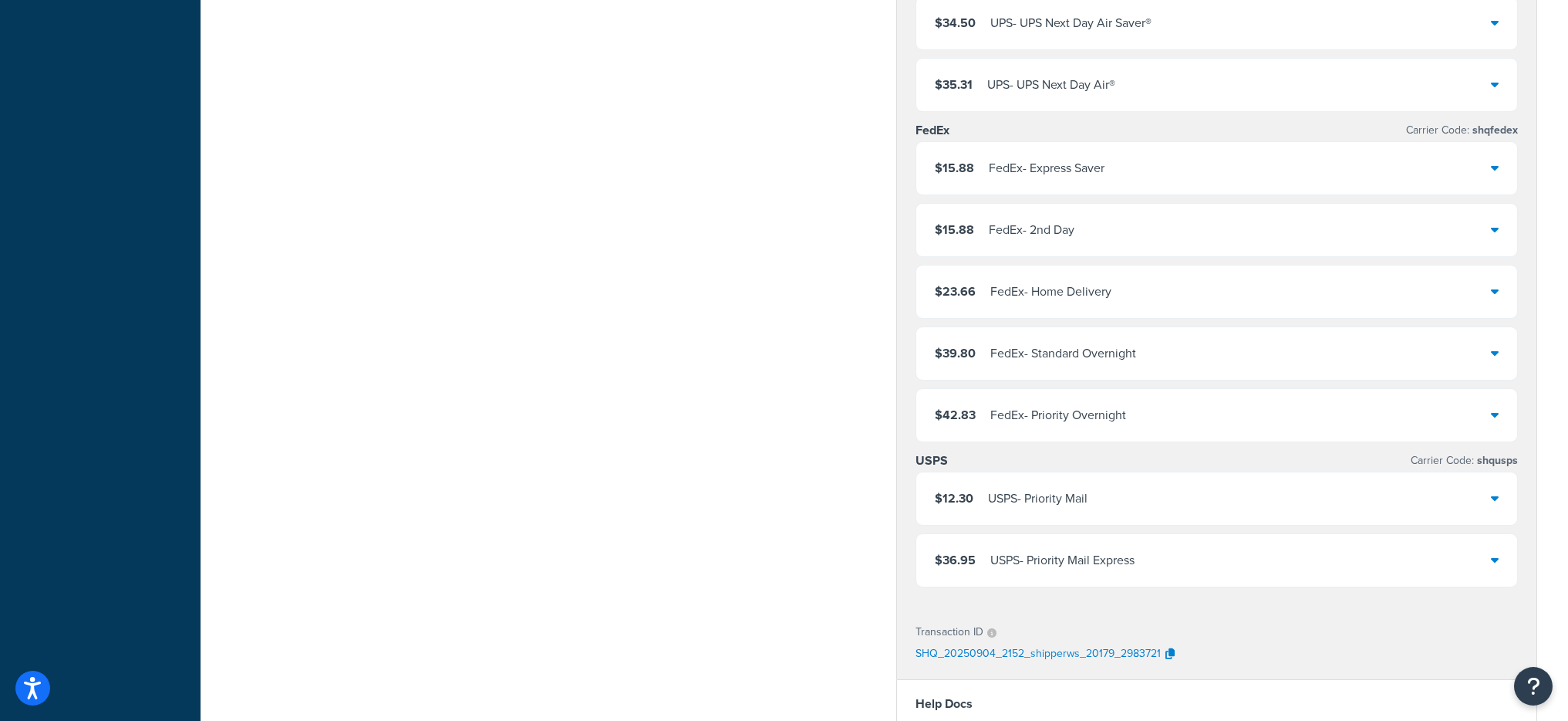
scroll to position [1196, 0]
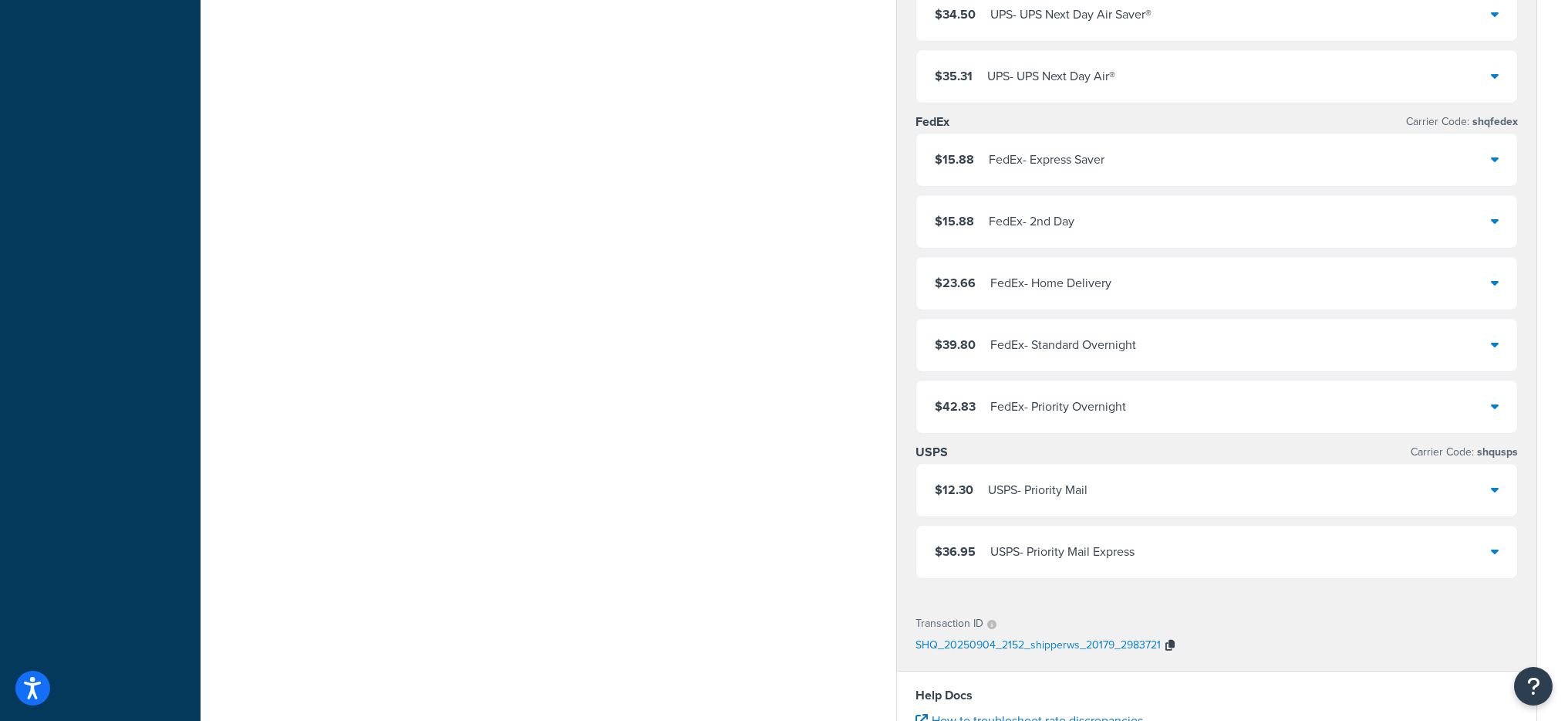
click at [1170, 646] on icon "button" at bounding box center [1170, 644] width 10 height 11
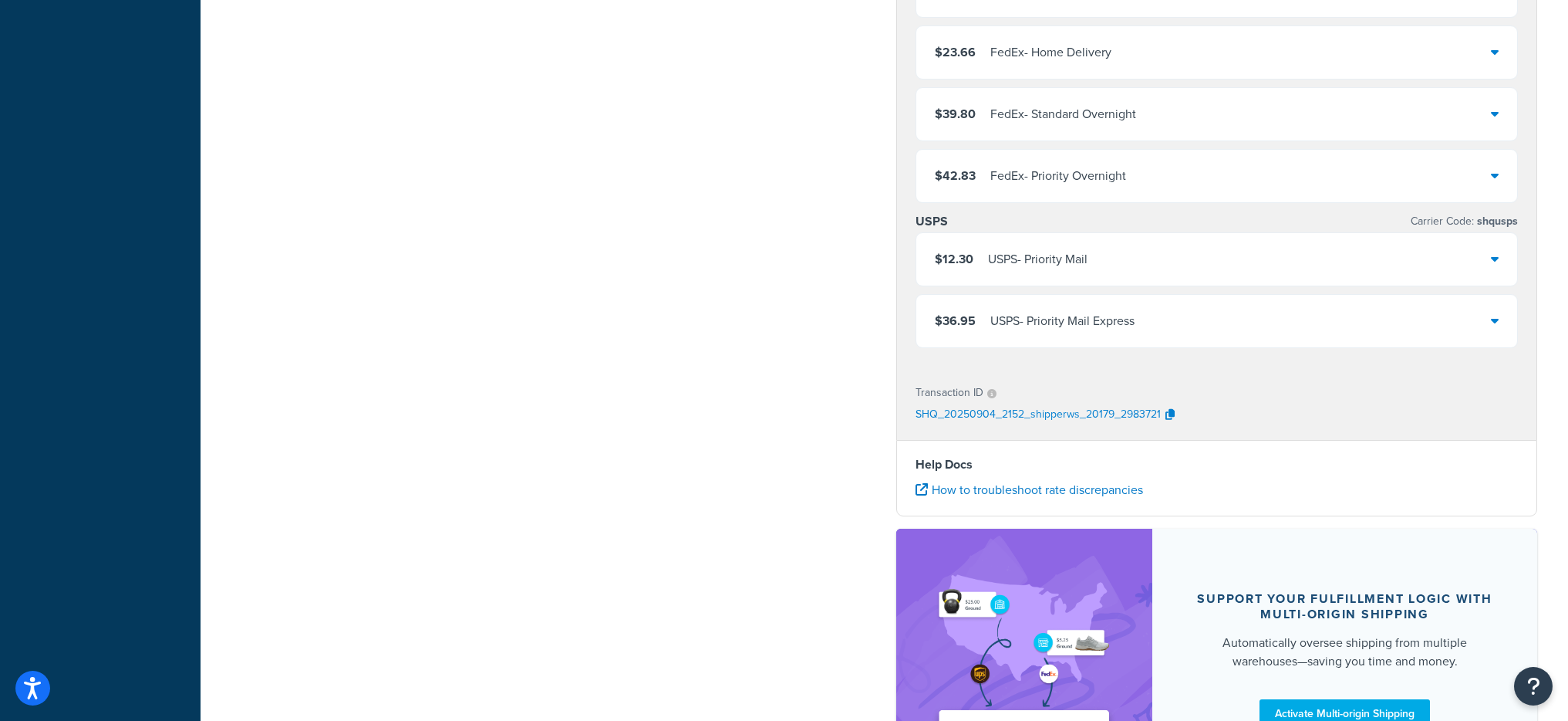
scroll to position [1427, 0]
click at [1163, 419] on button "button" at bounding box center [1169, 415] width 18 height 23
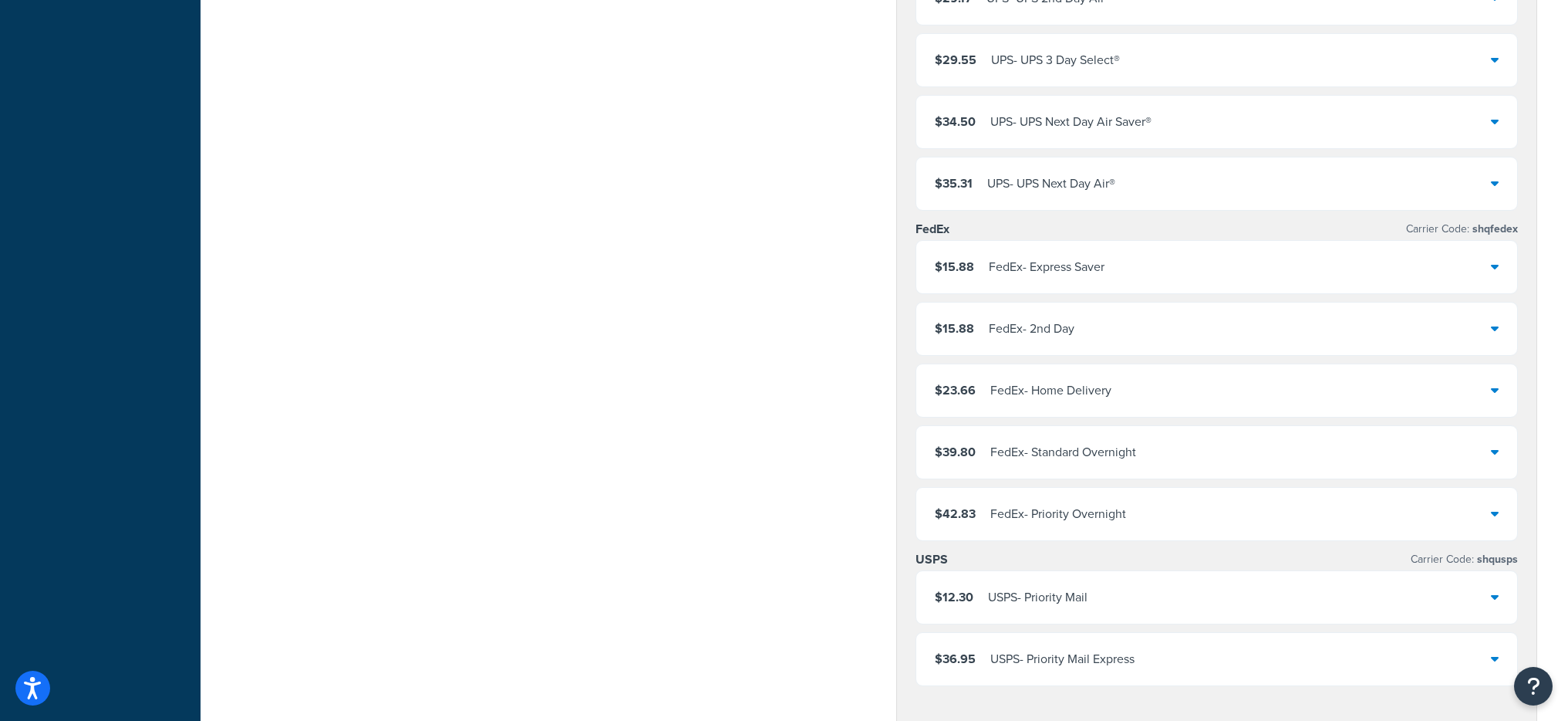
scroll to position [1104, 0]
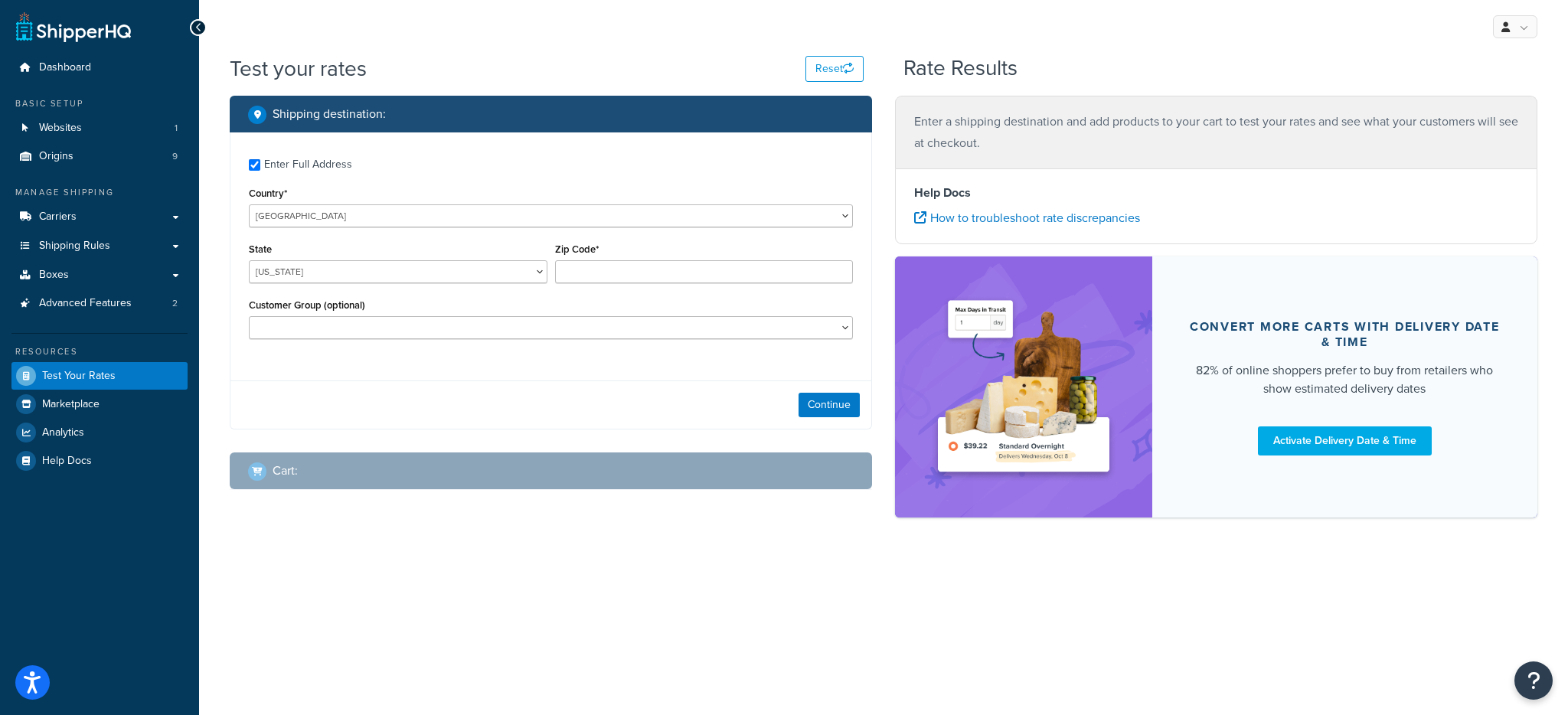
checkbox input "true"
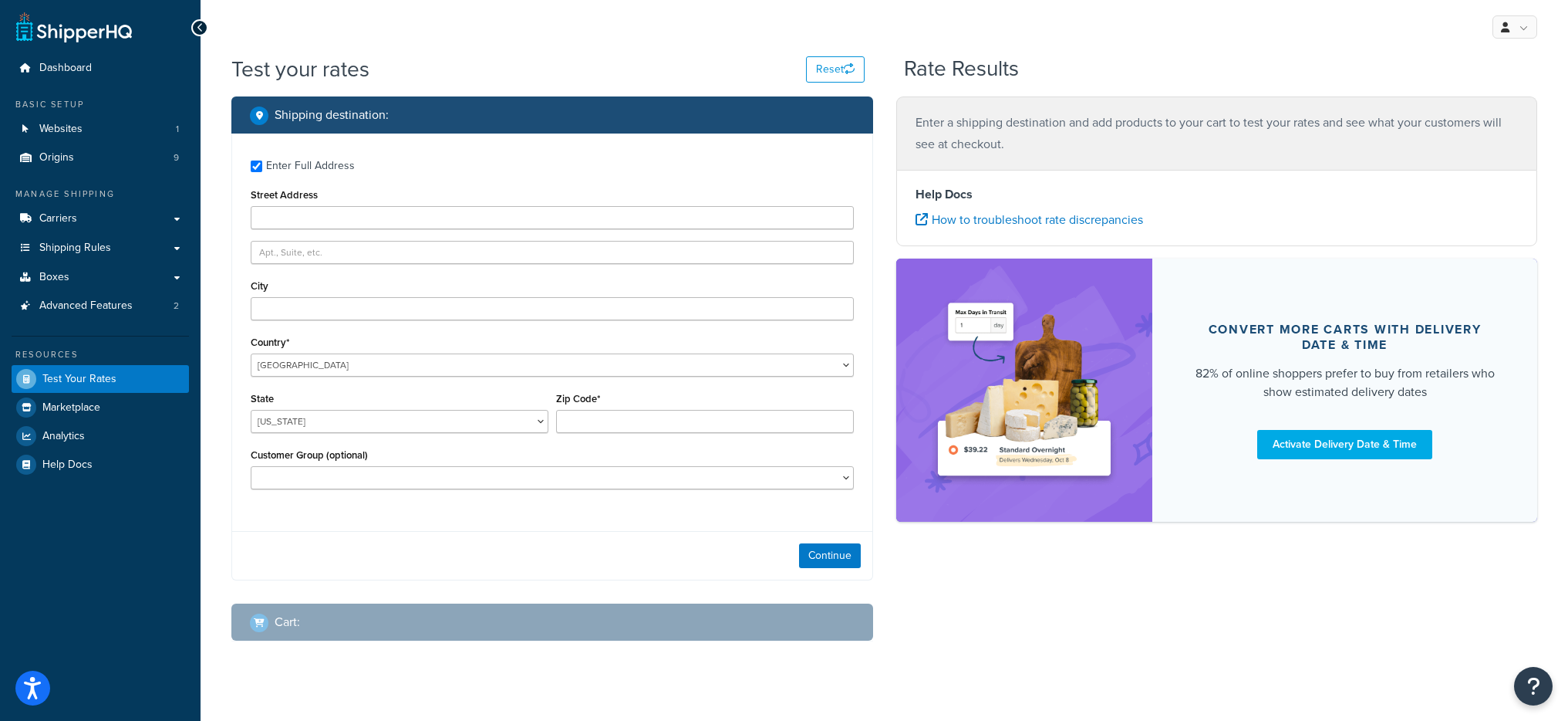
type input "19007"
select select "PA"
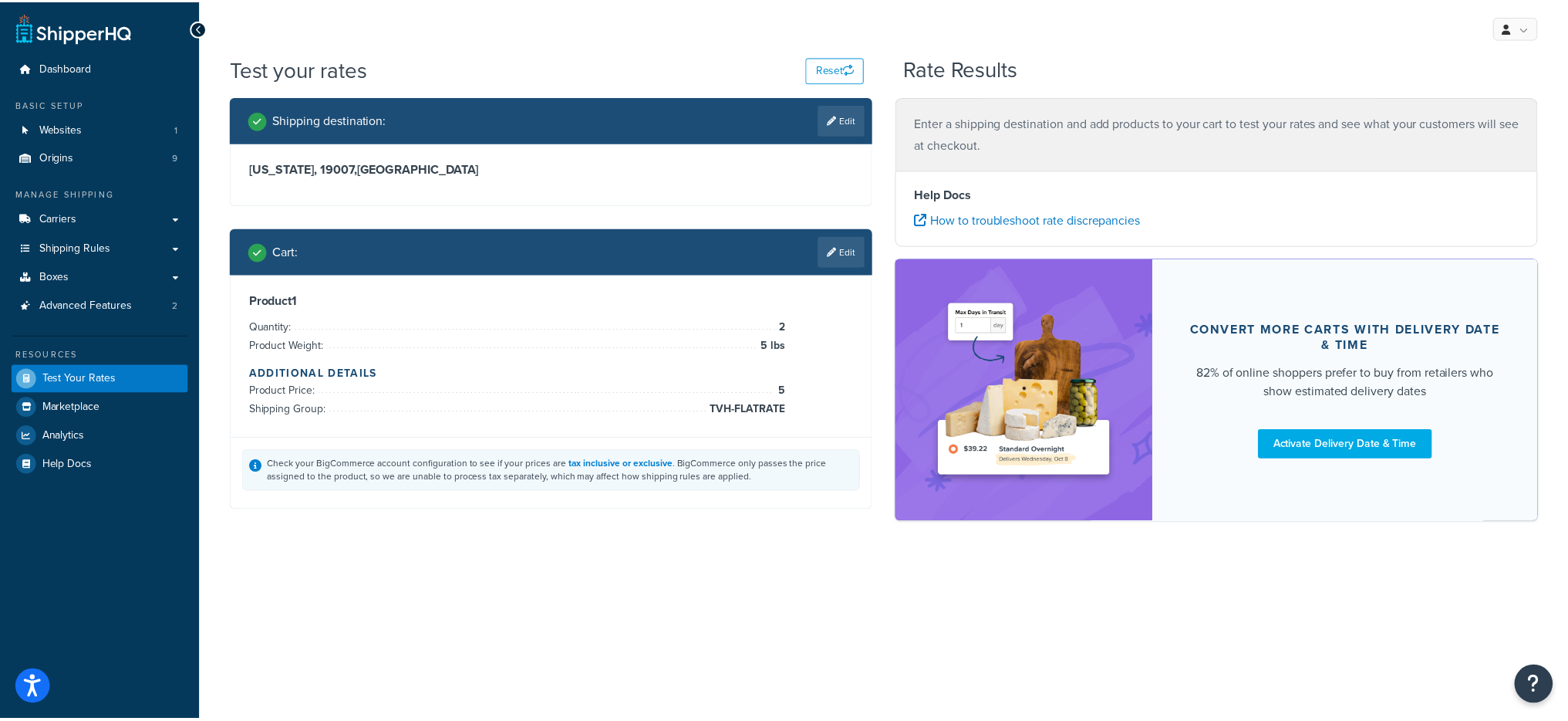
scroll to position [1226, 0]
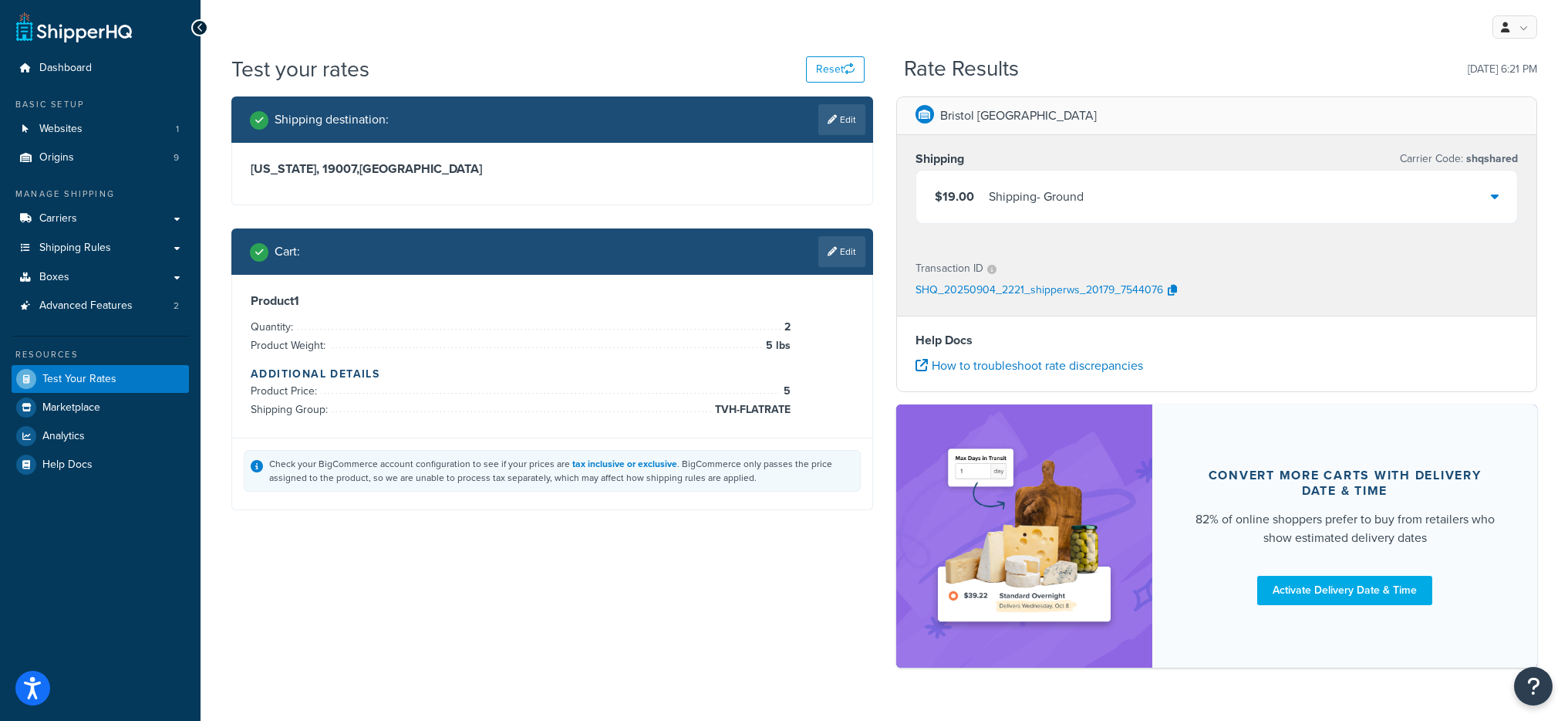
click at [1078, 201] on div "Shipping - Ground" at bounding box center [1036, 197] width 95 height 21
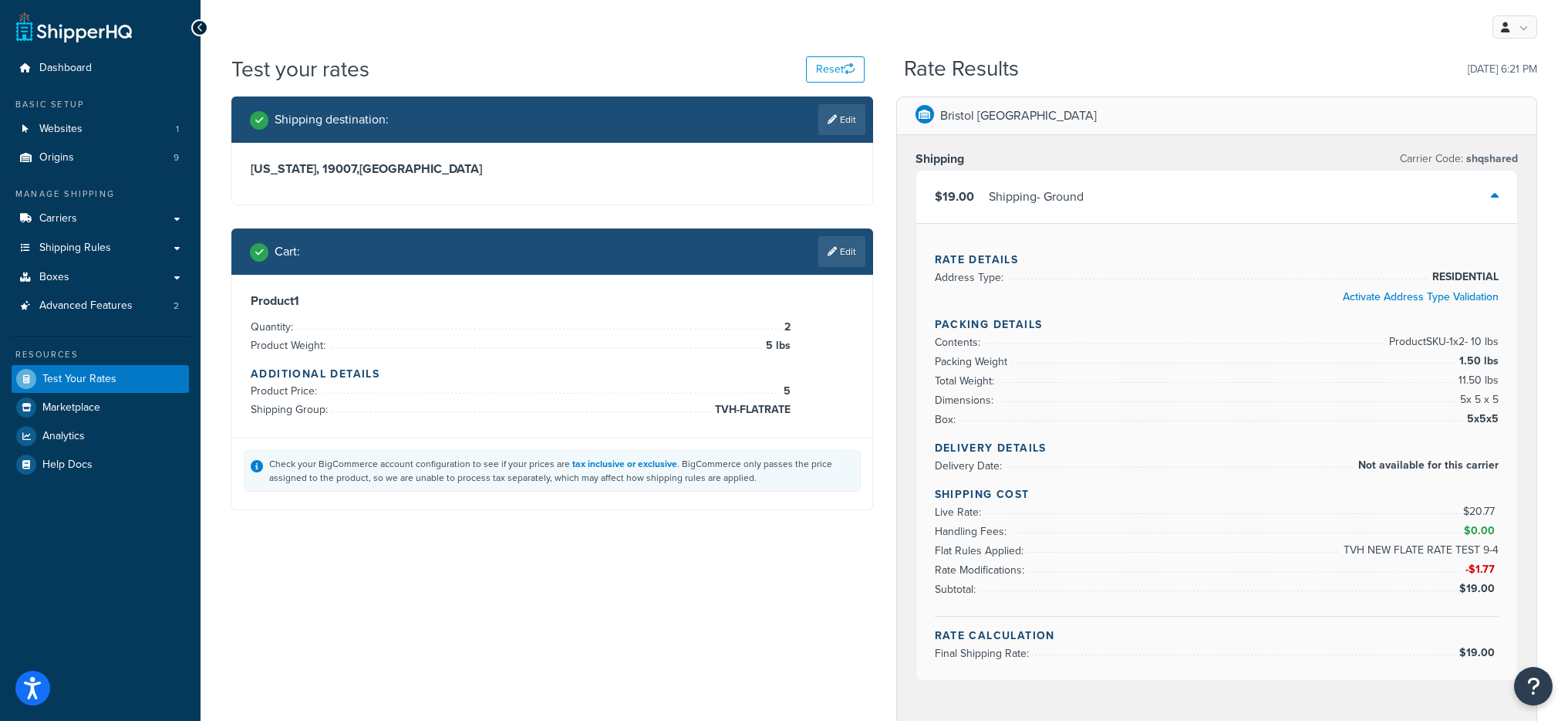
click at [1078, 201] on div "Shipping - Ground" at bounding box center [1036, 197] width 95 height 21
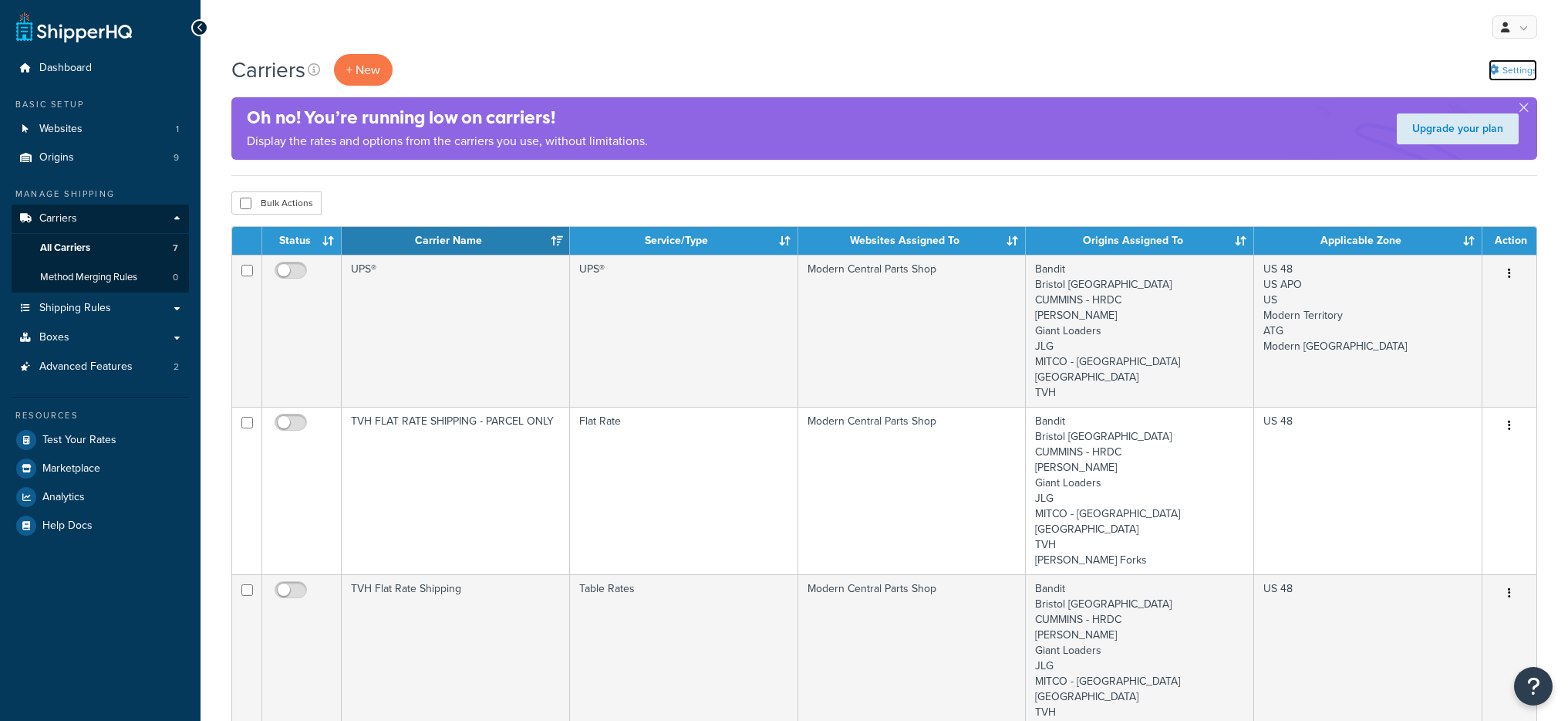
click at [1524, 69] on link "Settings" at bounding box center [1513, 70] width 48 height 21
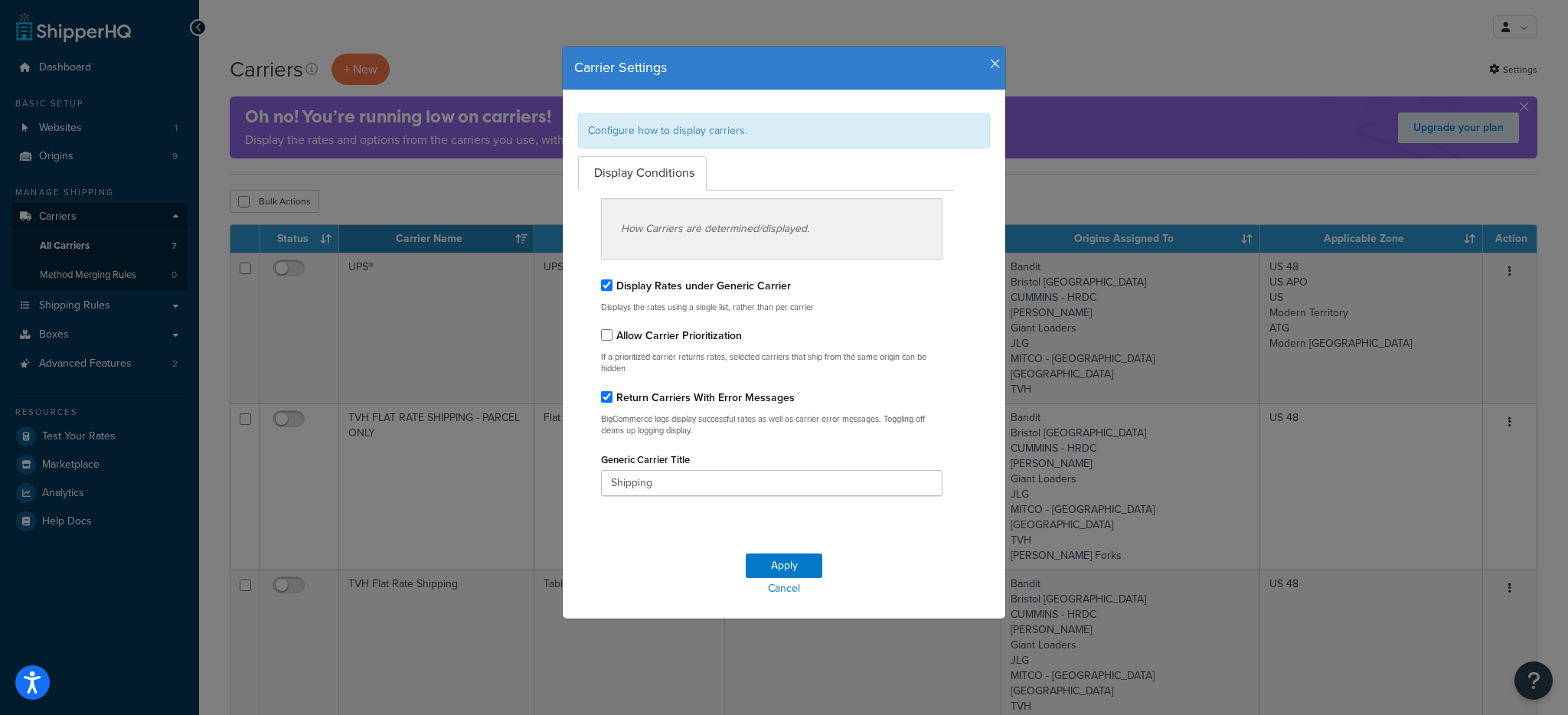
click at [636, 399] on label "Return Carriers With Error Messages" at bounding box center [706, 397] width 179 height 16
click at [612, 399] on input "Return Carriers With Error Messages" at bounding box center [607, 397] width 12 height 12
click at [649, 394] on label "Return Carriers With Error Messages" at bounding box center [706, 397] width 179 height 16
click at [612, 394] on input "Return Carriers With Error Messages" at bounding box center [607, 397] width 12 height 12
checkbox input "true"
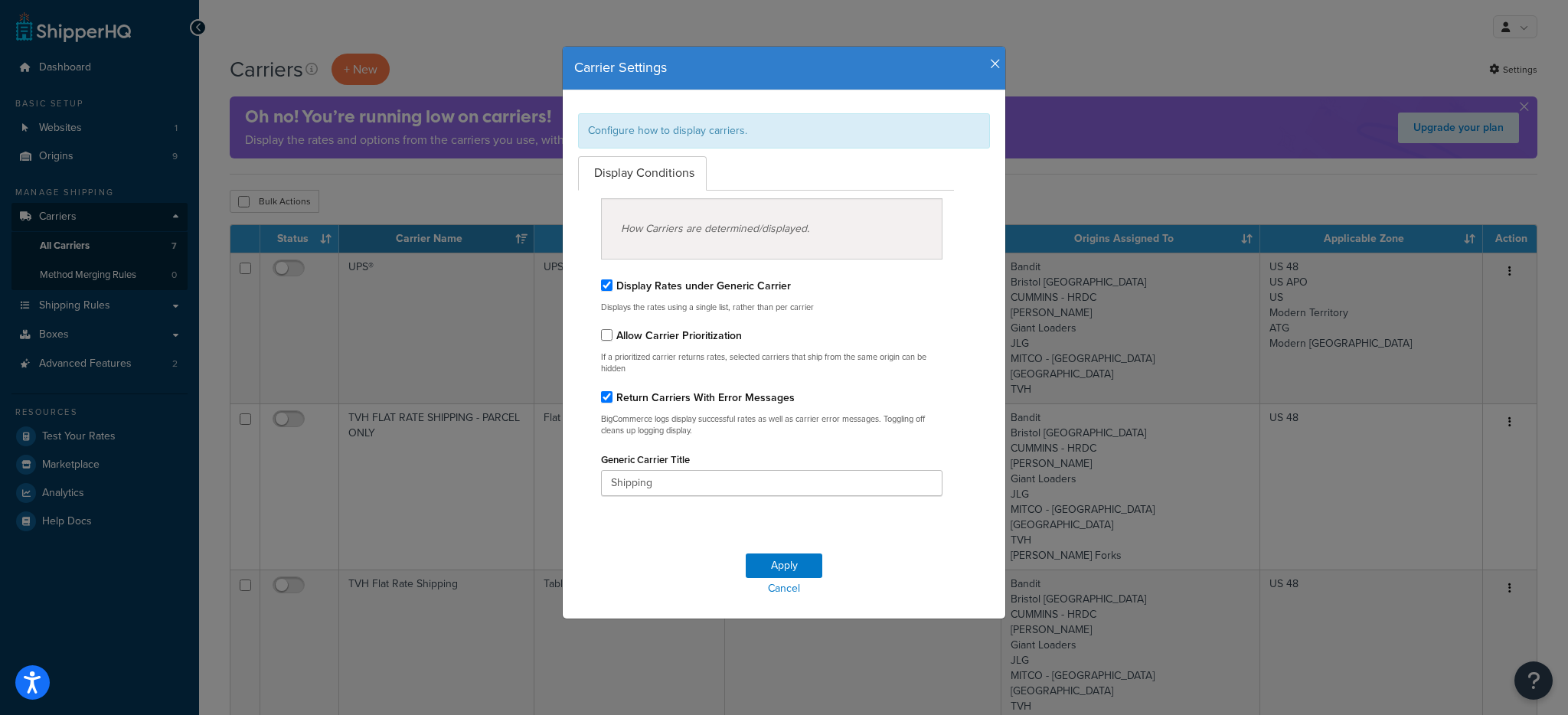
click at [634, 282] on label "Display Rates under Generic Carrier" at bounding box center [704, 285] width 175 height 16
click at [612, 282] on input "Display Rates under Generic Carrier" at bounding box center [607, 285] width 12 height 12
checkbox input "false"
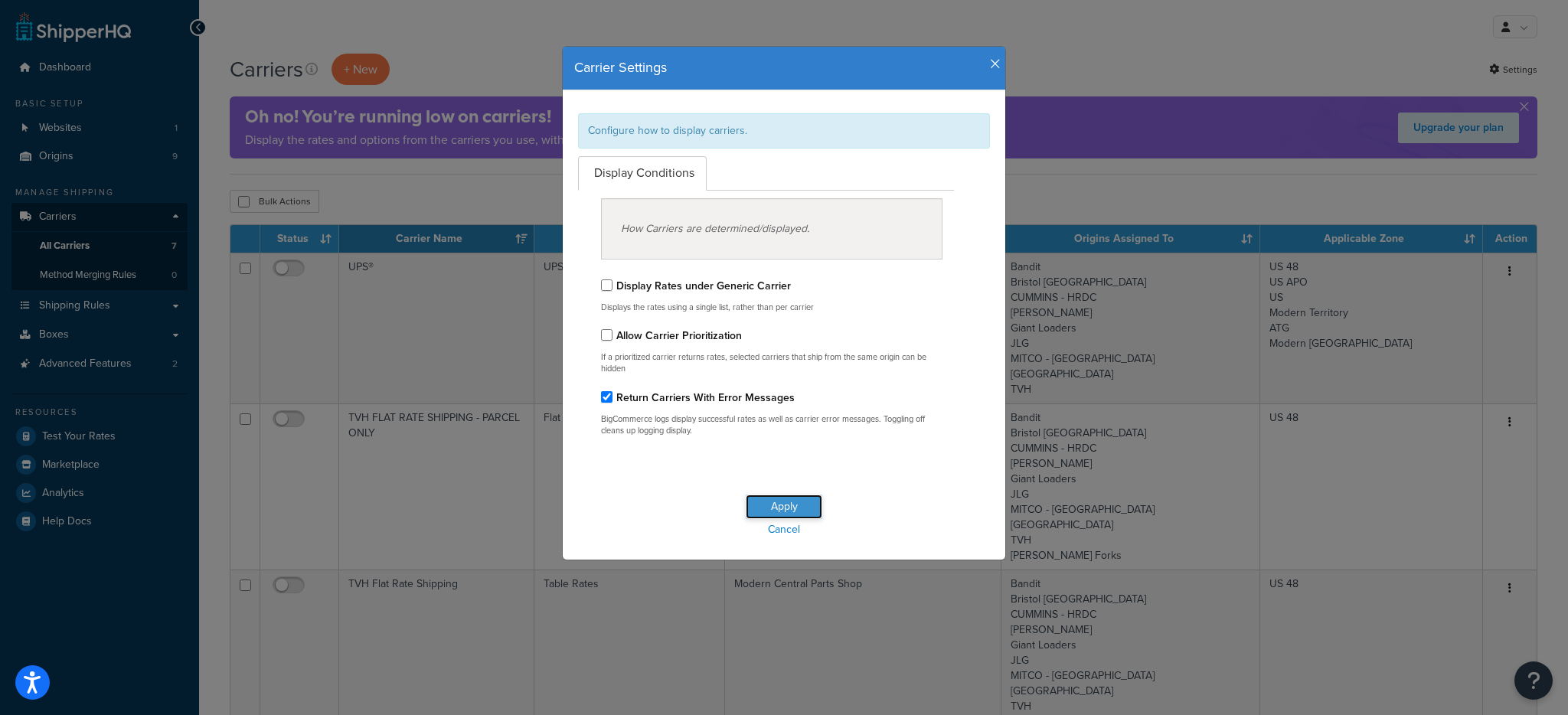
click at [776, 505] on button "Apply" at bounding box center [784, 505] width 77 height 24
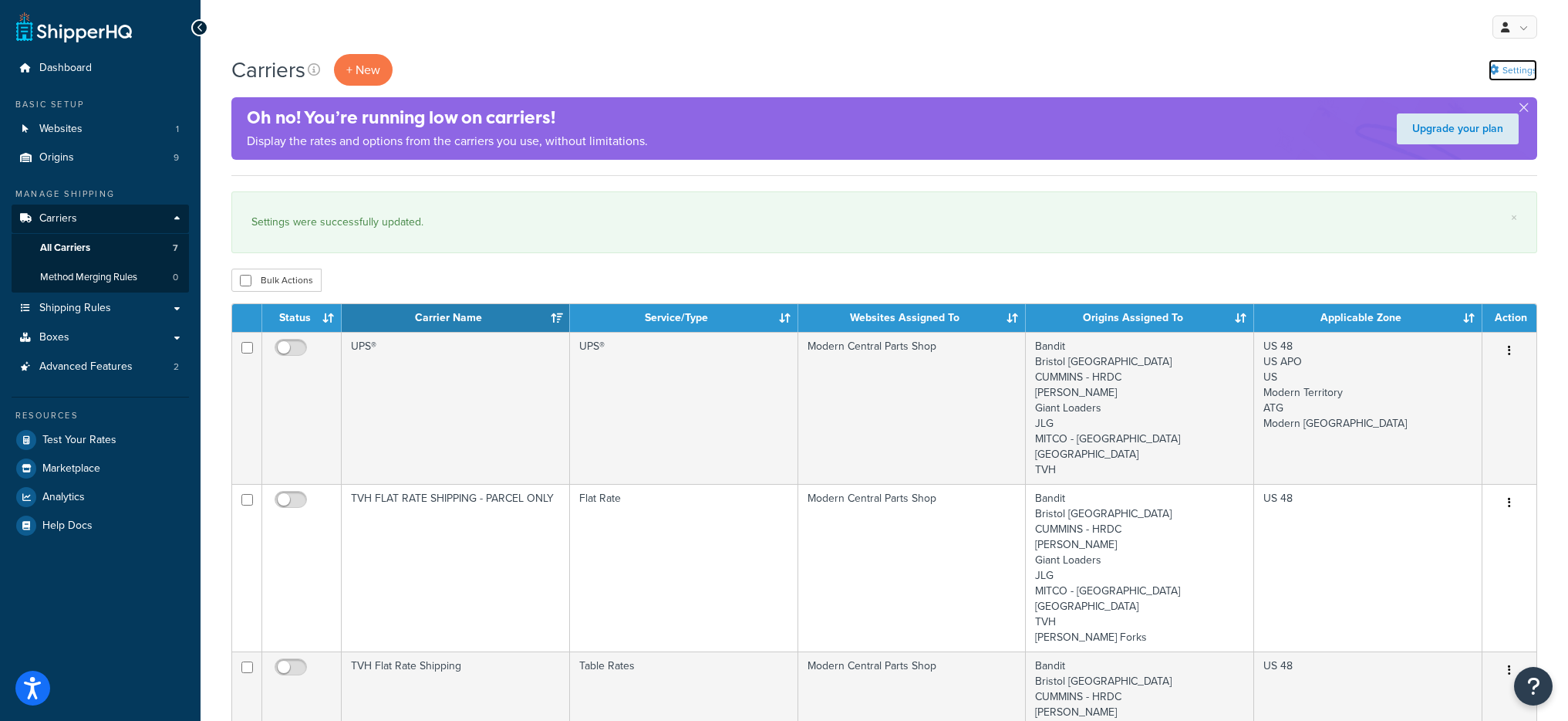
click at [1497, 60] on link "Settings" at bounding box center [1513, 70] width 48 height 21
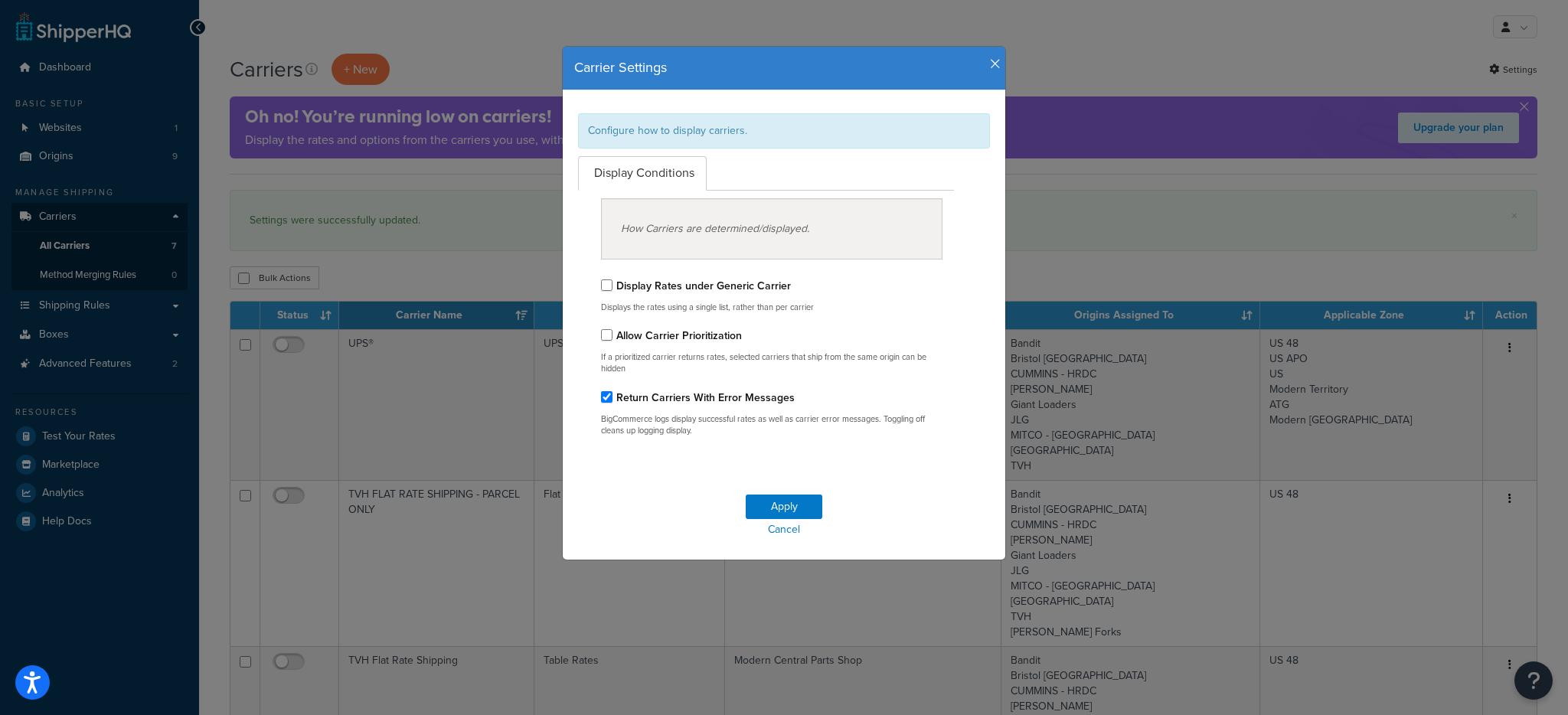
click at [655, 291] on label "Display Rates under Generic Carrier" at bounding box center [704, 285] width 175 height 16
click at [612, 291] on input "Display Rates under Generic Carrier" at bounding box center [607, 285] width 12 height 12
checkbox input "true"
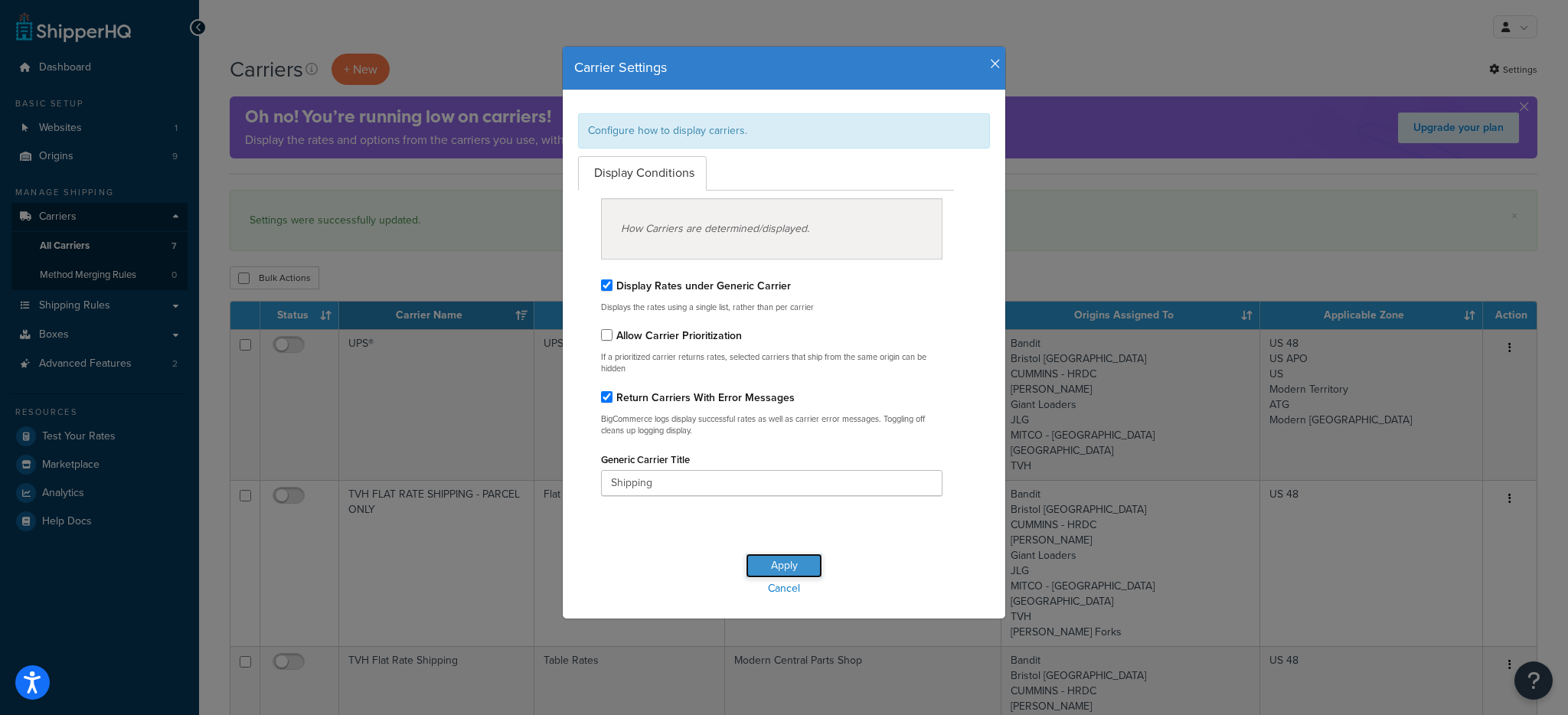
click at [757, 572] on button "Apply" at bounding box center [784, 565] width 77 height 24
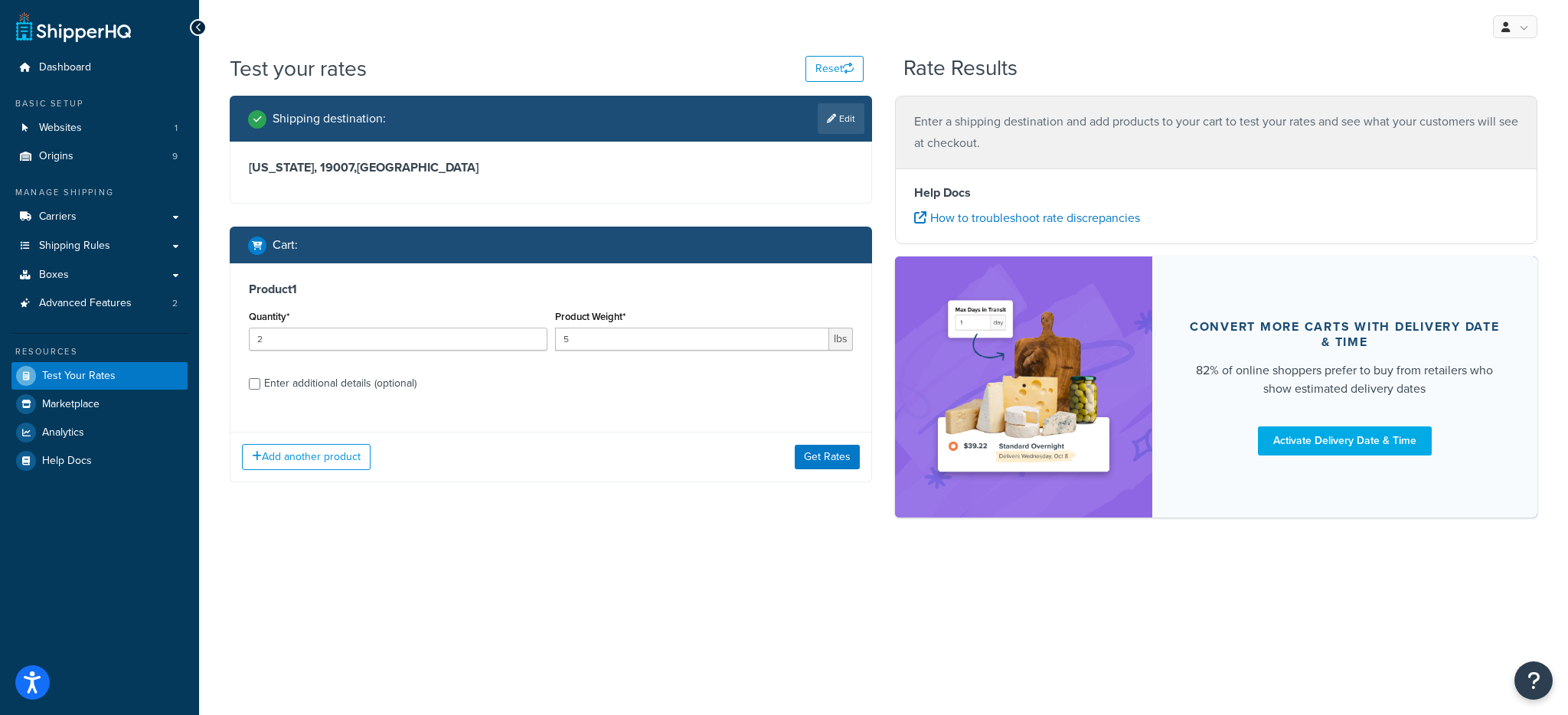
click at [865, 468] on div "Add another product Get Rates" at bounding box center [551, 456] width 641 height 50
click at [852, 464] on button "Get Rates" at bounding box center [828, 456] width 65 height 24
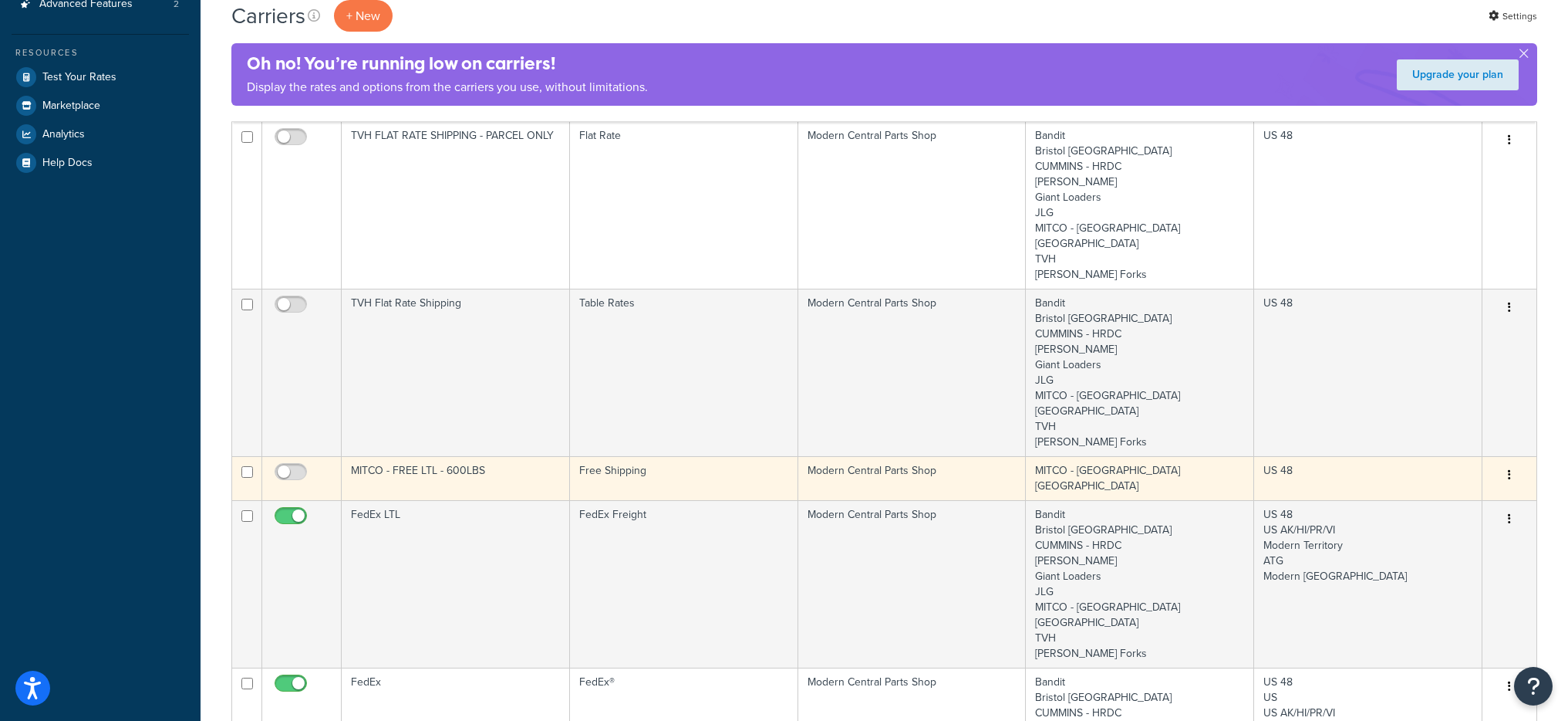
scroll to position [361, 0]
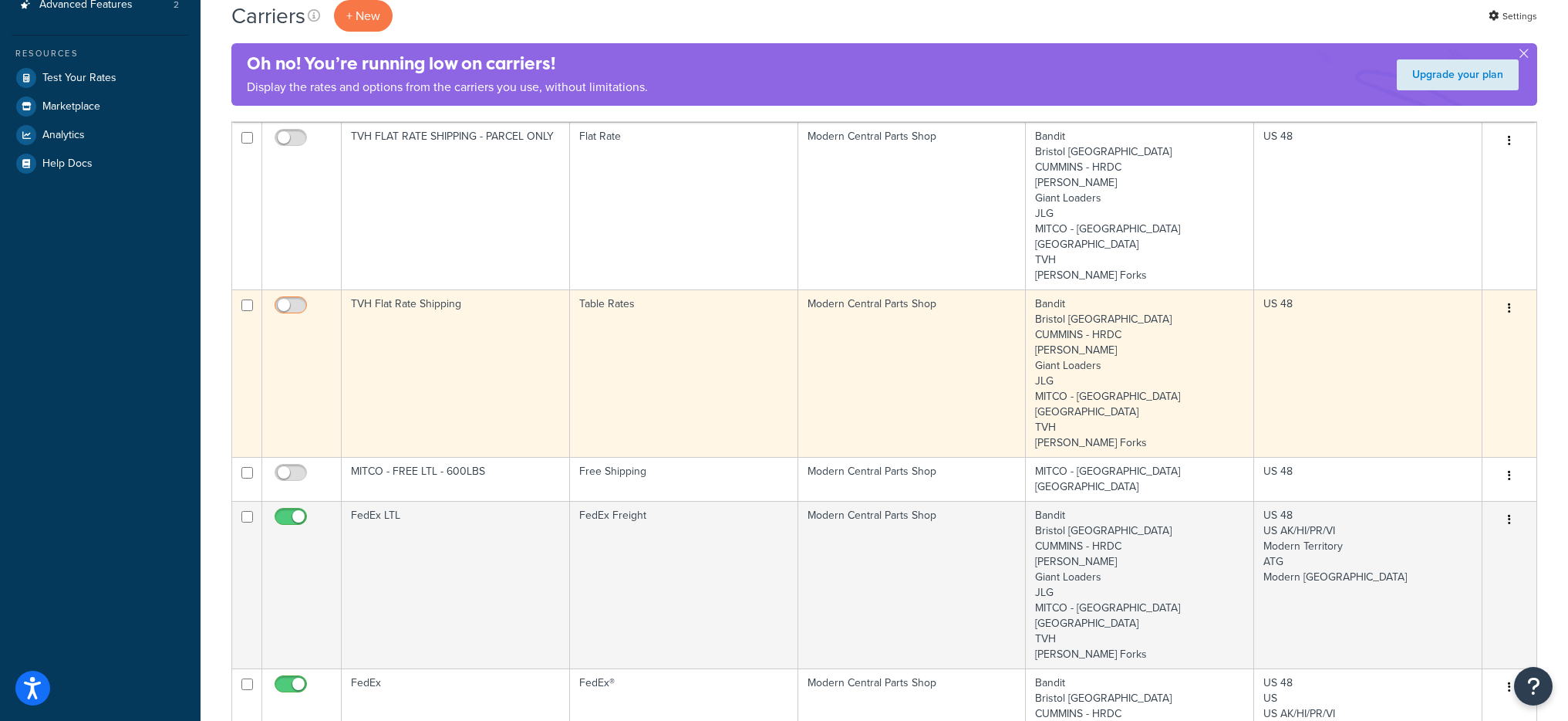
click at [295, 299] on input "checkbox" at bounding box center [292, 309] width 43 height 19
checkbox input "true"
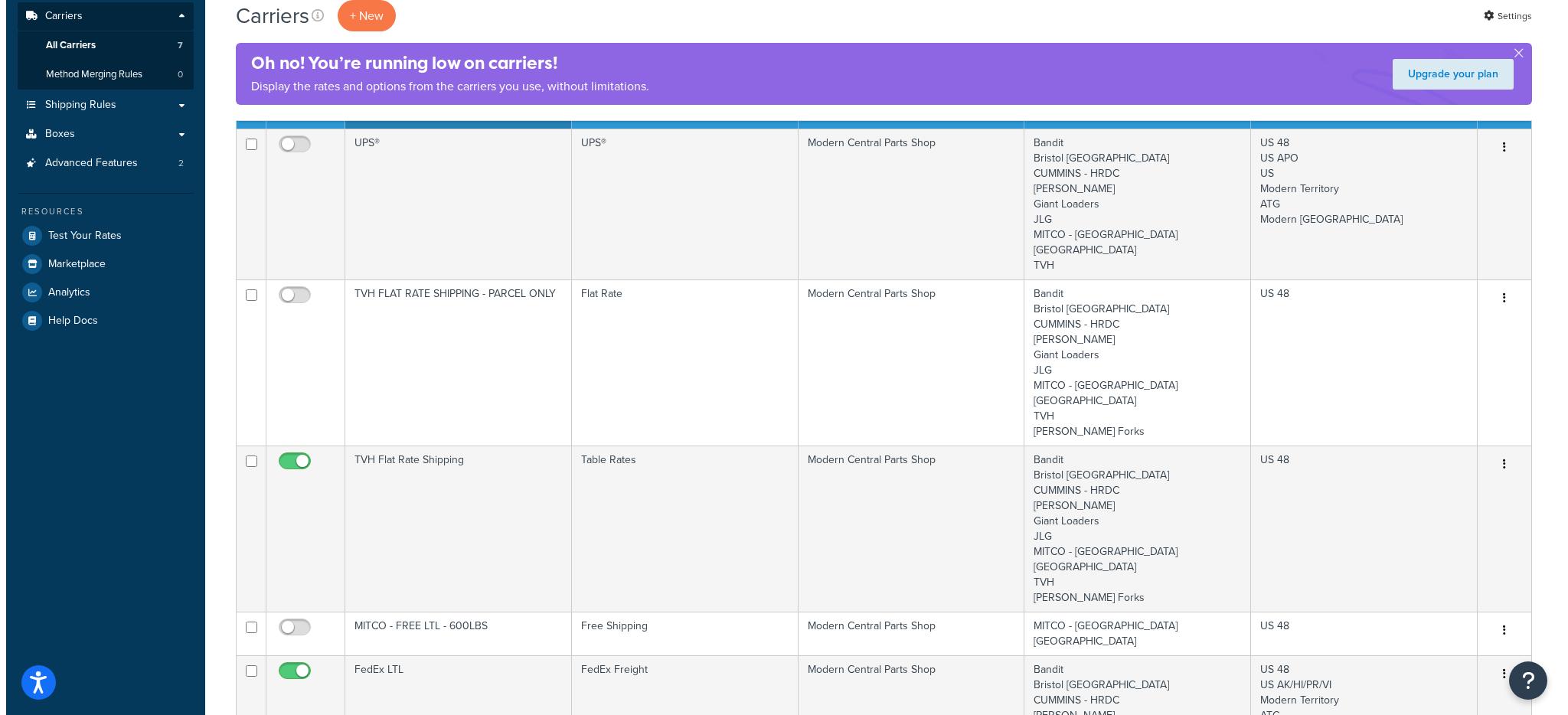
scroll to position [0, 0]
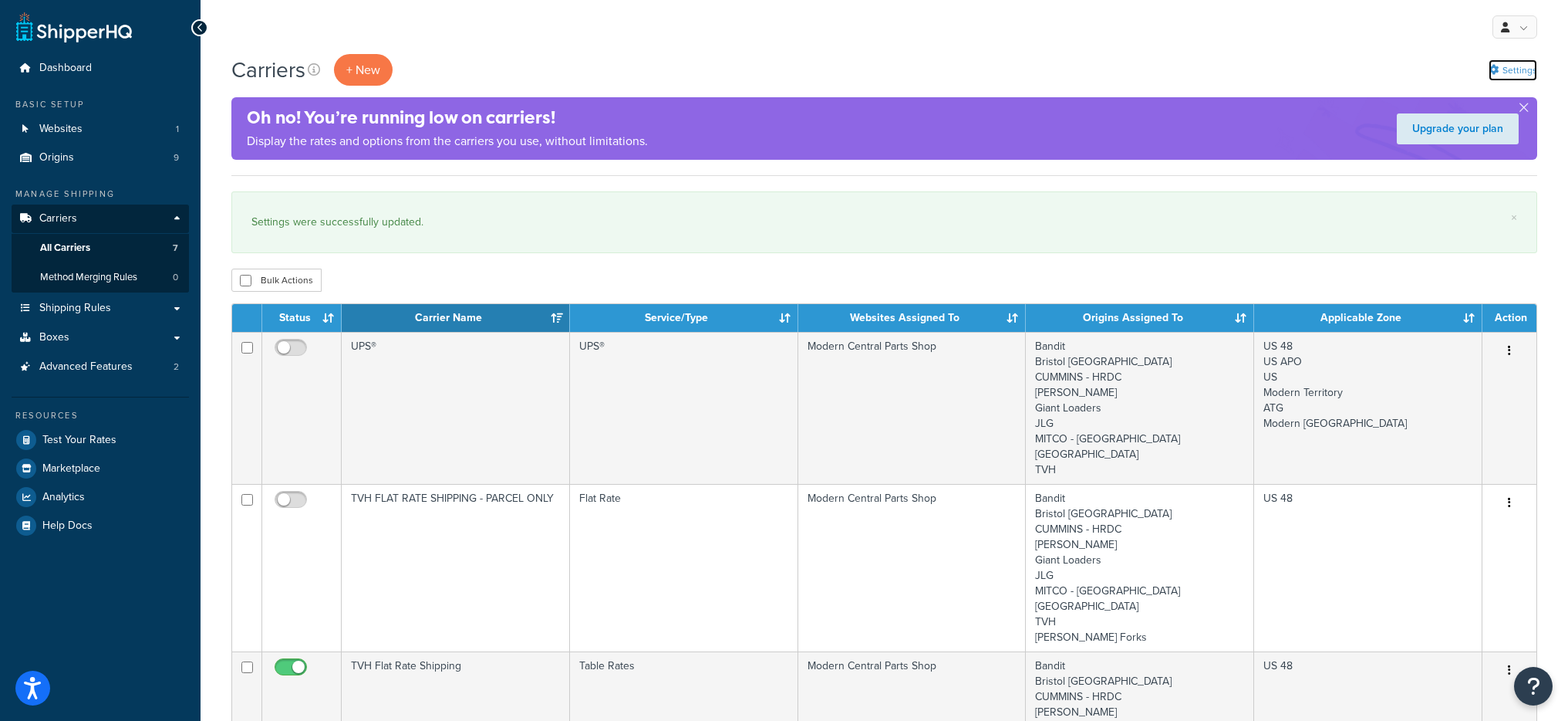
click at [1510, 70] on link "Settings" at bounding box center [1513, 70] width 48 height 21
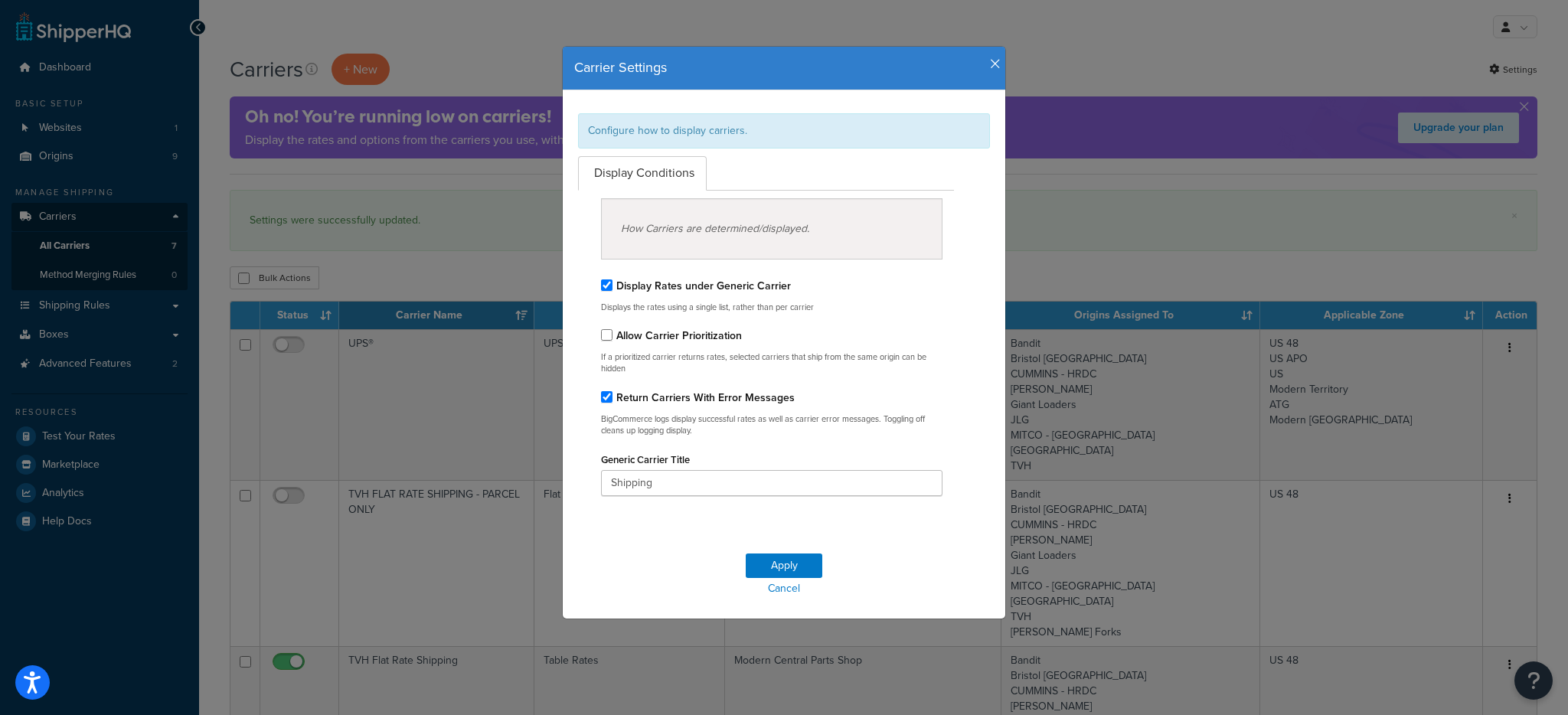
click at [642, 289] on label "Display Rates under Generic Carrier" at bounding box center [704, 285] width 175 height 16
click at [612, 289] on input "Display Rates under Generic Carrier" at bounding box center [607, 285] width 12 height 12
checkbox input "false"
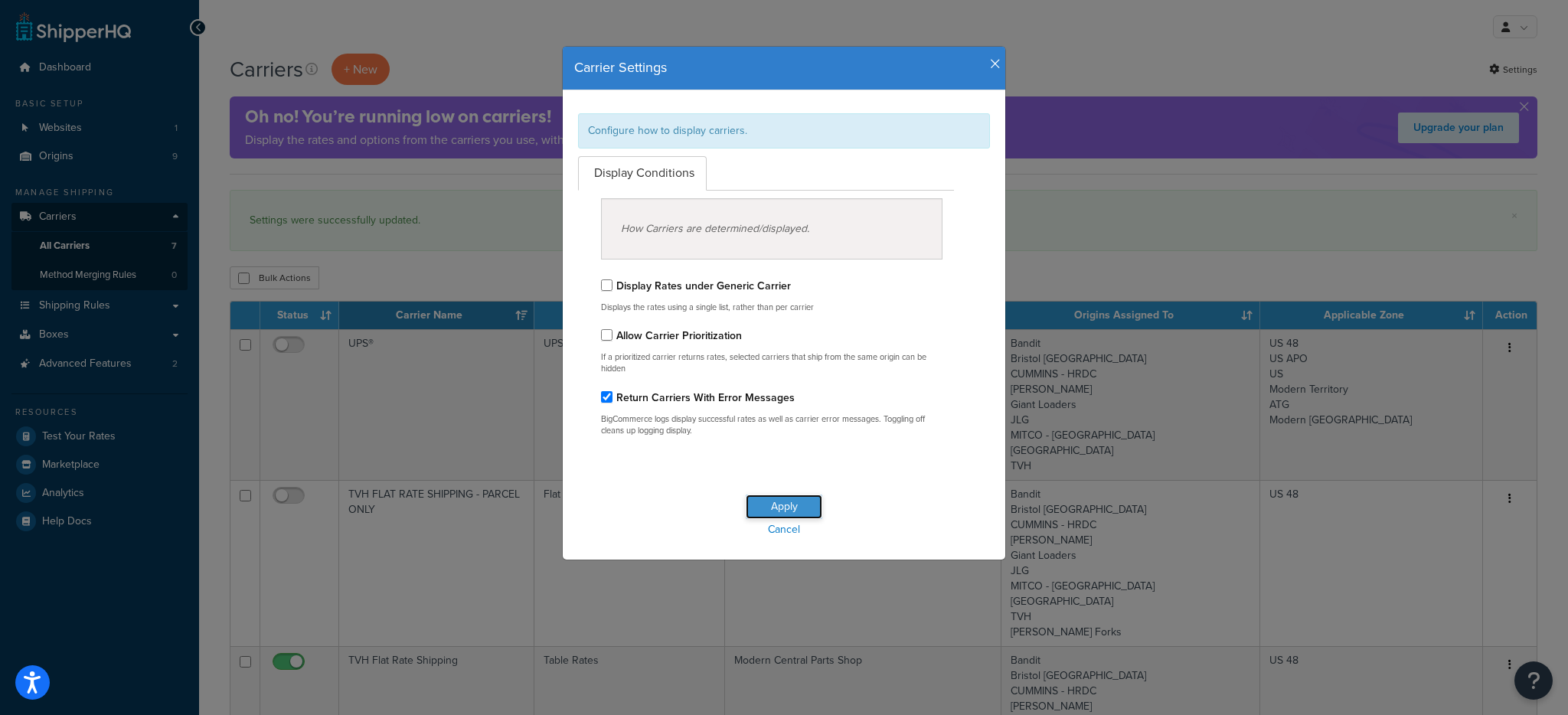
click at [758, 508] on button "Apply" at bounding box center [784, 505] width 77 height 24
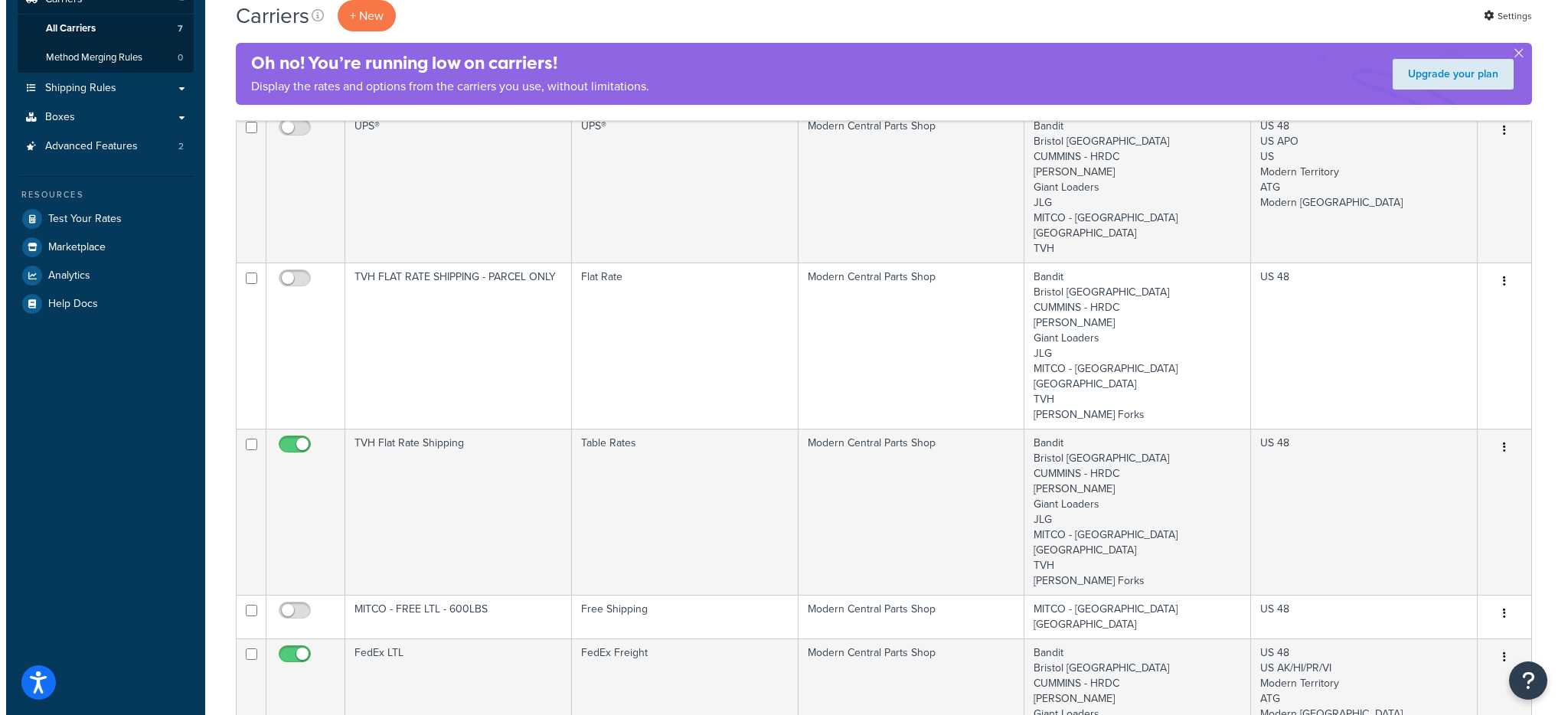
scroll to position [145, 0]
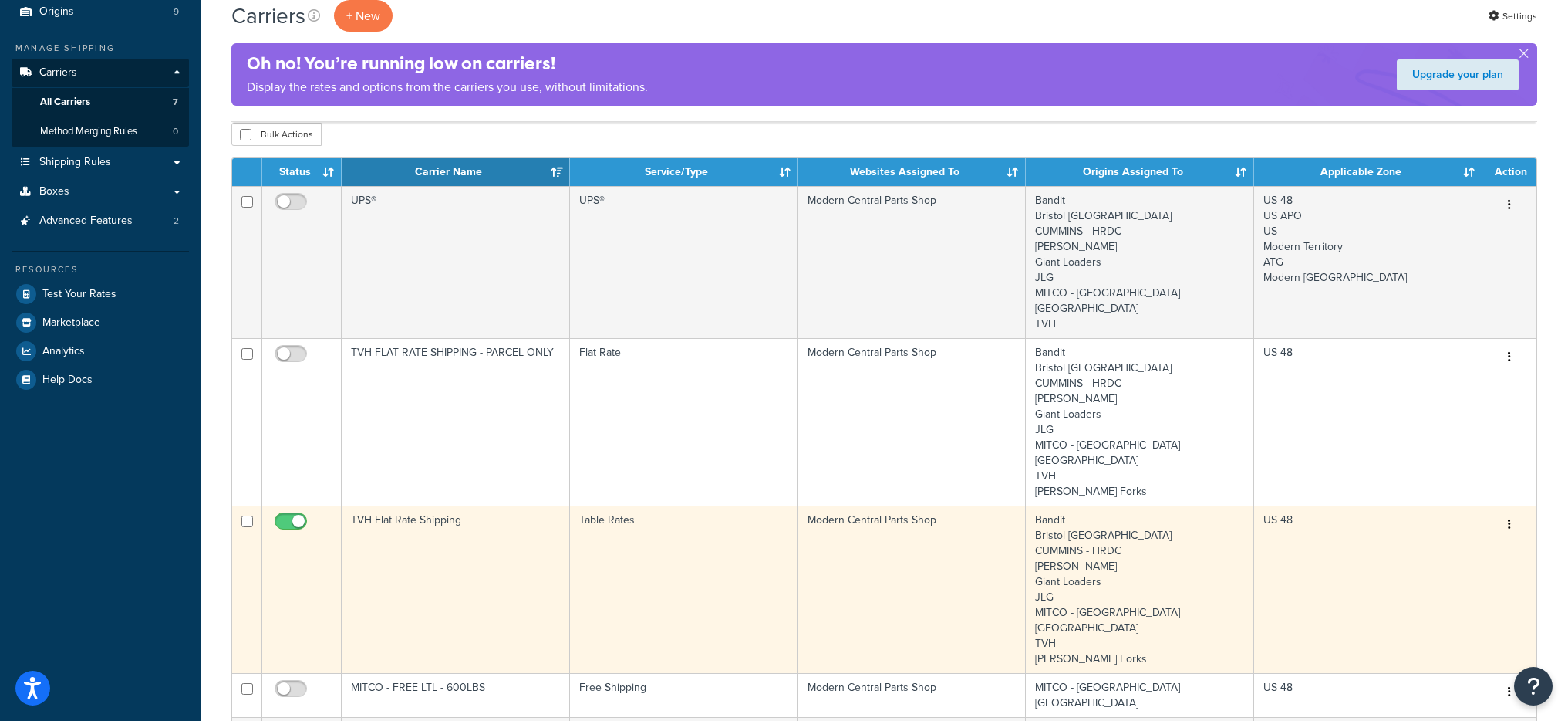
click at [296, 516] on input "checkbox" at bounding box center [292, 525] width 43 height 19
checkbox input "false"
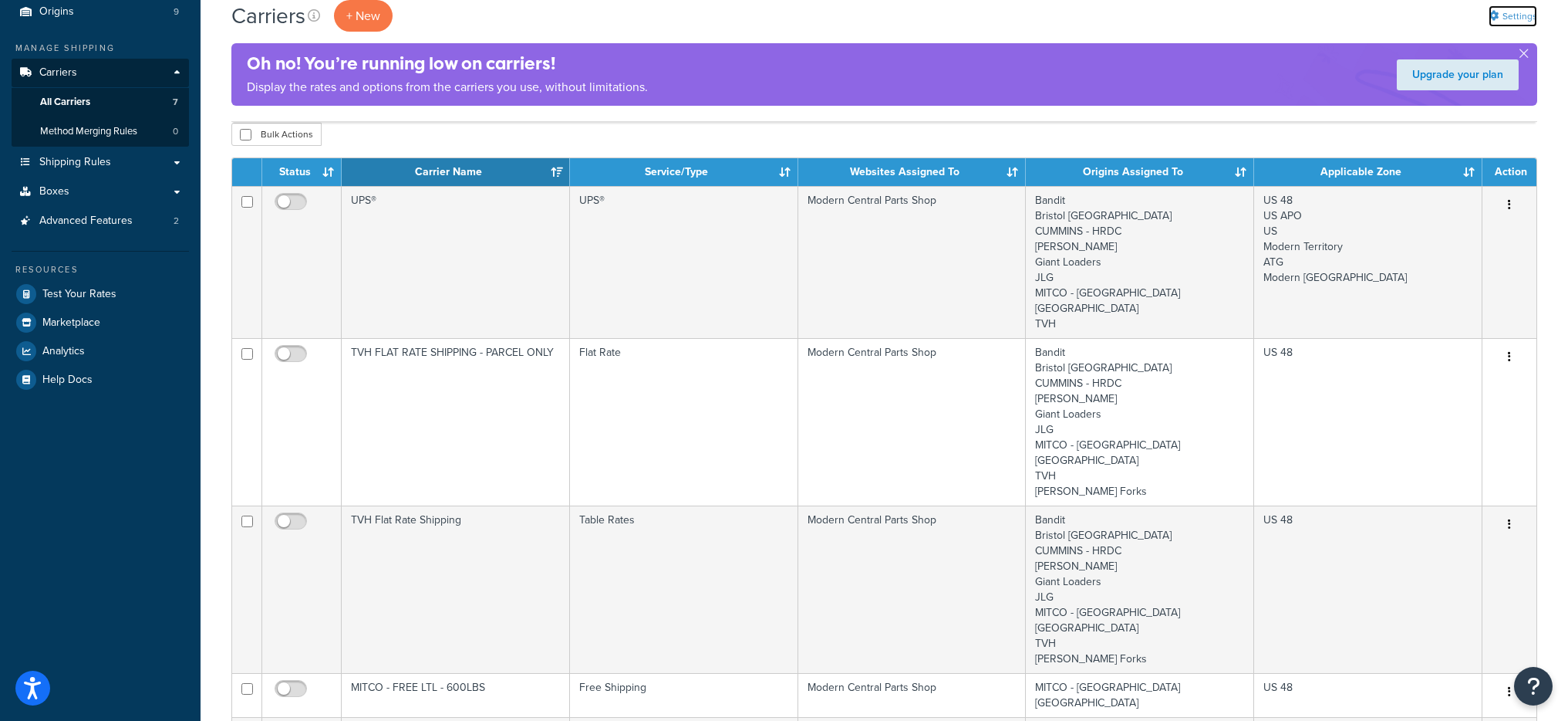
click at [1496, 21] on link "Settings" at bounding box center [1513, 16] width 48 height 21
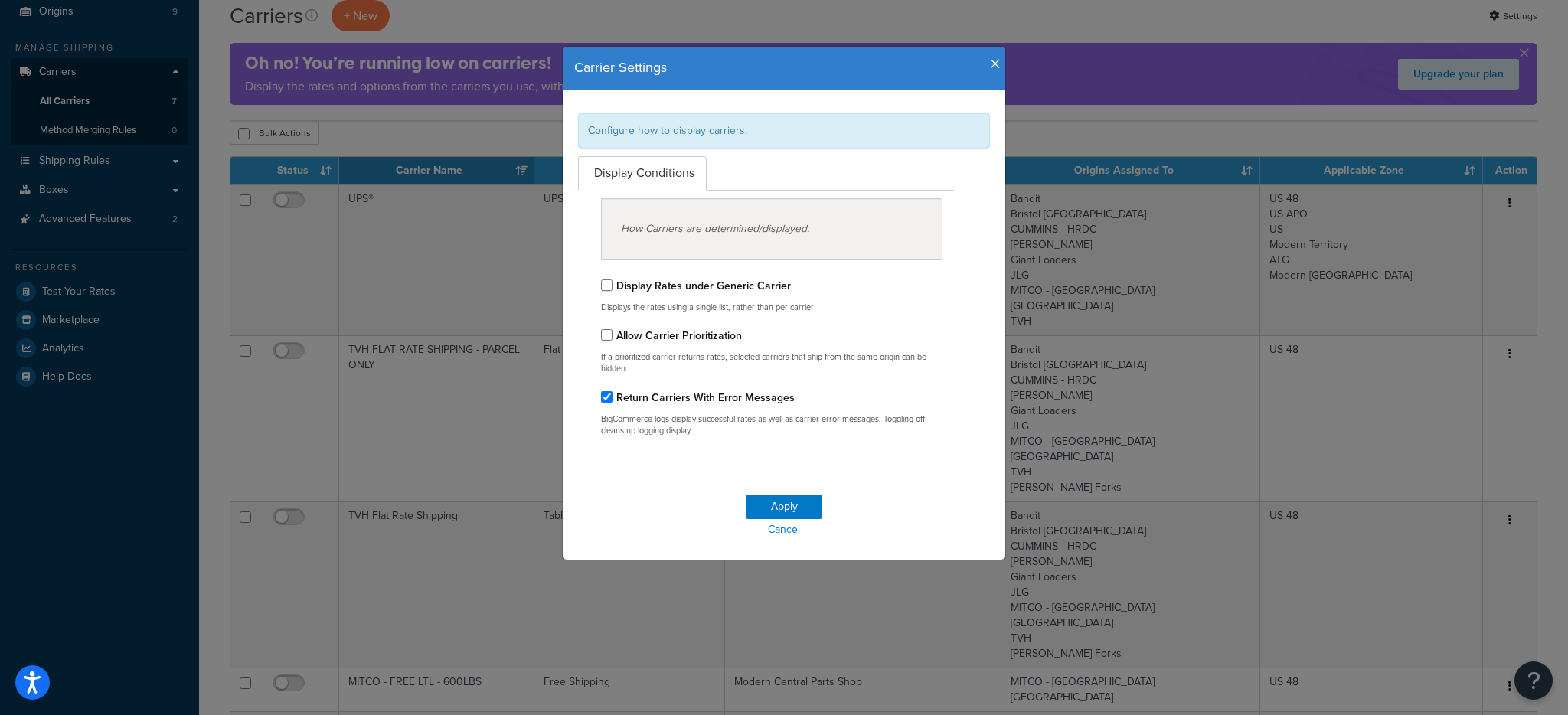
click at [653, 284] on label "Display Rates under Generic Carrier" at bounding box center [704, 285] width 175 height 16
click at [612, 284] on input "Display Rates under Generic Carrier" at bounding box center [607, 285] width 12 height 12
checkbox input "true"
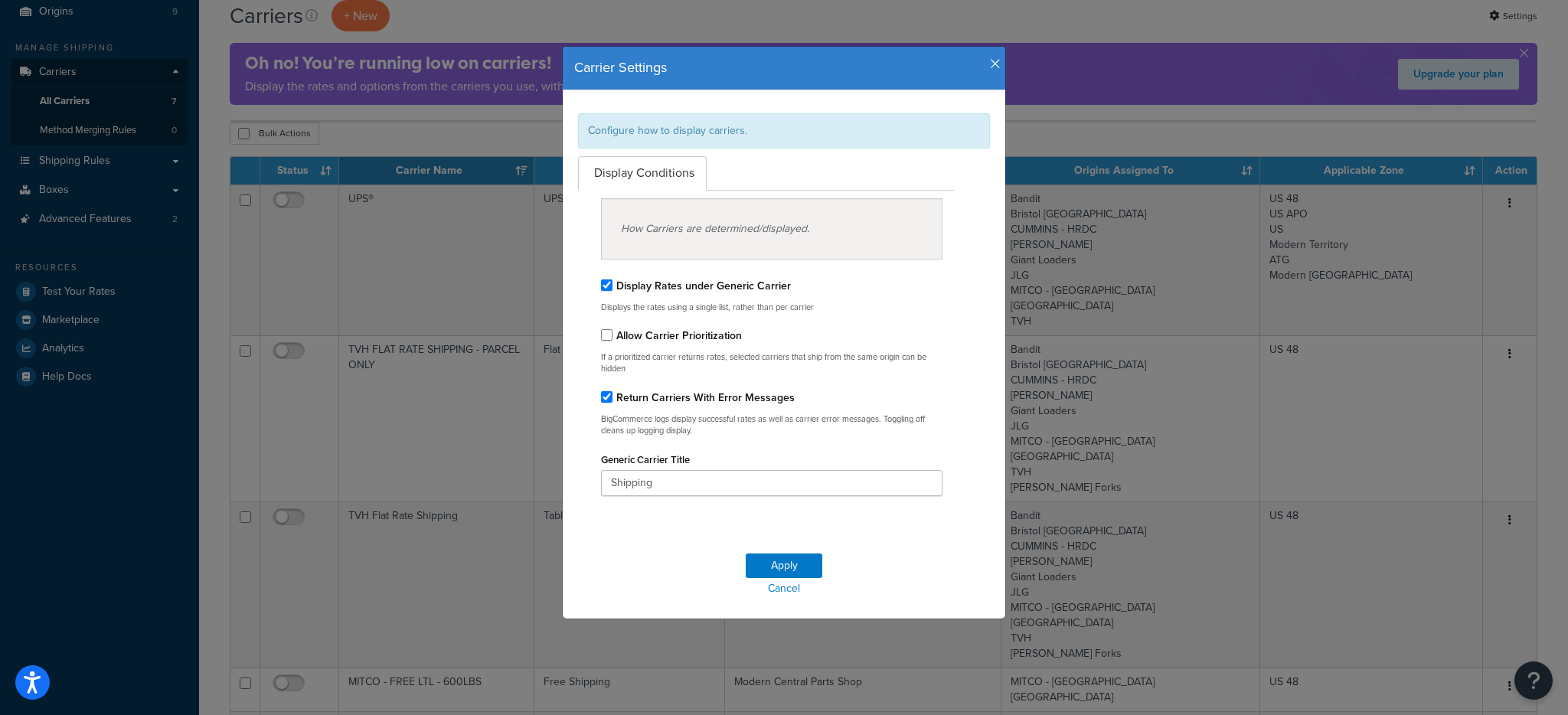
click at [756, 547] on div "Apply Cancel" at bounding box center [784, 577] width 442 height 85
click at [761, 557] on button "Apply" at bounding box center [784, 565] width 77 height 24
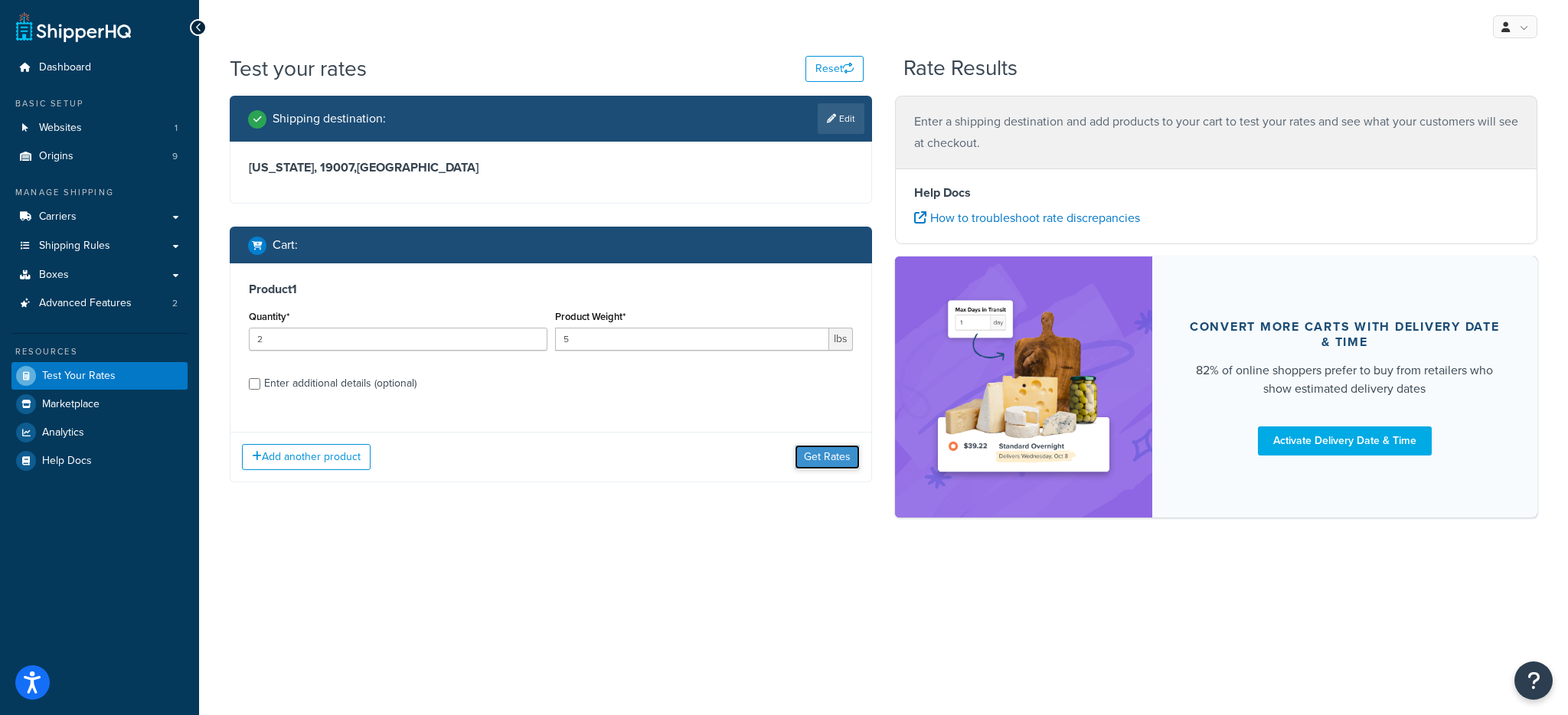
click at [826, 459] on button "Get Rates" at bounding box center [828, 456] width 65 height 24
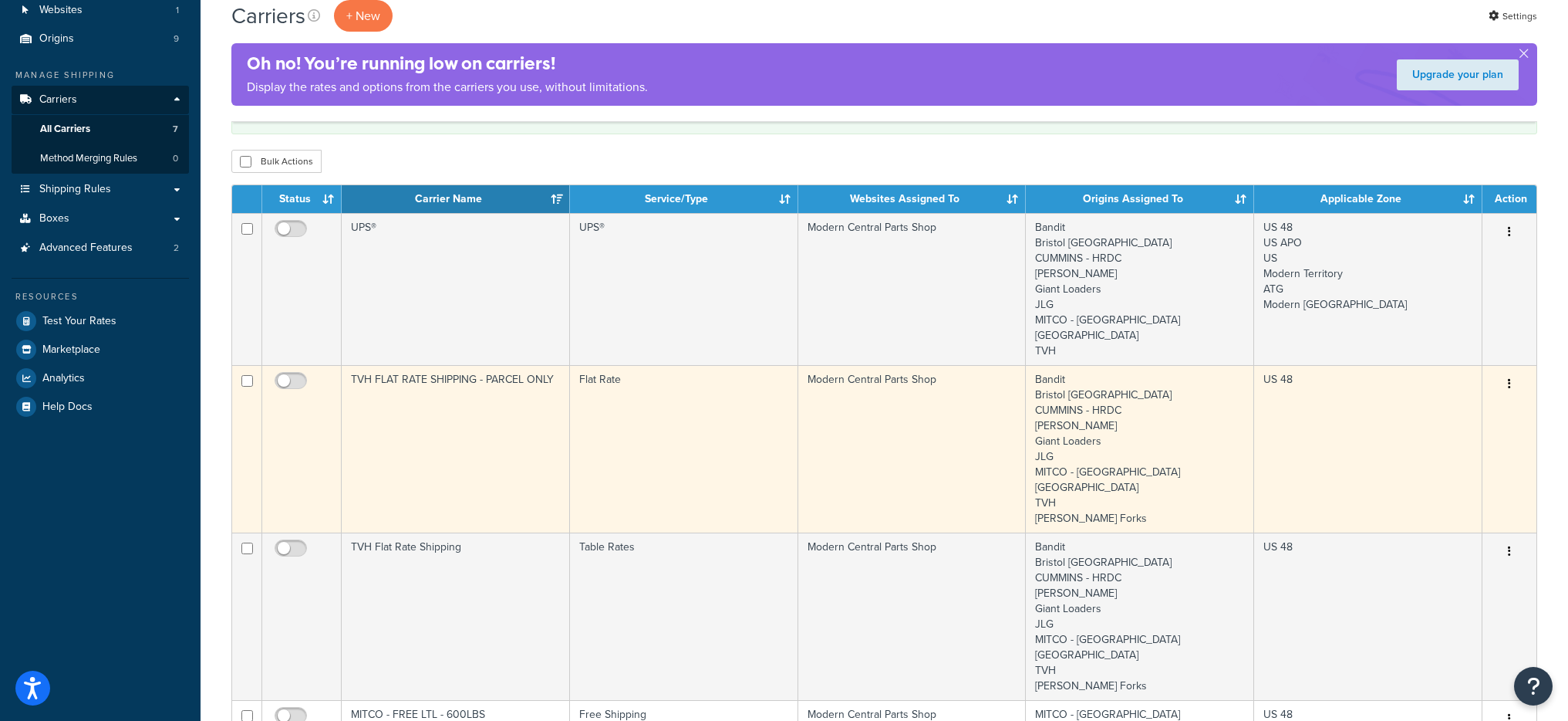
scroll to position [124, 0]
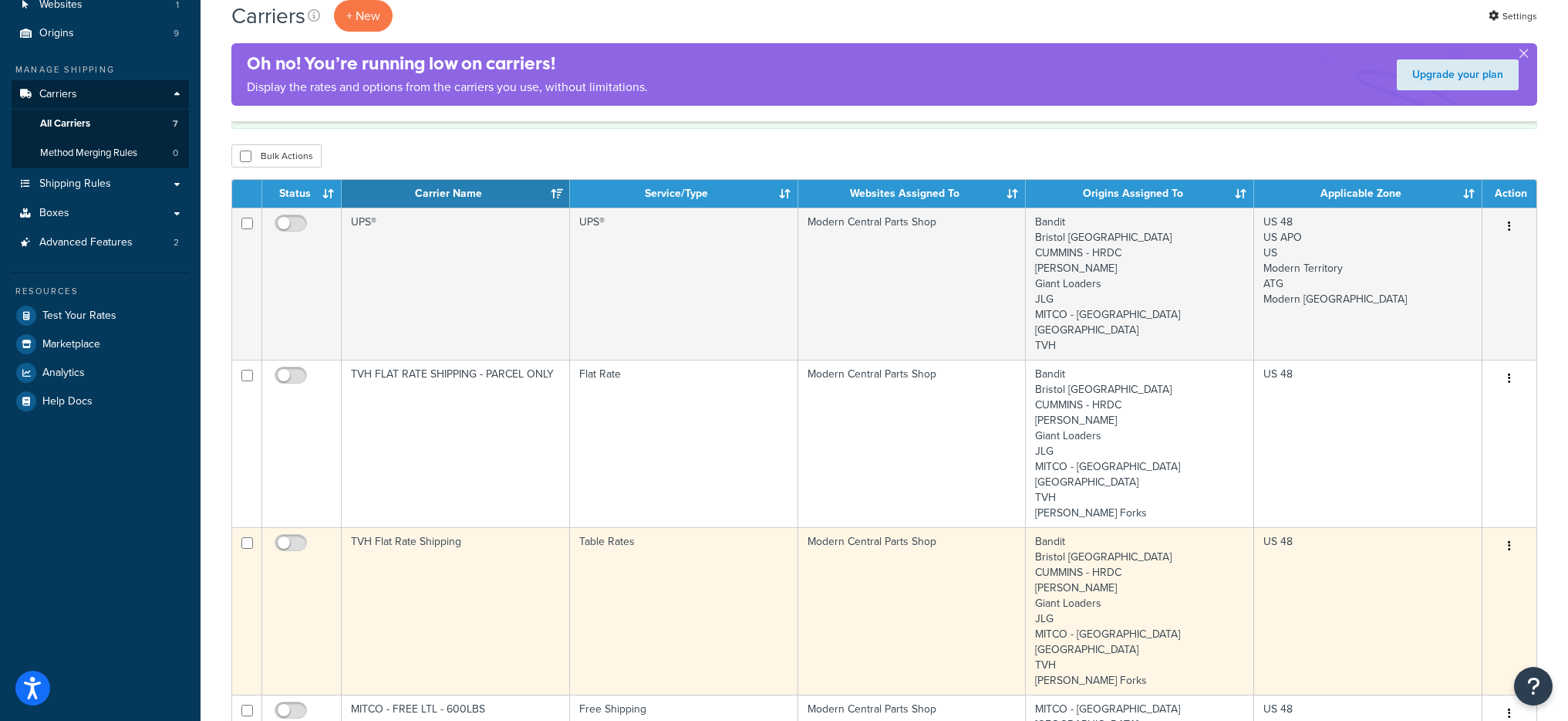
click at [741, 527] on td "Table Rates" at bounding box center [684, 611] width 229 height 168
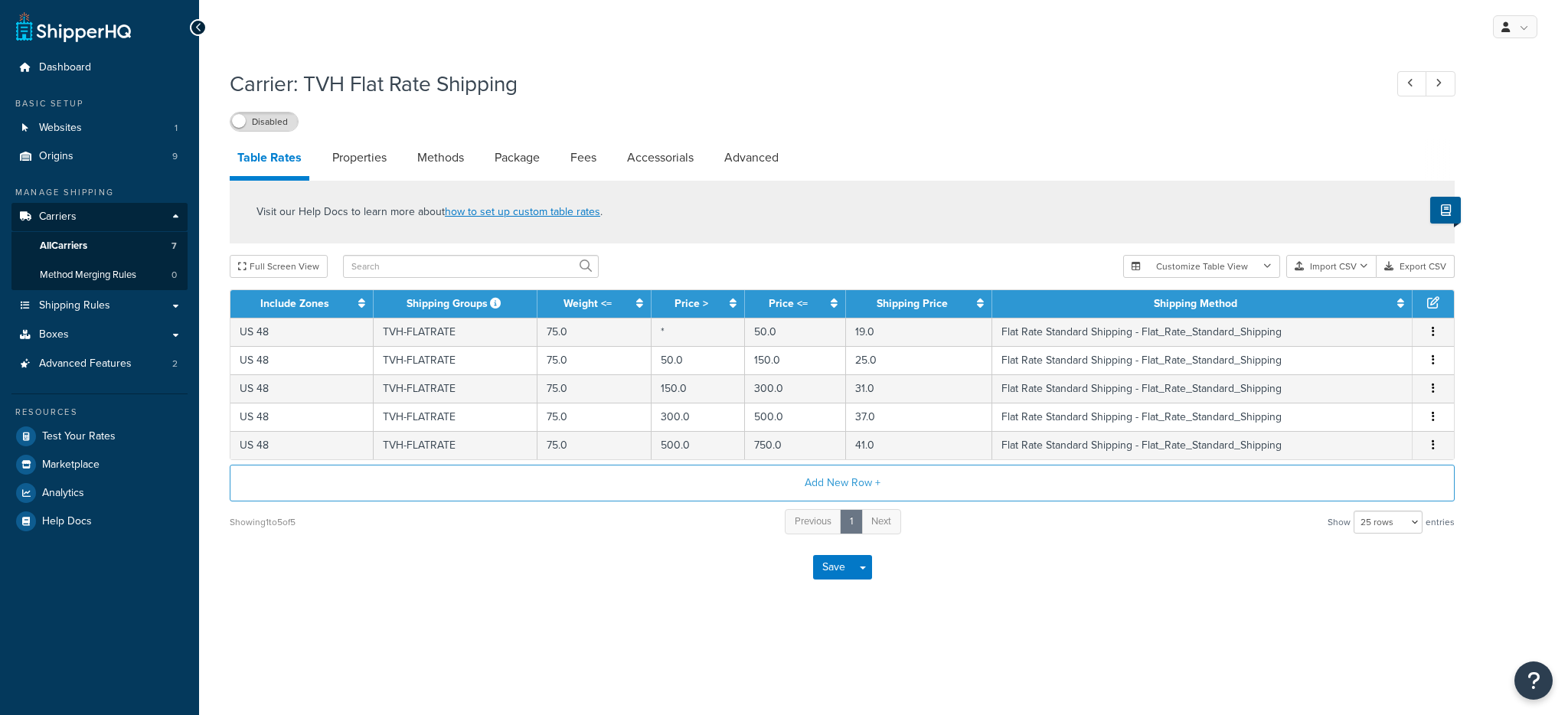
select select "25"
click at [679, 156] on link "Accessorials" at bounding box center [660, 158] width 82 height 37
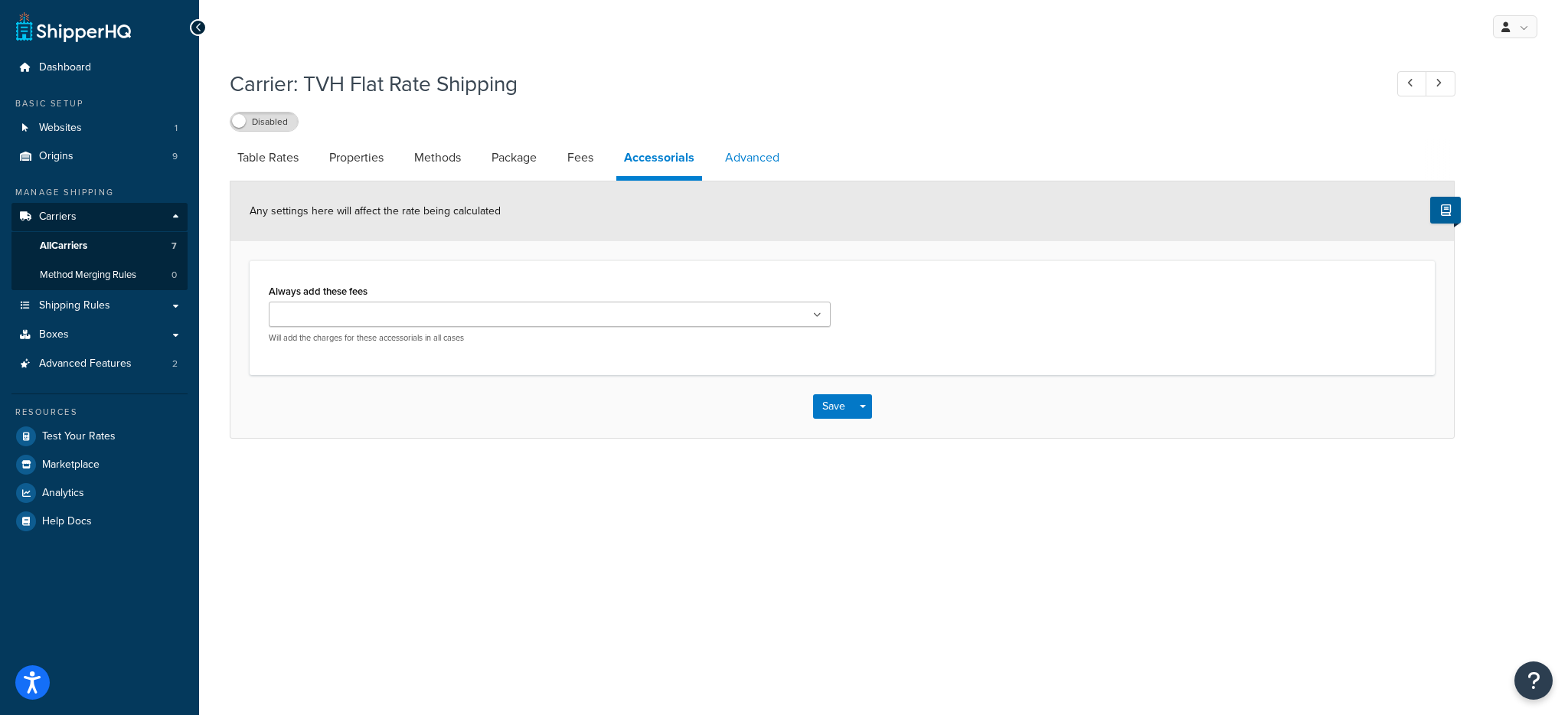
click at [782, 161] on link "Advanced" at bounding box center [752, 158] width 69 height 37
select select "false"
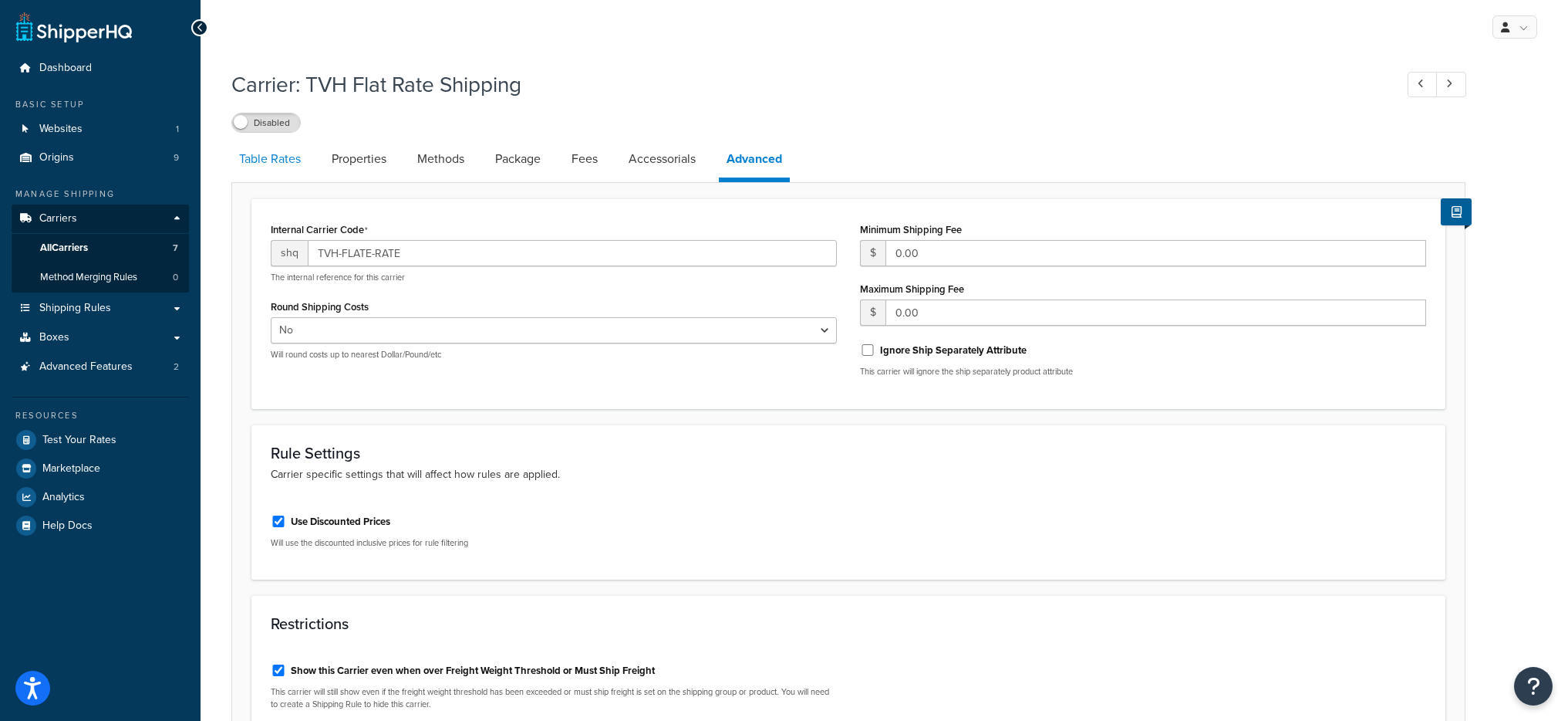
click at [254, 153] on link "Table Rates" at bounding box center [270, 159] width 77 height 37
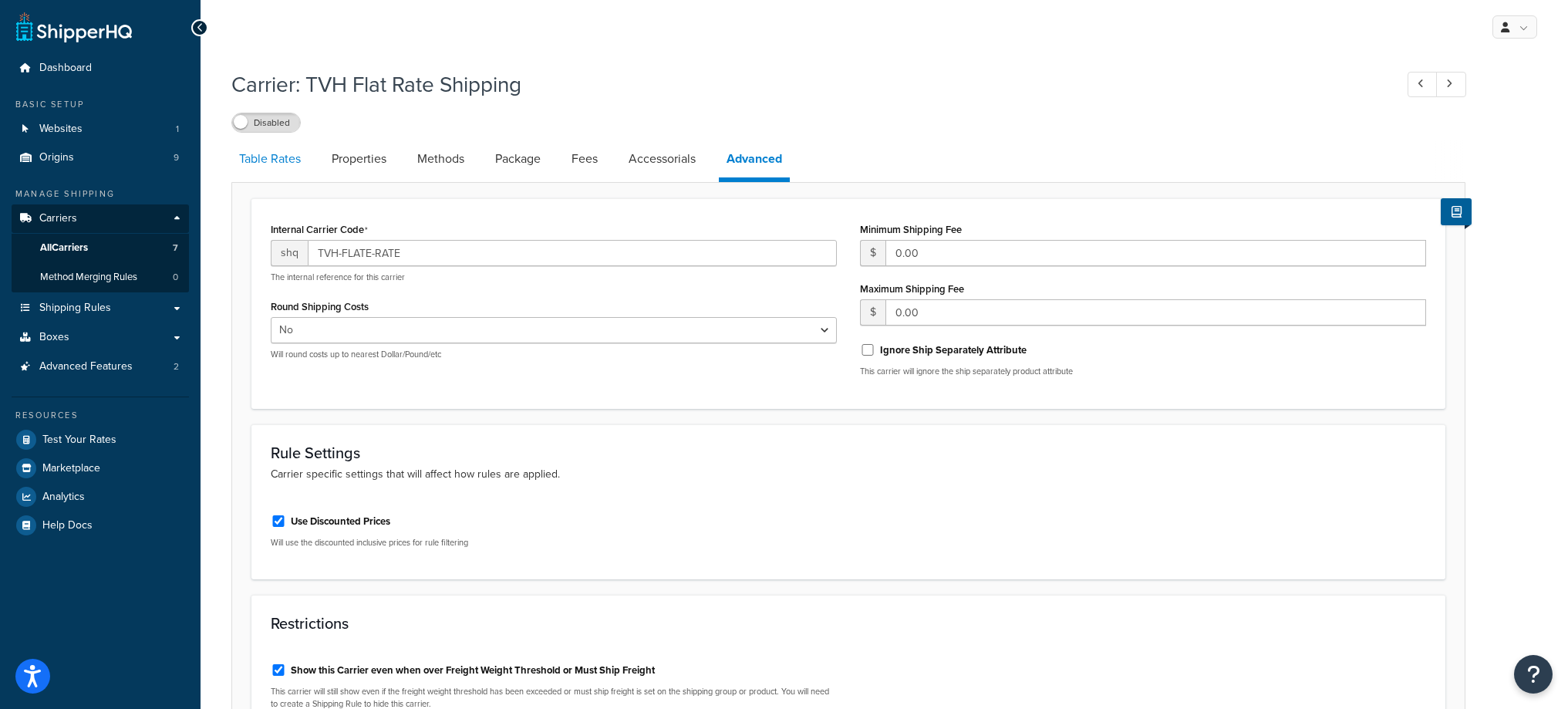
select select "25"
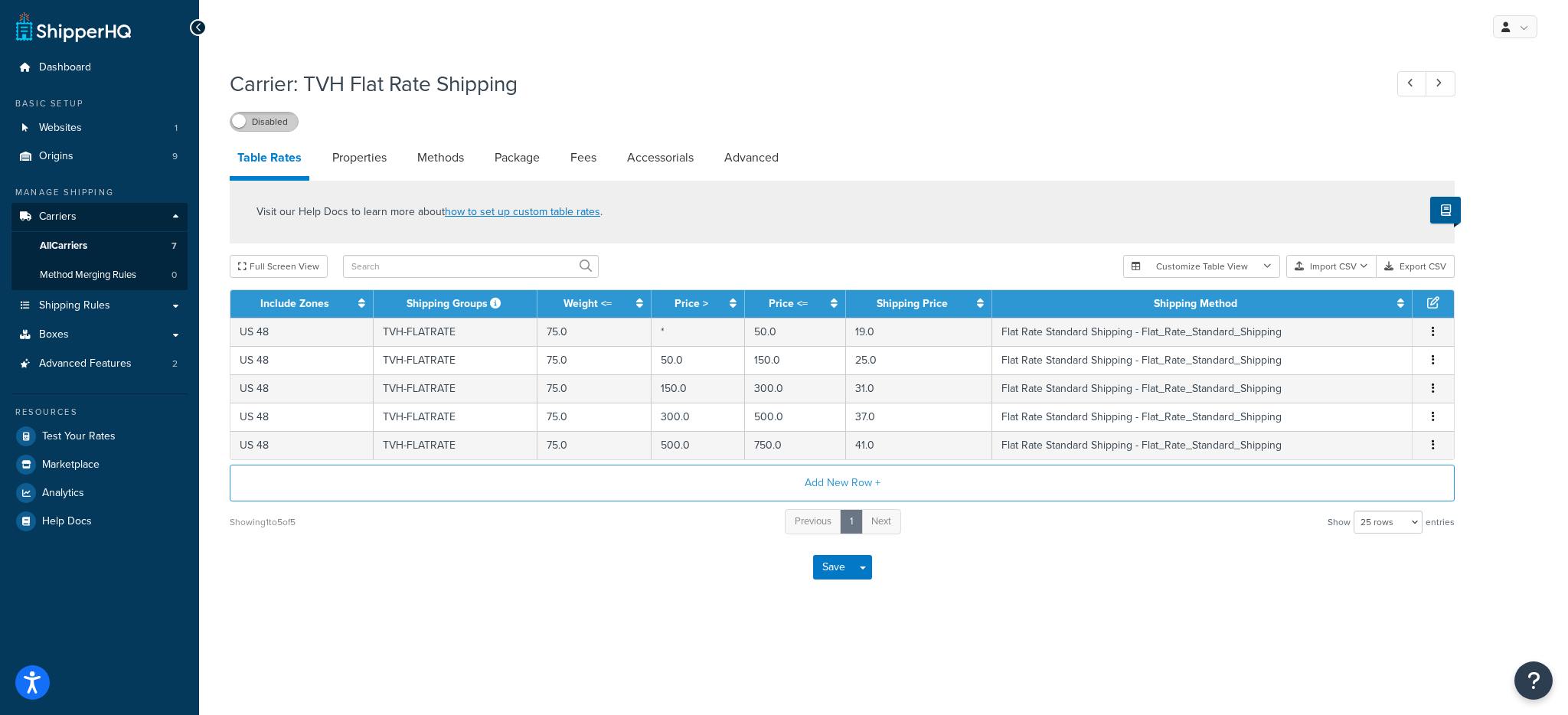
click at [282, 115] on label "Disabled" at bounding box center [264, 121] width 67 height 18
click at [337, 157] on link "Properties" at bounding box center [360, 158] width 69 height 37
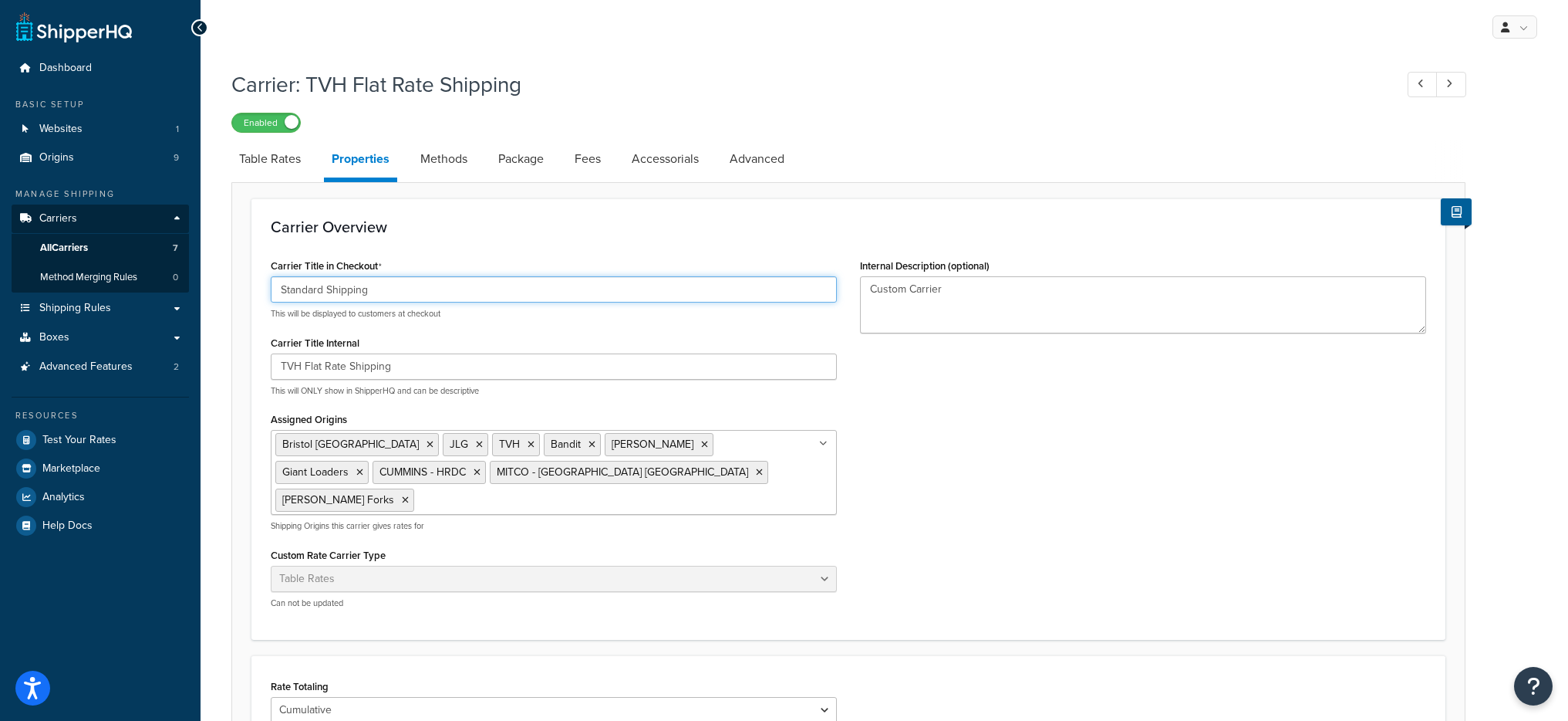
click at [354, 282] on input "Standard Shipping" at bounding box center [554, 289] width 566 height 26
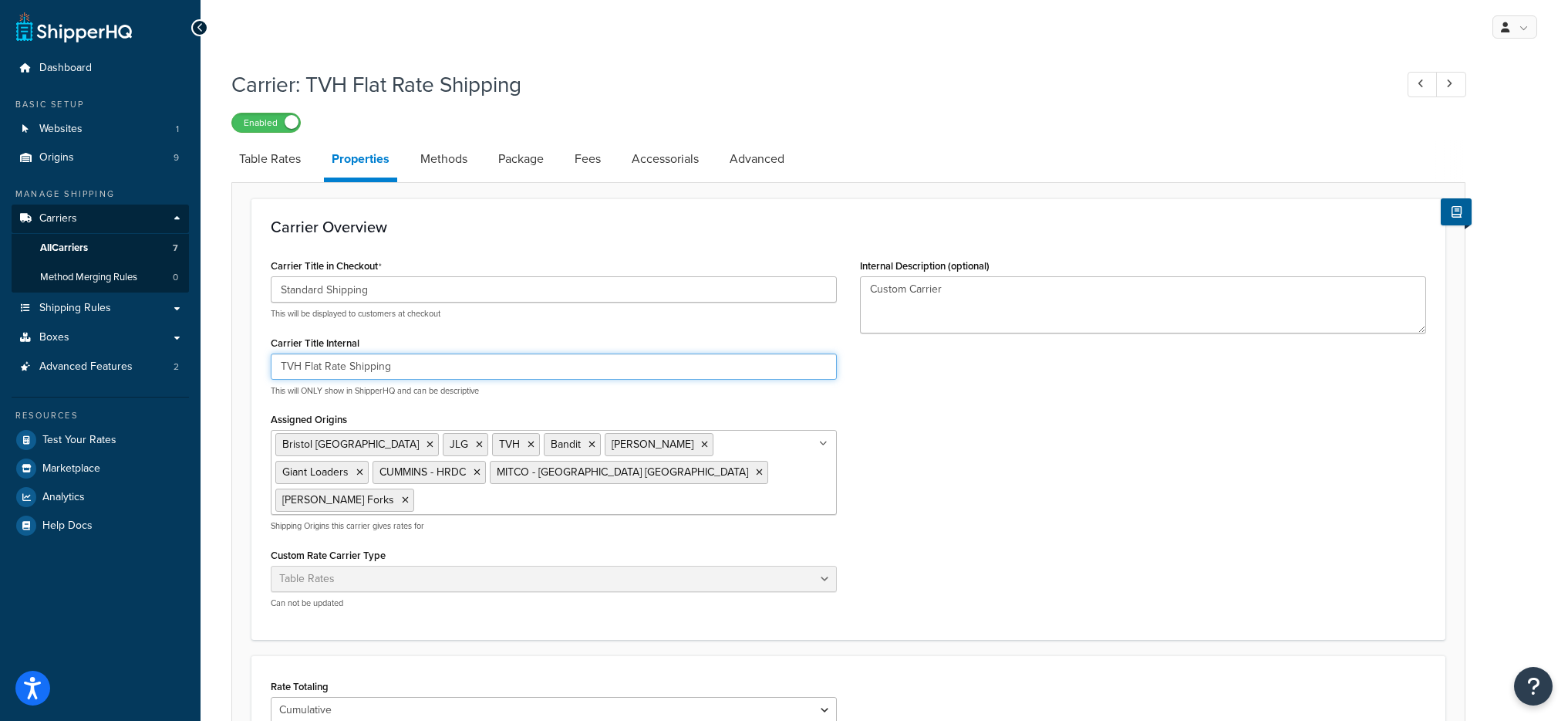
click at [325, 376] on input "TVH Flat Rate Shipping" at bounding box center [554, 366] width 566 height 26
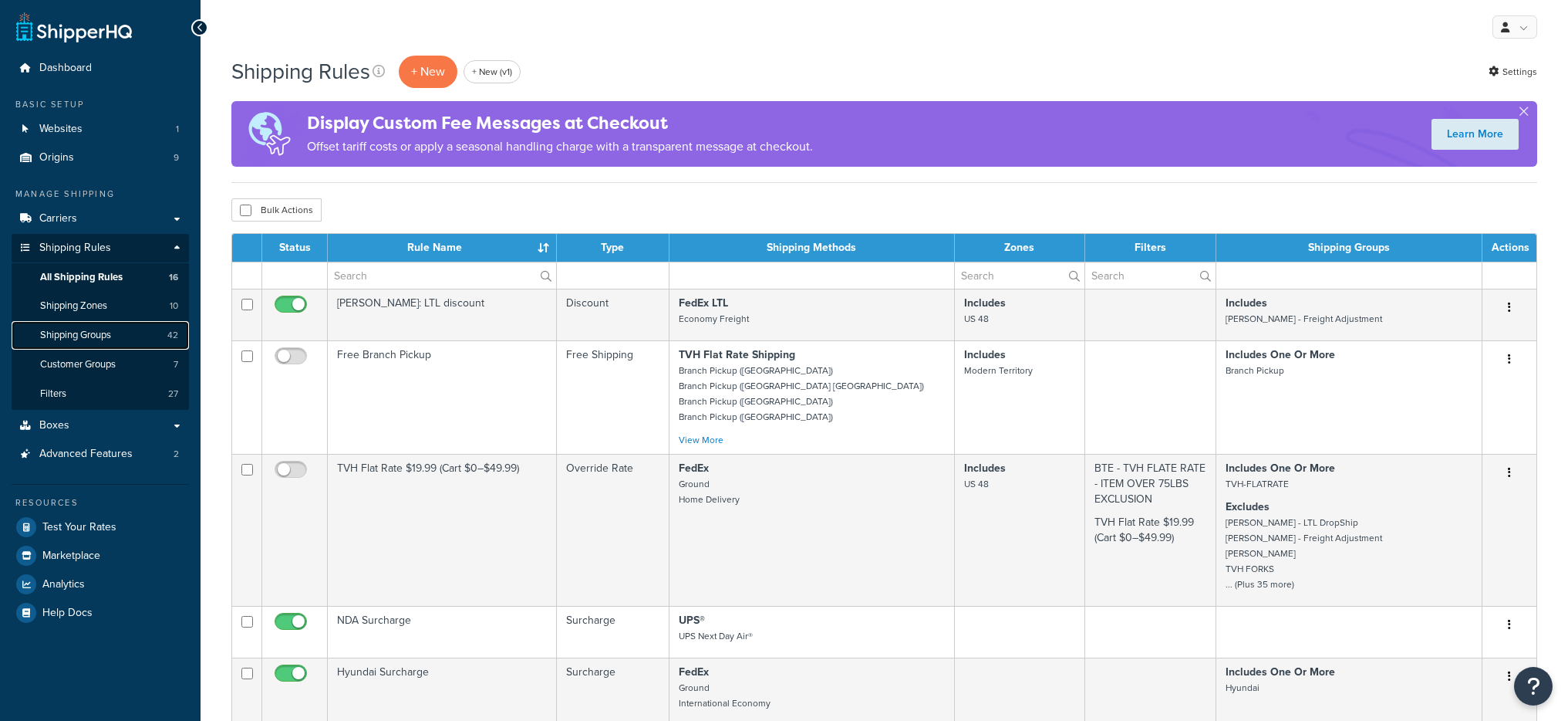
click at [87, 347] on link "Shipping Groups 42" at bounding box center [100, 334] width 177 height 28
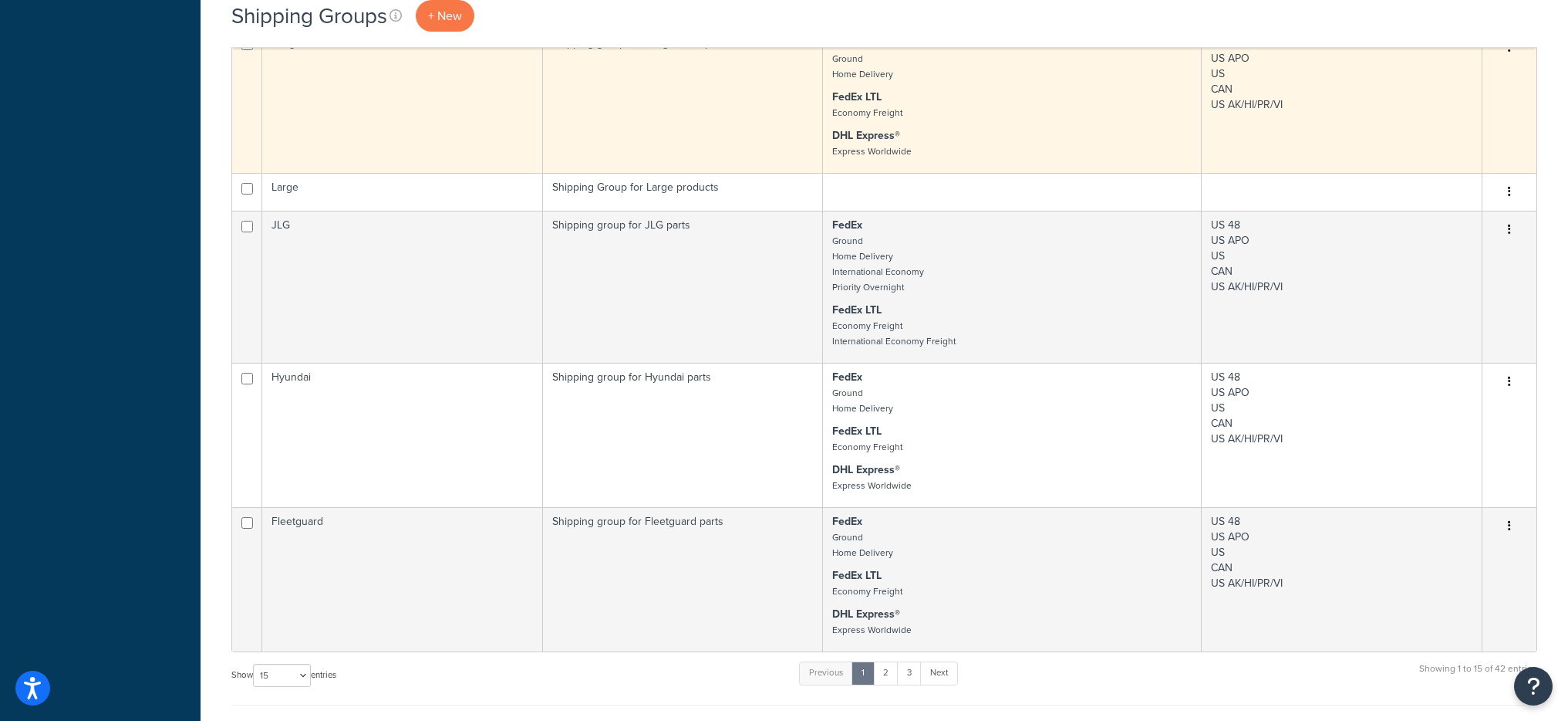
scroll to position [1380, 0]
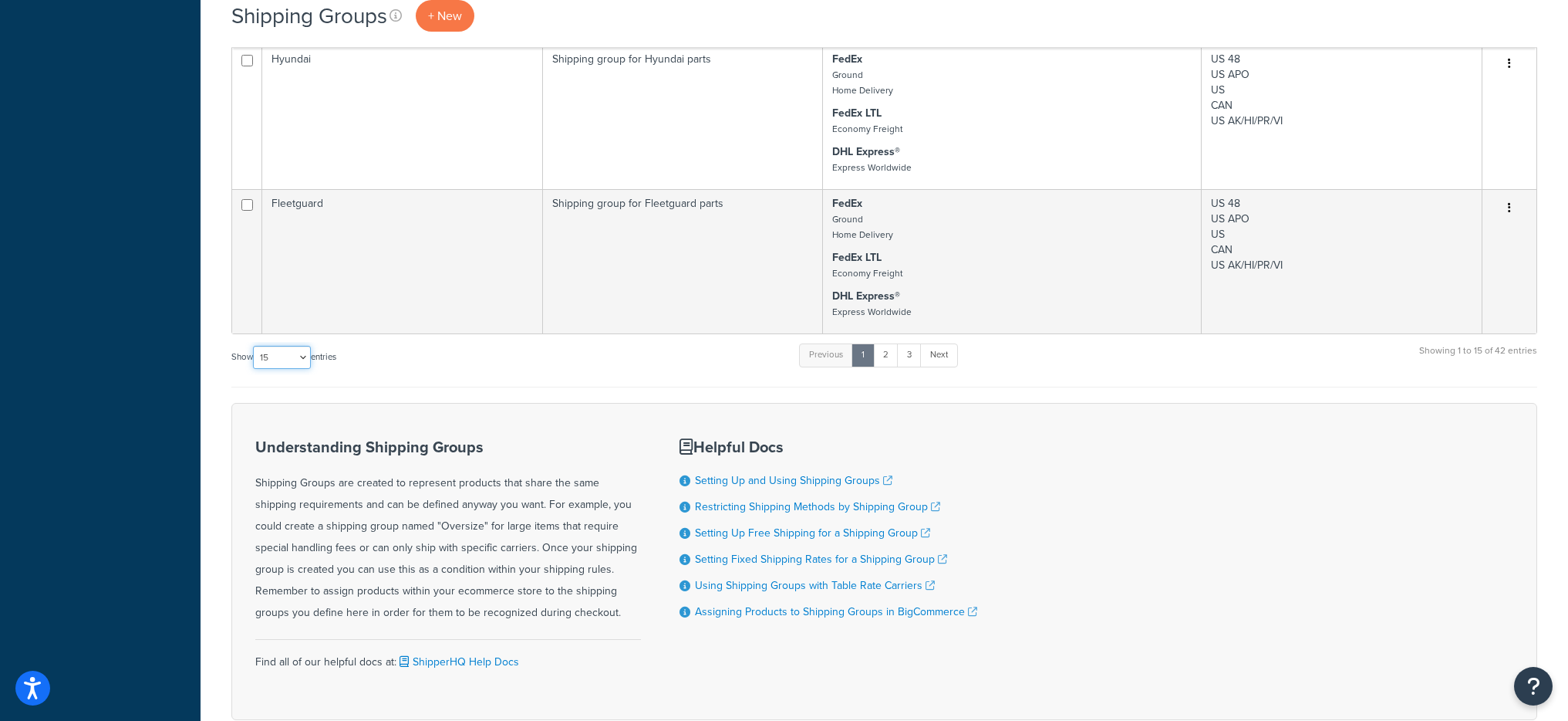
click at [284, 352] on select "10 15 25 50 100" at bounding box center [282, 358] width 58 height 23
select select "50"
click at [255, 369] on select "10 15 25 50 100" at bounding box center [282, 358] width 58 height 23
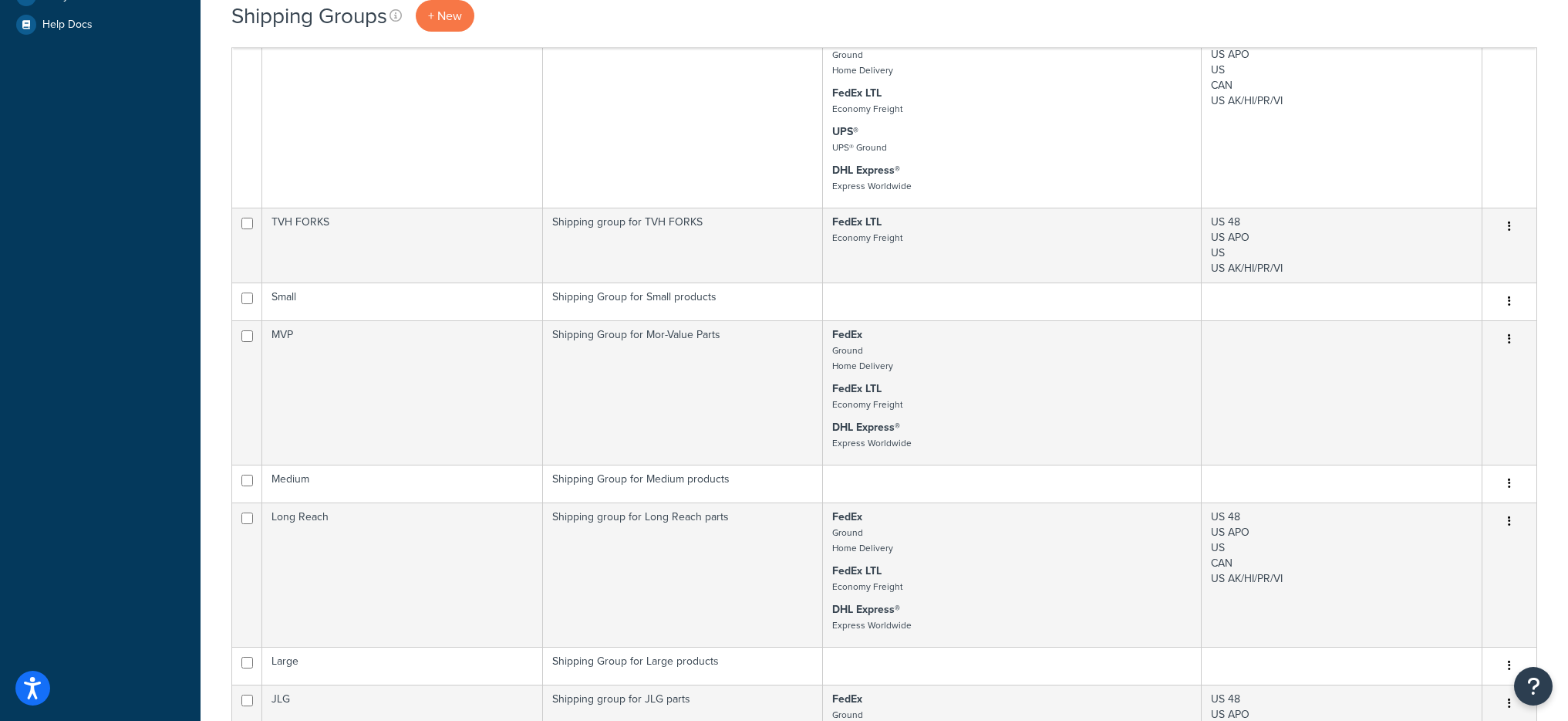
scroll to position [0, 0]
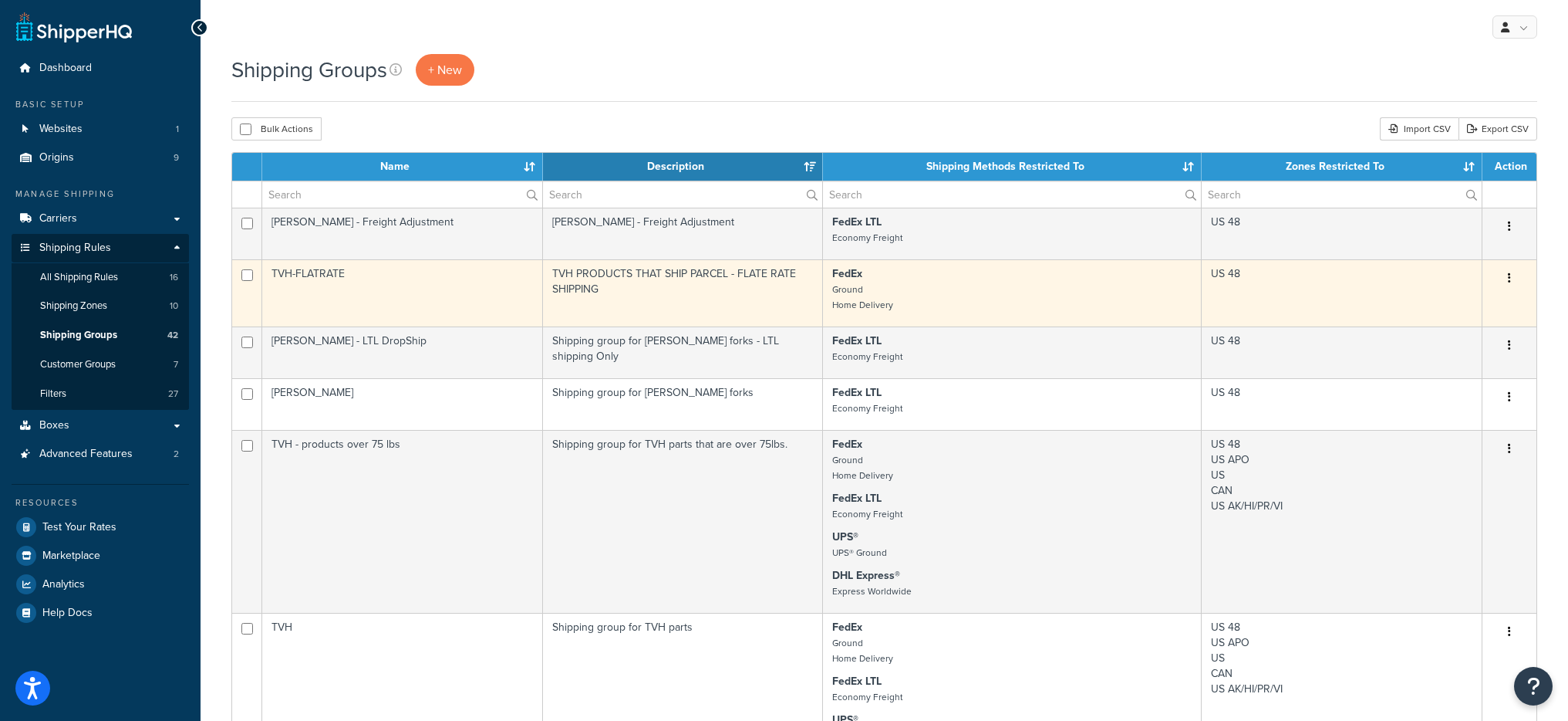
click at [926, 282] on p "FedEx Ground Home Delivery" at bounding box center [1011, 290] width 359 height 47
click at [896, 305] on p "FedEx Ground Home Delivery" at bounding box center [1011, 290] width 359 height 47
click at [768, 285] on td "TVH PRODUCTS THAT SHIP PARCEL - FLATE RATE SHIPPING" at bounding box center [684, 293] width 281 height 67
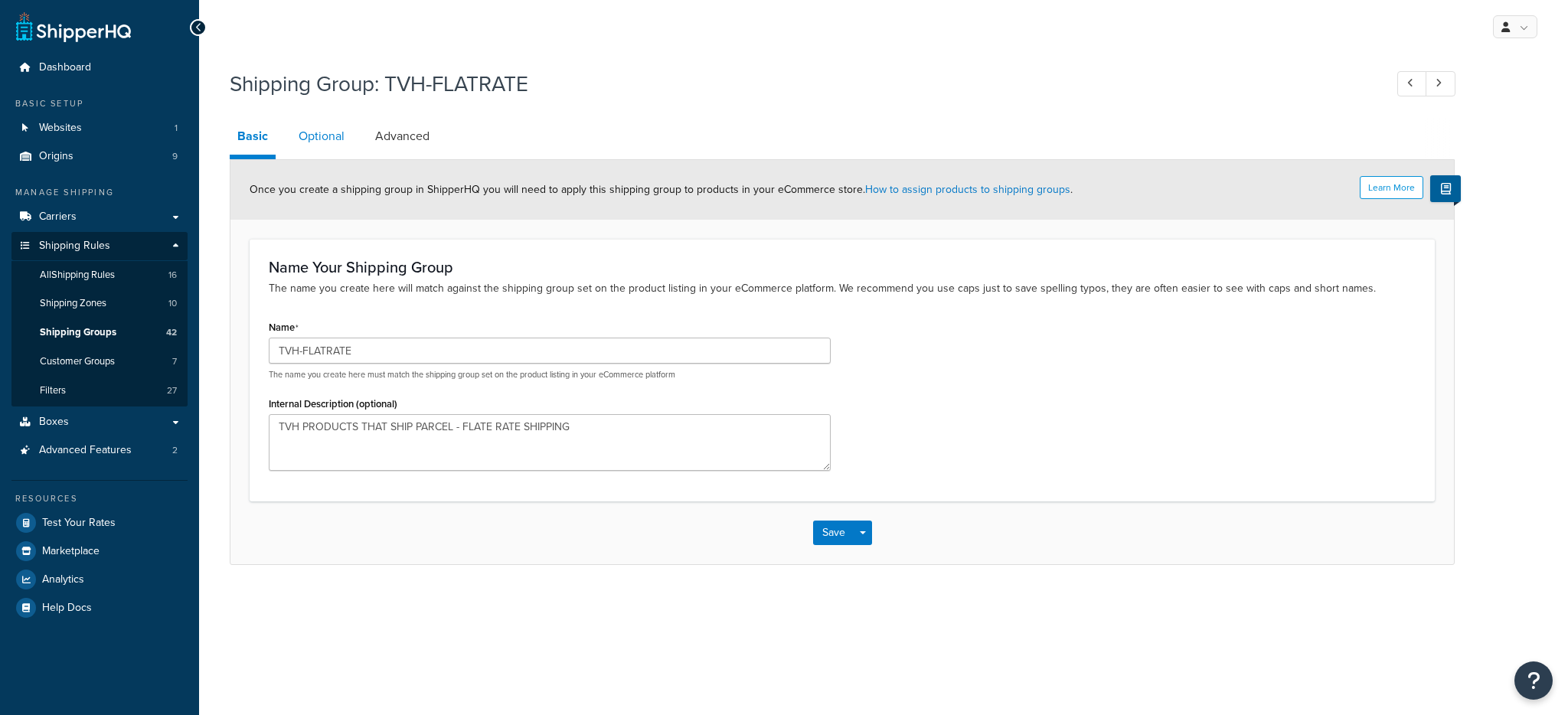
click at [321, 143] on link "Optional" at bounding box center [322, 136] width 62 height 37
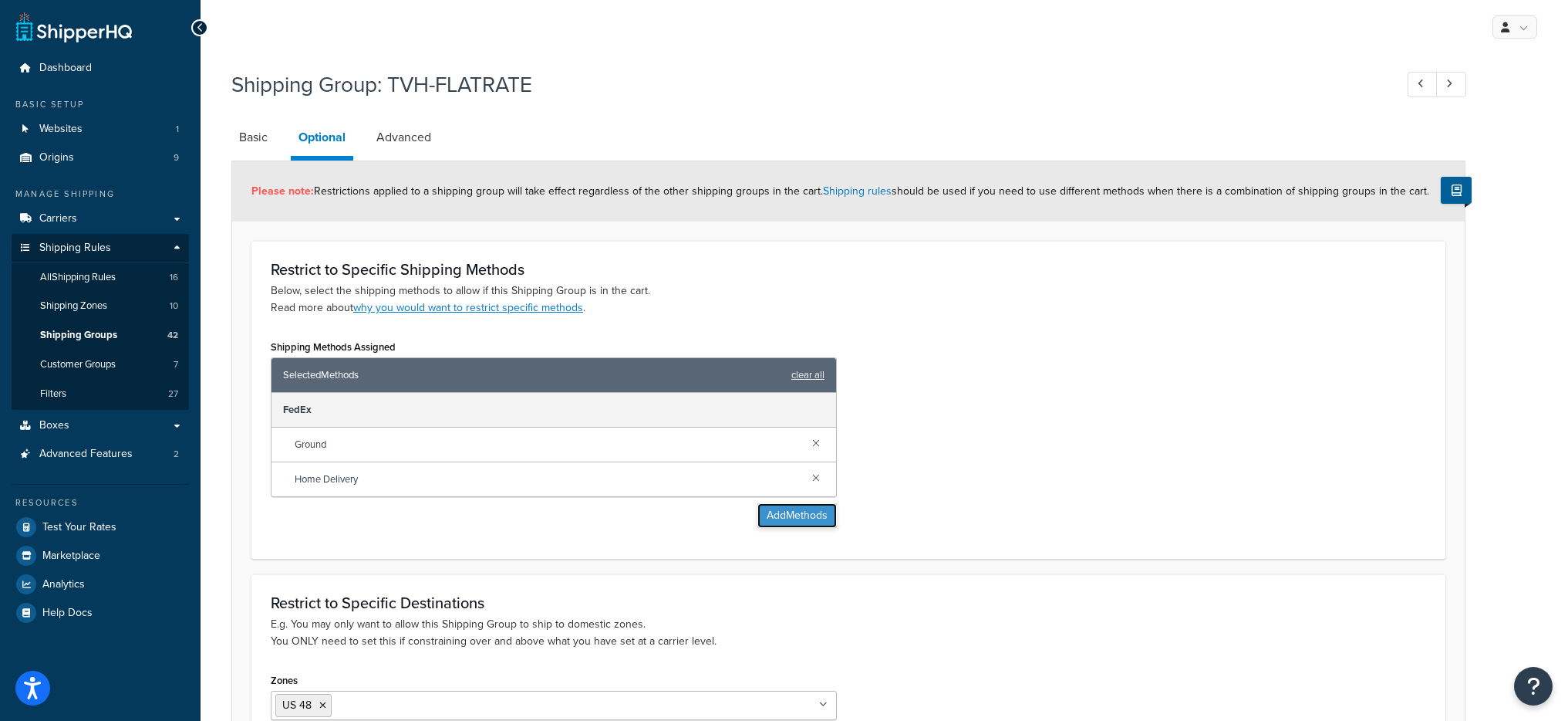
click at [785, 520] on button "Add Methods" at bounding box center [797, 515] width 79 height 24
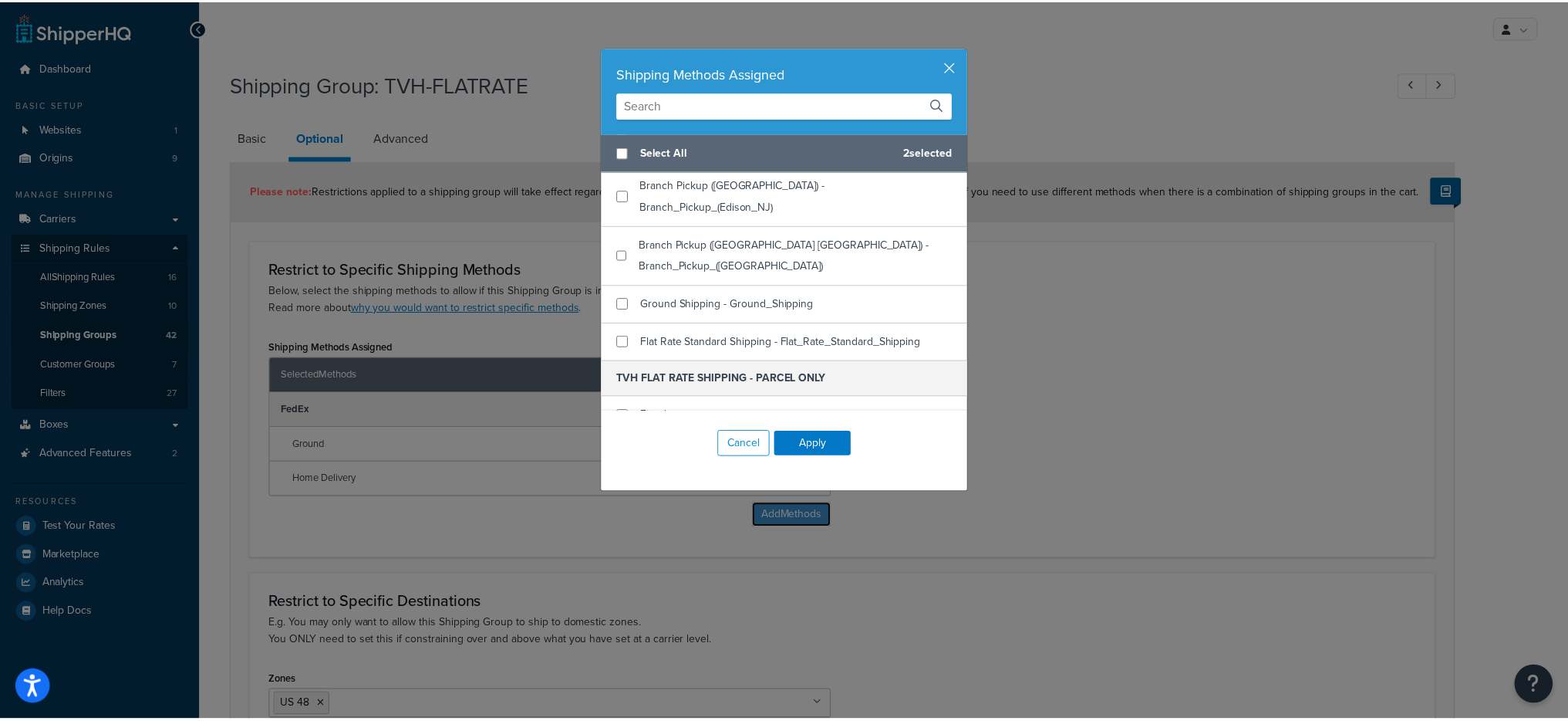
scroll to position [453, 0]
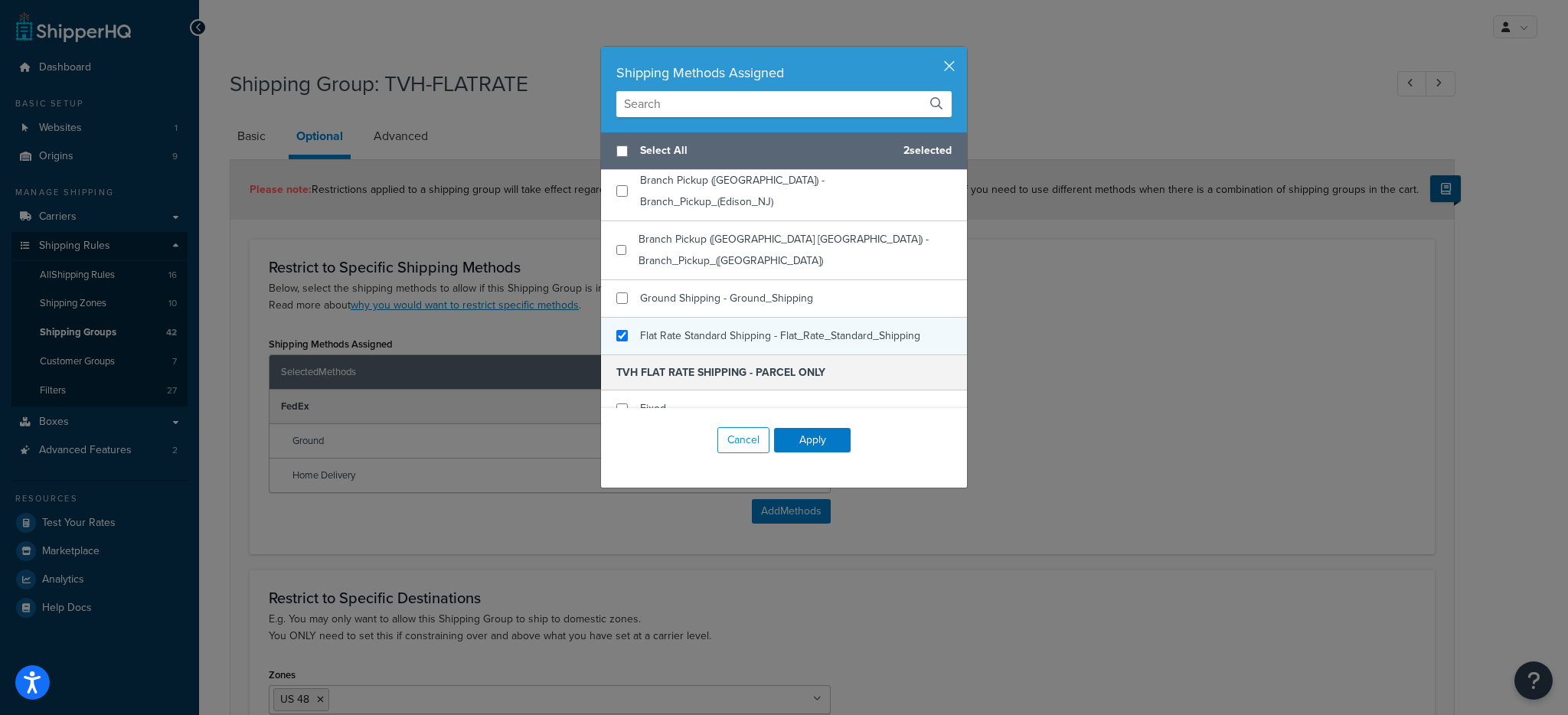
checkbox input "true"
click at [752, 328] on span "Flat Rate Standard Shipping - Flat_Rate_Standard_Shipping" at bounding box center [780, 335] width 280 height 16
click at [812, 438] on button "Apply" at bounding box center [812, 439] width 77 height 24
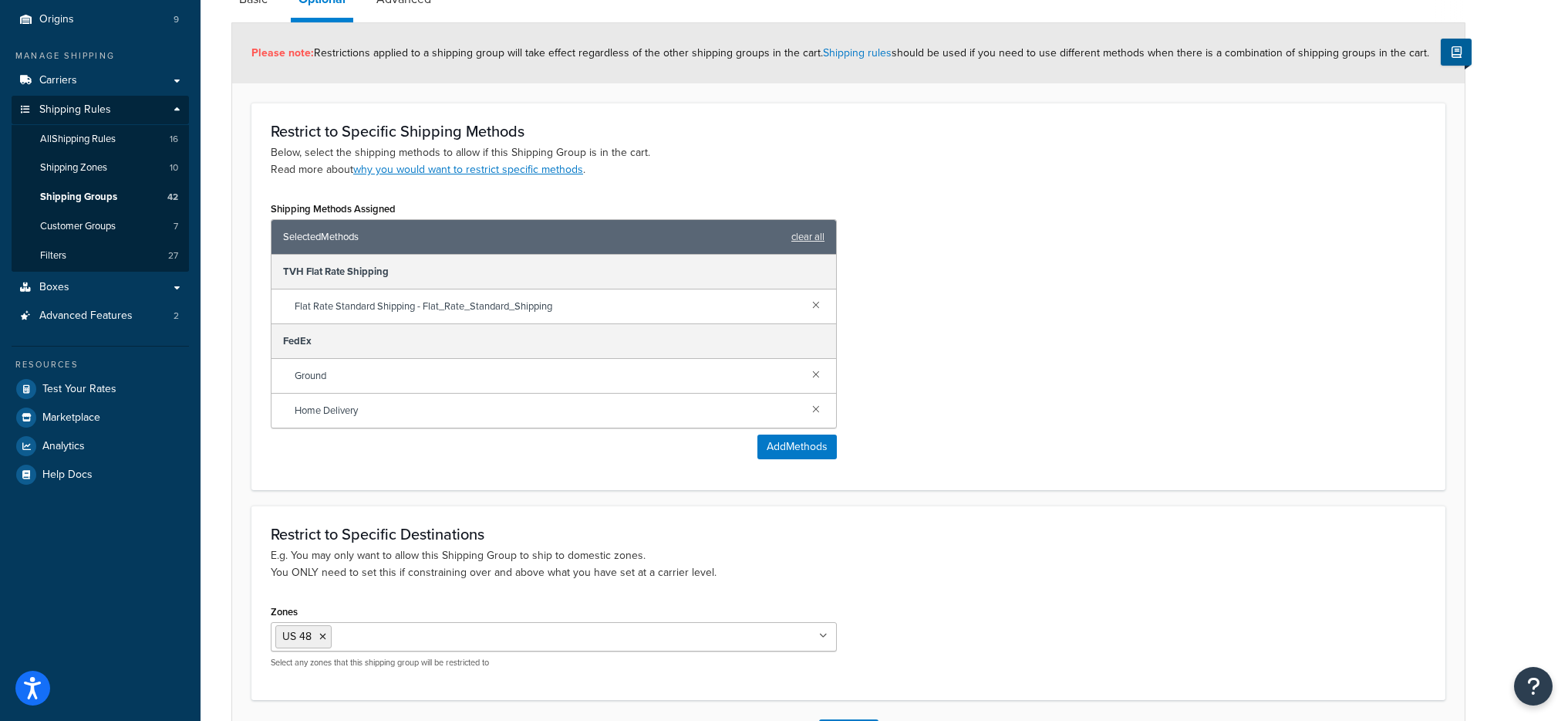
scroll to position [259, 0]
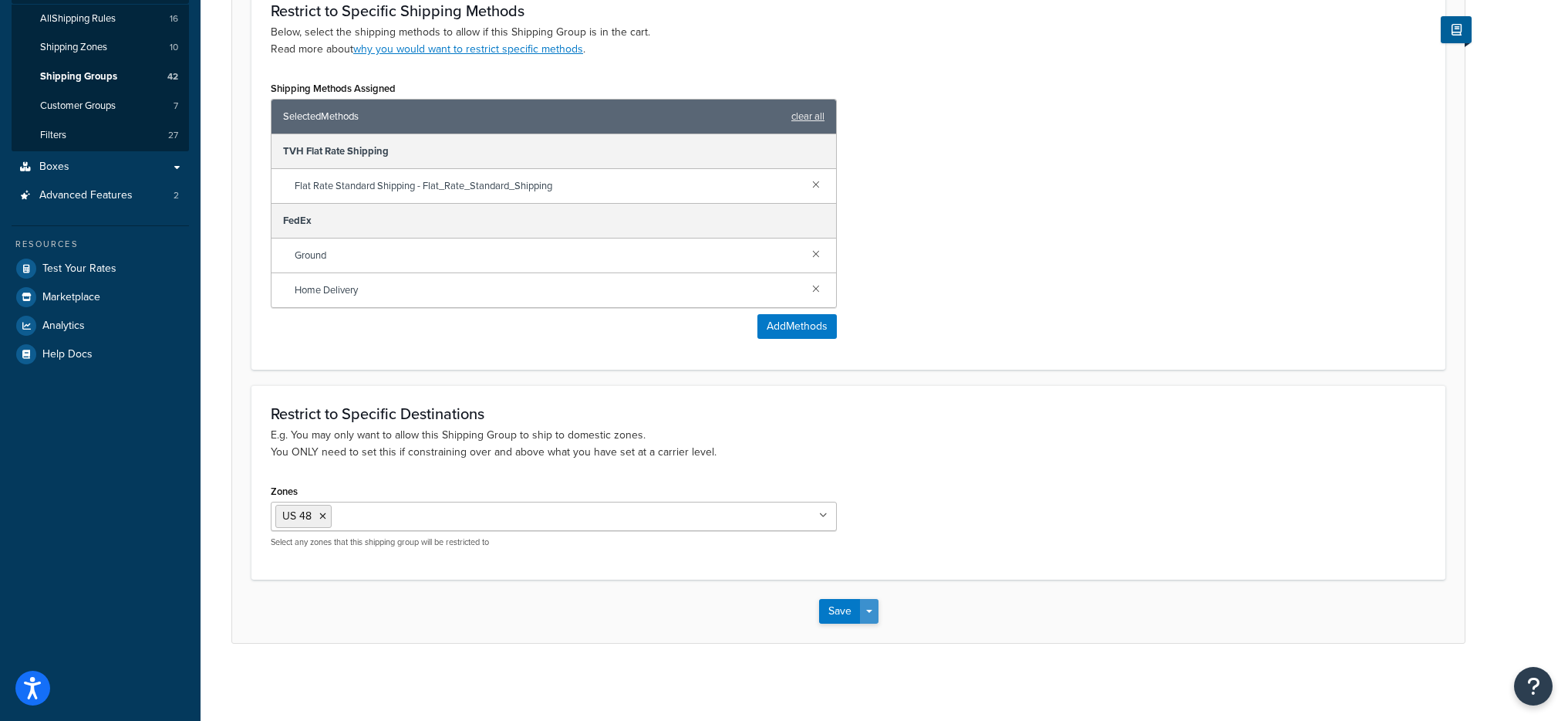
click at [865, 615] on button "Save Dropdown" at bounding box center [869, 611] width 18 height 24
click at [875, 643] on button "Save and Edit" at bounding box center [894, 639] width 149 height 32
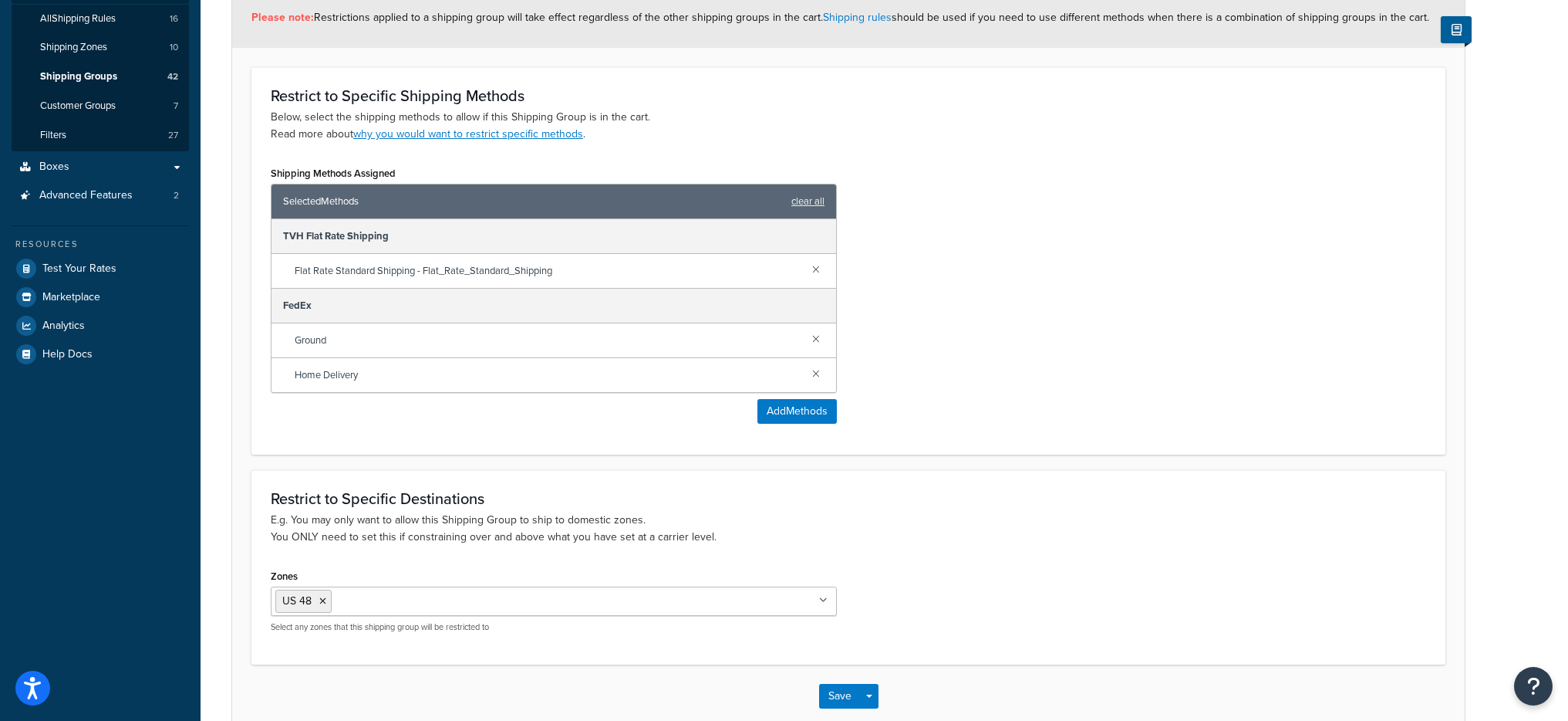
scroll to position [0, 0]
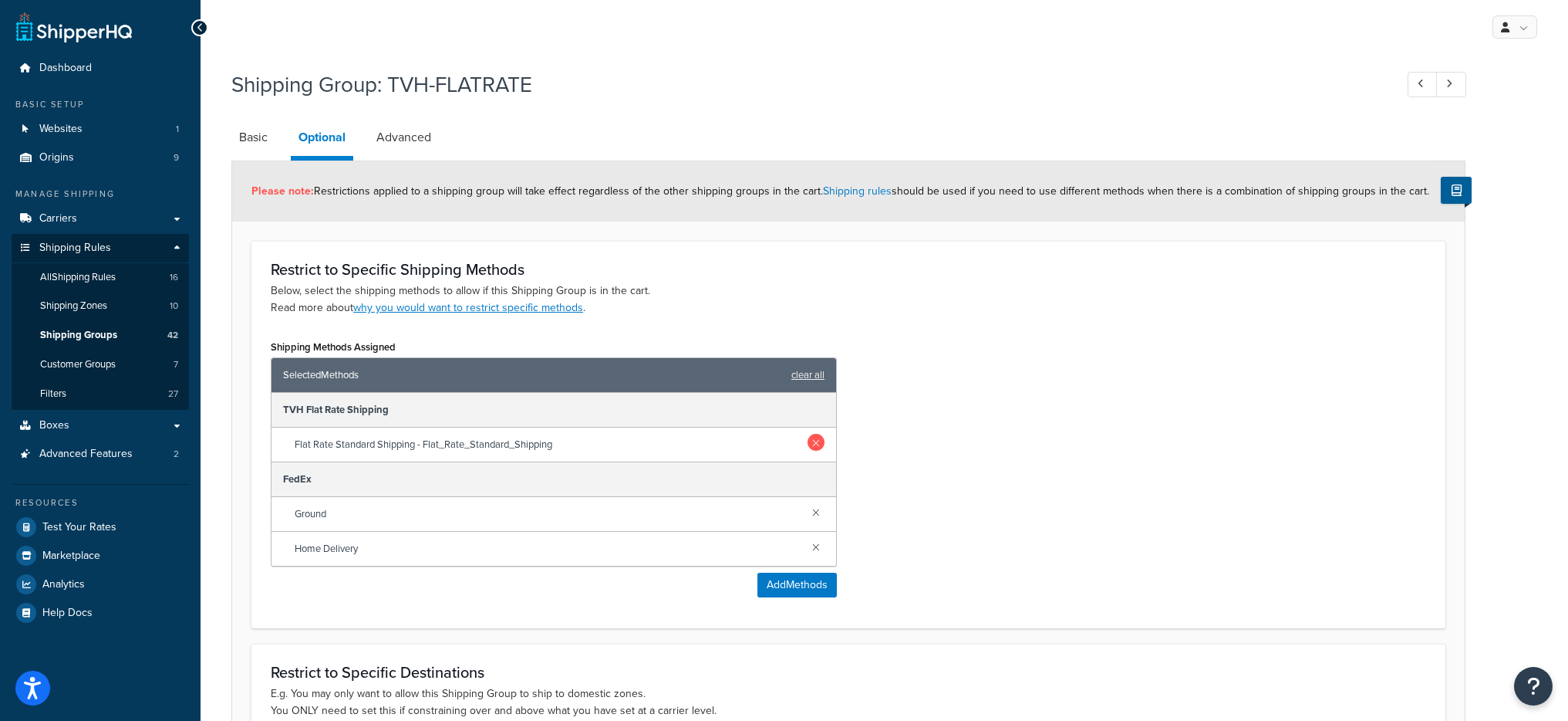
click at [816, 438] on link at bounding box center [816, 443] width 17 height 17
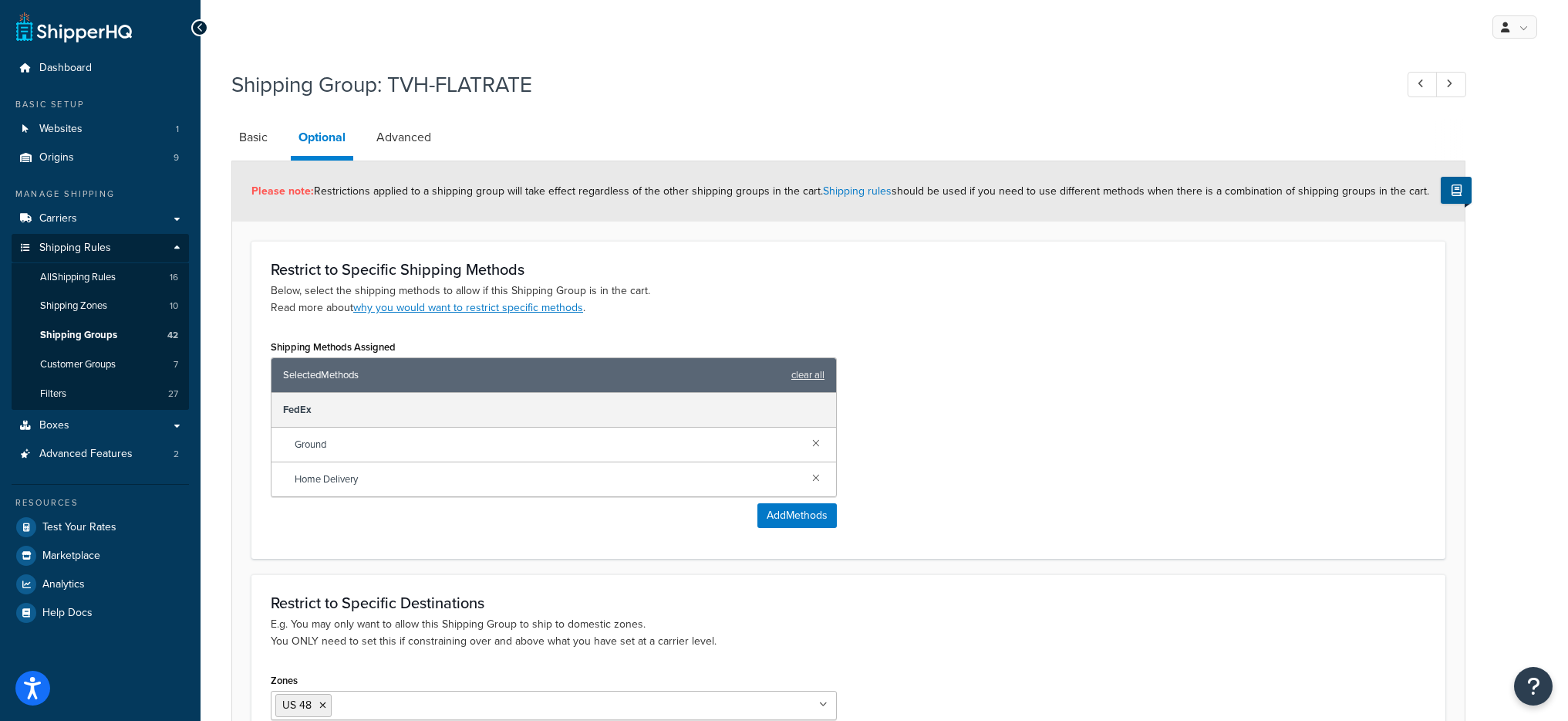
click at [918, 459] on div "Shipping Methods Assigned Selected Methods clear all FedEx Ground Home Delivery…" at bounding box center [848, 437] width 1179 height 204
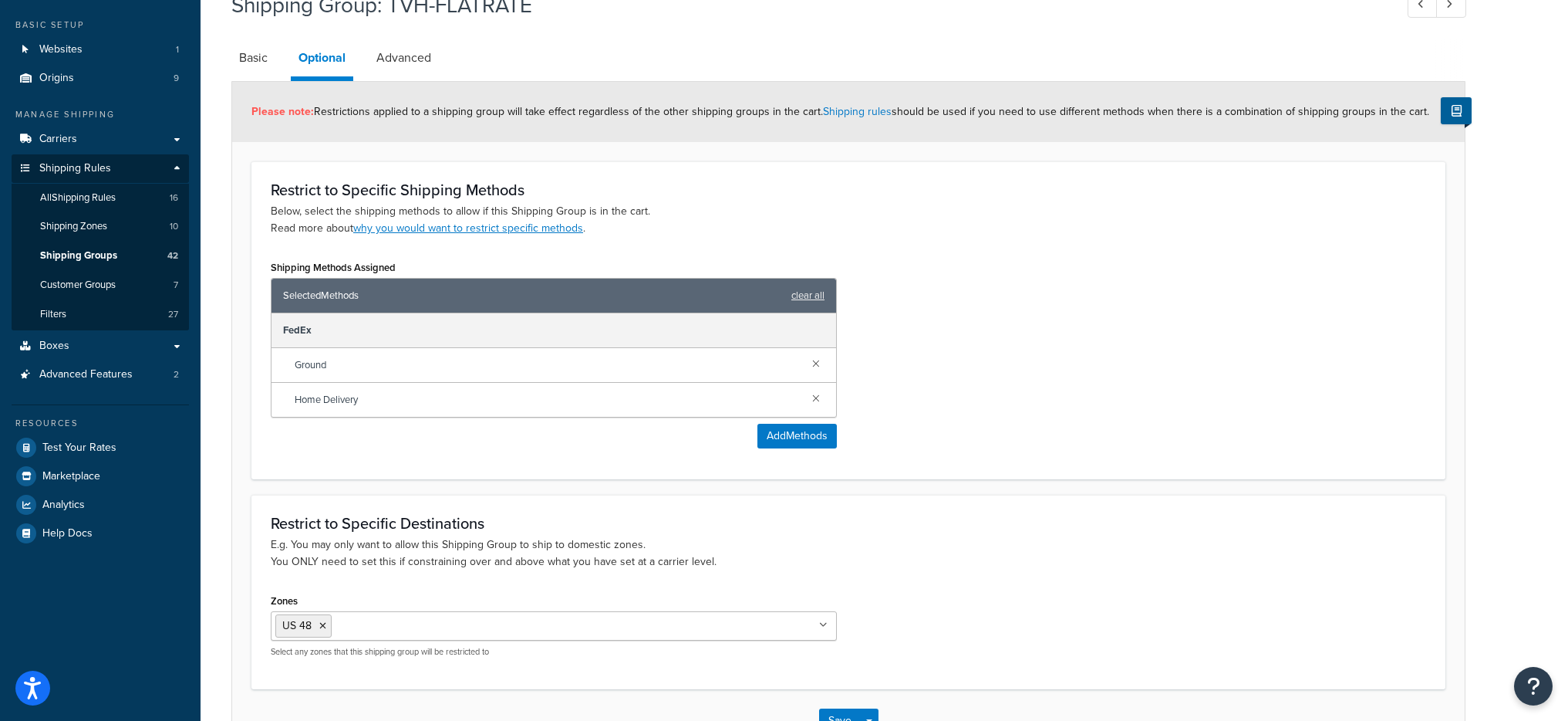
scroll to position [189, 0]
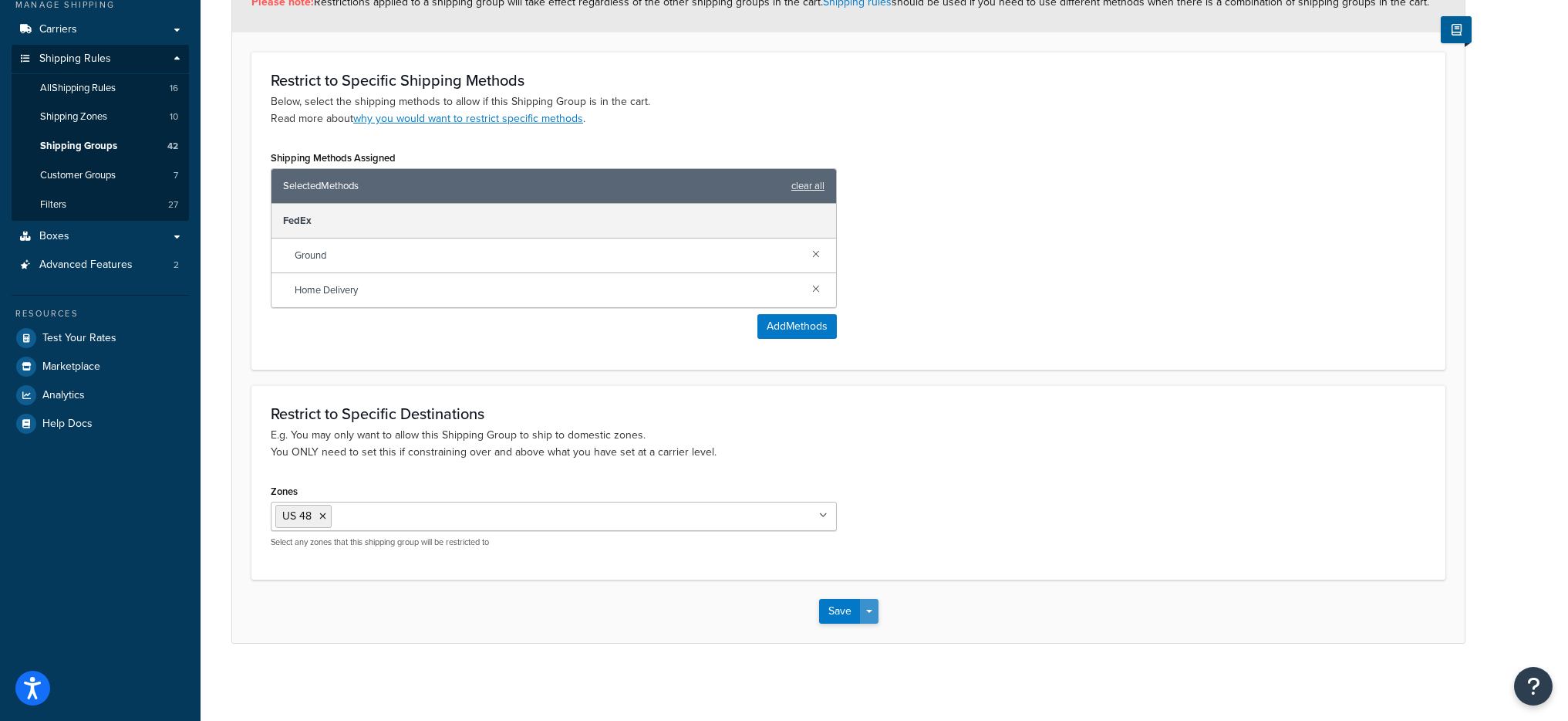
click at [865, 613] on button "Save Dropdown" at bounding box center [869, 611] width 18 height 24
click at [867, 636] on button "Save and Edit" at bounding box center [894, 639] width 149 height 32
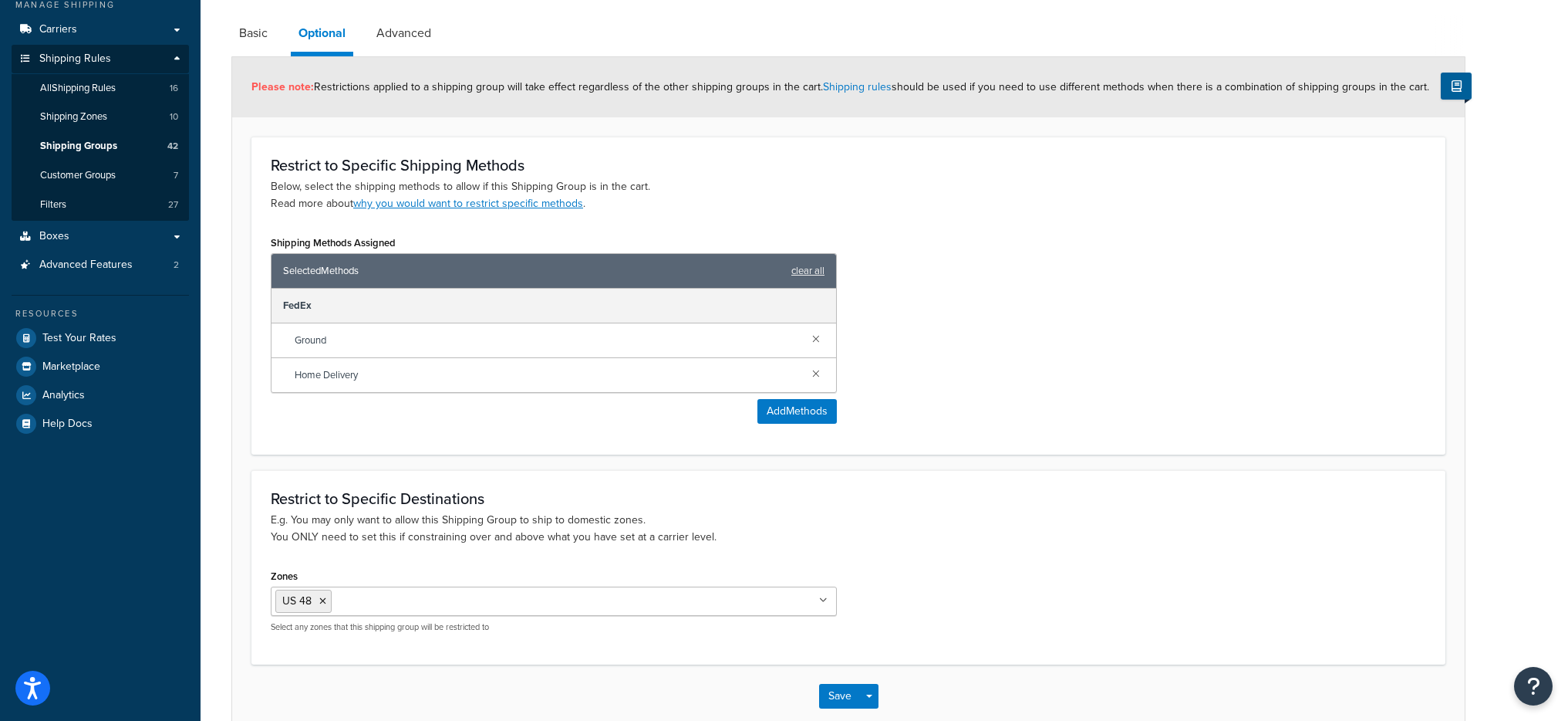
scroll to position [0, 0]
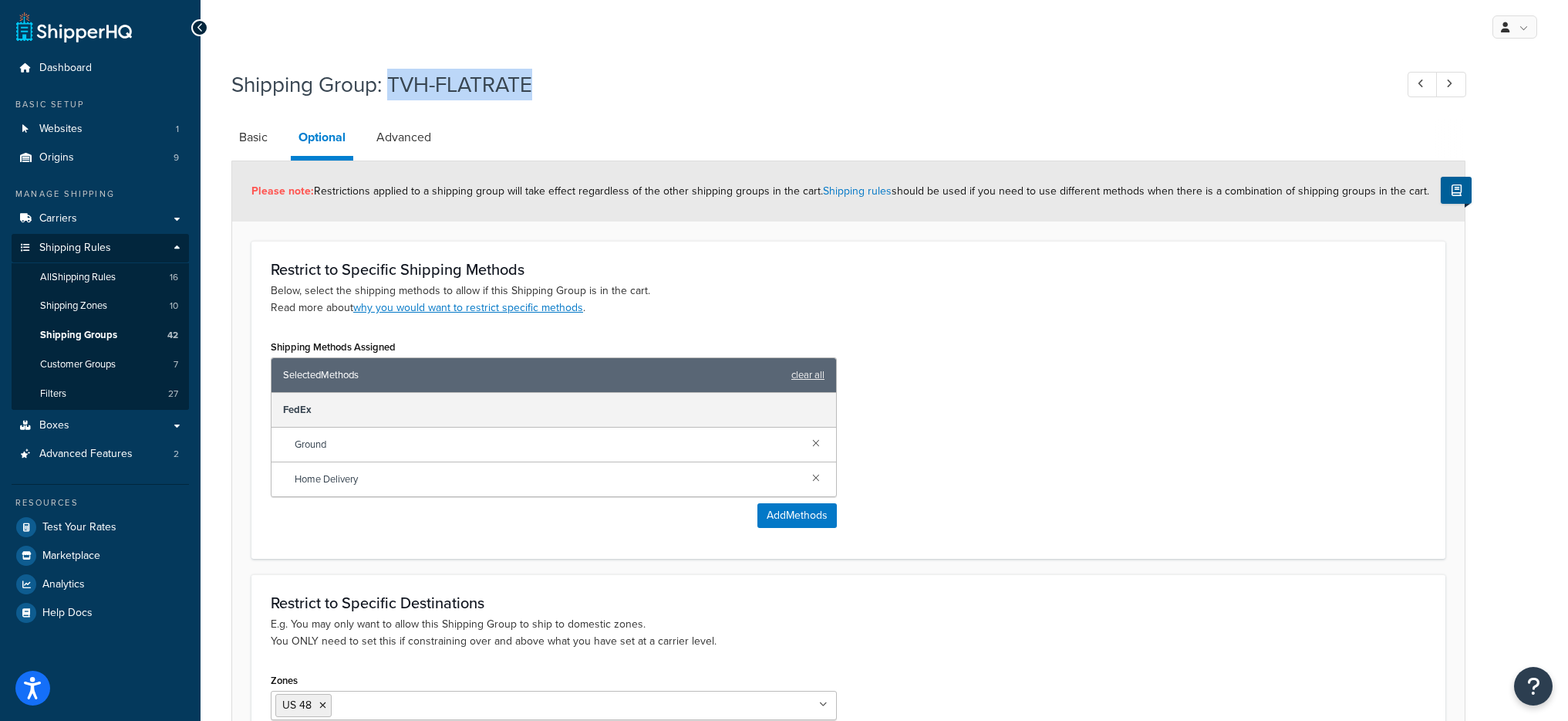
drag, startPoint x: 557, startPoint y: 83, endPoint x: 395, endPoint y: 80, distance: 162.0
click at [395, 80] on h1 "Shipping Group: TVH-FLATRATE" at bounding box center [805, 84] width 1148 height 30
copy h1 "TVH-FLATRATE"
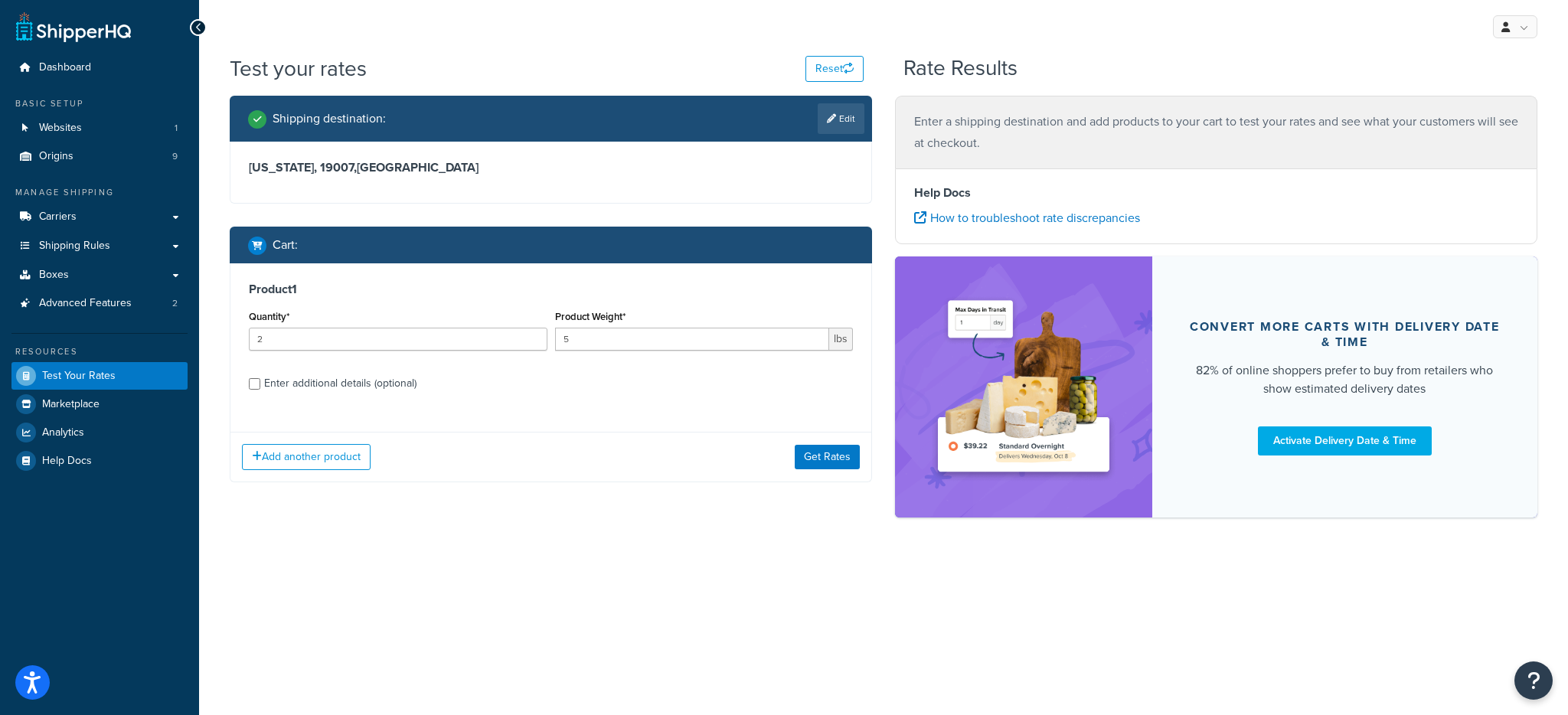
click at [832, 472] on div "Add another product Get Rates" at bounding box center [551, 456] width 641 height 50
click at [833, 450] on button "Get Rates" at bounding box center [828, 456] width 65 height 24
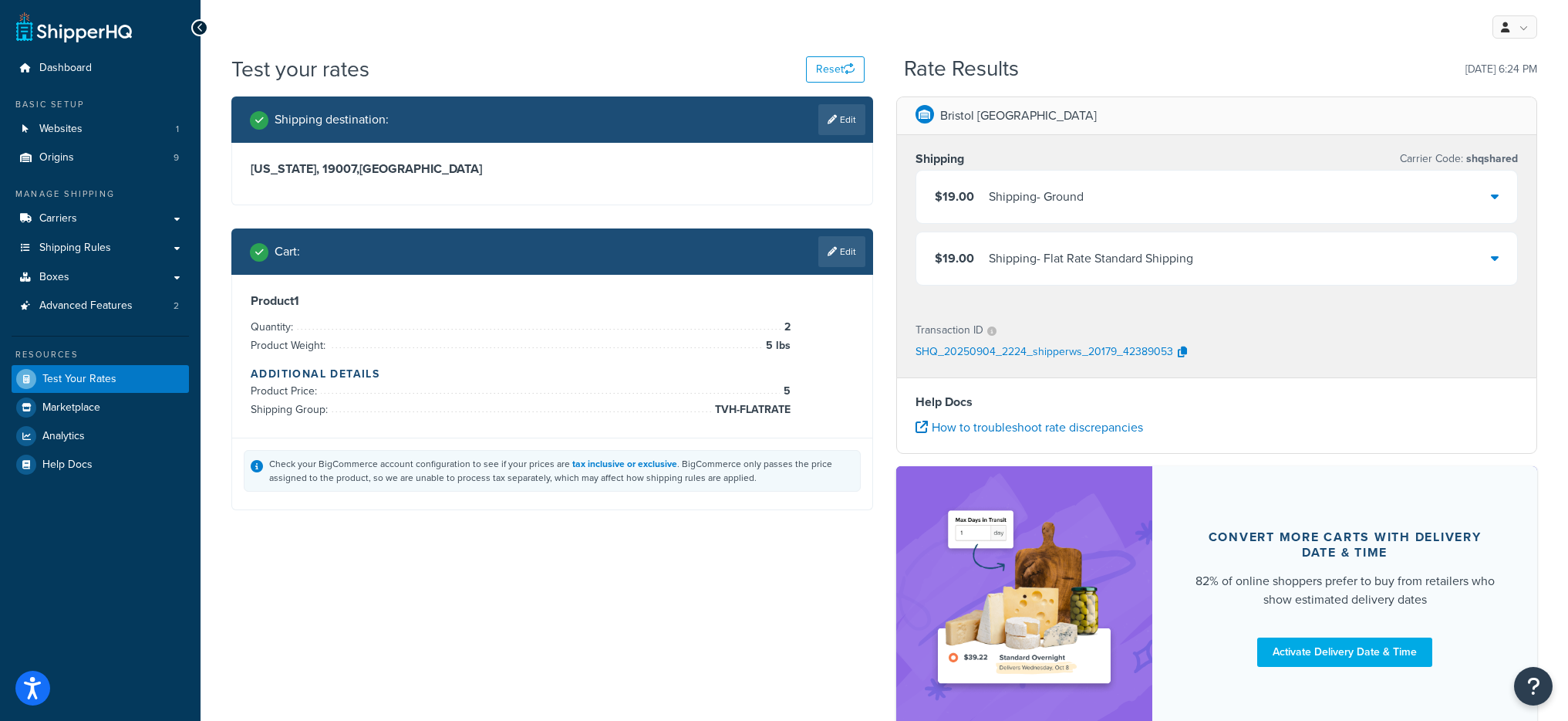
click at [1095, 267] on div "Shipping - Flat Rate Standard Shipping" at bounding box center [1091, 259] width 204 height 21
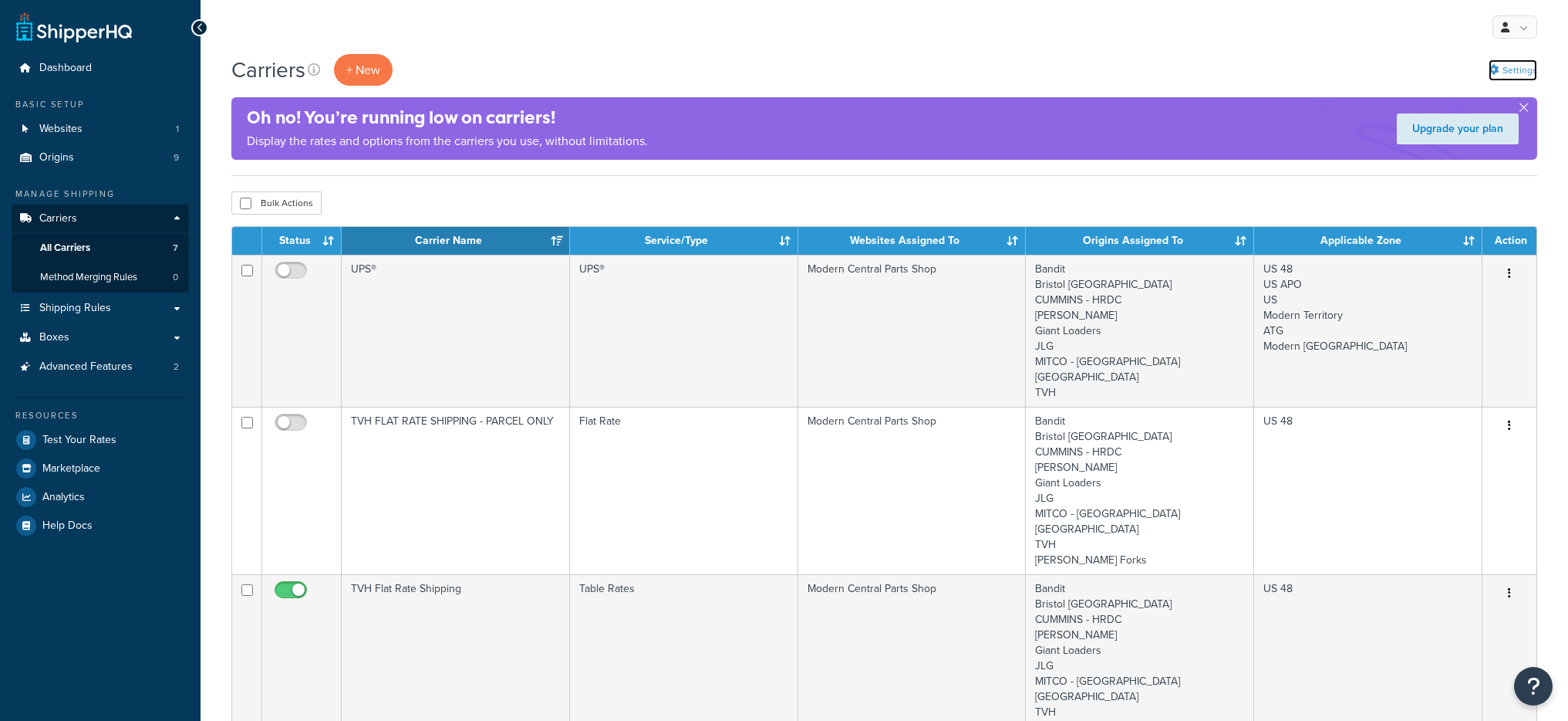
click at [1501, 69] on link "Settings" at bounding box center [1513, 70] width 48 height 21
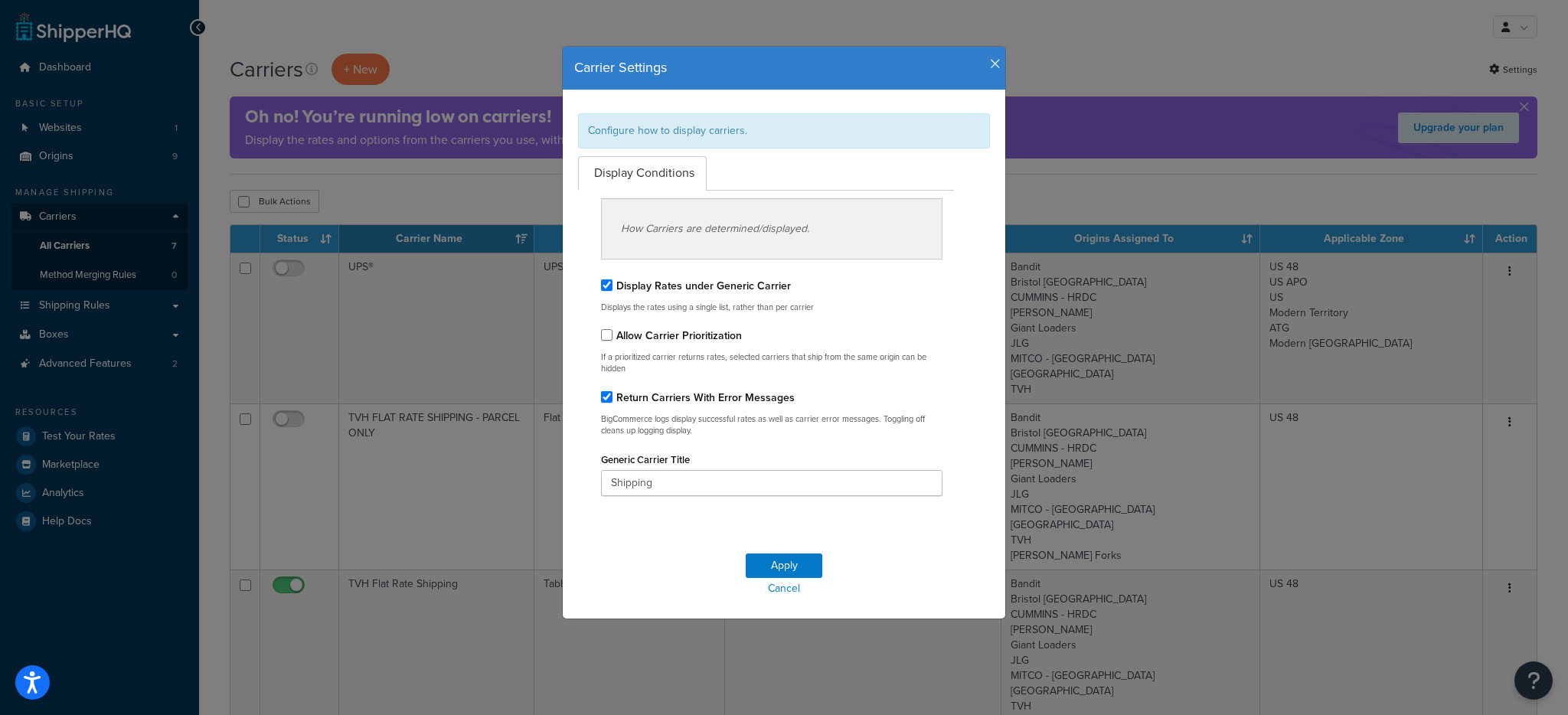
click at [628, 289] on label "Display Rates under Generic Carrier" at bounding box center [704, 285] width 175 height 16
click at [612, 289] on input "Display Rates under Generic Carrier" at bounding box center [607, 285] width 12 height 12
checkbox input "false"
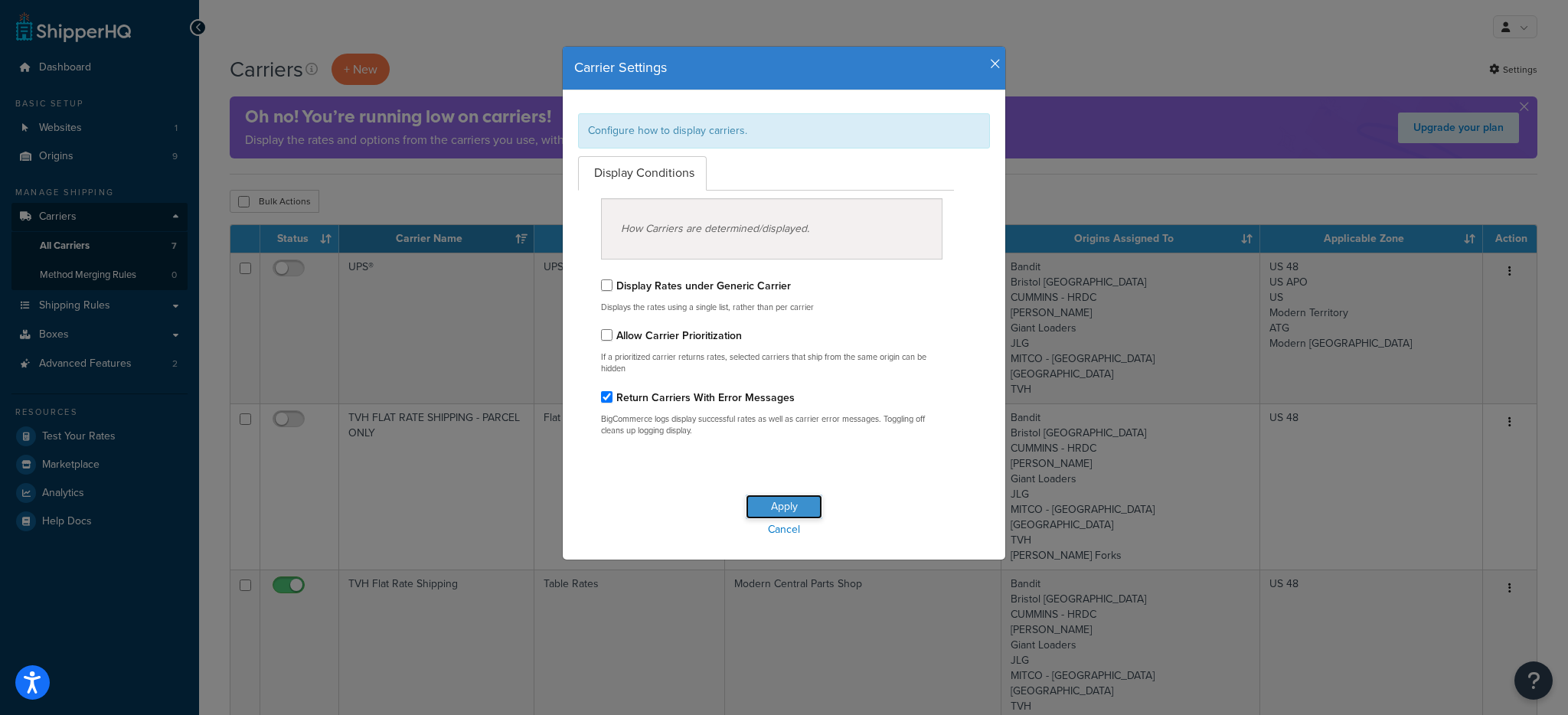
click at [779, 509] on button "Apply" at bounding box center [784, 505] width 77 height 24
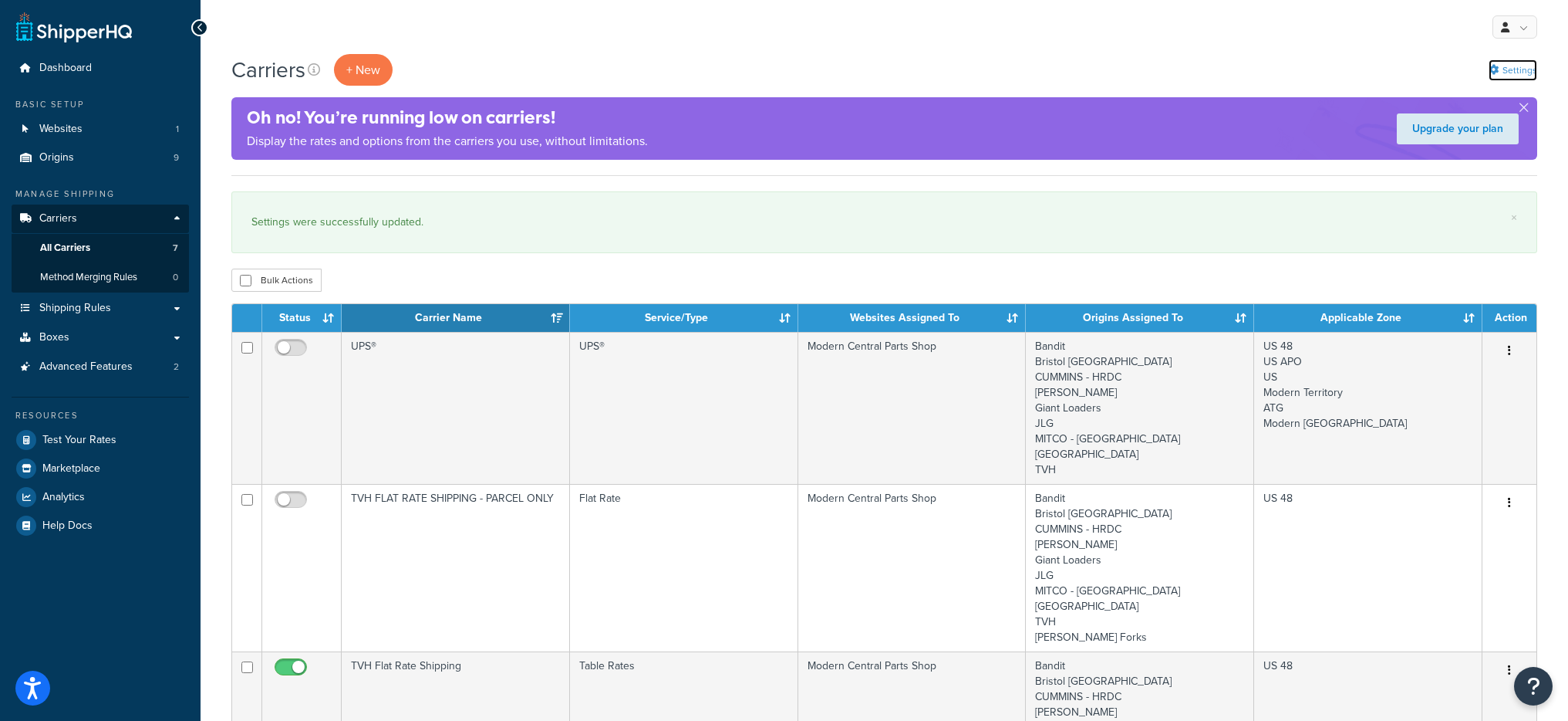
click at [1518, 66] on link "Settings" at bounding box center [1513, 70] width 48 height 21
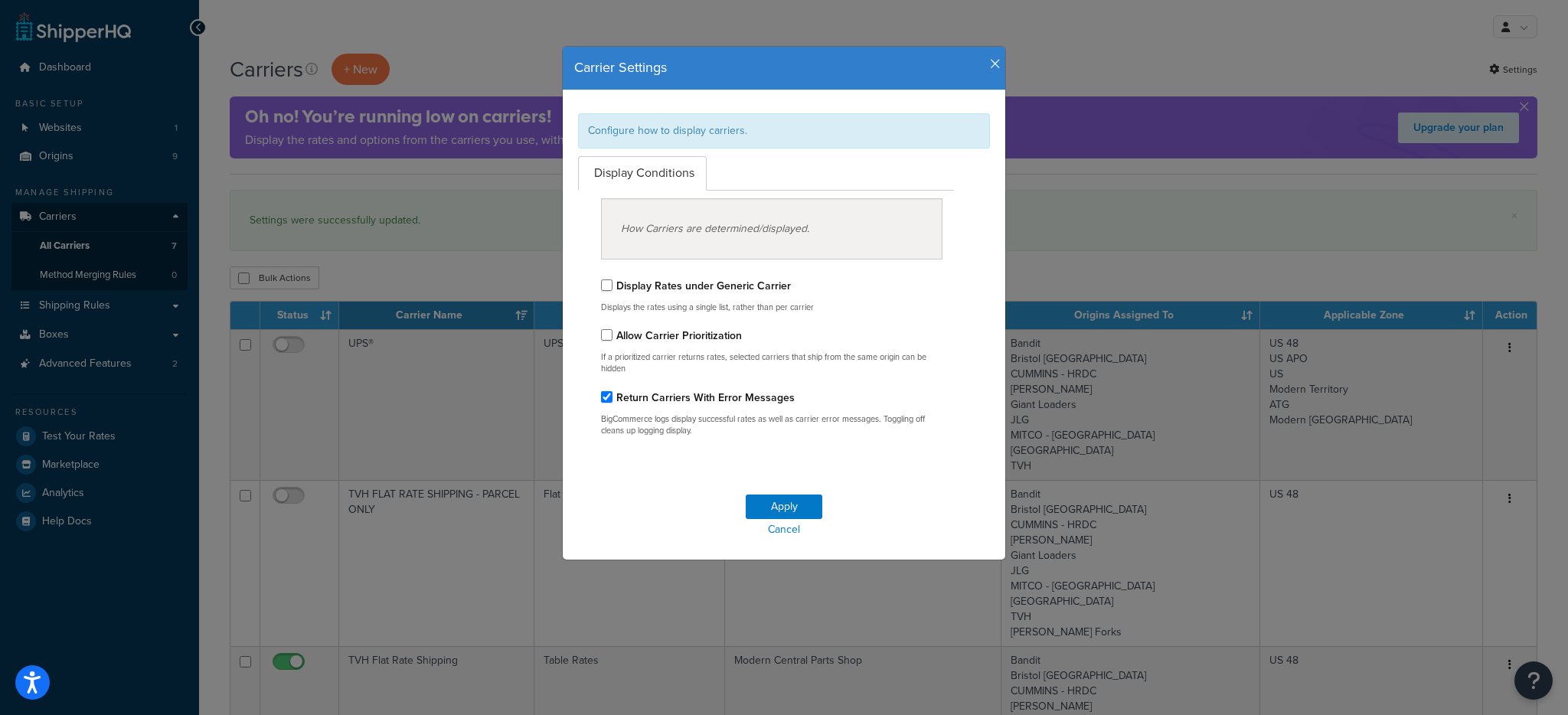
click at [671, 272] on div "Display Rates under Generic Carrier Displays the rates using a single list, rat…" at bounding box center [771, 348] width 341 height 178
click at [674, 280] on label "Display Rates under Generic Carrier" at bounding box center [704, 285] width 175 height 16
click at [612, 280] on input "Display Rates under Generic Carrier" at bounding box center [607, 285] width 12 height 12
checkbox input "true"
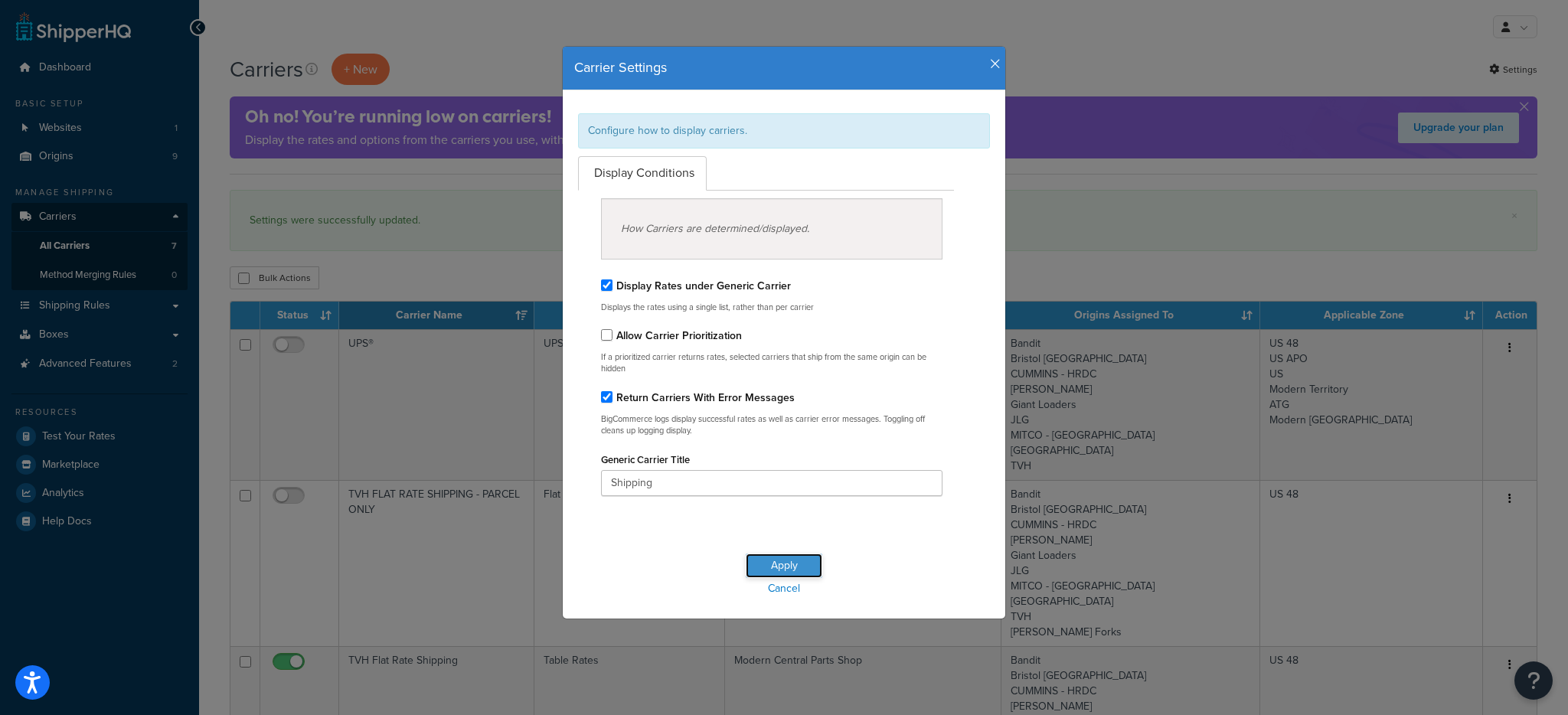
click at [754, 558] on button "Apply" at bounding box center [784, 565] width 77 height 24
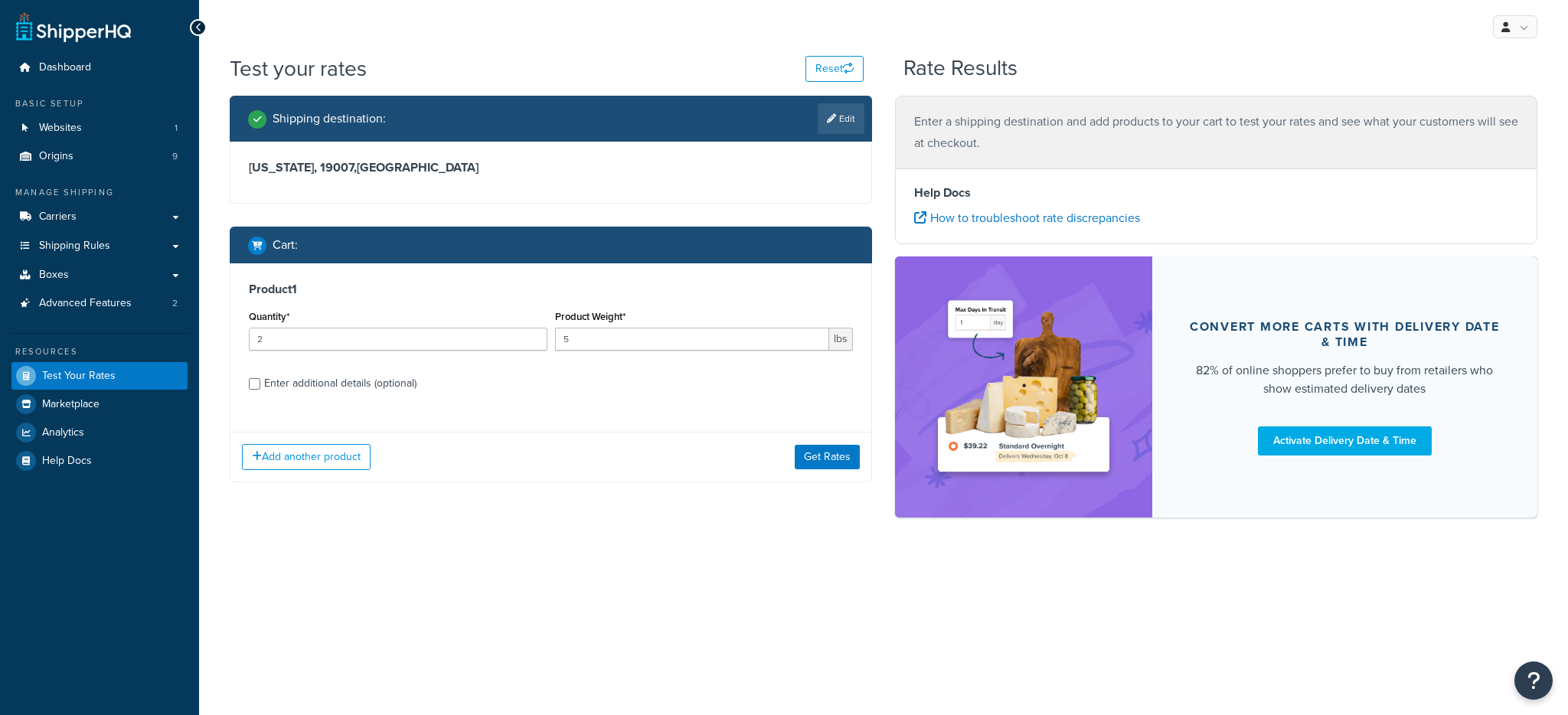
click at [844, 471] on div "Add another product Get Rates" at bounding box center [551, 456] width 641 height 50
click at [842, 458] on button "Get Rates" at bounding box center [828, 456] width 65 height 24
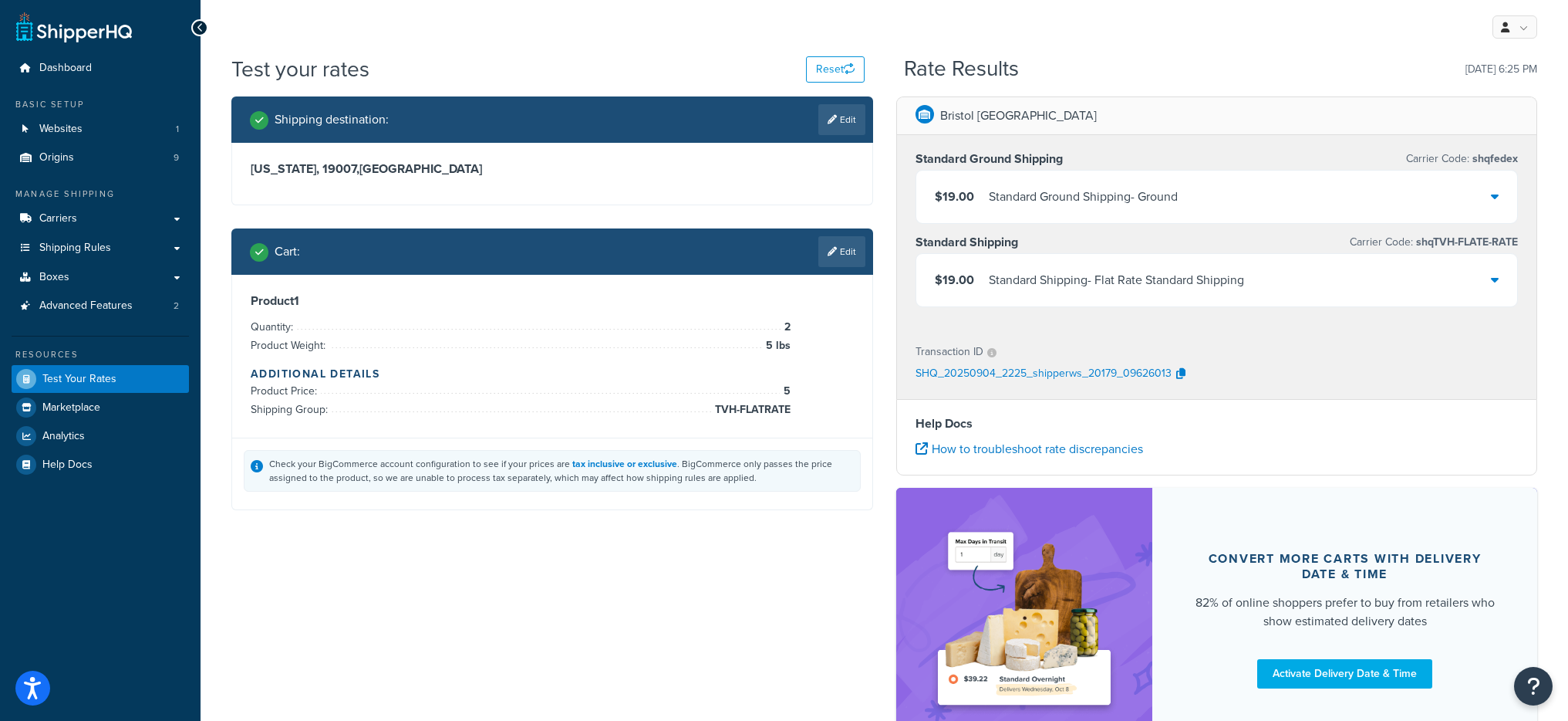
click at [1114, 272] on div "Standard Shipping - Flat Rate Standard Shipping" at bounding box center [1117, 280] width 256 height 21
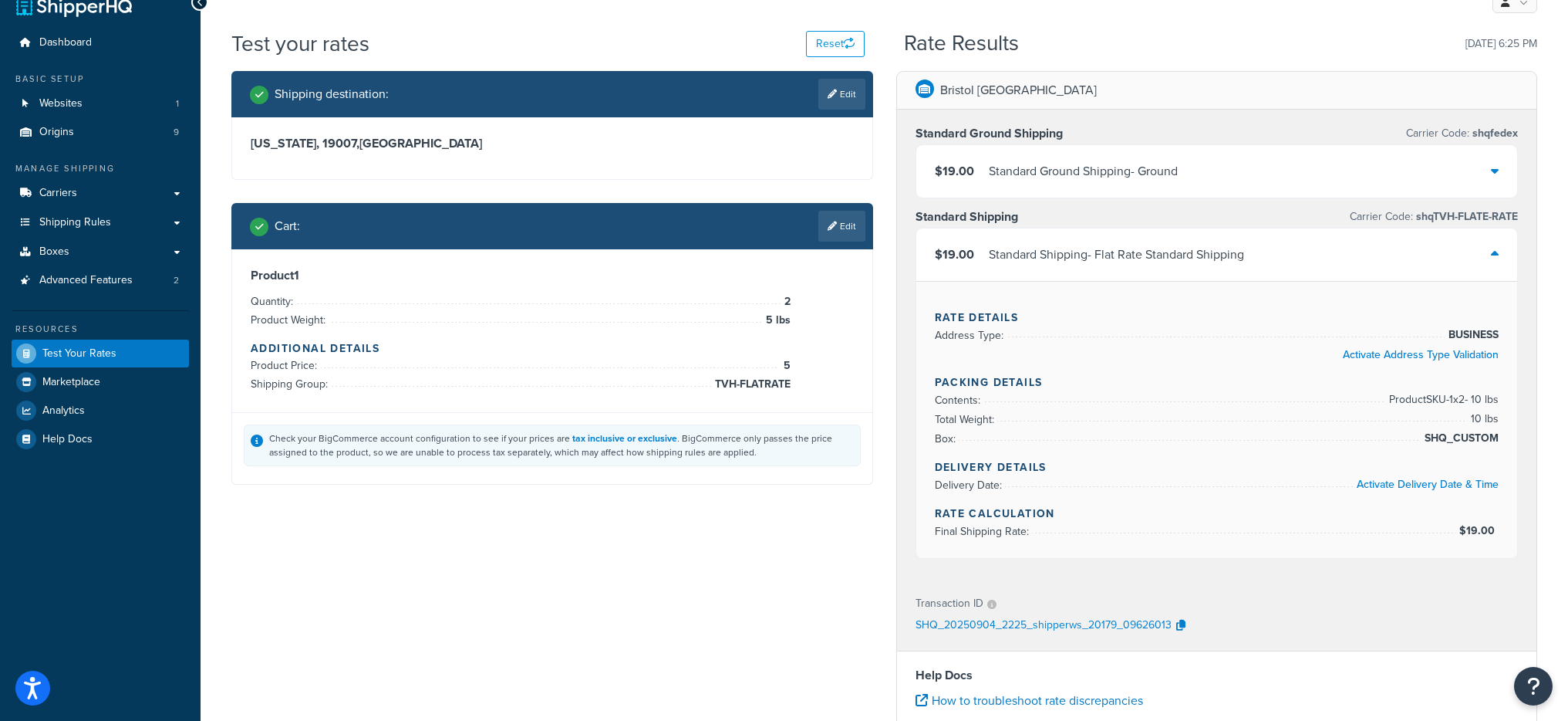
scroll to position [28, 0]
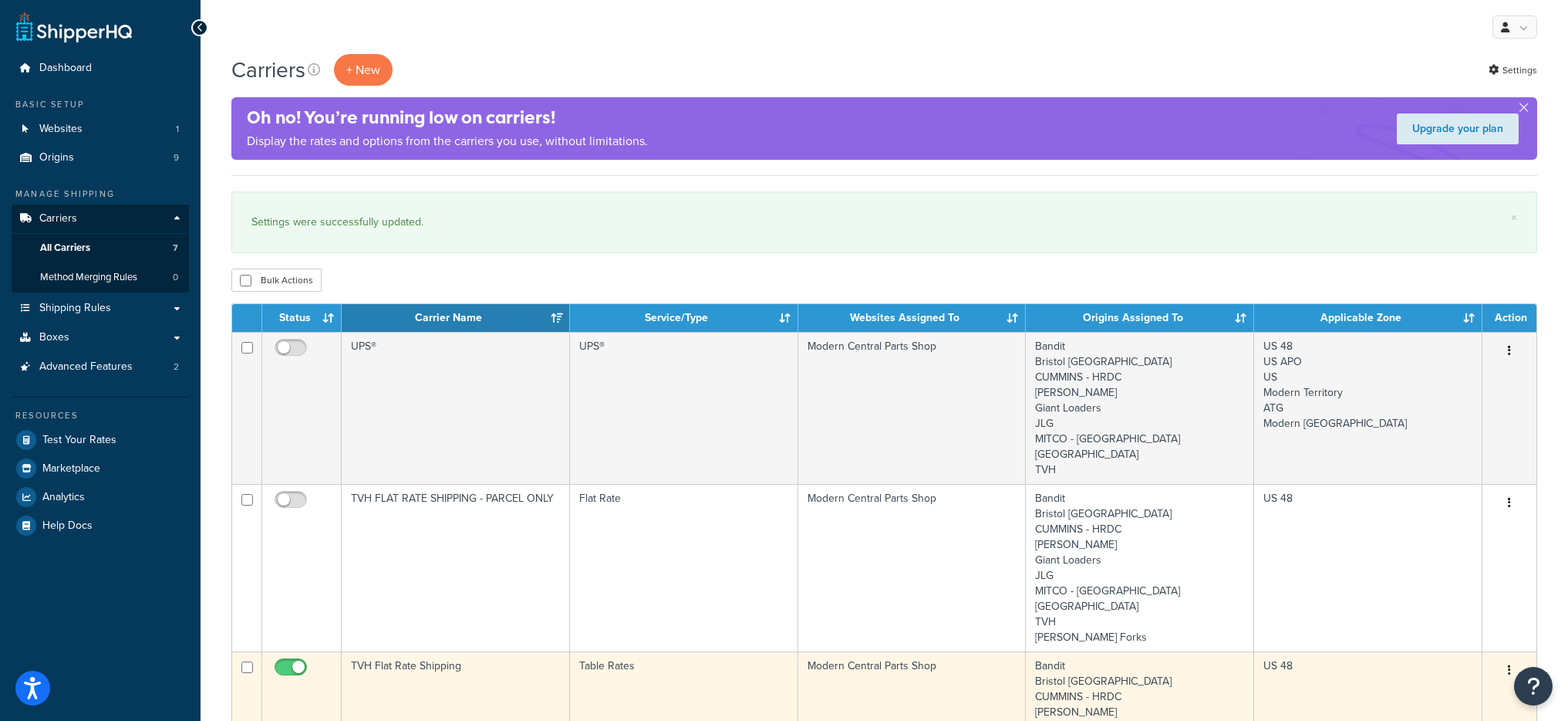
click at [292, 661] on input "checkbox" at bounding box center [292, 671] width 43 height 19
checkbox input "false"
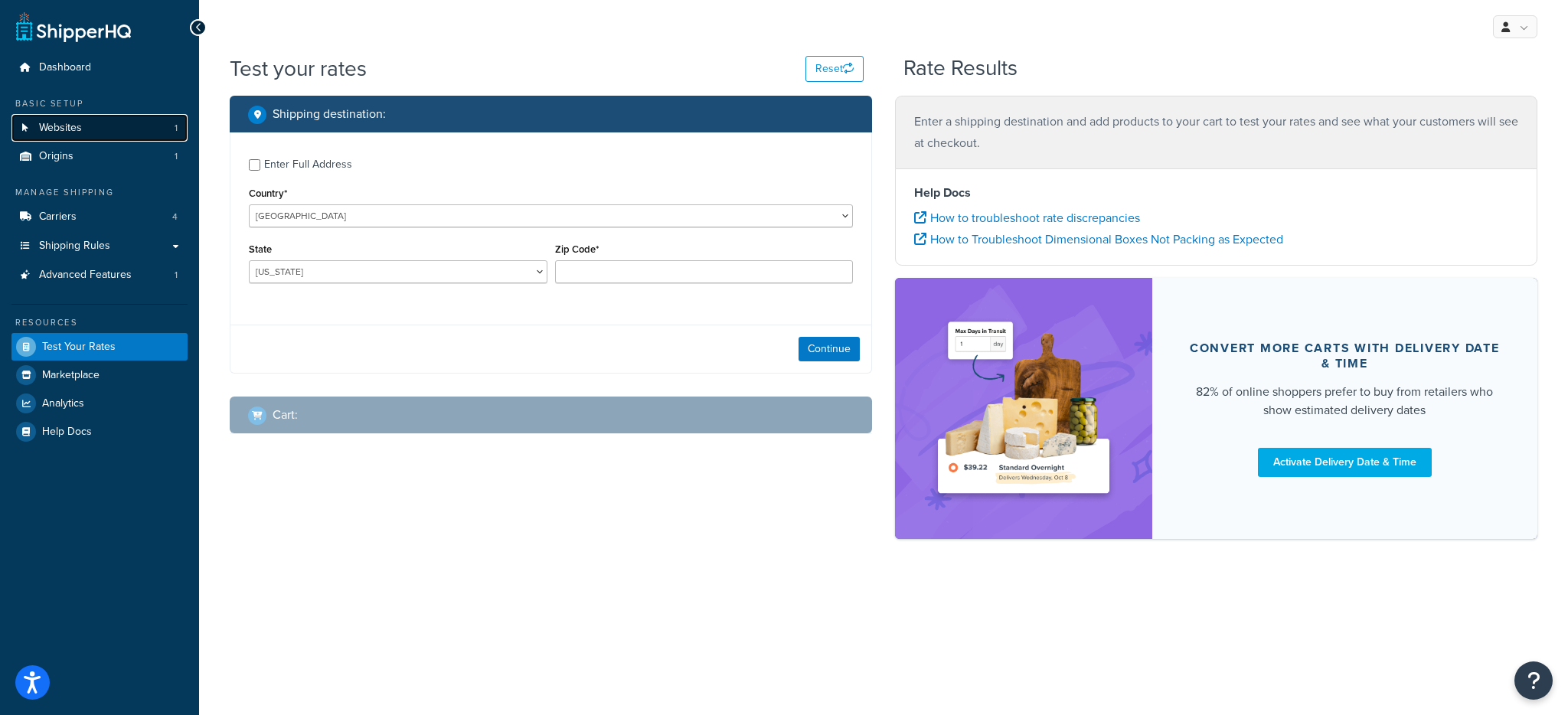
click at [64, 124] on span "Websites" at bounding box center [61, 129] width 43 height 13
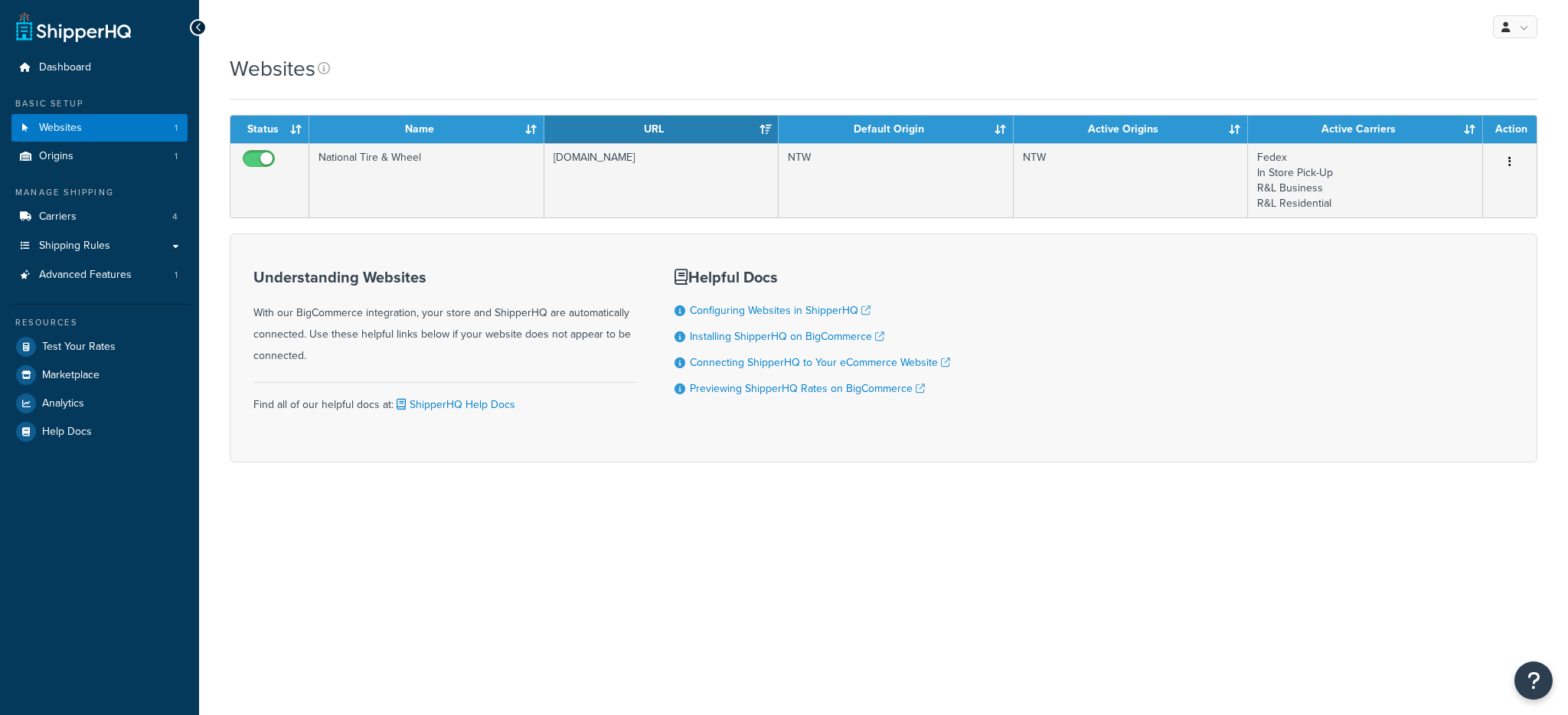
click at [486, 185] on td "National Tire & Wheel" at bounding box center [427, 180] width 235 height 74
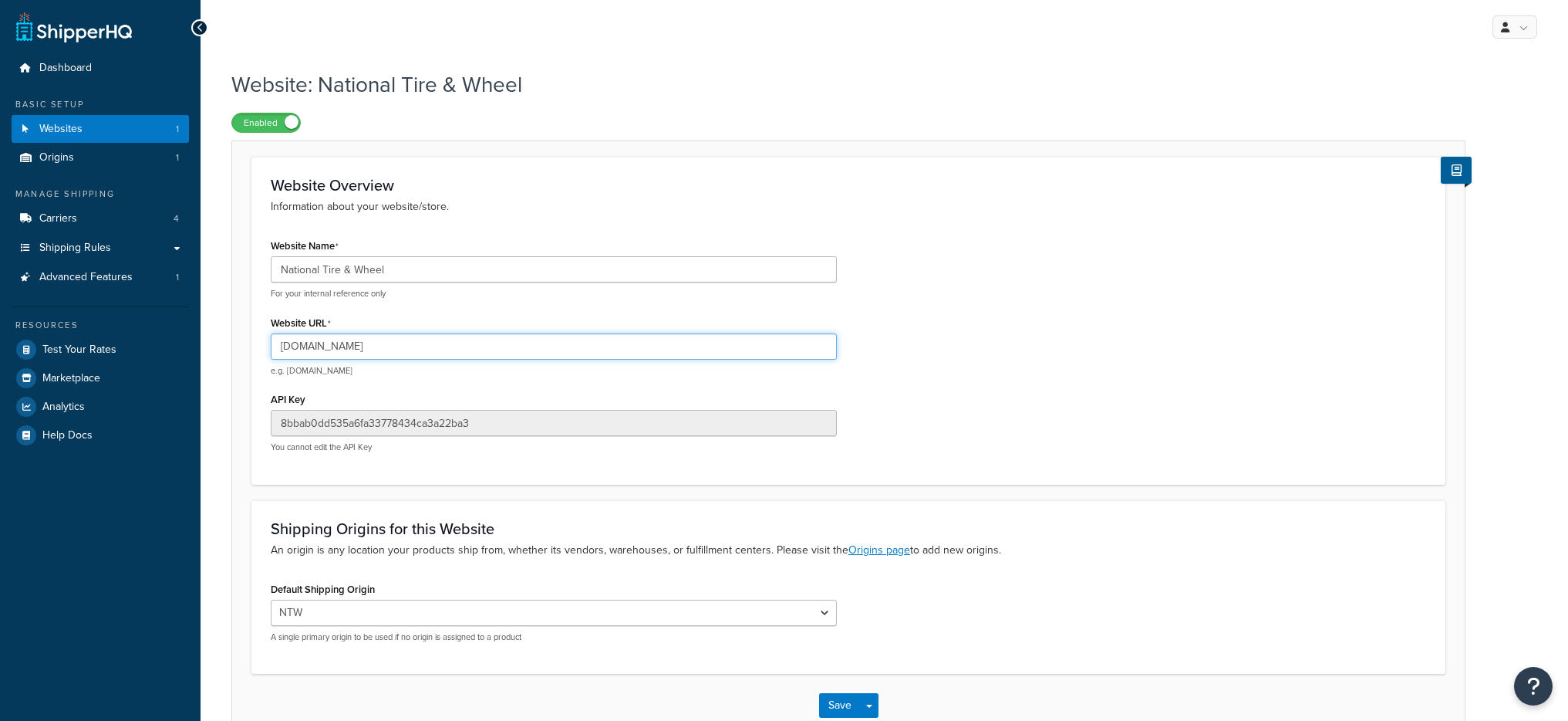
click at [341, 353] on input "[DOMAIN_NAME]" at bounding box center [554, 346] width 566 height 26
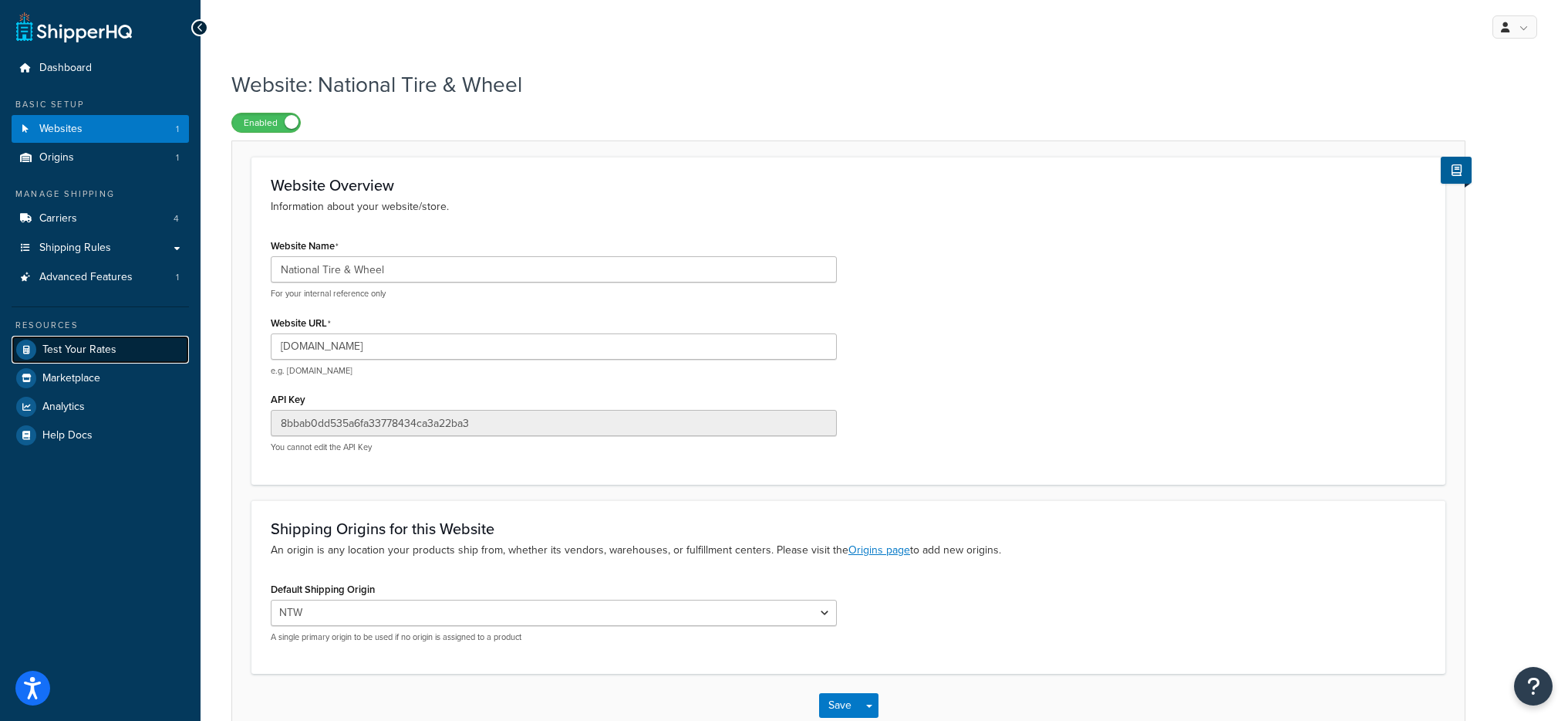
click at [110, 352] on span "Test Your Rates" at bounding box center [79, 350] width 74 height 14
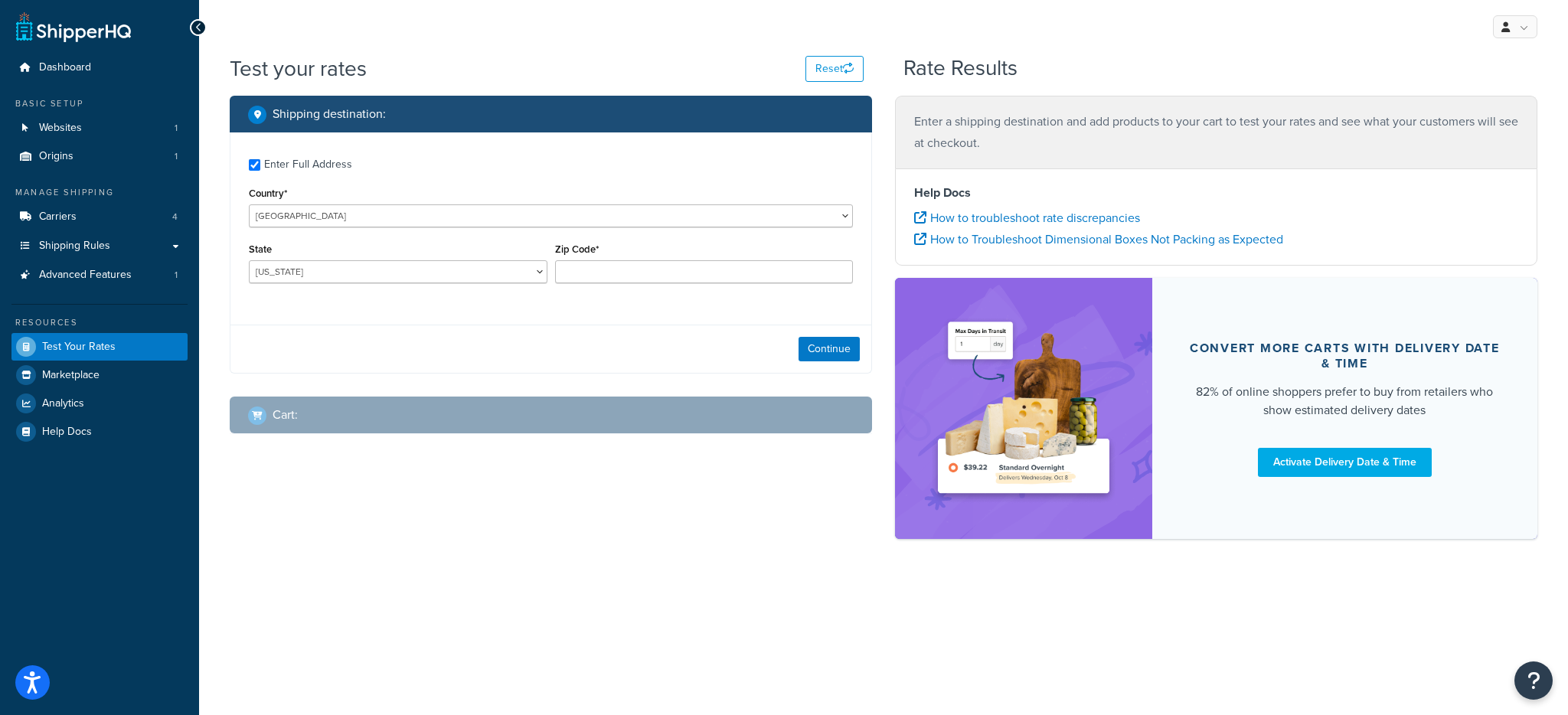
checkbox input "true"
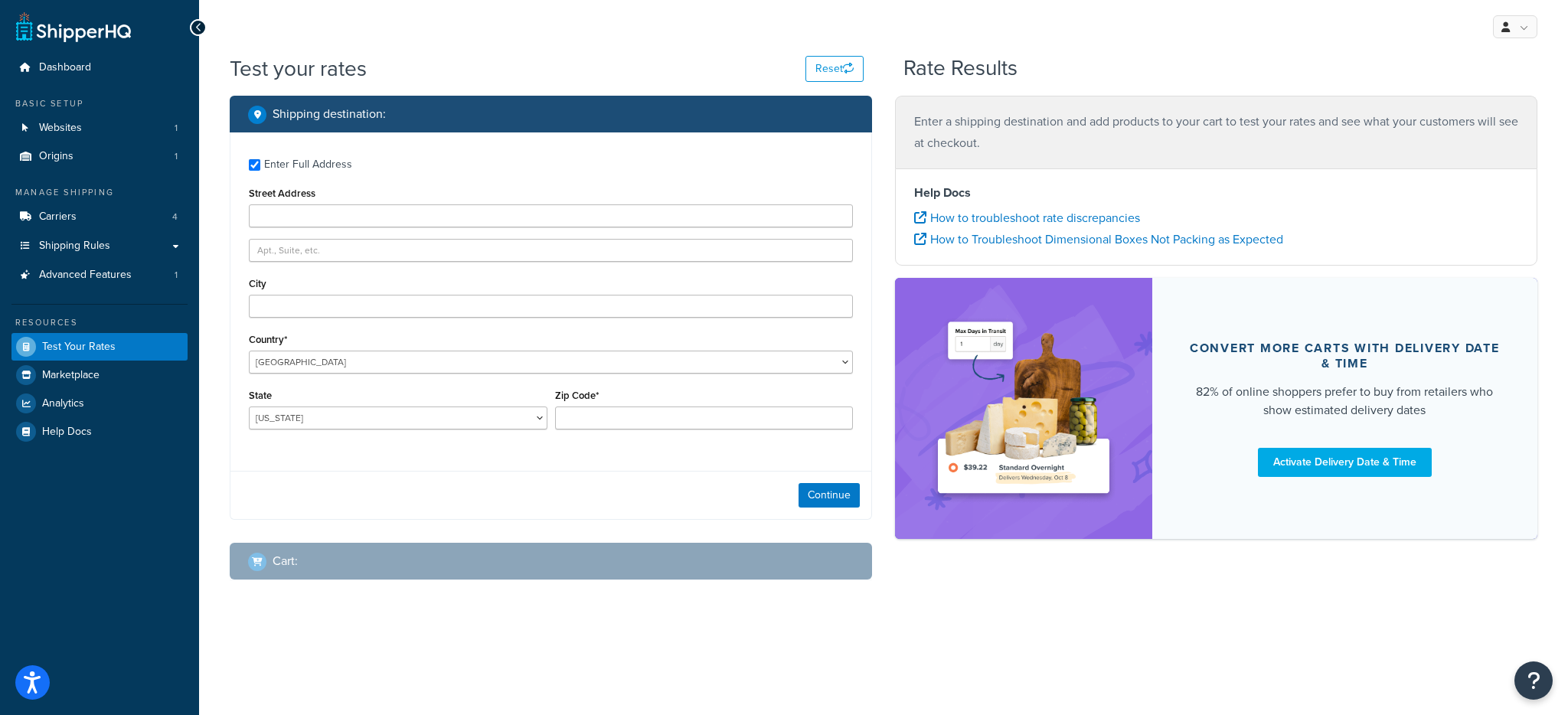
type input "32003"
select select "FL"
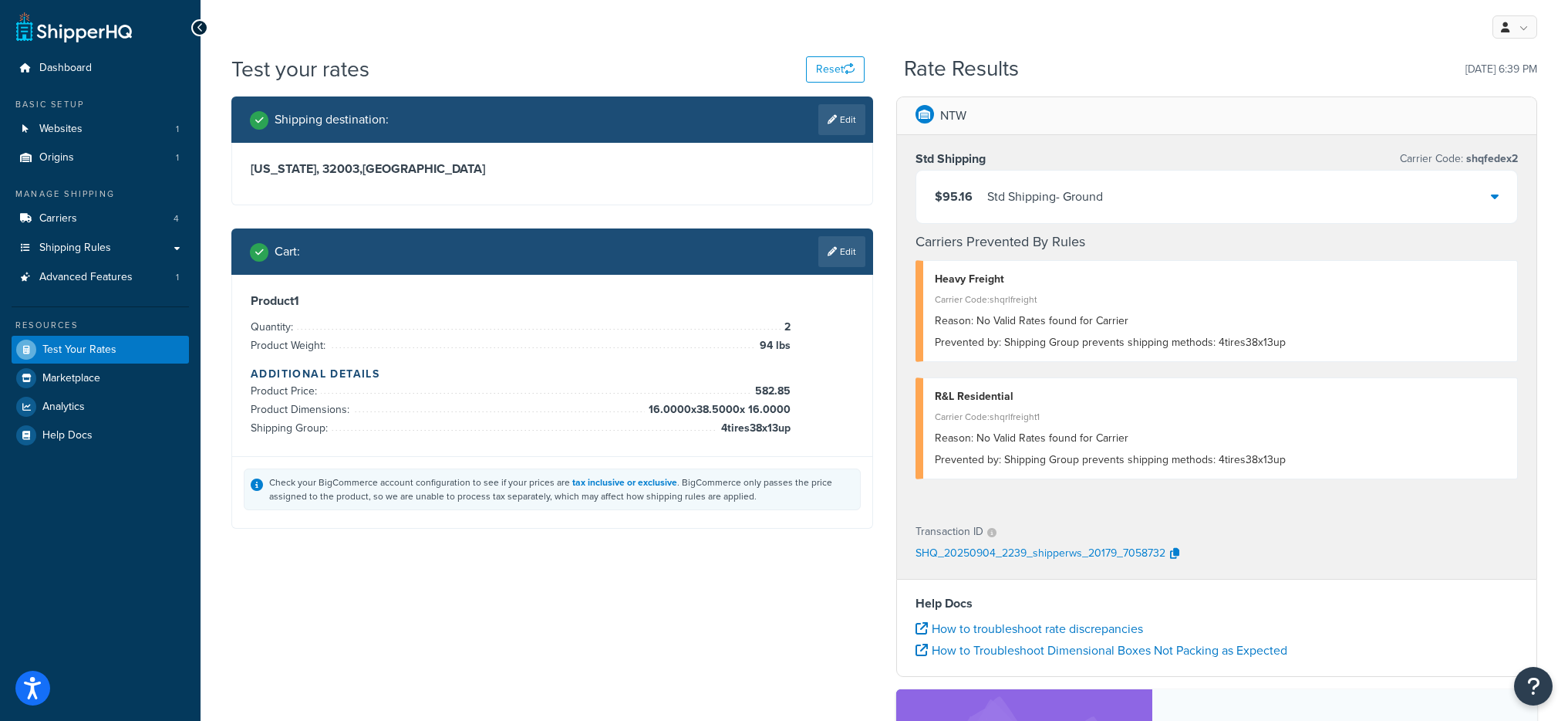
click at [1200, 195] on div "$95.16 Std Shipping - Ground" at bounding box center [1216, 197] width 601 height 52
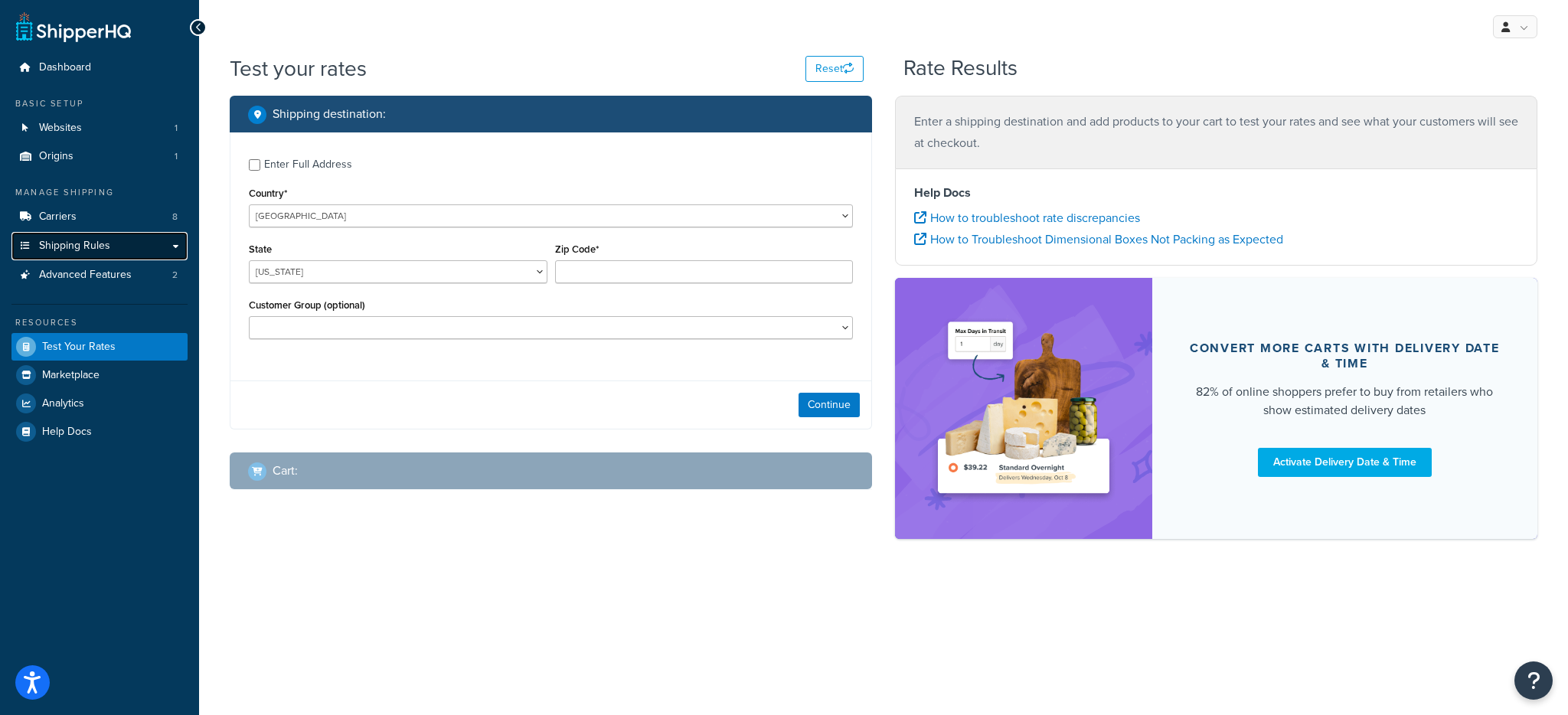
click at [128, 246] on link "Shipping Rules" at bounding box center [99, 245] width 176 height 28
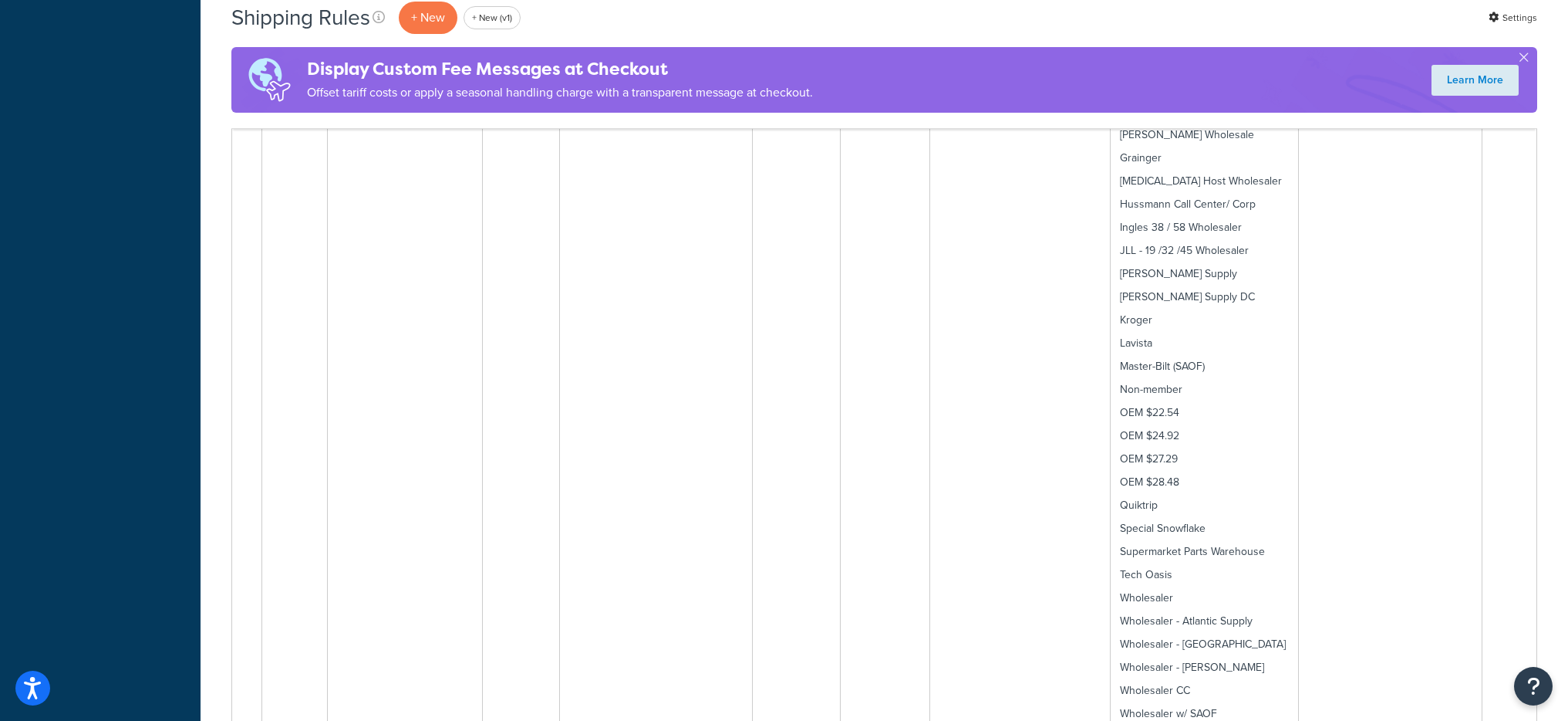
scroll to position [7261, 0]
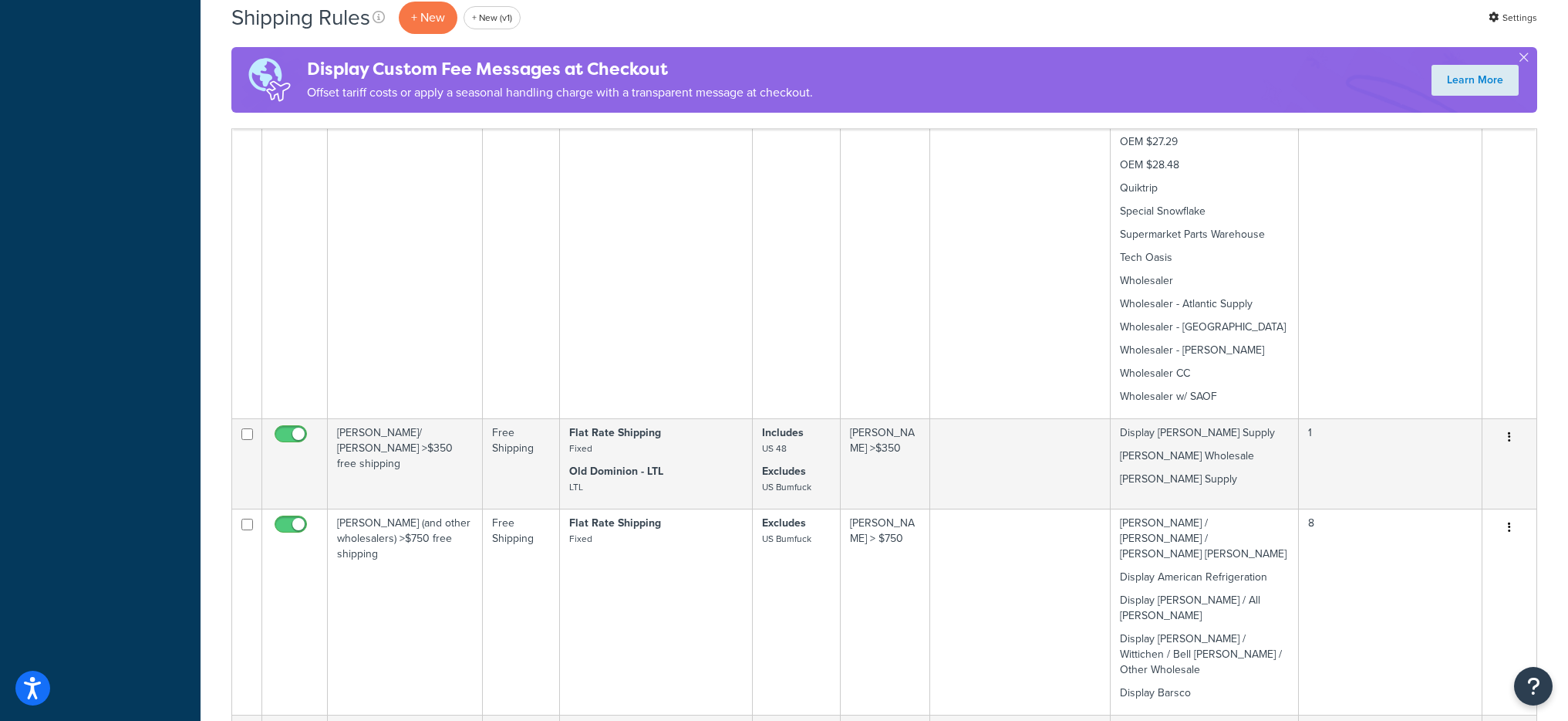
select select "1000"
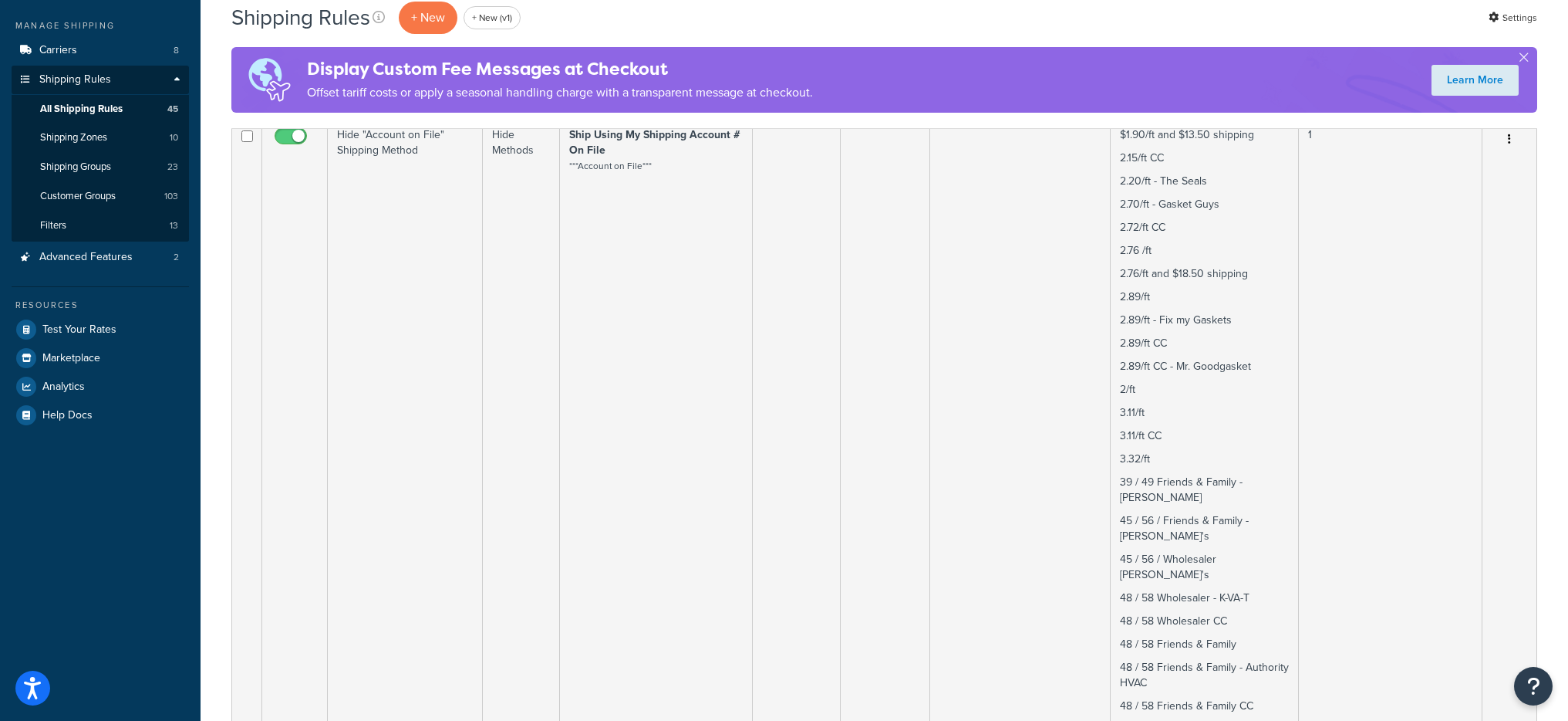
scroll to position [0, 0]
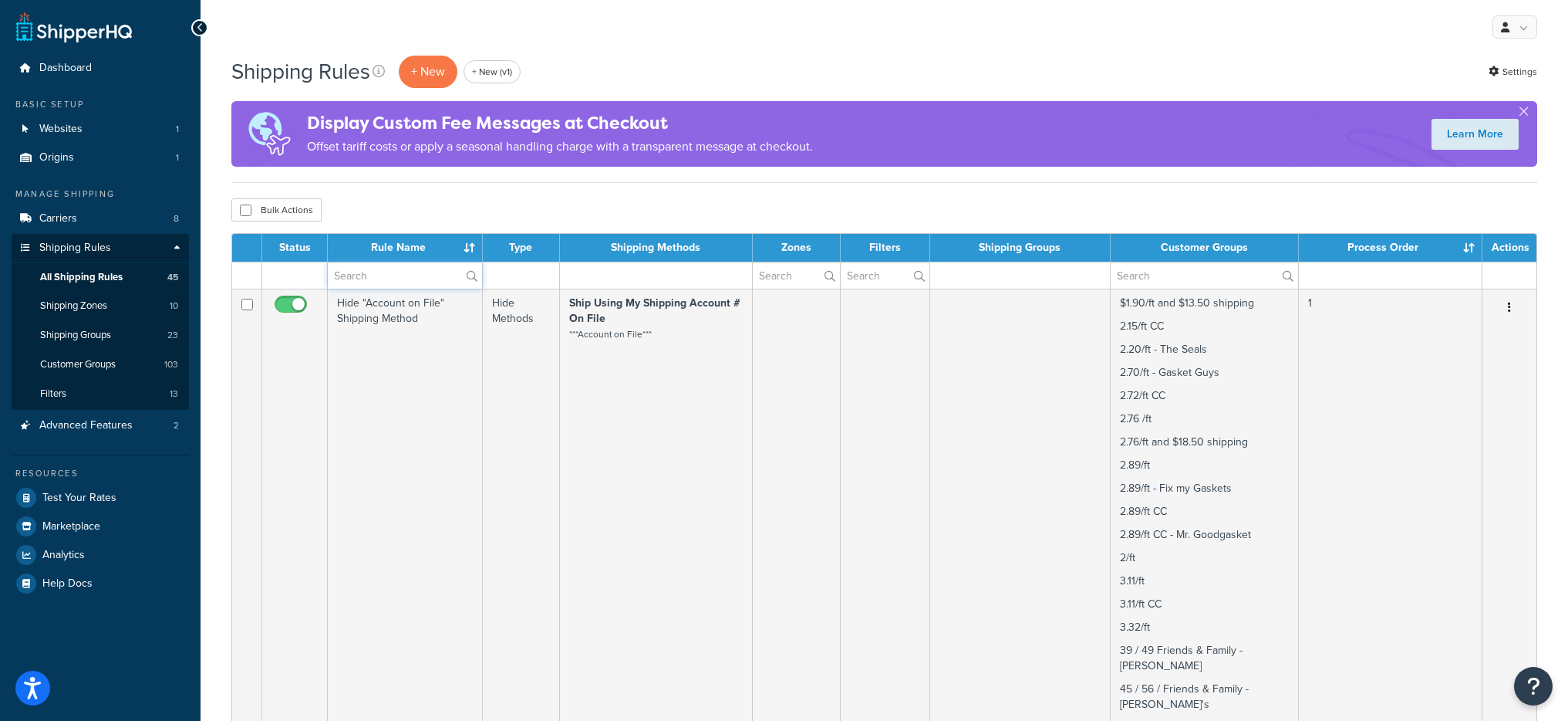
click at [389, 271] on input "text" at bounding box center [404, 275] width 154 height 26
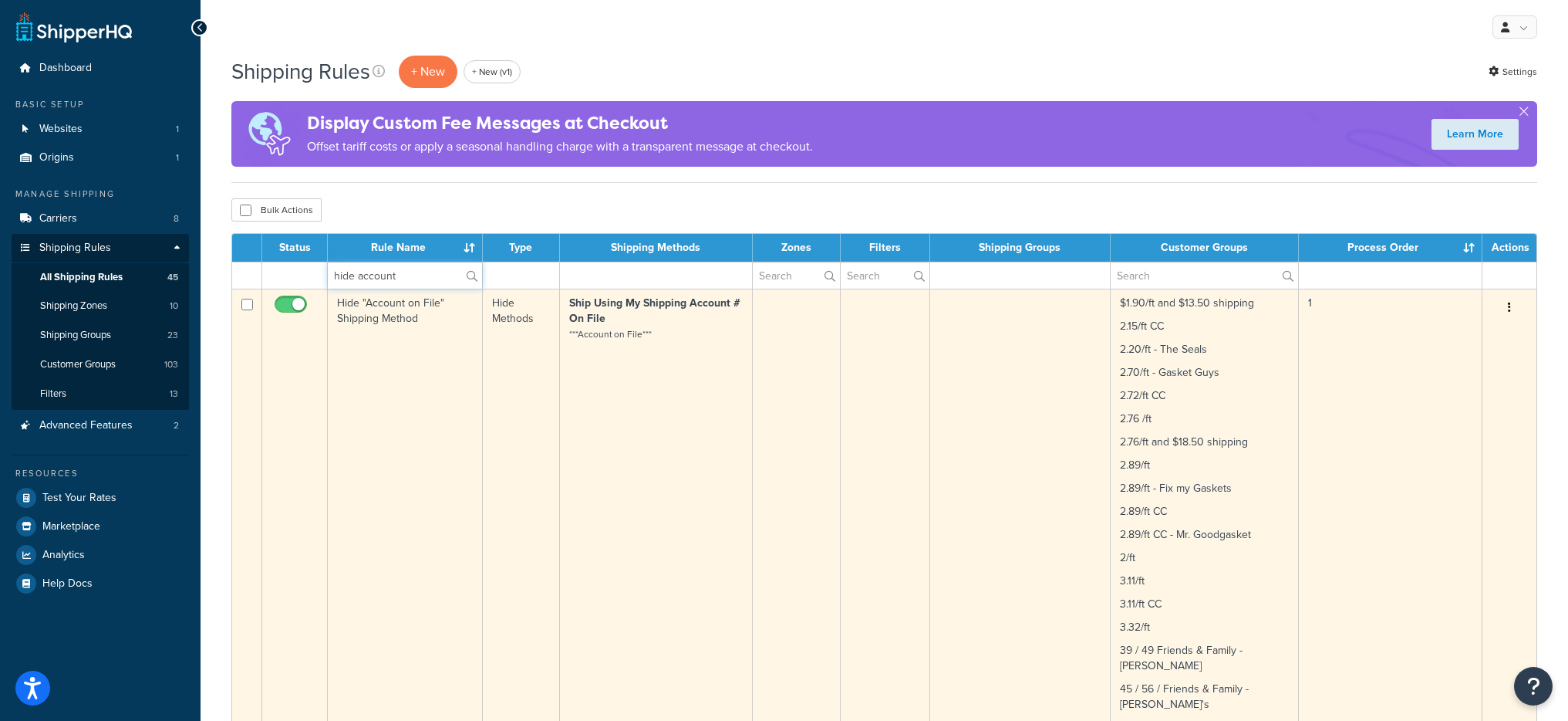
type input "hide account"
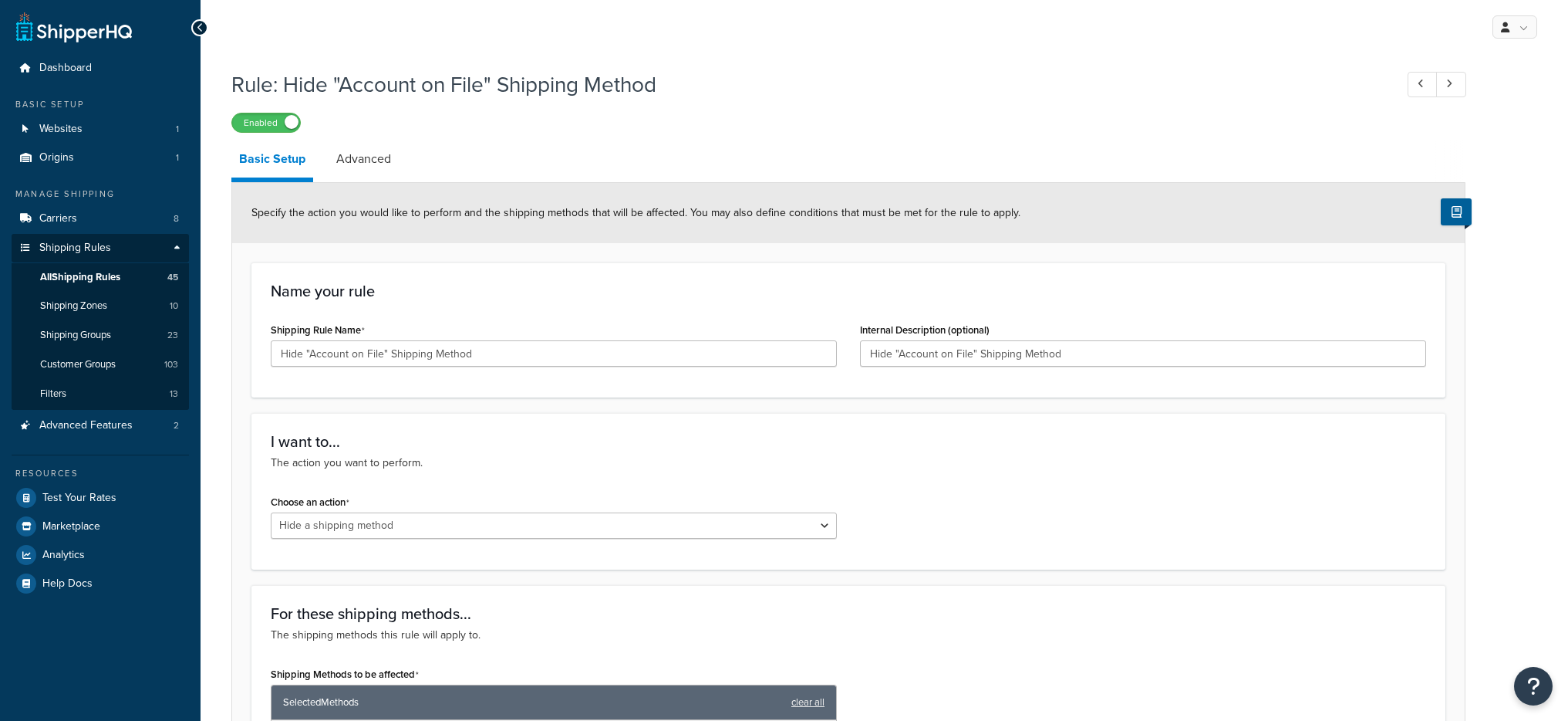
select select "HIDE"
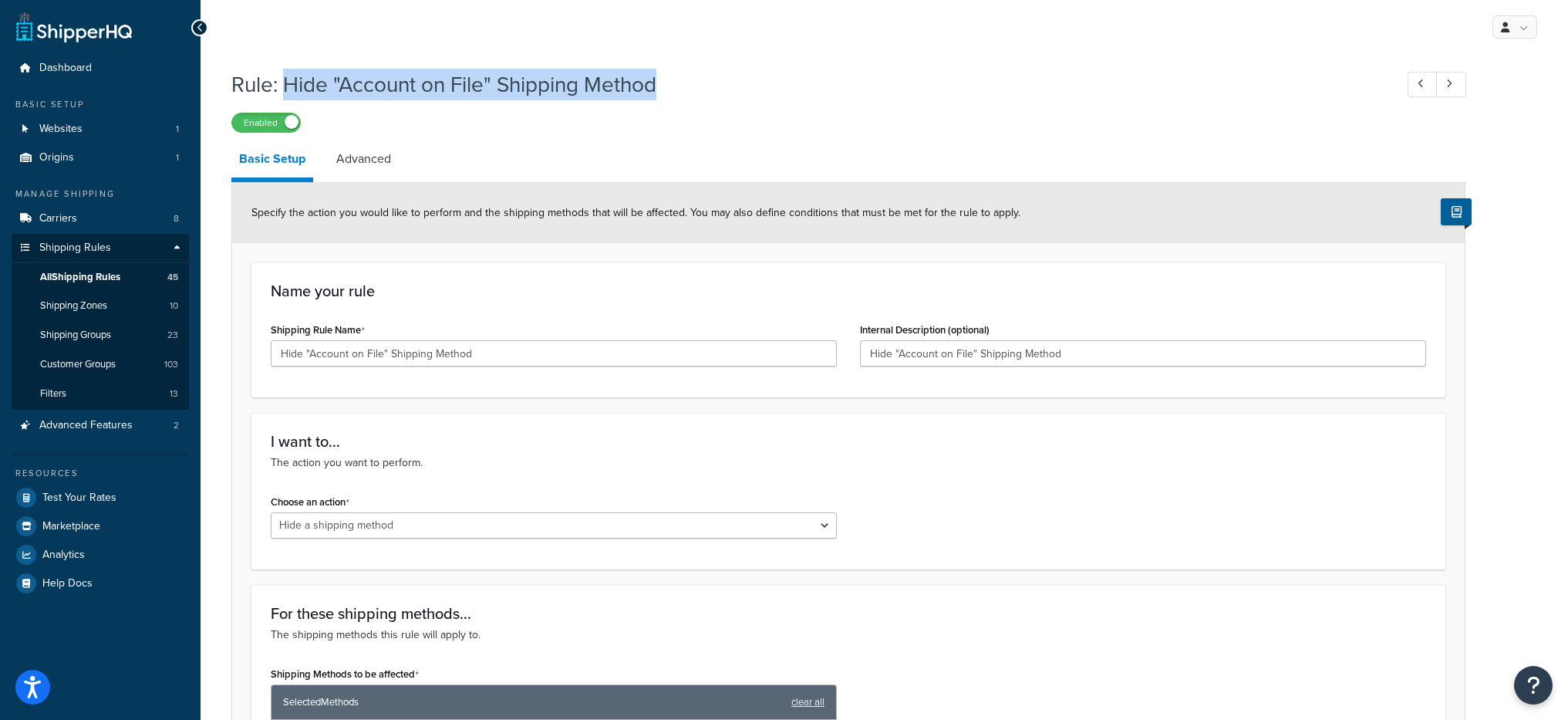
drag, startPoint x: 674, startPoint y: 85, endPoint x: 287, endPoint y: 97, distance: 387.2
click at [287, 97] on h1 "Rule: Hide "Account on File" Shipping Method" at bounding box center [805, 84] width 1148 height 30
copy h1 "Hide "Account on File" Shipping Method"
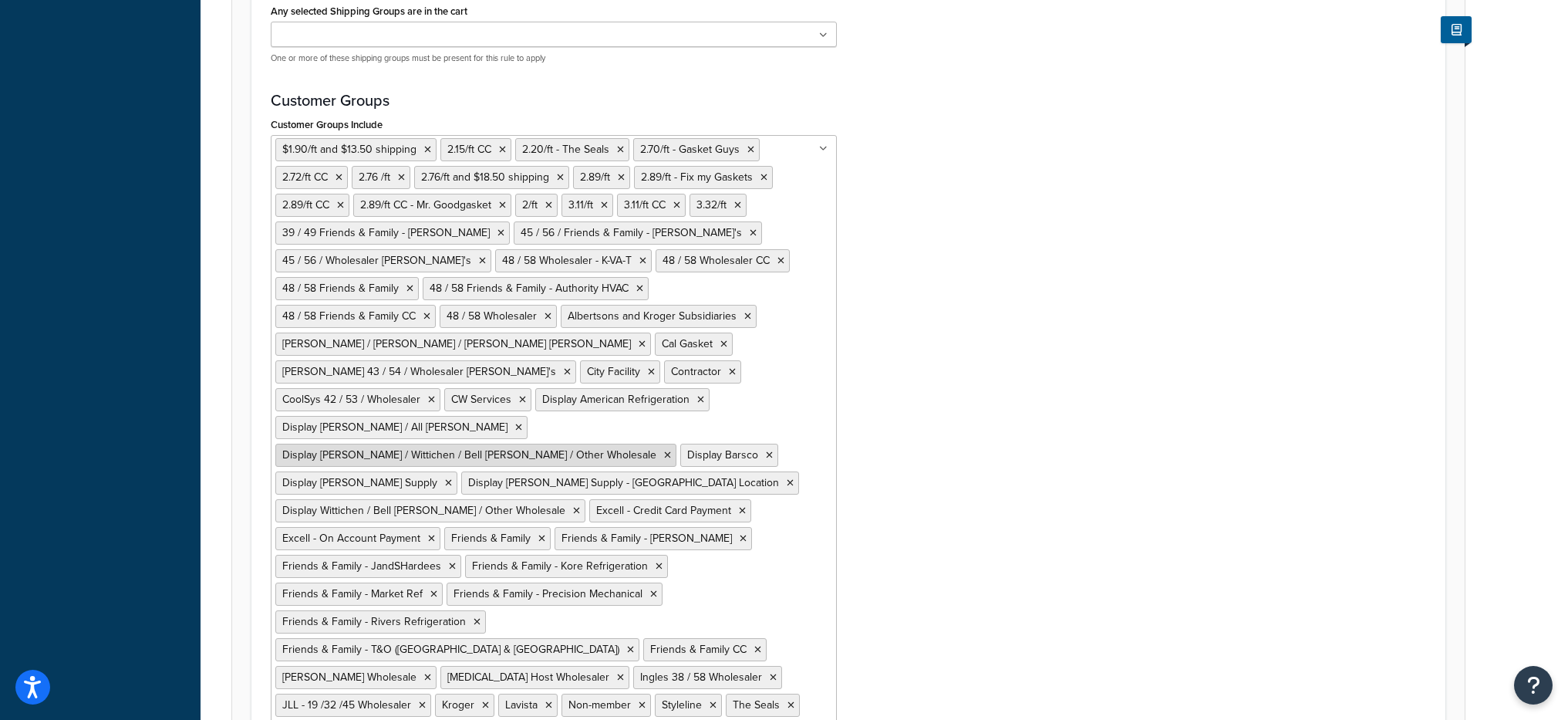
scroll to position [1252, 0]
drag, startPoint x: 283, startPoint y: 369, endPoint x: 408, endPoint y: 375, distance: 125.1
click at [408, 391] on span "CoolSys 42 / 53 / Wholesaler" at bounding box center [351, 398] width 138 height 16
click at [404, 391] on span "CoolSys 42 / 53 / Wholesaler" at bounding box center [351, 398] width 138 height 16
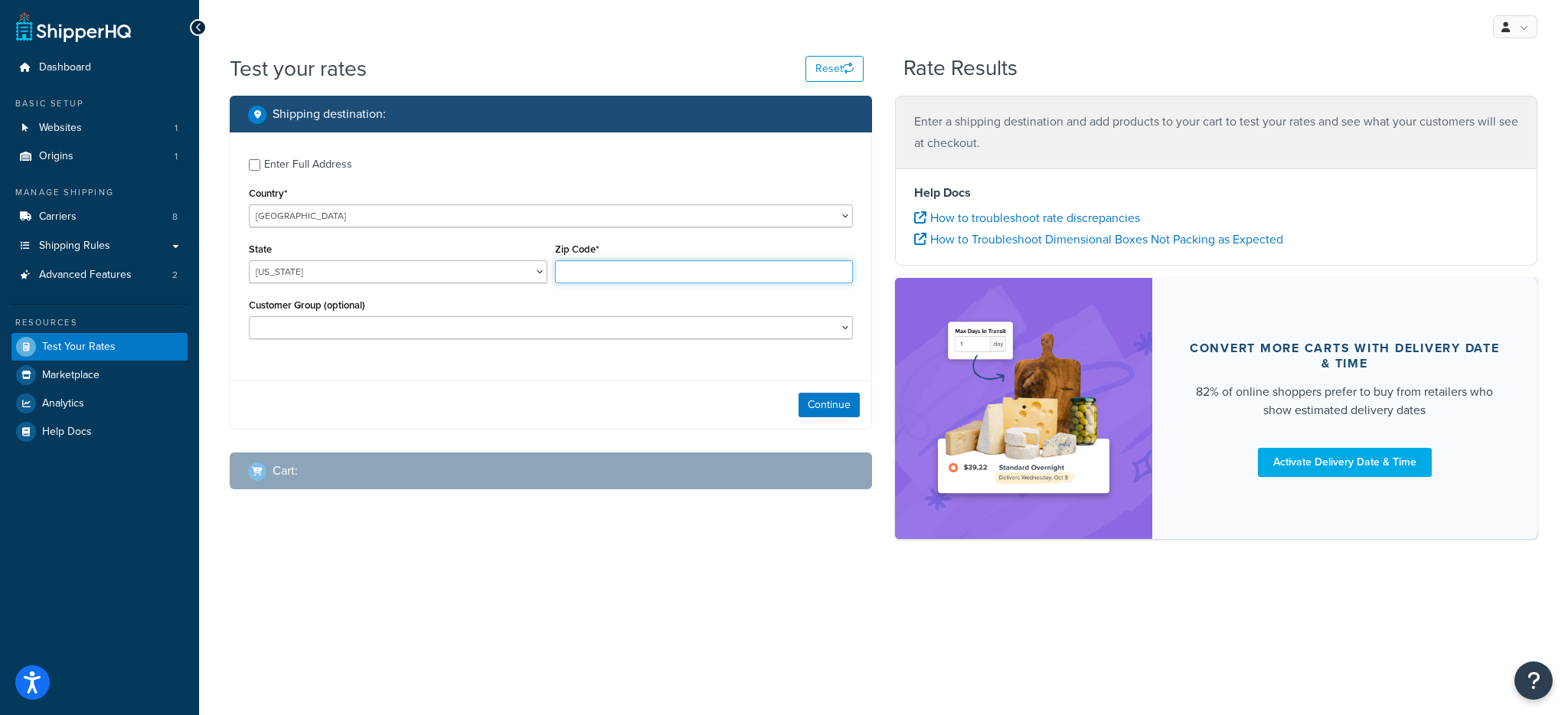
click at [637, 272] on input "Zip Code*" at bounding box center [704, 272] width 299 height 23
click at [555, 316] on div "Customer Group (optional) $1.90/ft and $13.50 shipping $2.16/ft - /w SAOF - On …" at bounding box center [551, 317] width 604 height 44
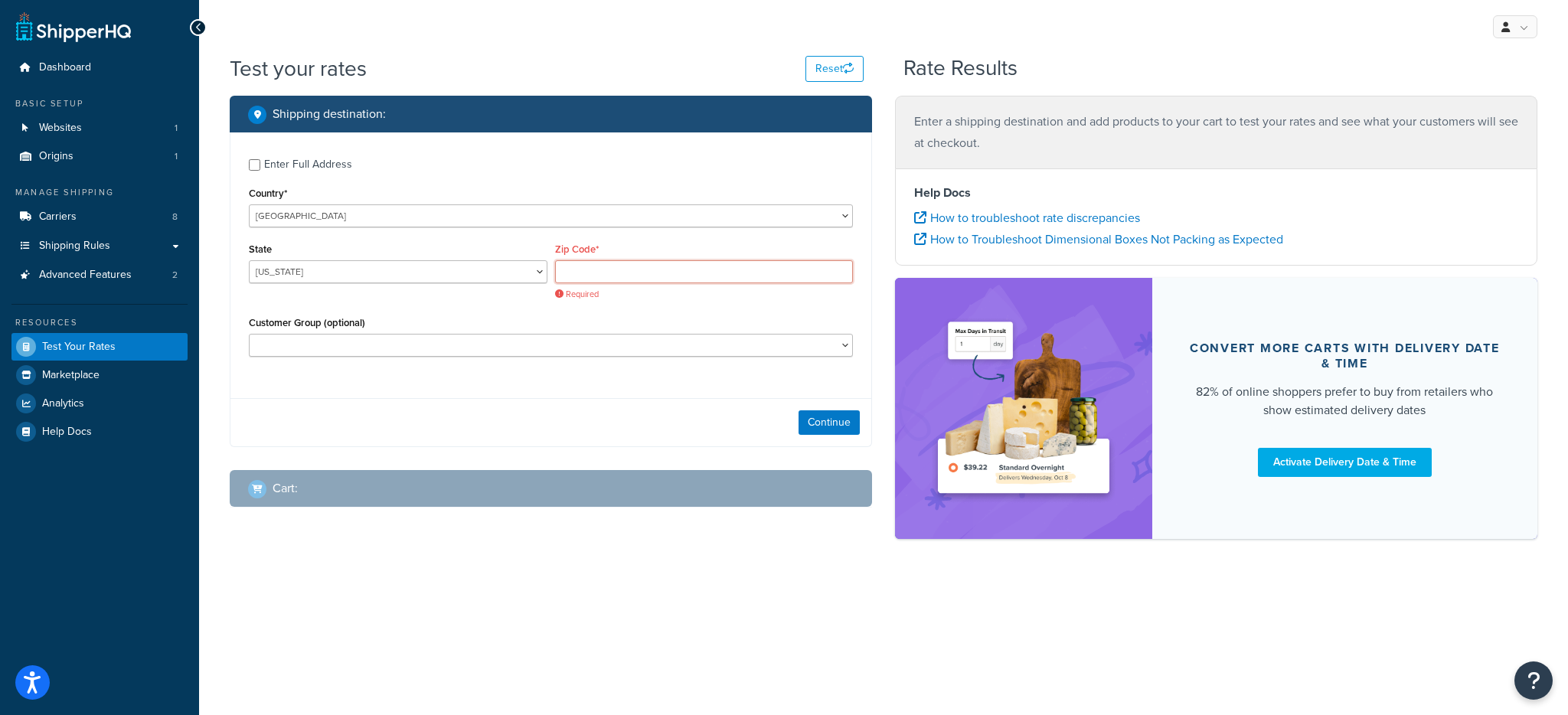
click at [667, 269] on input "Zip Code*" at bounding box center [704, 272] width 299 height 23
type input "78759"
select select "TX"
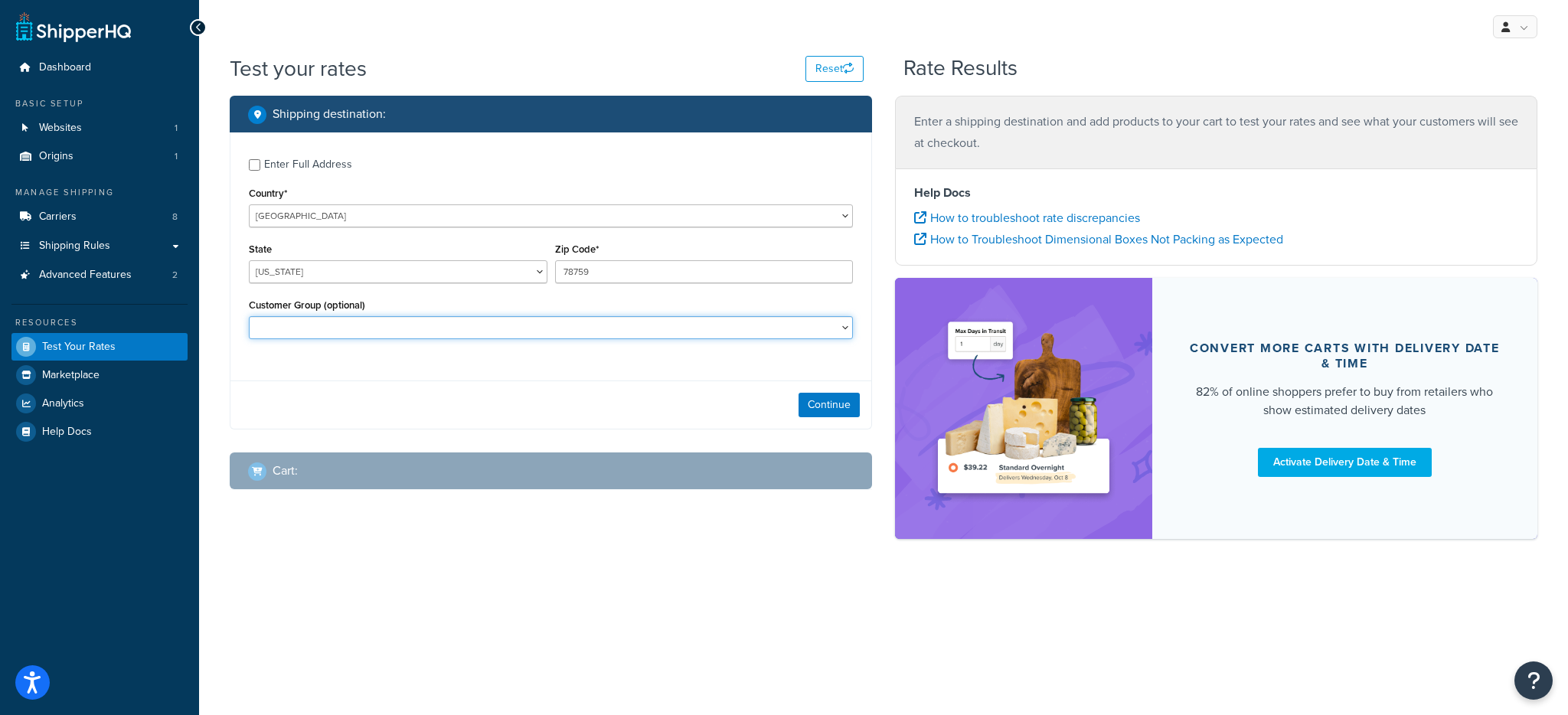
click at [506, 316] on select "$1.90/ft and $13.50 shipping $2.16/ft - /w SAOF - On Account - Avner Harel/Oran…" at bounding box center [551, 328] width 604 height 23
select select "CoolSys 42 / 53 / Wholesaler"
click at [249, 316] on select "$1.90/ft and $13.50 shipping $2.16/ft - /w SAOF - On Account - Avner Harel/Oran…" at bounding box center [551, 328] width 604 height 23
click at [830, 414] on button "Continue" at bounding box center [830, 405] width 62 height 24
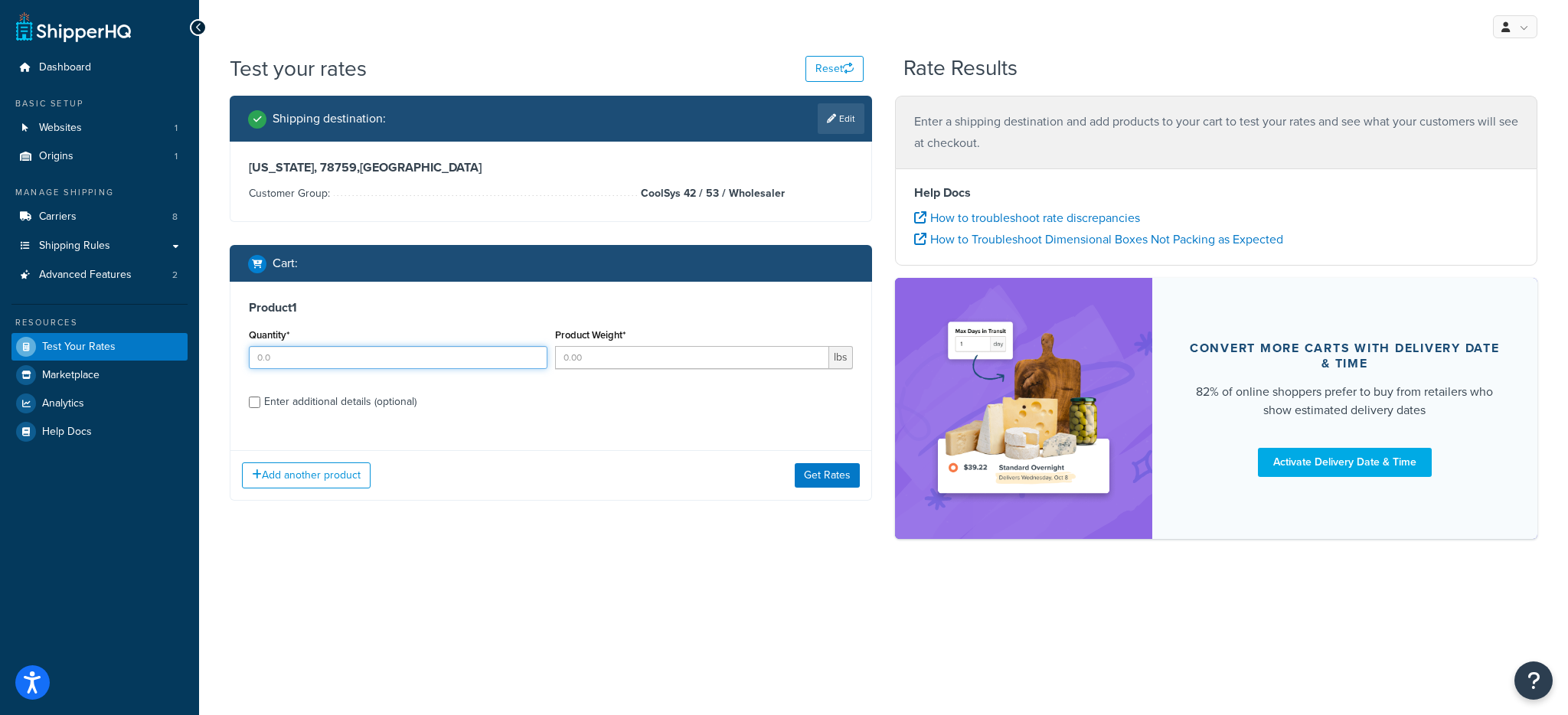
click at [379, 364] on input "Quantity*" at bounding box center [398, 358] width 299 height 23
type input "1"
click at [637, 349] on input "Product Weight*" at bounding box center [692, 358] width 275 height 23
type input "1"
click at [861, 495] on div "Add another product Get Rates" at bounding box center [551, 475] width 641 height 50
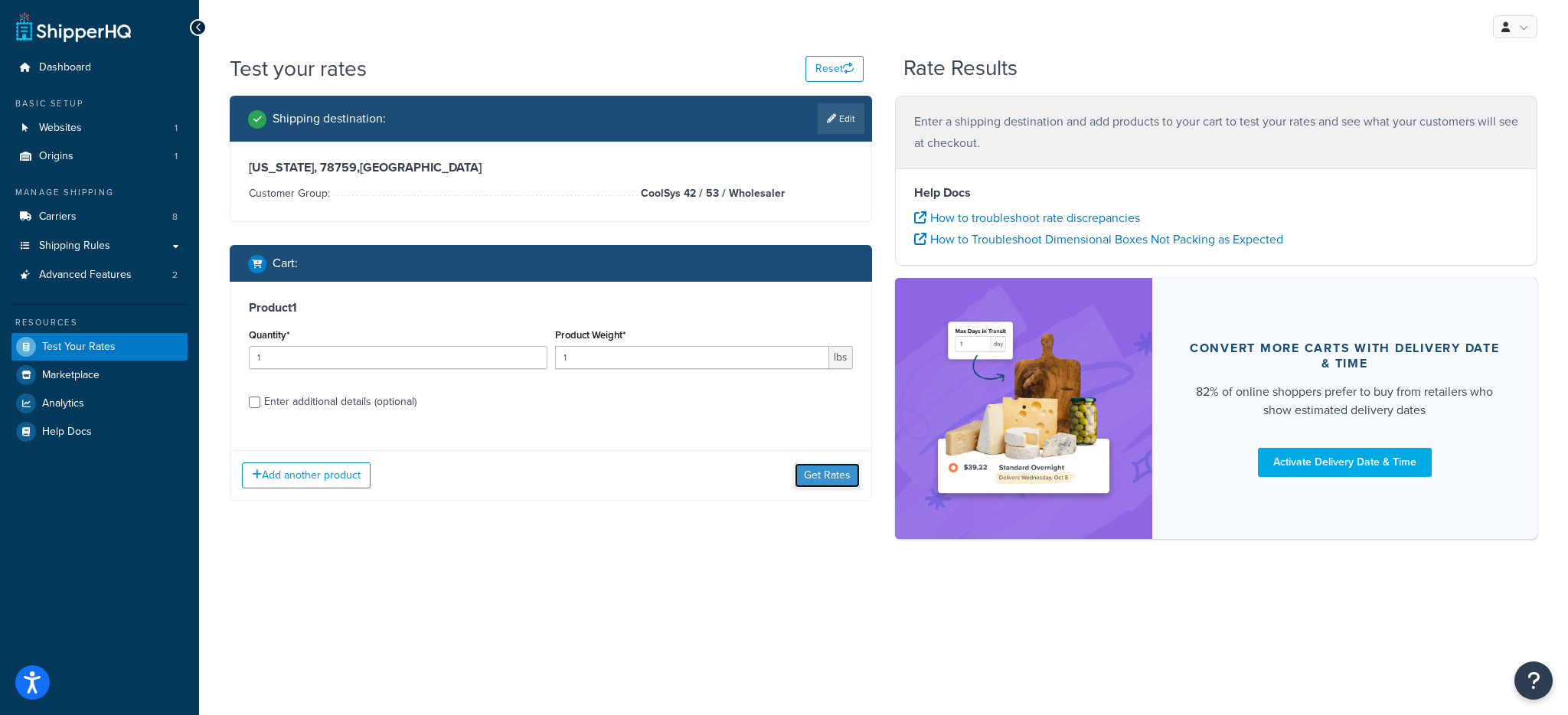
click at [833, 480] on button "Get Rates" at bounding box center [828, 475] width 65 height 24
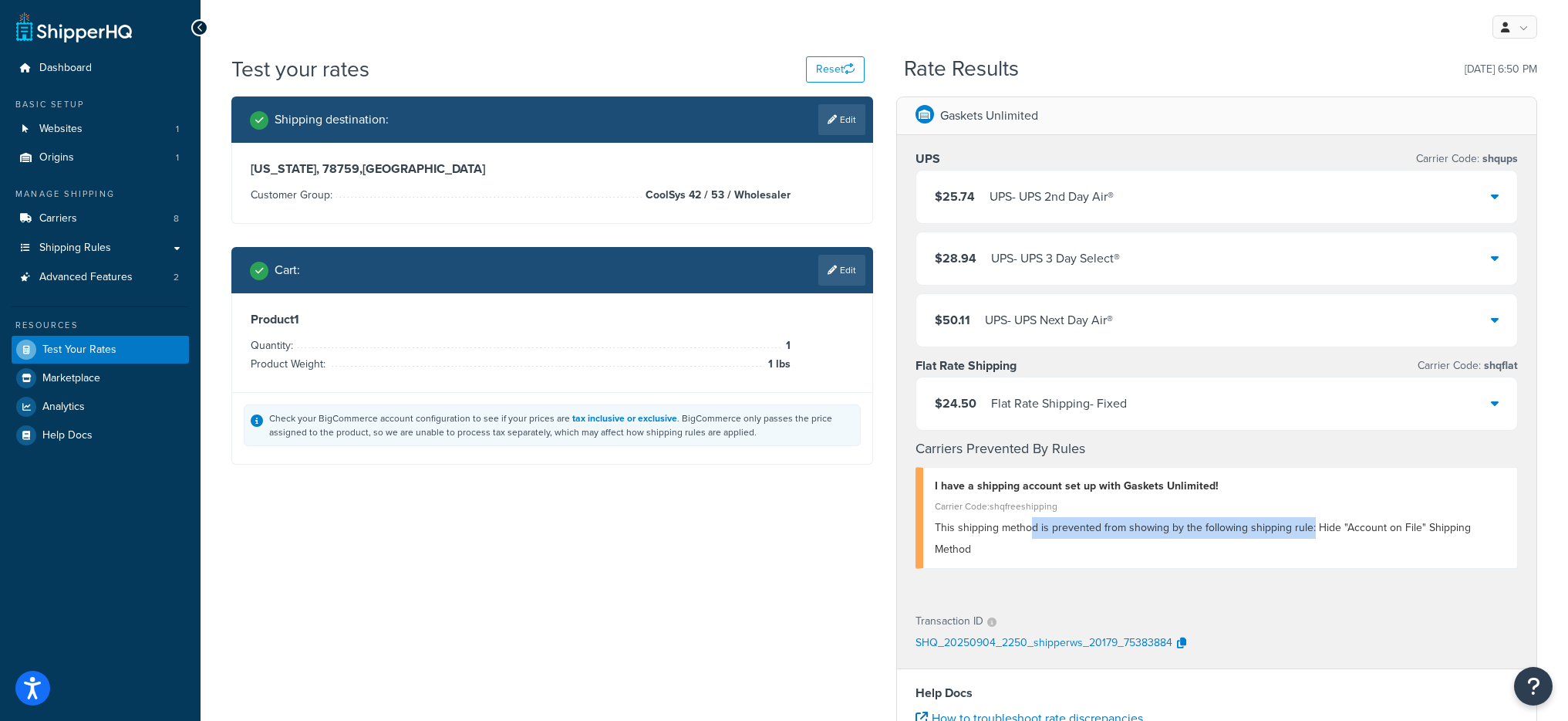
drag, startPoint x: 1032, startPoint y: 528, endPoint x: 1308, endPoint y: 528, distance: 276.0
click at [1308, 528] on span "This shipping method is prevented from showing by the following shipping rule: …" at bounding box center [1202, 538] width 536 height 38
drag, startPoint x: 649, startPoint y: 194, endPoint x: 789, endPoint y: 194, distance: 140.0
click at [789, 194] on span "CoolSys 42 / 53 / Wholesaler" at bounding box center [717, 195] width 149 height 18
copy span "CoolSys 42 / 53 / Wholesaler"
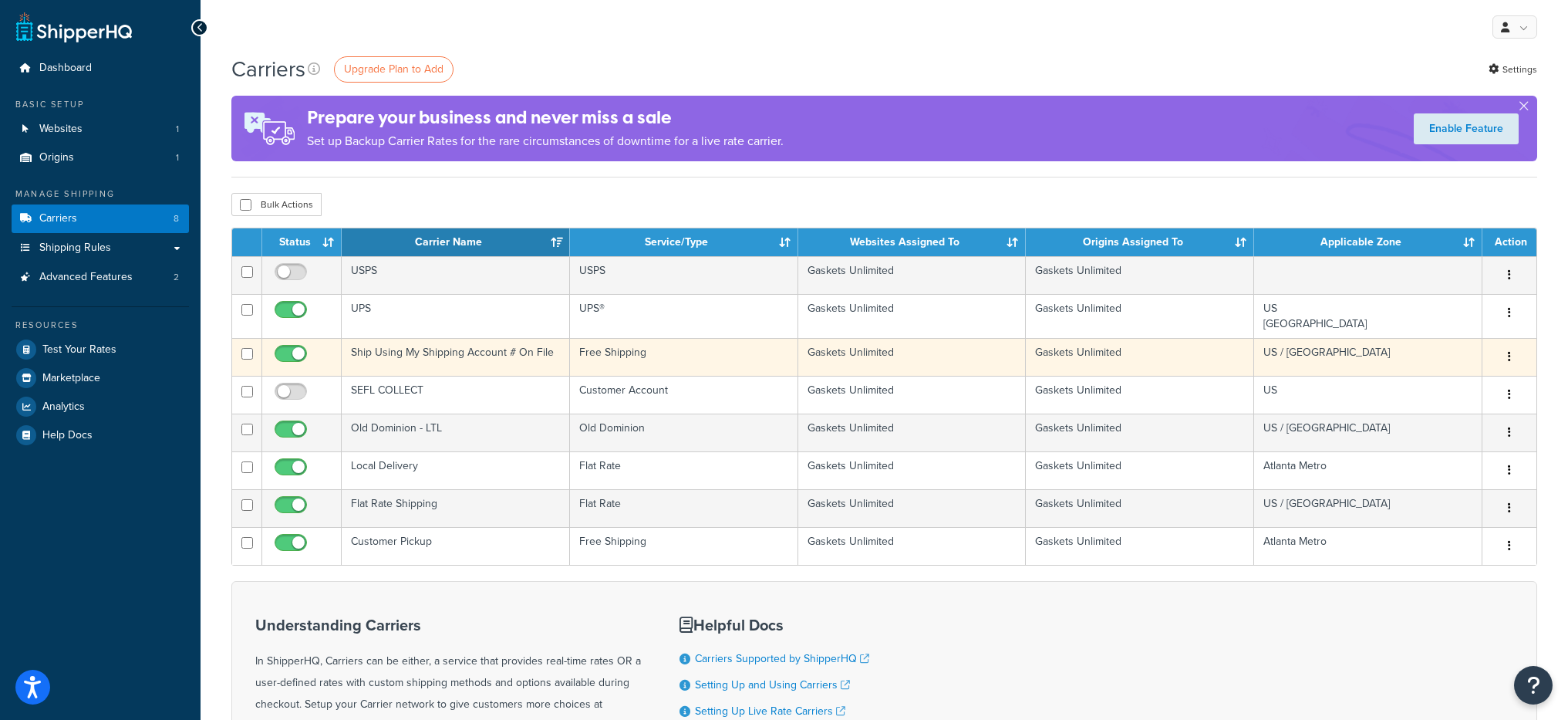
click at [508, 353] on td "Ship Using My Shipping Account # On File" at bounding box center [456, 357] width 229 height 38
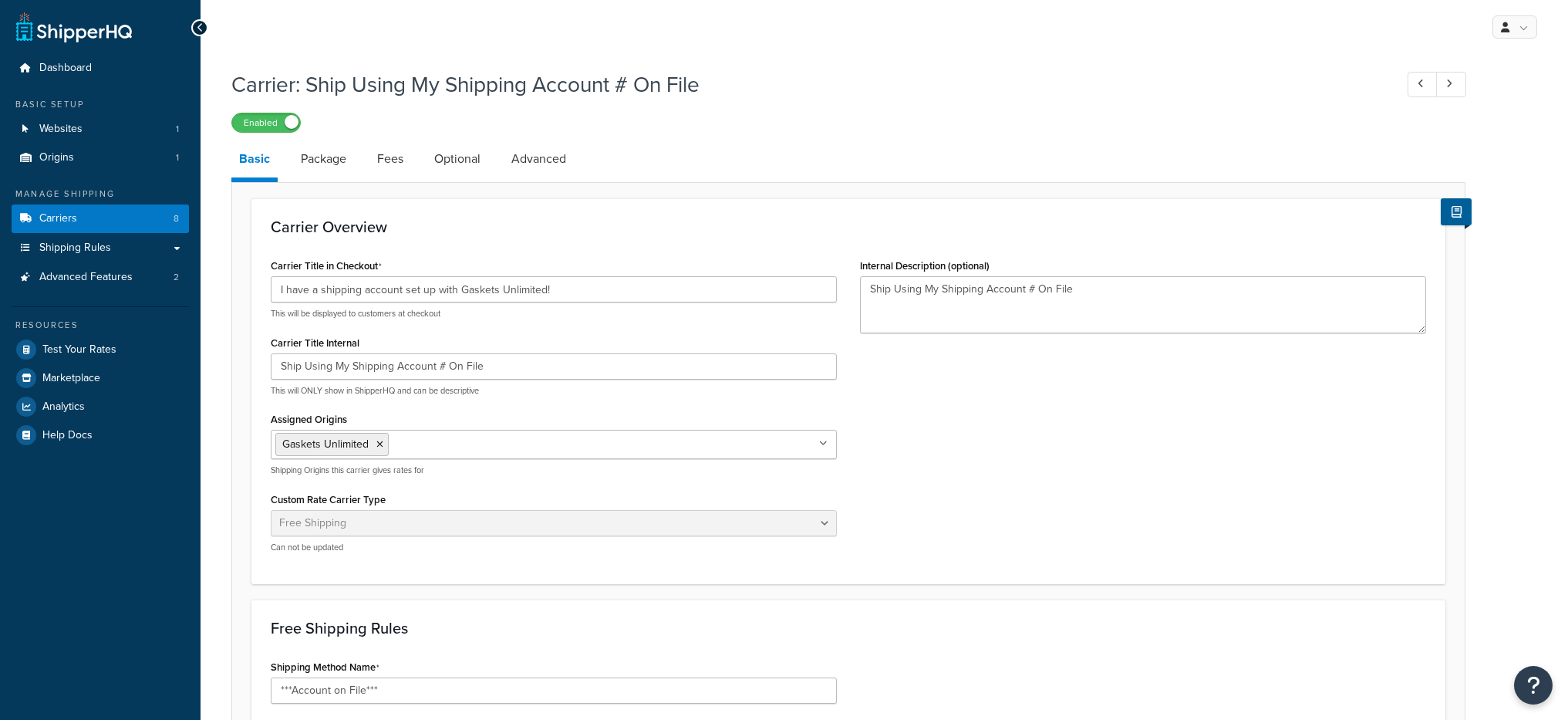
select select "free"
